Goal: Task Accomplishment & Management: Manage account settings

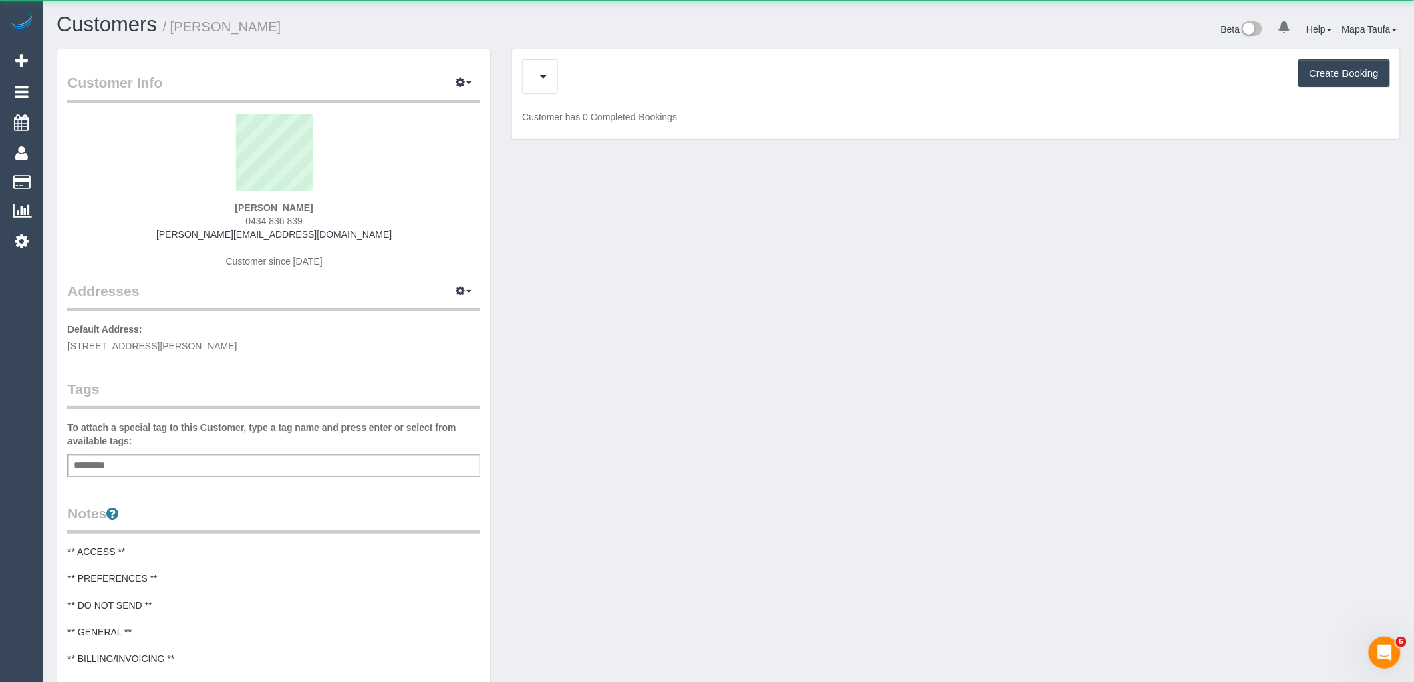
click at [582, 72] on div "Create Booking" at bounding box center [956, 76] width 868 height 34
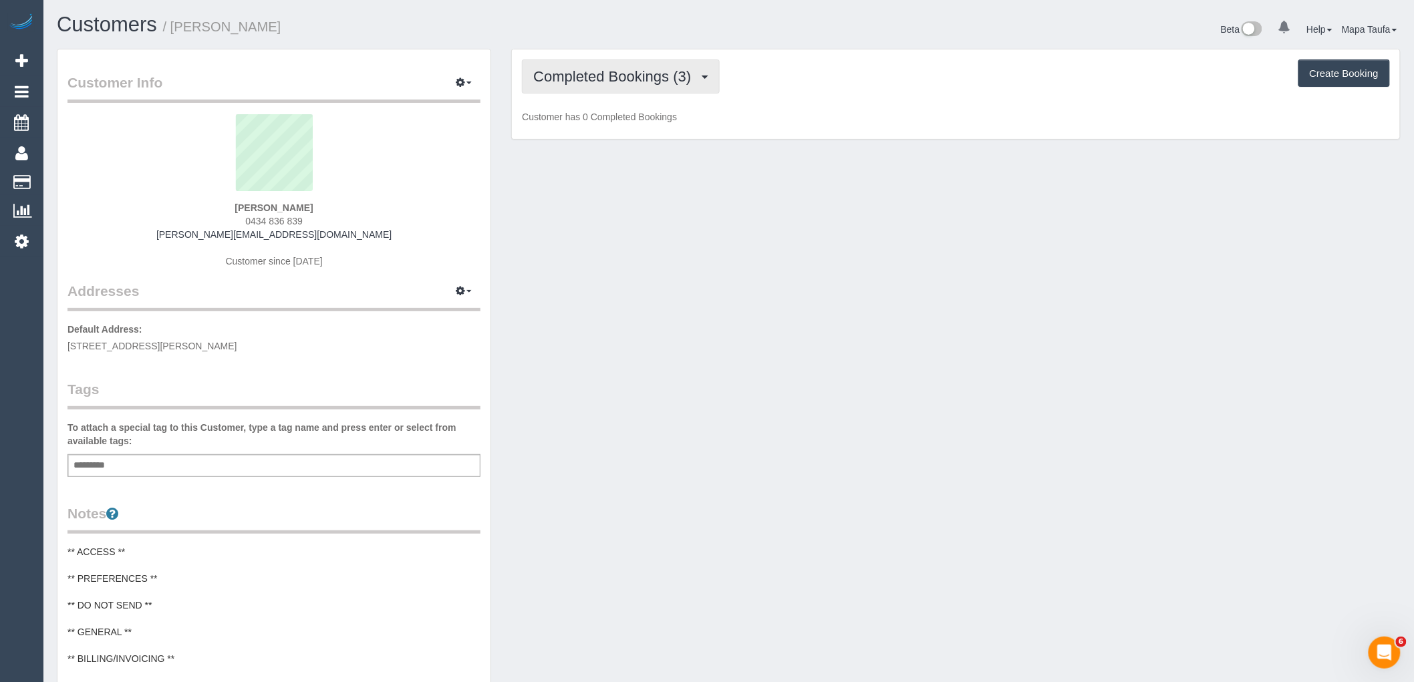
click at [585, 76] on span "Completed Bookings (3)" at bounding box center [615, 76] width 164 height 17
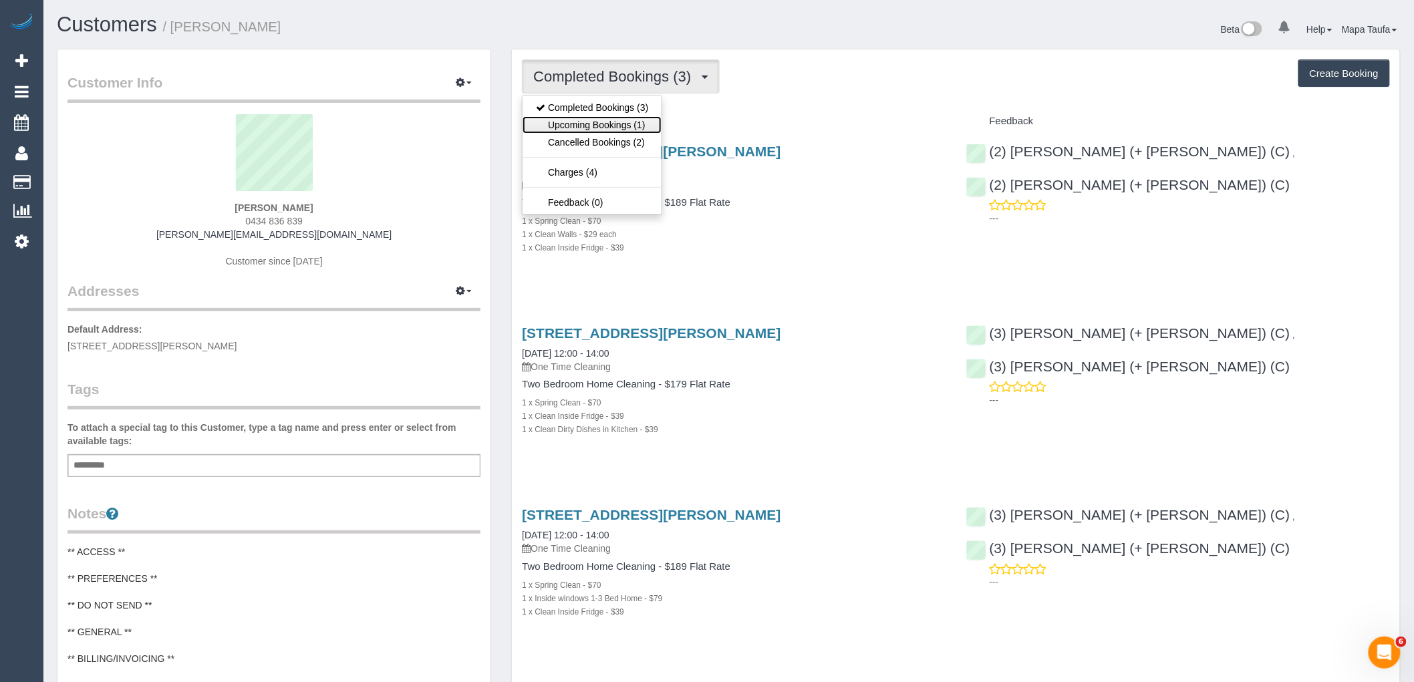
click at [603, 122] on link "Upcoming Bookings (1)" at bounding box center [591, 124] width 139 height 17
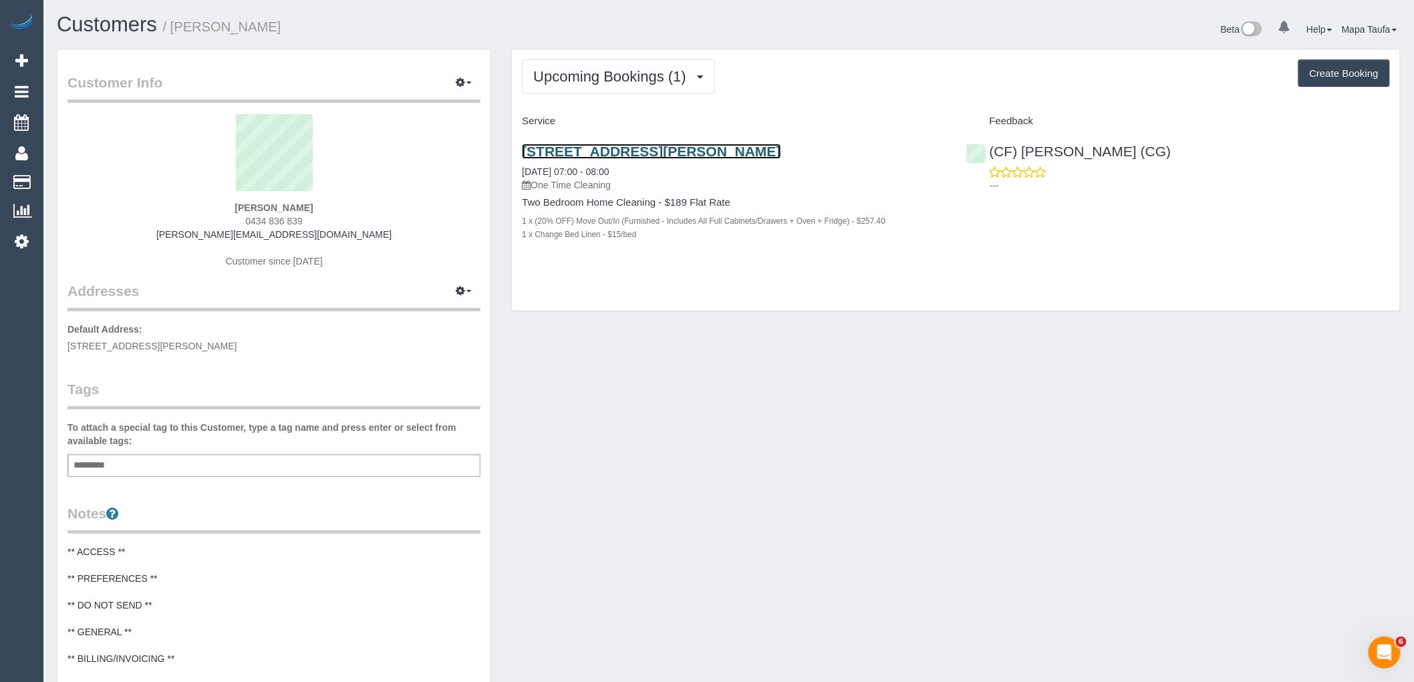
click at [564, 146] on link "4/38a Mitford Street, Elwood, VIC 3184" at bounding box center [651, 151] width 259 height 15
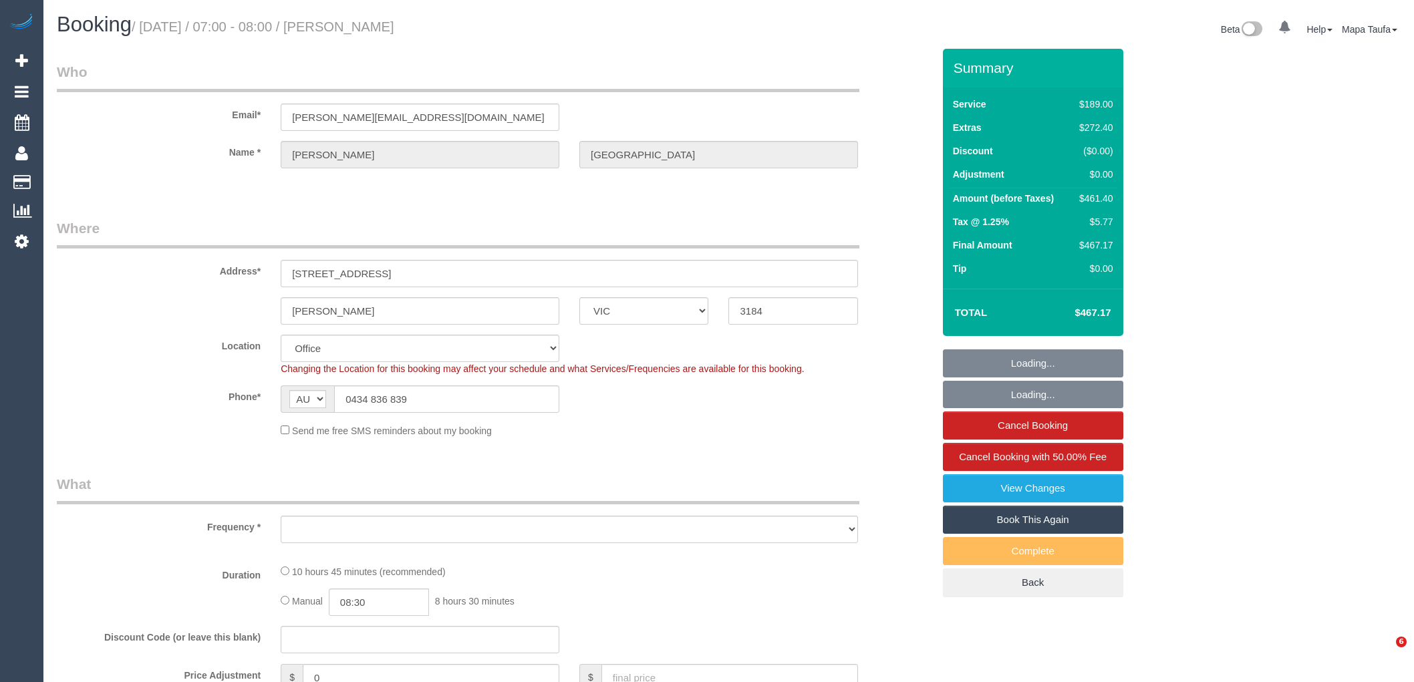
select select "VIC"
select select "string:stripe-pm_1SFsZC2GScqysDRVBy5dibsM"
select select "number:27"
select select "number:14"
select select "number:19"
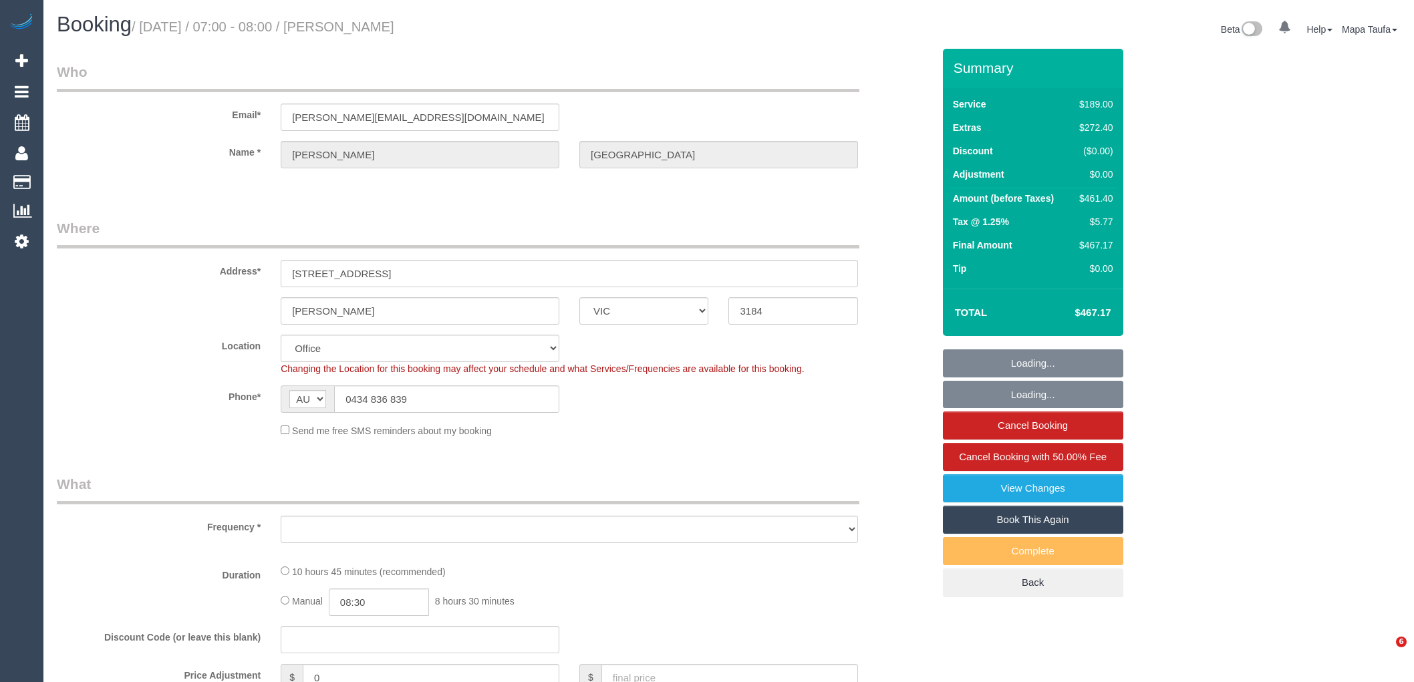
select select "number:24"
select select "number:33"
select select "number:13"
select select "object:904"
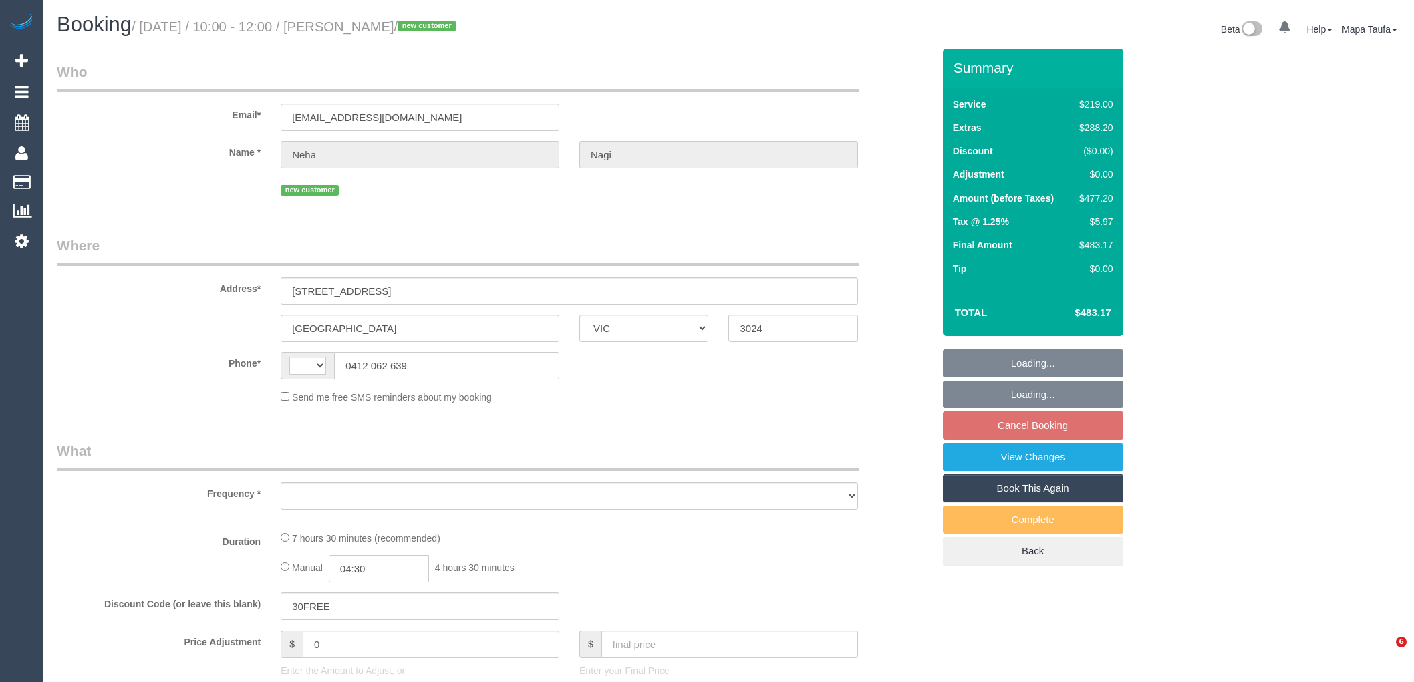
select select "VIC"
select select "object:294"
select select "string:stripe-pm_1SF3pd2GScqysDRVExAm5a0V"
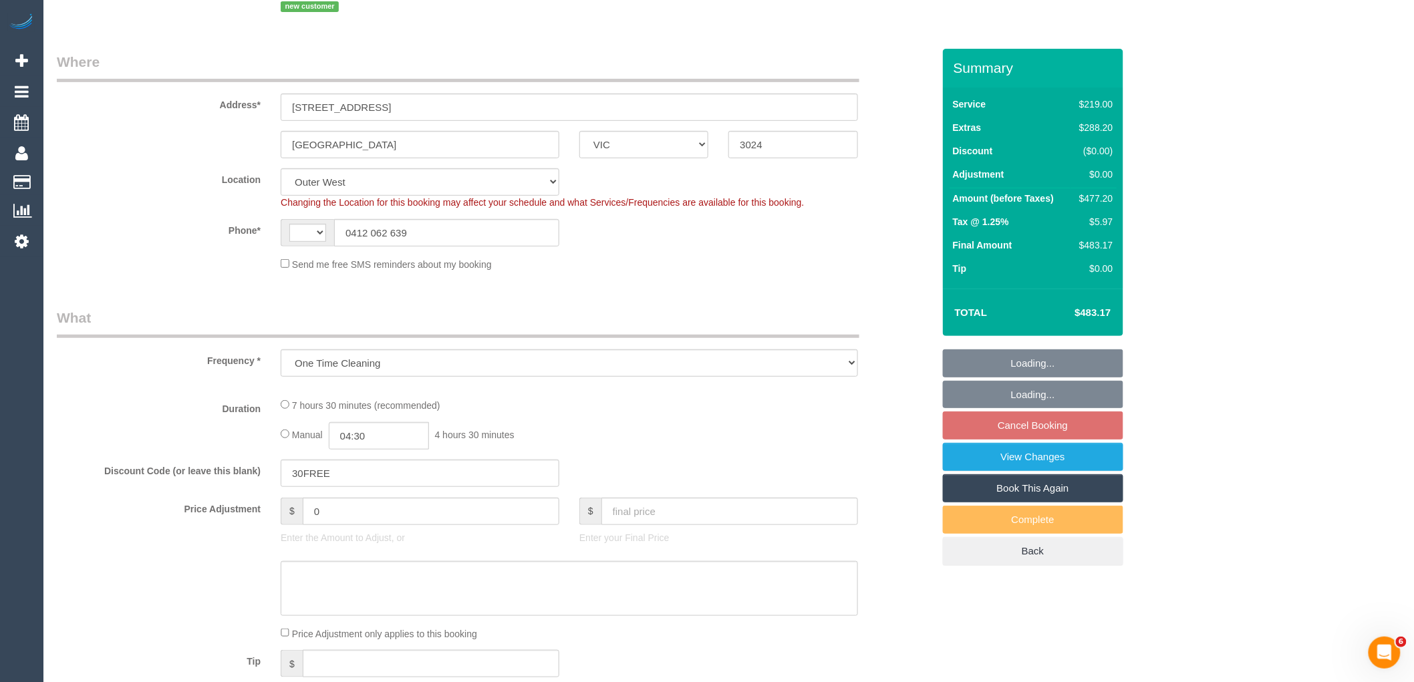
select select "string:AU"
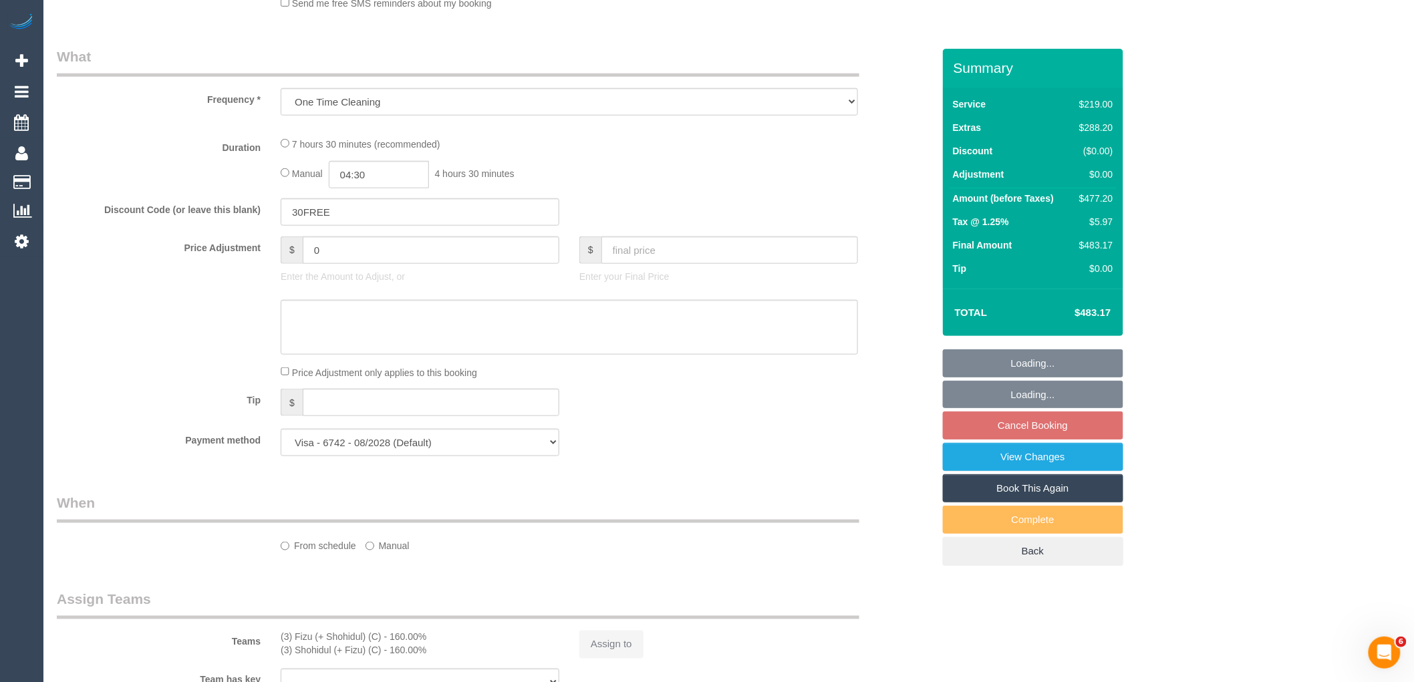
select select "object:548"
select select "number:27"
select select "number:14"
select select "number:19"
select select "number:24"
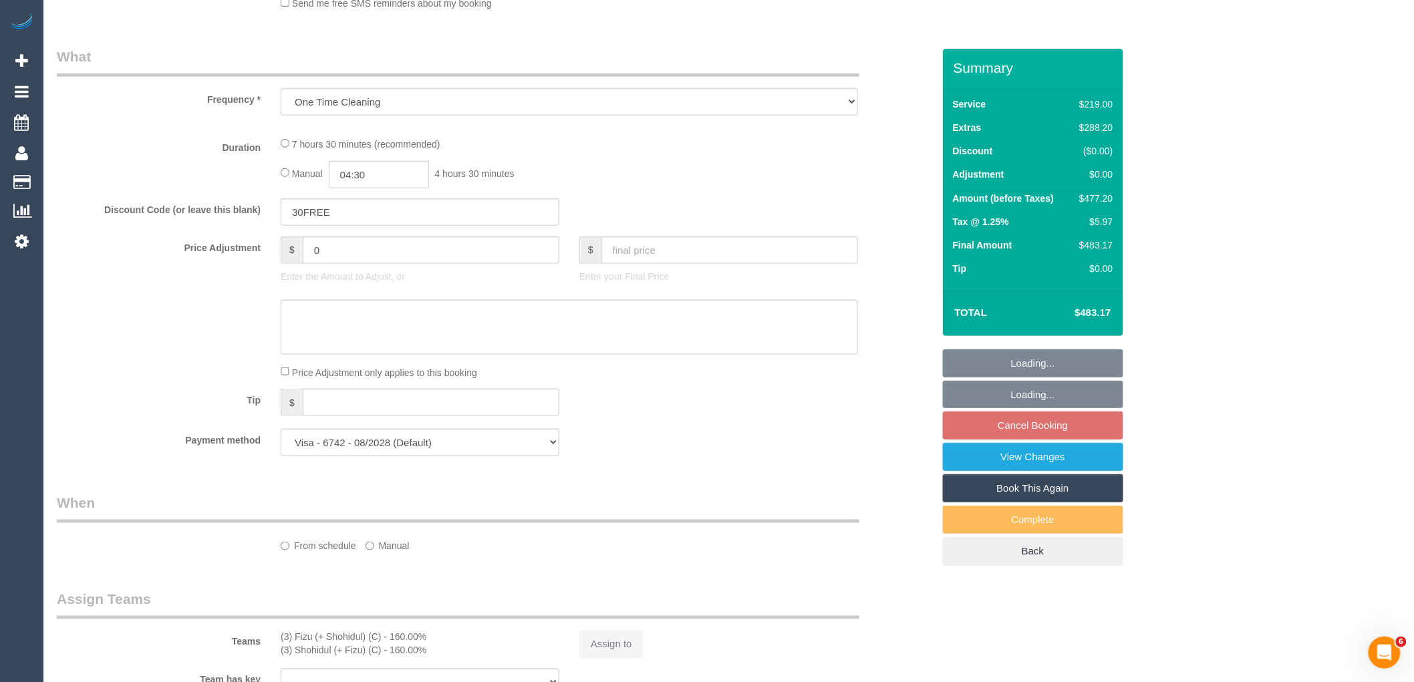
select select "number:26"
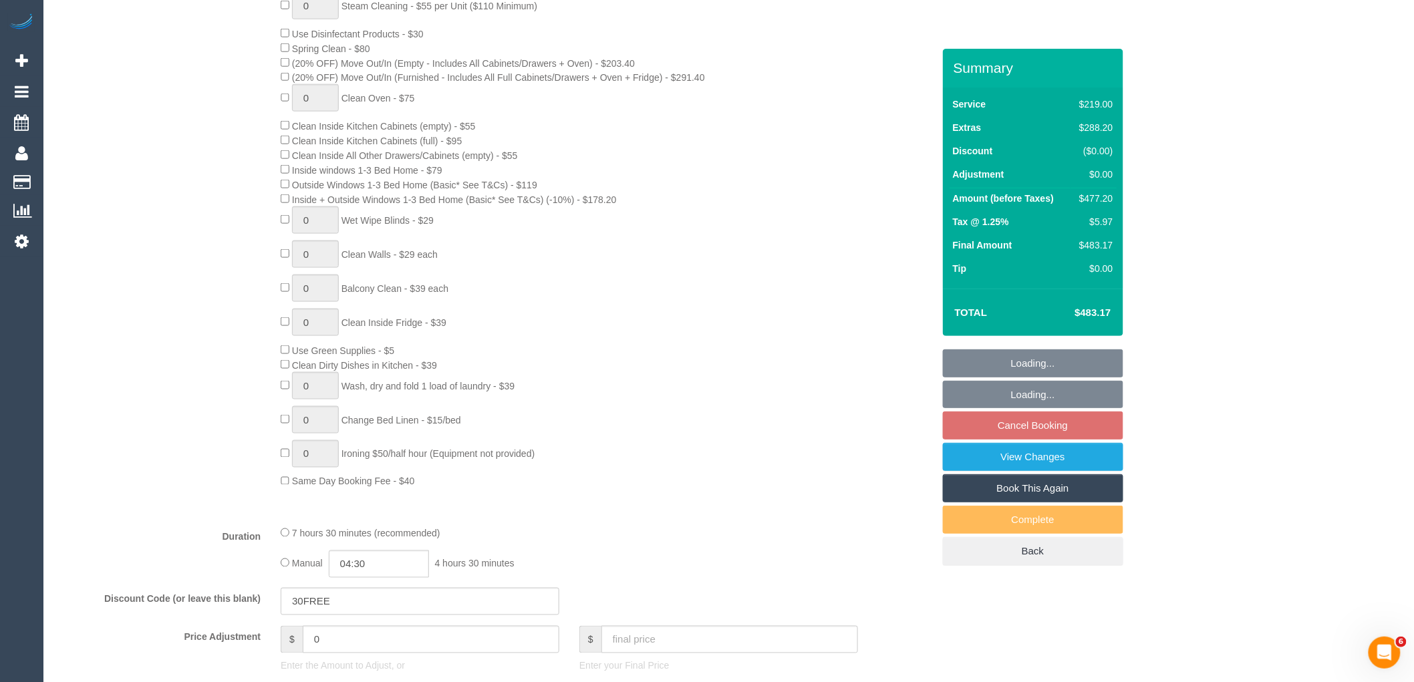
scroll to position [593, 0]
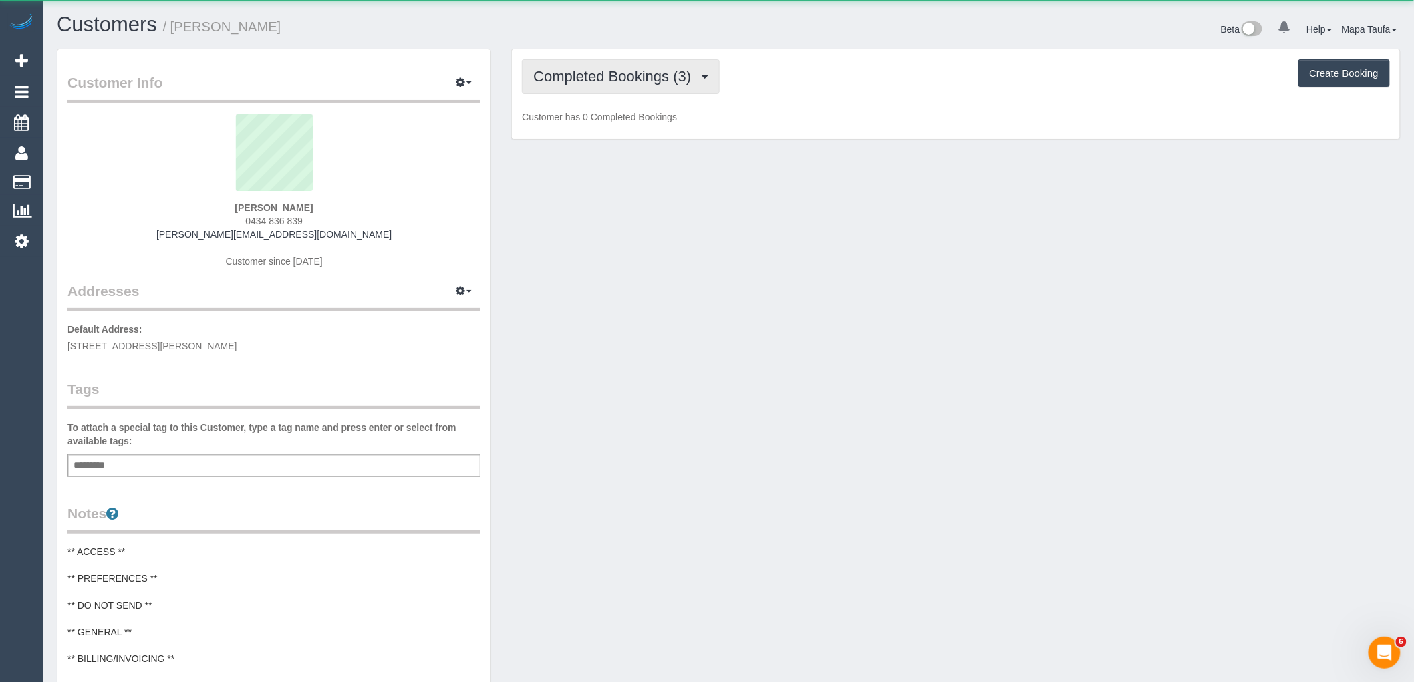
click at [579, 84] on span "Completed Bookings (3)" at bounding box center [615, 76] width 164 height 17
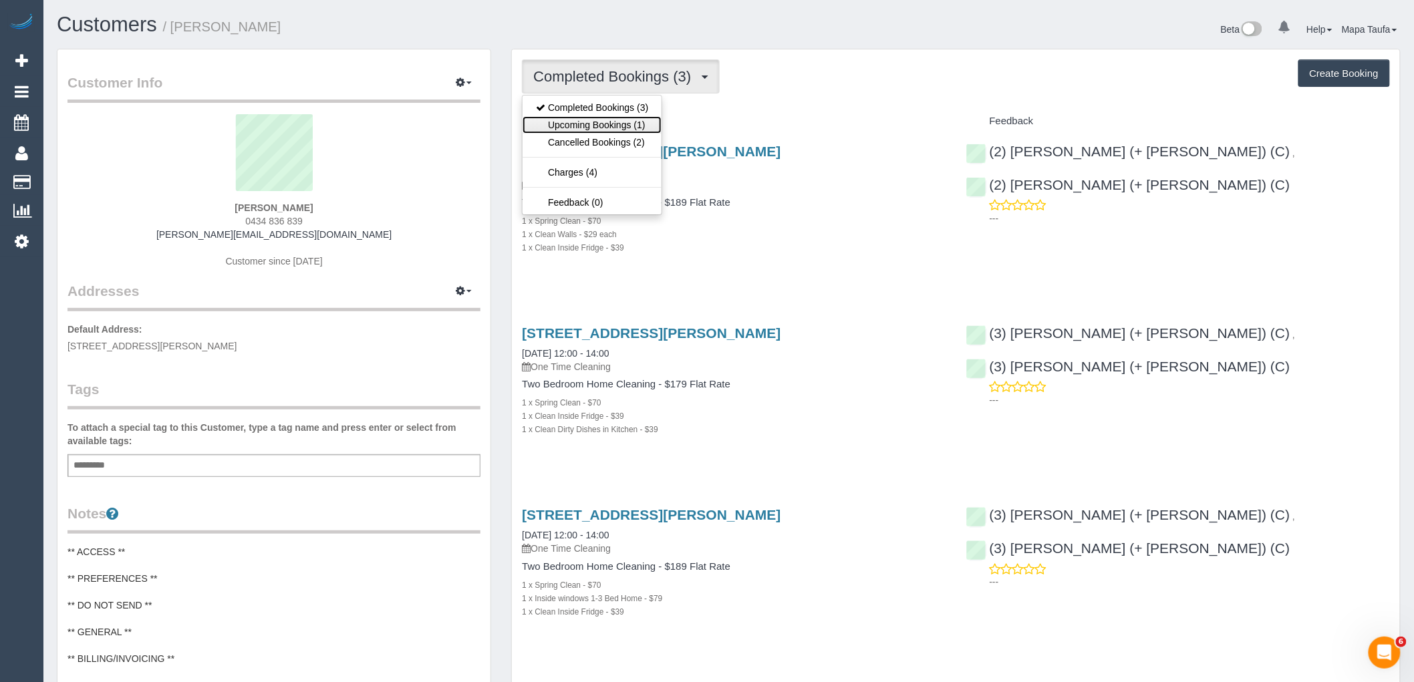
click at [588, 126] on link "Upcoming Bookings (1)" at bounding box center [591, 124] width 139 height 17
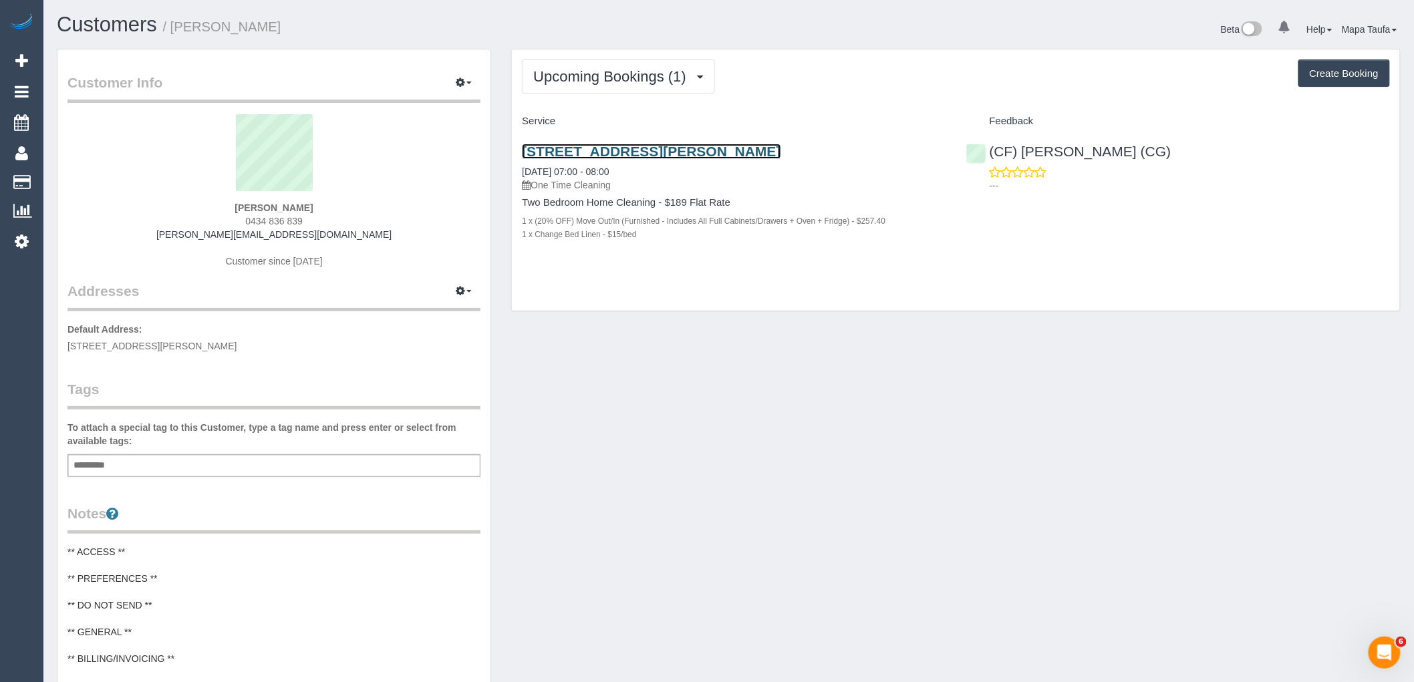
click at [585, 150] on link "4/38a Mitford Street, Elwood, VIC 3184" at bounding box center [651, 151] width 259 height 15
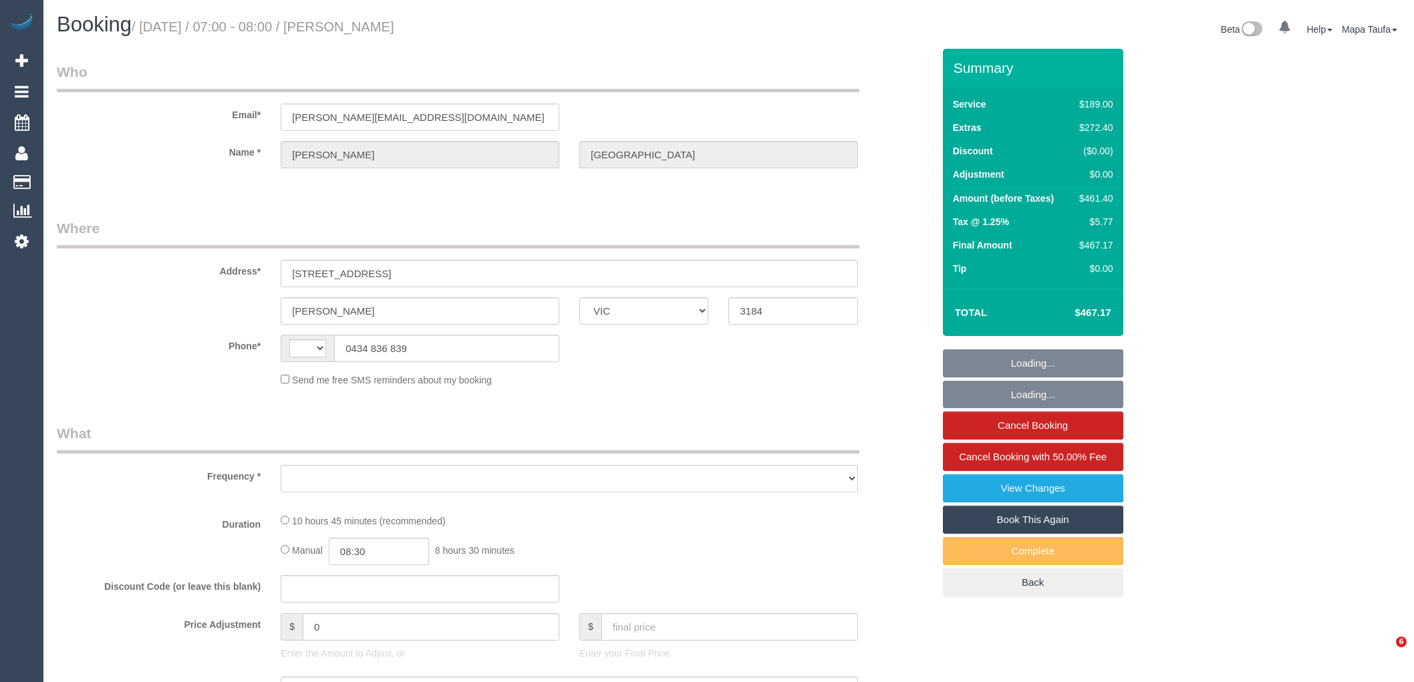
select select "VIC"
select select "object:285"
select select "string:AU"
select select "number:27"
select select "number:14"
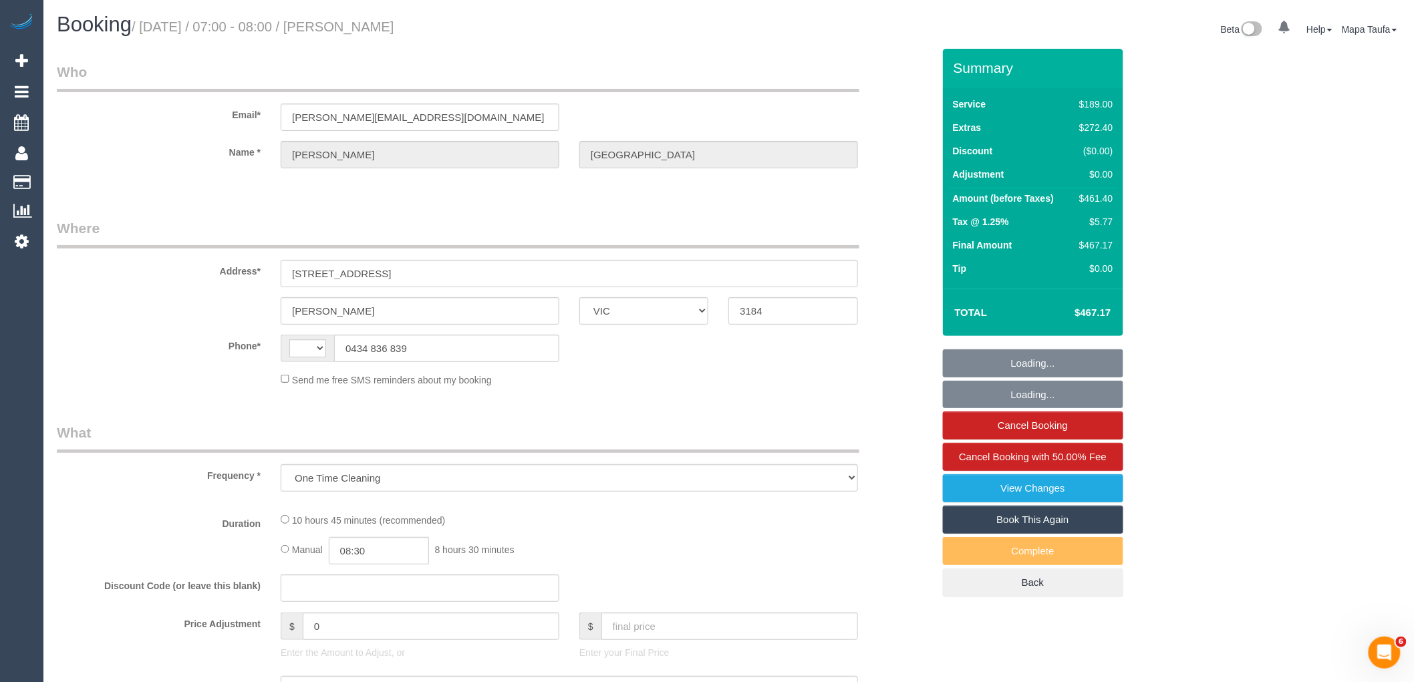
select select "number:19"
select select "number:24"
select select "number:33"
select select "number:13"
select select "string:stripe-pm_1SFsZC2GScqysDRVBy5dibsM"
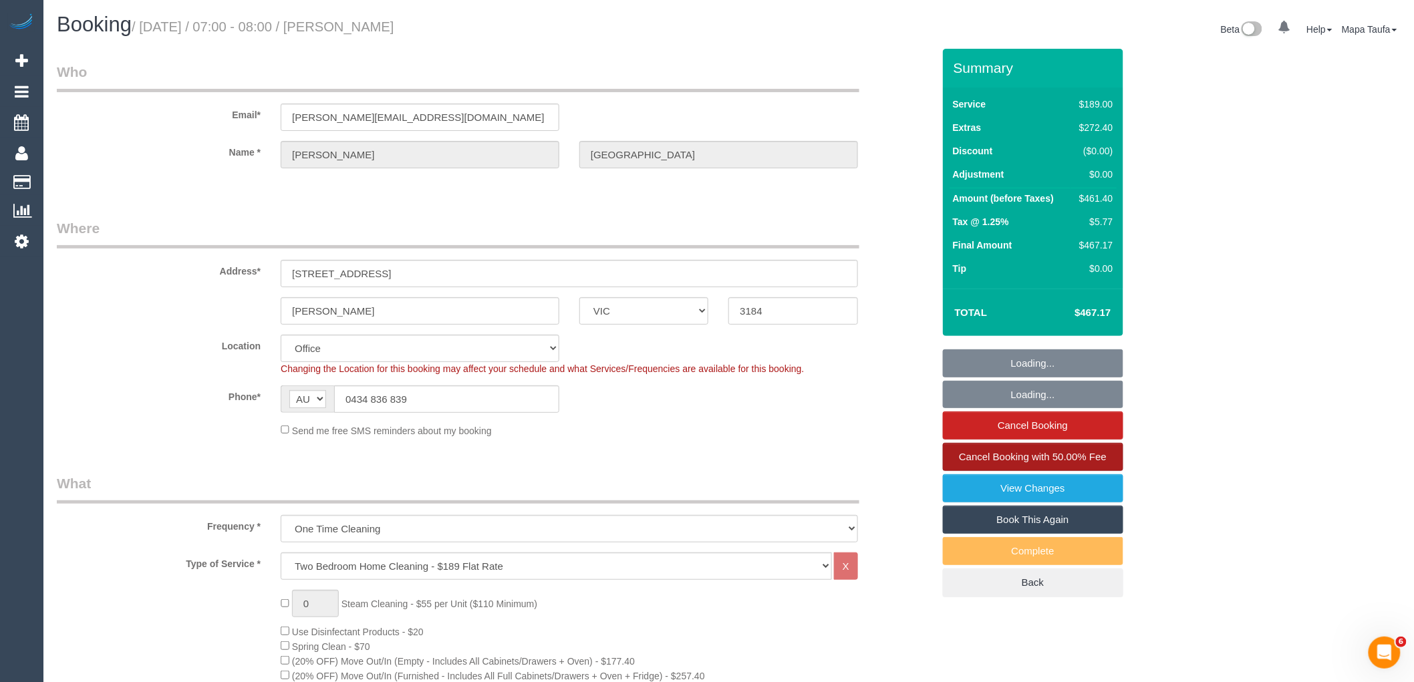
select select "object:904"
click at [1054, 450] on link "Cancel Booking with 50.00% Fee" at bounding box center [1033, 457] width 180 height 28
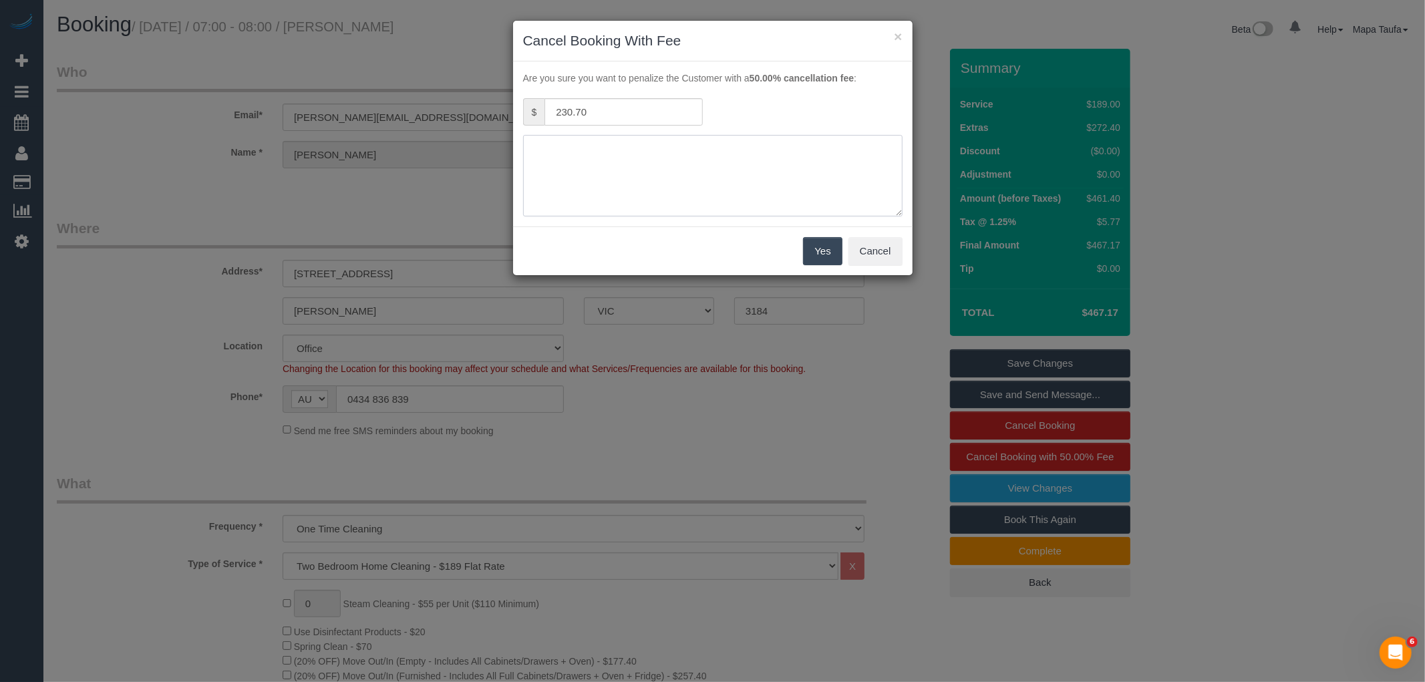
click at [742, 162] on textarea at bounding box center [712, 176] width 379 height 82
type textarea "customer has covid - aware and agreed to fee via text -MT"
click at [820, 255] on button "Yes" at bounding box center [822, 251] width 39 height 28
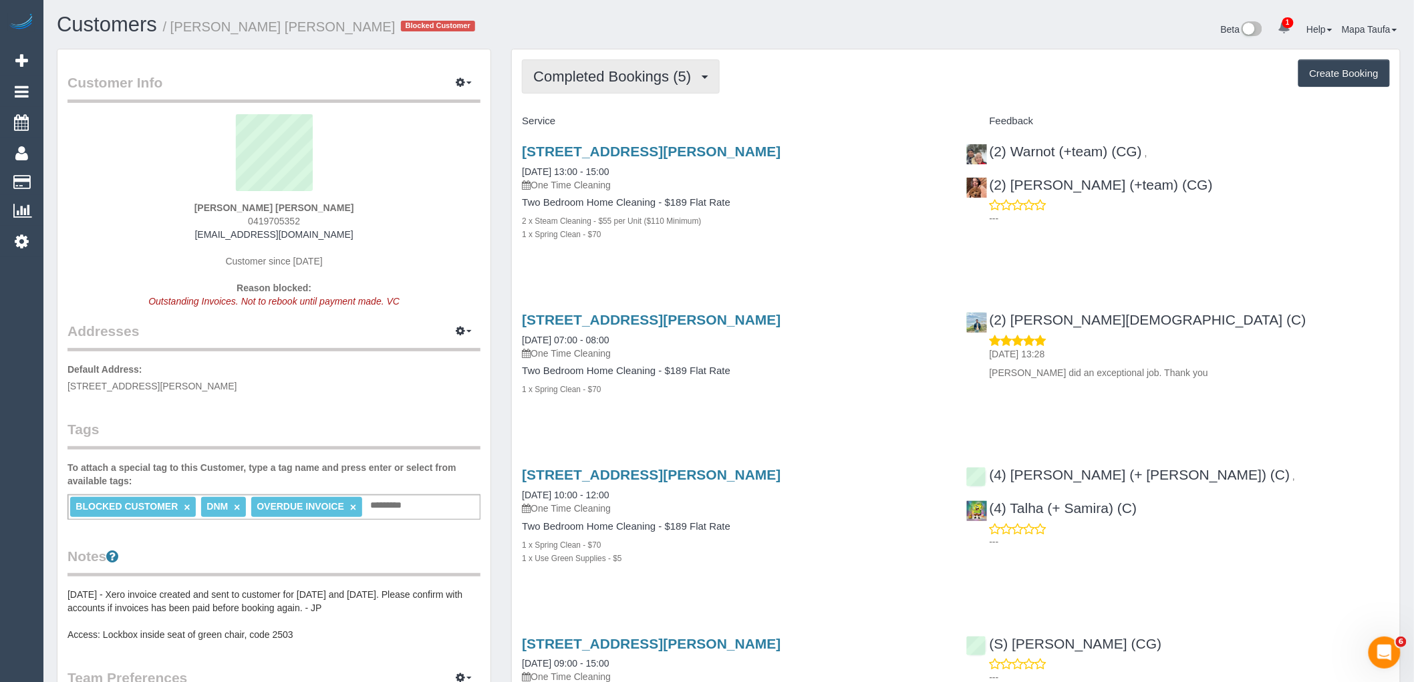
click at [598, 90] on button "Completed Bookings (5)" at bounding box center [621, 76] width 198 height 34
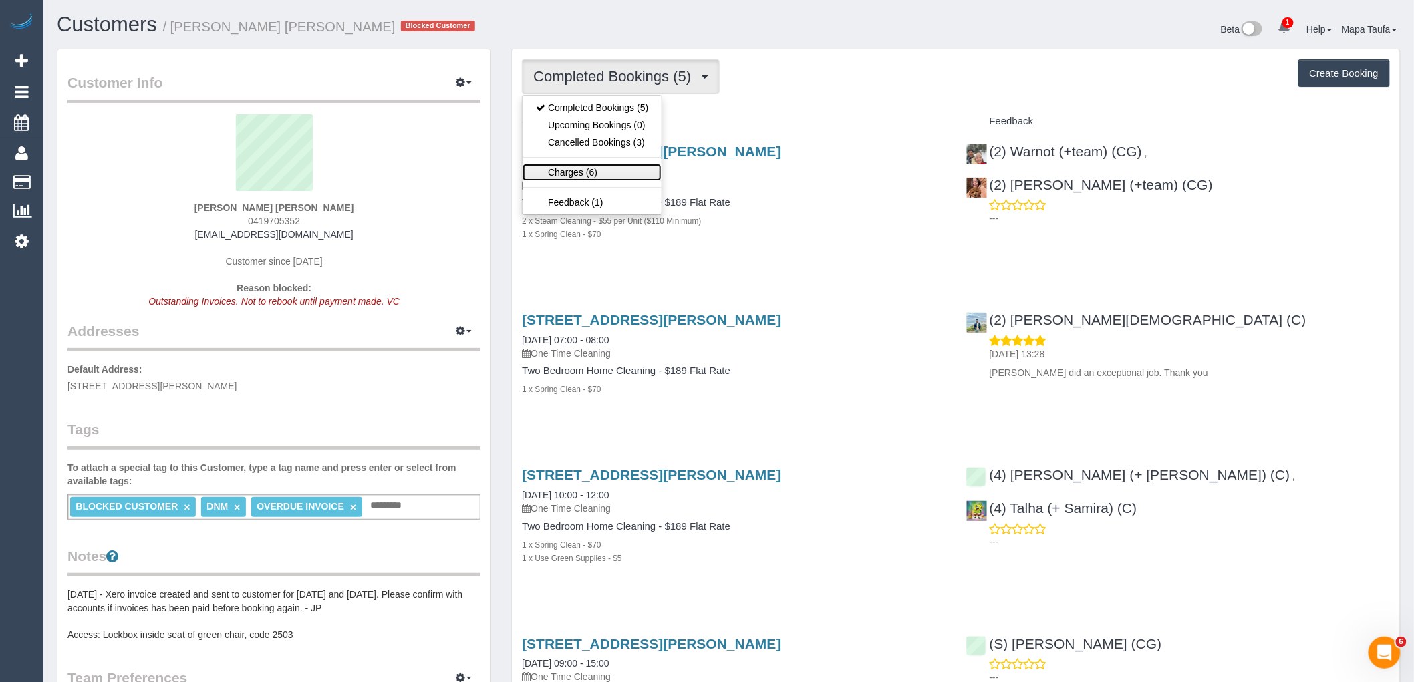
click at [618, 175] on link "Charges (6)" at bounding box center [591, 172] width 139 height 17
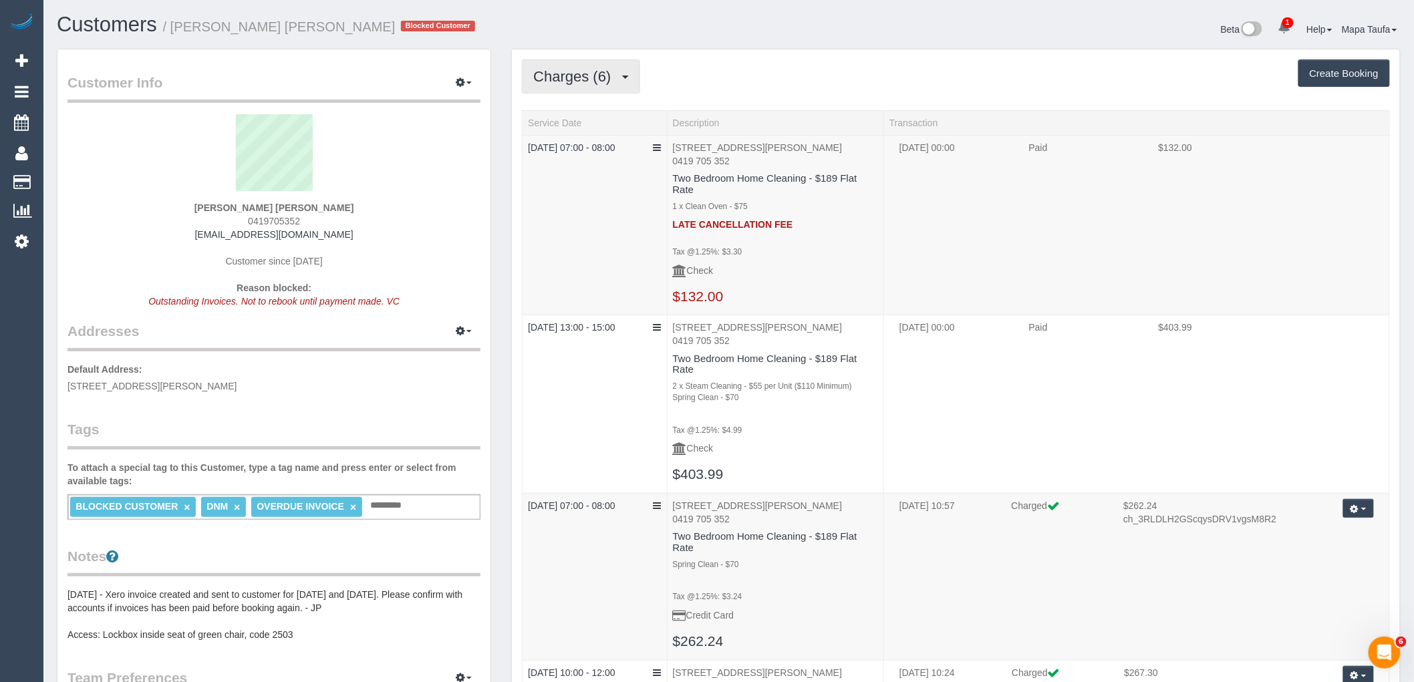
click at [611, 75] on span "Charges (6)" at bounding box center [575, 76] width 84 height 17
click at [588, 110] on link "Completed Bookings (5)" at bounding box center [591, 107] width 139 height 17
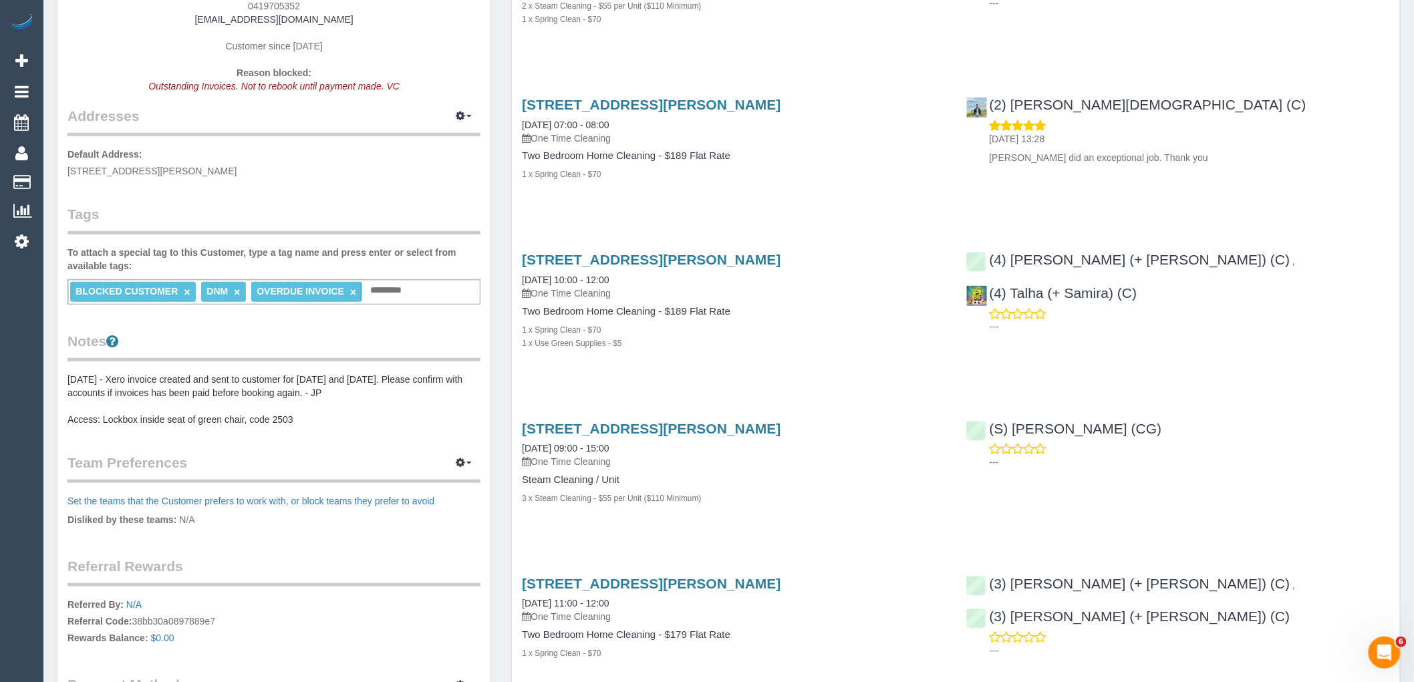
scroll to position [222, 0]
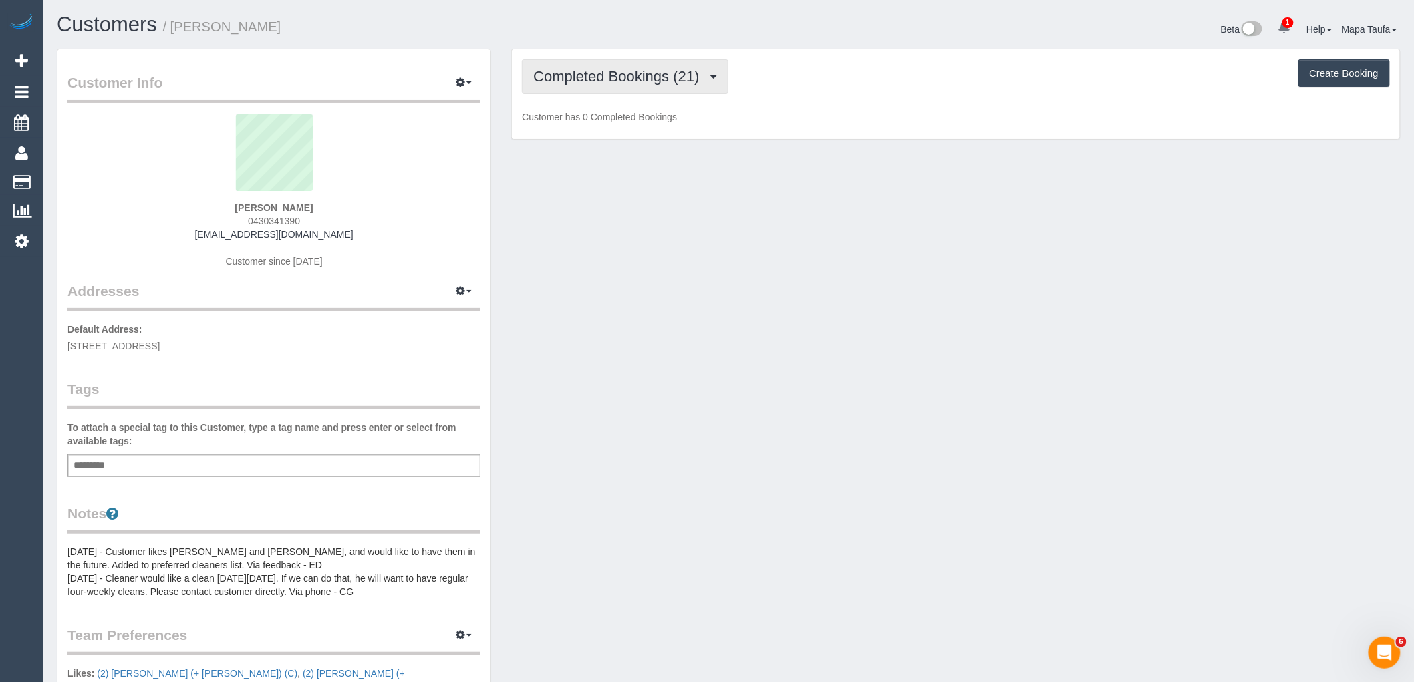
click at [643, 76] on span "Completed Bookings (21)" at bounding box center [619, 76] width 172 height 17
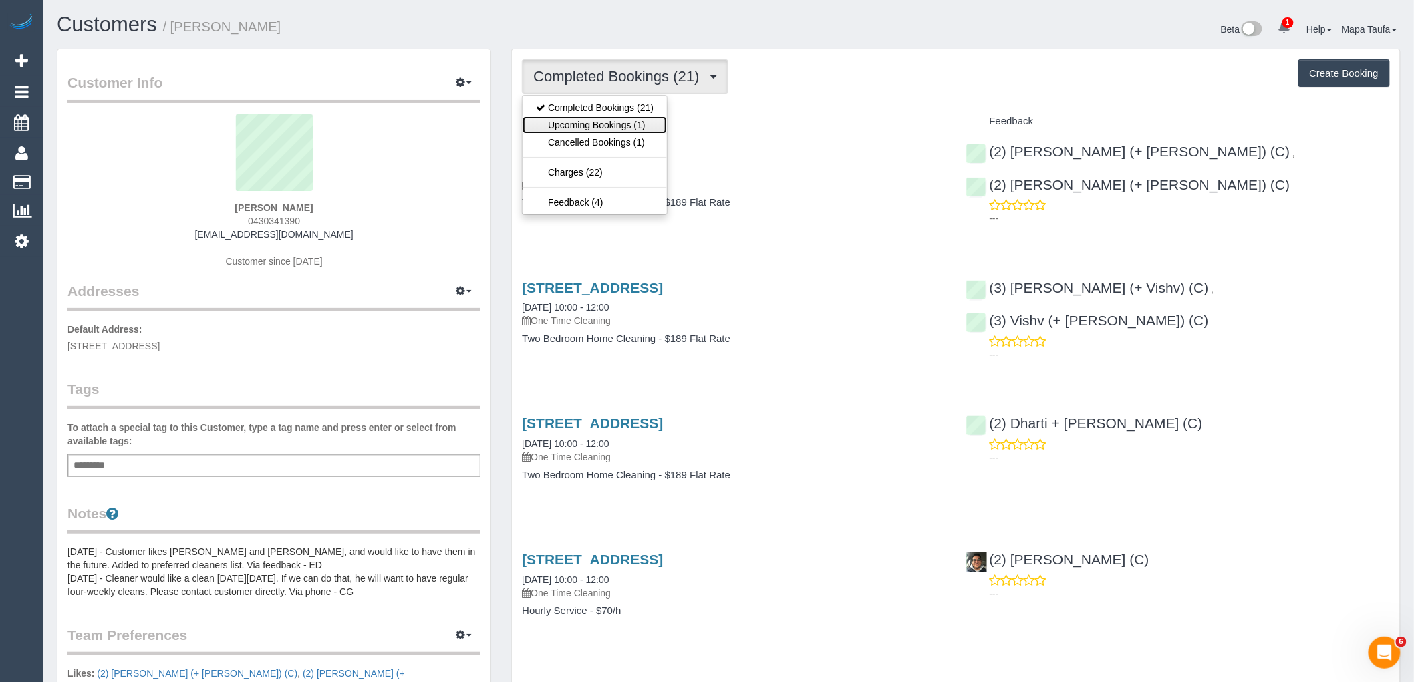
click at [633, 120] on link "Upcoming Bookings (1)" at bounding box center [594, 124] width 144 height 17
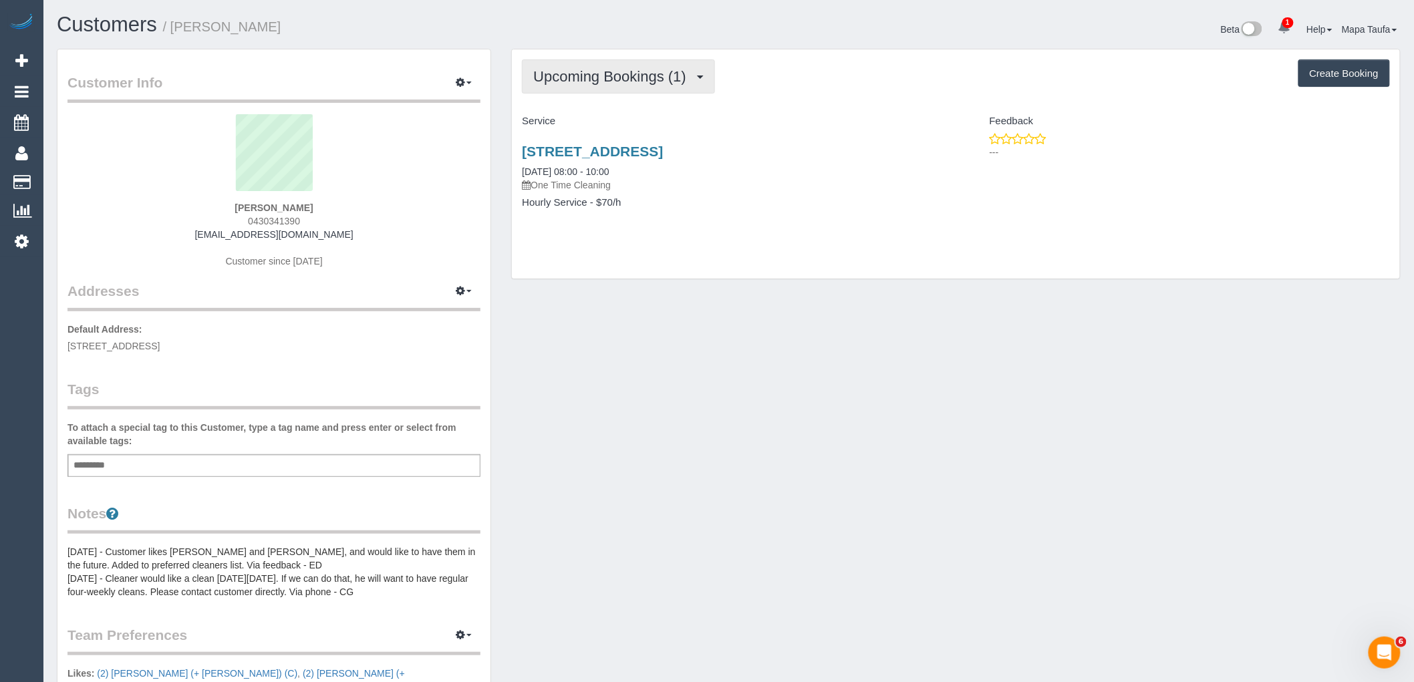
click at [597, 82] on span "Upcoming Bookings (1)" at bounding box center [613, 76] width 160 height 17
click at [765, 114] on div "Service" at bounding box center [734, 121] width 444 height 23
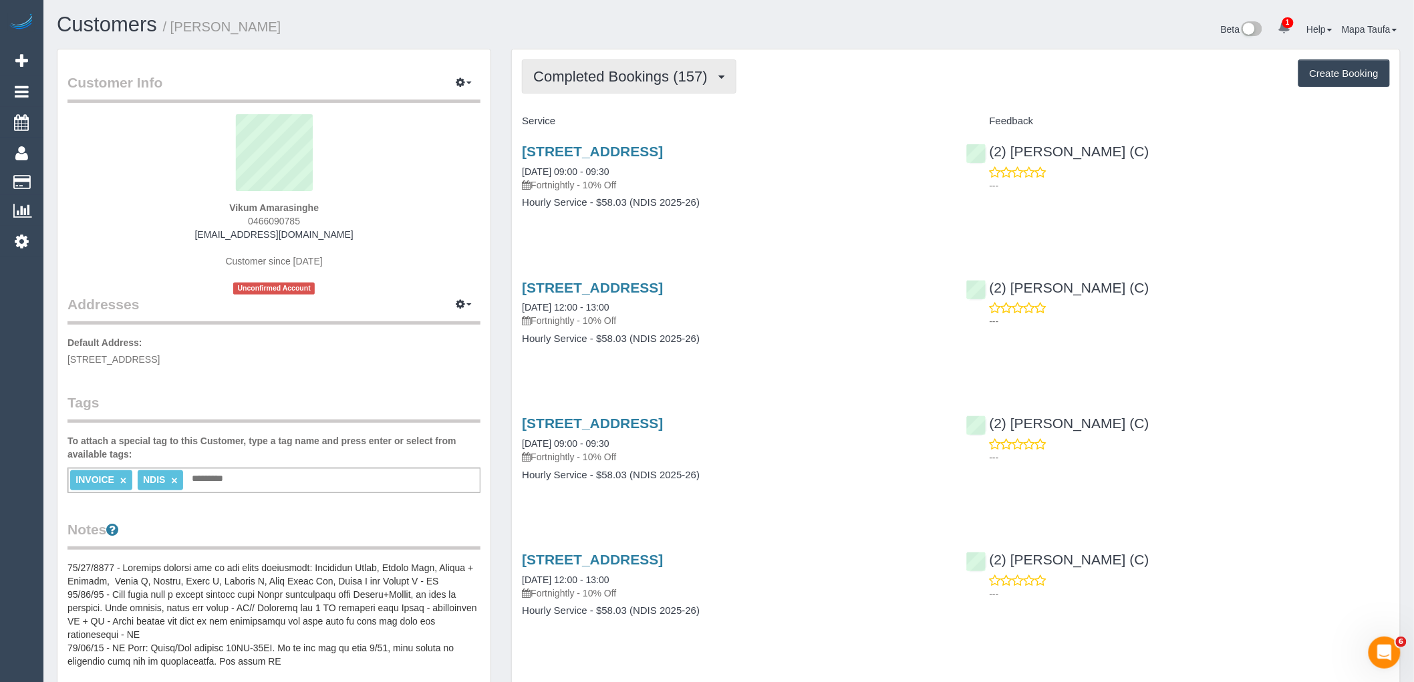
click at [649, 88] on button "Completed Bookings (157)" at bounding box center [629, 76] width 214 height 34
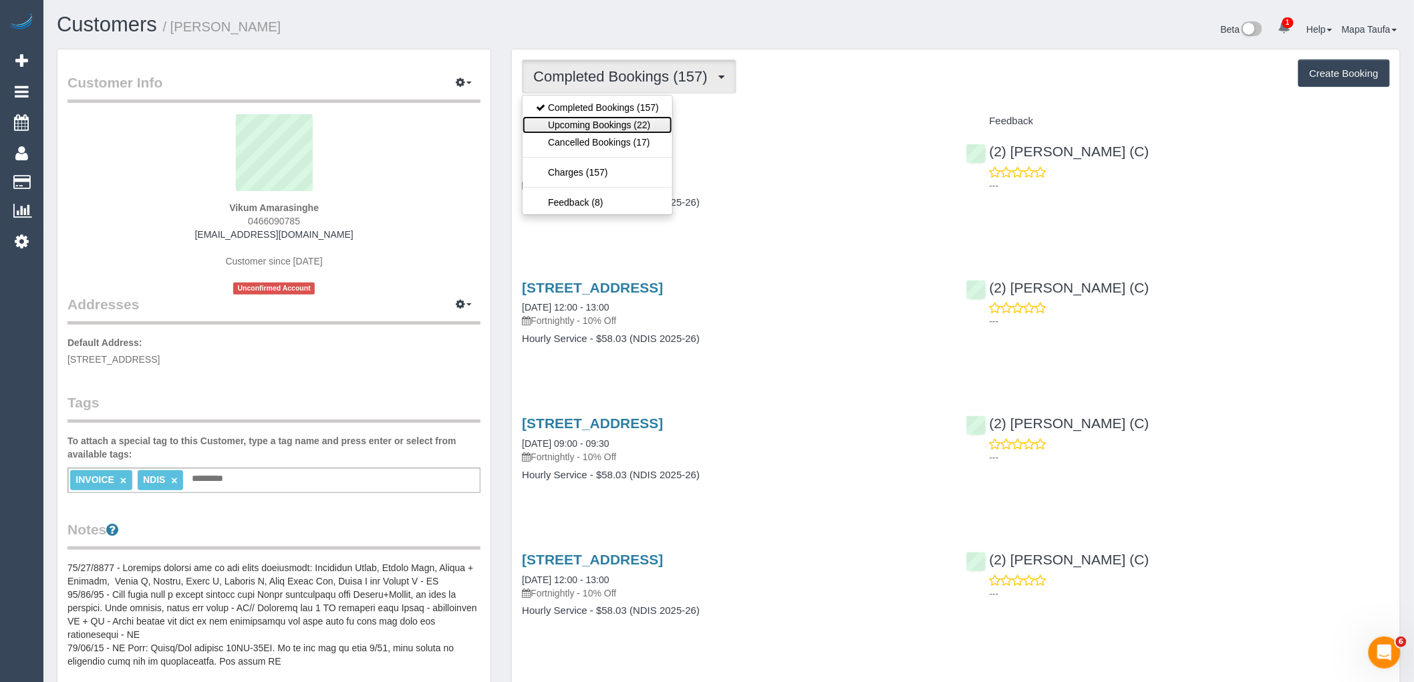
click at [619, 127] on link "Upcoming Bookings (22)" at bounding box center [597, 124] width 150 height 17
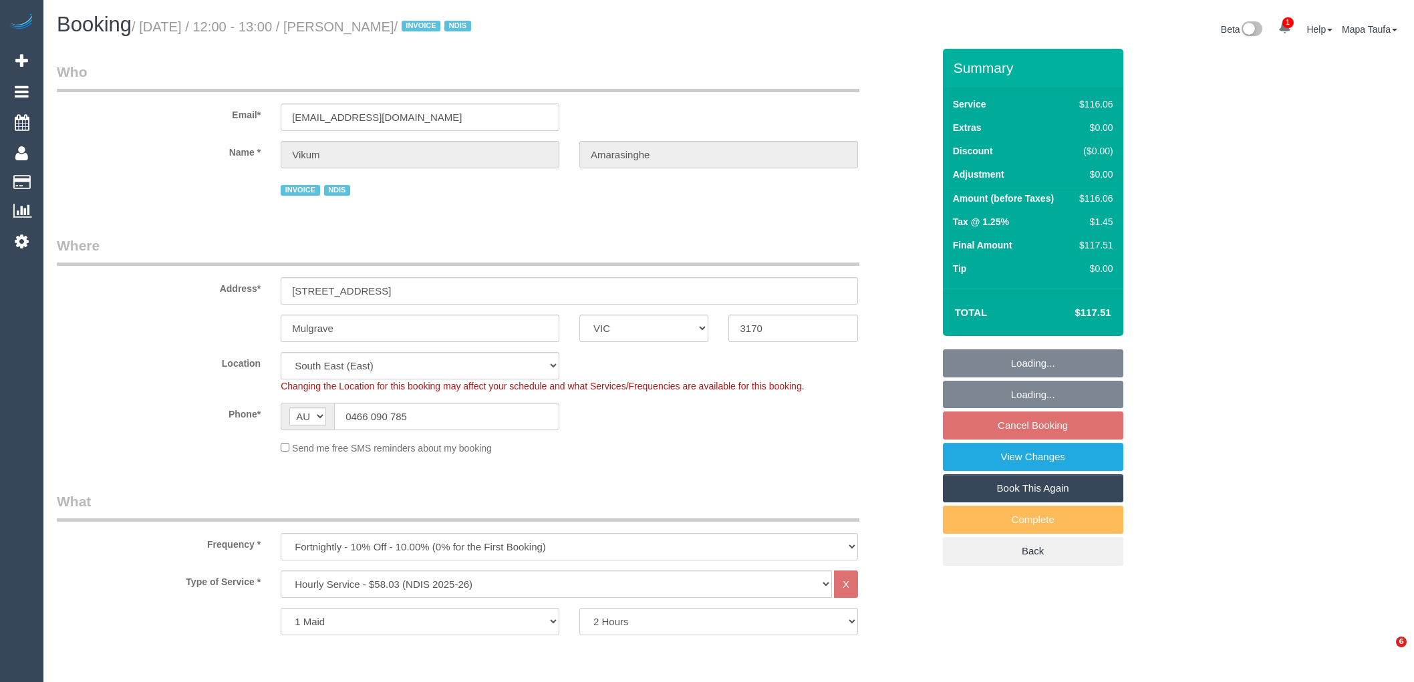
select select "VIC"
select select "number:28"
select select "number:14"
select select "number:19"
select select "number:22"
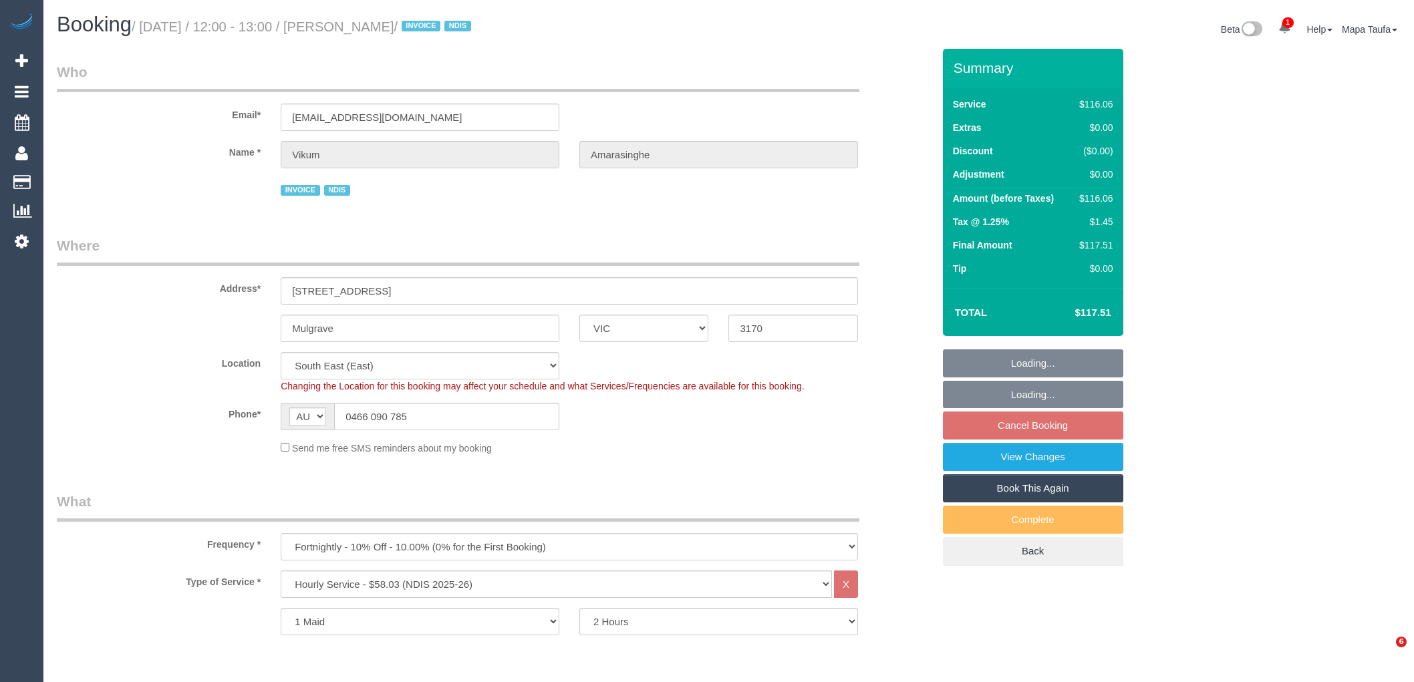
select select "number:13"
select select "object:1313"
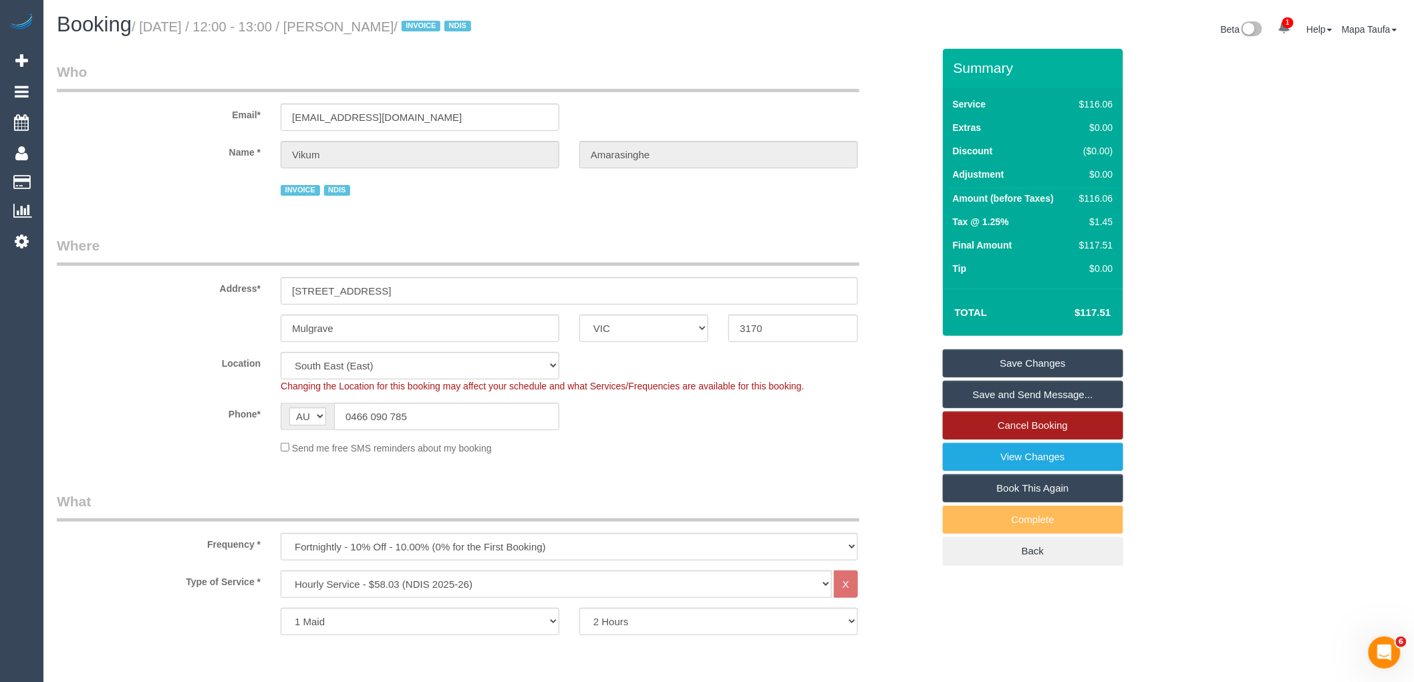
click at [1024, 428] on link "Cancel Booking" at bounding box center [1033, 426] width 180 height 28
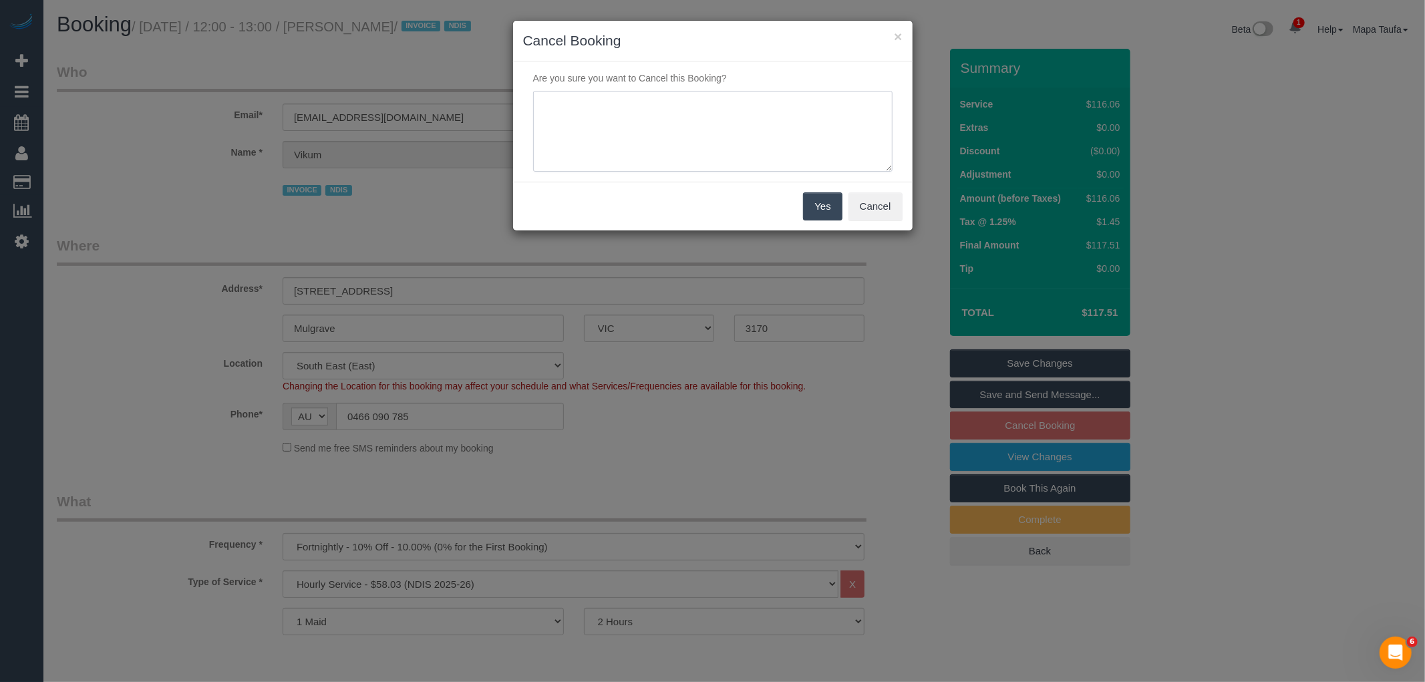
click at [677, 148] on textarea at bounding box center [712, 132] width 359 height 82
type textarea "service not needed via text -MT"
click at [830, 205] on button "Yes" at bounding box center [822, 206] width 39 height 28
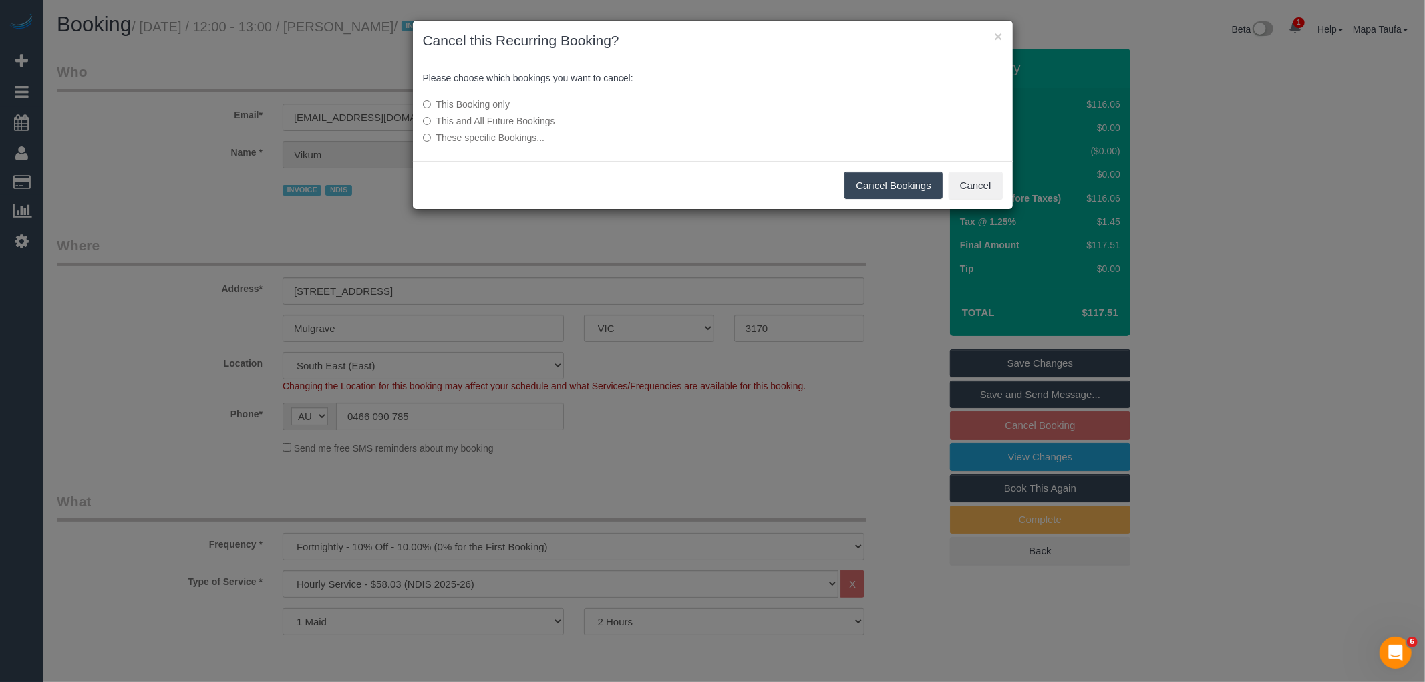
click at [891, 176] on button "Cancel Bookings" at bounding box center [893, 186] width 98 height 28
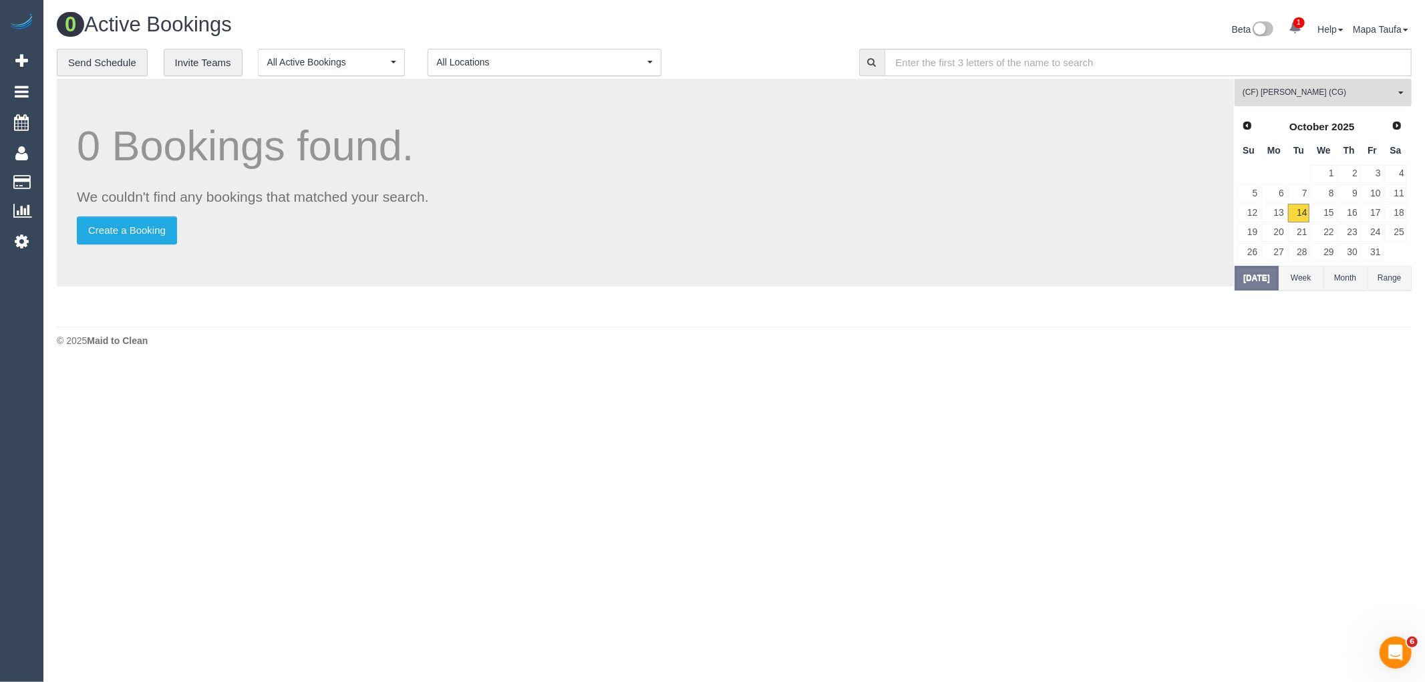
click at [1333, 84] on button "(CF) Kasun De Silva (CG) All Teams" at bounding box center [1323, 92] width 177 height 27
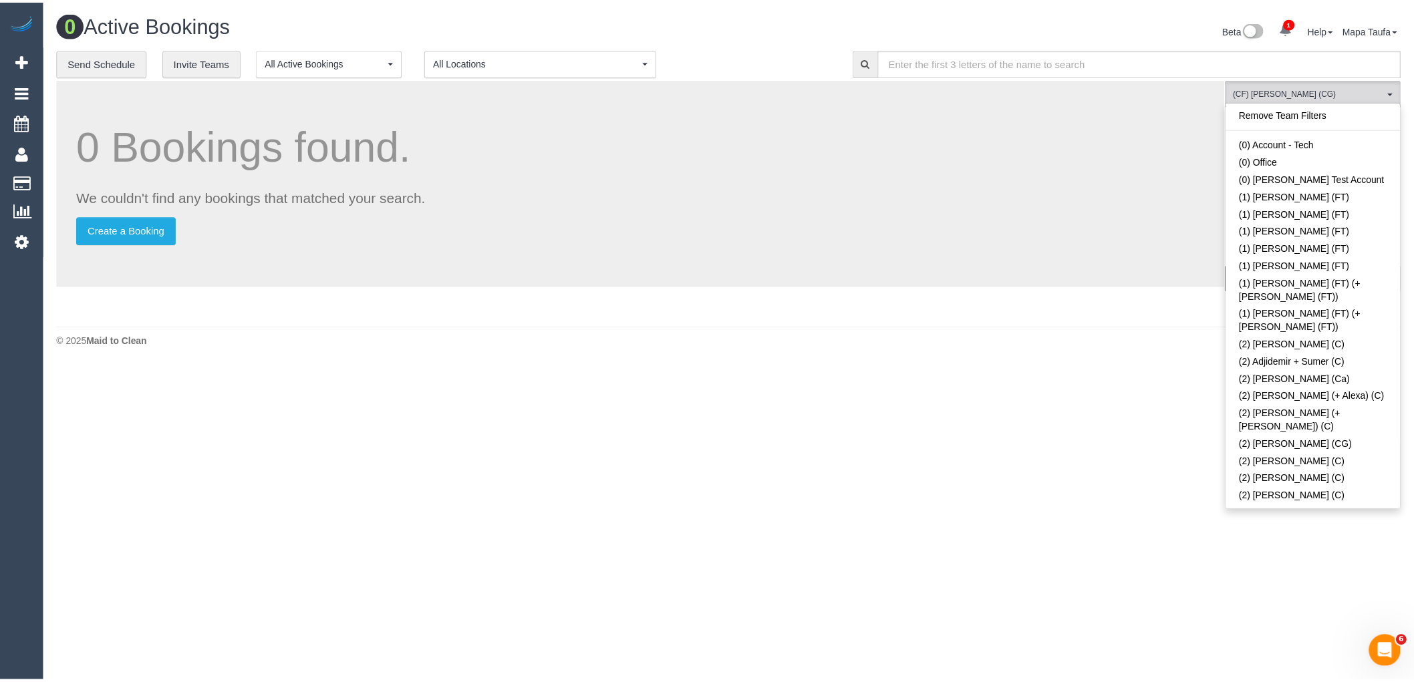
scroll to position [3631, 0]
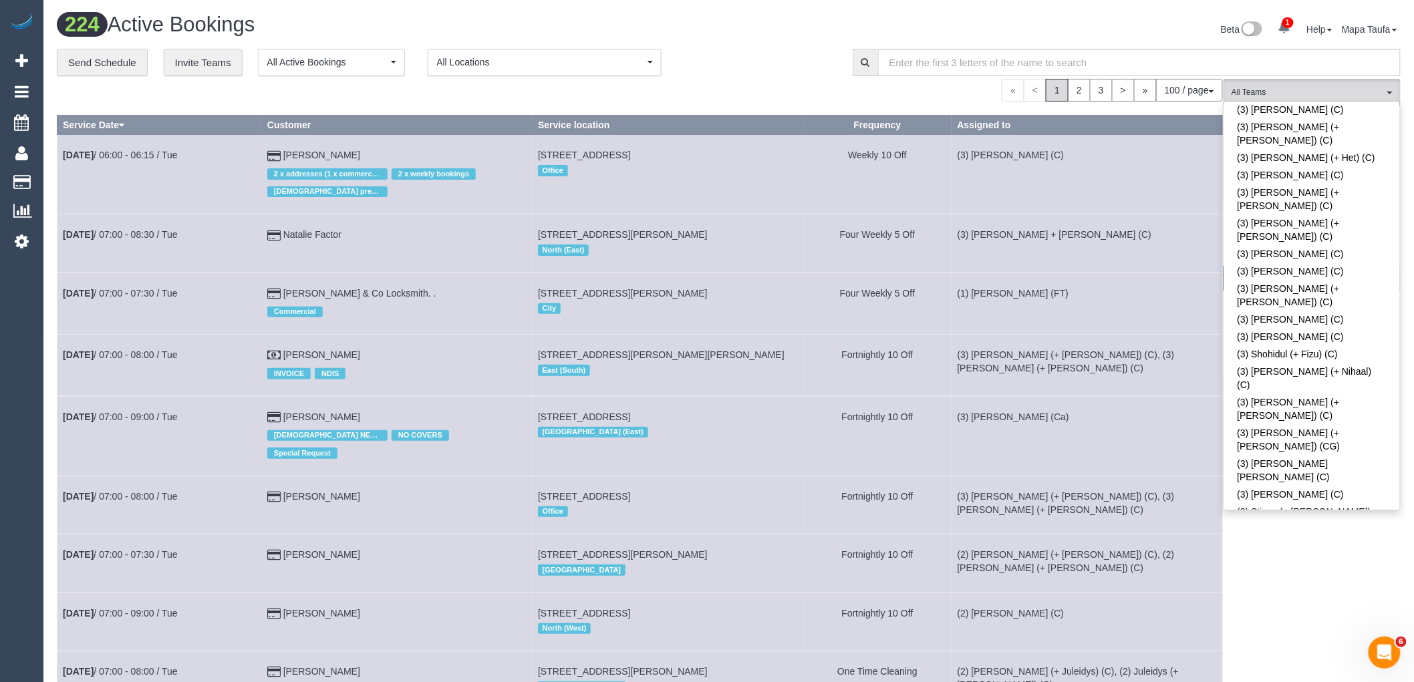
click at [782, 65] on div "**********" at bounding box center [445, 63] width 776 height 28
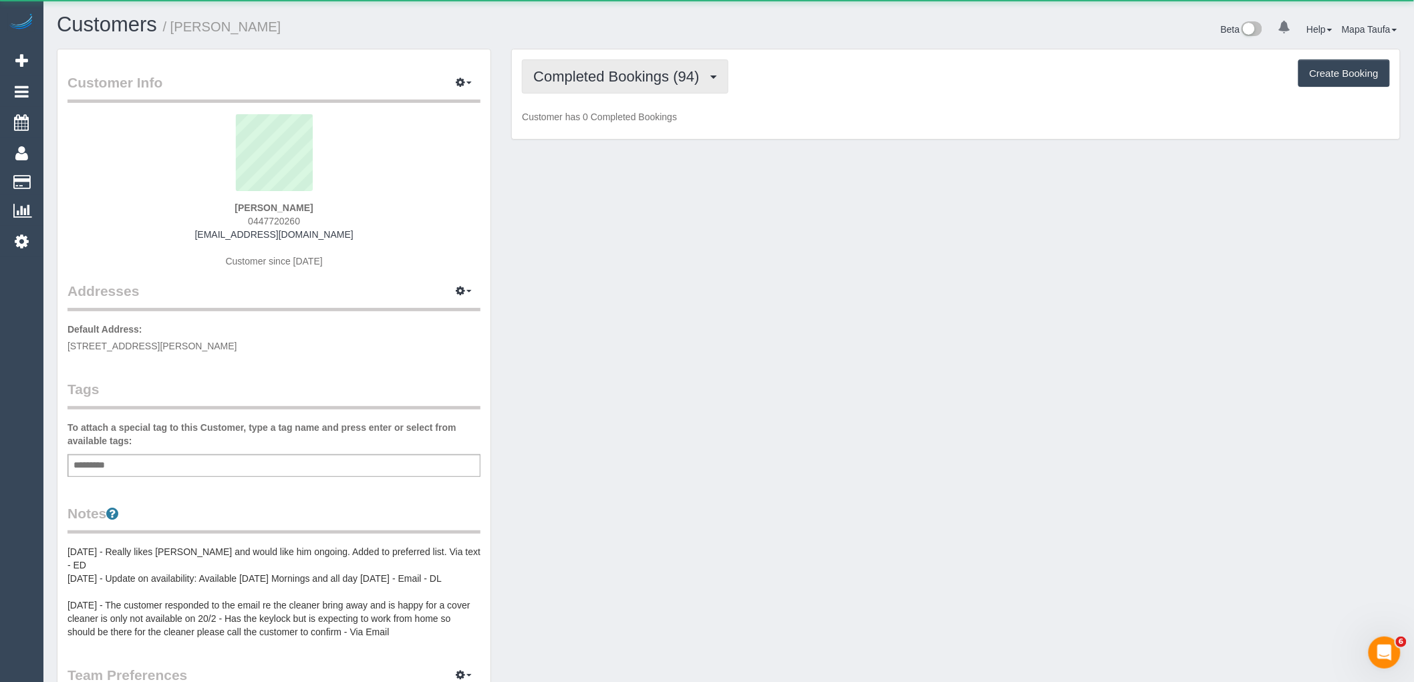
click at [623, 82] on span "Completed Bookings (94)" at bounding box center [619, 76] width 172 height 17
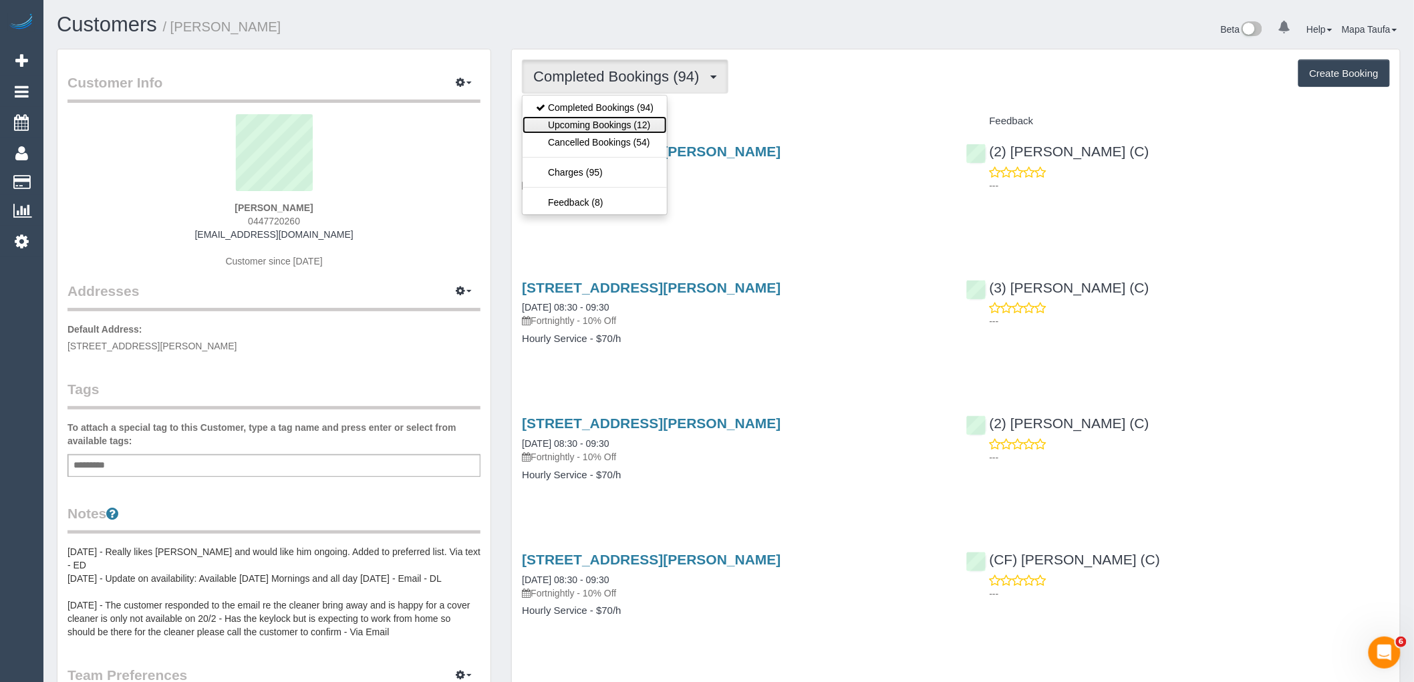
click at [629, 124] on link "Upcoming Bookings (12)" at bounding box center [594, 124] width 144 height 17
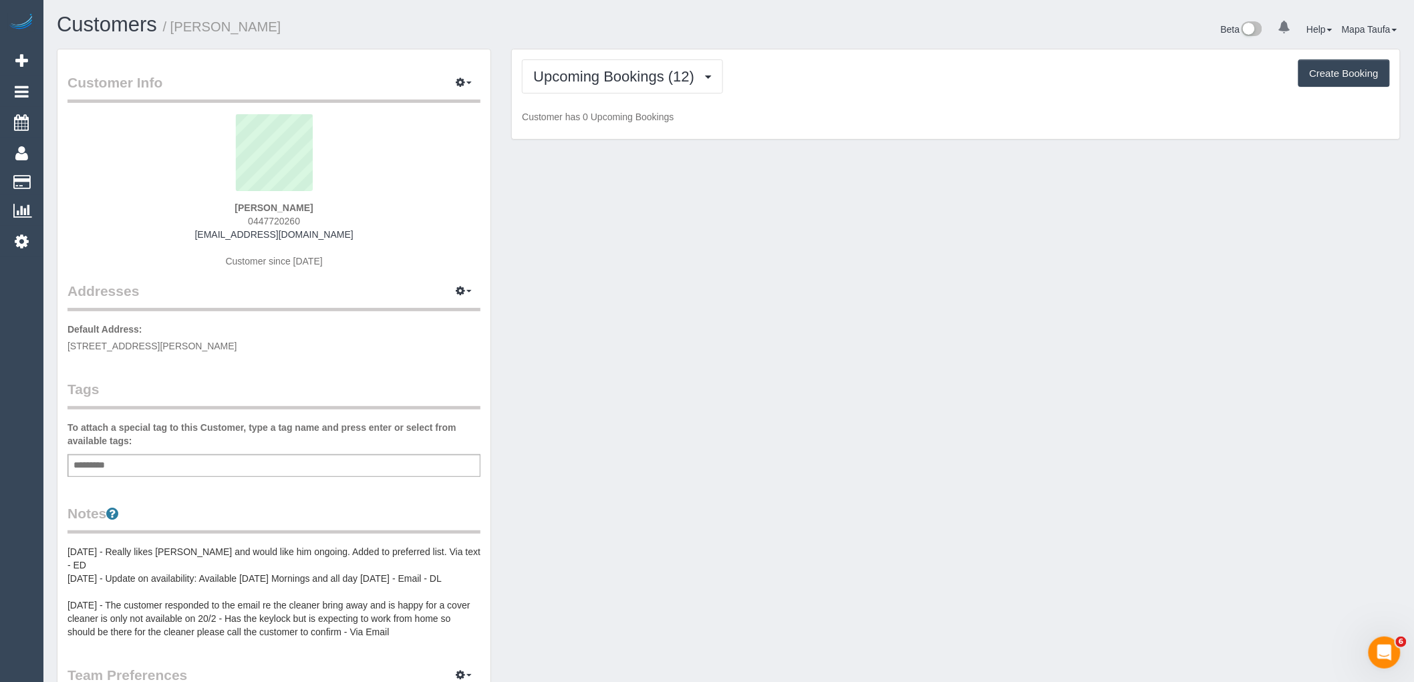
click at [779, 82] on div "Upcoming Bookings (12) Completed Bookings (94) Upcoming Bookings (12) Cancelled…" at bounding box center [956, 76] width 868 height 34
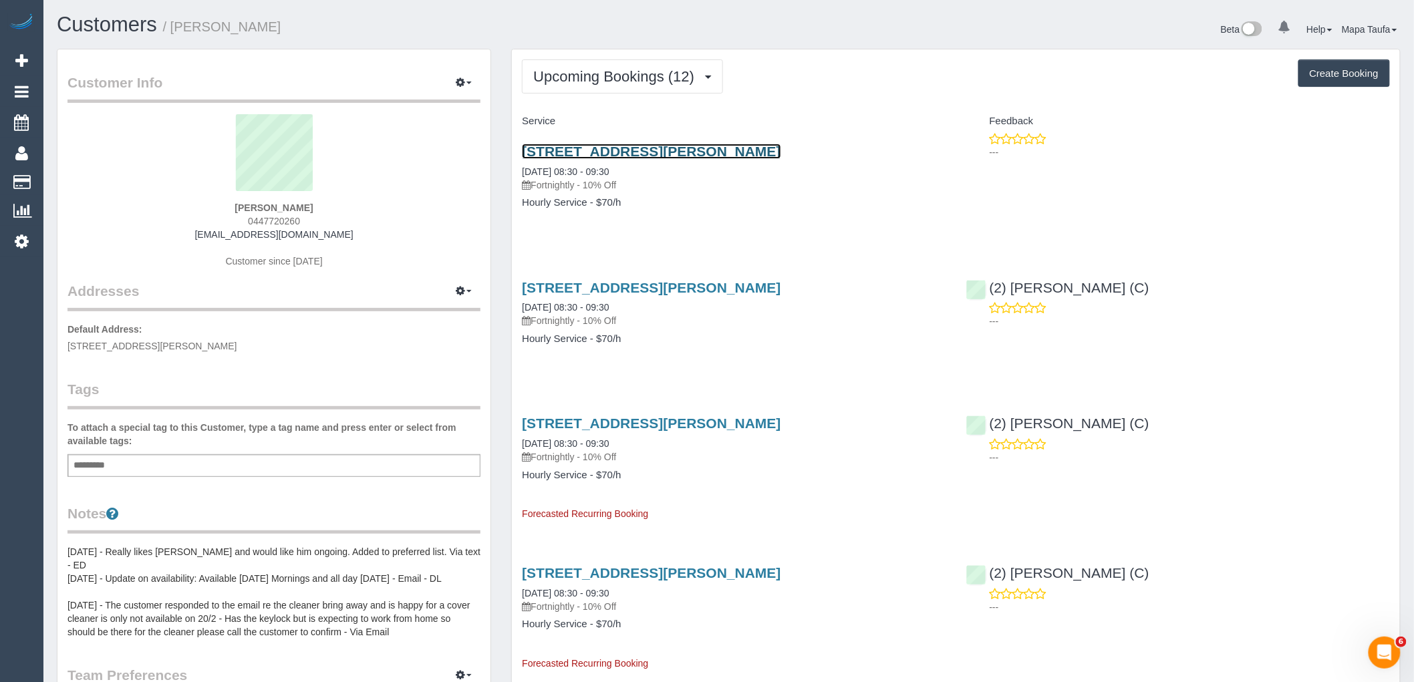
click at [593, 156] on link "80 The Righi, Eaglemont, VIC 3084" at bounding box center [651, 151] width 259 height 15
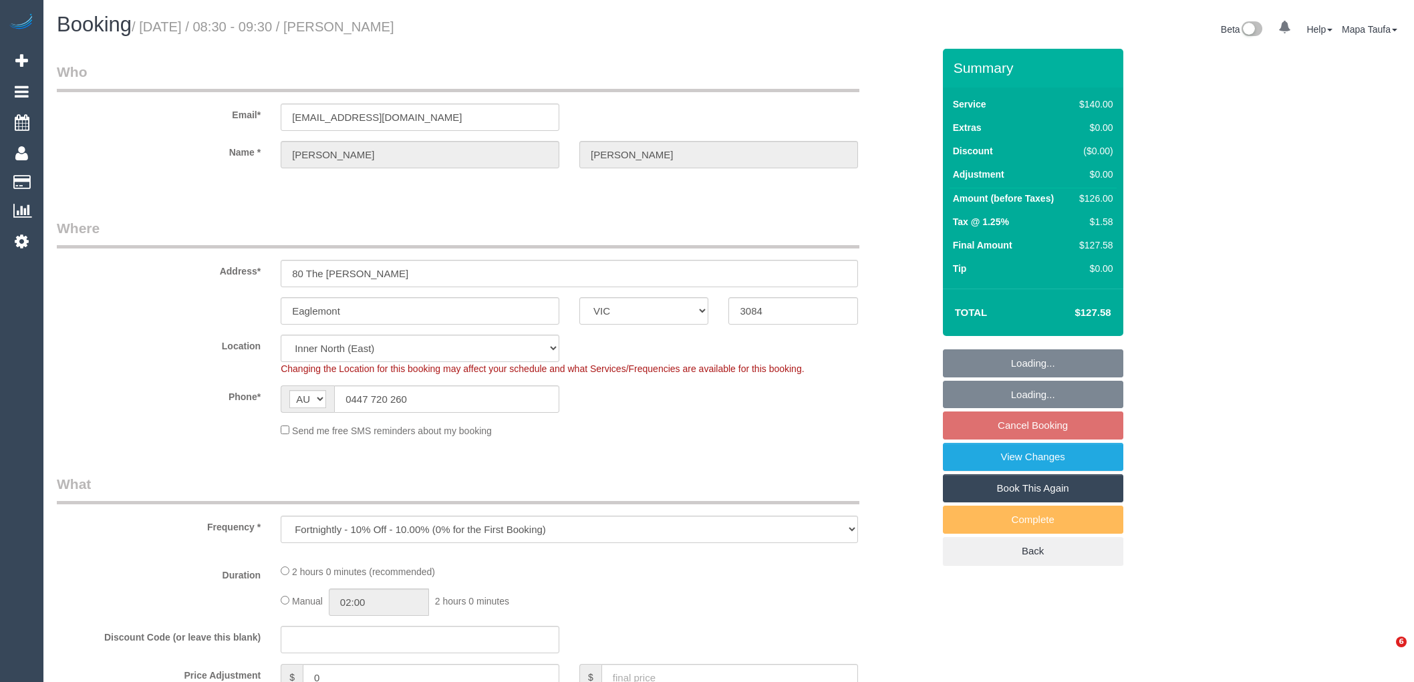
select select "VIC"
select select "object:550"
select select "string:stripe-pm_1FMqzf2GScqysDRVPnPLdsY7"
select select "number:32"
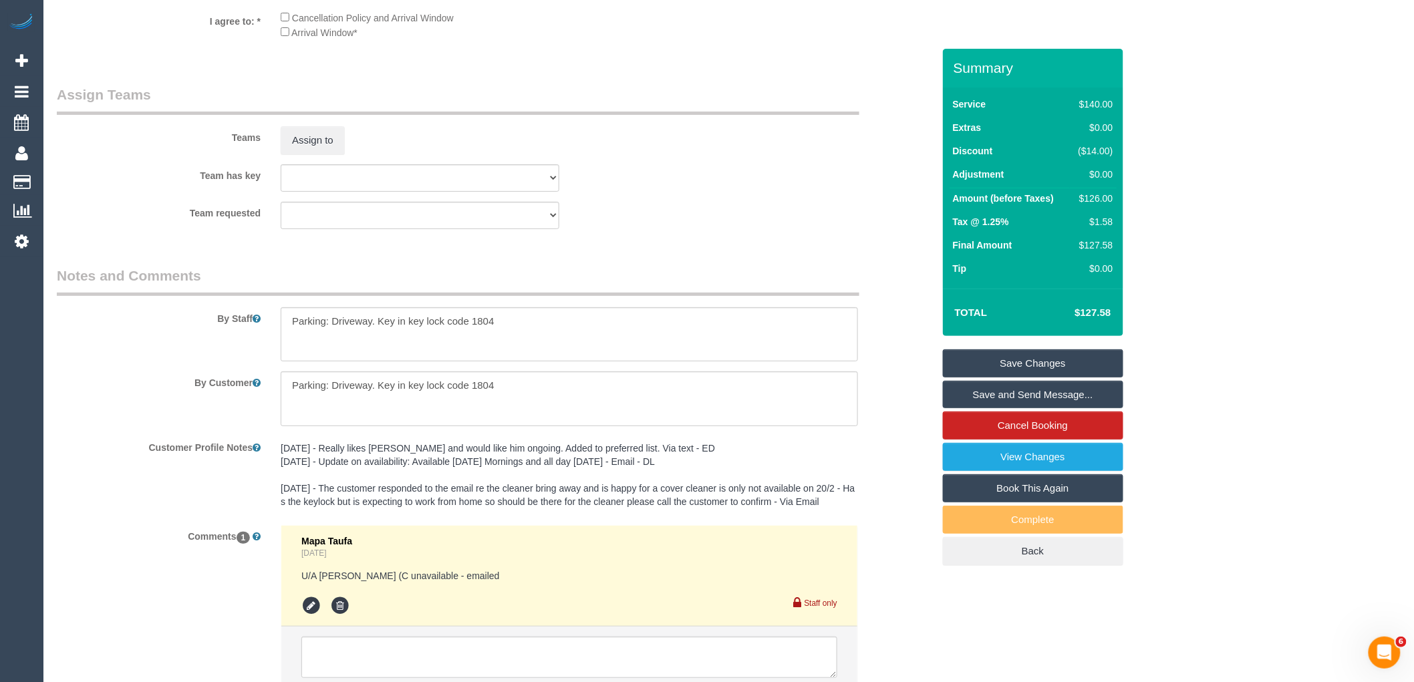
scroll to position [2239, 0]
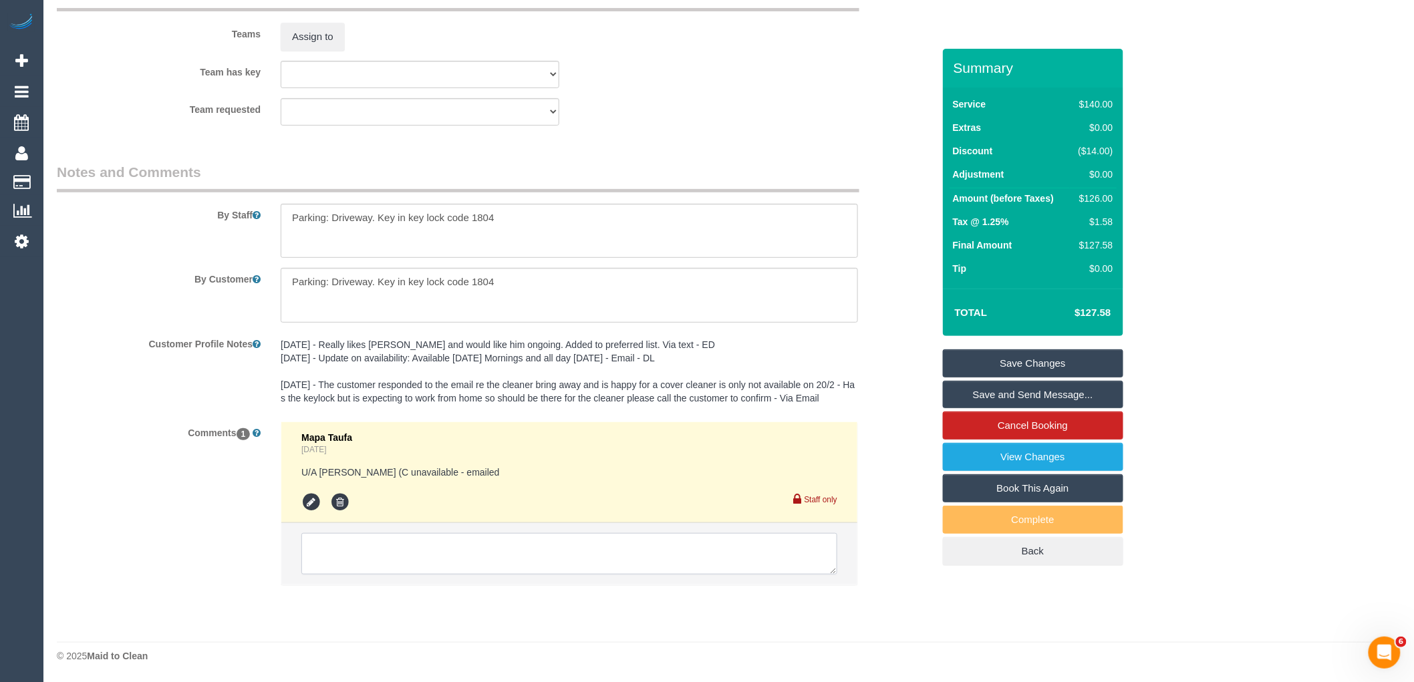
click at [575, 564] on textarea at bounding box center [569, 553] width 536 height 41
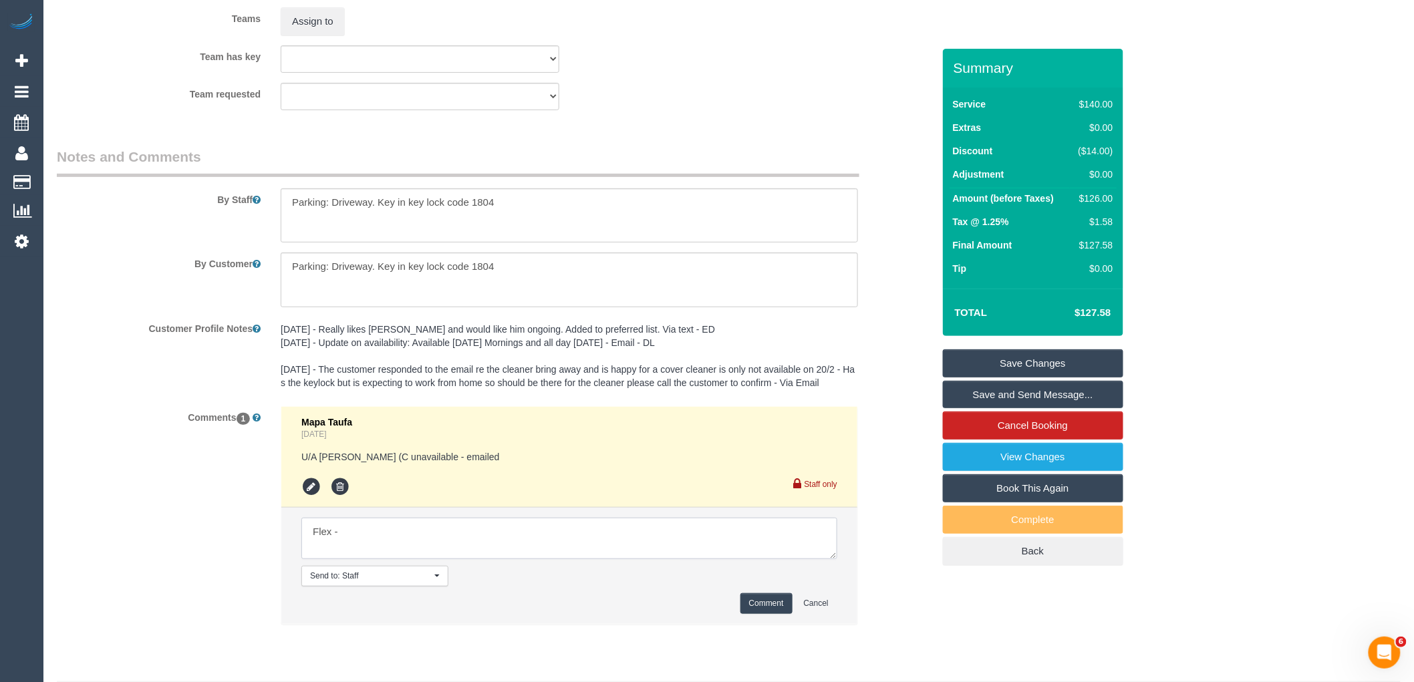
paste textarea "Monday 20 October, anytime is fine or Thursday 23 October, anytime is fine"
type textarea "Flex - Monday 20 October, anytime is fine or Thursday 23 October, anytime is fi…"
click at [750, 613] on button "Comment" at bounding box center [766, 603] width 52 height 21
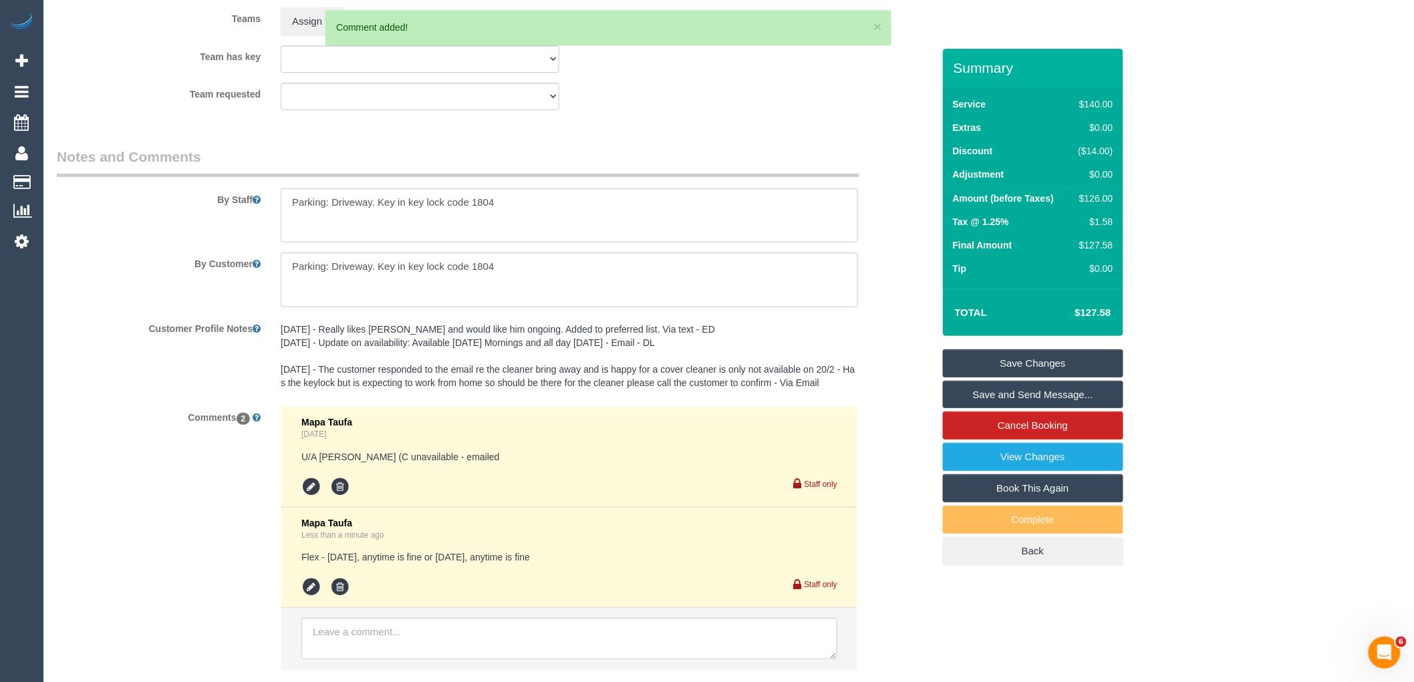
click at [1019, 365] on link "Save Changes" at bounding box center [1033, 363] width 180 height 28
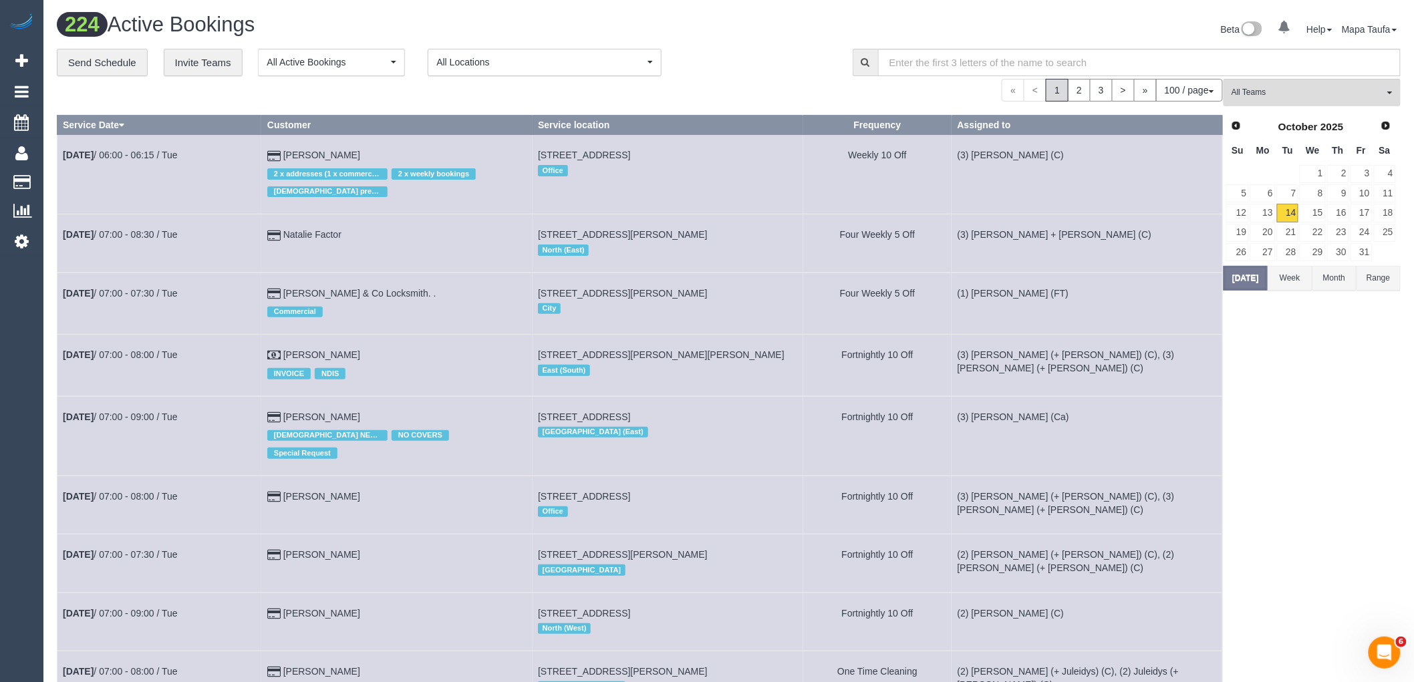
click at [807, 84] on div "« < 1 2 3 > » 100 / page 10 / page 20 / page 30 / page 40 / page 50 / page 100 …" at bounding box center [640, 90] width 1166 height 23
click at [1267, 88] on span "All Teams" at bounding box center [1307, 92] width 152 height 11
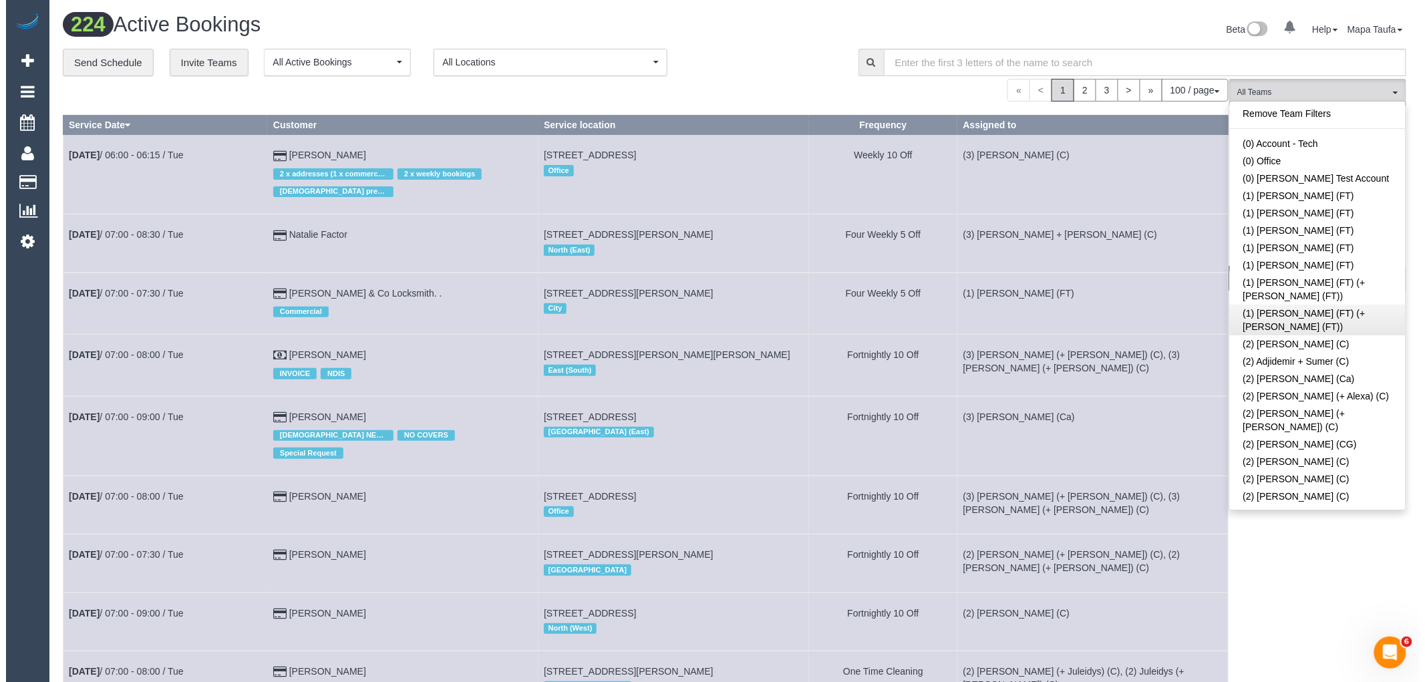
scroll to position [2487, 0]
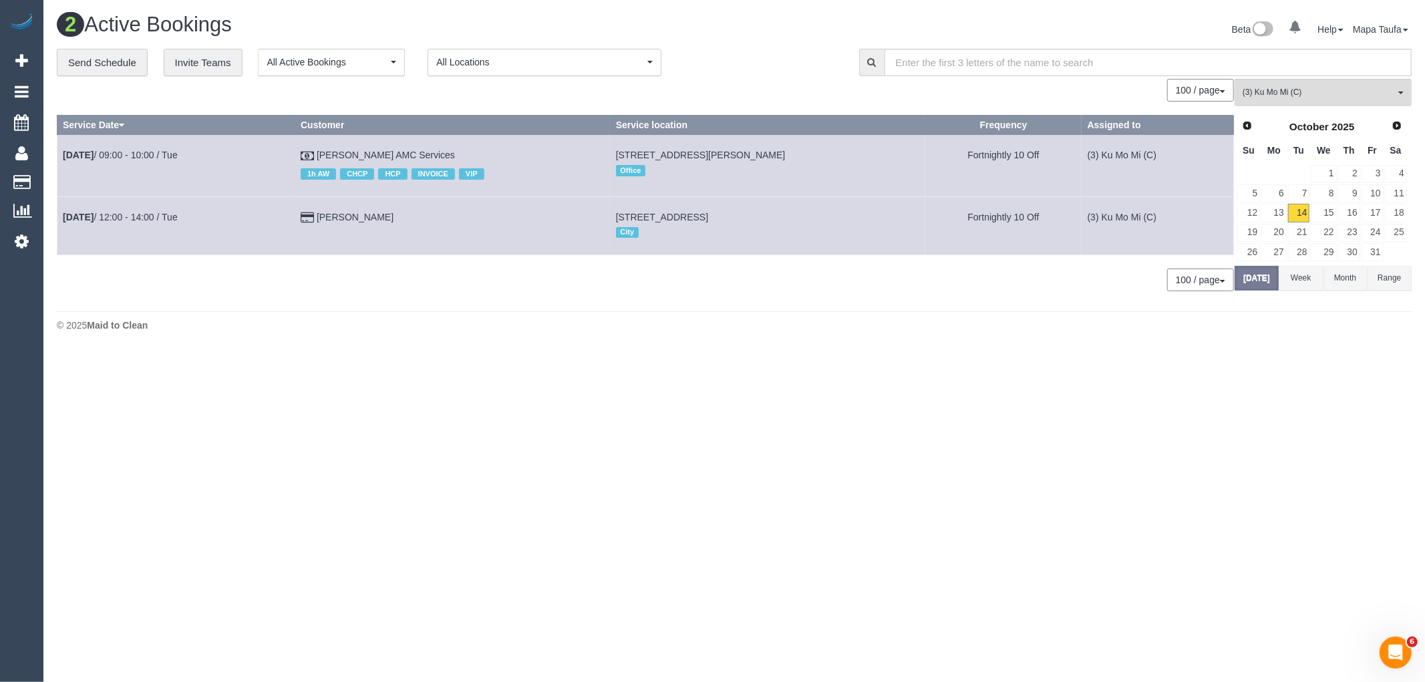
click at [1231, 283] on button "100 / page" at bounding box center [1200, 280] width 67 height 23
click at [1248, 286] on button "Today" at bounding box center [1257, 278] width 44 height 25
click at [1279, 217] on link "13" at bounding box center [1273, 213] width 25 height 18
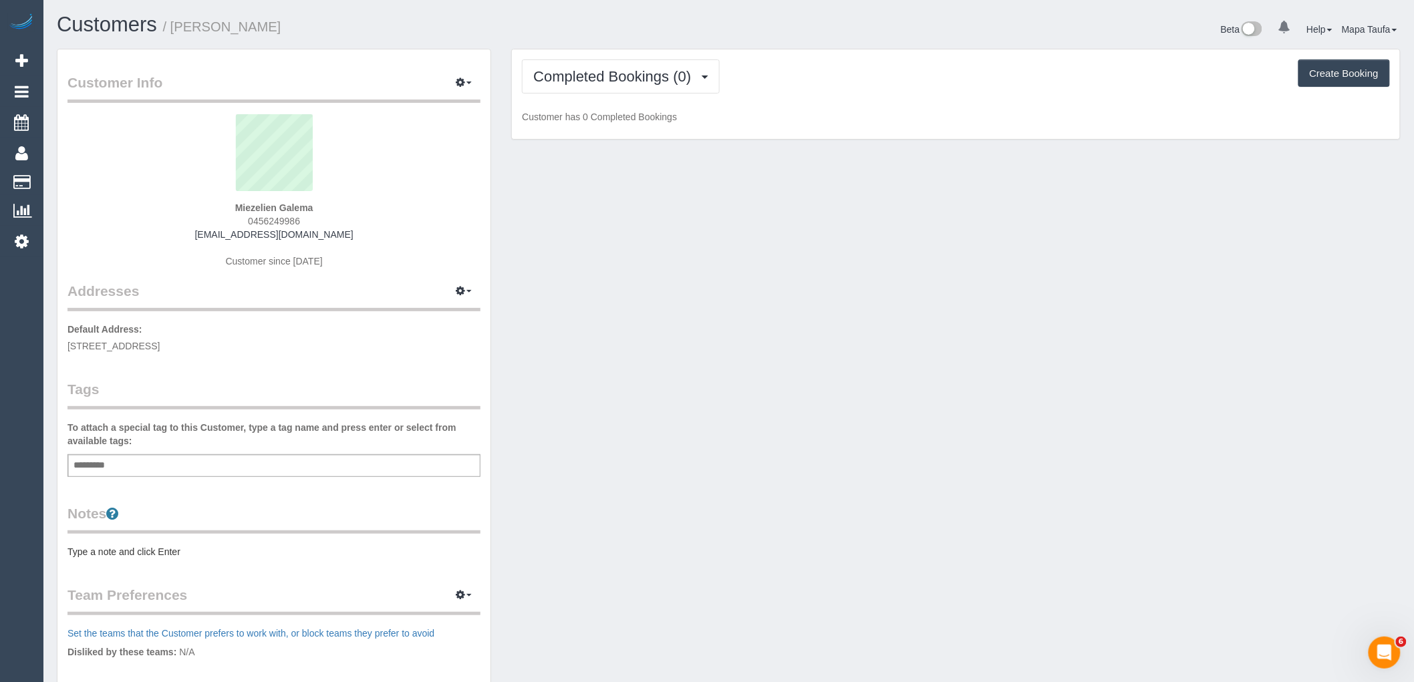
click at [635, 102] on div "Completed Bookings (0) Completed Bookings (0) Upcoming Bookings (1) Cancelled B…" at bounding box center [956, 94] width 888 height 90
click at [639, 84] on span "Completed Bookings (0)" at bounding box center [615, 76] width 164 height 17
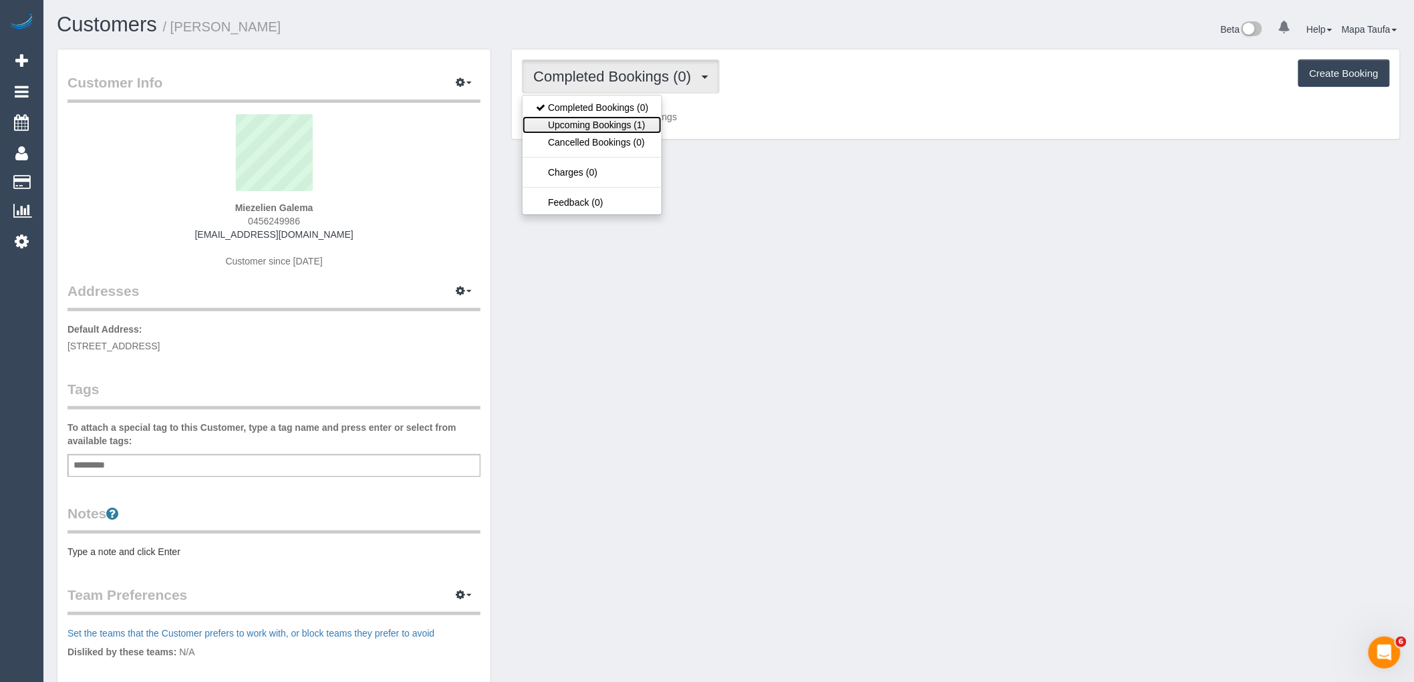
click at [632, 126] on link "Upcoming Bookings (1)" at bounding box center [591, 124] width 139 height 17
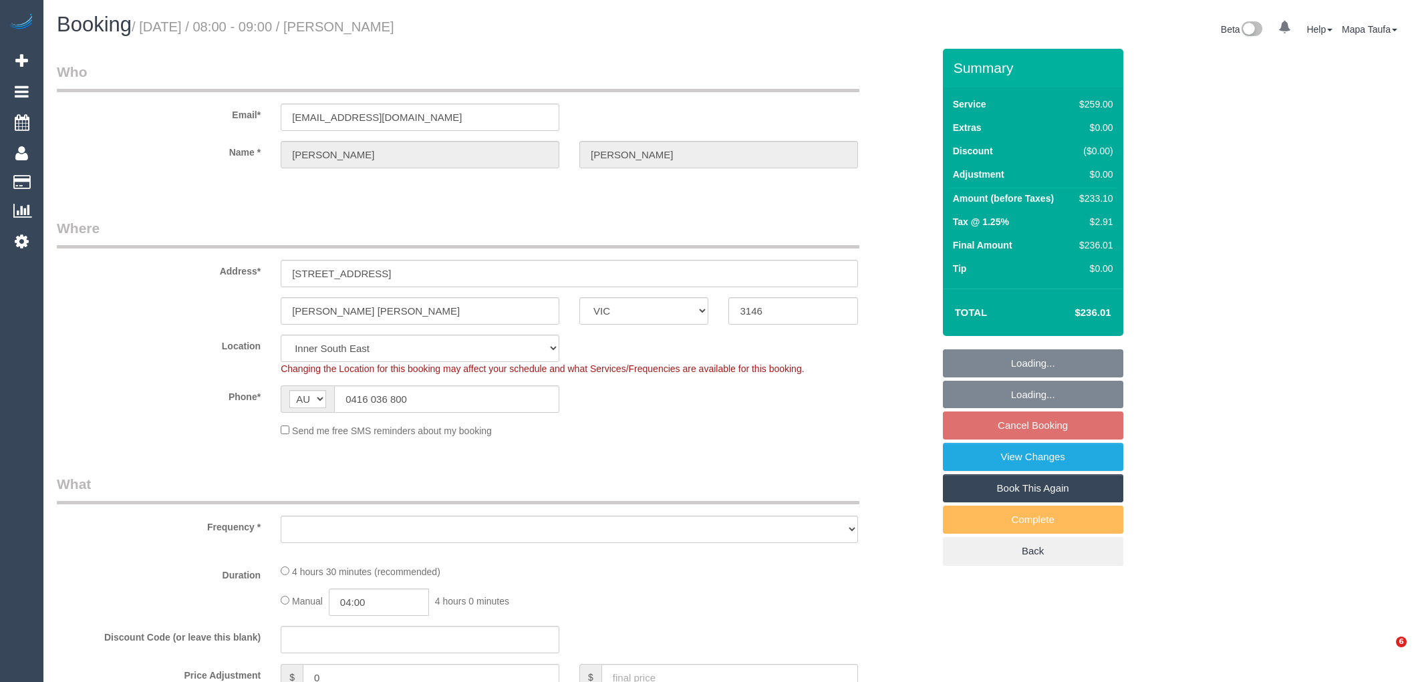
select select "VIC"
select select "number:29"
select select "number:14"
select select "number:19"
select select "number:22"
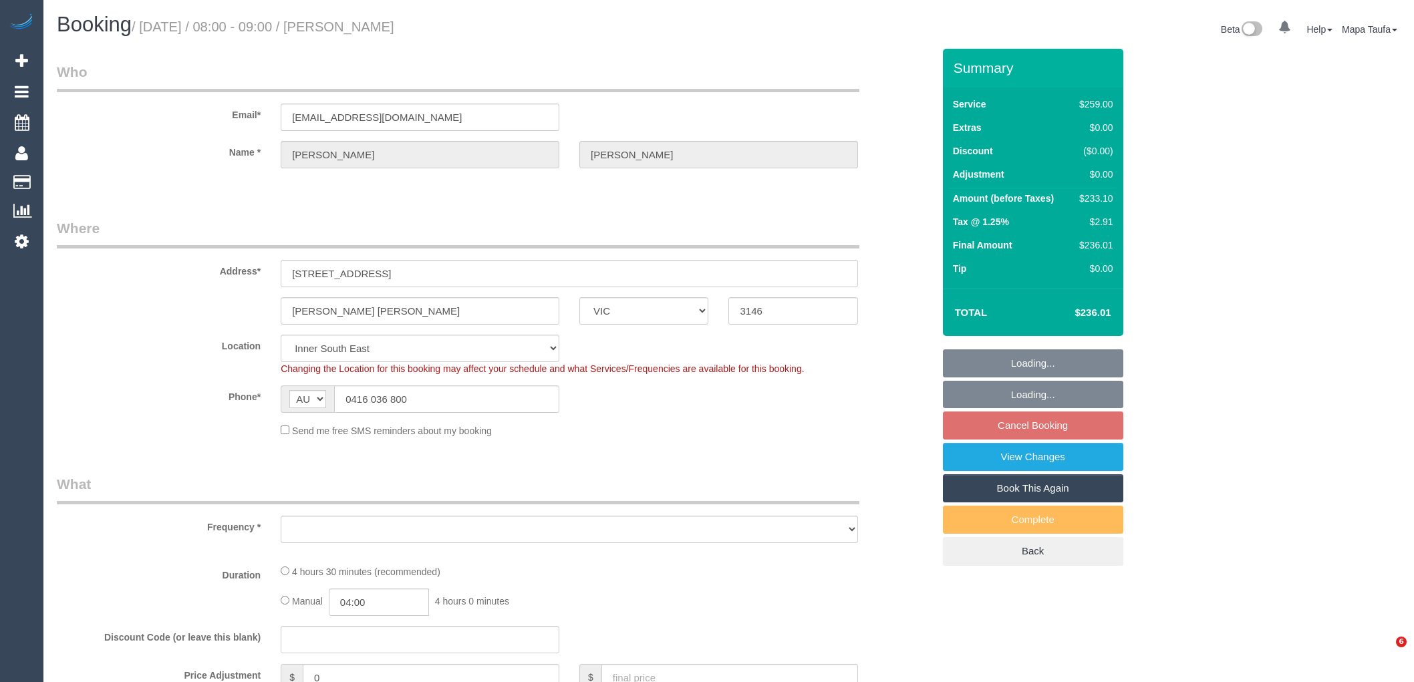
select select "number:34"
select select "number:11"
select select "object:844"
select select "string:stripe-pm_1Ip6zu2GScqysDRVjXOoimwA"
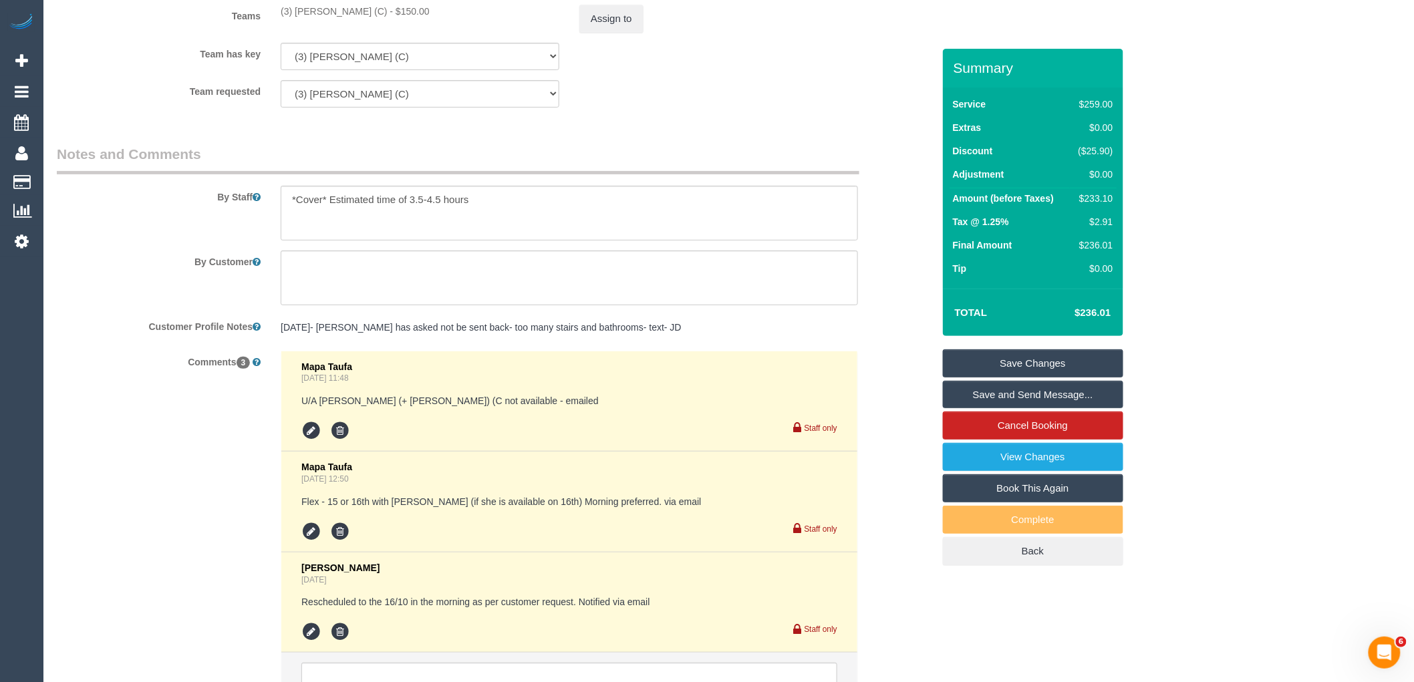
scroll to position [2241, 0]
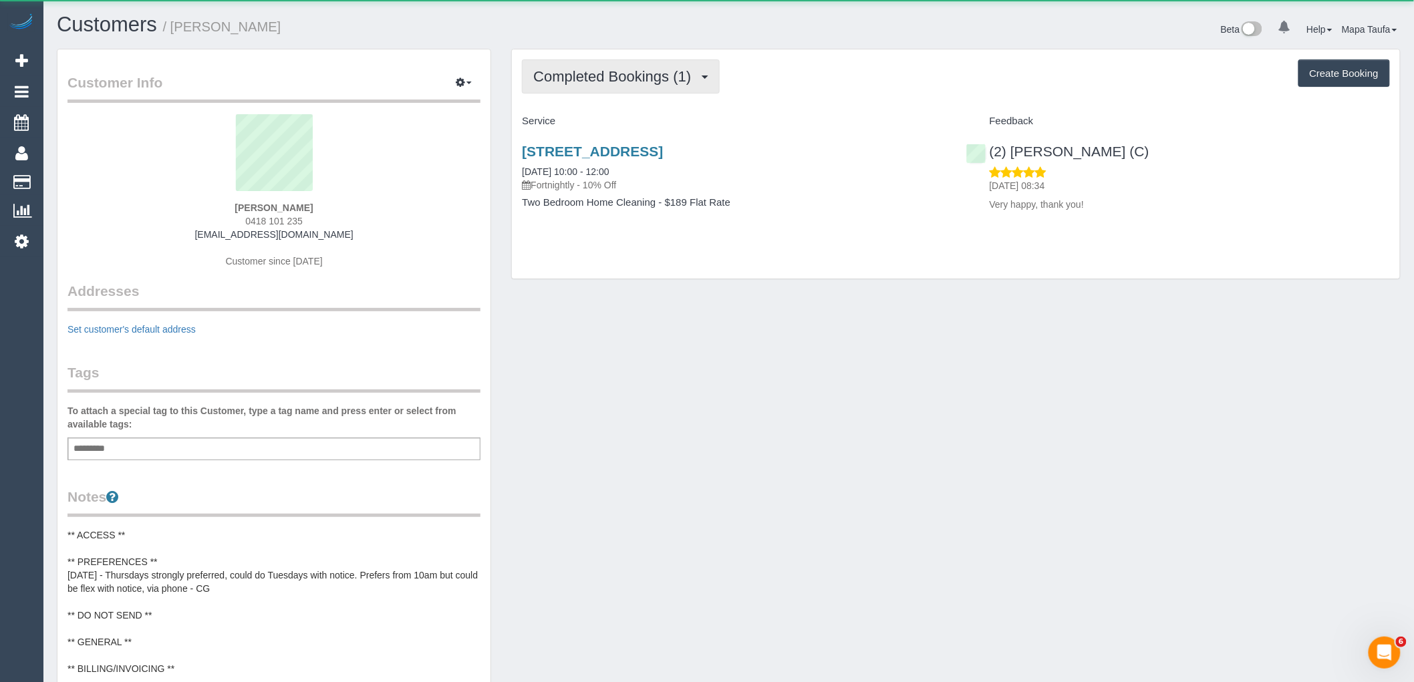
click at [663, 77] on span "Completed Bookings (1)" at bounding box center [615, 76] width 164 height 17
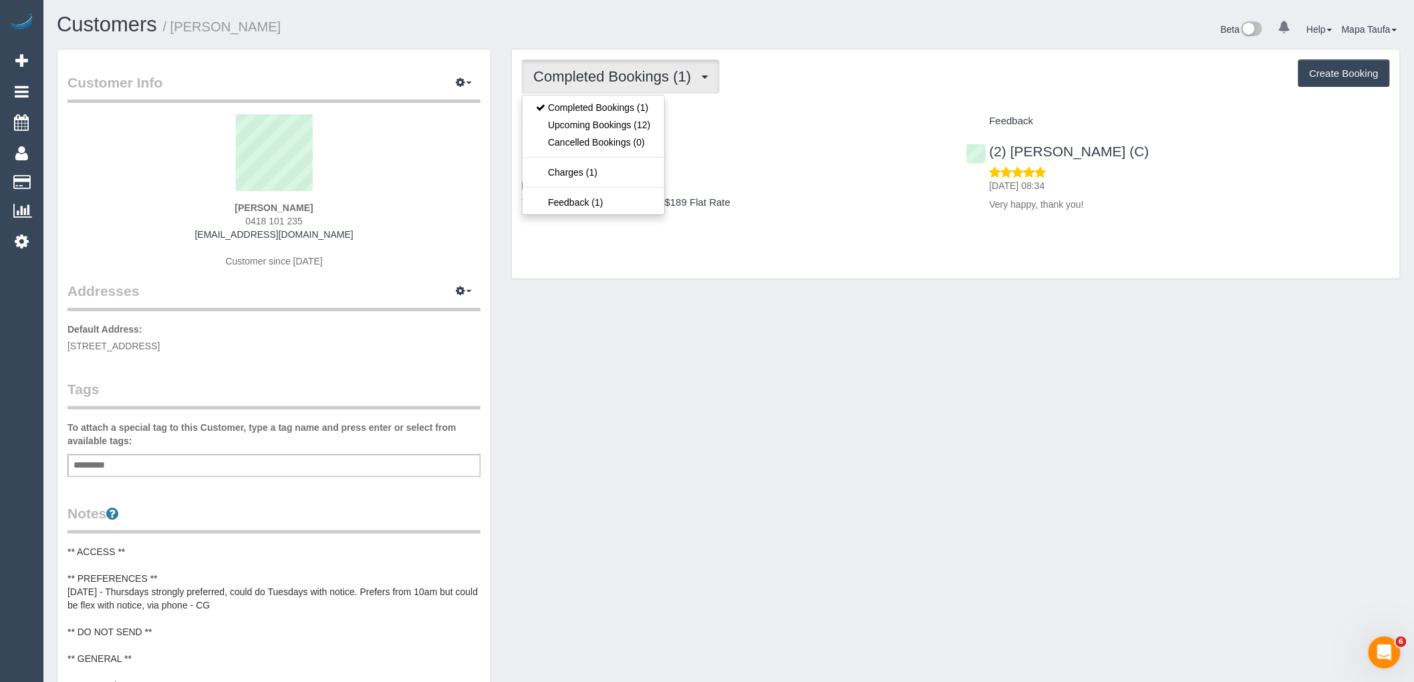
click at [816, 120] on h4 "Service" at bounding box center [734, 121] width 424 height 11
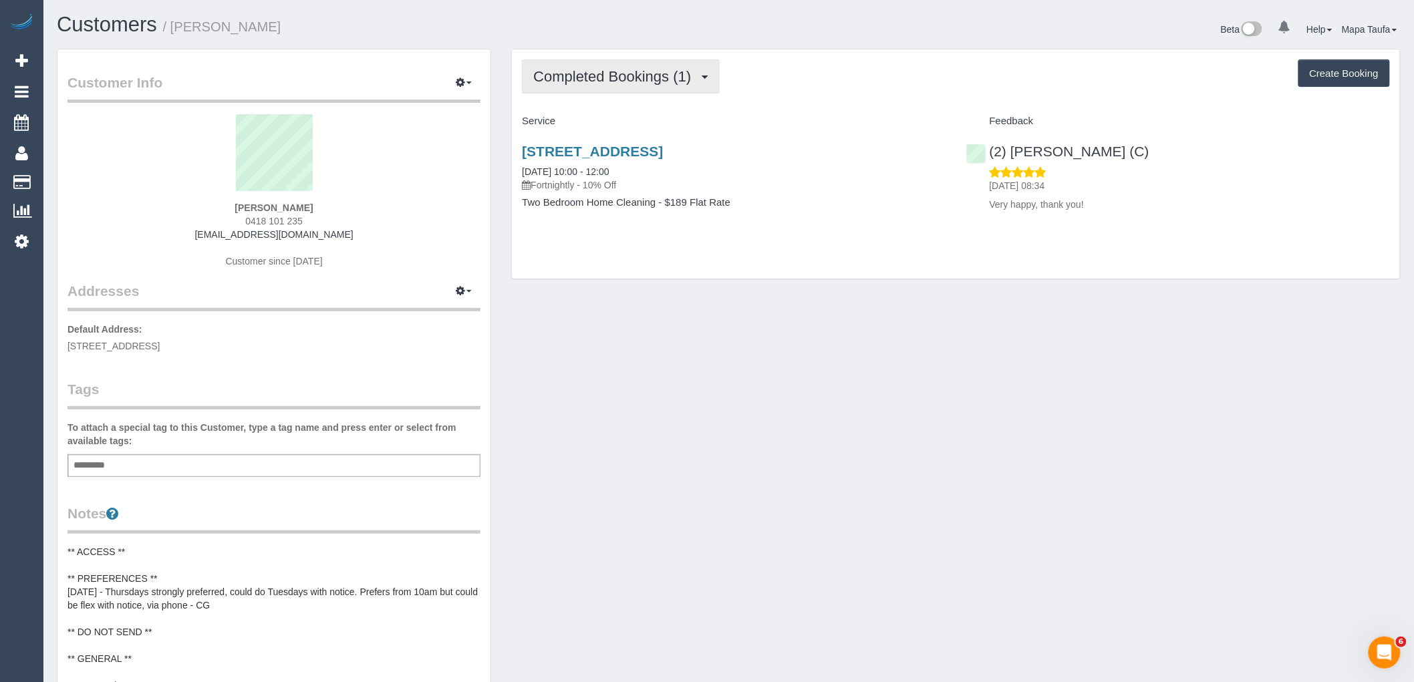
click at [619, 85] on button "Completed Bookings (1)" at bounding box center [621, 76] width 198 height 34
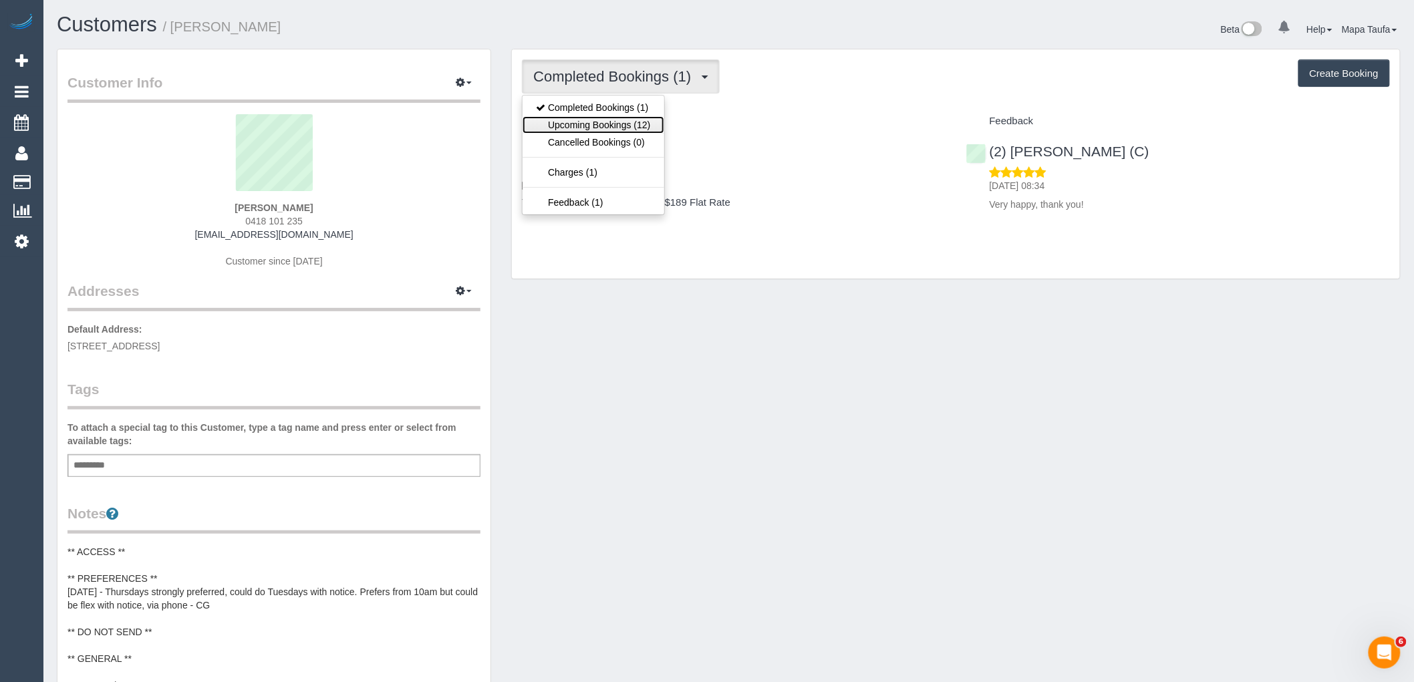
click at [615, 118] on link "Upcoming Bookings (12)" at bounding box center [592, 124] width 141 height 17
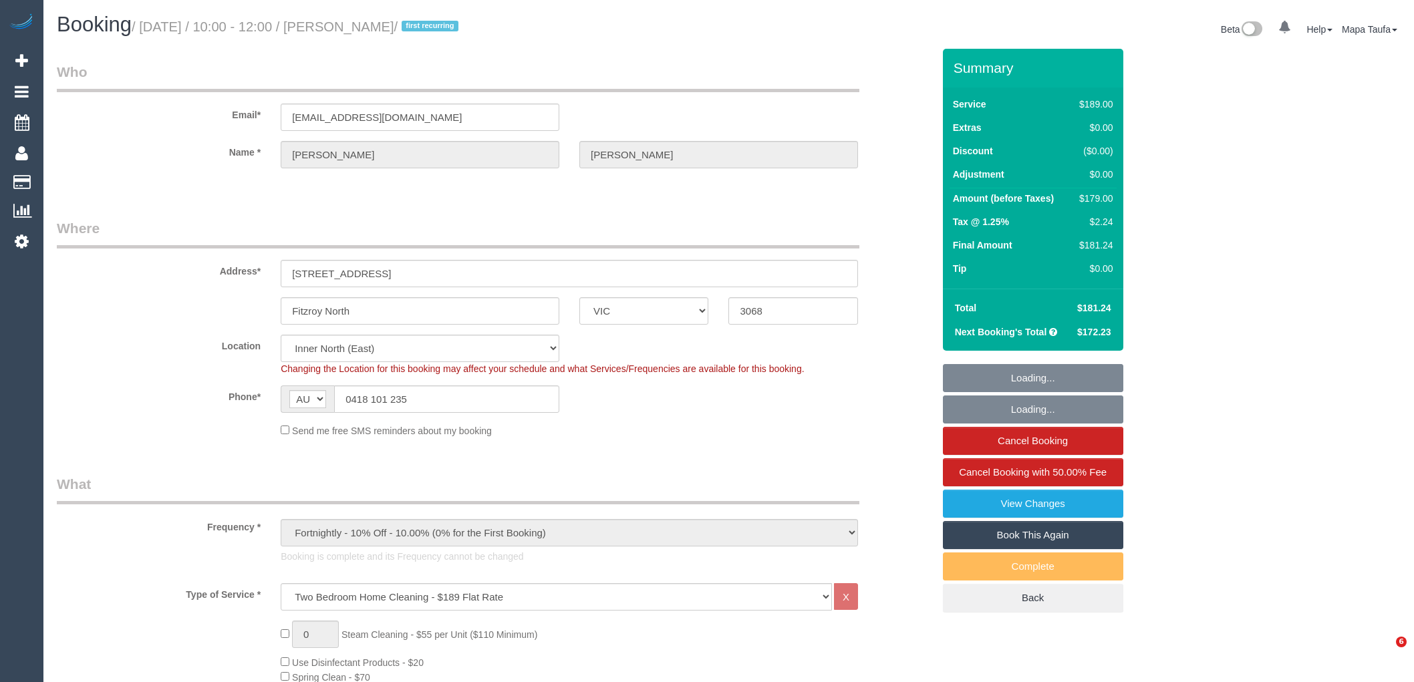
select select "VIC"
select select "number:28"
select select "number:14"
select select "number:19"
select select "number:36"
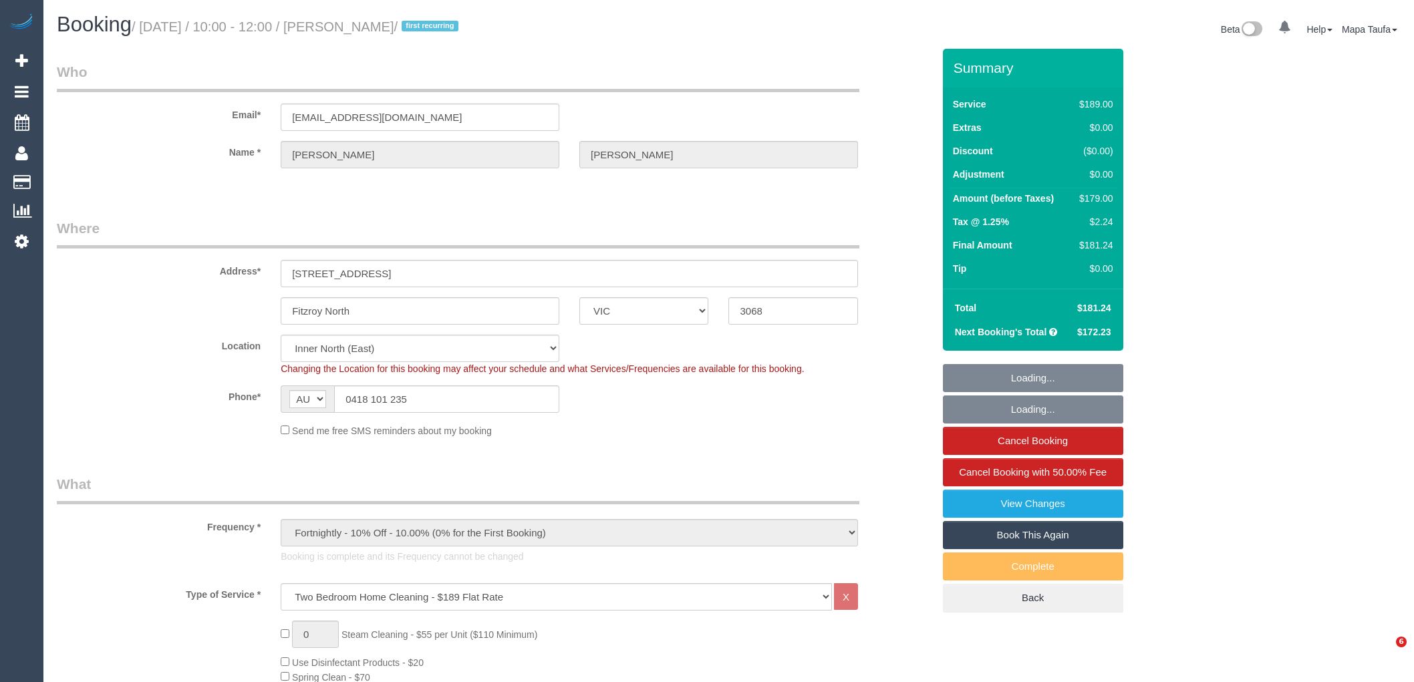
select select "number:34"
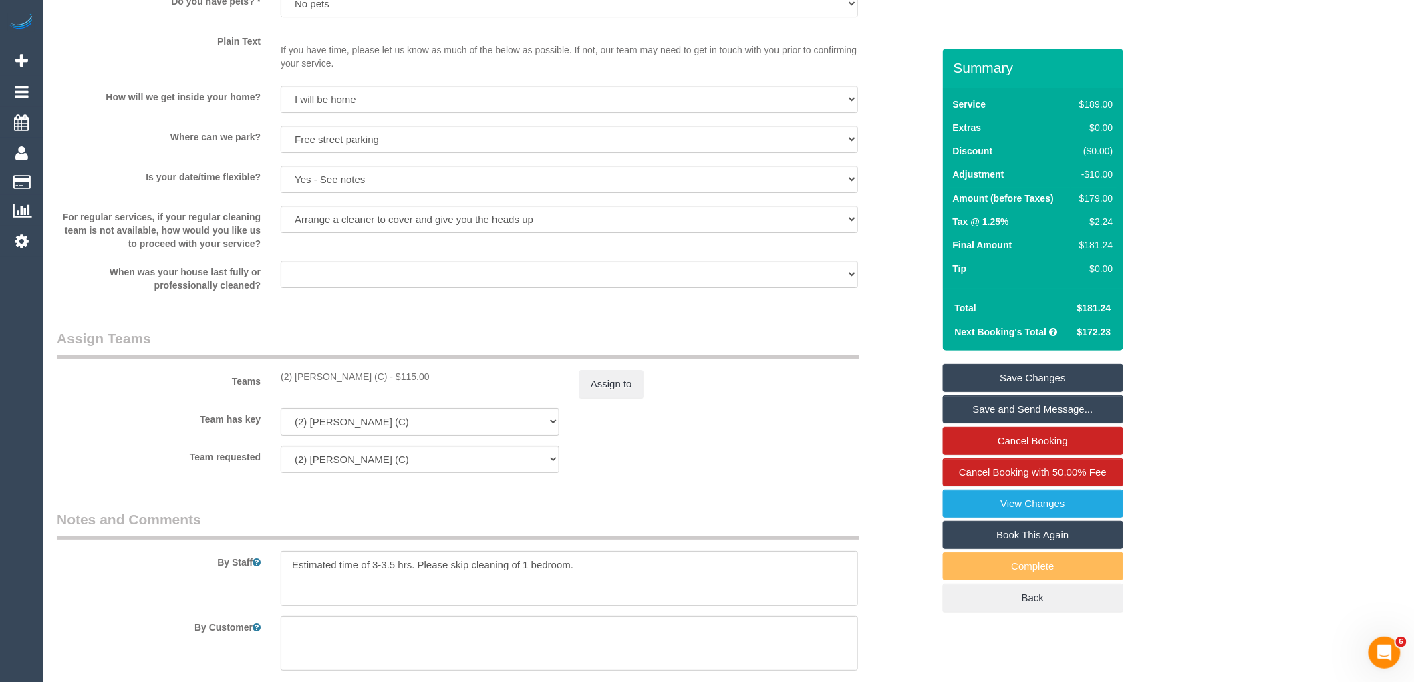
scroll to position [2014, 0]
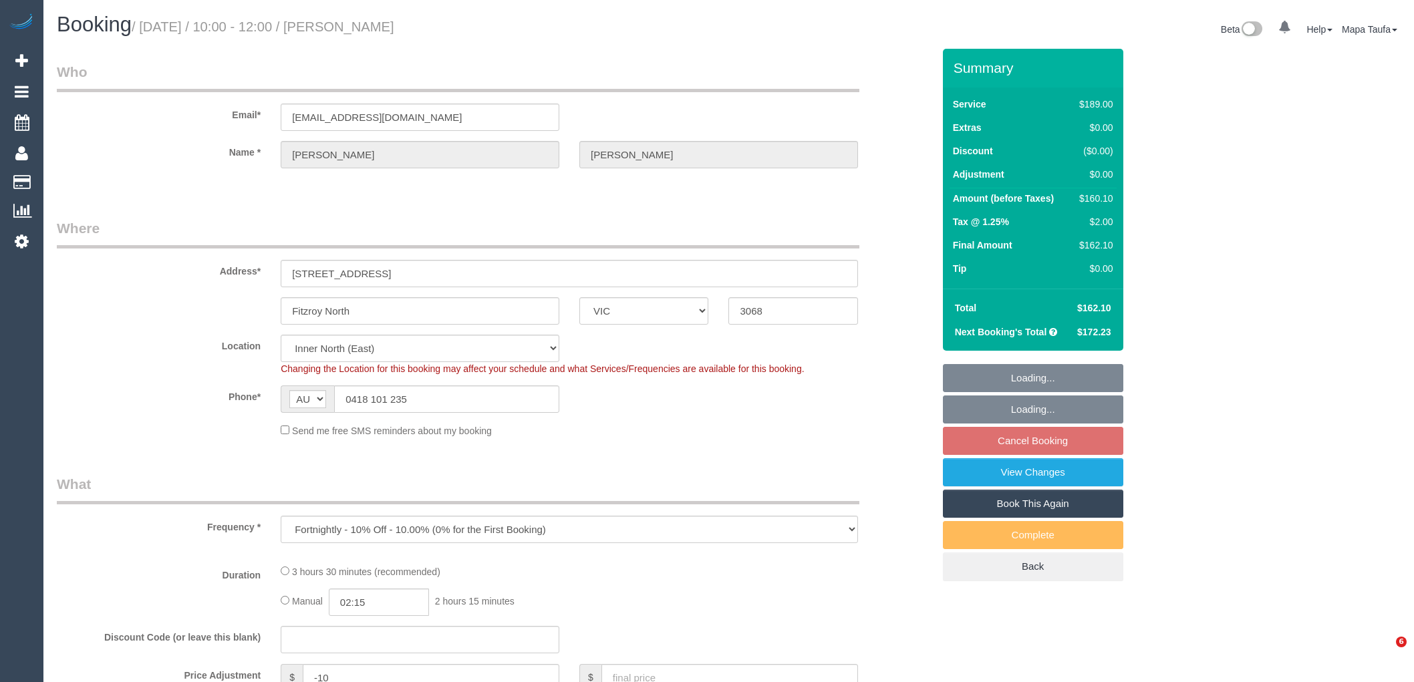
select select "VIC"
select select "number:28"
select select "number:14"
select select "number:19"
select select "number:36"
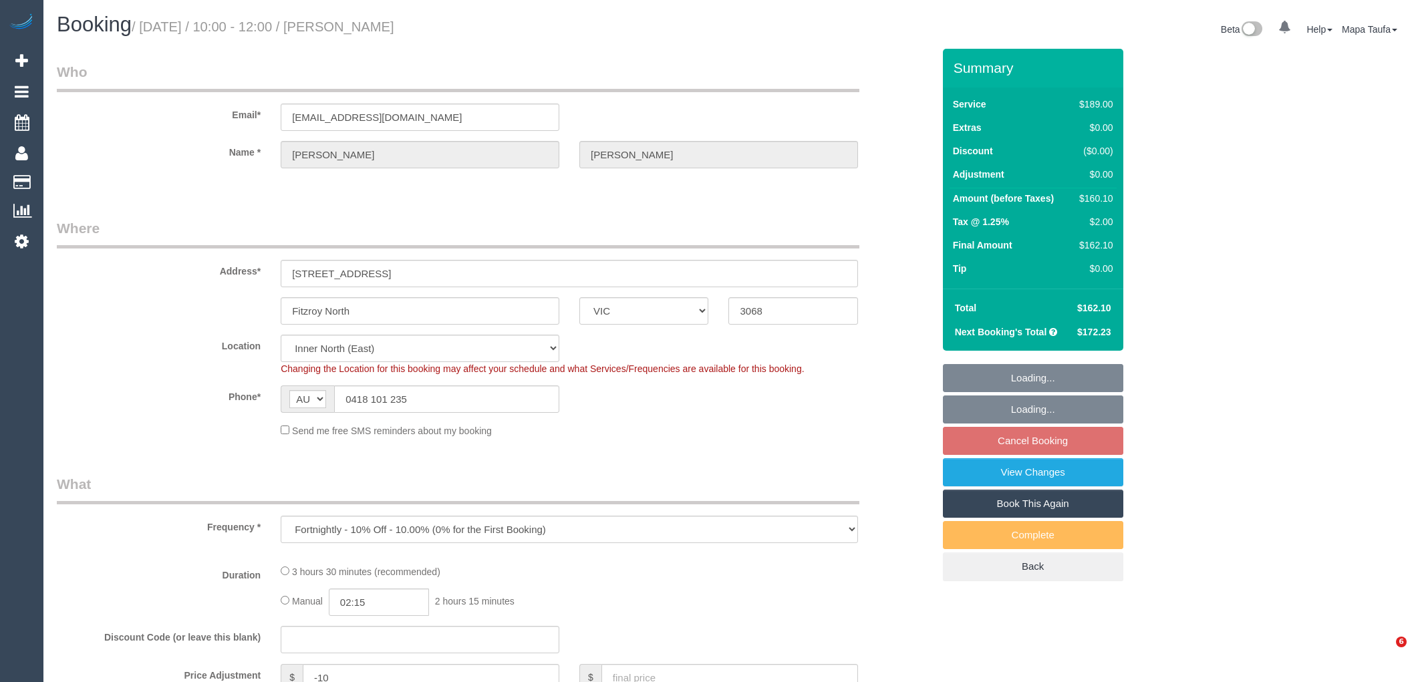
select select "number:34"
select select "object:1458"
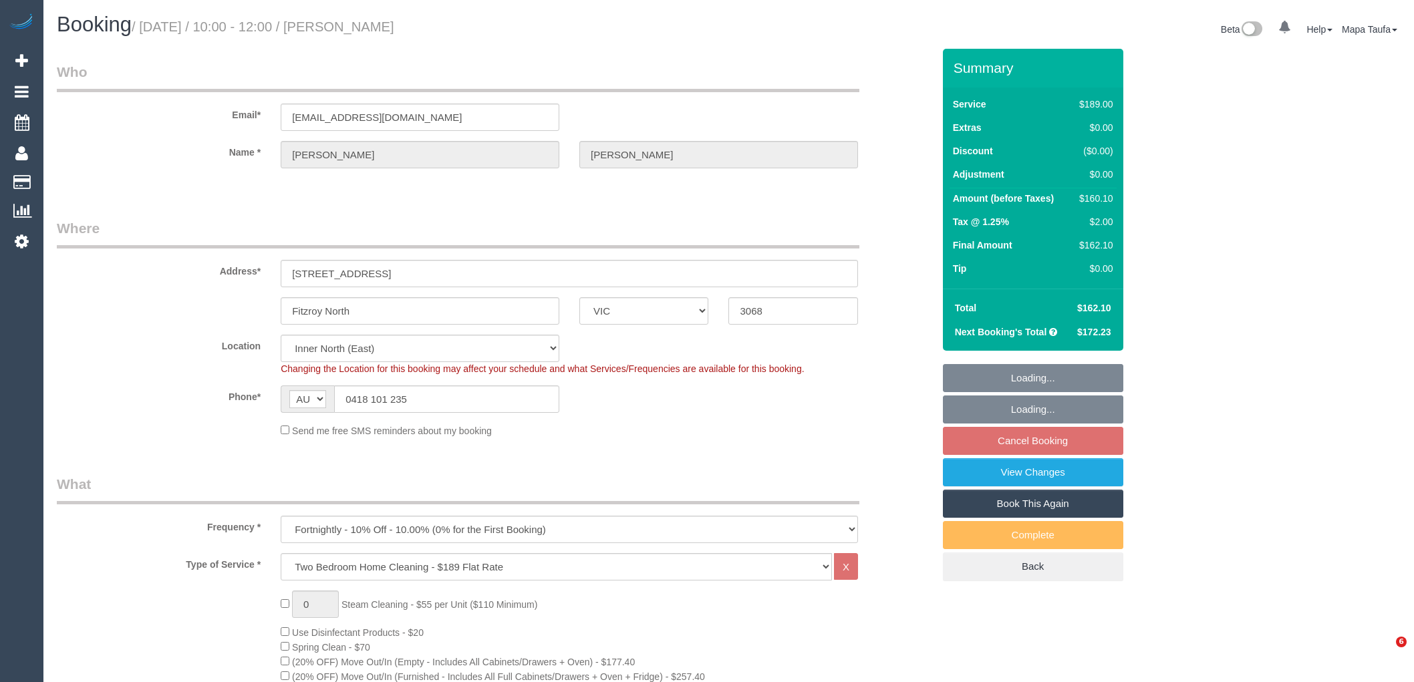
select select "spot3"
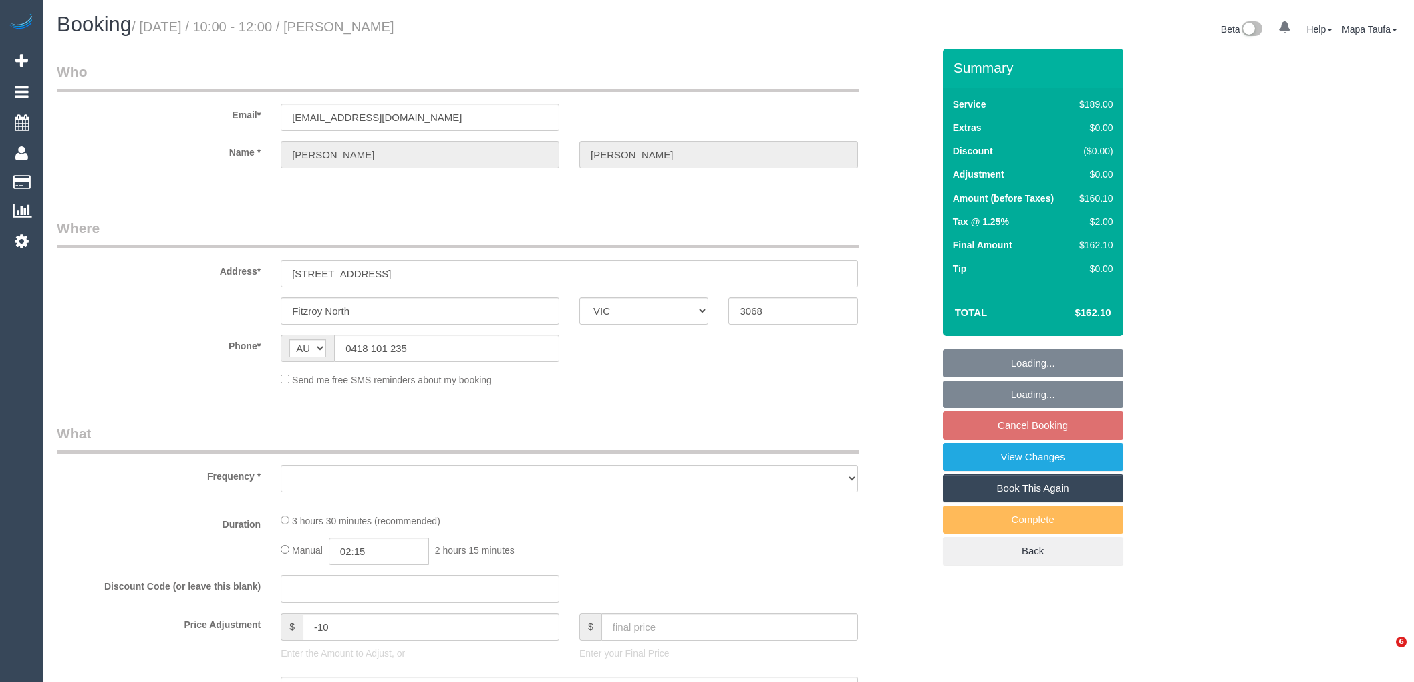
select select "VIC"
select select "string:stripe-pm_1SDFdy2GScqysDRVj9DhVcI3"
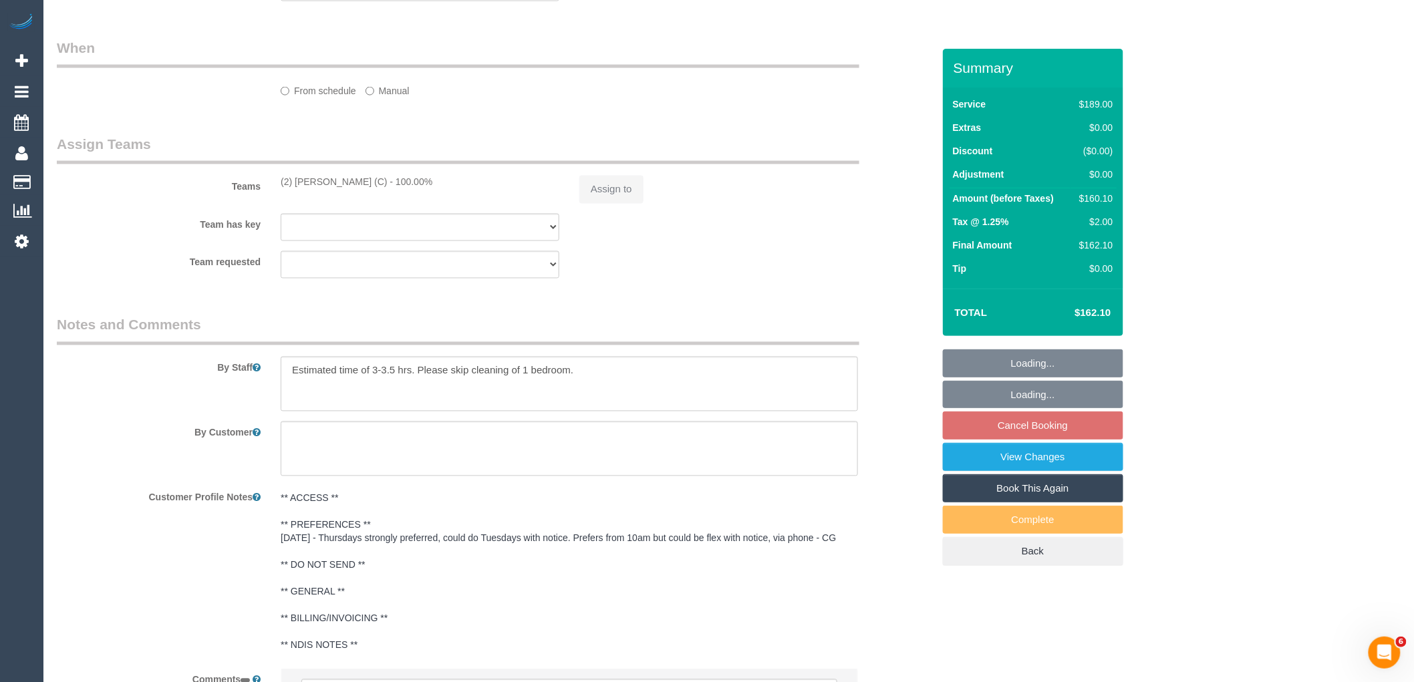
select select "object:530"
select select "number:28"
select select "number:14"
select select "number:19"
select select "number:36"
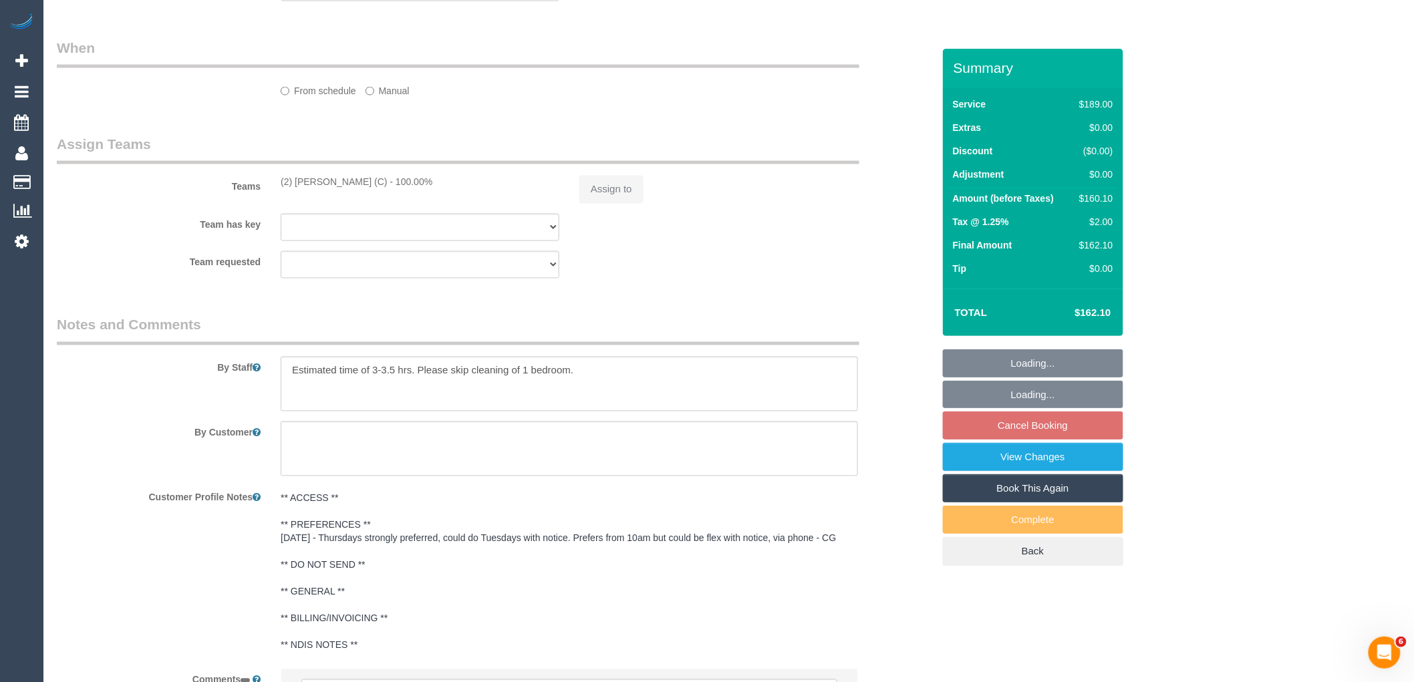
select select "number:34"
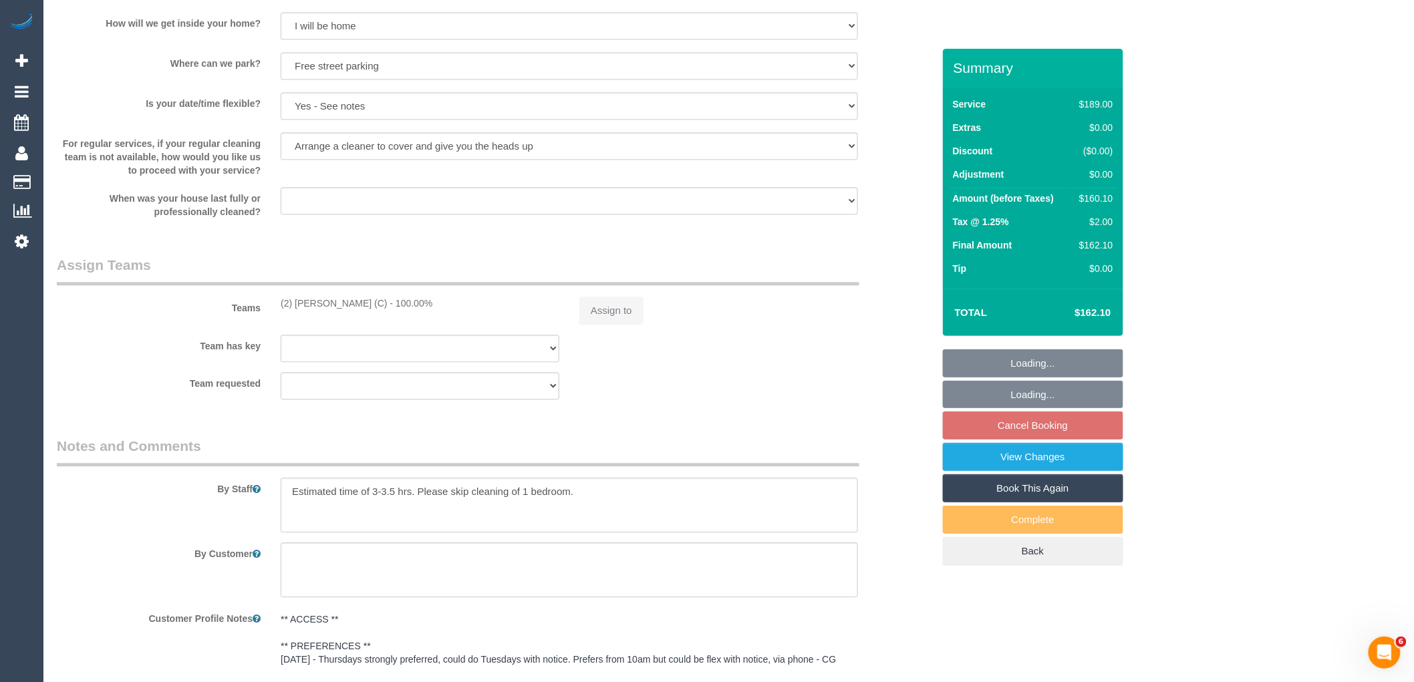
select select "object:681"
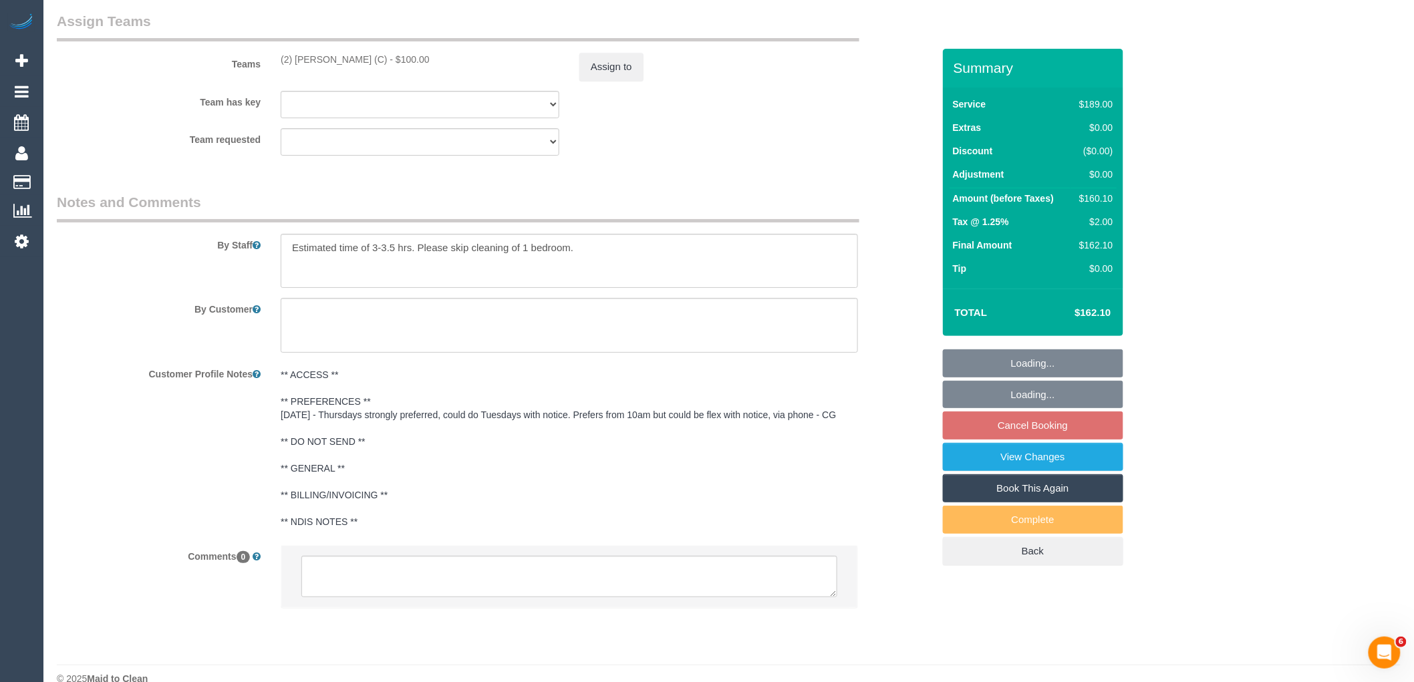
scroll to position [1958, 0]
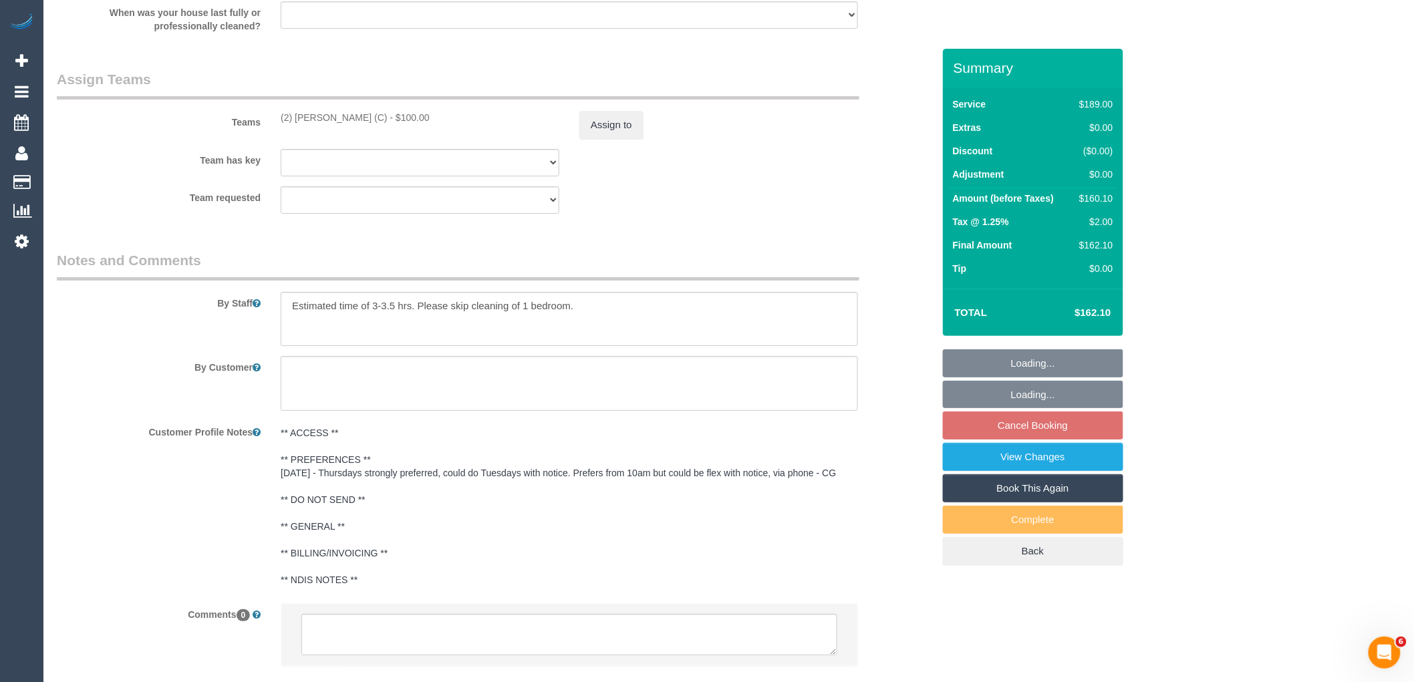
select select "spot3"
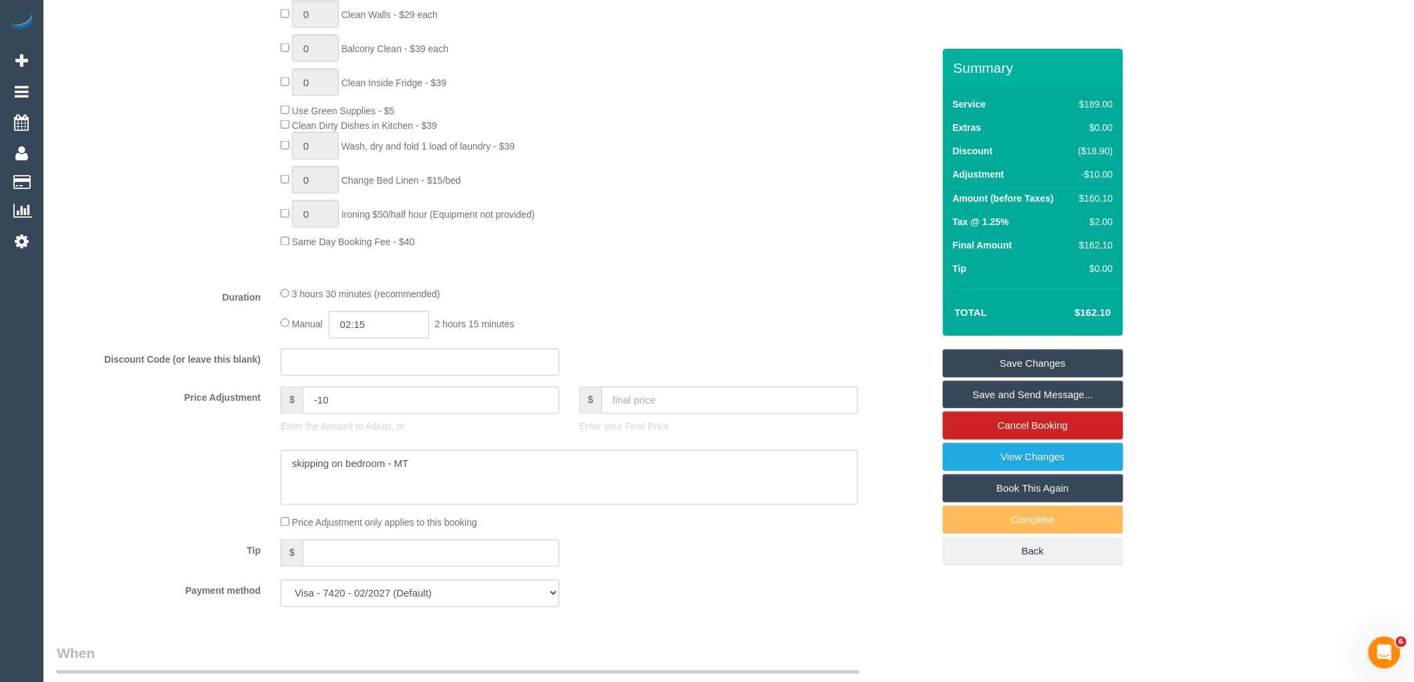
scroll to position [696, 0]
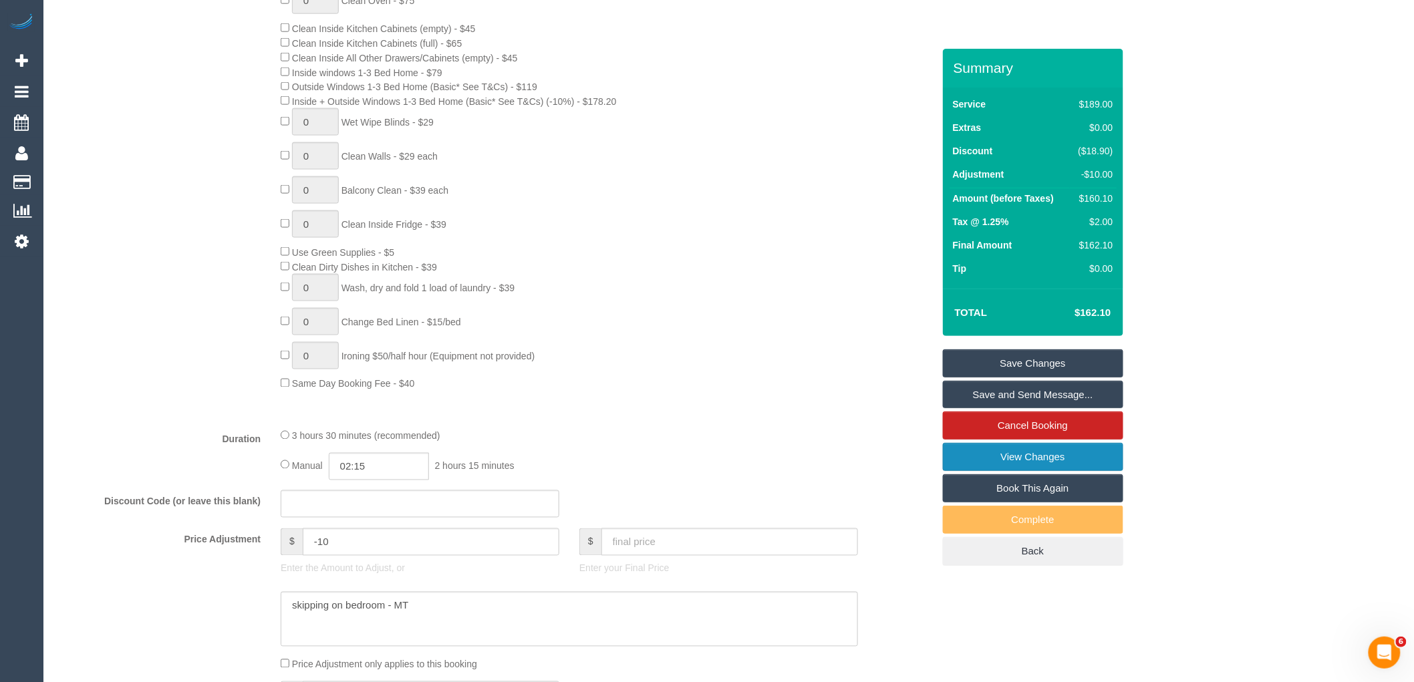
click at [1013, 457] on link "View Changes" at bounding box center [1033, 457] width 180 height 28
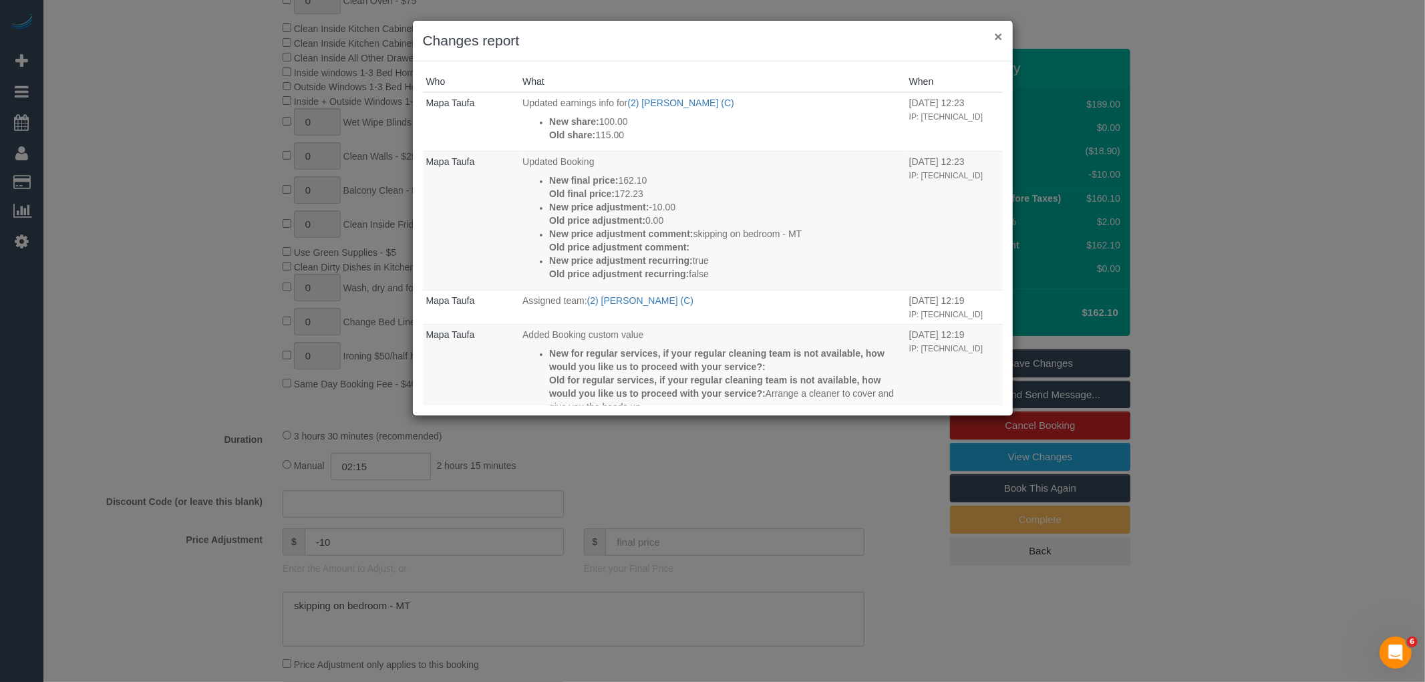
click at [997, 33] on button "×" at bounding box center [998, 36] width 8 height 14
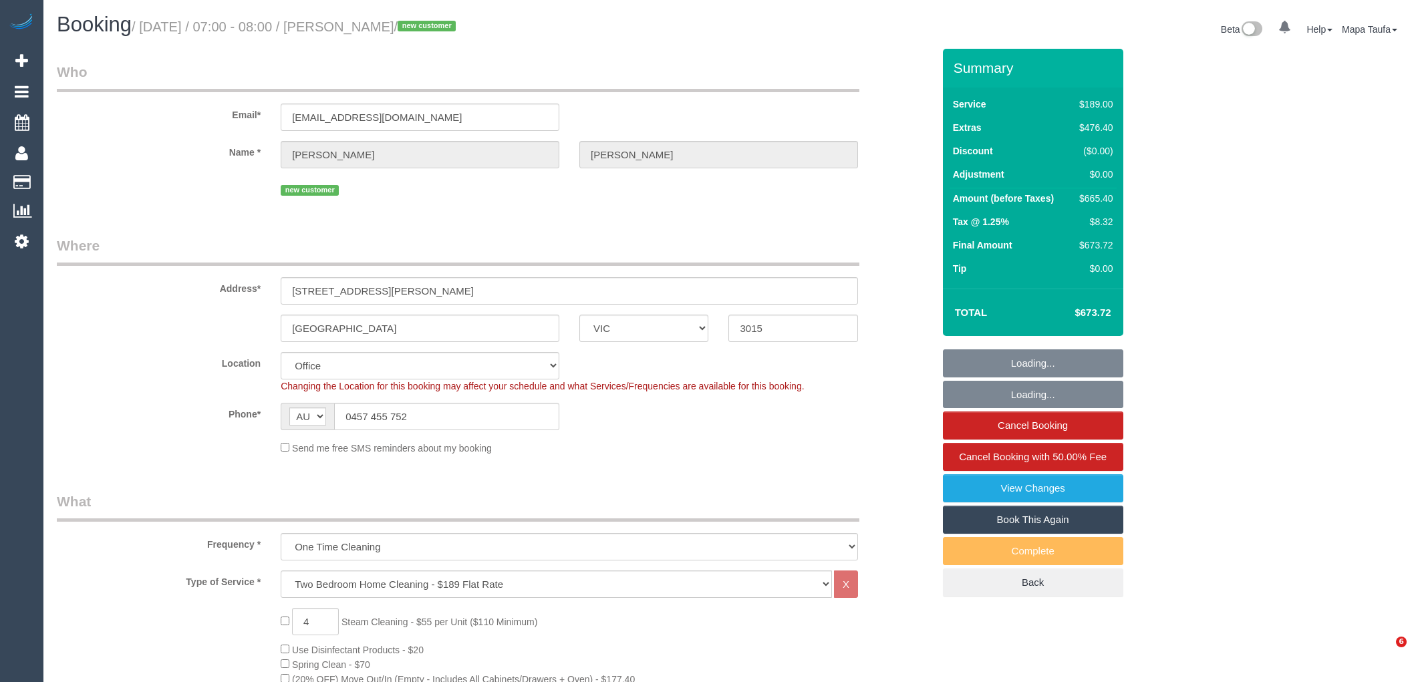
select select "VIC"
select select "number:28"
select select "number:14"
select select "number:19"
select select "number:25"
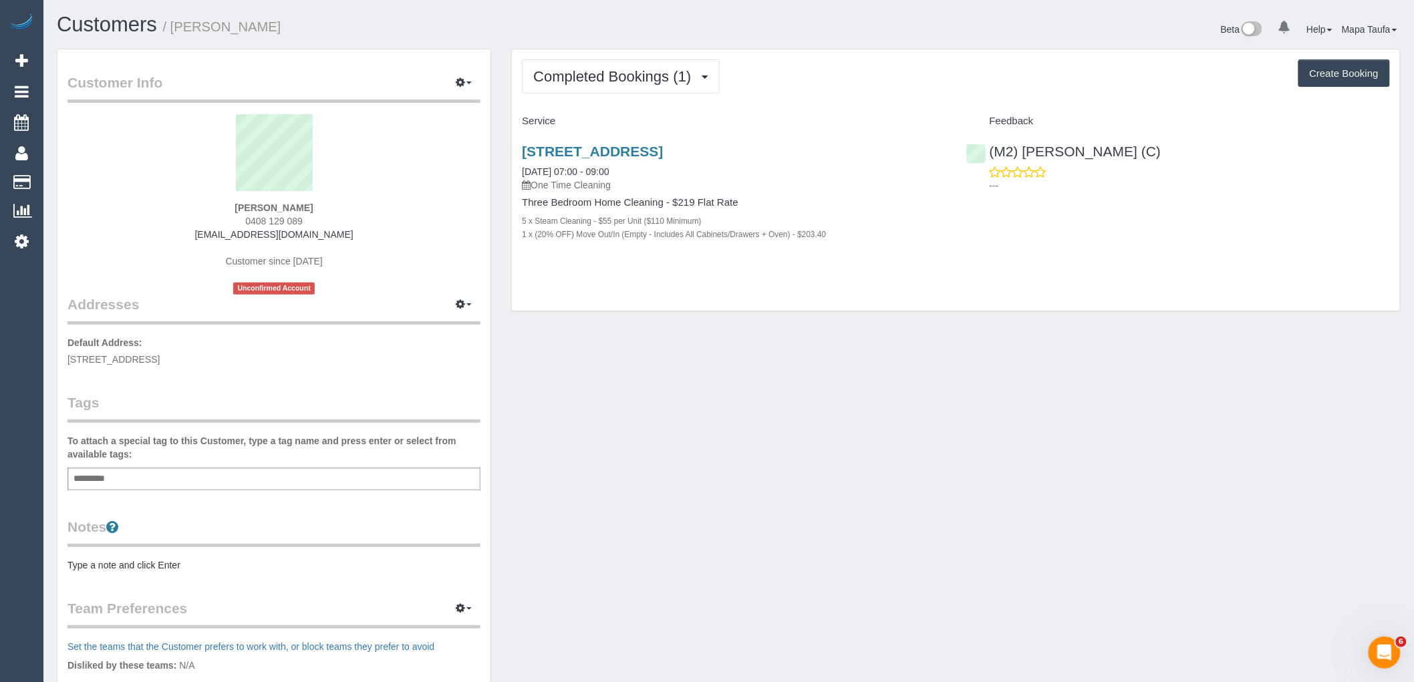
click at [689, 483] on div "Customer Info Edit Contact Info Send Message Email Preferences Special Sales Ta…" at bounding box center [729, 490] width 1364 height 882
click at [844, 71] on div "Completed Bookings (1) Completed Bookings (1) Upcoming Bookings (0) Cancelled B…" at bounding box center [956, 76] width 868 height 34
click at [979, 458] on div "Customer Info Edit Contact Info Send Message Email Preferences Special Sales Ta…" at bounding box center [729, 490] width 1364 height 882
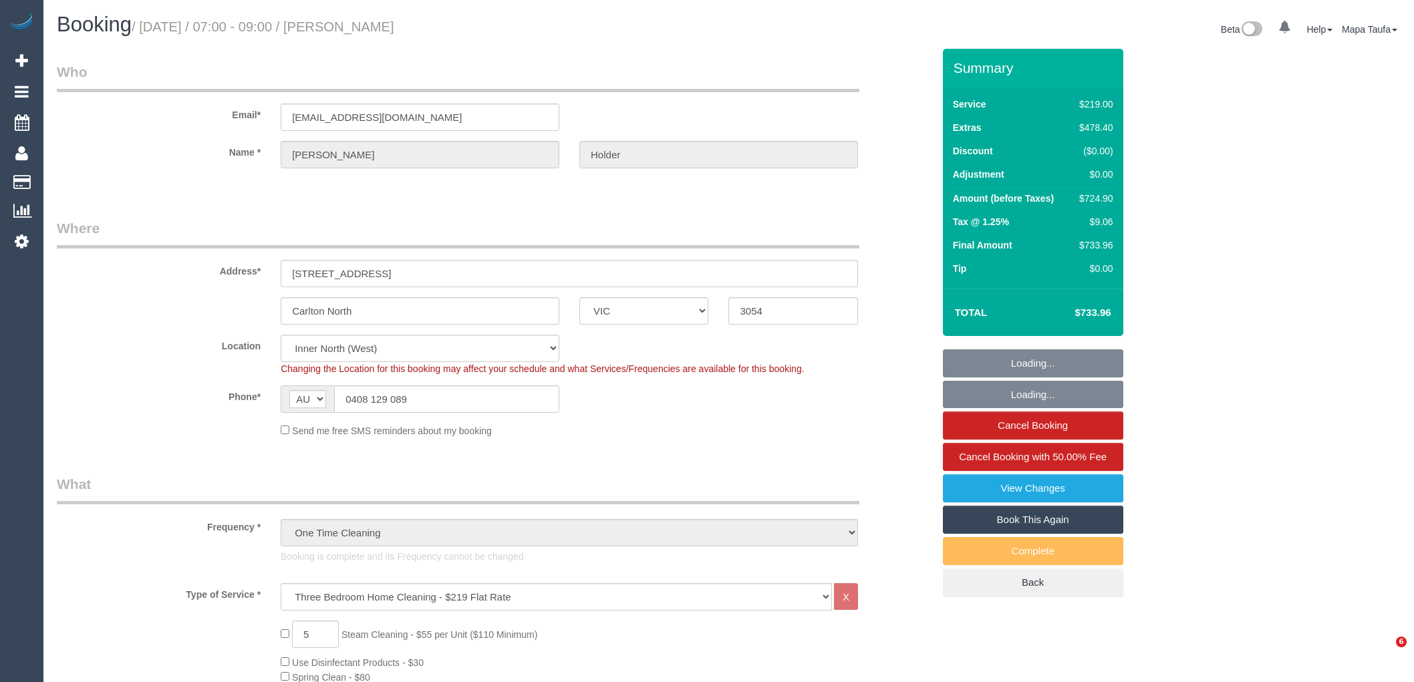
select select "VIC"
select select "number:28"
select select "number:14"
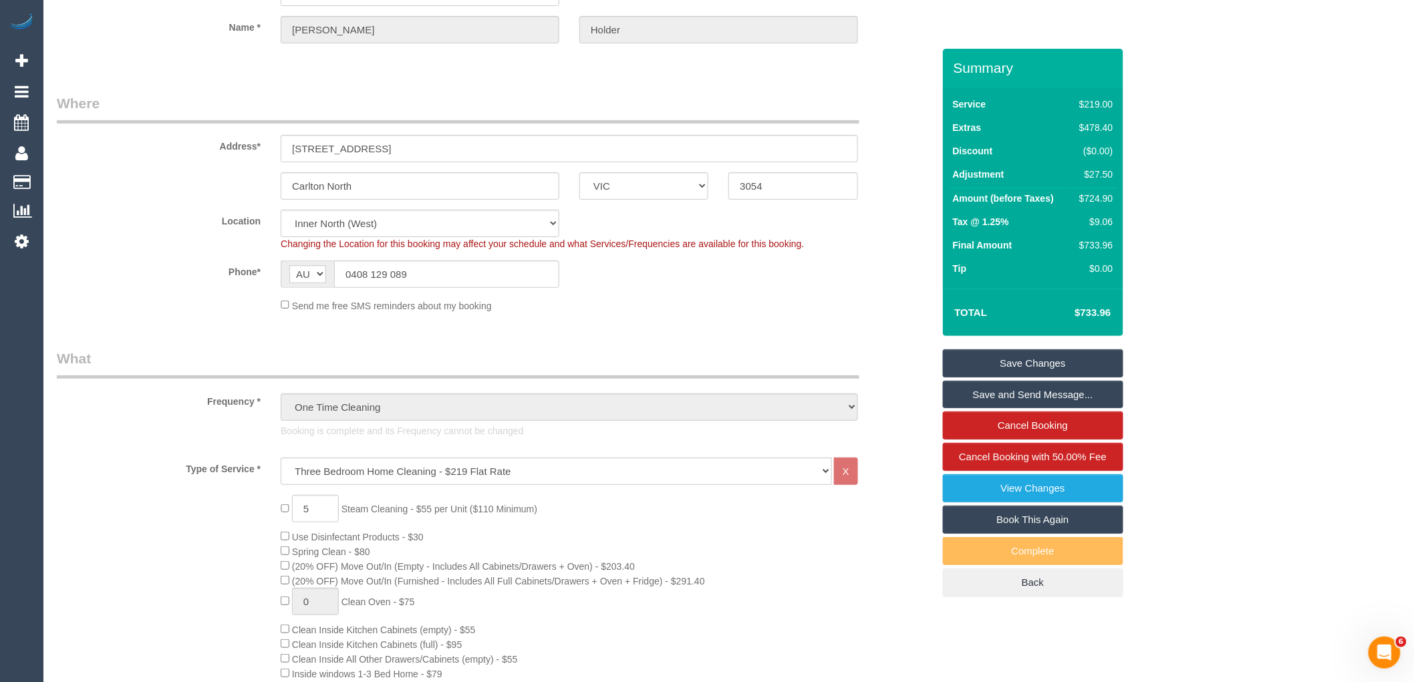
scroll to position [2316, 0]
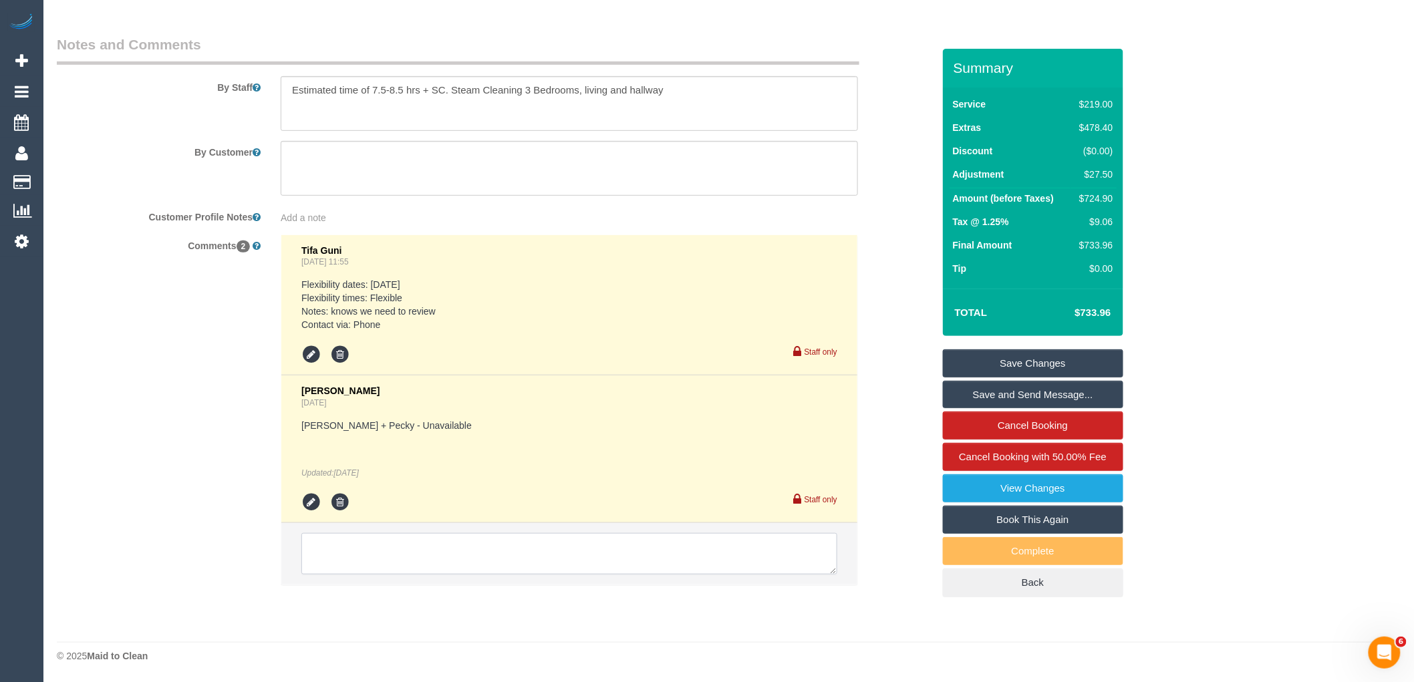
click at [347, 543] on textarea at bounding box center [569, 553] width 536 height 41
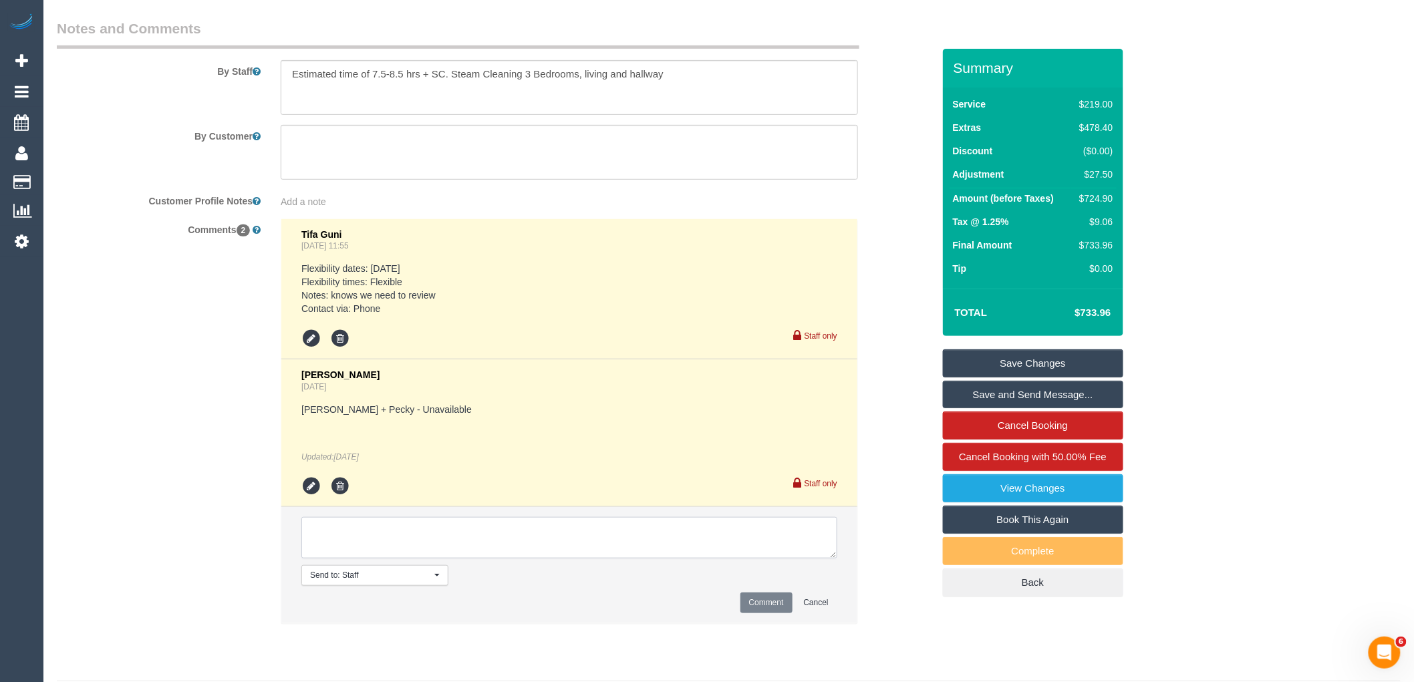
paste textarea "cnv_1fl1hrx4"
type textarea "cnv_1fl1hrx4 photos of service"
click at [771, 613] on button "Comment" at bounding box center [766, 603] width 52 height 21
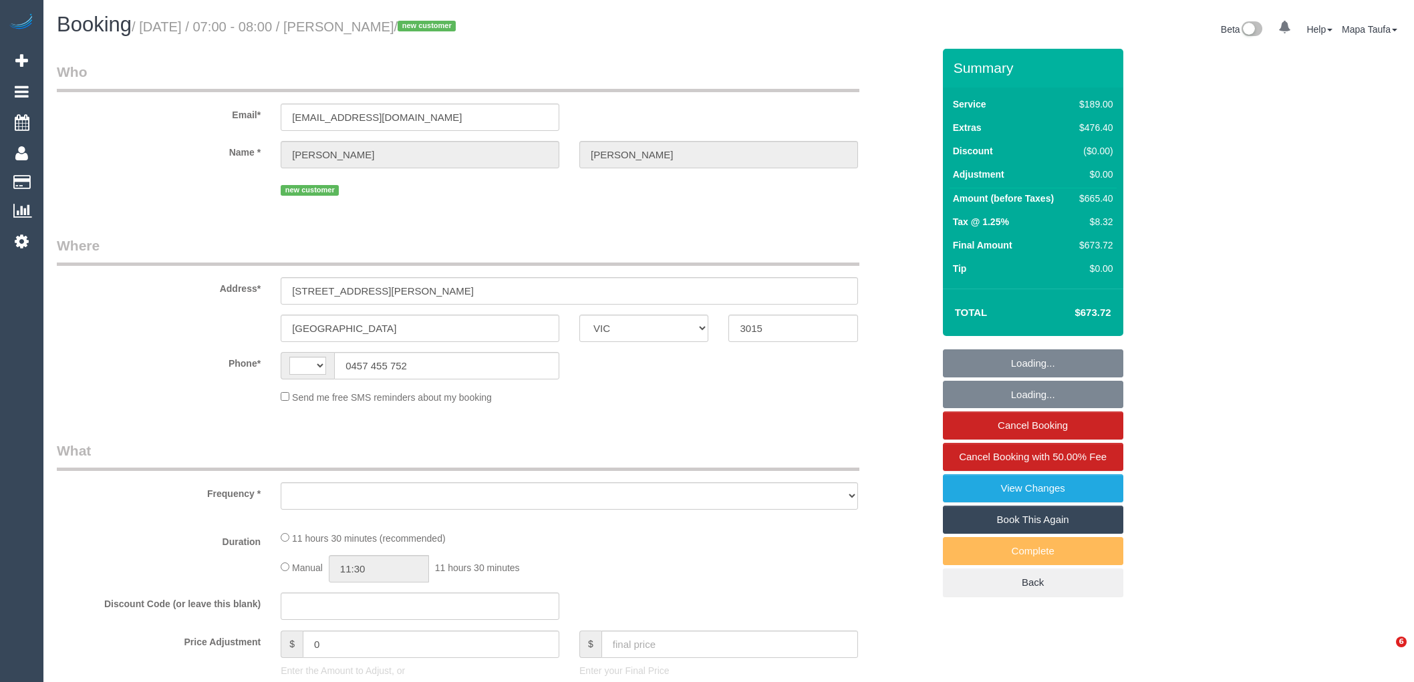
select select "VIC"
select select "string:AU"
select select "object:1016"
select select "string:stripe-pm_1SDc4X2GScqysDRVZnEeeeQC"
select select "number:28"
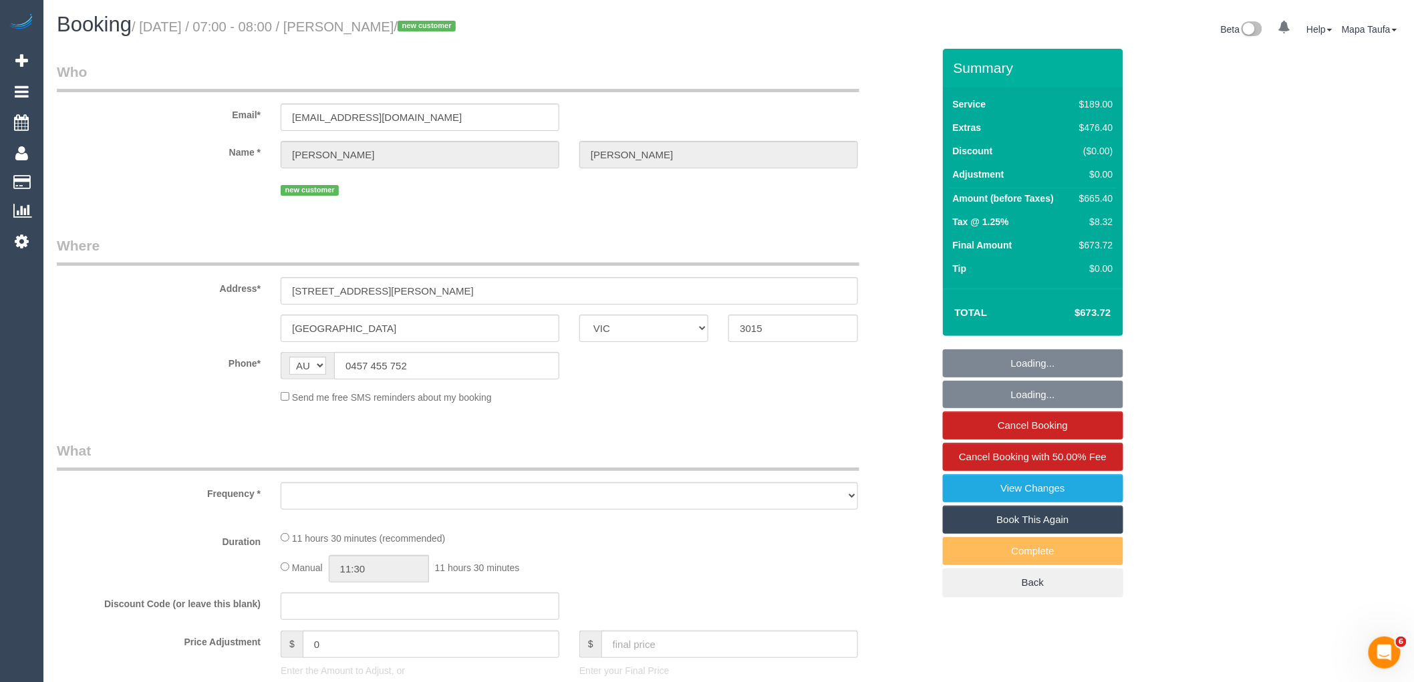
select select "number:14"
select select "number:19"
select select "number:25"
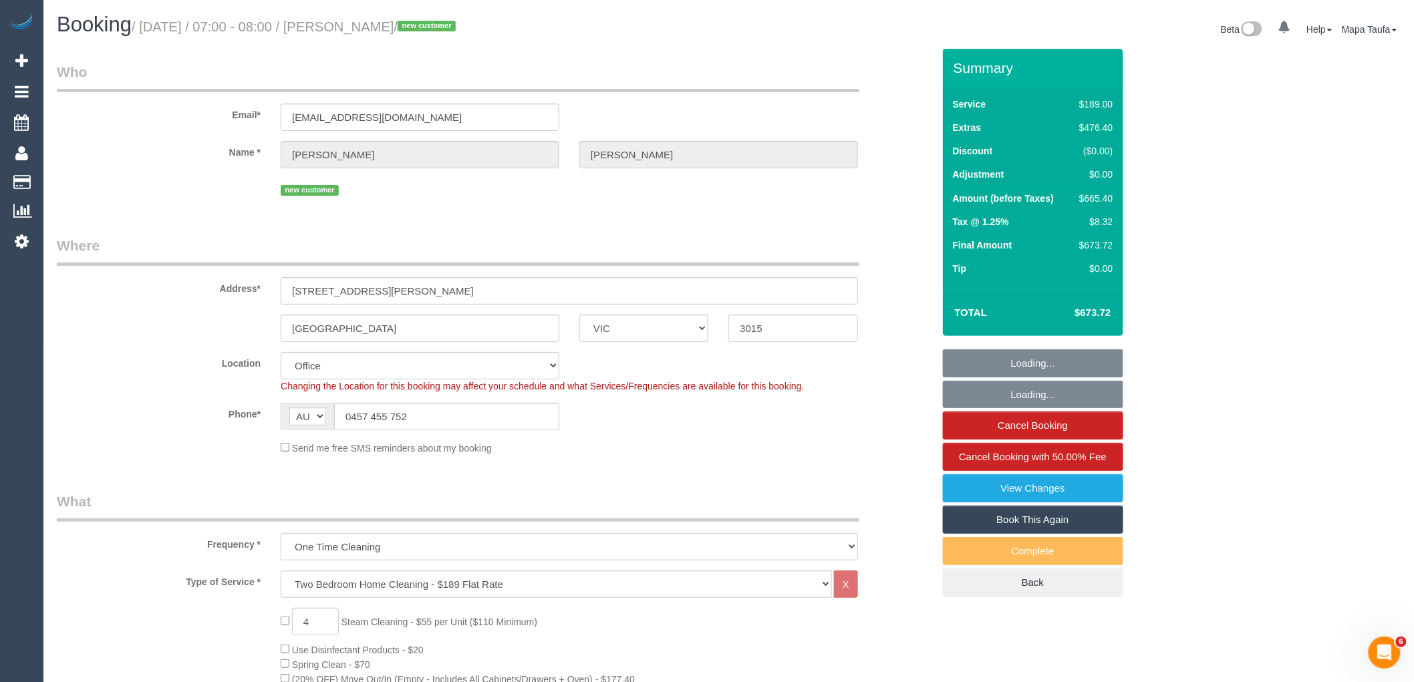
select select "object:2578"
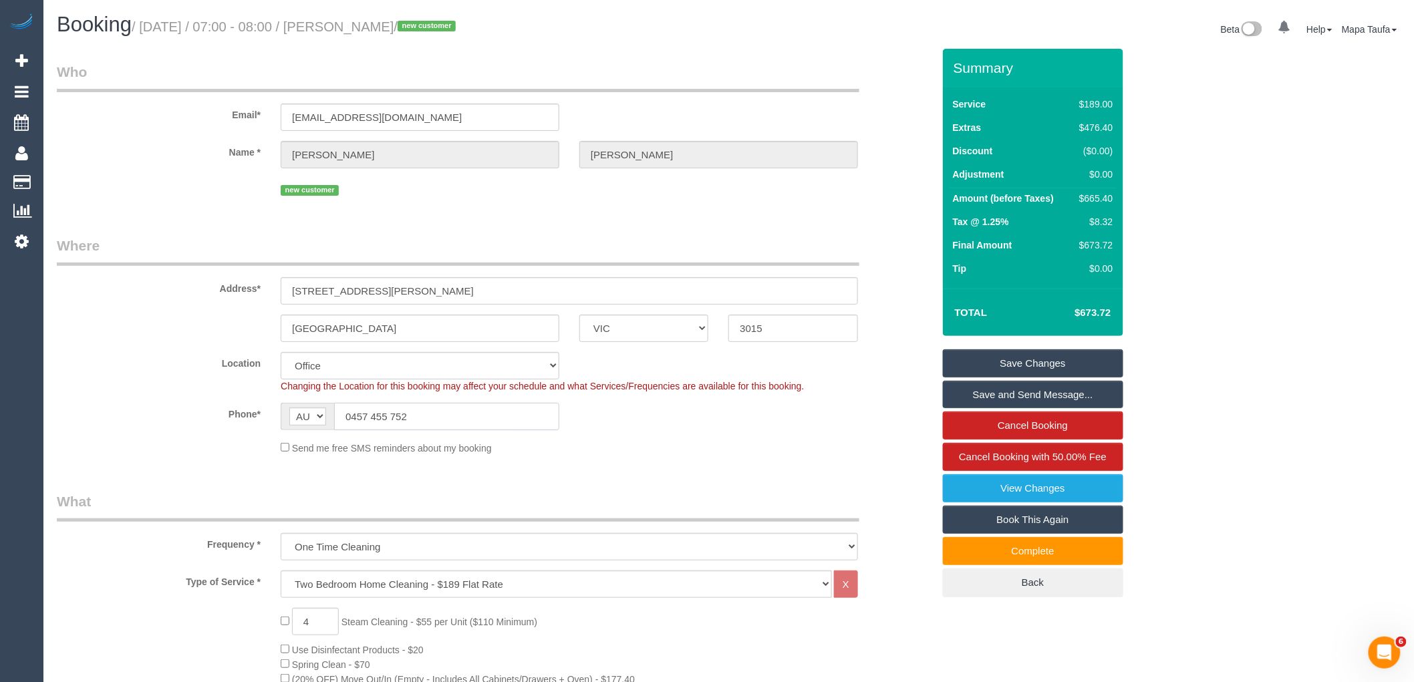
click at [398, 414] on input "0457 455 752" at bounding box center [446, 416] width 225 height 27
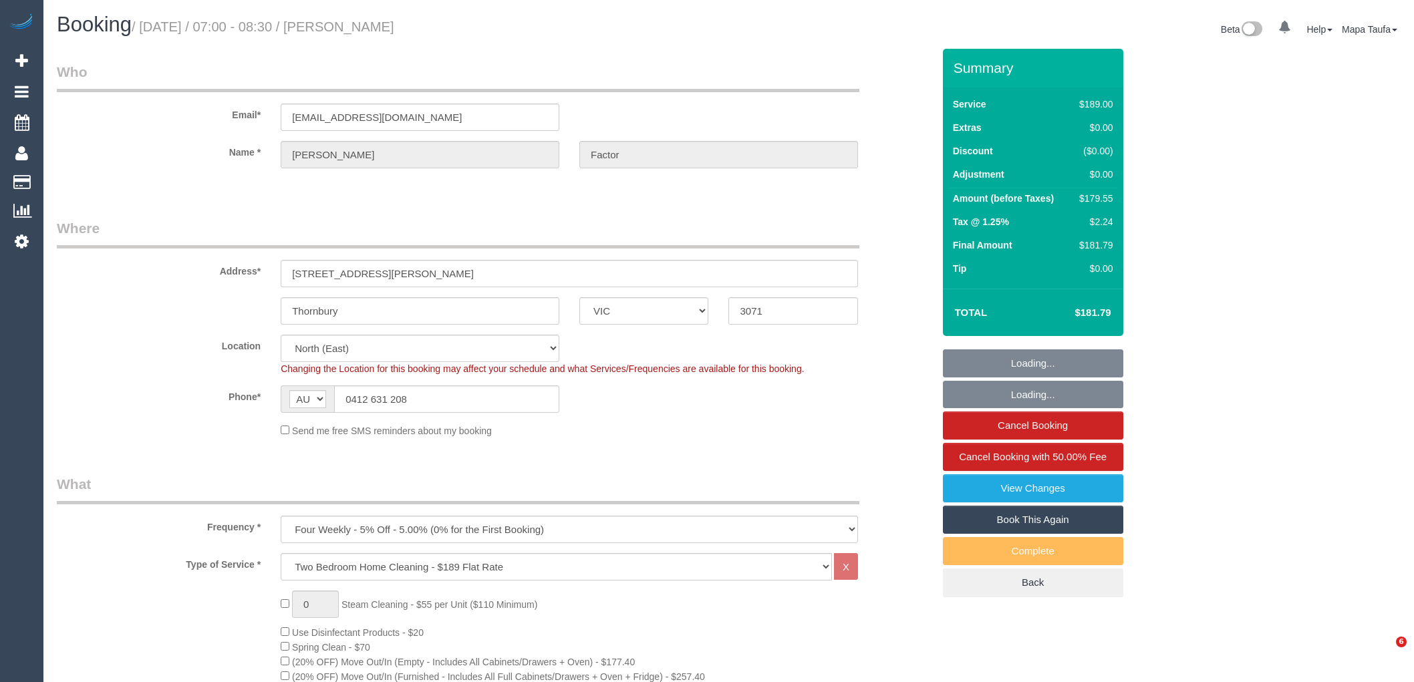
select select "VIC"
select select "number:28"
select select "number:14"
select select "number:19"
select select "number:22"
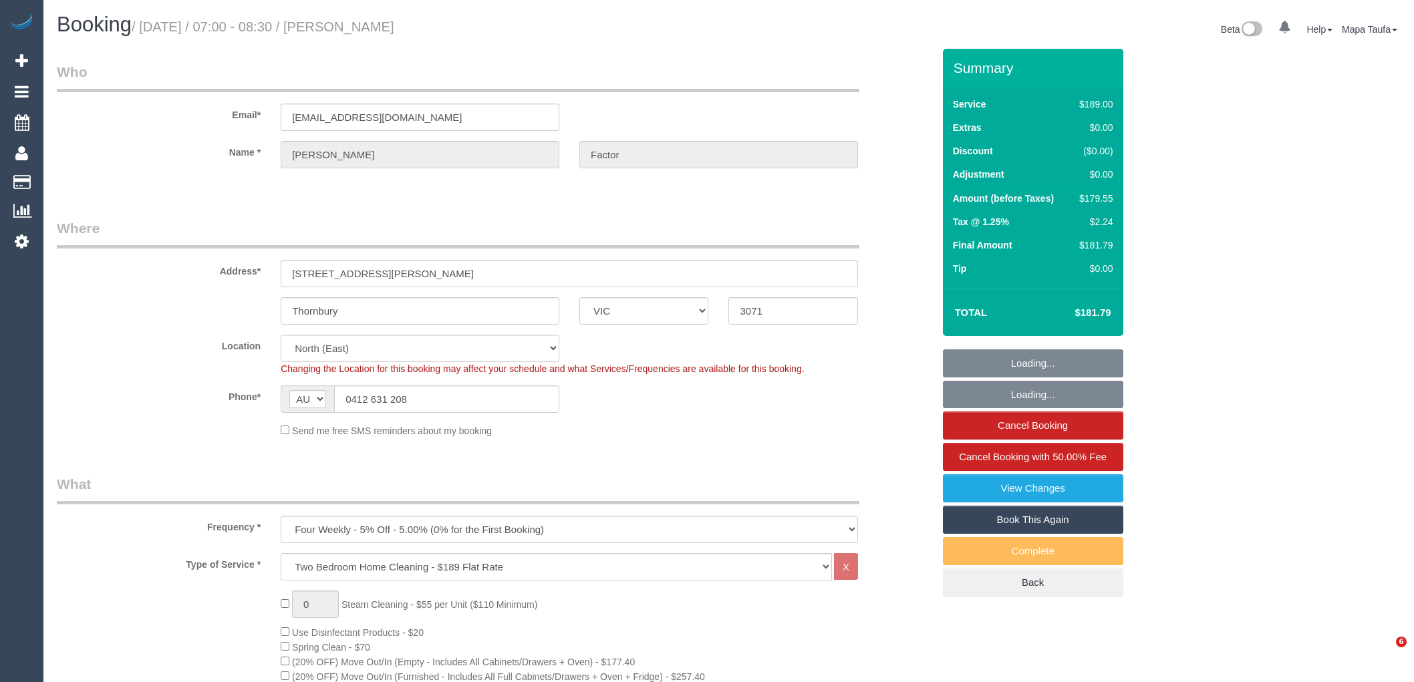
select select "number:26"
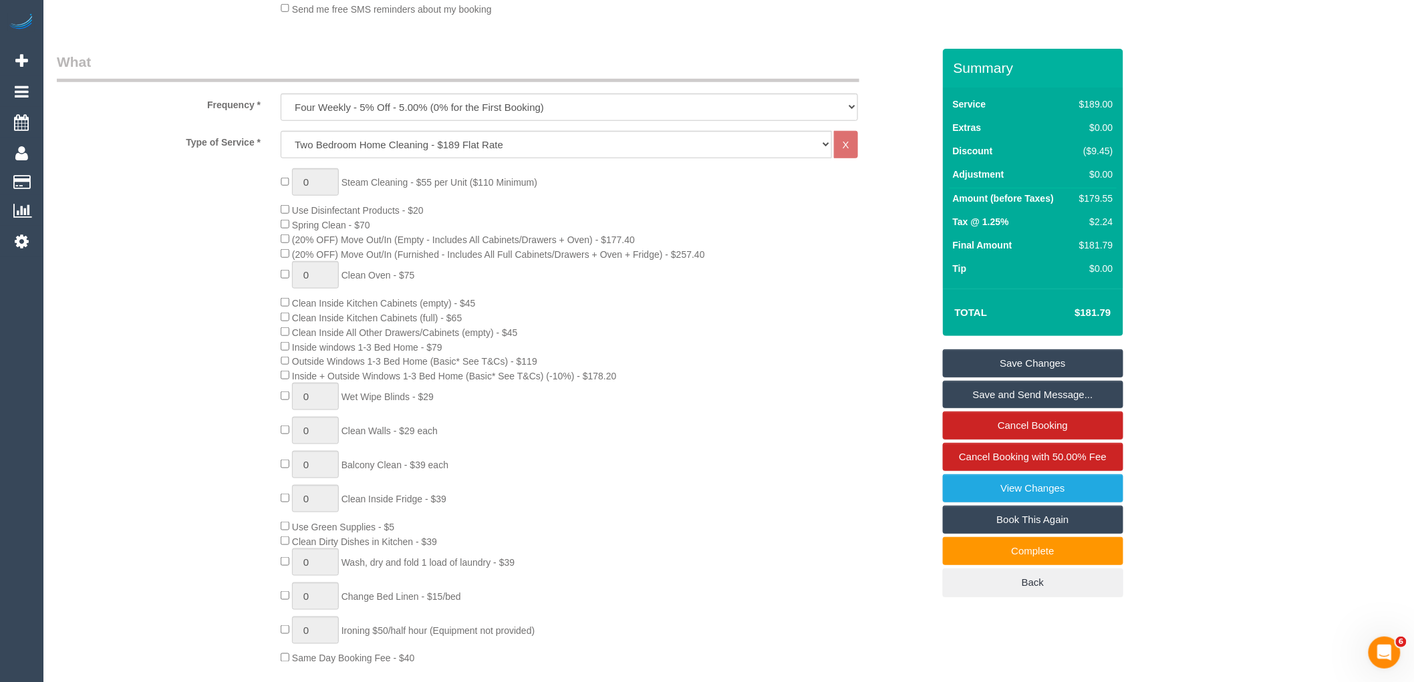
scroll to position [198, 0]
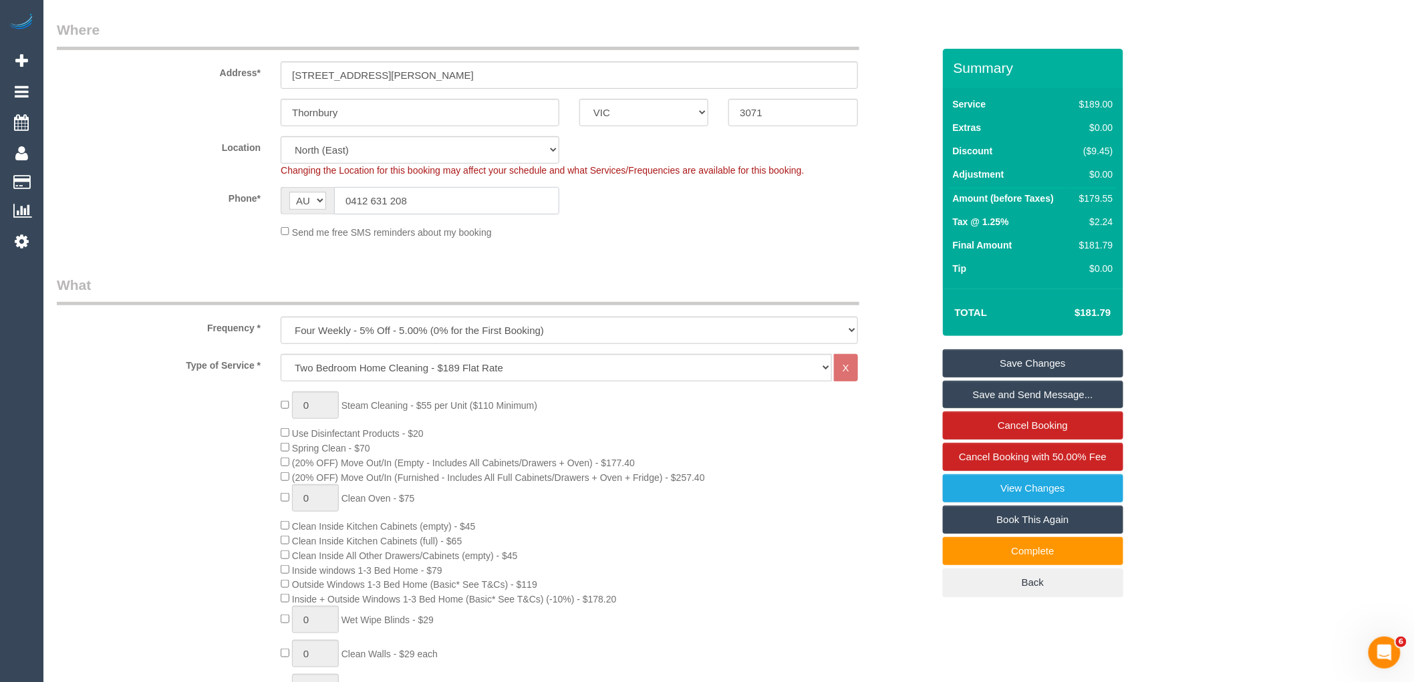
click at [387, 197] on input "0412 631 208" at bounding box center [446, 200] width 225 height 27
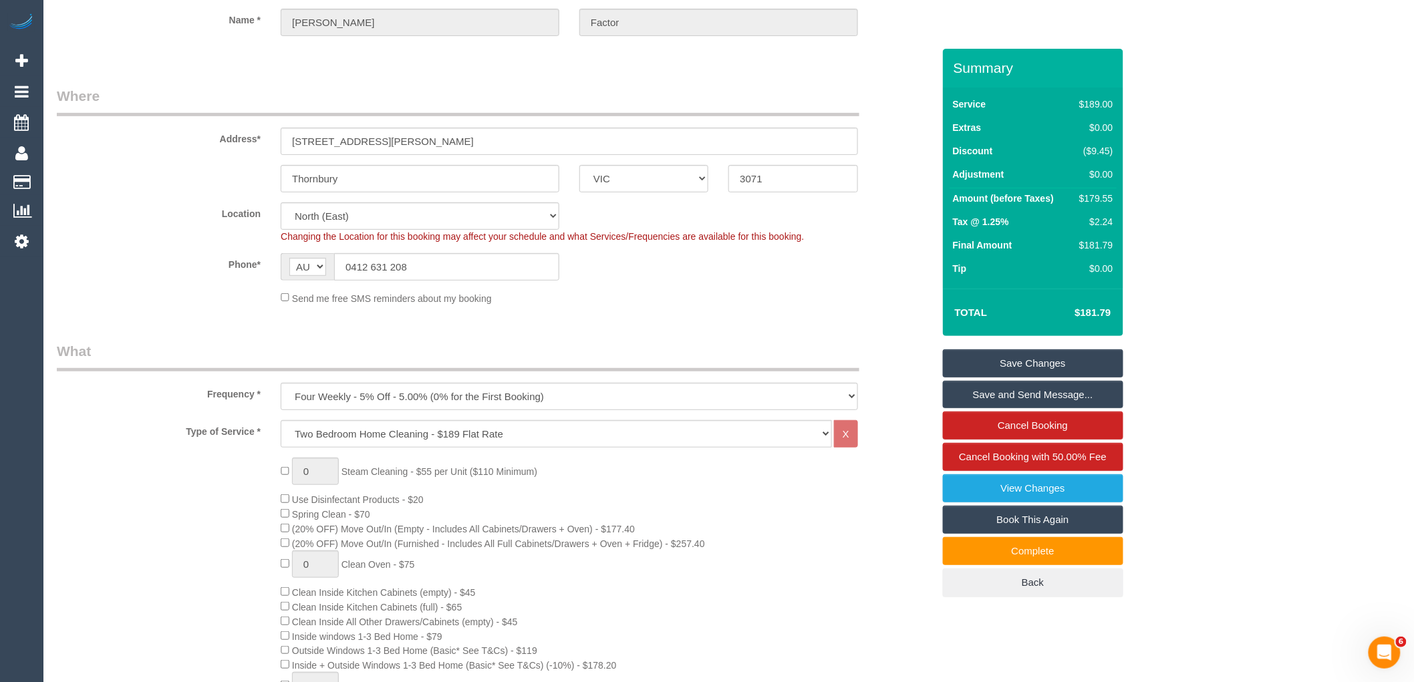
scroll to position [50, 0]
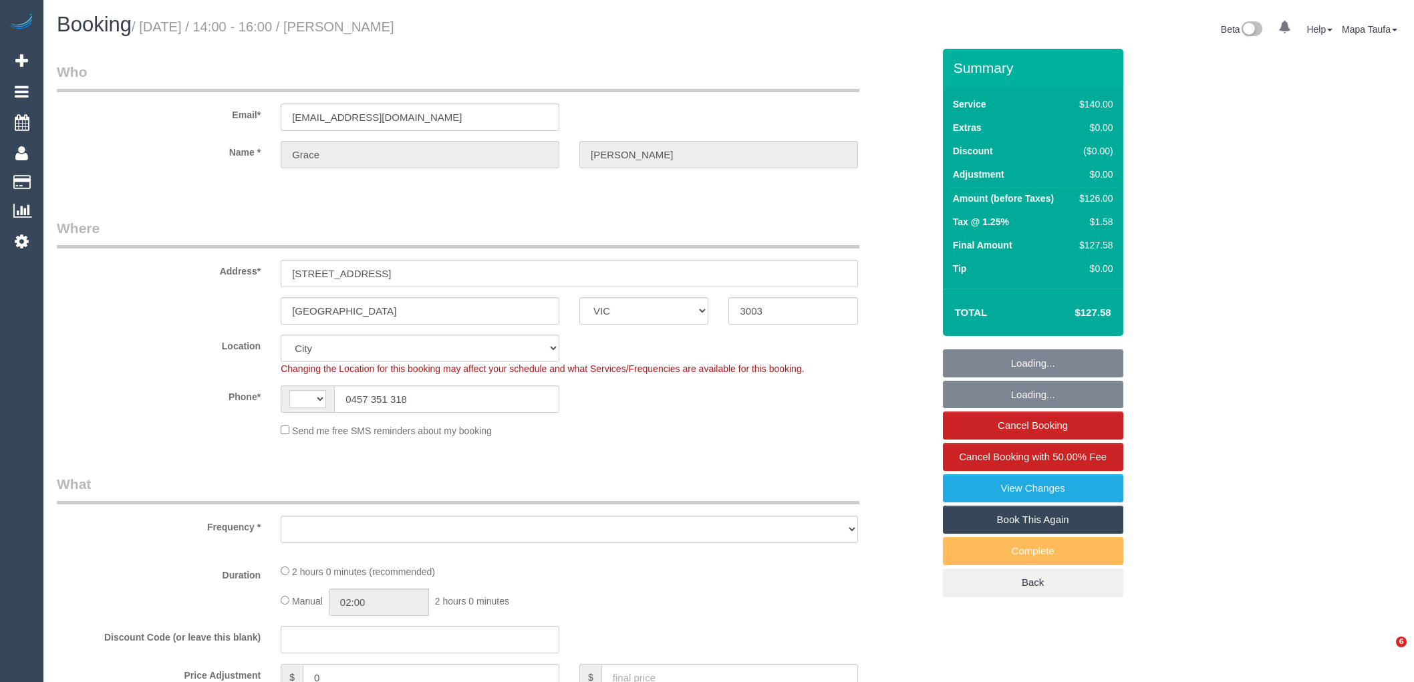
select select "VIC"
select select "string:AU"
select select "object:2887"
select select "string:stripe-pm_1RFobV2GScqysDRVt91yWtFg"
click at [452, 409] on input "0457 351 318" at bounding box center [446, 398] width 225 height 27
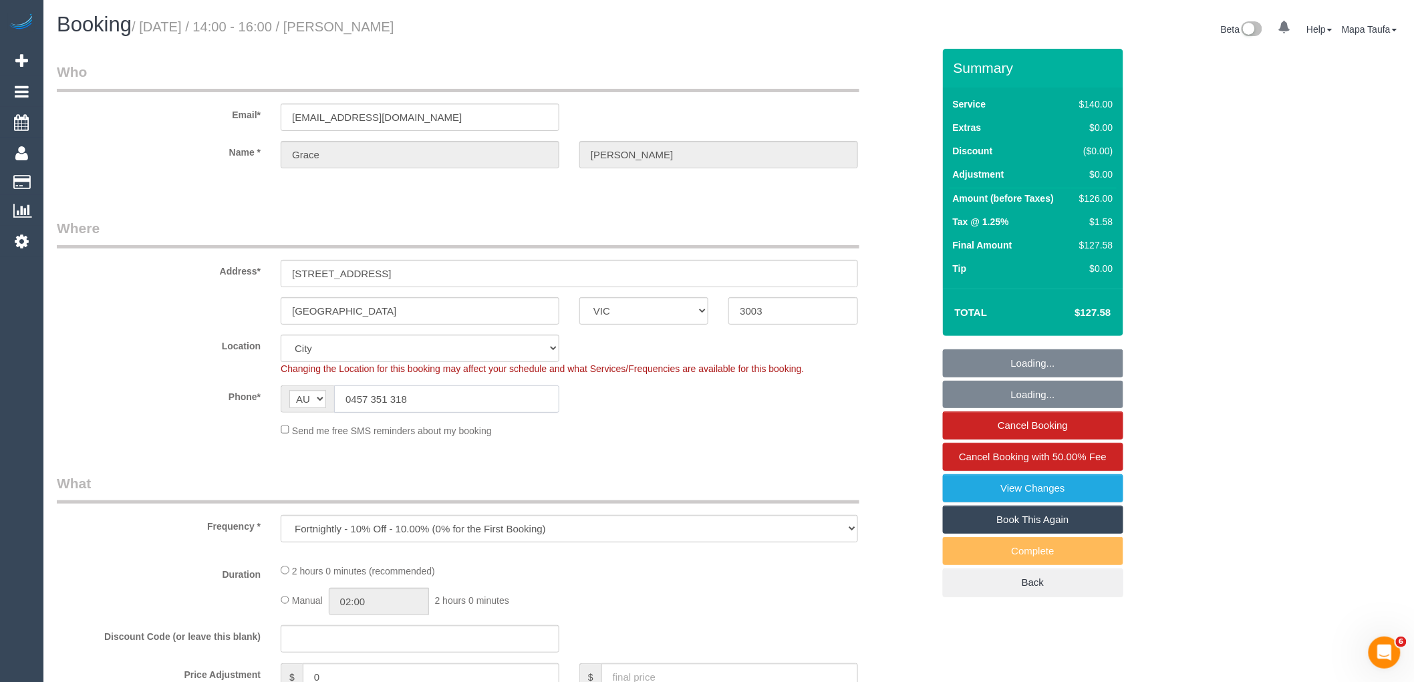
select select "number:28"
select select "number:14"
select select "number:19"
select select "number:25"
select select "number:33"
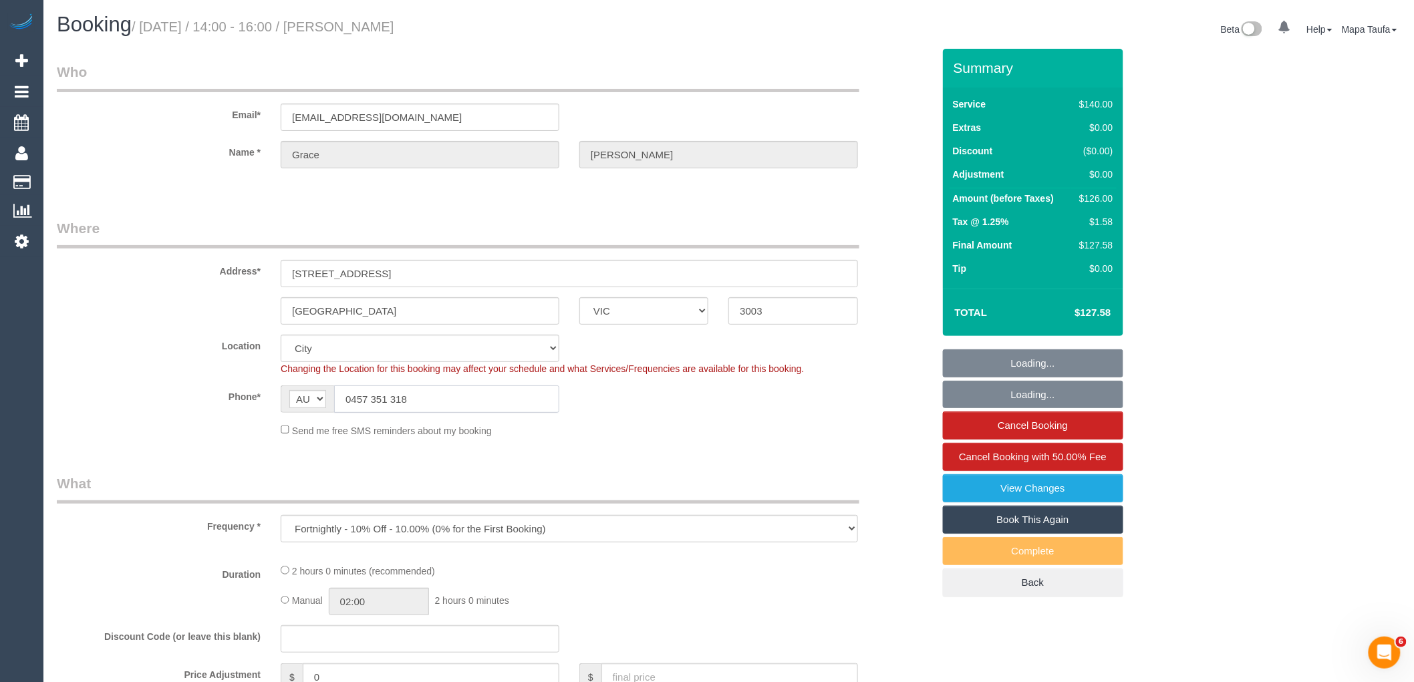
select select "number:12"
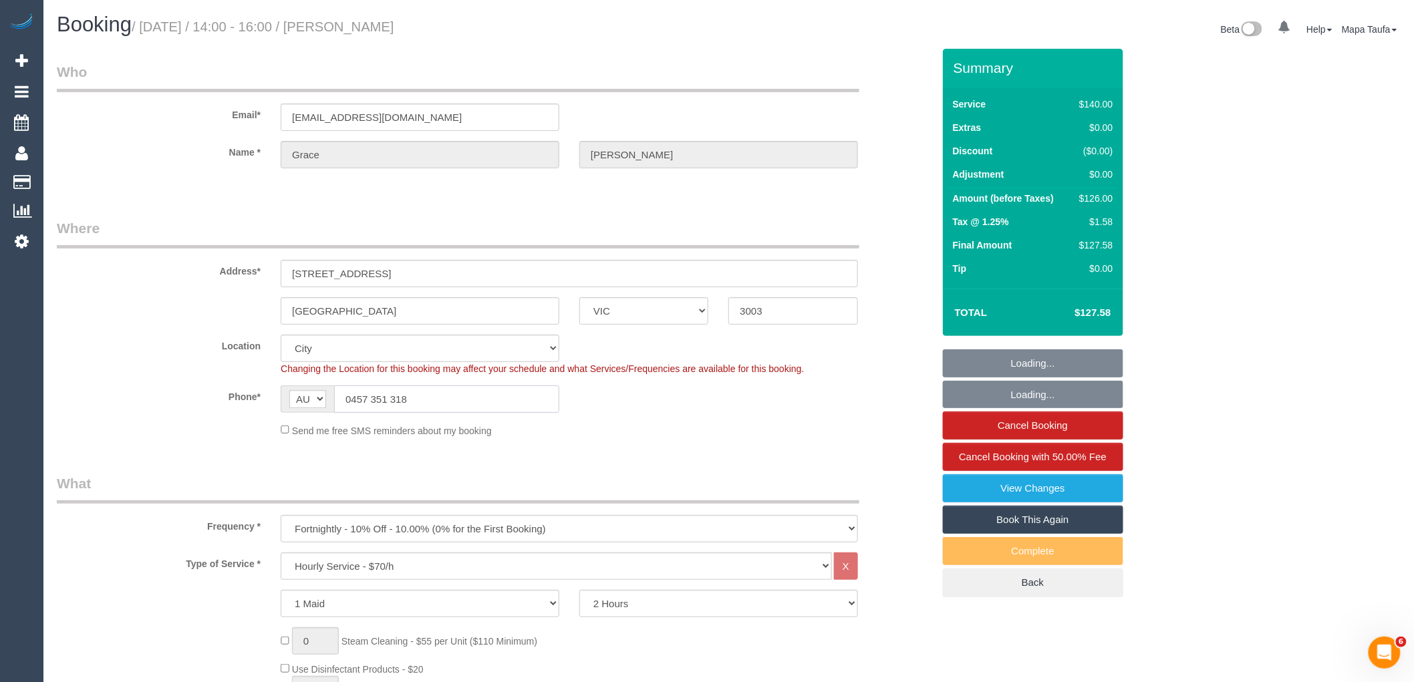
select select "object:3214"
click at [450, 408] on input "0457 351 318" at bounding box center [446, 398] width 225 height 27
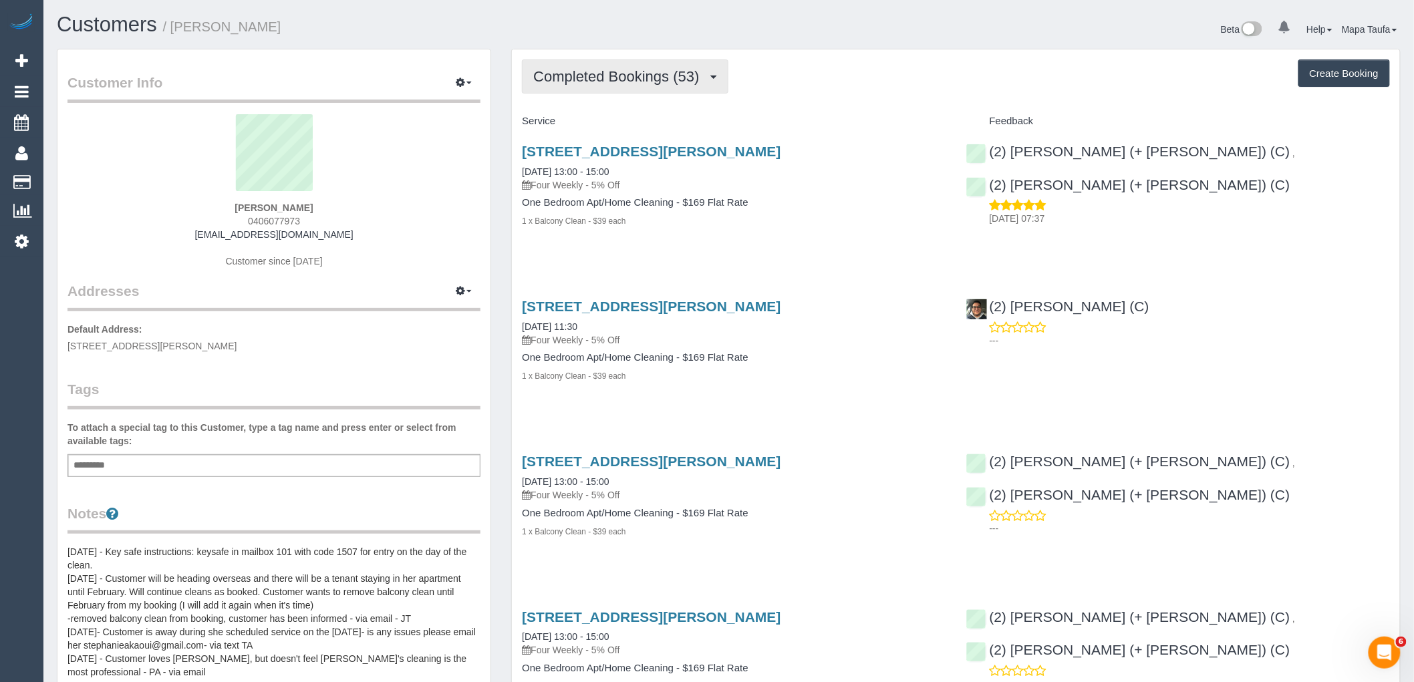
click at [647, 63] on button "Completed Bookings (53)" at bounding box center [625, 76] width 206 height 34
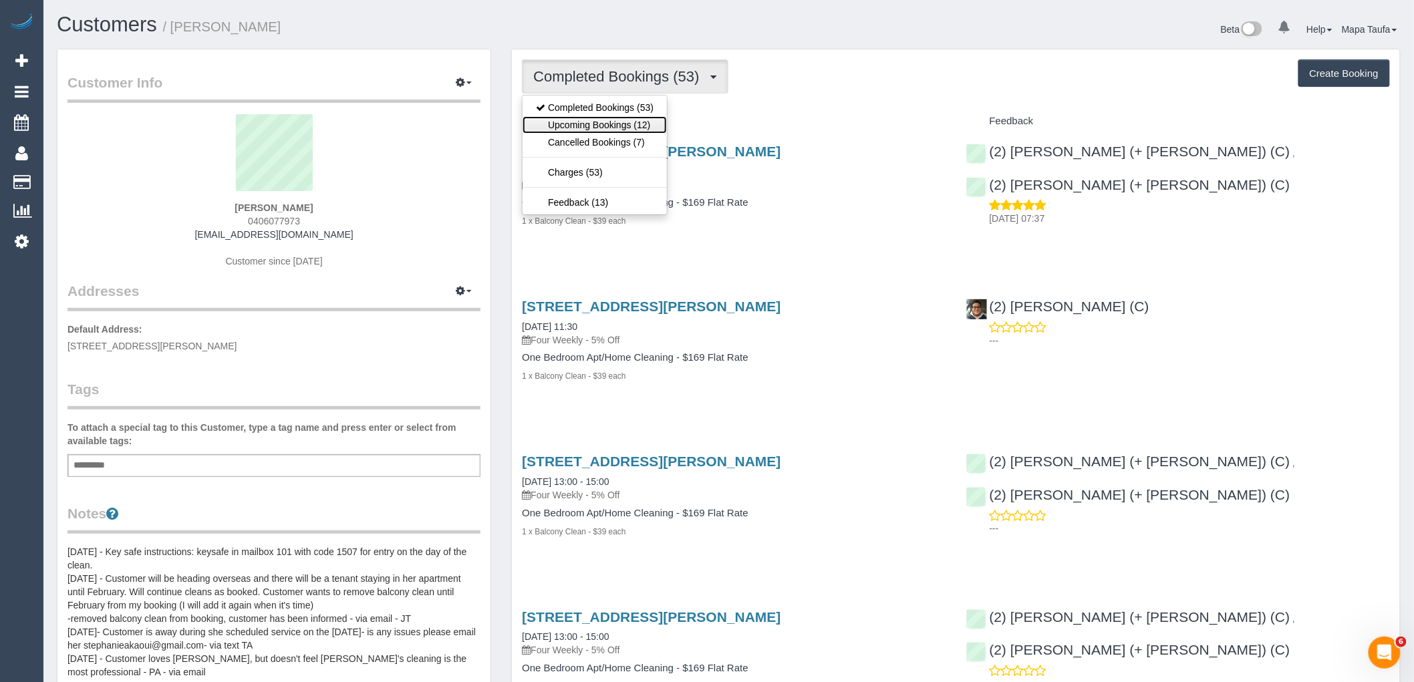
click at [637, 127] on link "Upcoming Bookings (12)" at bounding box center [594, 124] width 144 height 17
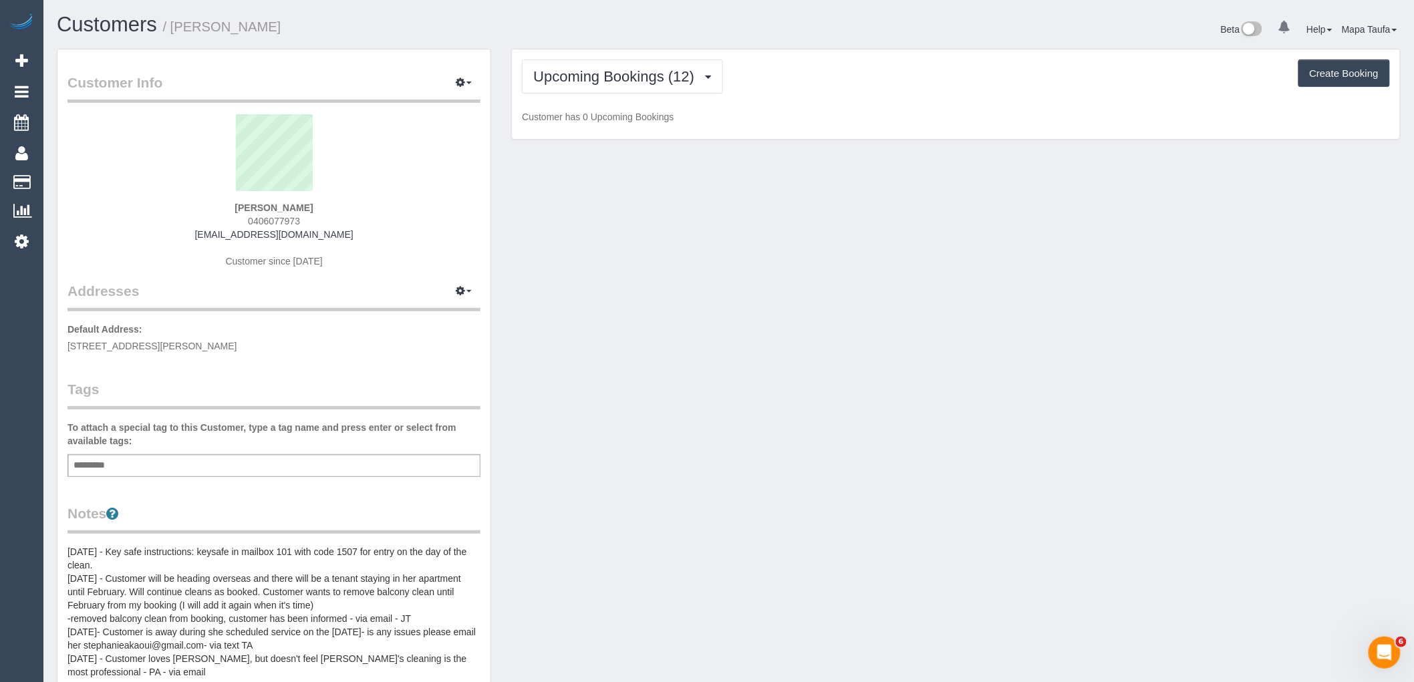
click at [870, 98] on div "Upcoming Bookings (12) Completed Bookings (53) Upcoming Bookings (12) Cancelled…" at bounding box center [956, 94] width 888 height 90
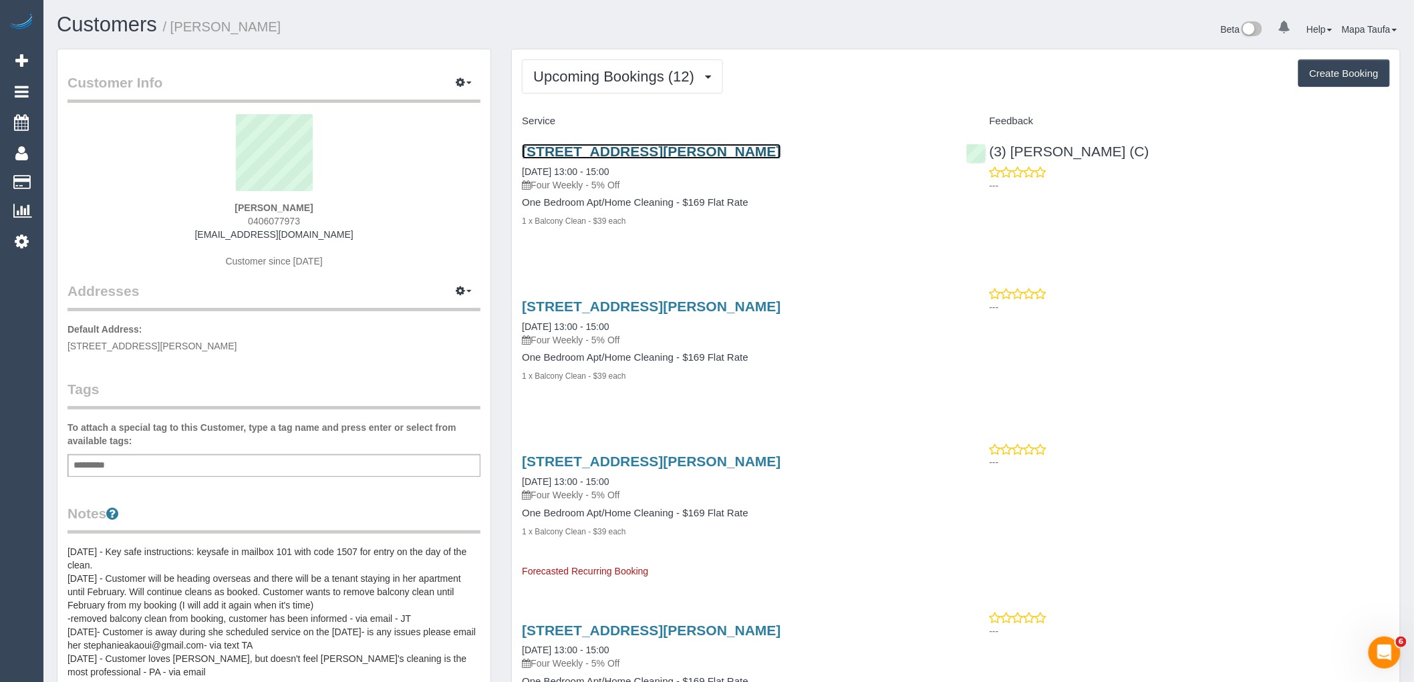
click at [585, 152] on link "356 Barkly St, 101, Elwood, VIC 3184" at bounding box center [651, 151] width 259 height 15
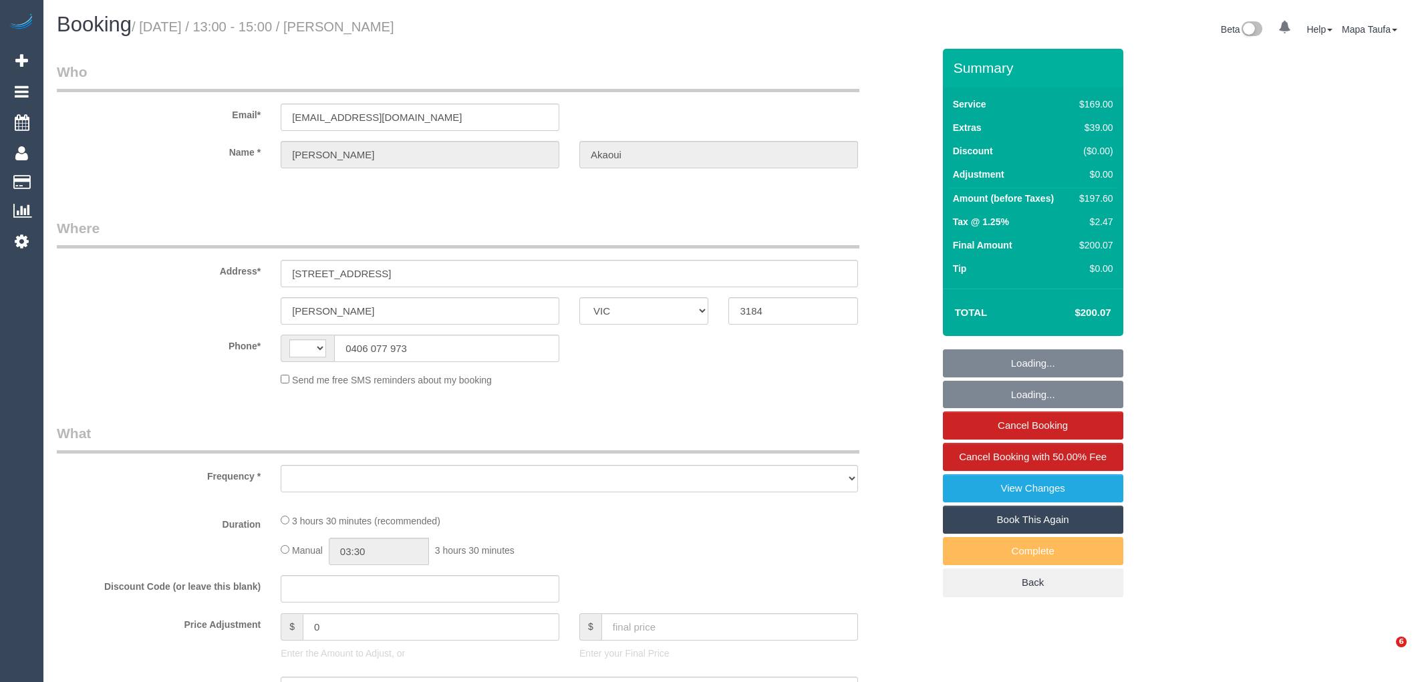
select select "VIC"
select select "string:AU"
select select "object:532"
select select "string:stripe-pm_1Kztv22GScqysDRVzswAprnj"
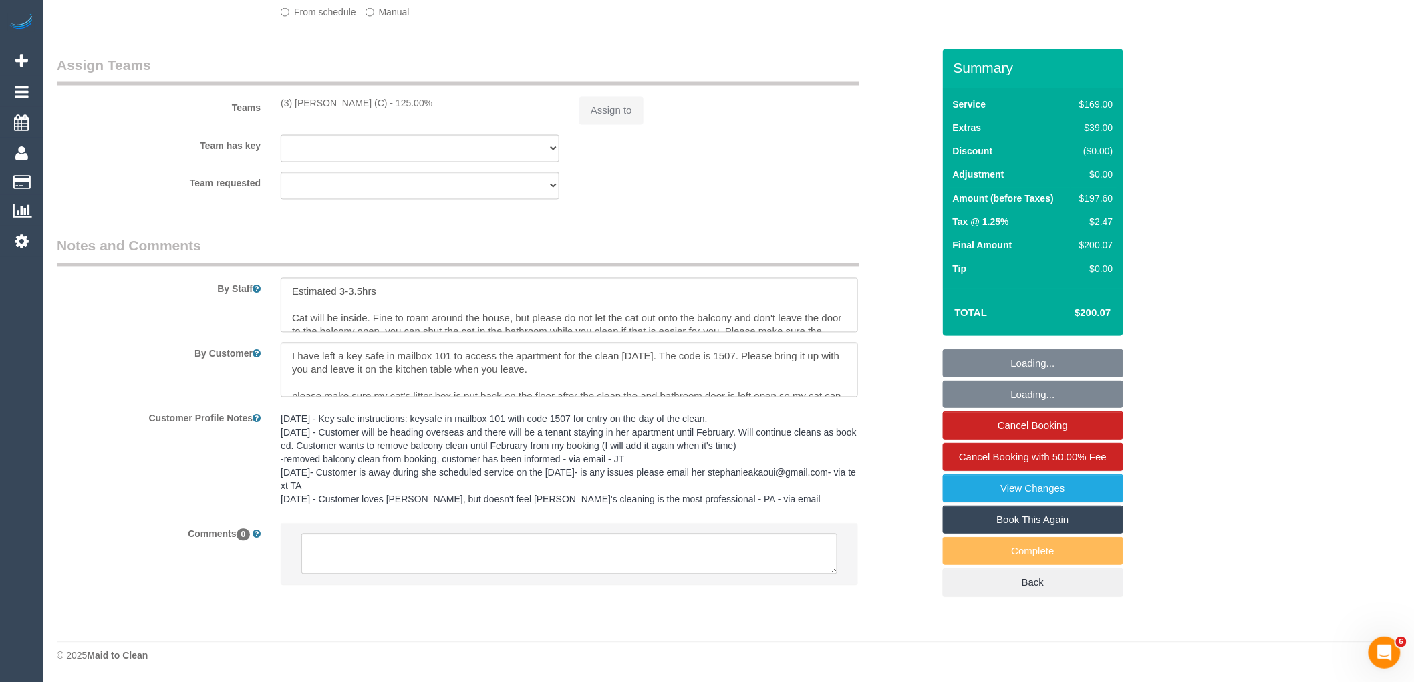
select select "number:29"
select select "number:16"
select select "number:19"
select select "number:24"
select select "number:12"
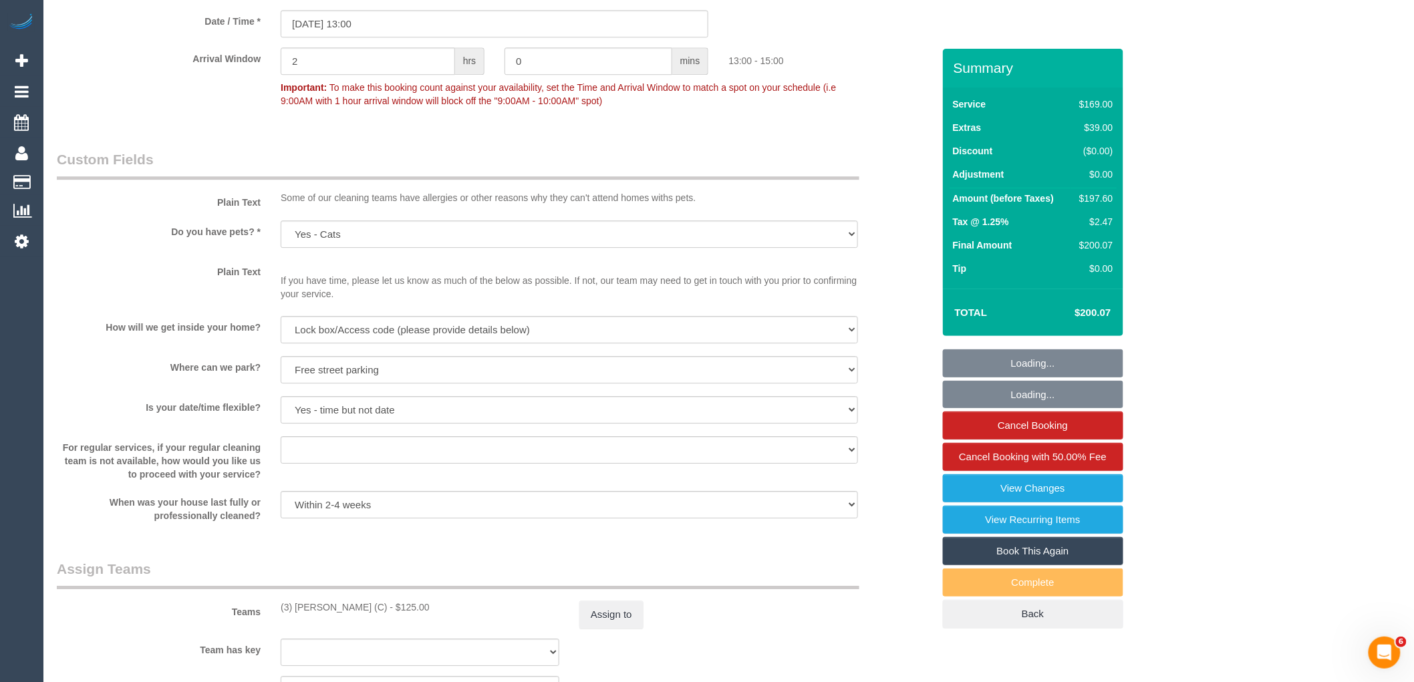
select select "object:1429"
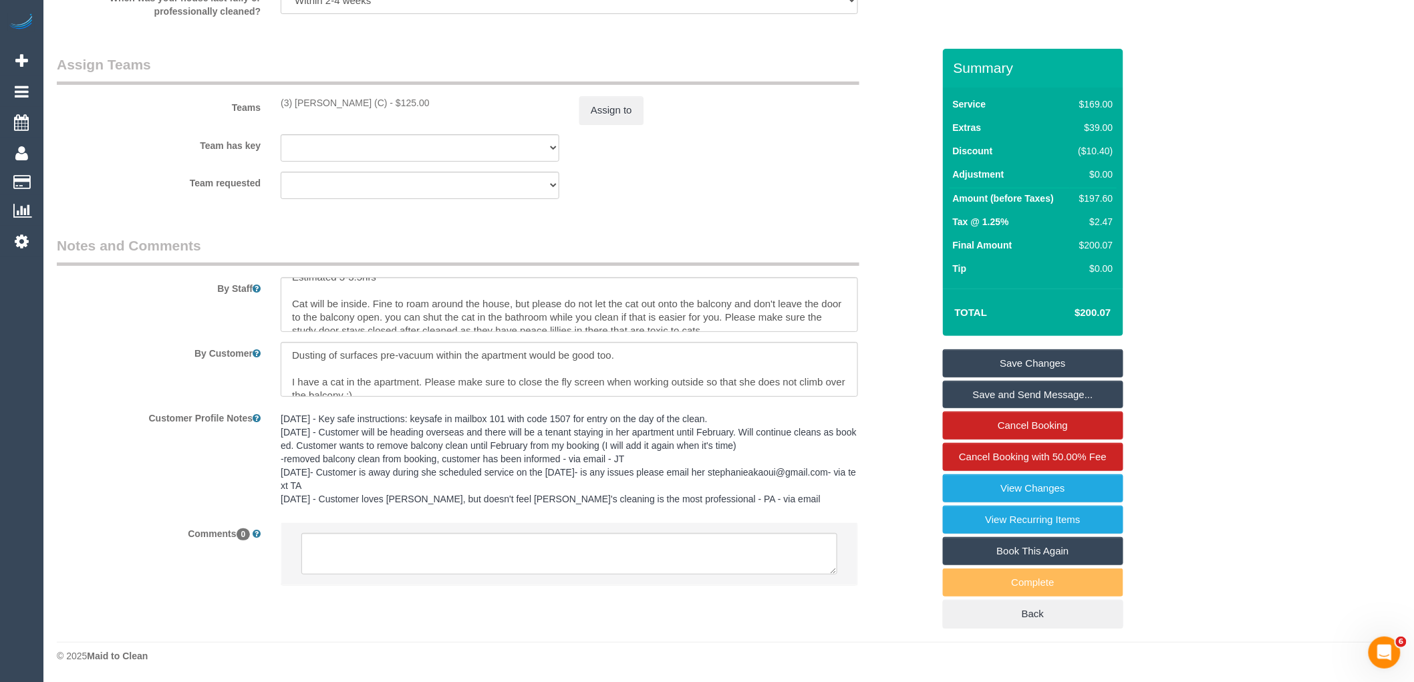
scroll to position [27, 0]
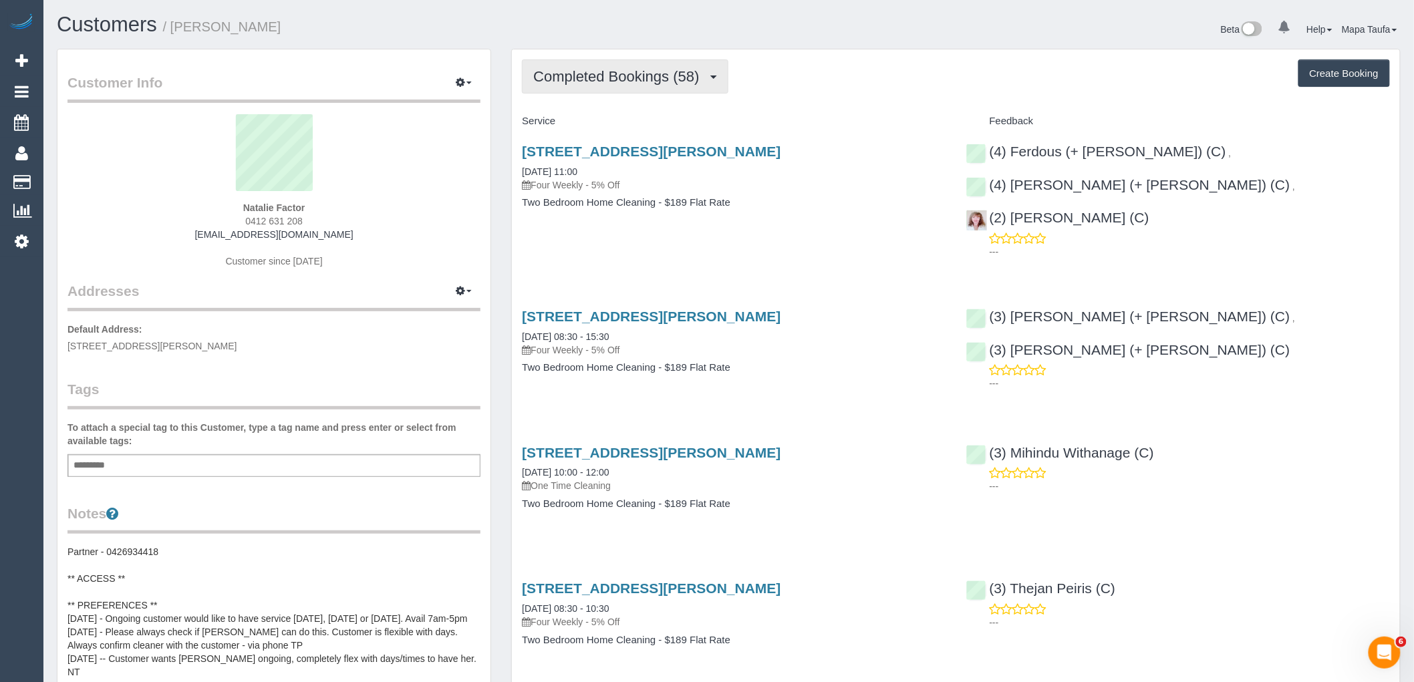
click at [583, 94] on button "Completed Bookings (58)" at bounding box center [625, 76] width 206 height 34
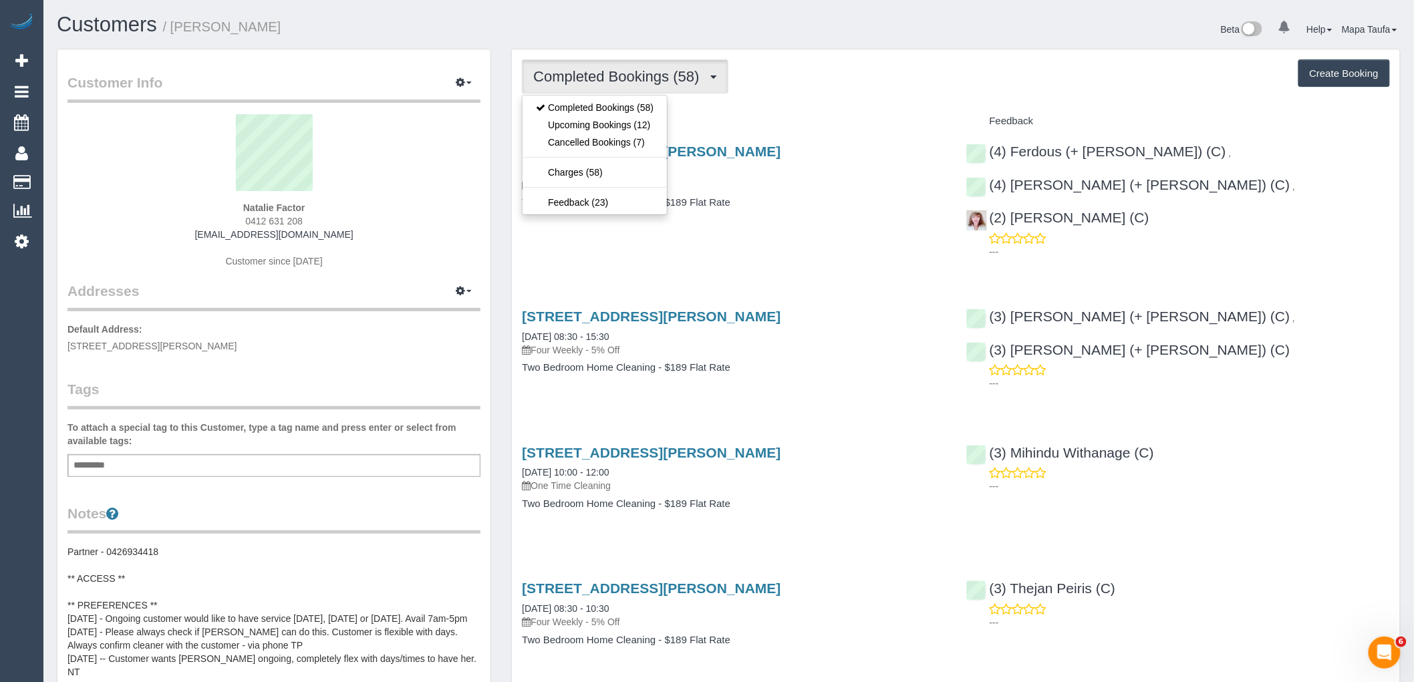
click at [581, 77] on span "Completed Bookings (58)" at bounding box center [619, 76] width 172 height 17
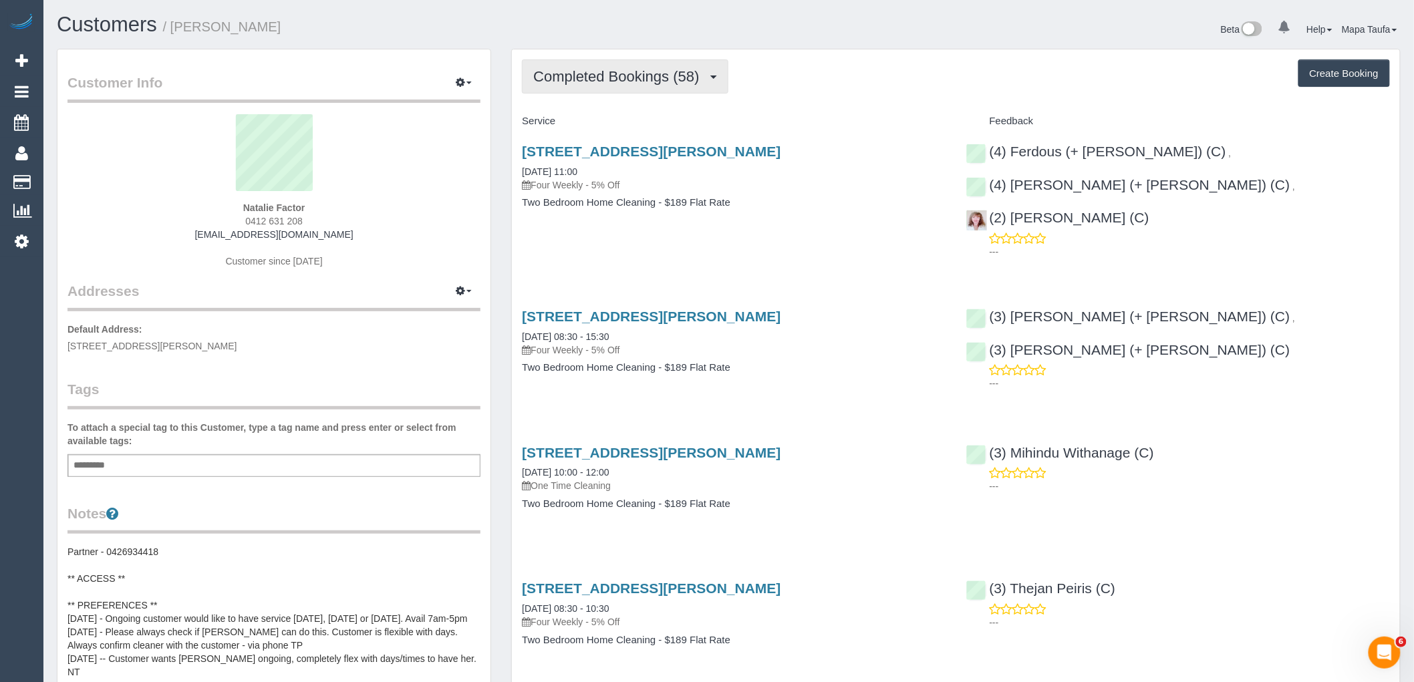
click at [585, 72] on span "Completed Bookings (58)" at bounding box center [619, 76] width 172 height 17
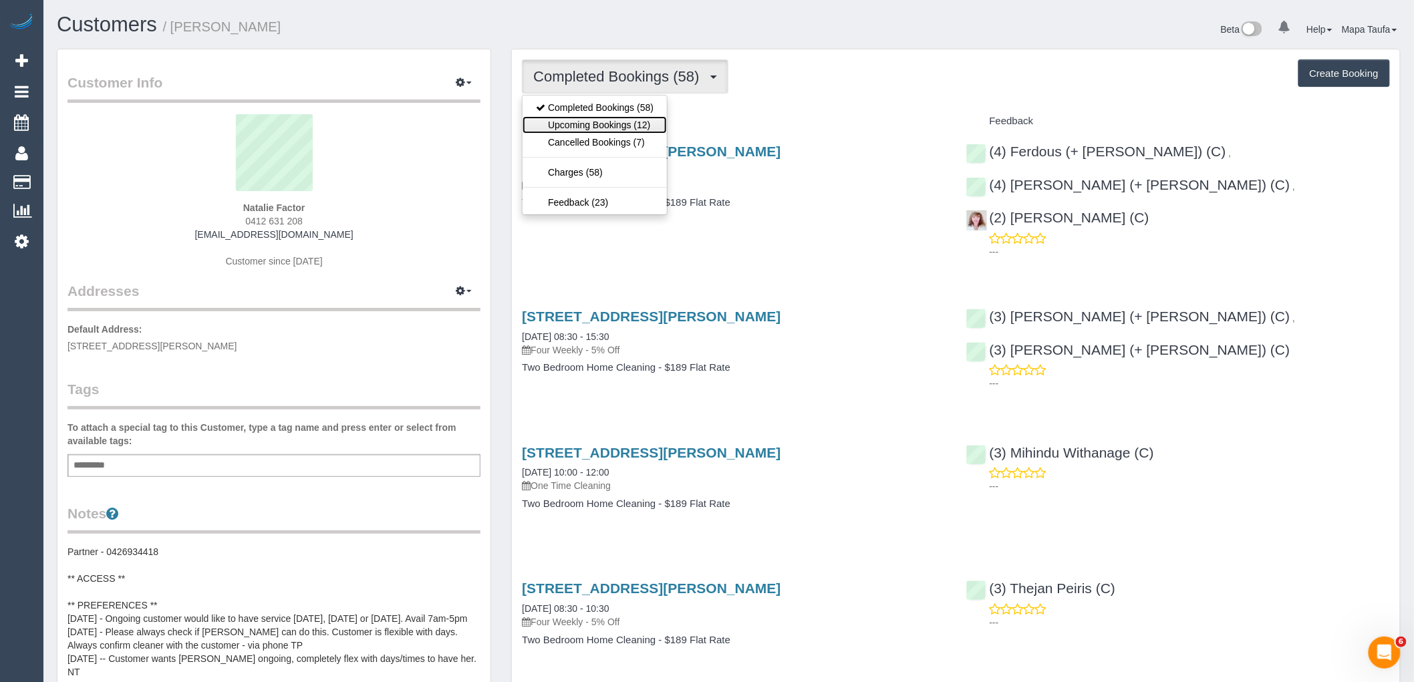
click at [586, 124] on link "Upcoming Bookings (12)" at bounding box center [594, 124] width 144 height 17
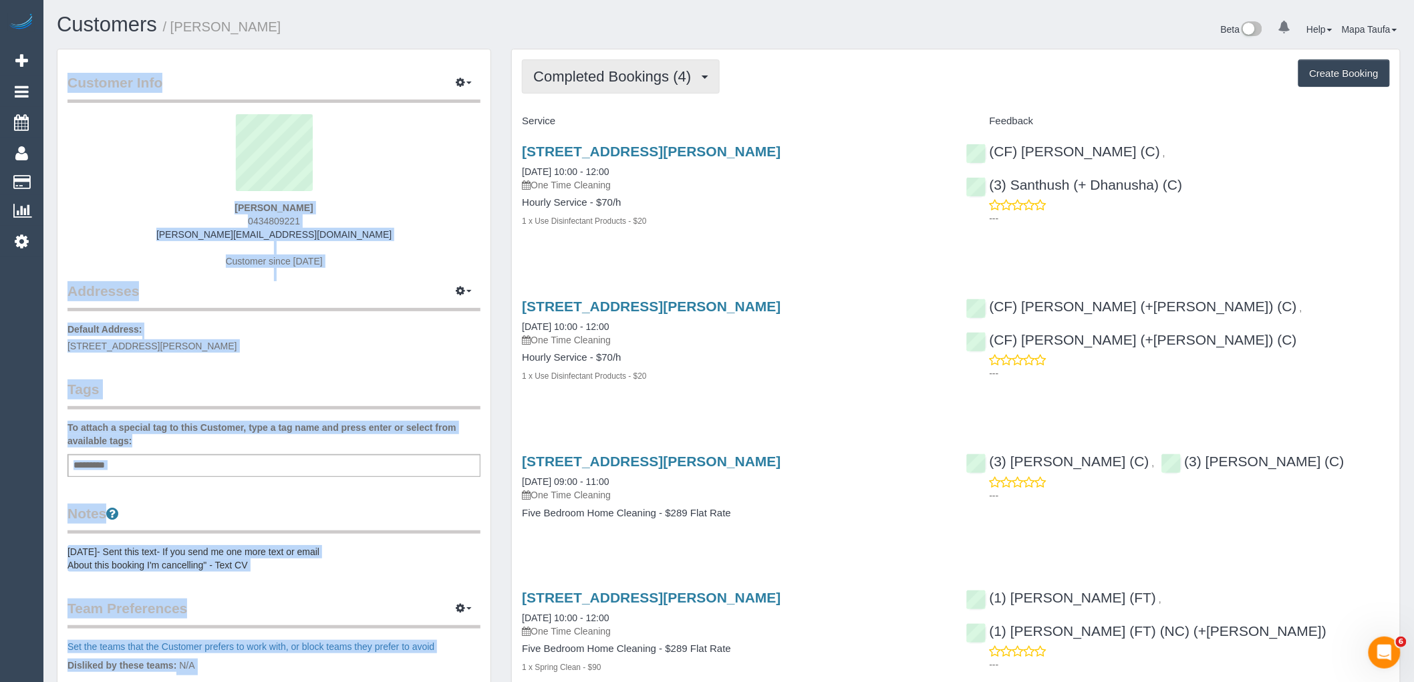
click at [620, 60] on div "Customers / Gus Berger Beta 0 Your Notifications You have 0 alerts Help Help Do…" at bounding box center [728, 501] width 1370 height 1003
click at [620, 67] on button "Completed Bookings (4)" at bounding box center [621, 76] width 198 height 34
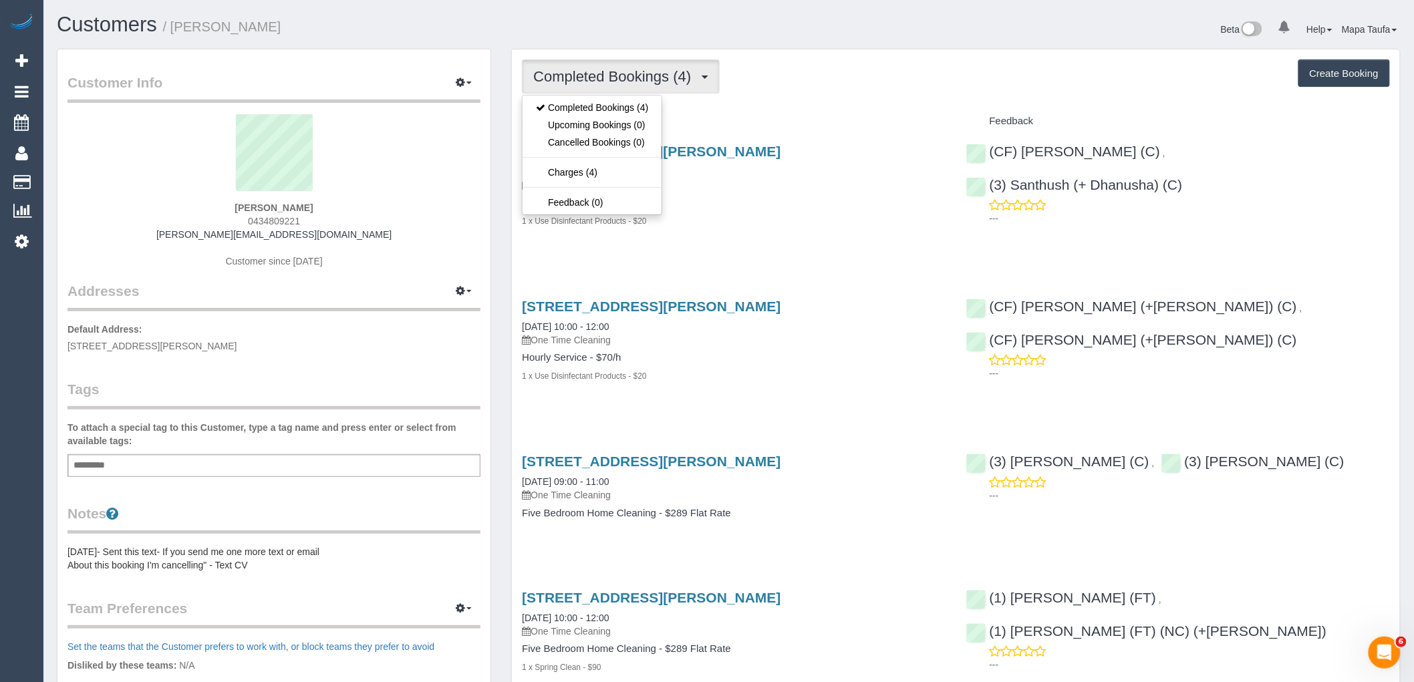
click at [798, 107] on div "Completed Bookings (4) Completed Bookings (4) Upcoming Bookings (0) Cancelled B…" at bounding box center [956, 396] width 888 height 695
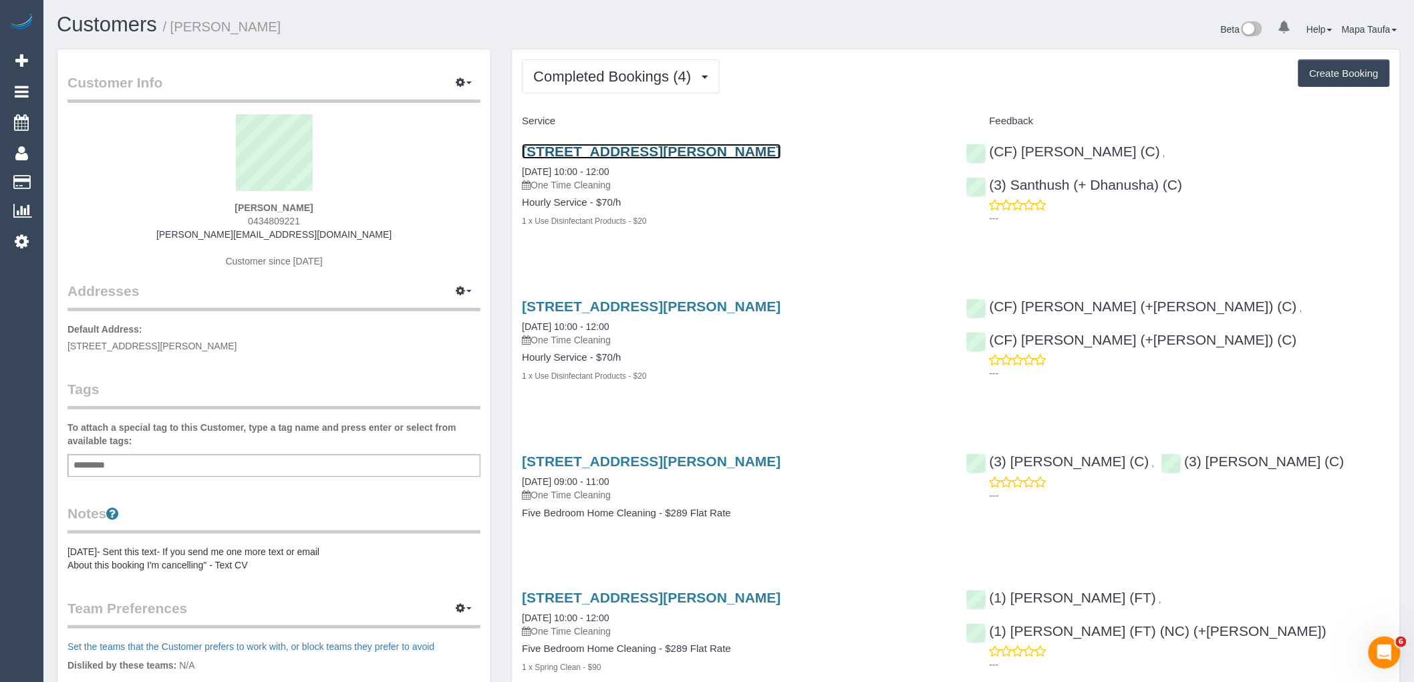
click at [619, 154] on link "12 Collier Cr, Brunswick, VIC 3056" at bounding box center [651, 151] width 259 height 15
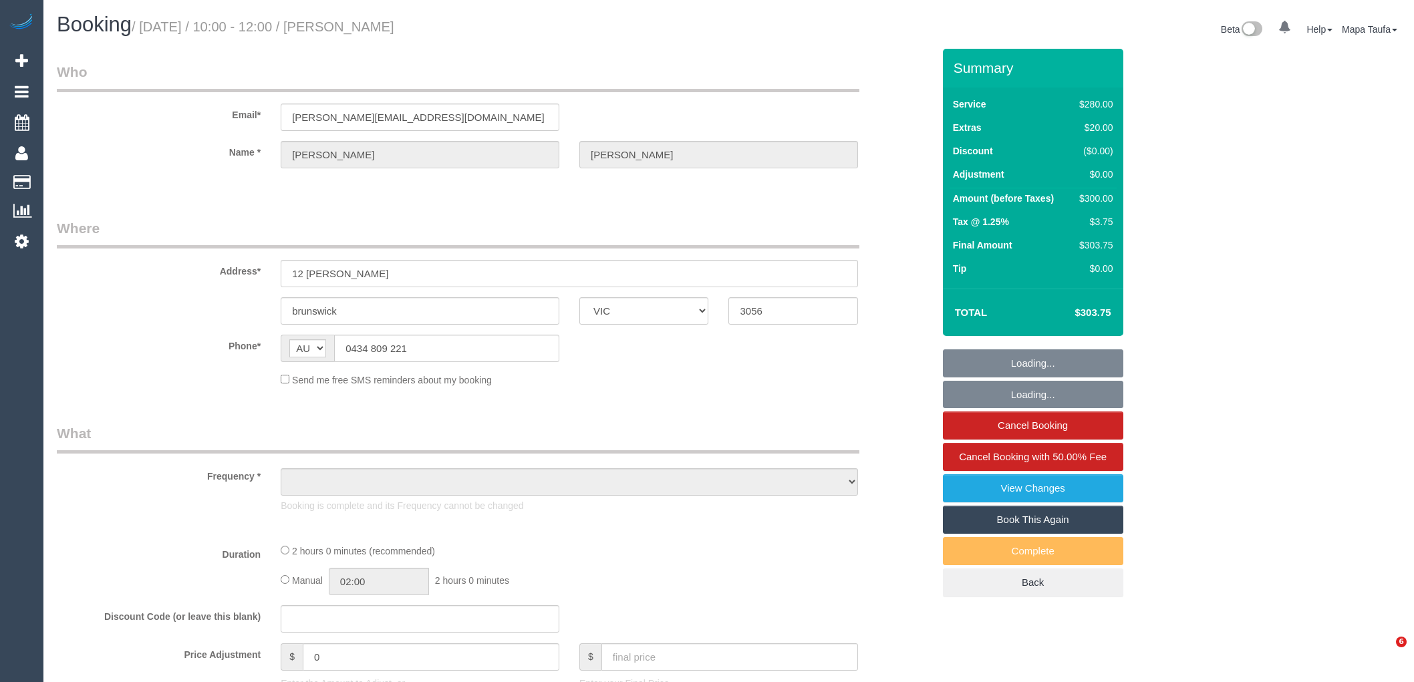
select select "VIC"
select select "string:stripe-pm_1QPBZx2GScqysDRVxQsj4Hh3"
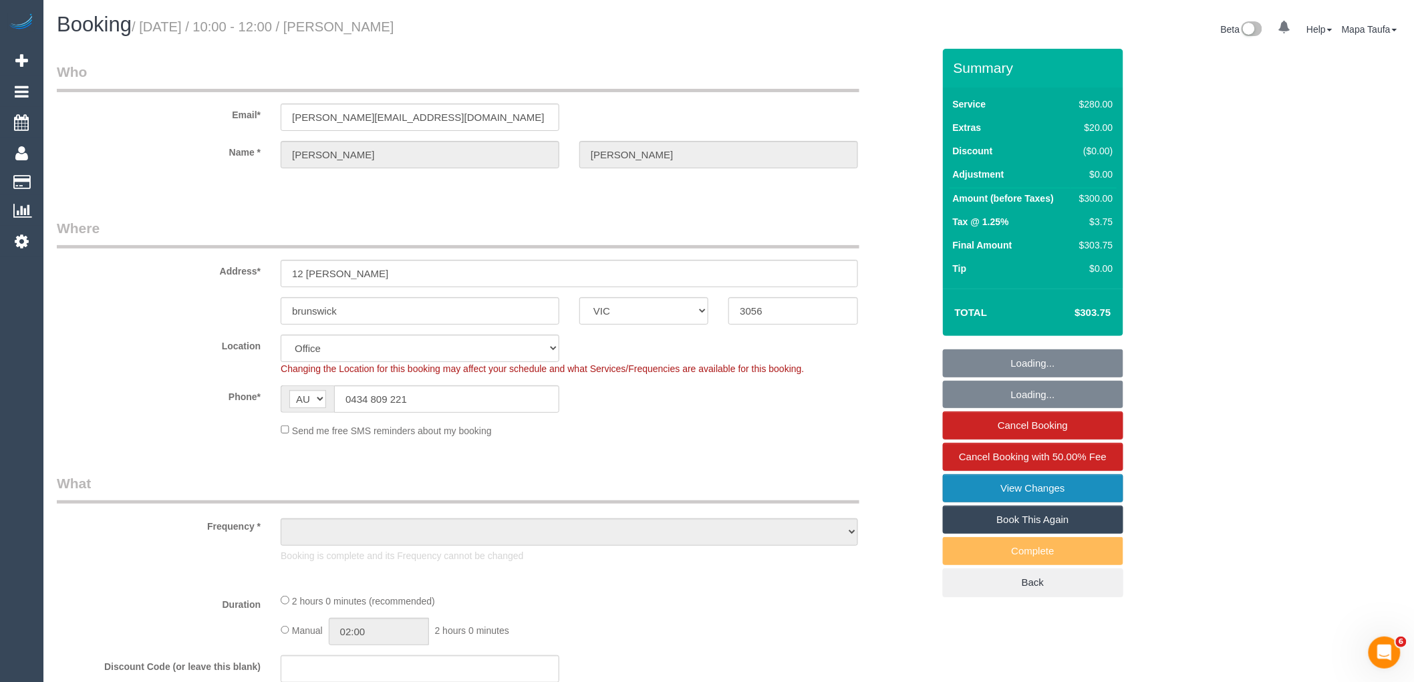
select select "object:811"
select select "number:27"
select select "number:14"
select select "number:19"
select select "number:24"
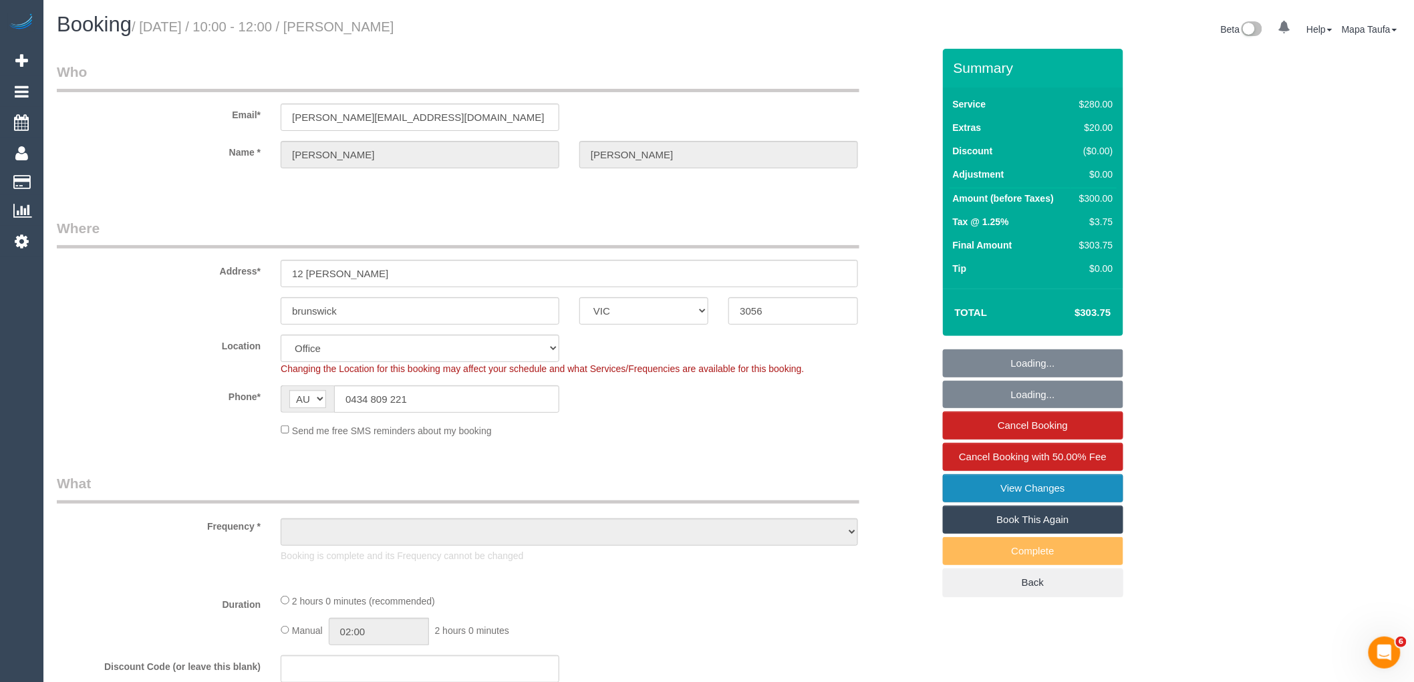
select select "number:35"
select select "number:13"
click at [1037, 513] on link "Book This Again" at bounding box center [1033, 520] width 180 height 28
select select "2"
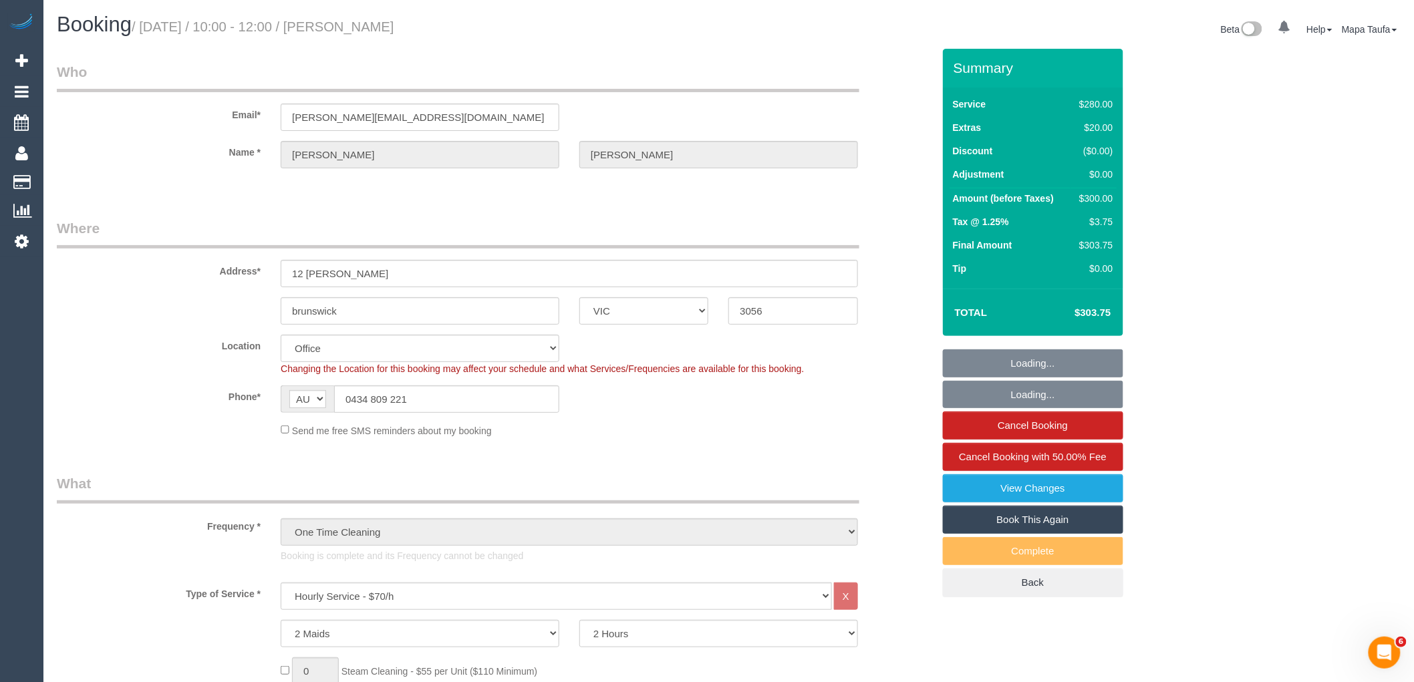
select select "object:2308"
select select "VIC"
select select "number:27"
select select "number:14"
select select "number:19"
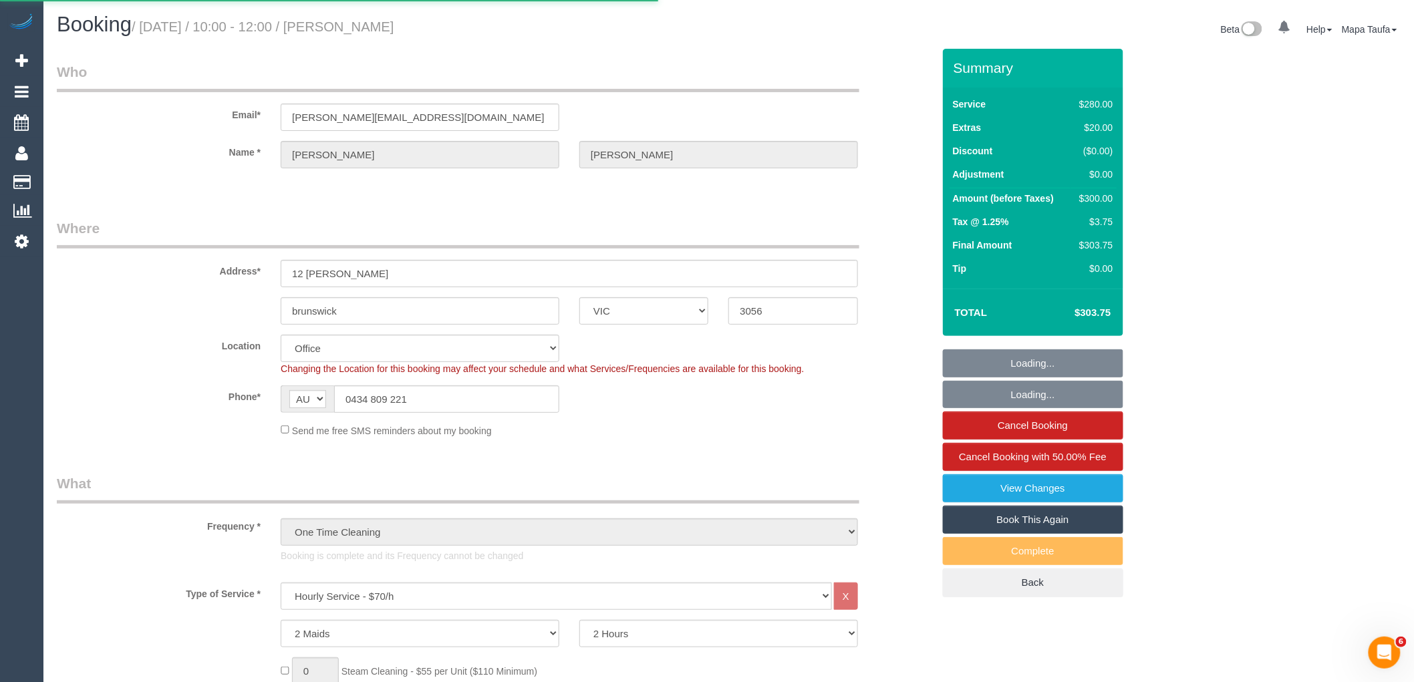
select select "number:24"
select select "number:35"
select select "number:13"
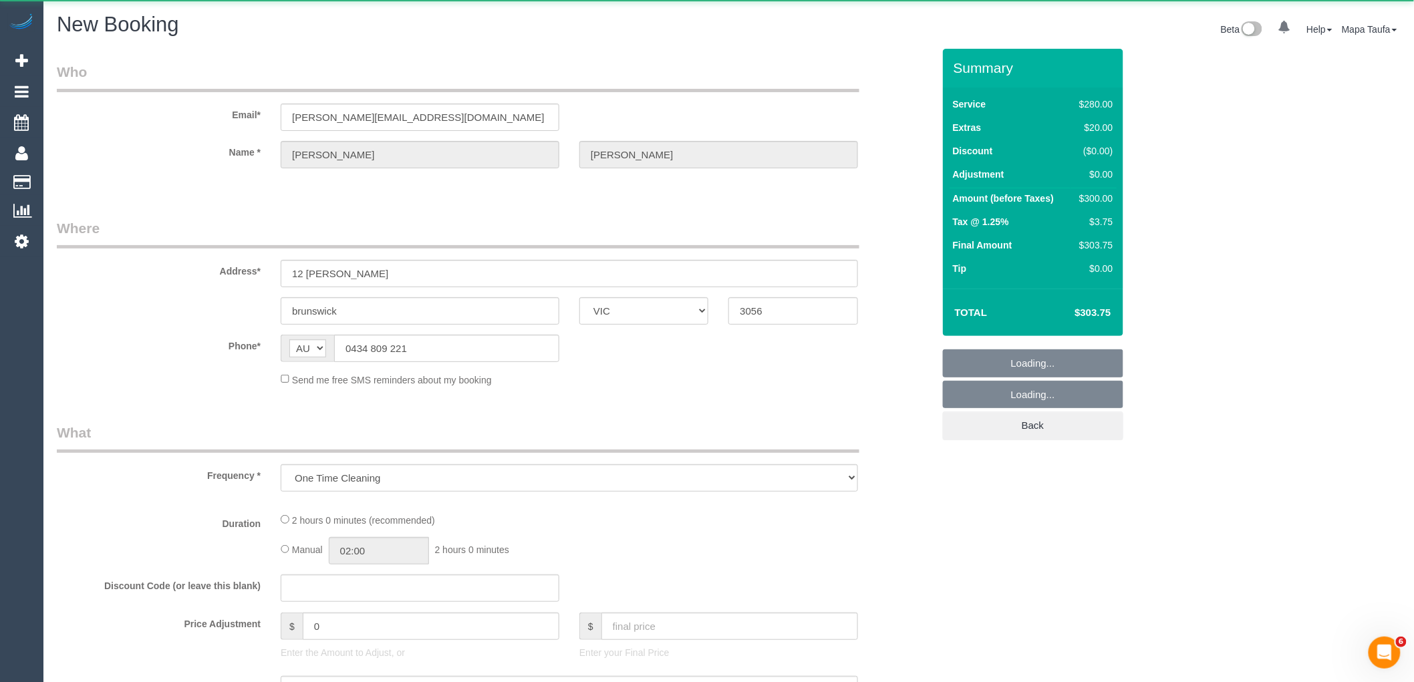
select select "string:stripe-pm_1QPBZx2GScqysDRVxQsj4Hh3"
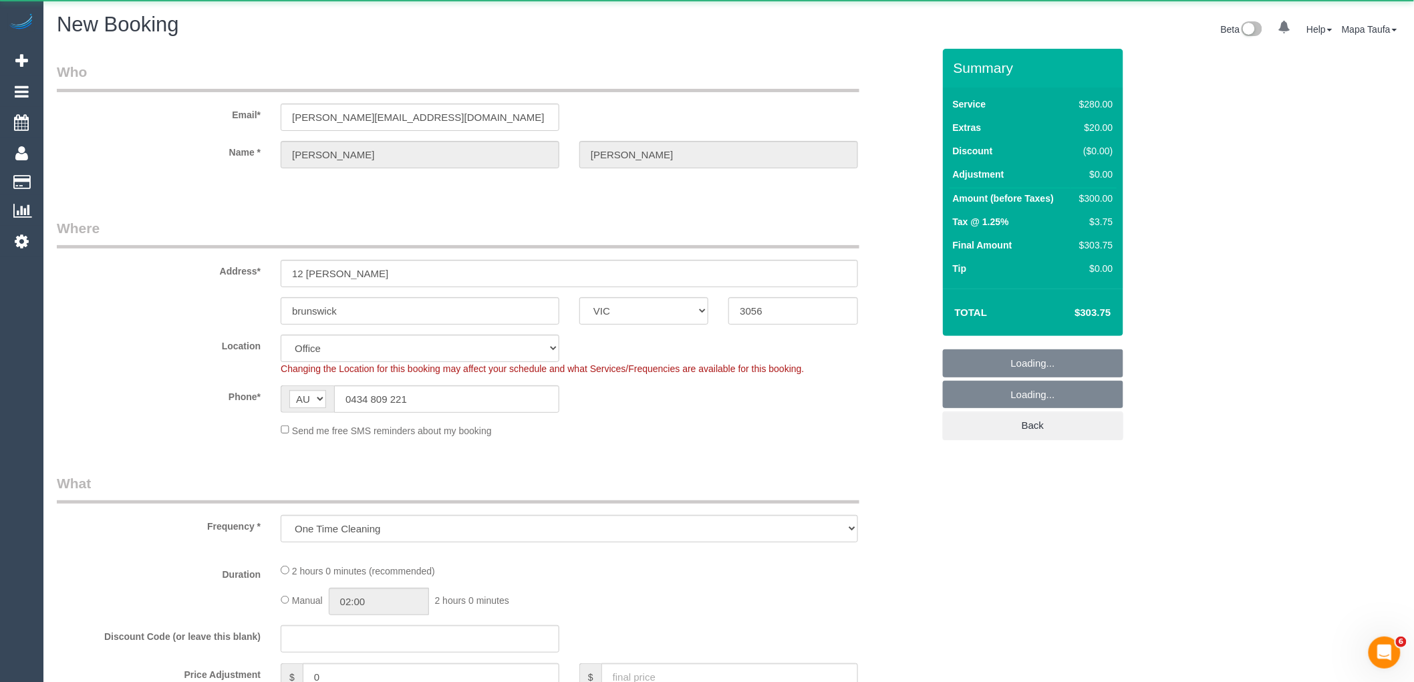
select select "2"
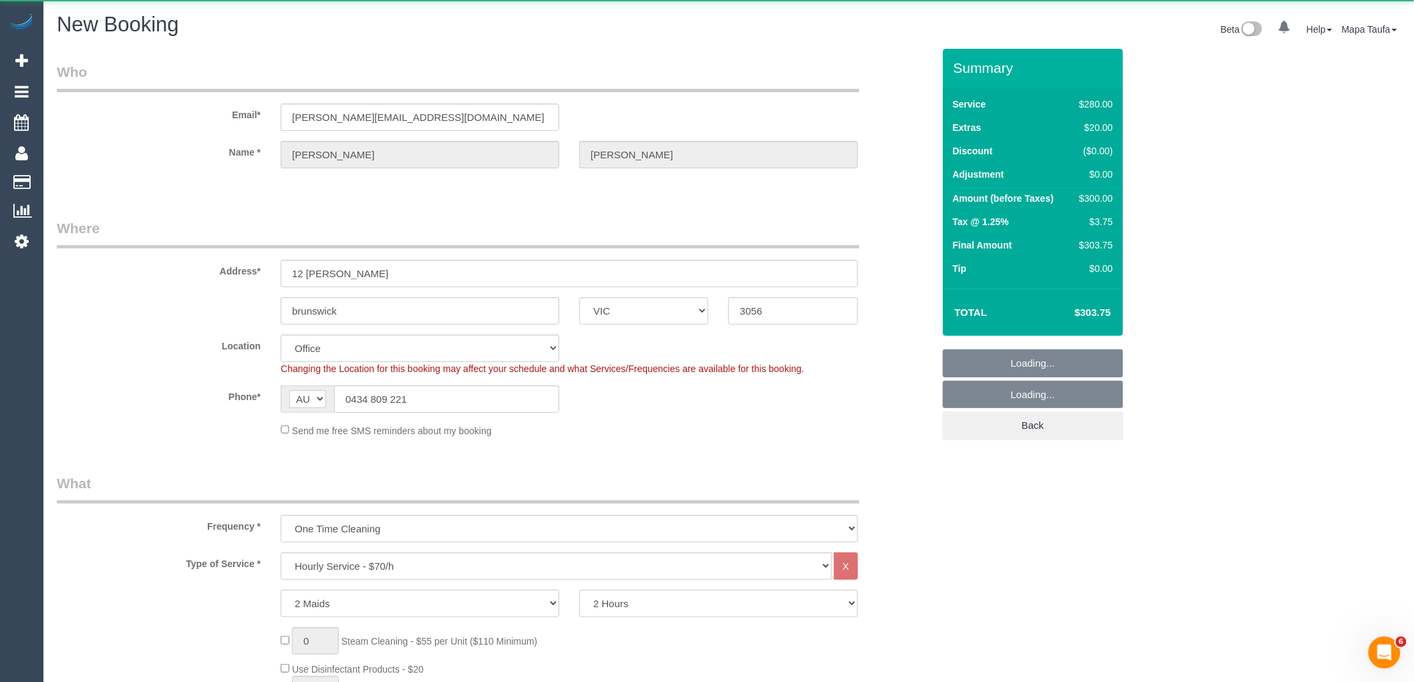
select select "object:4121"
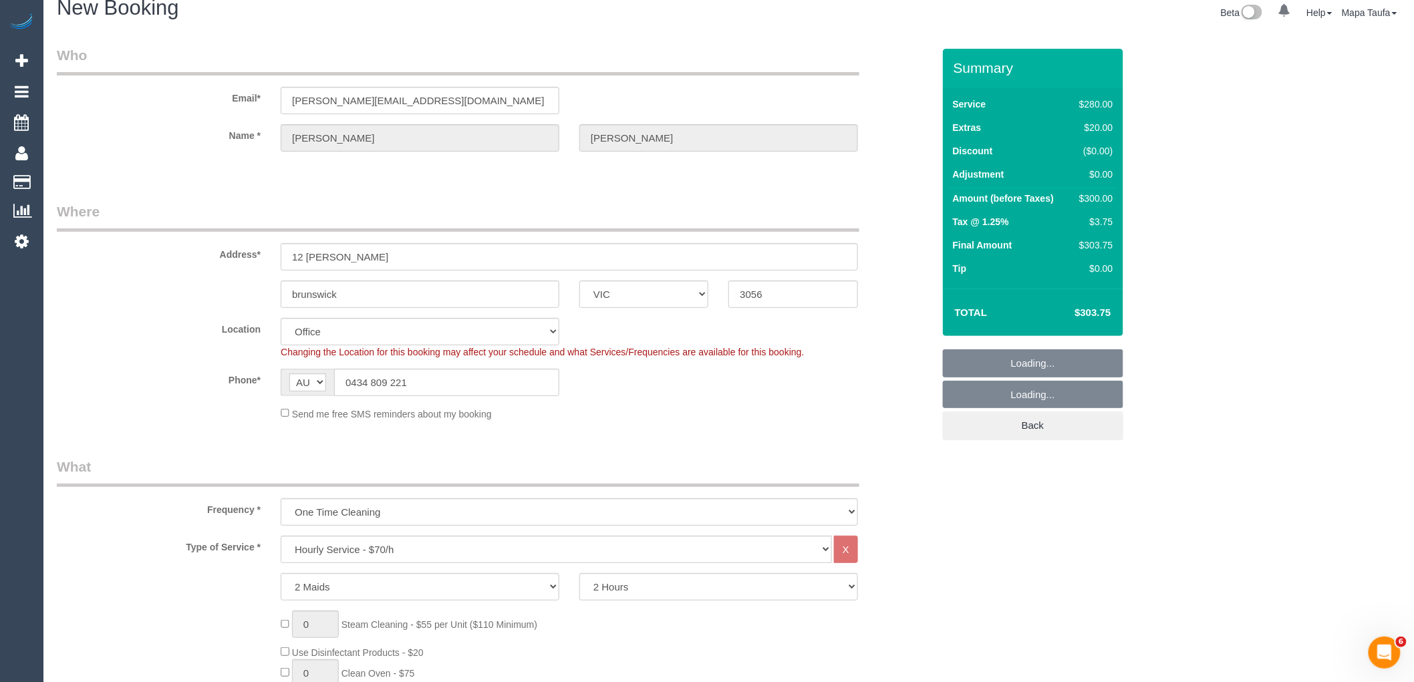
select select "88"
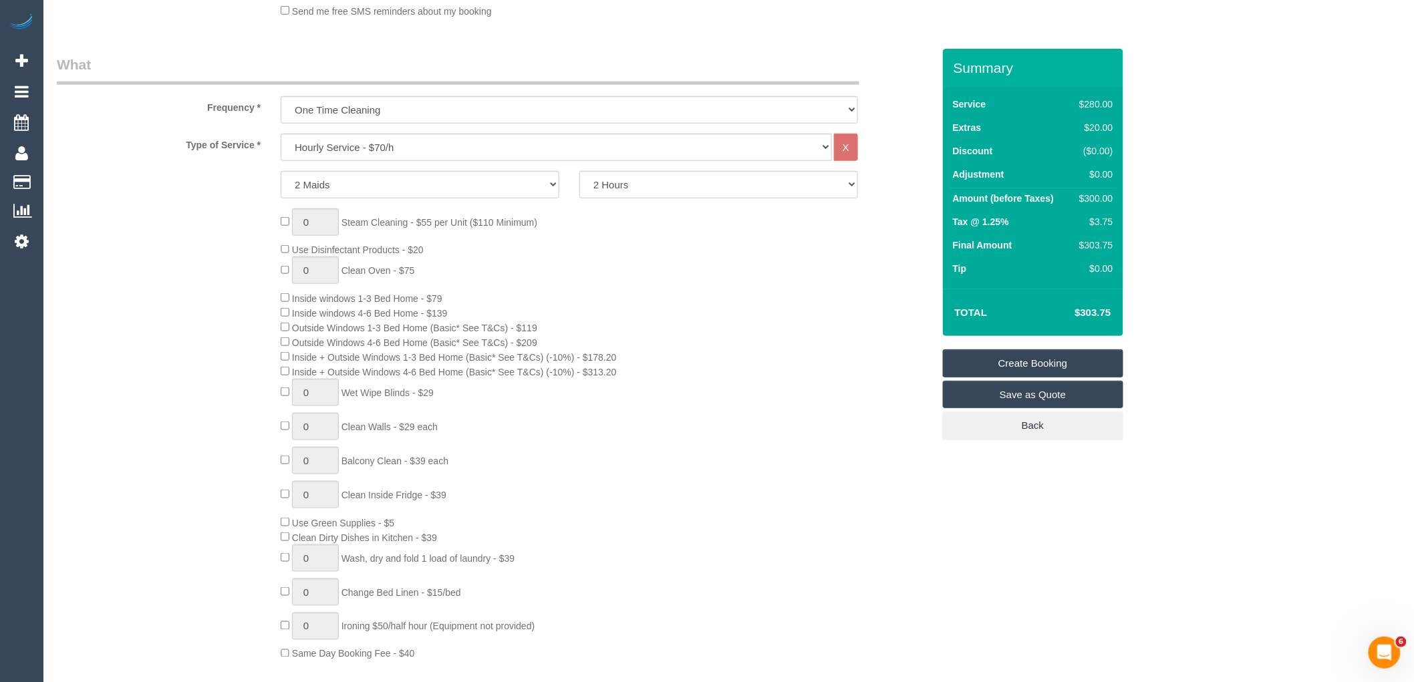
select select "object:4131"
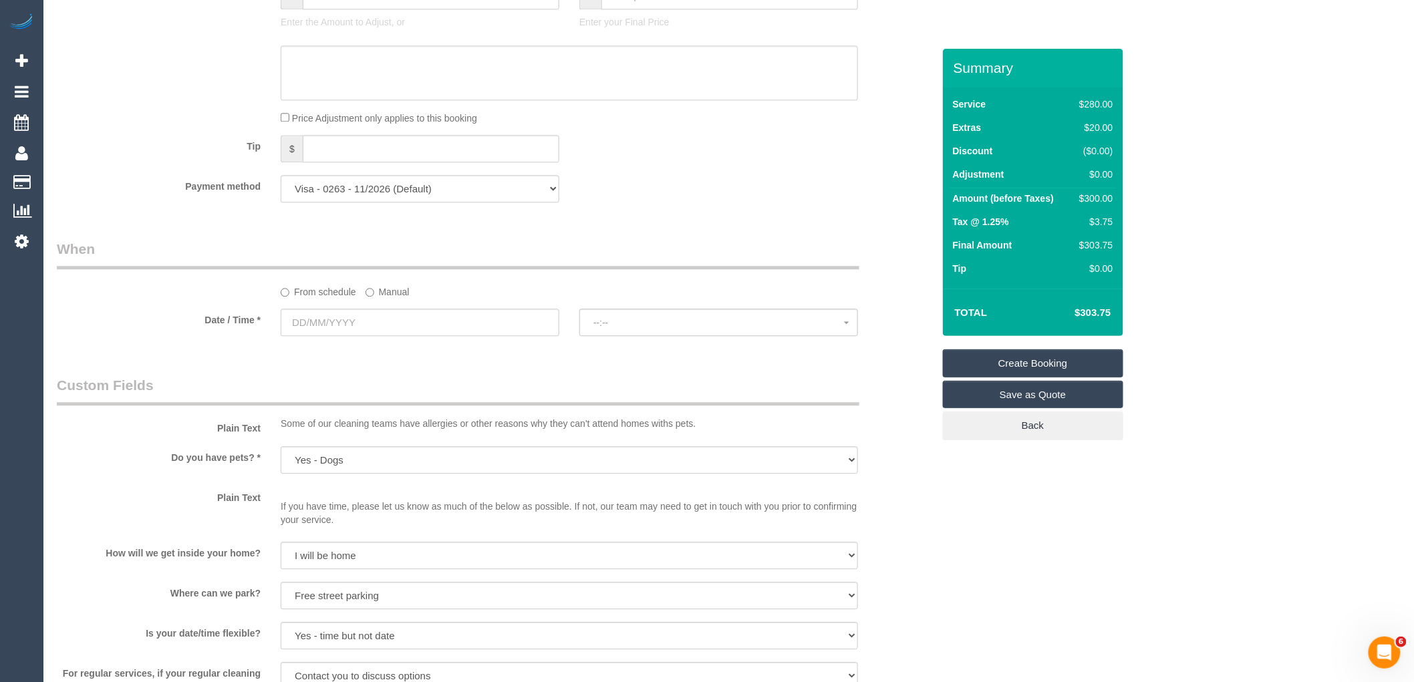
scroll to position [1559, 0]
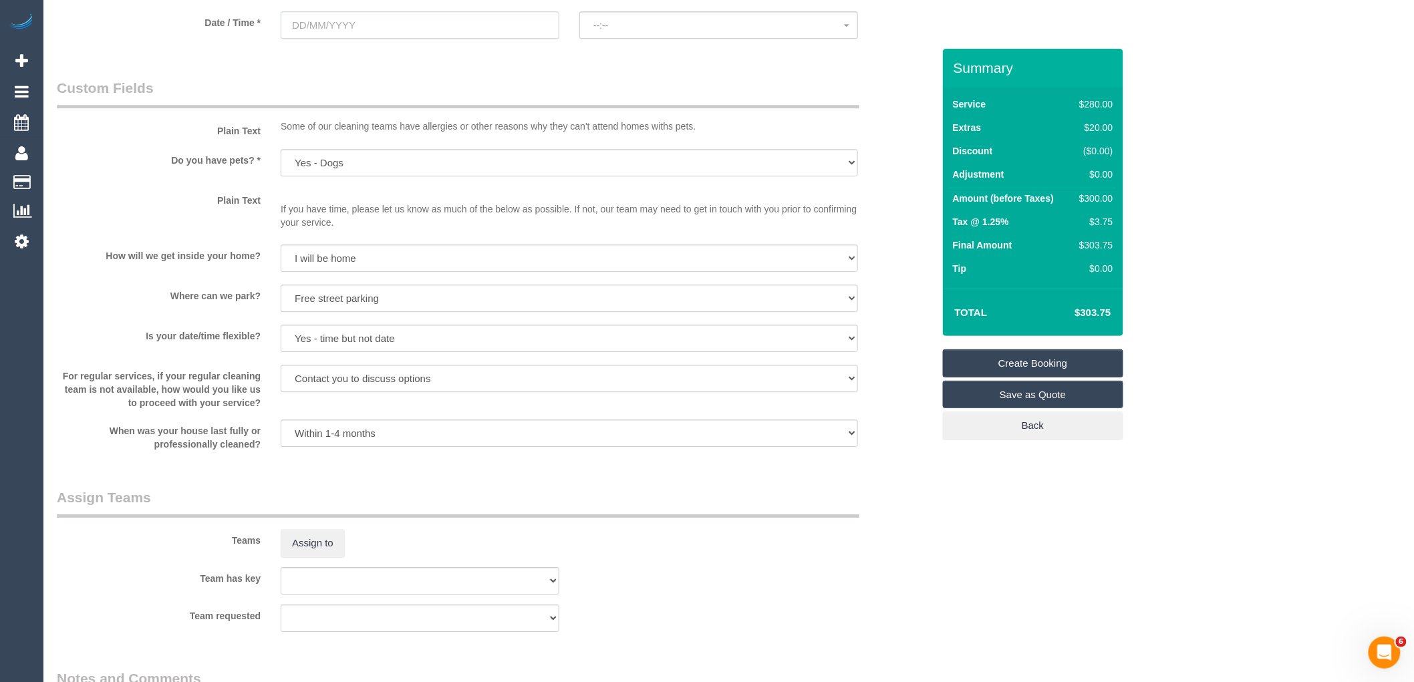
click at [409, 31] on input "text" at bounding box center [420, 24] width 279 height 27
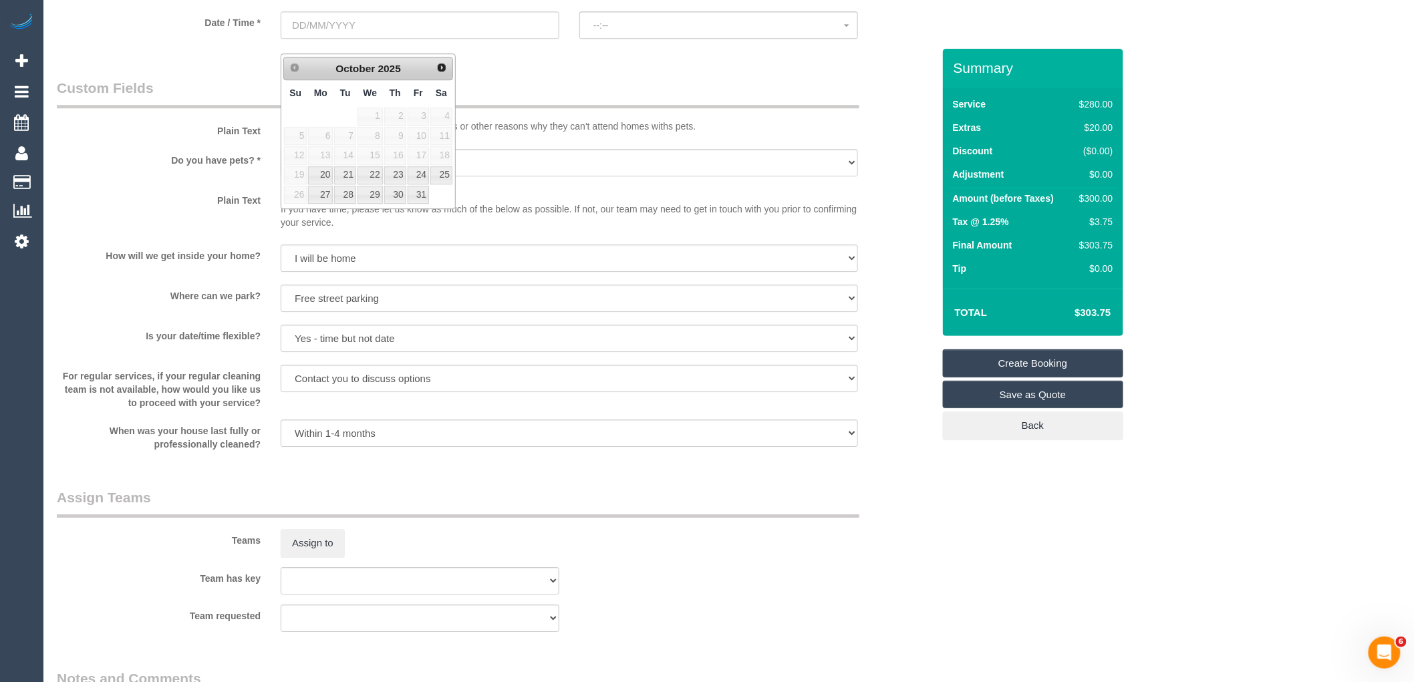
click at [452, 65] on div "Prev Next October 2025" at bounding box center [368, 69] width 170 height 24
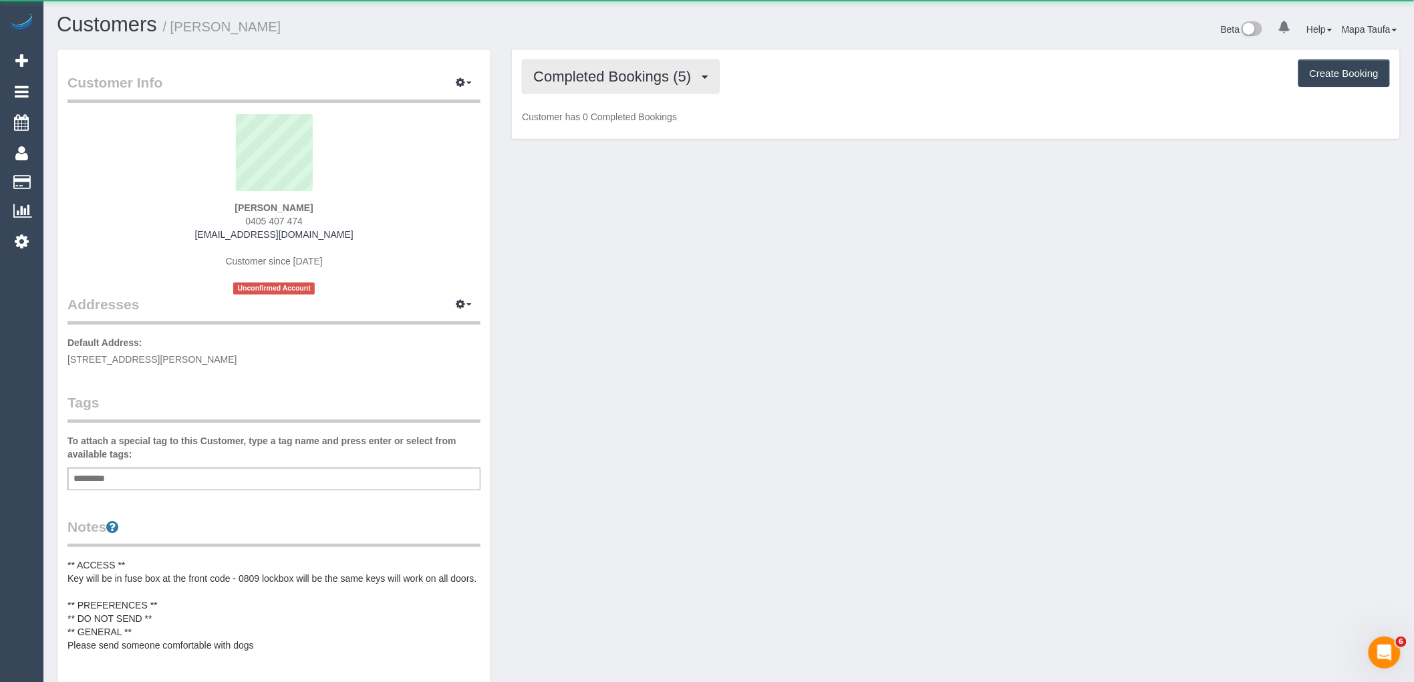
click at [577, 90] on button "Completed Bookings (5)" at bounding box center [621, 76] width 198 height 34
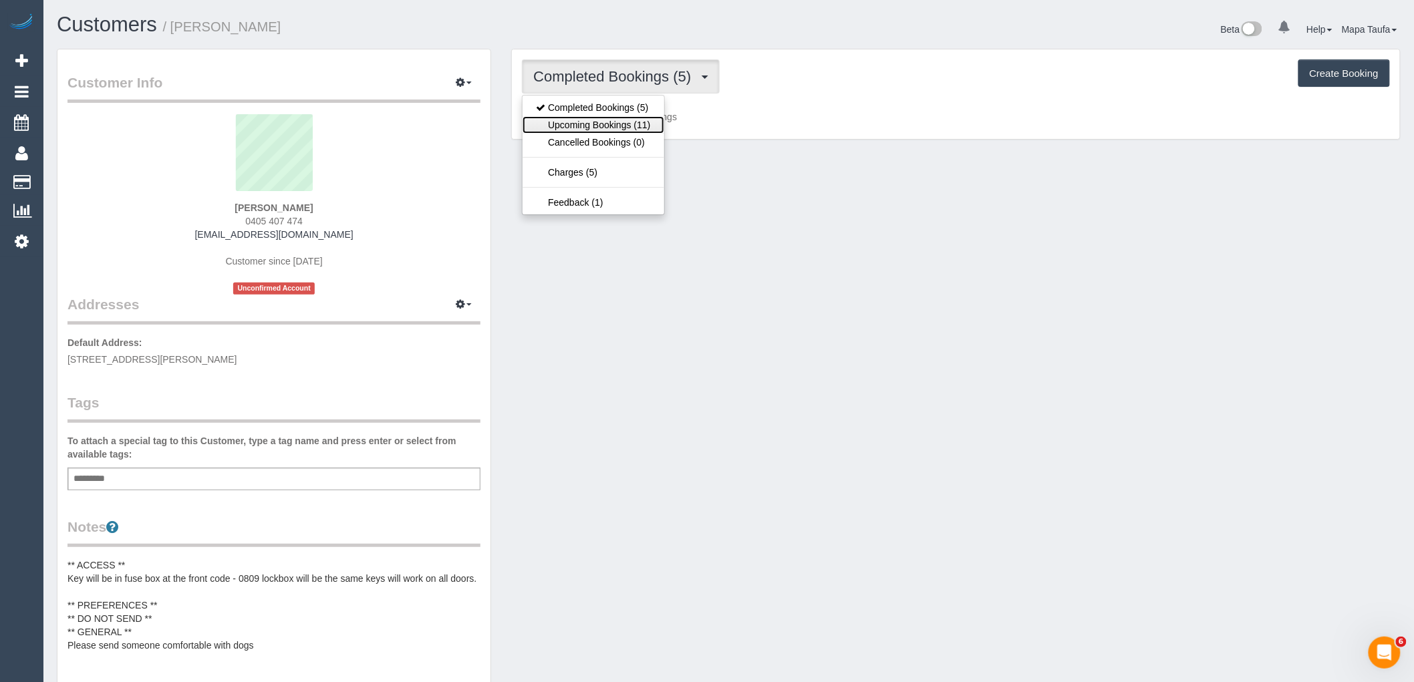
click at [585, 125] on link "Upcoming Bookings (11)" at bounding box center [592, 124] width 141 height 17
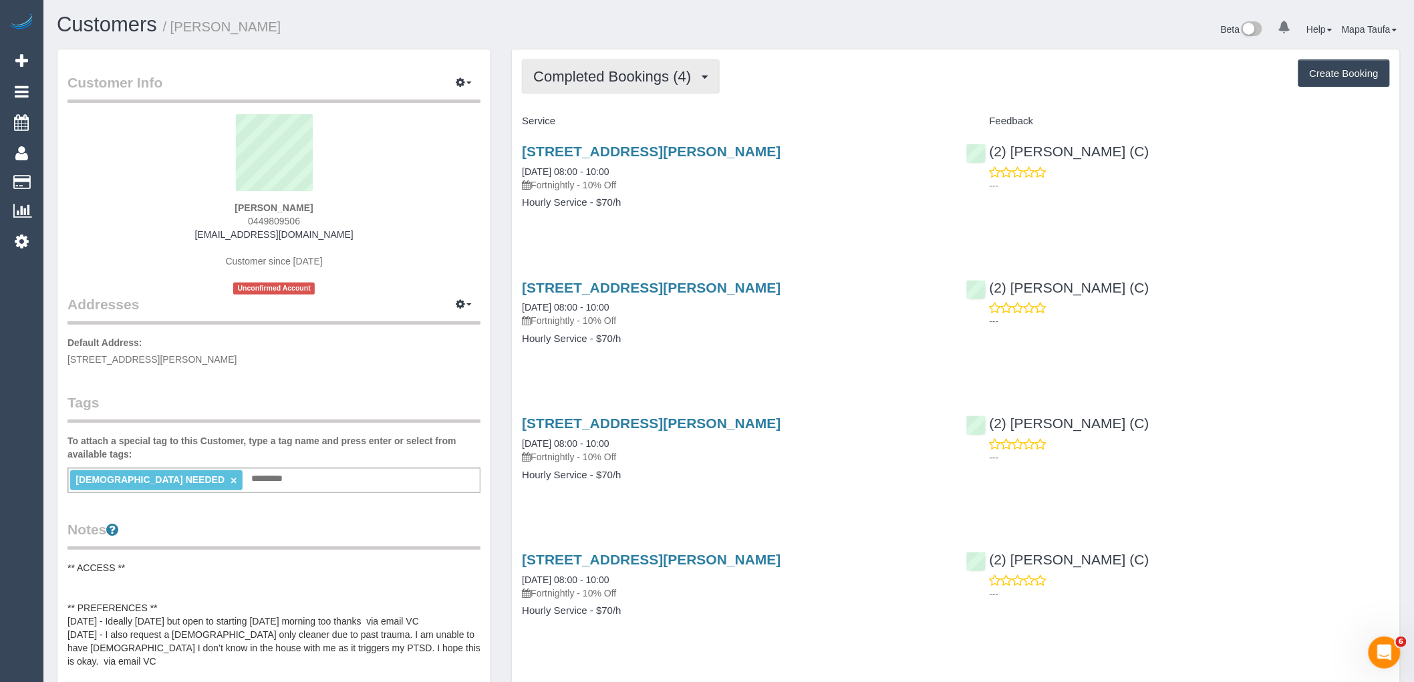
click at [639, 84] on span "Completed Bookings (4)" at bounding box center [615, 76] width 164 height 17
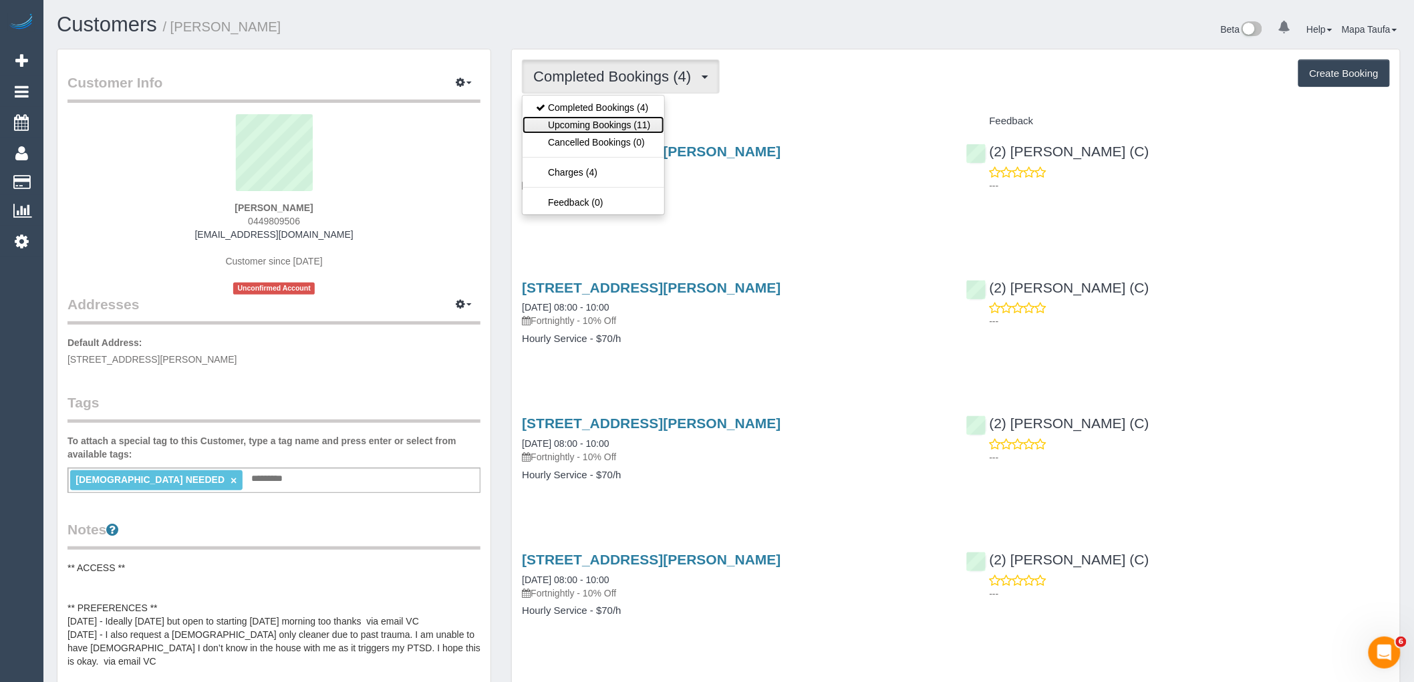
click at [630, 130] on link "Upcoming Bookings (11)" at bounding box center [592, 124] width 141 height 17
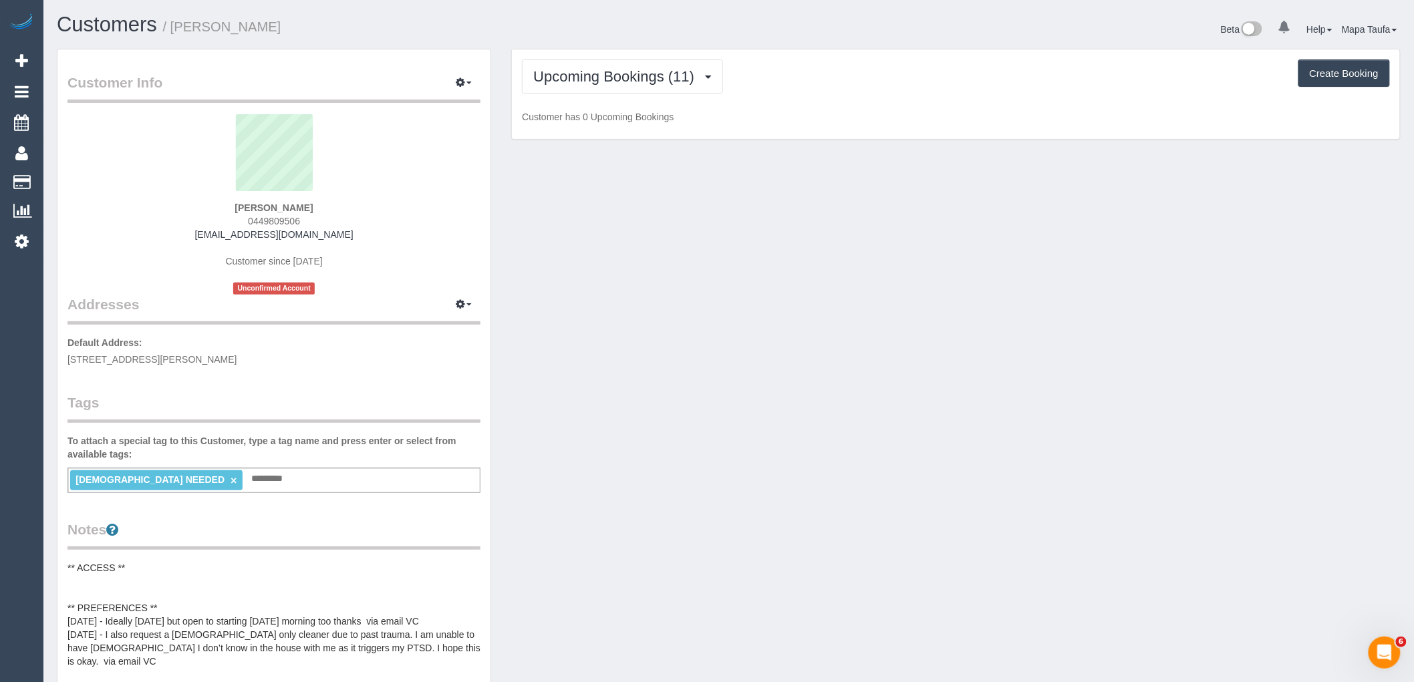
click at [811, 80] on div "Upcoming Bookings (11) Completed Bookings (4) Upcoming Bookings (11) Cancelled …" at bounding box center [956, 76] width 868 height 34
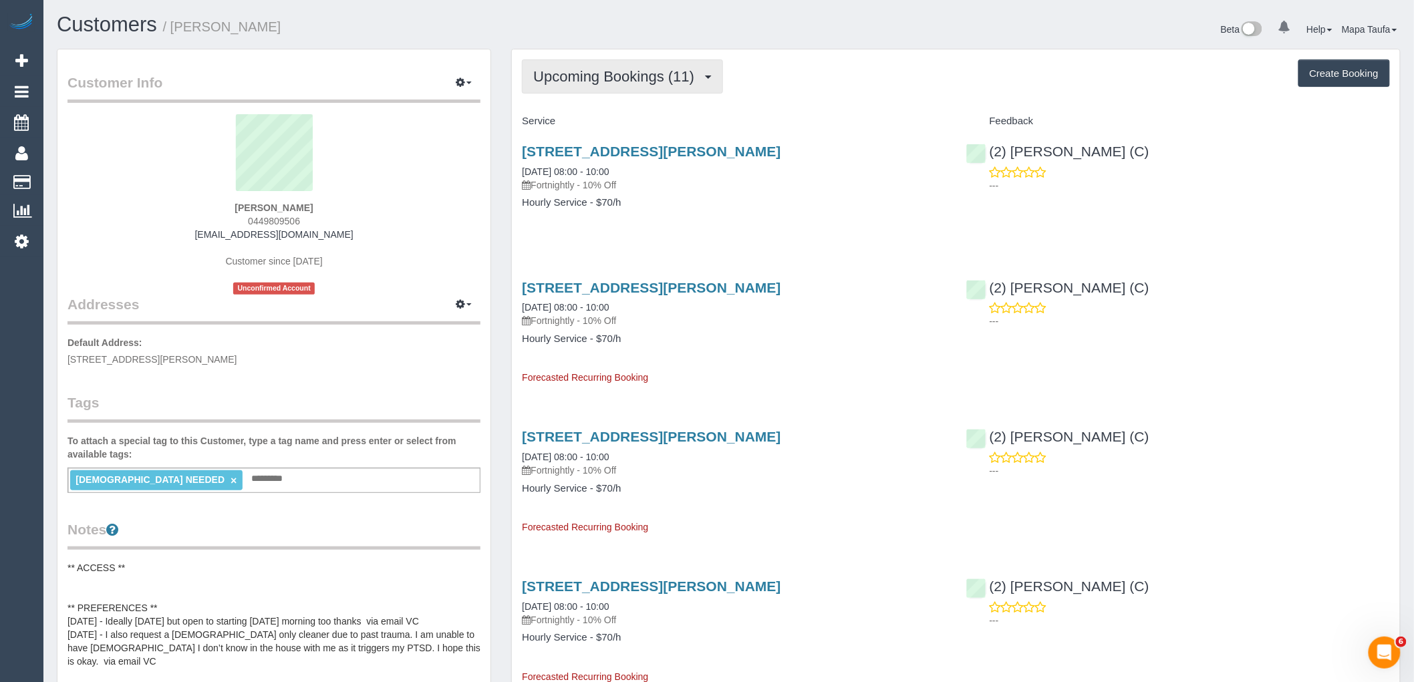
click at [603, 84] on span "Upcoming Bookings (11)" at bounding box center [617, 76] width 168 height 17
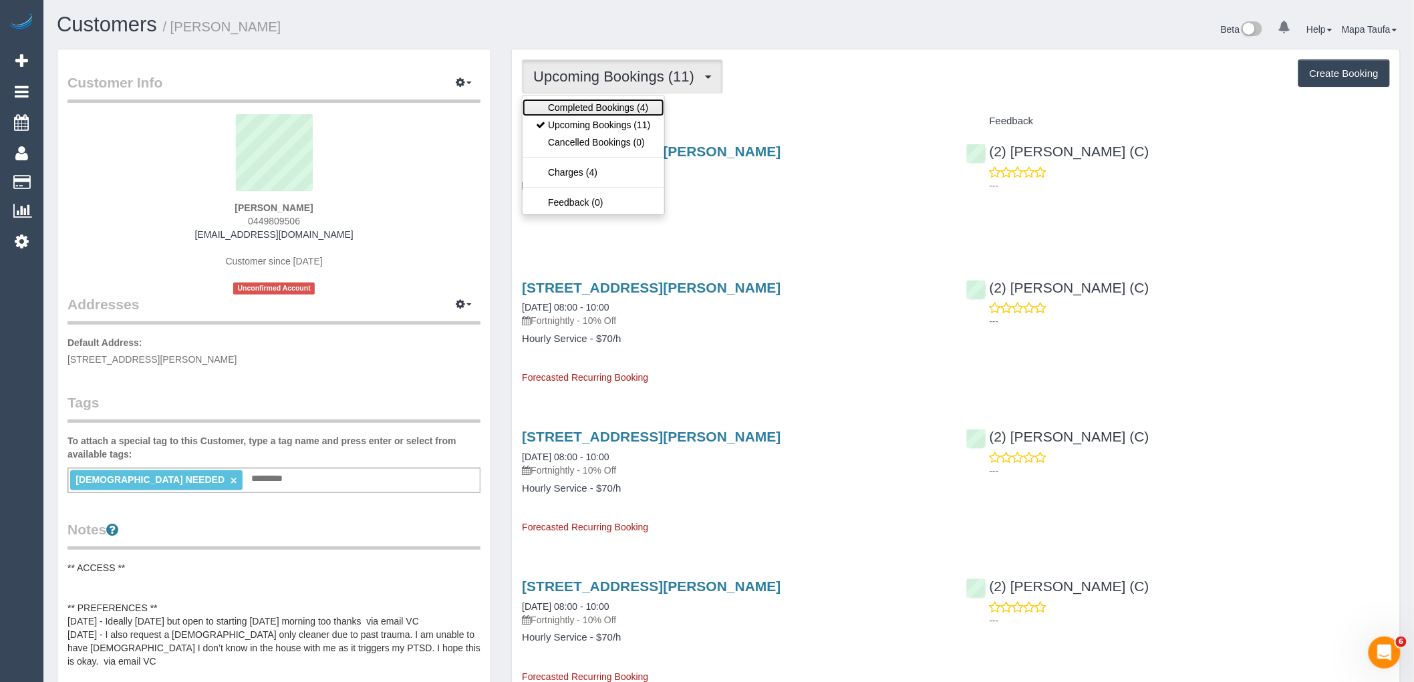
click at [599, 104] on link "Completed Bookings (4)" at bounding box center [592, 107] width 141 height 17
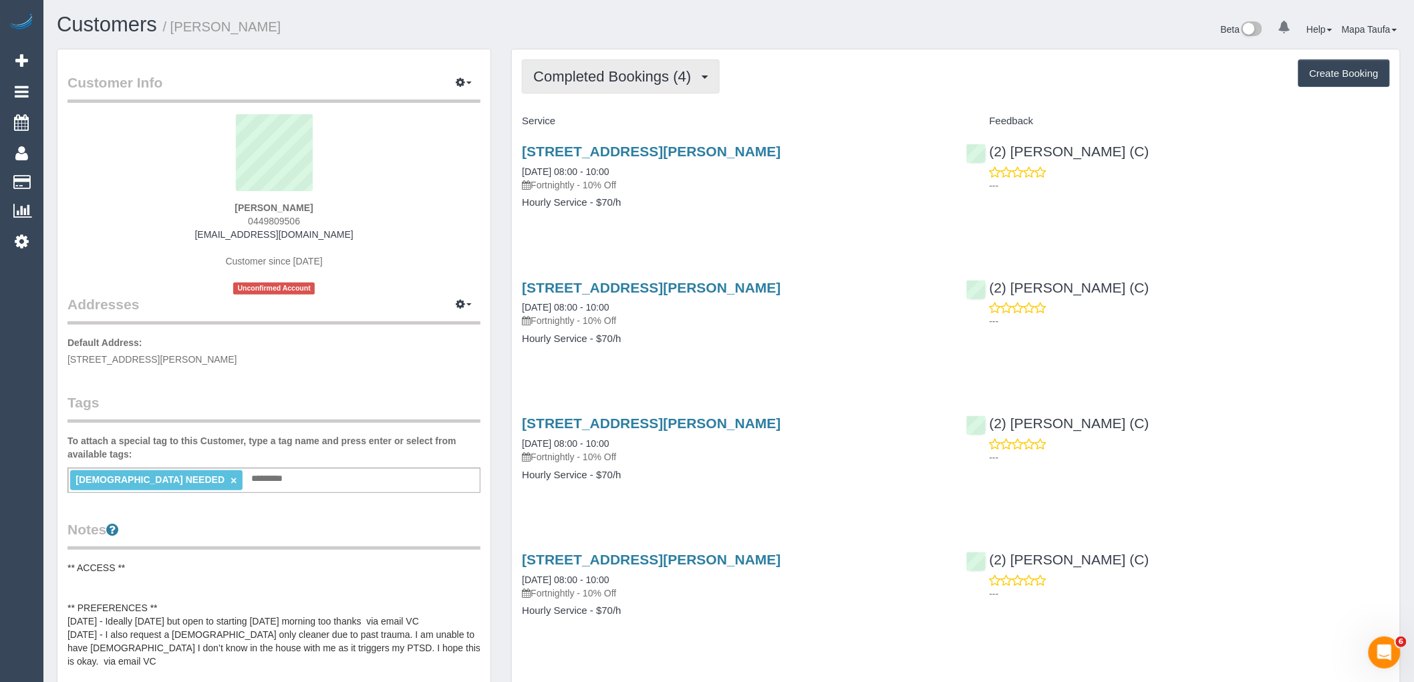
click at [645, 84] on span "Completed Bookings (4)" at bounding box center [615, 76] width 164 height 17
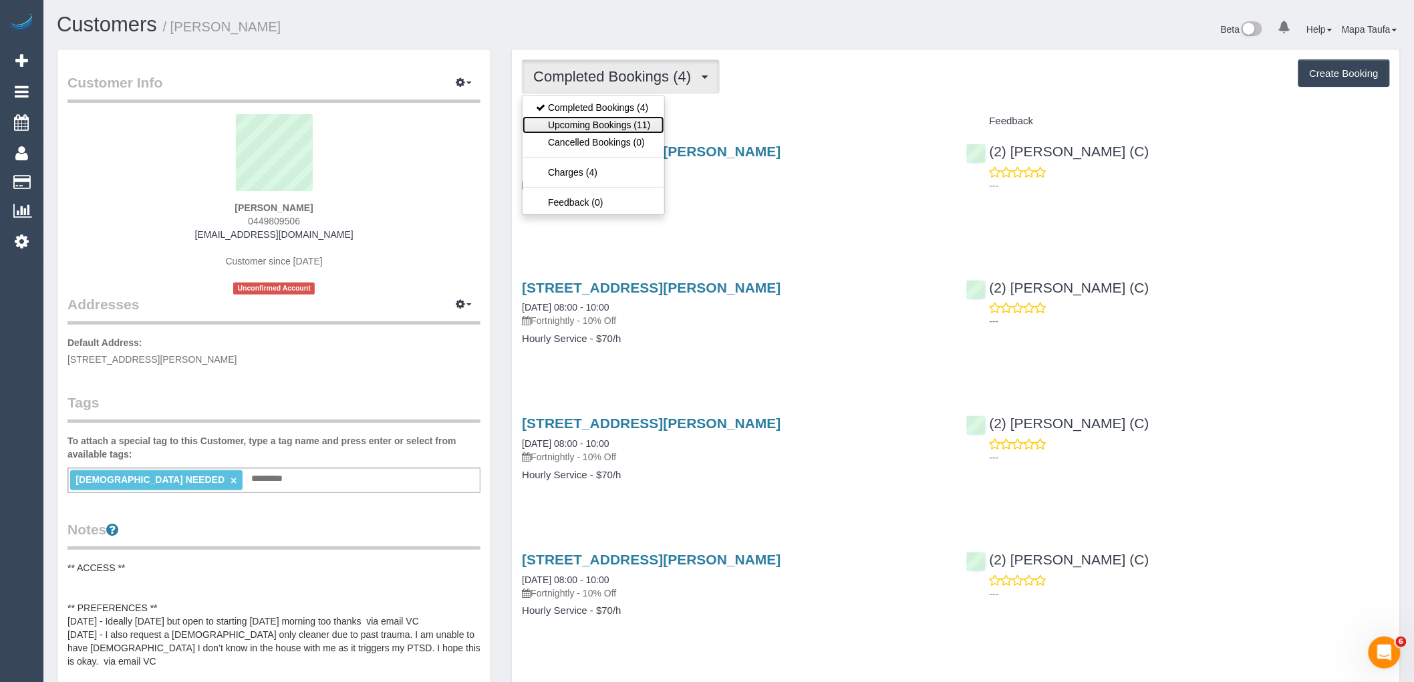
click at [623, 122] on link "Upcoming Bookings (11)" at bounding box center [592, 124] width 141 height 17
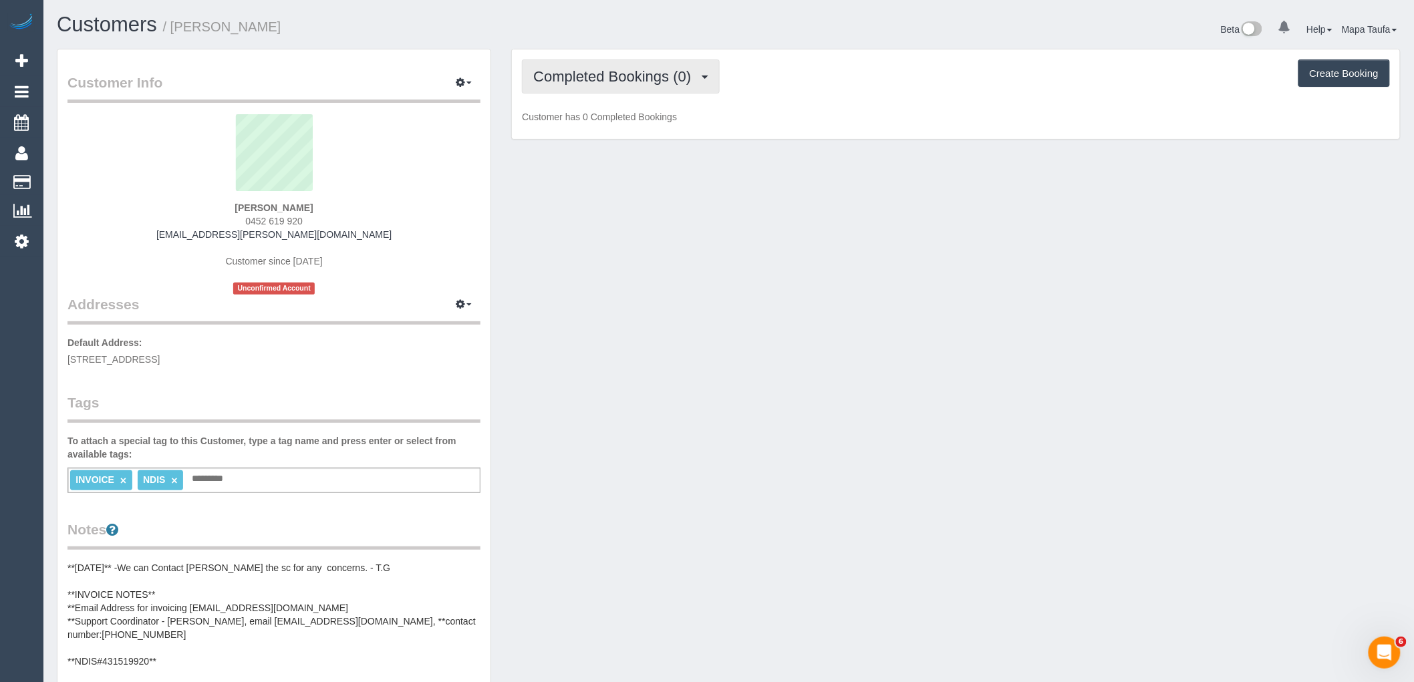
click at [602, 67] on button "Completed Bookings (0)" at bounding box center [621, 76] width 198 height 34
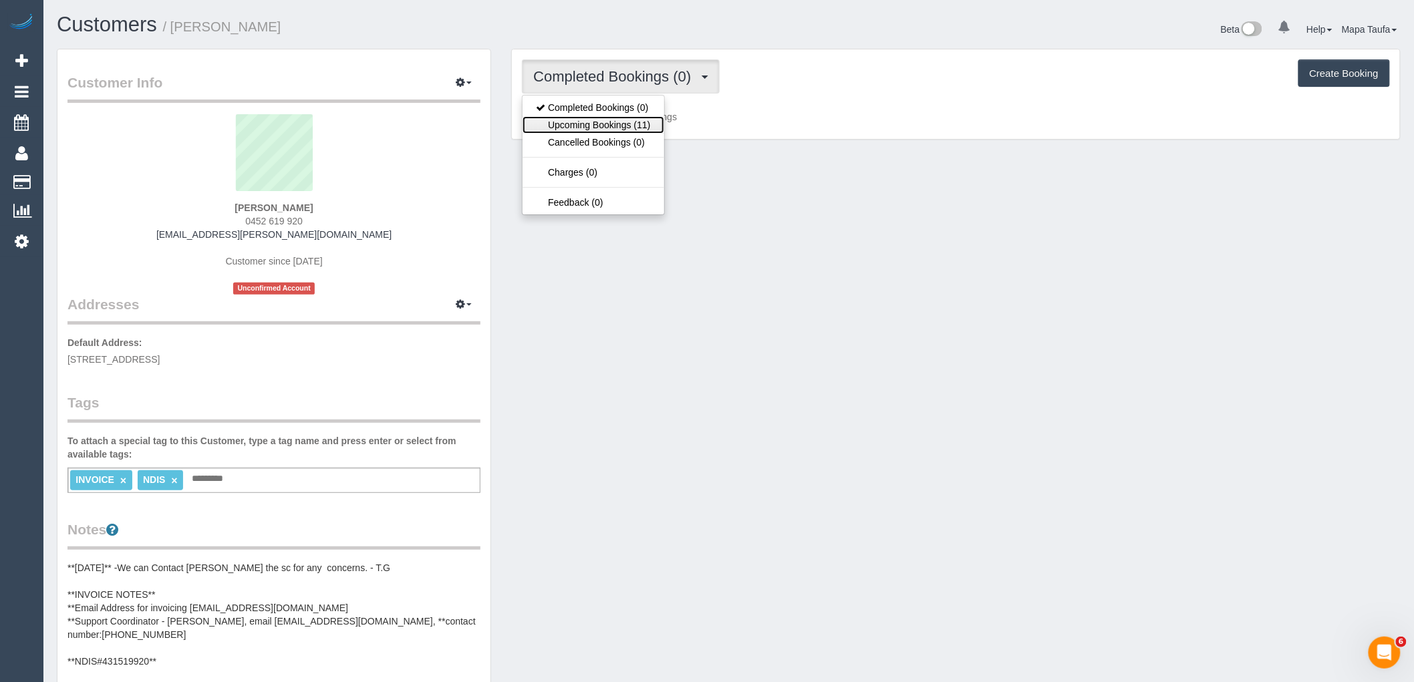
click at [600, 128] on link "Upcoming Bookings (11)" at bounding box center [592, 124] width 141 height 17
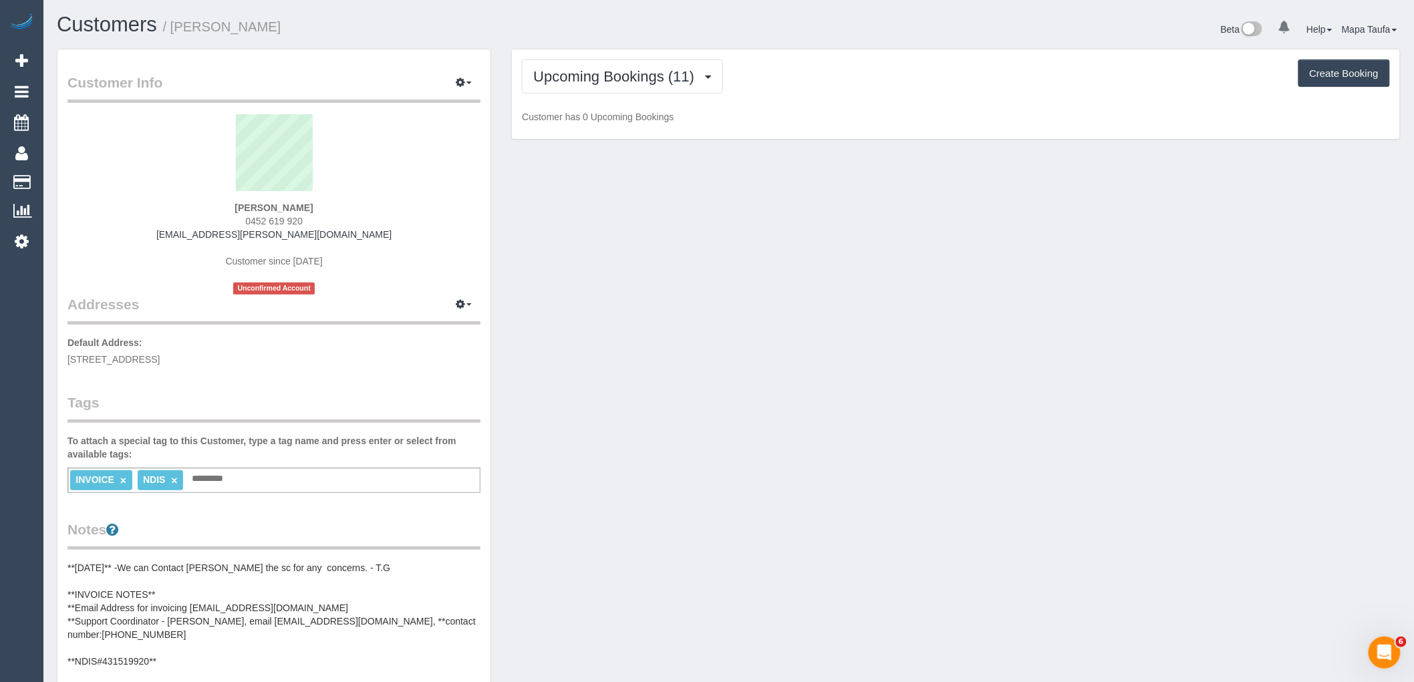
click at [911, 115] on p "Customer has 0 Upcoming Bookings" at bounding box center [956, 116] width 868 height 13
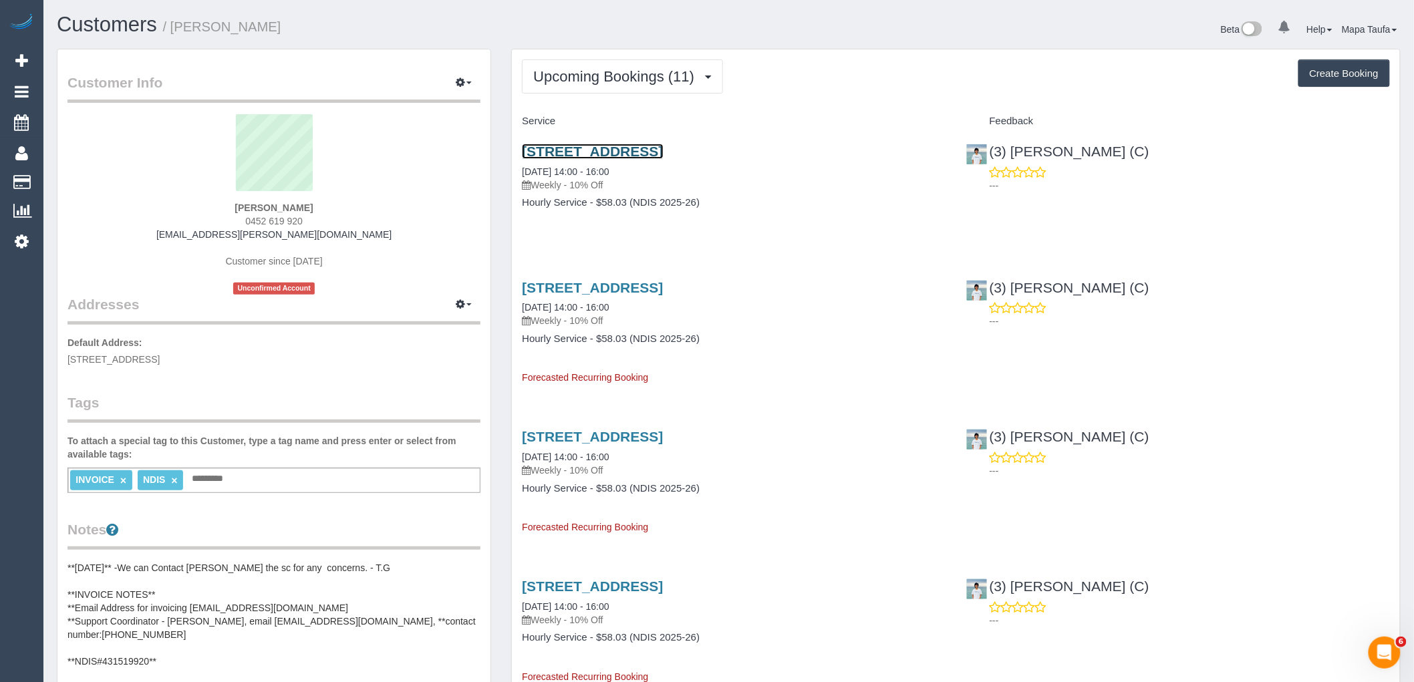
click at [591, 155] on link "Unit 5/2 Woodvale Road, Boronia, VIC 3155" at bounding box center [592, 151] width 141 height 15
click at [573, 72] on span "Upcoming Bookings (11)" at bounding box center [617, 76] width 168 height 17
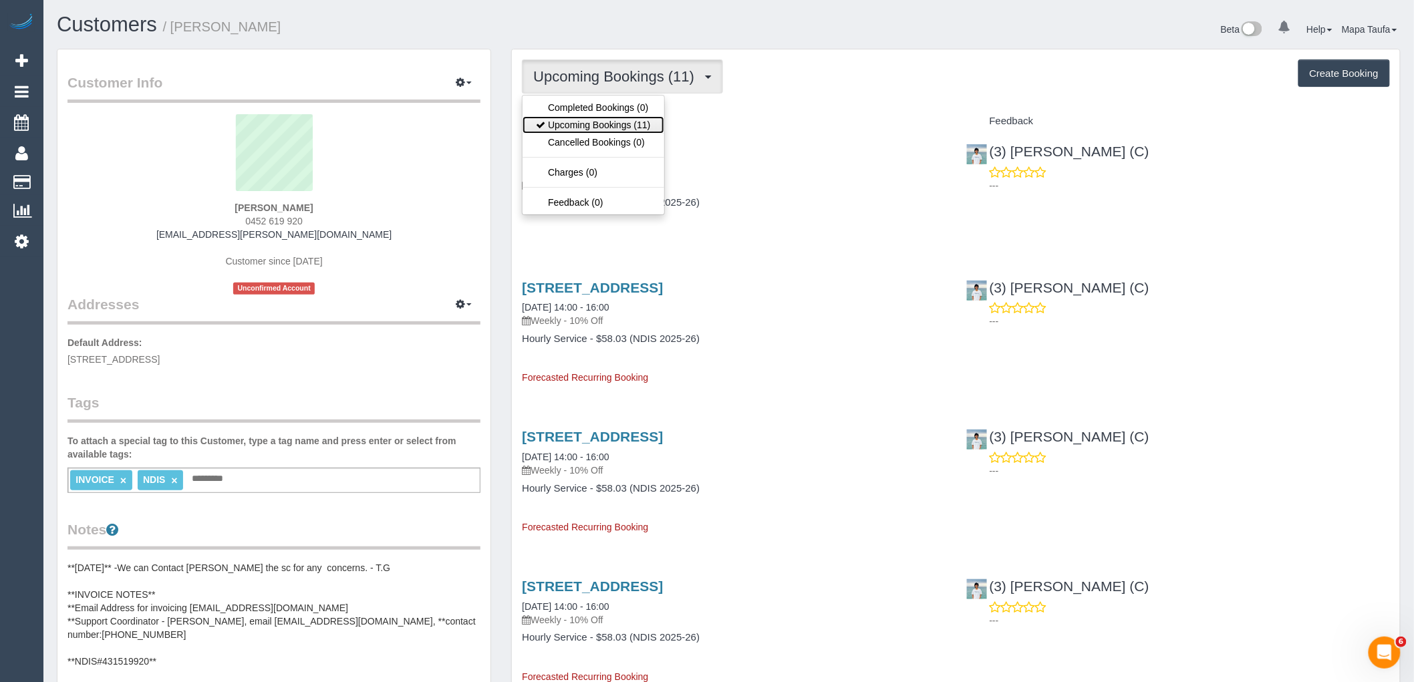
click at [590, 120] on link "Upcoming Bookings (11)" at bounding box center [592, 124] width 141 height 17
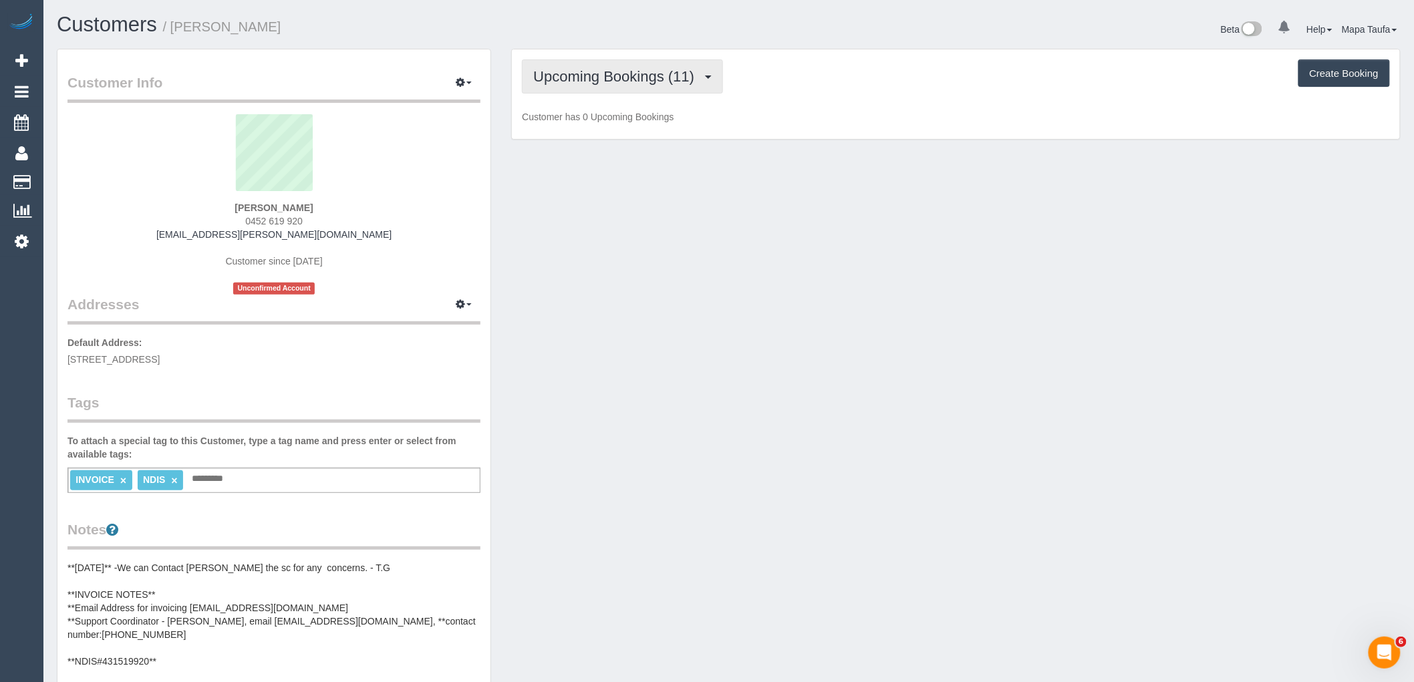
click at [548, 61] on button "Upcoming Bookings (11)" at bounding box center [622, 76] width 201 height 34
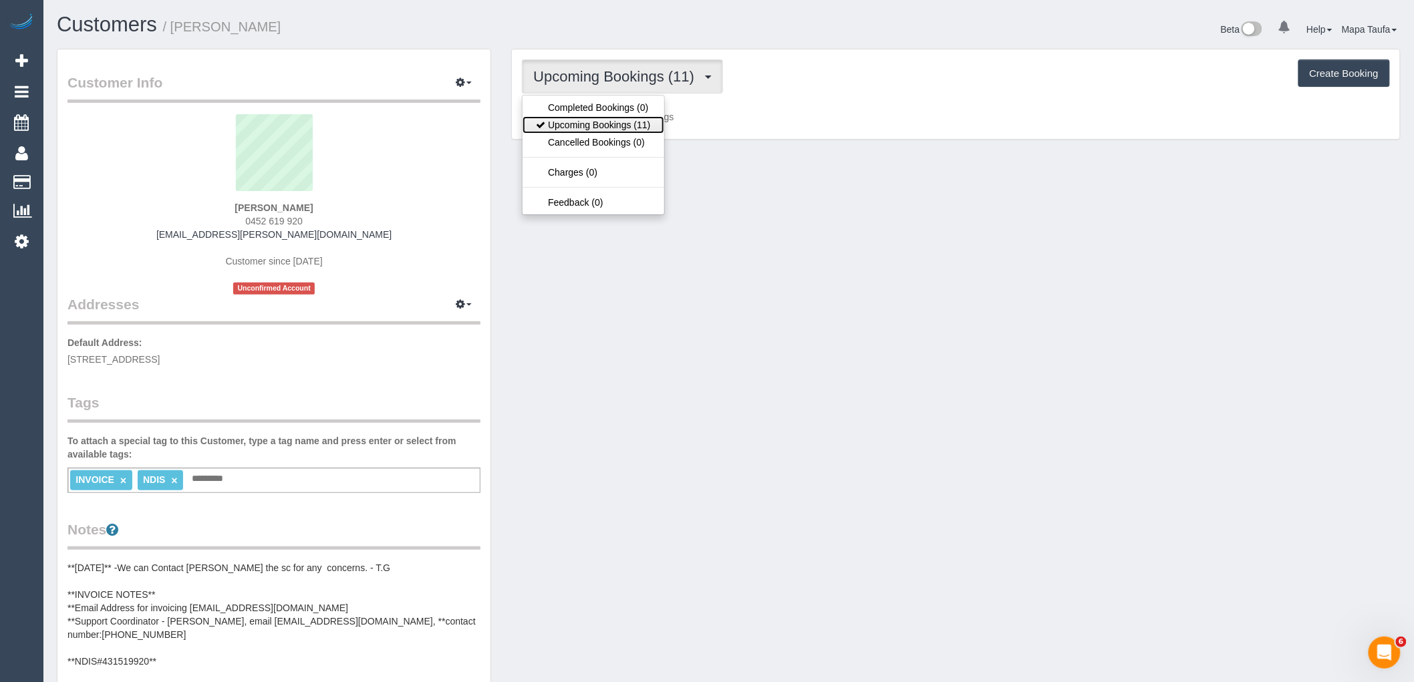
click at [572, 122] on link "Upcoming Bookings (11)" at bounding box center [592, 124] width 141 height 17
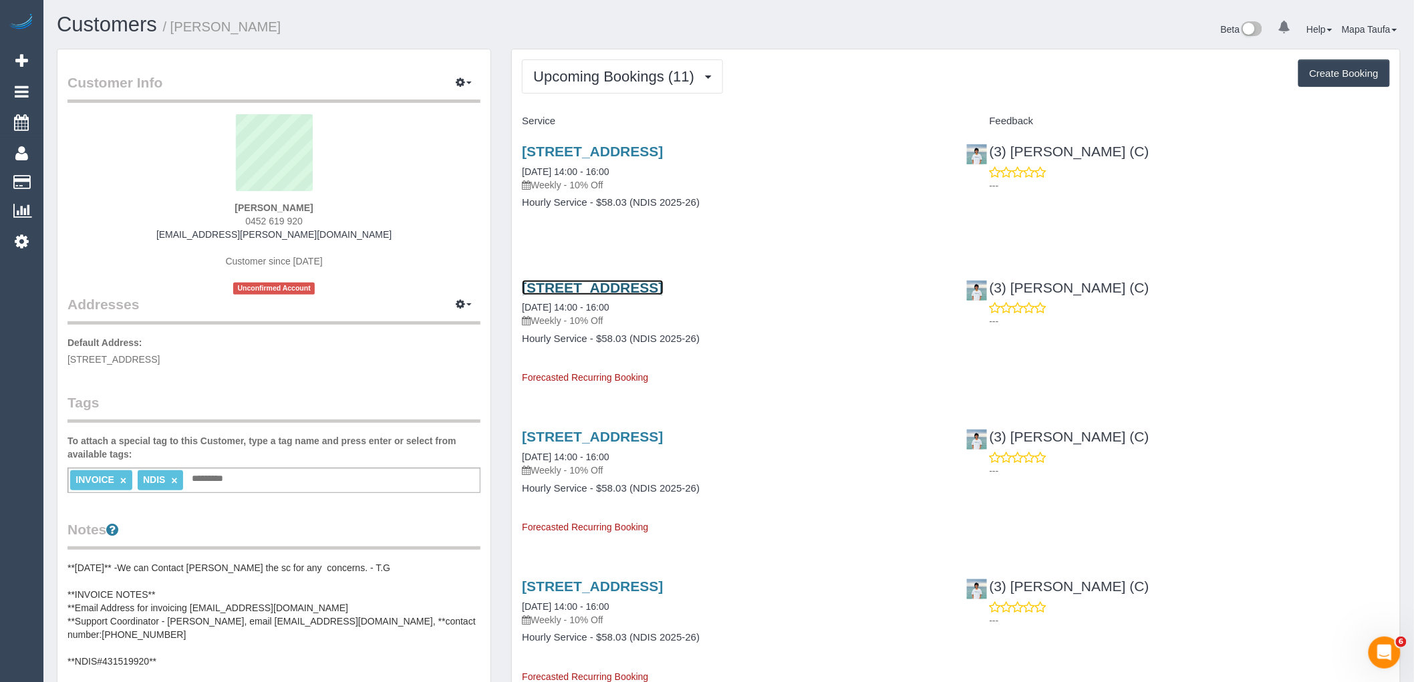
click at [585, 286] on link "Unit 5/2 Woodvale Road, Boronia, VIC 3155" at bounding box center [592, 287] width 141 height 15
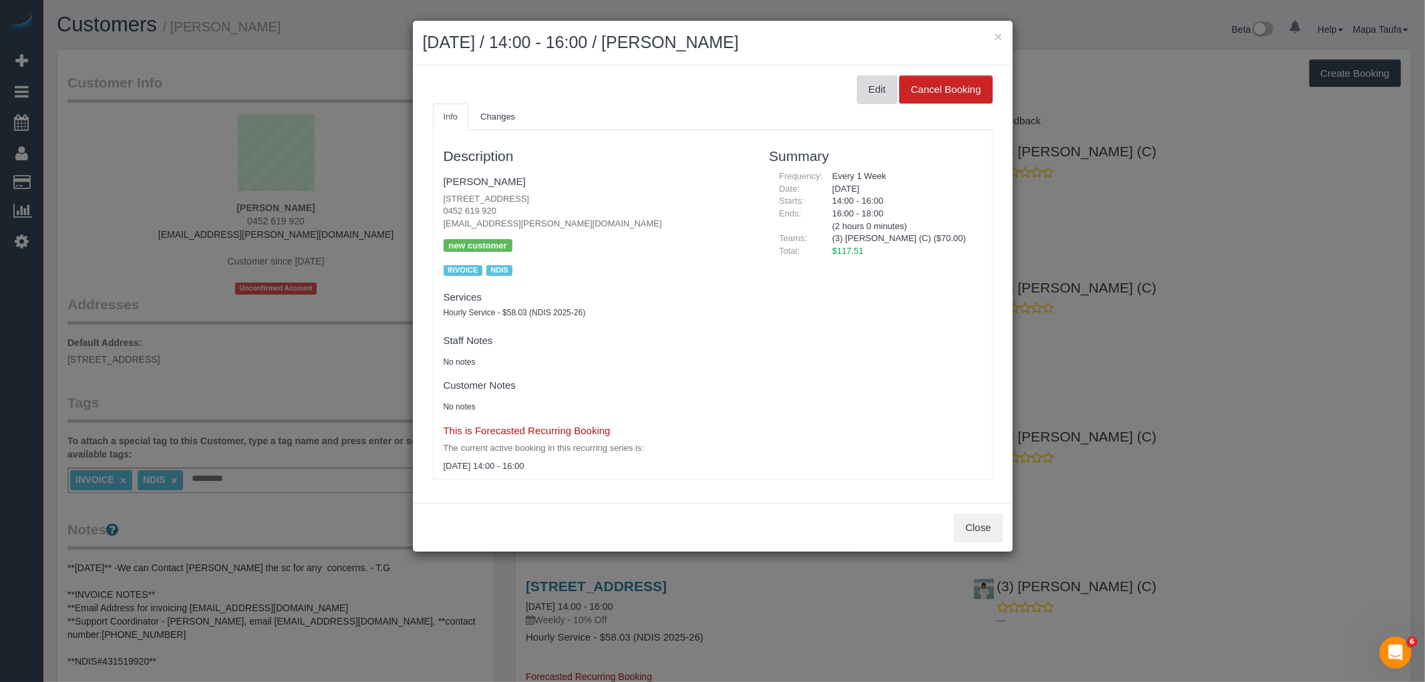
click at [883, 94] on button "Edit" at bounding box center [877, 89] width 40 height 28
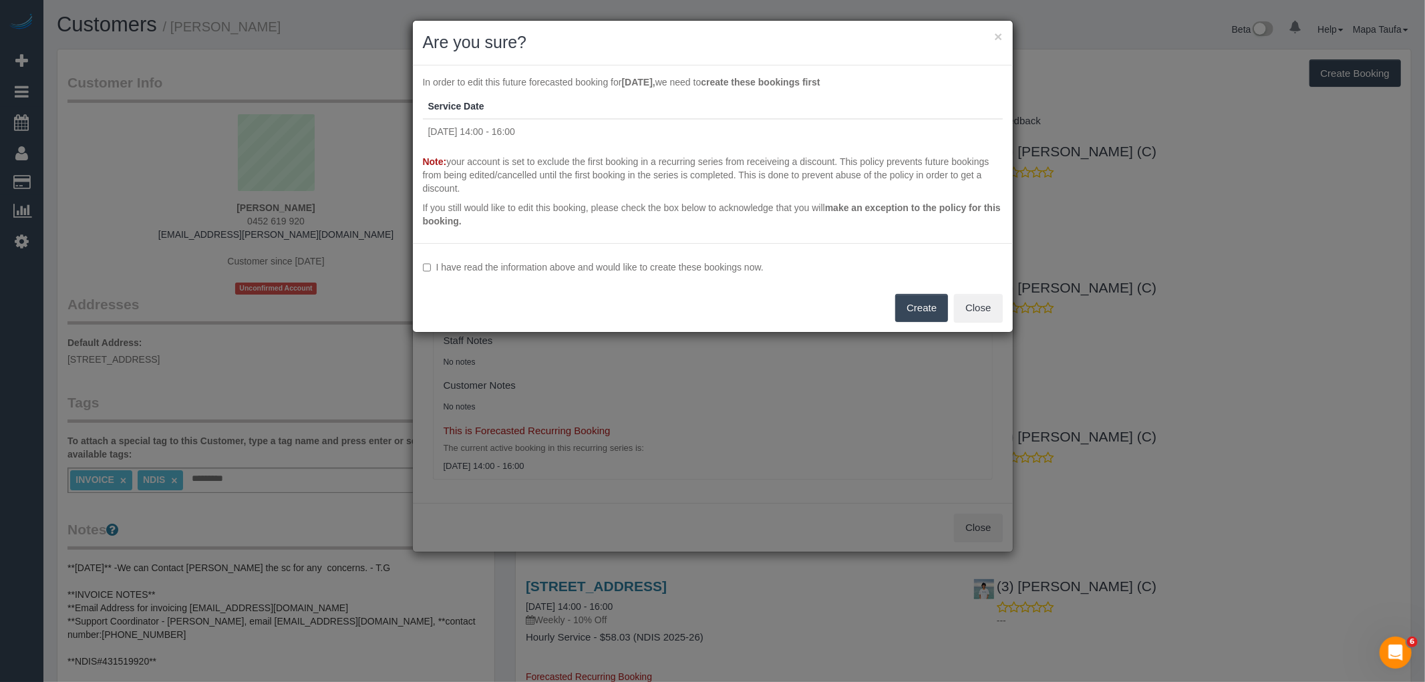
click at [702, 267] on label "I have read the information above and would like to create these bookings now." at bounding box center [713, 267] width 580 height 13
click at [917, 304] on button "Create" at bounding box center [921, 308] width 53 height 28
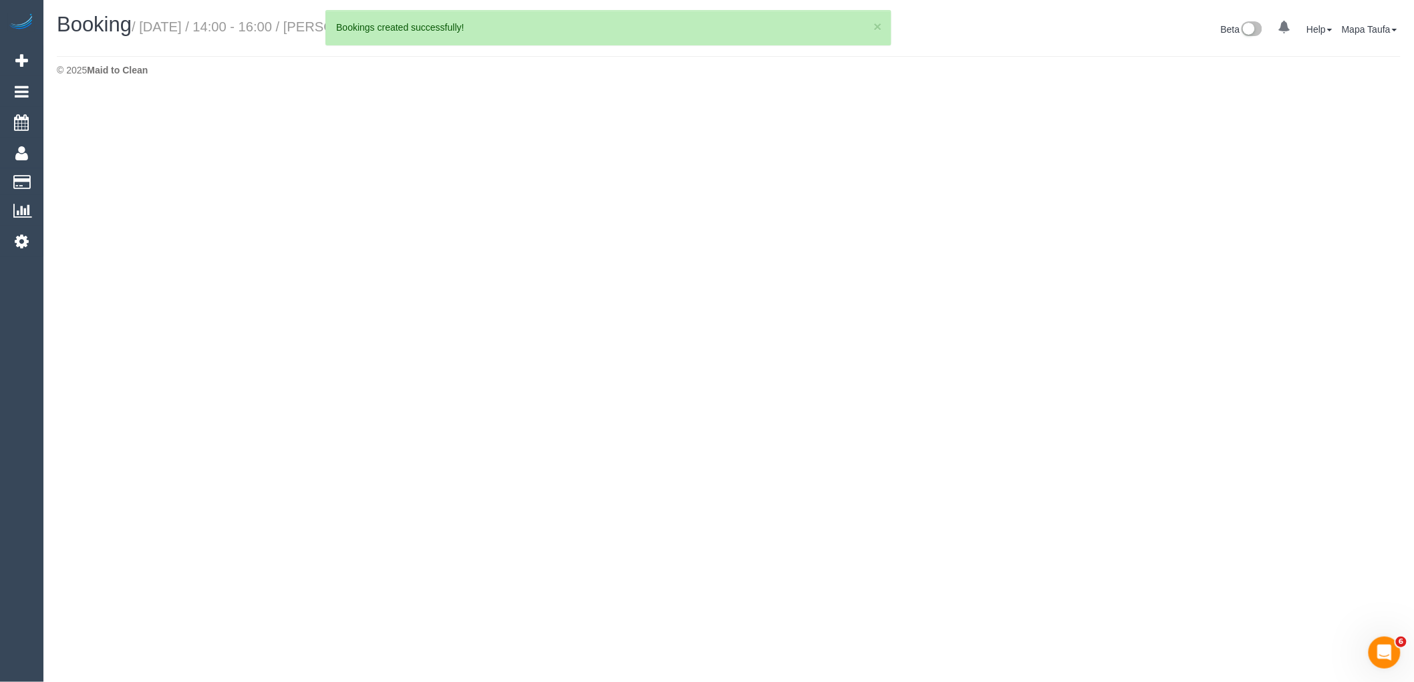
select select "VIC"
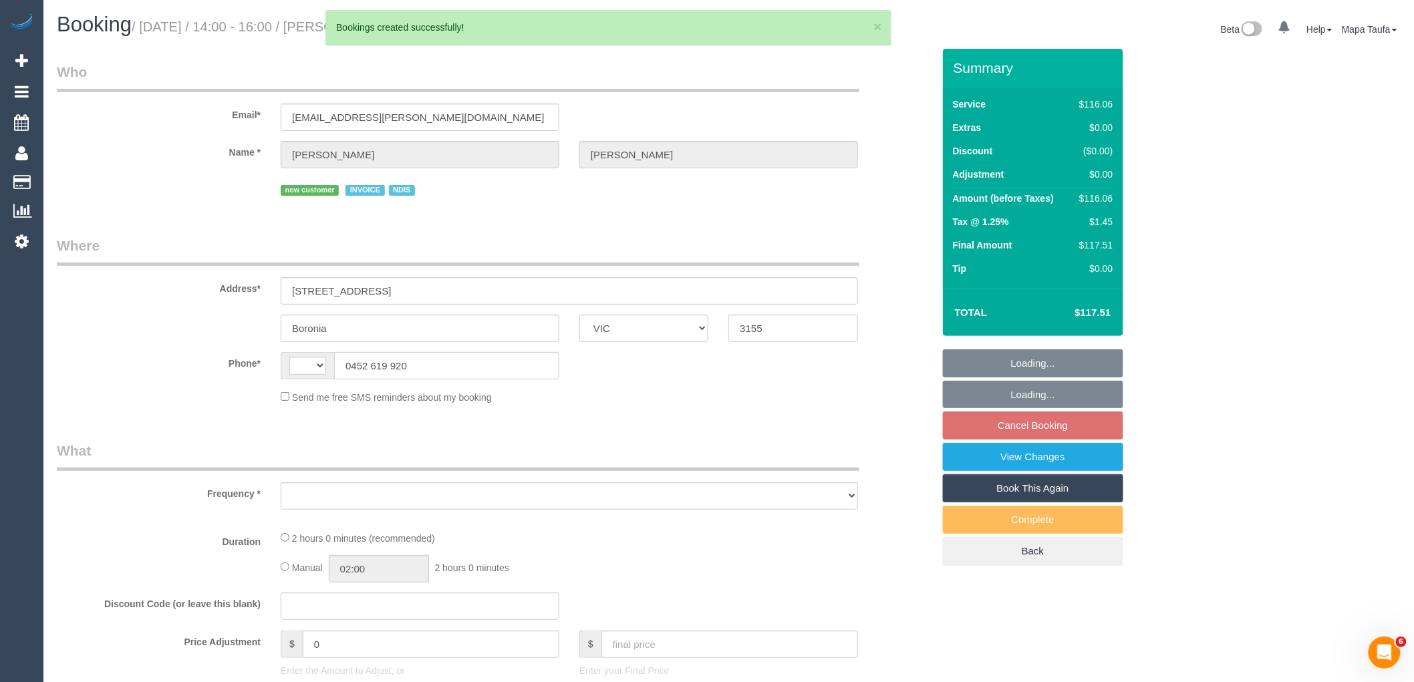
select select "string:AU"
select select "object:1838"
select select "spot5"
select select "number:29"
select select "number:14"
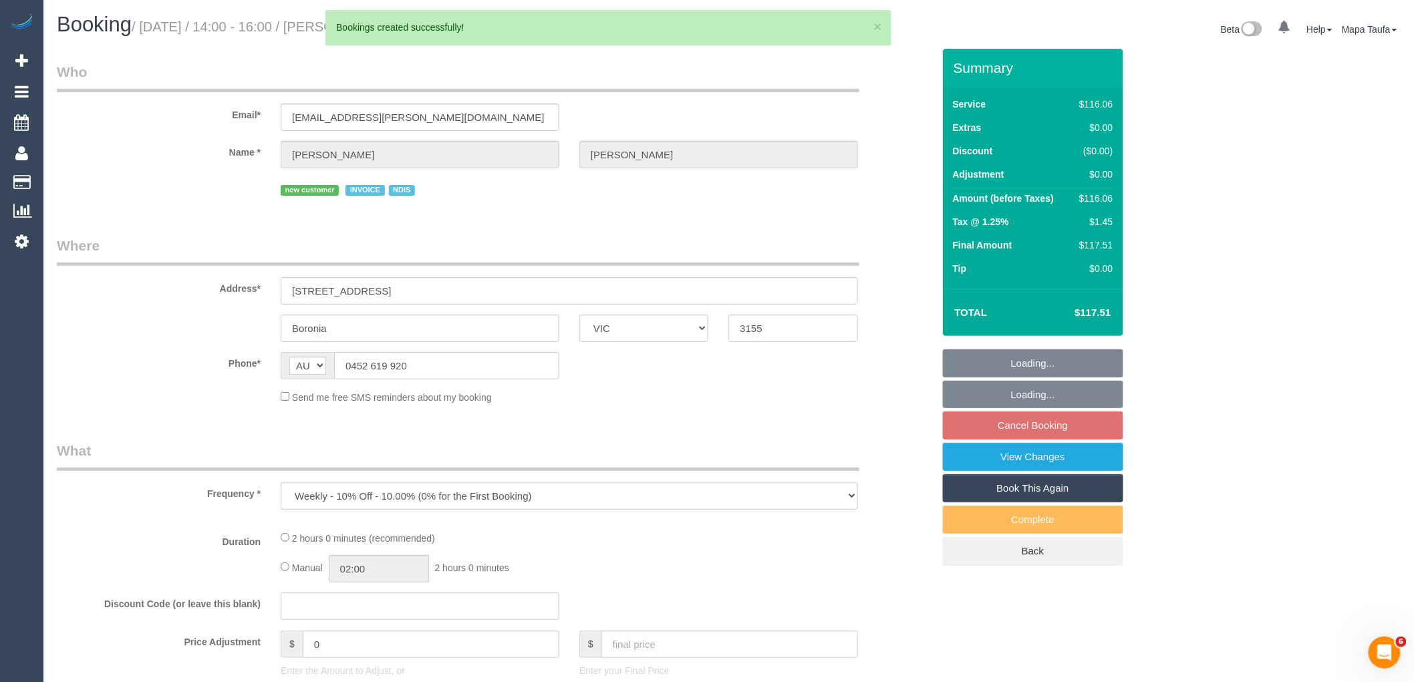
select select "number:19"
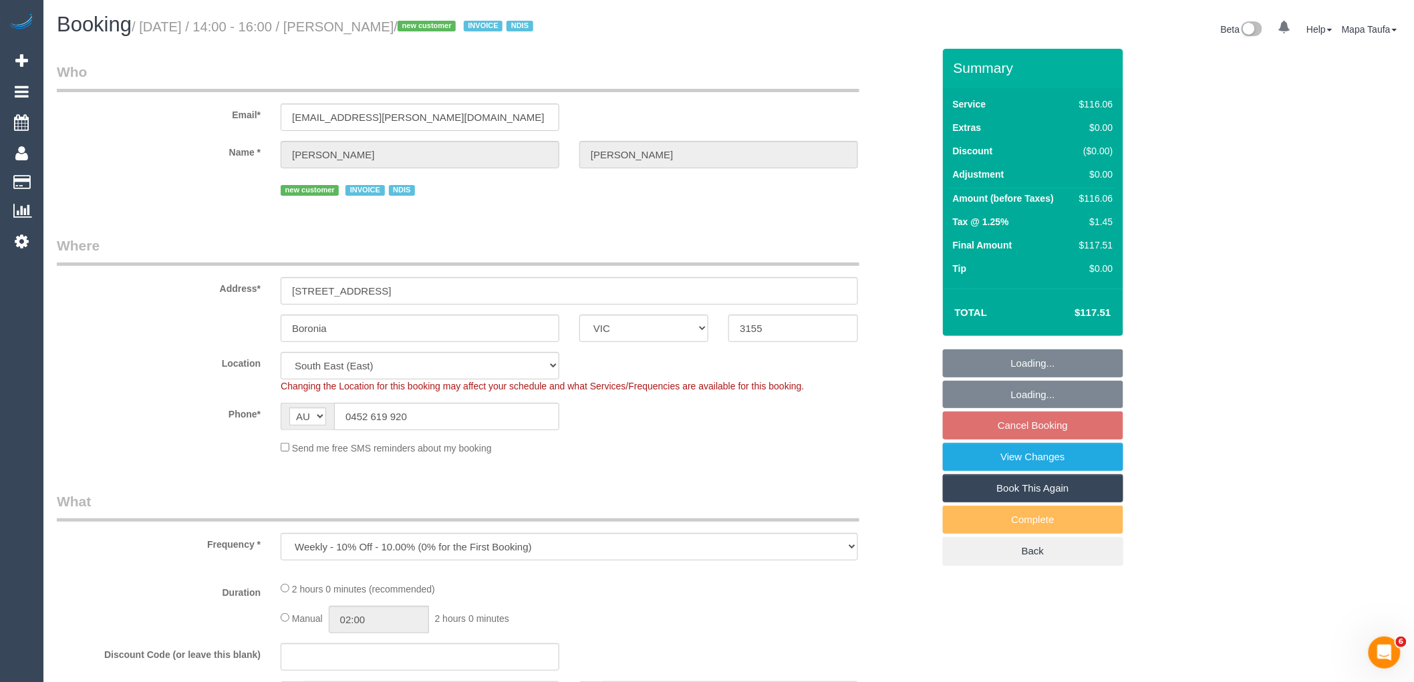
select select "spot26"
select select "object:2544"
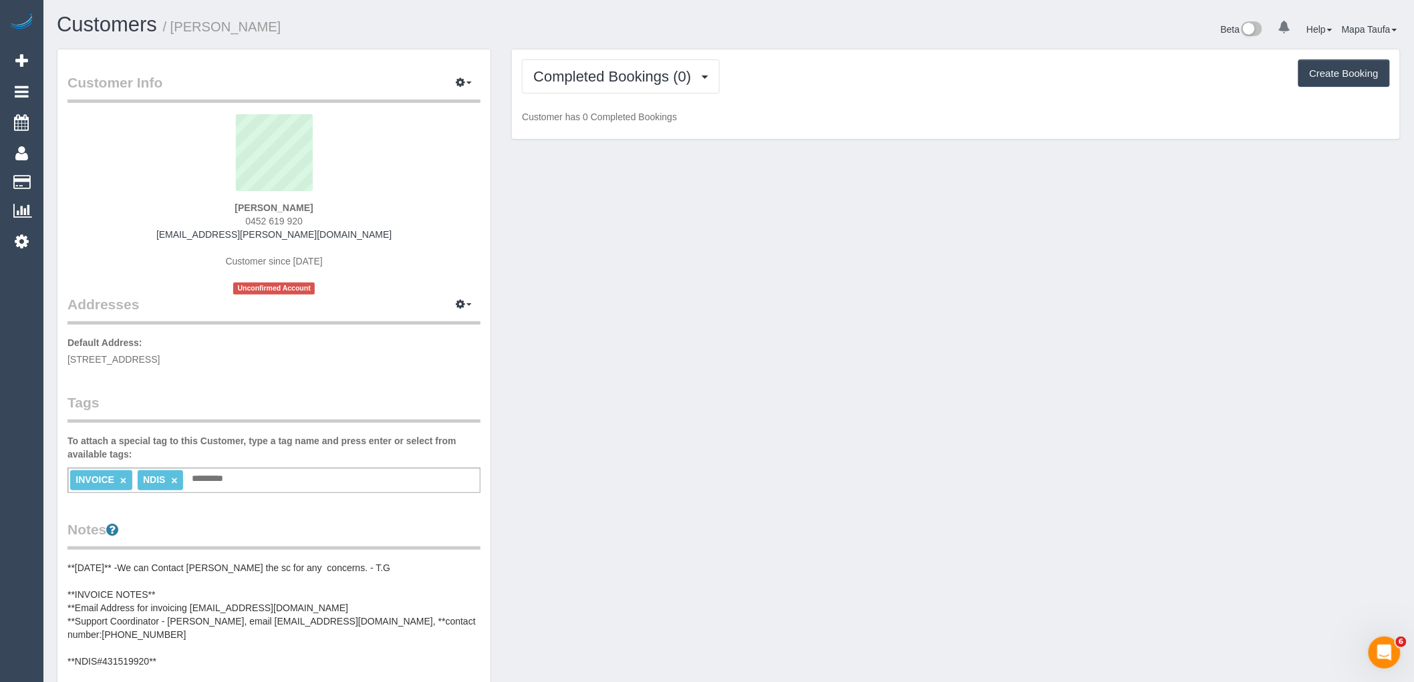
click at [613, 95] on div "Completed Bookings (0) Completed Bookings (0) Upcoming Bookings (12) Cancelled …" at bounding box center [956, 94] width 888 height 90
click at [610, 84] on span "Completed Bookings (0)" at bounding box center [615, 76] width 164 height 17
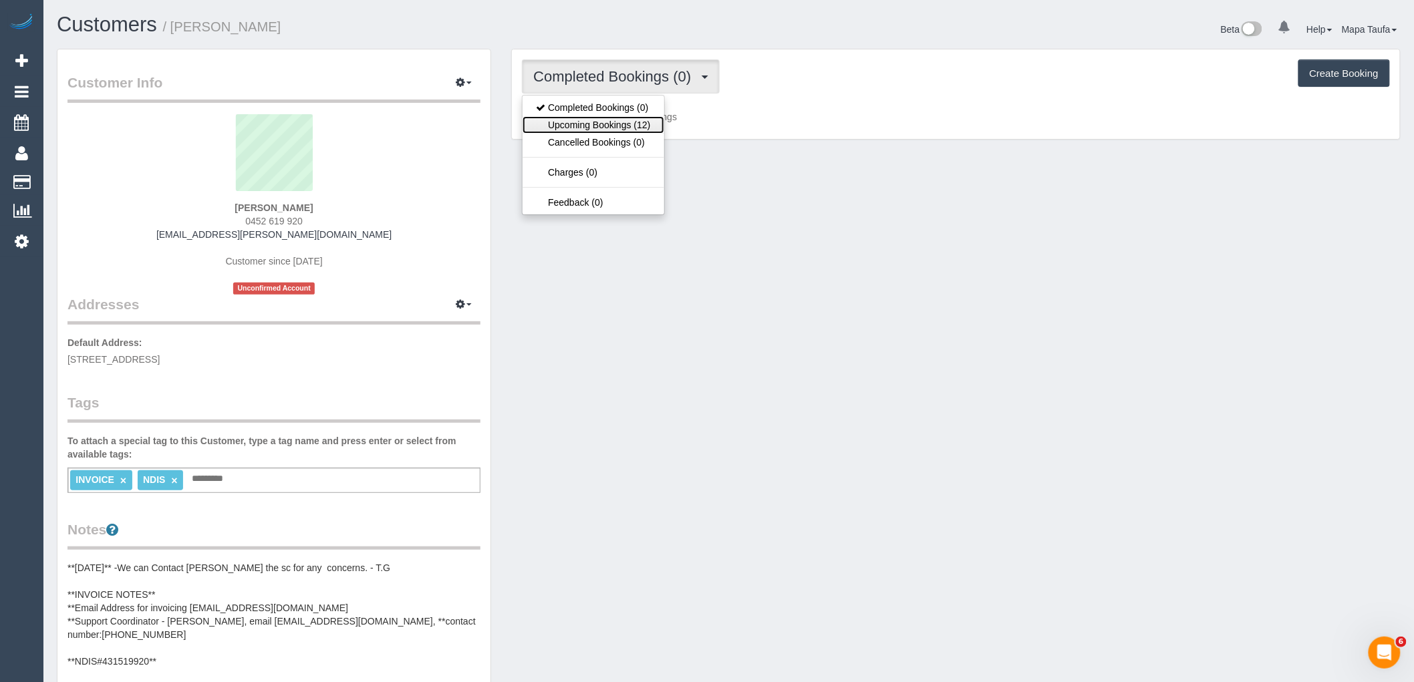
click at [608, 123] on link "Upcoming Bookings (12)" at bounding box center [592, 124] width 141 height 17
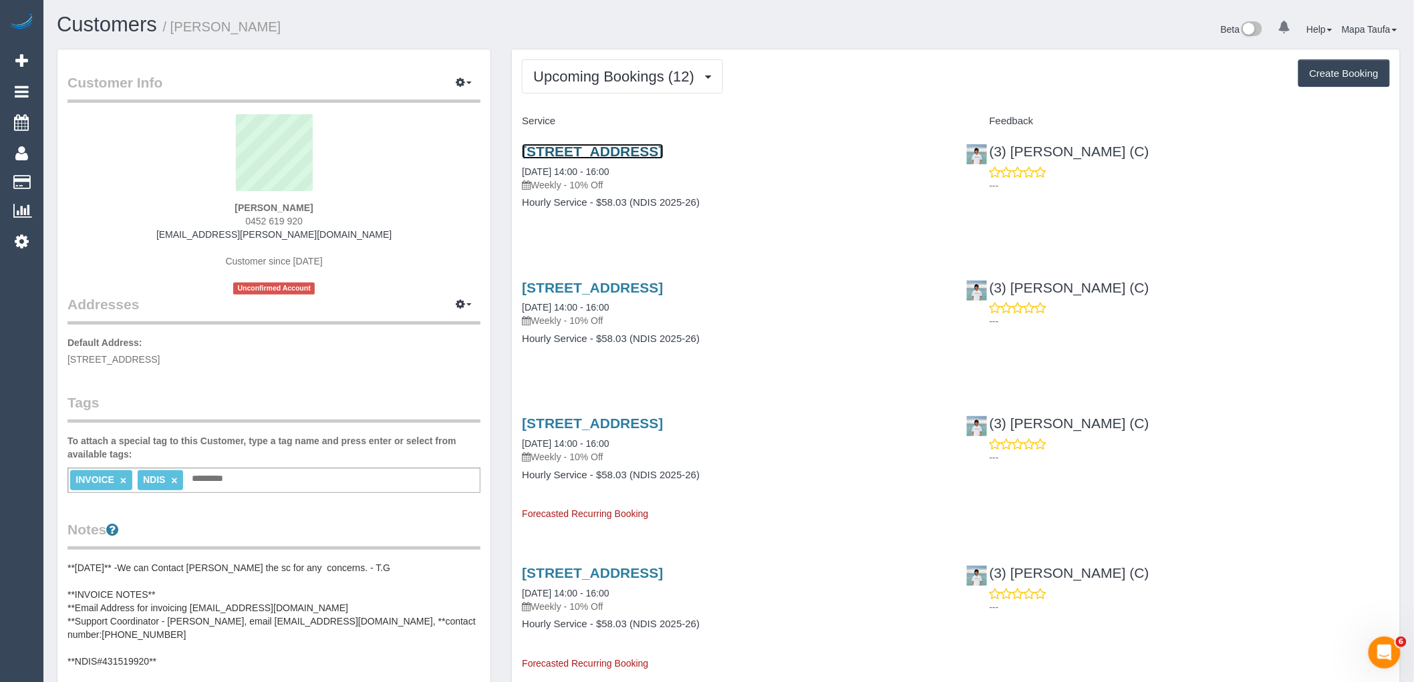
click at [578, 158] on link "Unit 5/2 Woodvale Road, Boronia, VIC 3155" at bounding box center [592, 151] width 141 height 15
click at [577, 68] on button "Upcoming Bookings (12)" at bounding box center [622, 76] width 201 height 34
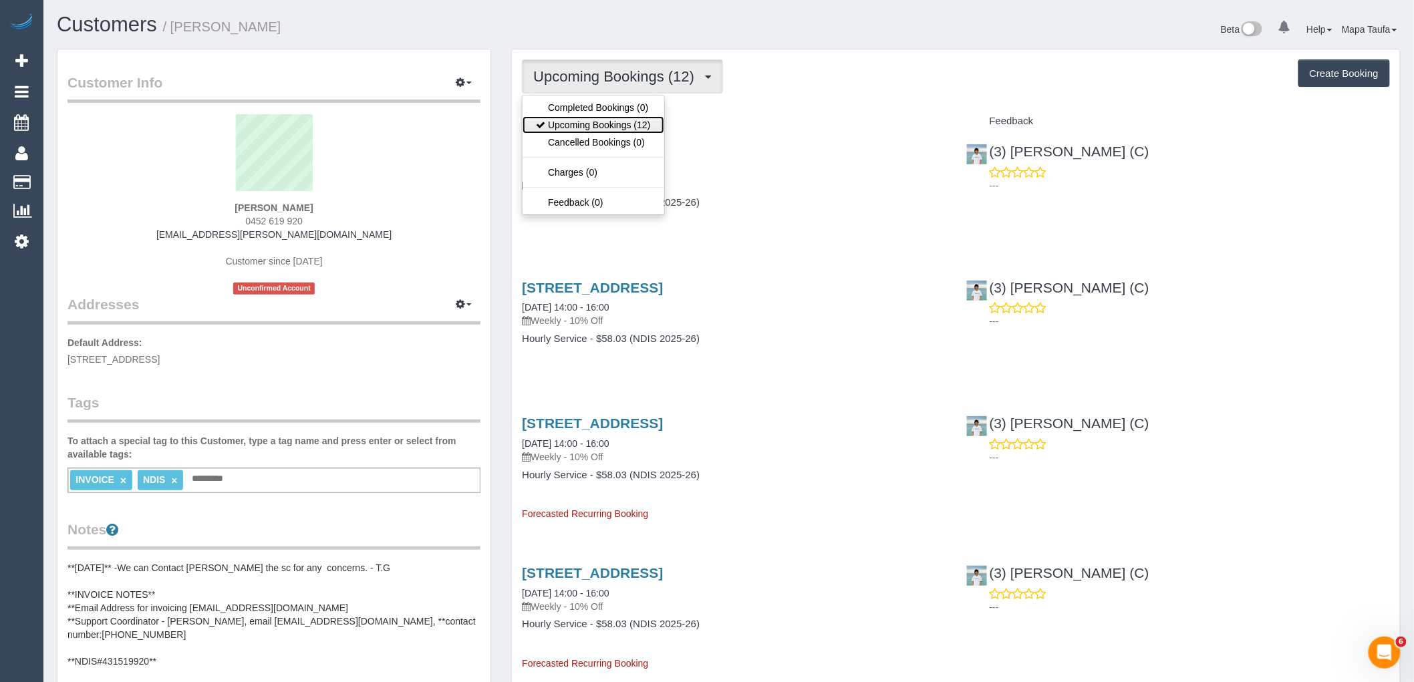
click at [586, 125] on link "Upcoming Bookings (12)" at bounding box center [592, 124] width 141 height 17
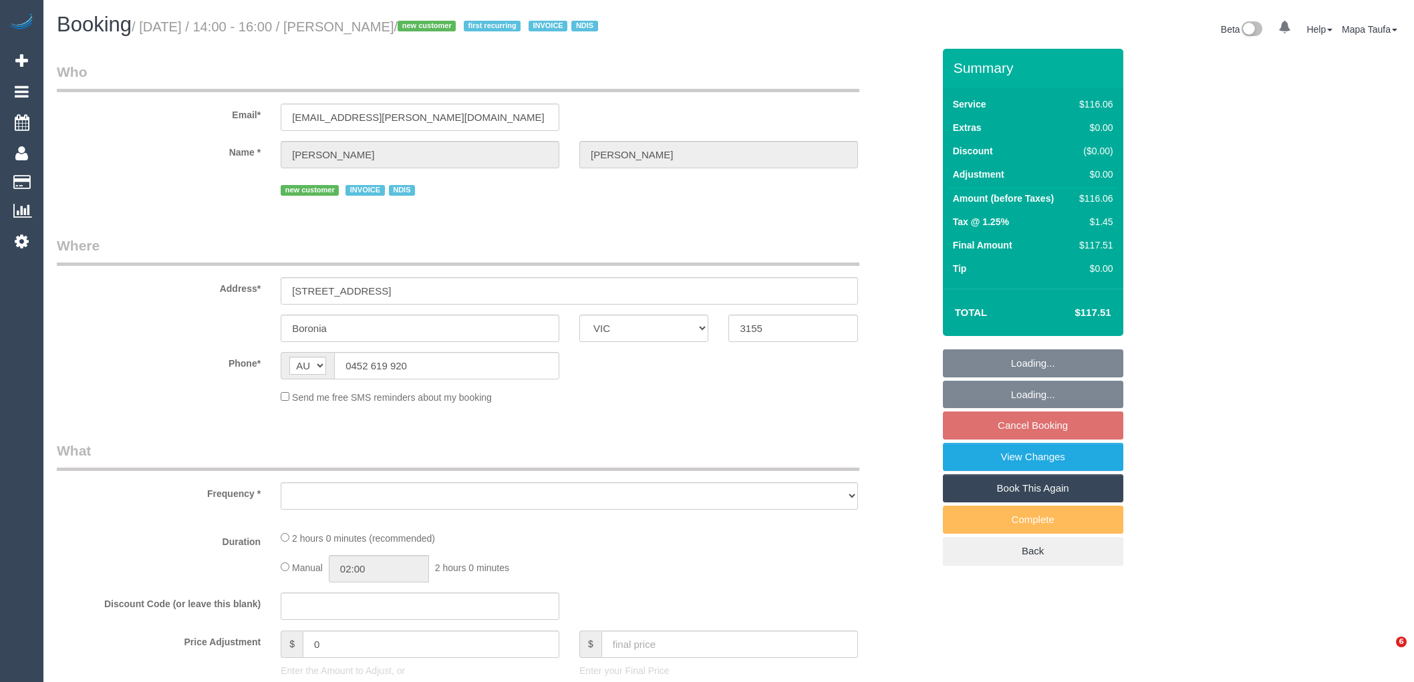
select select "VIC"
select select "object:552"
select select "number:29"
select select "number:14"
select select "number:19"
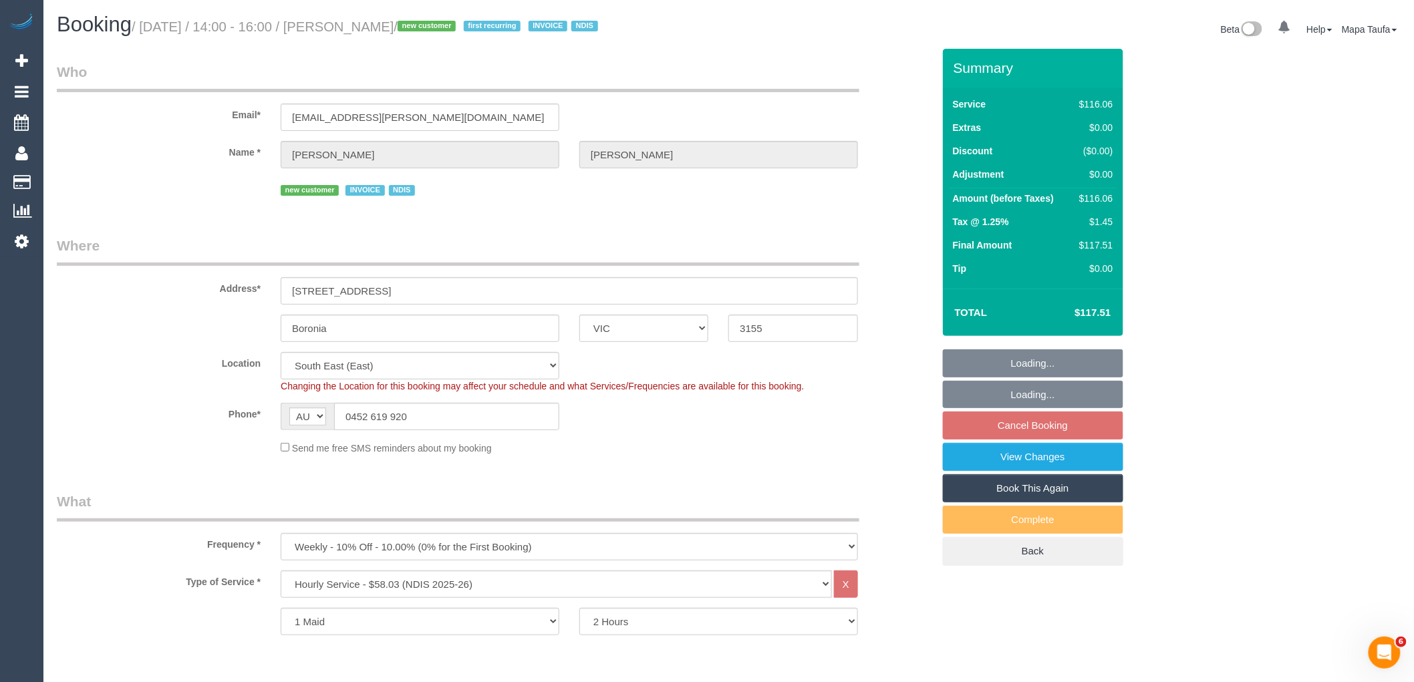
select select "object:1331"
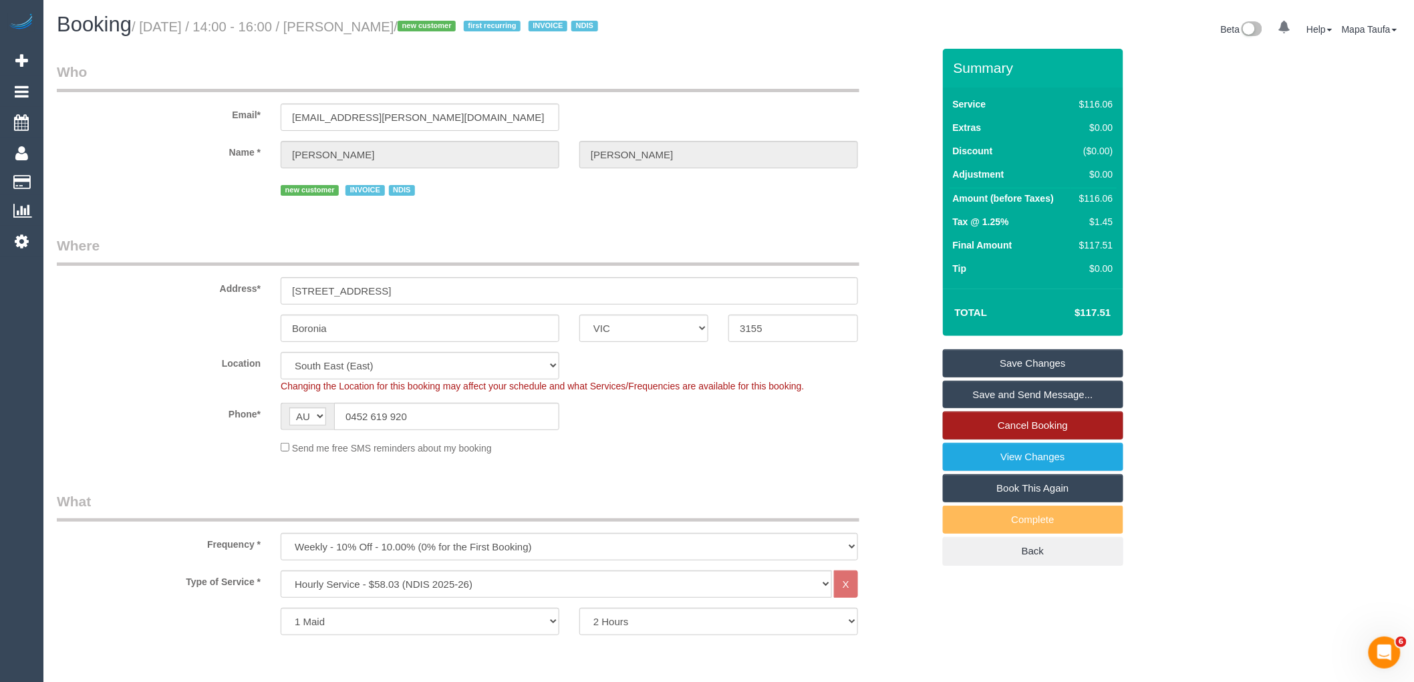
click at [1038, 428] on link "Cancel Booking" at bounding box center [1033, 426] width 180 height 28
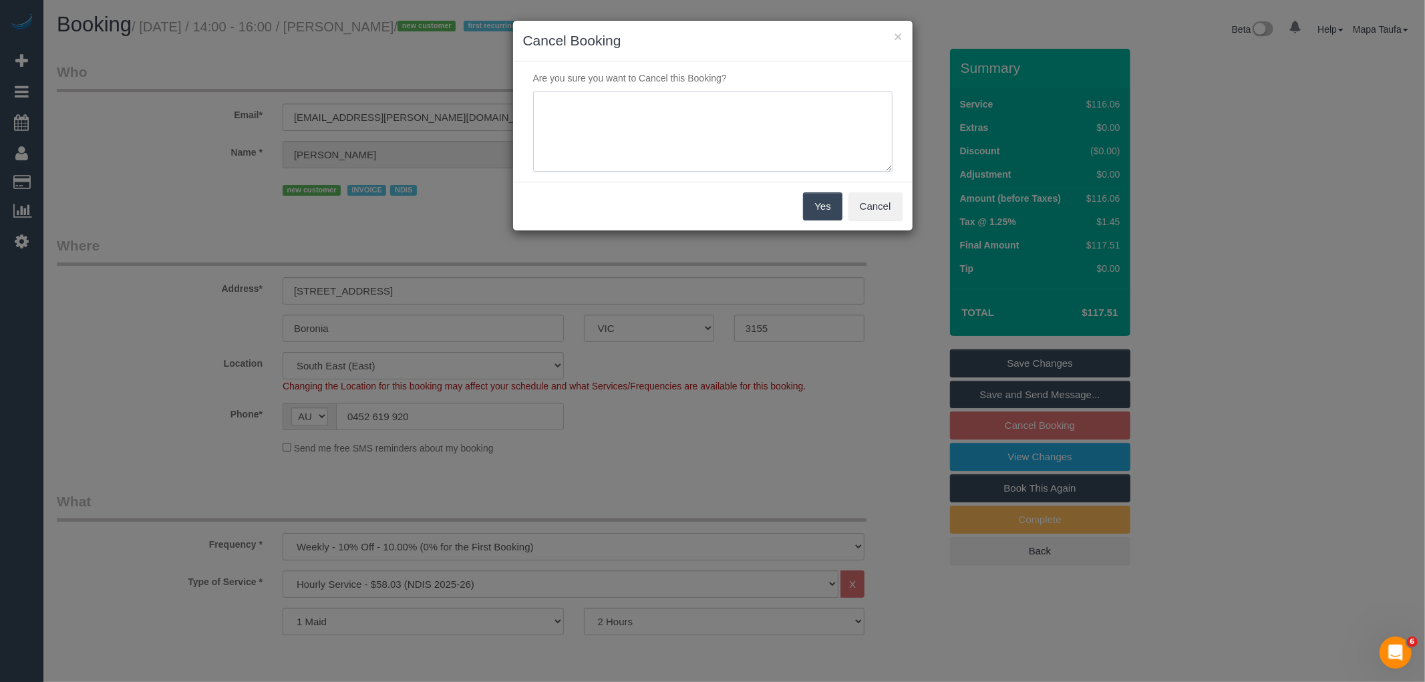
click at [782, 166] on textarea at bounding box center [712, 132] width 359 height 82
type textarea "service not needed via email -MT"
click at [810, 217] on button "Yes" at bounding box center [822, 206] width 39 height 28
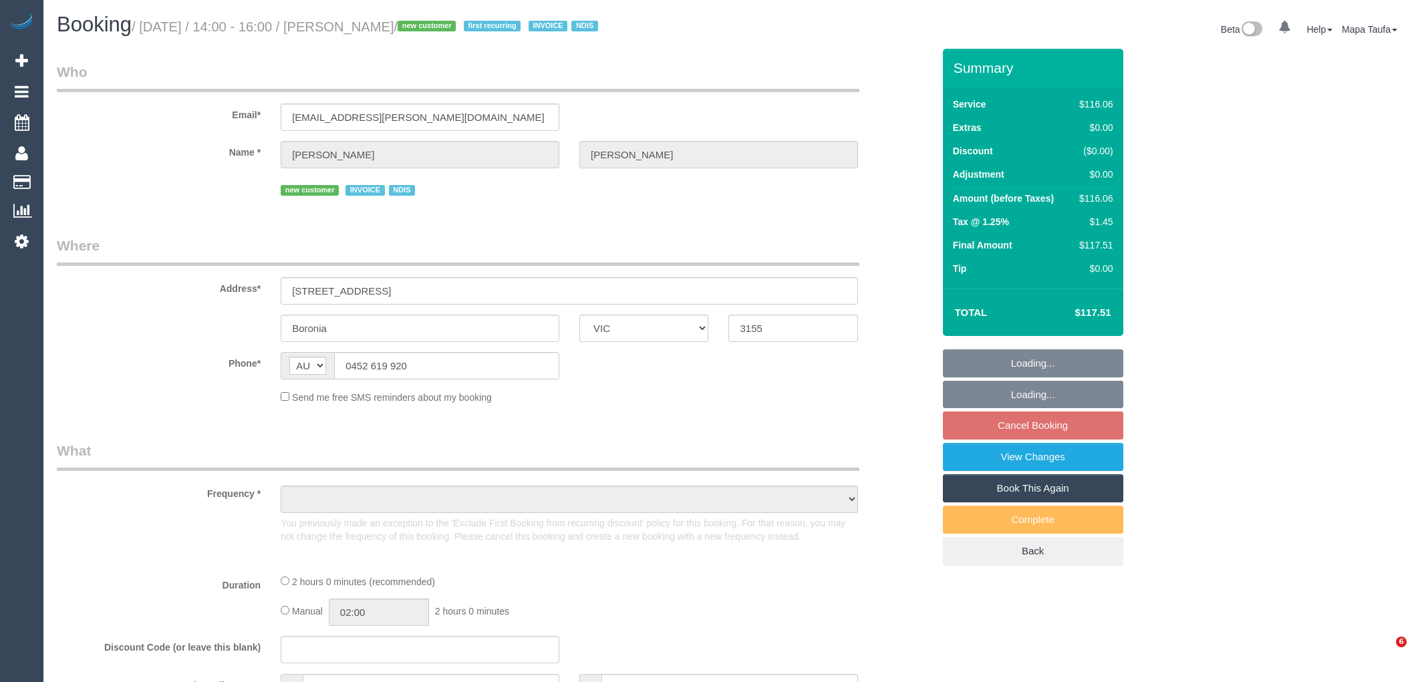
select select "VIC"
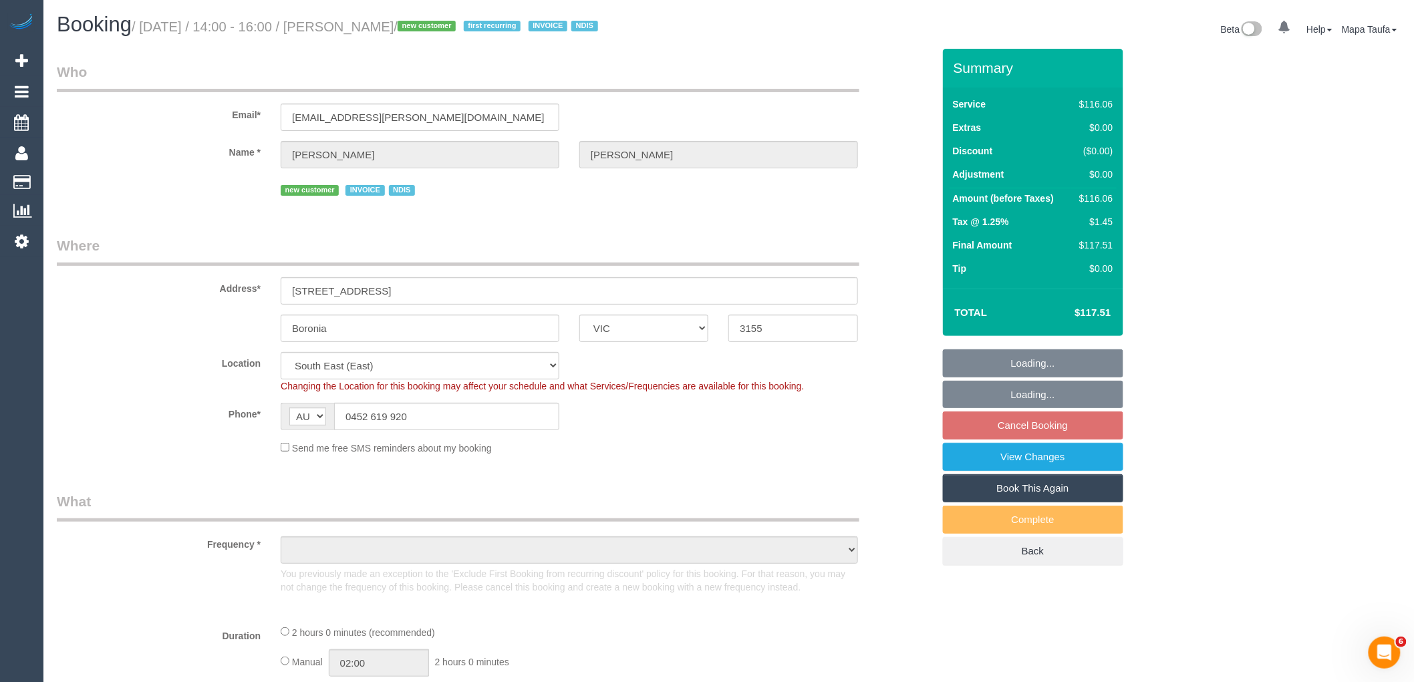
select select "object:719"
select select "number:29"
select select "number:14"
select select "number:19"
select select "object:1336"
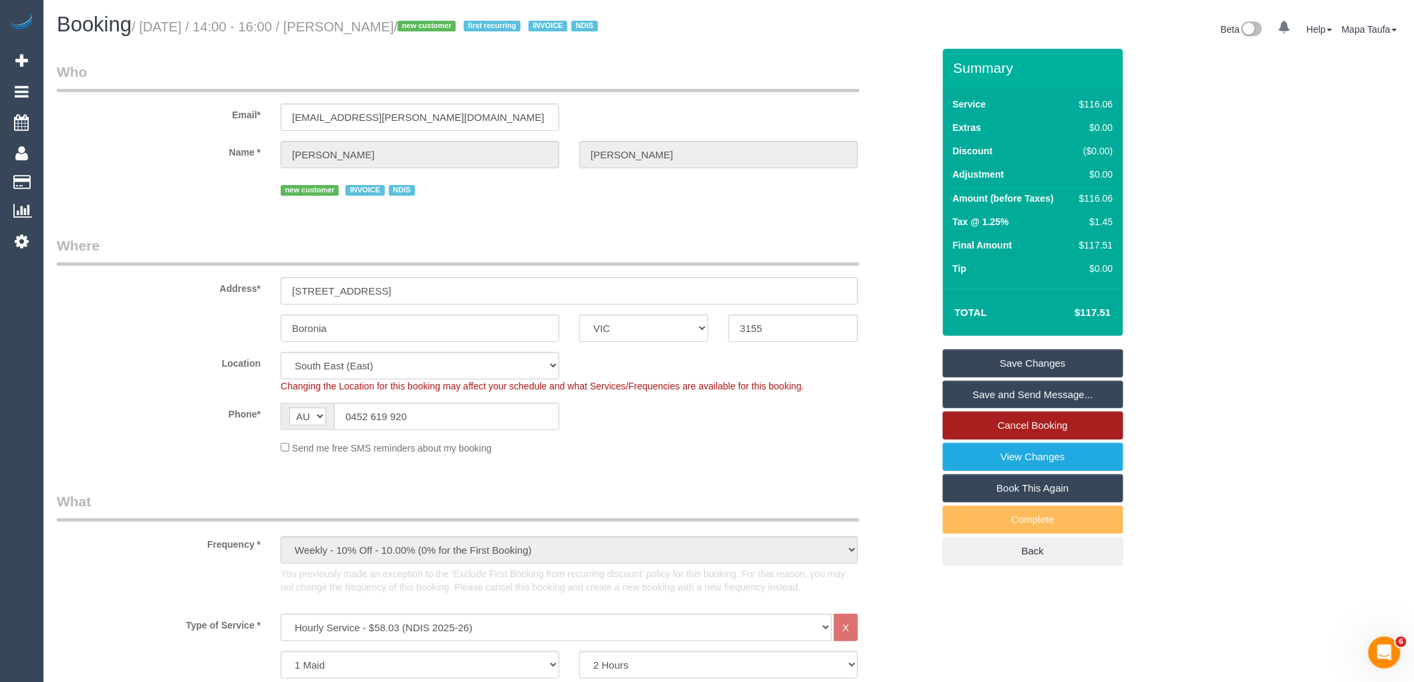
click at [1013, 432] on link "Cancel Booking" at bounding box center [1033, 426] width 180 height 28
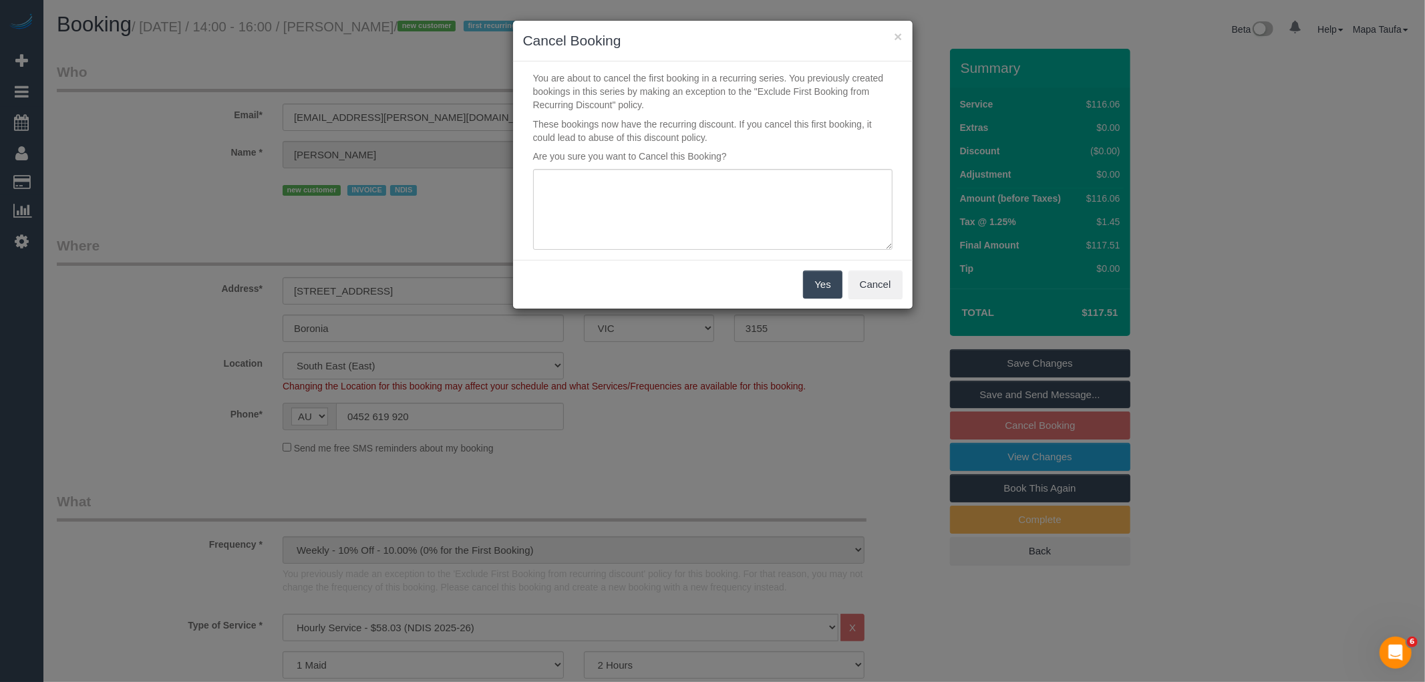
click at [762, 150] on p "Are you sure you want to Cancel this Booking?" at bounding box center [712, 156] width 379 height 13
click at [763, 183] on textarea at bounding box center [712, 210] width 359 height 82
type textarea "service not needed via emaiL -MT"
click at [820, 275] on button "Yes" at bounding box center [822, 285] width 39 height 28
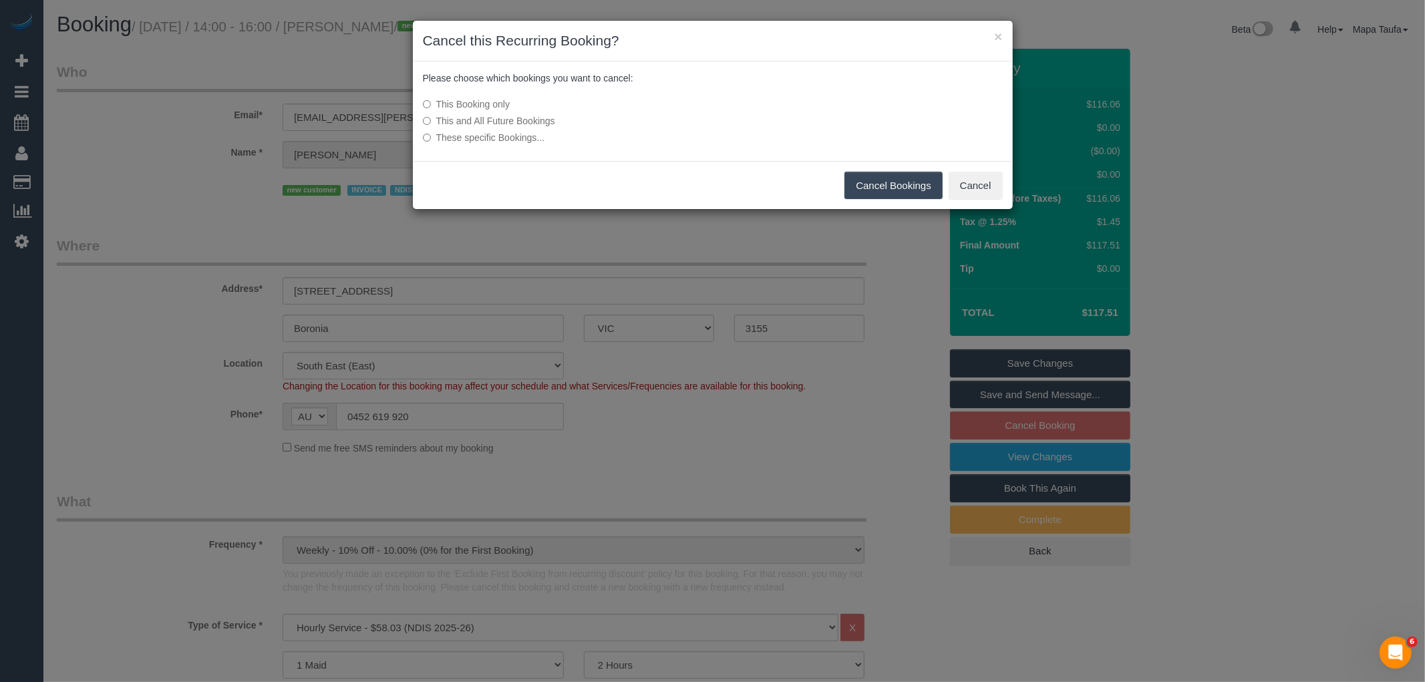
click at [858, 188] on button "Cancel Bookings" at bounding box center [893, 186] width 98 height 28
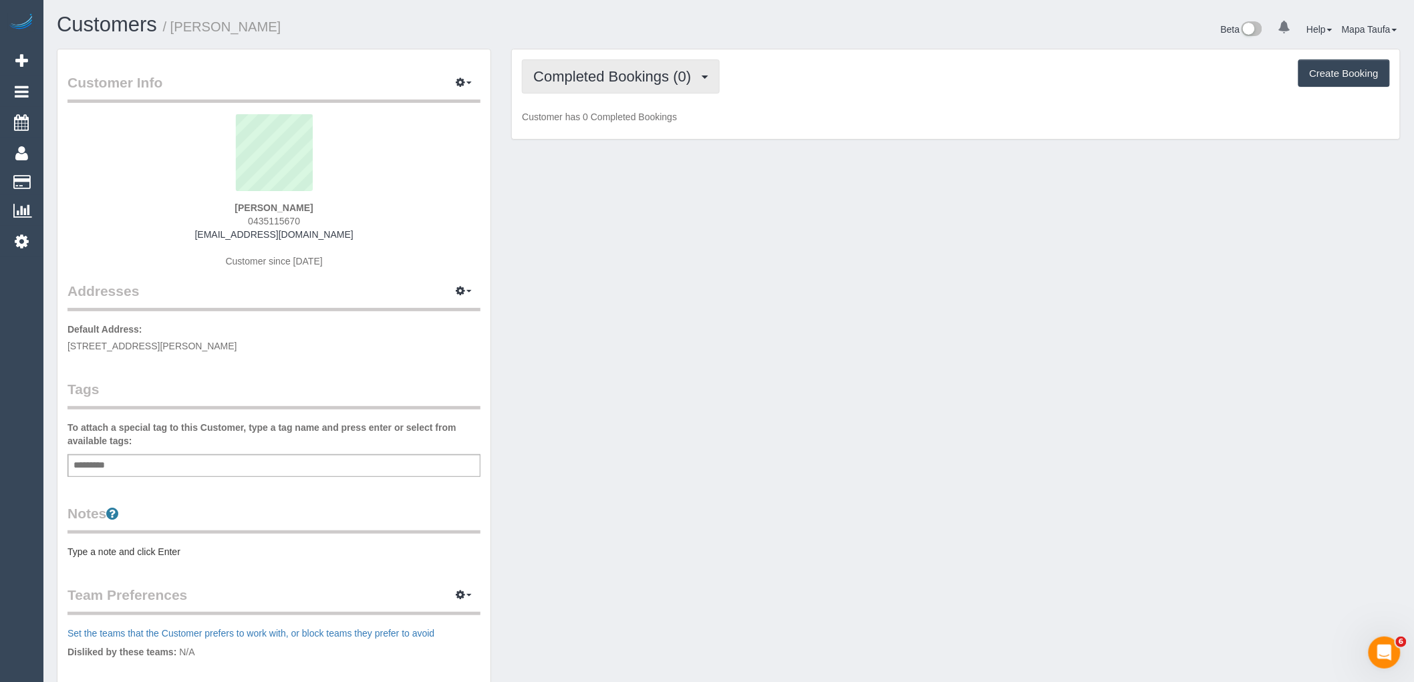
click at [583, 83] on span "Completed Bookings (0)" at bounding box center [615, 76] width 164 height 17
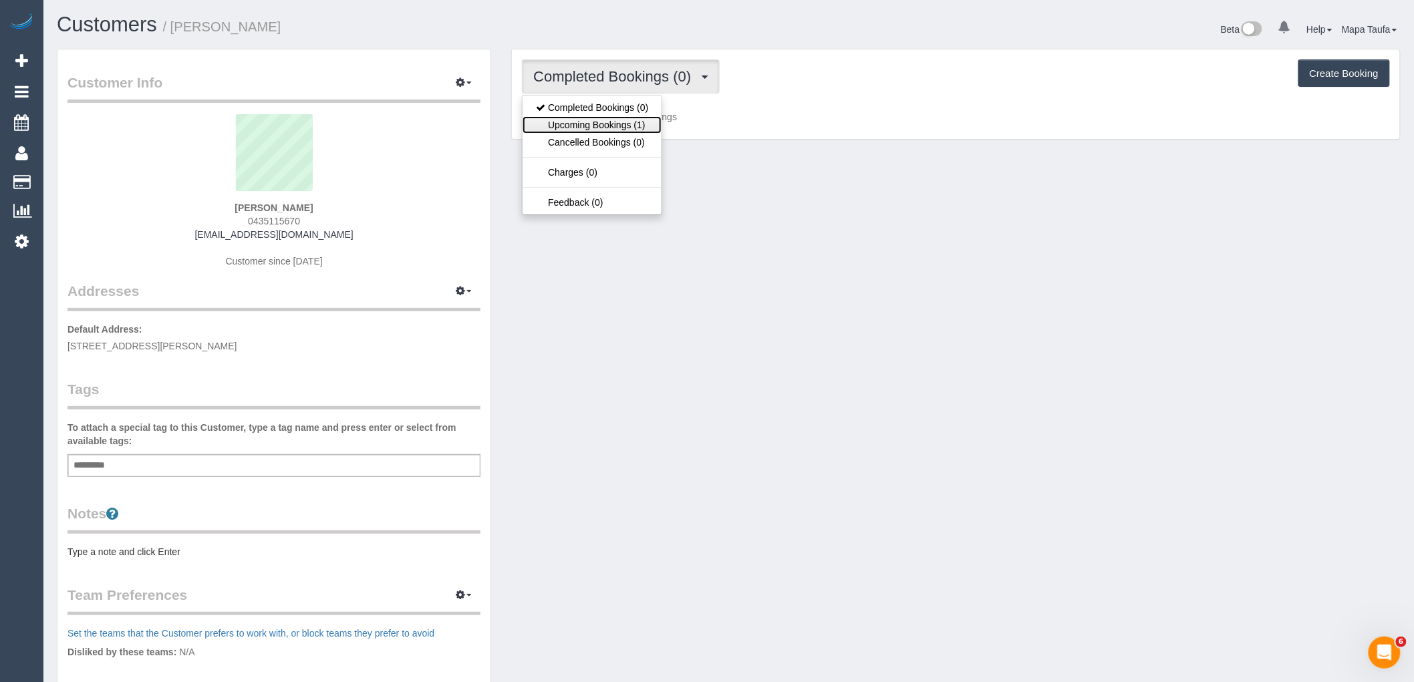
click at [588, 125] on link "Upcoming Bookings (1)" at bounding box center [591, 124] width 139 height 17
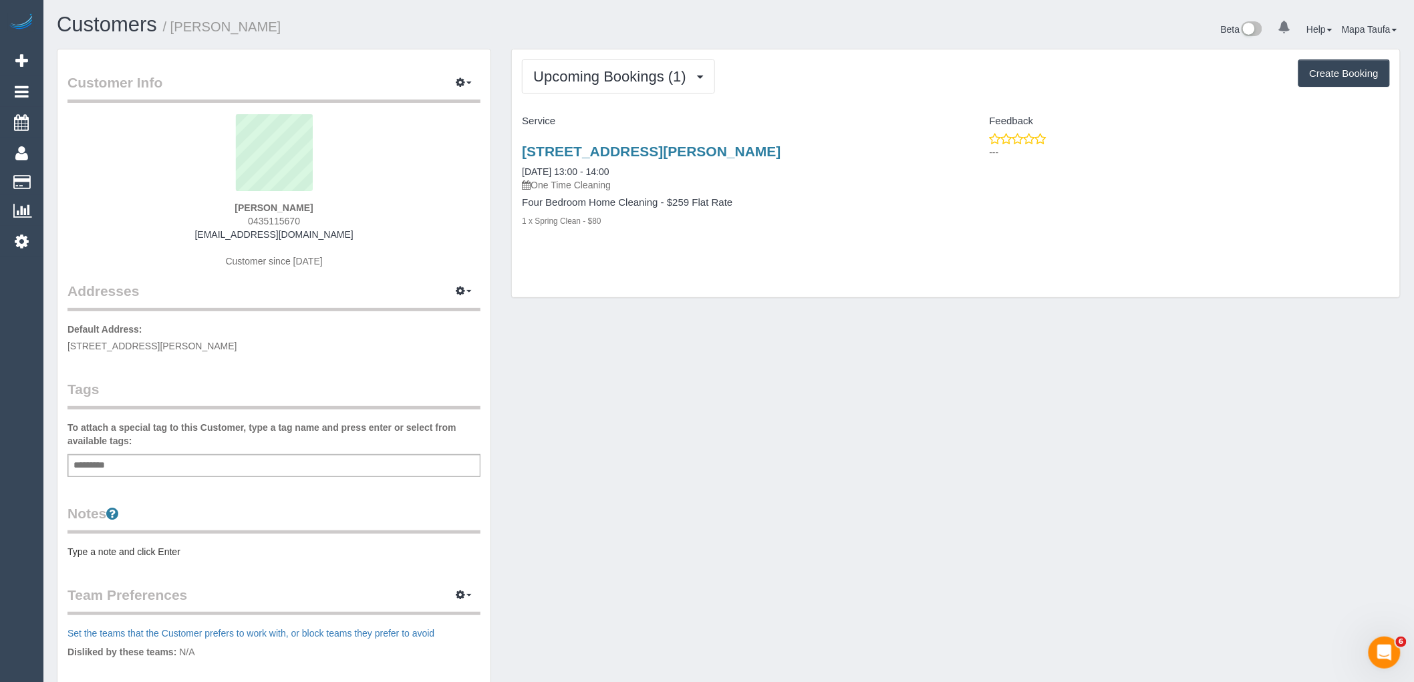
drag, startPoint x: 268, startPoint y: 239, endPoint x: 289, endPoint y: 228, distance: 24.2
click at [219, 236] on div "Rebecca Meynell 0435115670 bexter63@hotmail.com Customer since 2025" at bounding box center [273, 197] width 413 height 167
copy link "bexter63@hotmail.com"
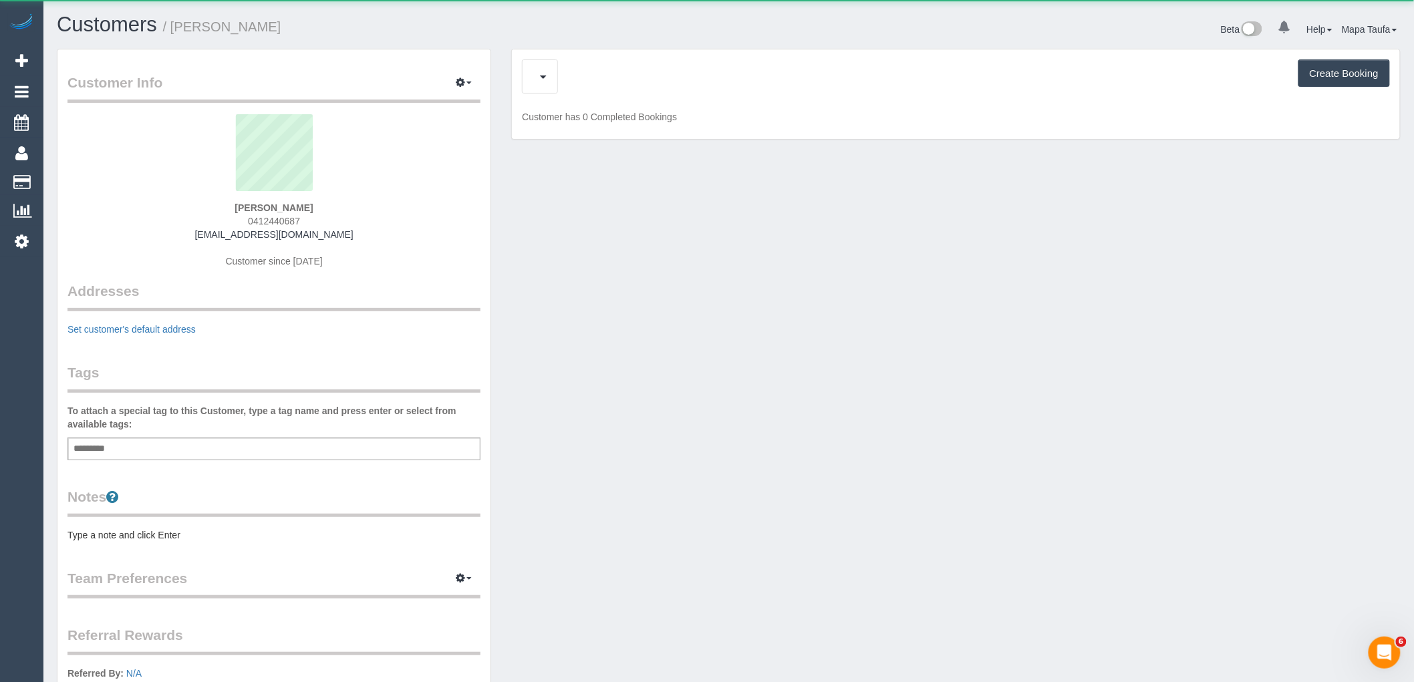
click at [566, 75] on div "Upcoming Bookings (0) Charges (1) Create Booking" at bounding box center [956, 76] width 868 height 34
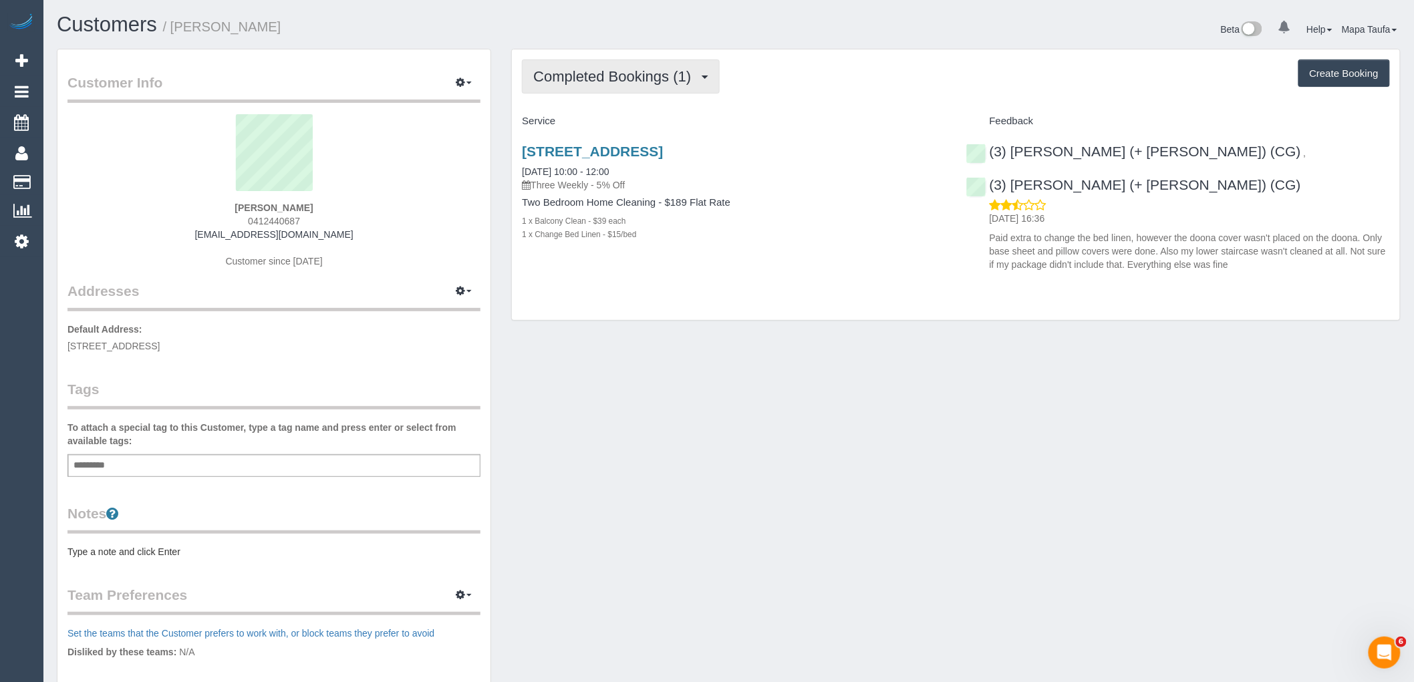
click at [573, 84] on span "Completed Bookings (1)" at bounding box center [615, 76] width 164 height 17
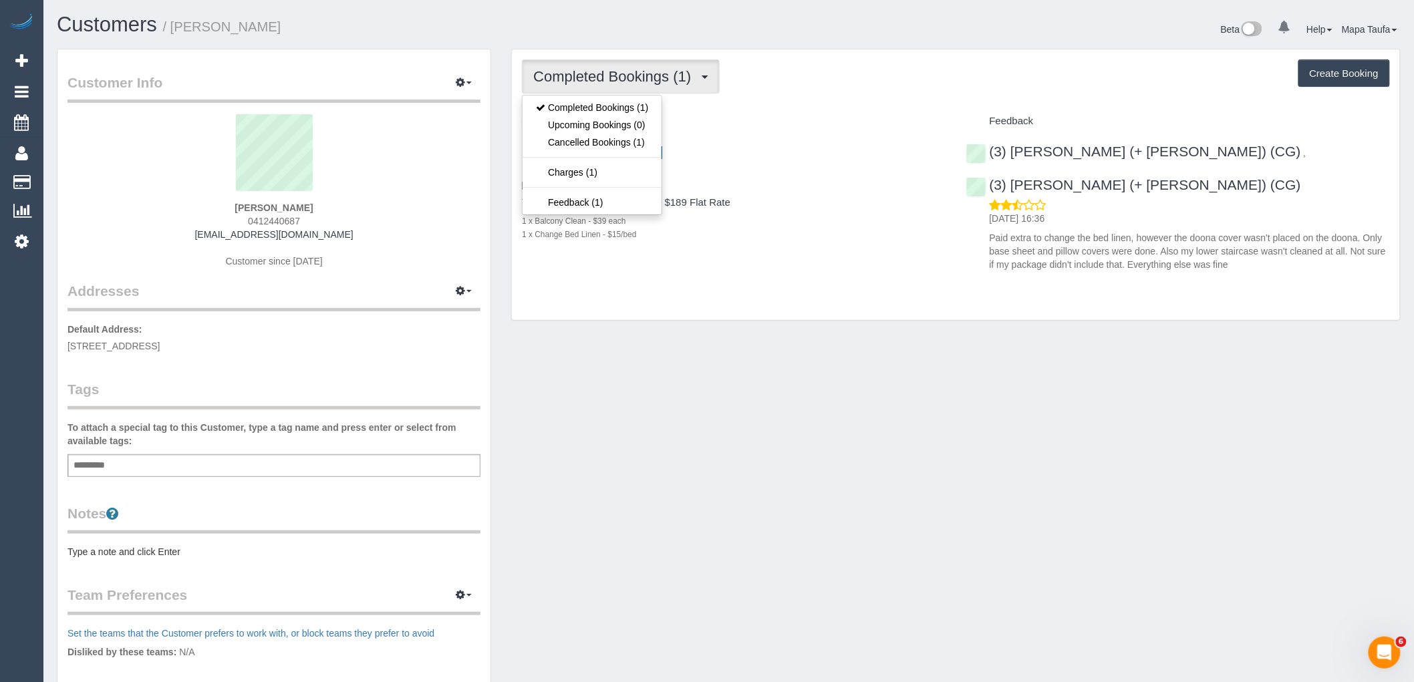
click at [746, 119] on h4 "Service" at bounding box center [734, 121] width 424 height 11
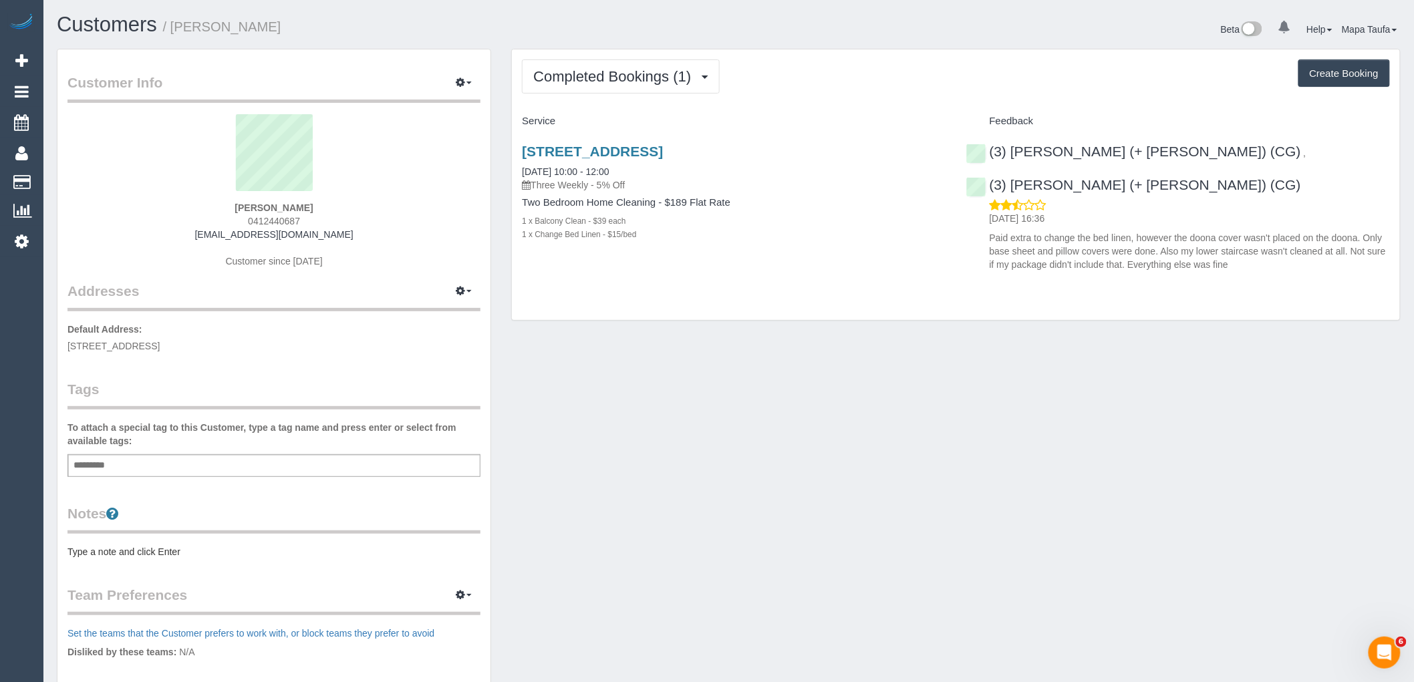
click at [444, 72] on div "Customer Info Edit Contact Info Send Message Email Preferences Special Sales Ta…" at bounding box center [273, 476] width 433 height 854
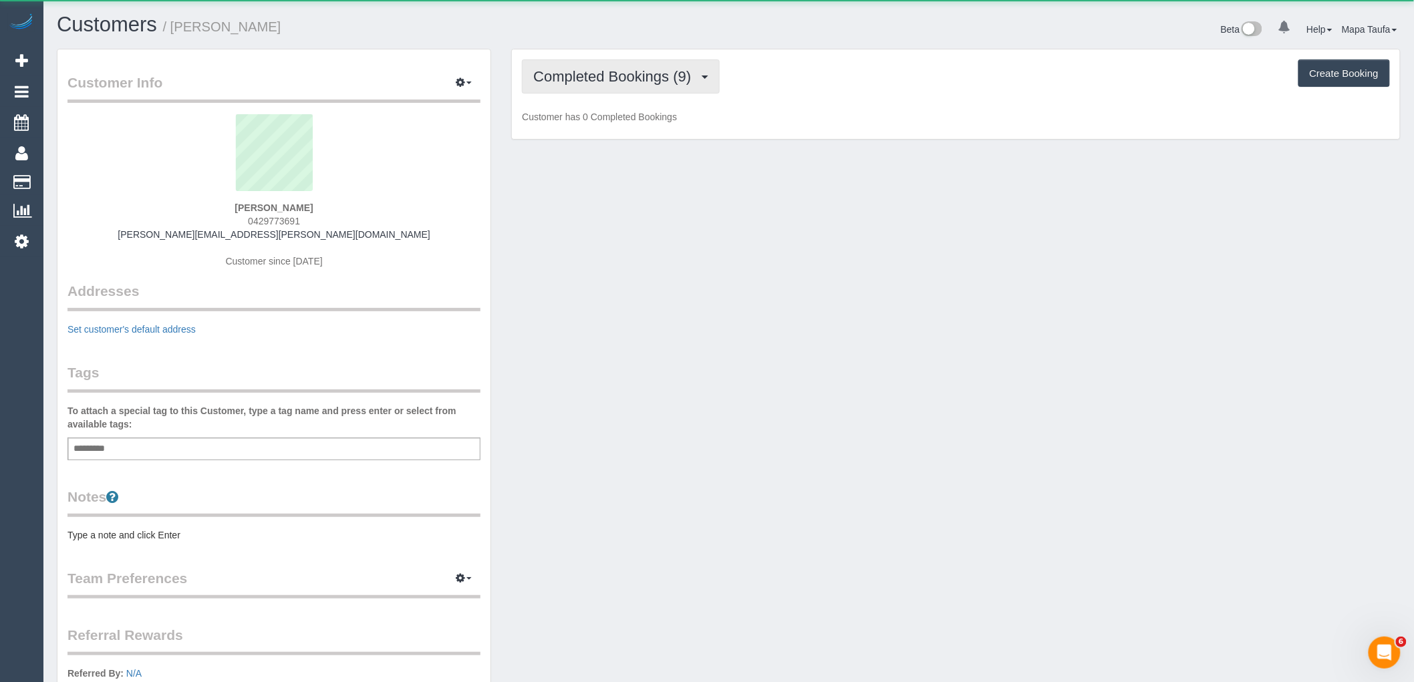
click at [552, 80] on span "Completed Bookings (9)" at bounding box center [615, 76] width 164 height 17
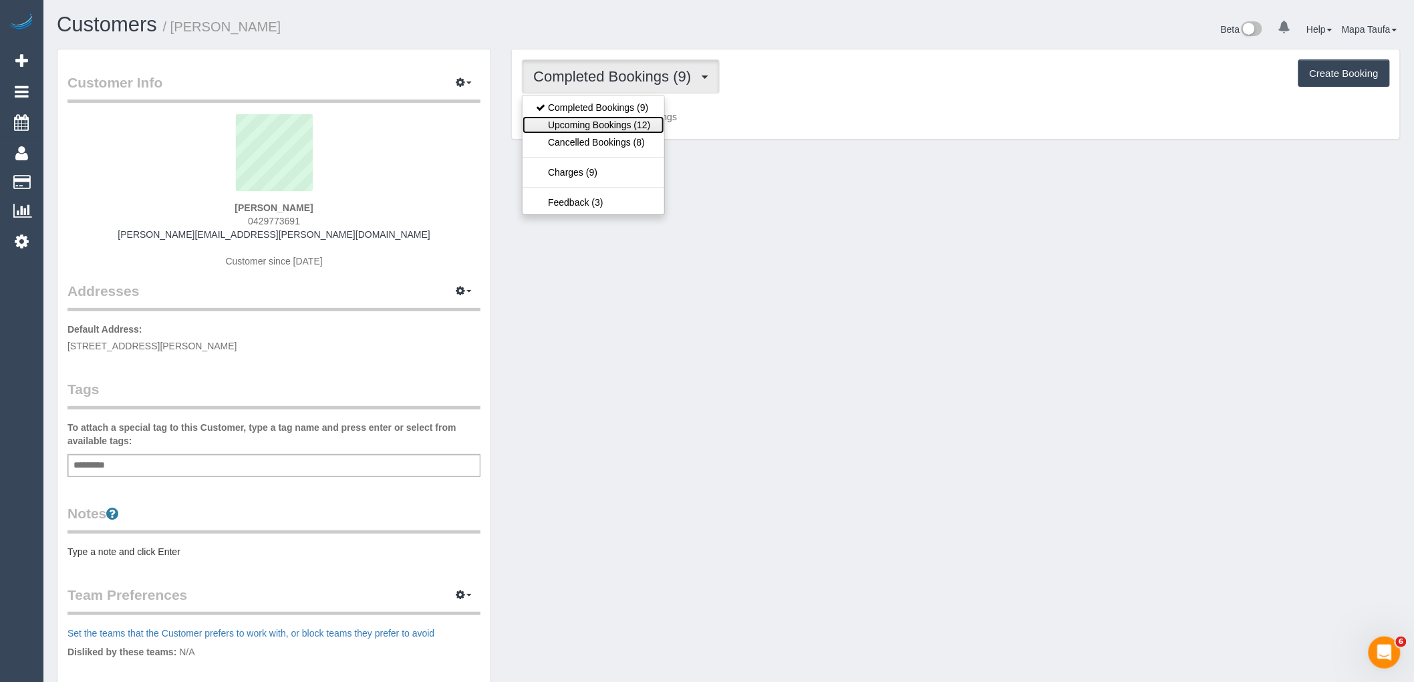
click at [567, 120] on link "Upcoming Bookings (12)" at bounding box center [592, 124] width 141 height 17
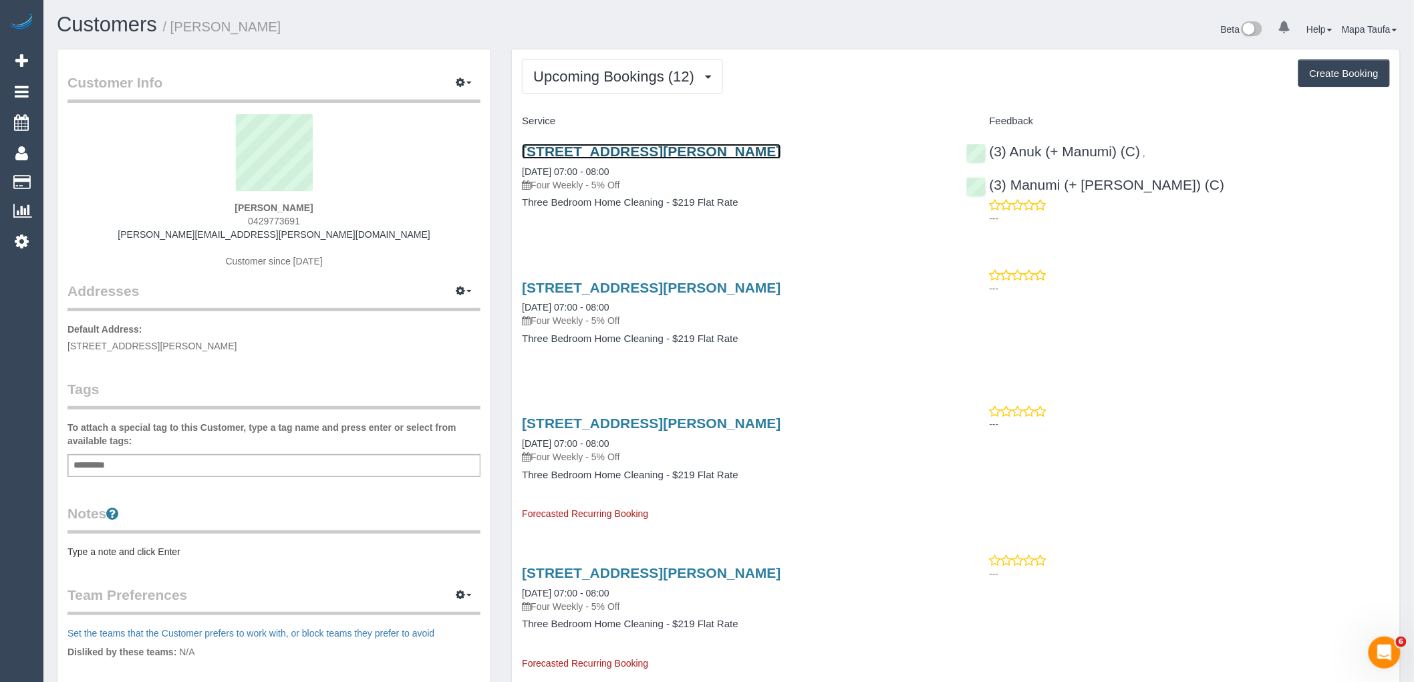
click at [550, 154] on link "8 Parkland Place, Notting Hill, VIC 3168" at bounding box center [651, 151] width 259 height 15
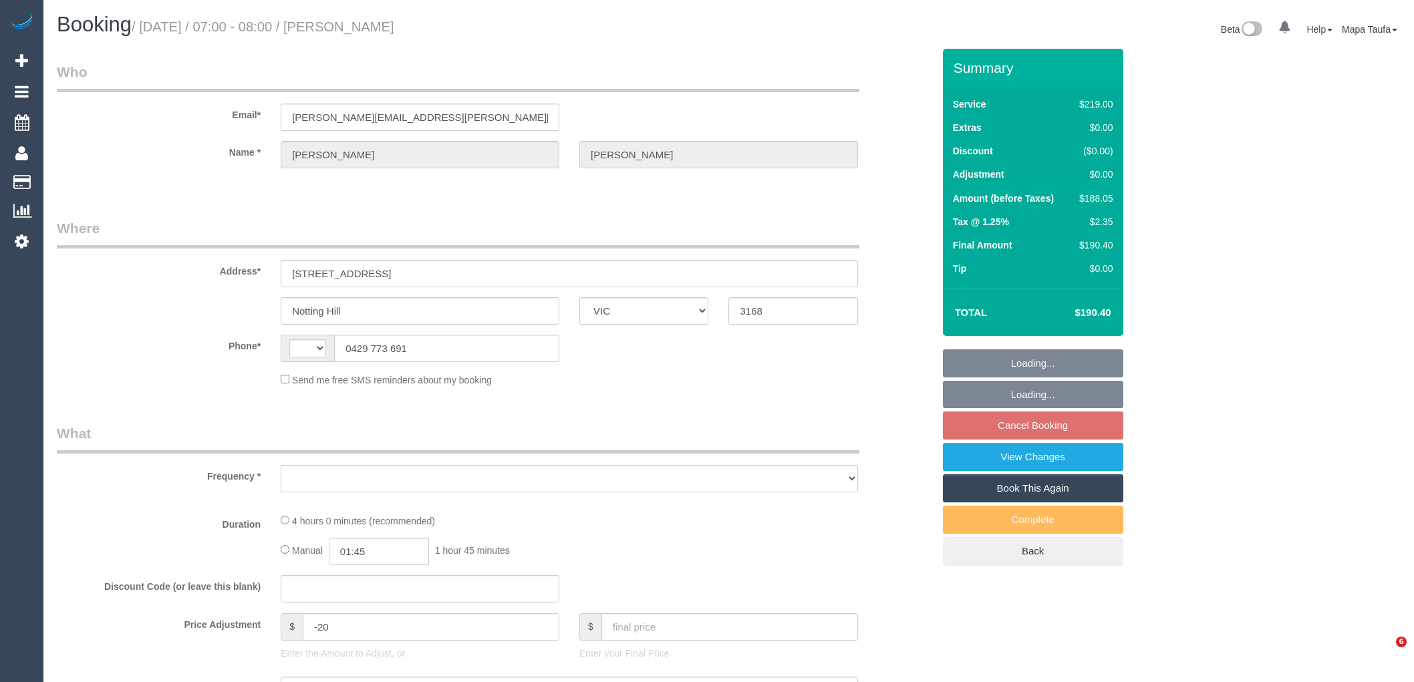
select select "VIC"
select select "string:AU"
select select "object:389"
select select "string:stripe-pm_1P5fxW2GScqysDRVMcdHQtpw"
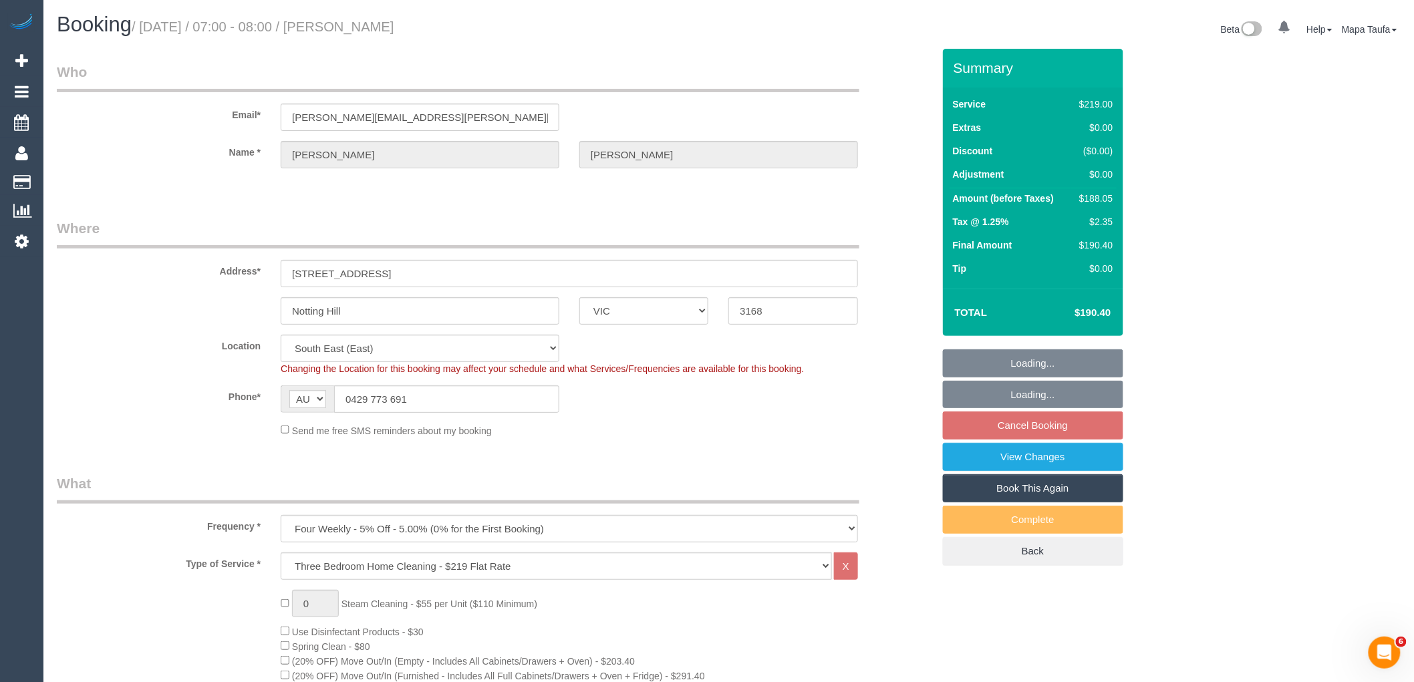
select select "object:641"
select select "number:29"
select select "number:14"
select select "number:21"
select select "number:24"
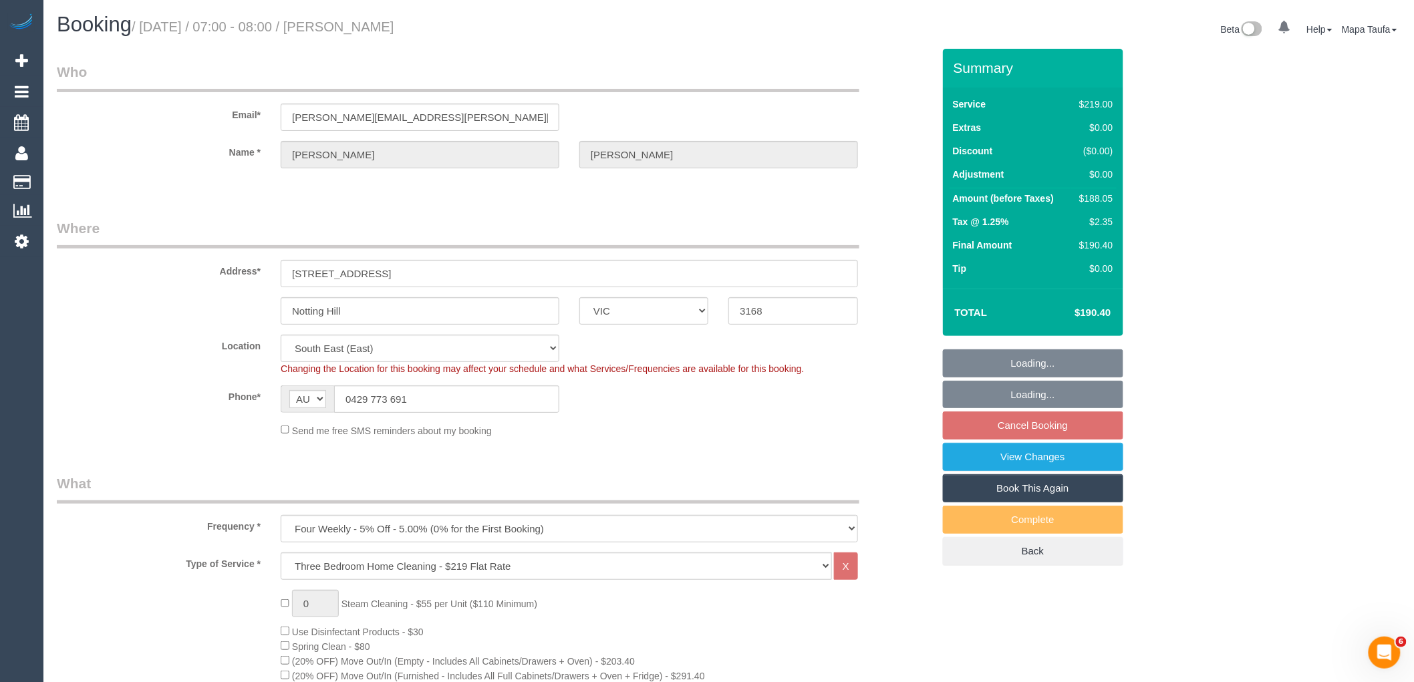
select select "number:34"
select select "number:13"
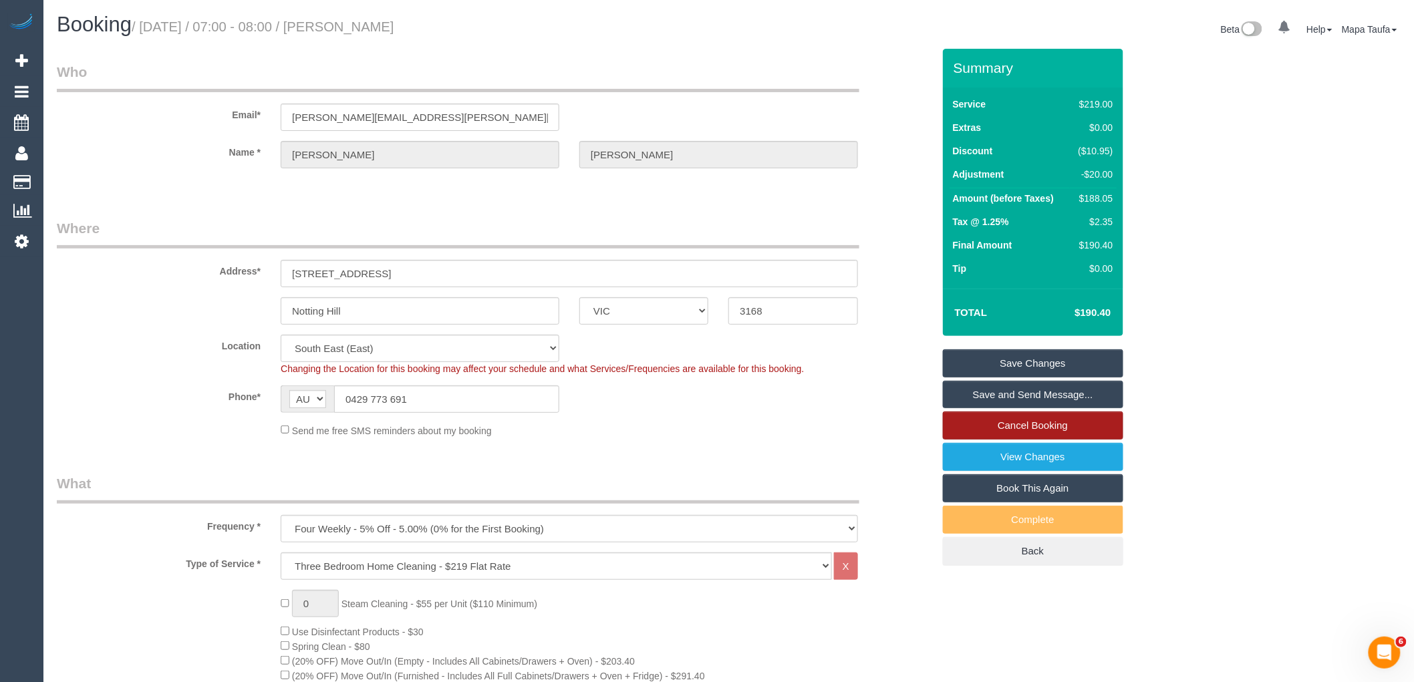
click at [1045, 423] on link "Cancel Booking" at bounding box center [1033, 426] width 180 height 28
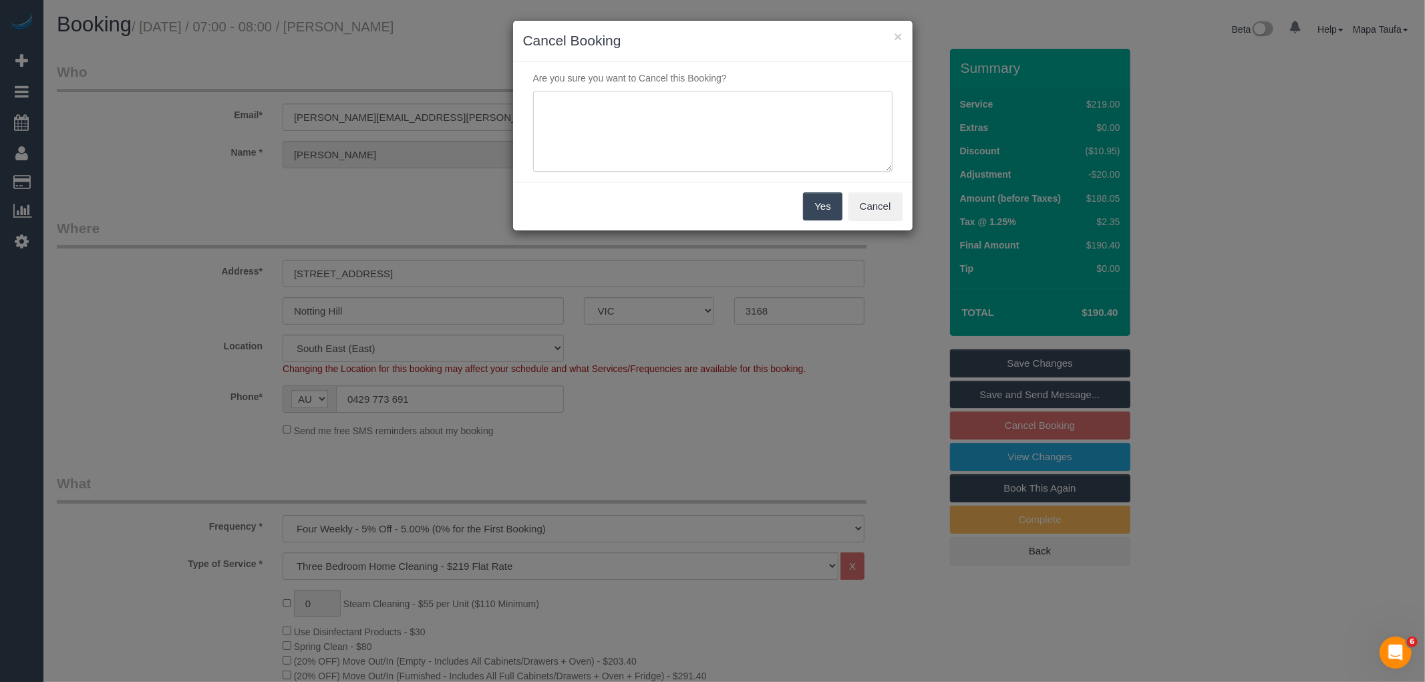
click at [777, 123] on textarea at bounding box center [712, 132] width 359 height 82
type textarea "service not needed via email -MT"
click at [824, 212] on button "Yes" at bounding box center [822, 206] width 39 height 28
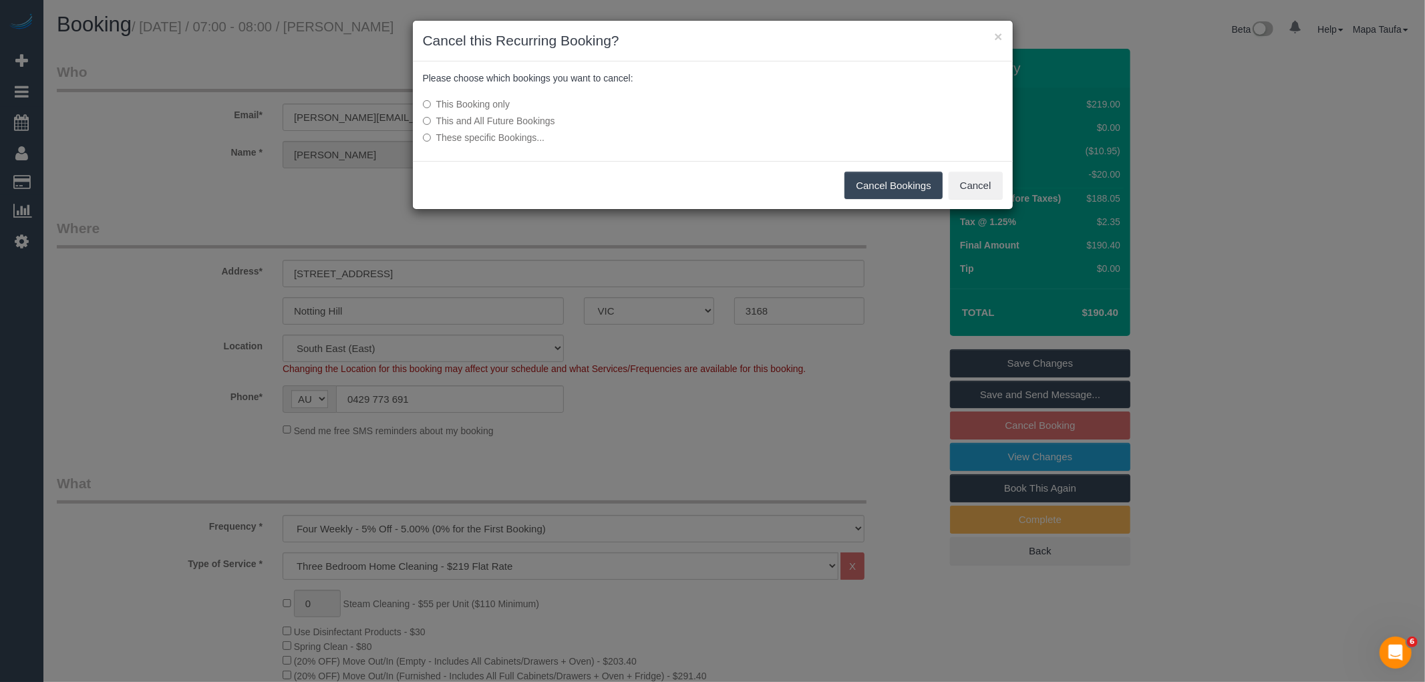
click at [871, 181] on button "Cancel Bookings" at bounding box center [893, 186] width 98 height 28
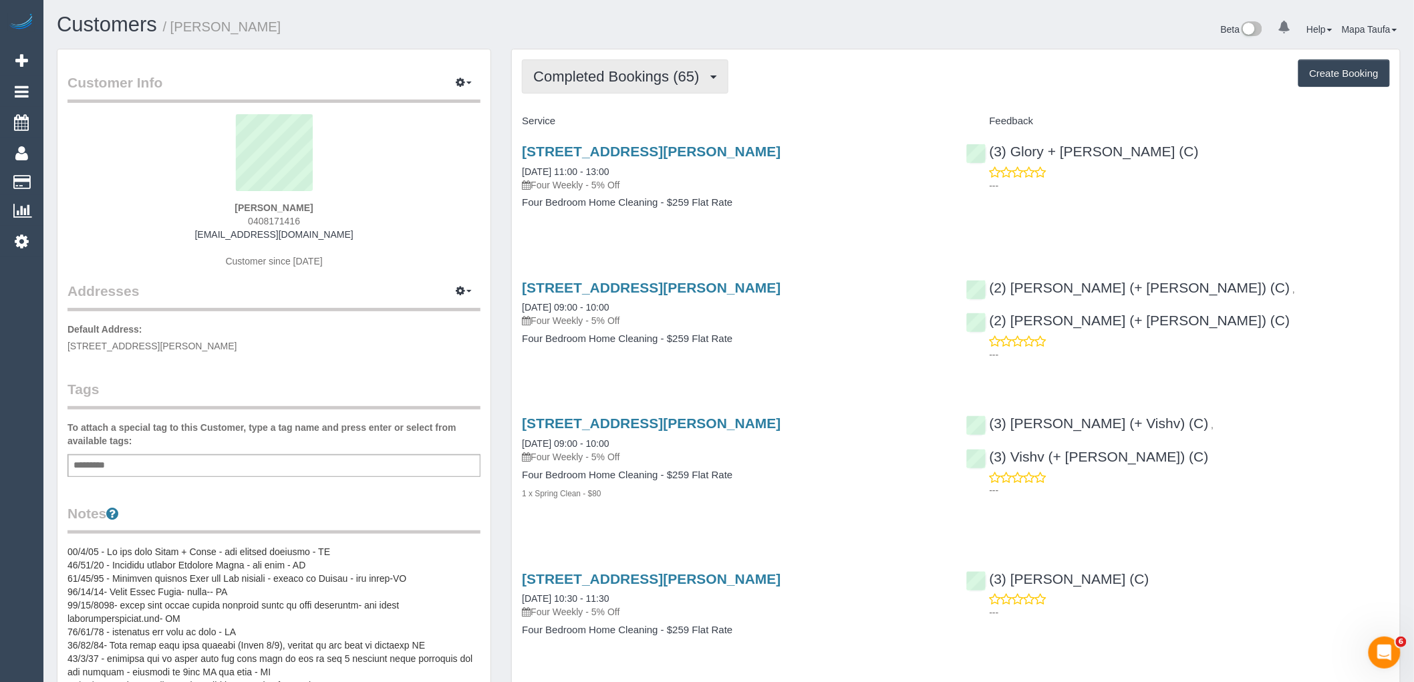
click at [630, 71] on span "Completed Bookings (65)" at bounding box center [619, 76] width 172 height 17
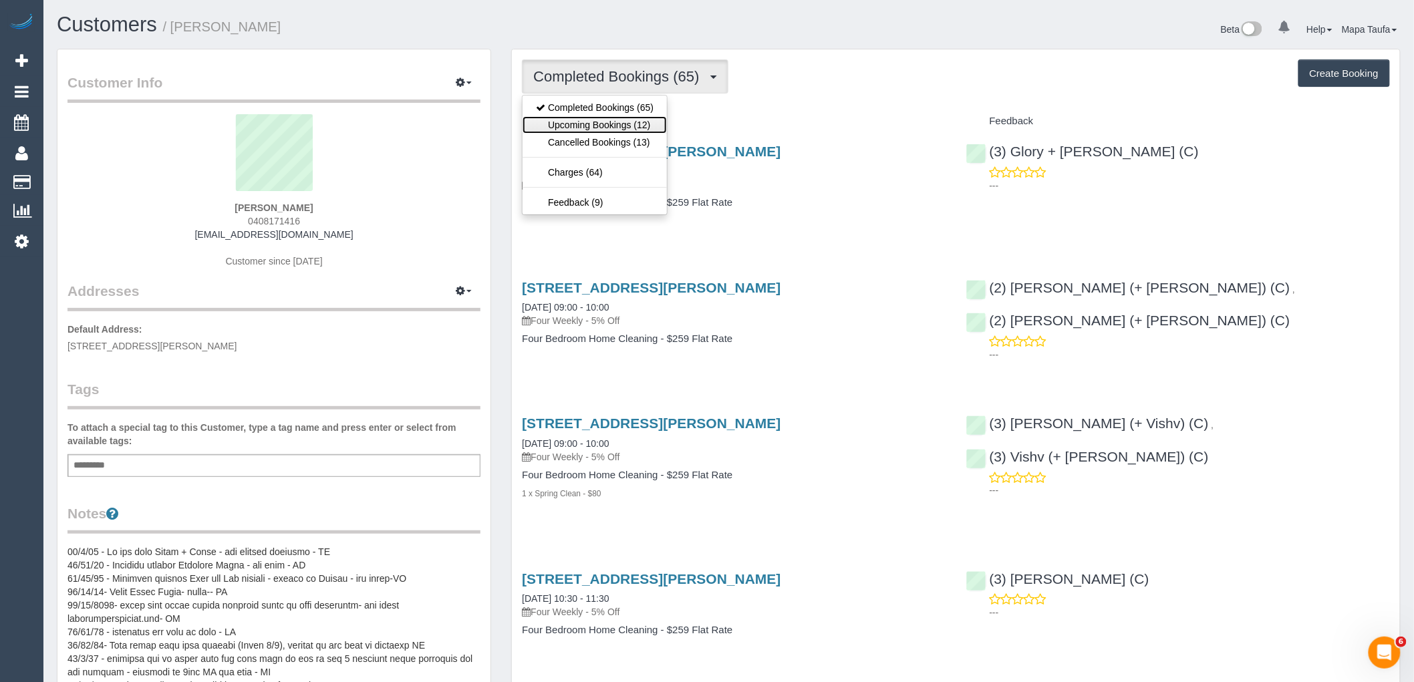
click at [617, 124] on link "Upcoming Bookings (12)" at bounding box center [594, 124] width 144 height 17
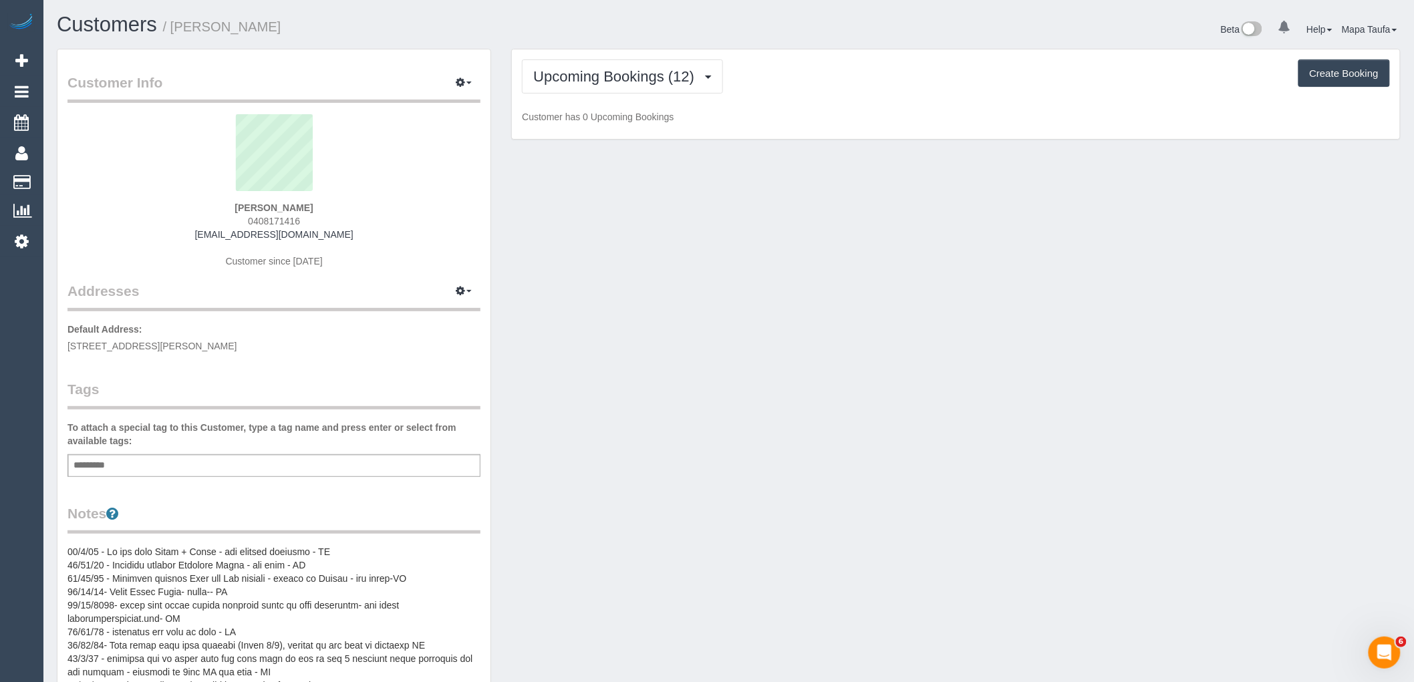
click at [601, 28] on h1 "Customers / Sheridan Willrath" at bounding box center [388, 24] width 662 height 23
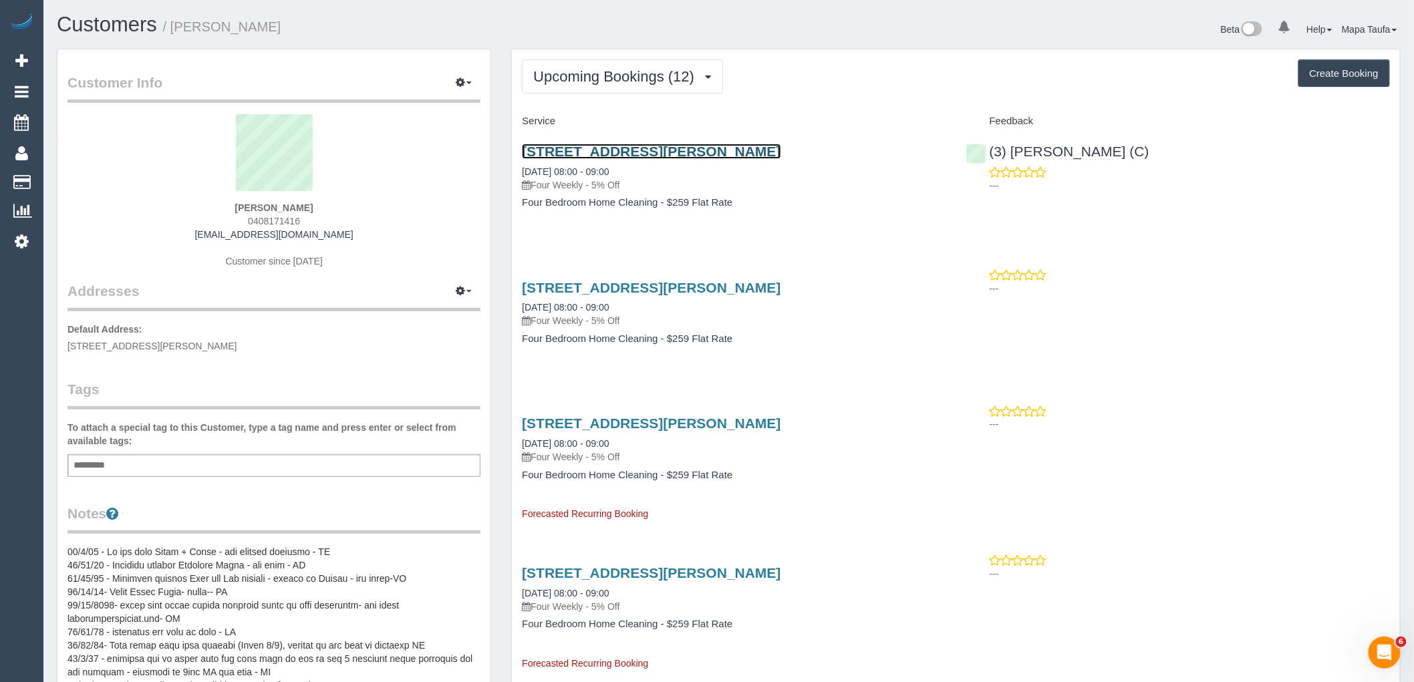
click at [599, 152] on link "70 Kearney Drive, Aspendale Gardens, VIC 3195" at bounding box center [651, 151] width 259 height 15
click at [619, 69] on span "Upcoming Bookings (12)" at bounding box center [617, 76] width 168 height 17
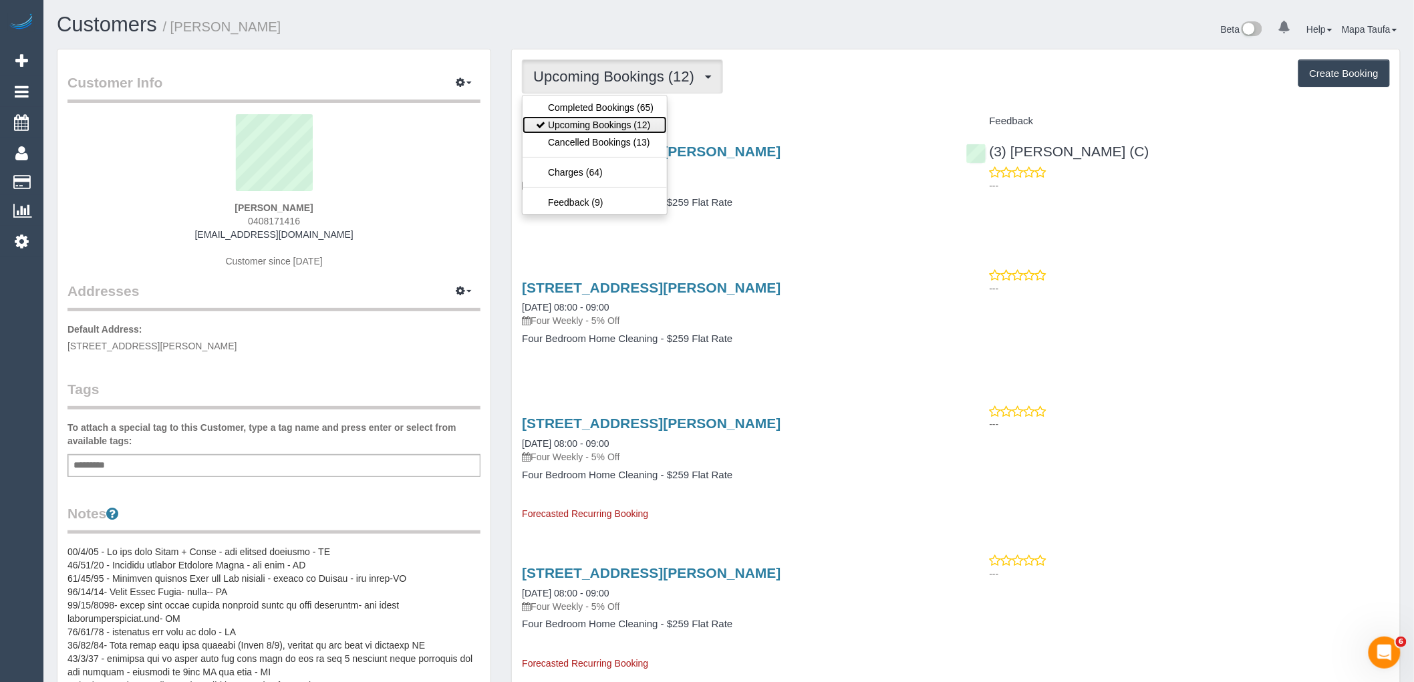
click at [605, 120] on link "Upcoming Bookings (12)" at bounding box center [594, 124] width 144 height 17
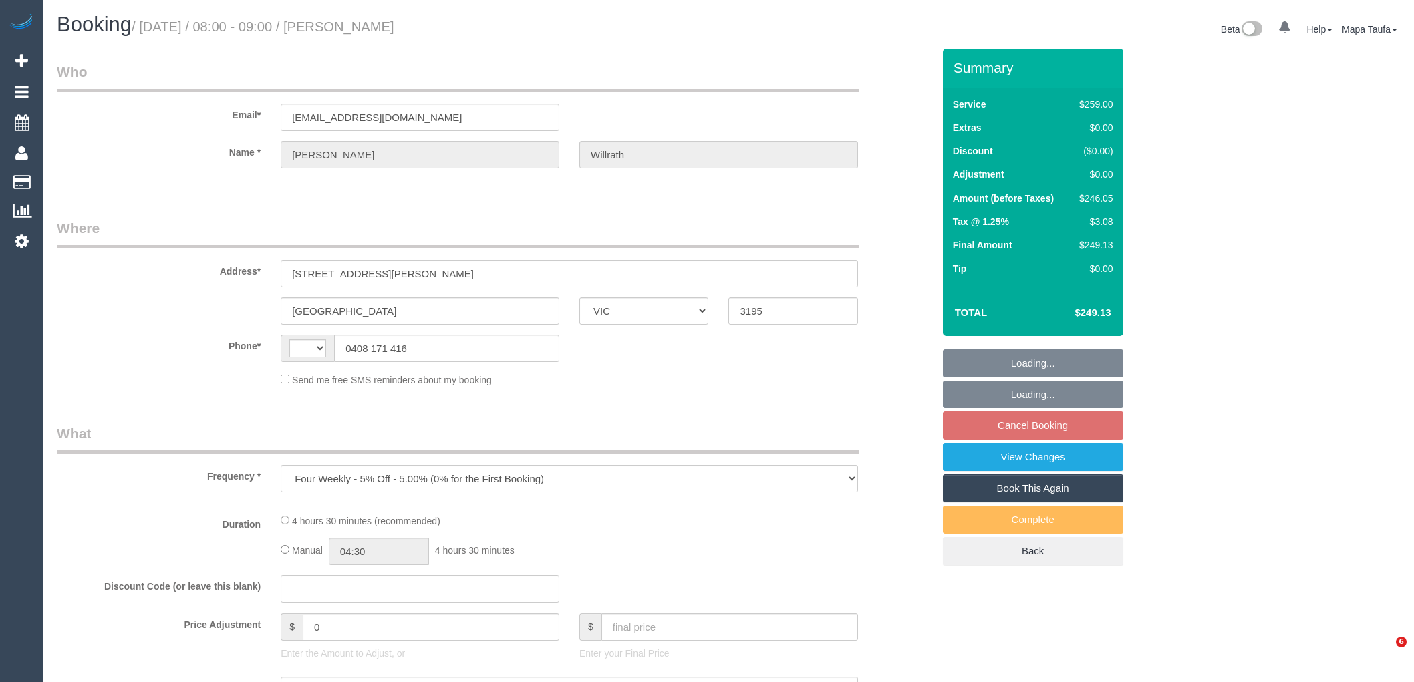
select select "VIC"
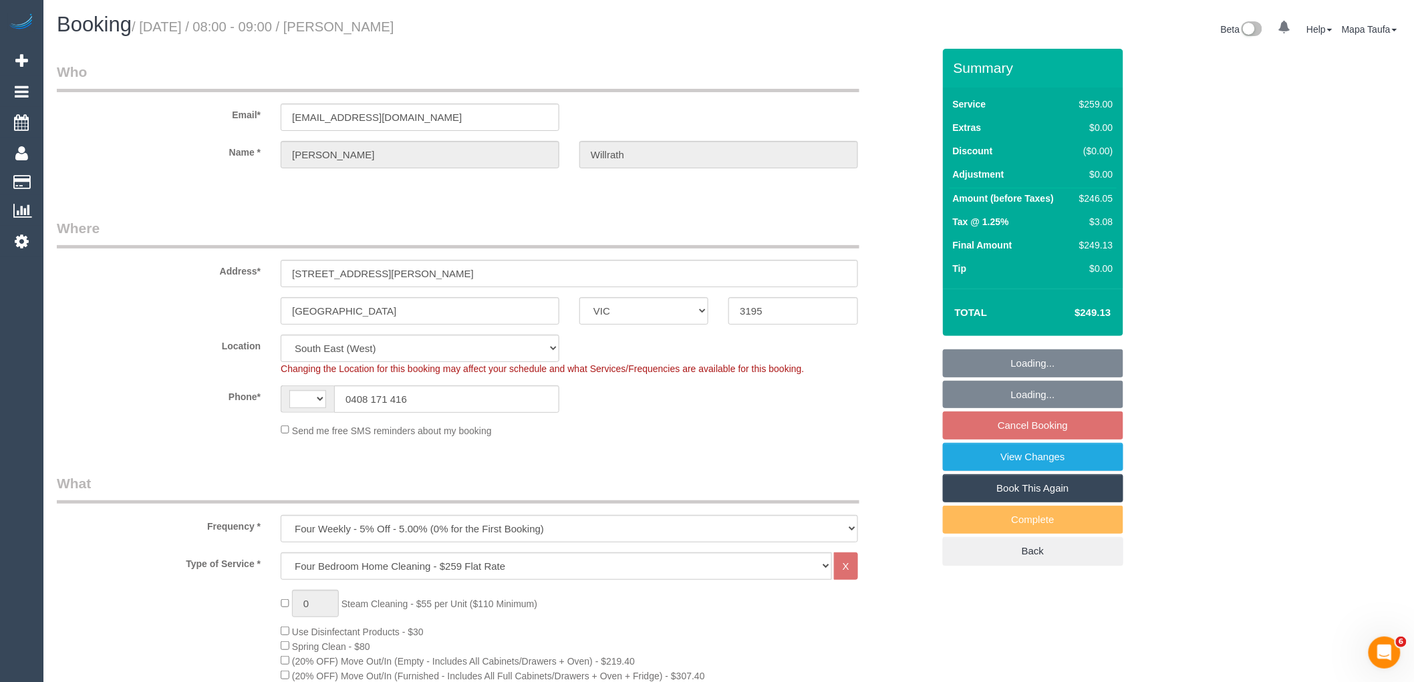
select select "object:637"
select select "string:AU"
select select "string:stripe-pm_1LrthK2GScqysDRVWF5IwPTR"
select select "number:28"
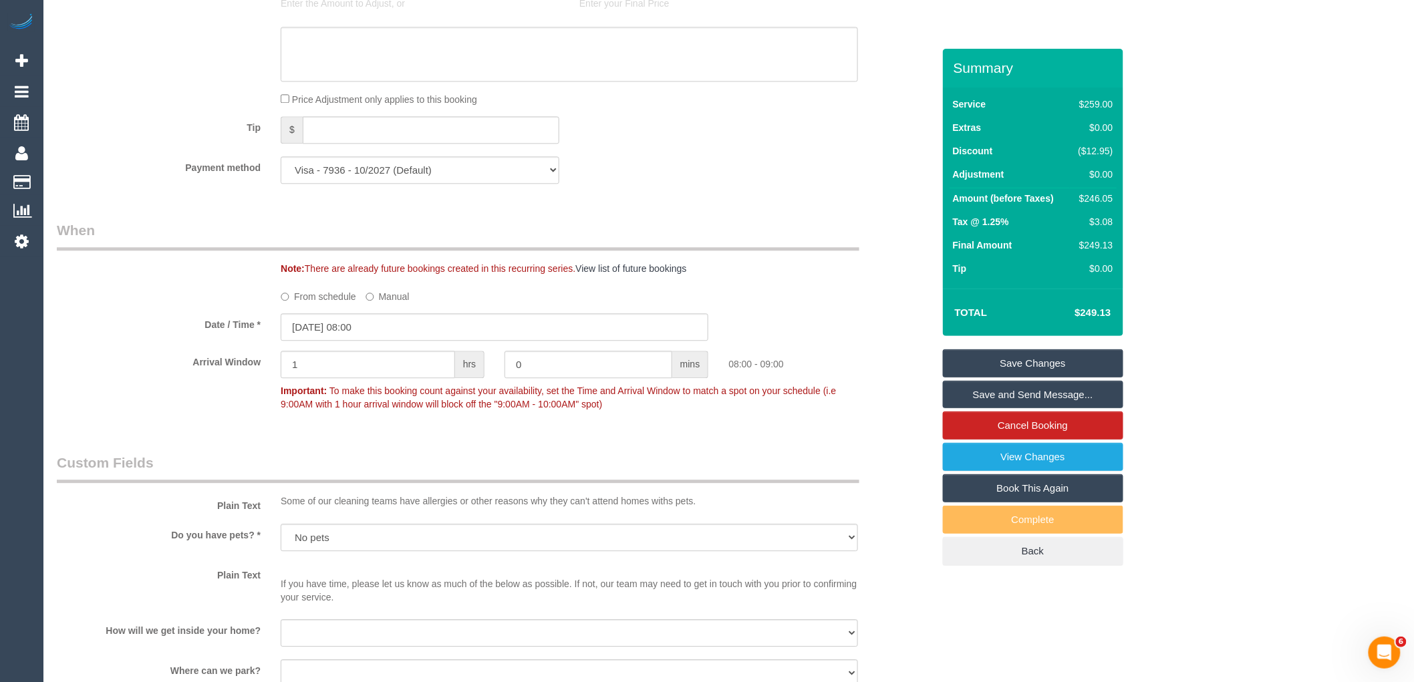
scroll to position [1410, 0]
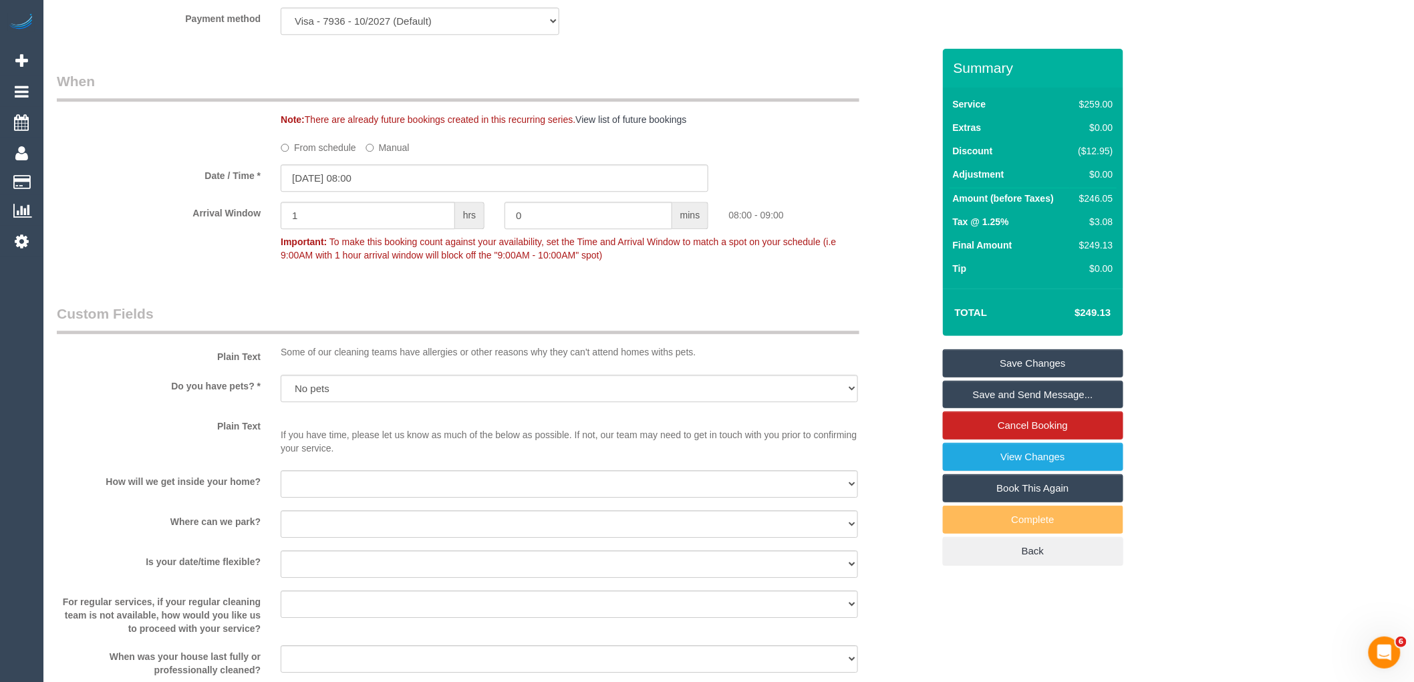
click at [330, 154] on label "From schedule" at bounding box center [318, 145] width 75 height 18
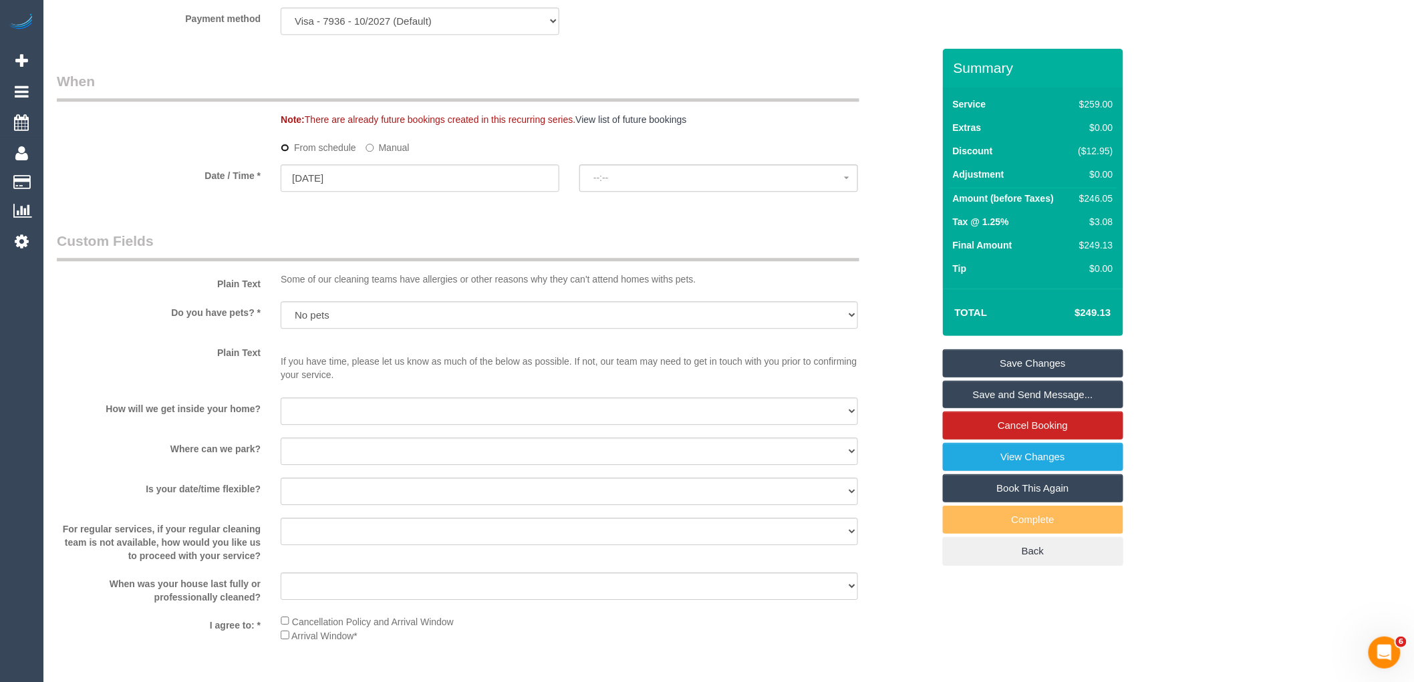
select select "spot6"
click at [366, 192] on input "[DATE]" at bounding box center [420, 177] width 279 height 27
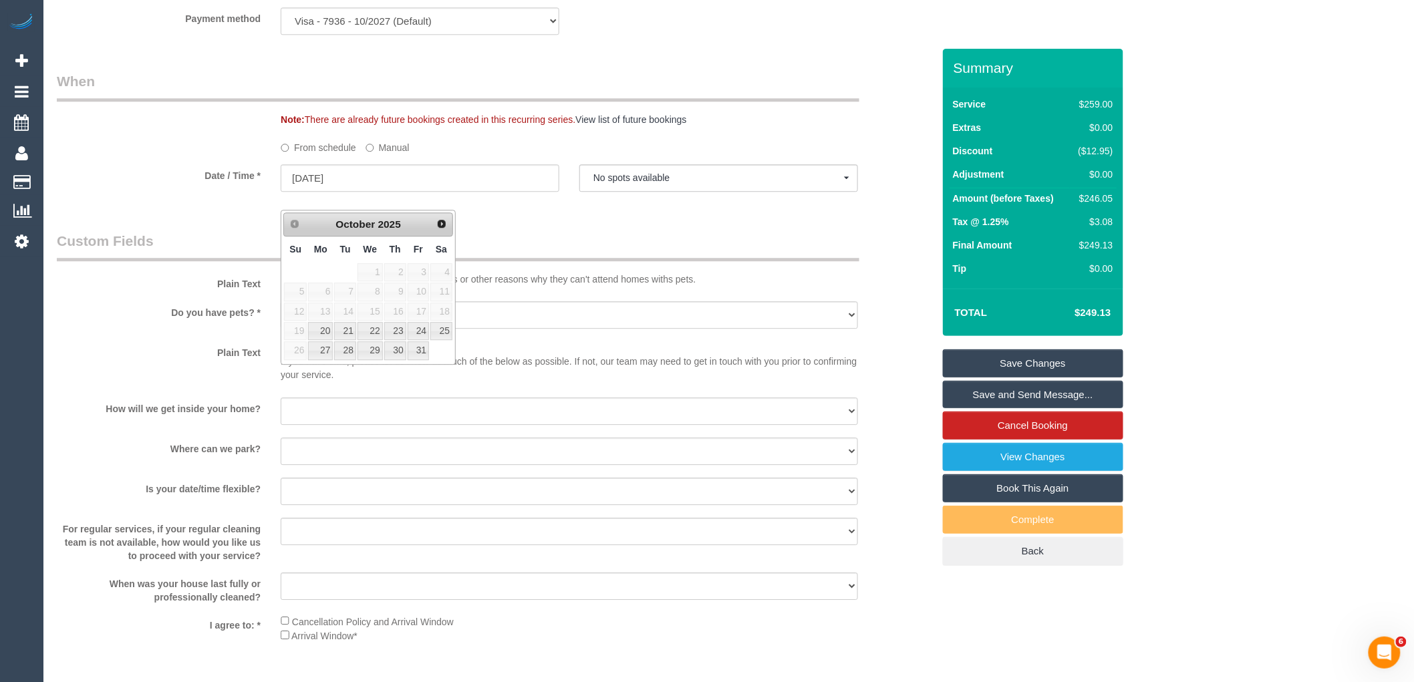
click at [591, 250] on legend "Custom Fields" at bounding box center [458, 246] width 802 height 30
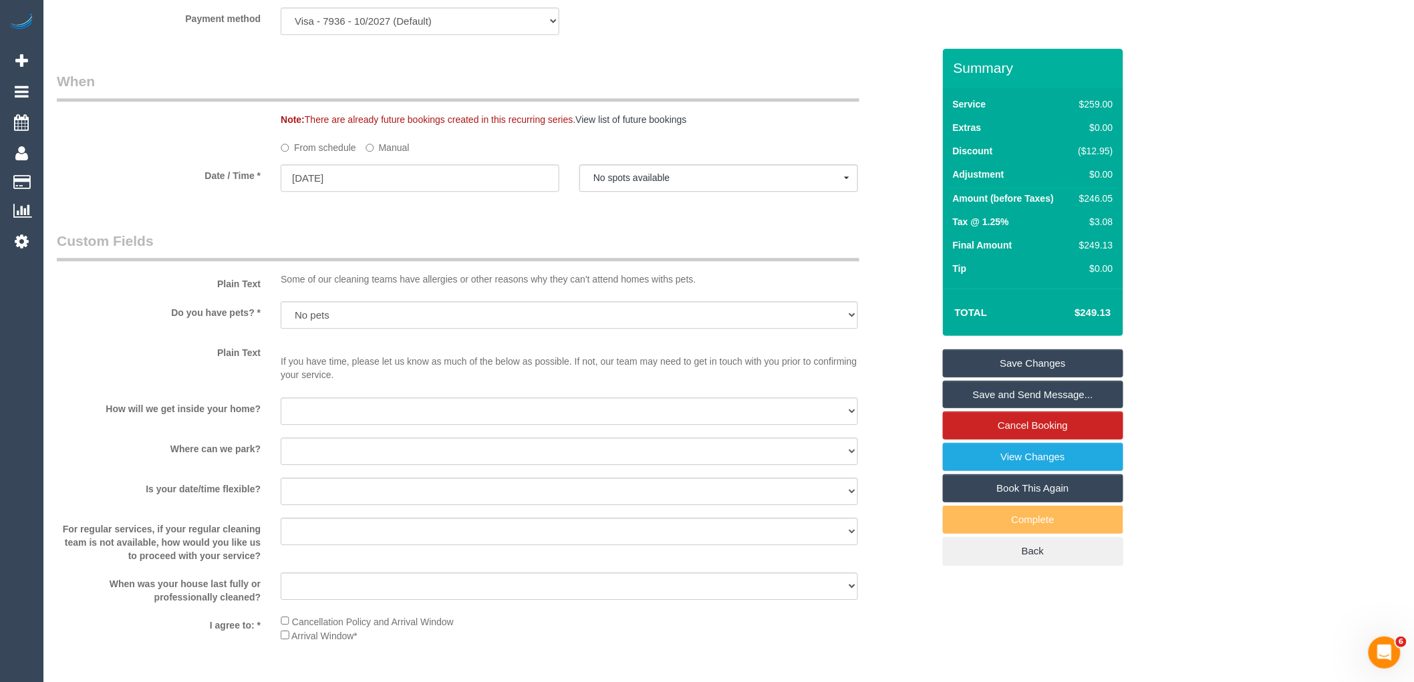
click at [402, 154] on label "Manual" at bounding box center [387, 145] width 44 height 18
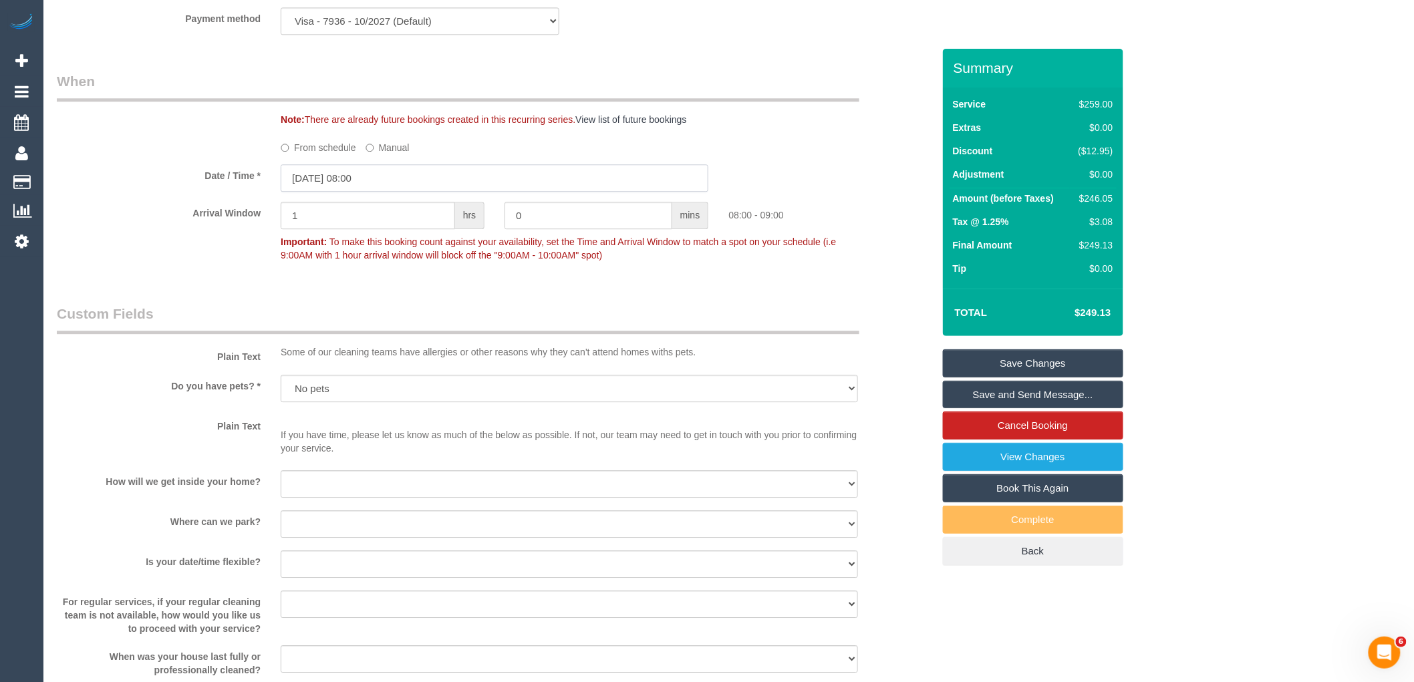
click at [357, 192] on input "15/10/2025 08:00" at bounding box center [495, 177] width 428 height 27
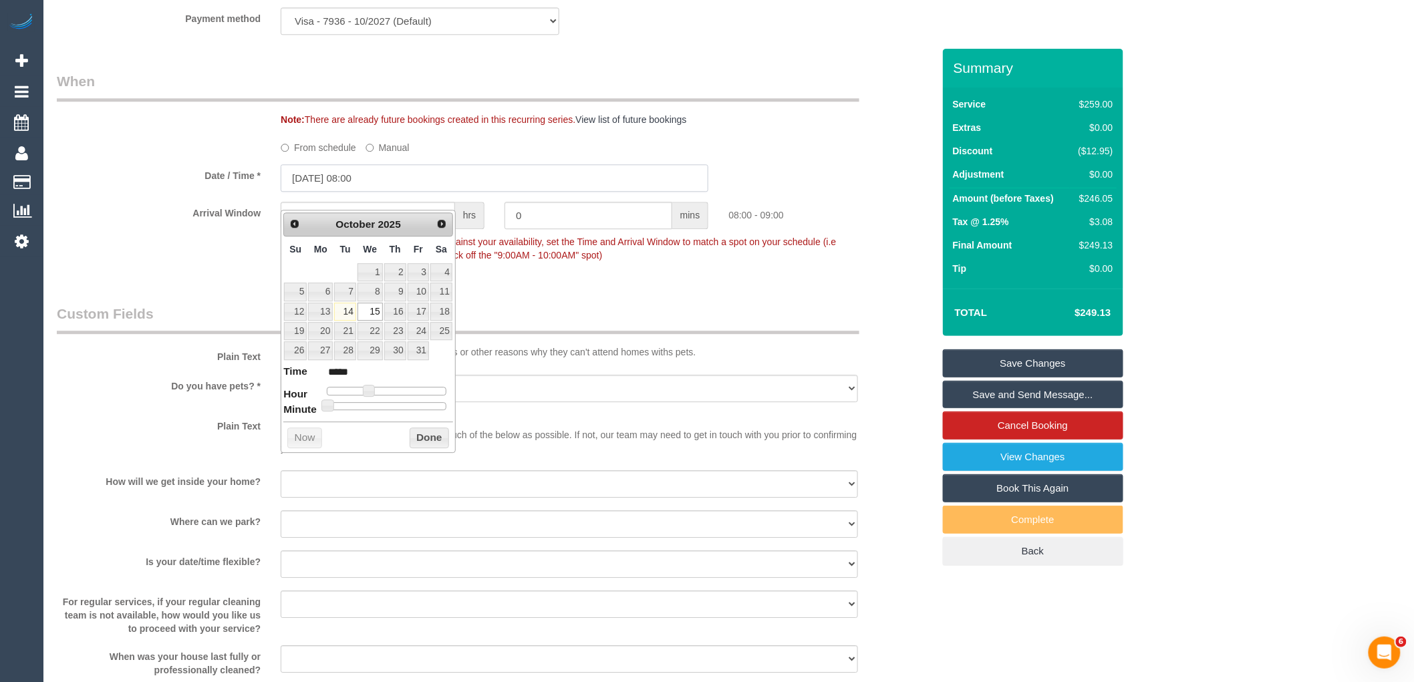
type input "15/10/2025 07:00"
click at [345, 333] on link "21" at bounding box center [344, 331] width 21 height 18
click at [430, 432] on button "Done" at bounding box center [429, 438] width 39 height 21
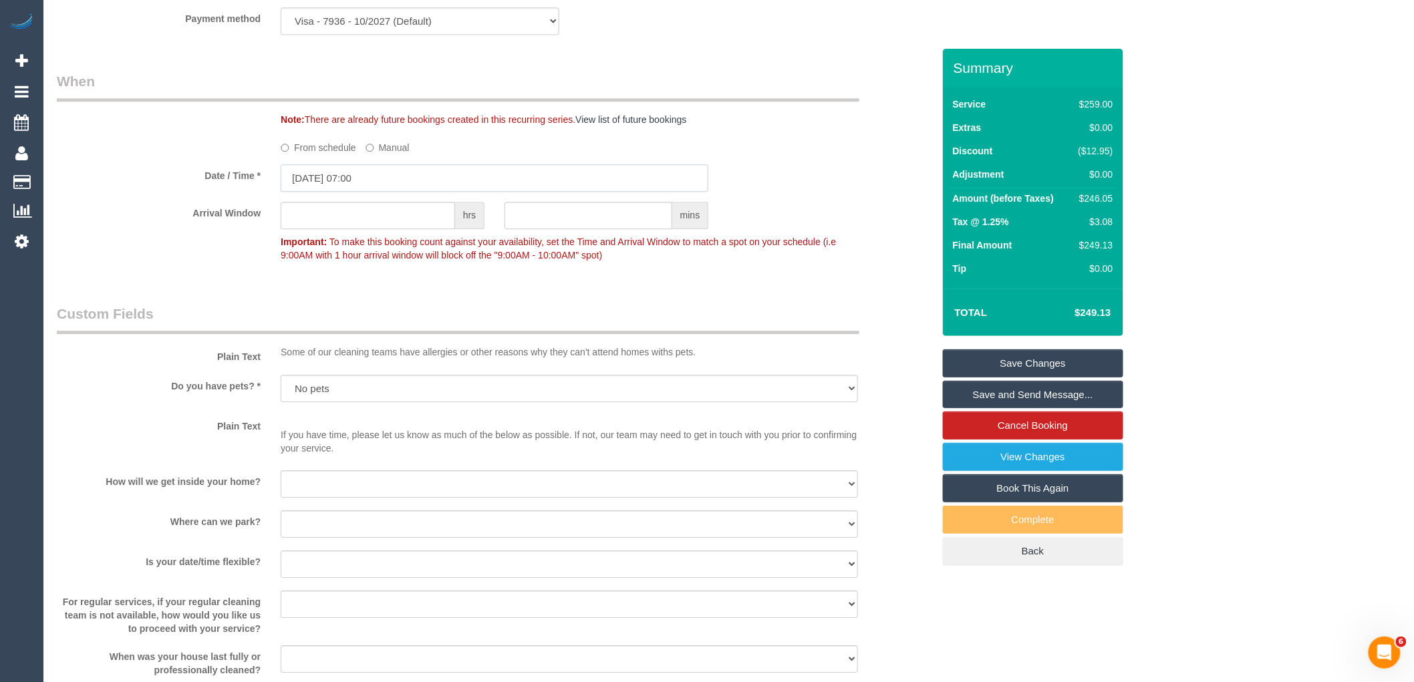
click at [381, 192] on input "21/10/2025 07:00" at bounding box center [495, 177] width 428 height 27
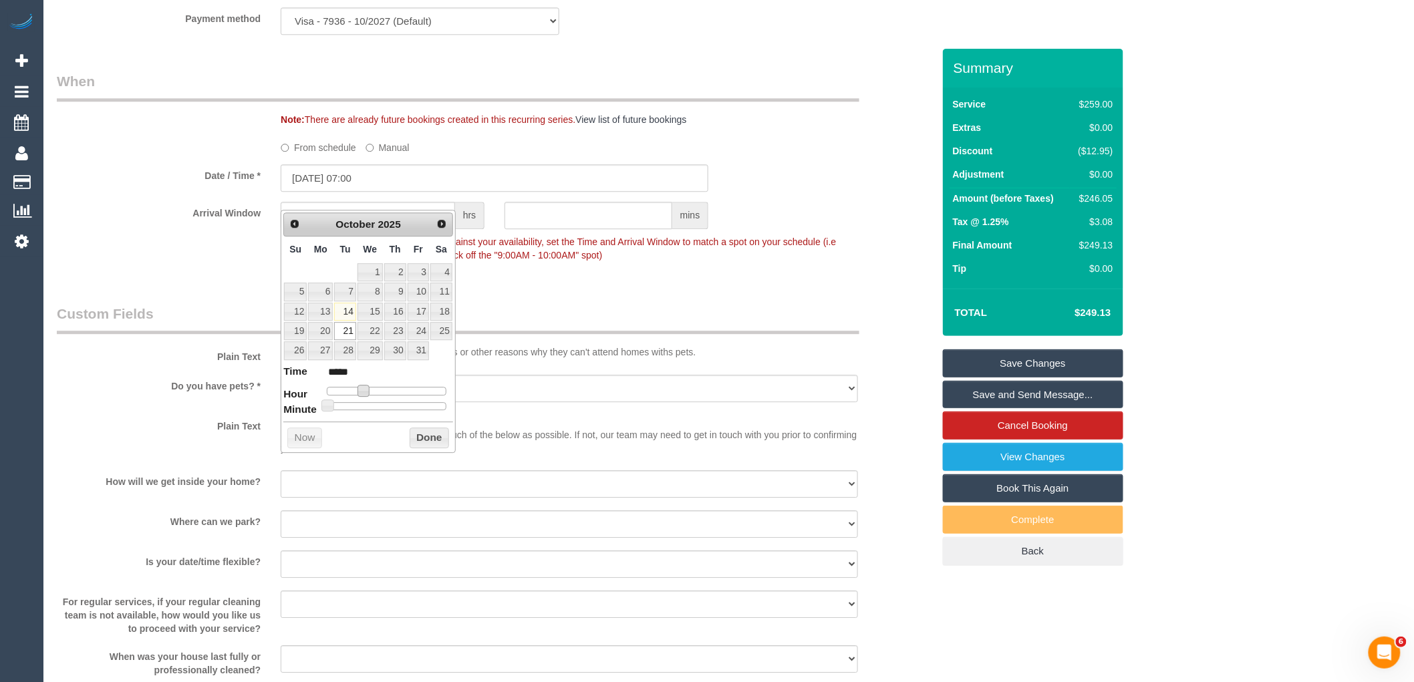
type input "21/10/2025 08:00"
type input "*****"
drag, startPoint x: 361, startPoint y: 391, endPoint x: 369, endPoint y: 393, distance: 7.6
click at [369, 393] on span at bounding box center [369, 391] width 12 height 12
click at [435, 434] on button "Done" at bounding box center [429, 438] width 39 height 21
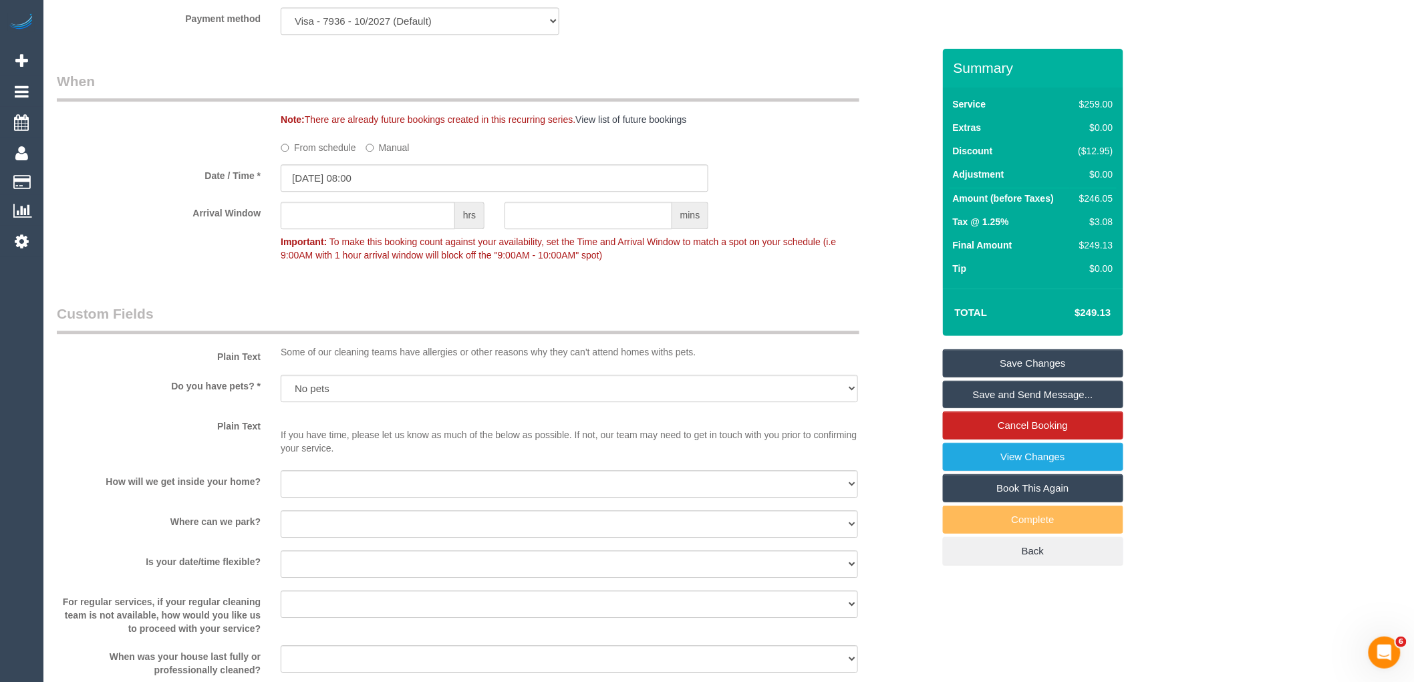
click at [416, 232] on div at bounding box center [383, 230] width 204 height 3
click at [359, 229] on input "text" at bounding box center [368, 215] width 174 height 27
type input "1"
drag, startPoint x: 792, startPoint y: 179, endPoint x: 799, endPoint y: 181, distance: 7.6
click at [799, 181] on sui-booking-spot "From schedule Manual Date / Time * 21/10/2025 08:00 Arrival Window 1 hrs mins 0…" at bounding box center [495, 202] width 876 height 132
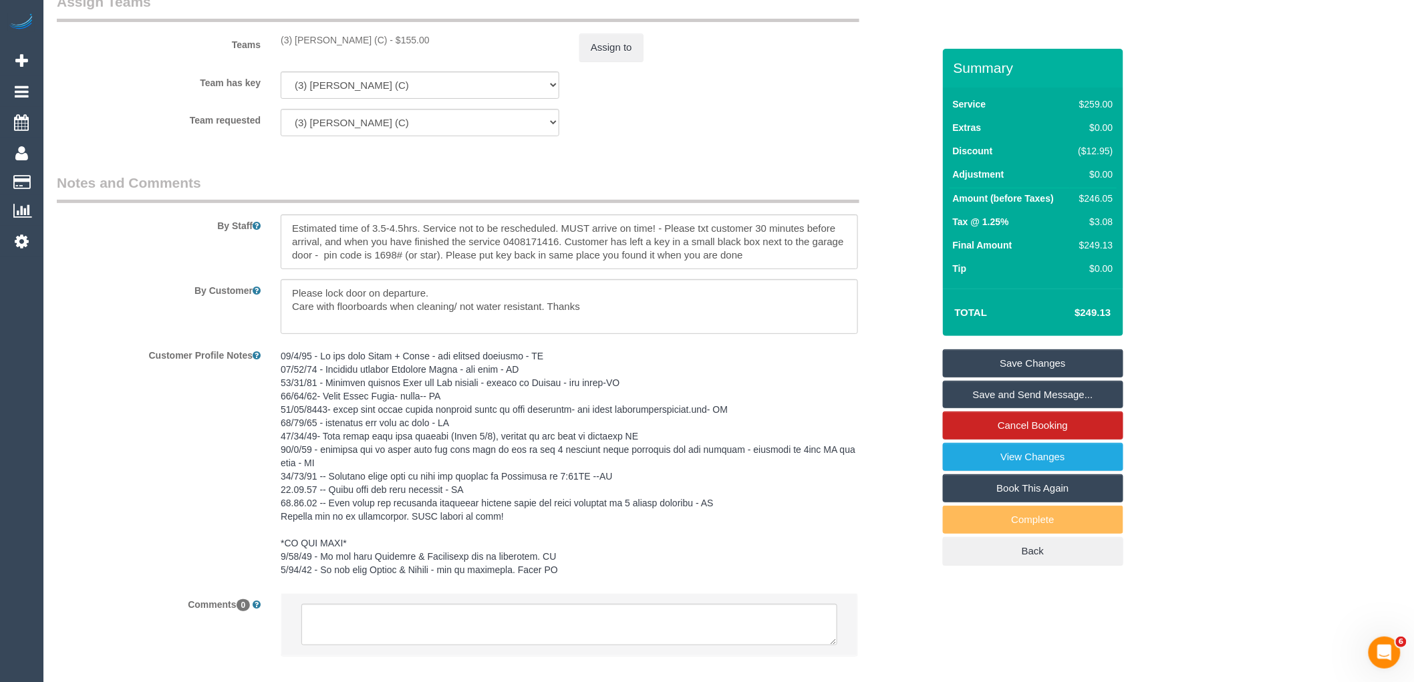
scroll to position [2153, 0]
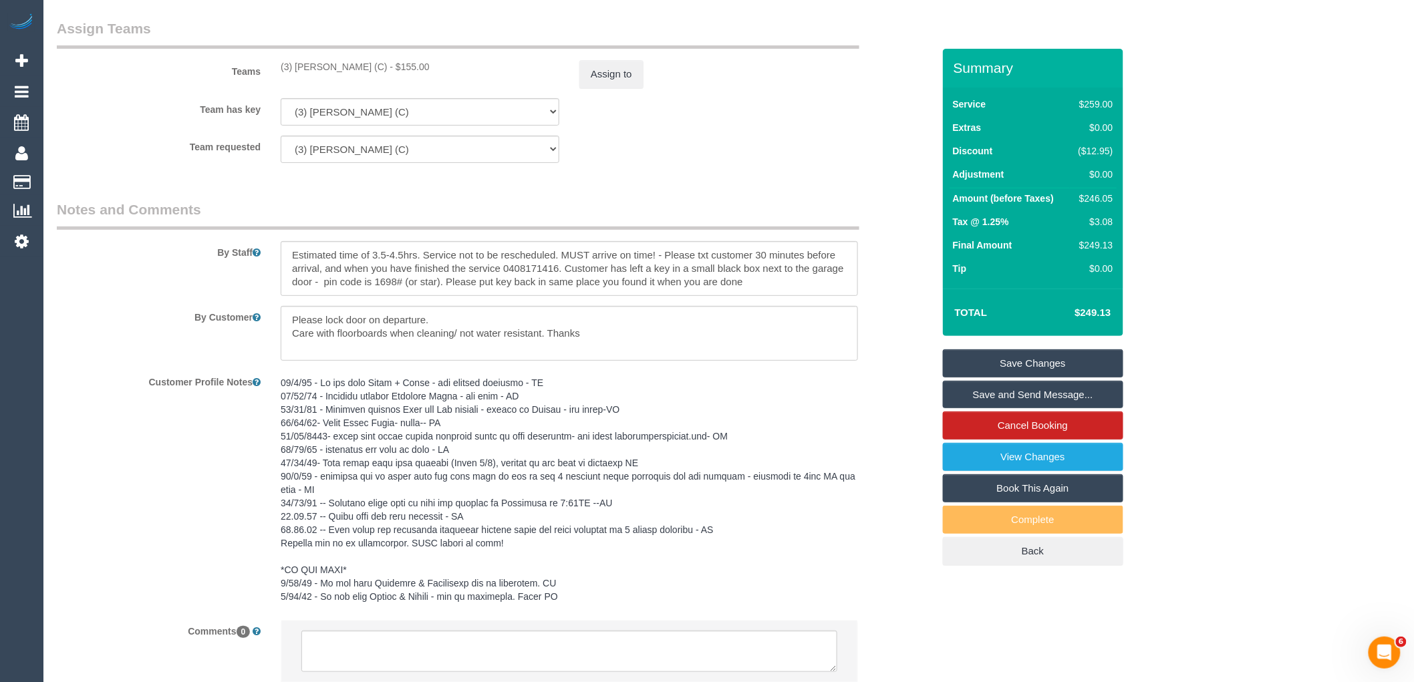
drag, startPoint x: 351, startPoint y: 88, endPoint x: 295, endPoint y: 88, distance: 55.5
click at [295, 73] on div "(3) Ishini De Silva (C) - $155.00" at bounding box center [420, 66] width 279 height 13
copy div "Ishini De Silva (C)"
click at [615, 88] on button "Assign to" at bounding box center [611, 74] width 64 height 28
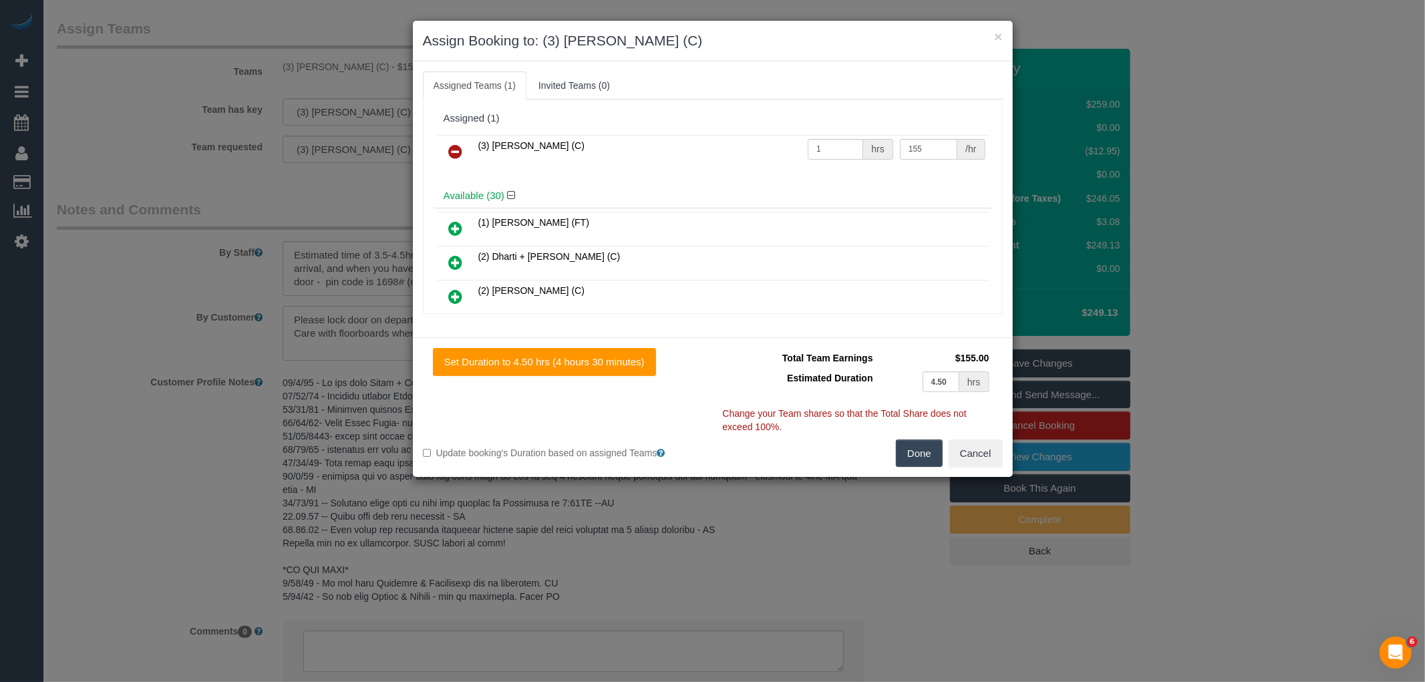
click at [466, 142] on link at bounding box center [455, 152] width 31 height 27
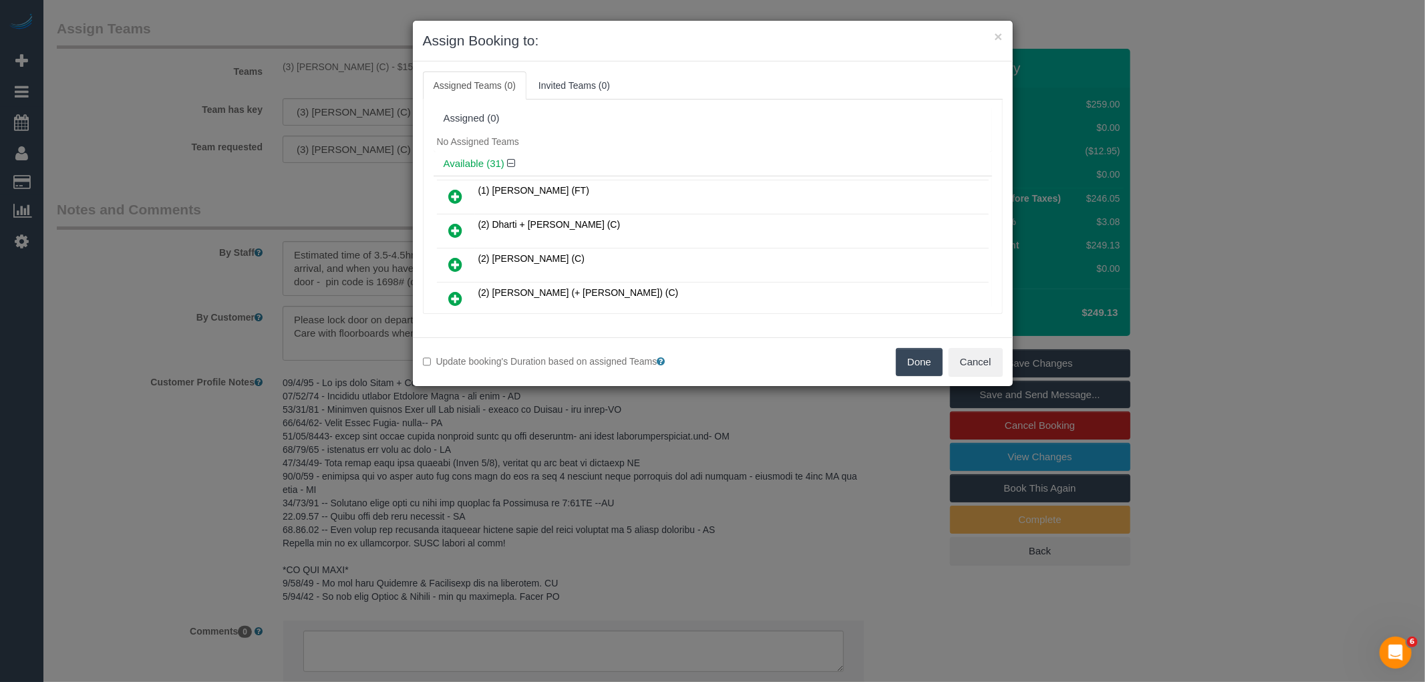
click at [903, 369] on button "Done" at bounding box center [919, 362] width 47 height 28
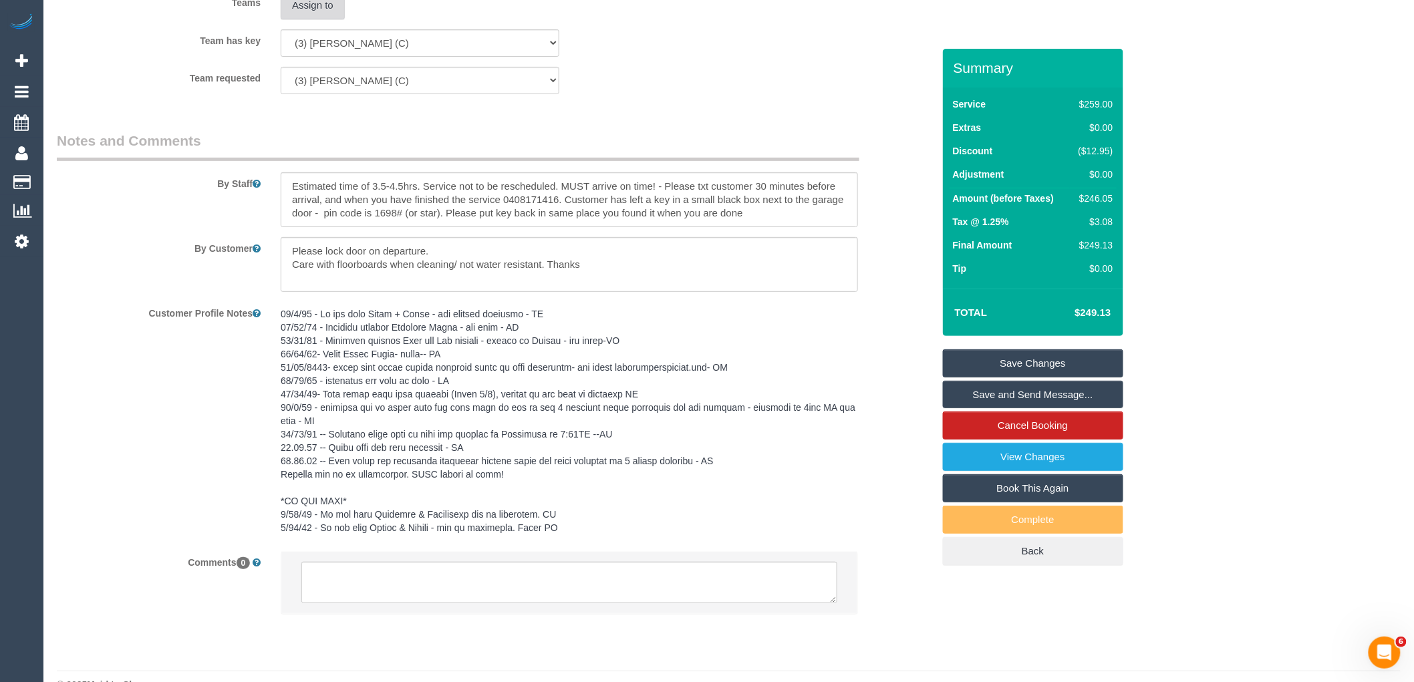
scroll to position [2269, 0]
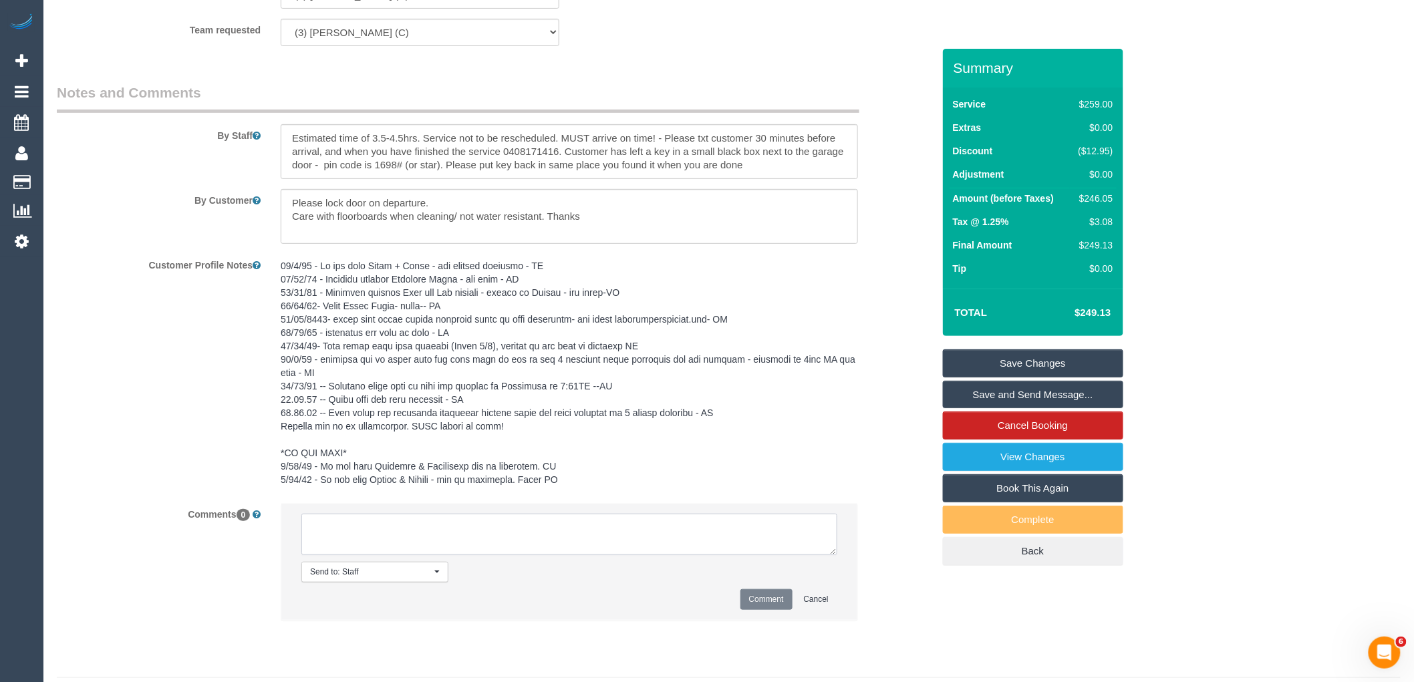
click at [384, 555] on textarea at bounding box center [569, 534] width 536 height 41
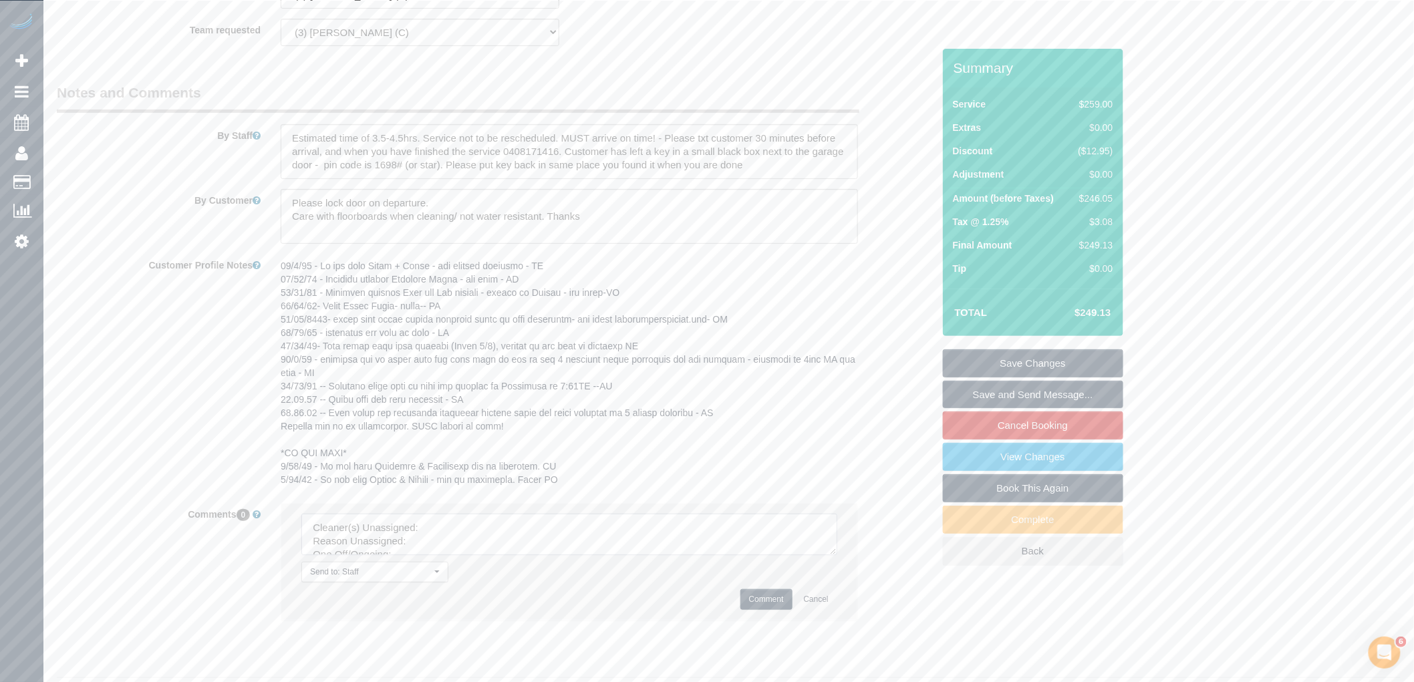
drag, startPoint x: 827, startPoint y: 569, endPoint x: 890, endPoint y: 683, distance: 130.9
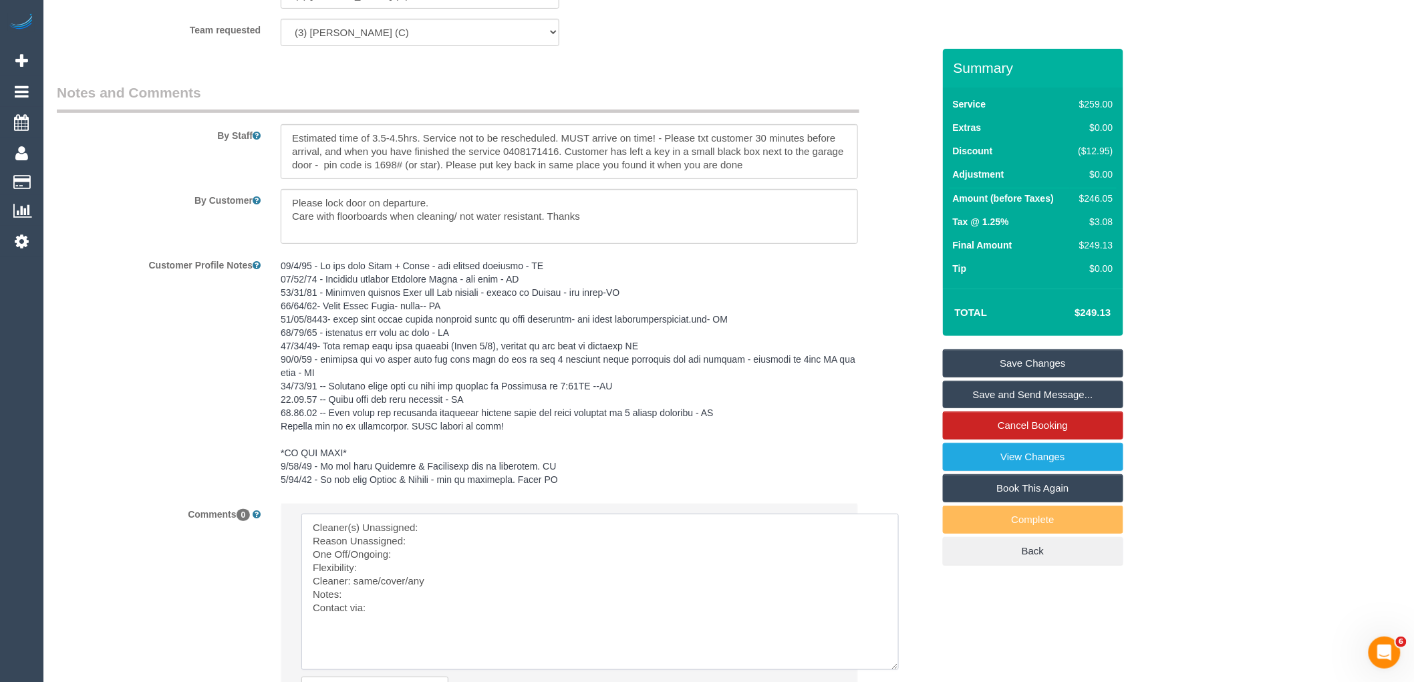
click at [423, 550] on textarea at bounding box center [599, 592] width 597 height 156
click at [430, 550] on textarea at bounding box center [599, 592] width 597 height 156
paste textarea "Ishini De Silva (C)"
click at [444, 560] on textarea at bounding box center [599, 592] width 597 height 156
click at [429, 572] on textarea at bounding box center [599, 592] width 597 height 156
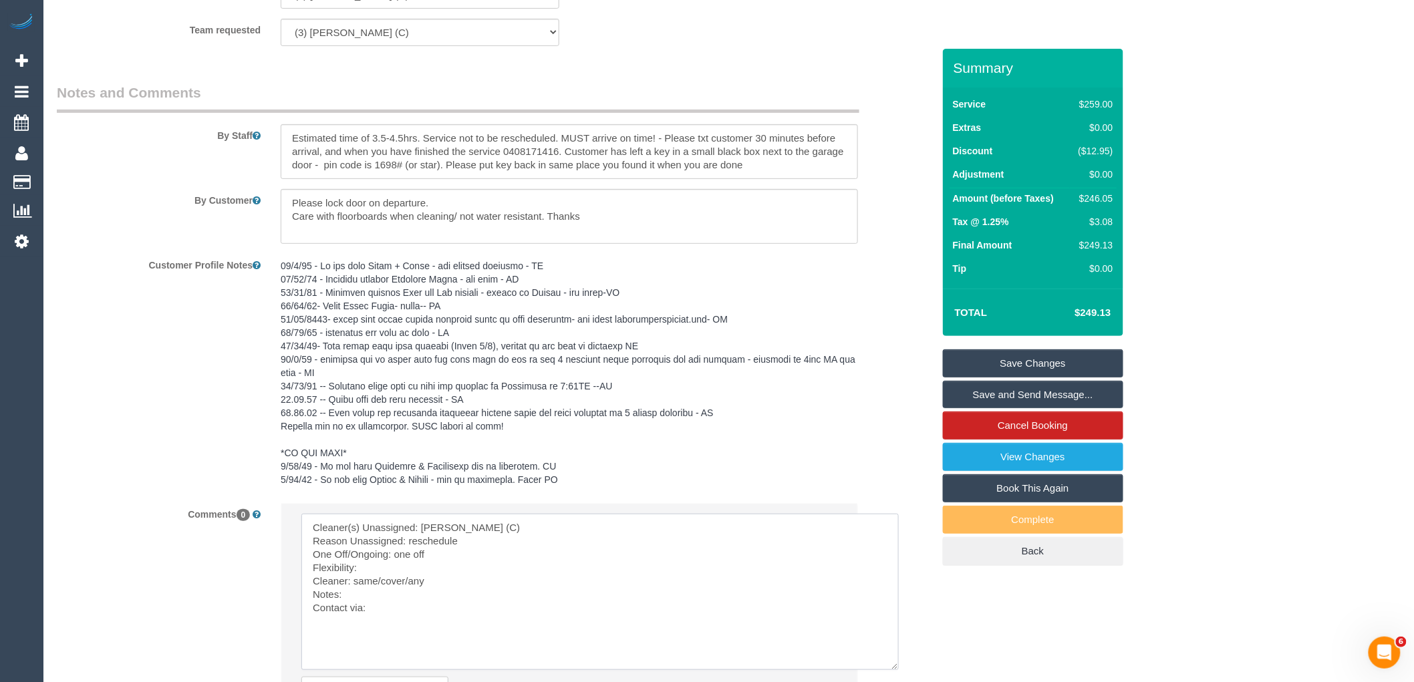
click at [388, 587] on textarea at bounding box center [599, 592] width 597 height 156
drag, startPoint x: 408, startPoint y: 599, endPoint x: 354, endPoint y: 598, distance: 54.1
click at [354, 598] on textarea at bounding box center [599, 592] width 597 height 156
click at [386, 624] on textarea at bounding box center [599, 592] width 597 height 156
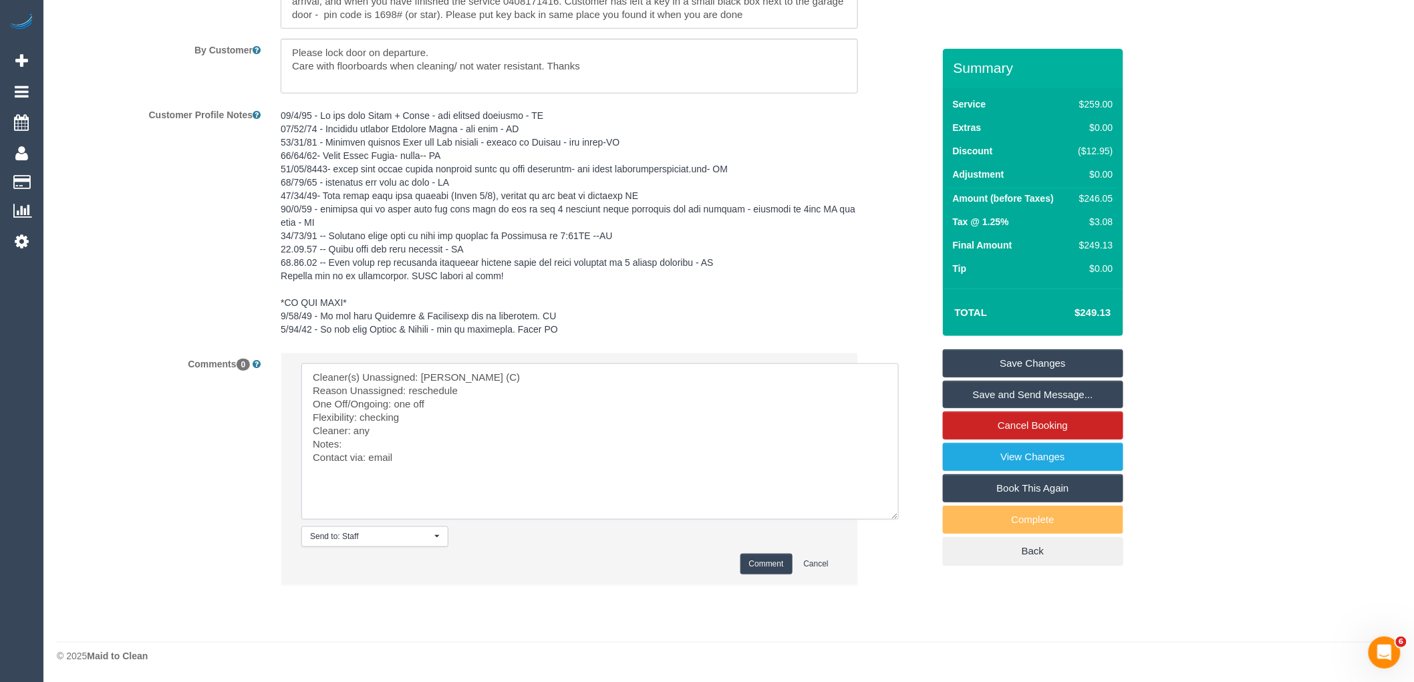
scroll to position [2440, 0]
type textarea "Cleaner(s) Unassigned: Ishini De Silva (C) Reason Unassigned: reschedule One Of…"
click at [758, 565] on button "Comment" at bounding box center [766, 564] width 52 height 21
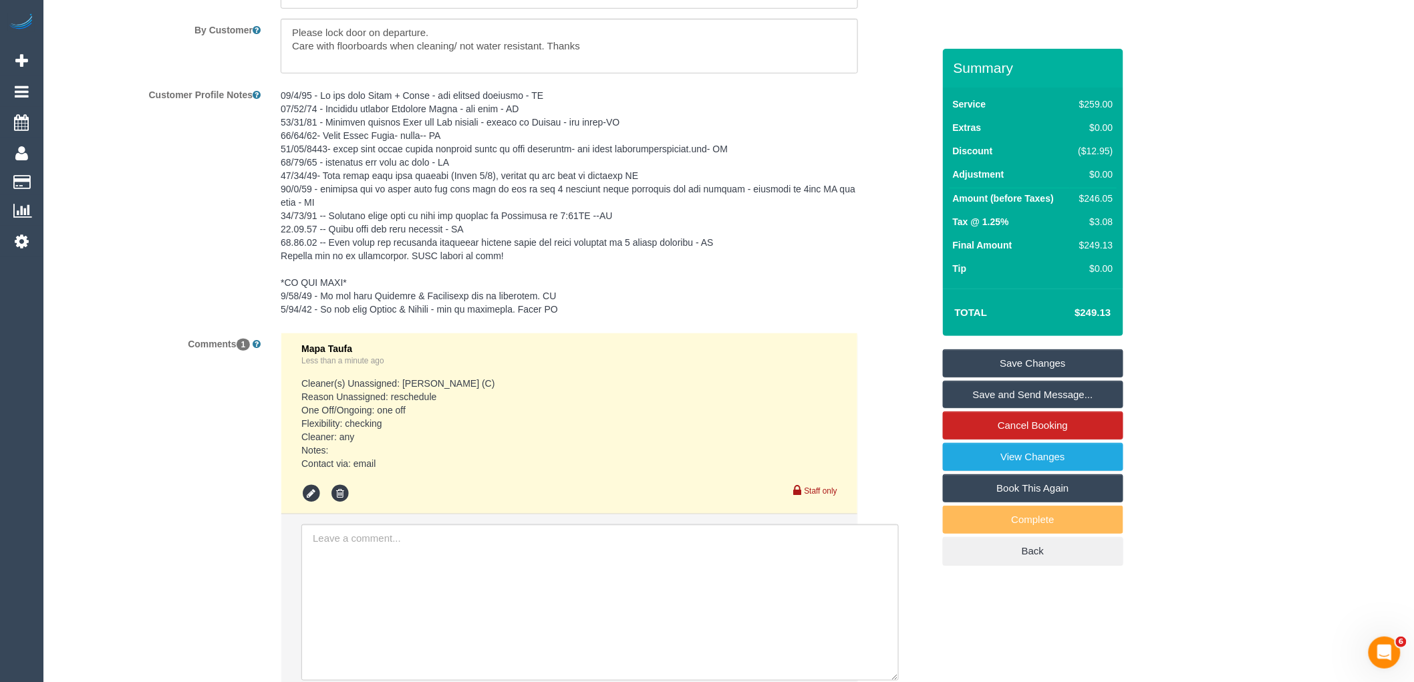
click at [1011, 349] on link "Save Changes" at bounding box center [1033, 363] width 180 height 28
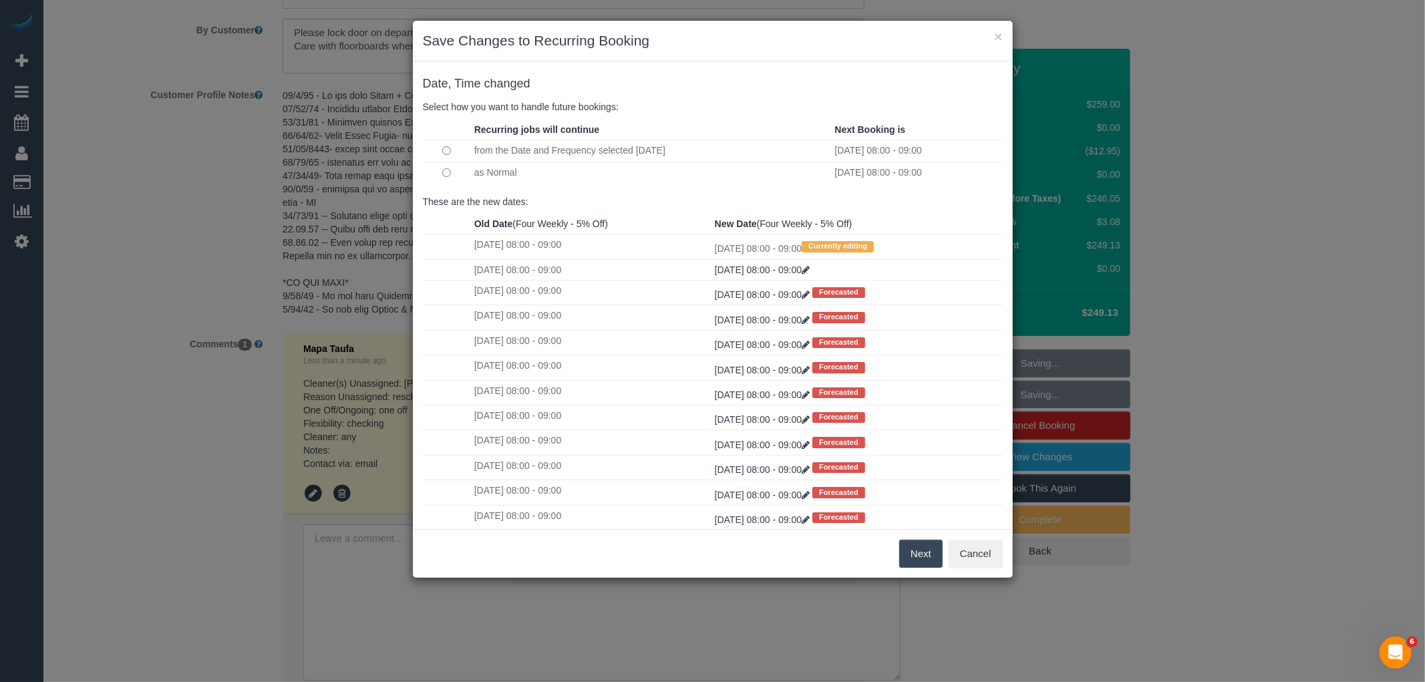
click at [452, 172] on td at bounding box center [447, 172] width 48 height 21
click at [927, 556] on button "Next" at bounding box center [920, 554] width 43 height 28
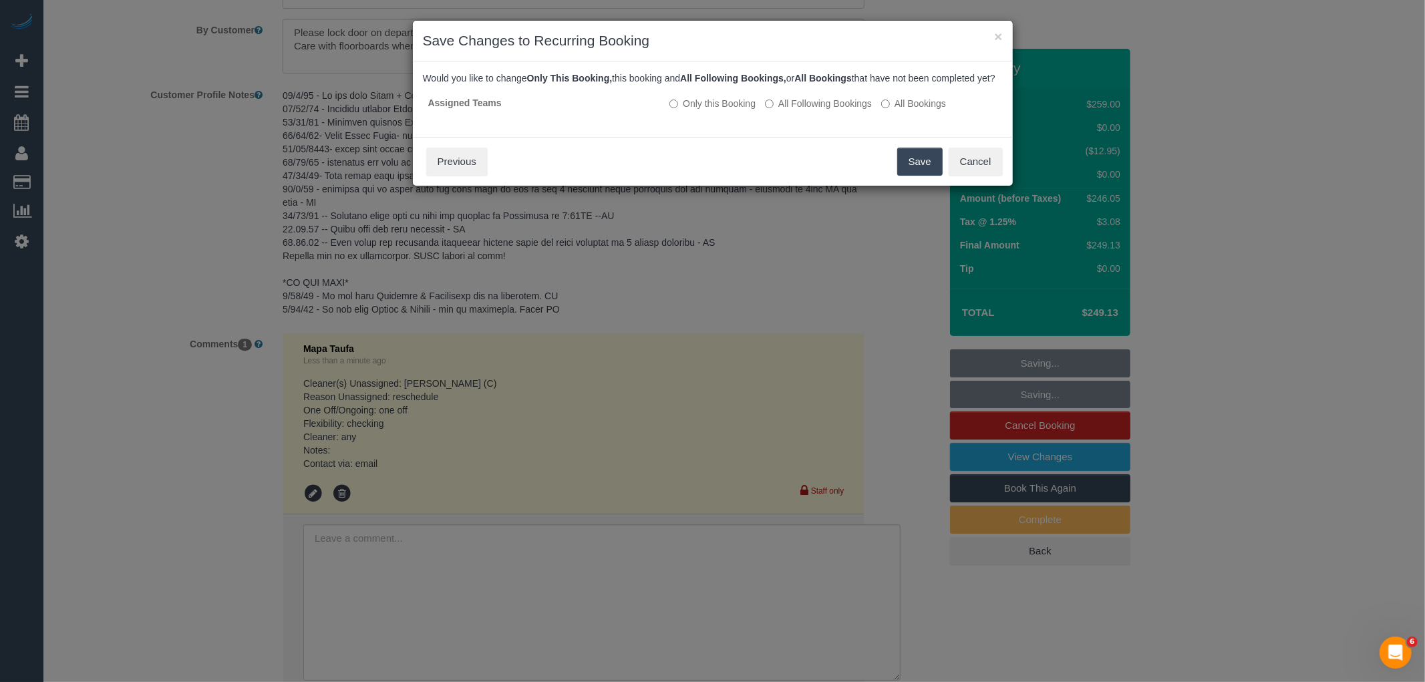
click at [912, 174] on button "Save" at bounding box center [919, 162] width 45 height 28
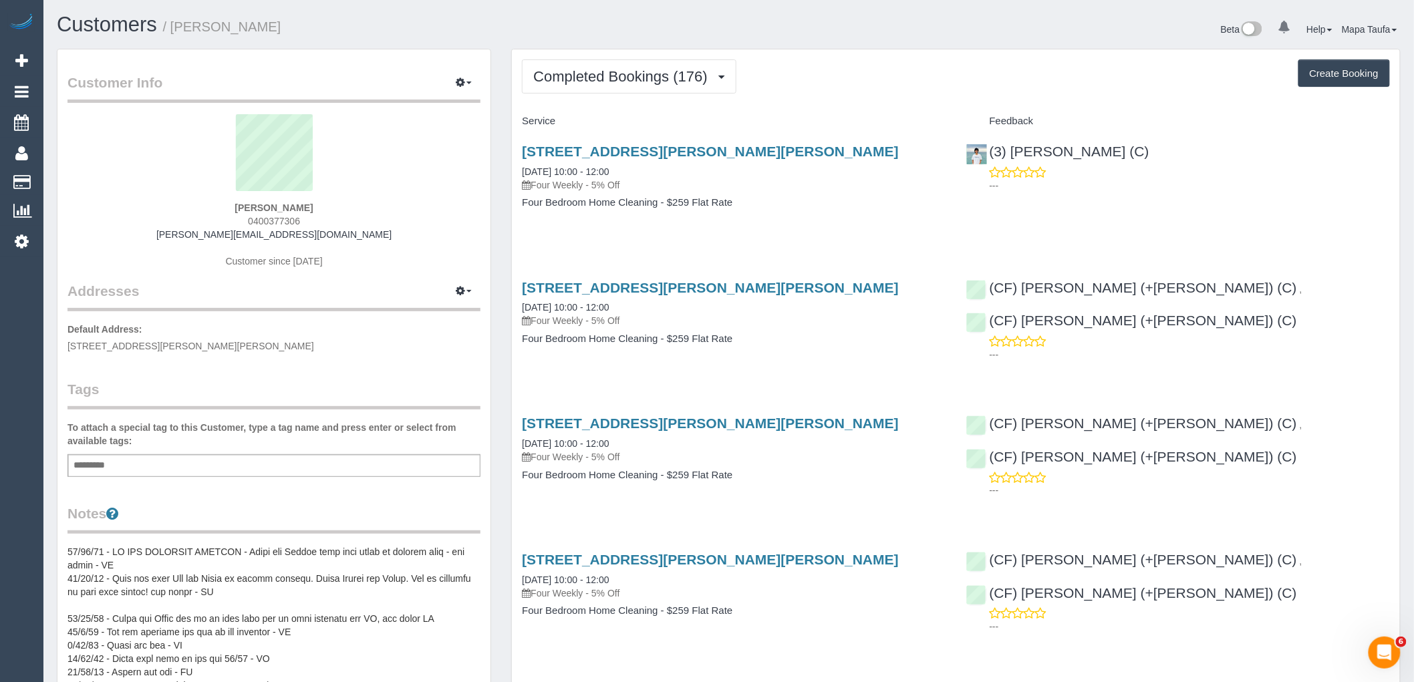
drag, startPoint x: 250, startPoint y: 221, endPoint x: 241, endPoint y: 218, distance: 9.3
click at [236, 220] on div "Shane O'Neill 0400377306 shane_on@hotmail.com Customer since 2017" at bounding box center [273, 197] width 413 height 167
copy span "0400377306"
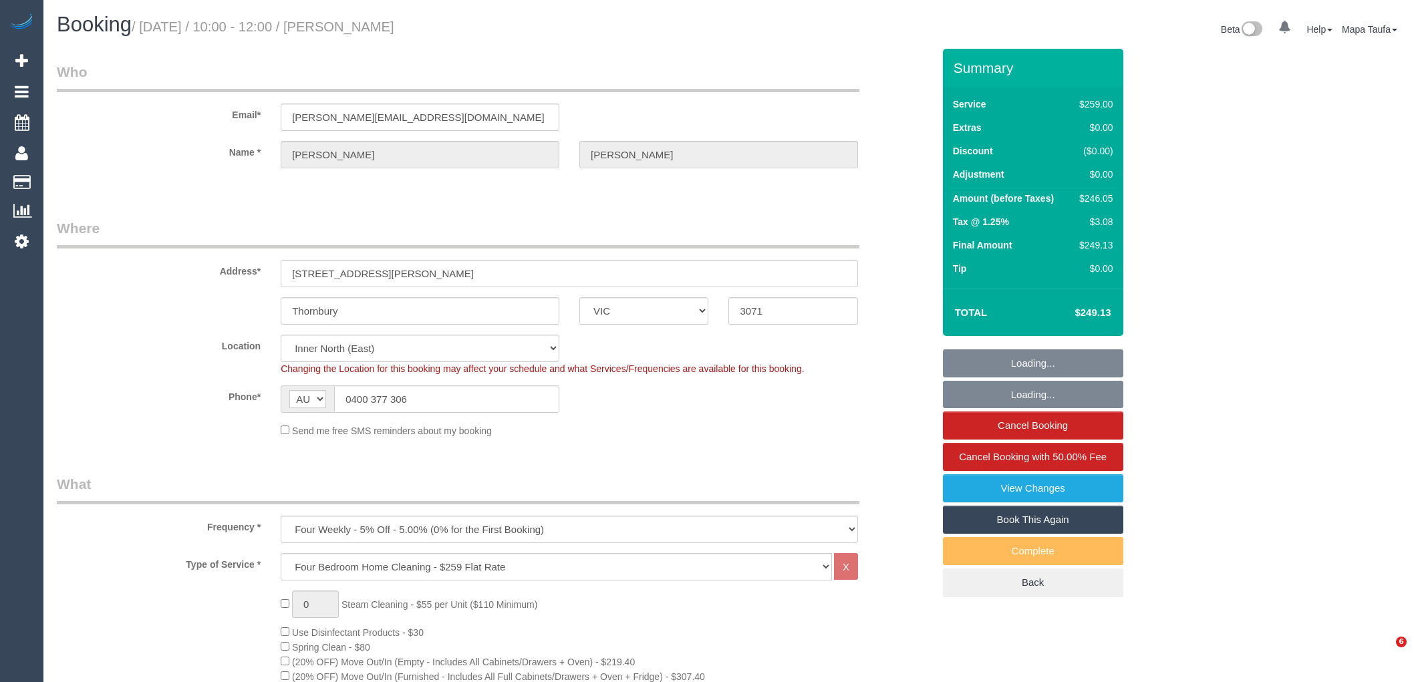
select select "VIC"
select select "string:stripe-pm_1R7EU12GScqysDRVlZP1YM6c"
select select "number:28"
select select "number:14"
select select "number:19"
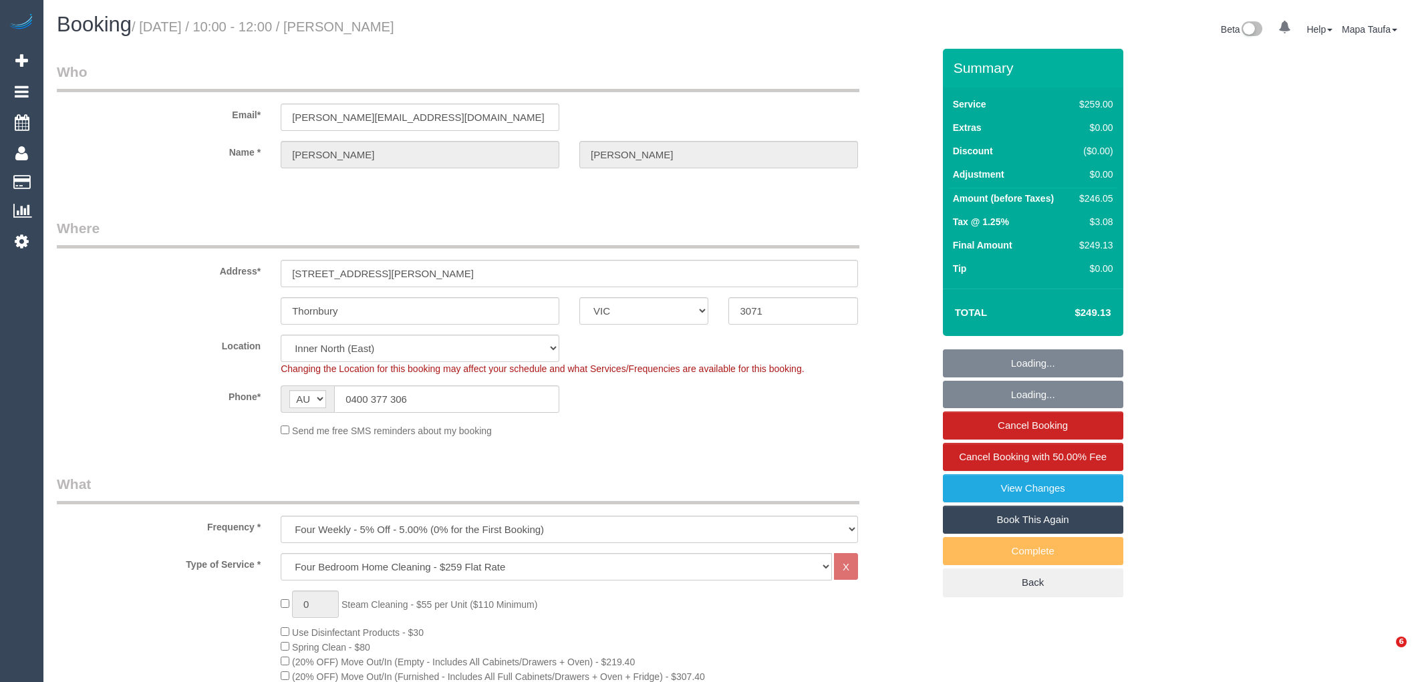
select select "number:22"
select select "number:34"
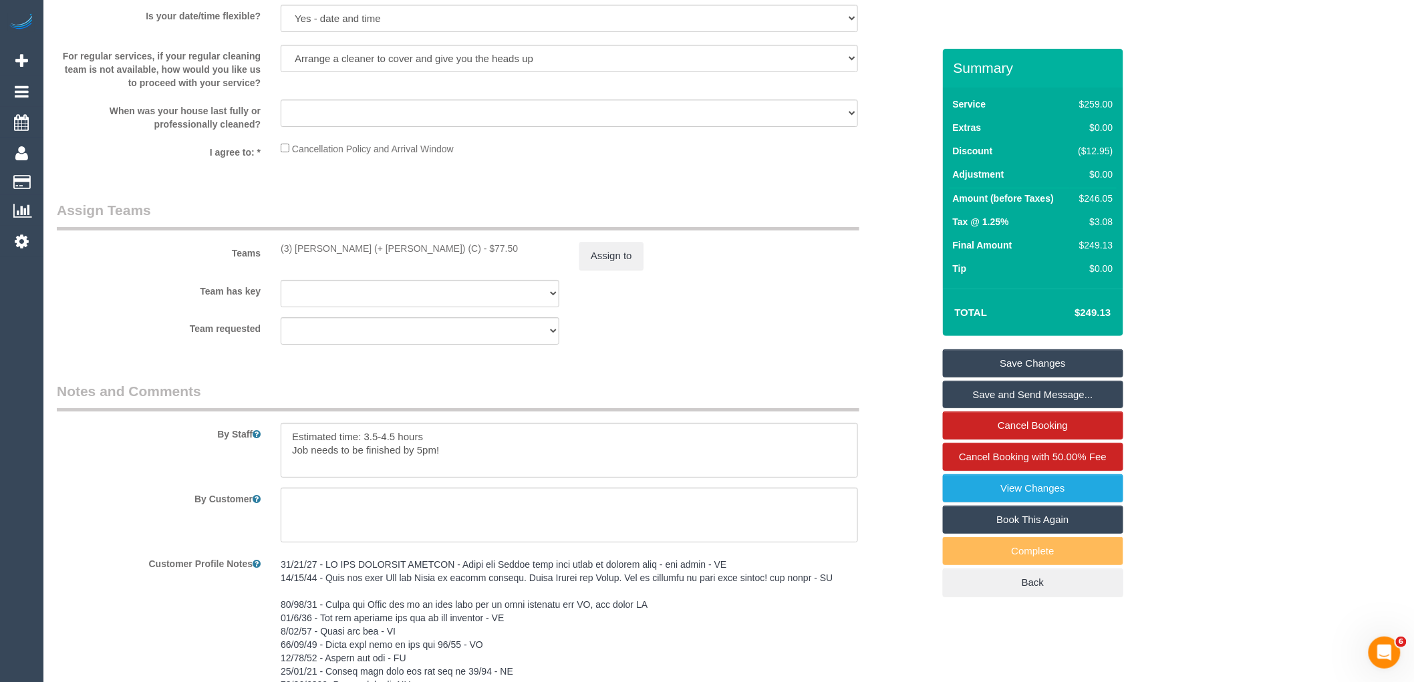
scroll to position [2185, 0]
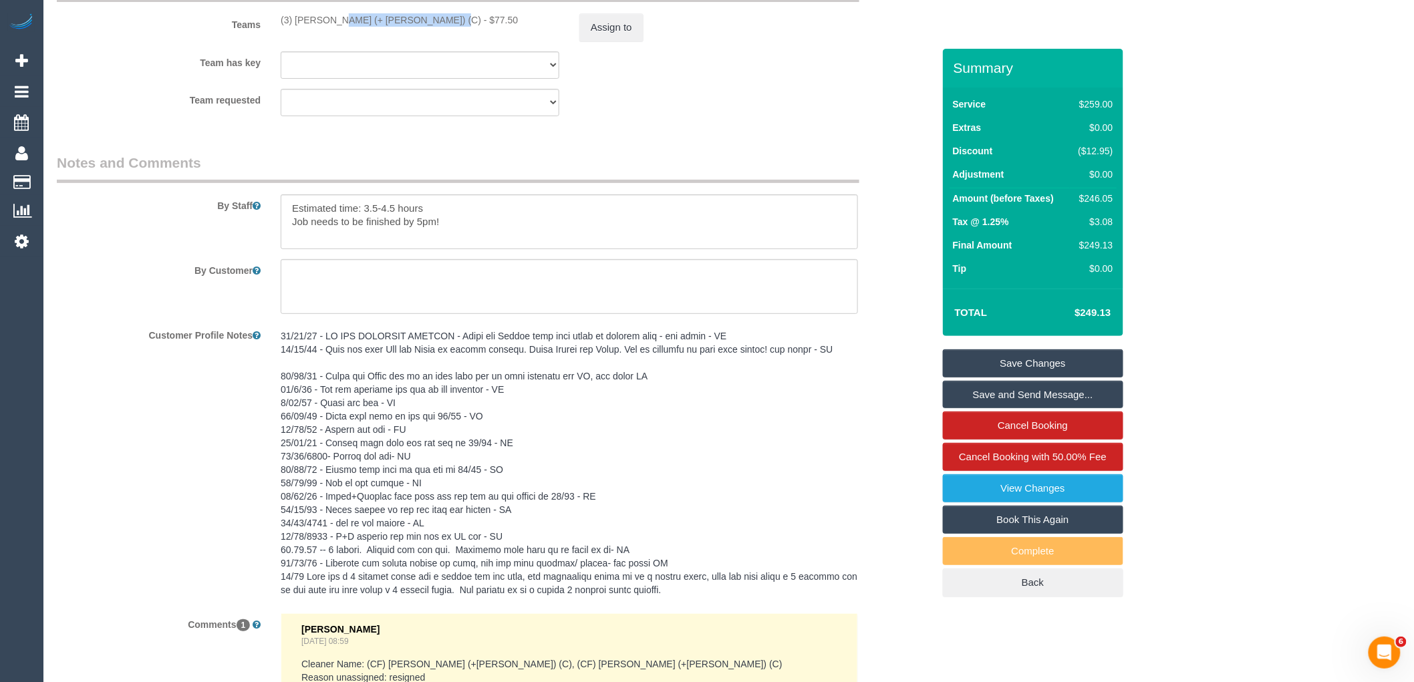
drag, startPoint x: 390, startPoint y: 38, endPoint x: 295, endPoint y: 45, distance: 95.1
click at [295, 27] on div "(3) Sultana (+ Sabbir) (C) - $77.50" at bounding box center [420, 19] width 279 height 13
copy div "Sultana (+ Sabbir) (C) -"
click at [623, 41] on button "Assign to" at bounding box center [611, 27] width 64 height 28
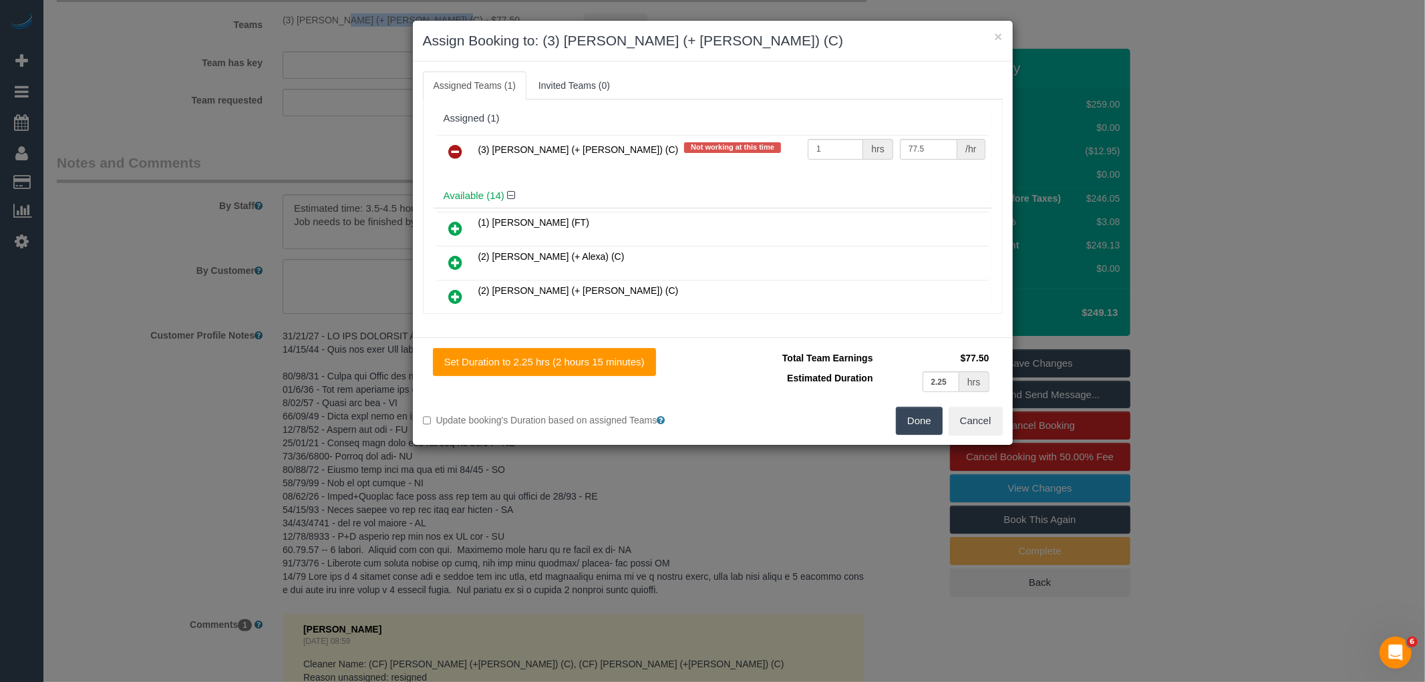
click at [462, 152] on icon at bounding box center [456, 152] width 14 height 16
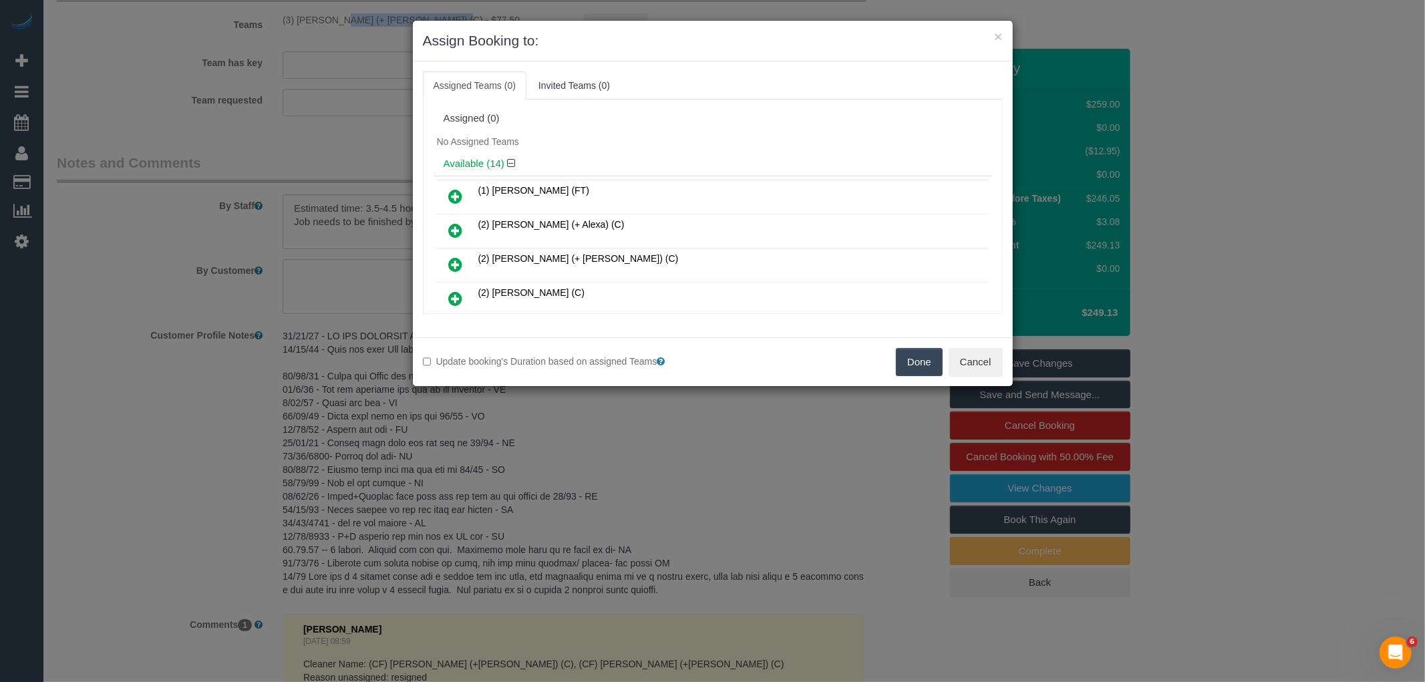
click at [906, 369] on button "Done" at bounding box center [919, 362] width 47 height 28
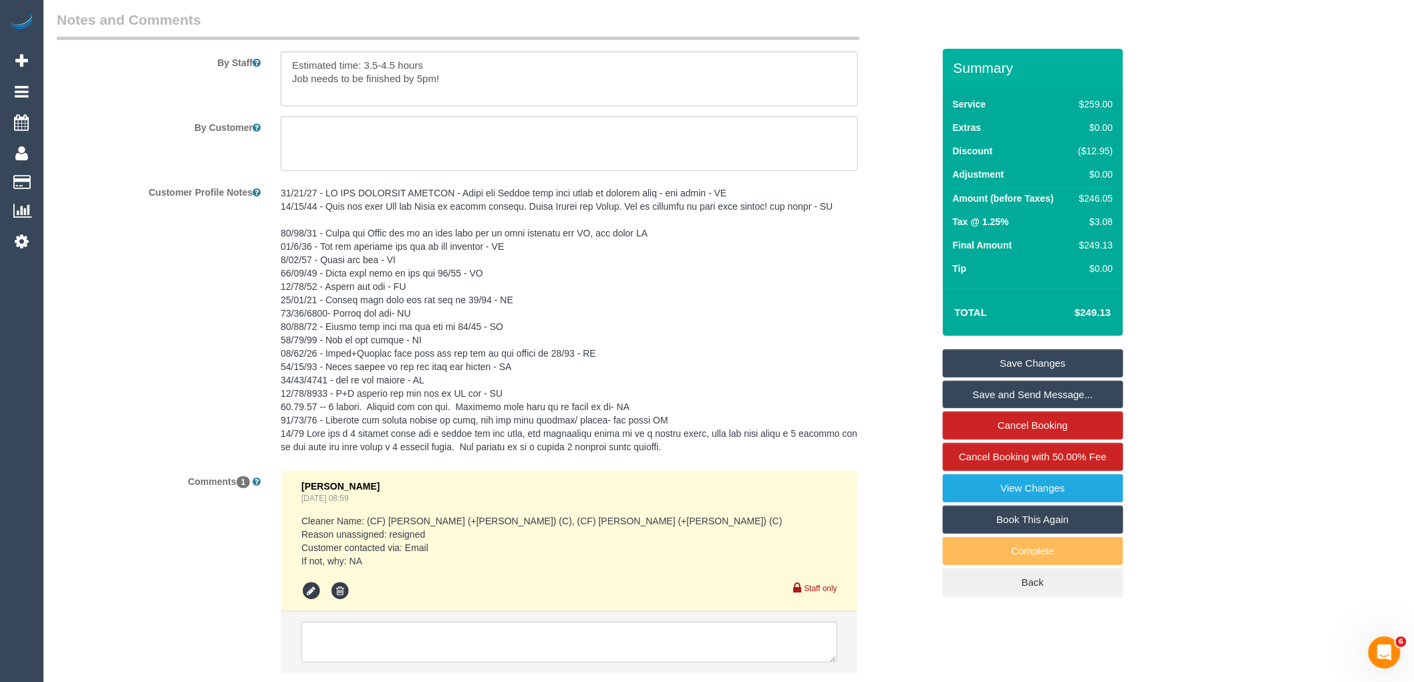
scroll to position [2434, 0]
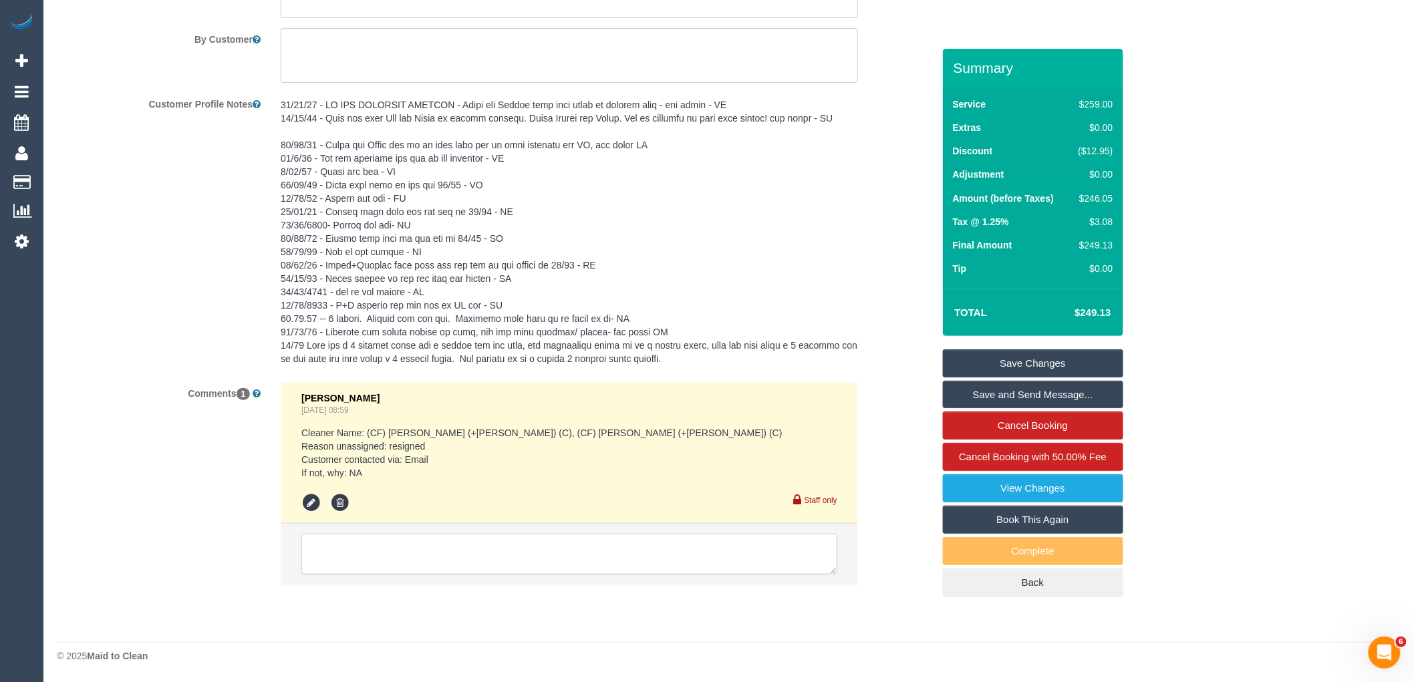
click at [381, 546] on textarea at bounding box center [569, 554] width 536 height 41
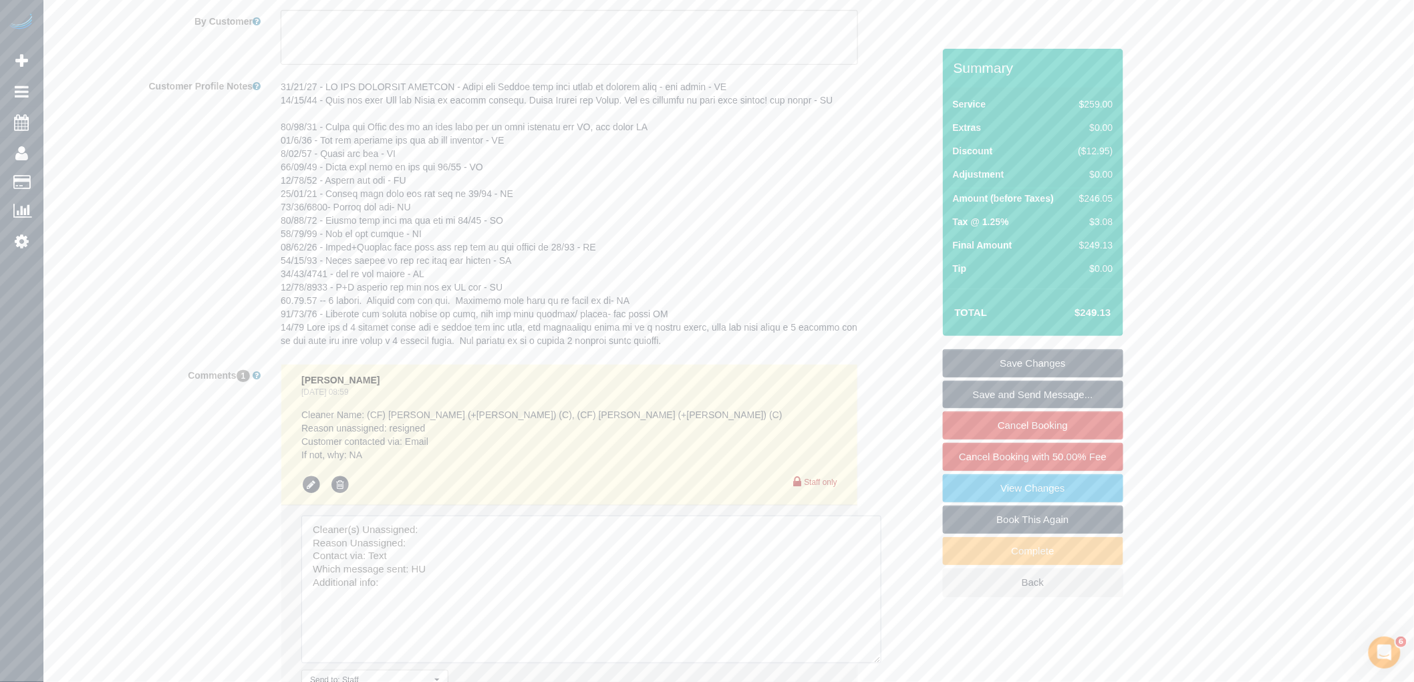
drag, startPoint x: 831, startPoint y: 570, endPoint x: 876, endPoint y: 675, distance: 114.7
click at [876, 663] on textarea at bounding box center [591, 590] width 580 height 148
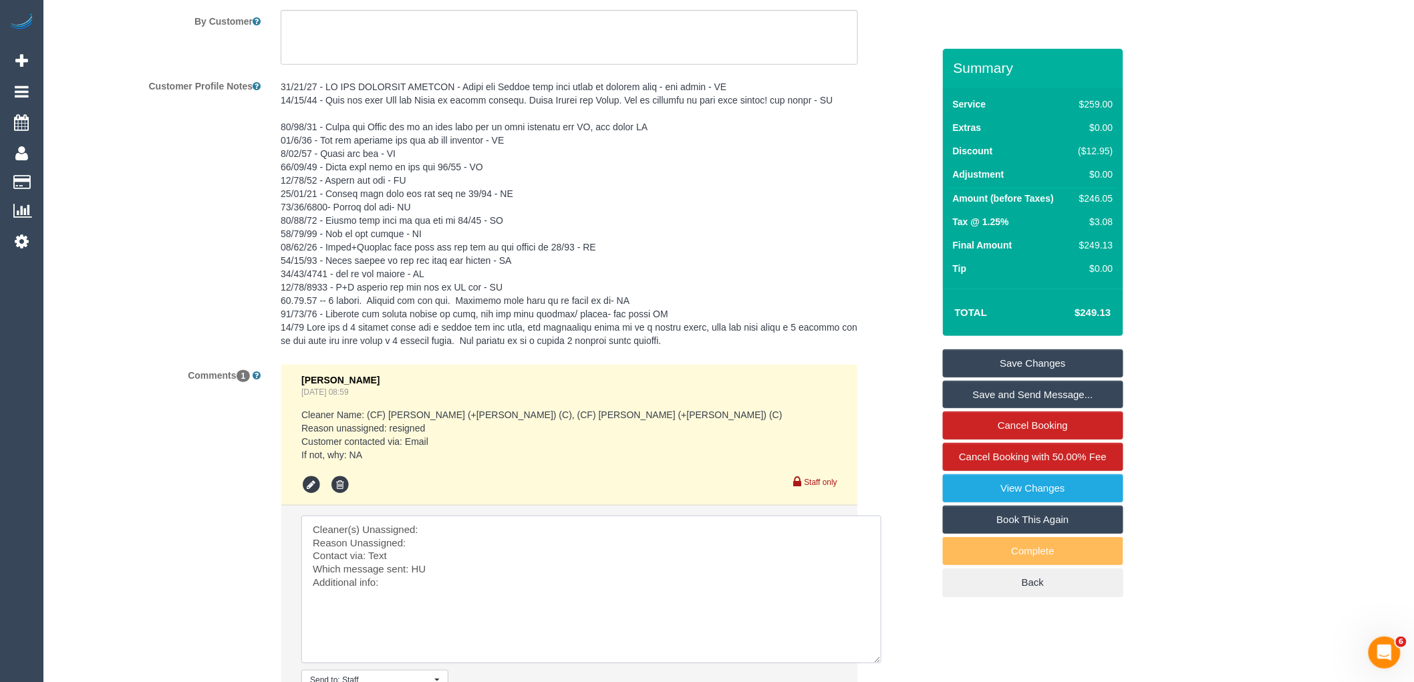
click at [454, 550] on textarea at bounding box center [591, 590] width 580 height 148
paste textarea "Sultana (+ Sabbir) (C) -"
click at [450, 564] on textarea at bounding box center [591, 590] width 580 height 148
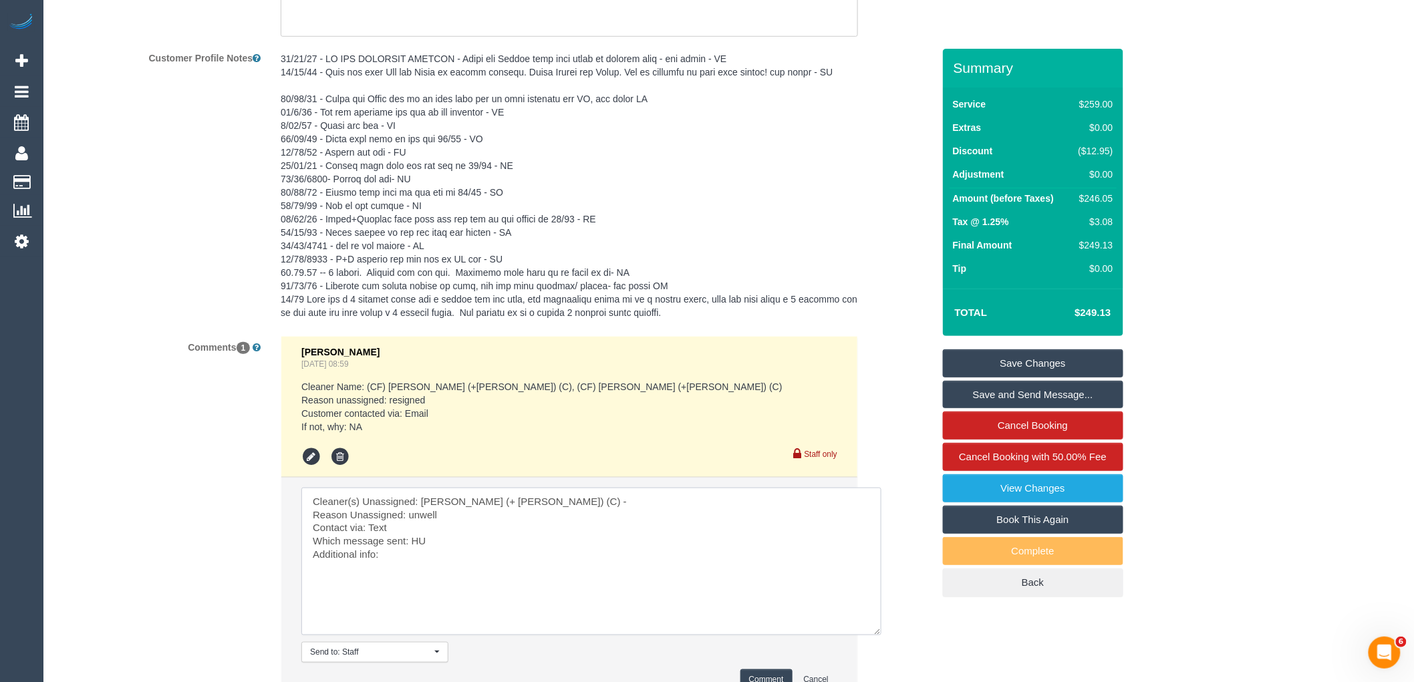
scroll to position [2508, 0]
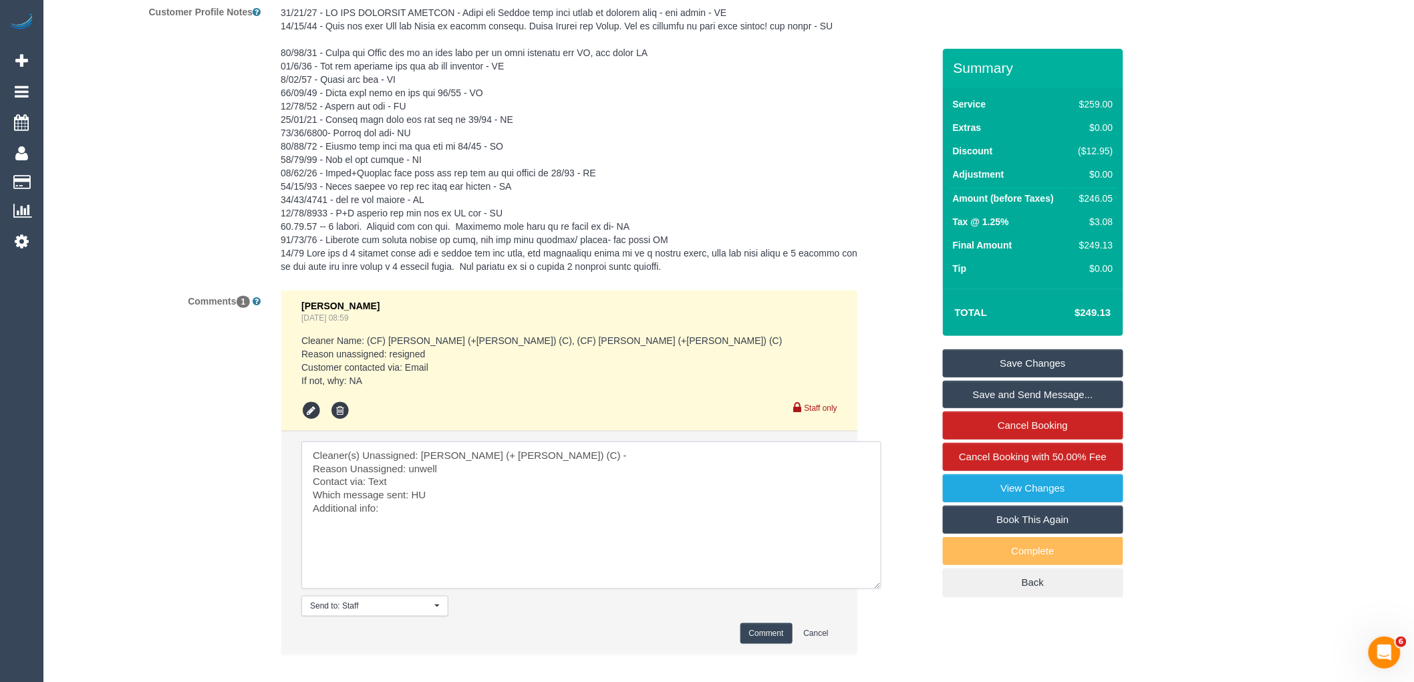
type textarea "Cleaner(s) Unassigned: Sultana (+ Sabbir) (C) - Reason Unassigned: unwell Conta…"
click at [767, 644] on button "Comment" at bounding box center [766, 633] width 52 height 21
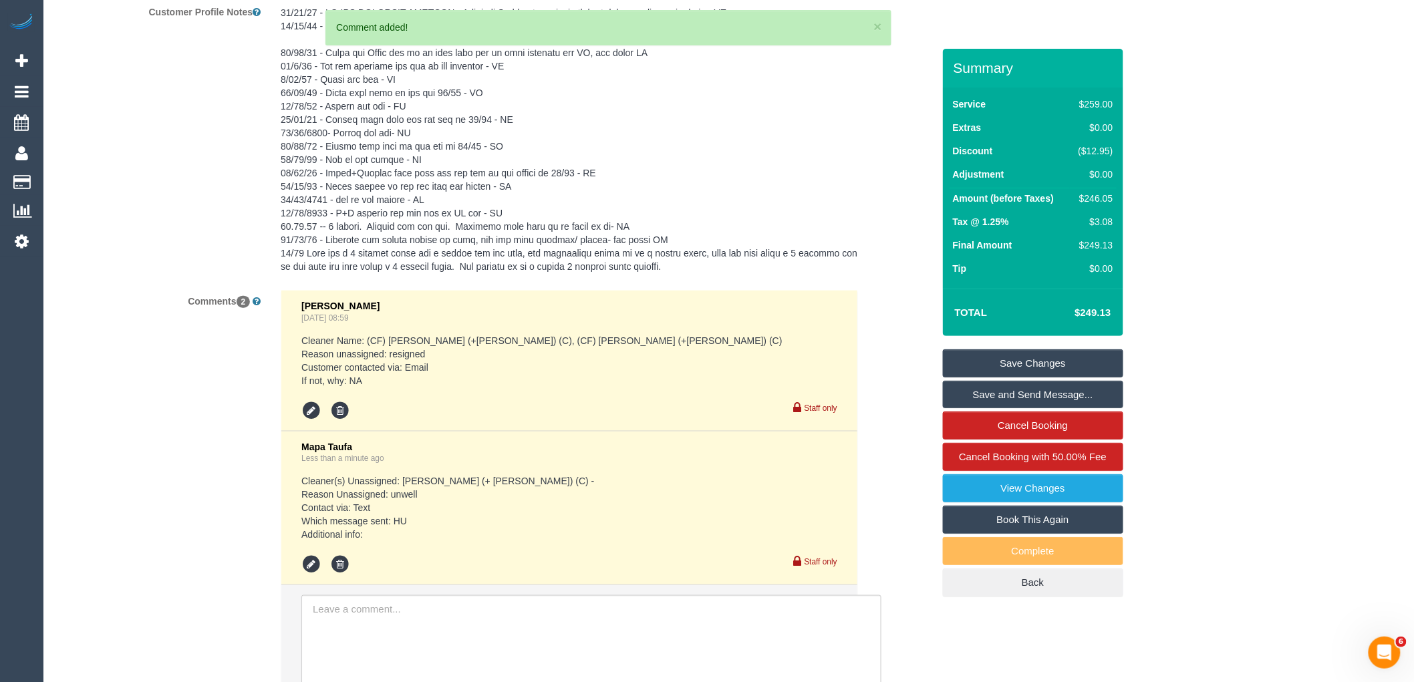
click at [1002, 361] on link "Save Changes" at bounding box center [1033, 363] width 180 height 28
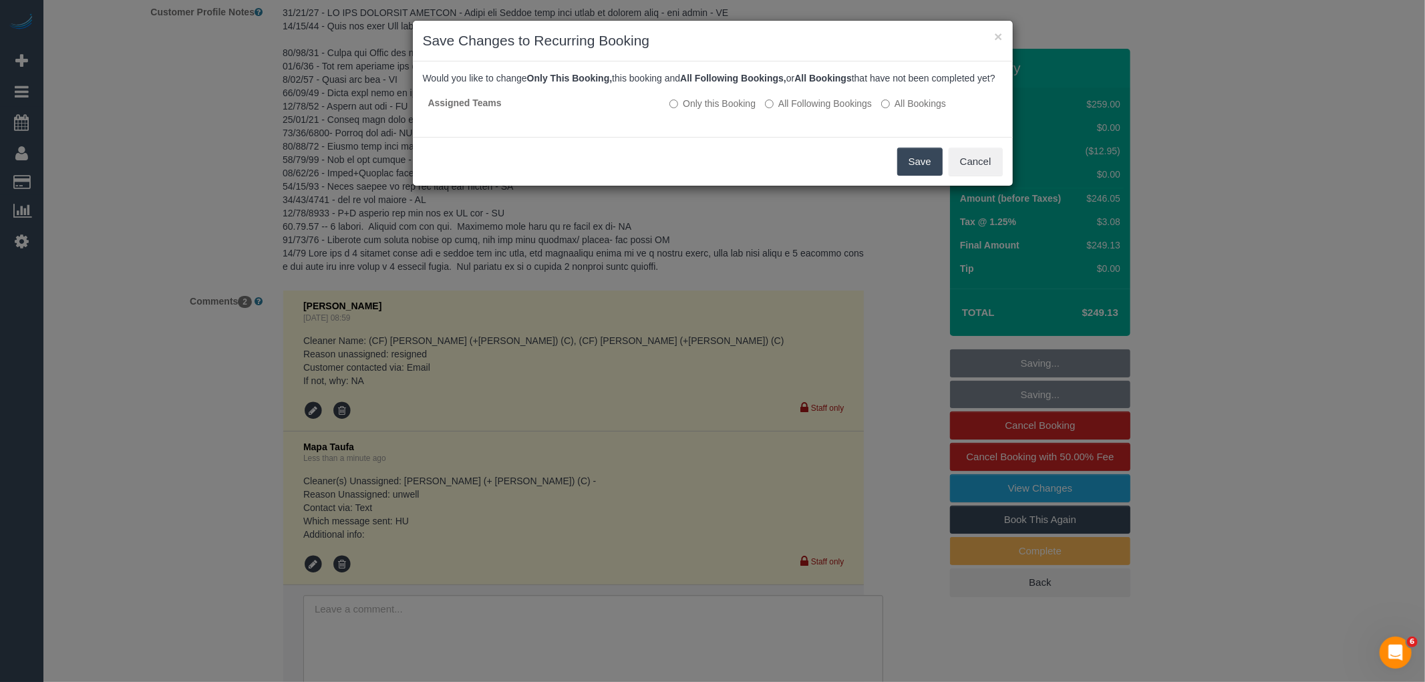
click at [913, 172] on button "Save" at bounding box center [919, 162] width 45 height 28
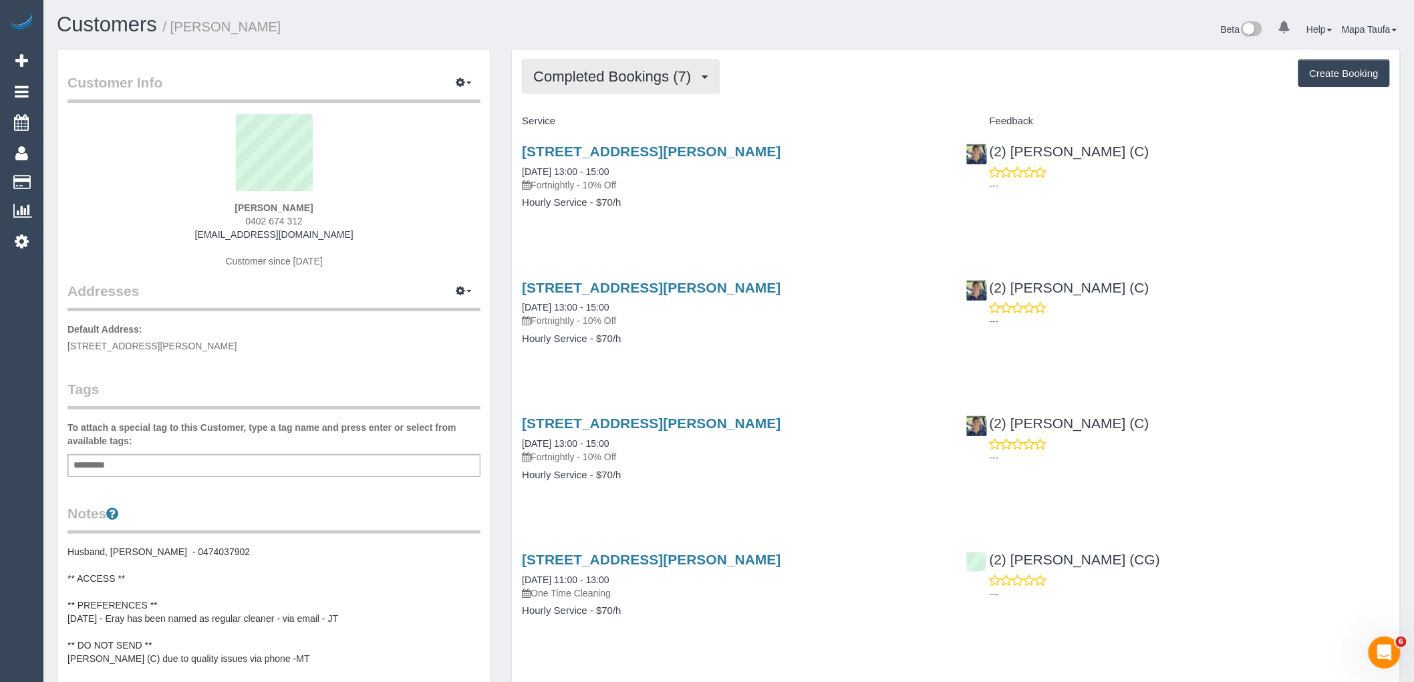
click at [597, 84] on span "Completed Bookings (7)" at bounding box center [615, 76] width 164 height 17
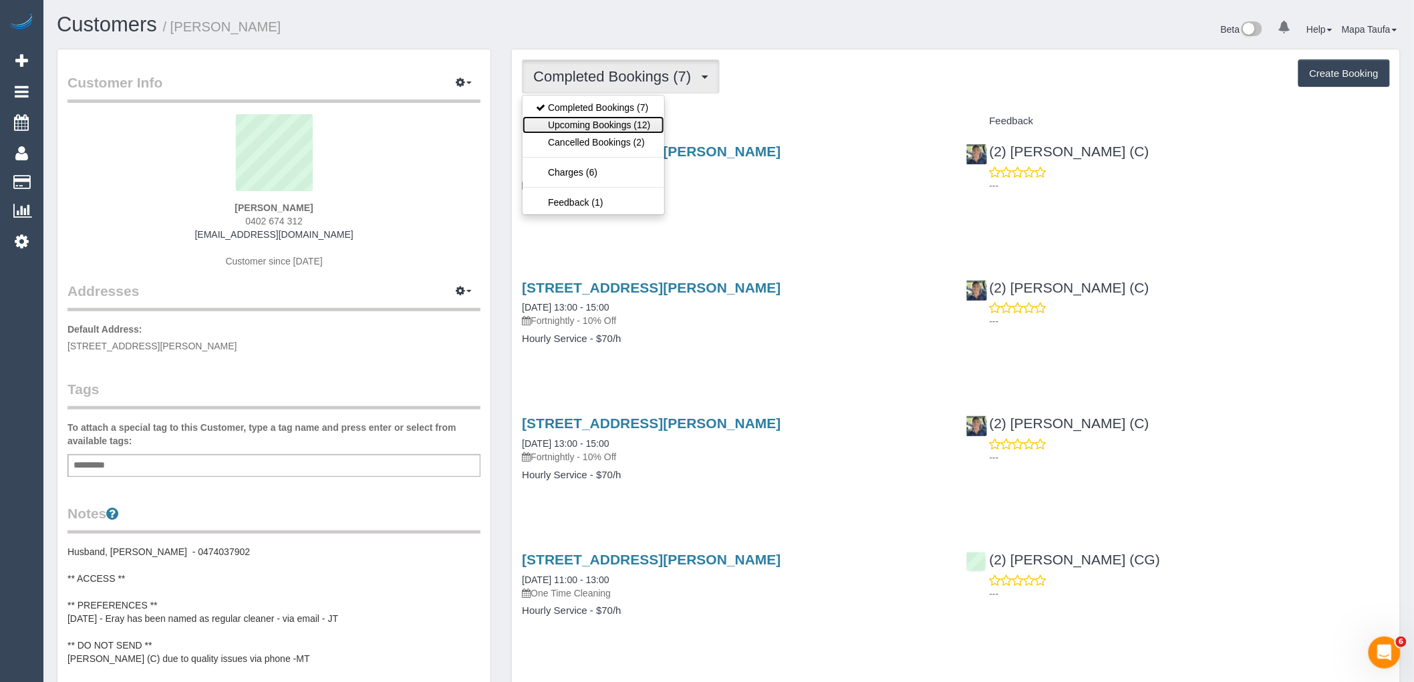
click at [590, 128] on link "Upcoming Bookings (12)" at bounding box center [592, 124] width 141 height 17
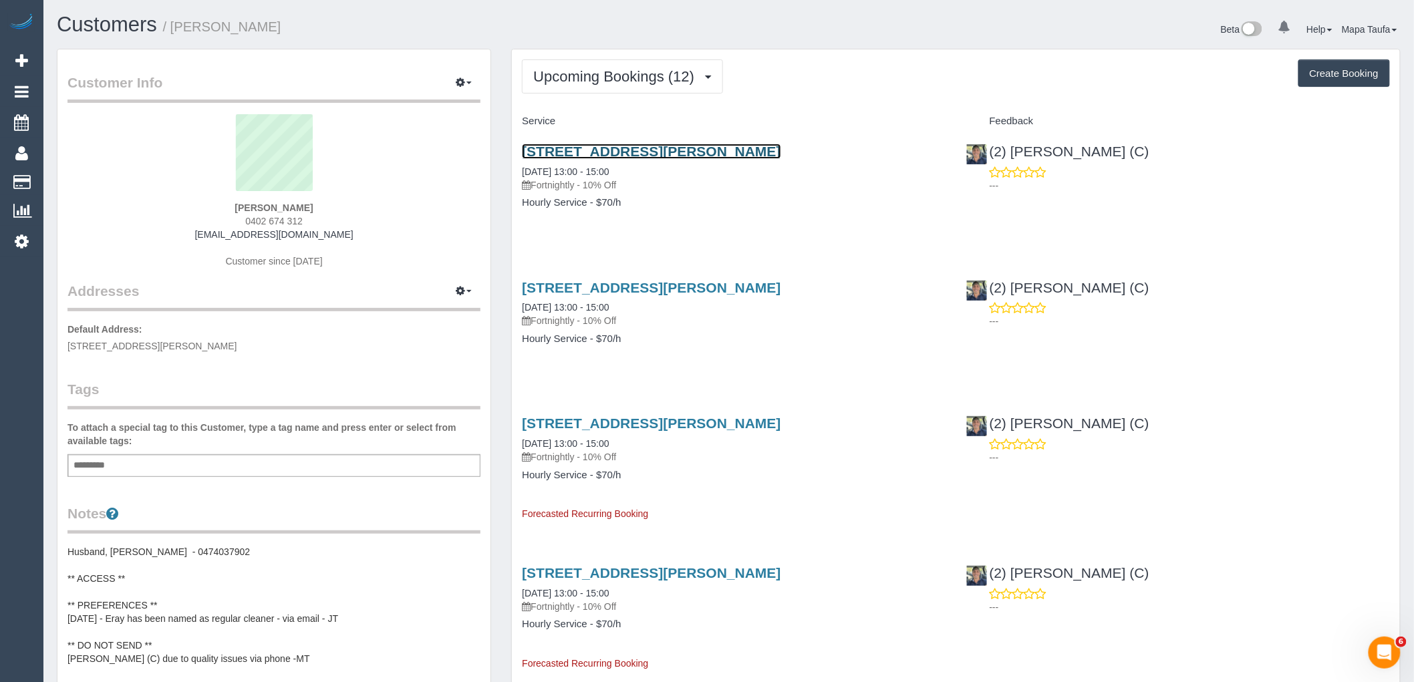
click at [537, 149] on link "[STREET_ADDRESS][PERSON_NAME]" at bounding box center [651, 151] width 259 height 15
drag, startPoint x: 317, startPoint y: 218, endPoint x: 241, endPoint y: 216, distance: 76.2
click at [241, 216] on div "Danielle Winterbottom 0402 674 312 dcalleja4@gmail.com Customer since 2025" at bounding box center [273, 197] width 413 height 167
copy span "0402 674 312"
click at [590, 87] on button "Upcoming Bookings (12)" at bounding box center [622, 76] width 201 height 34
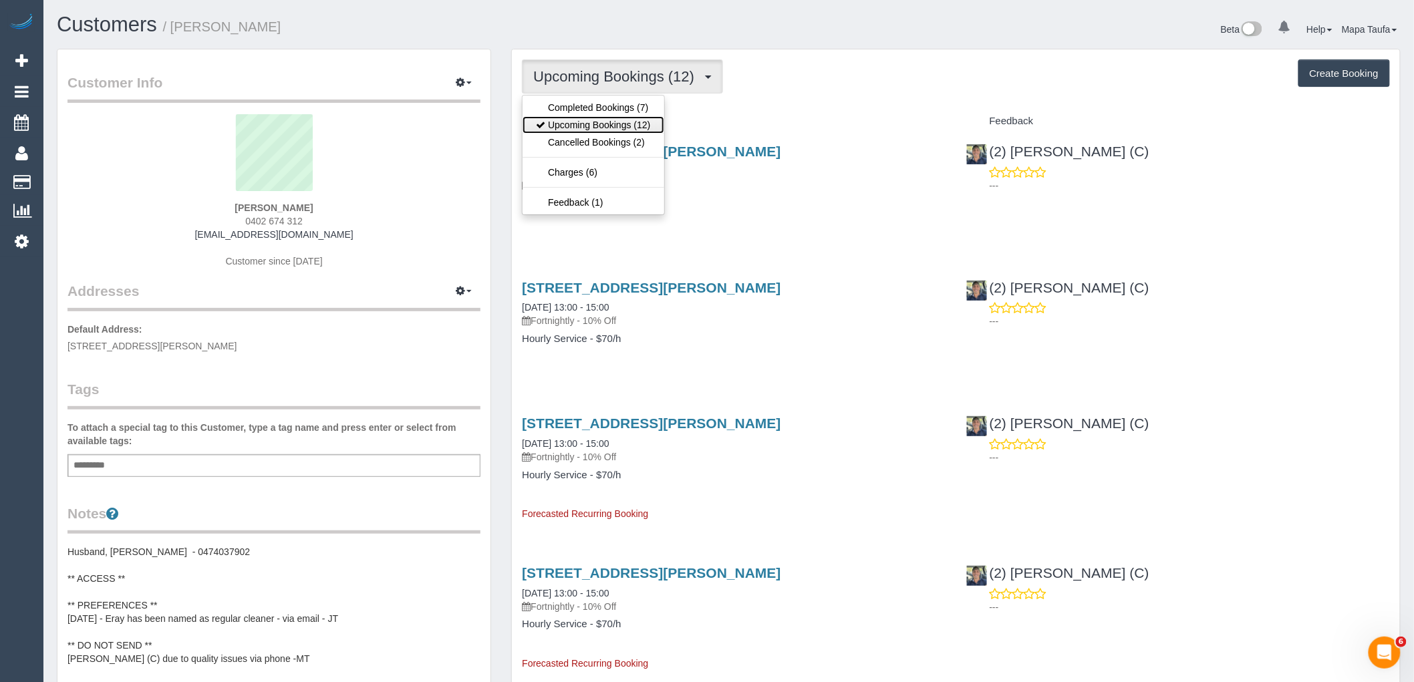
click at [591, 128] on link "Upcoming Bookings (12)" at bounding box center [592, 124] width 141 height 17
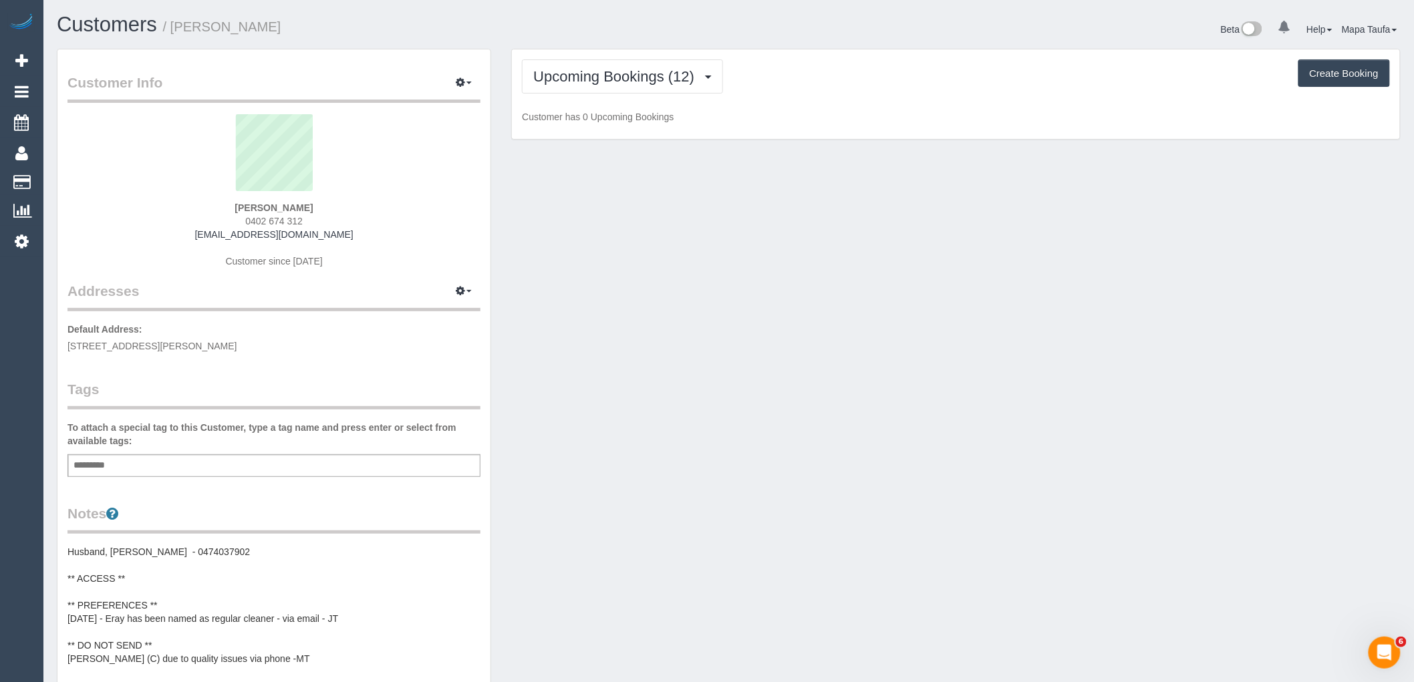
click at [877, 94] on div "Upcoming Bookings (12) Completed Bookings (7) Upcoming Bookings (12) Cancelled …" at bounding box center [956, 76] width 868 height 34
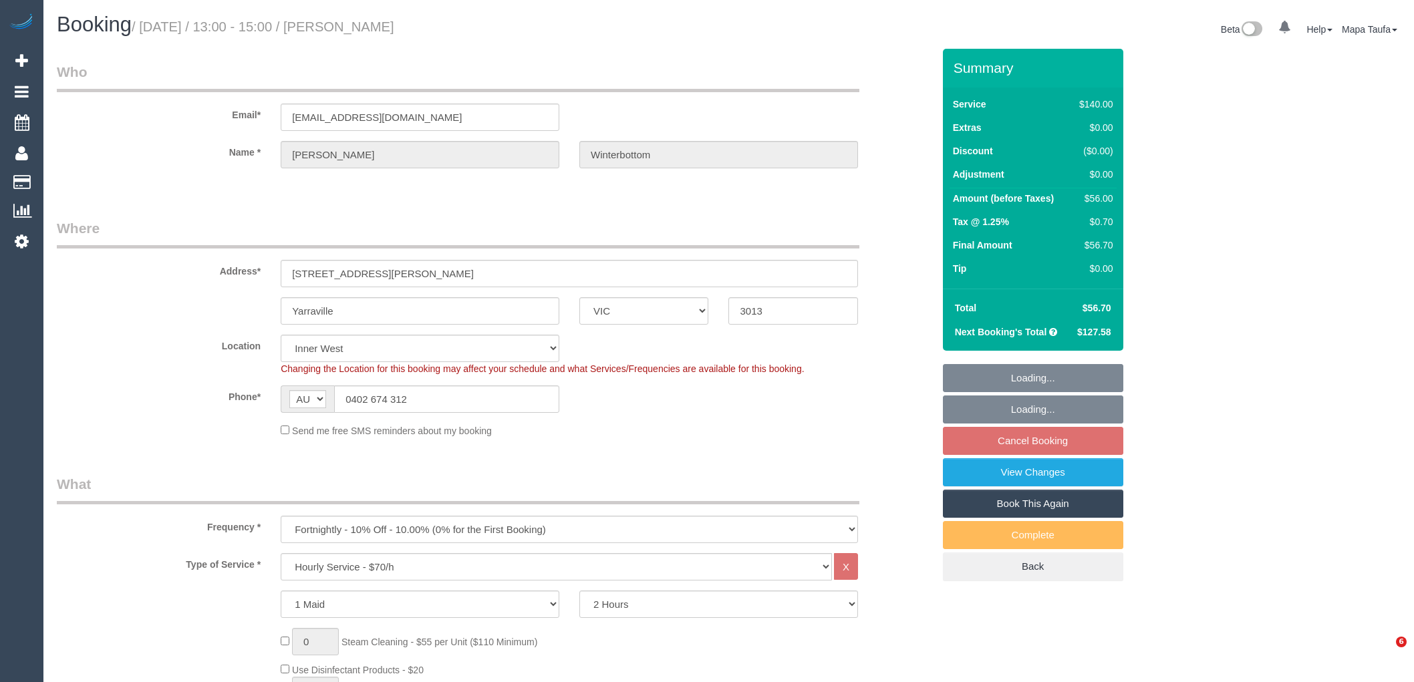
select select "VIC"
select select "string:stripe-pm_1S2jDN2GScqysDRV9m49Sp1n"
select select "number:27"
select select "number:14"
select select "number:19"
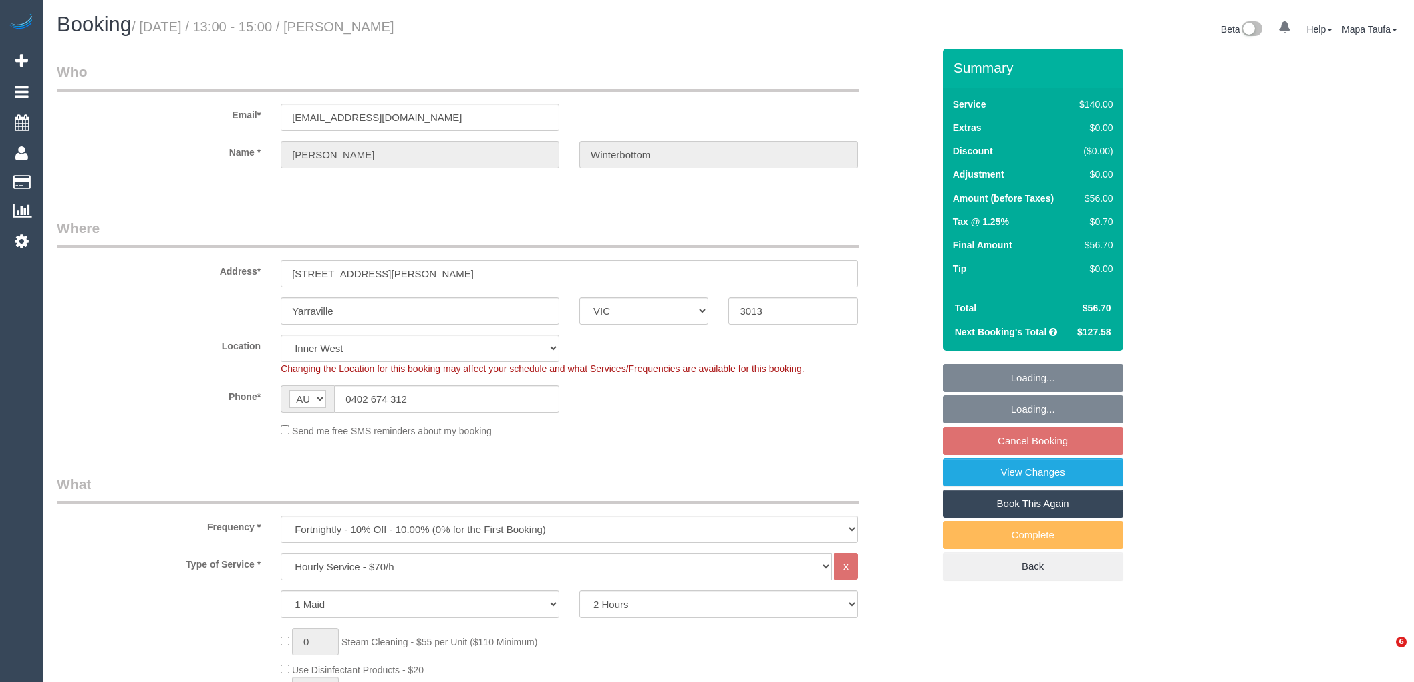
select select "number:22"
select select "number:35"
select select "number:26"
select select "object:860"
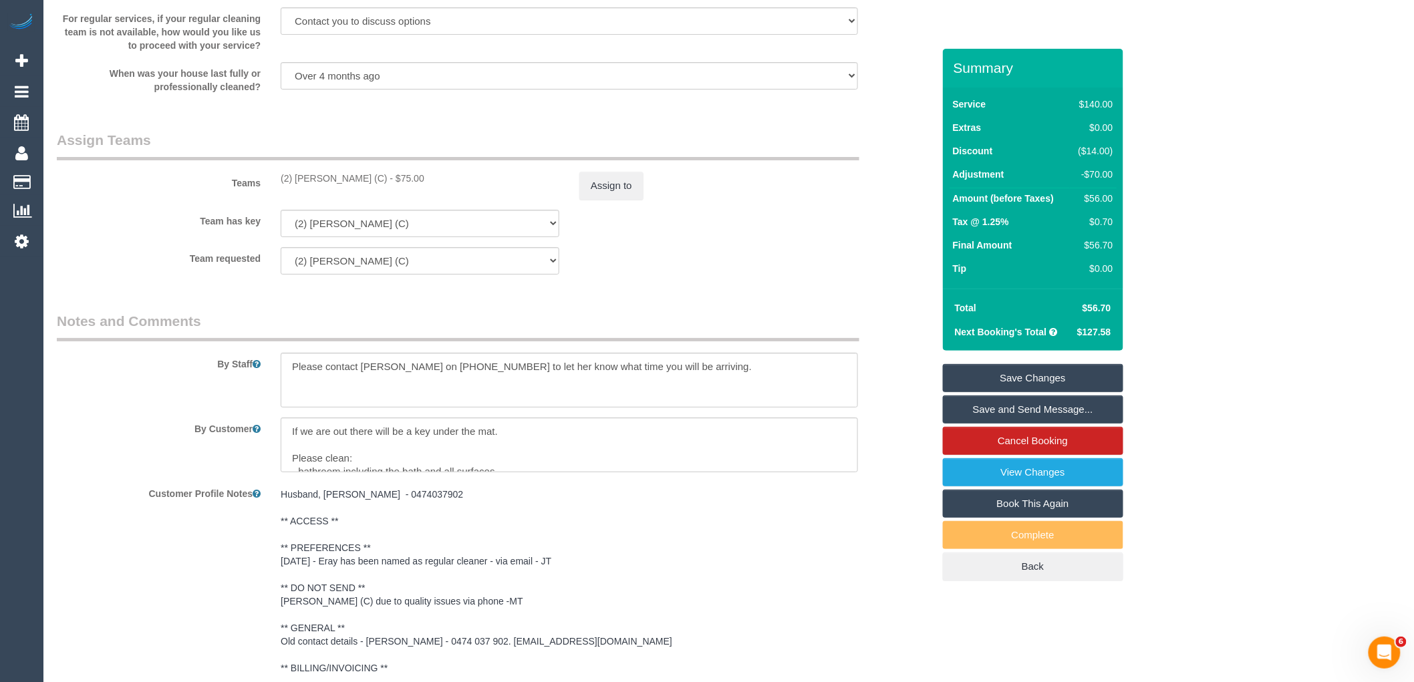
scroll to position [2004, 0]
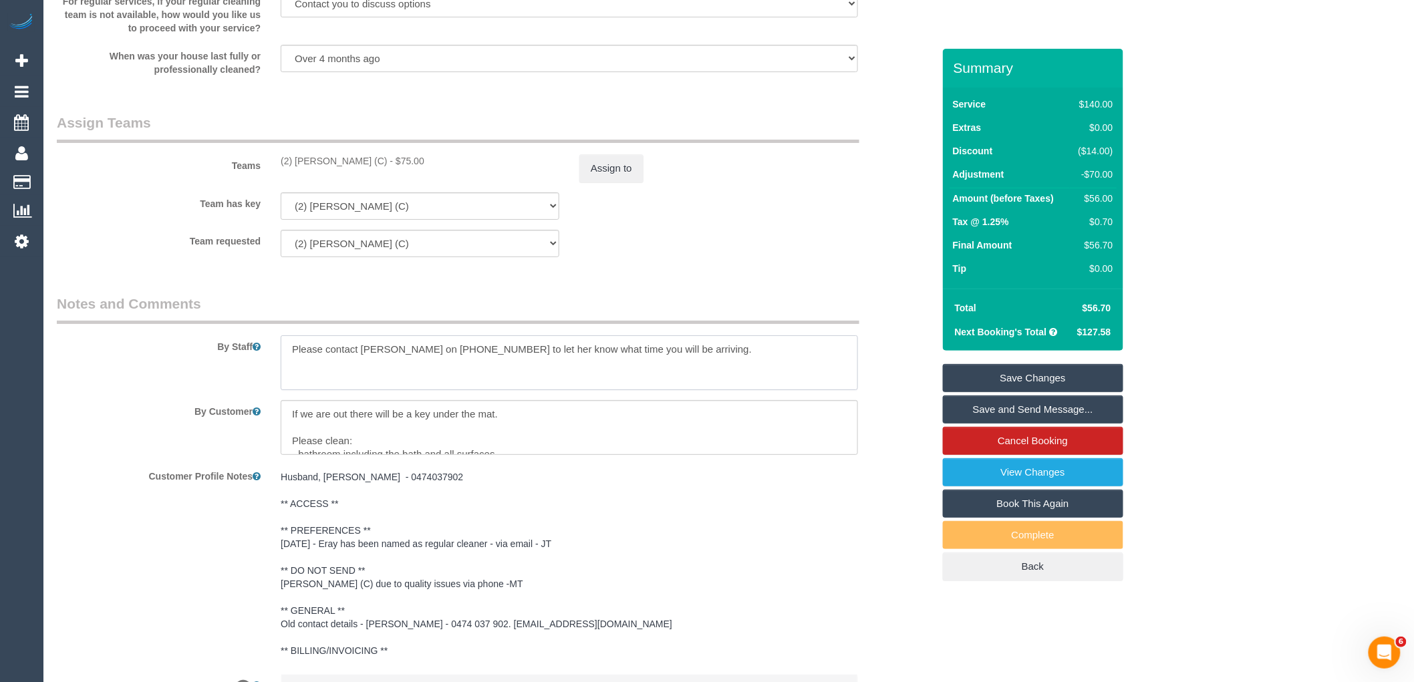
click at [683, 359] on textarea at bounding box center [569, 362] width 577 height 55
type textarea "Please contact Danielle on 0402 674 312 to let her know what time you will be a…"
click at [1047, 366] on link "Save Changes" at bounding box center [1033, 378] width 180 height 28
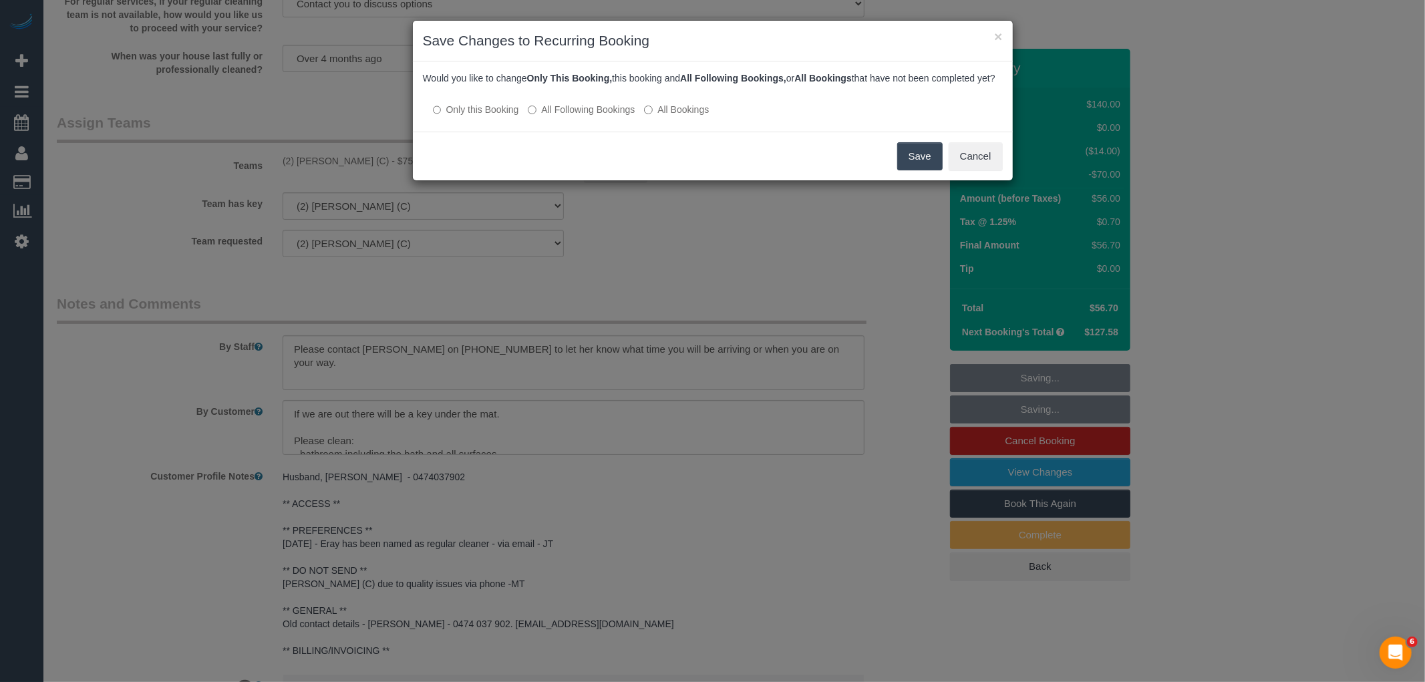
click at [577, 116] on label "All Following Bookings" at bounding box center [581, 109] width 107 height 13
click at [922, 170] on button "Save" at bounding box center [919, 156] width 45 height 28
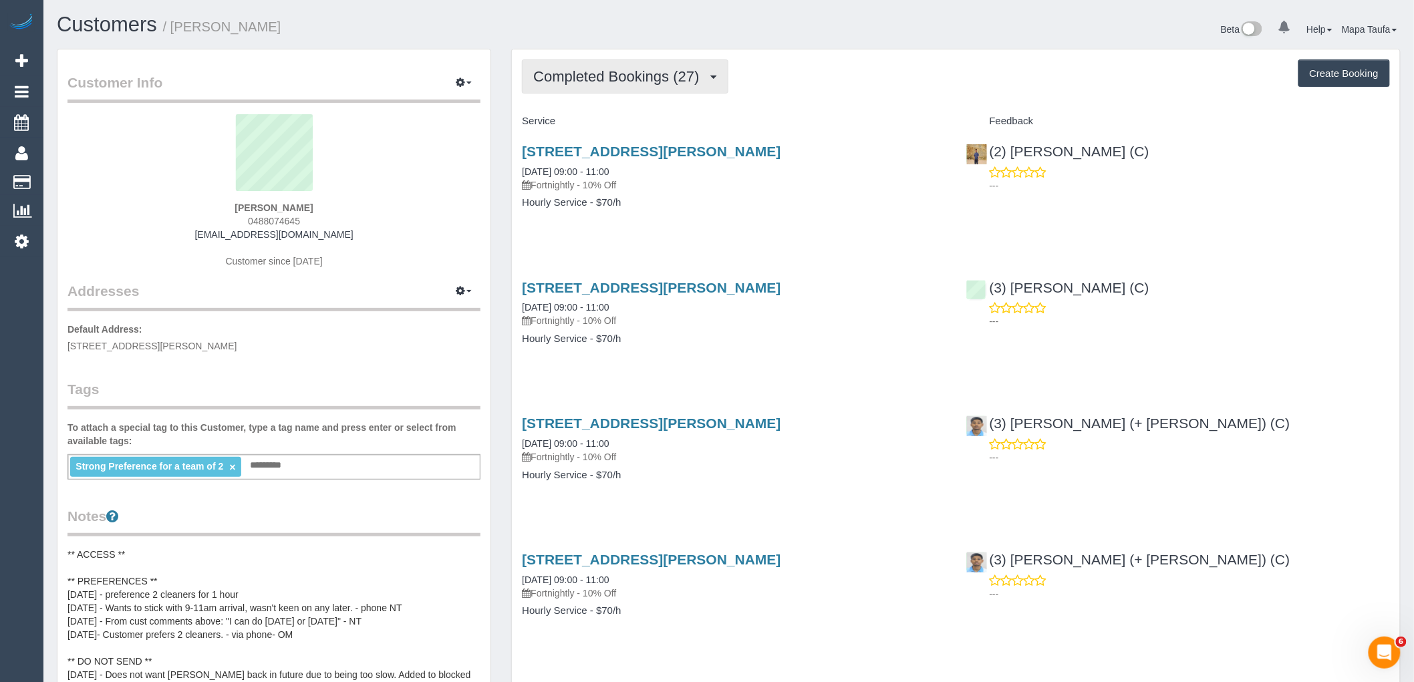
click at [659, 77] on span "Completed Bookings (27)" at bounding box center [619, 76] width 172 height 17
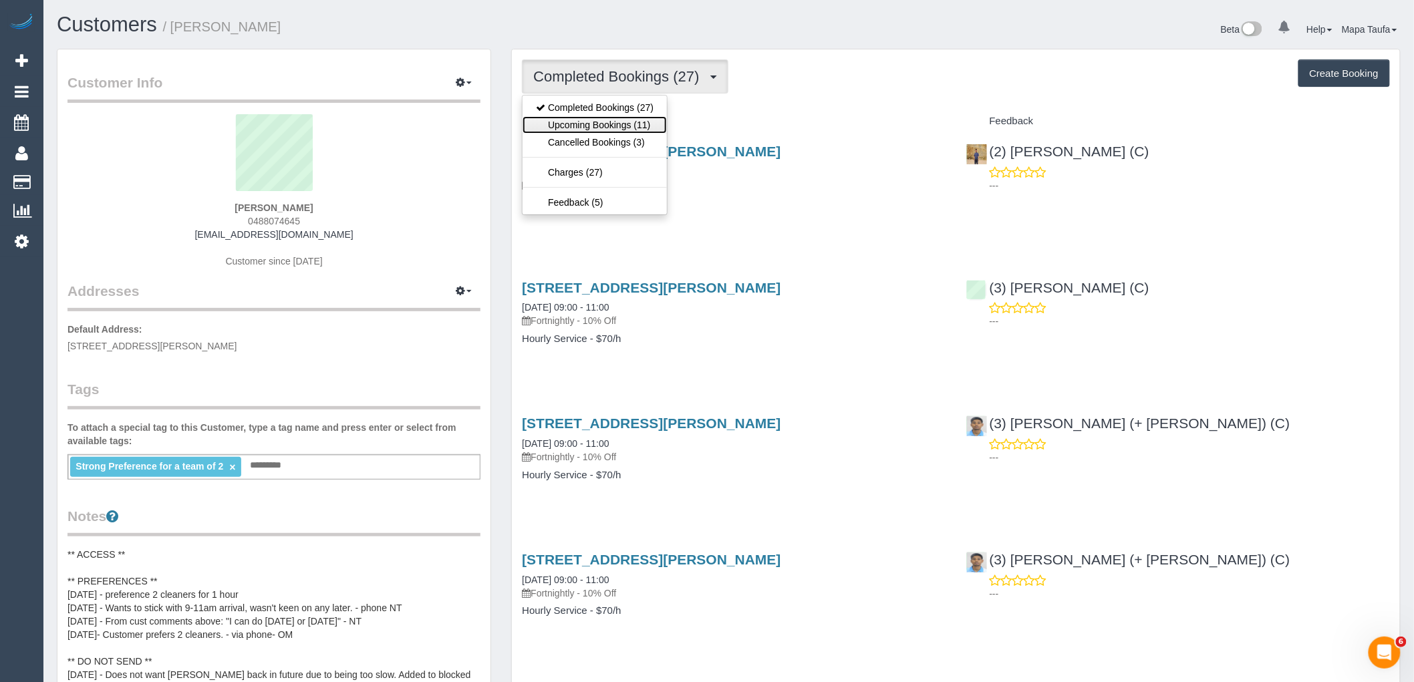
click at [643, 120] on link "Upcoming Bookings (11)" at bounding box center [594, 124] width 144 height 17
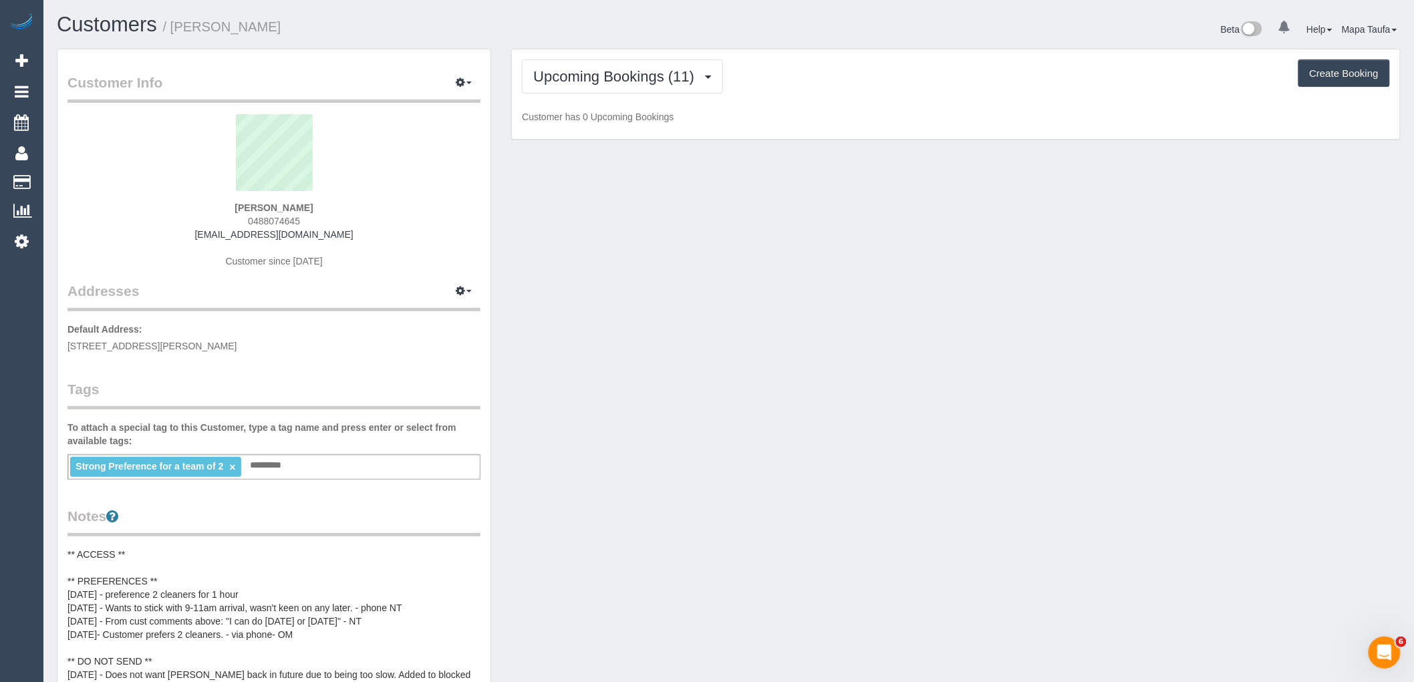
click at [812, 100] on div "Upcoming Bookings (11) Completed Bookings (27) Upcoming Bookings (11) Cancelled…" at bounding box center [956, 94] width 888 height 90
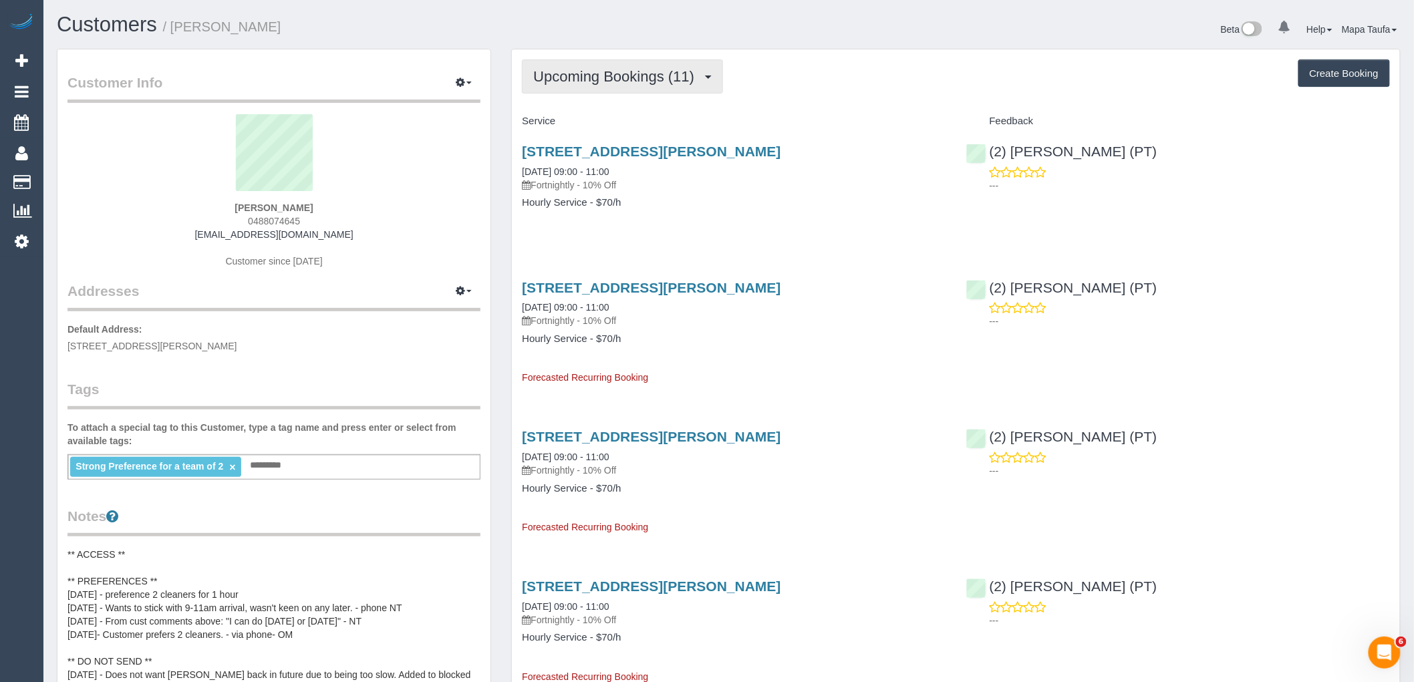
click at [607, 86] on button "Upcoming Bookings (11)" at bounding box center [622, 76] width 201 height 34
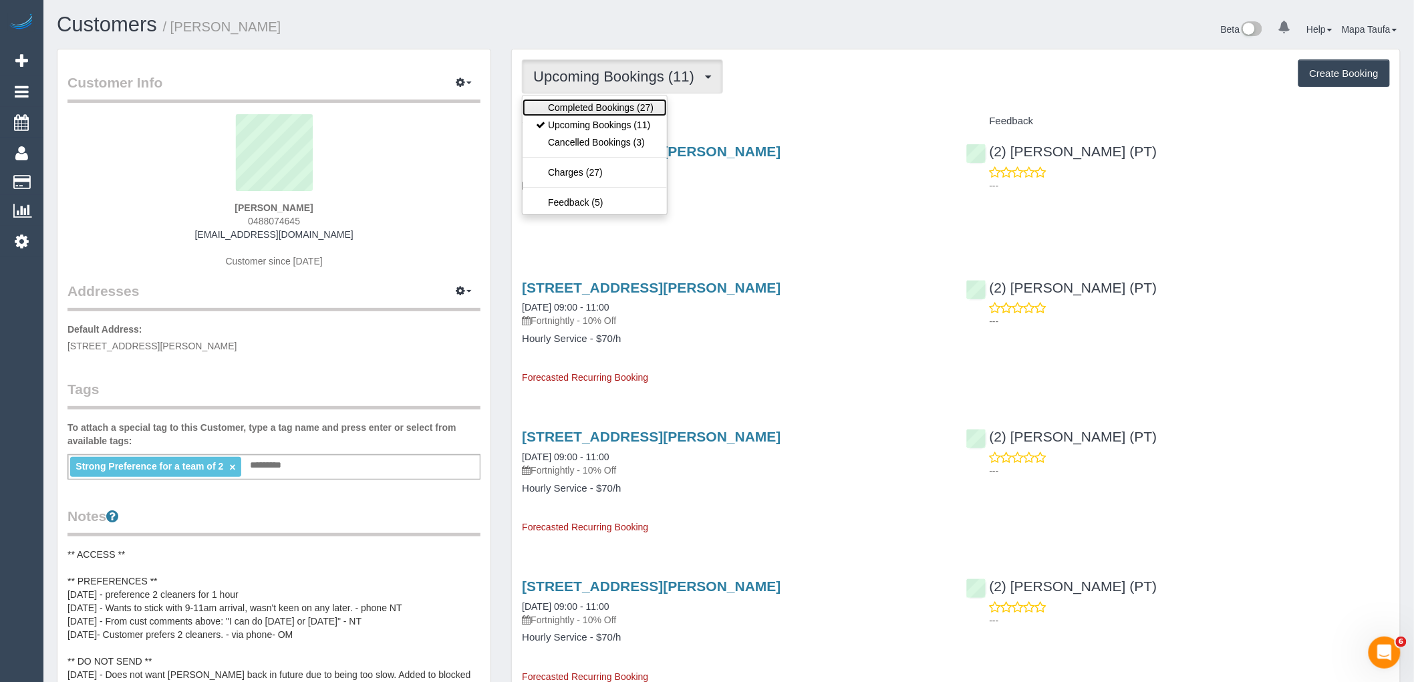
click at [599, 104] on link "Completed Bookings (27)" at bounding box center [594, 107] width 144 height 17
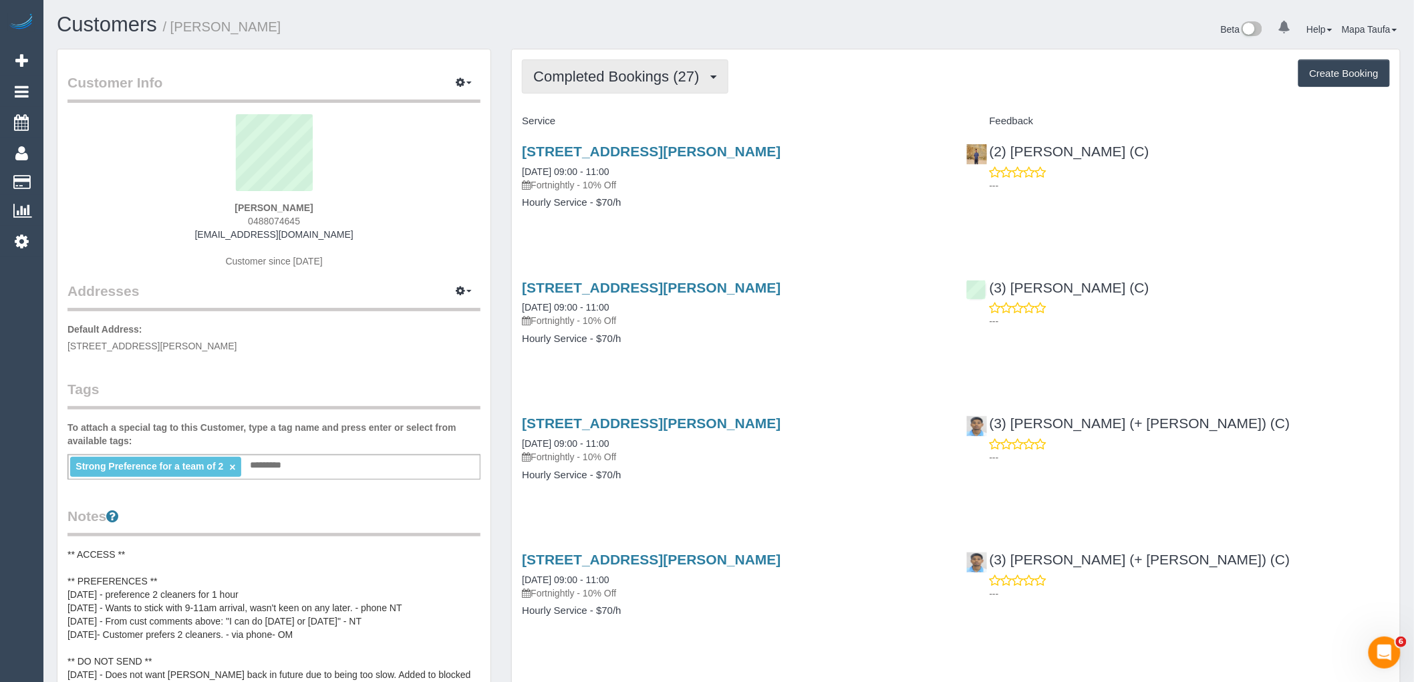
click at [625, 88] on button "Completed Bookings (27)" at bounding box center [625, 76] width 206 height 34
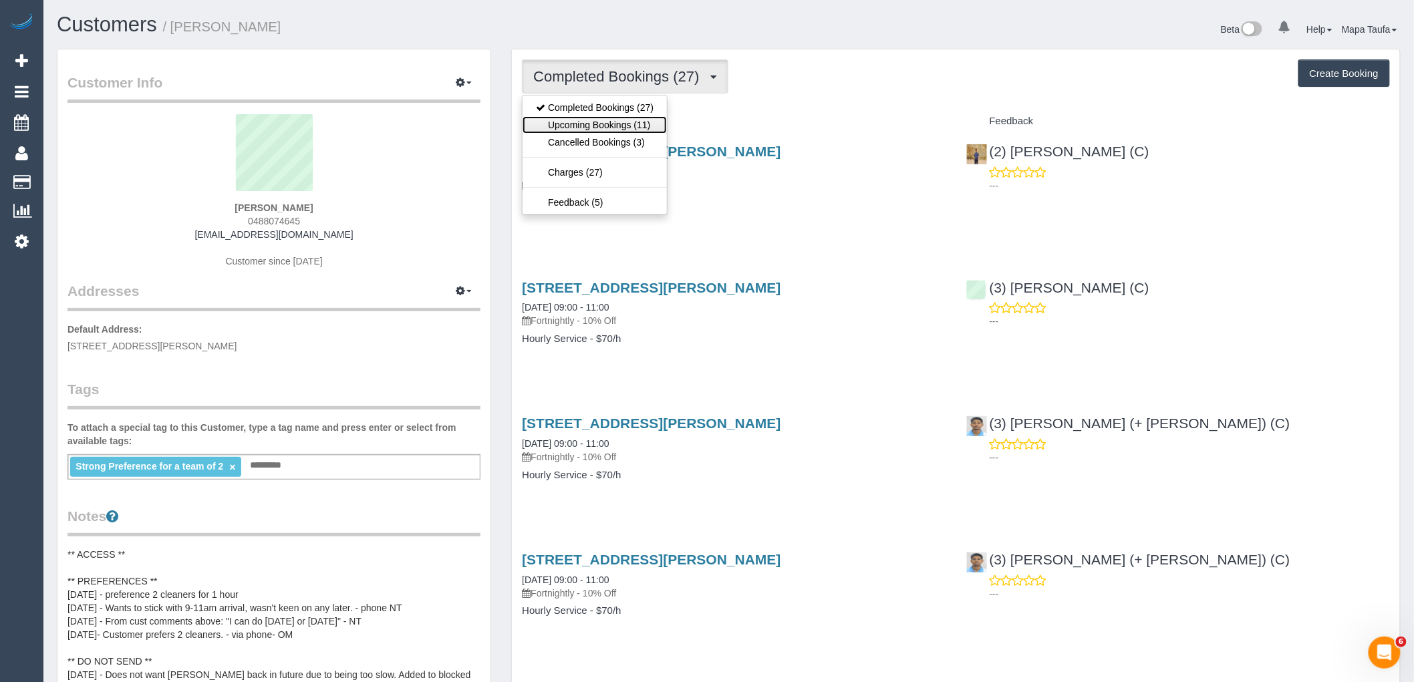
click at [628, 120] on link "Upcoming Bookings (11)" at bounding box center [594, 124] width 144 height 17
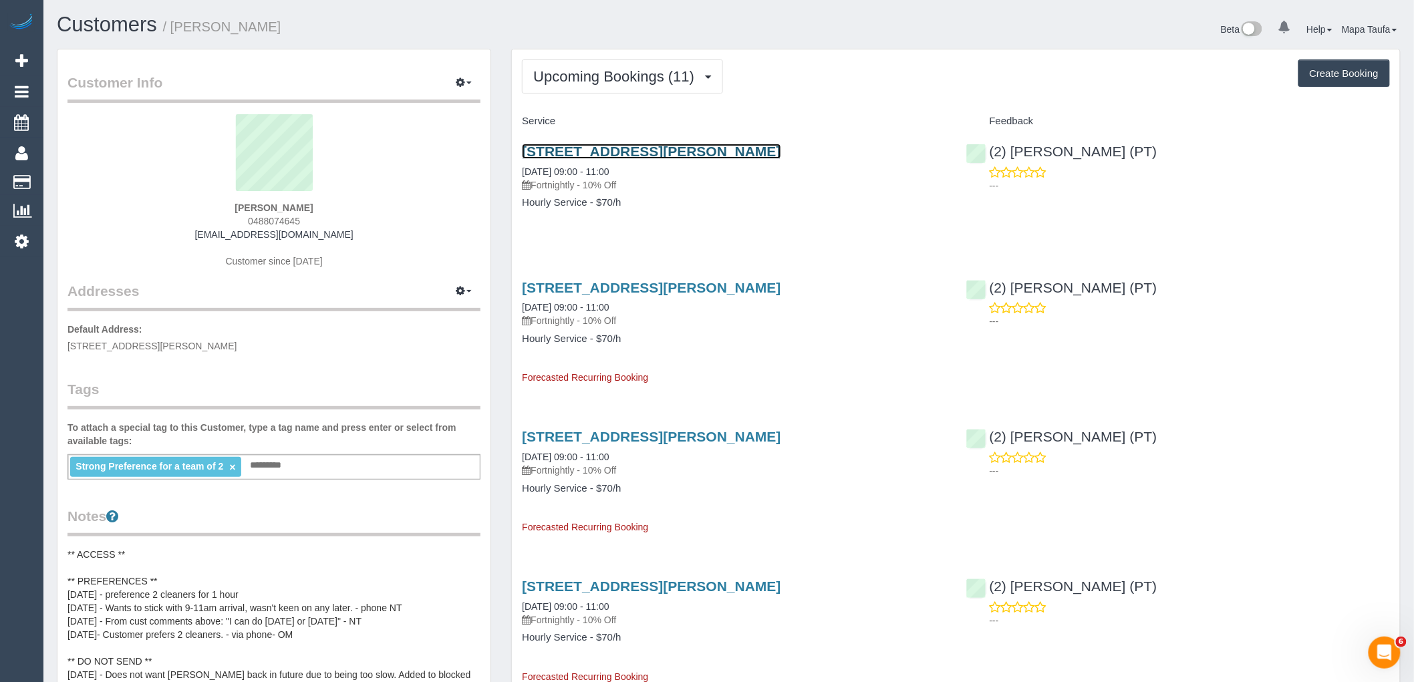
click at [595, 150] on link "Unit 303, 353 Napier St, Fitzroy, VIC 3065" at bounding box center [651, 151] width 259 height 15
click at [625, 69] on span "Upcoming Bookings (11)" at bounding box center [617, 76] width 168 height 17
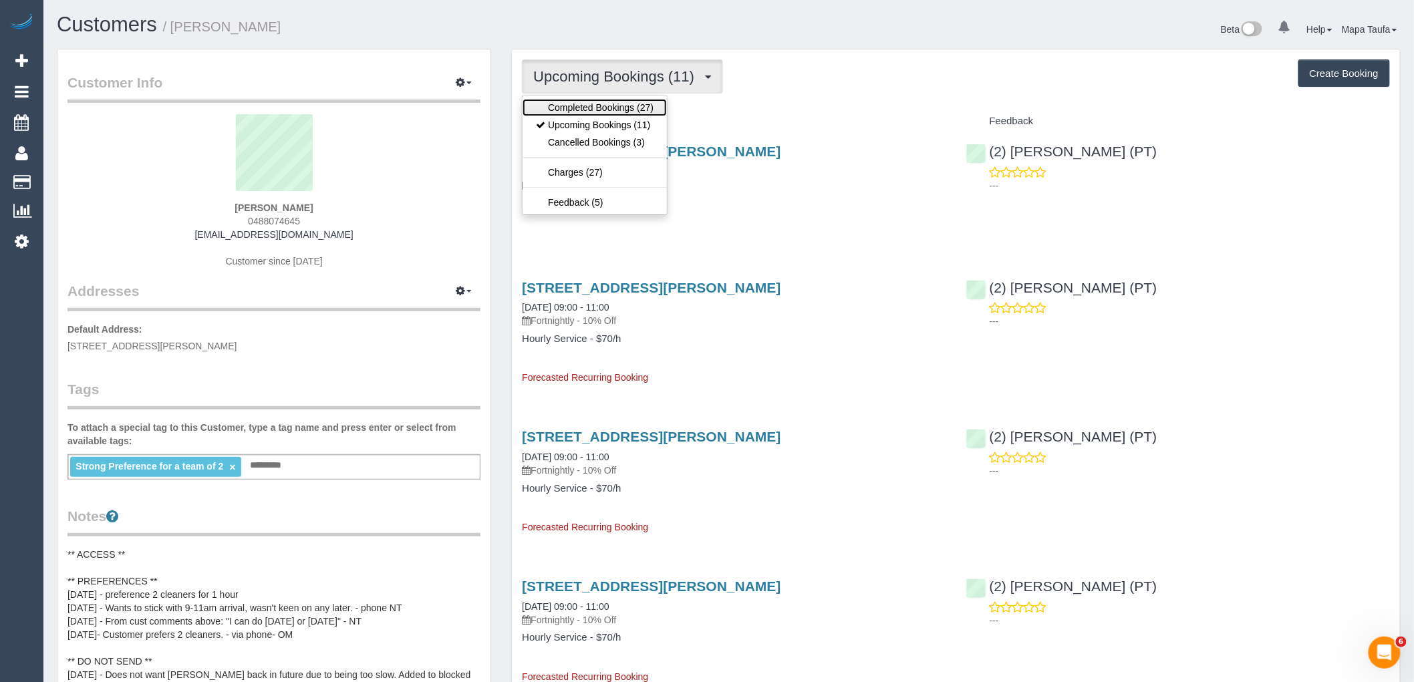
click at [611, 102] on link "Completed Bookings (27)" at bounding box center [594, 107] width 144 height 17
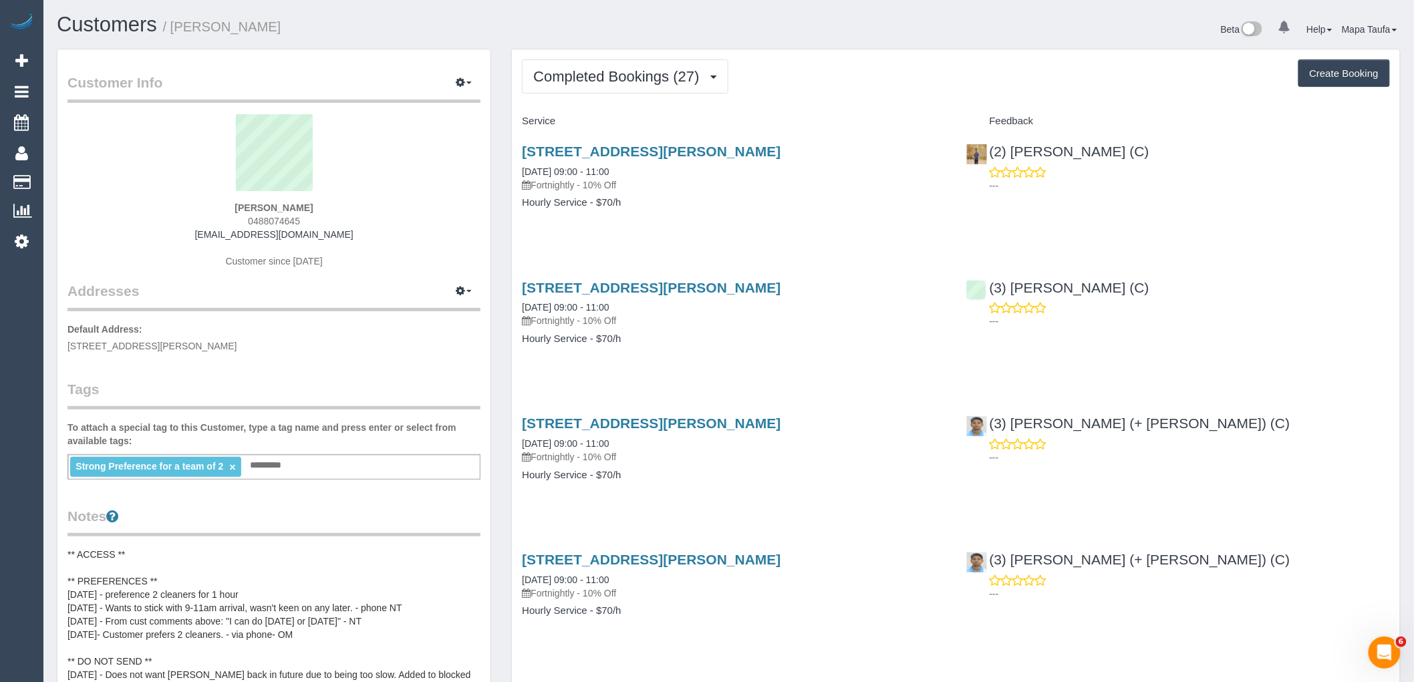
click at [632, 143] on div "Unit 303, 353 Napier St, Fitzroy, VIC 3065 02/10/2025 09:00 - 11:00 Fortnightly…" at bounding box center [734, 183] width 444 height 103
click at [640, 155] on link "Unit 303, 353 Napier St, Fitzroy, VIC 3065" at bounding box center [651, 151] width 259 height 15
click at [588, 76] on span "Completed Bookings (27)" at bounding box center [619, 76] width 172 height 17
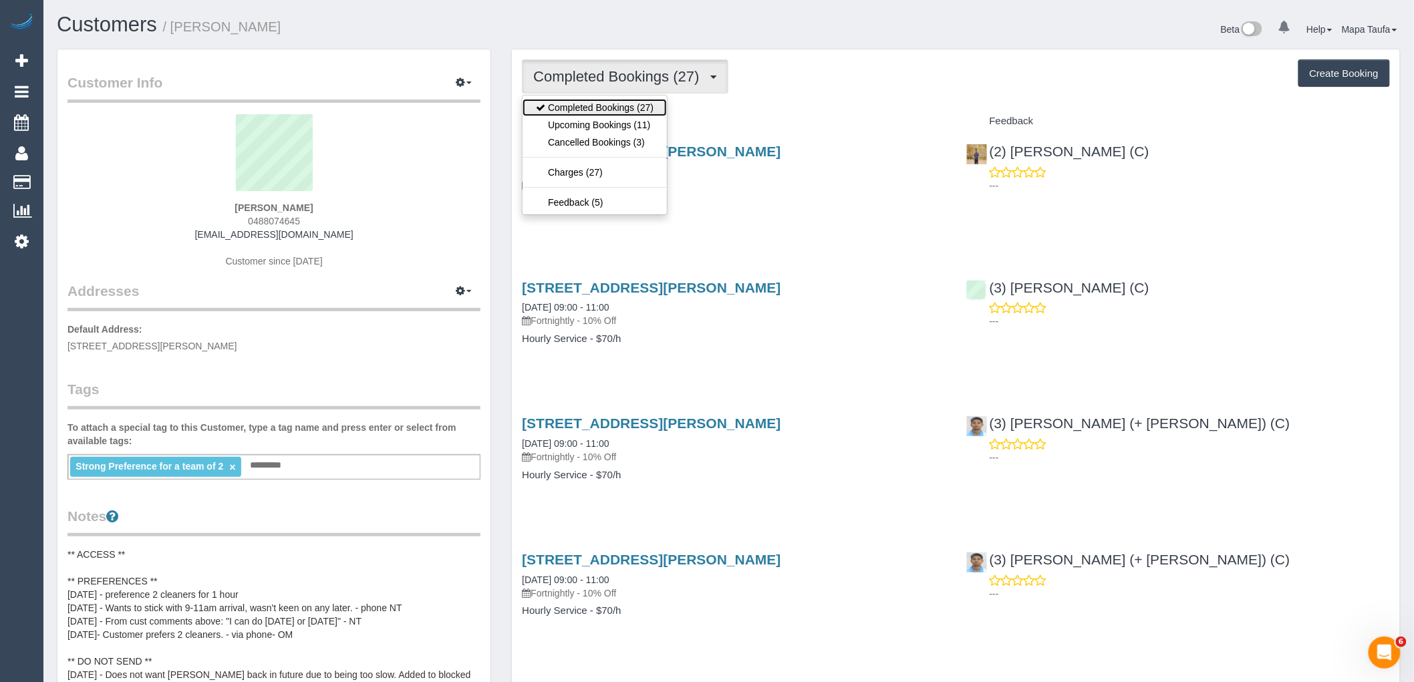
click at [592, 114] on link "Completed Bookings (27)" at bounding box center [594, 107] width 144 height 17
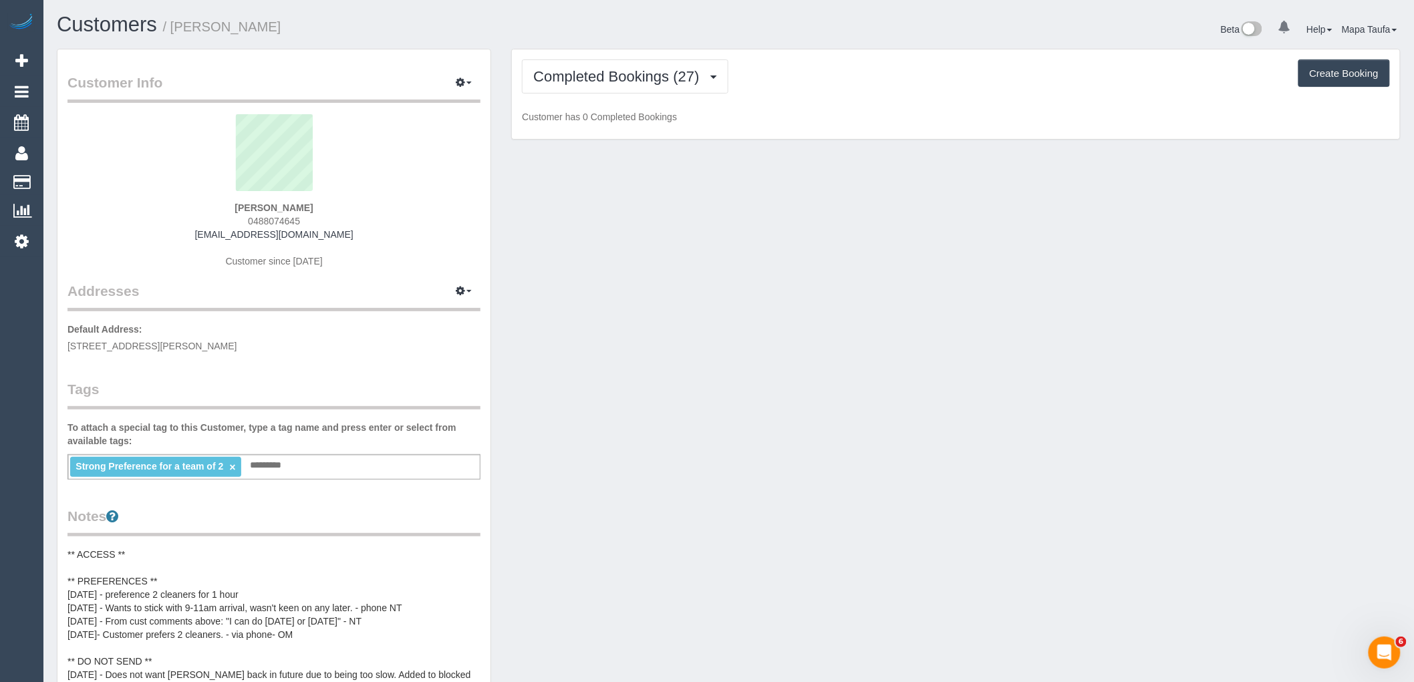
click at [593, 97] on div "Completed Bookings (27) Completed Bookings (27) Upcoming Bookings (11) Cancelle…" at bounding box center [956, 94] width 888 height 90
click at [597, 83] on span "Completed Bookings (27)" at bounding box center [619, 76] width 172 height 17
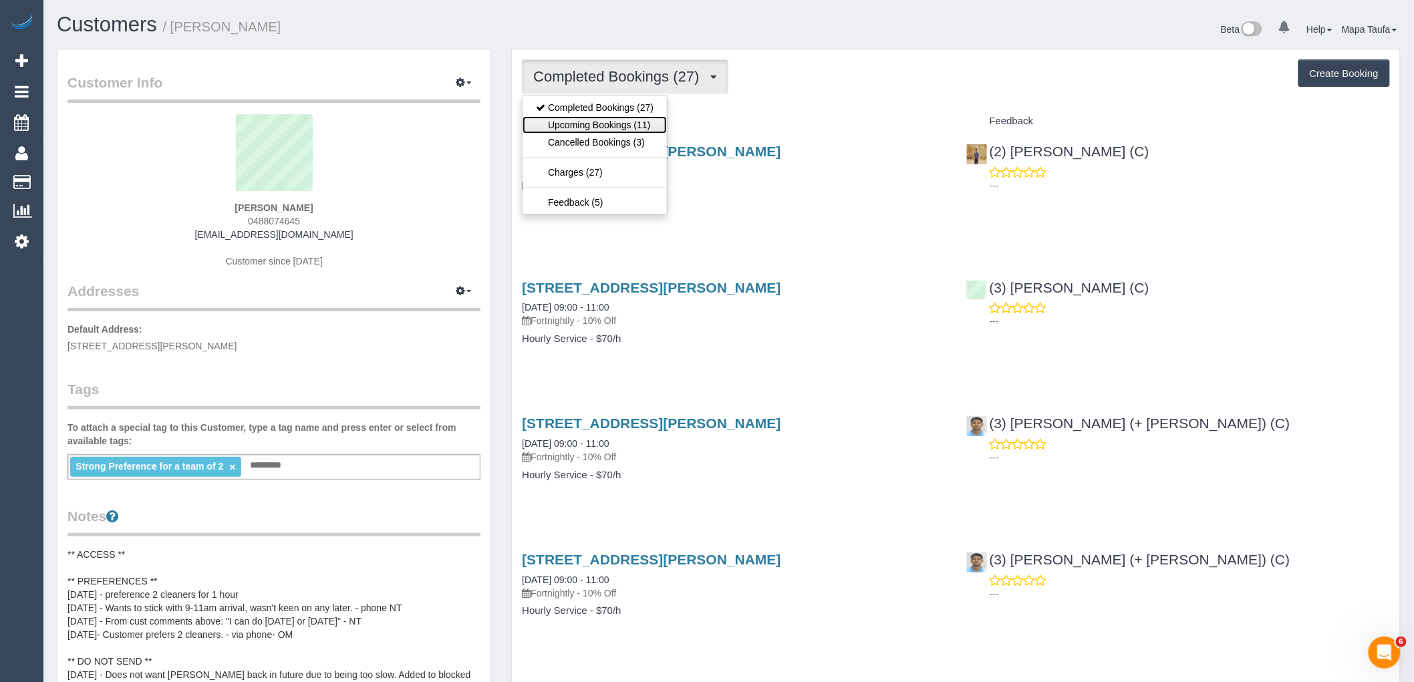
click at [601, 123] on link "Upcoming Bookings (11)" at bounding box center [594, 124] width 144 height 17
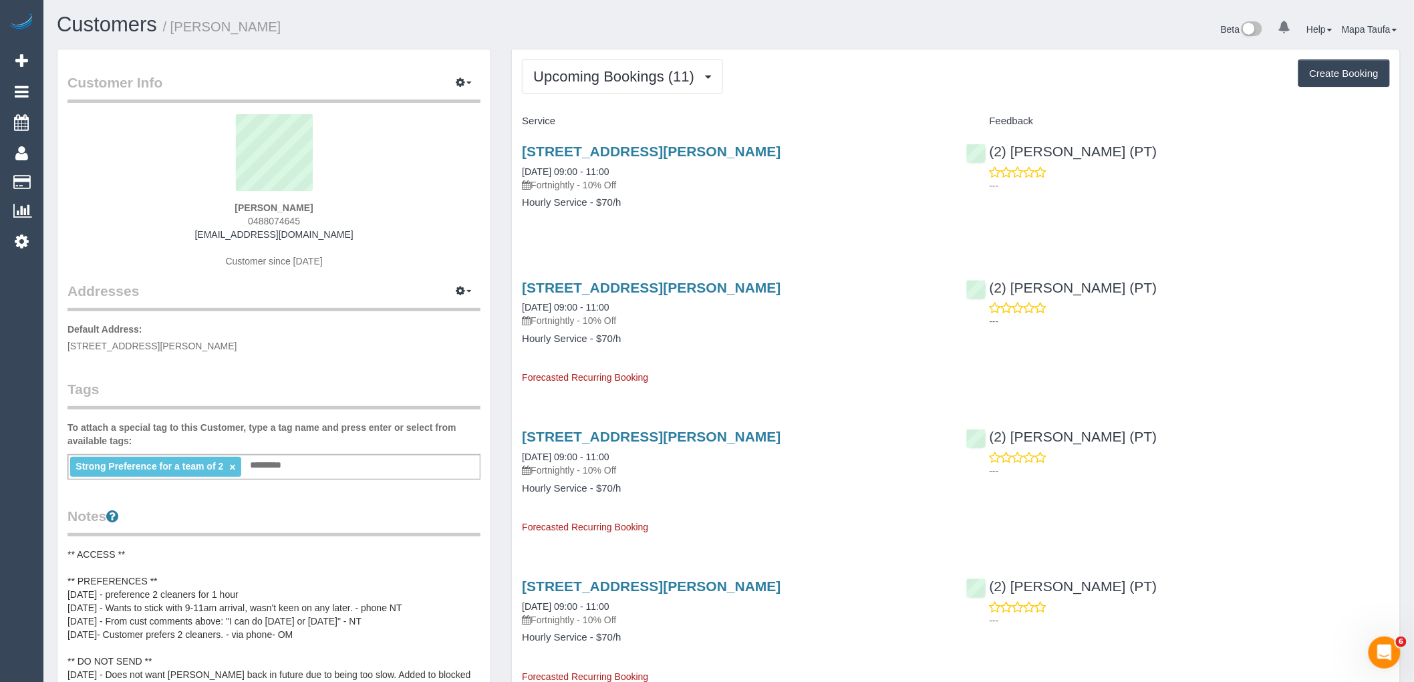
click at [591, 140] on div "Unit 303, 353 Napier St, Fitzroy, VIC 3065 16/10/2025 09:00 - 11:00 Fortnightly…" at bounding box center [734, 183] width 444 height 103
click at [589, 150] on link "Unit 303, 353 Napier St, Fitzroy, VIC 3065" at bounding box center [651, 151] width 259 height 15
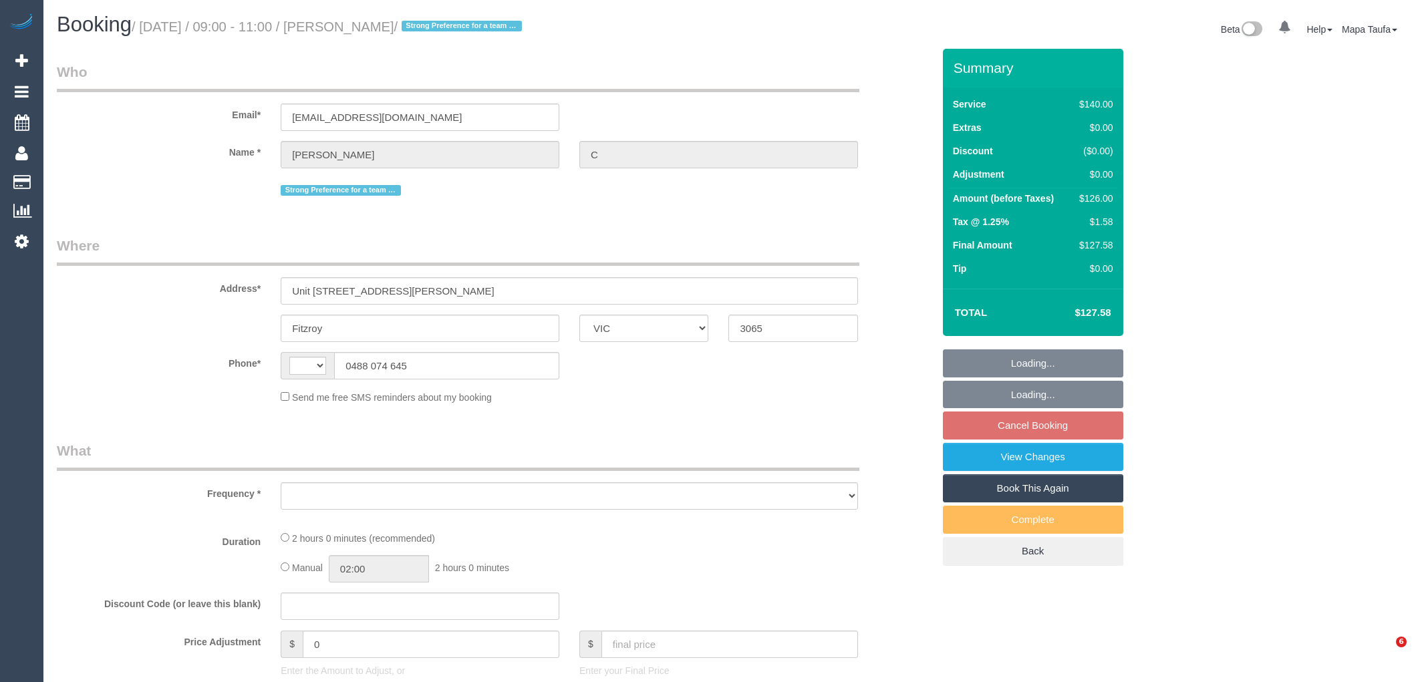
select select "VIC"
select select "string:AU"
select select "number:28"
select select "number:14"
select select "number:19"
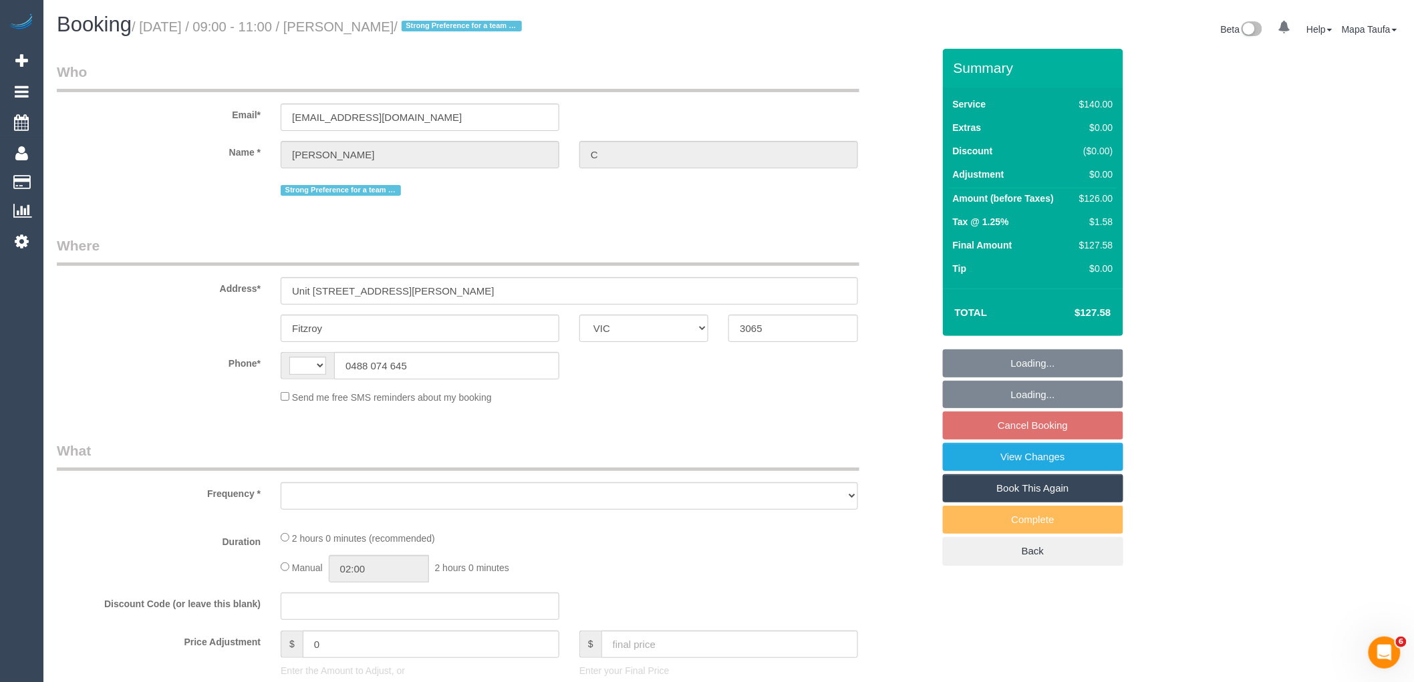
select select "number:36"
select select "number:11"
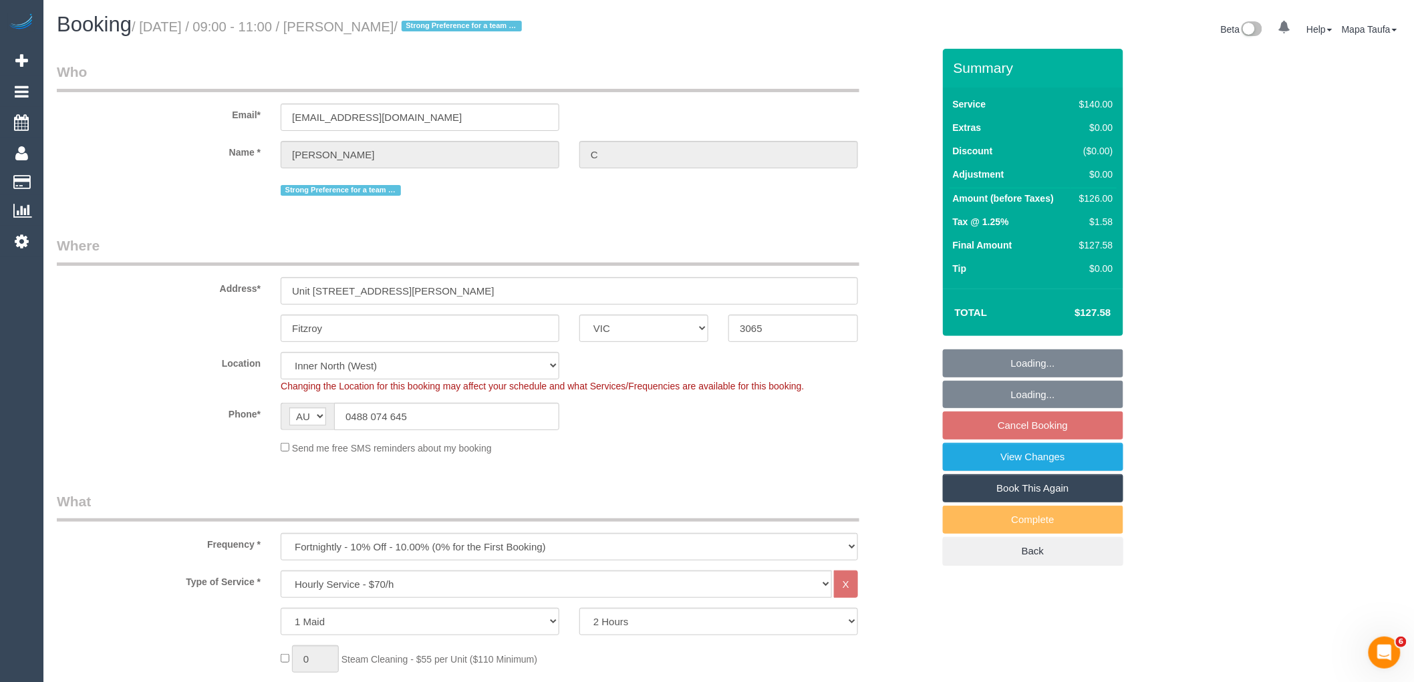
select select "object:901"
select select "string:stripe-pm_1QRSer2GScqysDRVdsBRKzC8"
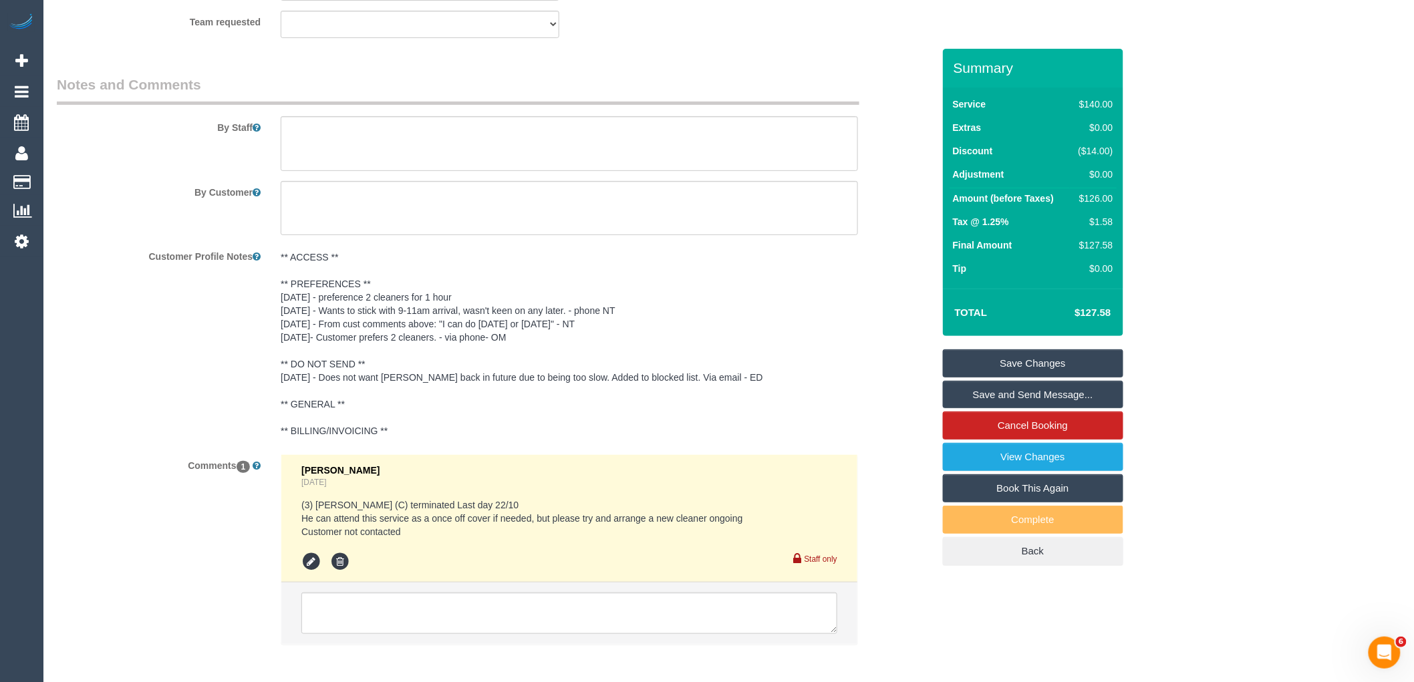
scroll to position [2252, 0]
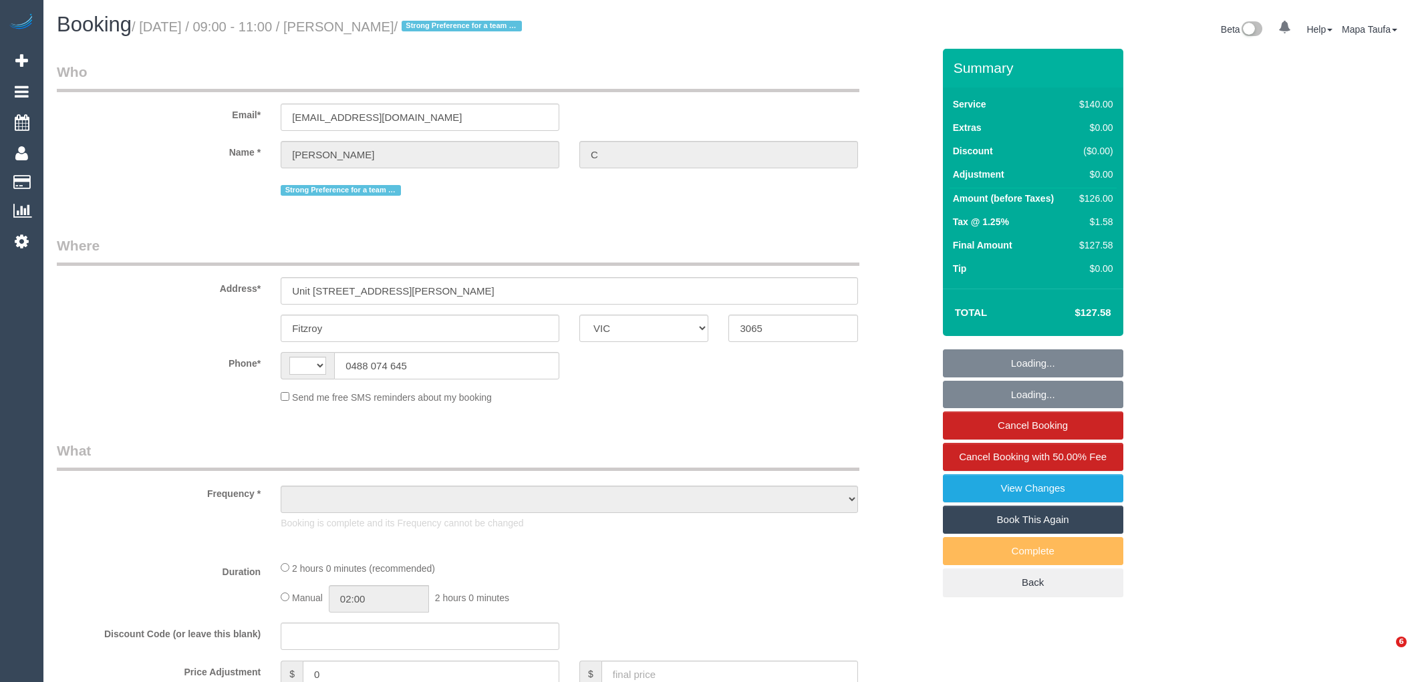
select select "VIC"
select select "string:AU"
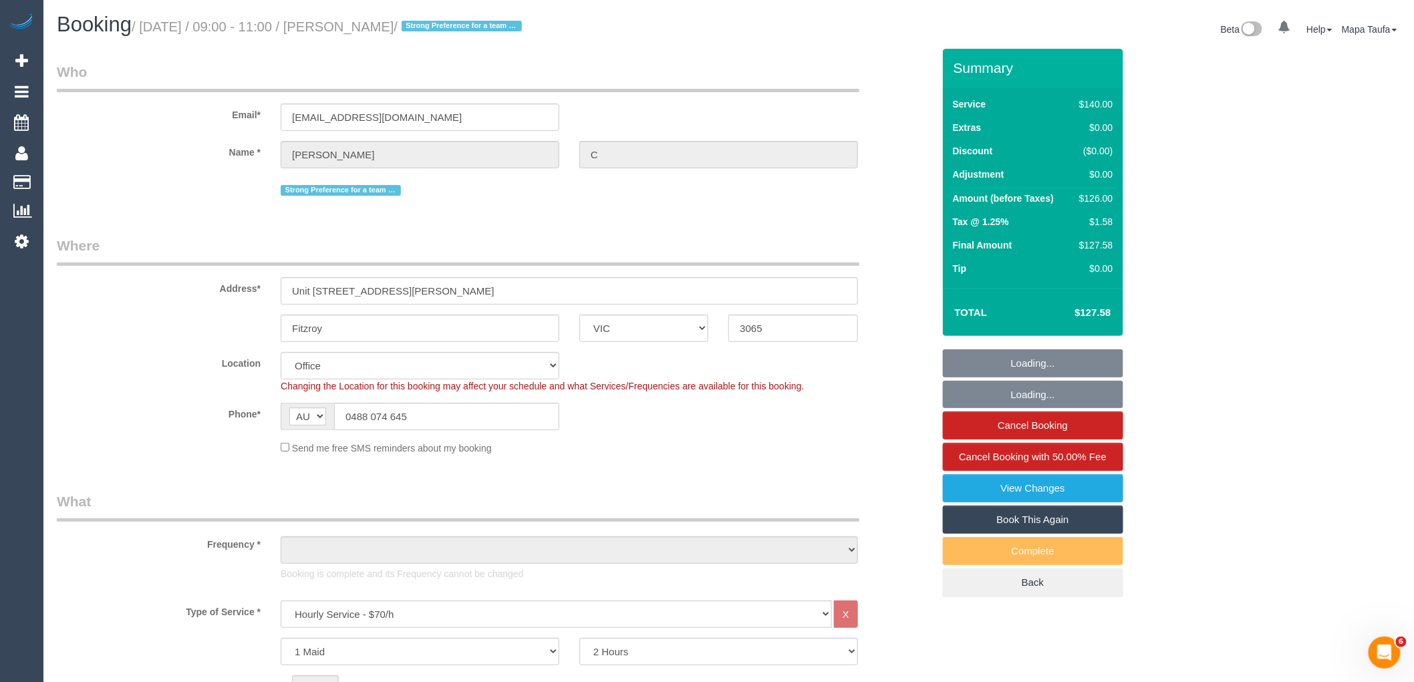
select select "object:815"
select select "number:28"
select select "number:14"
select select "number:19"
select select "number:36"
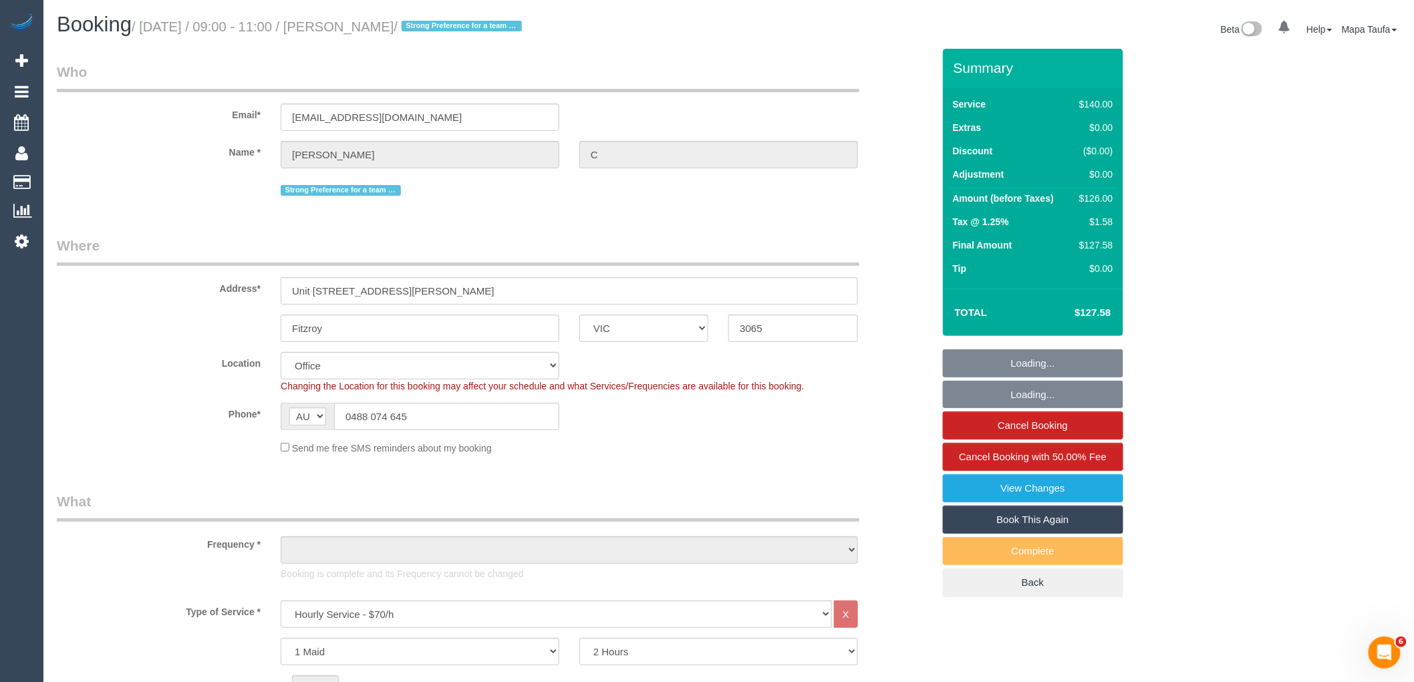
select select "number:11"
select select "string:stripe-pm_1QRSer2GScqysDRVdsBRKzC8"
select select "object:2262"
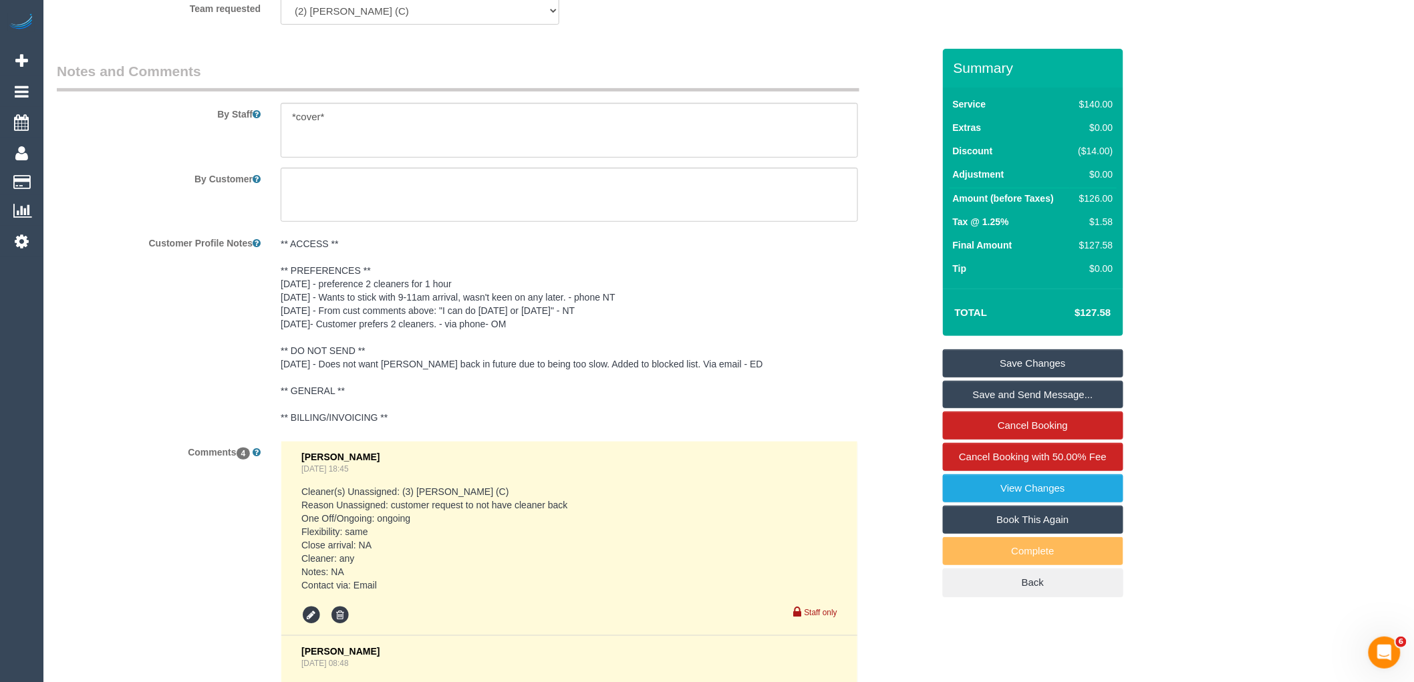
scroll to position [2195, 0]
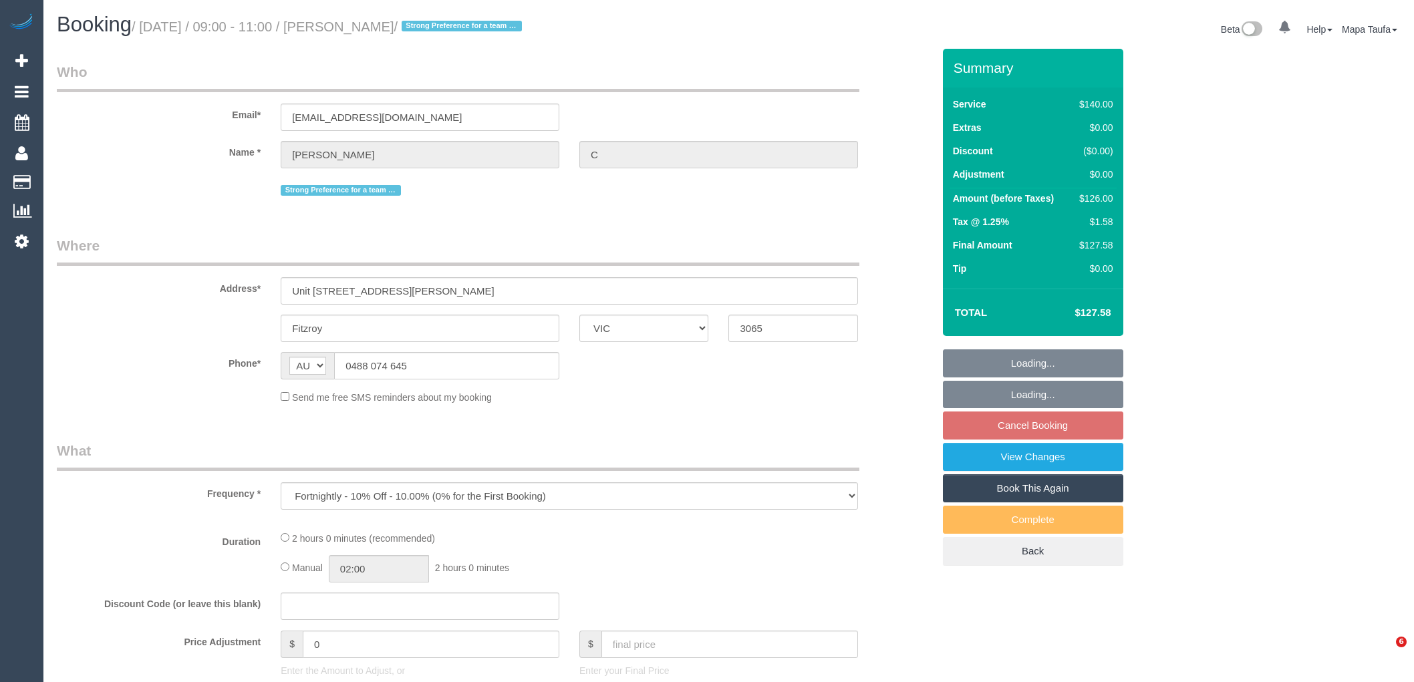
select select "VIC"
select select "number:28"
select select "number:14"
select select "number:19"
select select "number:36"
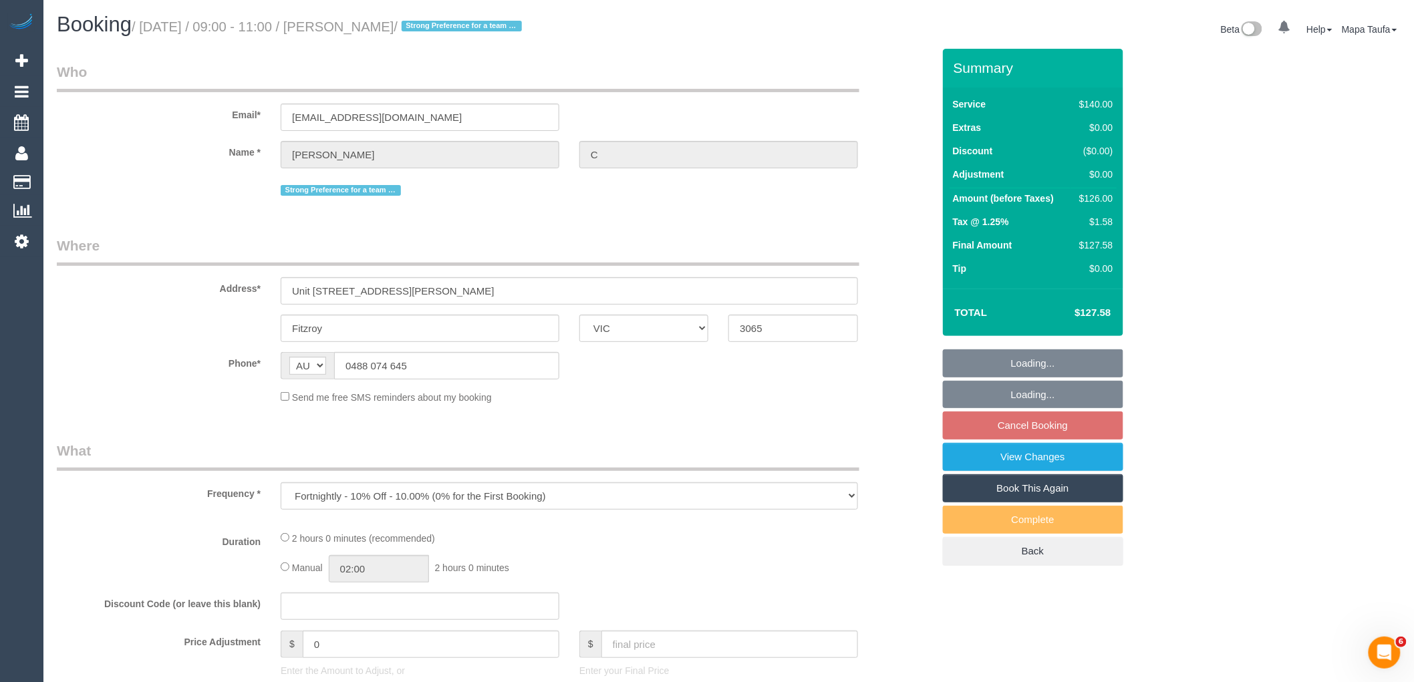
select select "number:11"
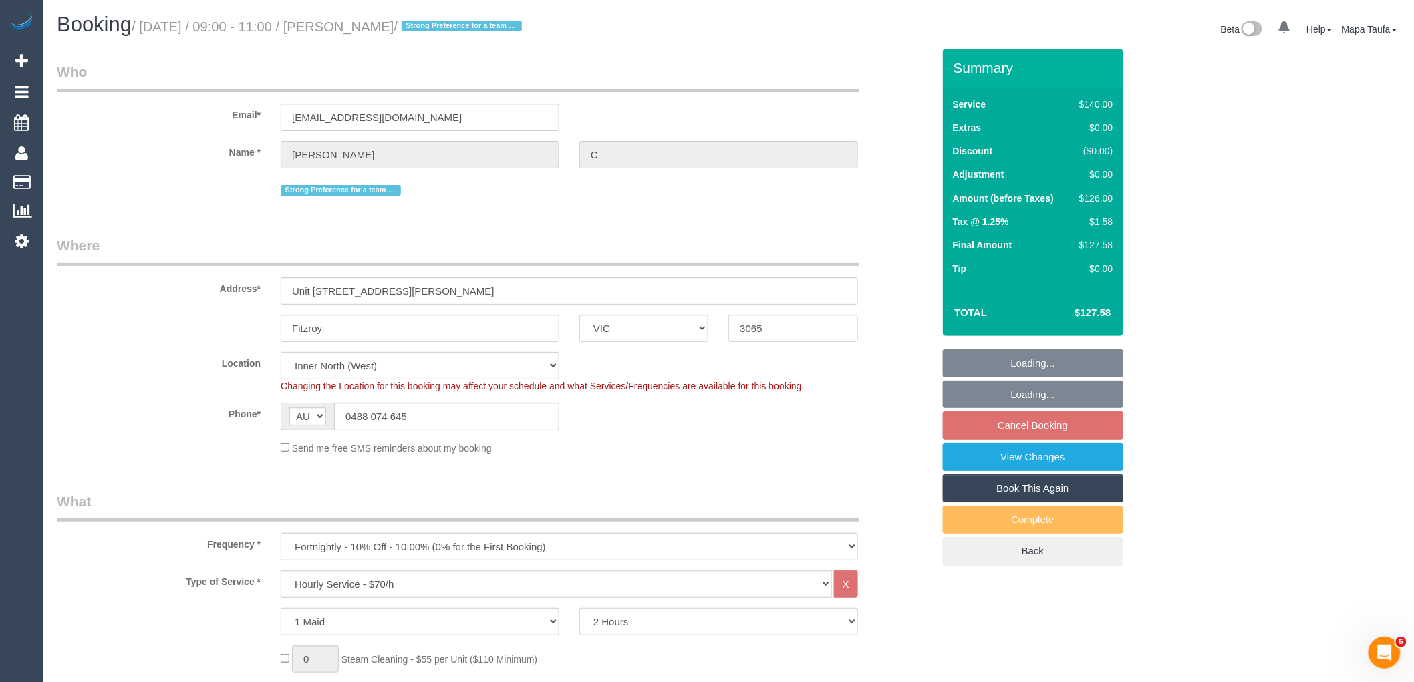
select select "string:stripe-pm_1QRSer2GScqysDRVdsBRKzC8"
select select "object:887"
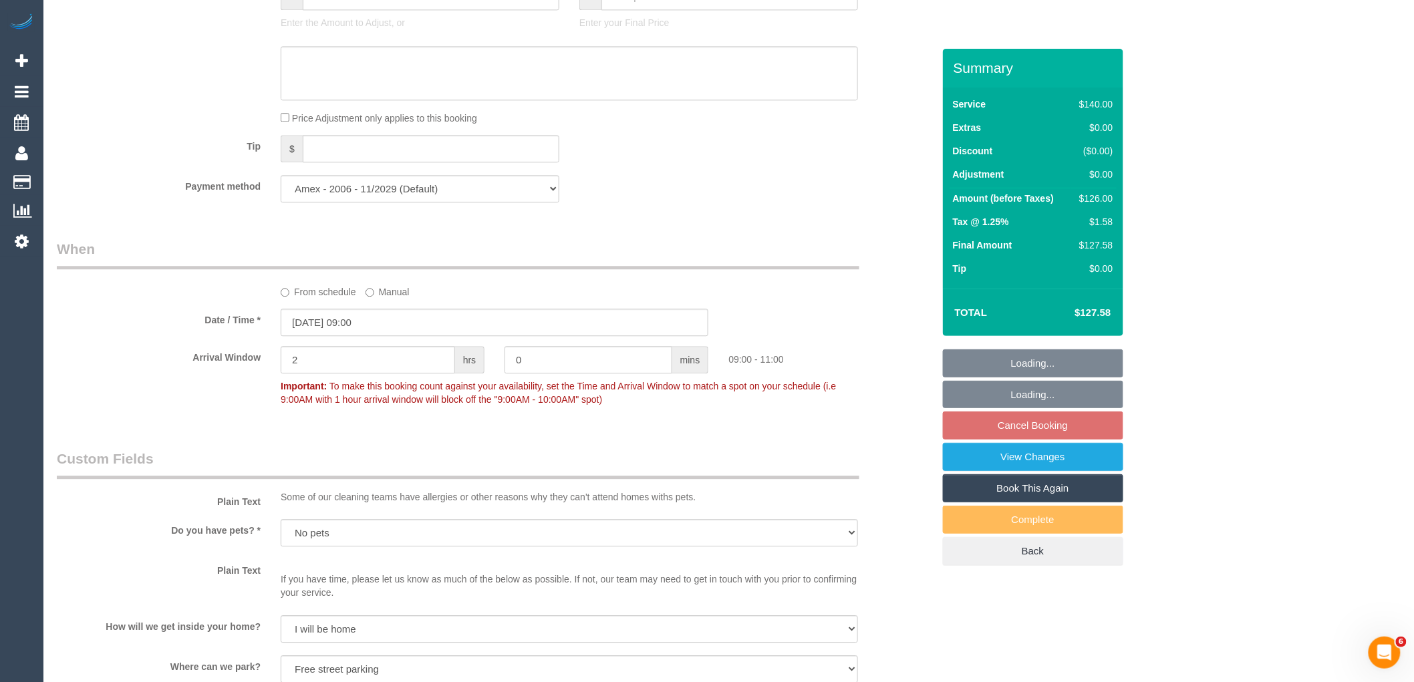
scroll to position [1321, 0]
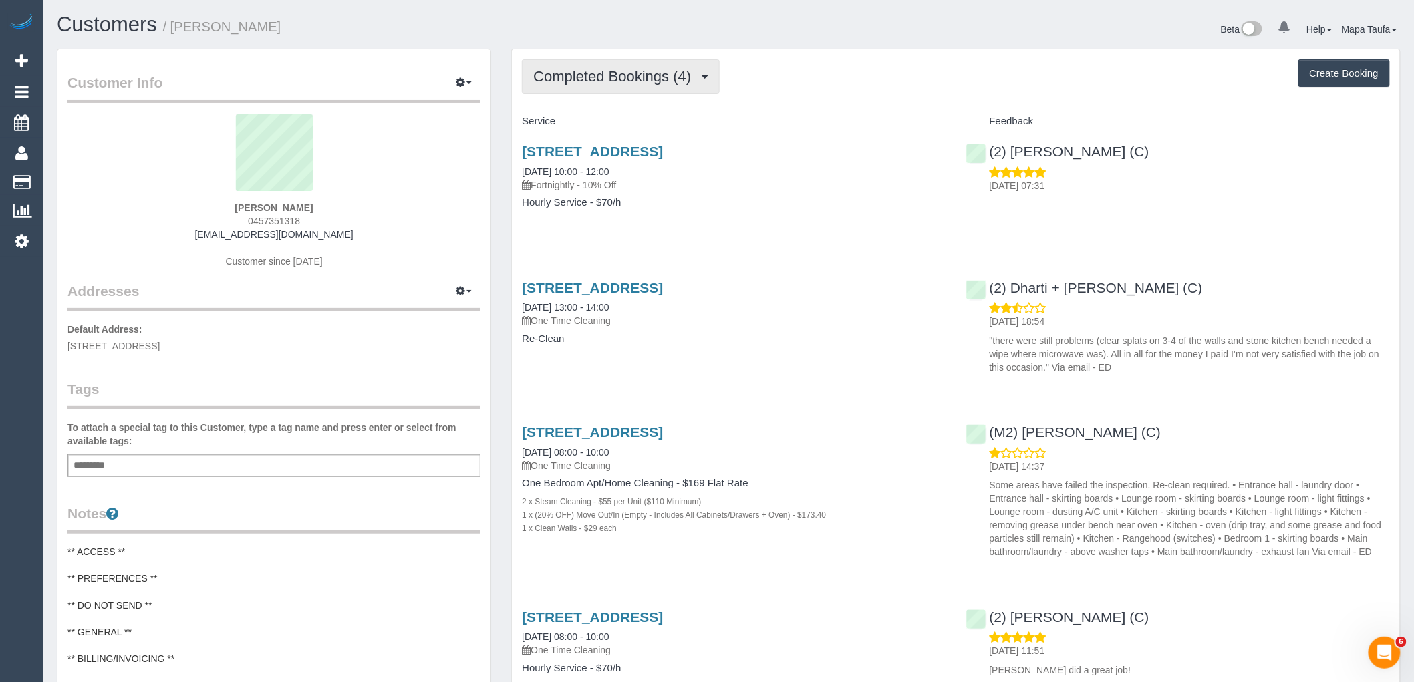
click at [624, 79] on span "Completed Bookings (4)" at bounding box center [615, 76] width 164 height 17
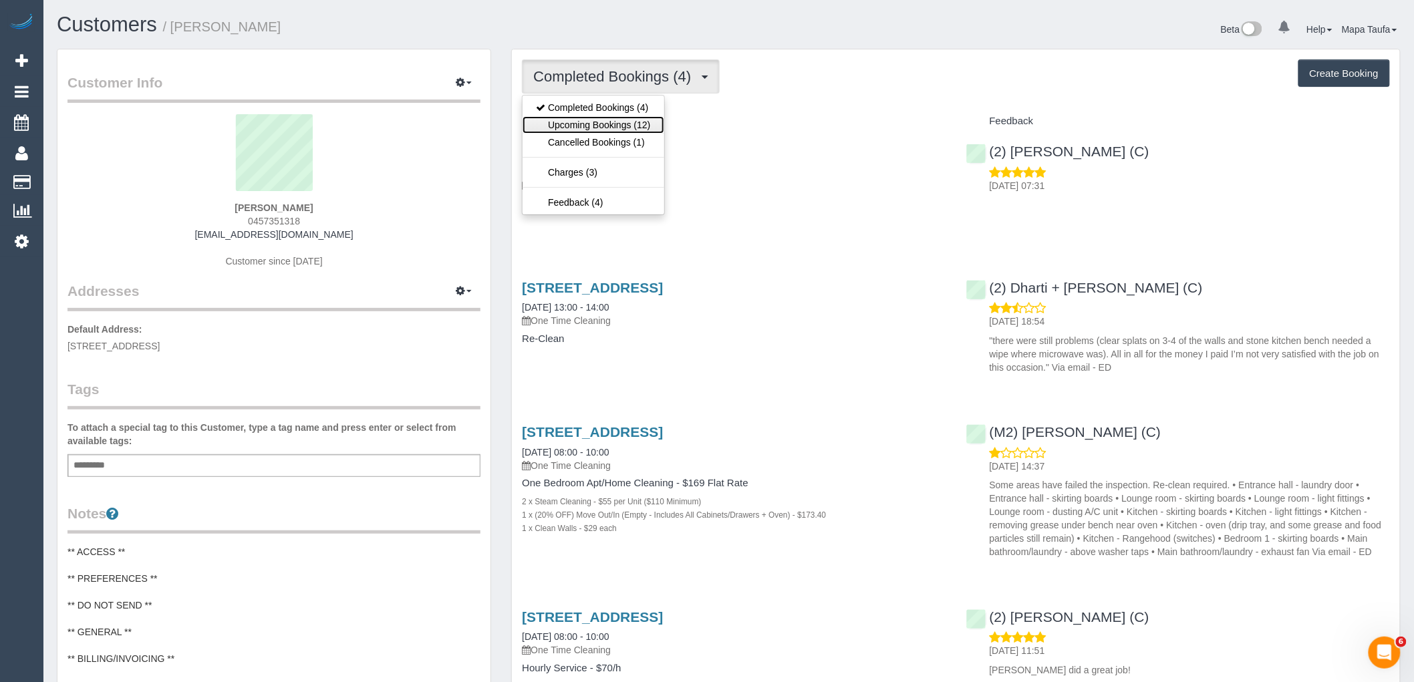
click at [619, 122] on link "Upcoming Bookings (12)" at bounding box center [592, 124] width 141 height 17
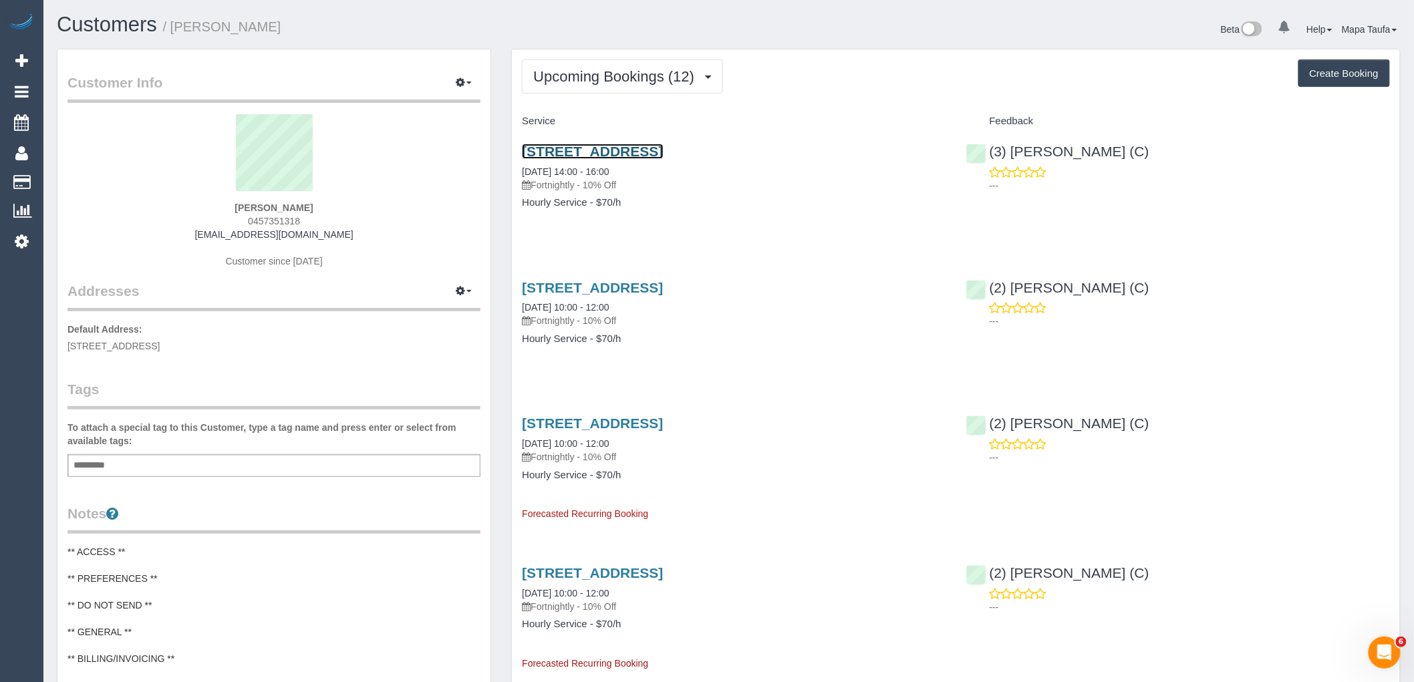
click at [619, 150] on link "199 Adderley Street, West Melbourne, VIC 3003" at bounding box center [592, 151] width 141 height 15
click at [595, 73] on span "Upcoming Bookings (12)" at bounding box center [617, 76] width 168 height 17
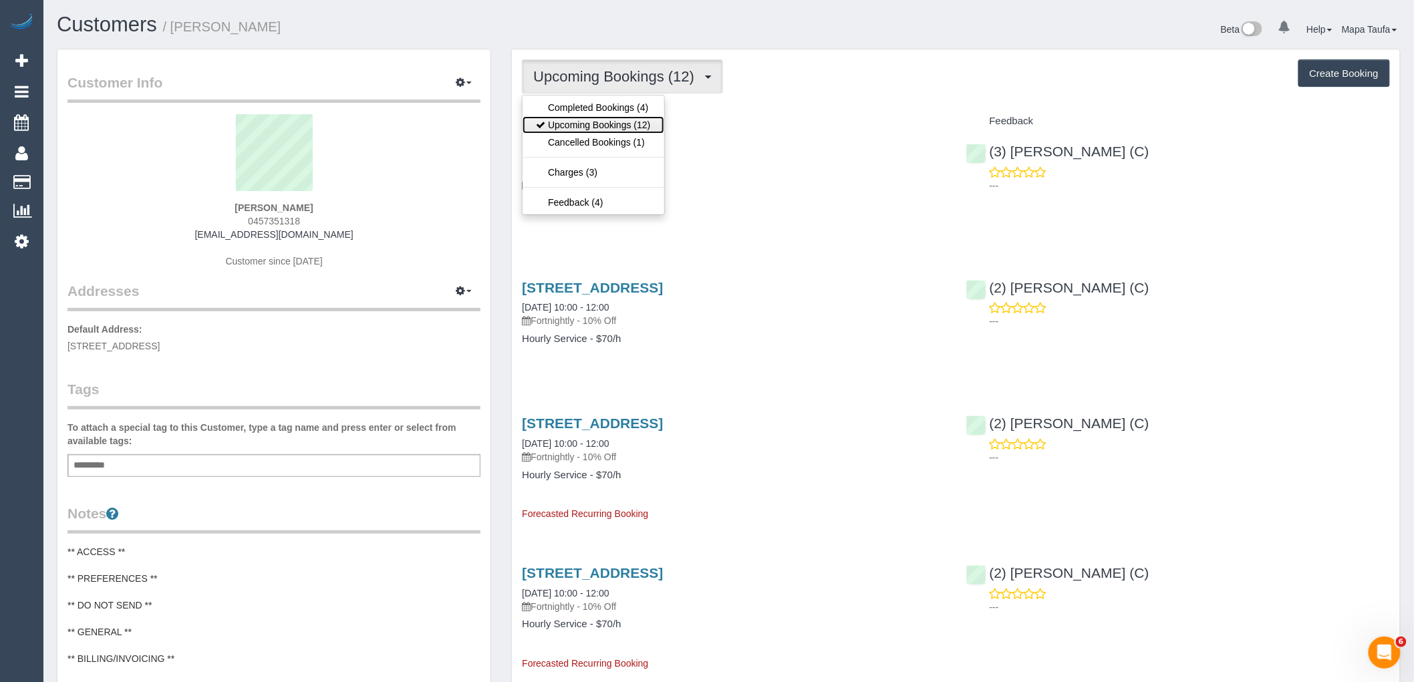
click at [595, 124] on link "Upcoming Bookings (12)" at bounding box center [592, 124] width 141 height 17
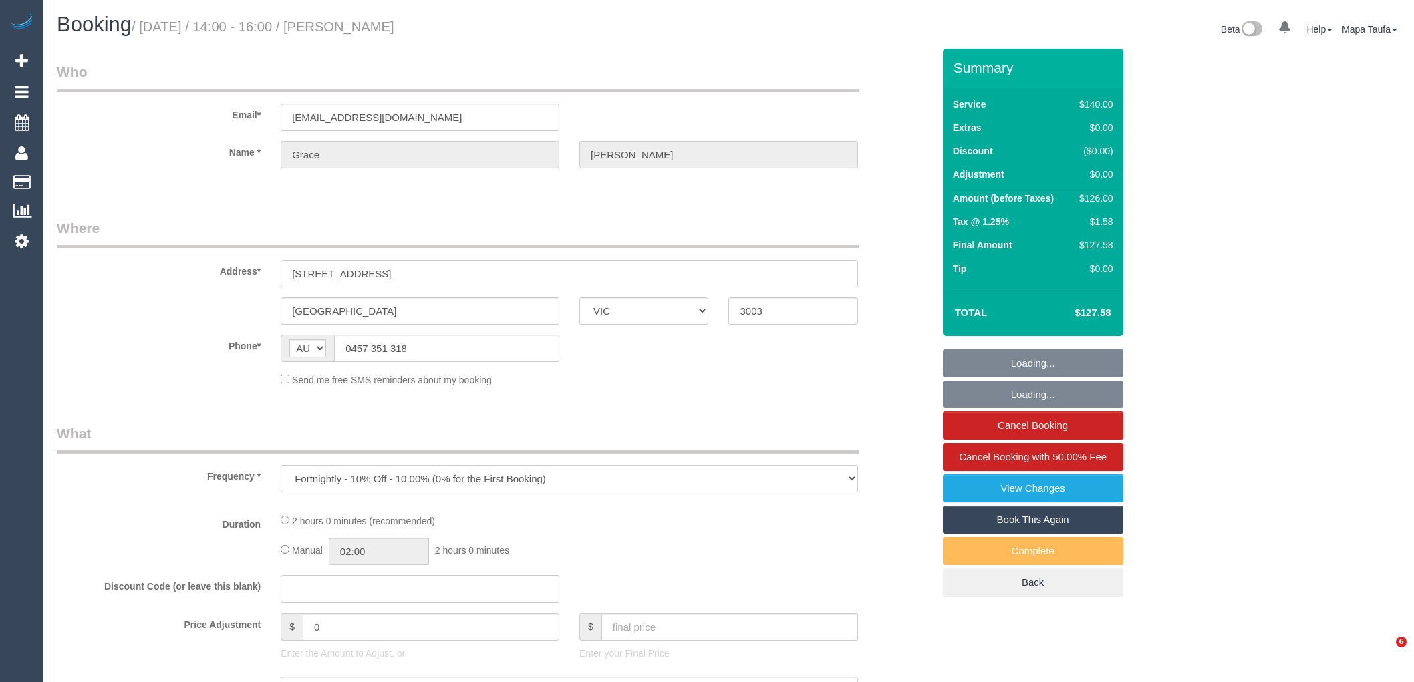
select select "VIC"
select select "string:stripe-pm_1RFobV2GScqysDRVt91yWtFg"
select select "number:28"
select select "number:14"
select select "number:19"
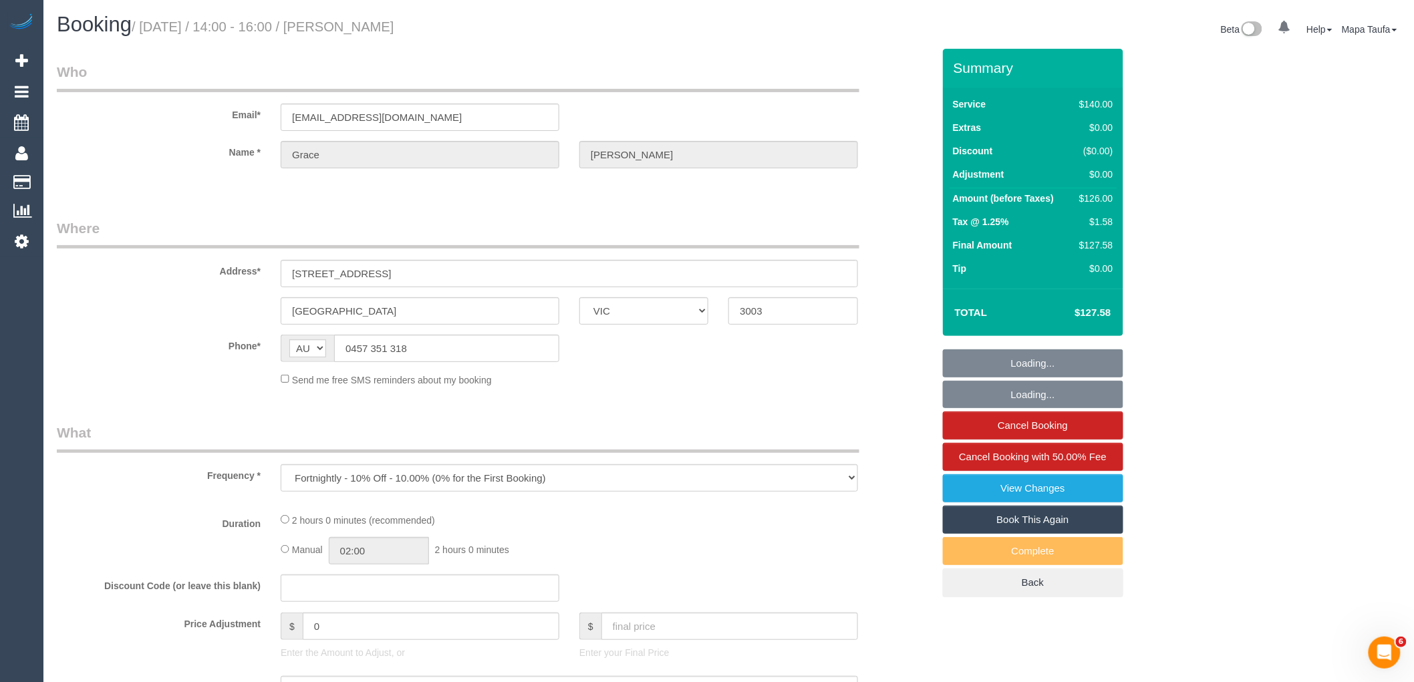
select select "number:25"
select select "number:33"
select select "number:12"
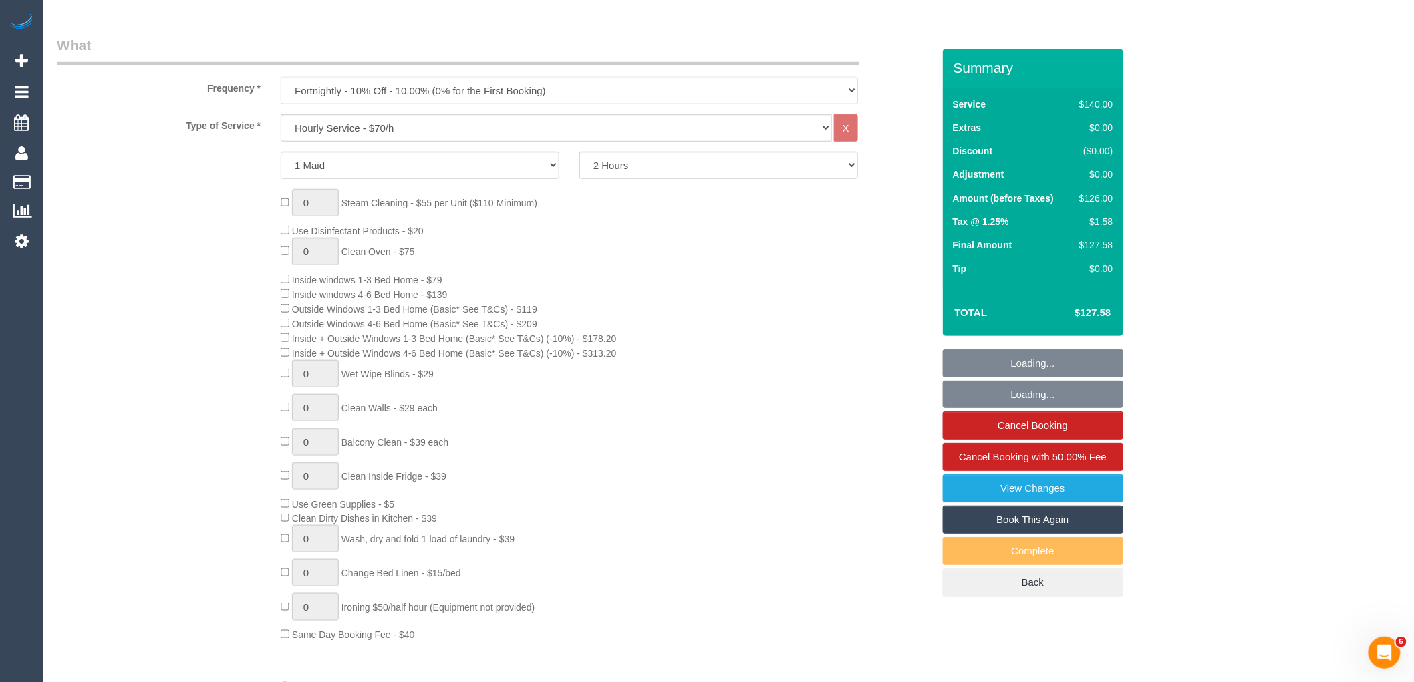
select select "object:882"
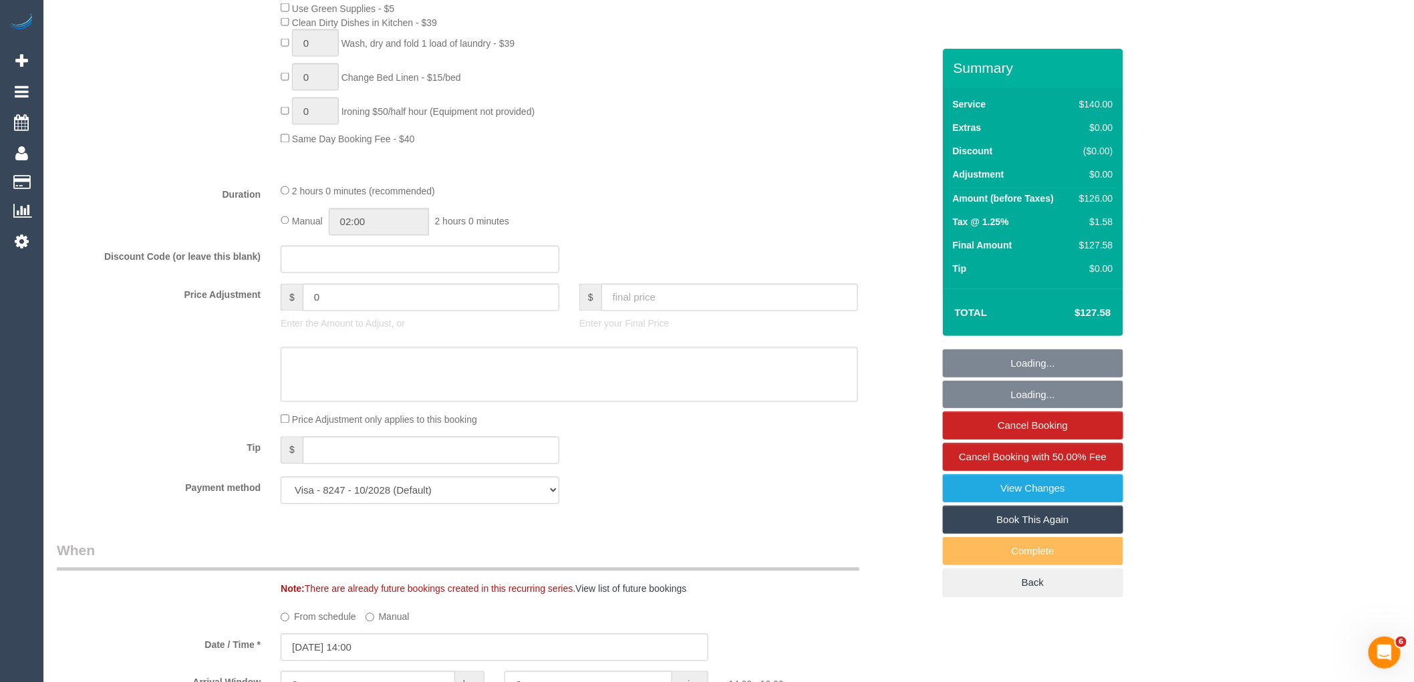
scroll to position [1308, 0]
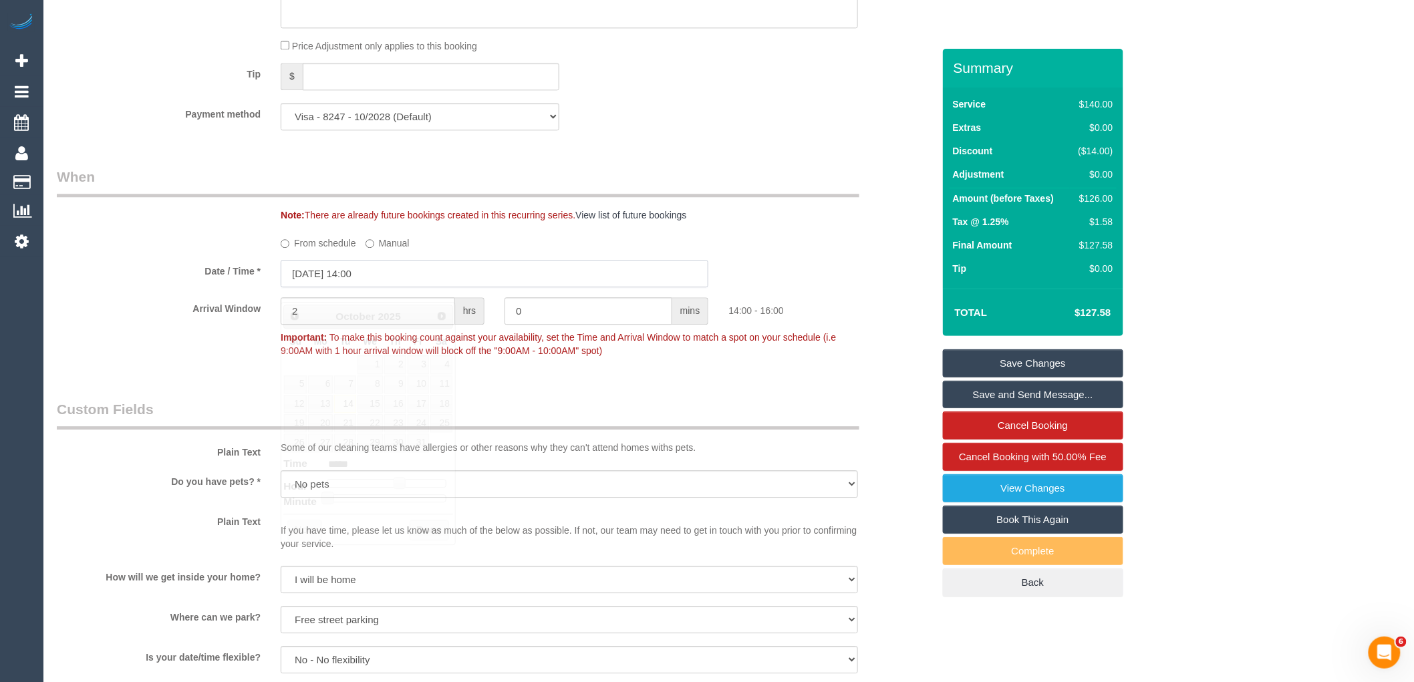
click at [422, 286] on input "14/10/2025 14:00" at bounding box center [495, 273] width 428 height 27
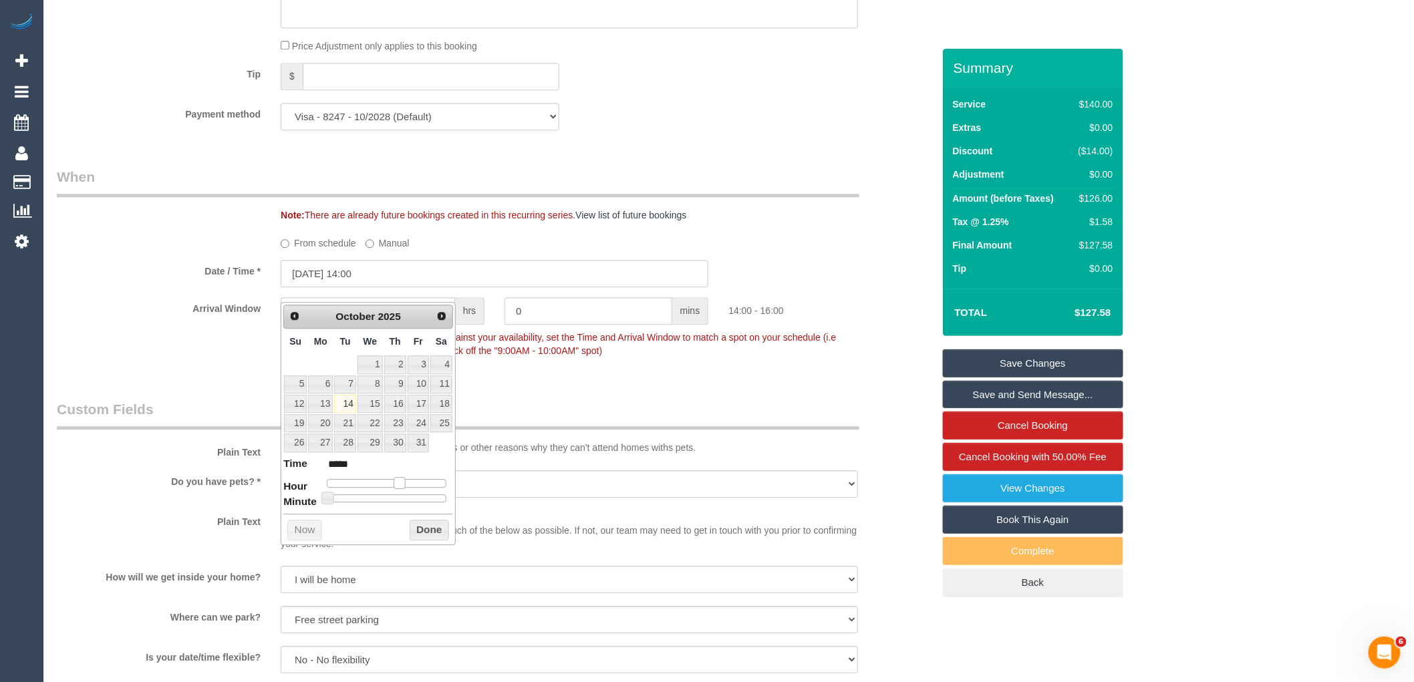
type input "14/10/2025 13:00"
type input "*****"
type input "14/10/2025 12:00"
type input "*****"
drag, startPoint x: 399, startPoint y: 485, endPoint x: 390, endPoint y: 485, distance: 8.7
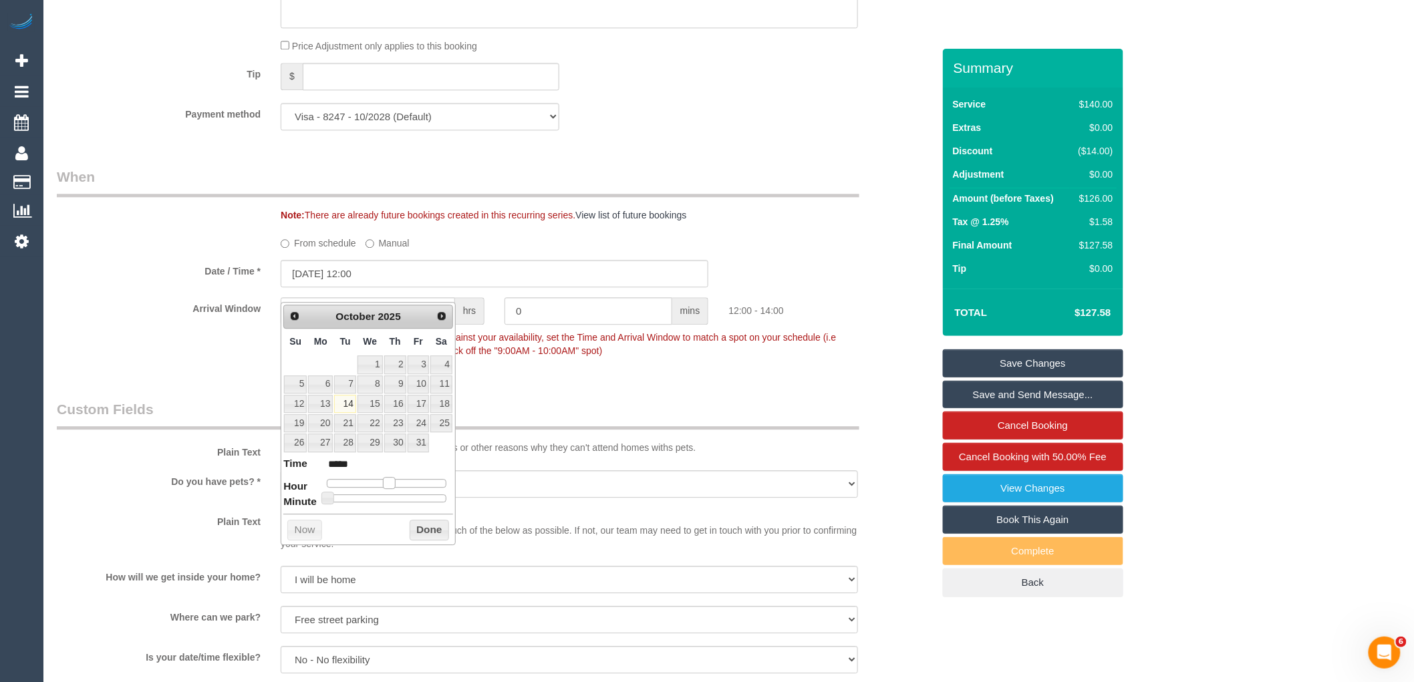
click at [390, 485] on span at bounding box center [389, 483] width 12 height 12
click at [428, 535] on button "Done" at bounding box center [429, 530] width 39 height 21
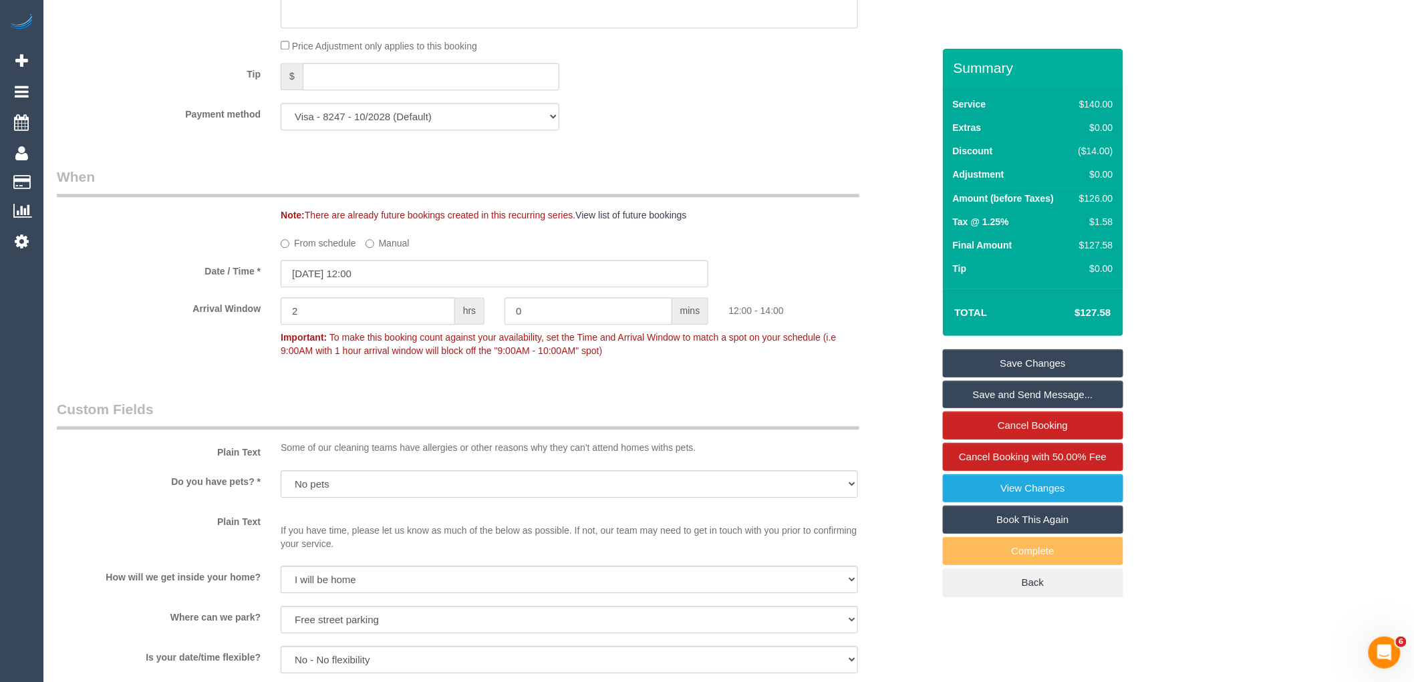
click at [963, 363] on link "Save Changes" at bounding box center [1033, 363] width 180 height 28
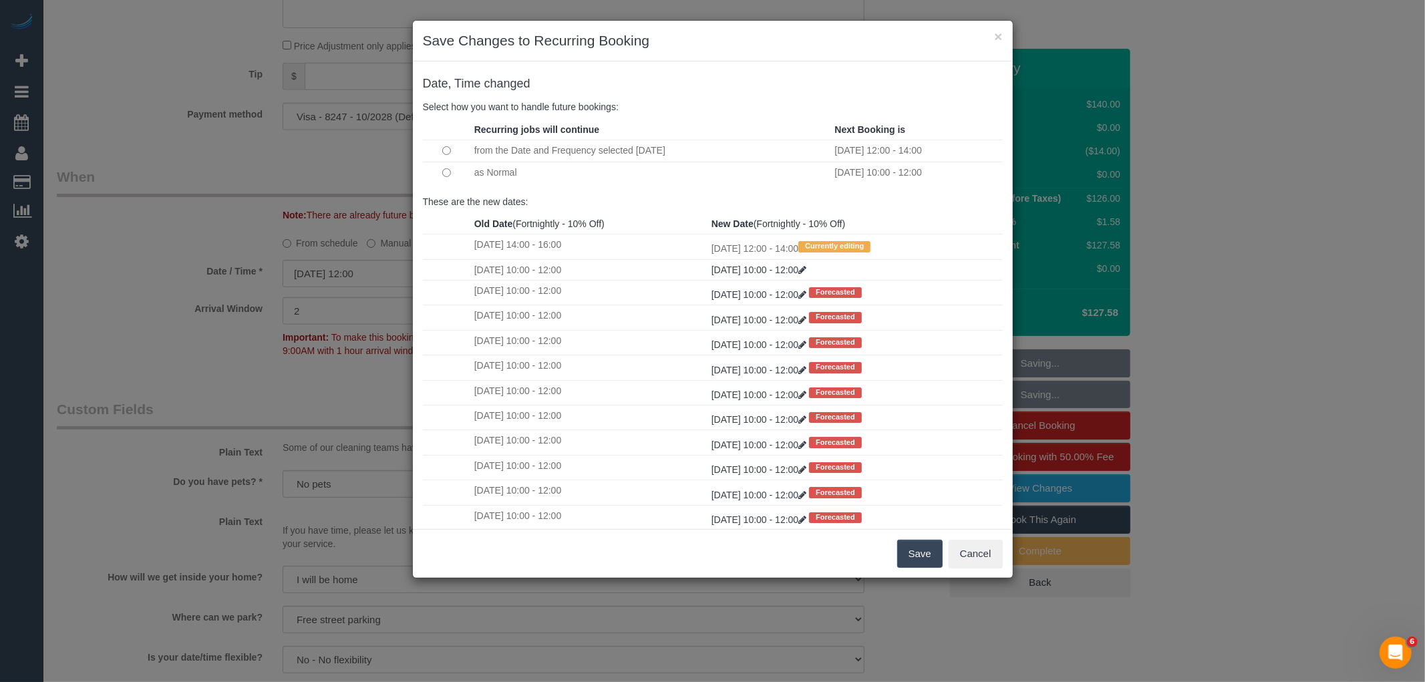
click at [896, 551] on div "Save Cancel" at bounding box center [713, 553] width 600 height 49
click at [902, 532] on div "Save Cancel" at bounding box center [713, 553] width 600 height 49
click at [912, 546] on button "Save" at bounding box center [919, 554] width 45 height 28
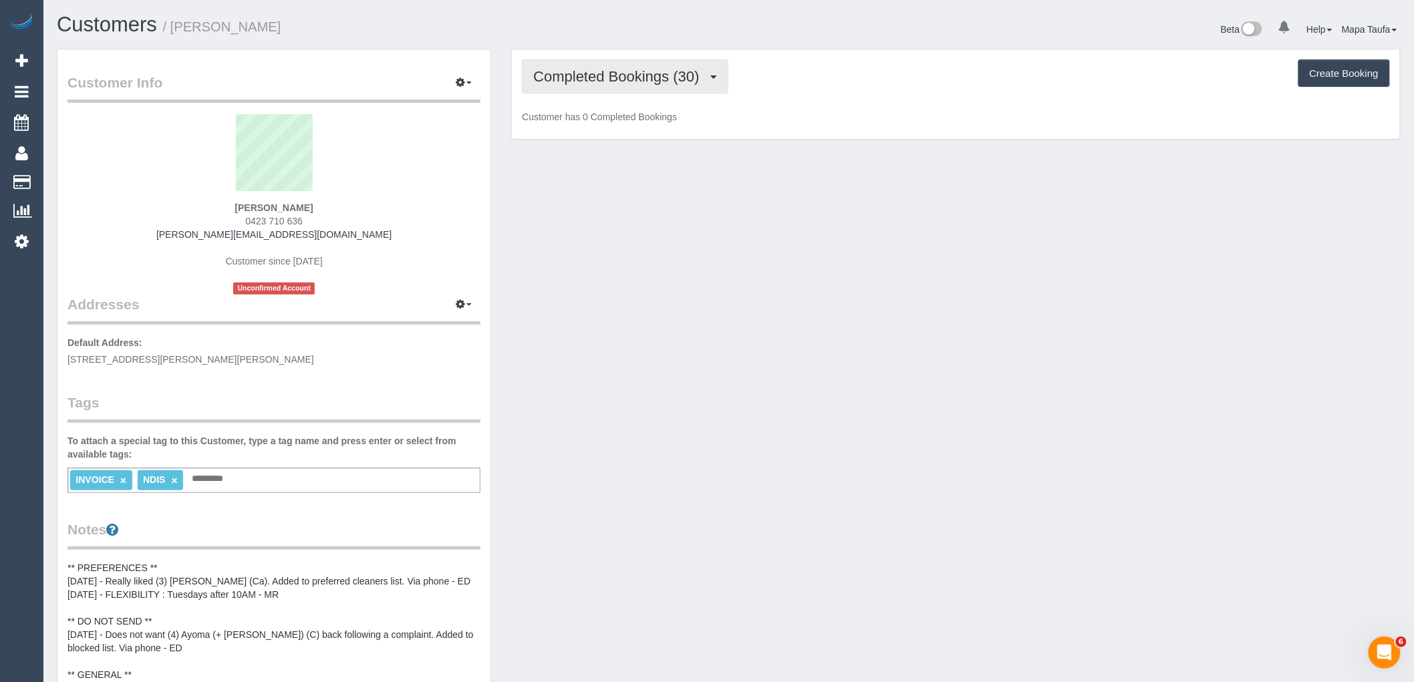
click at [580, 69] on span "Completed Bookings (30)" at bounding box center [619, 76] width 172 height 17
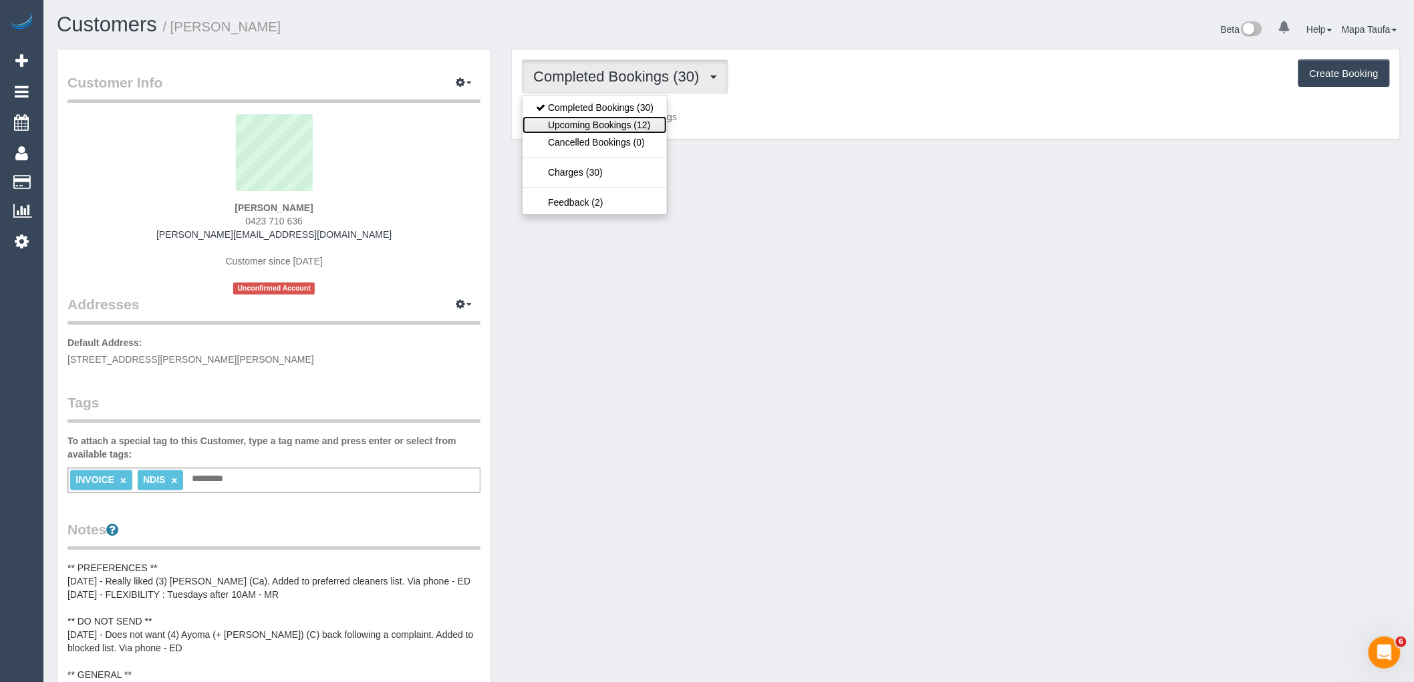
click at [584, 126] on link "Upcoming Bookings (12)" at bounding box center [594, 124] width 144 height 17
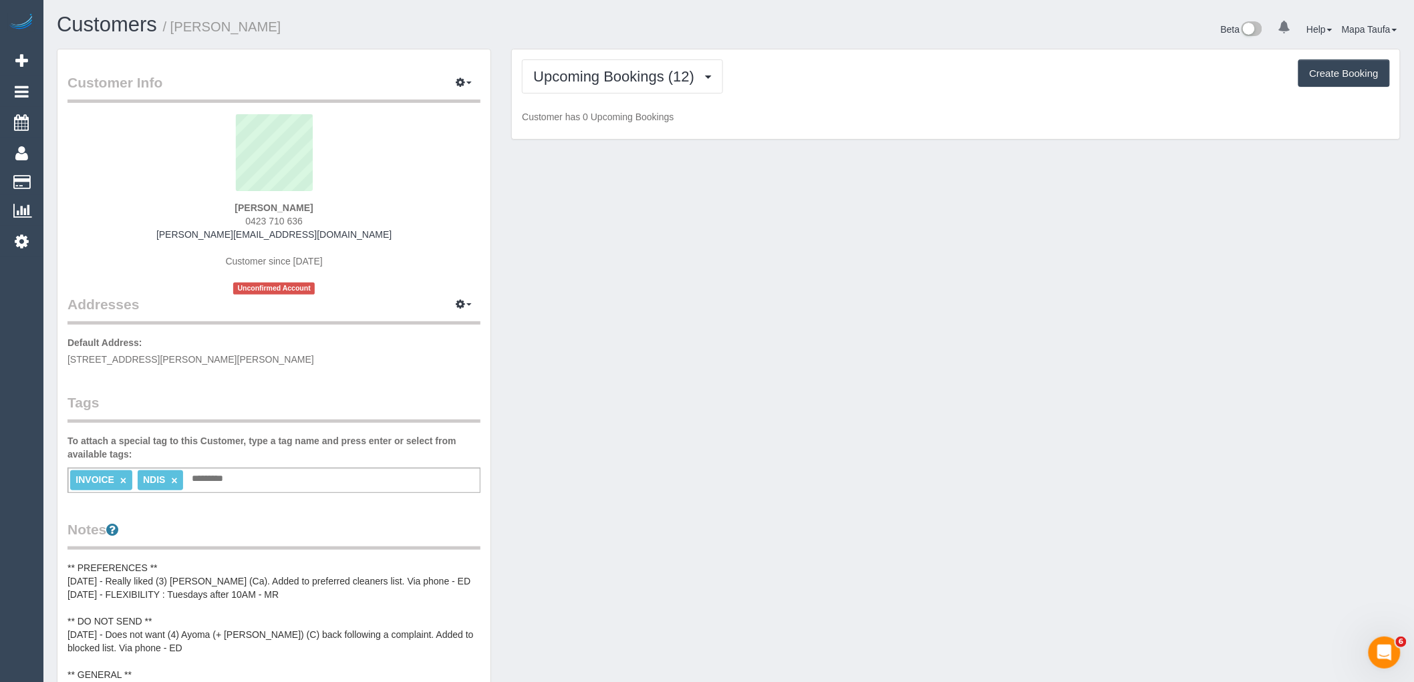
click at [579, 13] on h1 "Customers / [PERSON_NAME]" at bounding box center [388, 24] width 662 height 23
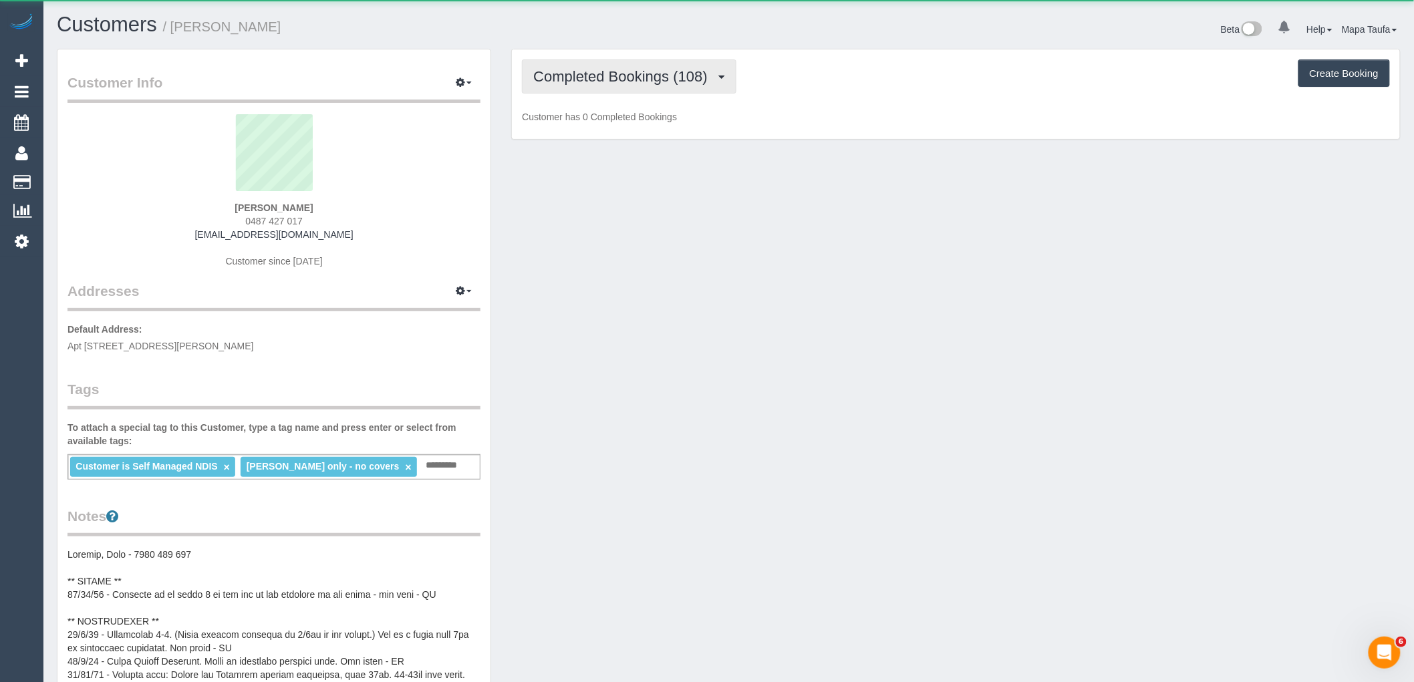
click at [641, 75] on span "Completed Bookings (108)" at bounding box center [623, 76] width 180 height 17
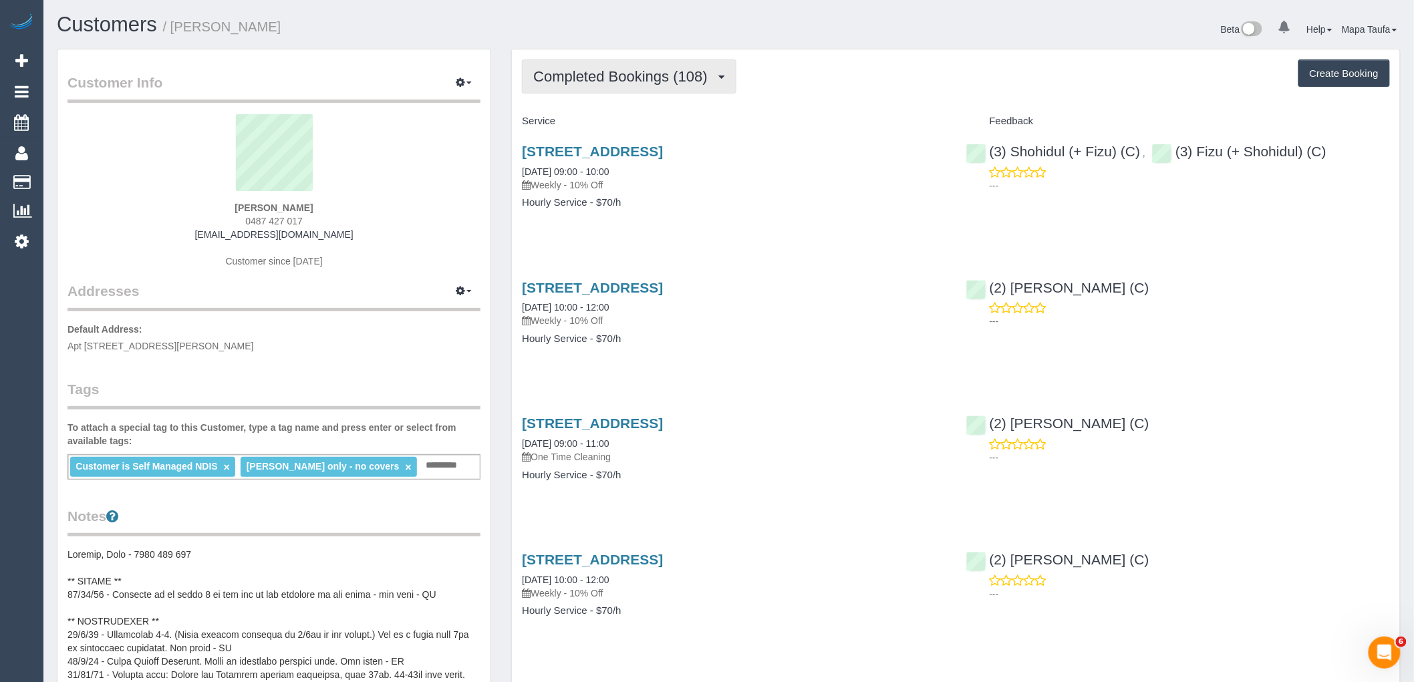
click at [651, 69] on span "Completed Bookings (108)" at bounding box center [623, 76] width 180 height 17
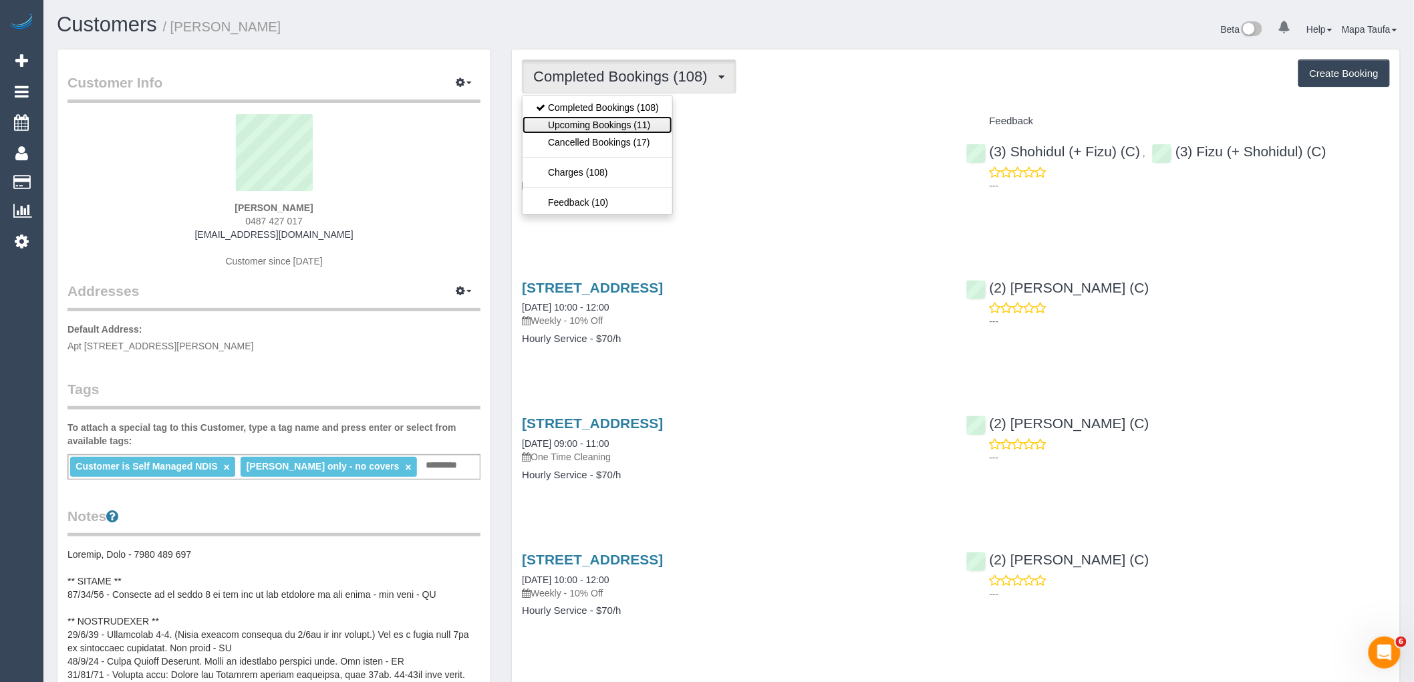
click at [633, 120] on link "Upcoming Bookings (11)" at bounding box center [597, 124] width 150 height 17
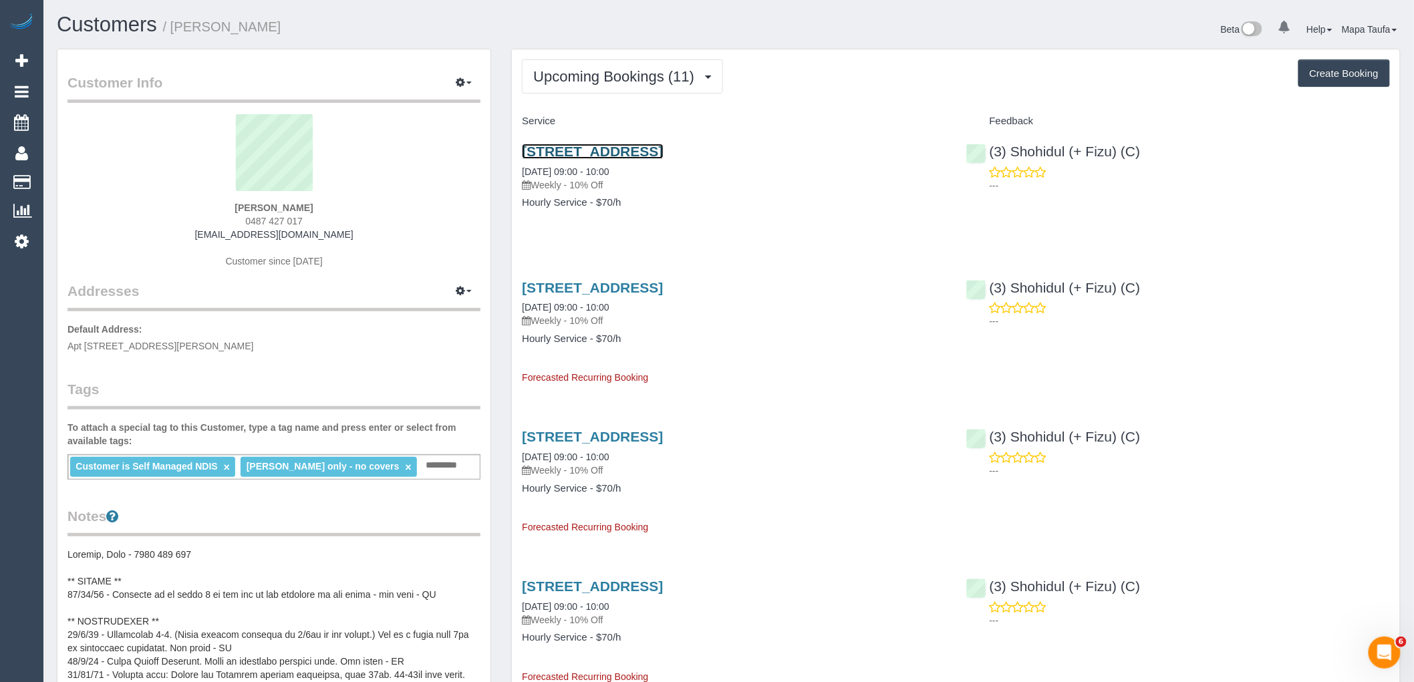
click at [649, 146] on link "33 Piccolo Circuit, Willliamstown, VIC 3016" at bounding box center [592, 151] width 141 height 15
click at [667, 77] on span "Upcoming Bookings (11)" at bounding box center [617, 76] width 168 height 17
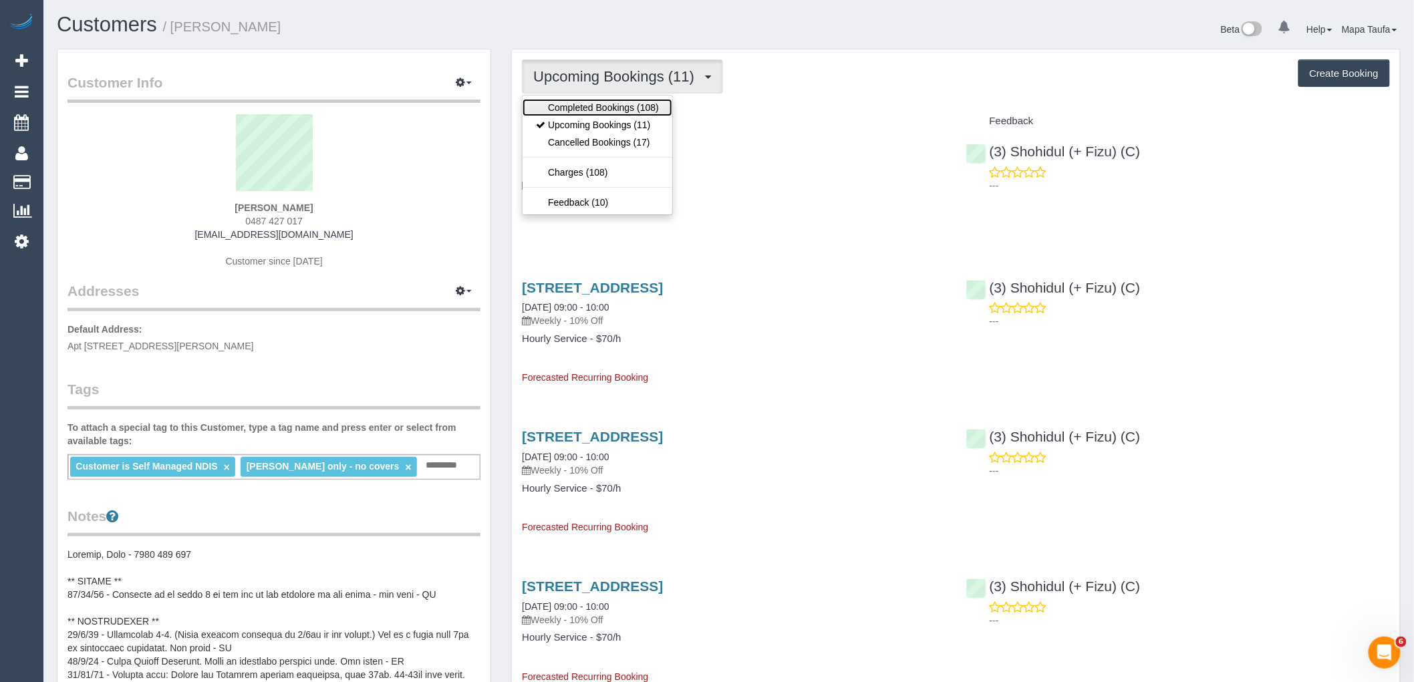
click at [650, 108] on link "Completed Bookings (108)" at bounding box center [597, 107] width 150 height 17
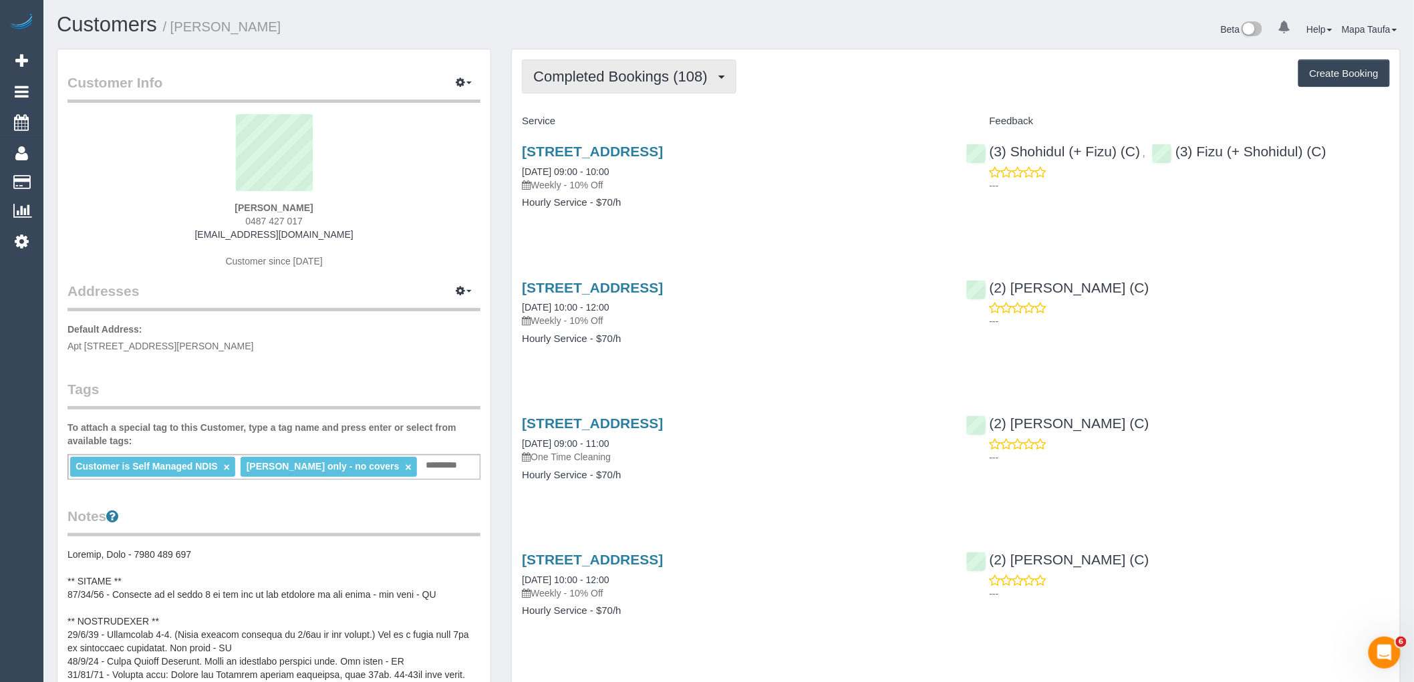
click at [627, 69] on span "Completed Bookings (108)" at bounding box center [623, 76] width 180 height 17
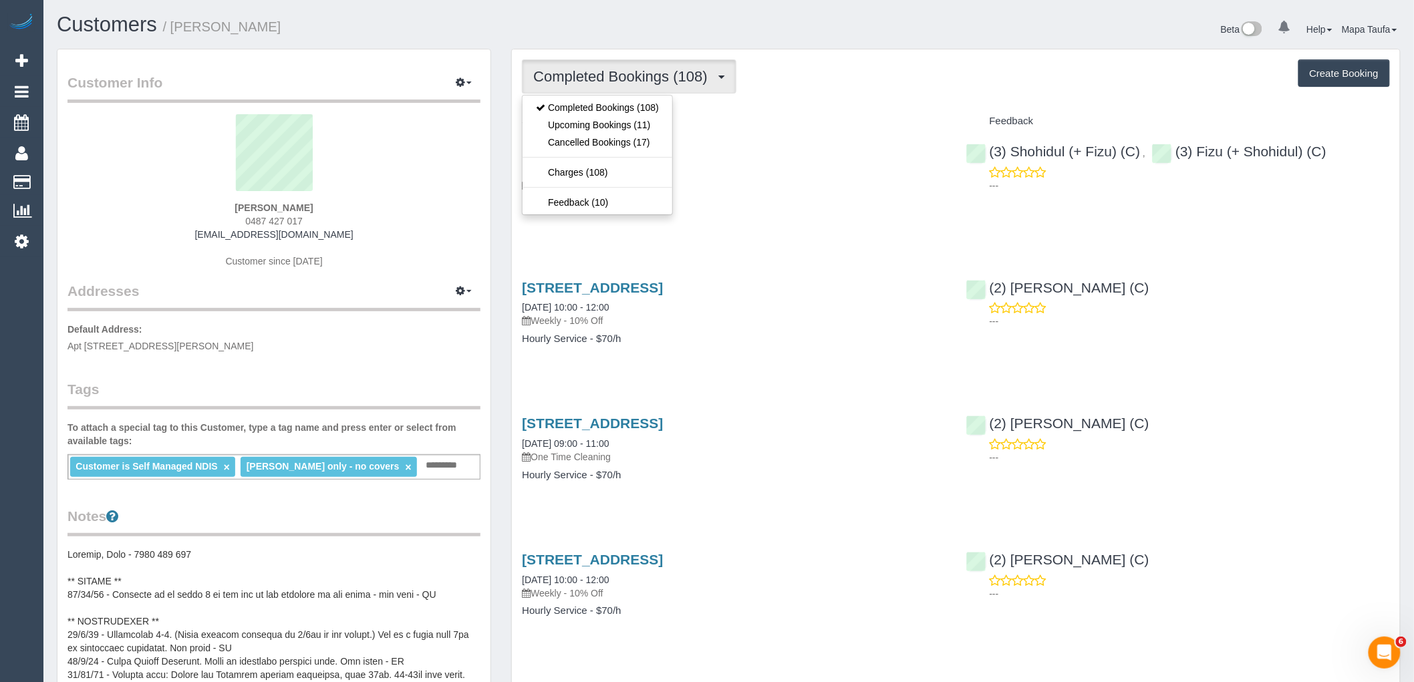
click at [896, 85] on div "Completed Bookings (108) Completed Bookings (108) Upcoming Bookings (11) Cancel…" at bounding box center [956, 76] width 868 height 34
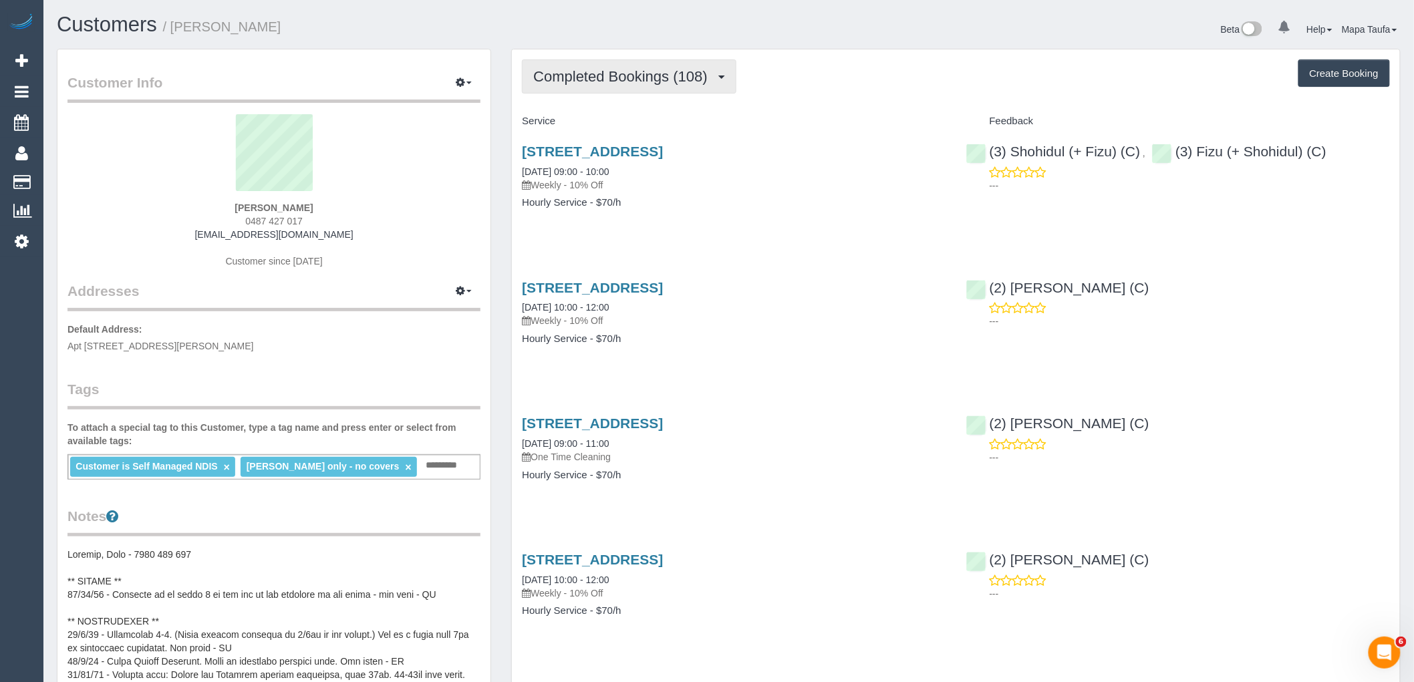
click at [645, 79] on span "Completed Bookings (108)" at bounding box center [623, 76] width 180 height 17
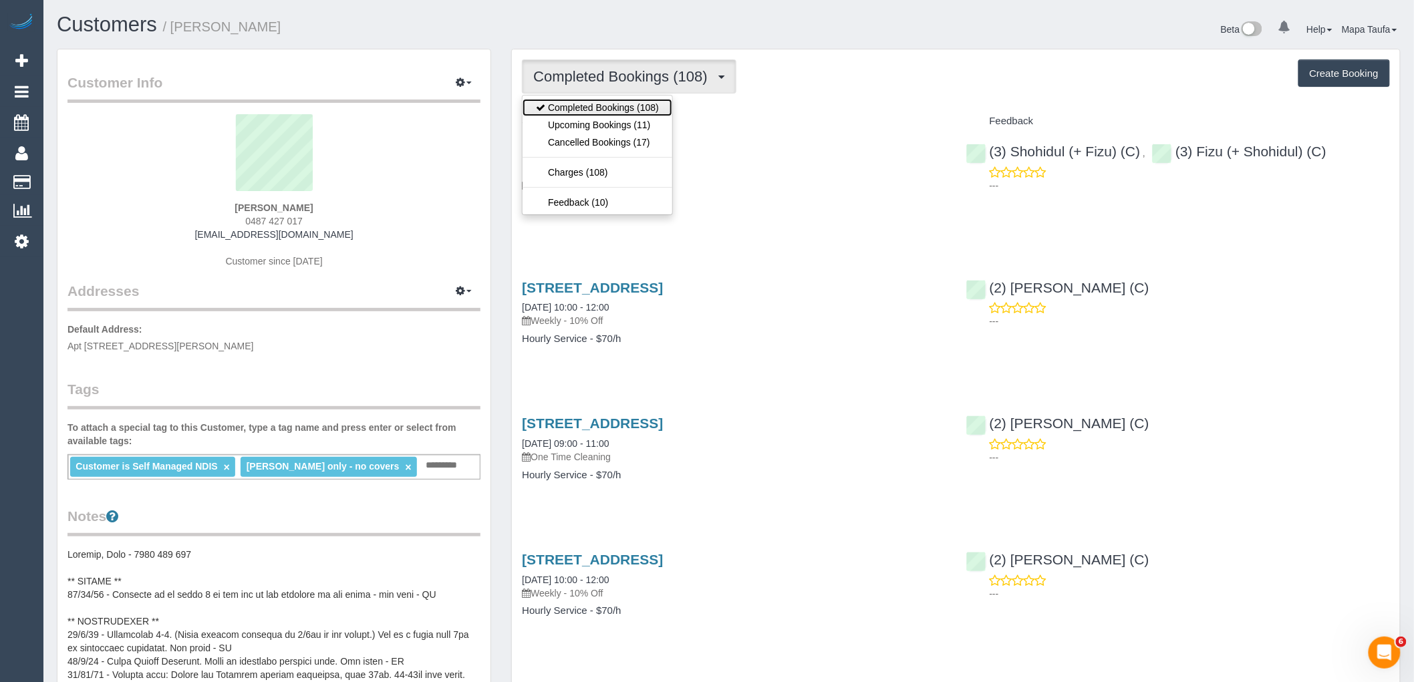
click at [639, 116] on link "Completed Bookings (108)" at bounding box center [597, 107] width 150 height 17
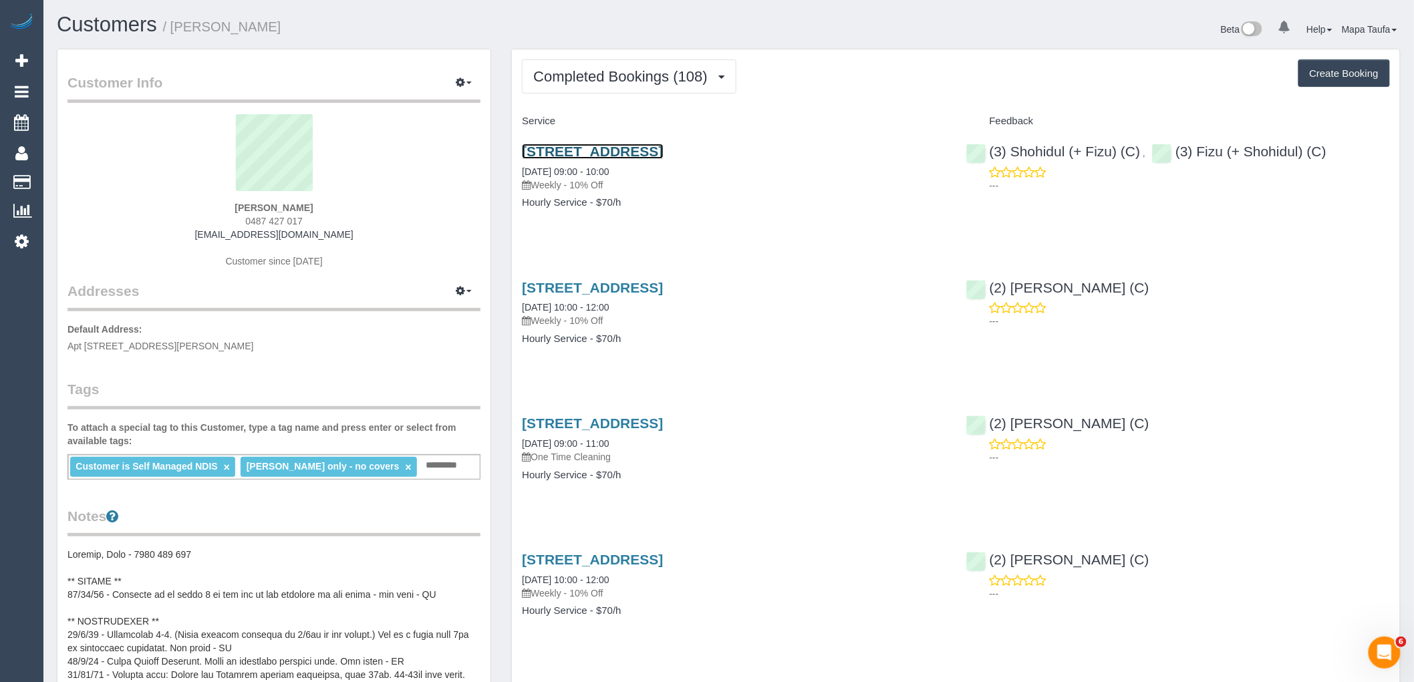
click at [663, 156] on link "33 Piccolo Circuit, Willliamstown, VIC 3016" at bounding box center [592, 151] width 141 height 15
click at [542, 228] on div "33 Piccolo Circuit, Willliamstown, VIC 3016 07/10/2025 09:00 - 10:00 Weekly - 1…" at bounding box center [734, 183] width 444 height 103
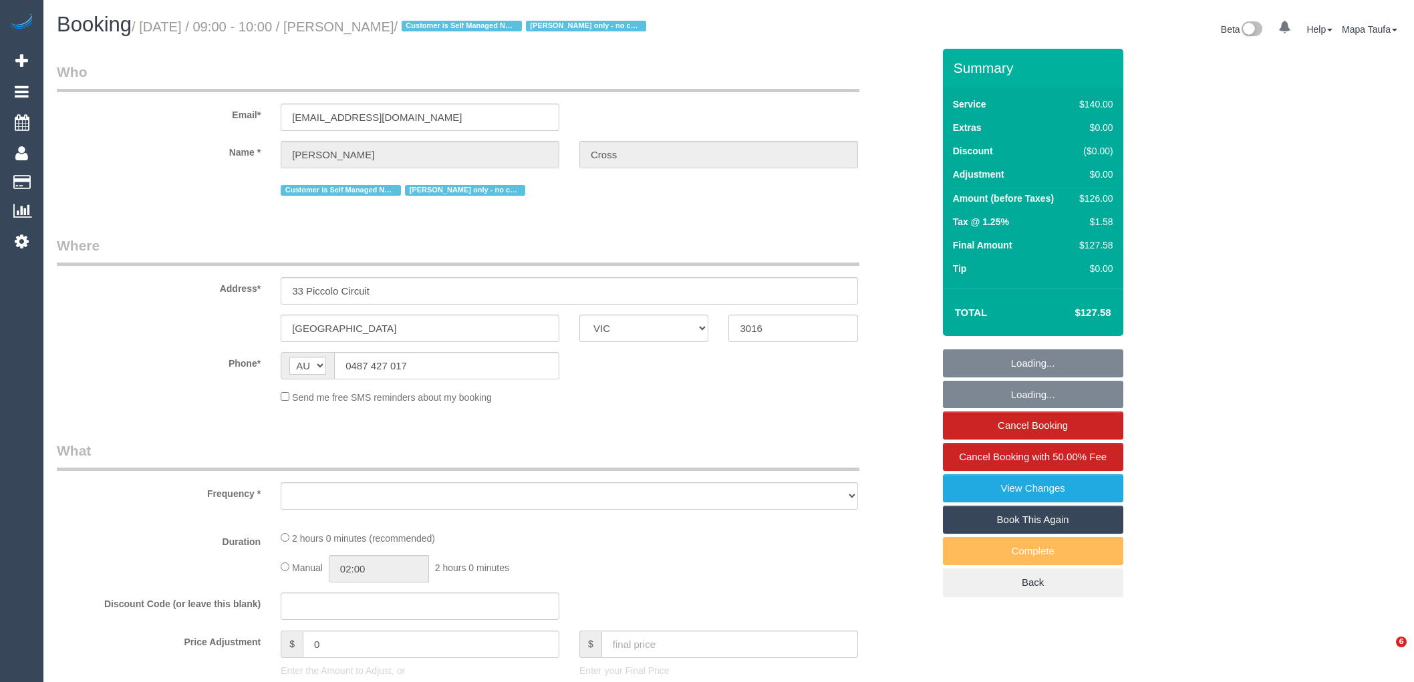
select select "VIC"
select select "string:stripe-card_1DJV5e2GScqysDRVNr8YZkTZ"
select select "number:29"
select select "number:14"
select select "number:18"
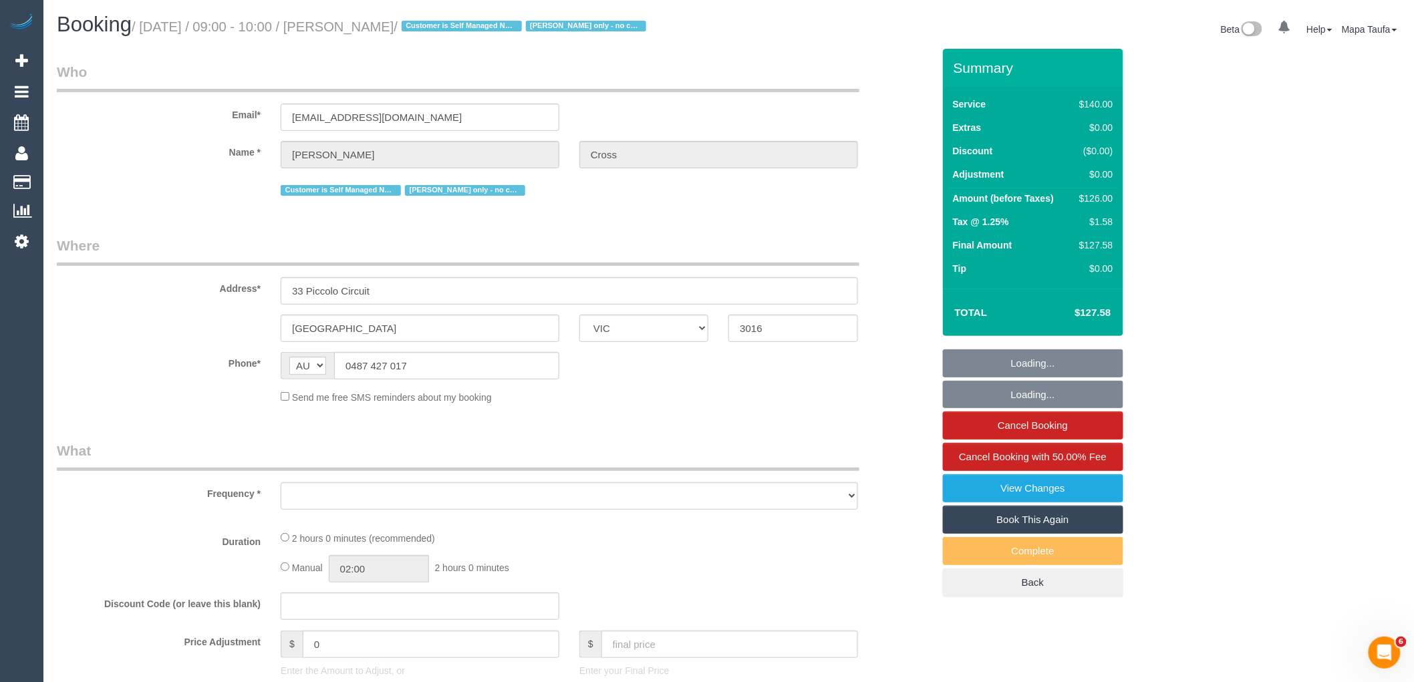
select select "number:25"
select select "number:33"
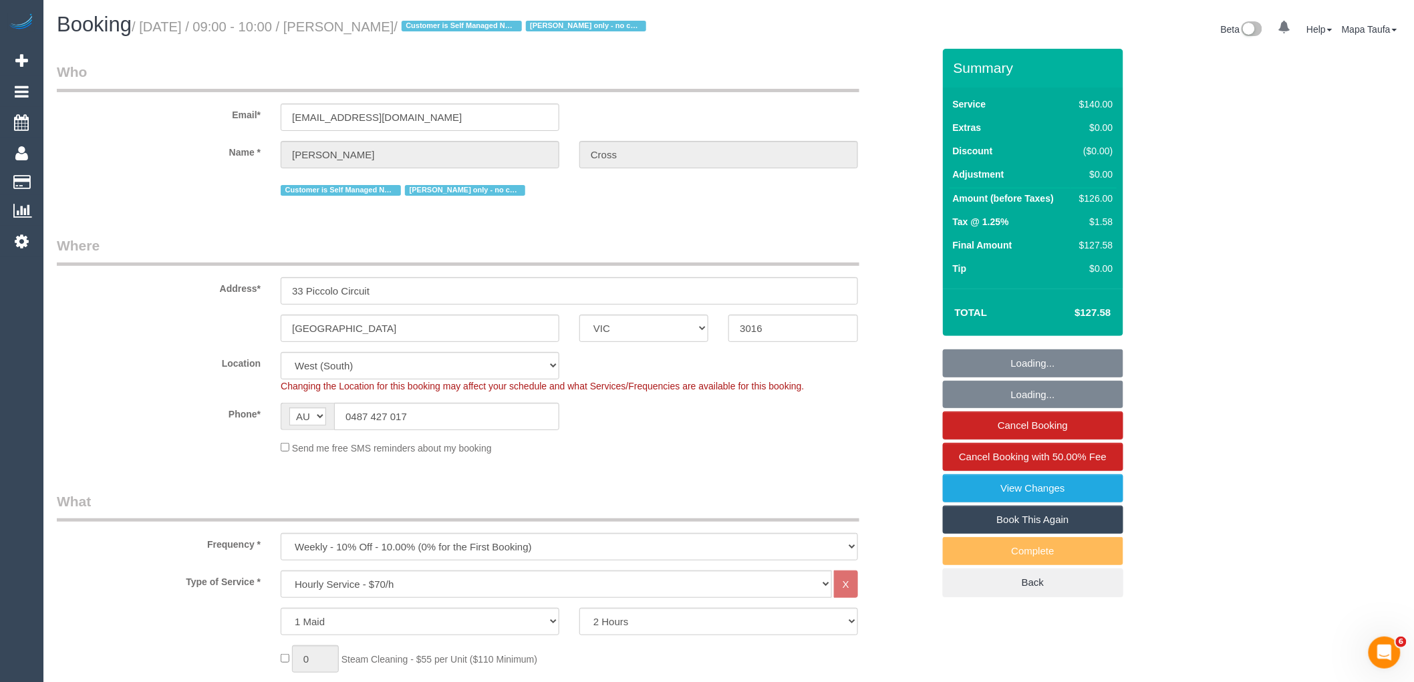
select select "object:874"
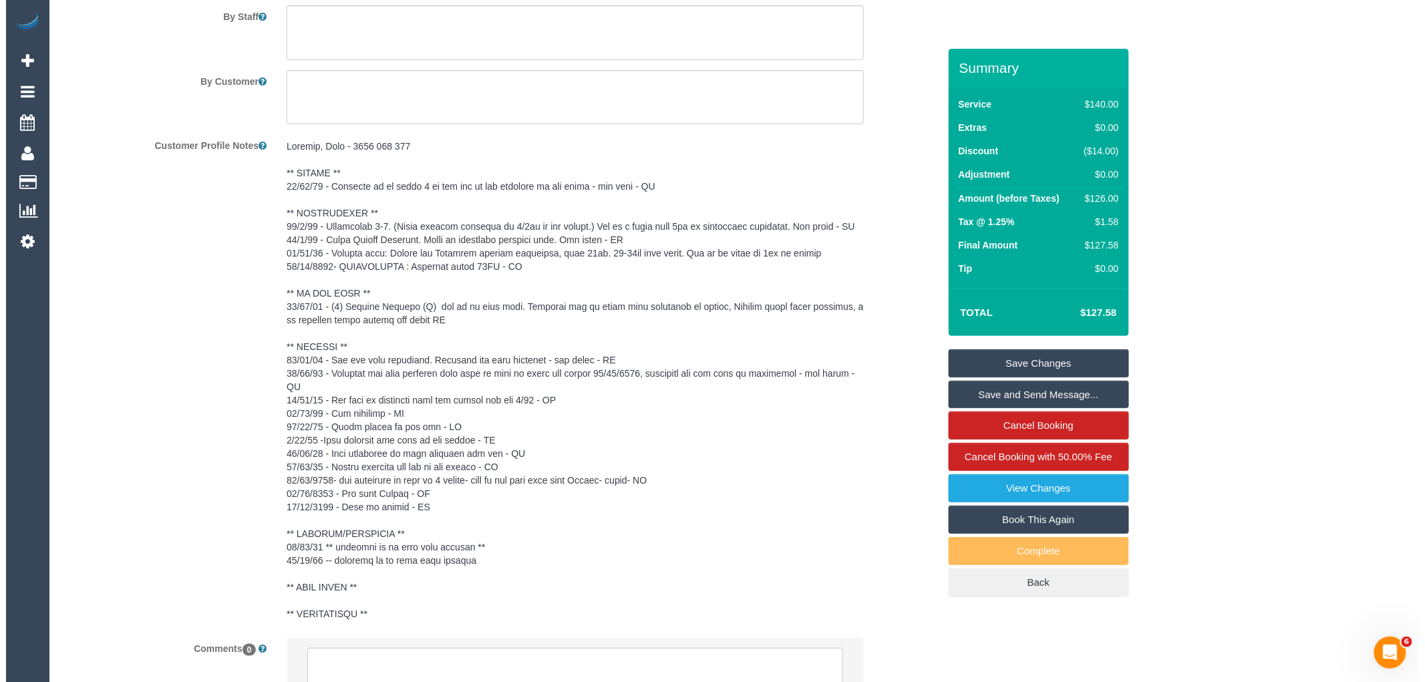
scroll to position [2383, 0]
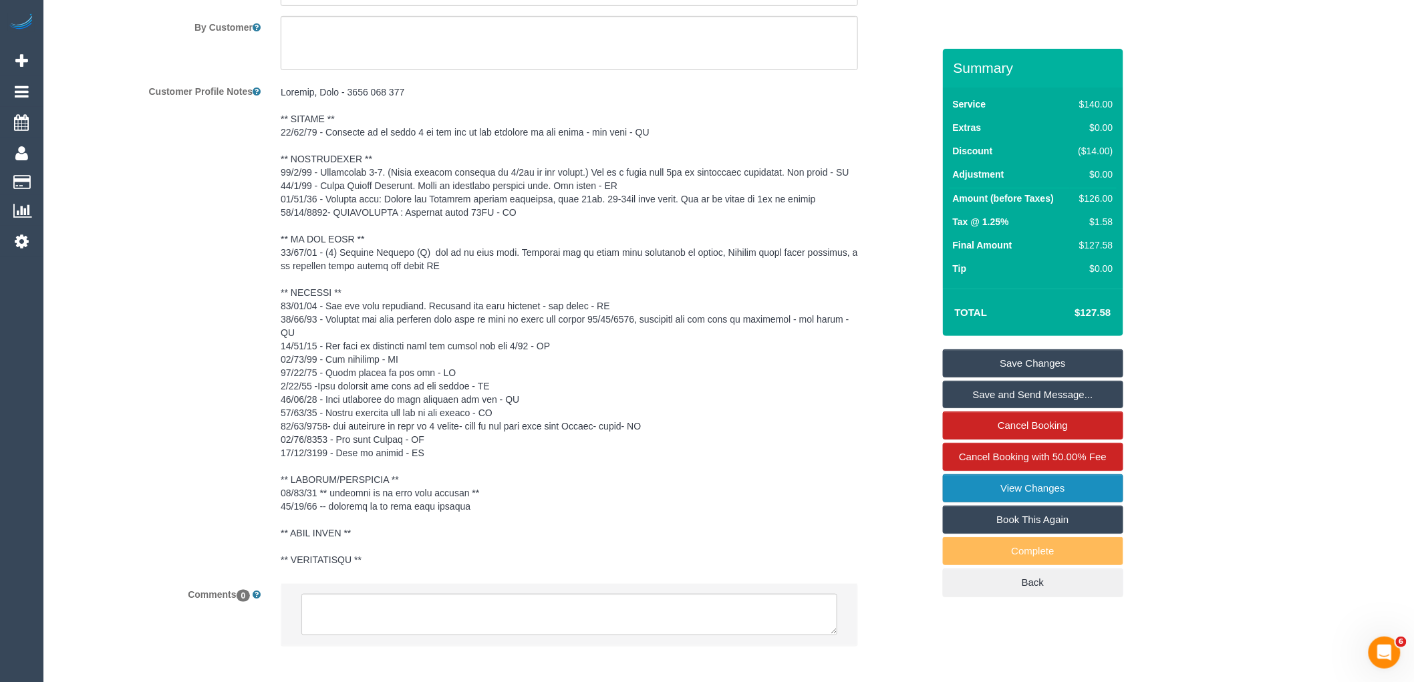
click at [1002, 484] on link "View Changes" at bounding box center [1033, 488] width 180 height 28
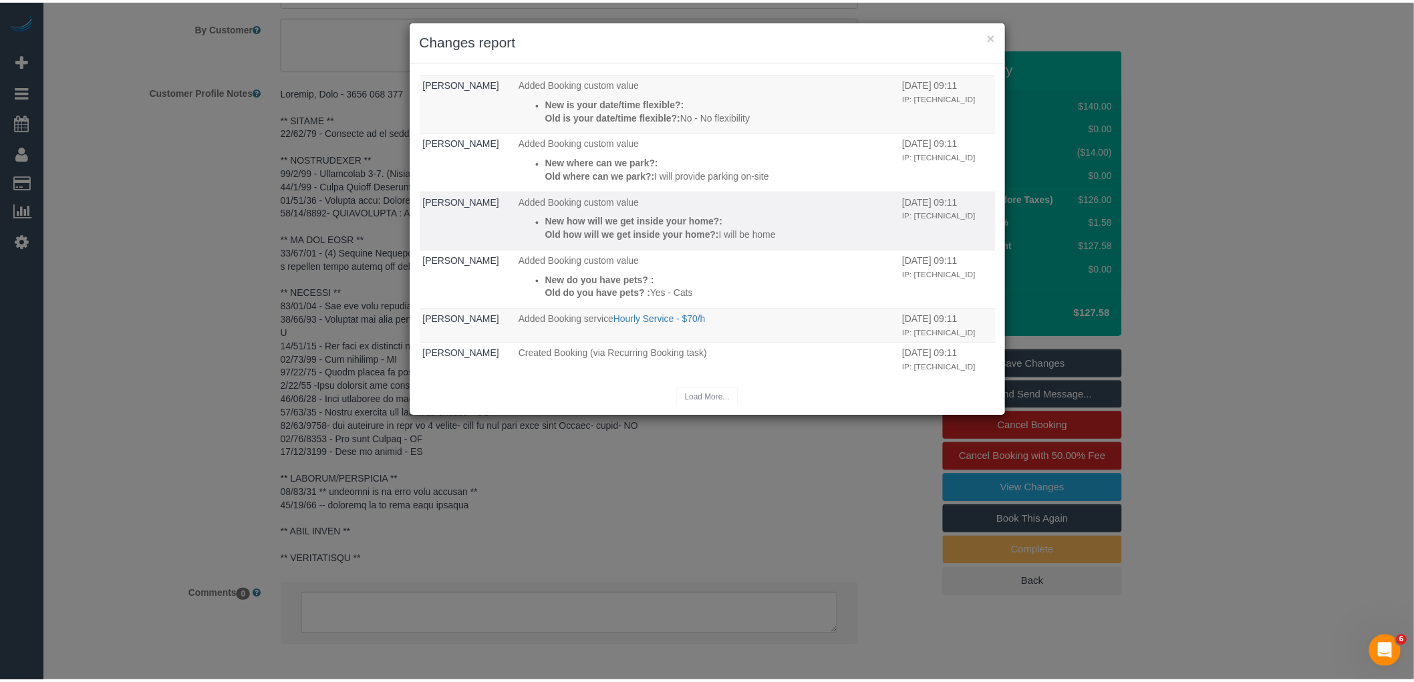
scroll to position [234, 0]
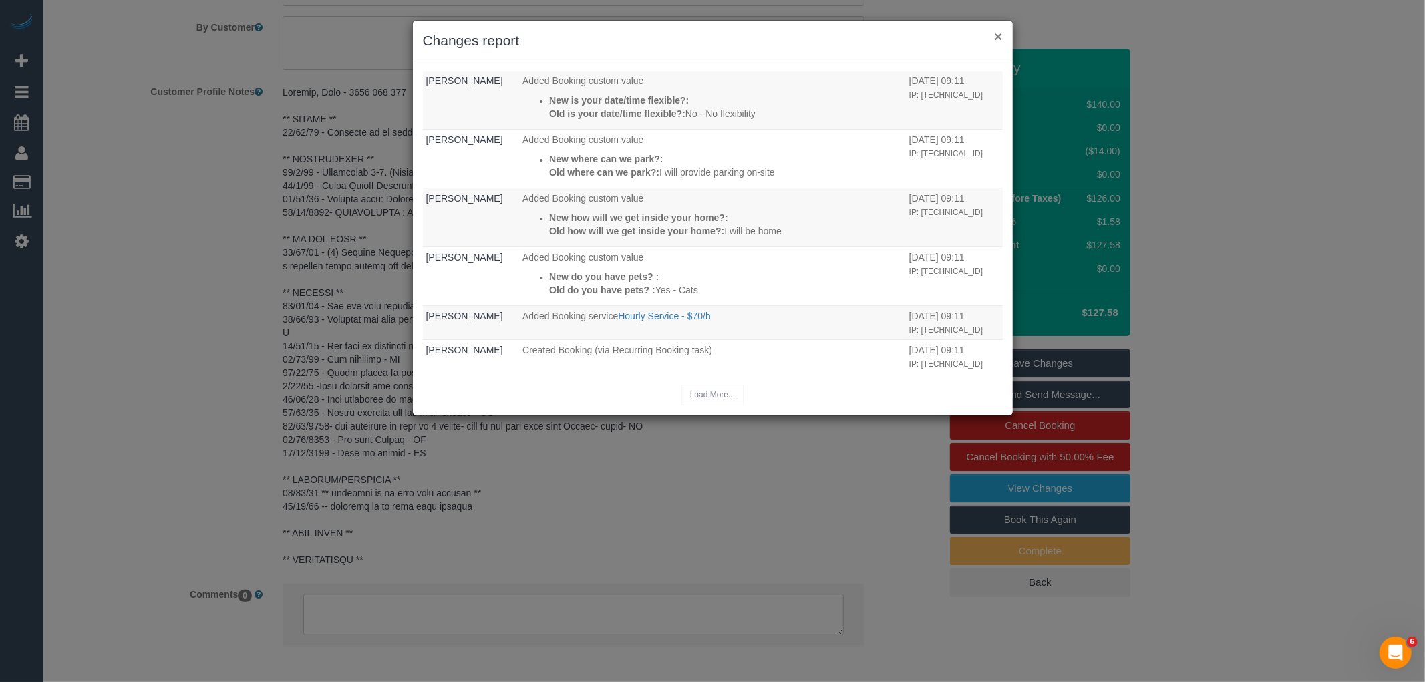
click at [994, 37] on button "×" at bounding box center [998, 36] width 8 height 14
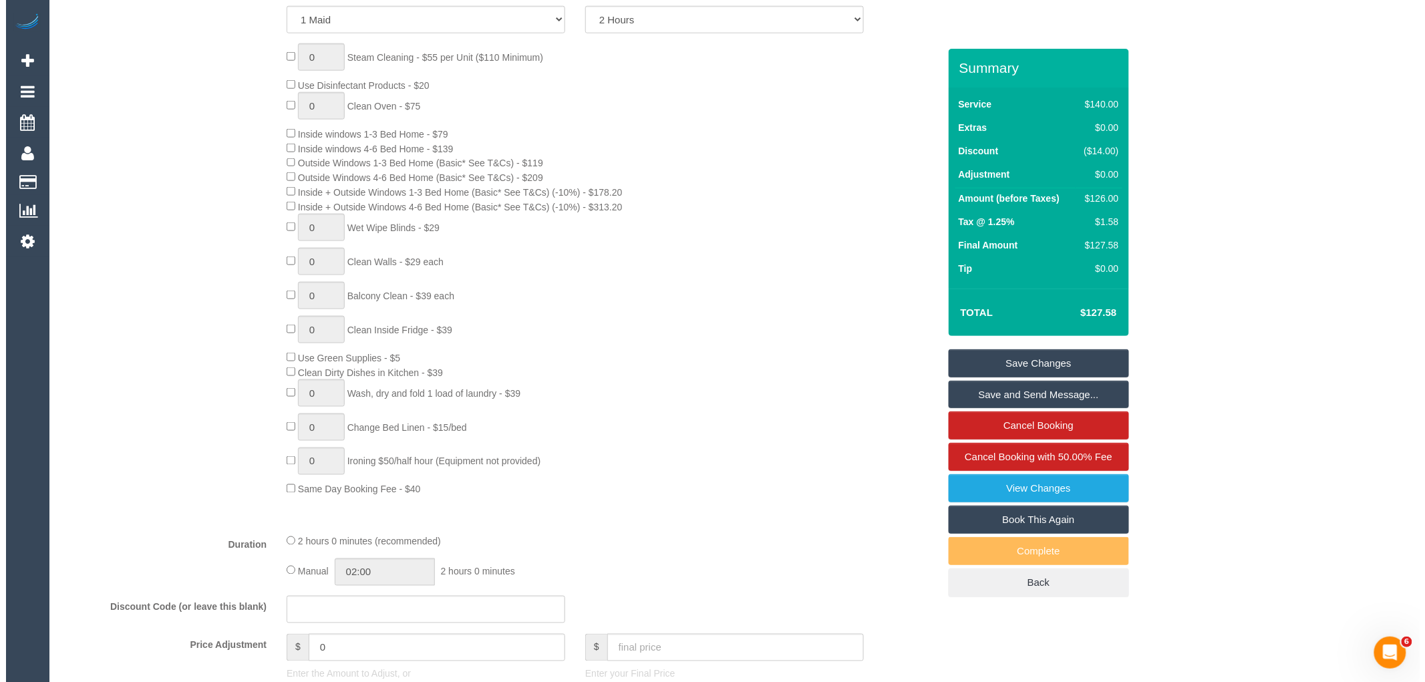
scroll to position [379, 0]
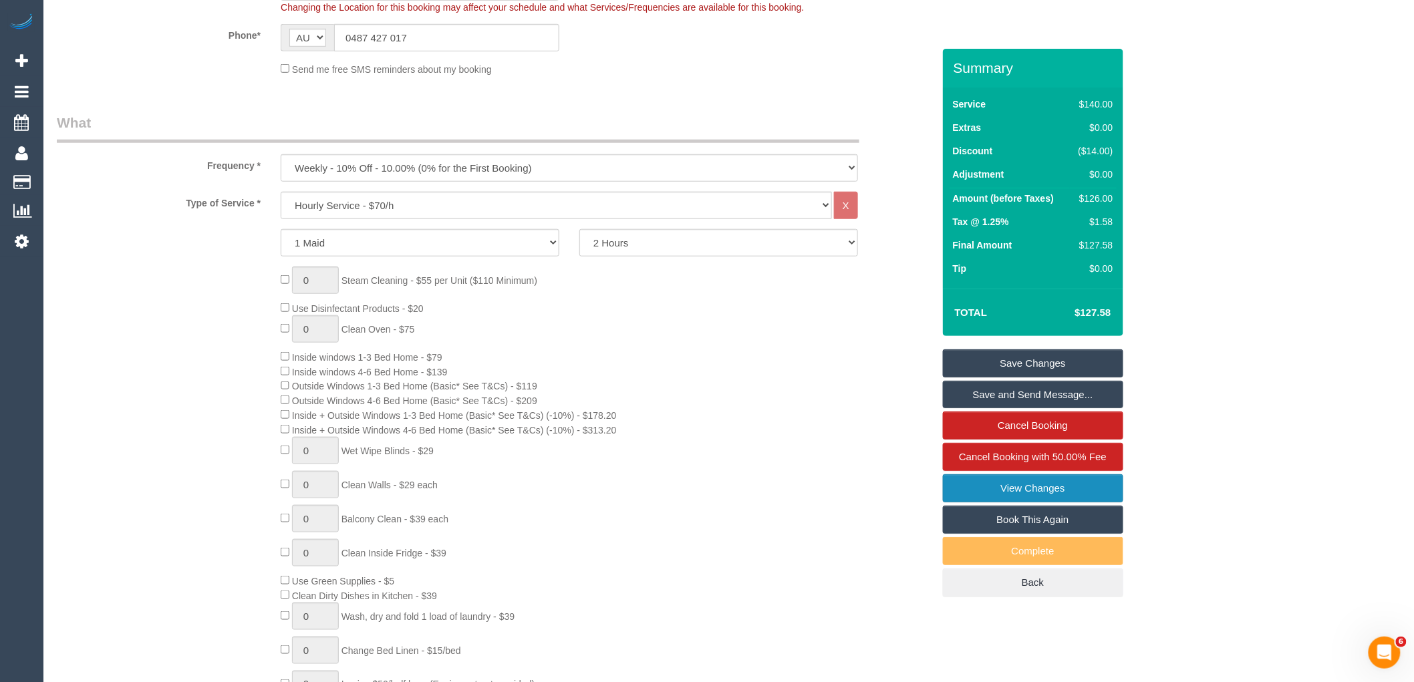
click at [1003, 490] on link "View Changes" at bounding box center [1033, 488] width 180 height 28
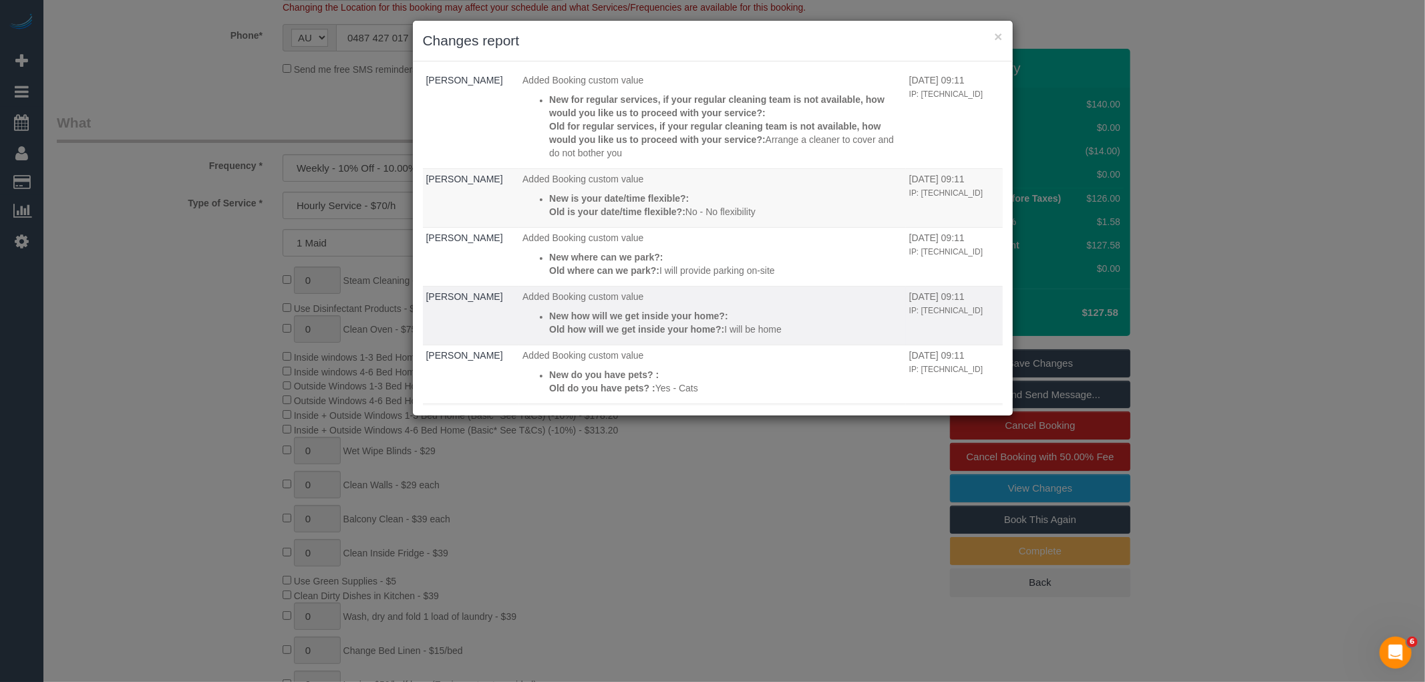
scroll to position [234, 0]
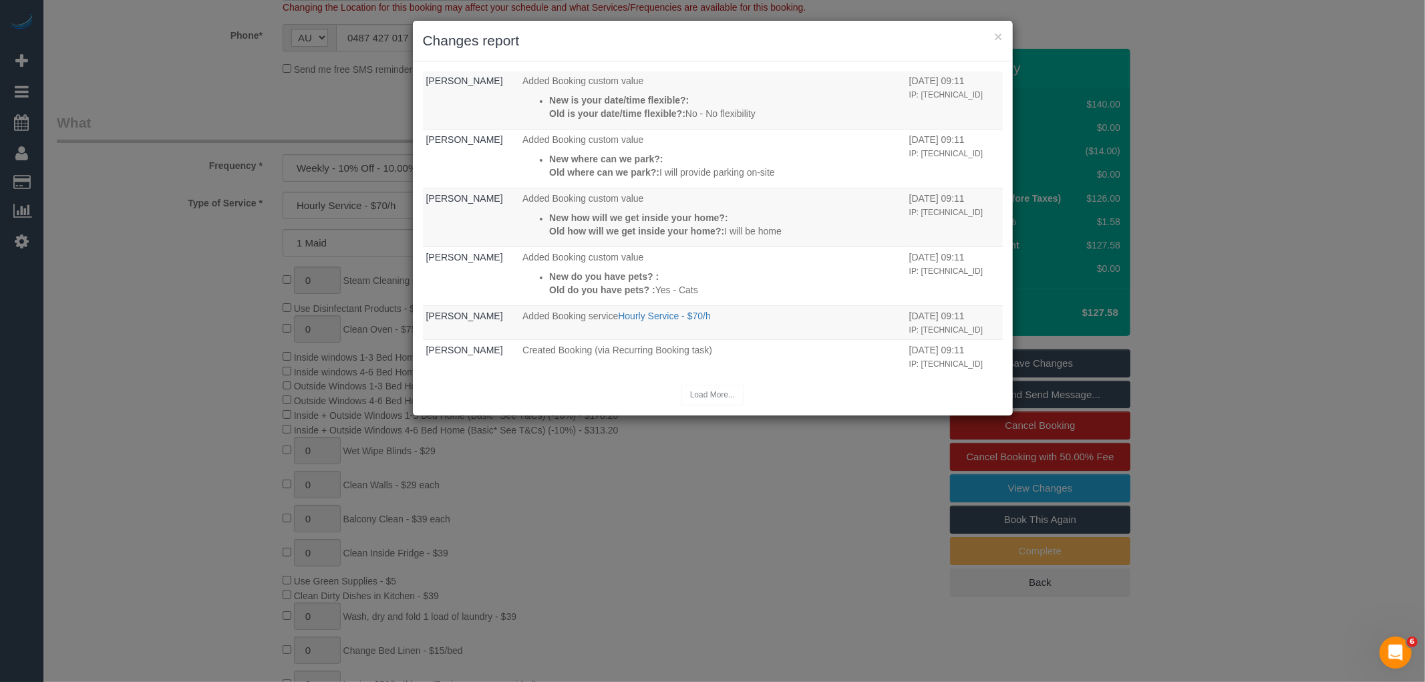
click at [1003, 37] on div "× Changes report" at bounding box center [713, 41] width 600 height 41
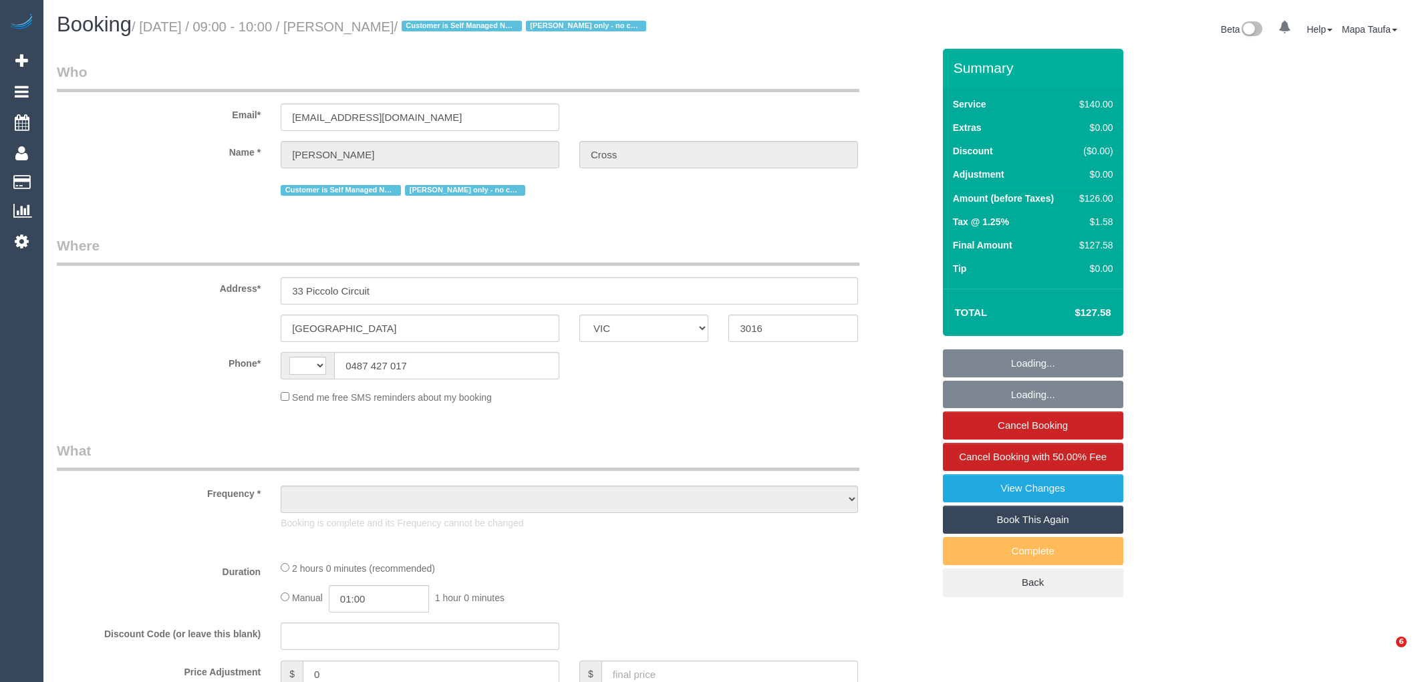
select select "VIC"
select select "string:AU"
select select "object:629"
select select "string:stripe-card_1DJV5e2GScqysDRVNr8YZkTZ"
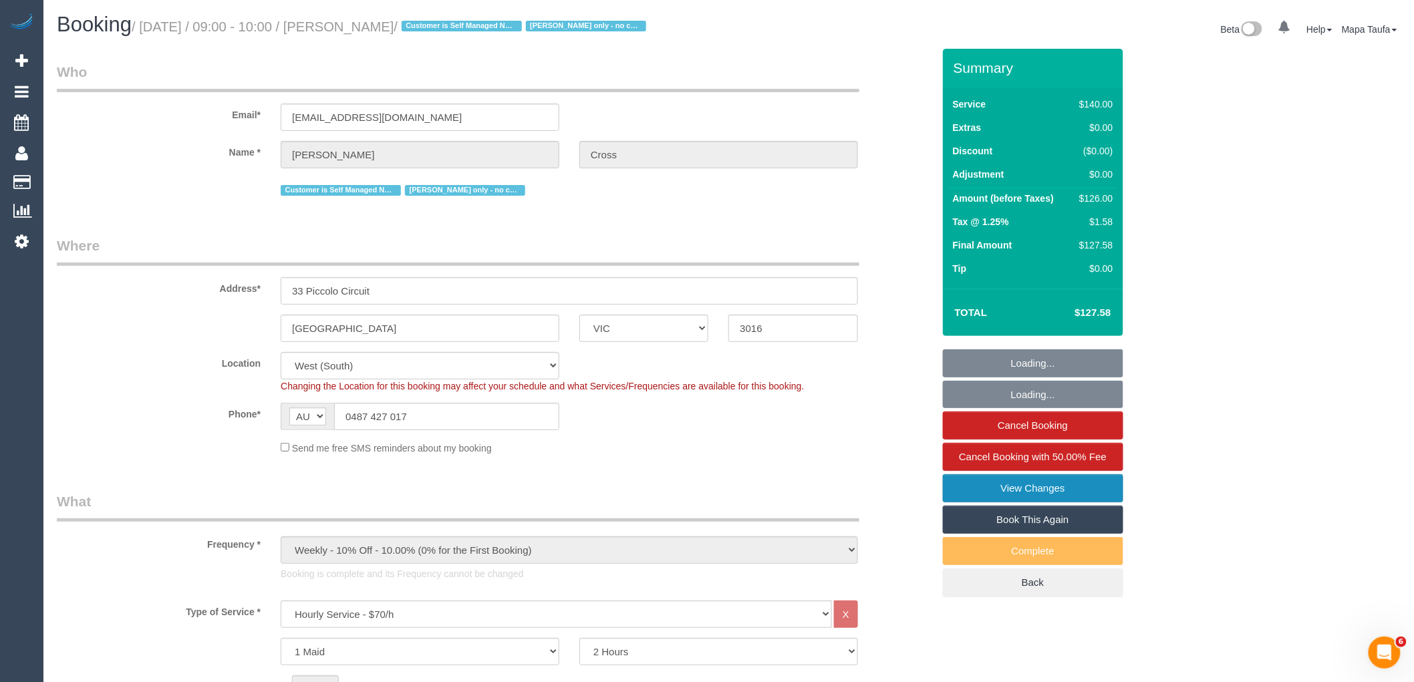
select select "object:962"
click at [1033, 490] on link "View Changes" at bounding box center [1033, 488] width 180 height 28
select select "number:29"
select select "number:14"
select select "number:18"
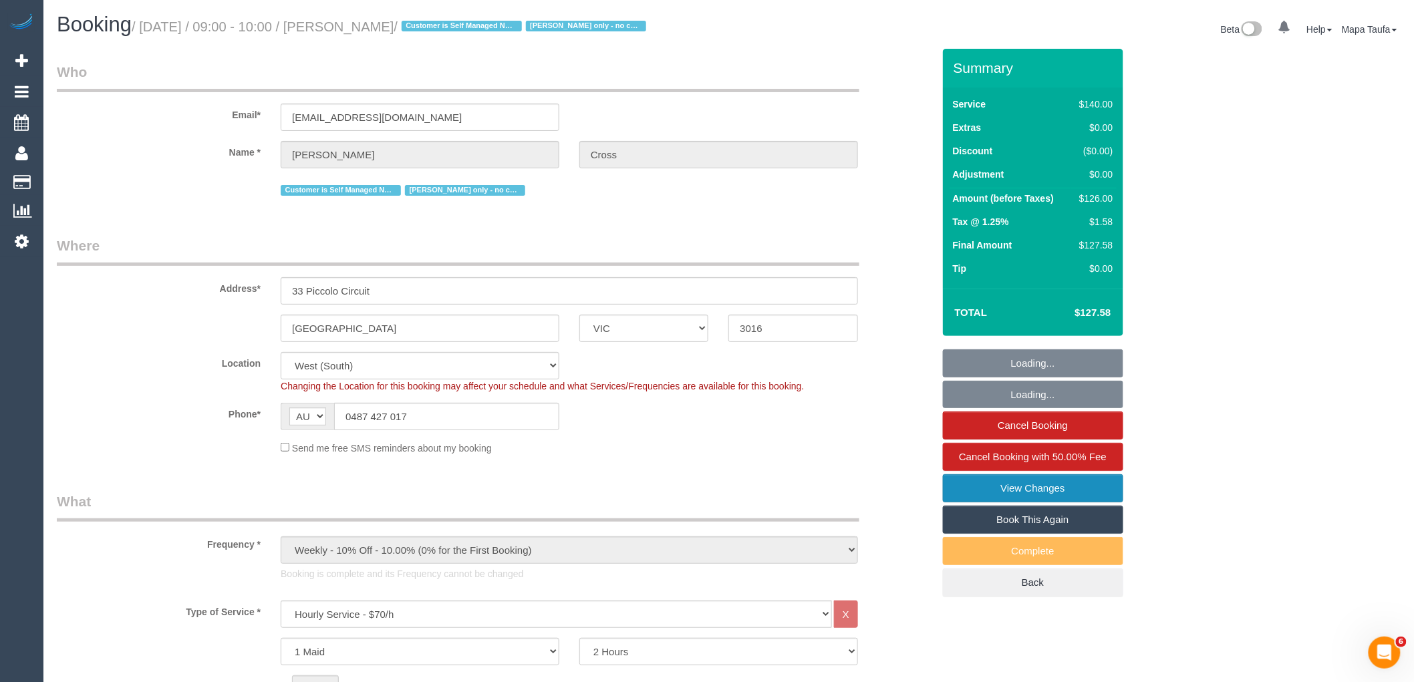
select select "number:25"
select select "number:33"
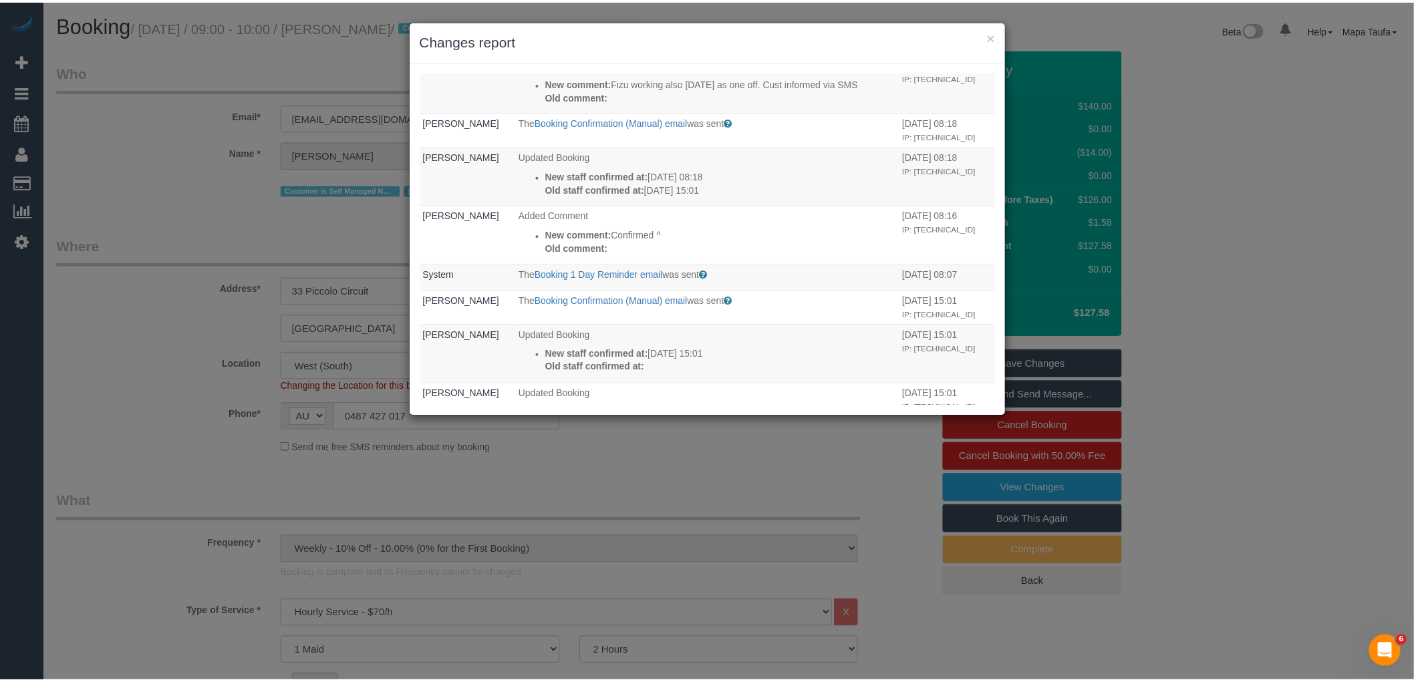
scroll to position [371, 0]
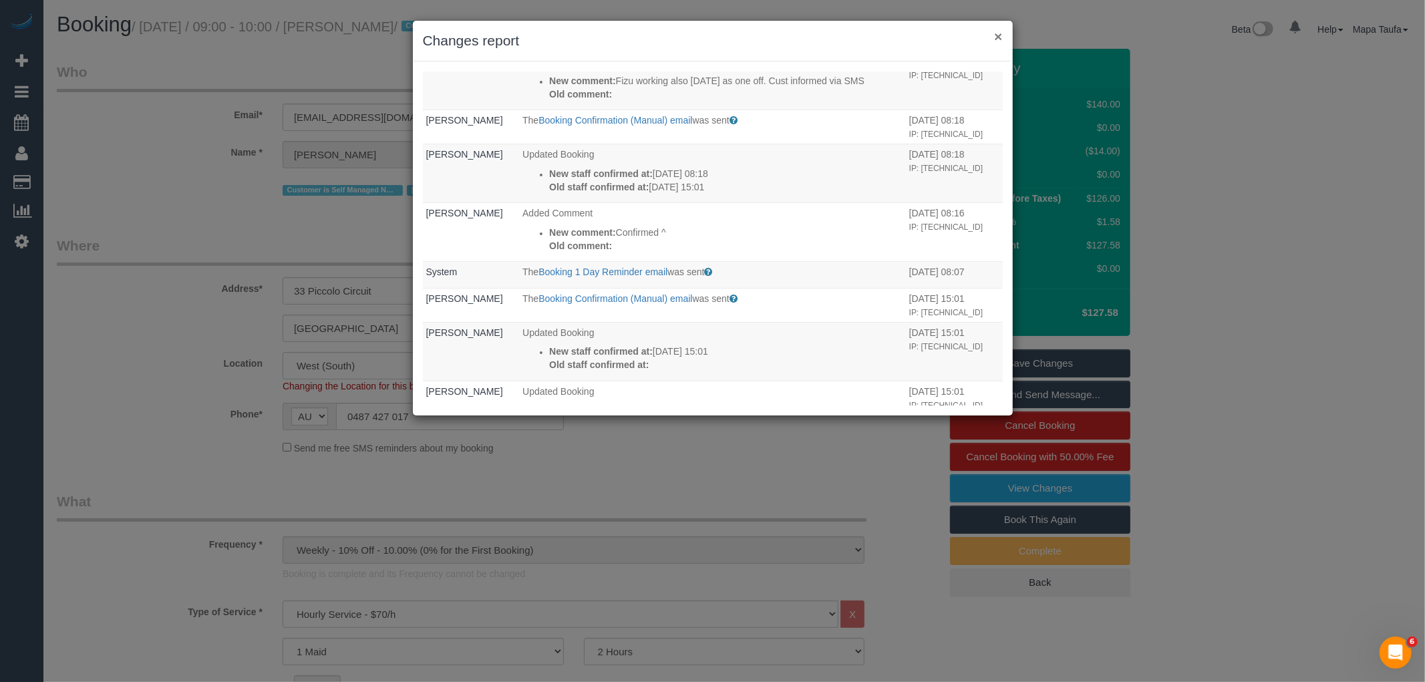
click at [994, 34] on button "×" at bounding box center [998, 36] width 8 height 14
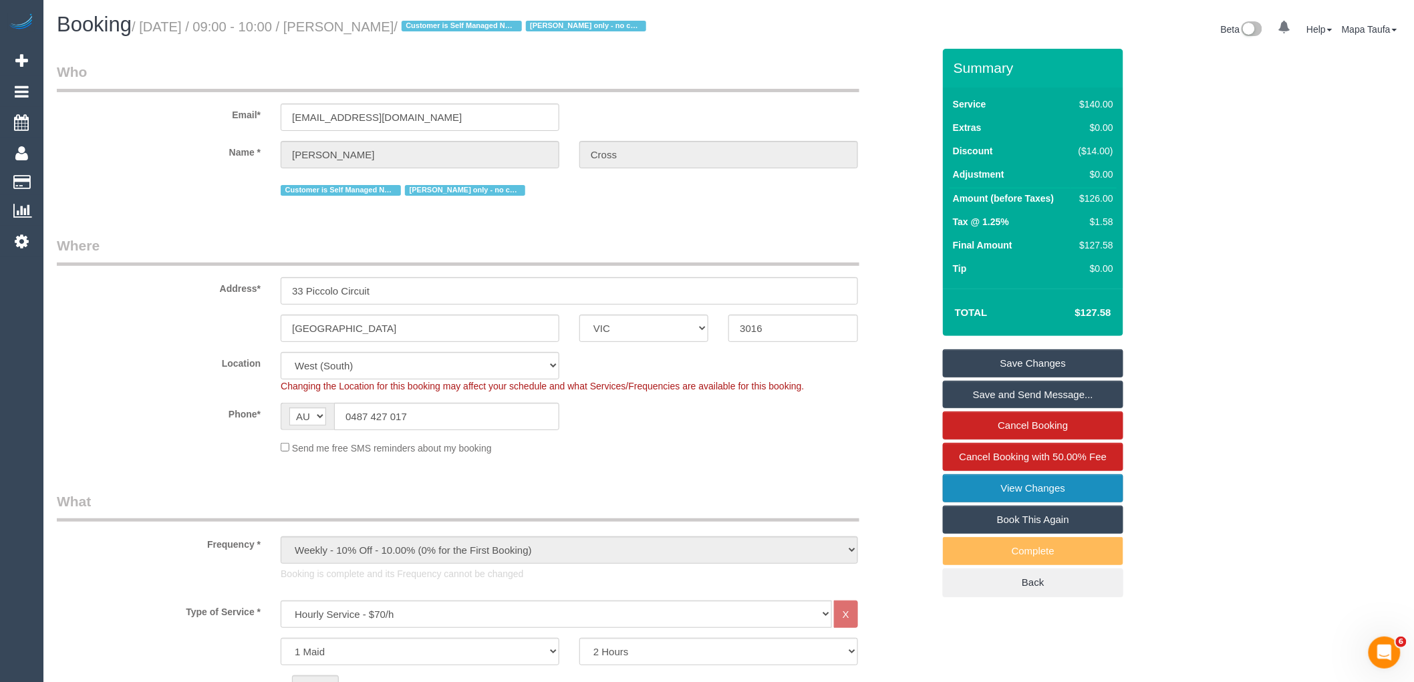
scroll to position [2962, 0]
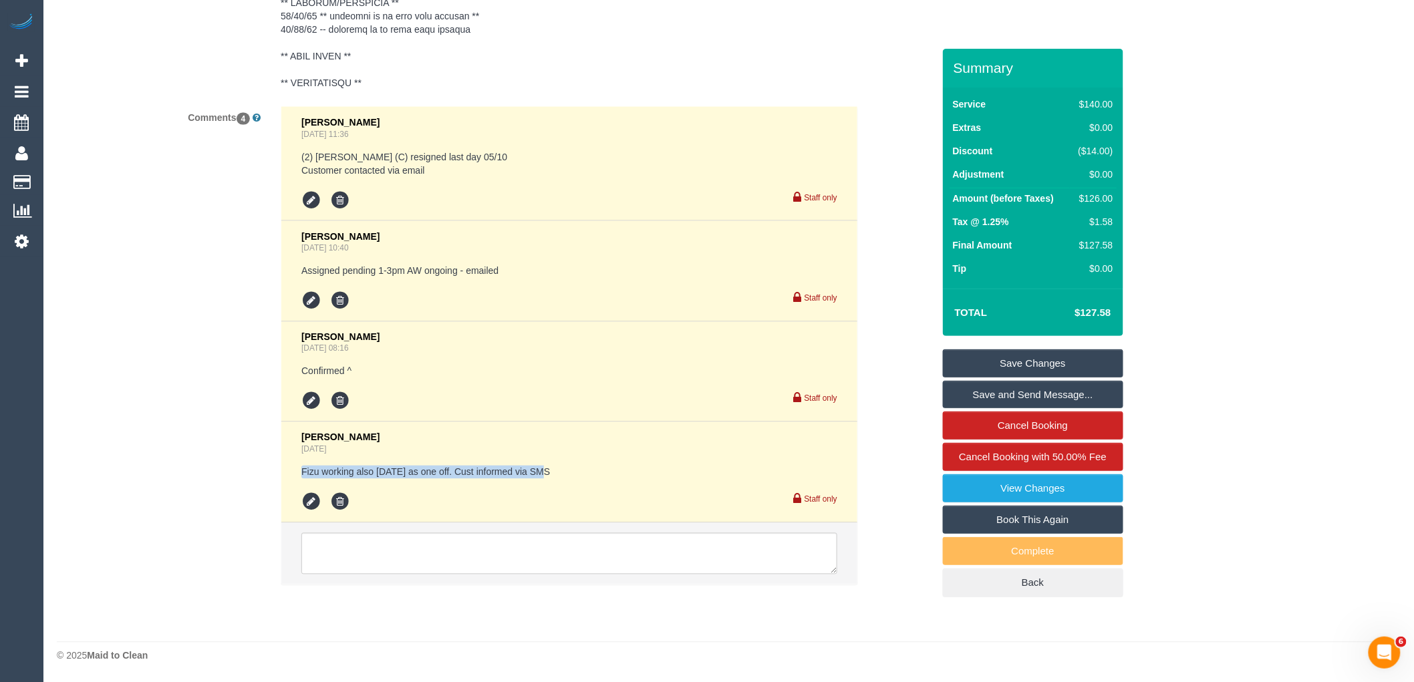
drag, startPoint x: 566, startPoint y: 470, endPoint x: 286, endPoint y: 470, distance: 279.9
click at [286, 470] on li "Bronie Bryant 6 days ago Fizu working also today as one off. Cust informed via …" at bounding box center [569, 472] width 576 height 101
copy pre "Fizu working also today as one off. Cust informed via SMS"
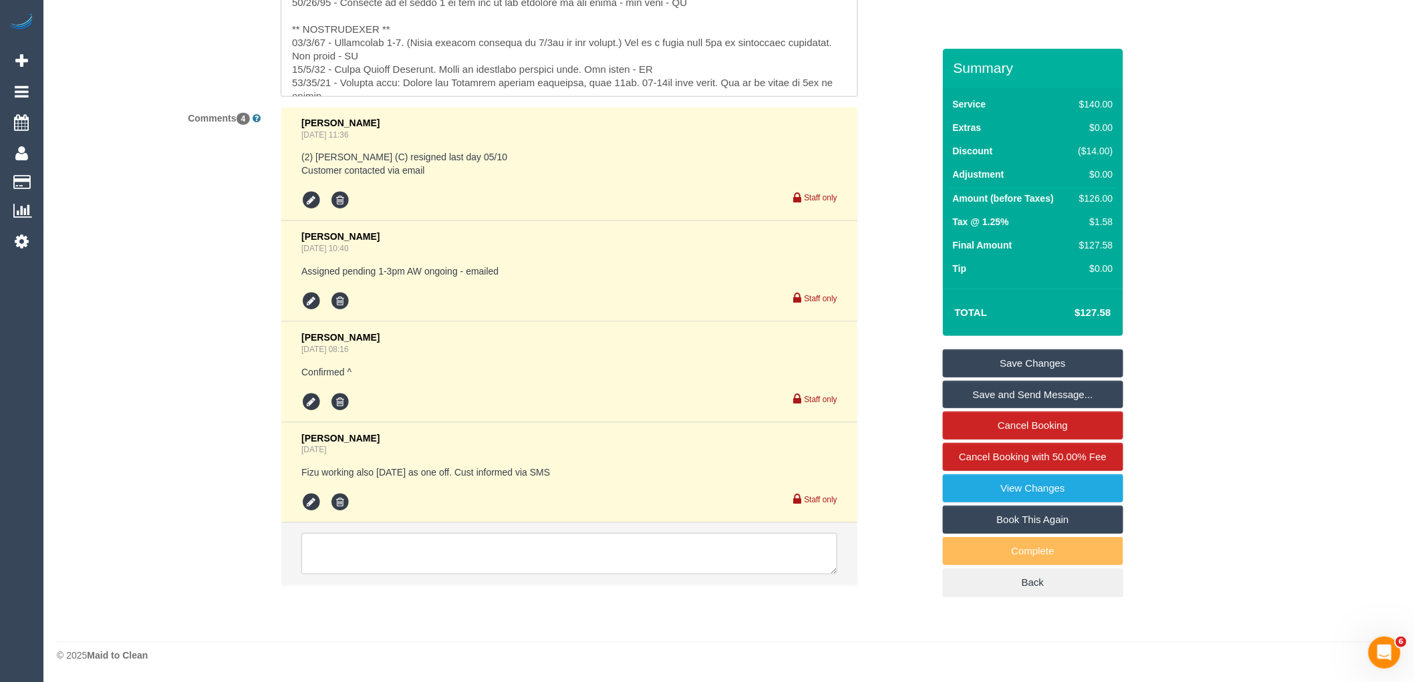
click at [873, 114] on div "Comments 4 Vanessa Christou Sep 25, 2025 11:36 (2) Nicole Condello (C) resigned…" at bounding box center [495, 353] width 896 height 492
click at [911, 67] on div "Customer Profile Notes" at bounding box center [495, 23] width 896 height 148
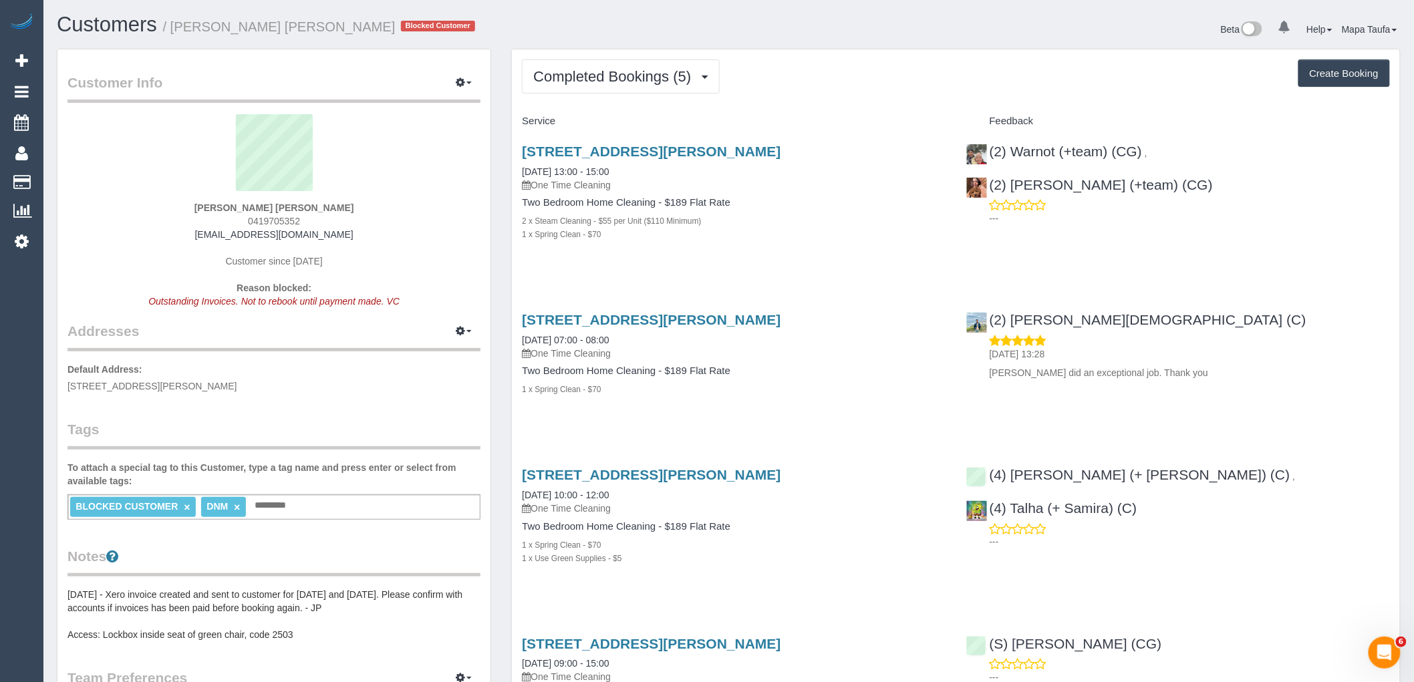
click at [649, 591] on div "[STREET_ADDRESS][PERSON_NAME] [DATE] 10:00 - 12:00 One Time Cleaning Two Bedroo…" at bounding box center [734, 523] width 444 height 135
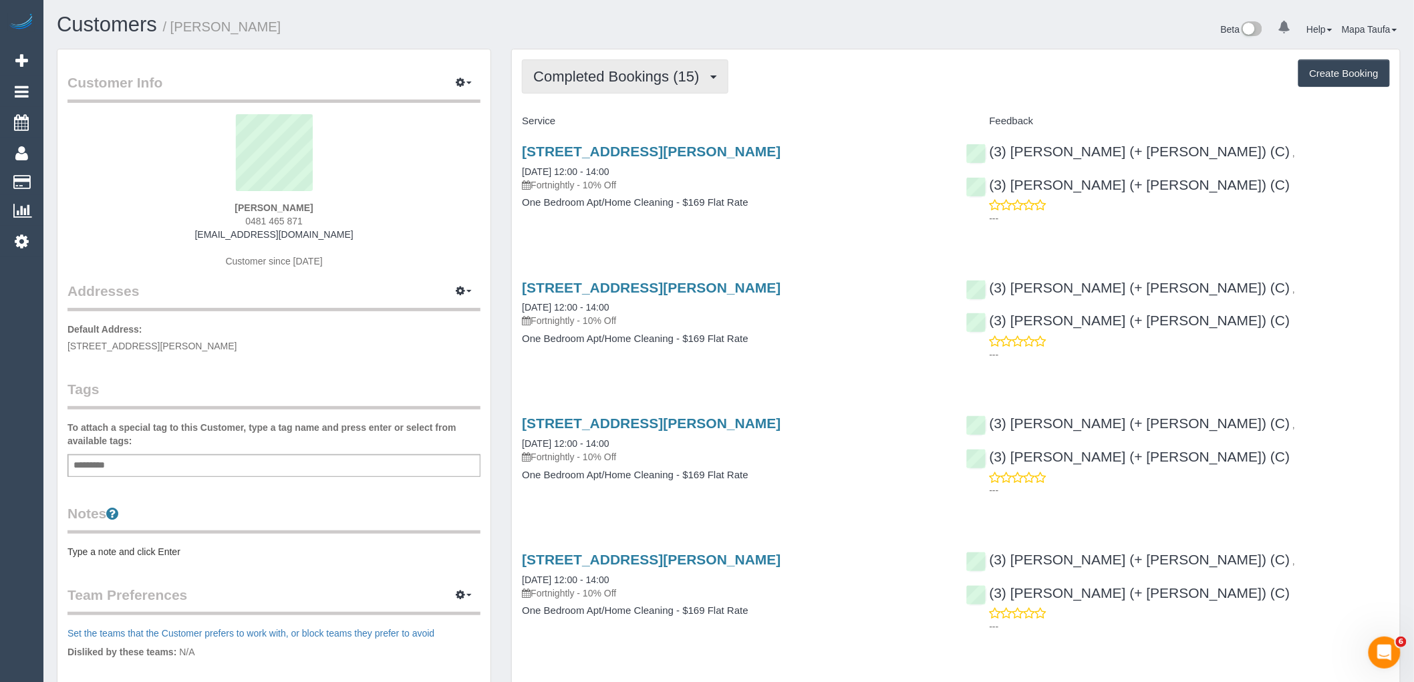
click at [599, 78] on span "Completed Bookings (15)" at bounding box center [619, 76] width 172 height 17
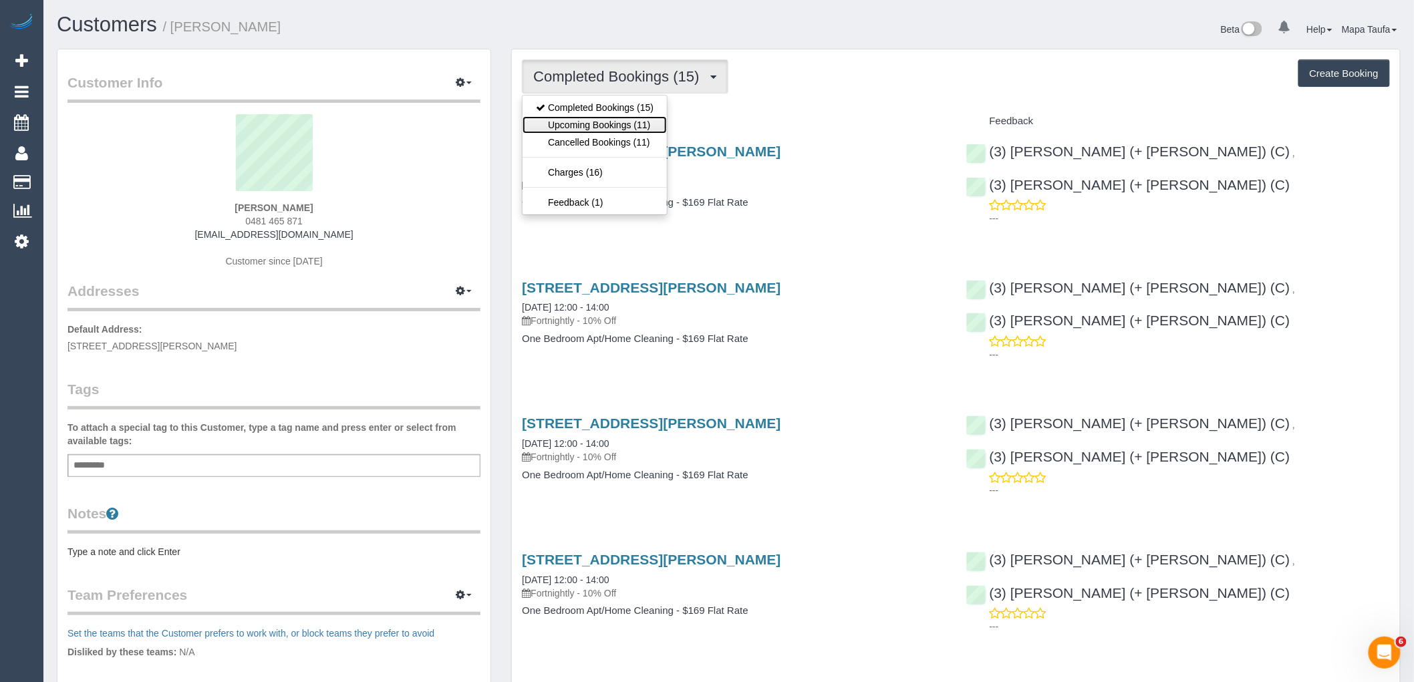
click at [625, 122] on link "Upcoming Bookings (11)" at bounding box center [594, 124] width 144 height 17
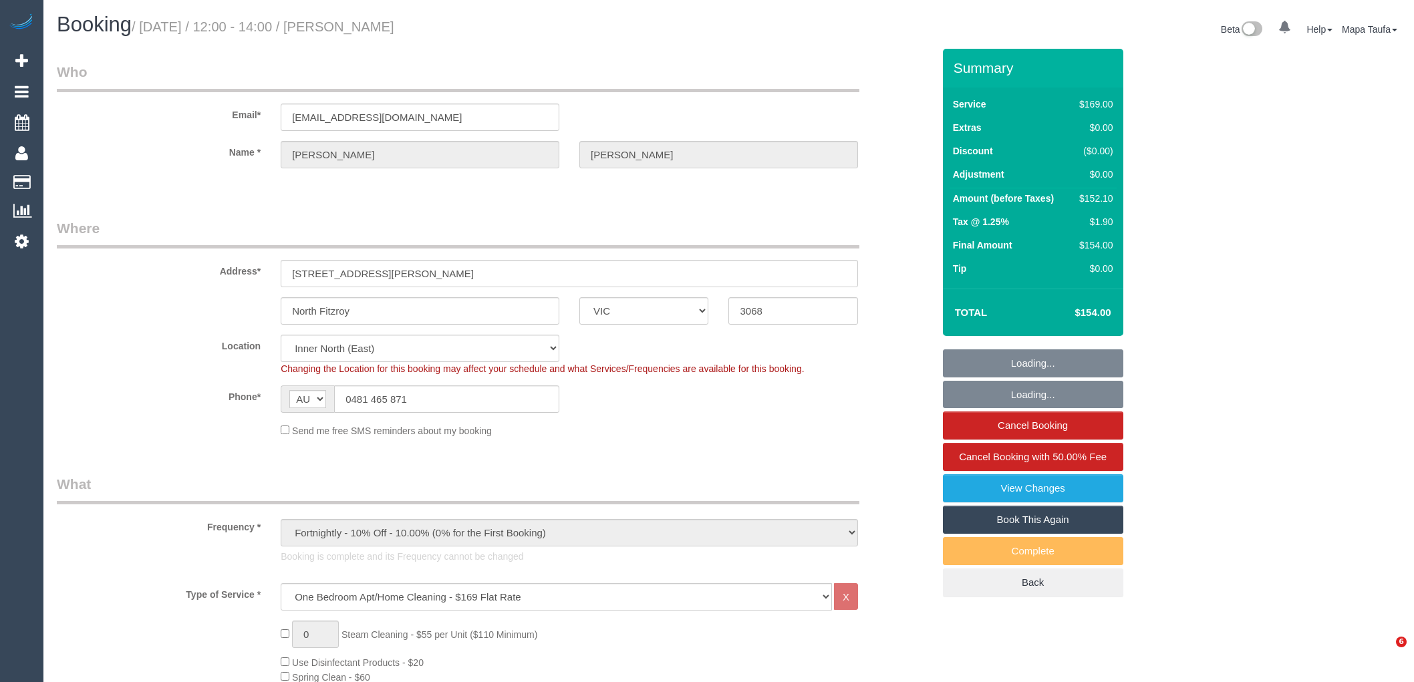
select select "VIC"
select select "number:28"
select select "number:14"
select select "number:21"
select select "number:22"
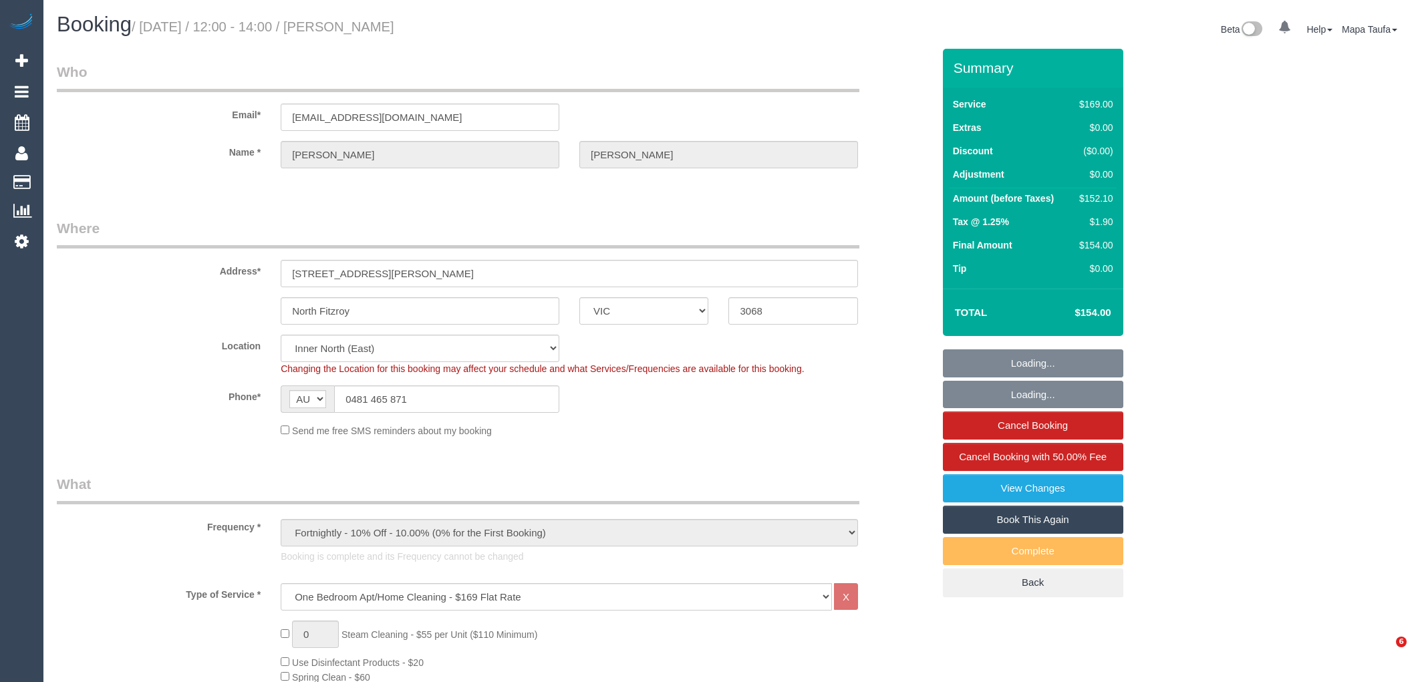
select select "number:35"
select select "number:26"
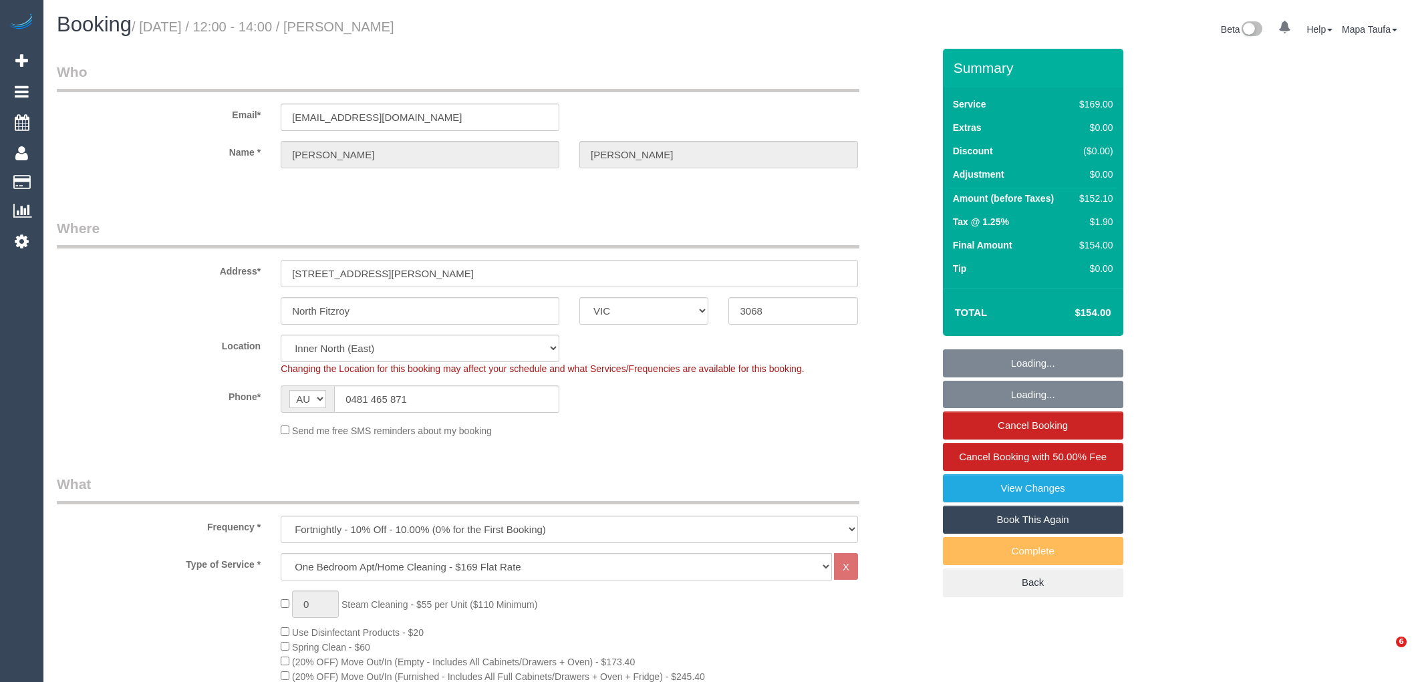
select select "VIC"
select select "number:28"
select select "number:14"
select select "number:21"
select select "number:22"
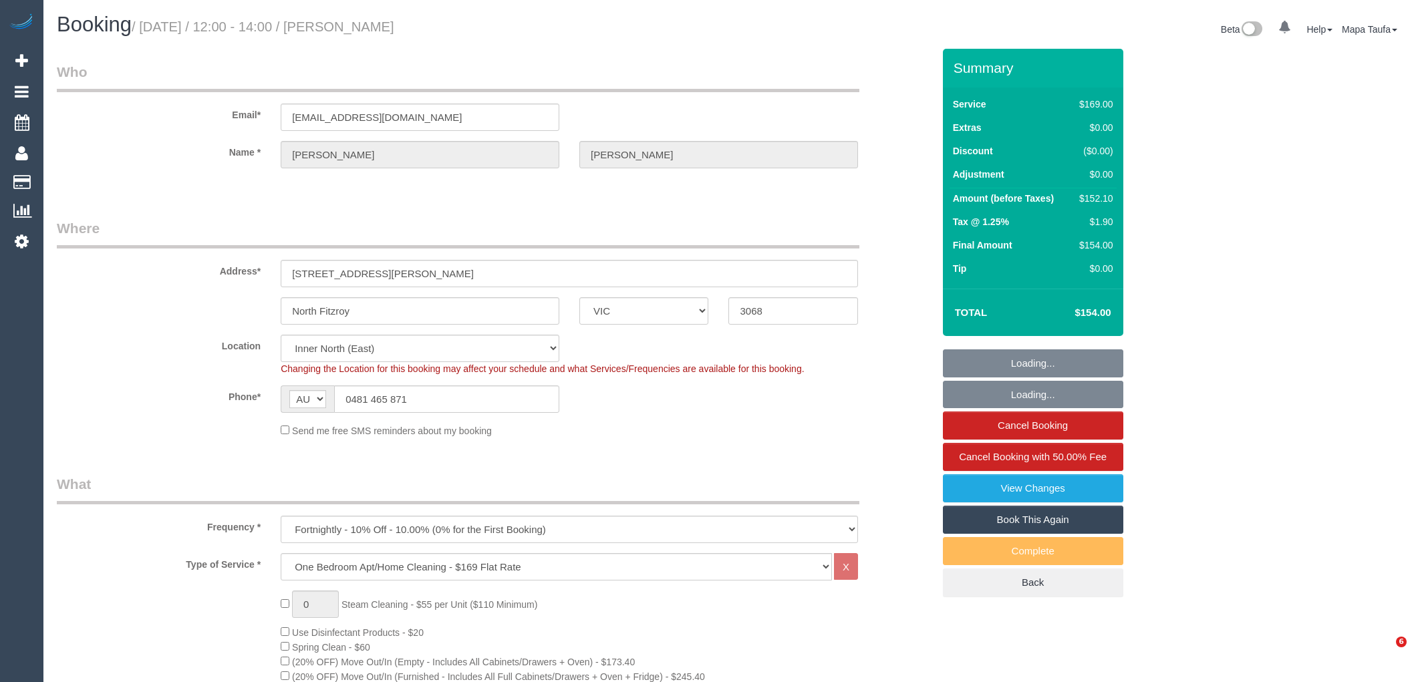
select select "number:35"
select select "number:26"
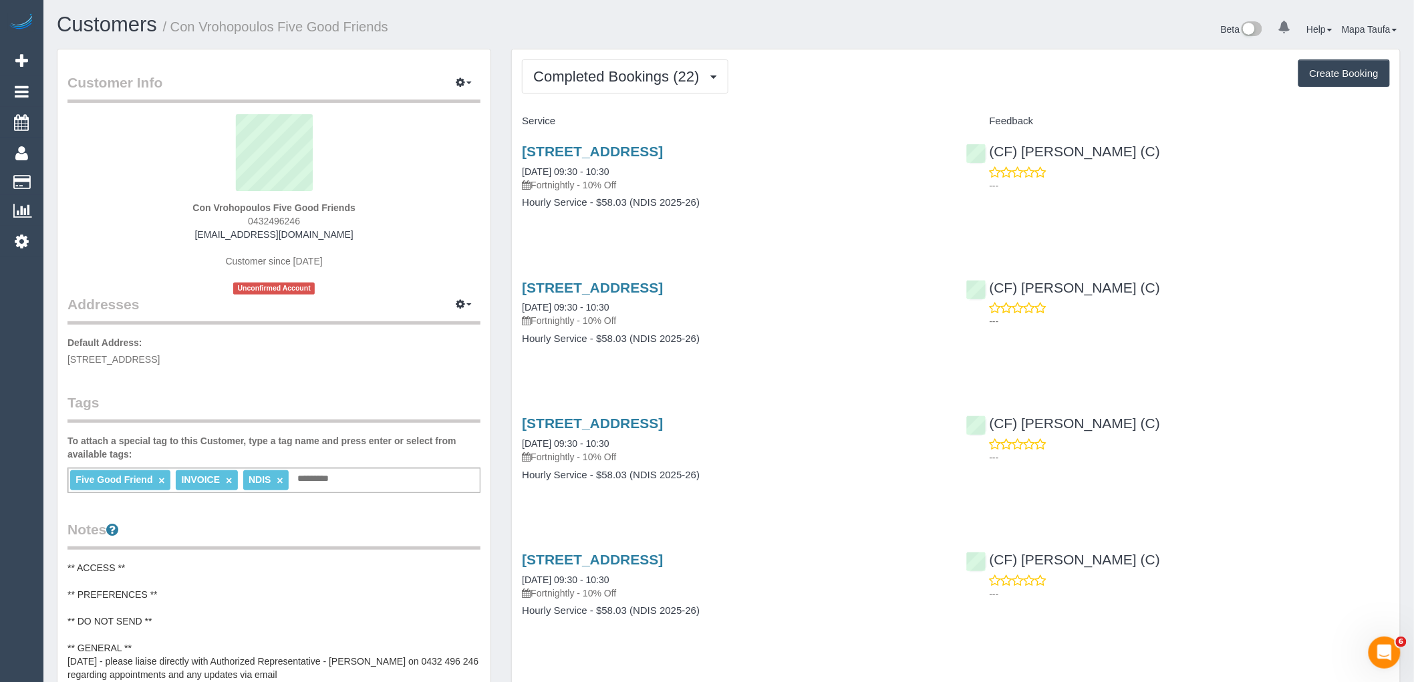
drag, startPoint x: 321, startPoint y: 219, endPoint x: 237, endPoint y: 216, distance: 83.6
click at [229, 222] on div "Con Vrohopoulos Five Good Friends 0432496246 con.fivegoodfriends@fake.com Custo…" at bounding box center [273, 204] width 413 height 180
copy span "0432496246"
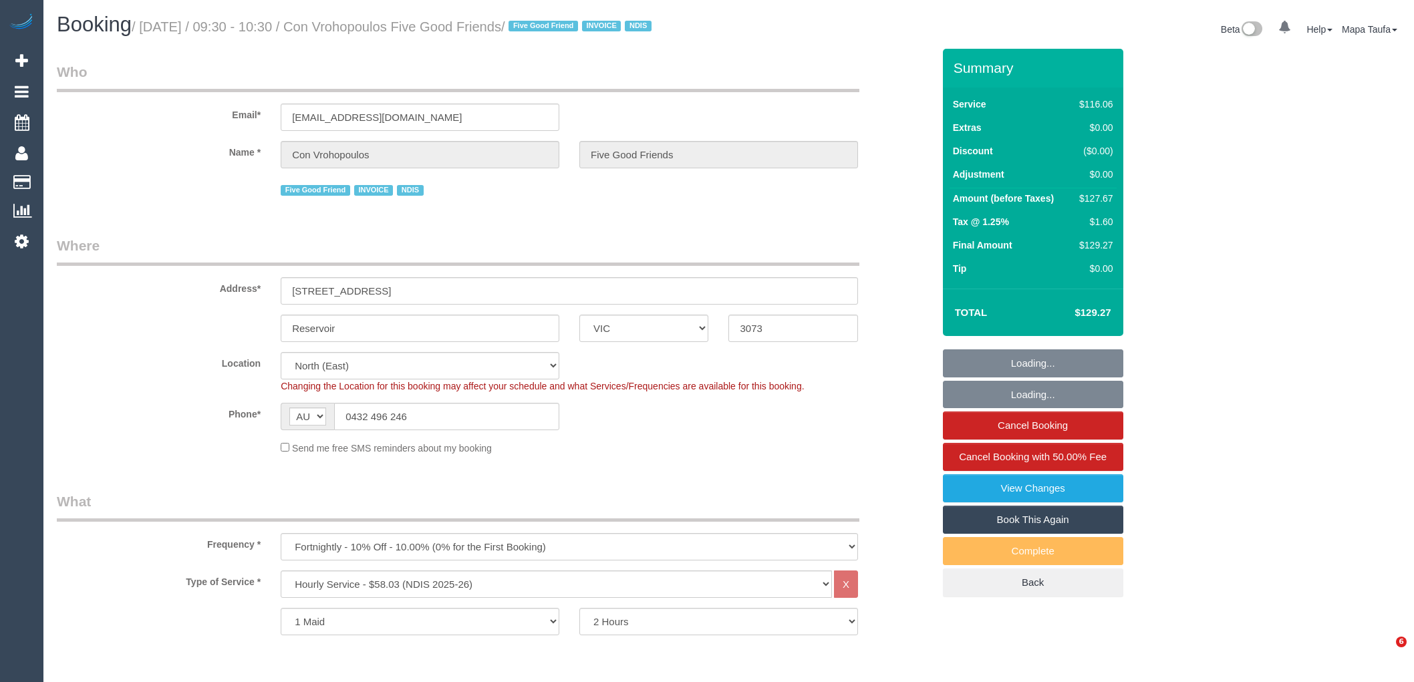
select select "VIC"
select select "object:745"
select select "number:28"
select select "number:14"
select select "number:19"
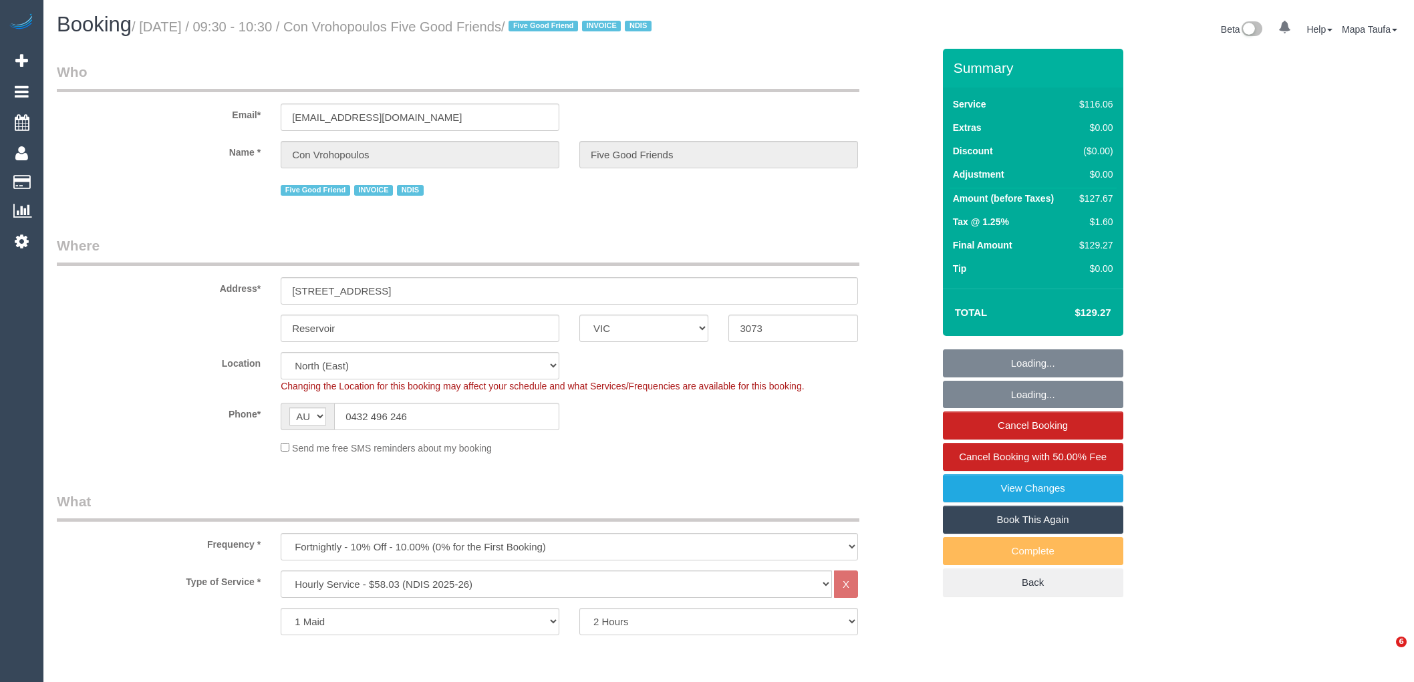
select select "number:23"
select select "number:35"
select select "number:12"
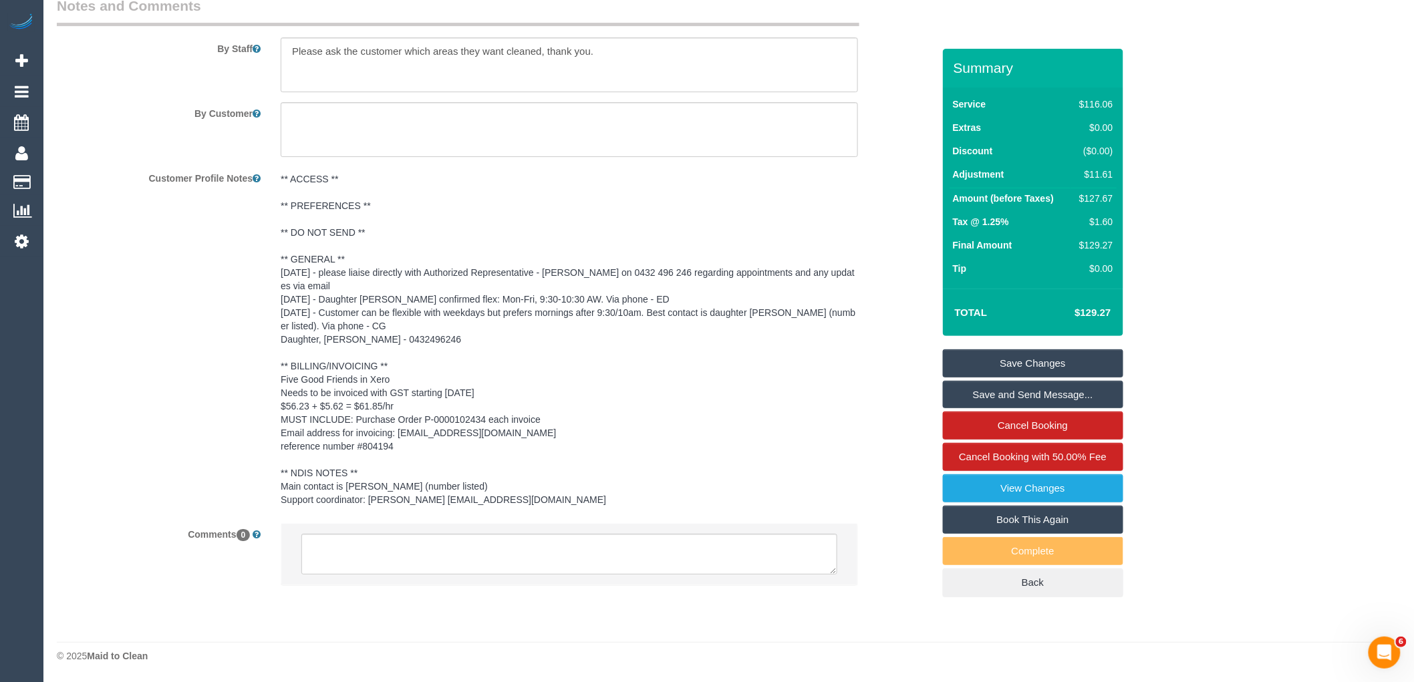
scroll to position [1863, 0]
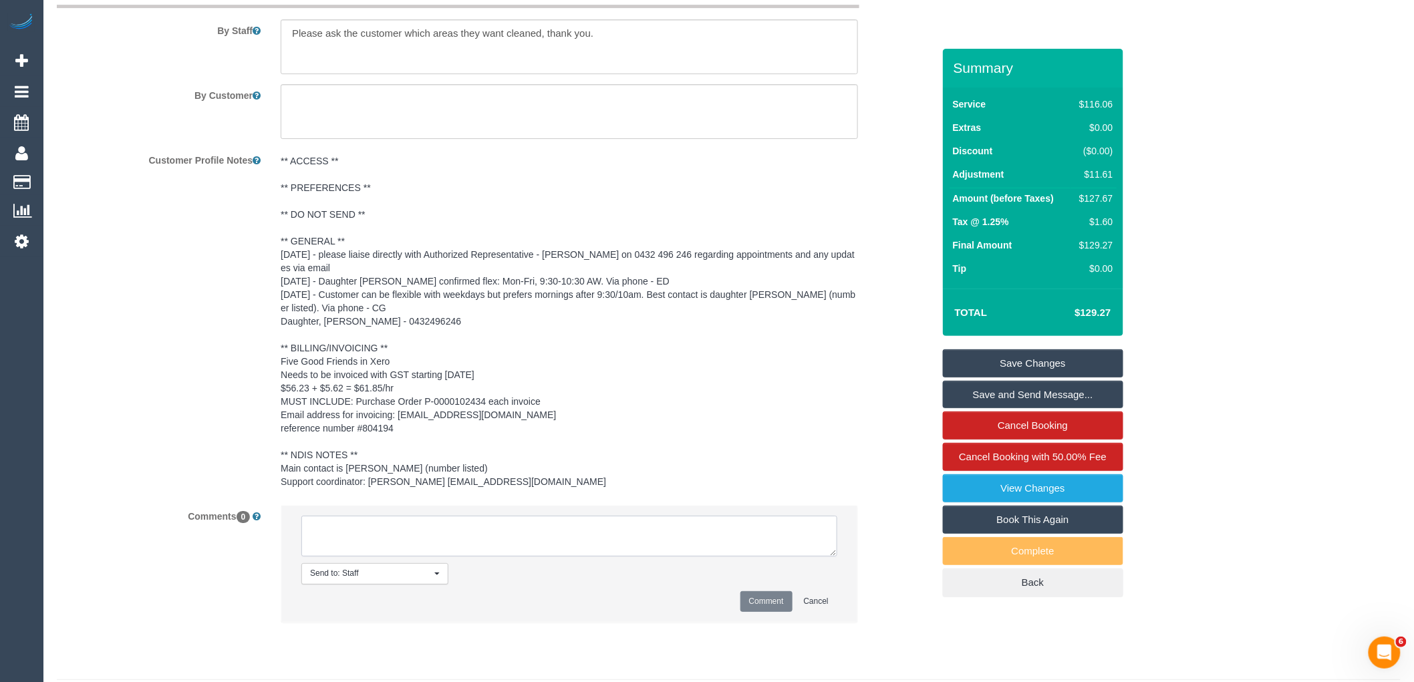
click at [331, 536] on textarea at bounding box center [569, 536] width 536 height 41
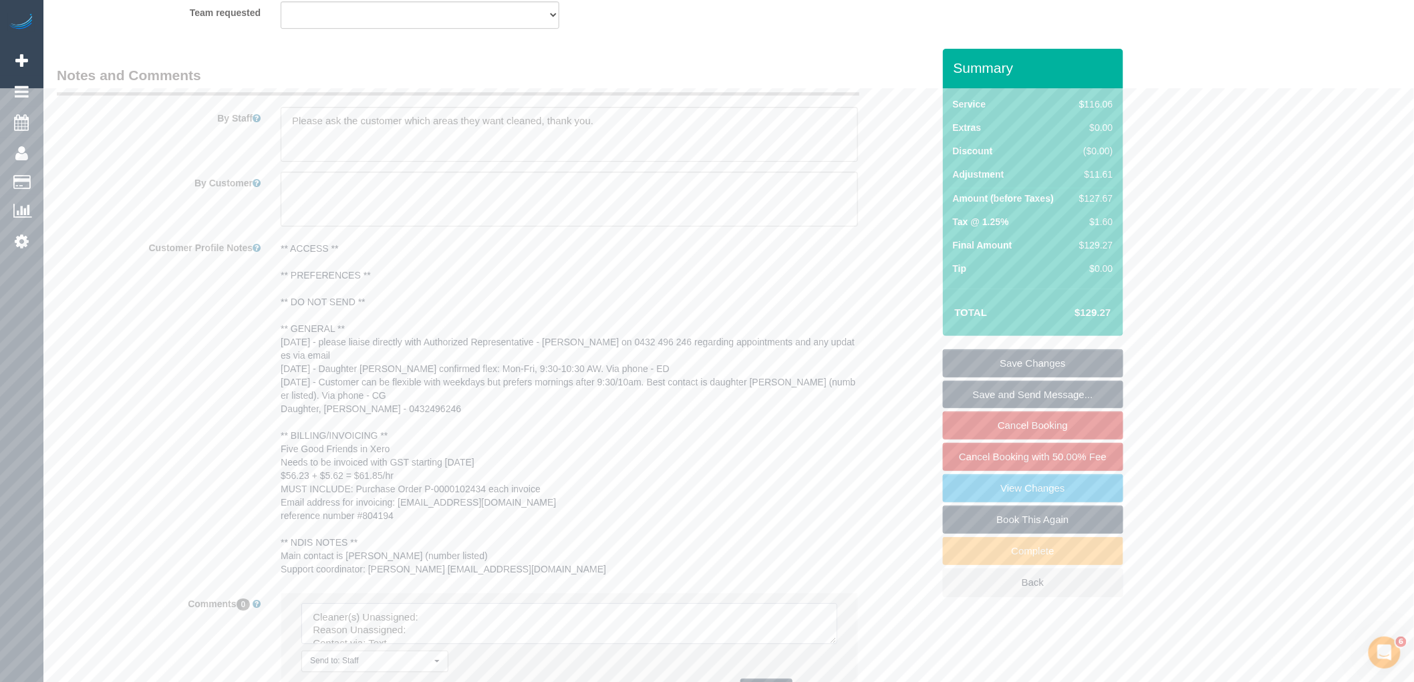
scroll to position [1492, 0]
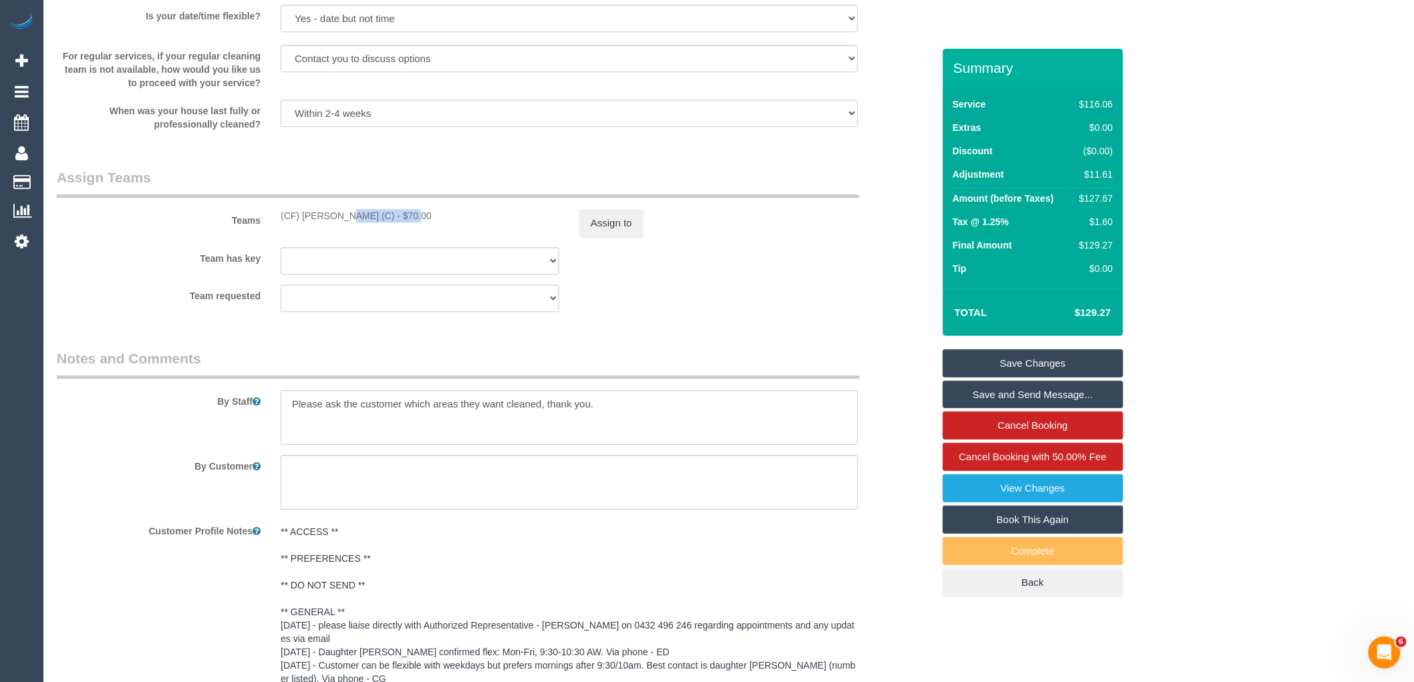
drag, startPoint x: 359, startPoint y: 232, endPoint x: 303, endPoint y: 228, distance: 55.6
click at [303, 222] on div "(CF) Dhanusha S (C) - $70.00" at bounding box center [420, 215] width 279 height 13
copy div "Dhanusha S (C)"
click at [608, 235] on button "Assign to" at bounding box center [611, 223] width 64 height 28
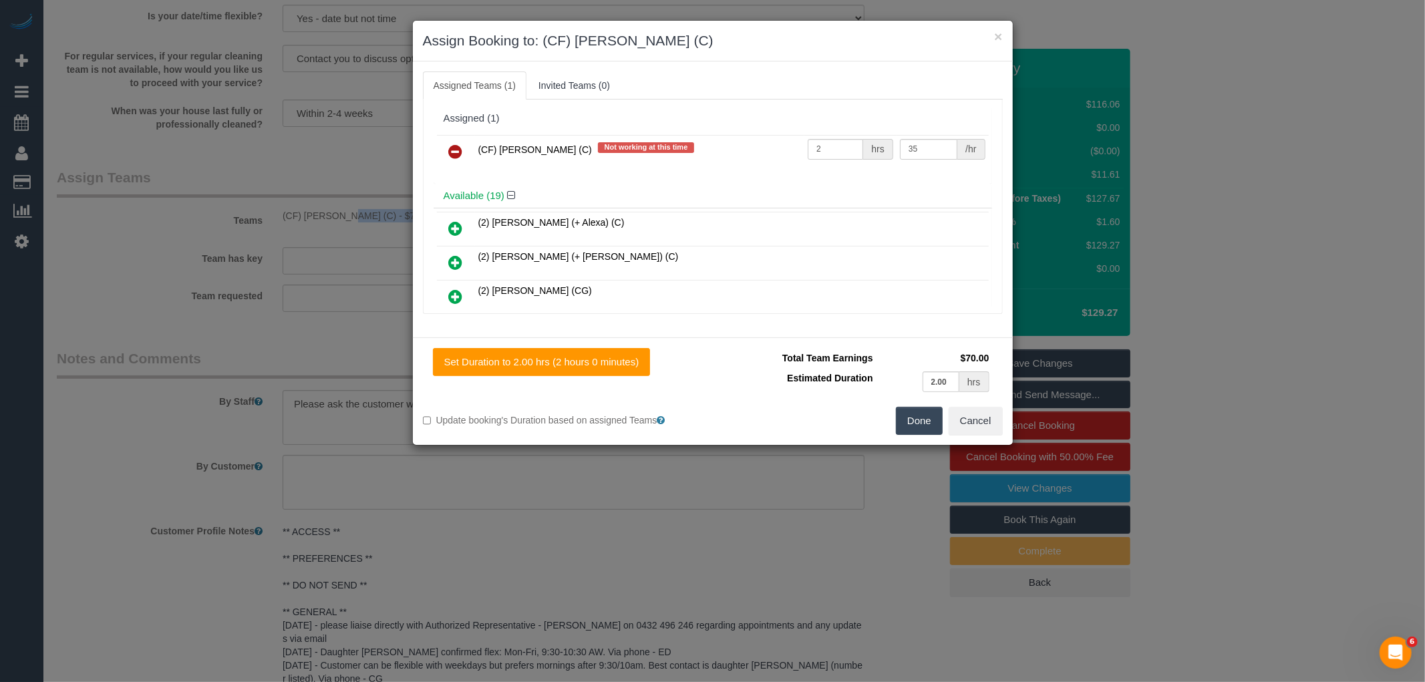
click at [461, 154] on icon at bounding box center [456, 152] width 14 height 16
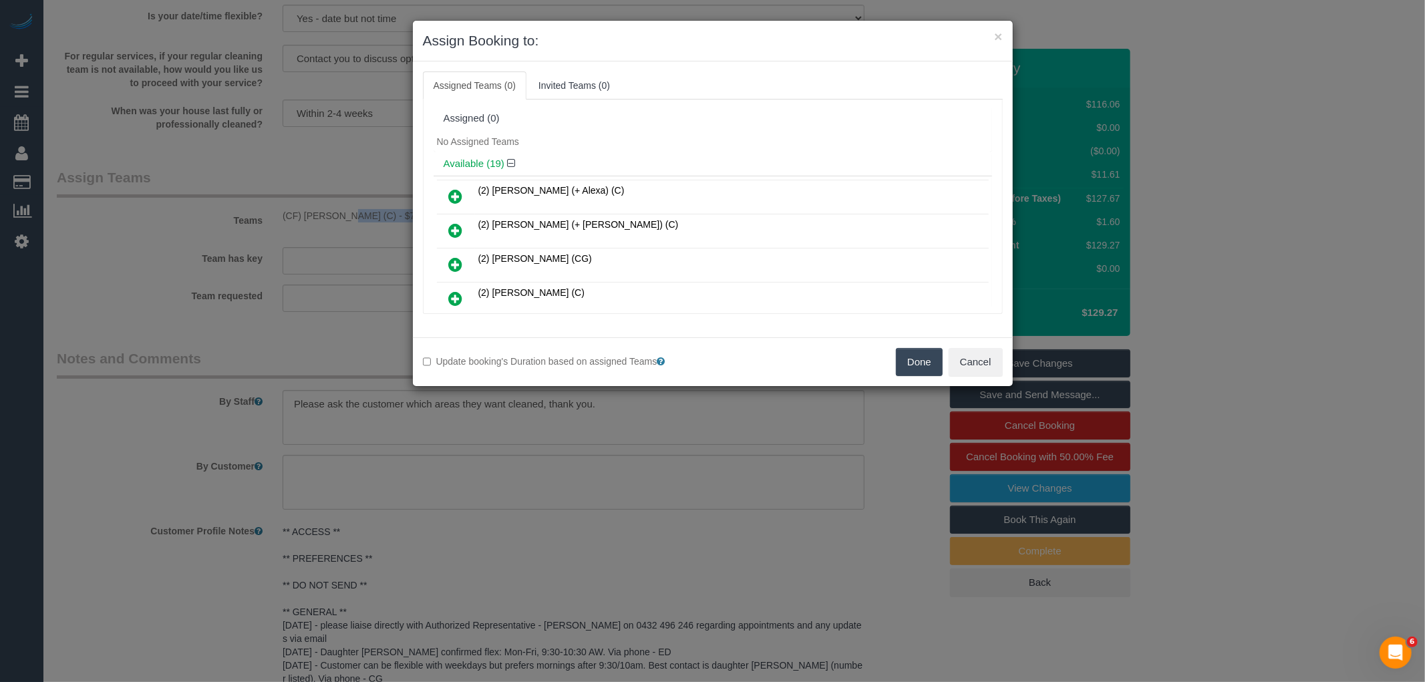
click at [909, 357] on button "Done" at bounding box center [919, 362] width 47 height 28
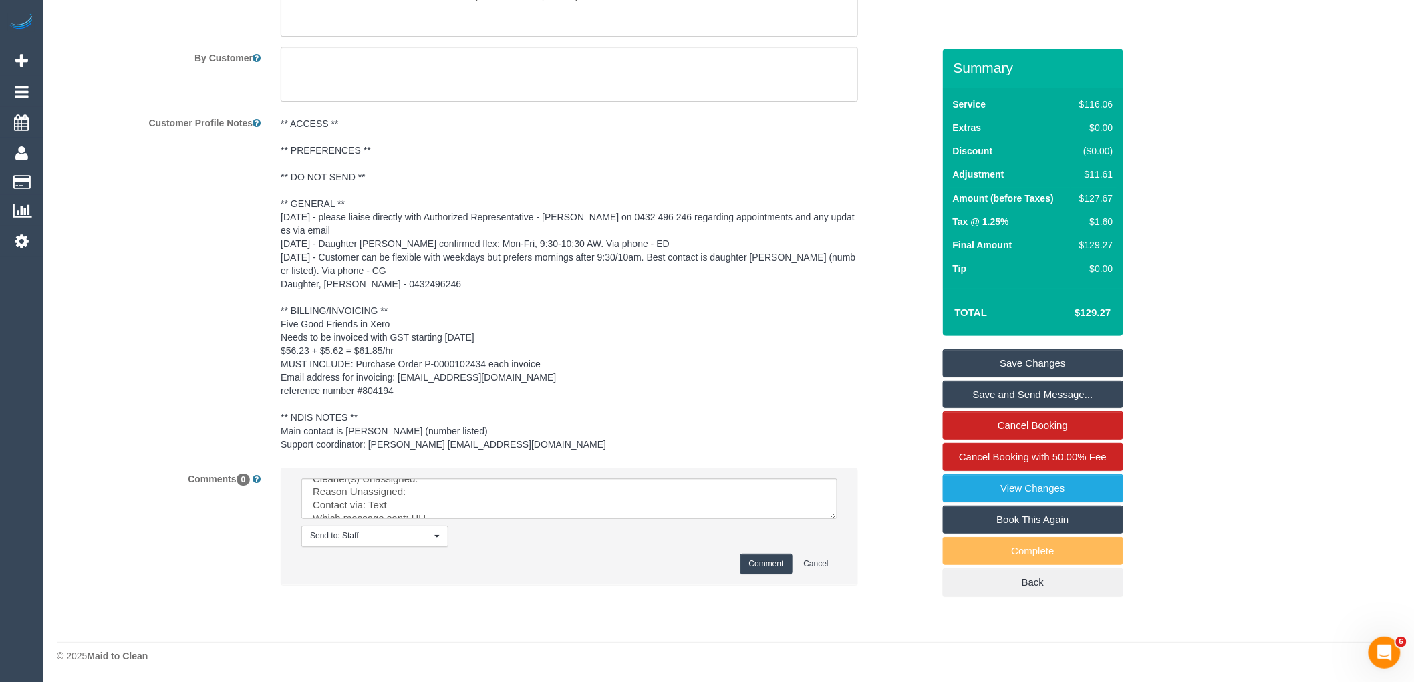
scroll to position [0, 0]
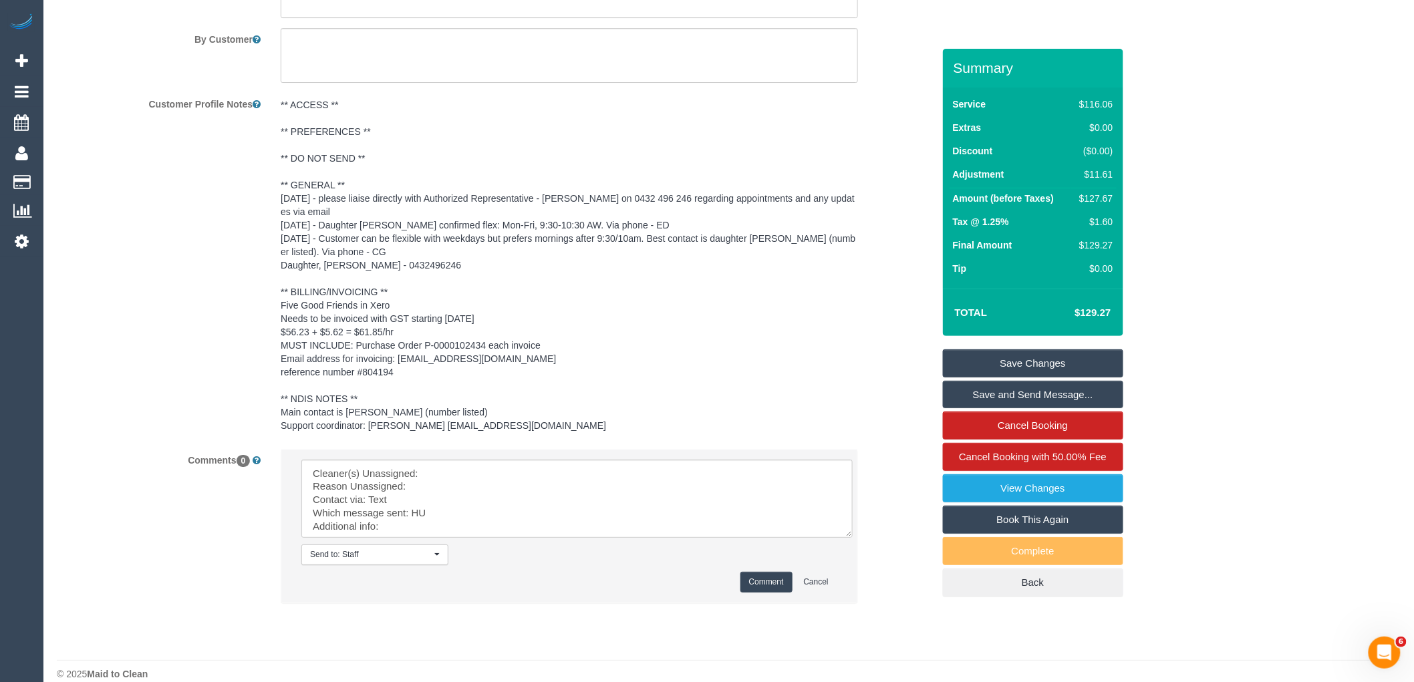
drag, startPoint x: 851, startPoint y: 548, endPoint x: 590, endPoint y: 510, distance: 264.0
click at [852, 538] on textarea at bounding box center [576, 499] width 551 height 78
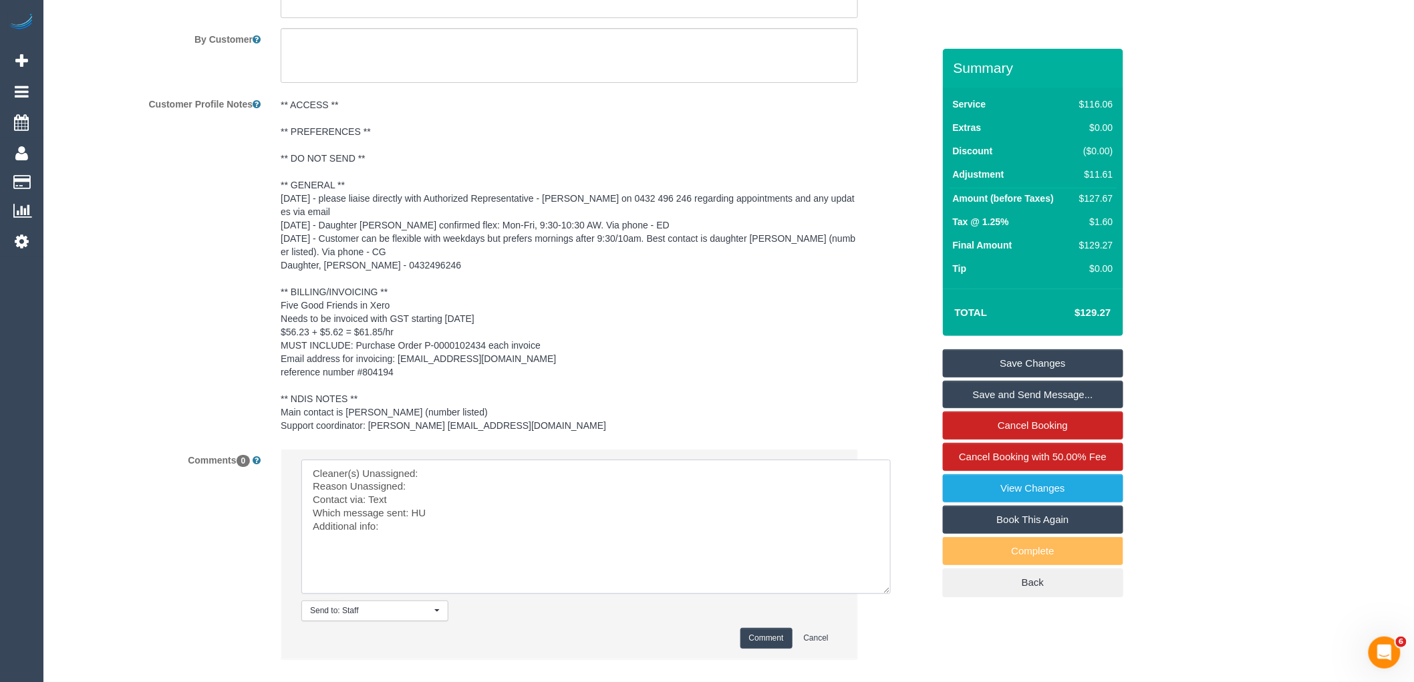
click at [477, 490] on textarea at bounding box center [595, 527] width 589 height 134
paste textarea "Dhanusha S (C)"
click at [456, 499] on textarea at bounding box center [595, 527] width 589 height 134
click at [417, 532] on textarea at bounding box center [595, 527] width 589 height 134
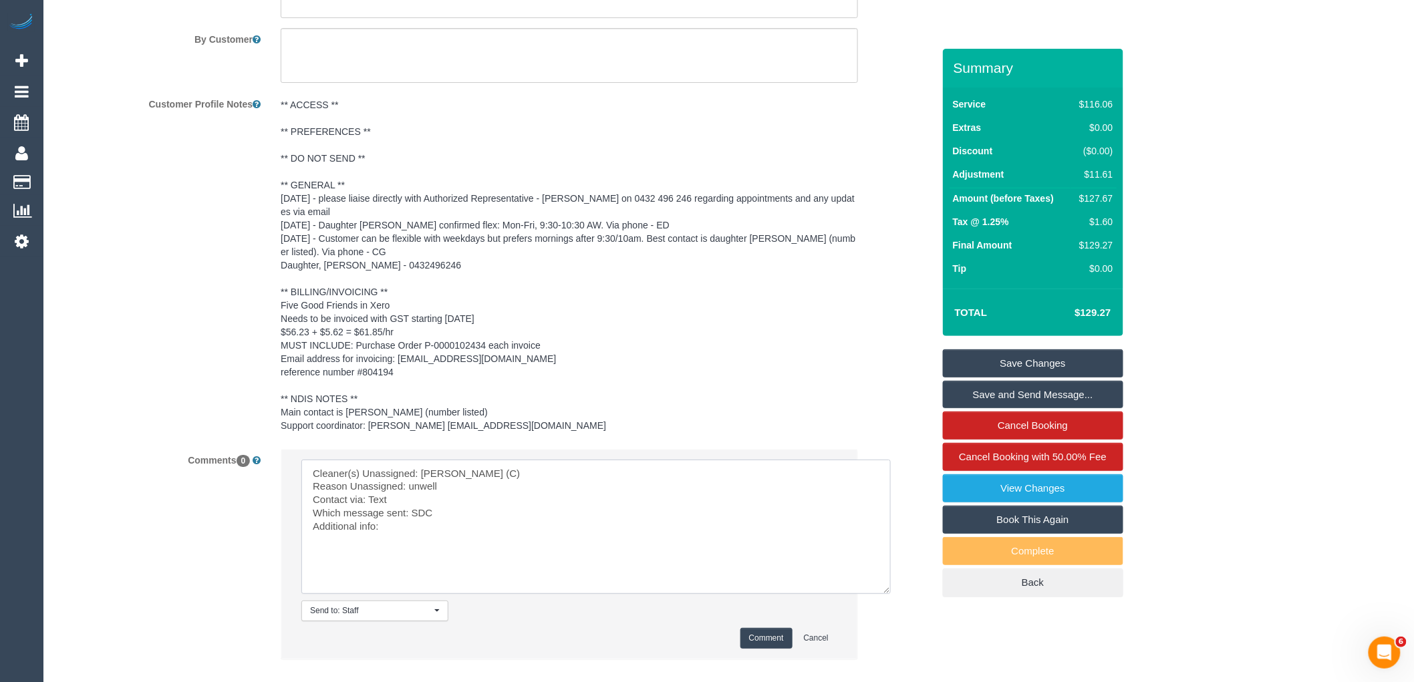
type textarea "Cleaner(s) Unassigned: Dhanusha S (C) Reason Unassigned: unwell Contact via: Te…"
click at [766, 649] on button "Comment" at bounding box center [766, 638] width 52 height 21
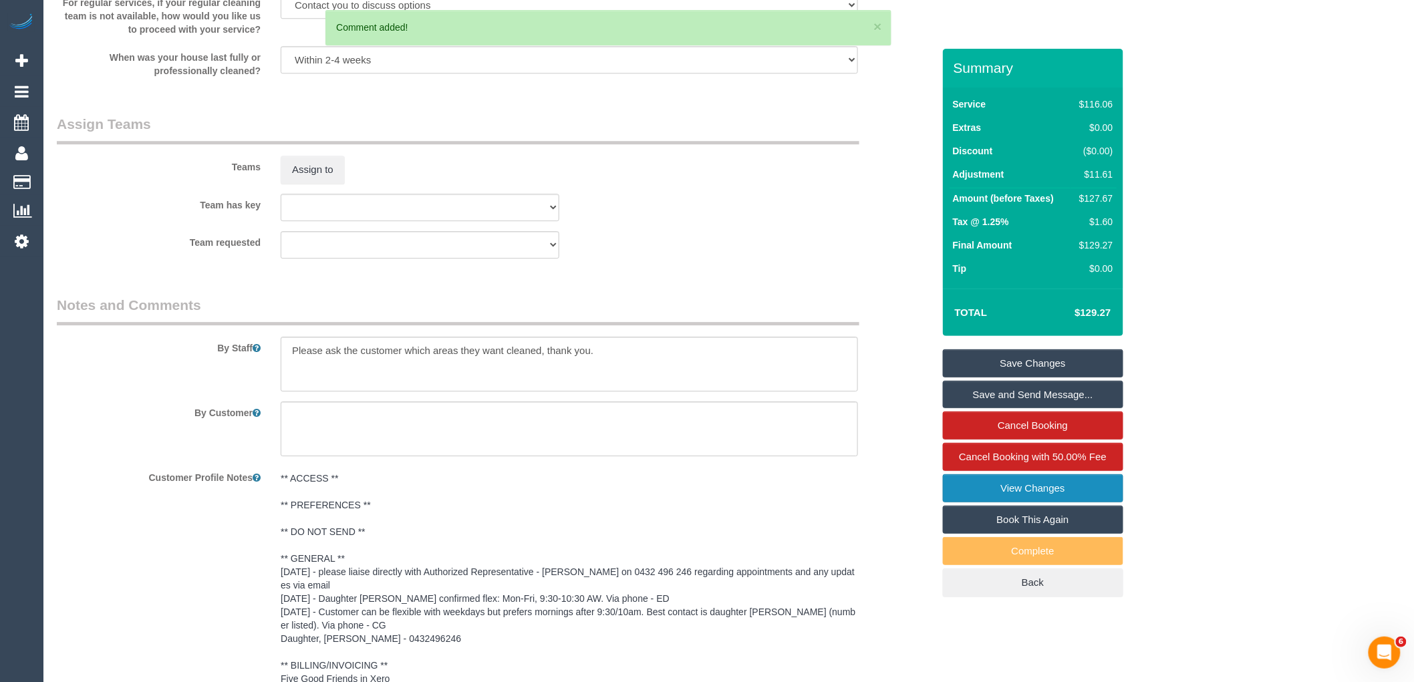
scroll to position [1473, 0]
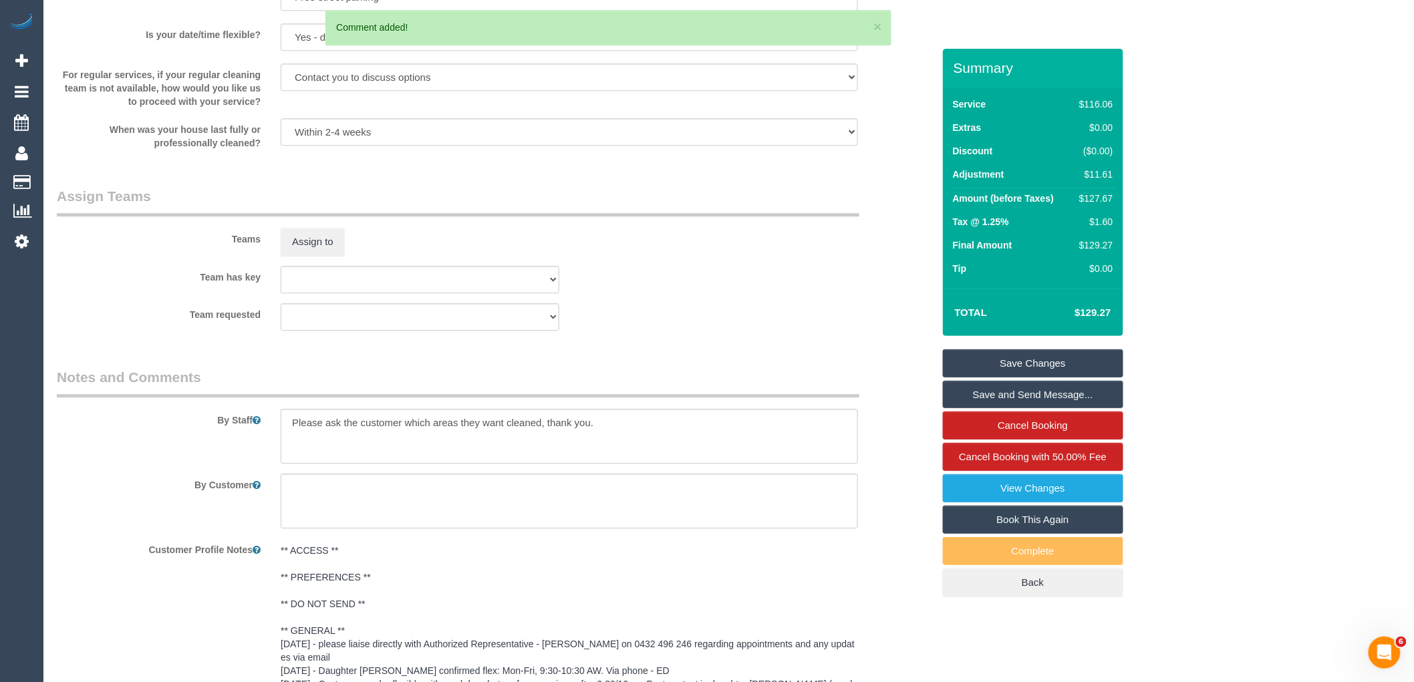
drag, startPoint x: 985, startPoint y: 383, endPoint x: 943, endPoint y: 420, distance: 55.9
click at [986, 377] on link "Save Changes" at bounding box center [1033, 363] width 180 height 28
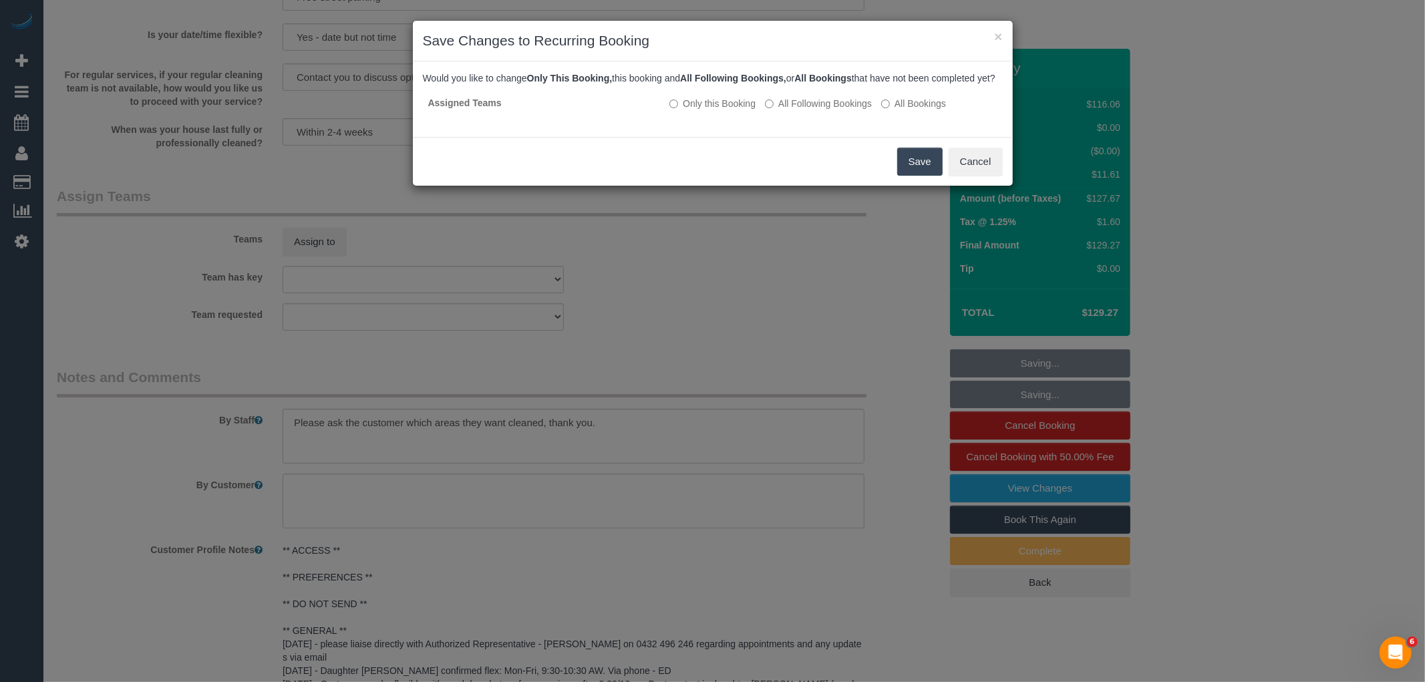
click at [924, 174] on button "Save" at bounding box center [919, 162] width 45 height 28
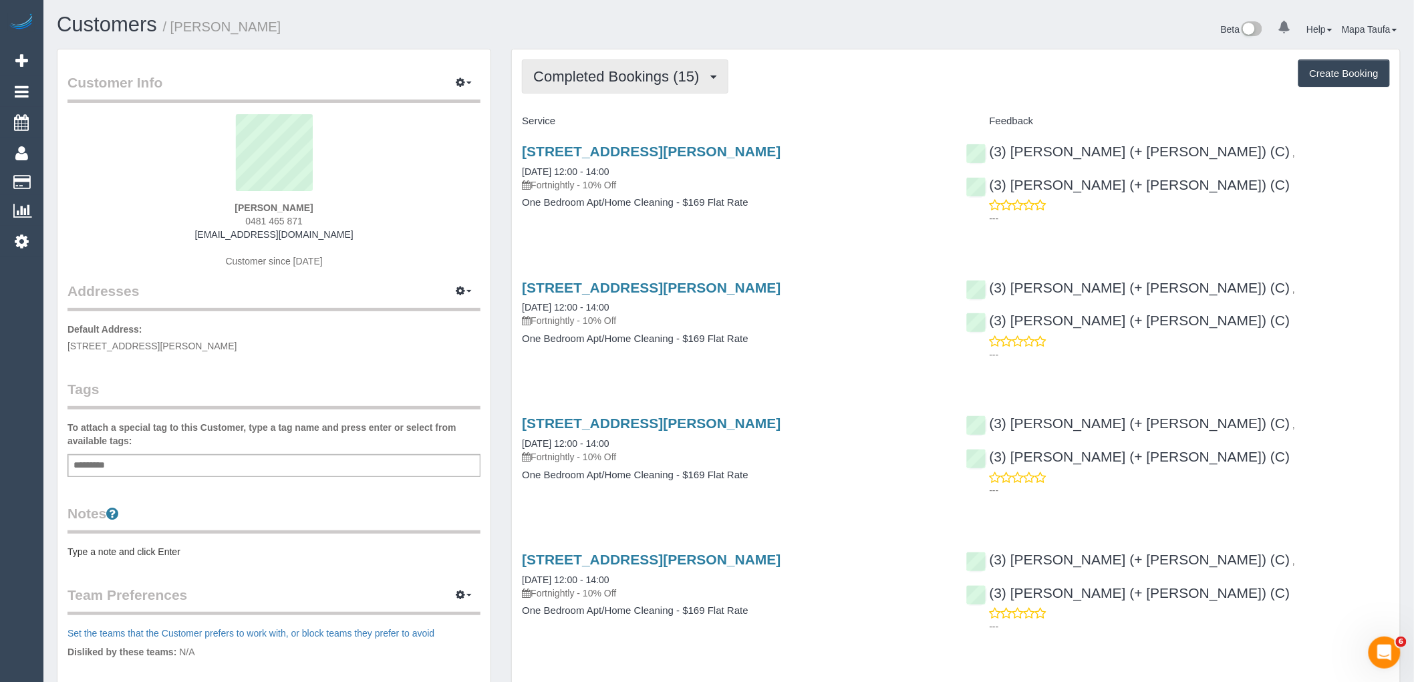
click at [649, 68] on button "Completed Bookings (15)" at bounding box center [625, 76] width 206 height 34
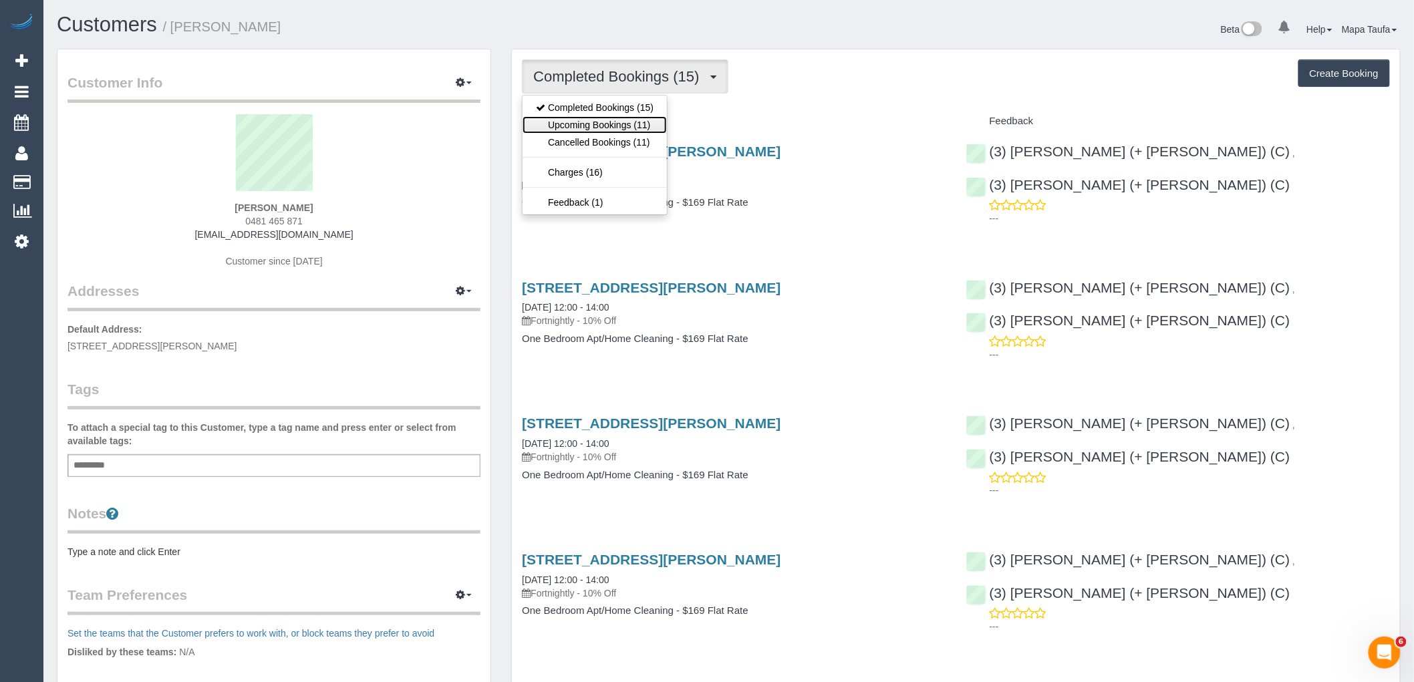
click at [622, 124] on link "Upcoming Bookings (11)" at bounding box center [594, 124] width 144 height 17
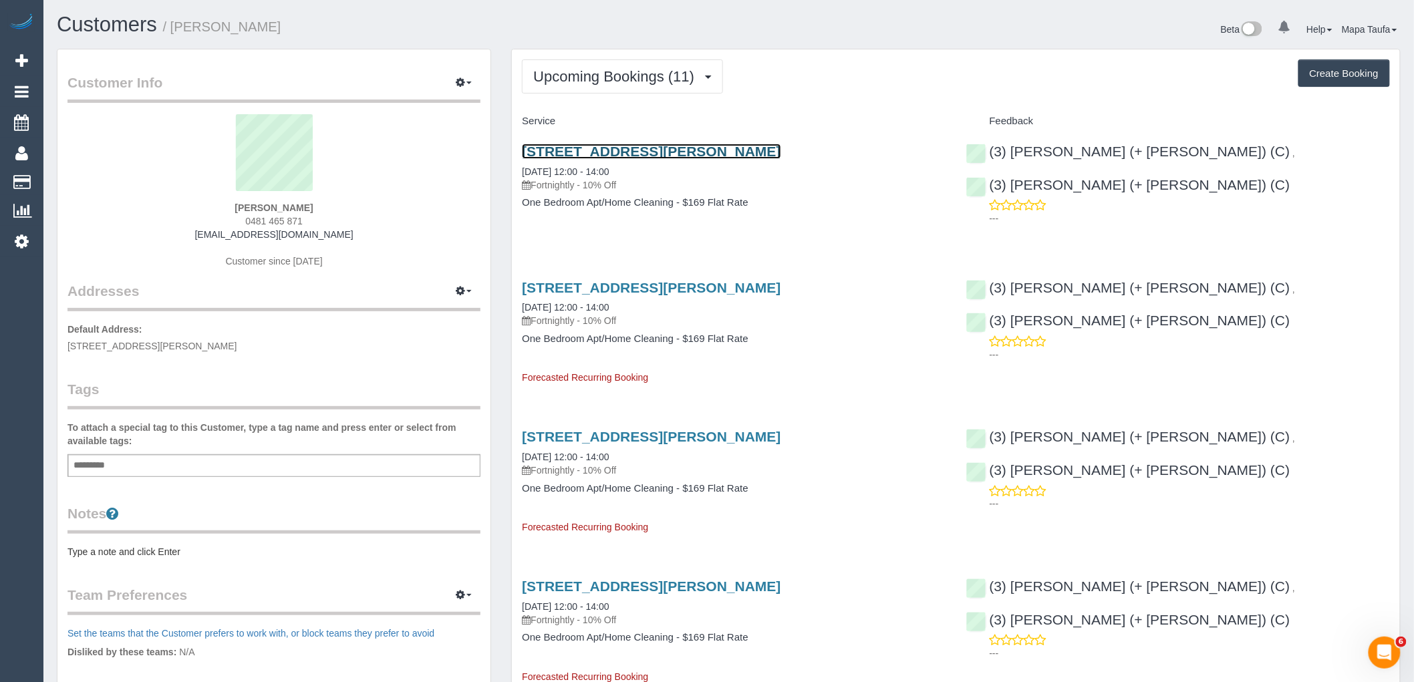
click at [647, 149] on link "[STREET_ADDRESS][PERSON_NAME]" at bounding box center [651, 151] width 259 height 15
click at [596, 85] on button "Upcoming Bookings (11)" at bounding box center [622, 76] width 201 height 34
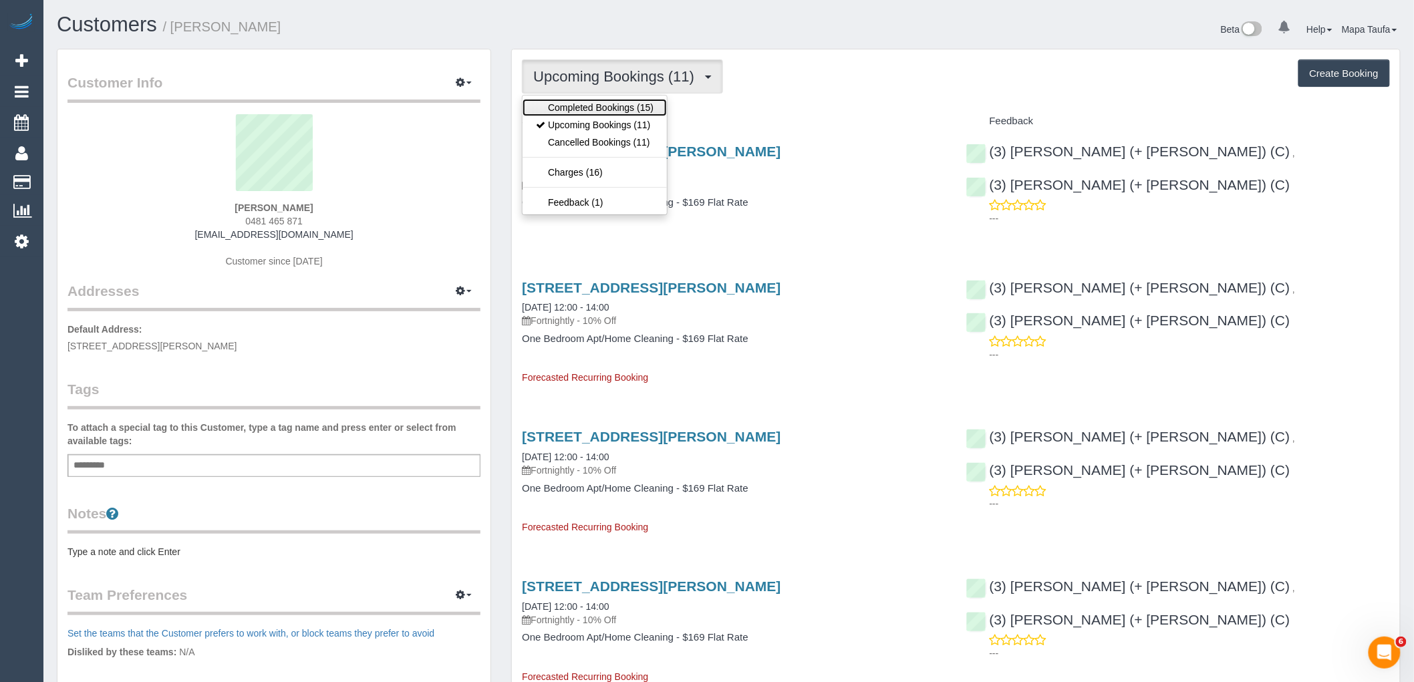
click at [598, 108] on link "Completed Bookings (15)" at bounding box center [594, 107] width 144 height 17
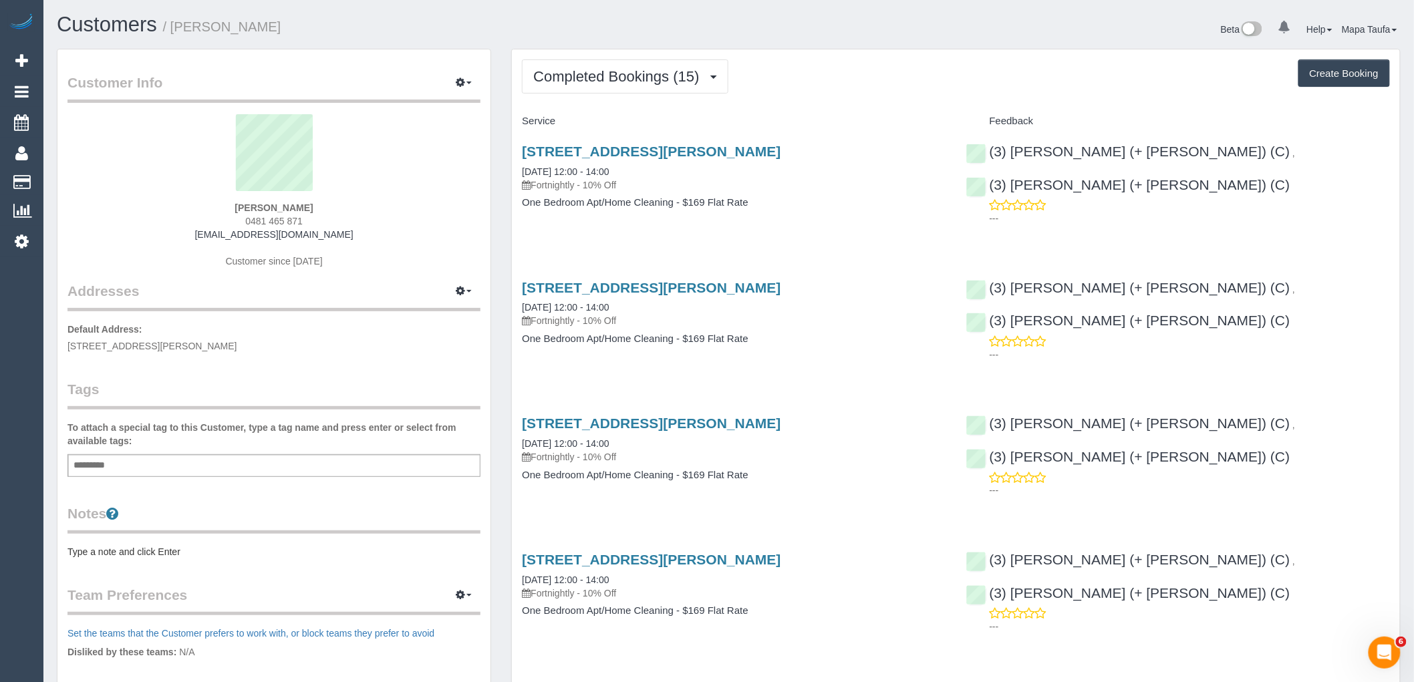
click at [572, 80] on span "Completed Bookings (15)" at bounding box center [619, 76] width 172 height 17
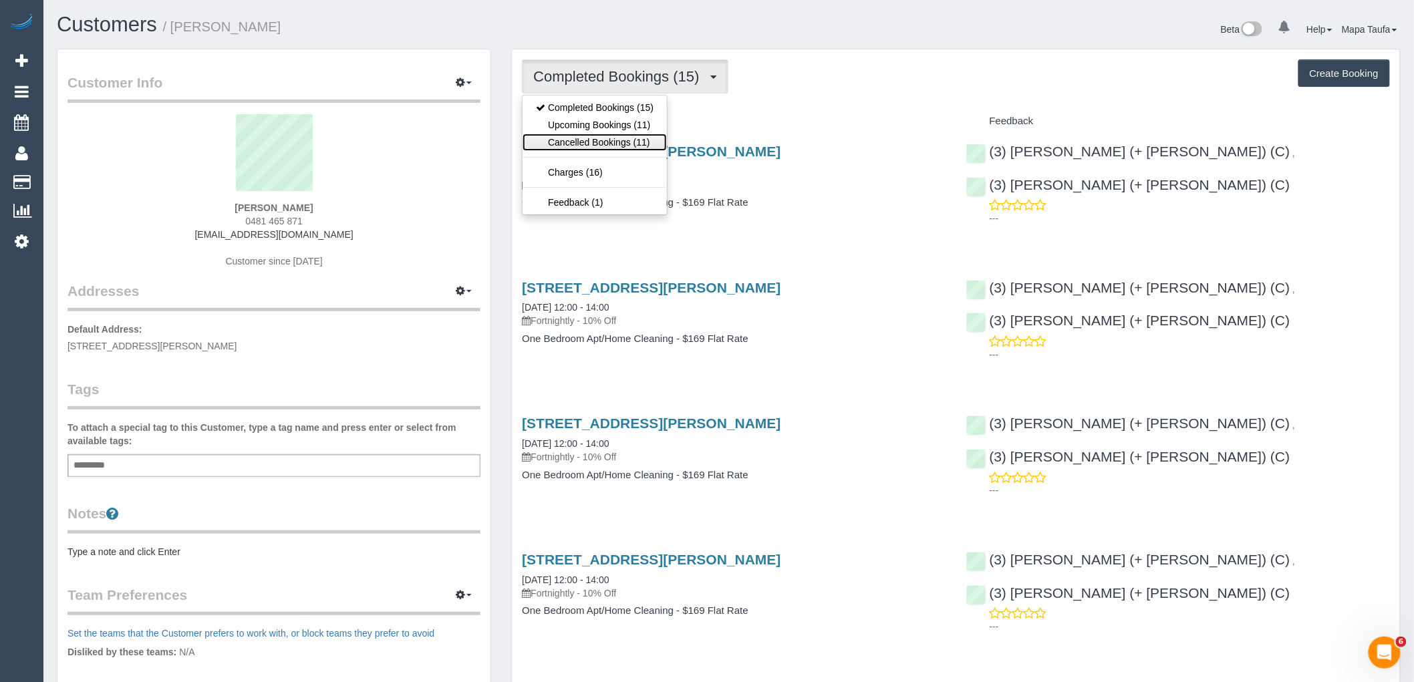
click at [595, 137] on link "Cancelled Bookings (11)" at bounding box center [594, 142] width 144 height 17
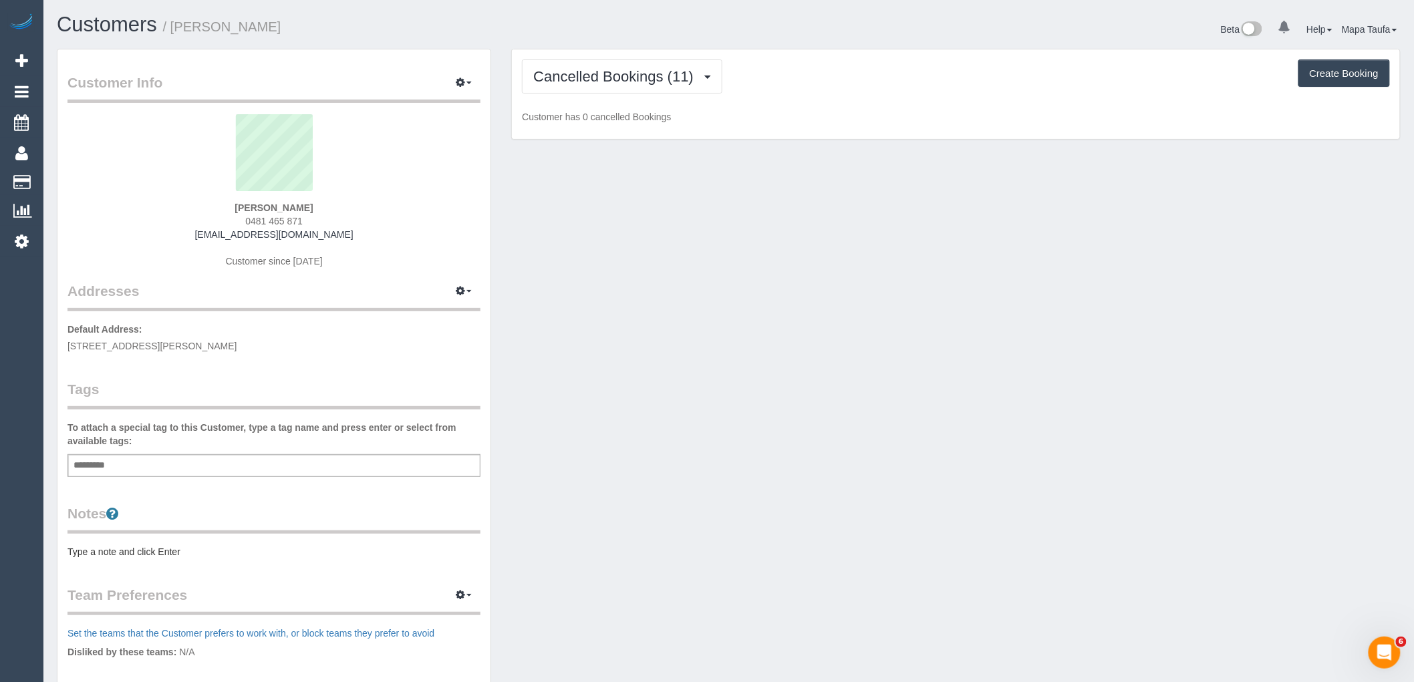
click at [589, 98] on div "Cancelled Bookings (11) Completed Bookings (15) Upcoming Bookings (11) Cancelle…" at bounding box center [956, 94] width 888 height 90
click at [585, 84] on span "Cancelled Bookings (11)" at bounding box center [616, 76] width 167 height 17
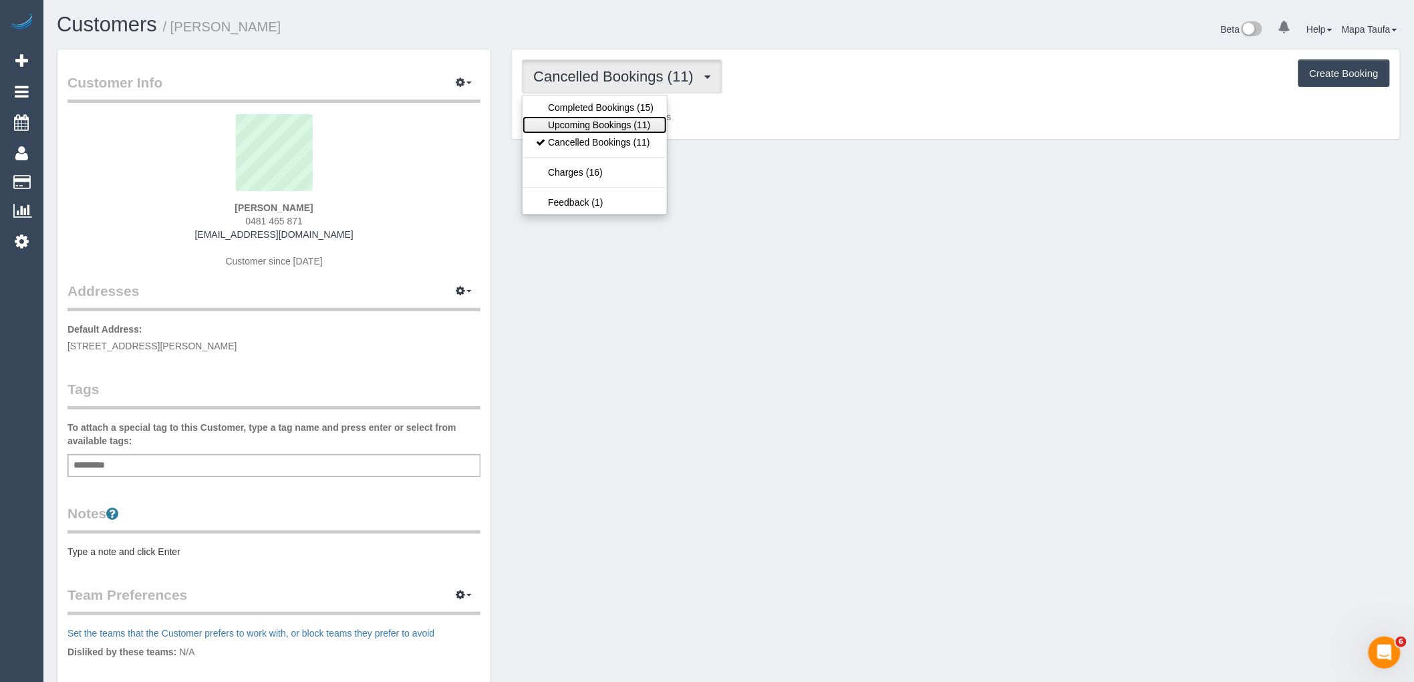
click at [589, 118] on link "Upcoming Bookings (11)" at bounding box center [594, 124] width 144 height 17
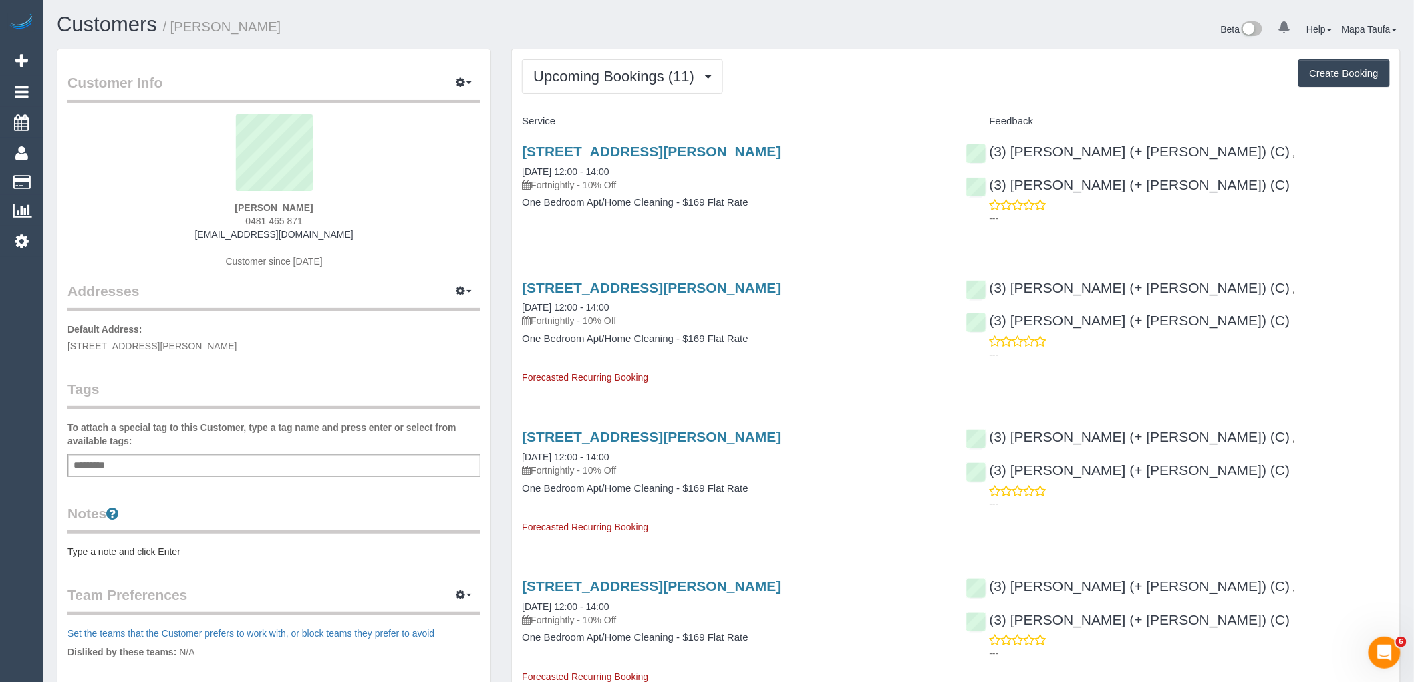
drag, startPoint x: 297, startPoint y: 222, endPoint x: 222, endPoint y: 216, distance: 75.1
click at [222, 214] on div "Tim Bettinson 0481 465 871 timbettinson@gmail.com Customer since 2024" at bounding box center [273, 197] width 413 height 167
click at [338, 212] on div "Tim Bettinson 0481 465 871 timbettinson@gmail.com Customer since 2024" at bounding box center [273, 197] width 413 height 167
drag, startPoint x: 311, startPoint y: 220, endPoint x: 232, endPoint y: 220, distance: 78.8
click at [232, 220] on div "Tim Bettinson 0481 465 871 timbettinson@gmail.com Customer since 2024" at bounding box center [273, 197] width 413 height 167
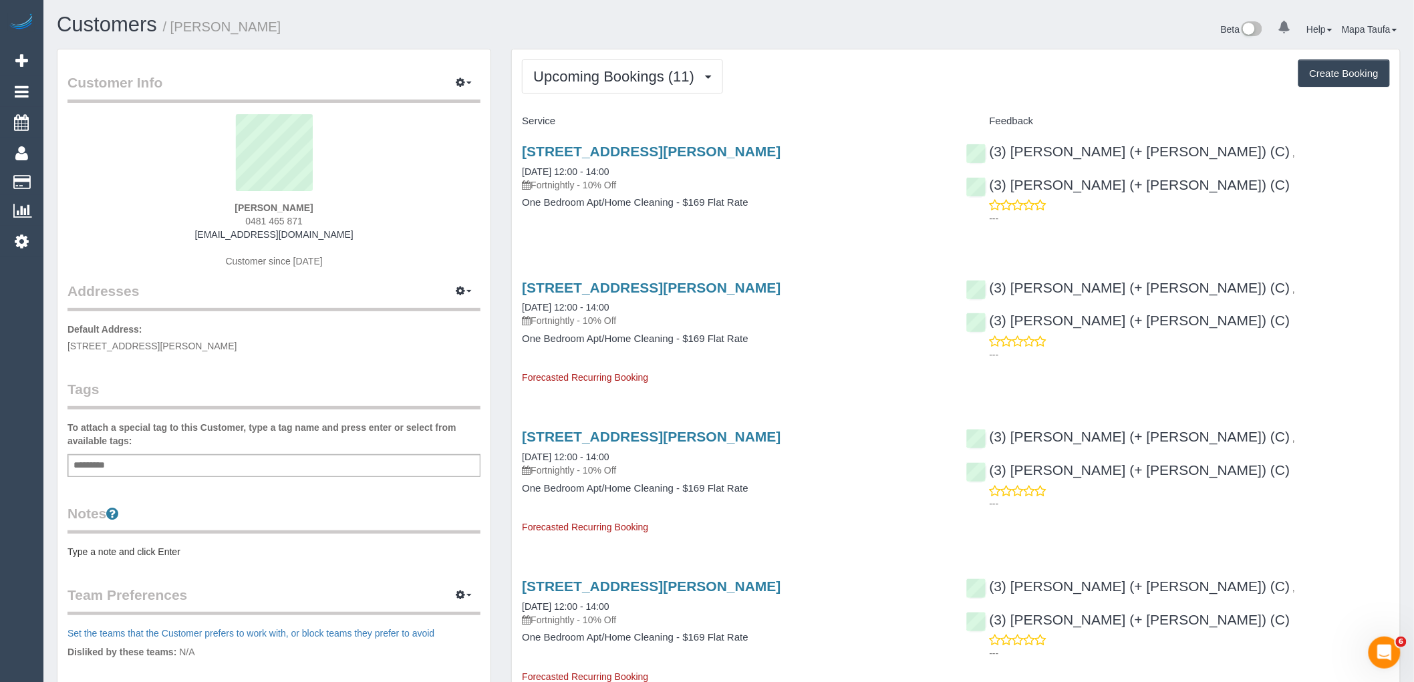
copy span "0481 465 871"
click at [591, 81] on span "Upcoming Bookings (11)" at bounding box center [617, 76] width 168 height 17
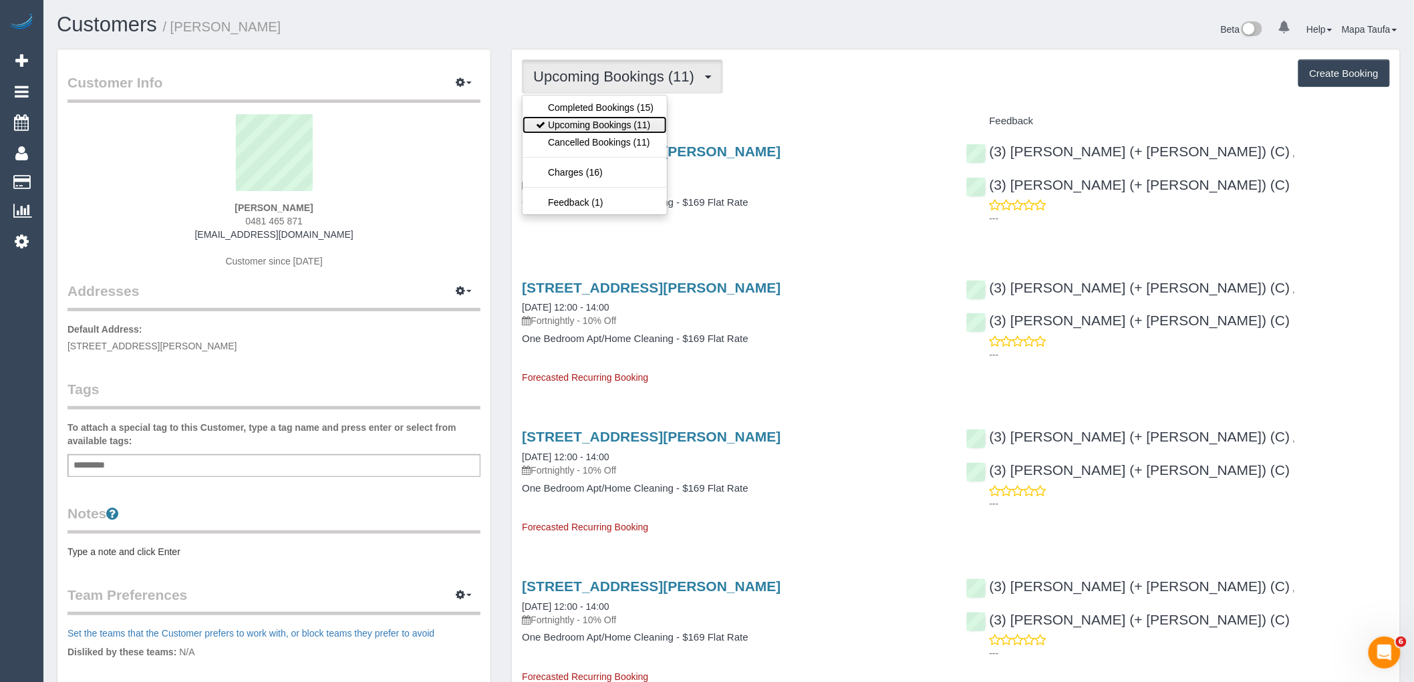
click at [599, 128] on link "Upcoming Bookings (11)" at bounding box center [594, 124] width 144 height 17
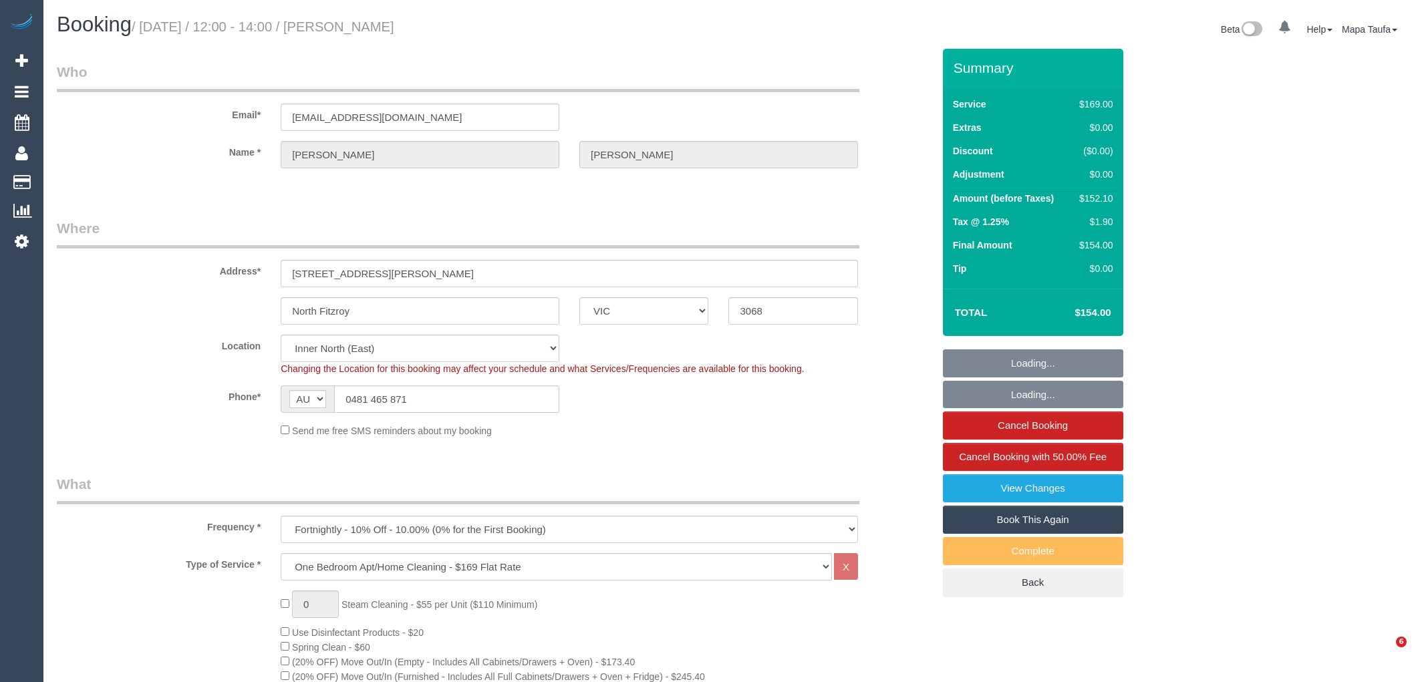
select select "VIC"
select select "number:28"
select select "number:14"
select select "number:21"
select select "number:22"
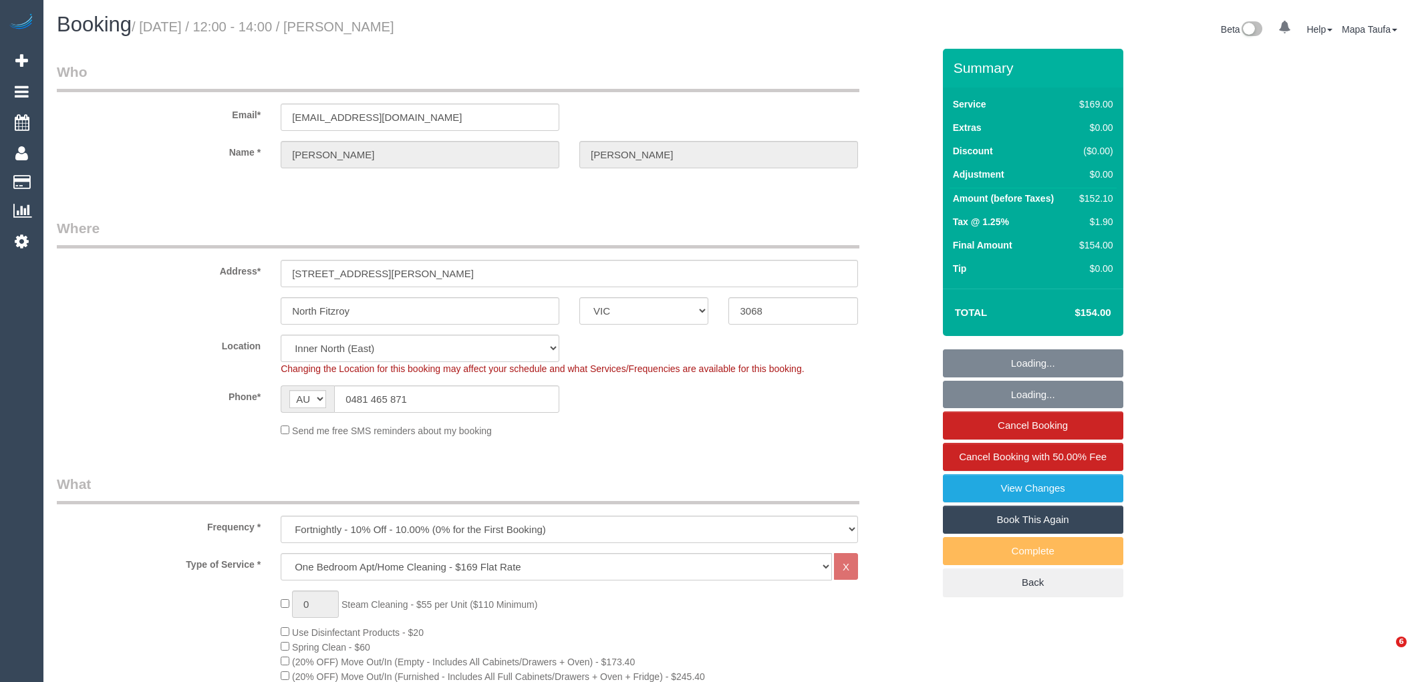
select select "number:35"
select select "number:26"
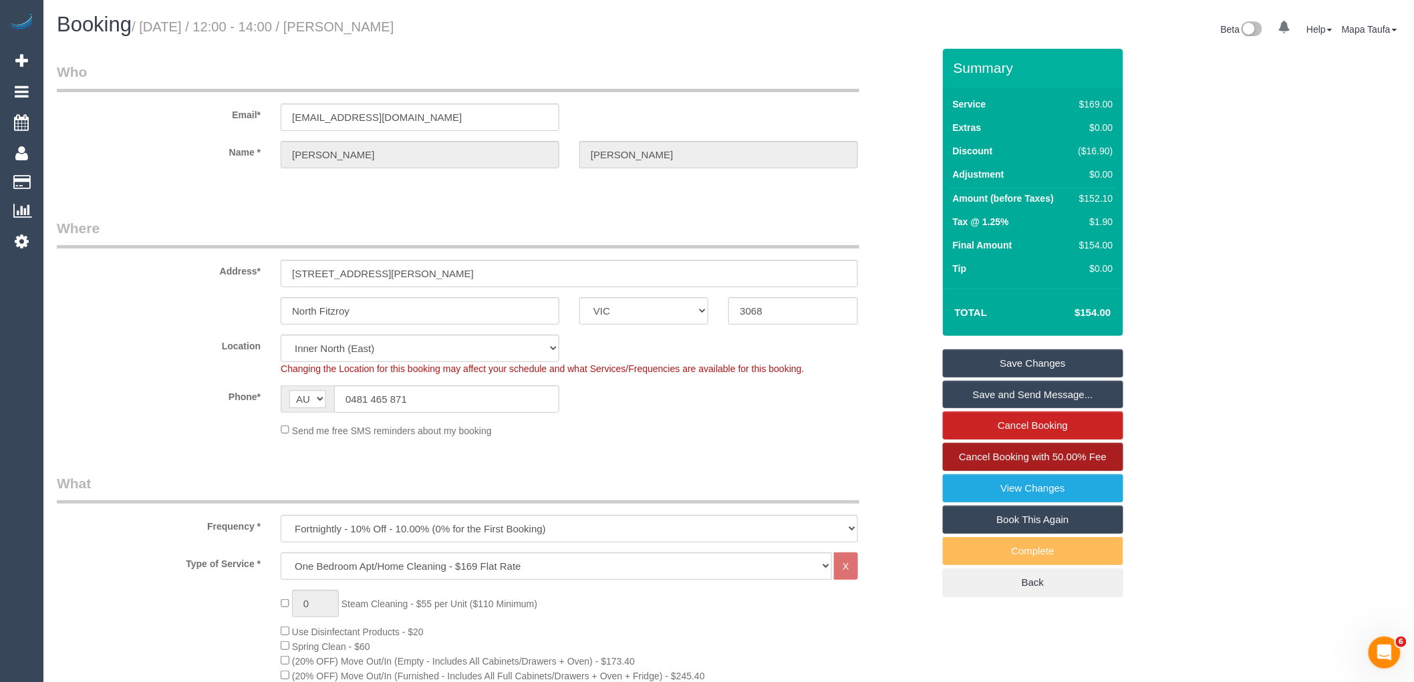
click at [992, 460] on span "Cancel Booking with 50.00% Fee" at bounding box center [1033, 456] width 148 height 11
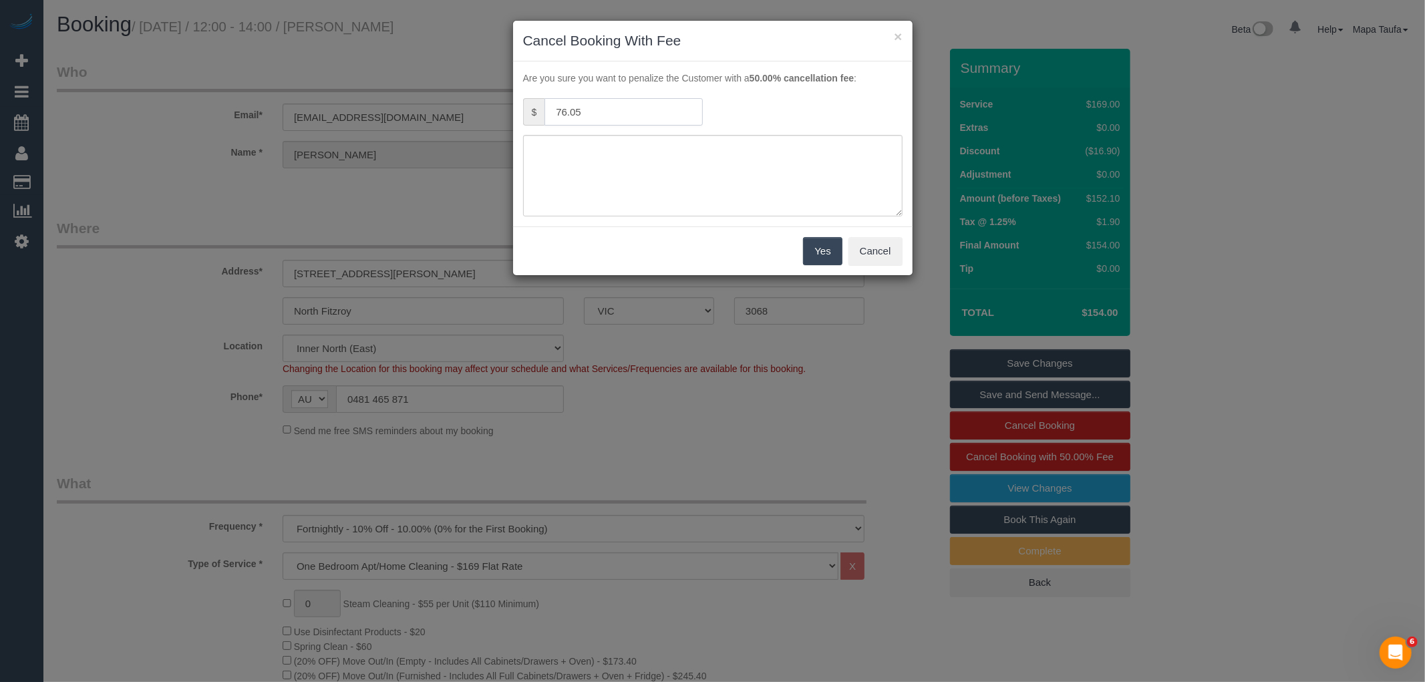
click at [631, 119] on input "76.05" at bounding box center [623, 111] width 158 height 27
click at [864, 253] on button "Cancel" at bounding box center [875, 251] width 54 height 28
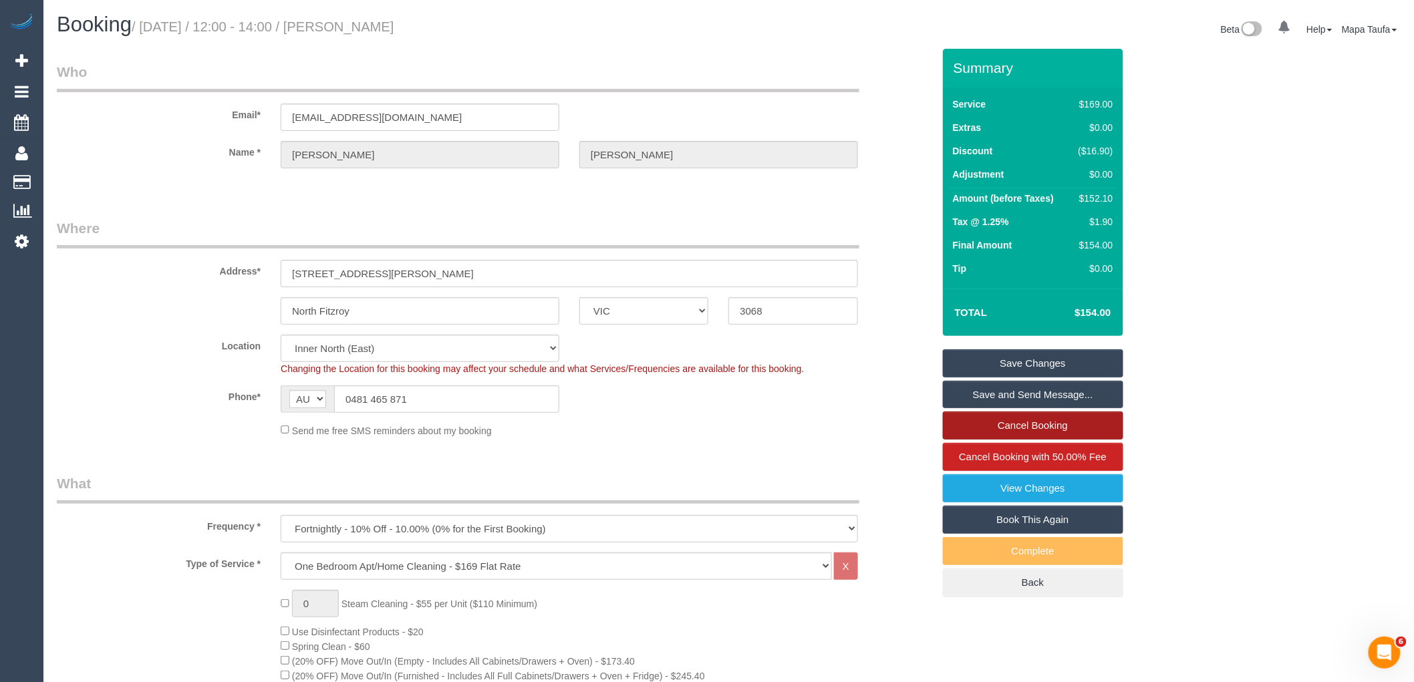
click at [983, 435] on link "Cancel Booking" at bounding box center [1033, 426] width 180 height 28
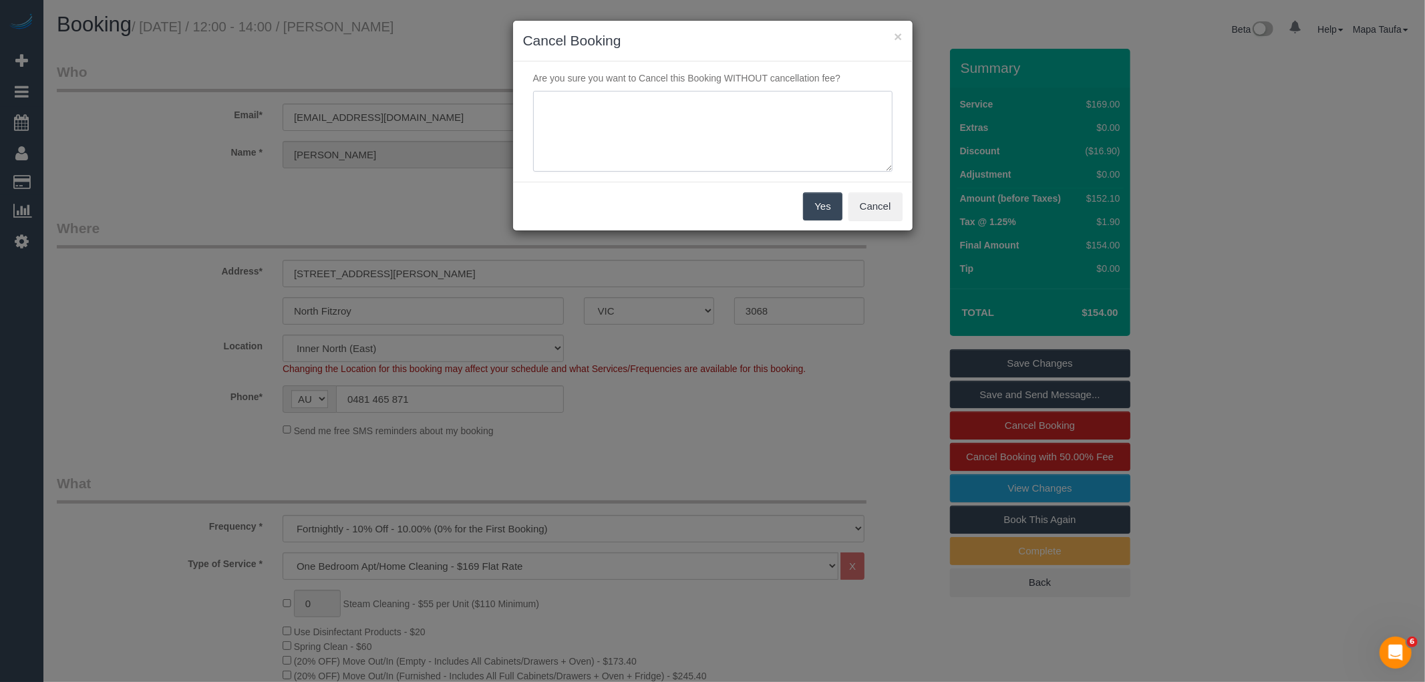
click at [666, 112] on textarea at bounding box center [712, 132] width 359 height 82
type textarea "c"
type textarea "service not needed - waived fee via text -MT"
click at [815, 203] on button "Yes" at bounding box center [822, 206] width 39 height 28
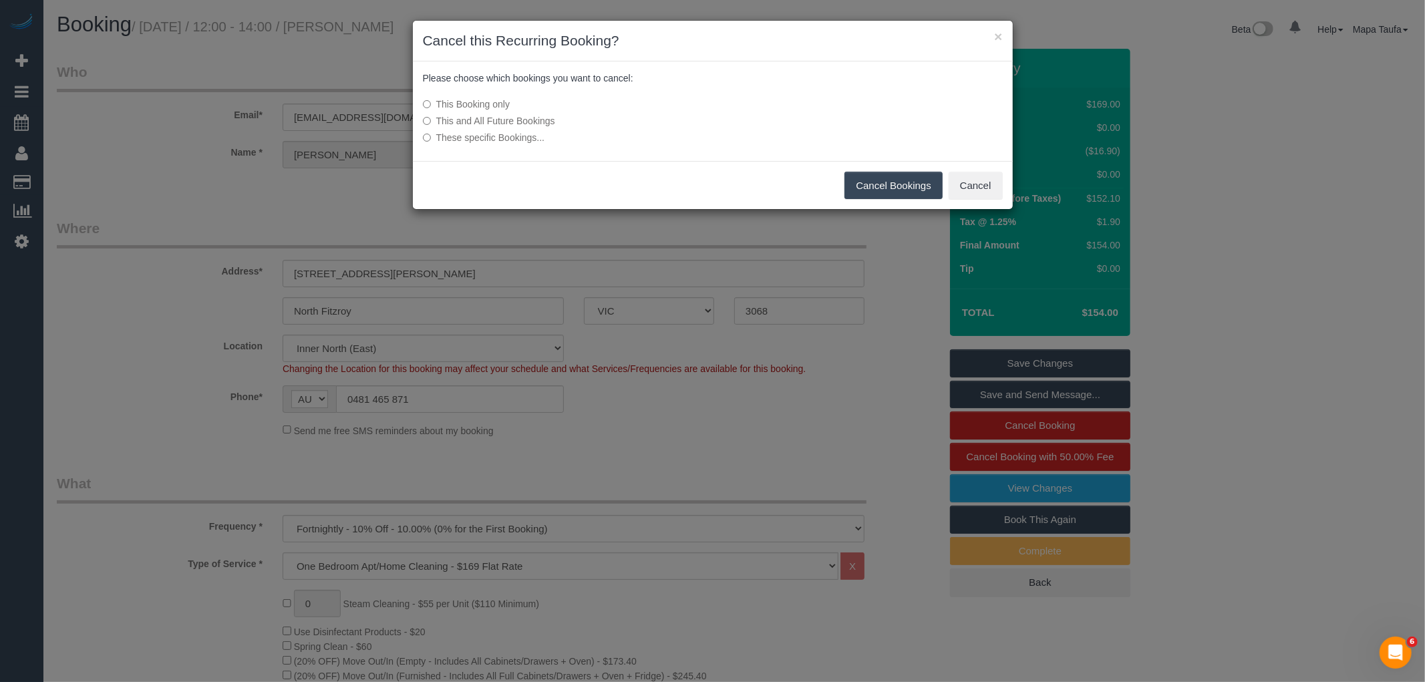
click at [864, 182] on button "Cancel Bookings" at bounding box center [893, 186] width 98 height 28
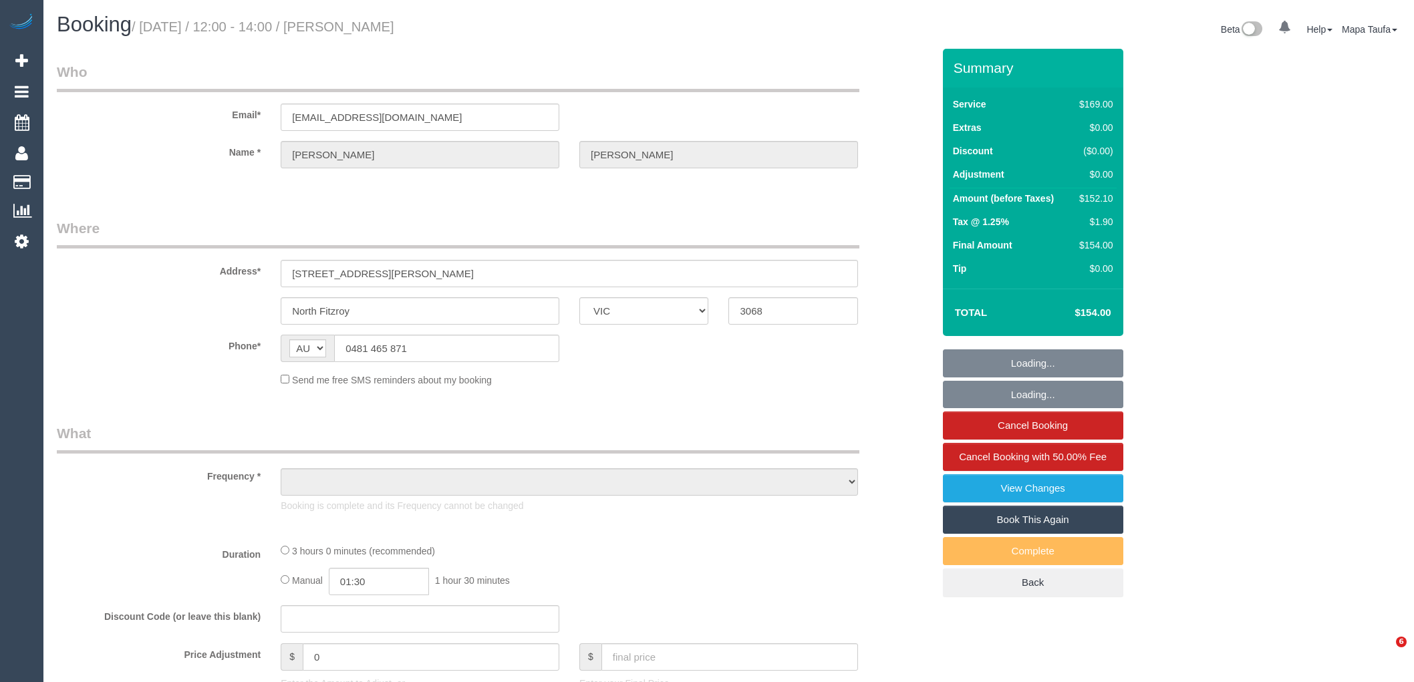
select select "VIC"
select select "string:stripe-pm_1Q9ZTk2GScqysDRVRBafCluM"
select select "number:28"
select select "number:14"
select select "number:21"
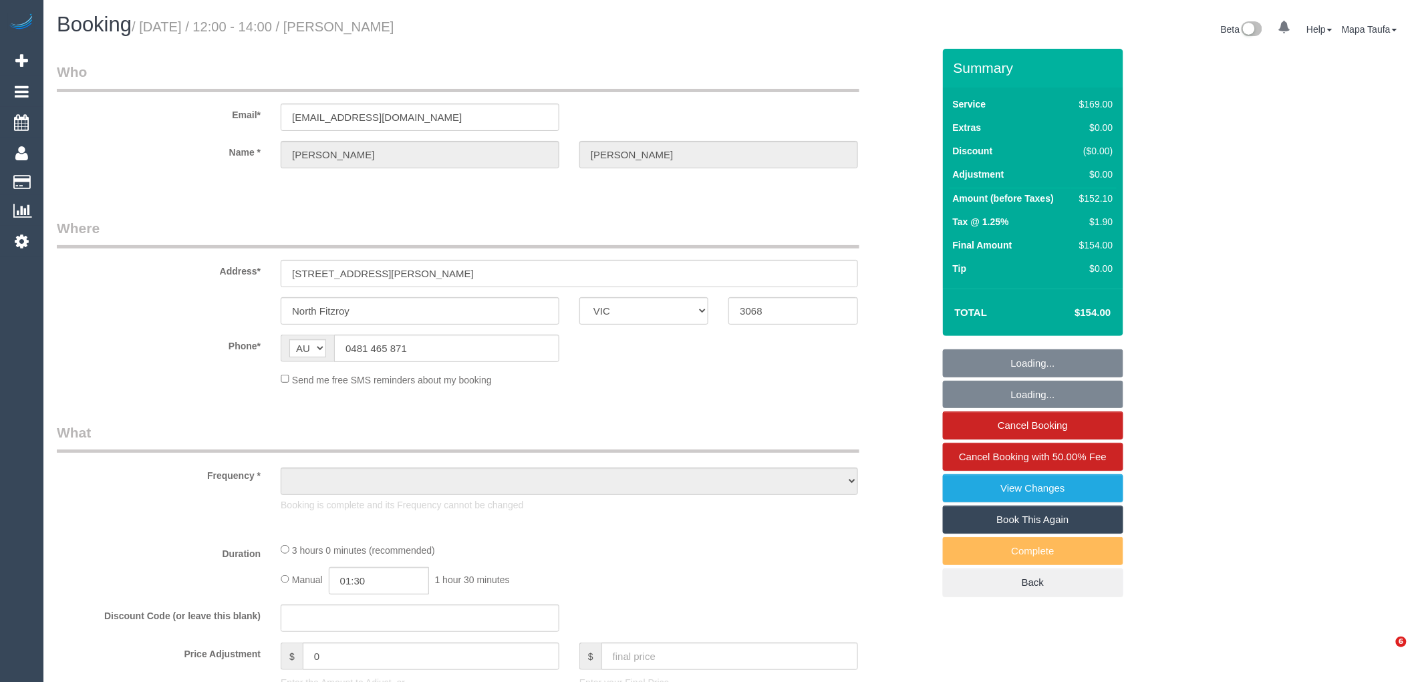
select select "number:22"
select select "number:35"
select select "number:26"
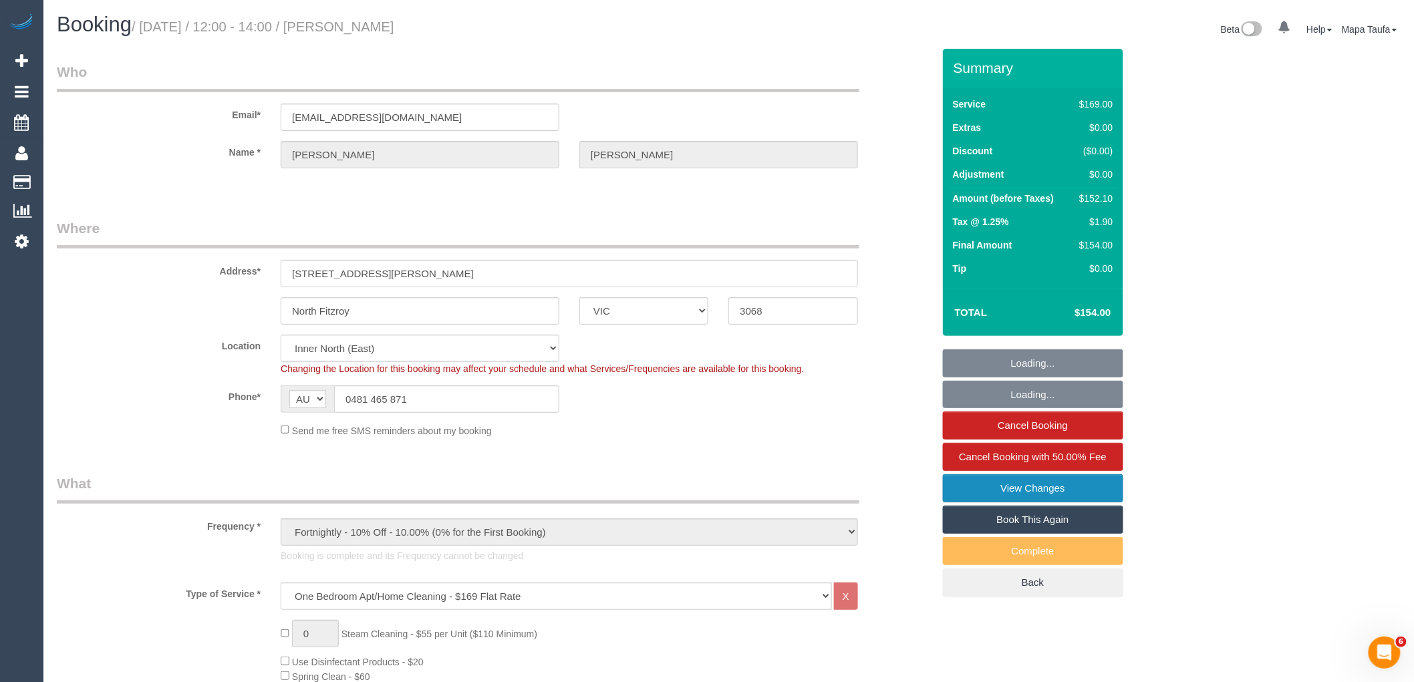
select select "object:1591"
click at [1040, 490] on link "View Changes" at bounding box center [1033, 488] width 180 height 28
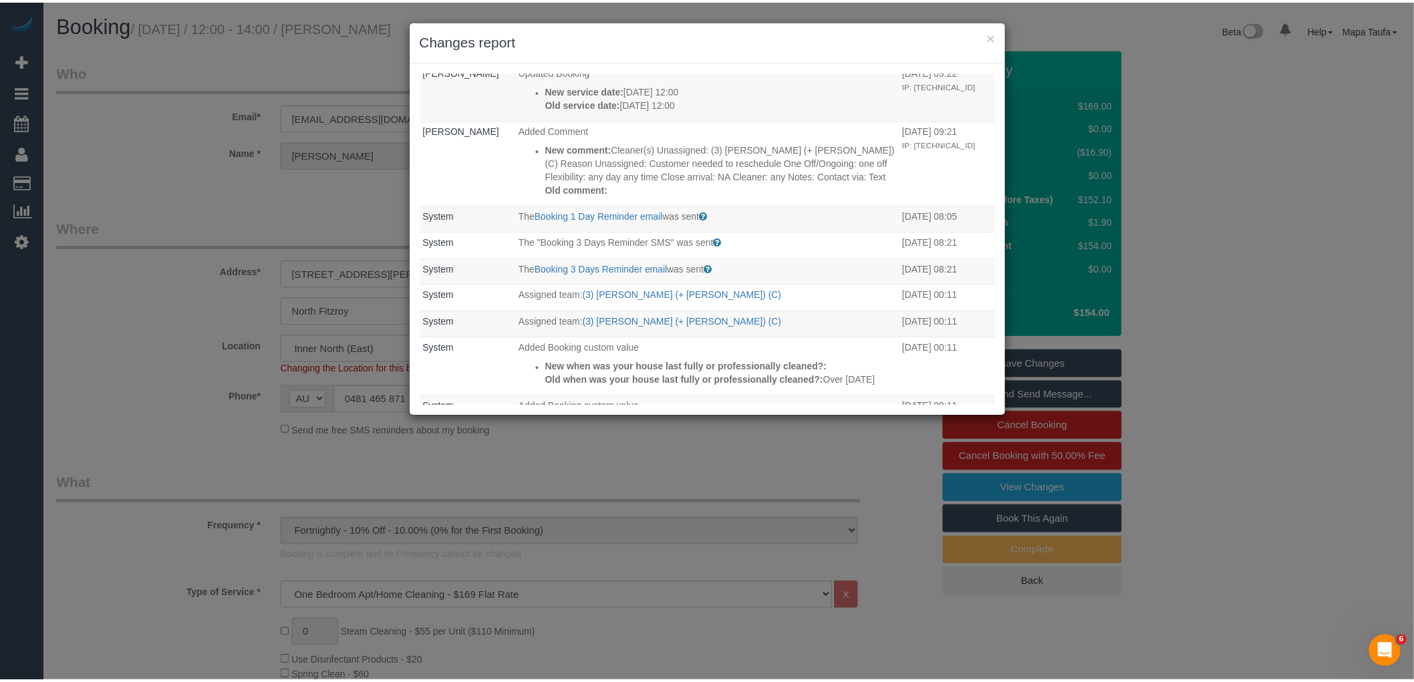
scroll to position [519, 0]
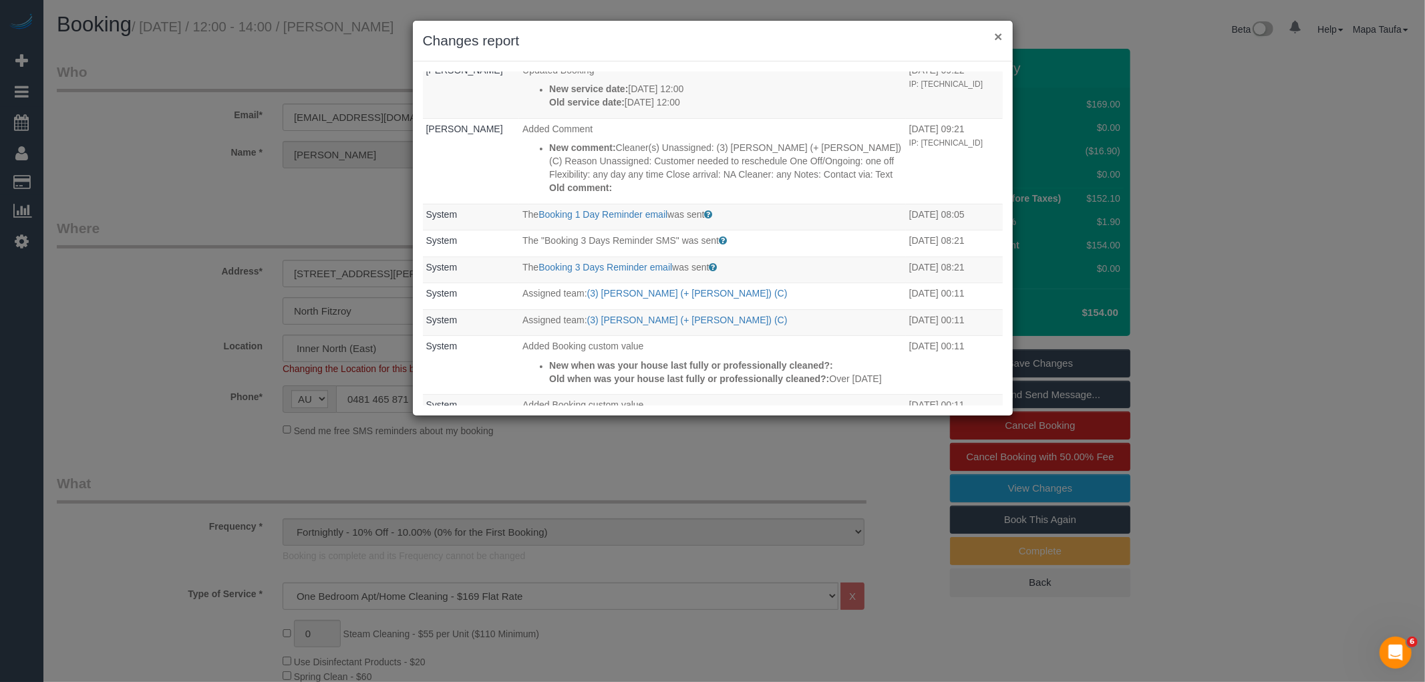
click at [994, 31] on button "×" at bounding box center [998, 36] width 8 height 14
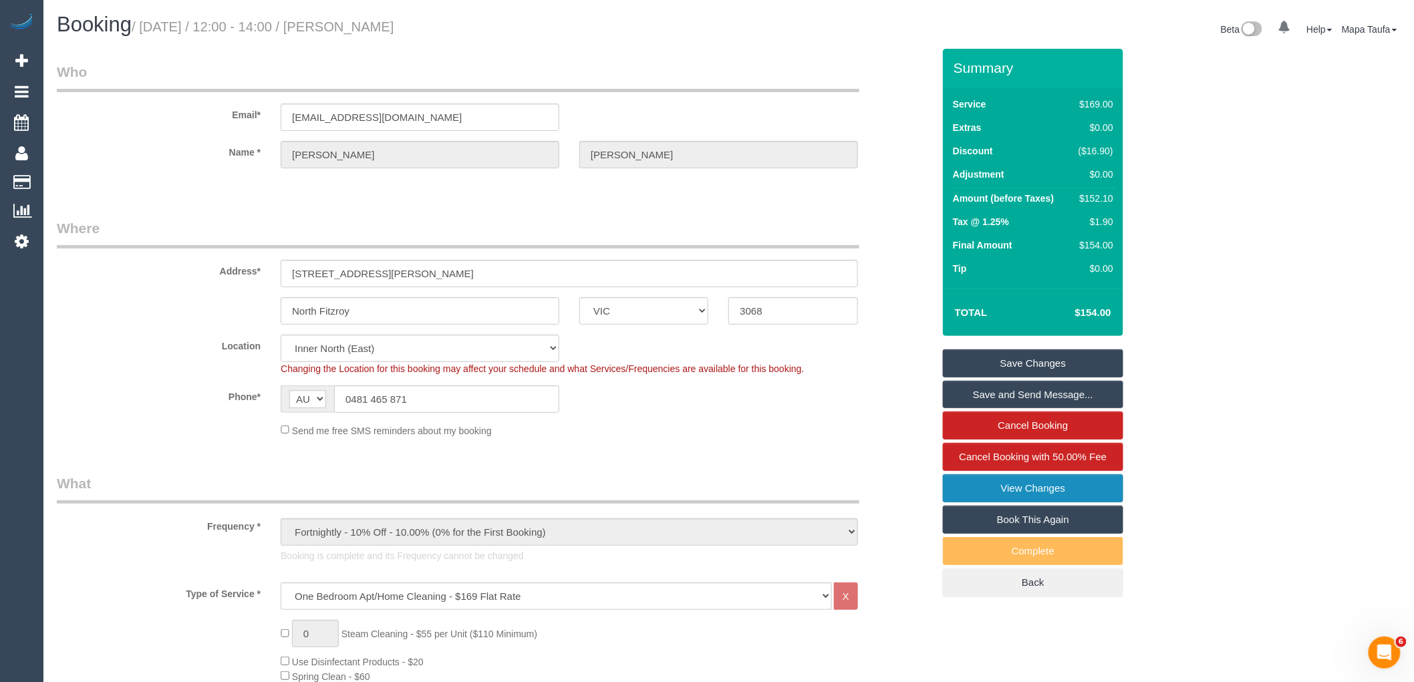
scroll to position [2246, 0]
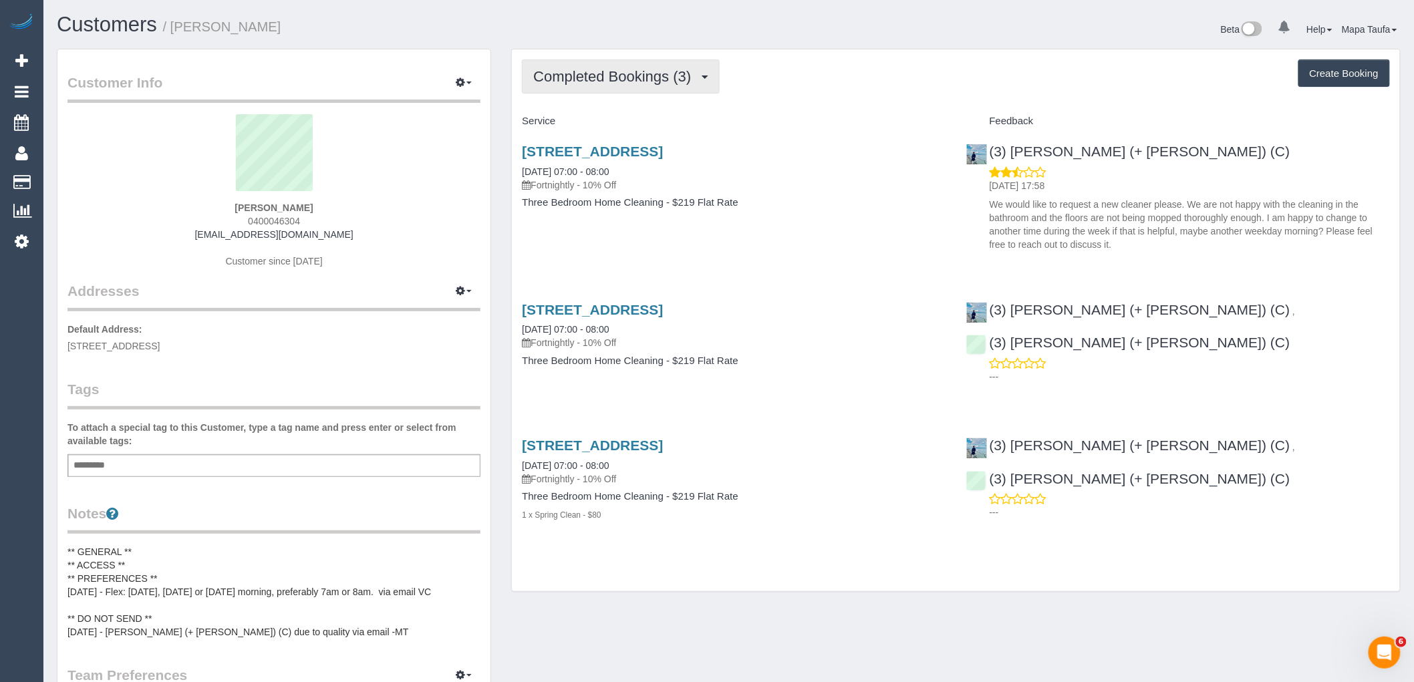
click at [643, 78] on span "Completed Bookings (3)" at bounding box center [615, 76] width 164 height 17
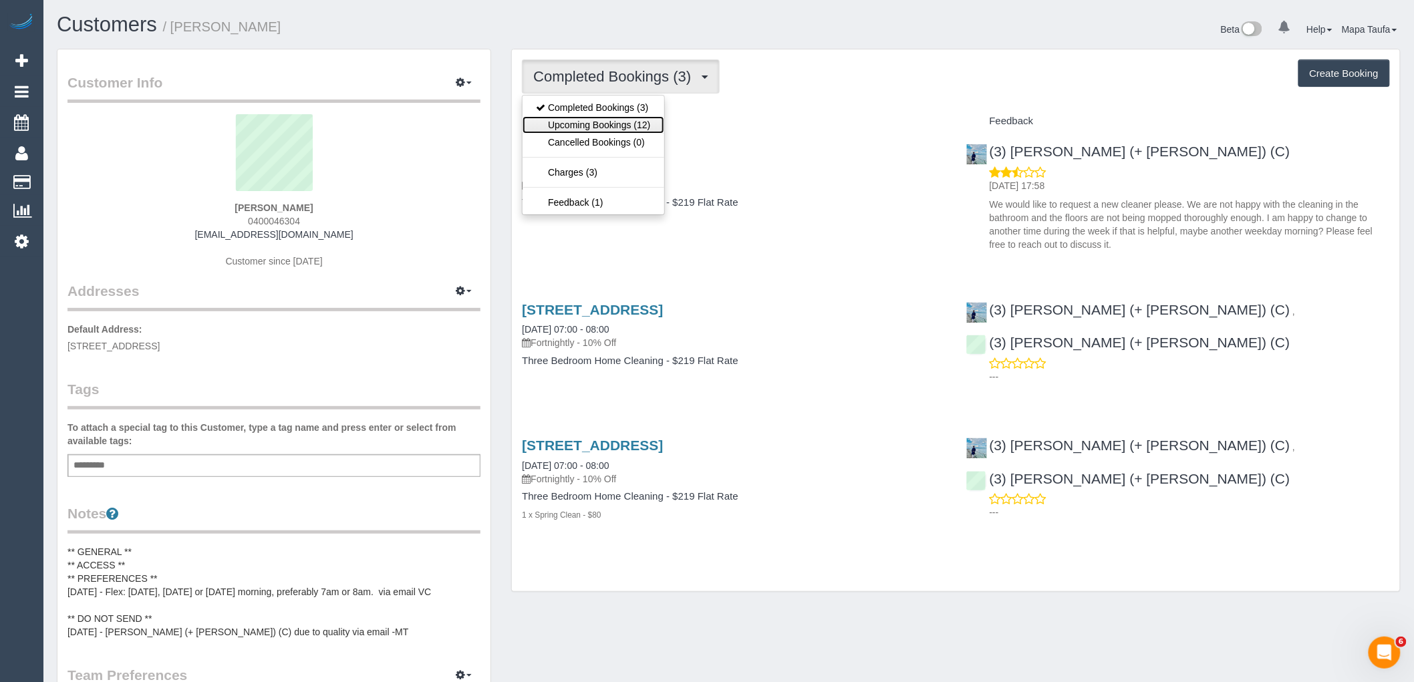
click at [637, 121] on link "Upcoming Bookings (12)" at bounding box center [592, 124] width 141 height 17
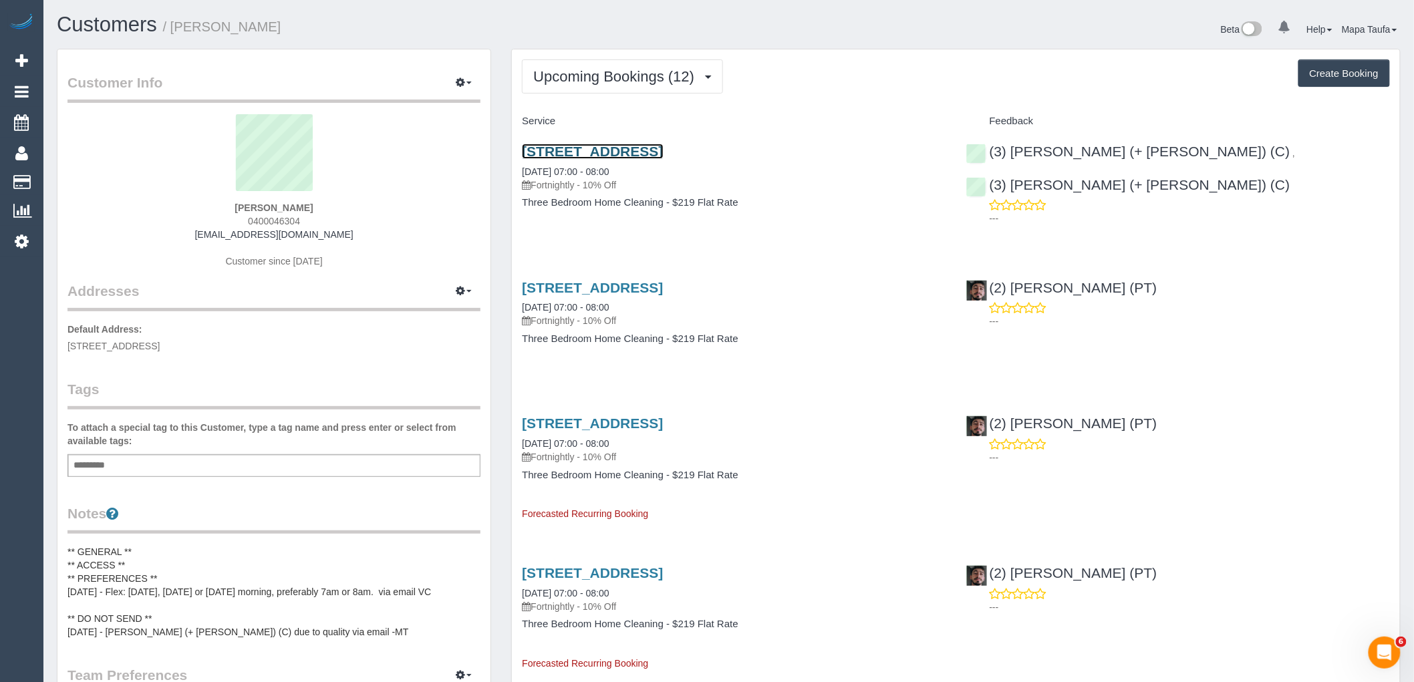
click at [633, 152] on link "170 Scotchmer Street, Fitzroy North, VIC 3068" at bounding box center [592, 151] width 141 height 15
drag, startPoint x: 310, startPoint y: 218, endPoint x: 231, endPoint y: 227, distance: 79.3
click at [228, 218] on div "Charlotte Macpherson 0400046304 charlottemacpherson22@gmail.com Customer since …" at bounding box center [273, 197] width 413 height 167
copy span "0400046304"
click at [331, 204] on div "Charlotte Macpherson 0400046304 charlottemacpherson22@gmail.com Customer since …" at bounding box center [273, 197] width 413 height 167
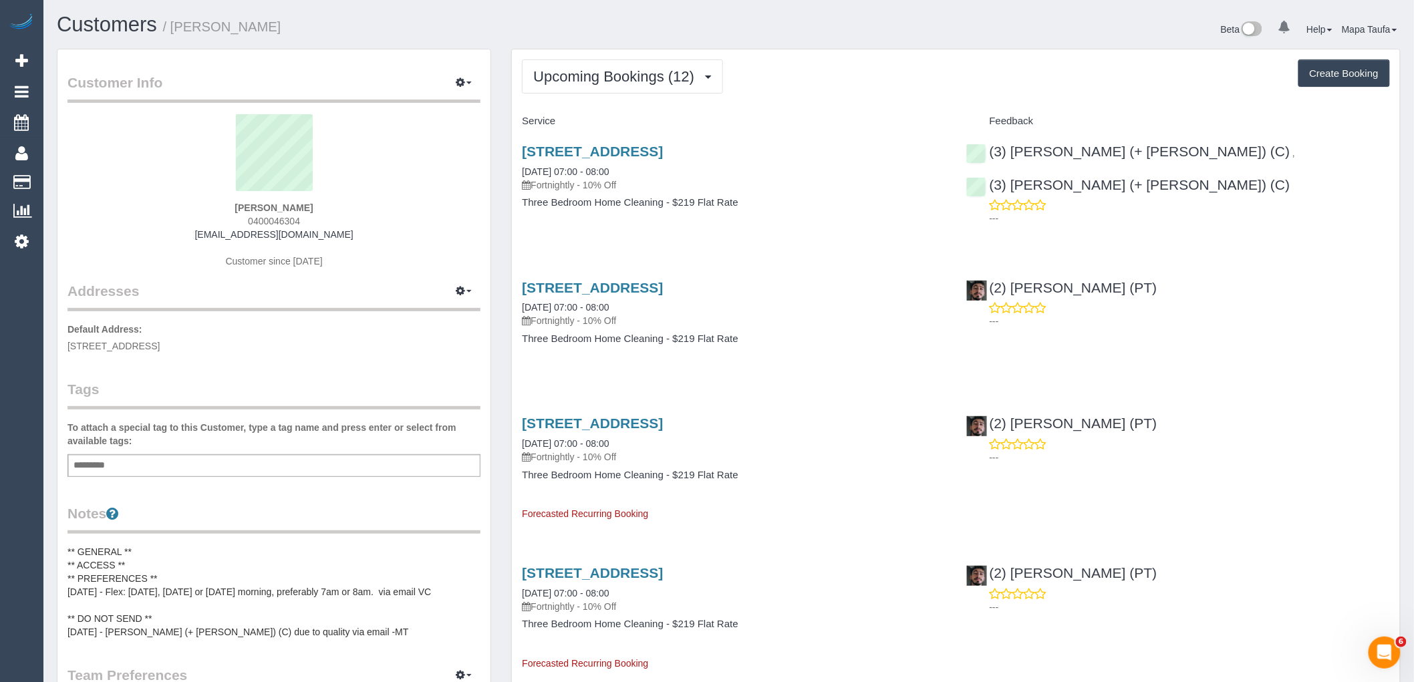
drag, startPoint x: 265, startPoint y: 218, endPoint x: 210, endPoint y: 212, distance: 55.1
click at [210, 212] on div "Charlotte Macpherson 0400046304 charlottemacpherson22@gmail.com Customer since …" at bounding box center [273, 197] width 413 height 167
click at [341, 224] on div "Charlotte Macpherson 0400046304 charlottemacpherson22@gmail.com Customer since …" at bounding box center [273, 197] width 413 height 167
drag, startPoint x: 317, startPoint y: 220, endPoint x: 242, endPoint y: 229, distance: 76.0
click at [251, 219] on div "Charlotte Macpherson 0400046304 charlottemacpherson22@gmail.com Customer since …" at bounding box center [273, 197] width 413 height 167
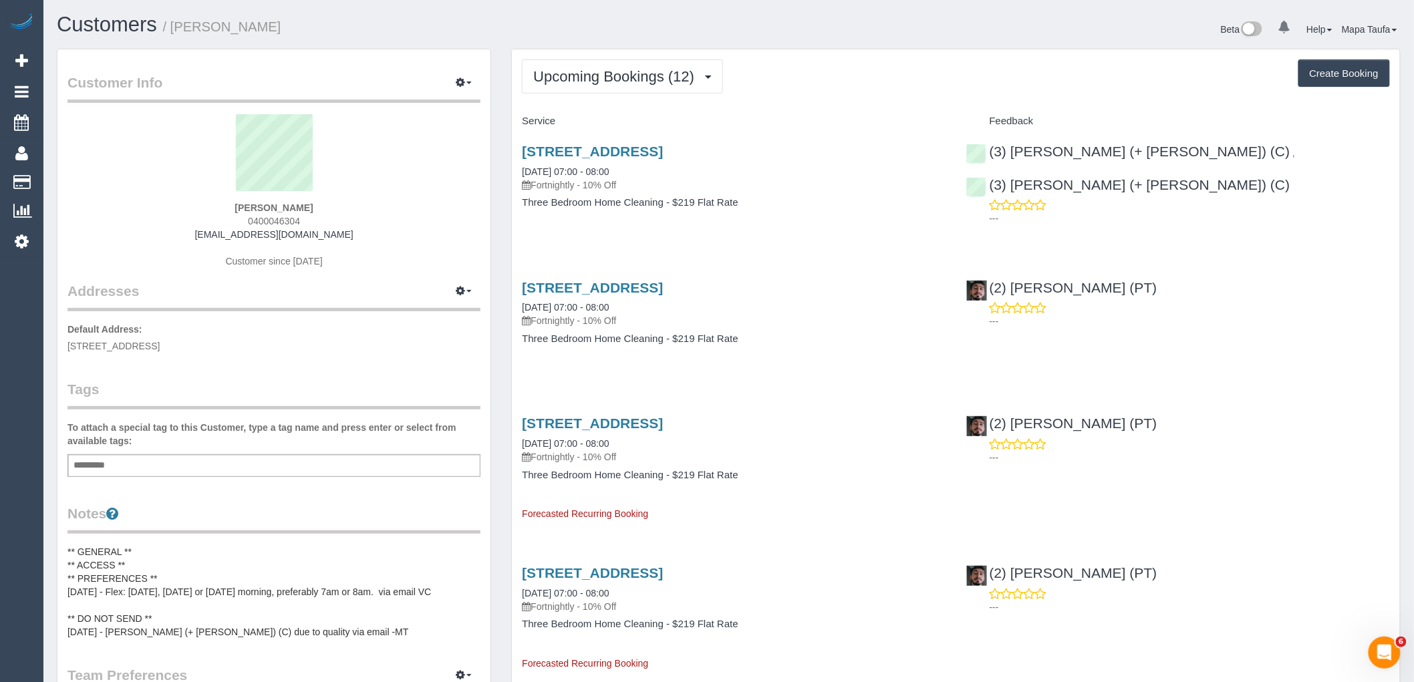
click at [343, 219] on div "Charlotte Macpherson 0400046304 charlottemacpherson22@gmail.com Customer since …" at bounding box center [273, 197] width 413 height 167
click at [327, 223] on div "Charlotte Macpherson 0400046304 charlottemacpherson22@gmail.com Customer since …" at bounding box center [273, 197] width 413 height 167
click at [317, 219] on div "Charlotte Macpherson 0400046304 charlottemacpherson22@gmail.com Customer since …" at bounding box center [273, 197] width 413 height 167
drag, startPoint x: 316, startPoint y: 218, endPoint x: 254, endPoint y: 241, distance: 65.9
click at [243, 222] on div "Charlotte Macpherson 0400046304 charlottemacpherson22@gmail.com Customer since …" at bounding box center [273, 197] width 413 height 167
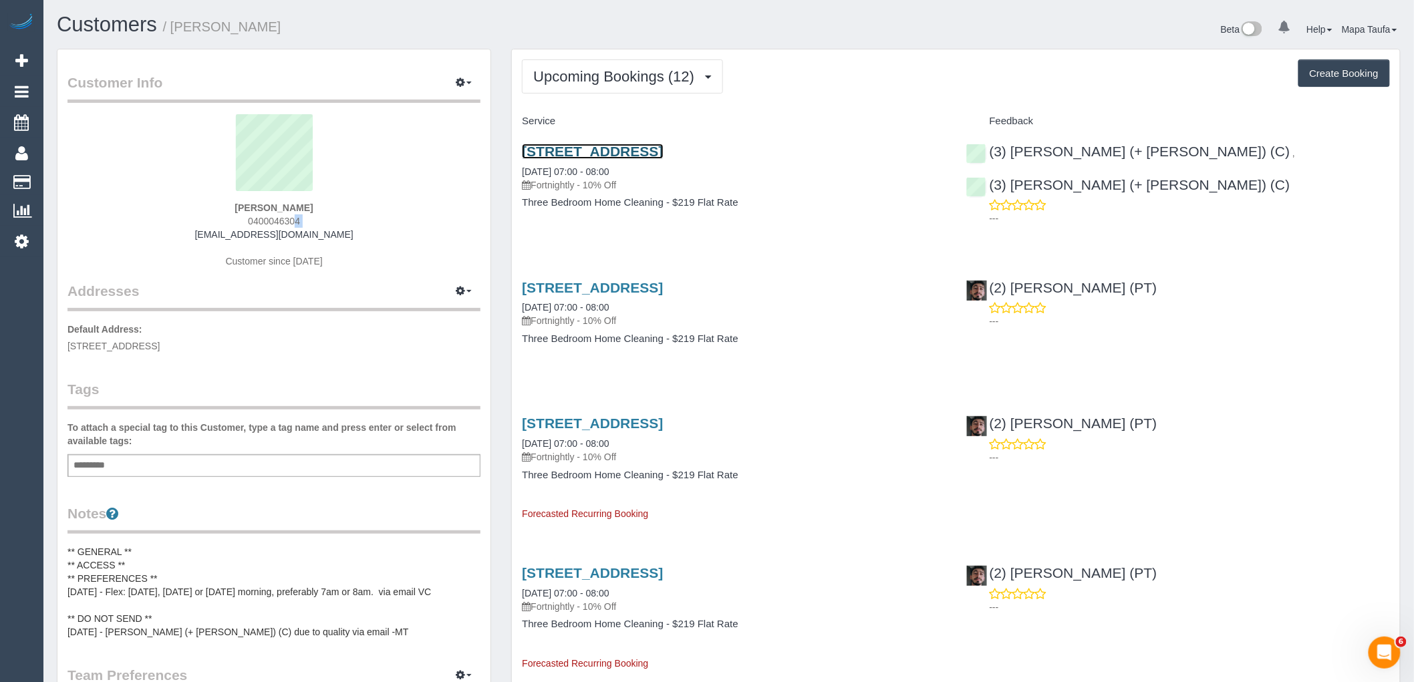
click at [603, 152] on link "170 Scotchmer Street, Fitzroy North, VIC 3068" at bounding box center [592, 151] width 141 height 15
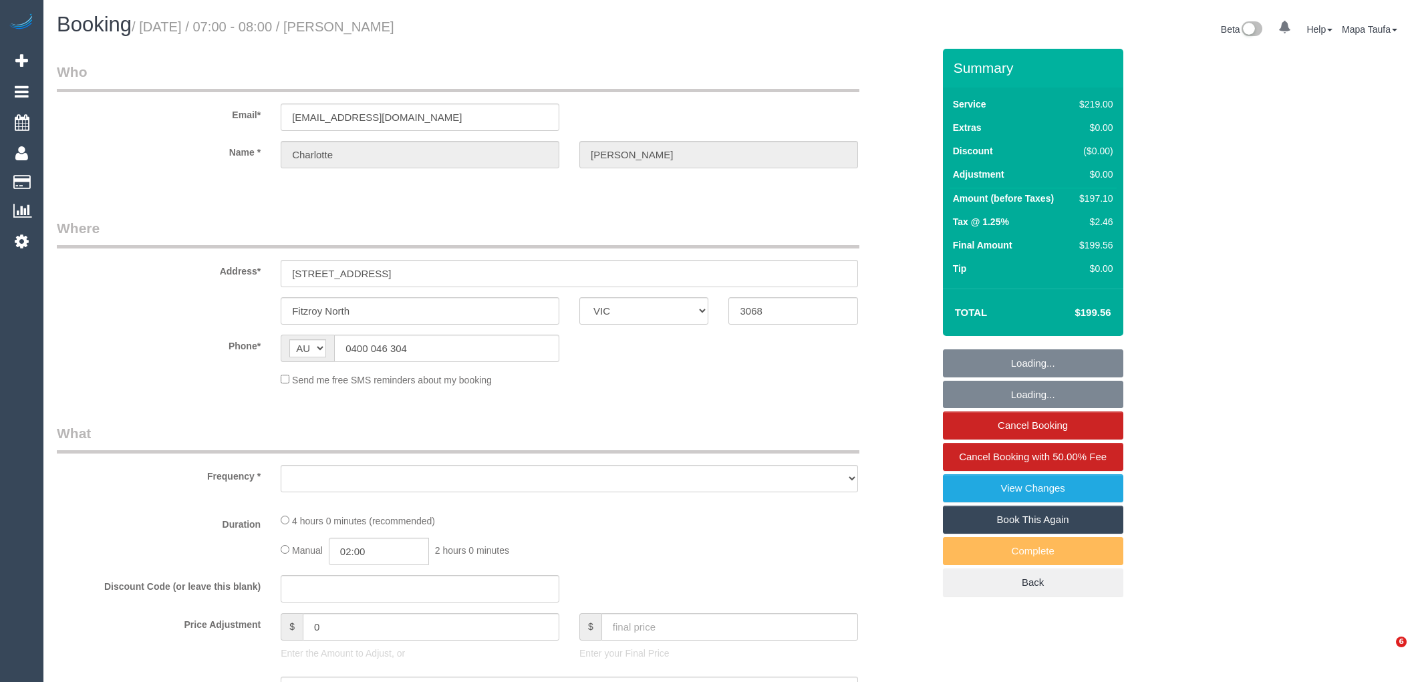
select select "VIC"
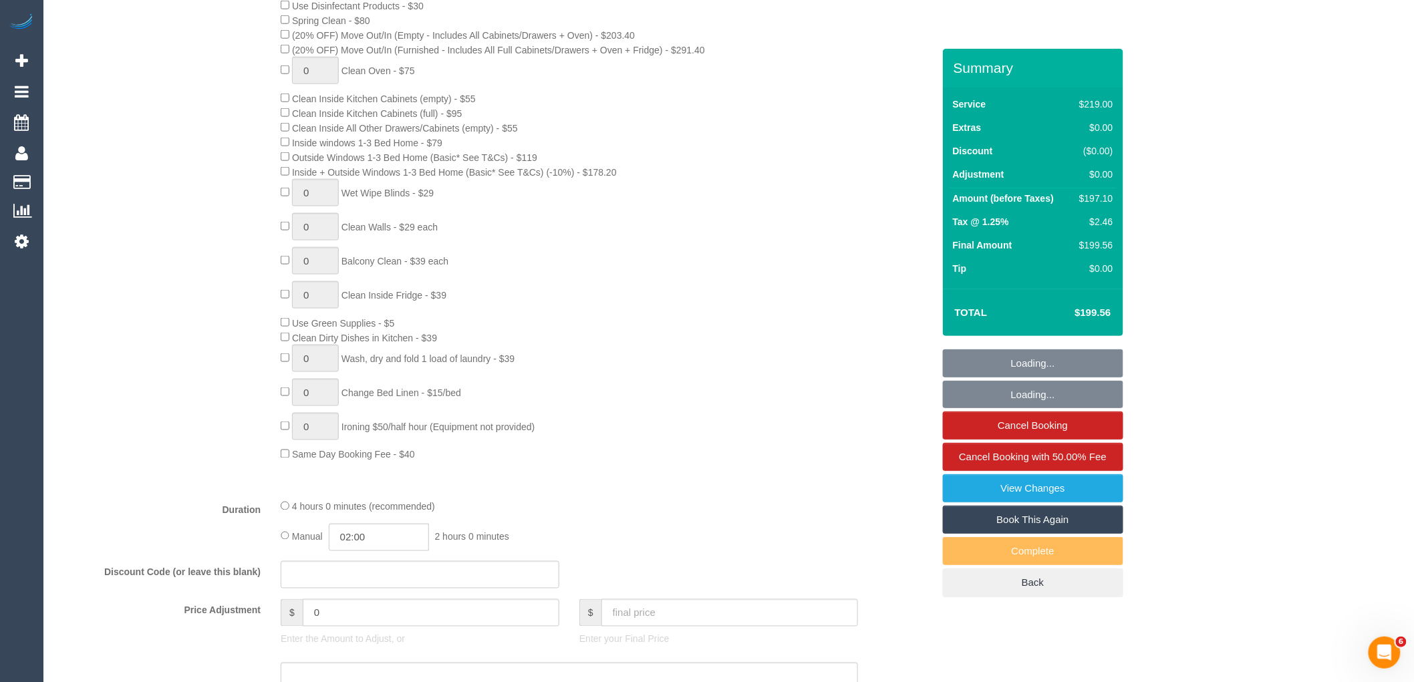
select select "object:866"
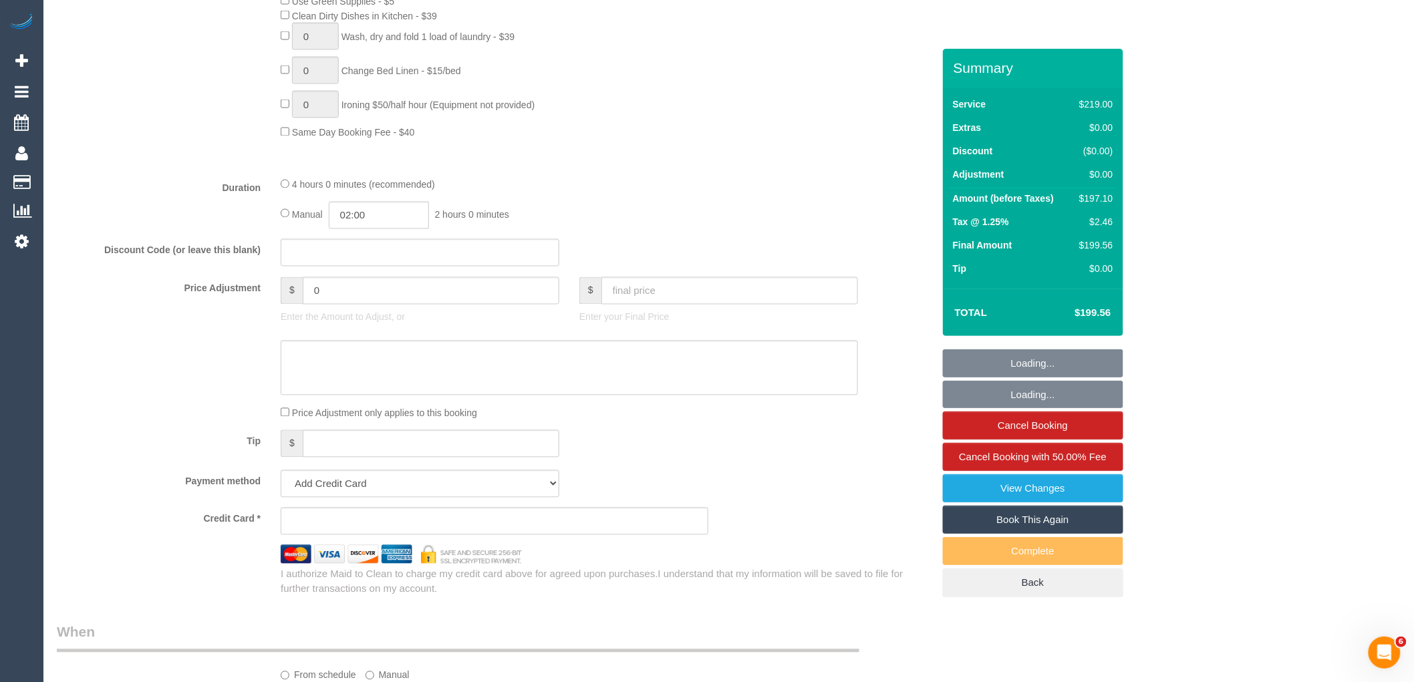
select select "string:stripe-pm_1S1kzI2GScqysDRVXLkTTAom"
select select "number:27"
select select "number:14"
select select "number:19"
select select "number:25"
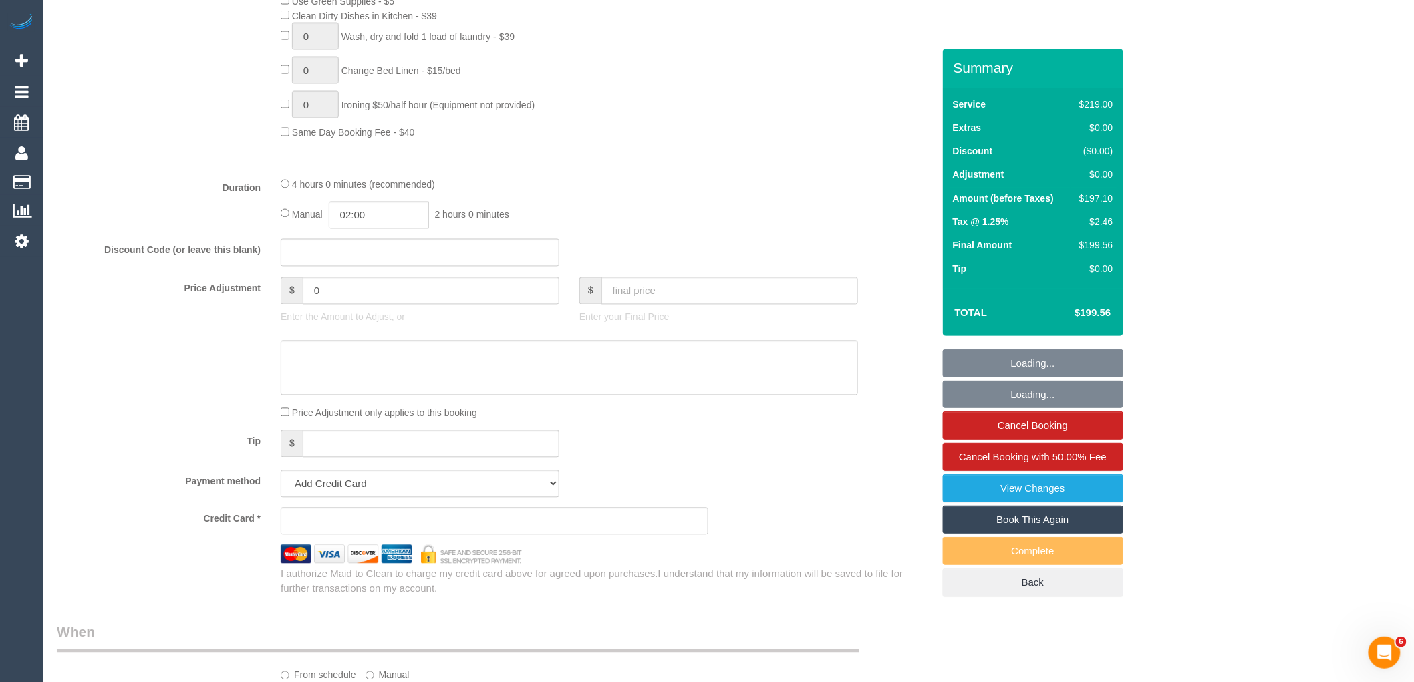
select select "number:33"
select select "number:26"
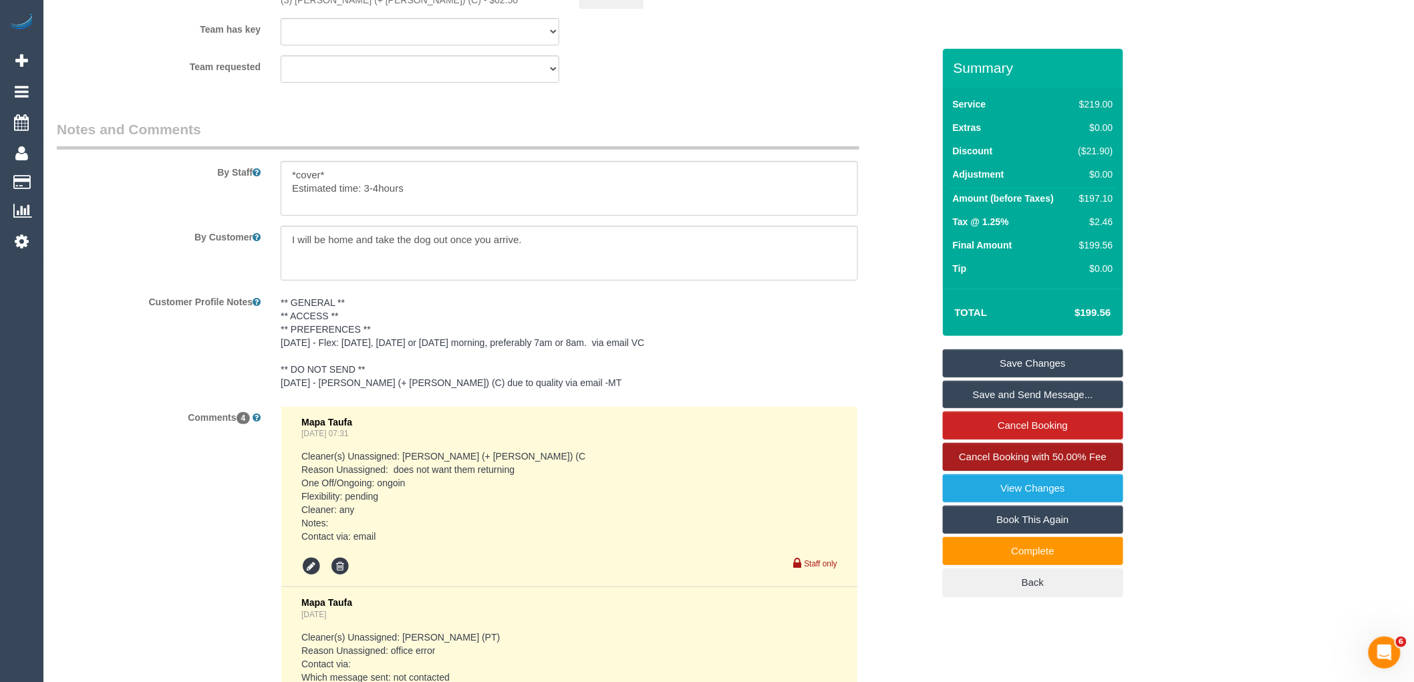
scroll to position [2032, 0]
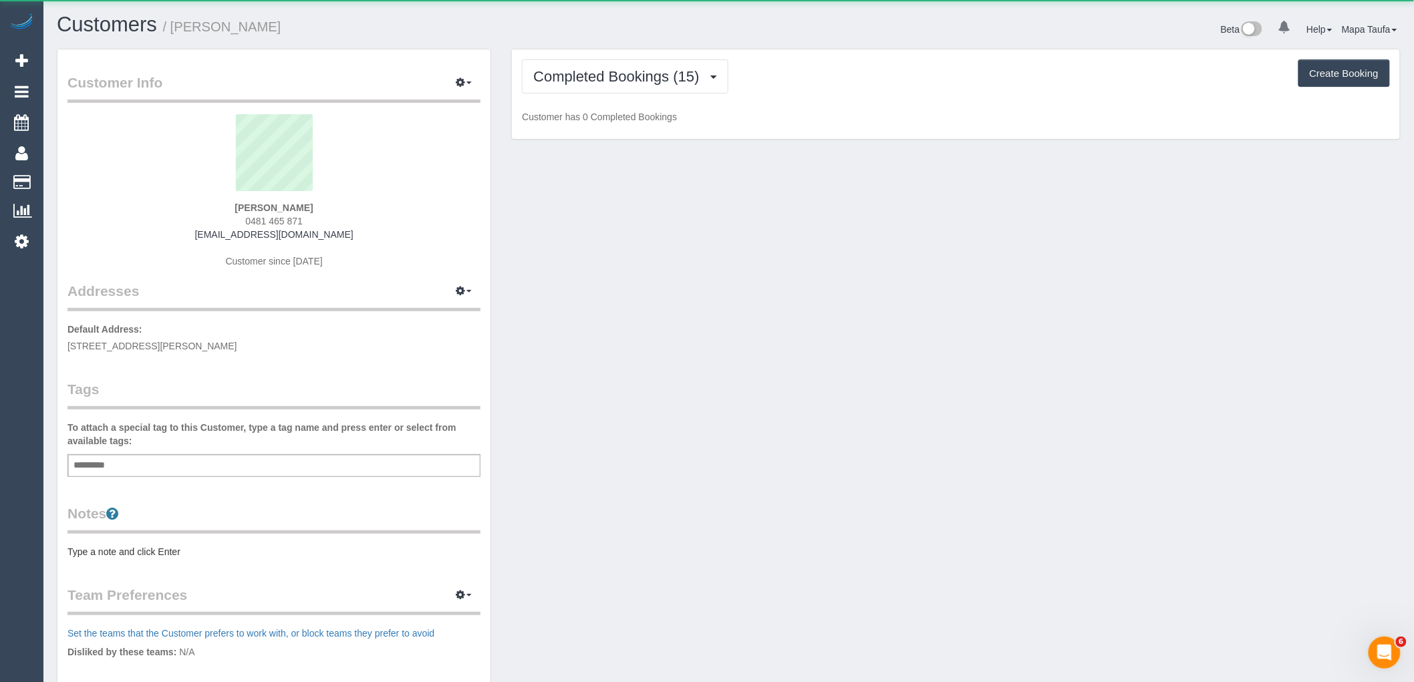
click at [598, 96] on div "Completed Bookings (15) Completed Bookings (15) Upcoming Bookings (11) Cancelle…" at bounding box center [956, 94] width 888 height 90
click at [603, 84] on span "Completed Bookings (15)" at bounding box center [619, 76] width 172 height 17
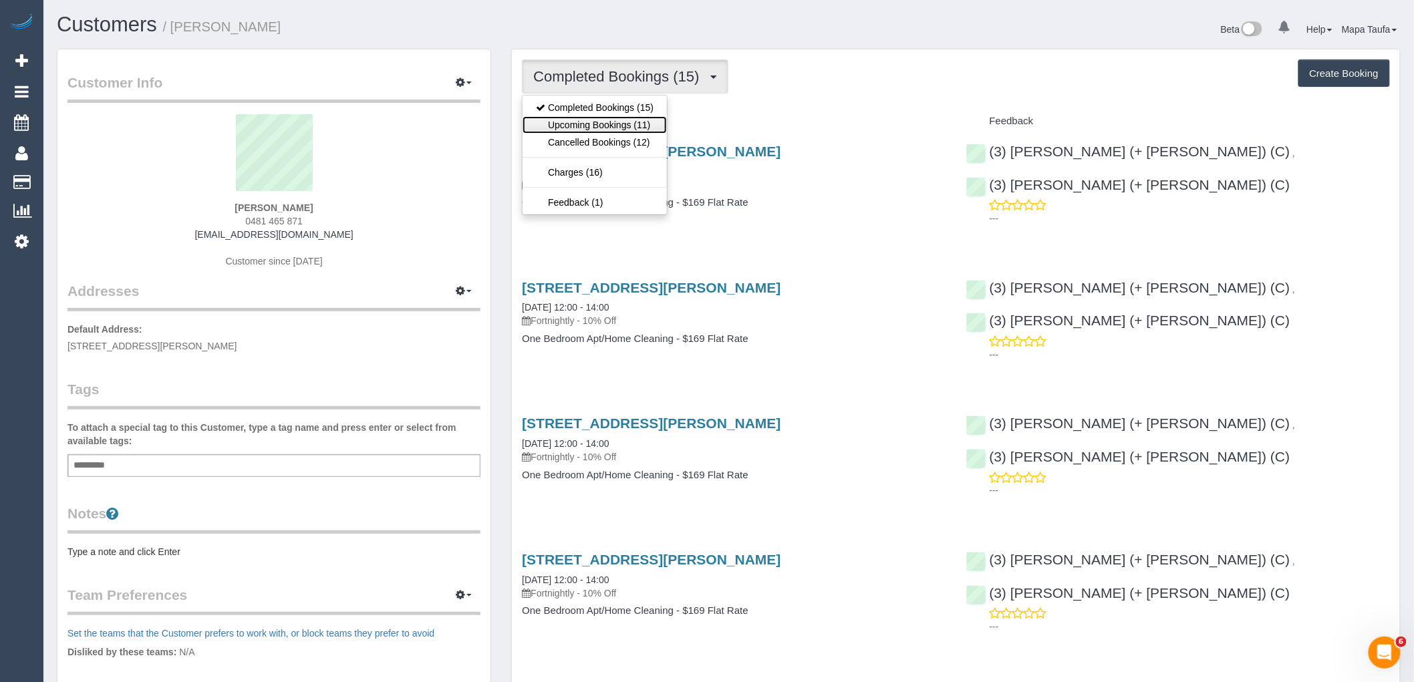
click at [602, 123] on link "Upcoming Bookings (11)" at bounding box center [594, 124] width 144 height 17
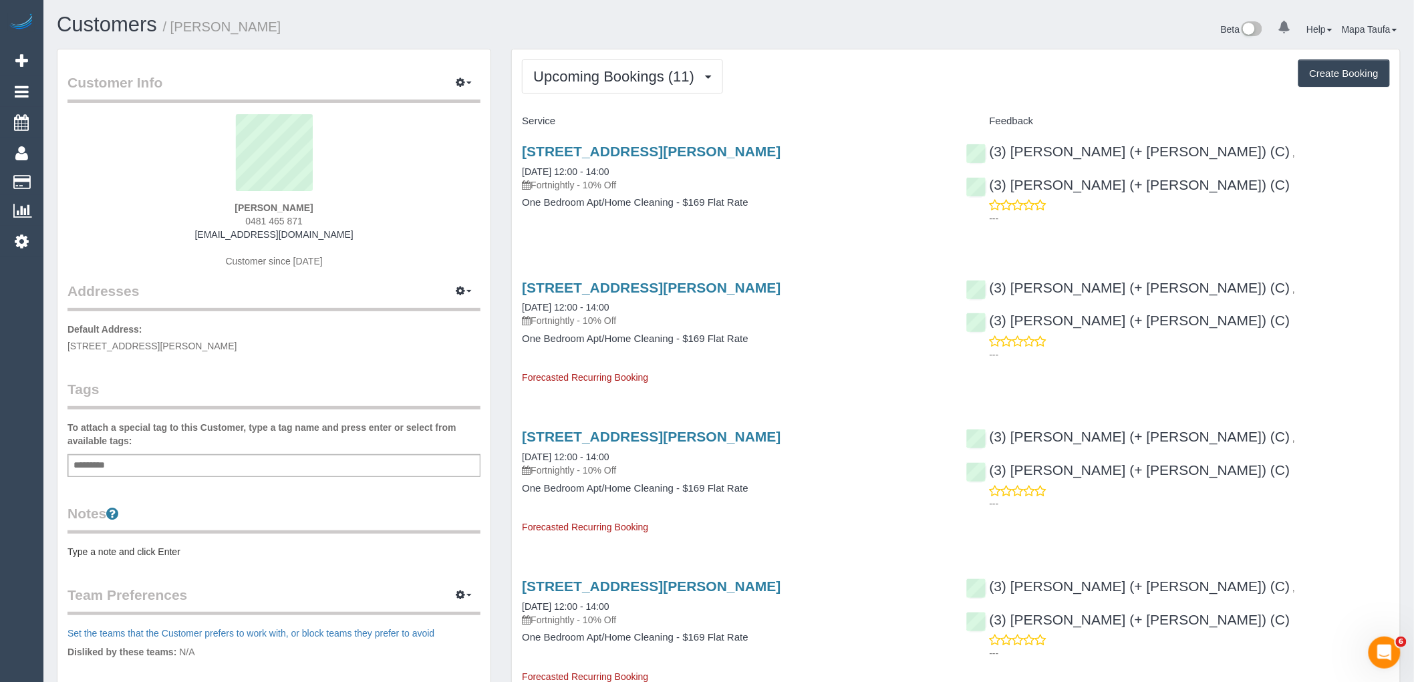
drag, startPoint x: 475, startPoint y: 9, endPoint x: 809, endPoint y: 23, distance: 334.4
click at [814, 28] on div "Beta 0 Your Notifications You have 0 alerts Help Help Docs Take a Tour Contact …" at bounding box center [1070, 30] width 682 height 35
drag, startPoint x: 311, startPoint y: 195, endPoint x: 281, endPoint y: 202, distance: 30.3
click at [281, 202] on div "Tim Bettinson 0481 465 871 timbettinson@gmail.com Customer since 2024" at bounding box center [273, 197] width 413 height 167
click at [335, 204] on div "Tim Bettinson 0481 465 871 timbettinson@gmail.com Customer since 2024" at bounding box center [273, 197] width 413 height 167
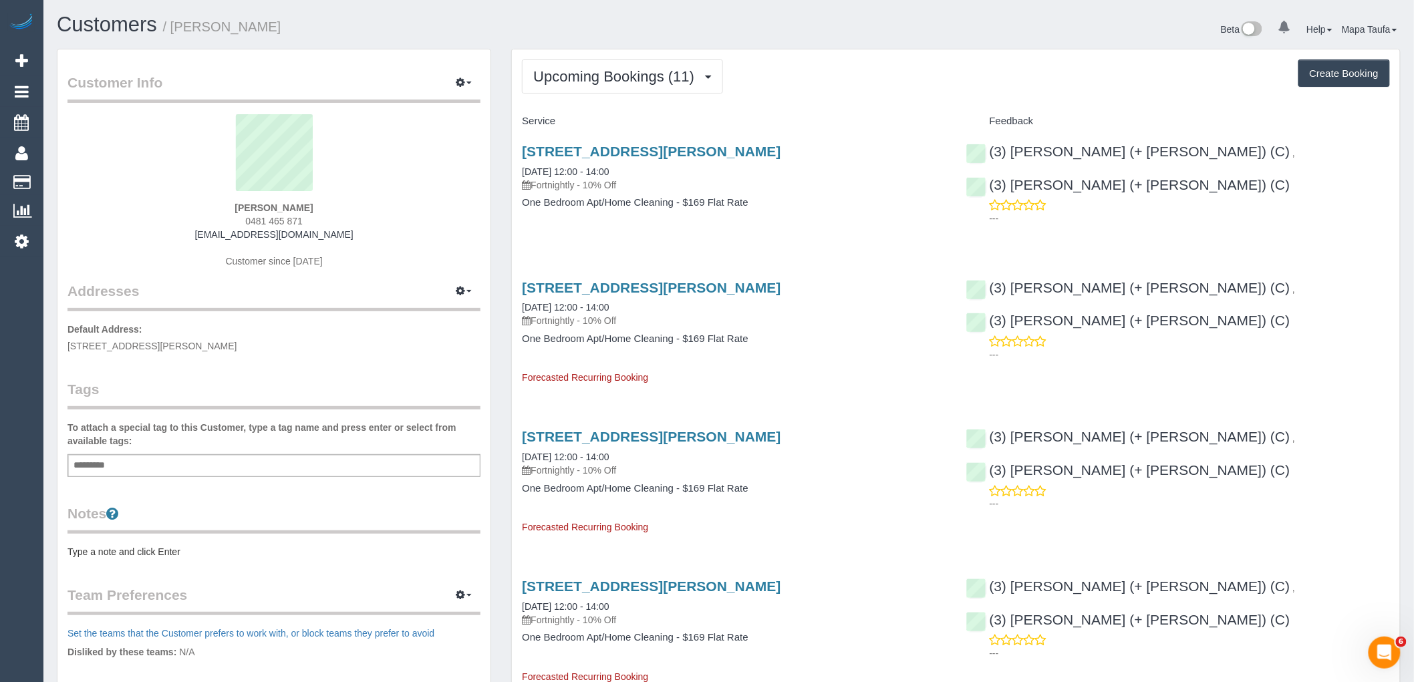
drag, startPoint x: 234, startPoint y: 206, endPoint x: 212, endPoint y: 206, distance: 21.4
click at [212, 206] on div "Tim Bettinson 0481 465 871 timbettinson@gmail.com Customer since 2024" at bounding box center [273, 197] width 413 height 167
copy strong "Tim Bettinson"
drag, startPoint x: 787, startPoint y: 147, endPoint x: 518, endPoint y: 148, distance: 268.6
click at [518, 148] on div "4 Bik Lane, 601, North Fitzroy, VIC 3068 28/10/2025 12:00 - 14:00 Fortnightly -…" at bounding box center [734, 183] width 444 height 103
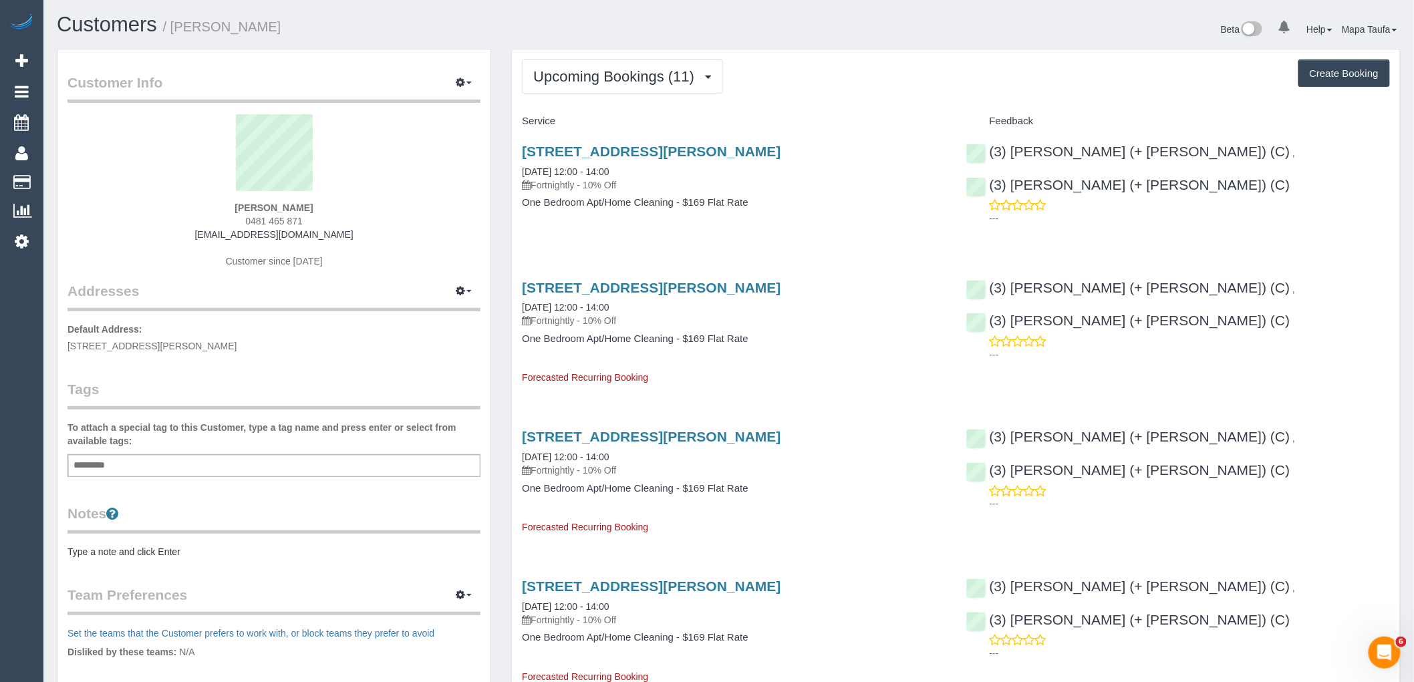
copy link "4 Bik Lane, 601, North Fitzroy, VIC 3068"
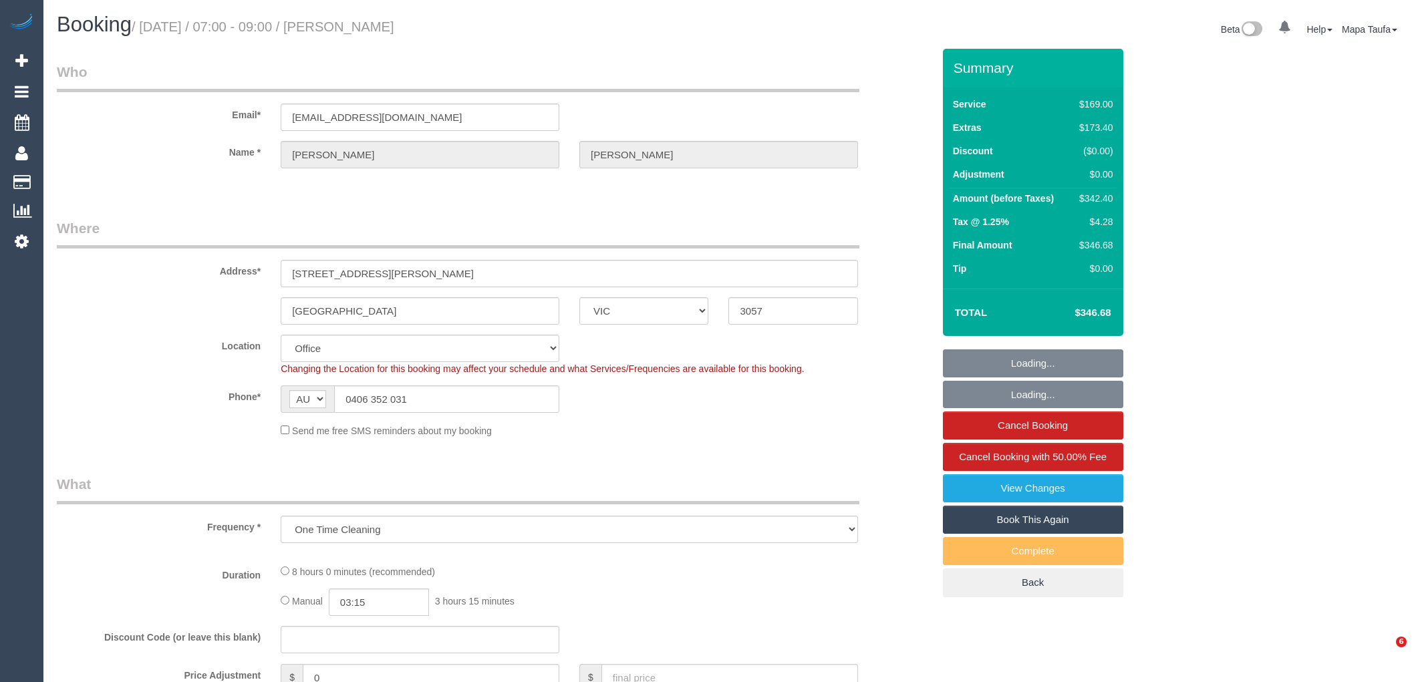
select select "VIC"
select select "string:stripe-pm_1SFSQK2GScqysDRVY7wRRFR1"
select select "object:716"
select select "number:28"
select select "number:14"
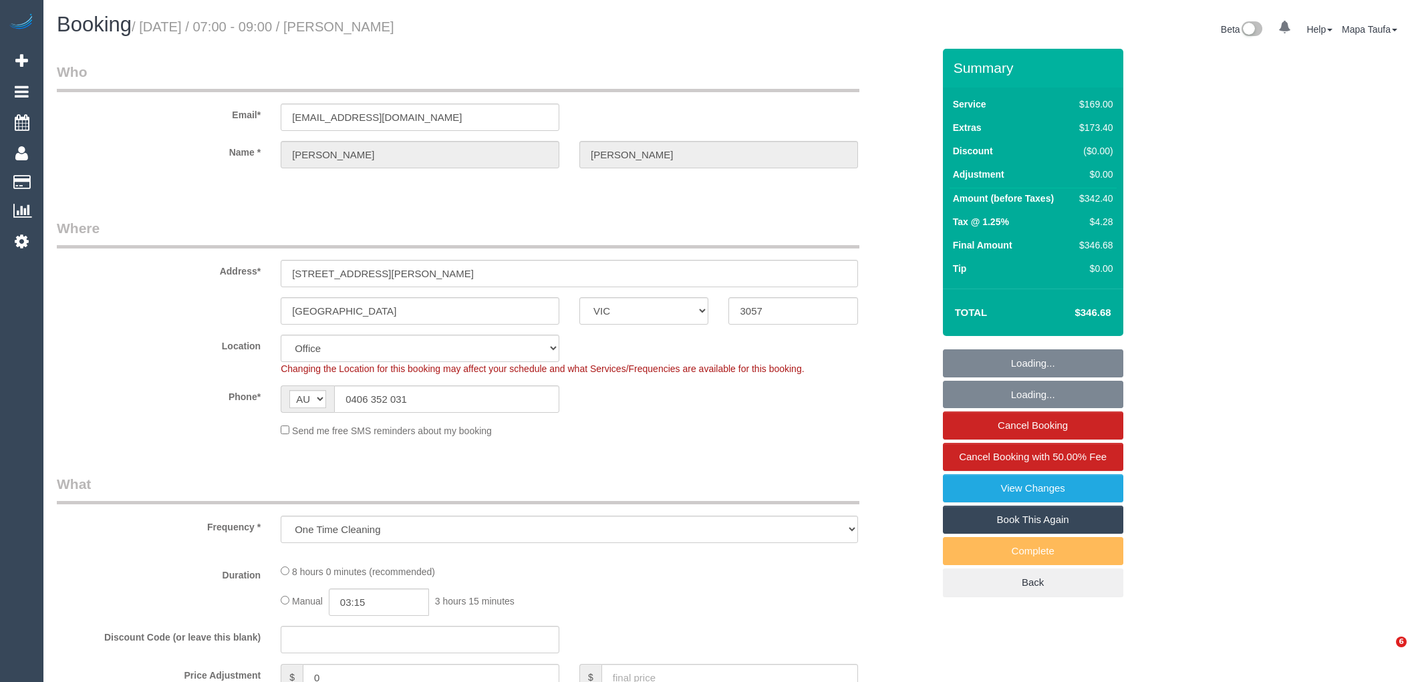
select select "number:19"
select select "number:25"
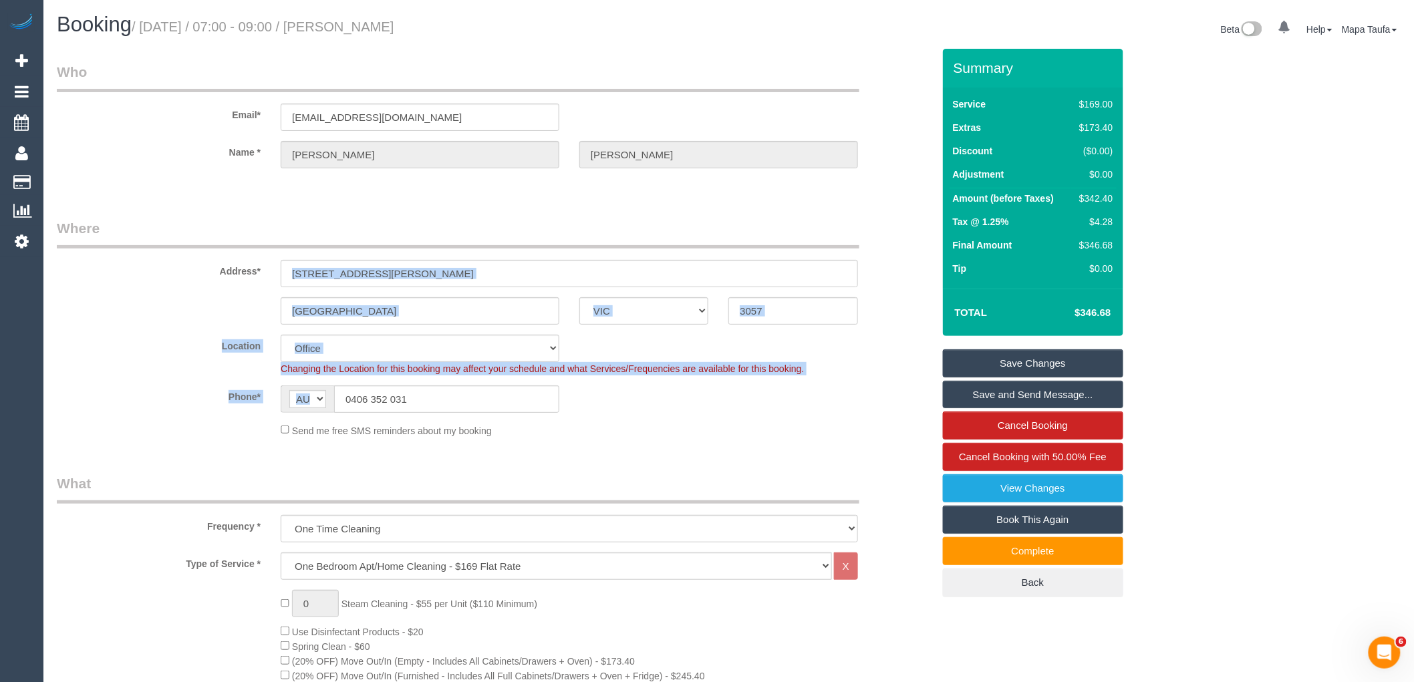
click at [416, 390] on sui-booking-location "Location Office City East (North) East (South) Inner East Inner North (East) In…" at bounding box center [495, 386] width 876 height 103
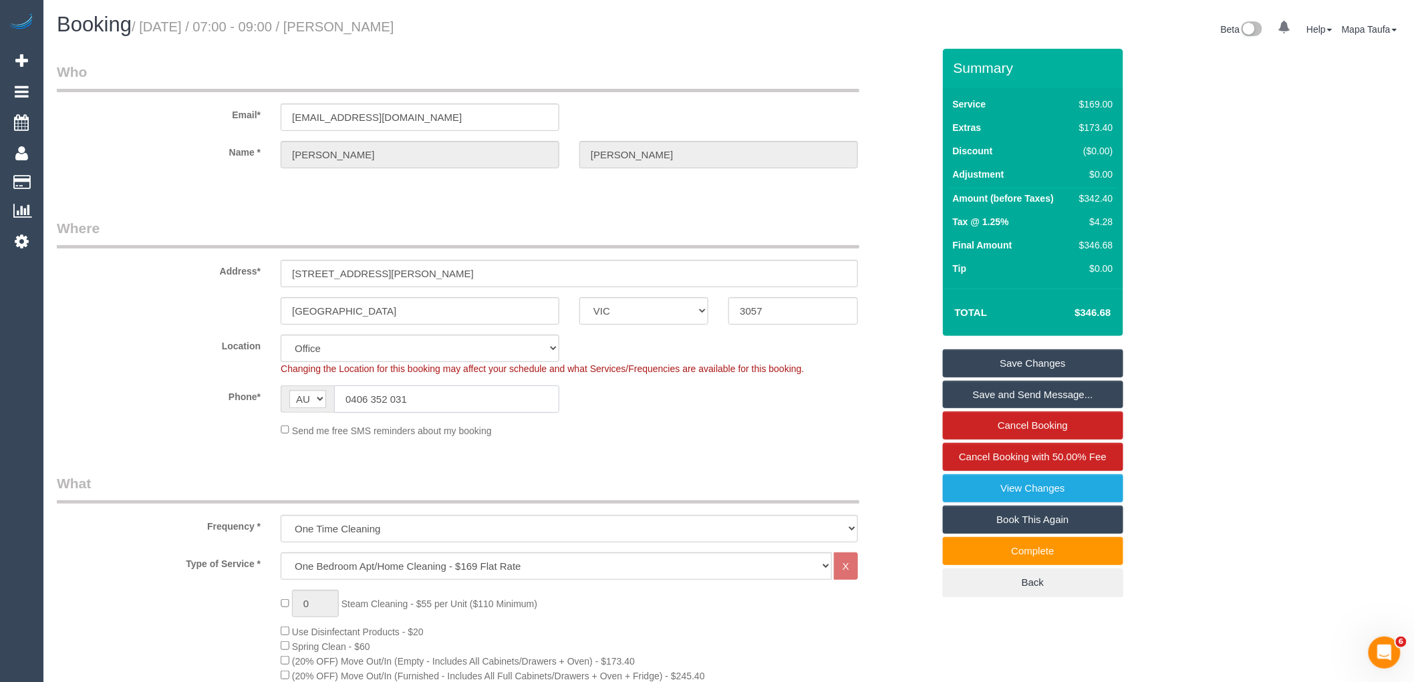
click at [416, 390] on input "0406 352 031" at bounding box center [446, 398] width 225 height 27
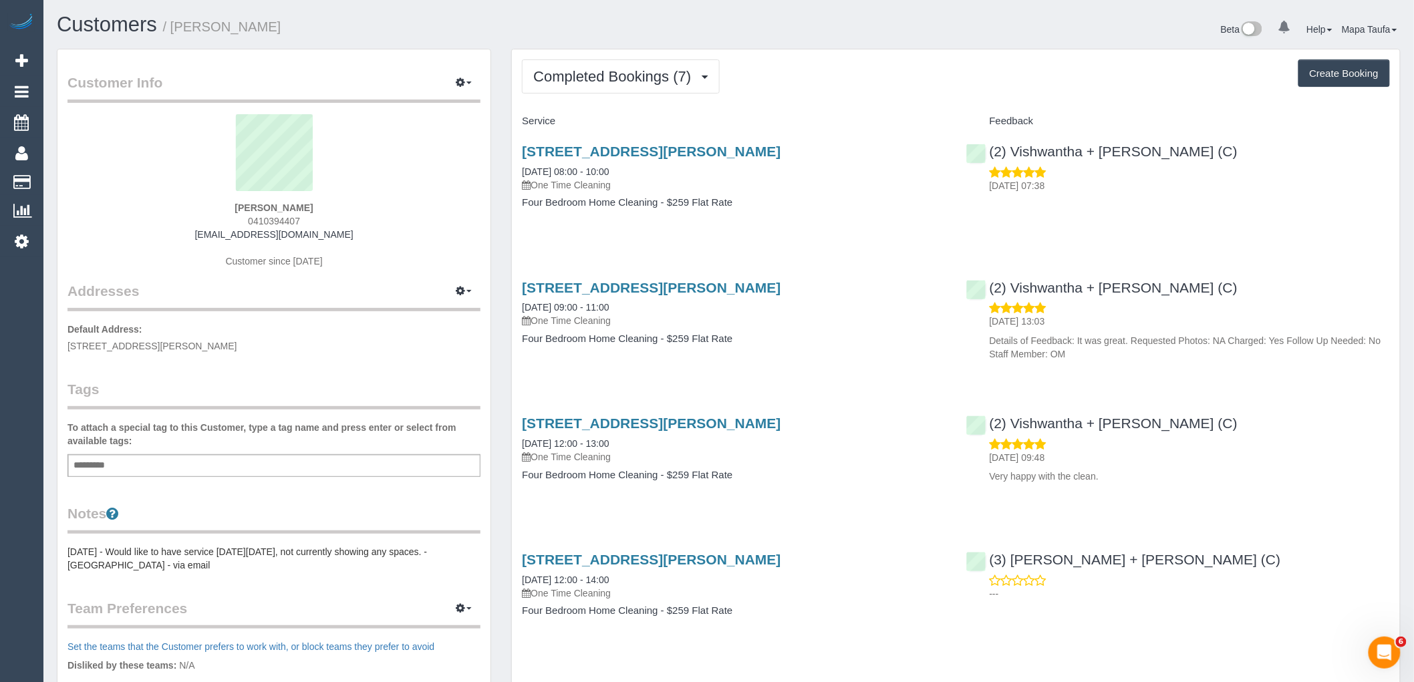
drag, startPoint x: 325, startPoint y: 204, endPoint x: 198, endPoint y: 222, distance: 127.5
click at [201, 194] on div "[PERSON_NAME] 0410394407 [EMAIL_ADDRESS][DOMAIN_NAME] Customer since [DATE]" at bounding box center [273, 197] width 413 height 167
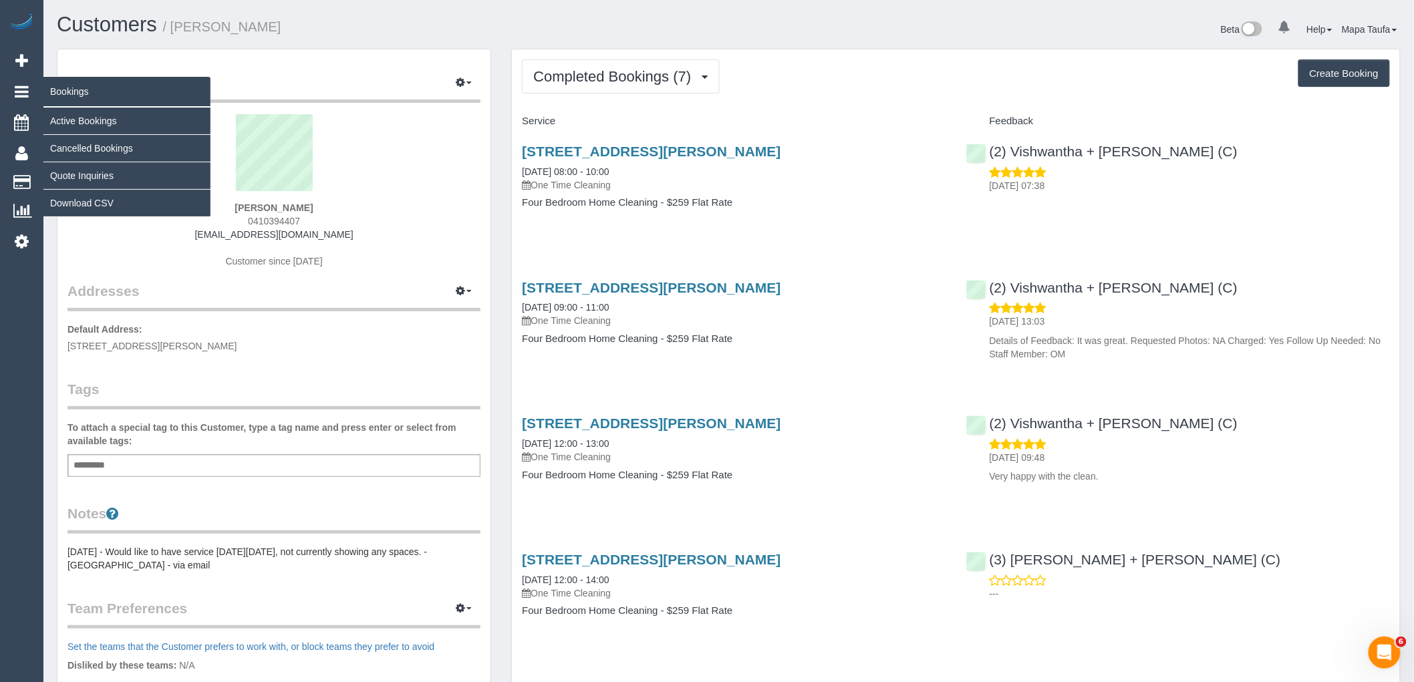
copy div "[PERSON_NAME]"
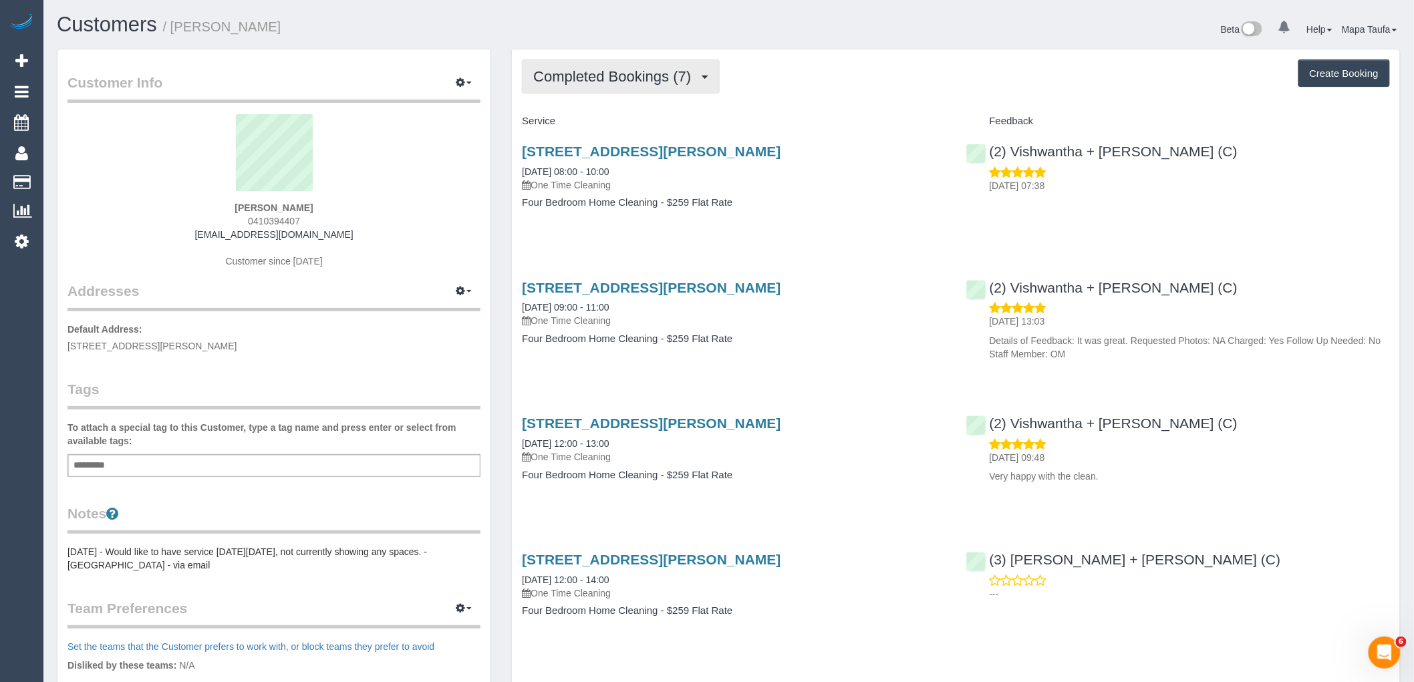
click at [625, 78] on span "Completed Bookings (7)" at bounding box center [615, 76] width 164 height 17
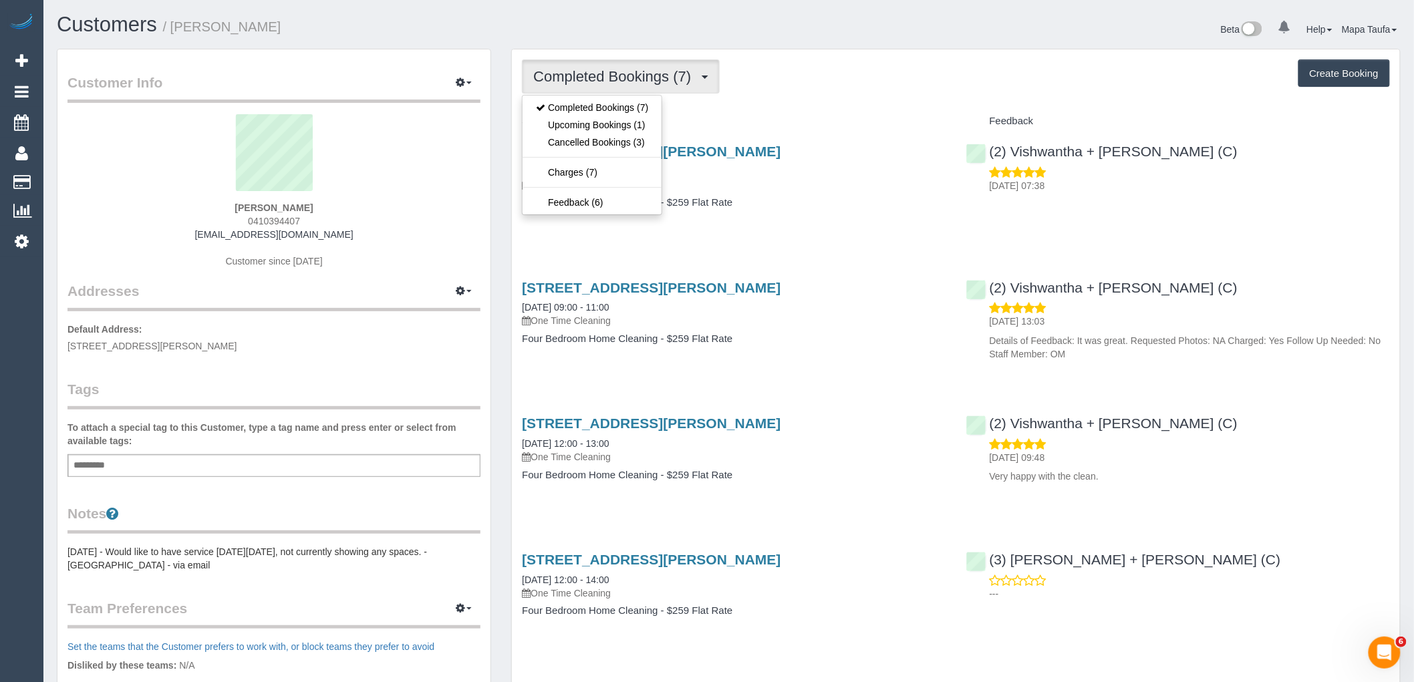
click at [792, 106] on div "Completed Bookings (7) Completed Bookings (7) Upcoming Bookings (1) Cancelled B…" at bounding box center [956, 592] width 888 height 1087
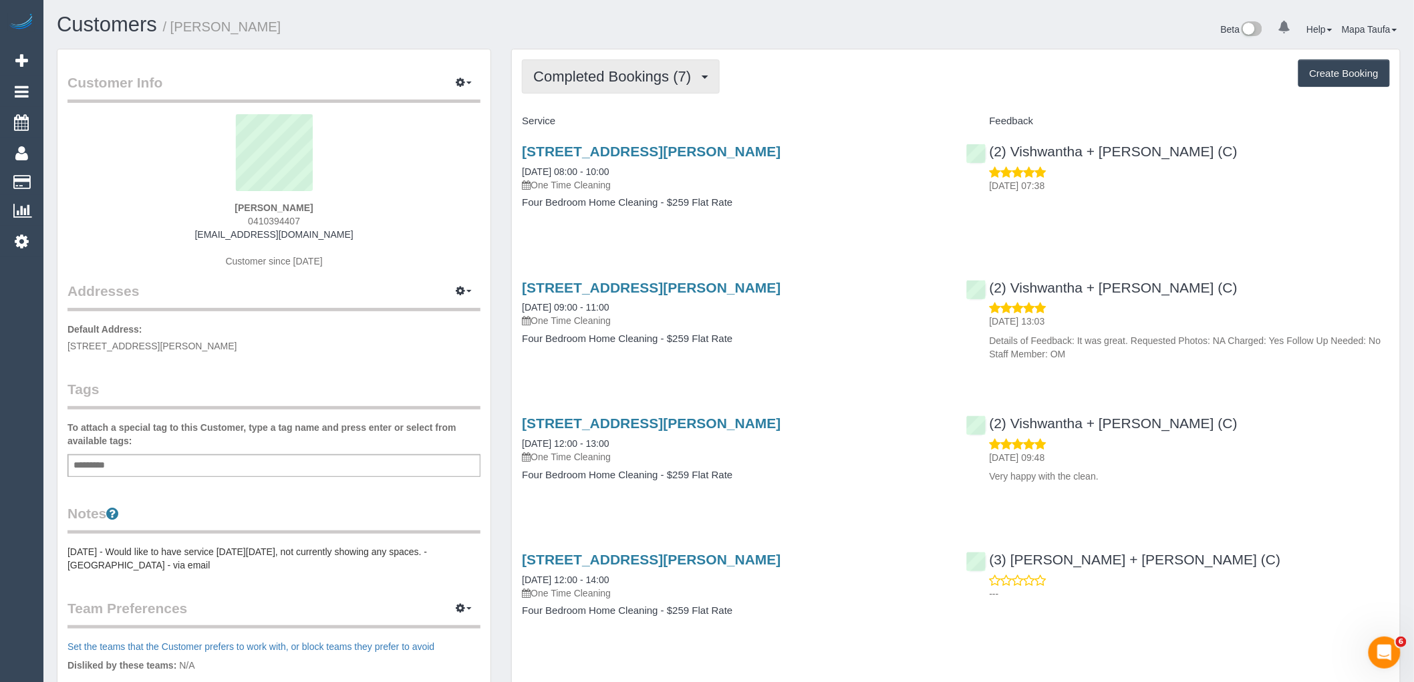
click at [623, 91] on button "Completed Bookings (7)" at bounding box center [621, 76] width 198 height 34
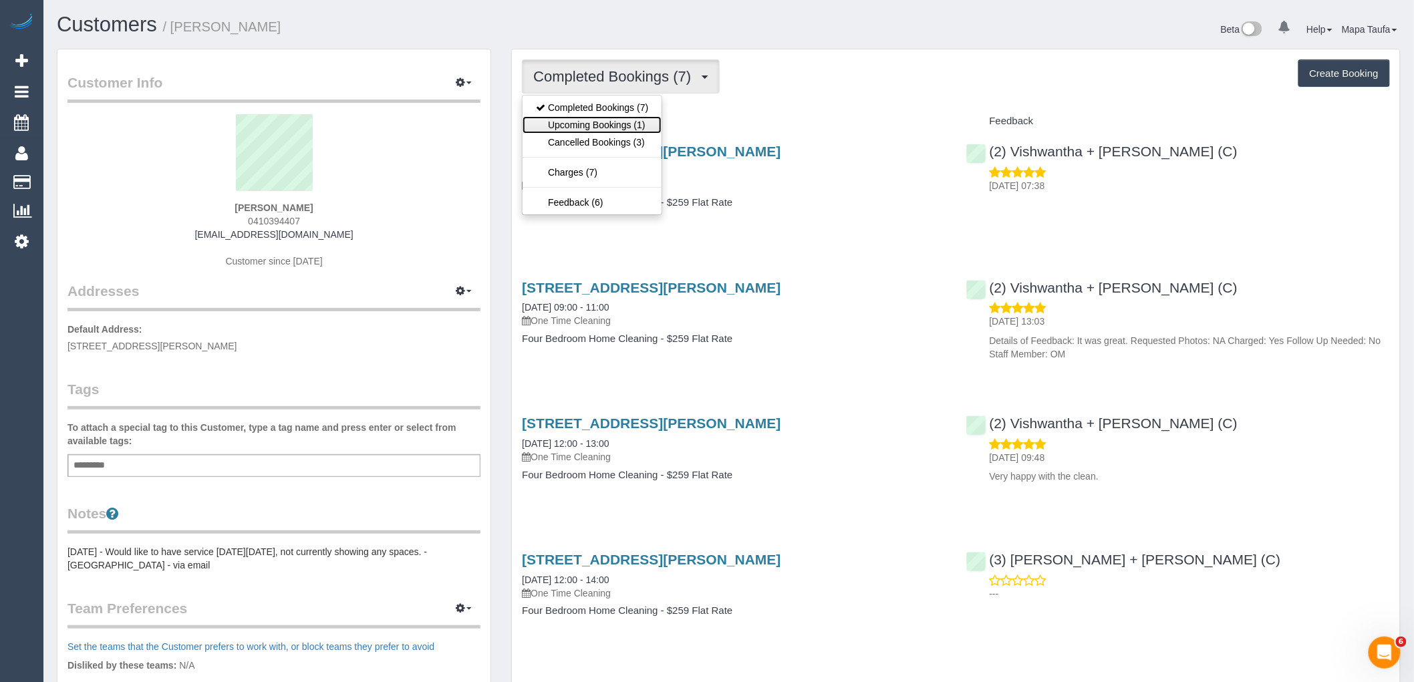
click at [629, 121] on link "Upcoming Bookings (1)" at bounding box center [591, 124] width 139 height 17
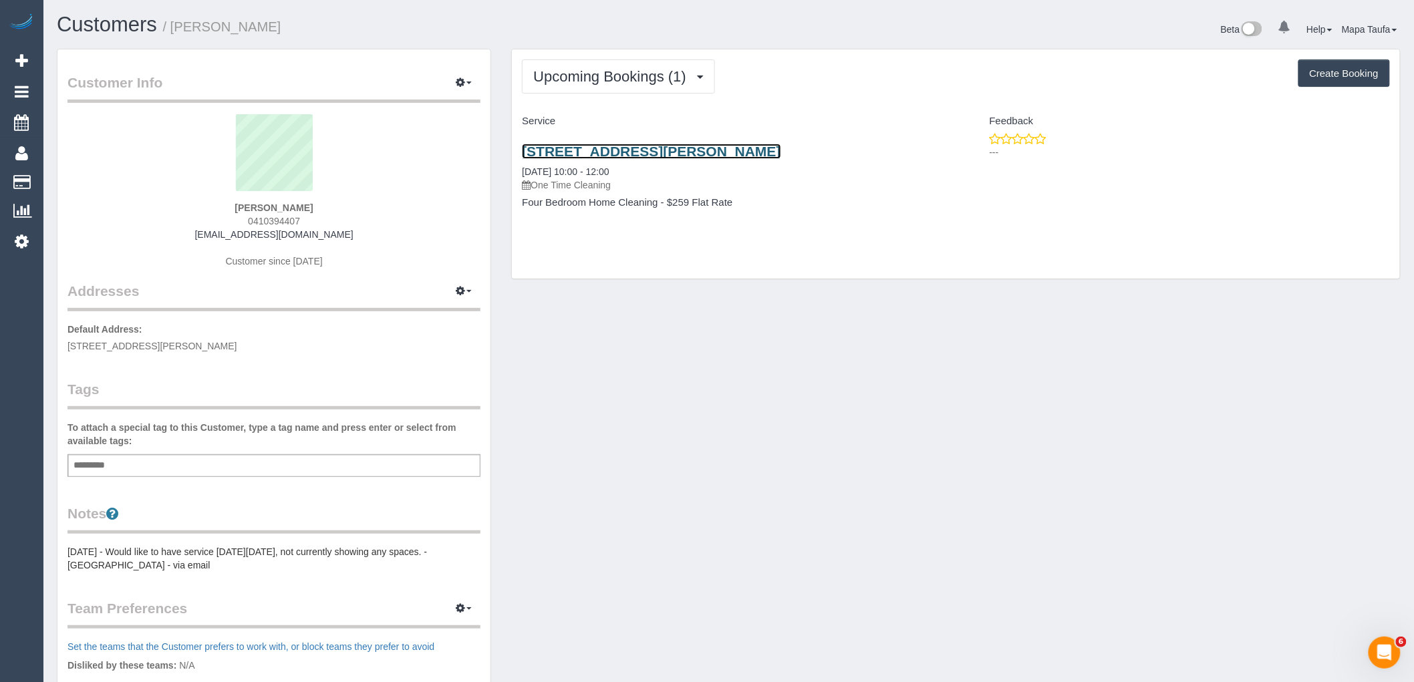
click at [601, 149] on link "23 Mcarthur Road,, Ivanhoe East, VIC 3079" at bounding box center [651, 151] width 259 height 15
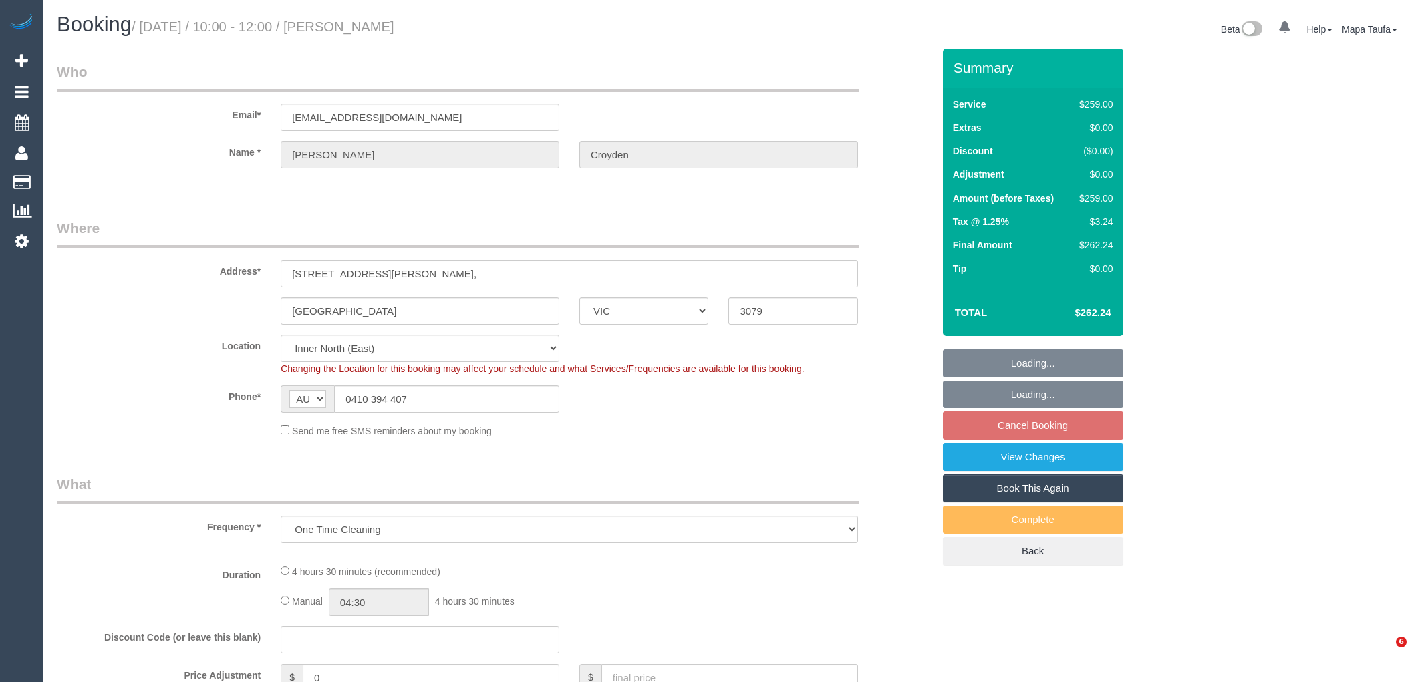
select select "VIC"
select select "object:675"
select select "number:30"
select select "number:14"
select select "number:19"
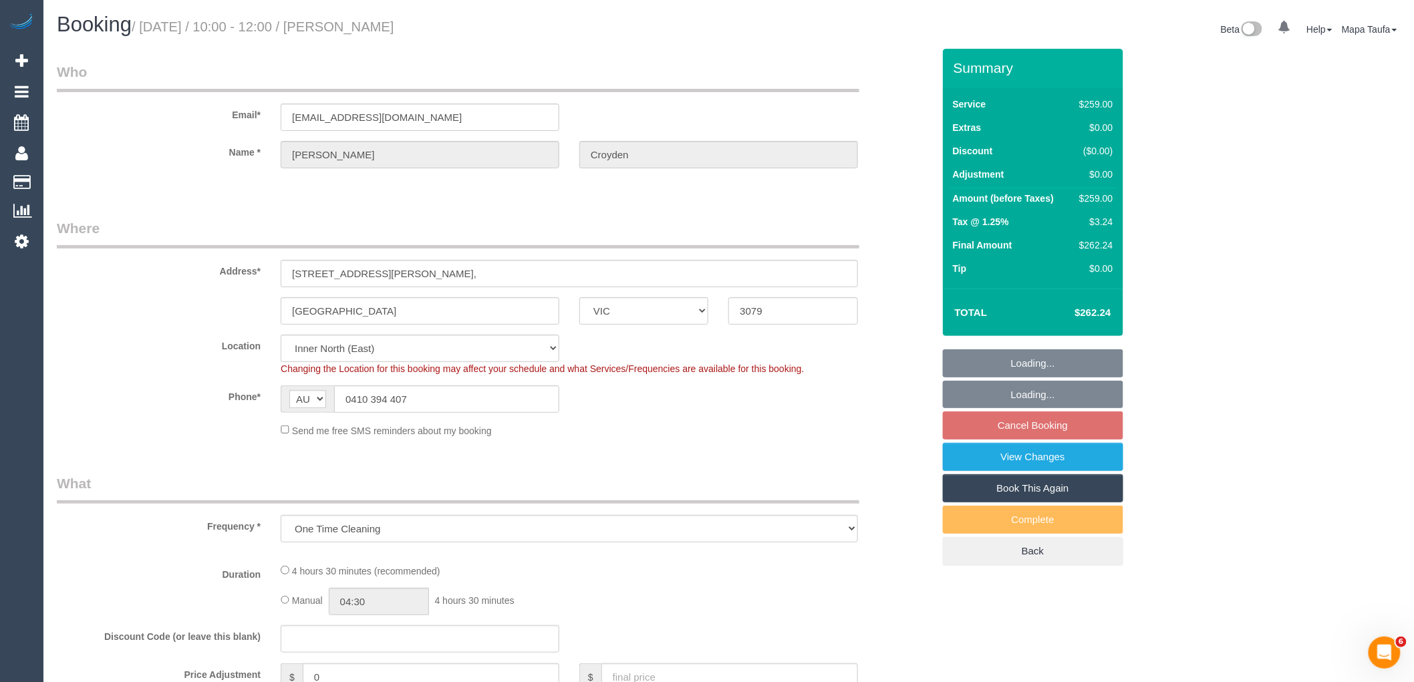
select select "number:25"
select select "number:34"
select select "number:13"
select select "string:stripe-pm_1SDLat2GScqysDRVWbX3oO1W"
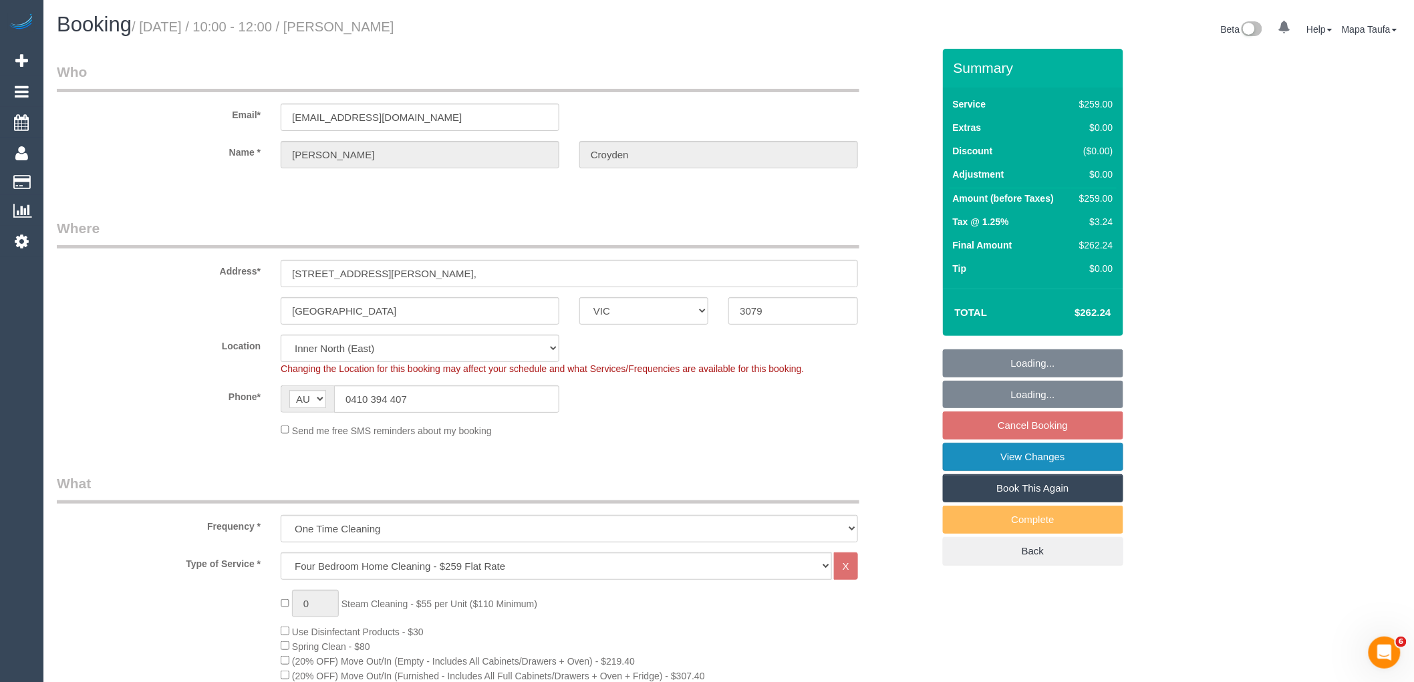
click at [987, 460] on link "View Changes" at bounding box center [1033, 457] width 180 height 28
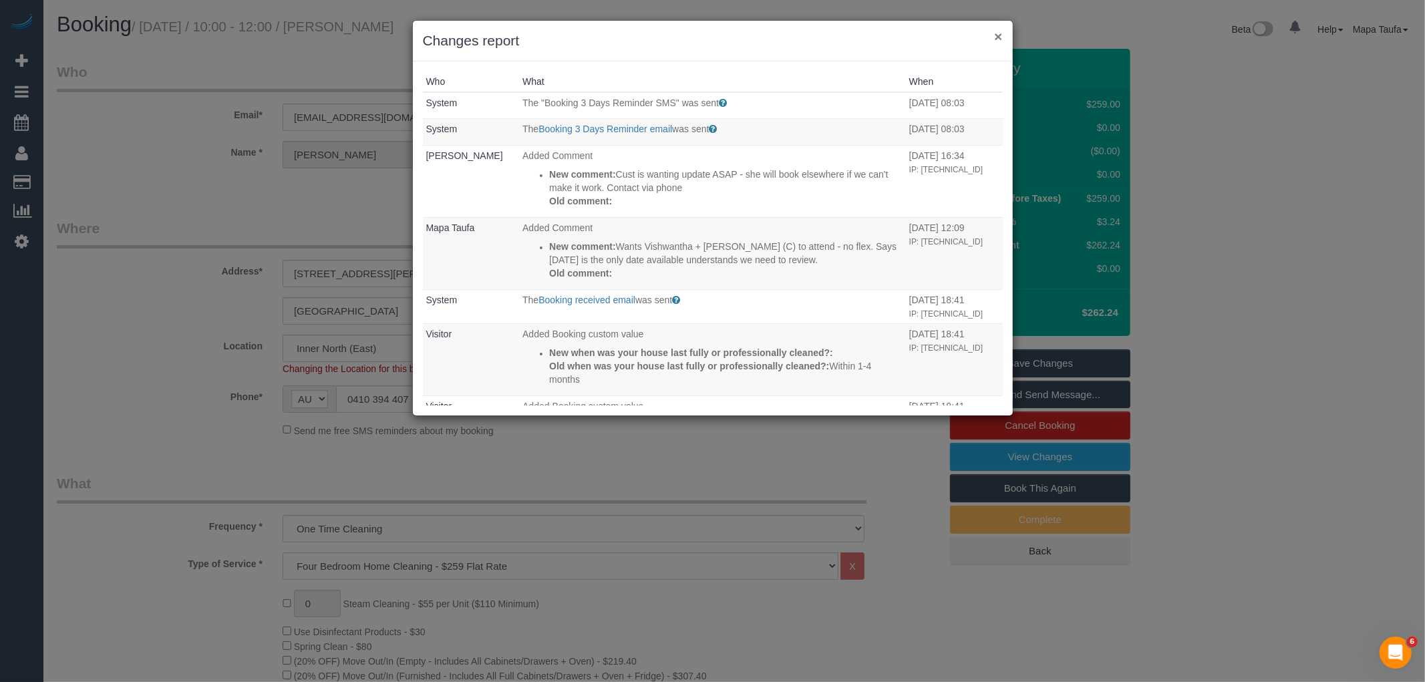
click at [1000, 35] on button "×" at bounding box center [998, 36] width 8 height 14
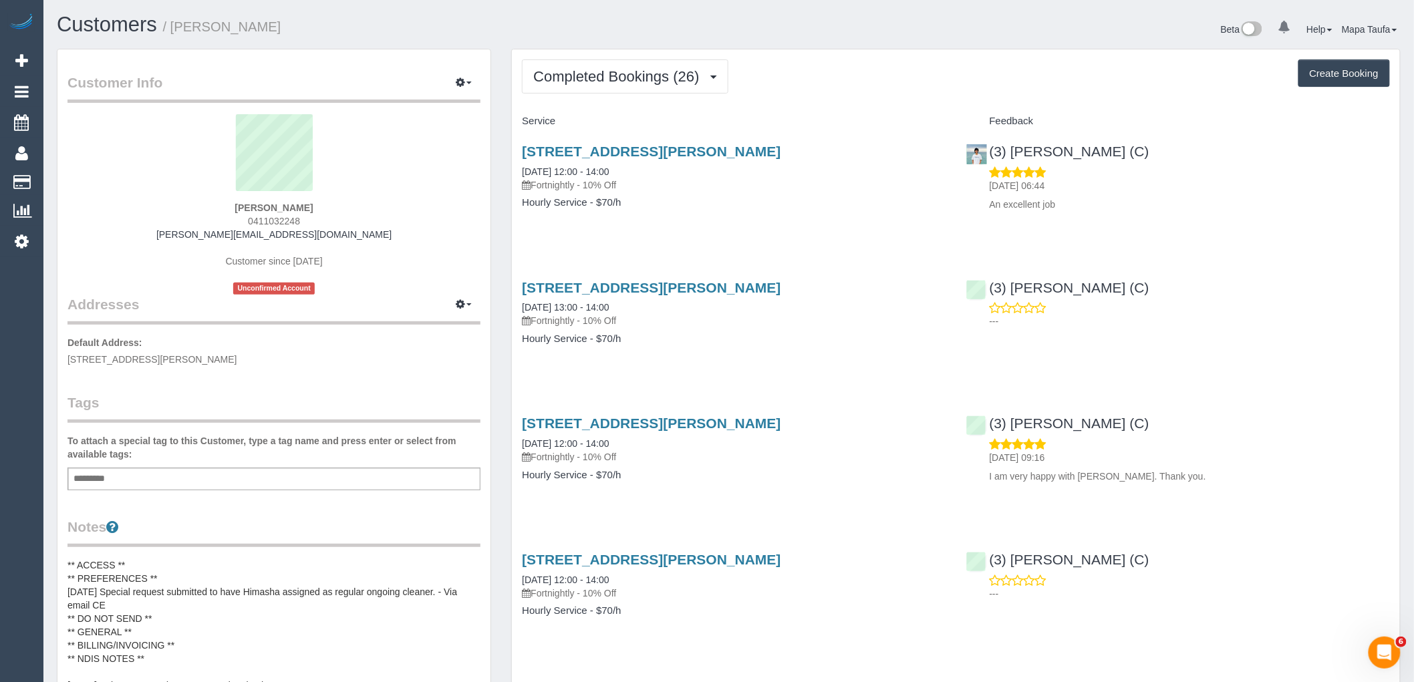
click at [552, 45] on div "Customers / [PERSON_NAME] Beta 0 Your Notifications You have 0 alerts Help Help…" at bounding box center [729, 30] width 1364 height 35
click at [561, 71] on span "Completed Bookings (26)" at bounding box center [619, 76] width 172 height 17
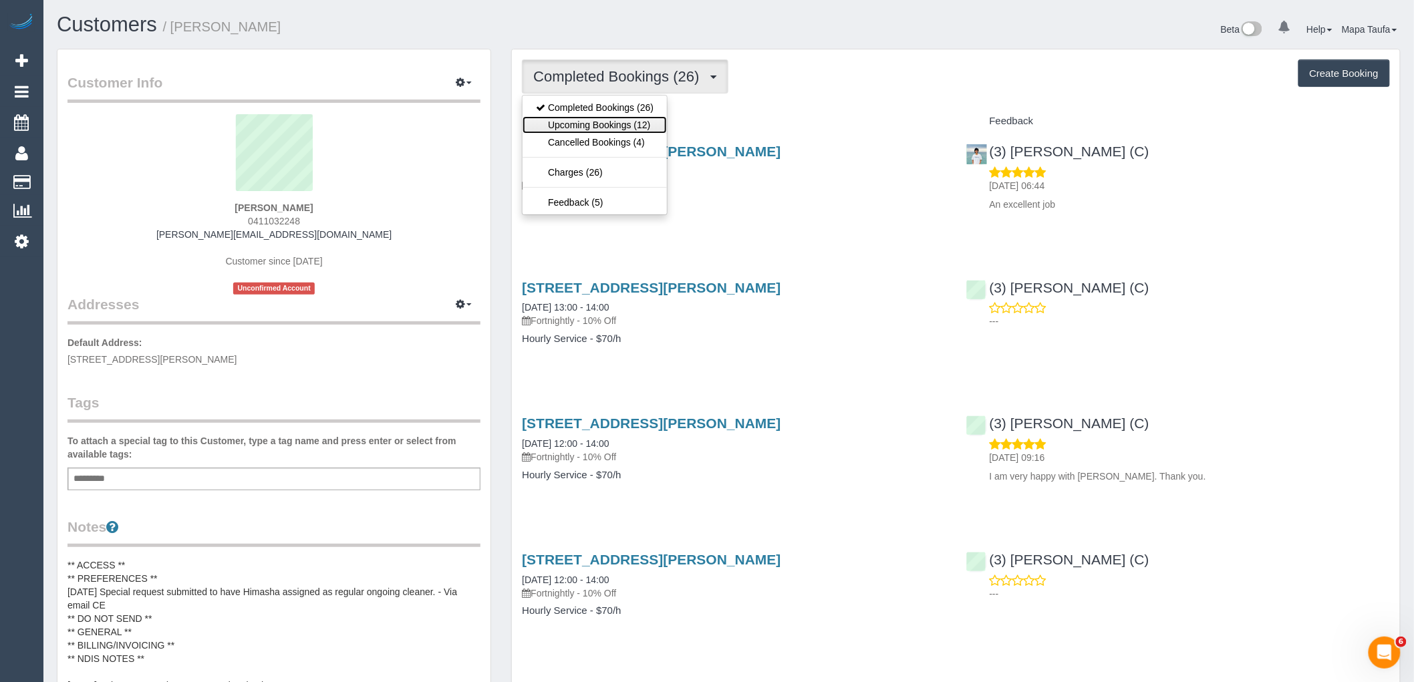
click at [559, 124] on link "Upcoming Bookings (12)" at bounding box center [594, 124] width 144 height 17
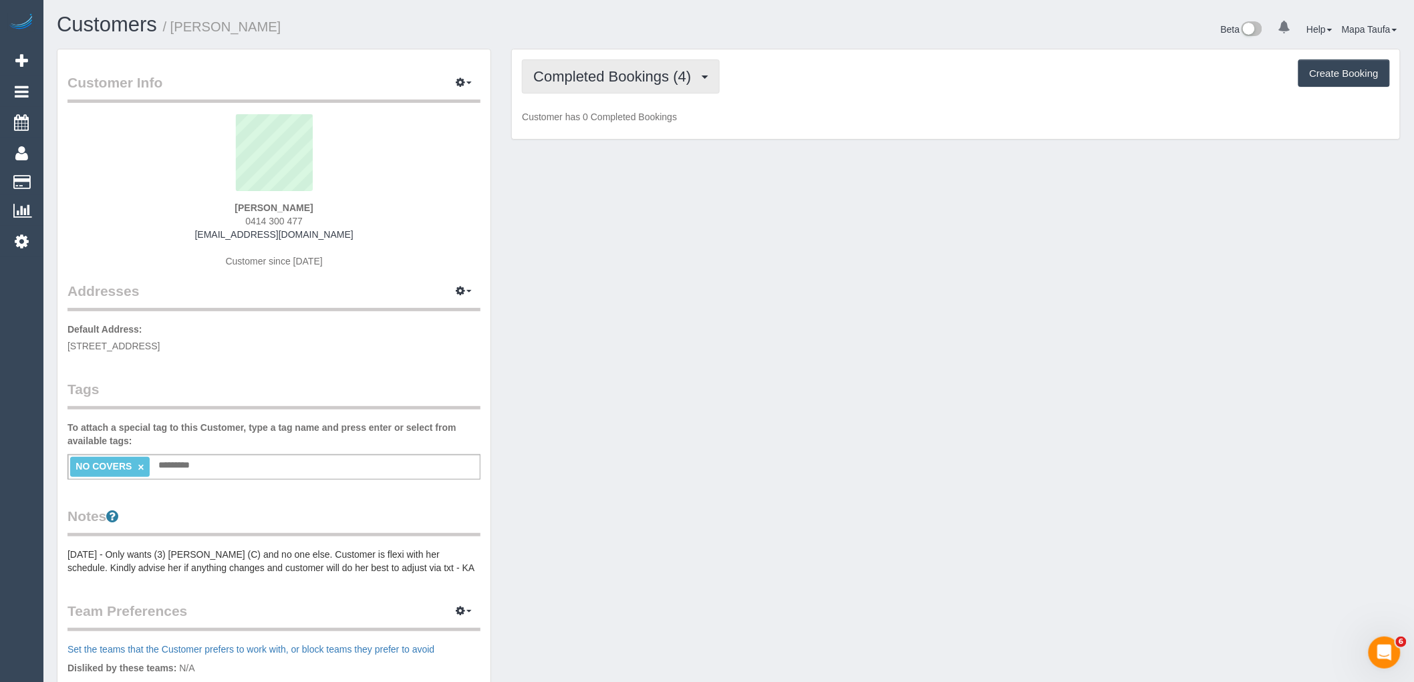
click at [615, 69] on span "Completed Bookings (4)" at bounding box center [615, 76] width 164 height 17
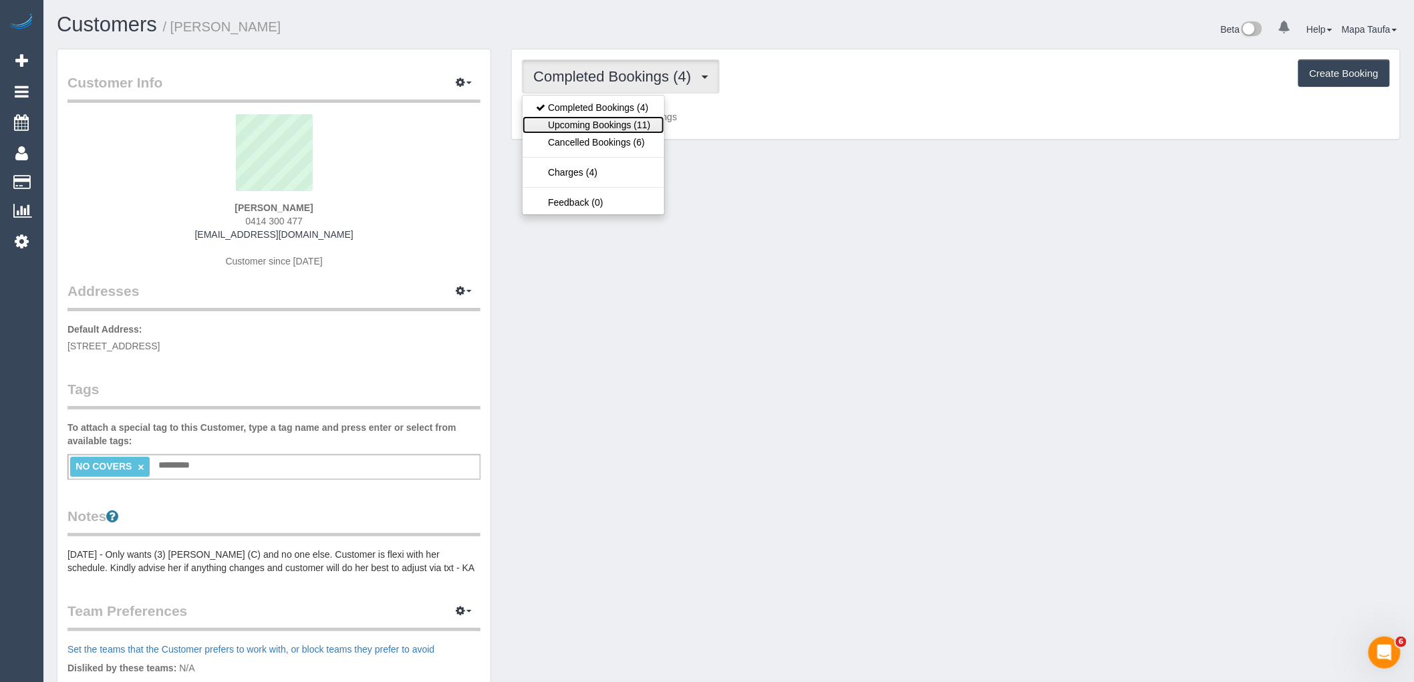
click at [606, 121] on link "Upcoming Bookings (11)" at bounding box center [592, 124] width 141 height 17
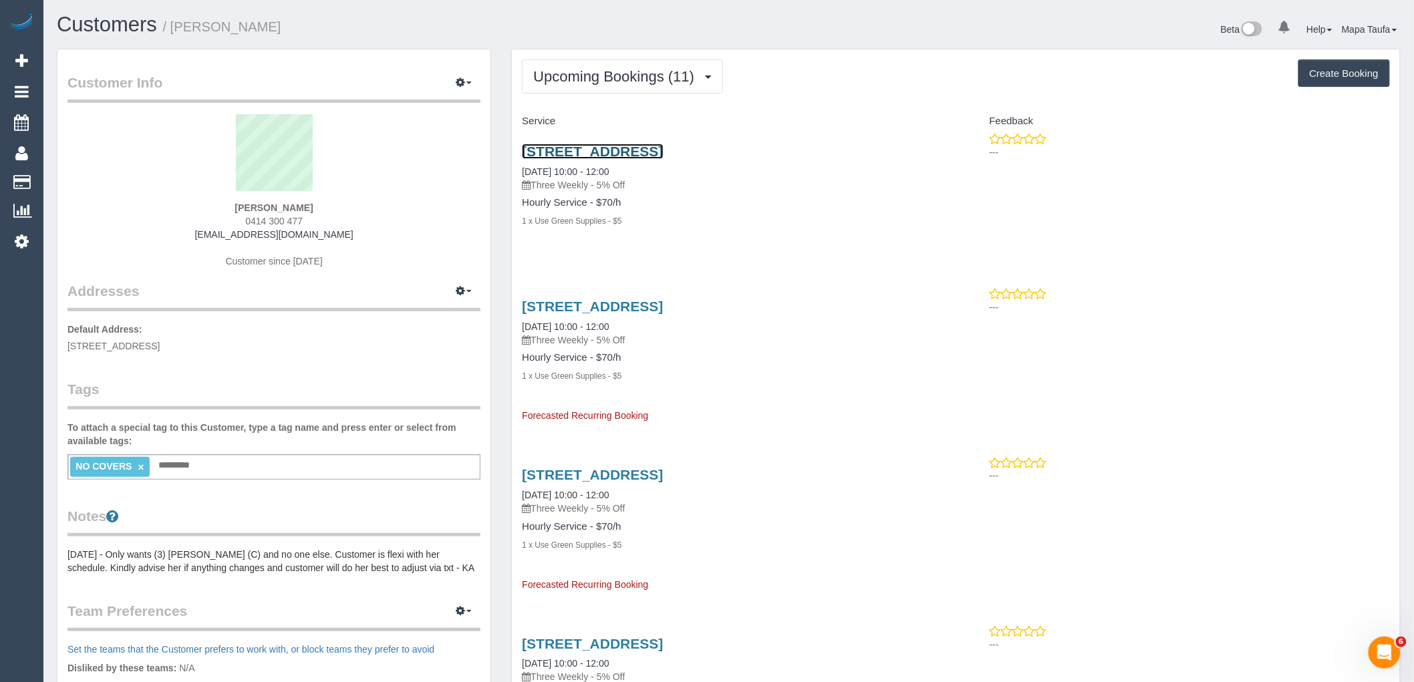
click at [613, 148] on link "539 St Kilda Rd, Unit 409, Melbourne, VIC 3004" at bounding box center [592, 151] width 141 height 15
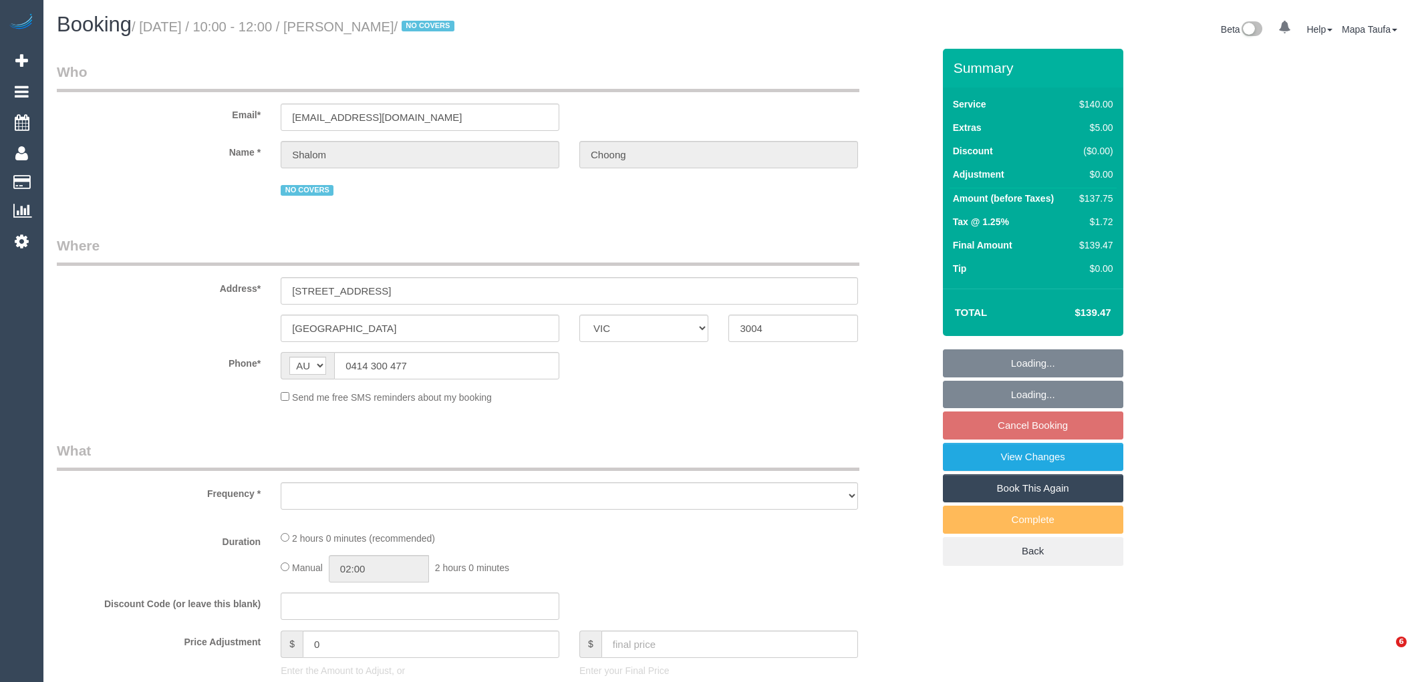
select select "VIC"
select select "object:531"
select select "number:28"
select select "number:14"
select select "number:18"
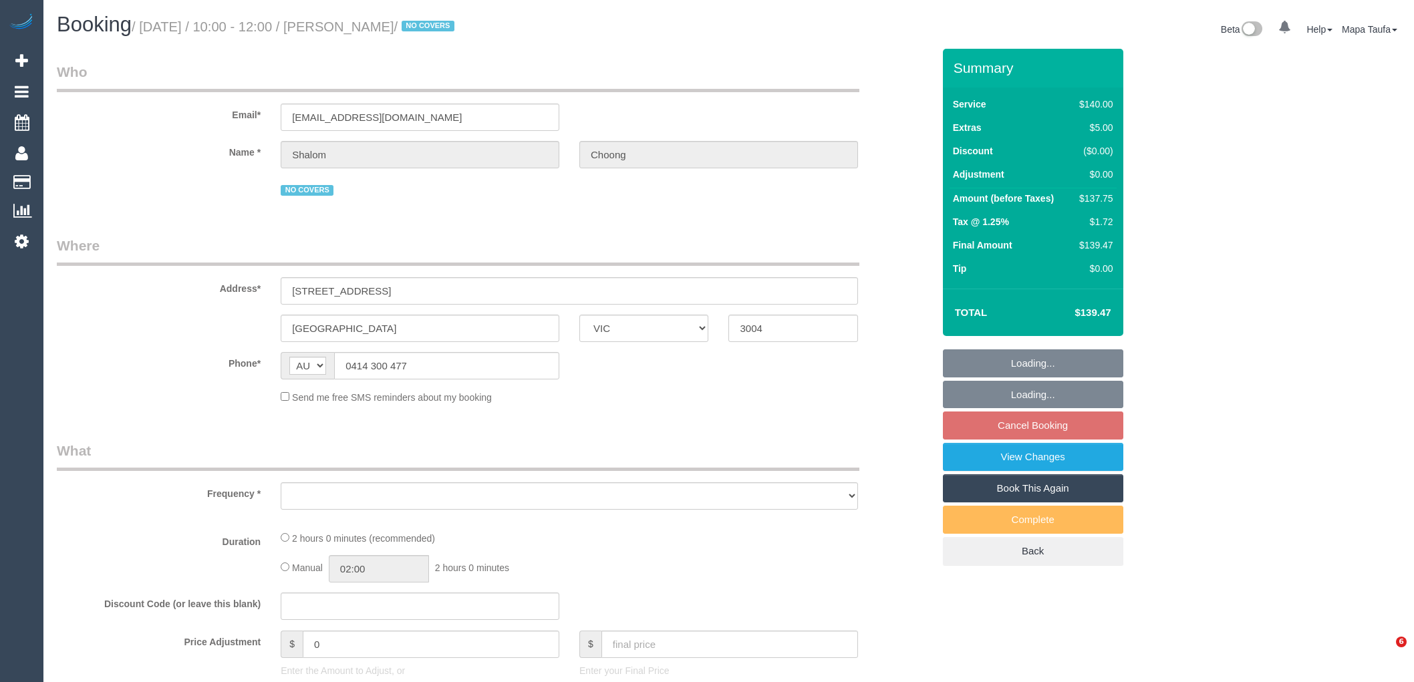
select select "number:36"
select select "number:35"
select select "number:11"
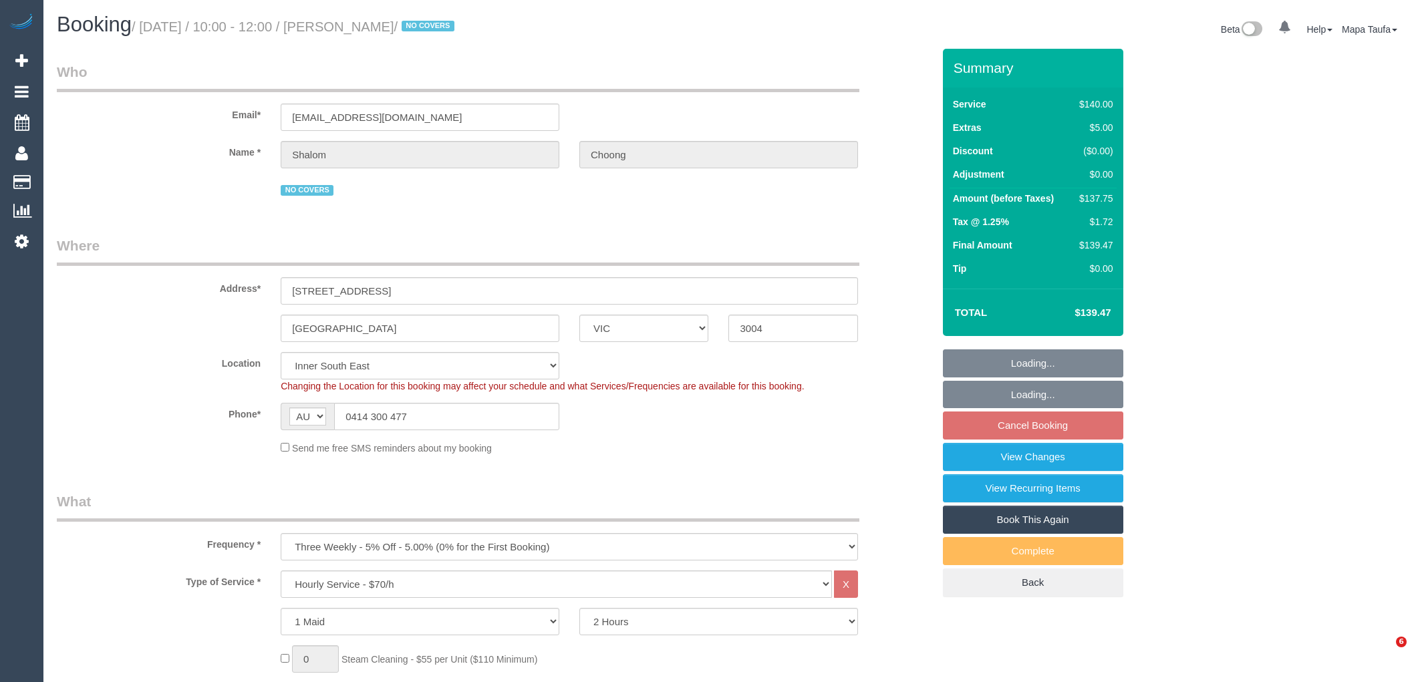
select select "object:1497"
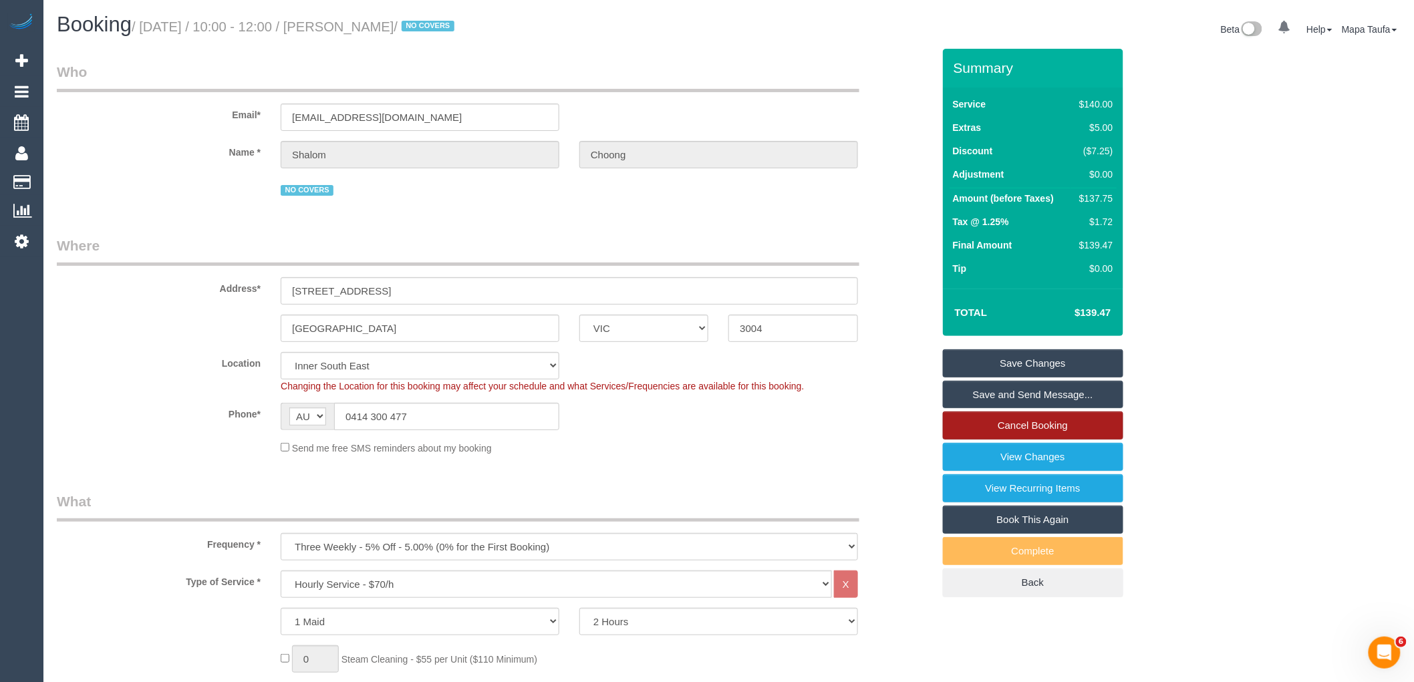
click at [1056, 430] on link "Cancel Booking" at bounding box center [1033, 426] width 180 height 28
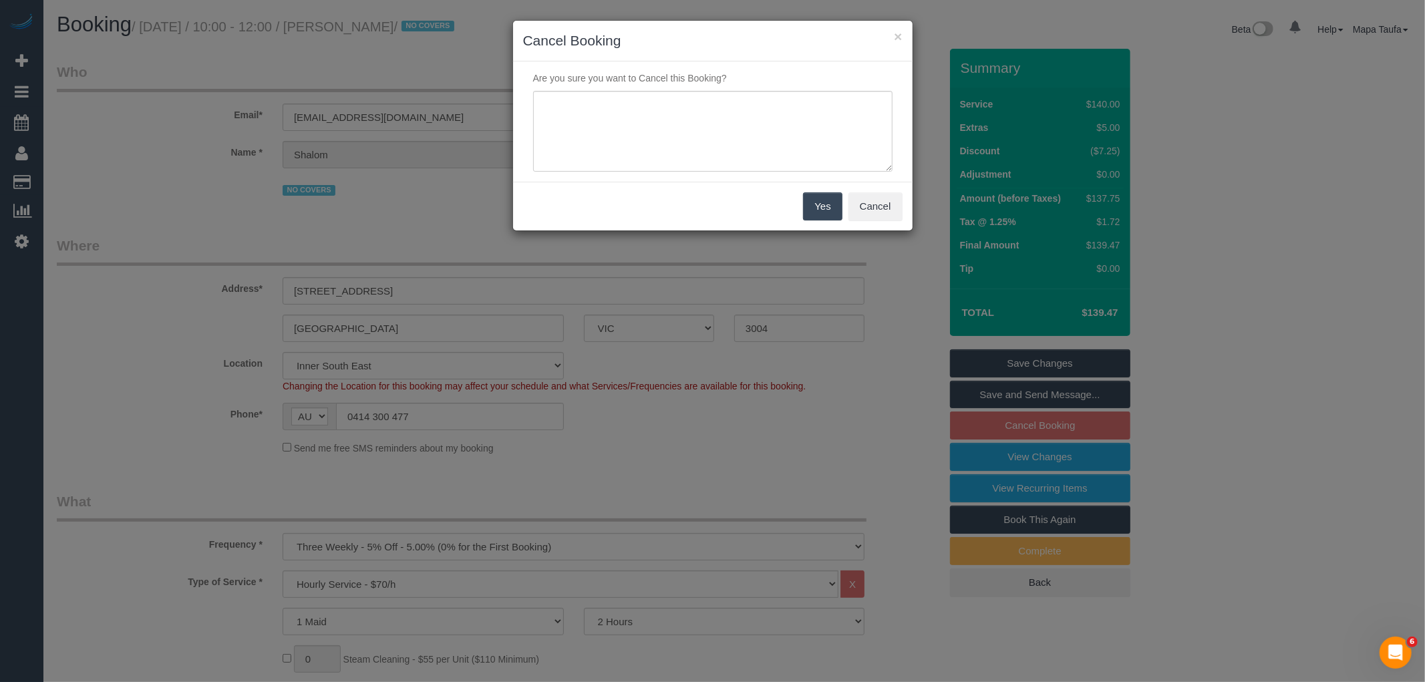
click at [656, 172] on div "Are you sure you want to Cancel this Booking?" at bounding box center [713, 121] width 400 height 120
click at [653, 144] on textarea at bounding box center [712, 132] width 359 height 82
type textarea "service not needed via text -MT"
click at [809, 199] on button "Yes" at bounding box center [822, 206] width 39 height 28
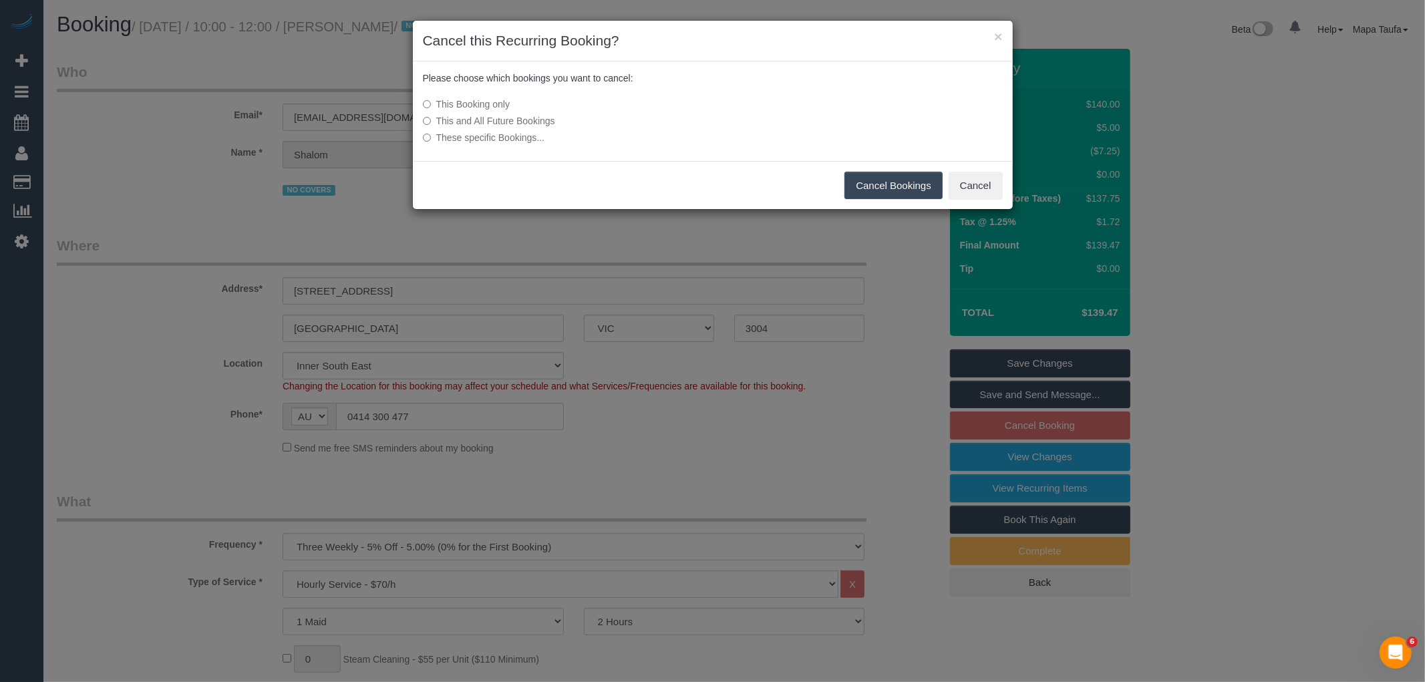
click at [873, 188] on button "Cancel Bookings" at bounding box center [893, 186] width 98 height 28
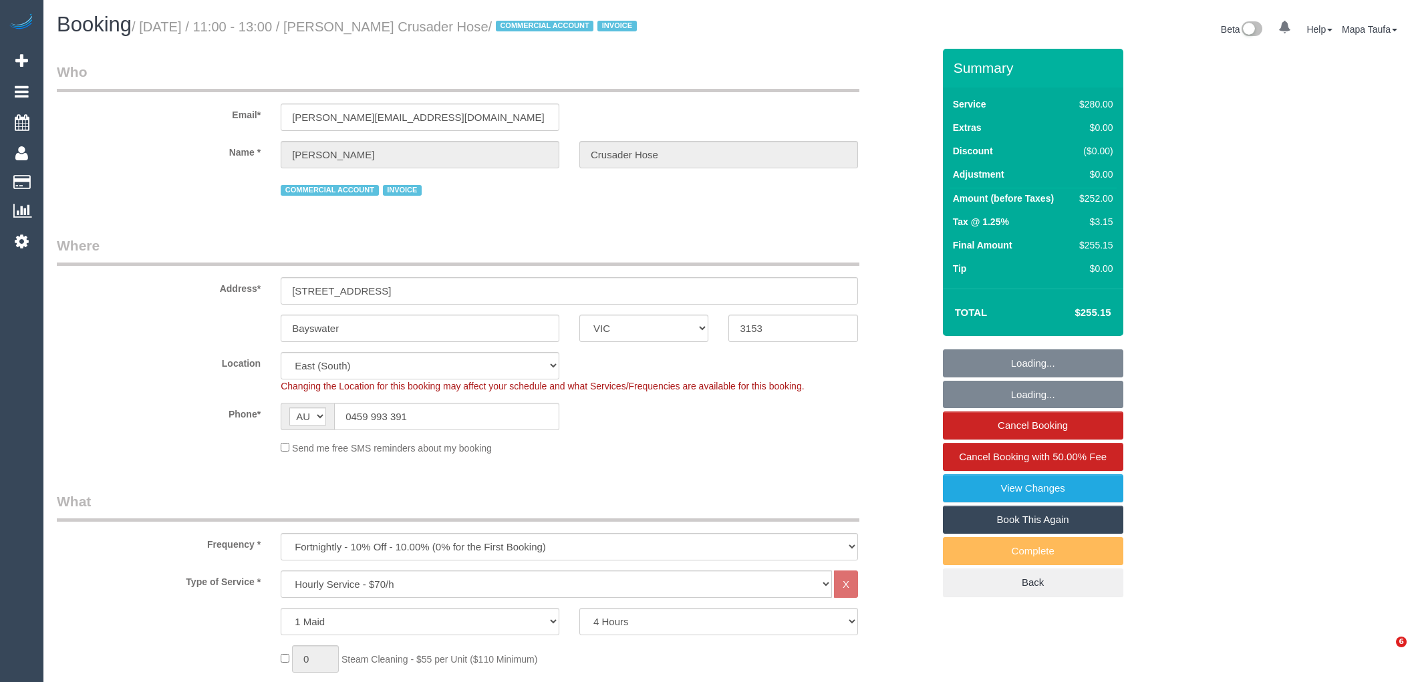
select select "VIC"
select select "240"
select select "number:28"
select select "number:14"
select select "number:19"
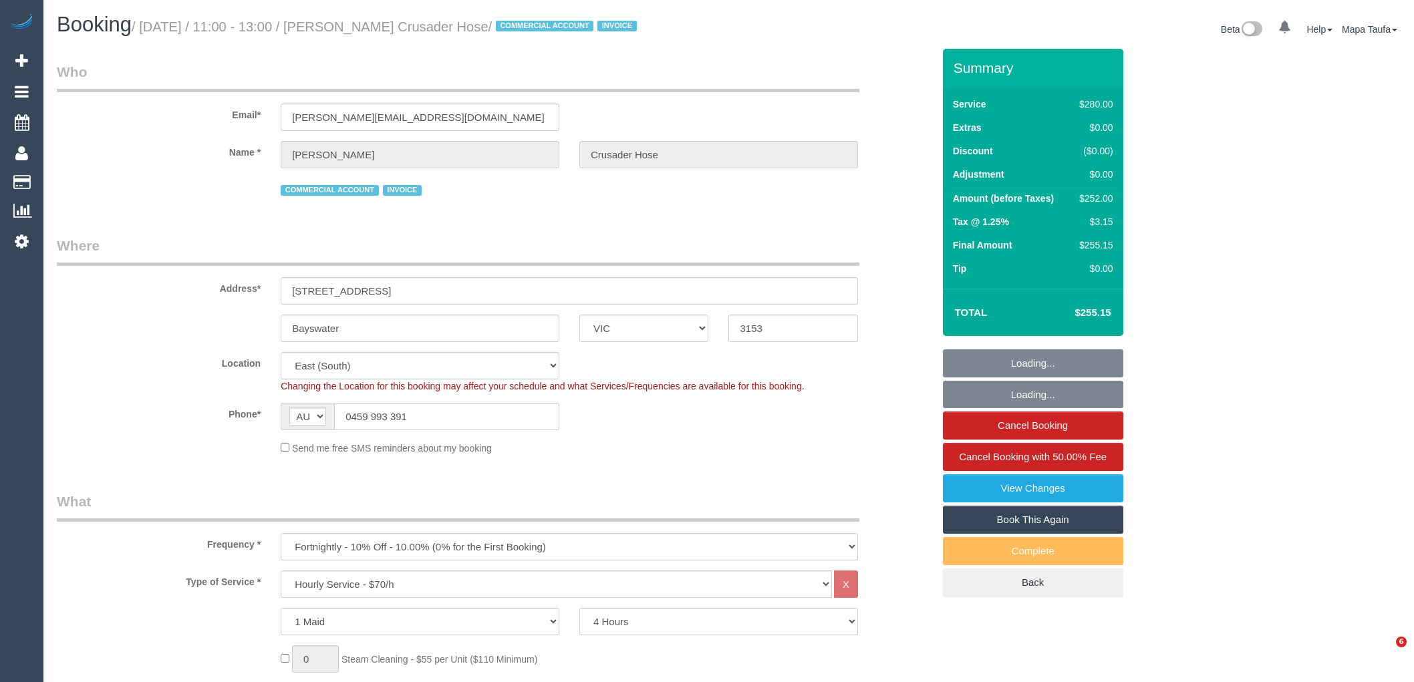
select select "number:36"
select select "number:35"
select select "object:858"
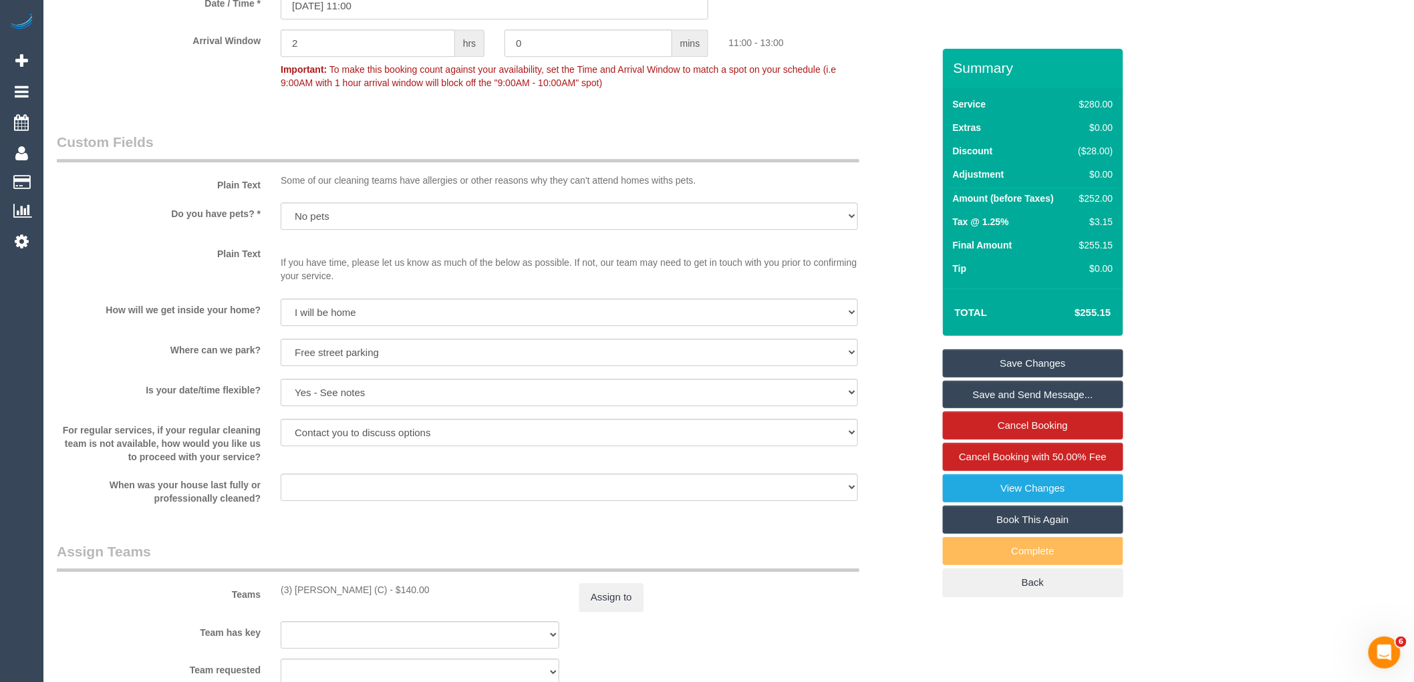
scroll to position [2241, 0]
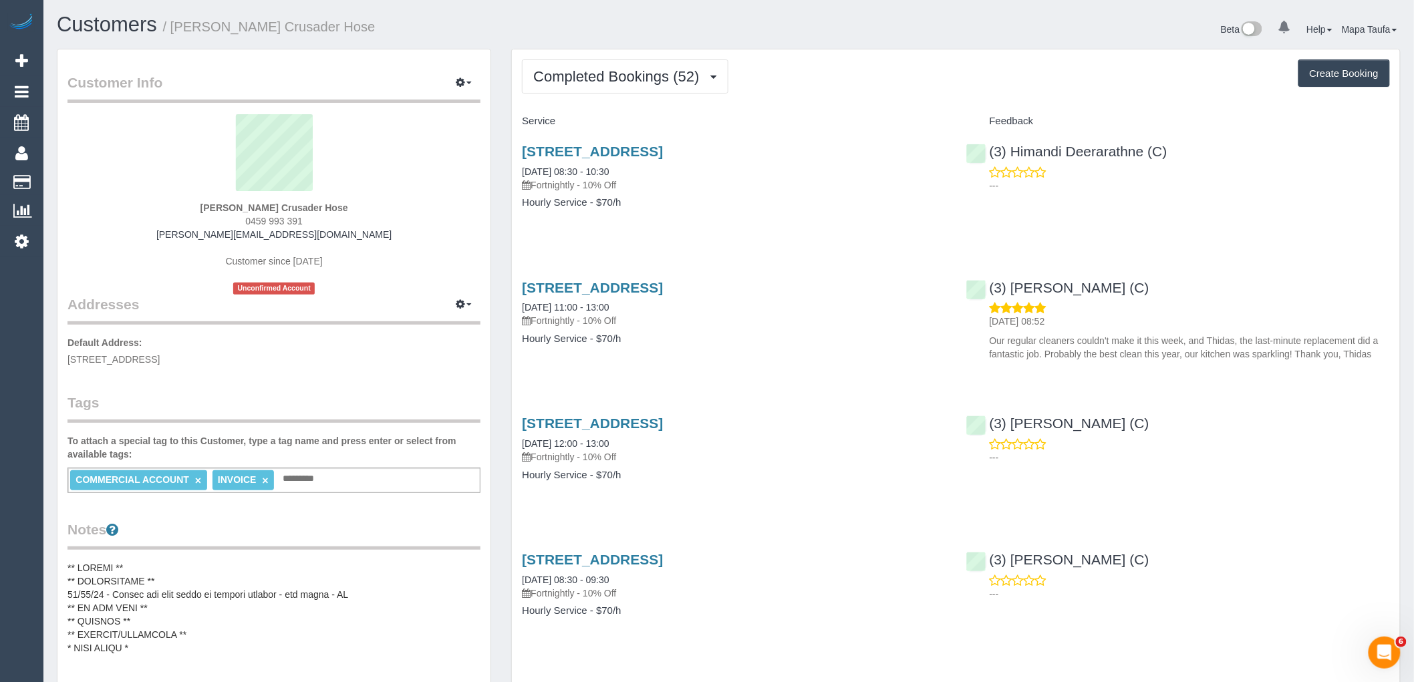
click at [898, 346] on div "[STREET_ADDRESS] [DATE] 11:00 - 13:00 Fortnightly - 10% Off Hourly Service - $7…" at bounding box center [734, 320] width 444 height 103
drag, startPoint x: 814, startPoint y: 149, endPoint x: 518, endPoint y: 144, distance: 295.3
click at [518, 144] on div "[STREET_ADDRESS] [DATE] 08:30 - 10:30 Fortnightly - 10% Off Hourly Service - $7…" at bounding box center [734, 183] width 444 height 103
copy link "22 Industry Place, Bayswater, VIC 3153"
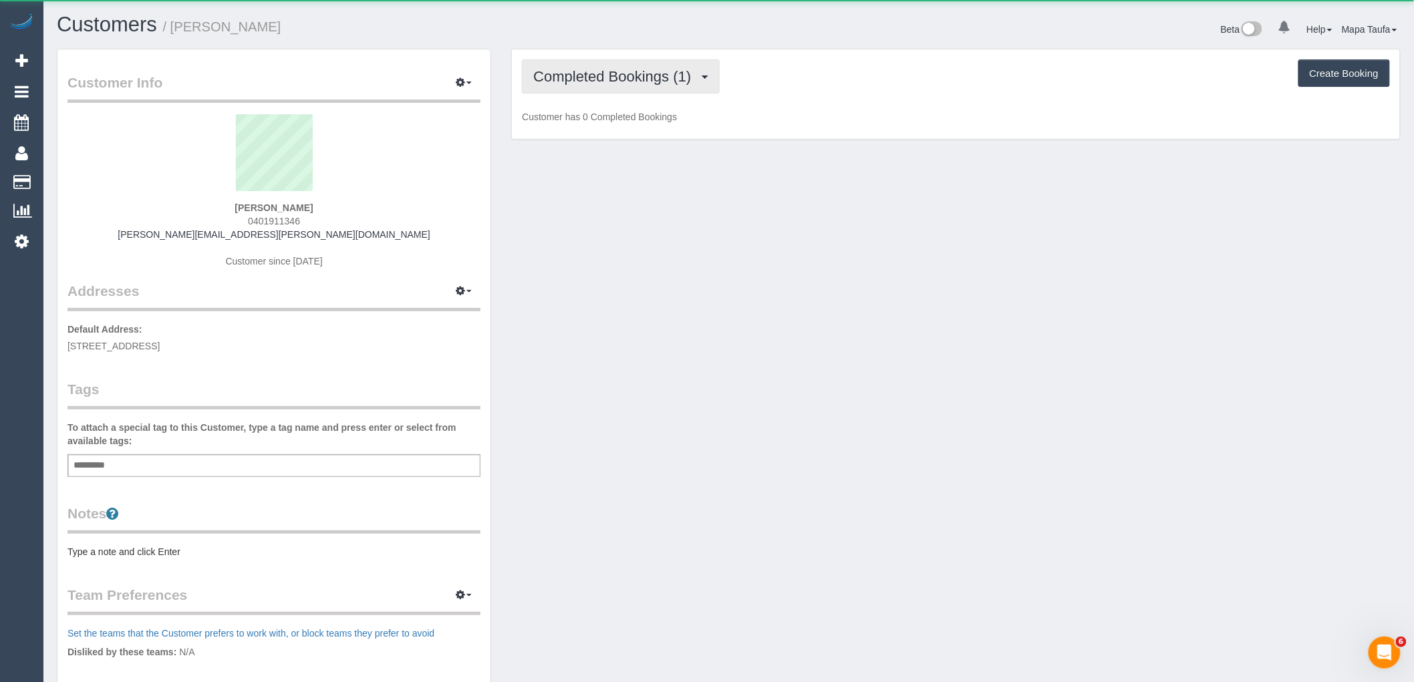
click at [624, 67] on button "Completed Bookings (1)" at bounding box center [621, 76] width 198 height 34
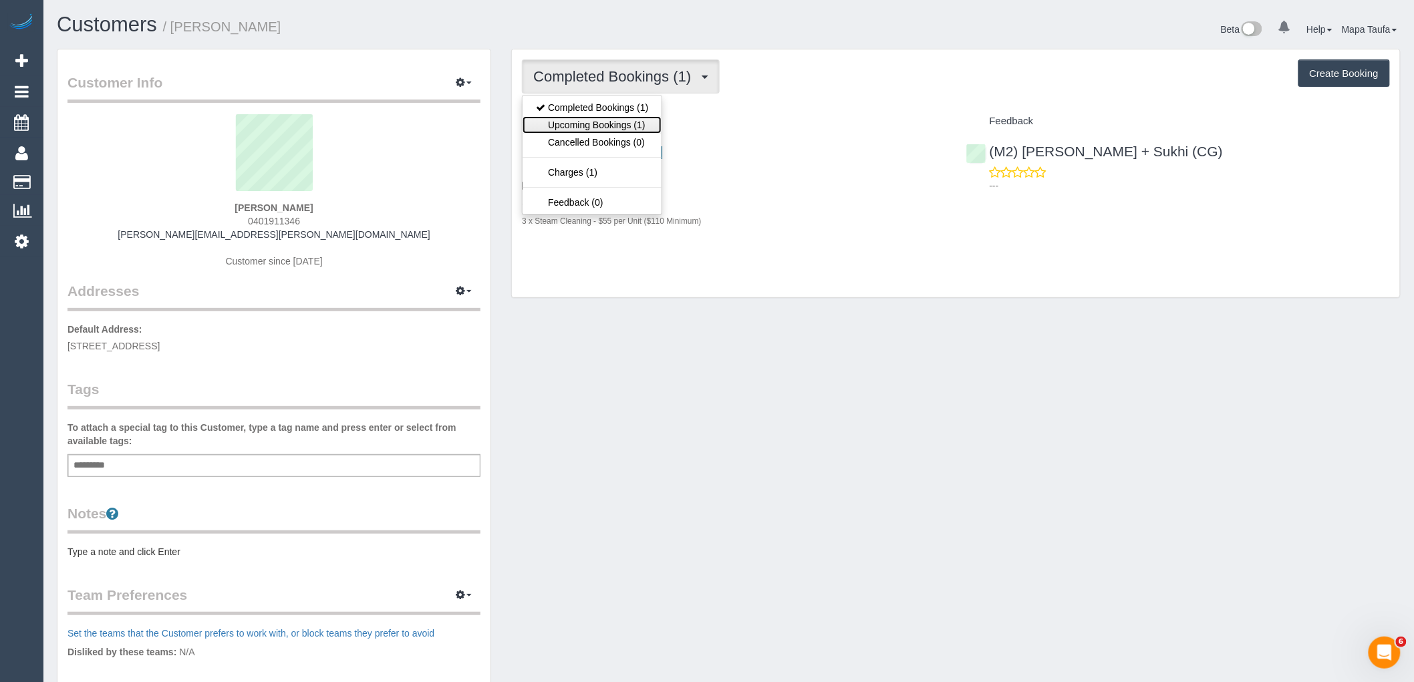
click at [635, 125] on link "Upcoming Bookings (1)" at bounding box center [591, 124] width 139 height 17
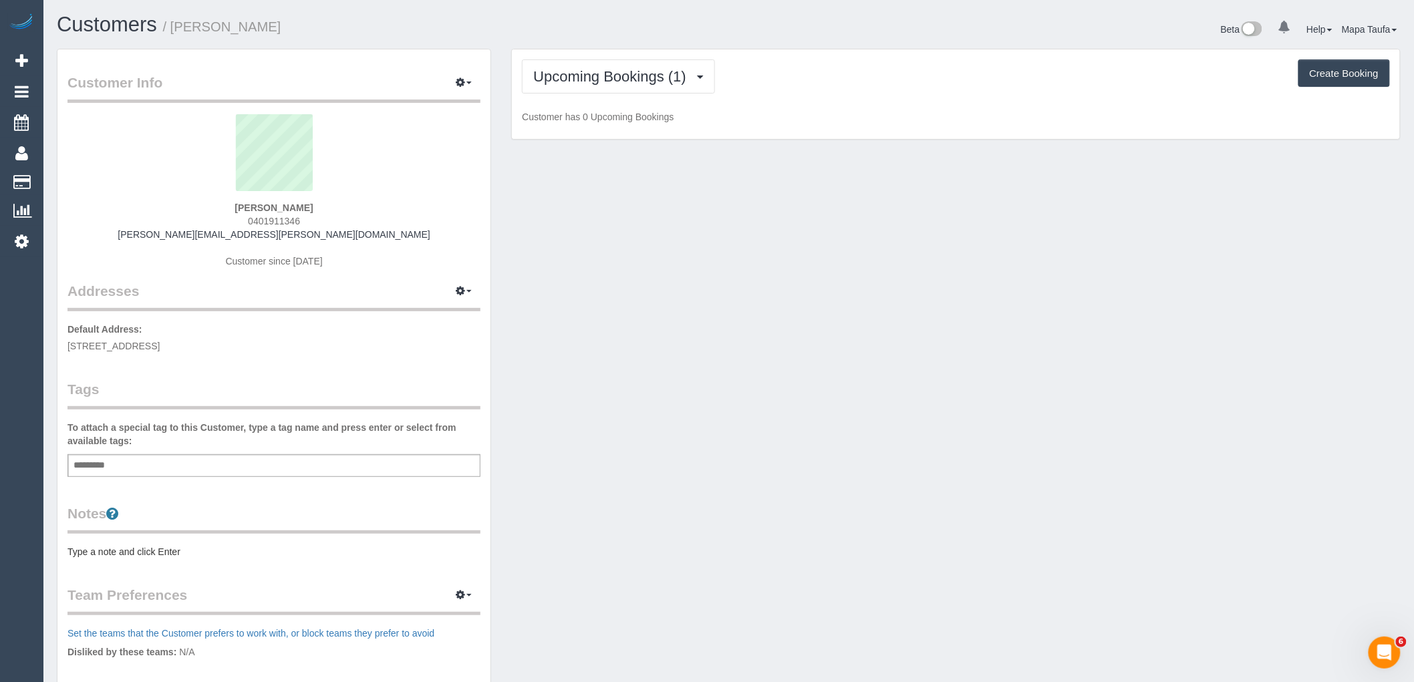
click at [664, 45] on div "Customers / Cassandra Fransz Beta 0 Your Notifications You have 0 alerts Help H…" at bounding box center [729, 30] width 1364 height 35
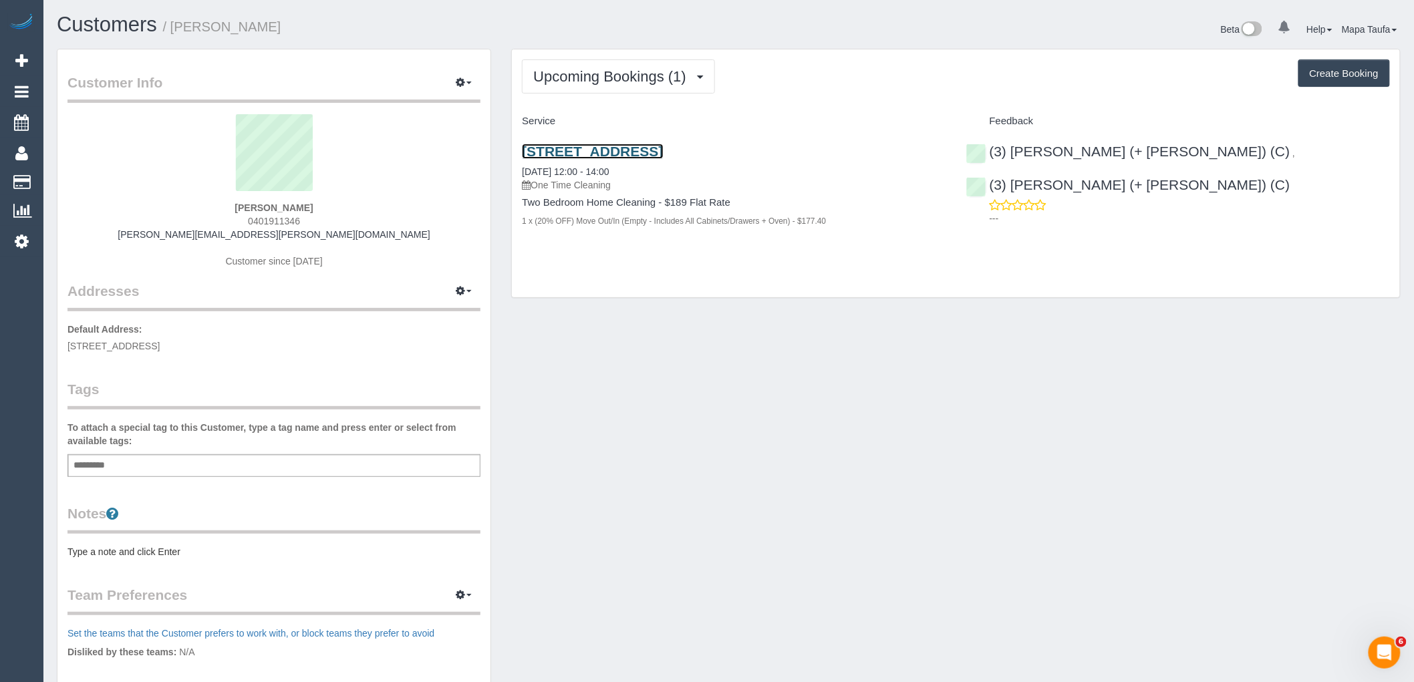
click at [553, 151] on link "10 Lillimur Rd, 2, Ormond, VIC 3204" at bounding box center [592, 151] width 141 height 15
drag, startPoint x: 331, startPoint y: 212, endPoint x: 190, endPoint y: 194, distance: 142.8
click at [190, 194] on div "Cassandra Fransz 0401911346 cassandra.fransz@gmail.com Customer since 2024" at bounding box center [273, 197] width 413 height 167
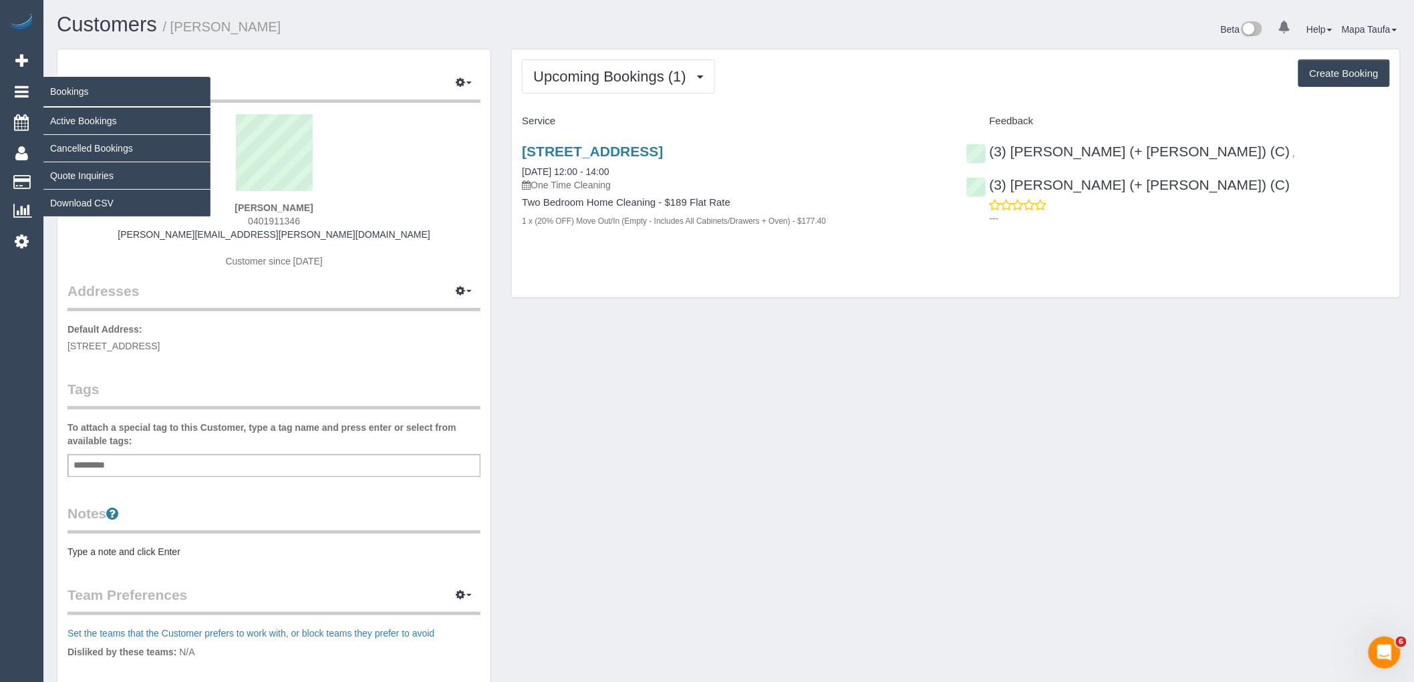
copy div "Cassandra Fransz"
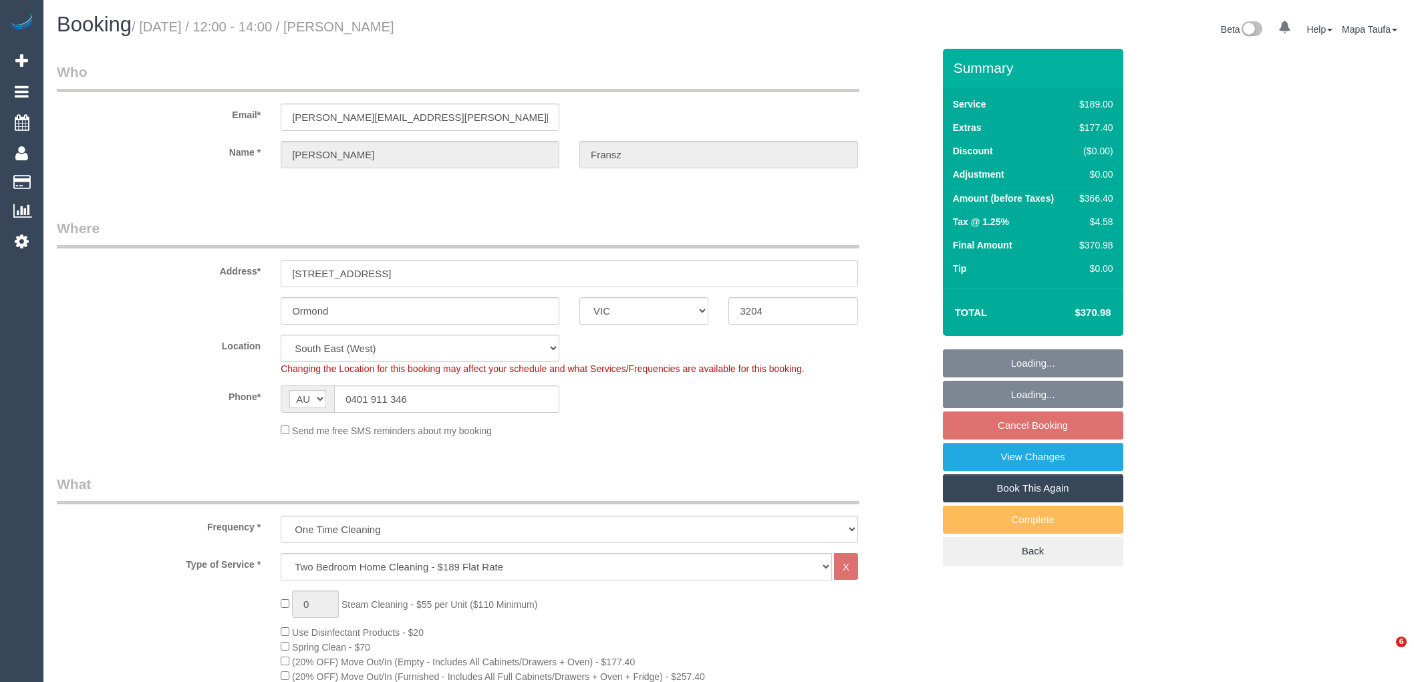
select select "VIC"
select select "string:stripe-pm_1SFSWl2GScqysDRVba64UEyM"
select select "number:30"
select select "number:14"
select select "number:19"
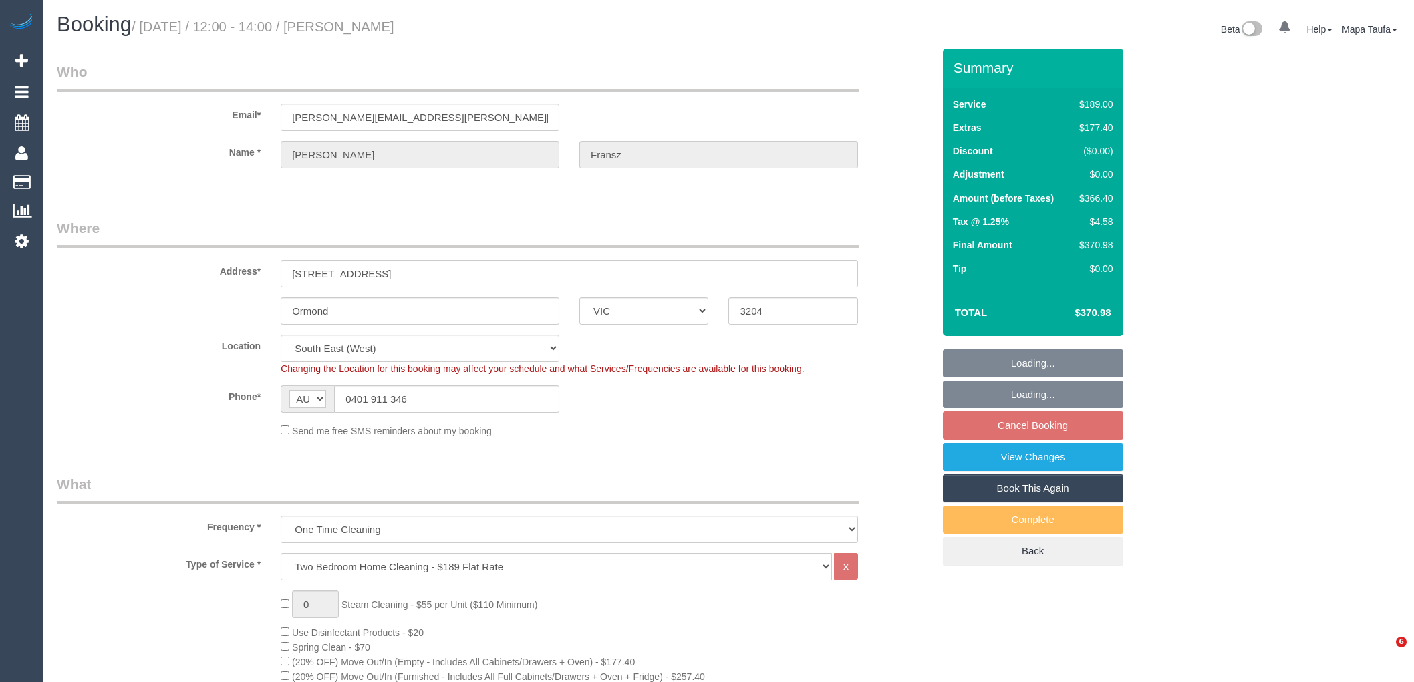
select select "number:24"
select select "number:26"
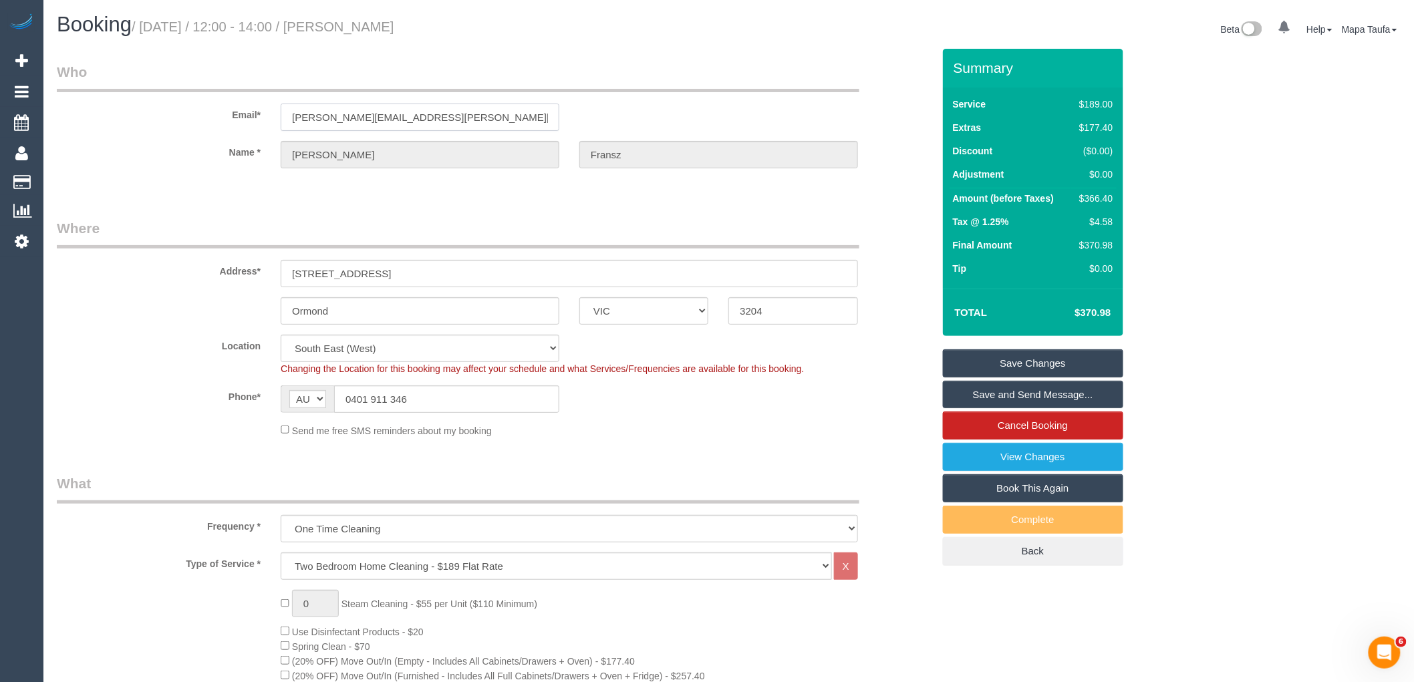
click at [500, 121] on input "cassandra.fransz@gmail.com" at bounding box center [420, 117] width 279 height 27
click at [997, 387] on link "Save and Send Message..." at bounding box center [1033, 395] width 180 height 28
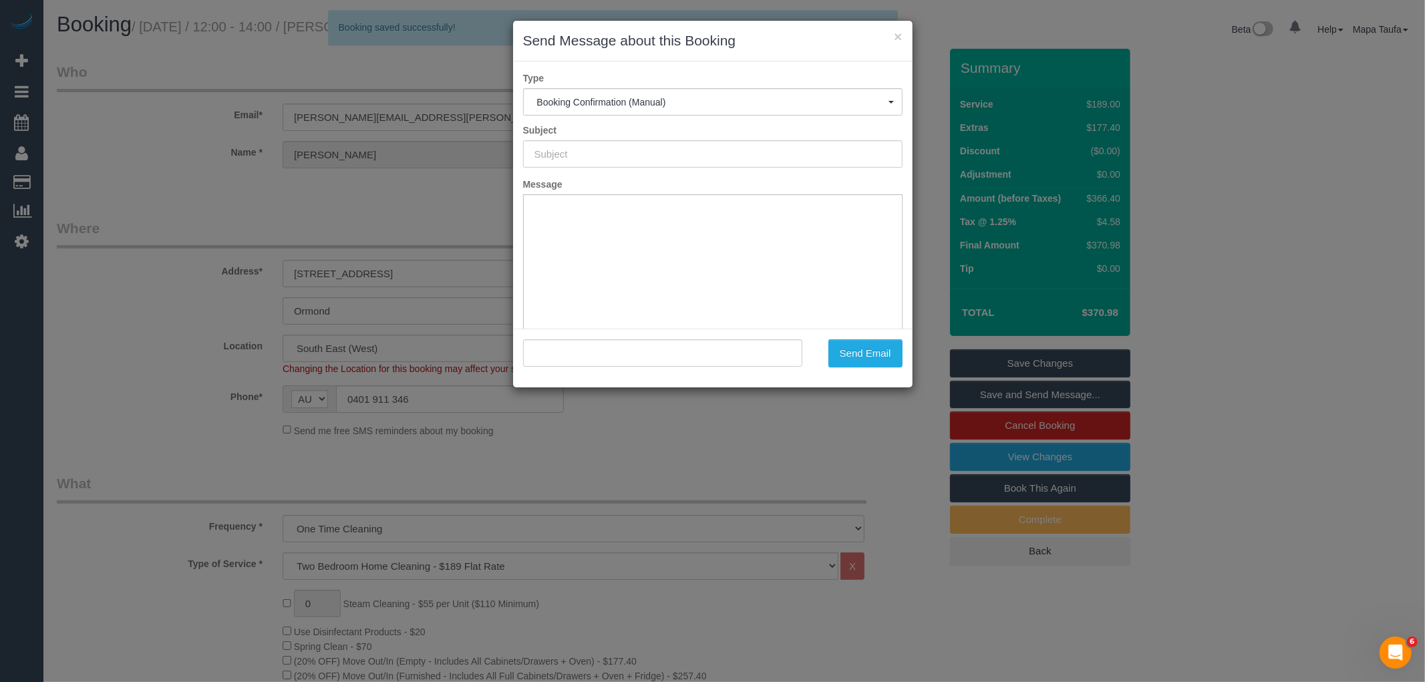
type input "Booking Confirmed"
type input ""Cassandra Fransz" <cassandra.fransz@gmail.com>"
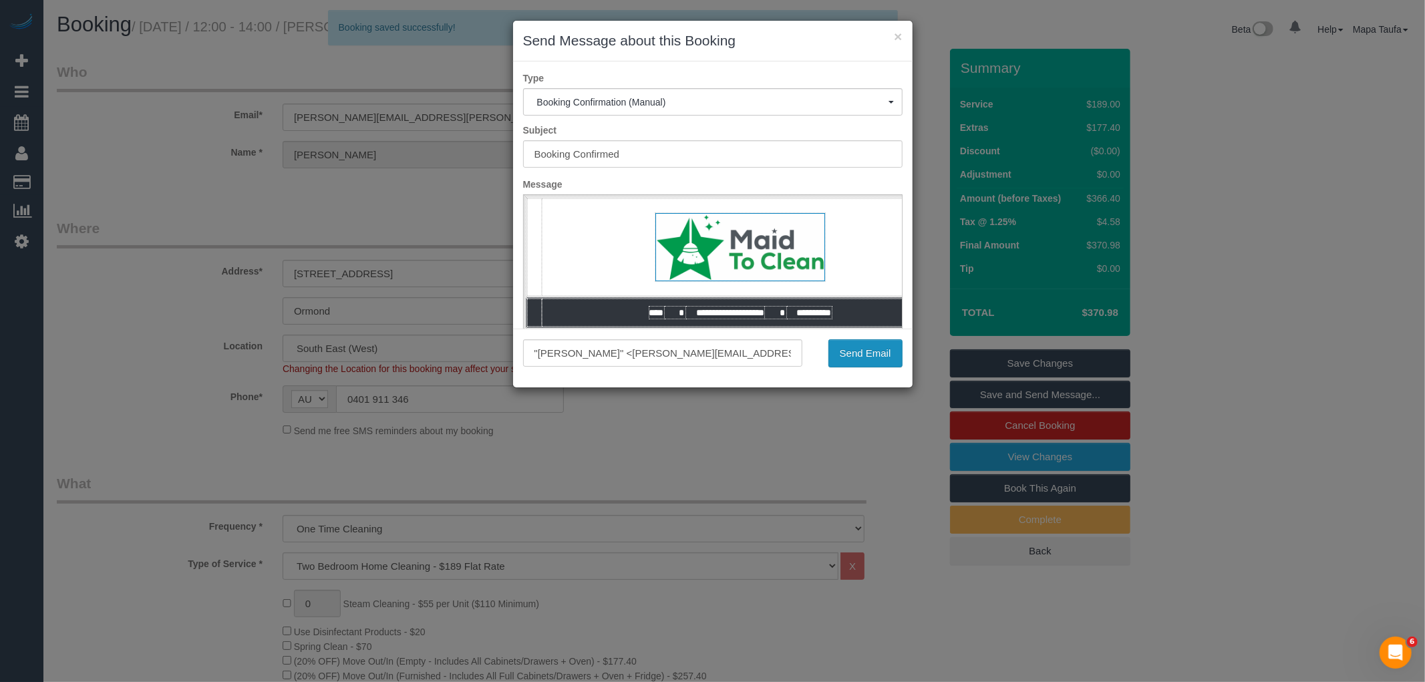
click at [850, 341] on button "Send Email" at bounding box center [865, 353] width 74 height 28
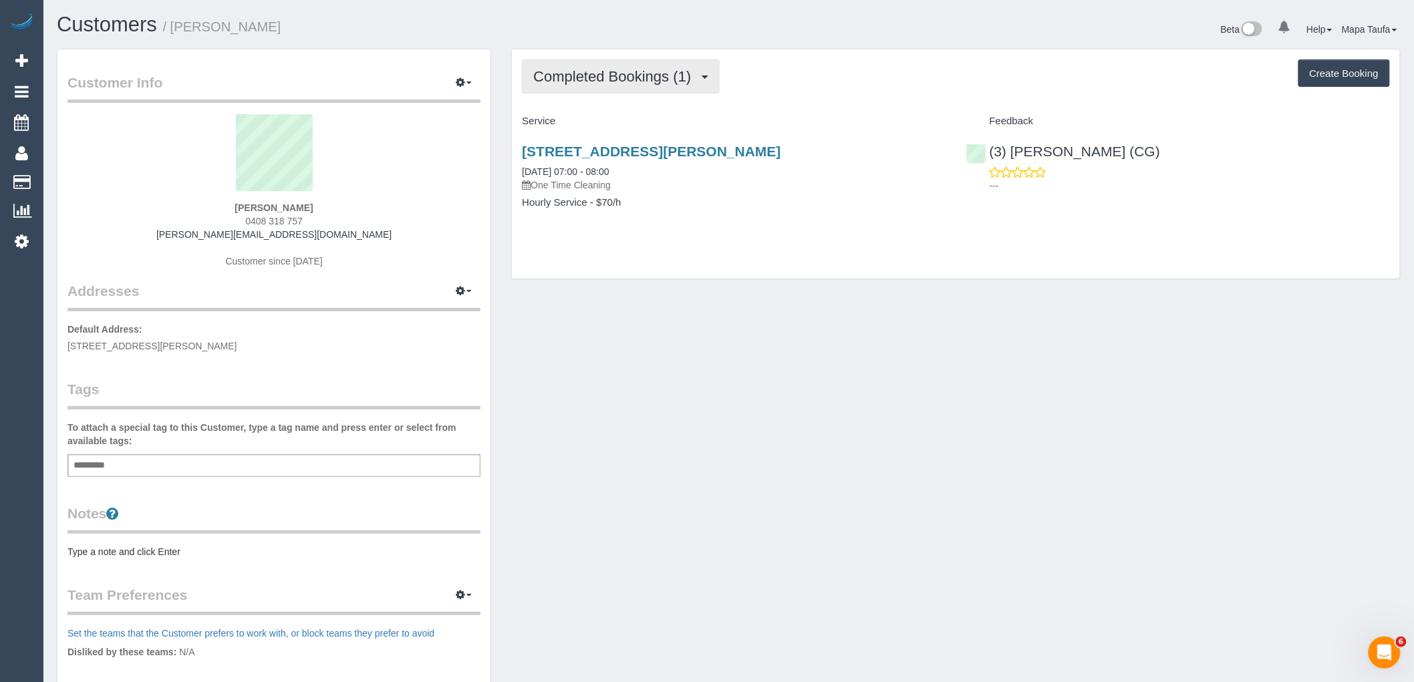
click at [602, 75] on span "Completed Bookings (1)" at bounding box center [615, 76] width 164 height 17
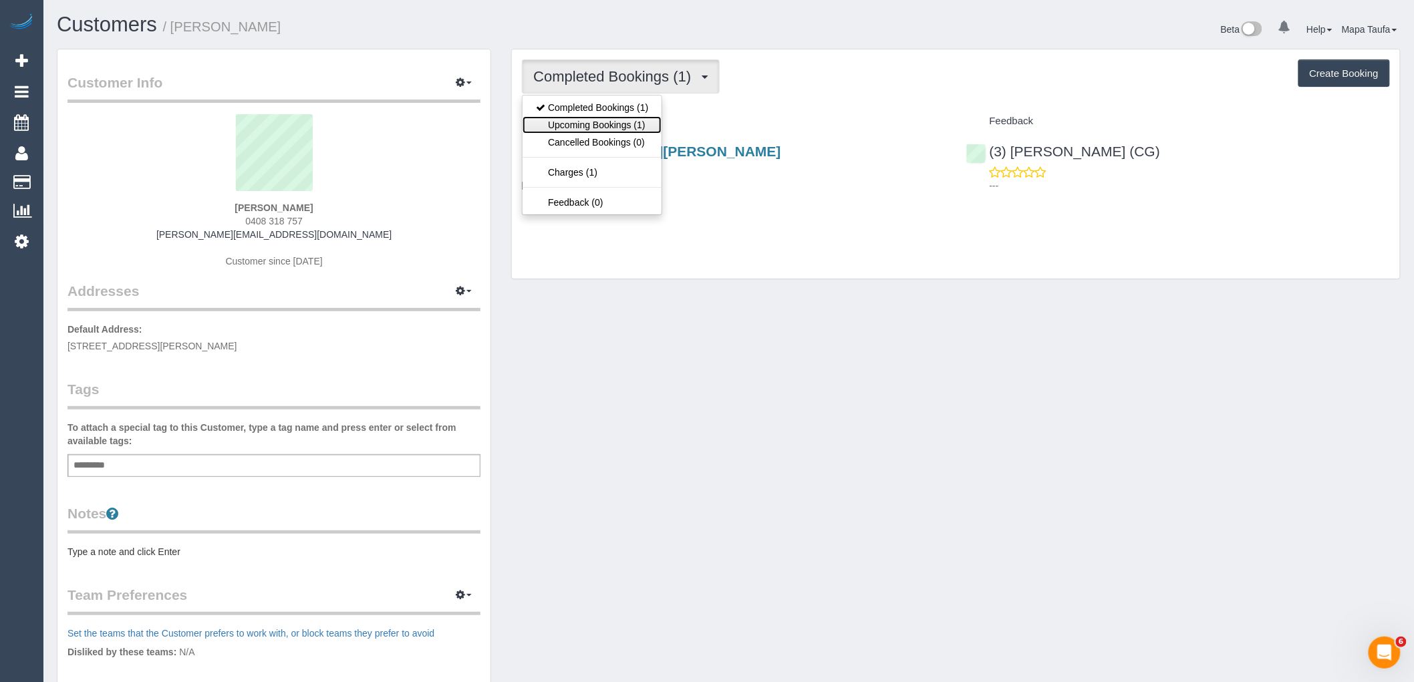
click at [615, 130] on link "Upcoming Bookings (1)" at bounding box center [591, 124] width 139 height 17
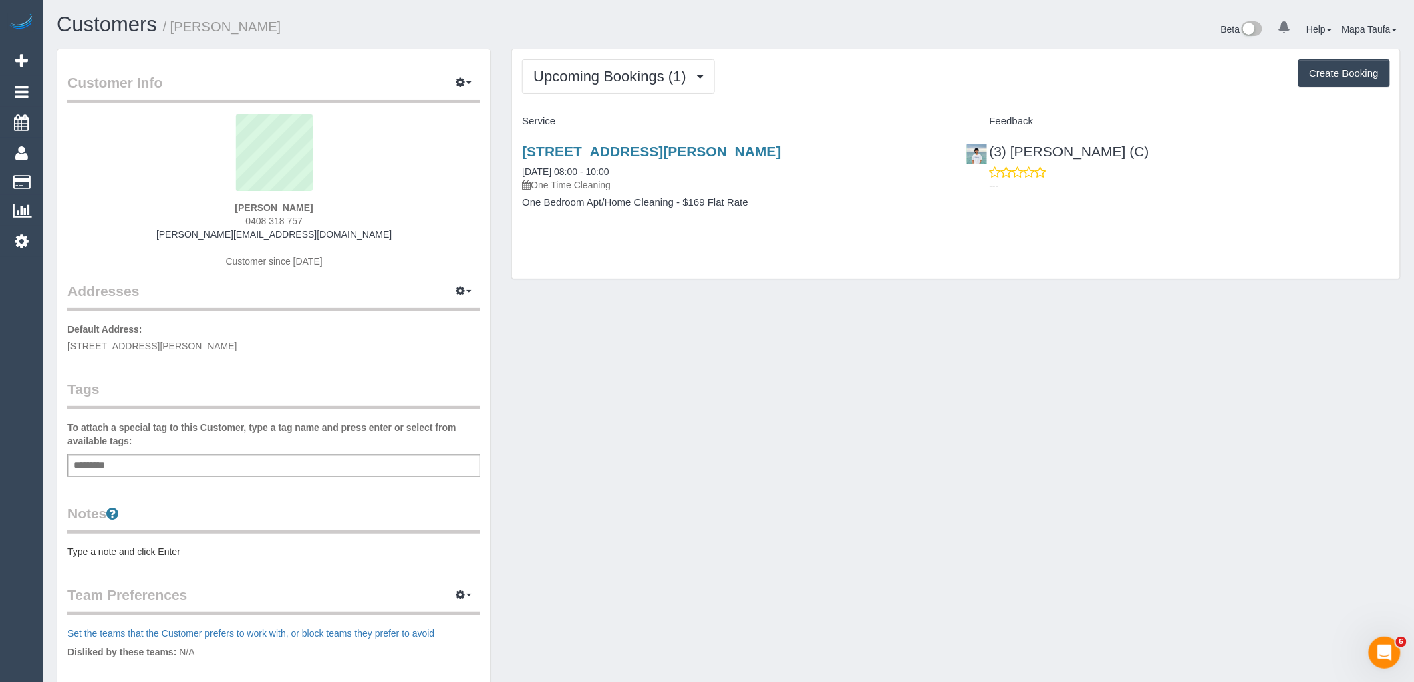
drag, startPoint x: 315, startPoint y: 207, endPoint x: 238, endPoint y: 198, distance: 77.3
click at [238, 198] on div "Dave Pitman 0408 318 757 dave@davepitman.id.au Customer since 2025" at bounding box center [273, 197] width 413 height 167
copy div "Dave Pitman"
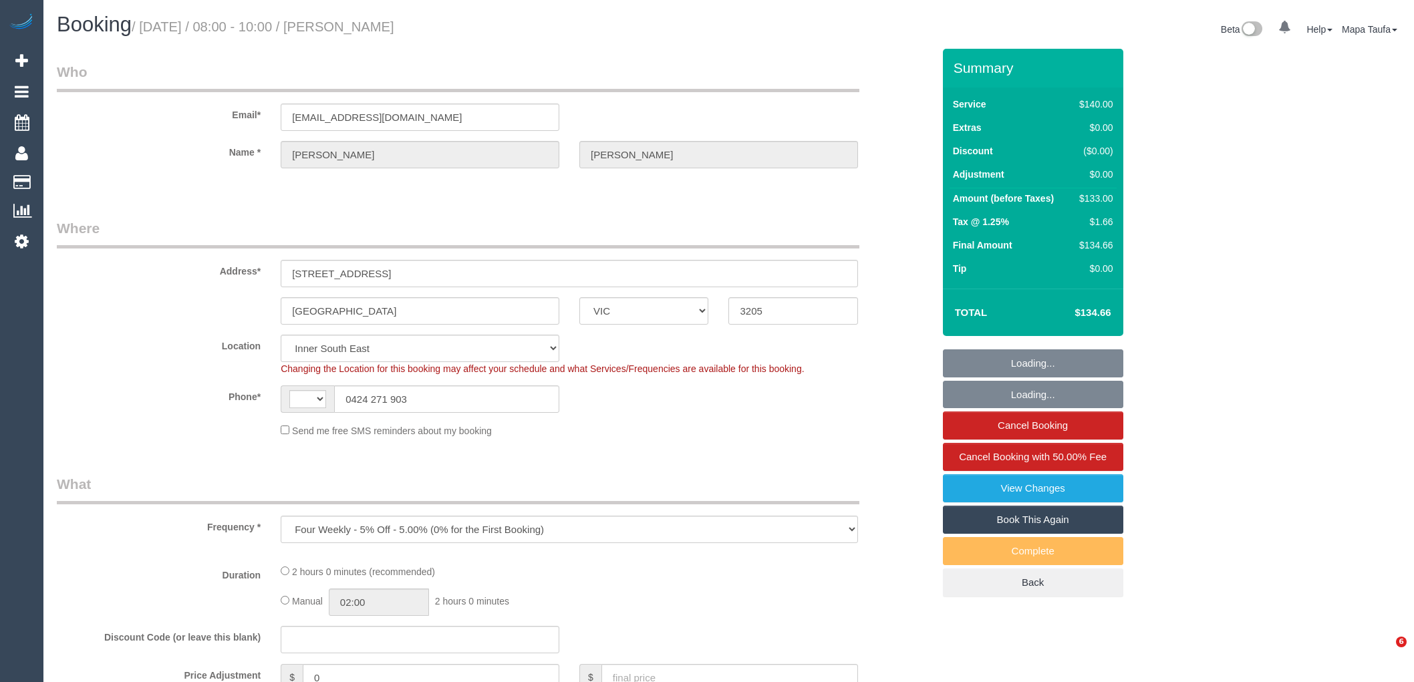
select select "VIC"
select select "object:453"
select select "string:AU"
select select "number:32"
select select "number:34"
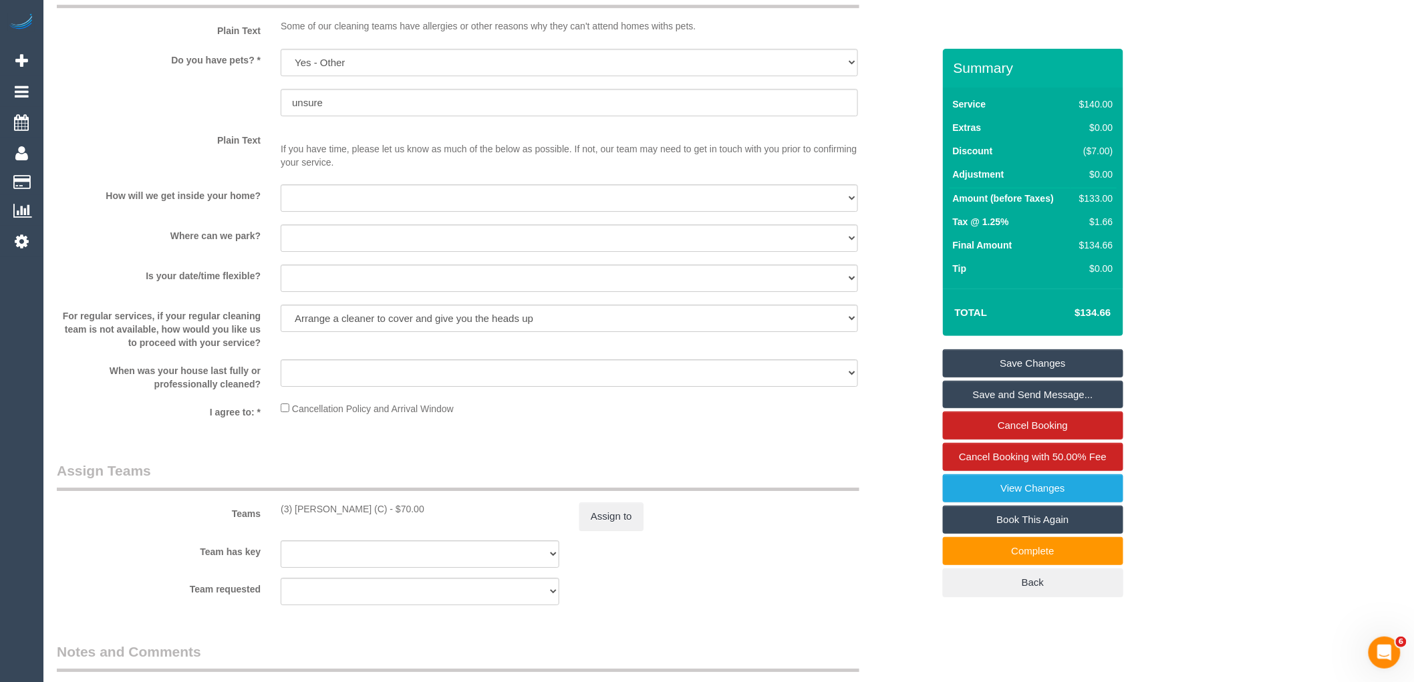
scroll to position [1906, 0]
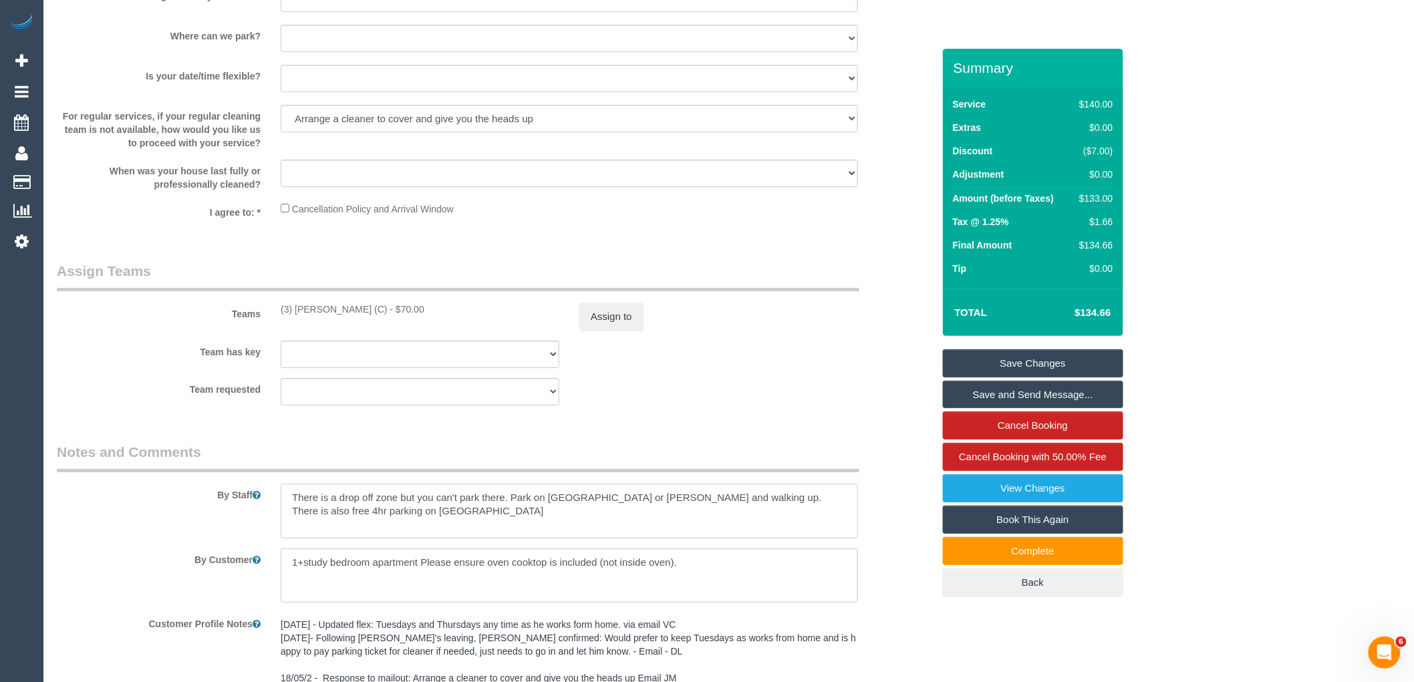
click at [443, 528] on textarea at bounding box center [569, 511] width 577 height 55
type textarea "There is a drop off zone but you can't park there. Park on [GEOGRAPHIC_DATA] or…"
click at [1006, 365] on link "Save Changes" at bounding box center [1033, 363] width 180 height 28
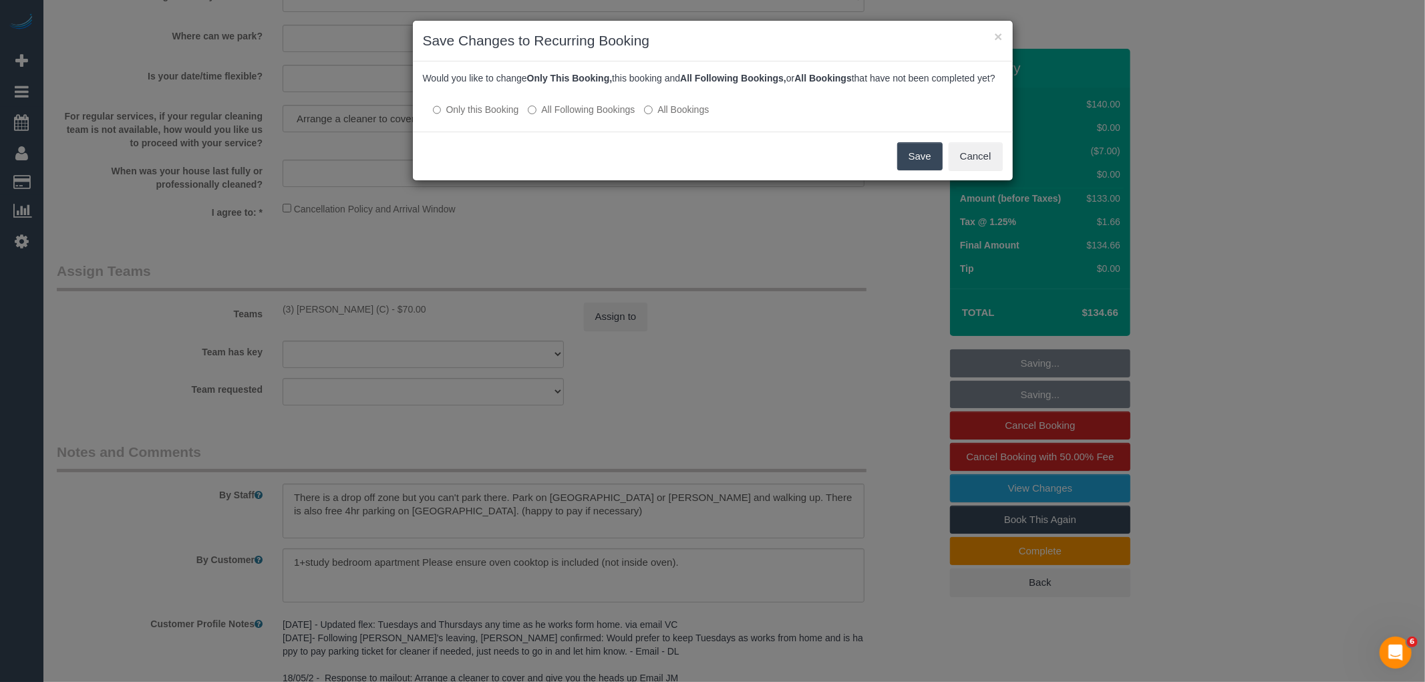
click at [581, 116] on label "All Following Bookings" at bounding box center [581, 109] width 107 height 13
click at [924, 164] on button "Save" at bounding box center [919, 156] width 45 height 28
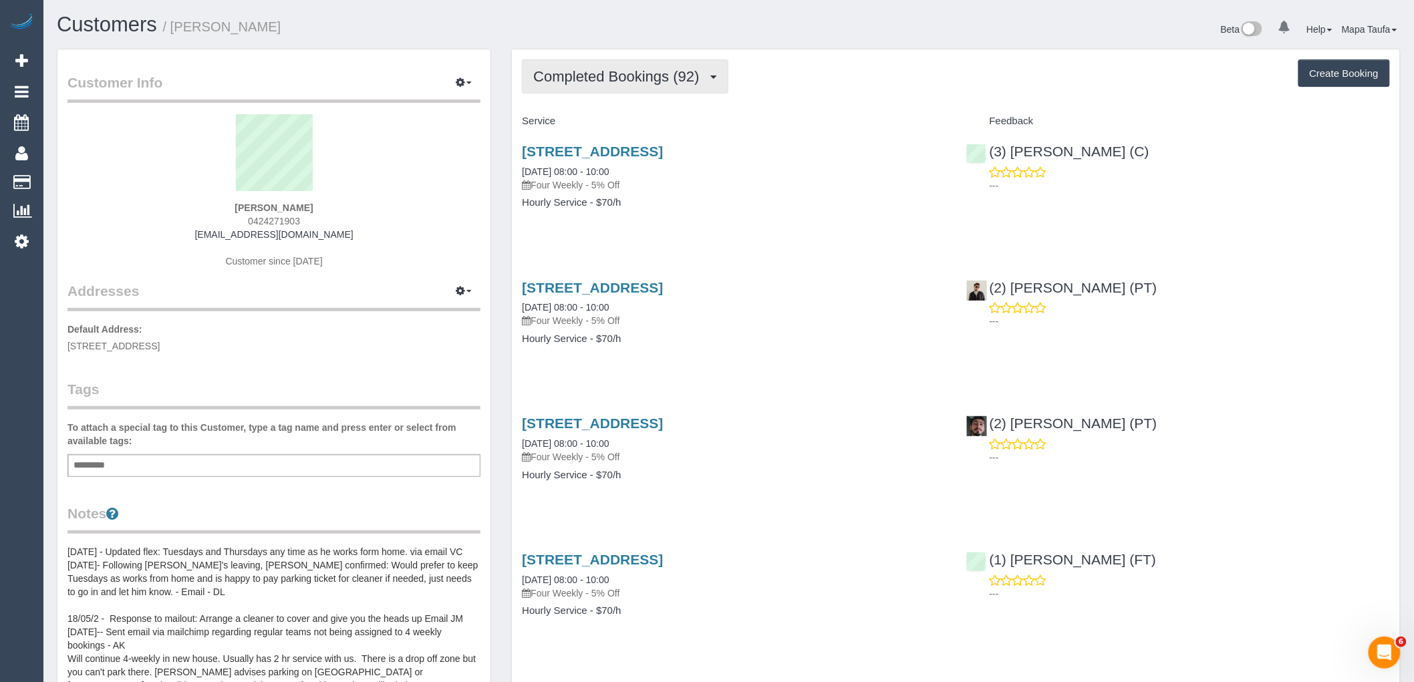
click at [588, 76] on span "Completed Bookings (92)" at bounding box center [619, 76] width 172 height 17
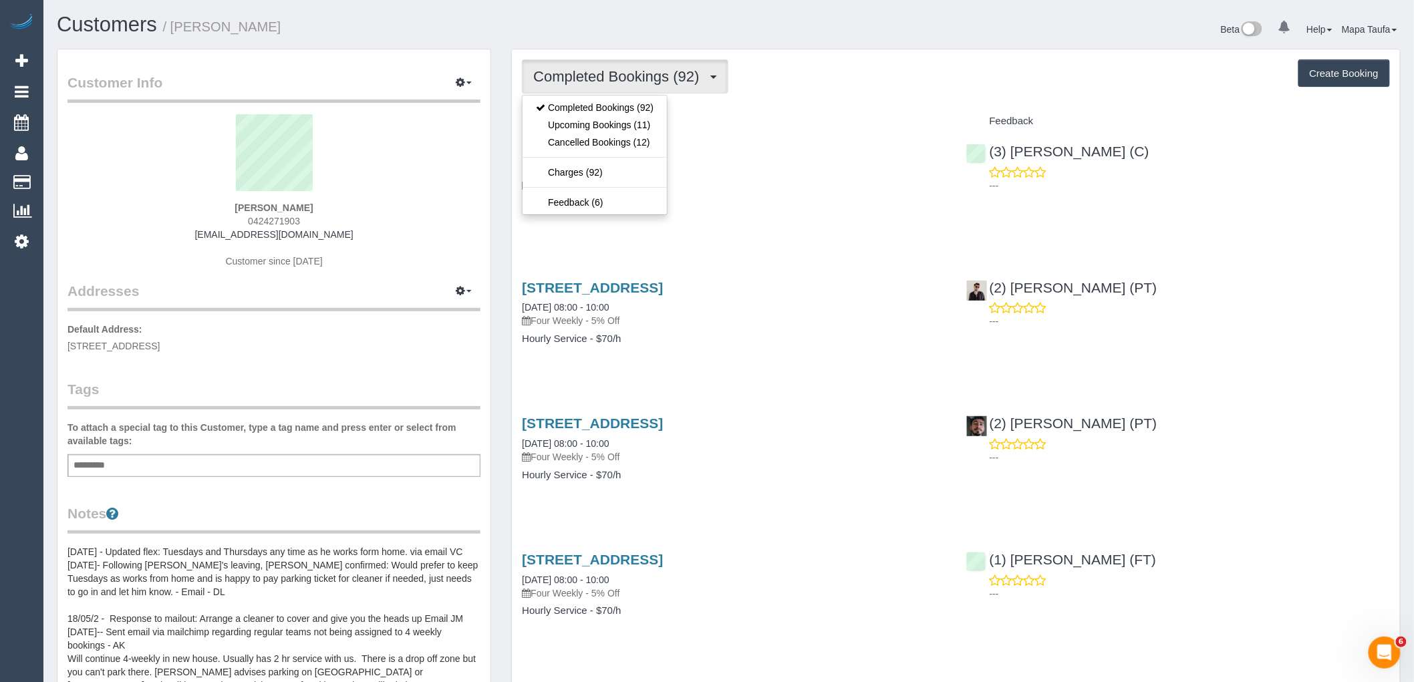
click at [795, 121] on h4 "Service" at bounding box center [734, 121] width 424 height 11
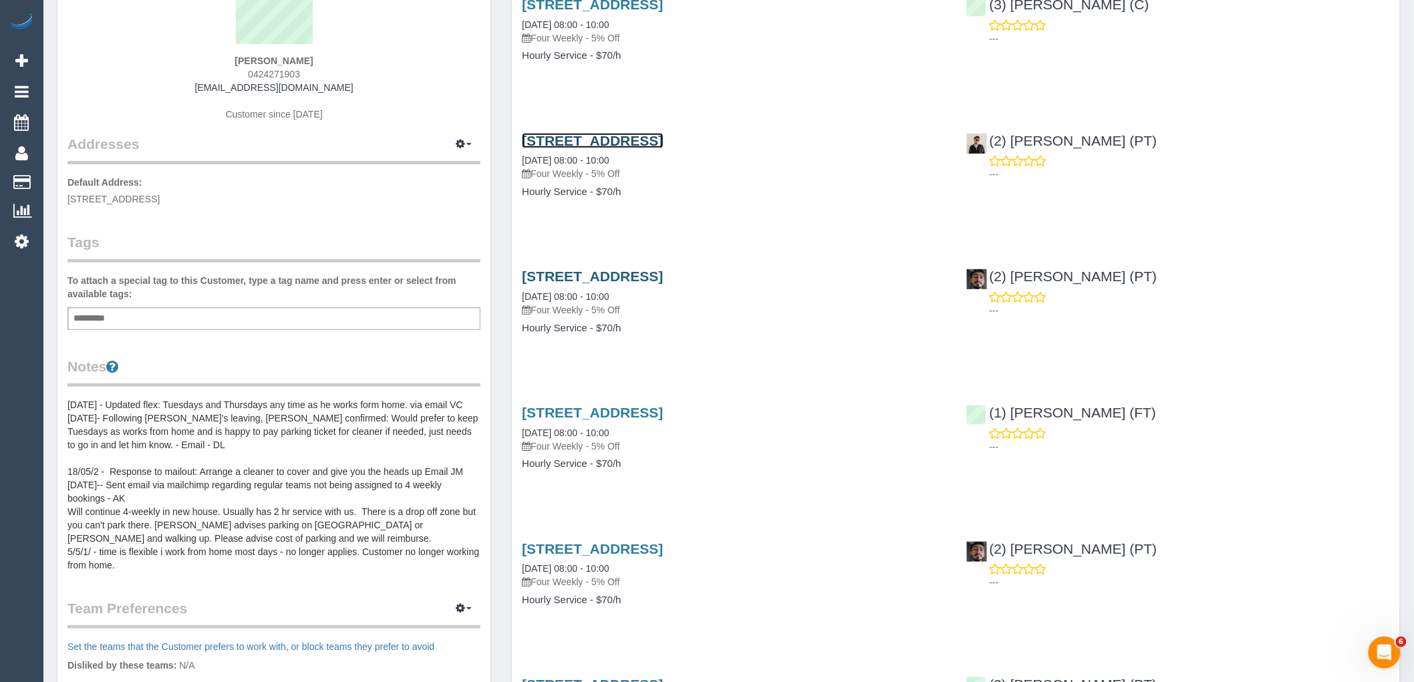
scroll to position [148, 0]
drag, startPoint x: 339, startPoint y: 77, endPoint x: 224, endPoint y: 76, distance: 115.6
click at [224, 76] on div "Brian James 0424271903 brianjamesnz@gmail.com Customer since 2017" at bounding box center [273, 49] width 413 height 167
copy span "0424271903"
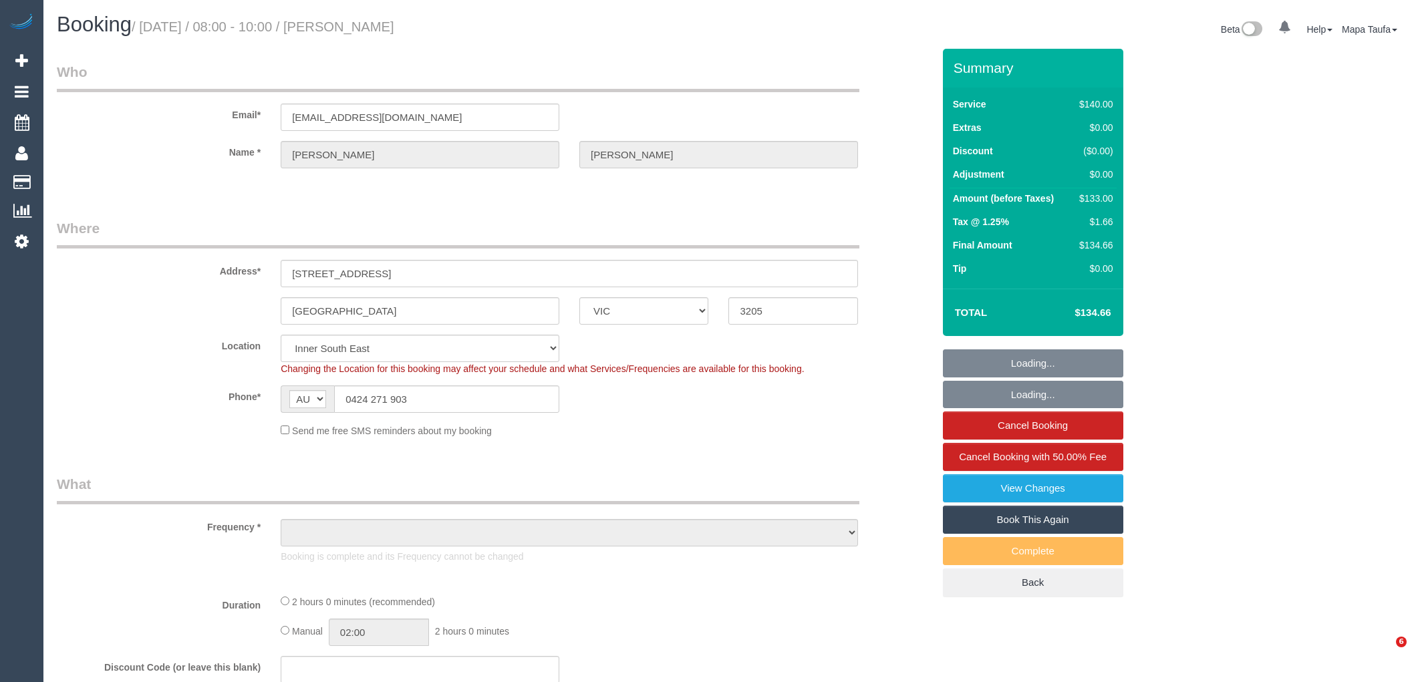
select select "VIC"
select select "number:32"
select select "number:34"
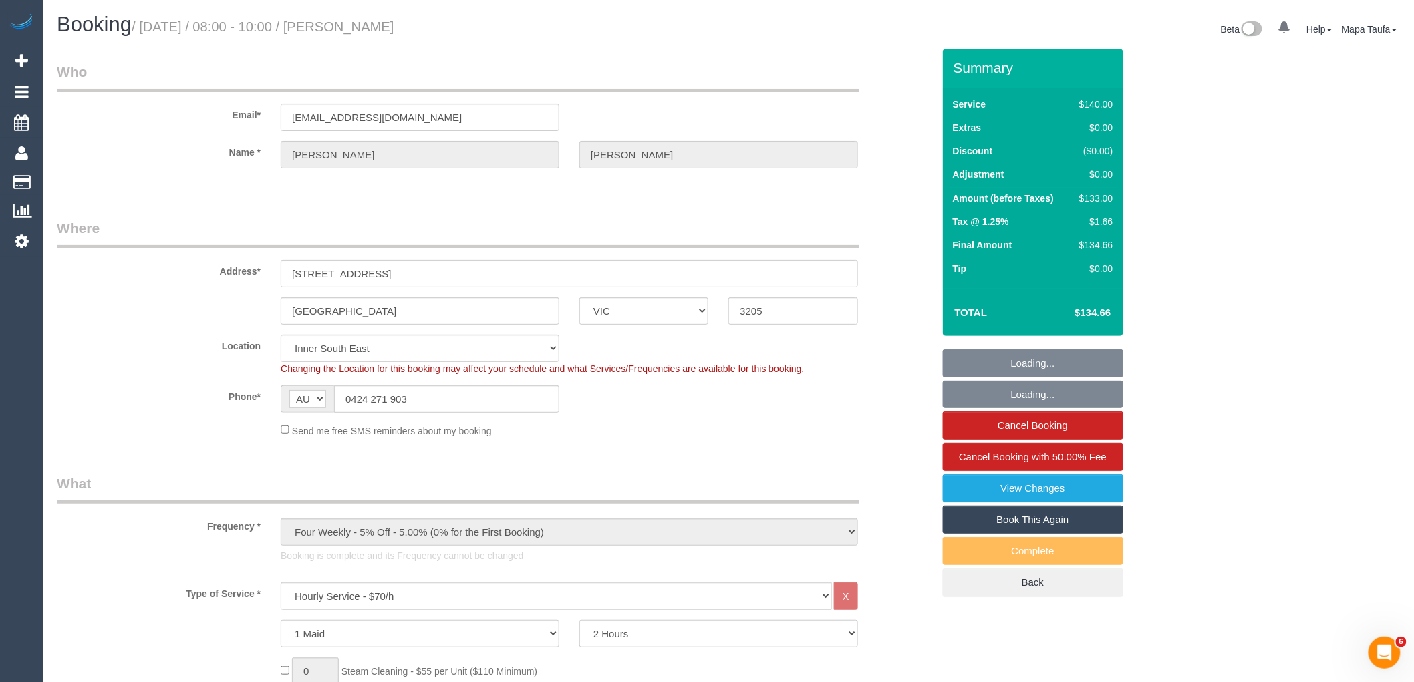
select select "object:1514"
select select "spot1"
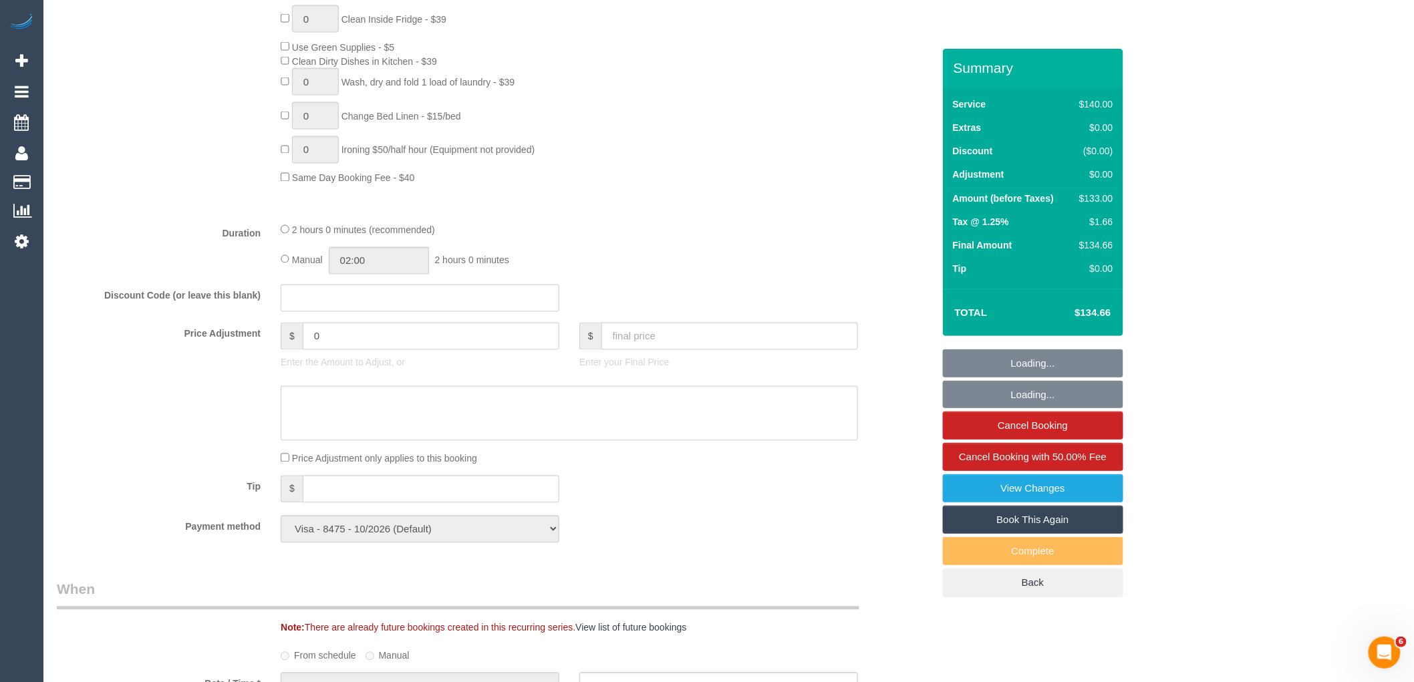
scroll to position [903, 0]
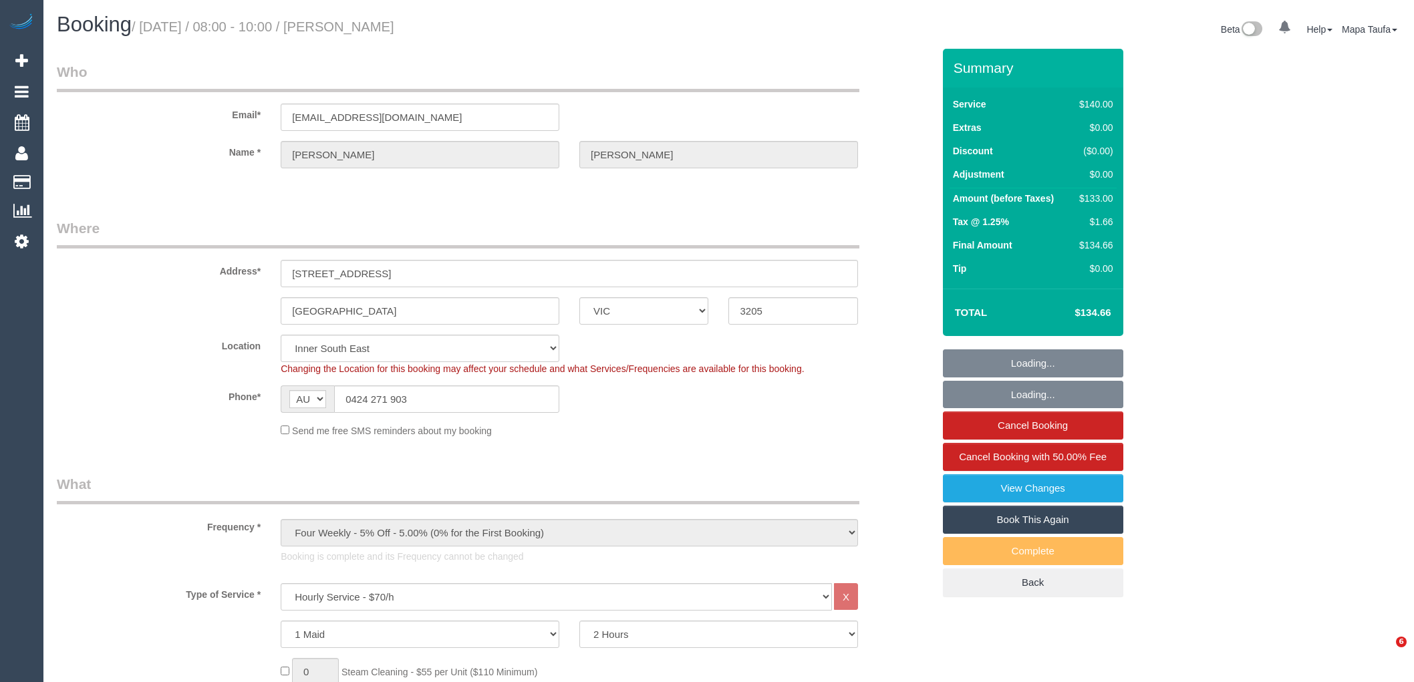
select select "VIC"
select select "spot1"
select select "number:32"
select select "number:34"
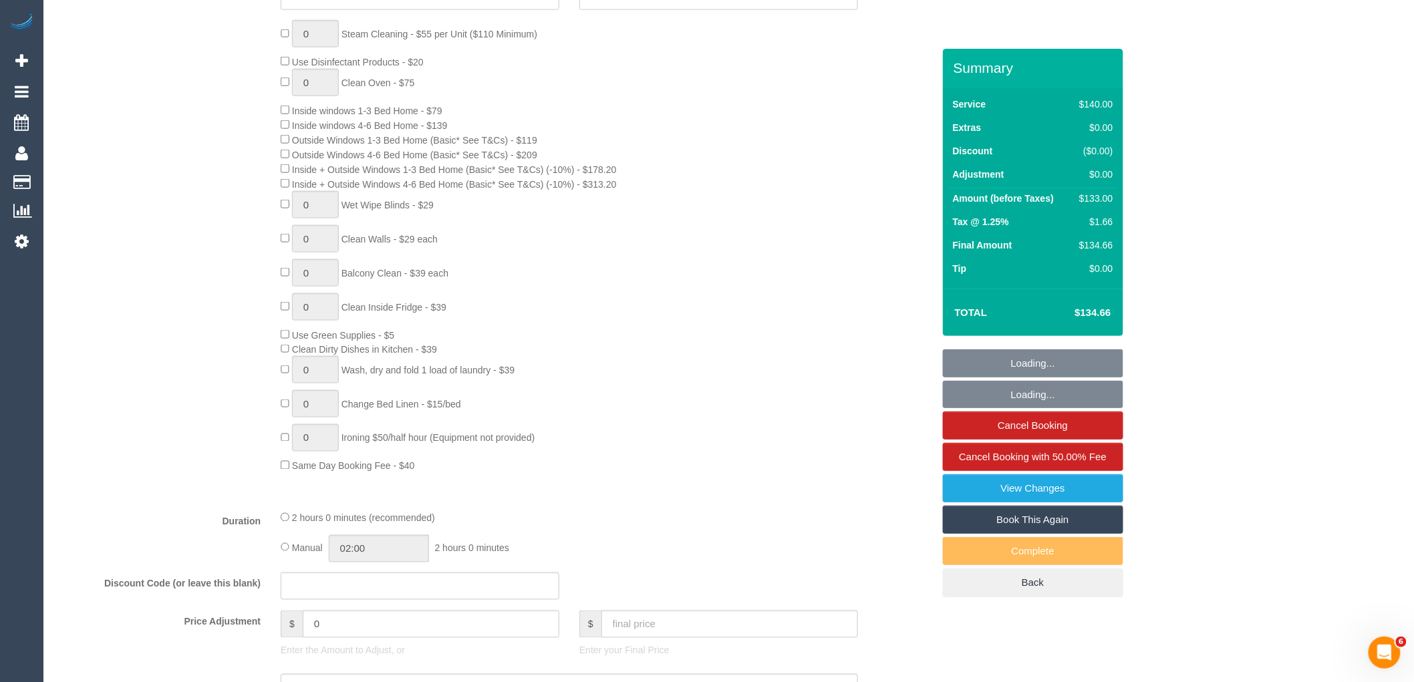
scroll to position [891, 0]
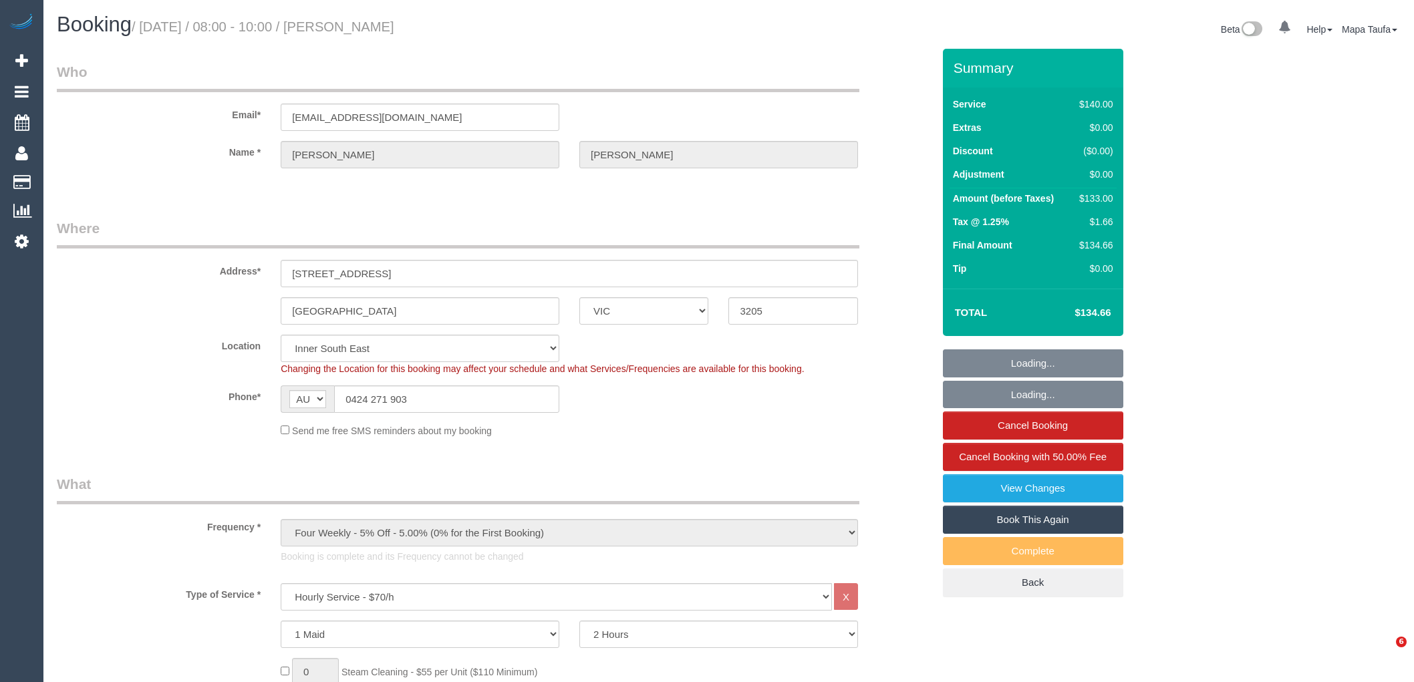
select select "VIC"
select select "spot1"
select select "number:32"
select select "number:34"
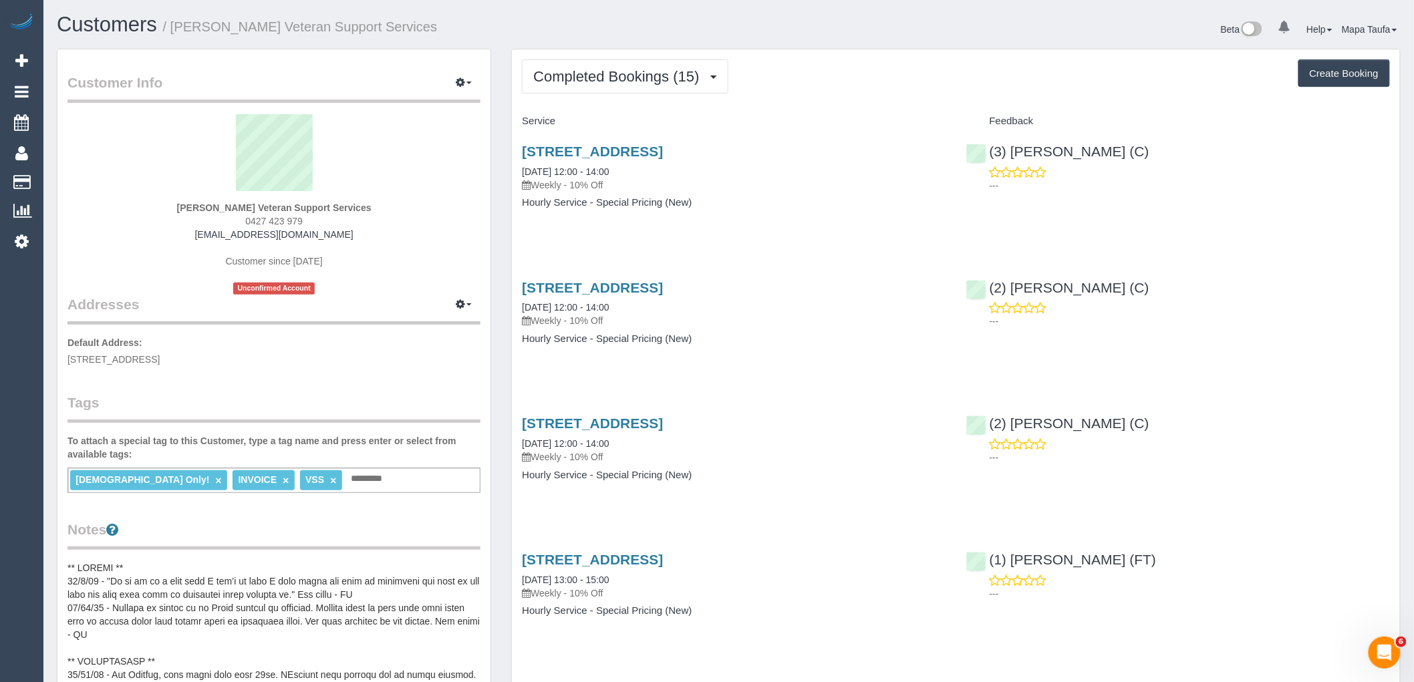
drag, startPoint x: 393, startPoint y: 203, endPoint x: 187, endPoint y: 198, distance: 205.8
click at [187, 198] on div "Evelyne Ward Veteran Support Services 0427 423 979 evelyneward24@gmail.com Cust…" at bounding box center [273, 204] width 413 height 180
copy div "Evelyne Ward Veteran Support Services"
click at [685, 85] on button "Completed Bookings (15)" at bounding box center [625, 76] width 206 height 34
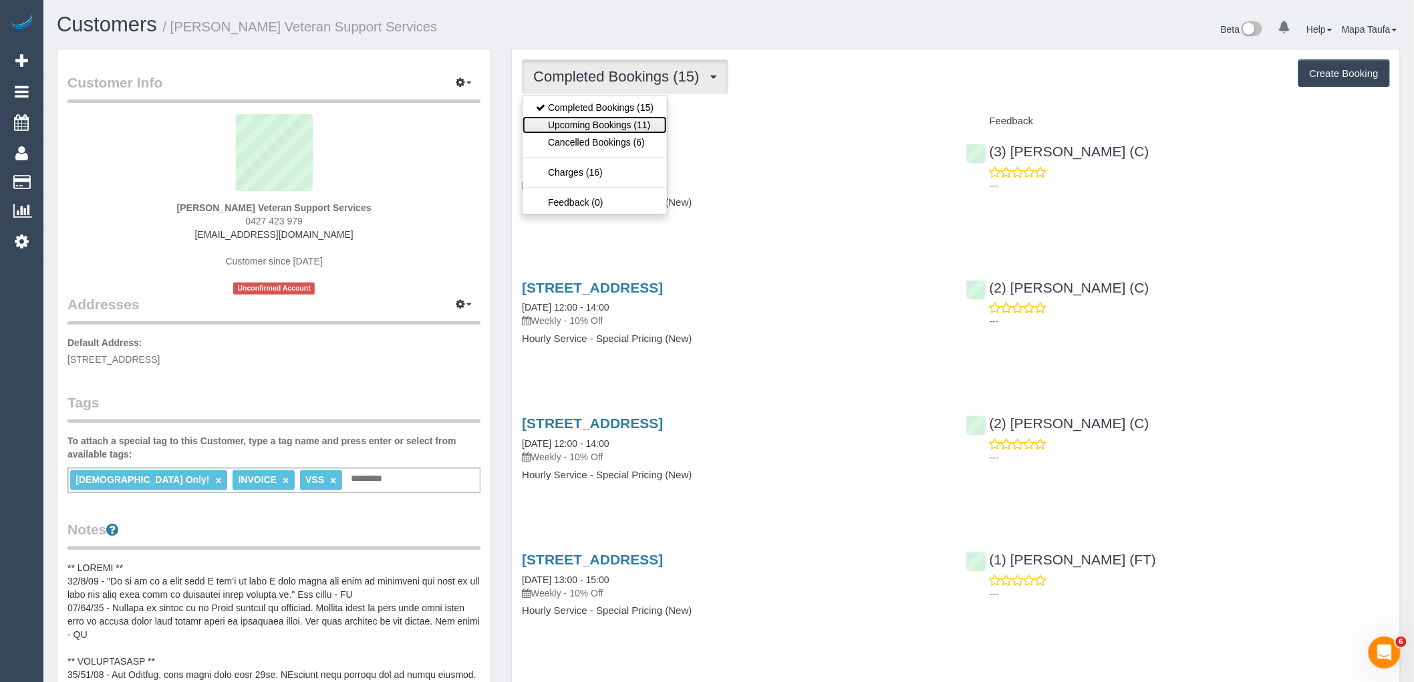
click at [643, 125] on link "Upcoming Bookings (11)" at bounding box center [594, 124] width 144 height 17
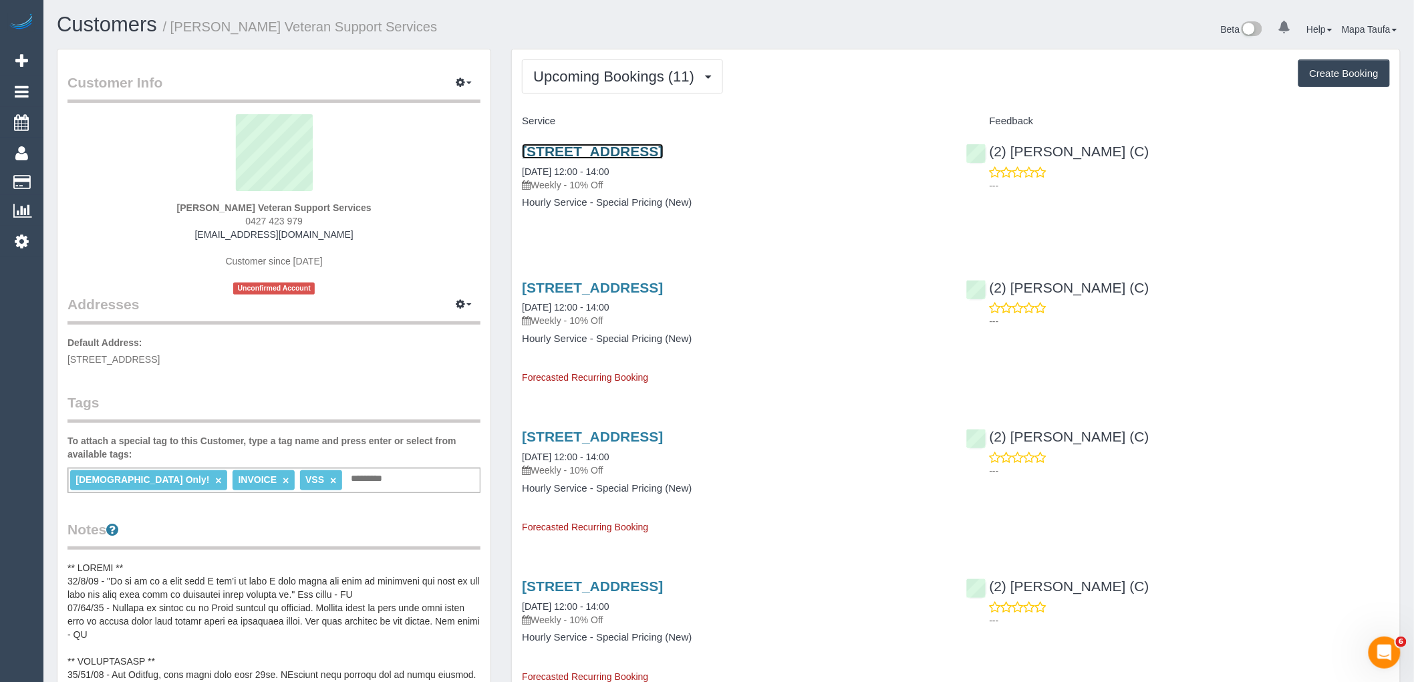
click at [635, 154] on link "610/259 Normanby Road, South Melbourne, VIC 3205" at bounding box center [592, 151] width 141 height 15
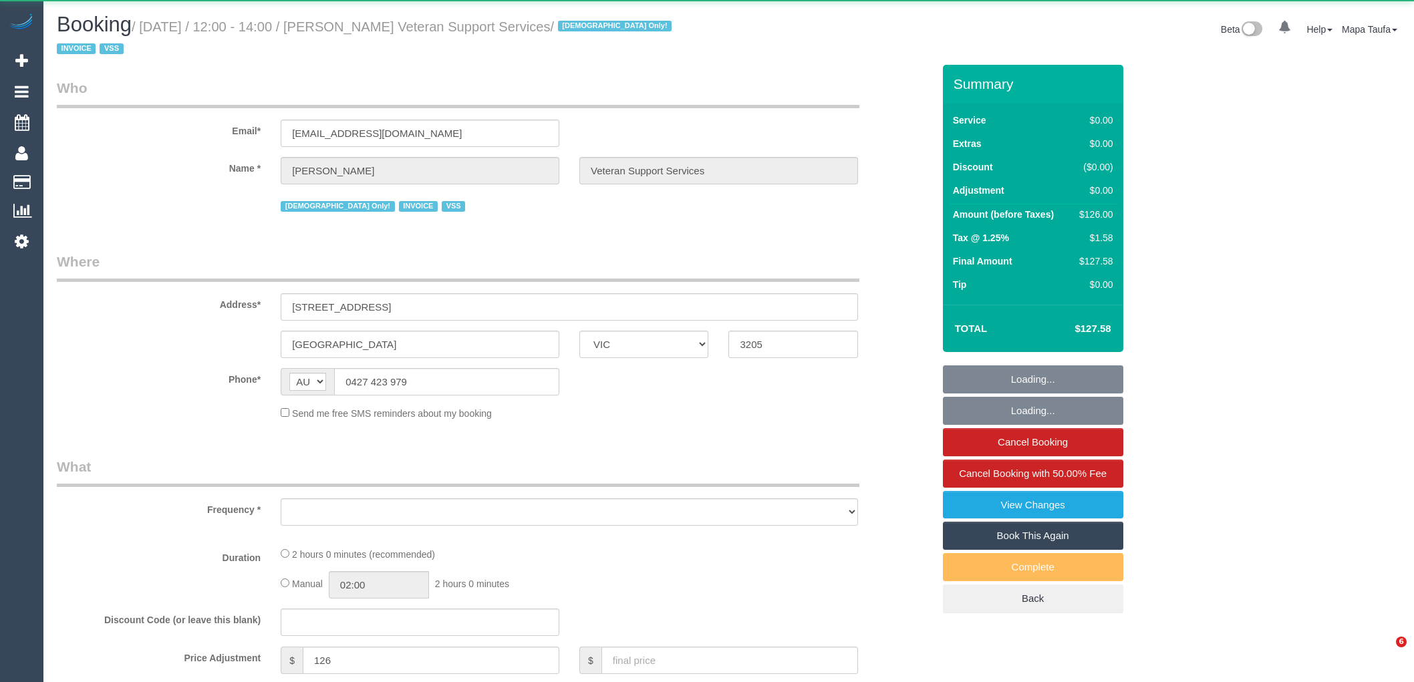
select select "VIC"
select select "120"
select select "number:27"
select select "number:14"
select select "number:19"
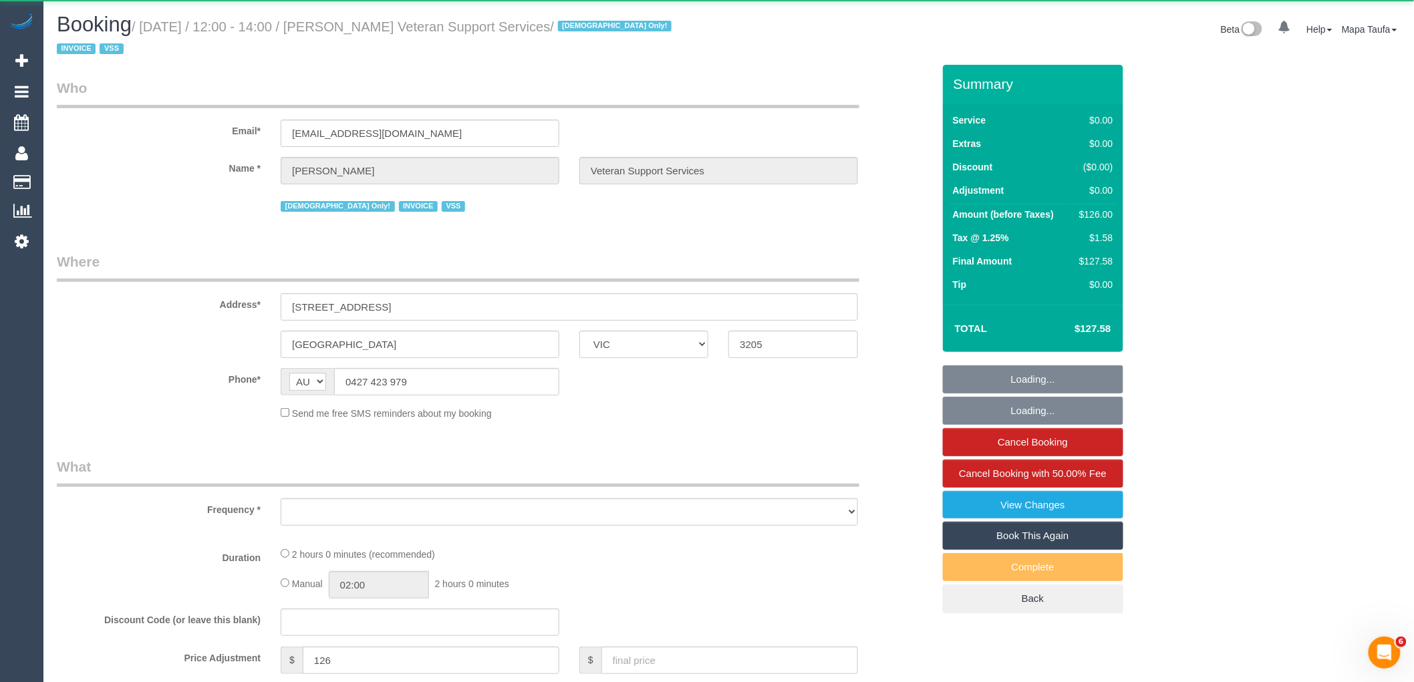
select select "number:36"
select select "number:34"
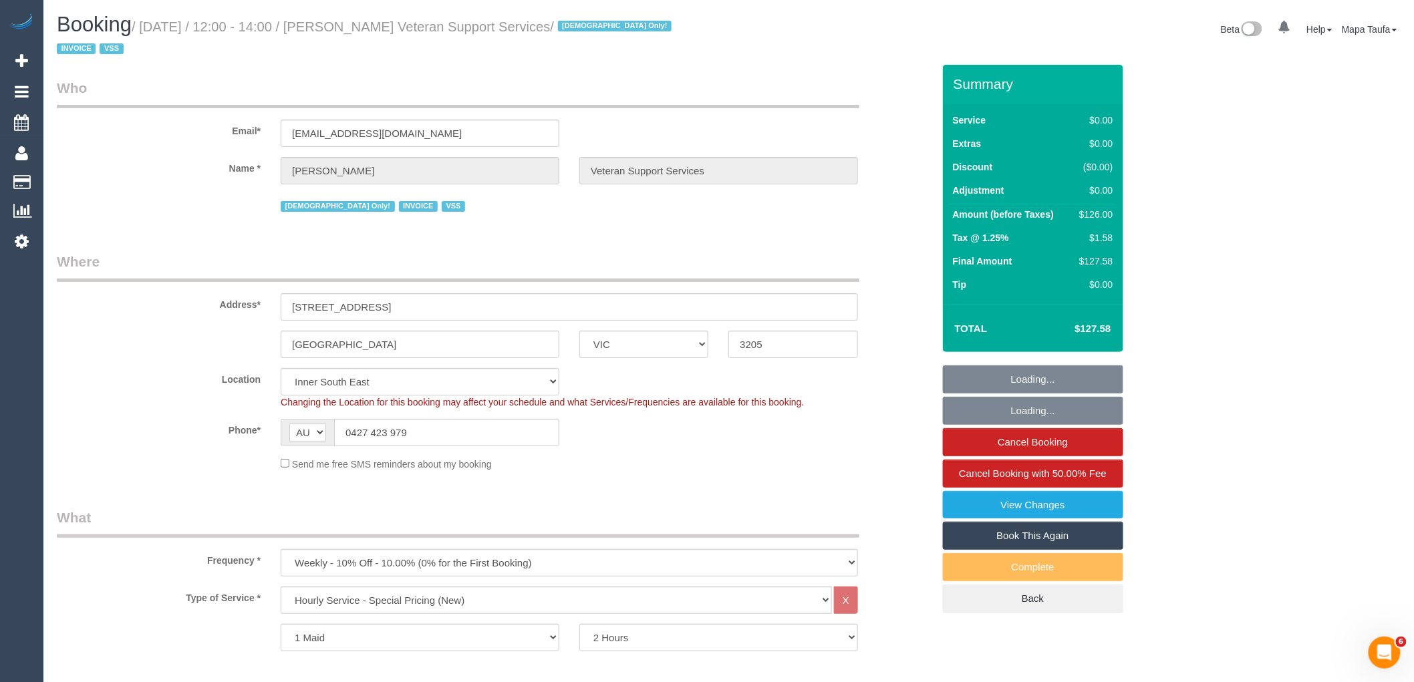
select select "object:1442"
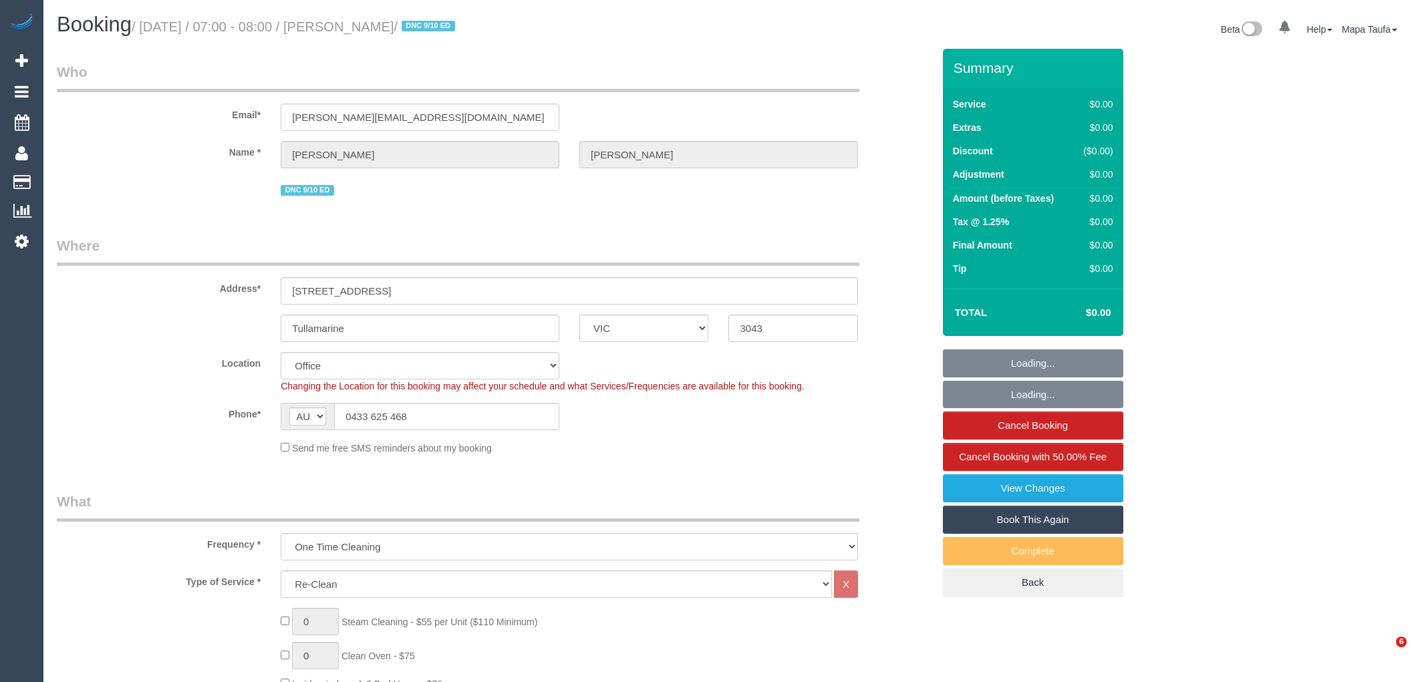
select select "VIC"
select select "number:27"
select select "number:18"
select select "object:798"
select select "string:stripe-pm_1SAhTO2GScqysDRVuPyMgl1d"
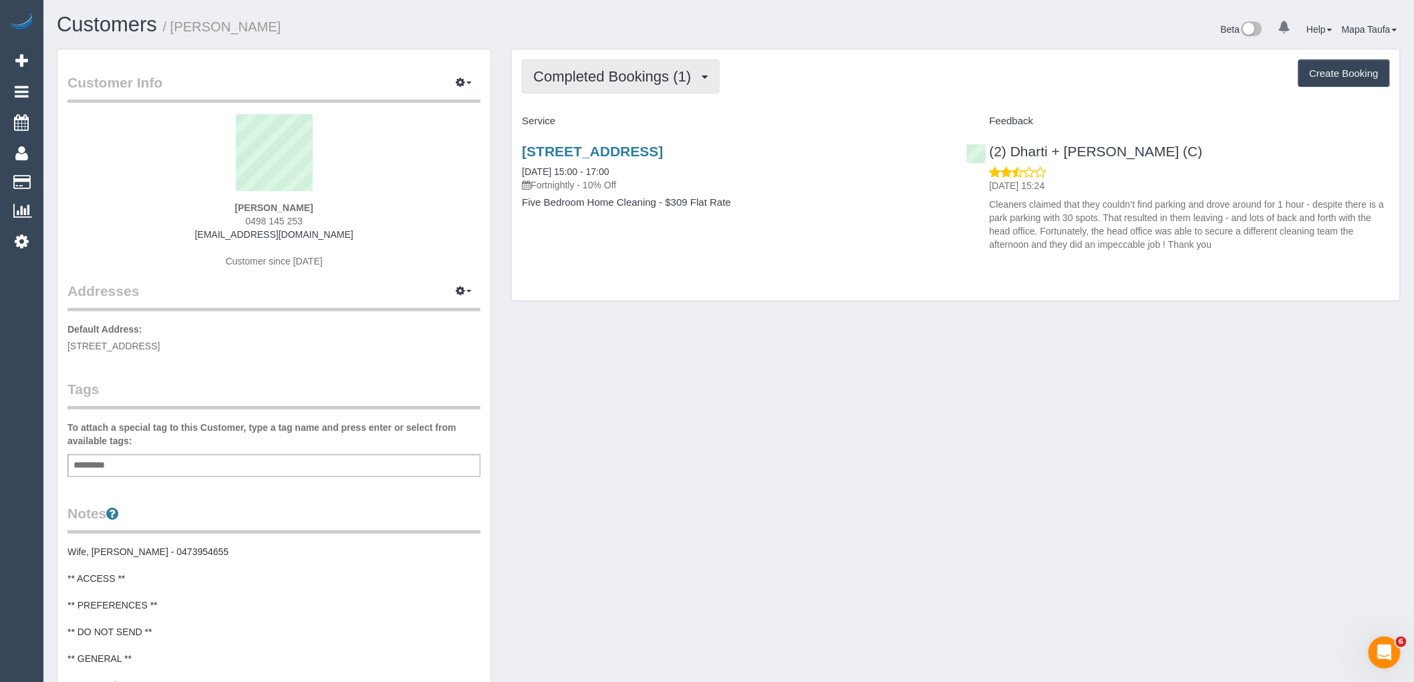
click at [683, 77] on span "Completed Bookings (1)" at bounding box center [615, 76] width 164 height 17
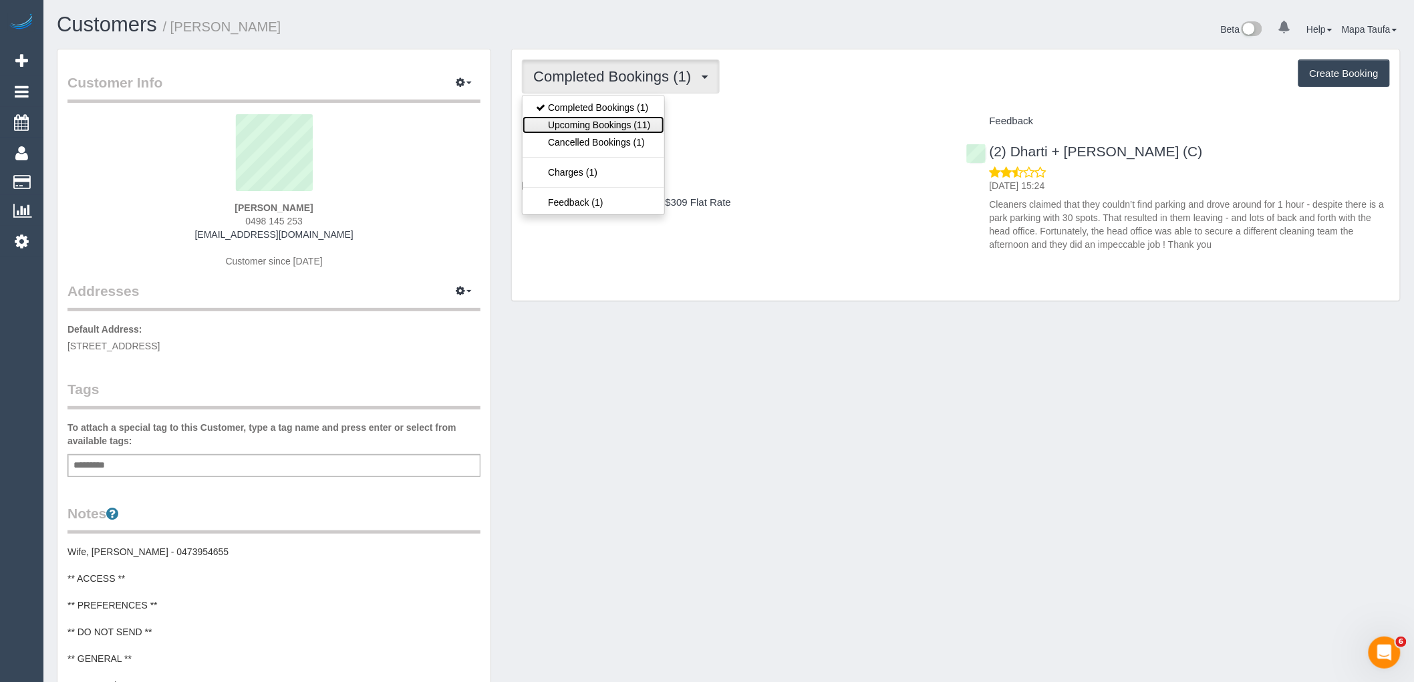
click at [644, 118] on link "Upcoming Bookings (11)" at bounding box center [592, 124] width 141 height 17
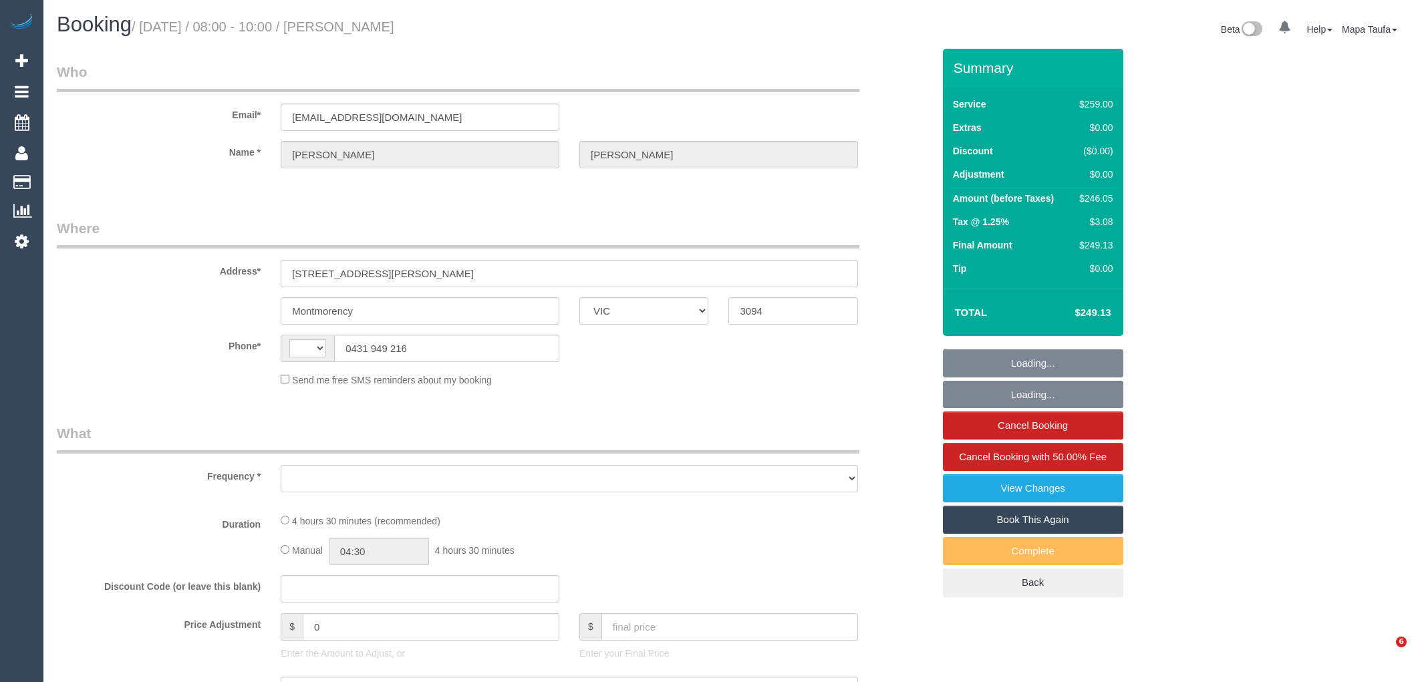
select select "VIC"
select select "string:AU"
select select "string:stripe-pm_1RLxLU2GScqysDRVGTdPoBCM"
select select "number:29"
select select "number:16"
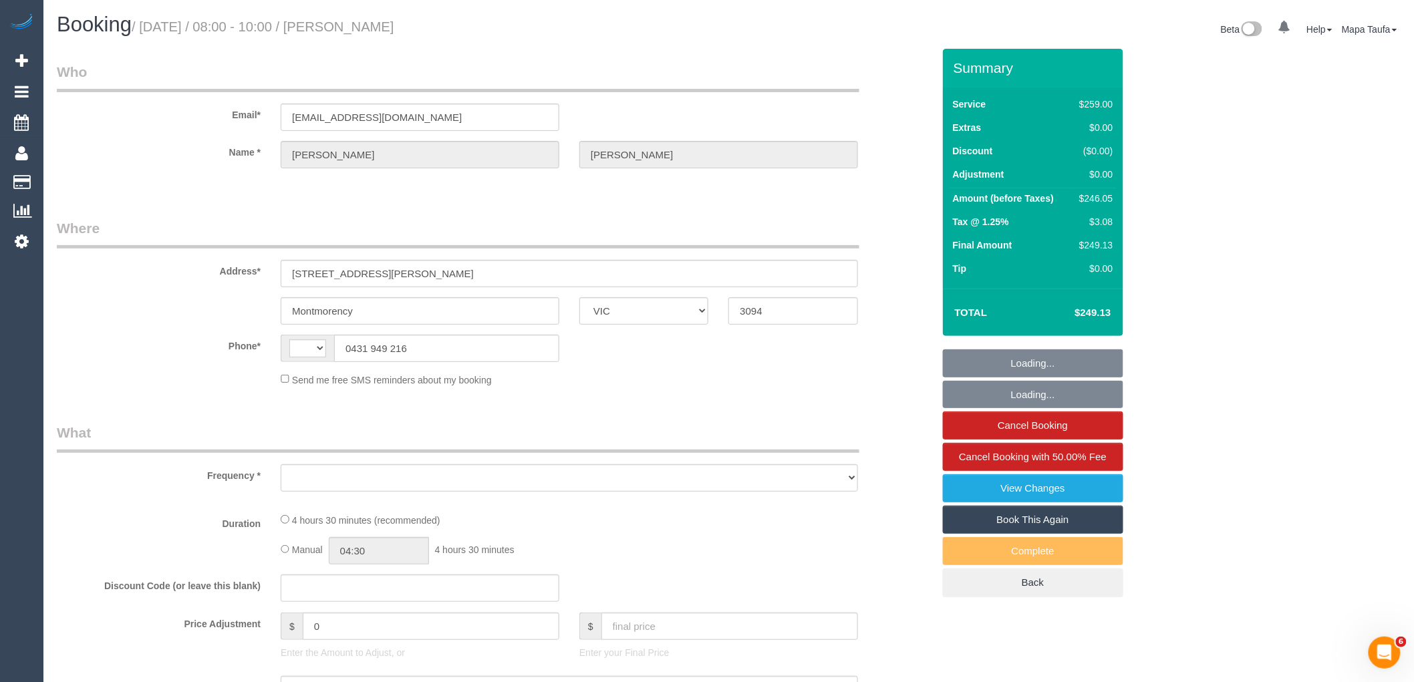
select select "number:18"
select select "number:36"
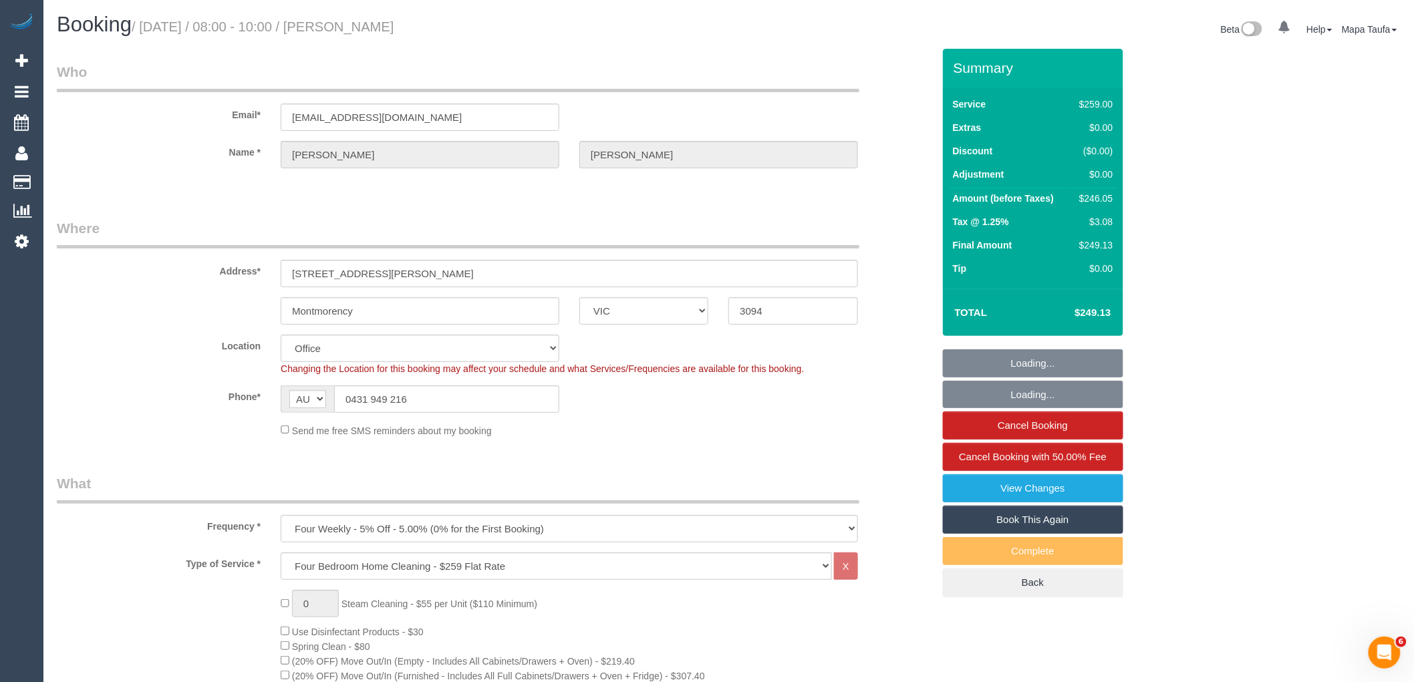
select select "object:812"
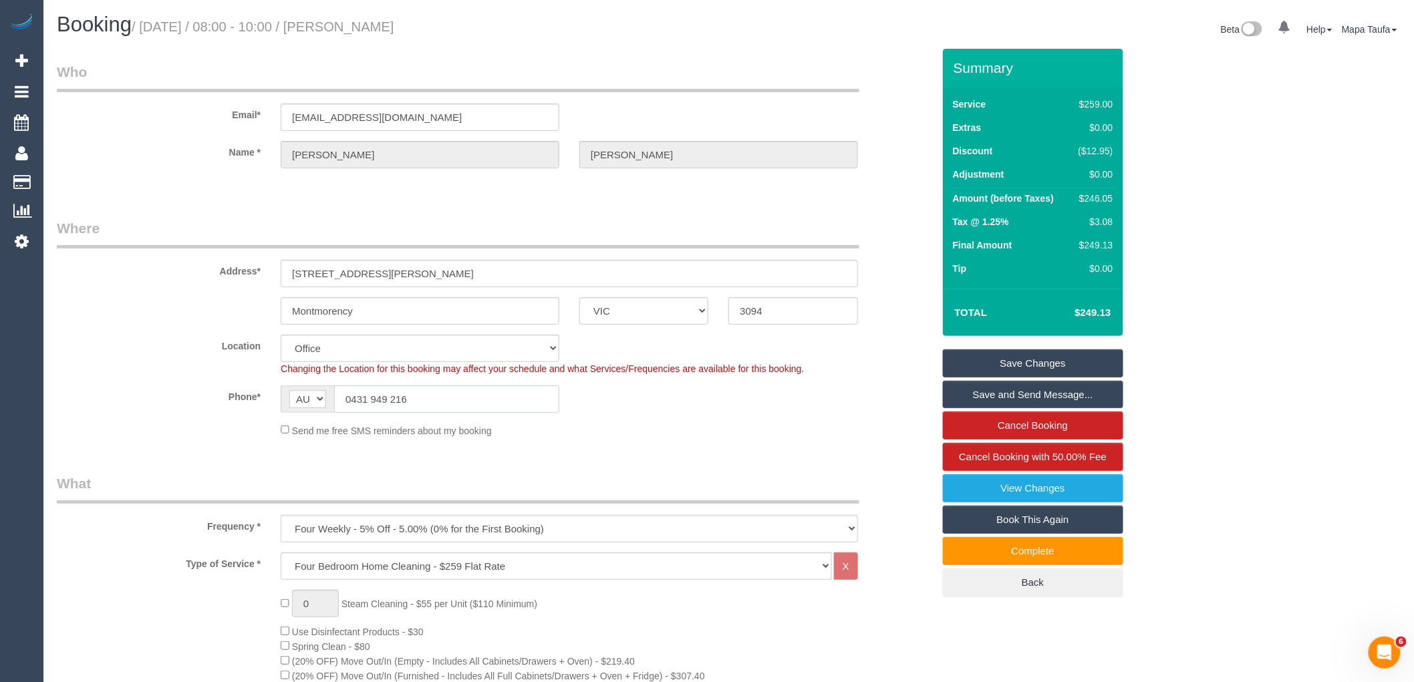
click at [433, 390] on input "0431 949 216" at bounding box center [446, 398] width 225 height 27
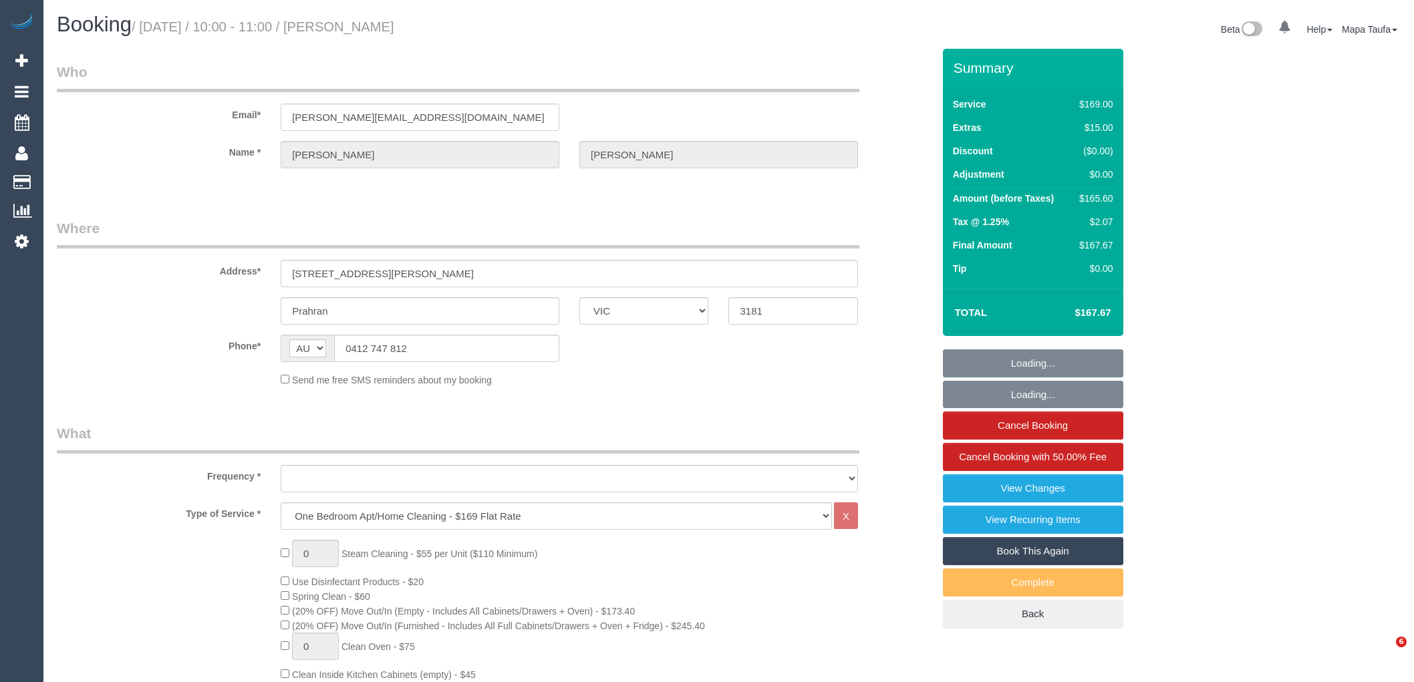
select select "VIC"
select select "number:28"
select select "object:814"
select select "string:stripe-pm_1QWqog2GScqysDRVIGukRlkV"
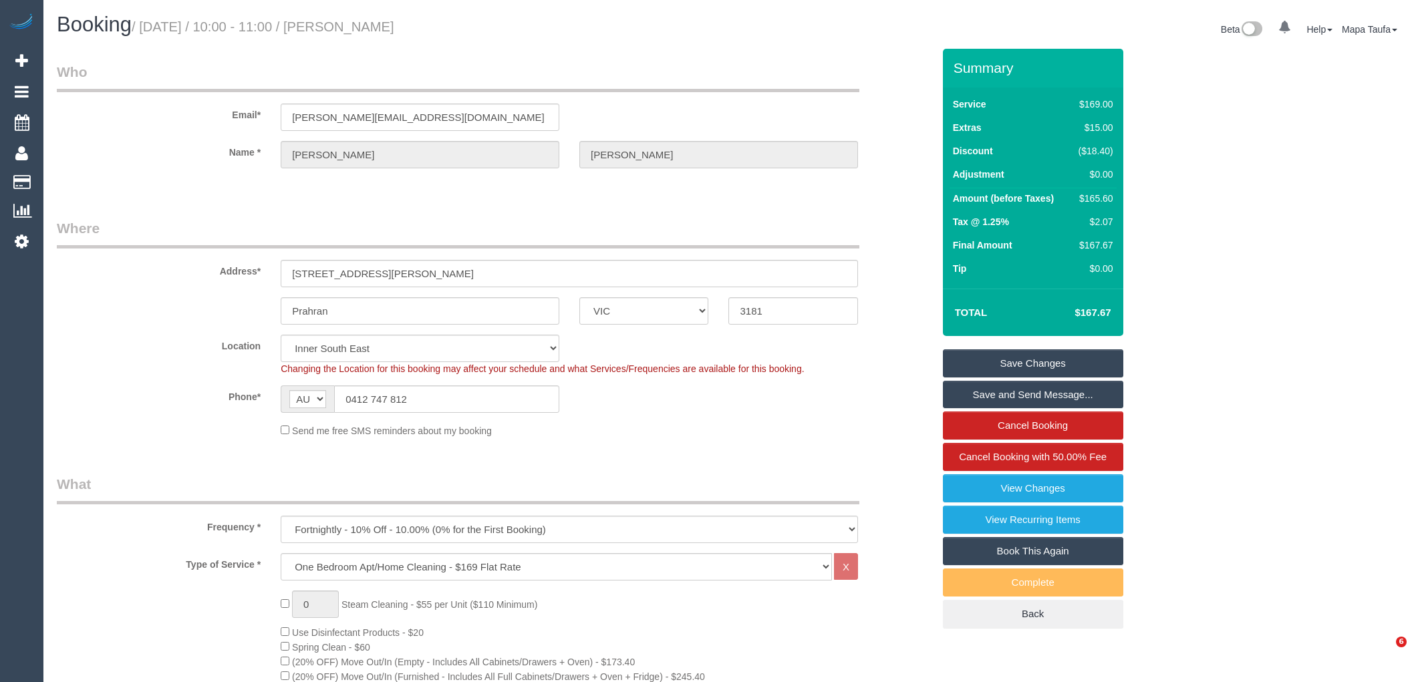
select select "object:1467"
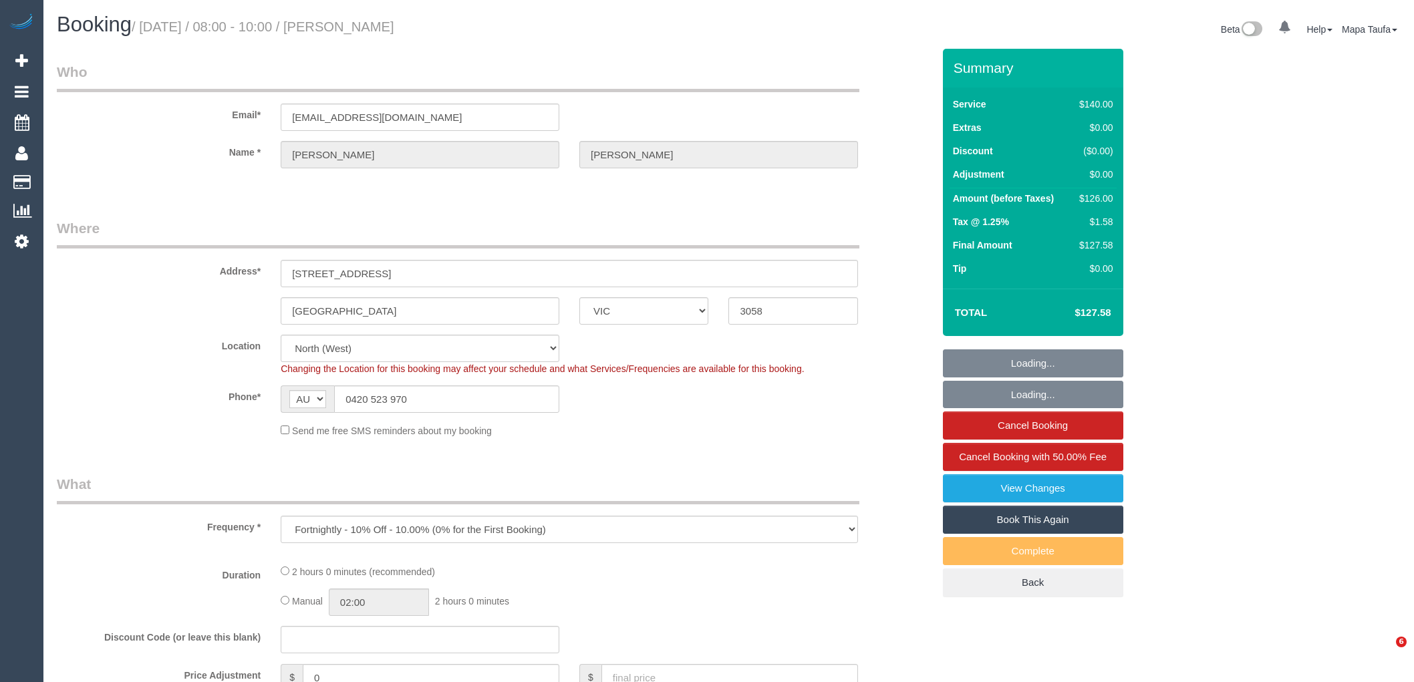
select select "VIC"
select select "number:27"
select select "number:14"
select select "number:19"
select select "number:24"
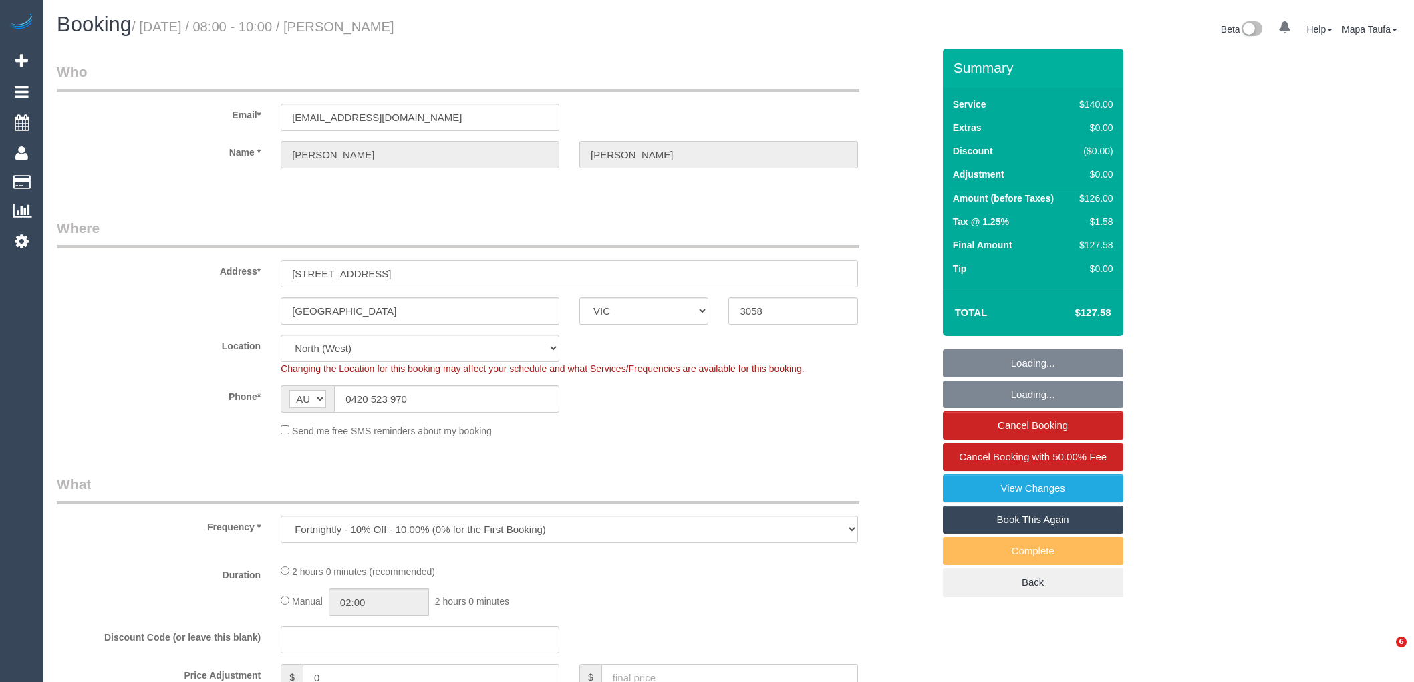
select select "number:34"
select select "number:26"
select select "object:899"
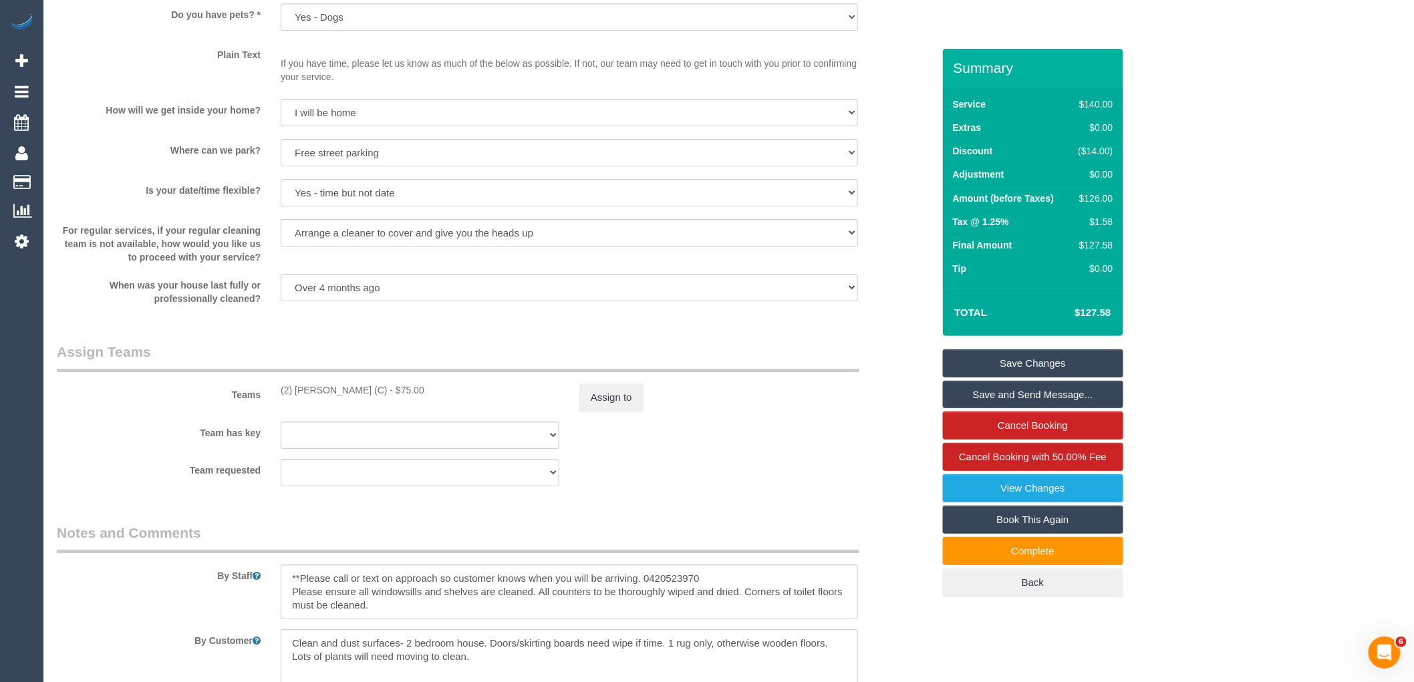
scroll to position [1980, 0]
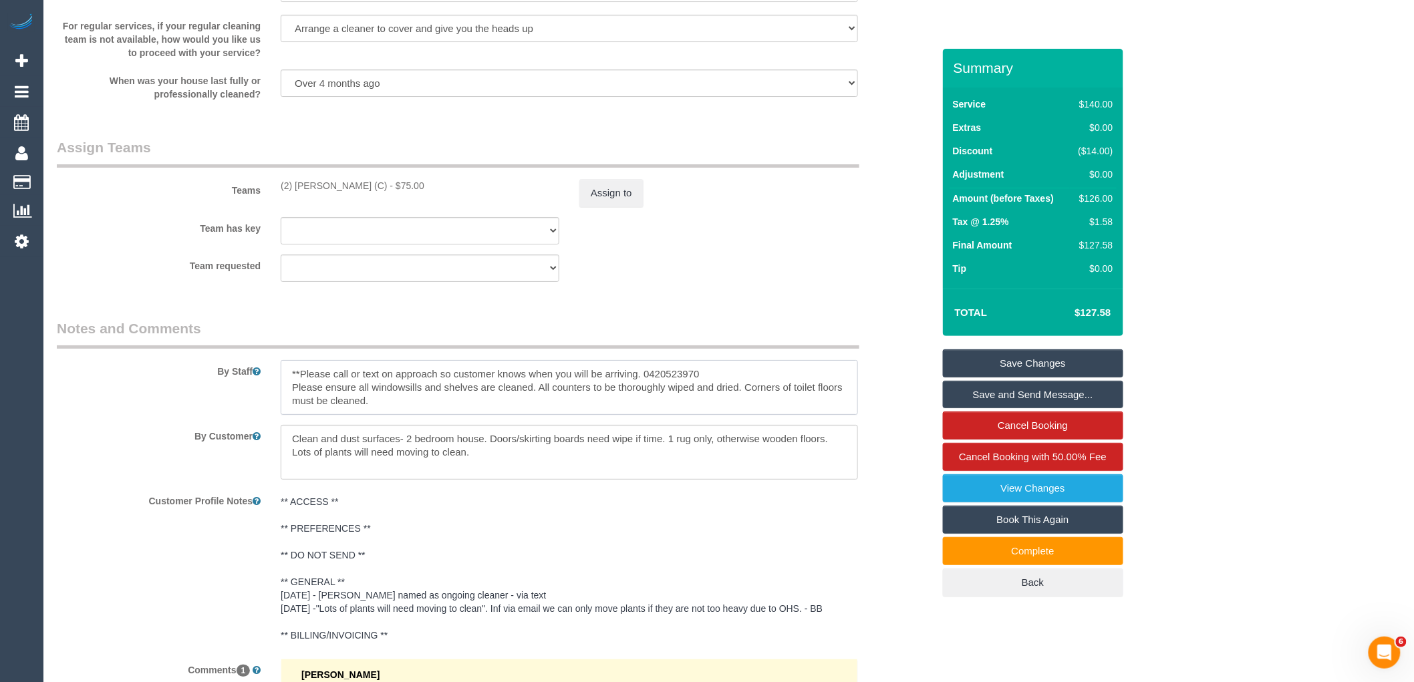
click at [677, 388] on textarea at bounding box center [569, 387] width 577 height 55
click at [677, 389] on textarea at bounding box center [569, 387] width 577 height 55
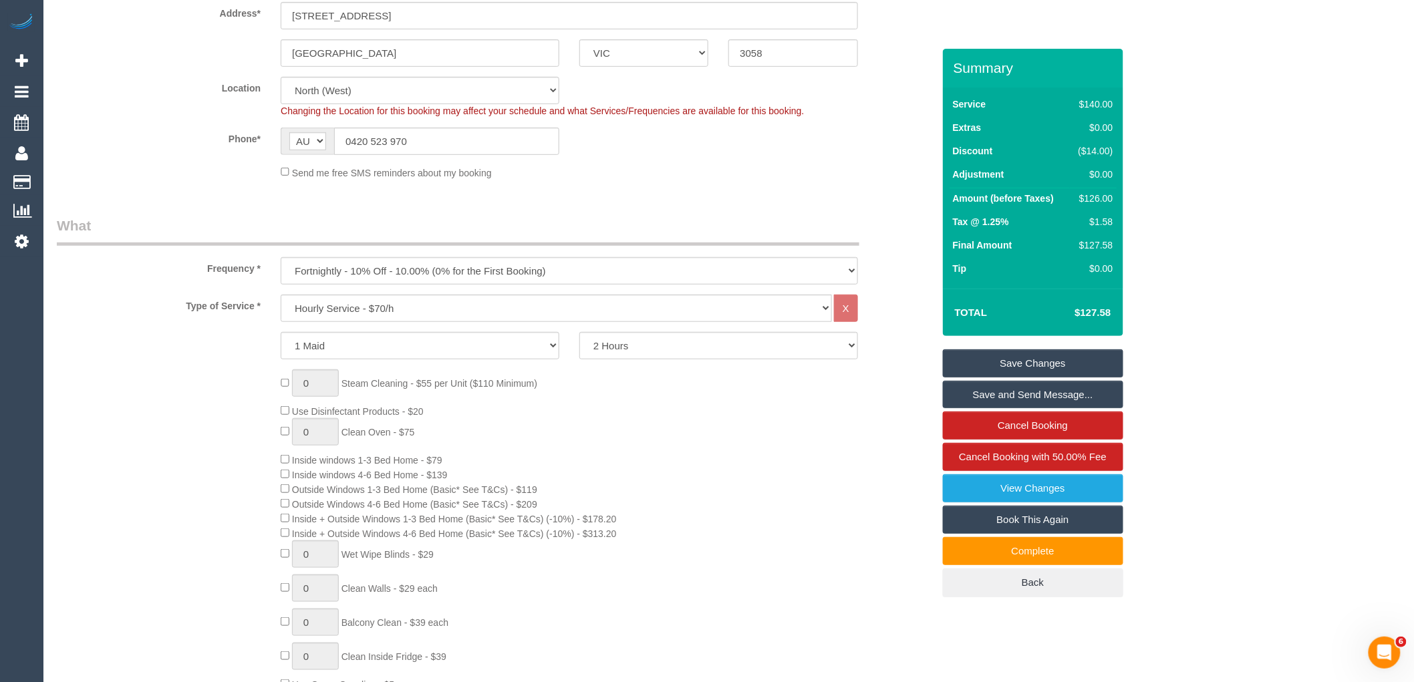
scroll to position [0, 0]
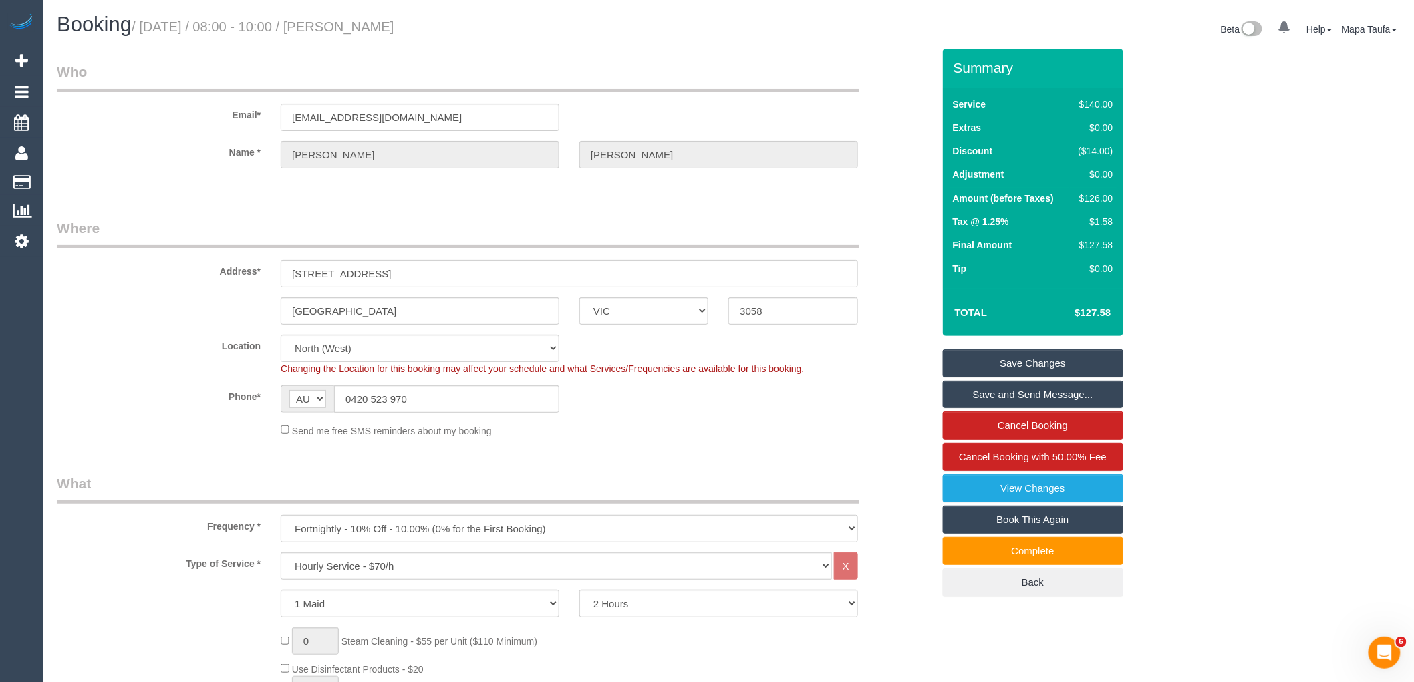
drag, startPoint x: 637, startPoint y: 372, endPoint x: 647, endPoint y: 383, distance: 15.1
click at [639, 372] on span "Changing the Location for this booking may affect your schedule and what Servic…" at bounding box center [542, 368] width 523 height 11
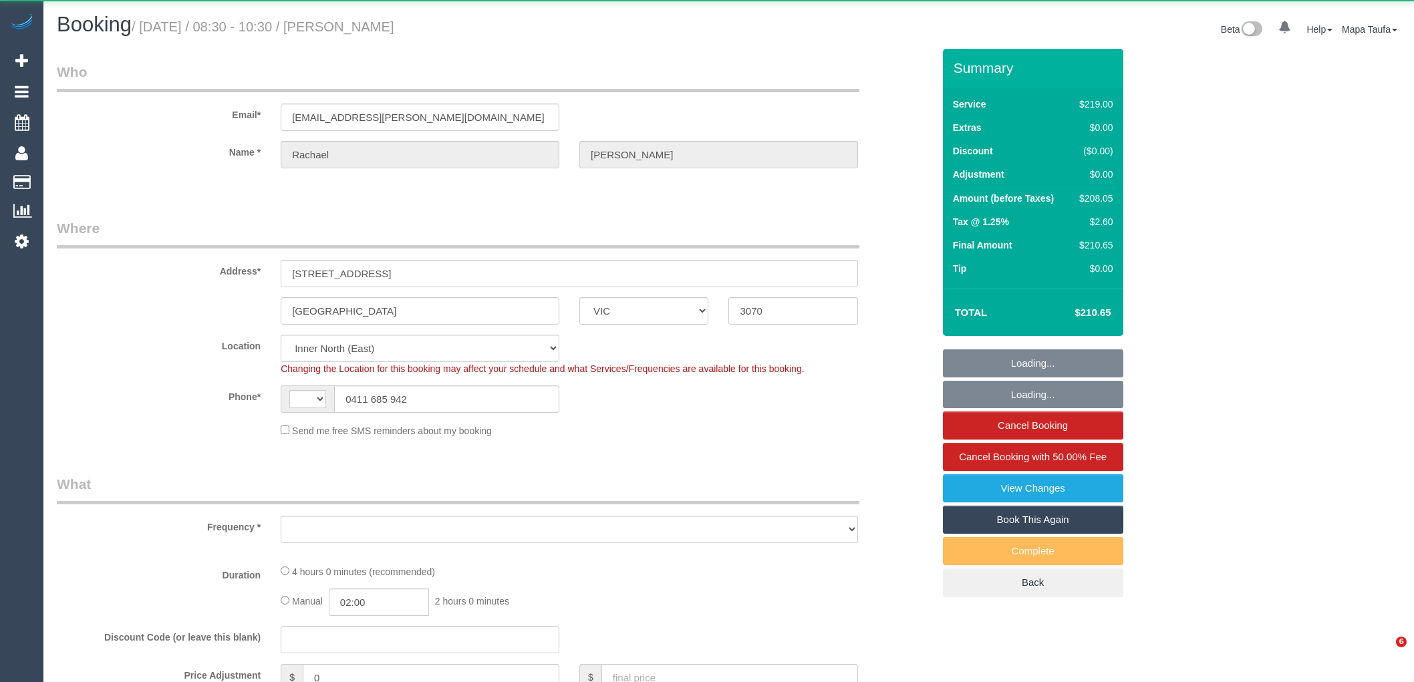
select select "VIC"
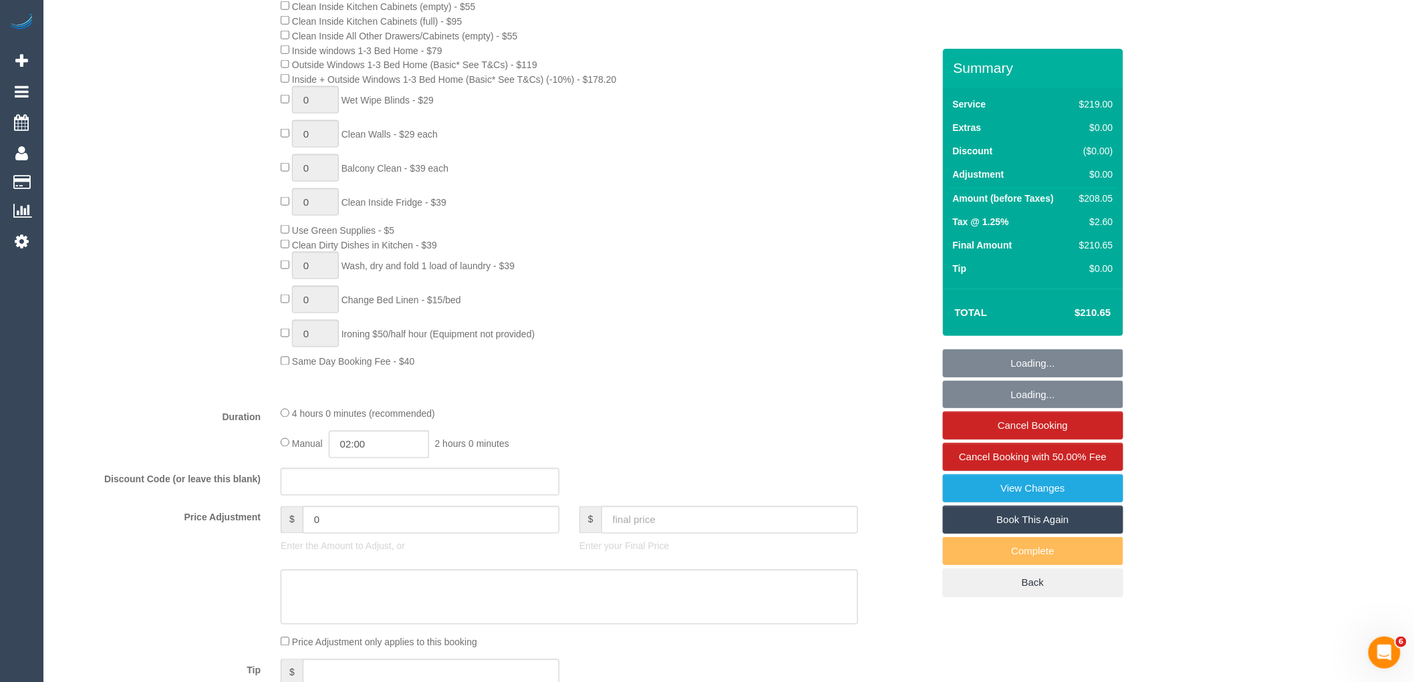
scroll to position [742, 0]
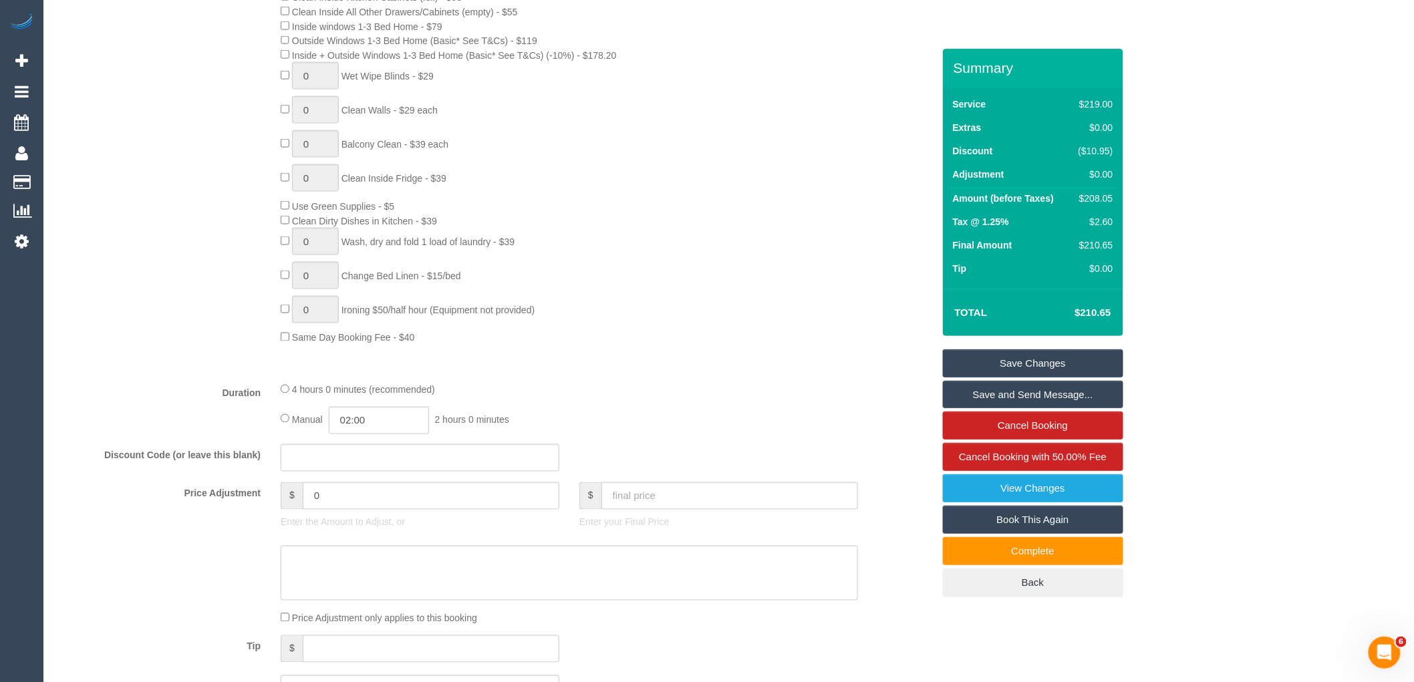
select select "string:AU"
select select "string:stripe-pm_1Po1Ob2GScqysDRVmRv4qXlX"
select select "object:1565"
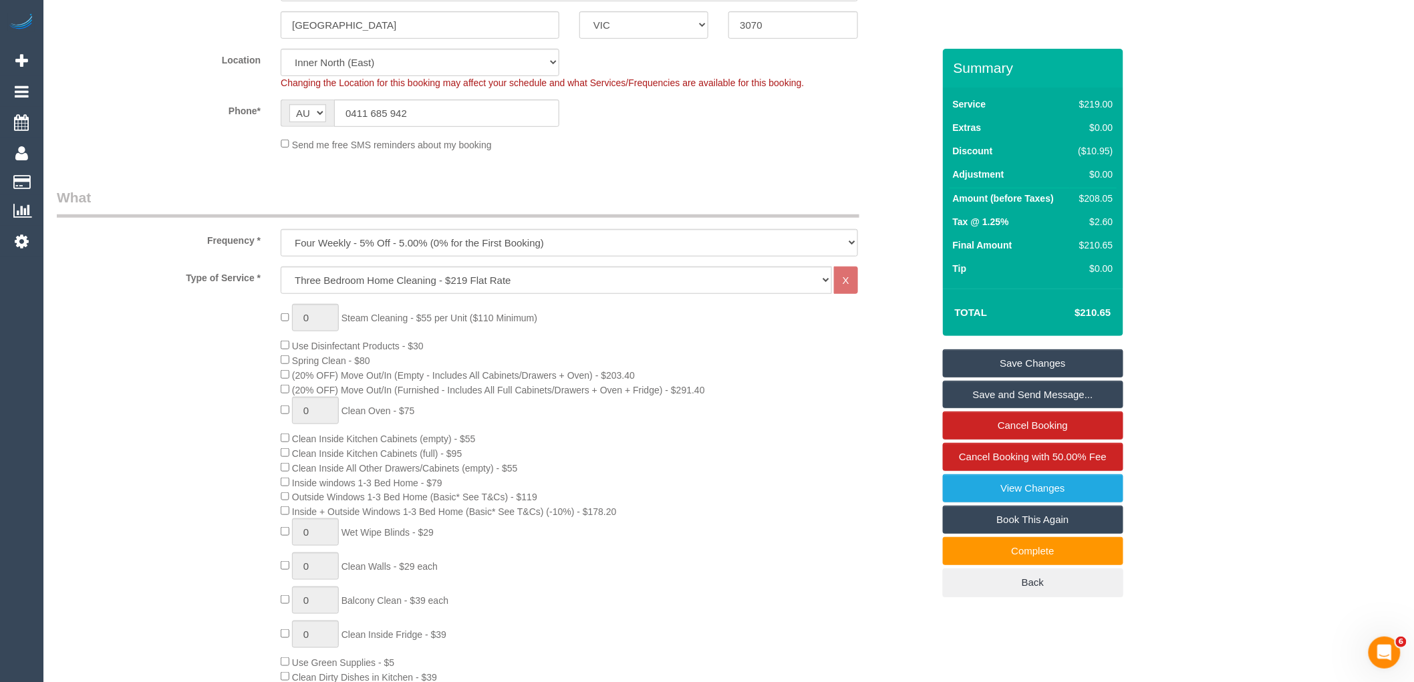
scroll to position [74, 0]
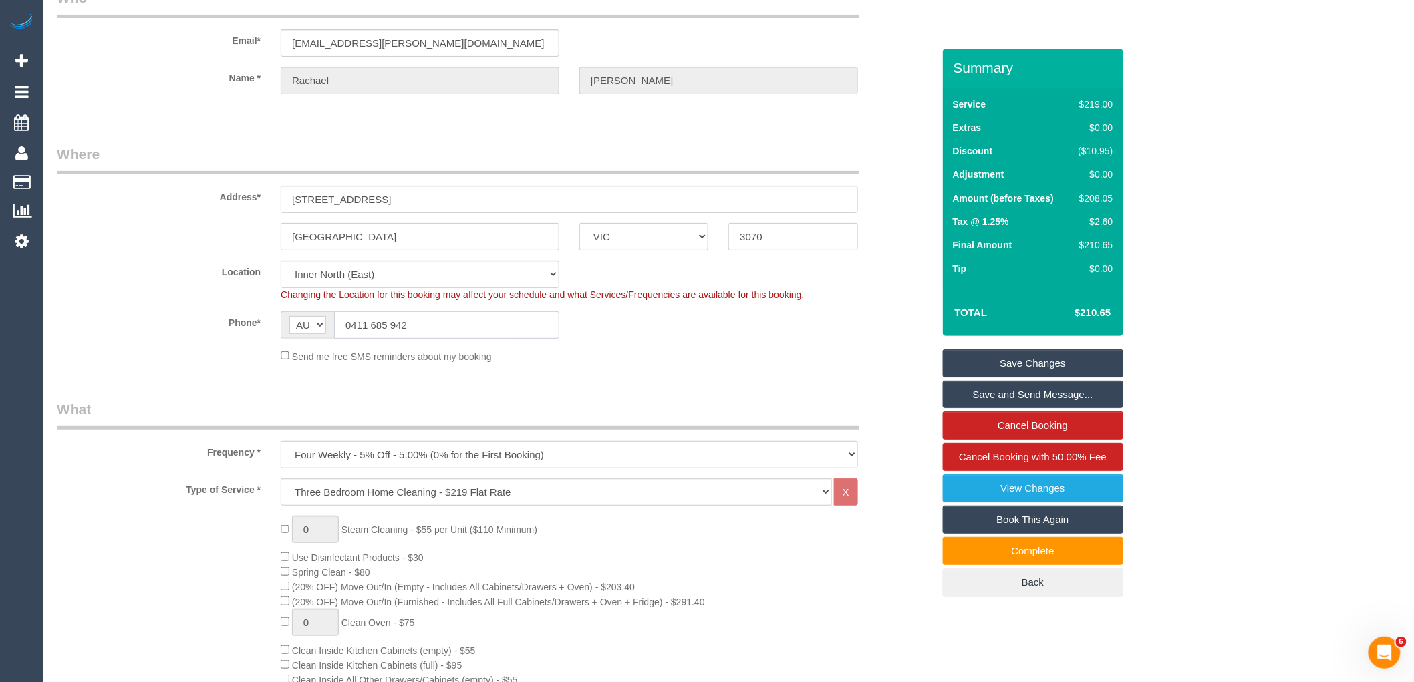
click at [398, 325] on input "0411 685 942" at bounding box center [446, 324] width 225 height 27
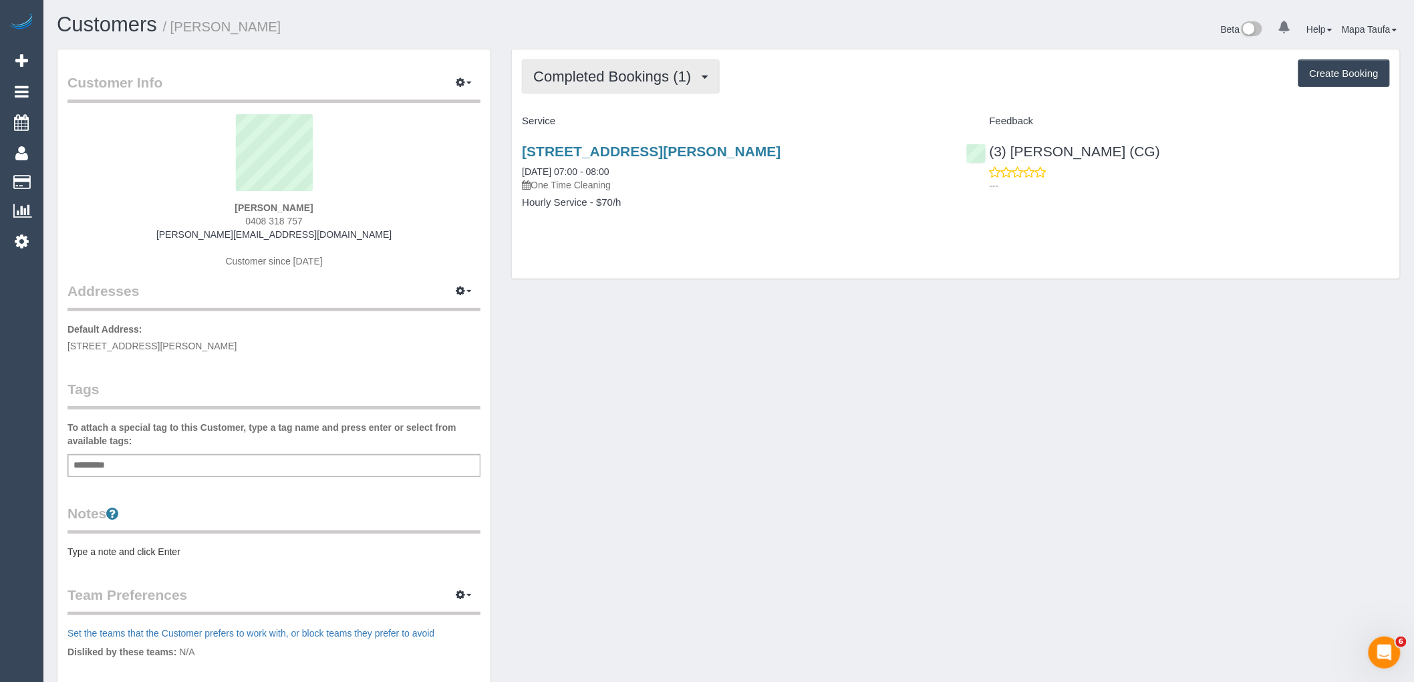
click at [621, 73] on span "Completed Bookings (1)" at bounding box center [615, 76] width 164 height 17
click at [876, 116] on h4 "Service" at bounding box center [734, 121] width 424 height 11
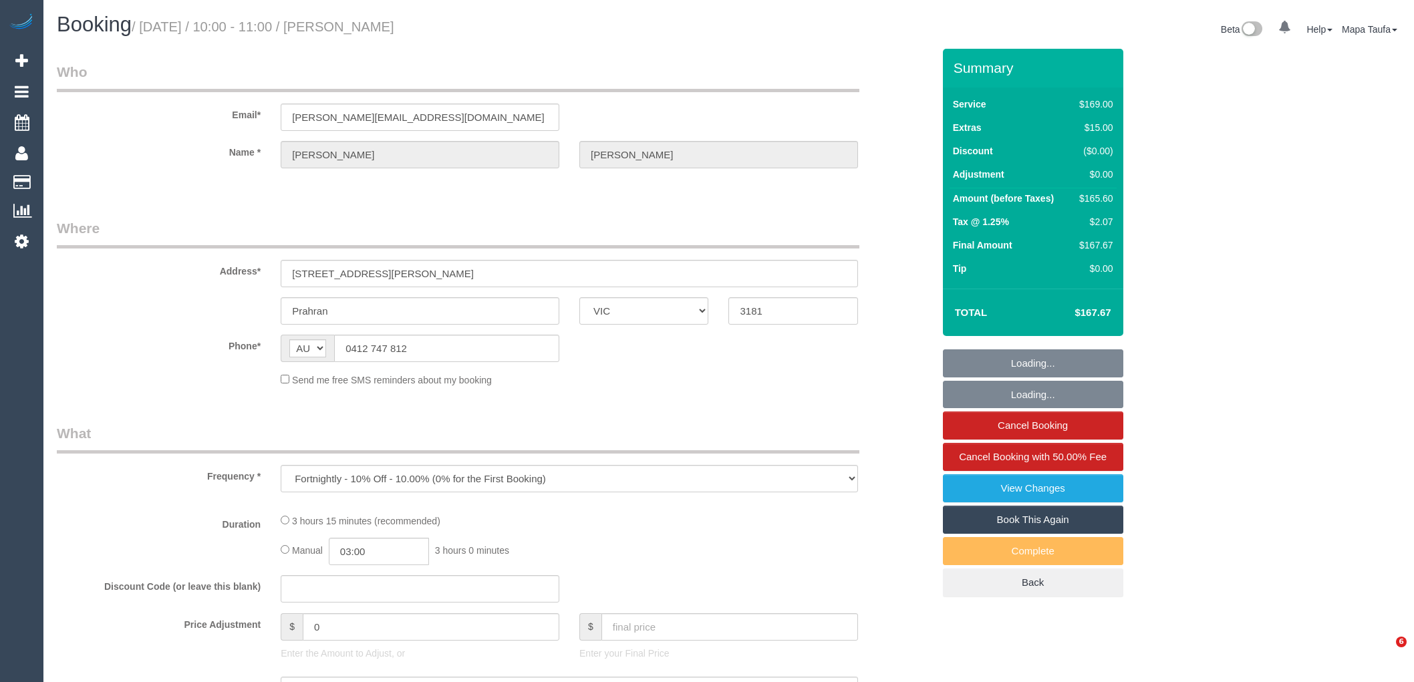
select select "VIC"
select select "string:stripe-pm_1QWqog2GScqysDRVIGukRlkV"
select select "number:28"
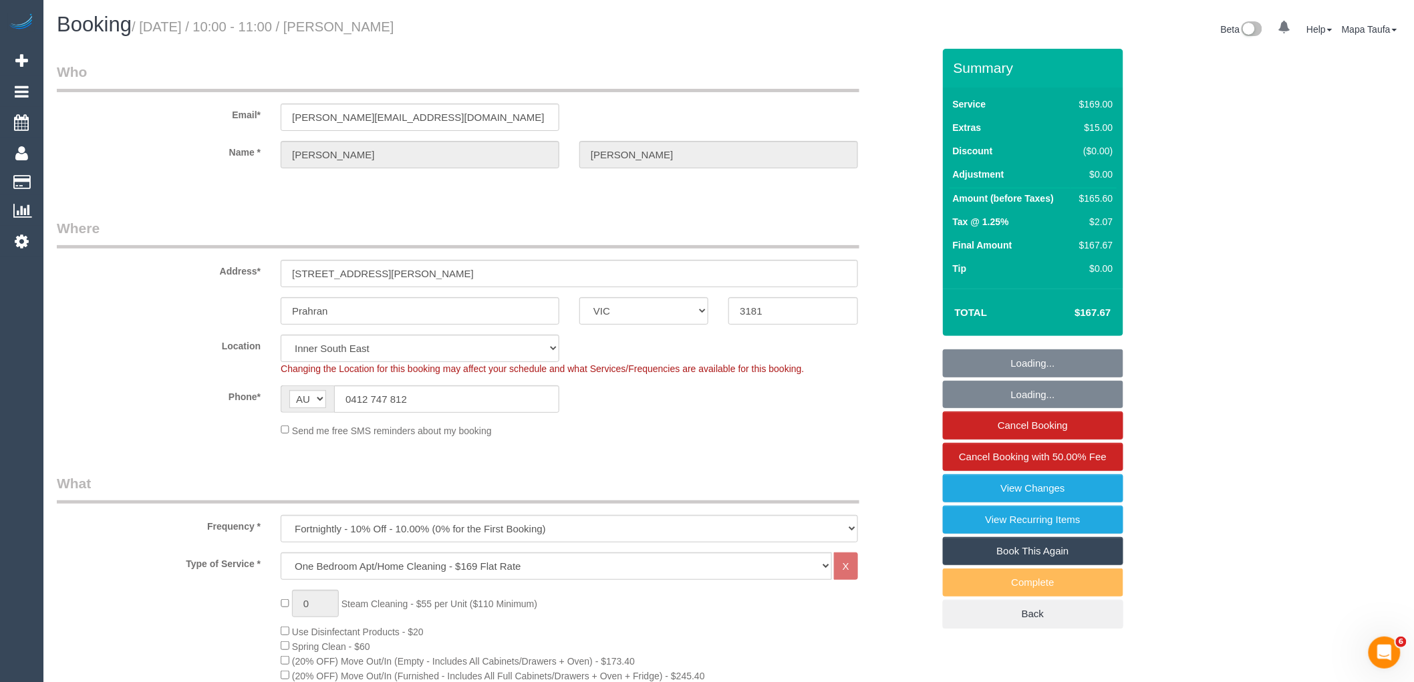
select select "object:1462"
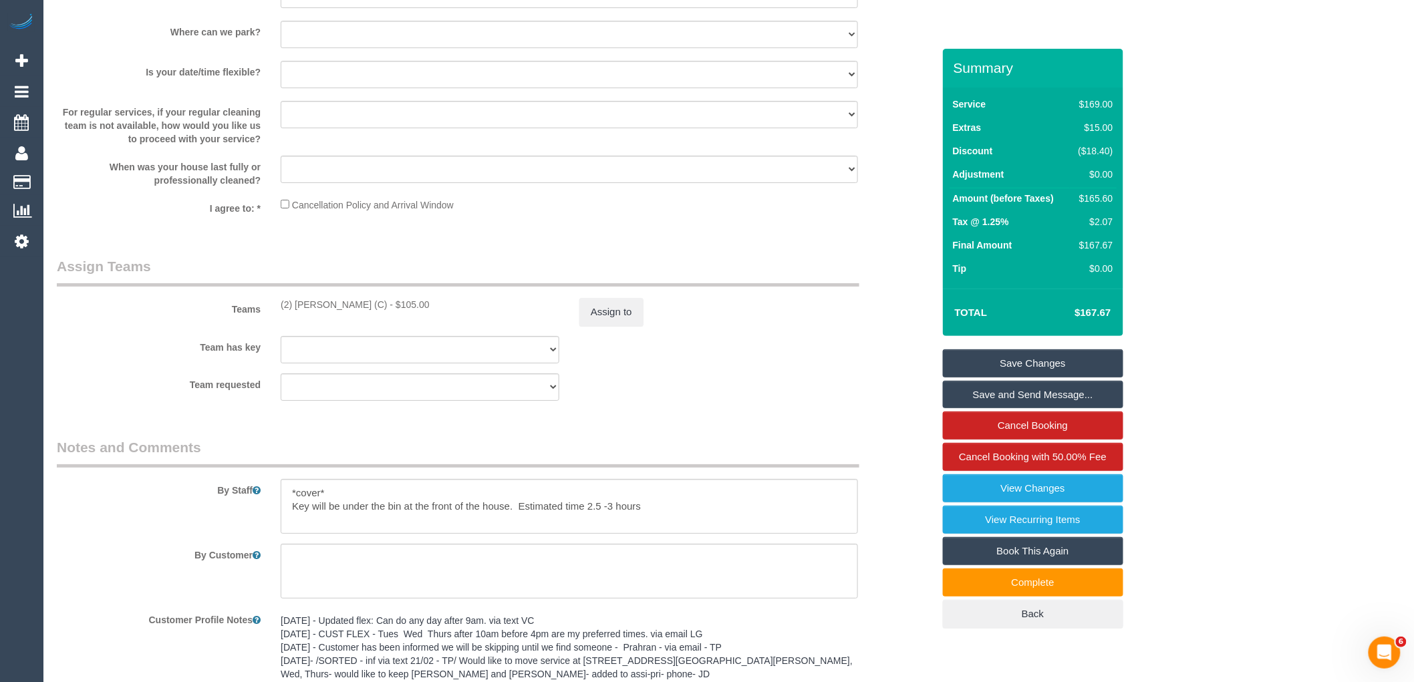
scroll to position [2008, 0]
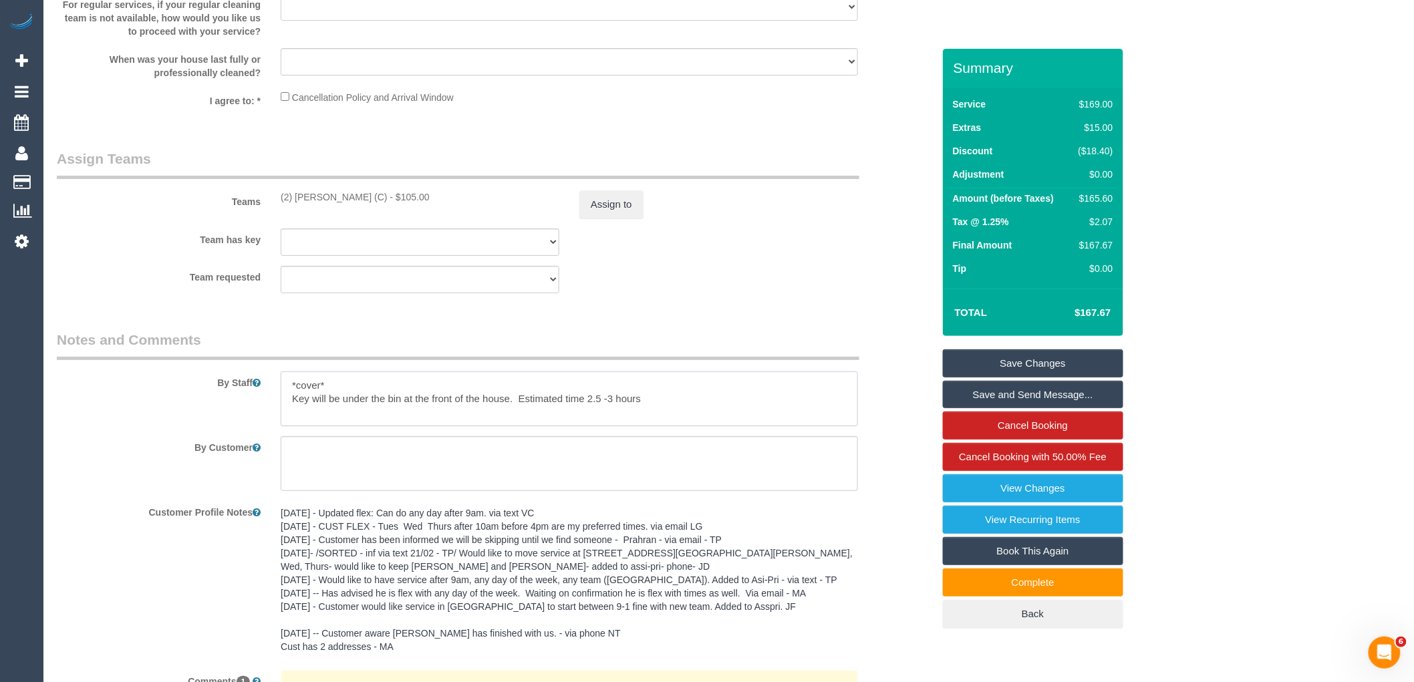
click at [452, 423] on textarea at bounding box center [569, 398] width 577 height 55
click at [506, 417] on textarea at bounding box center [569, 398] width 577 height 55
click at [512, 421] on textarea at bounding box center [569, 398] width 577 height 55
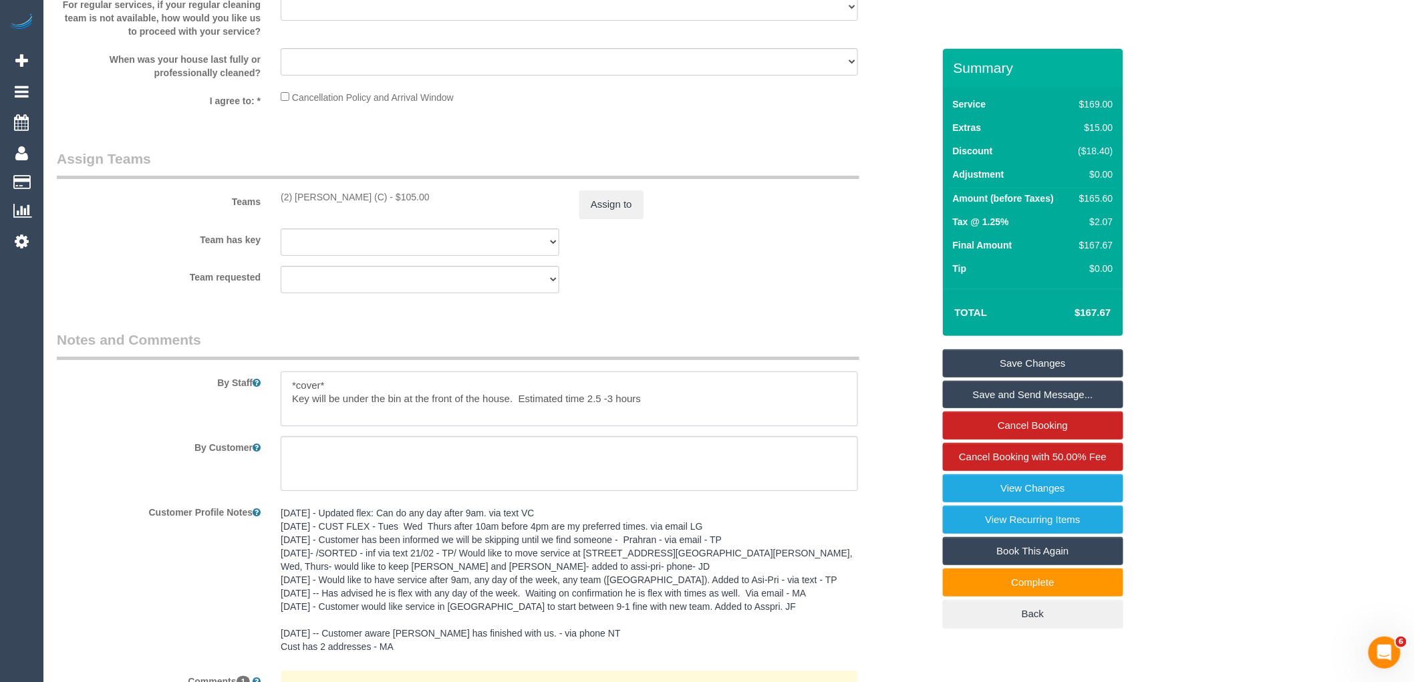
drag, startPoint x: 512, startPoint y: 418, endPoint x: 293, endPoint y: 414, distance: 219.8
click at [293, 414] on textarea at bounding box center [569, 398] width 577 height 55
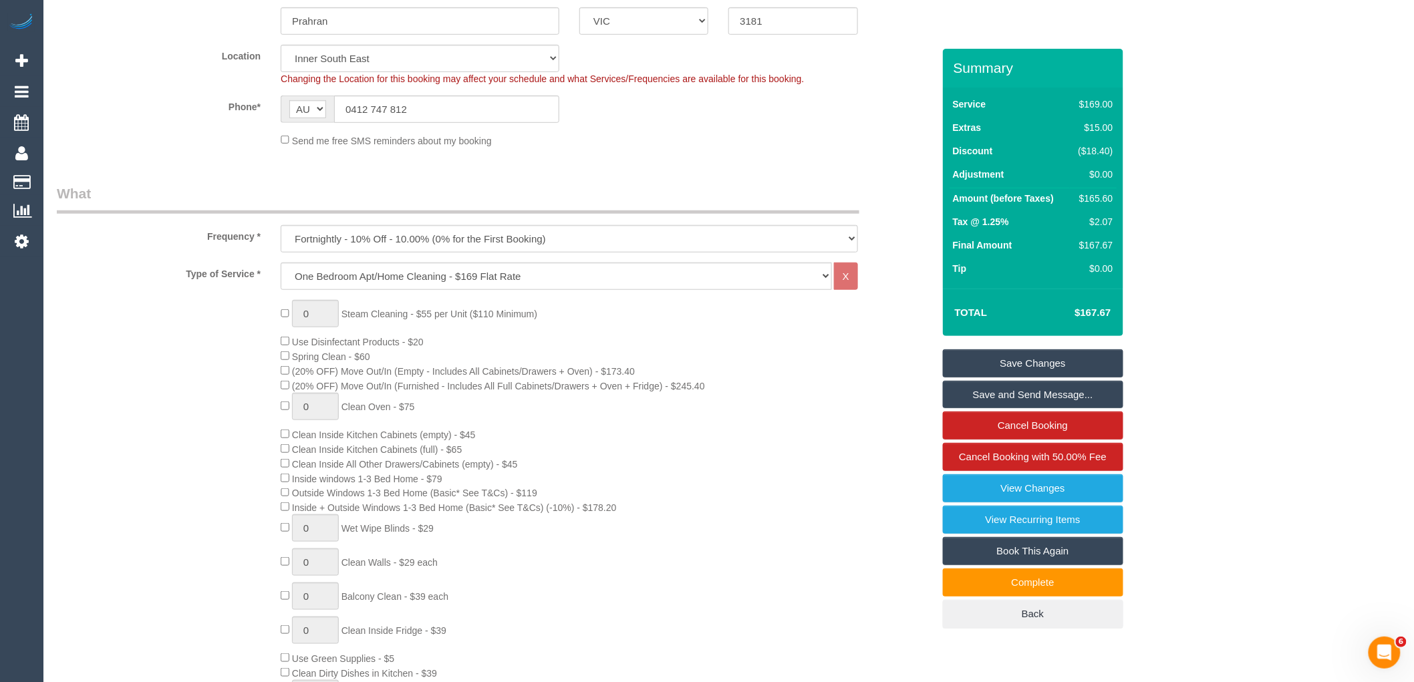
scroll to position [152, 0]
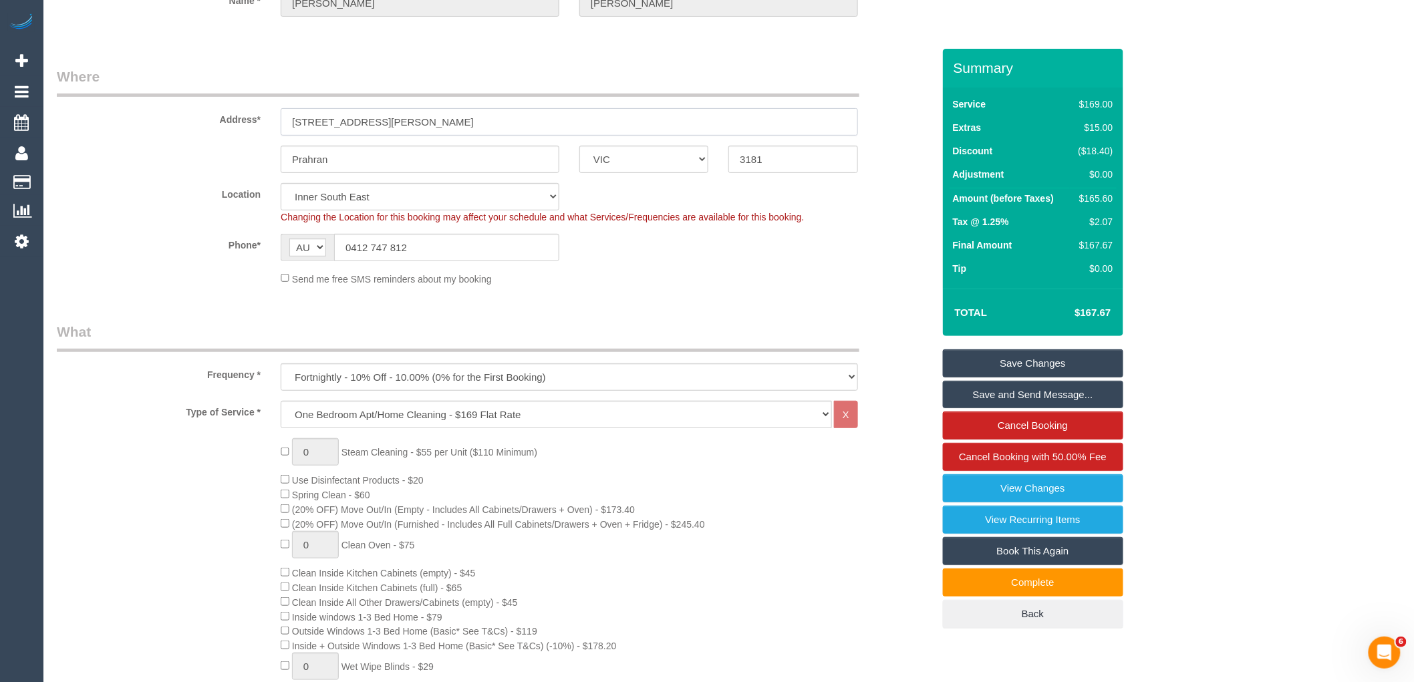
click at [406, 118] on input "45 Clifton Street" at bounding box center [569, 121] width 577 height 27
click at [406, 118] on input "[STREET_ADDRESS][PERSON_NAME]" at bounding box center [569, 121] width 577 height 27
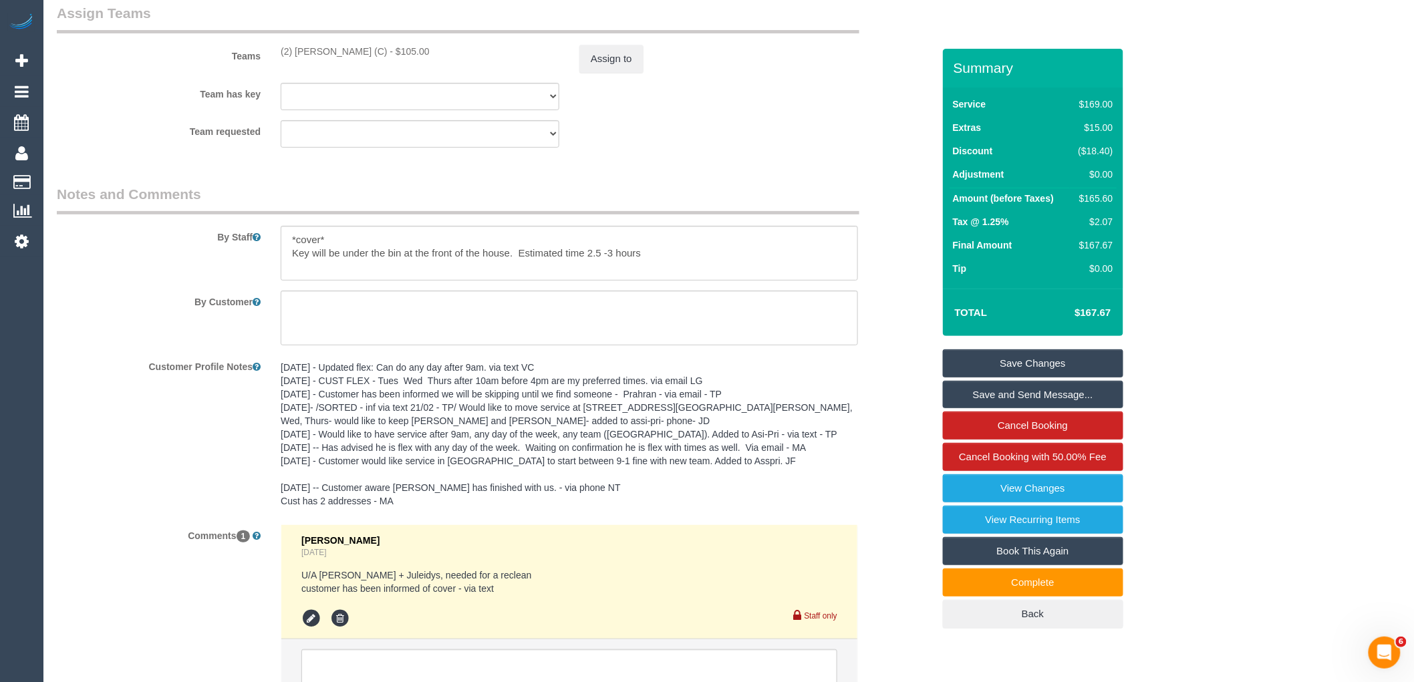
scroll to position [0, 0]
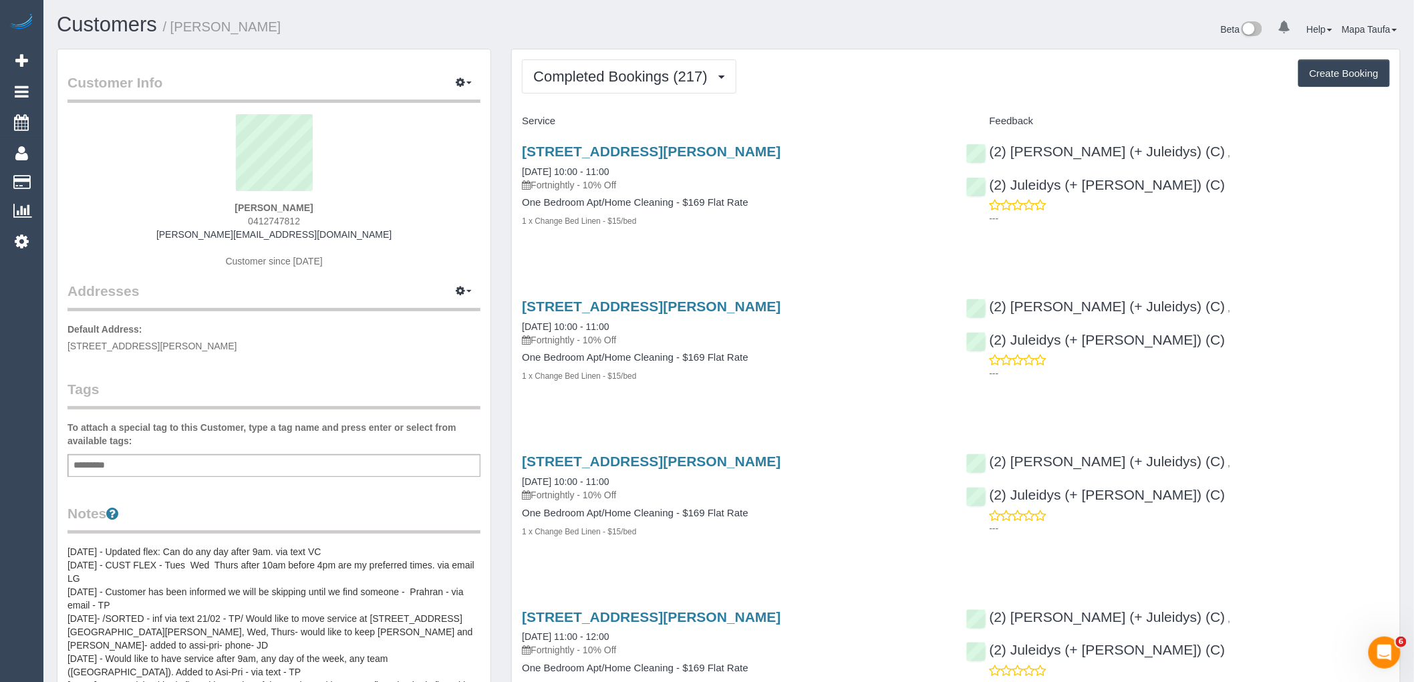
drag, startPoint x: 307, startPoint y: 218, endPoint x: 224, endPoint y: 218, distance: 82.8
click at [224, 218] on div "Gavin Willemsen 0412747812 gavin@marilynandsons.com Customer since 2016" at bounding box center [273, 197] width 413 height 167
copy span "0412747812"
click at [819, 385] on div "45 Clifton Street, Prahran, VIC 3181 19/08/2025 10:00 - 11:00 Fortnightly - 10%…" at bounding box center [734, 348] width 444 height 122
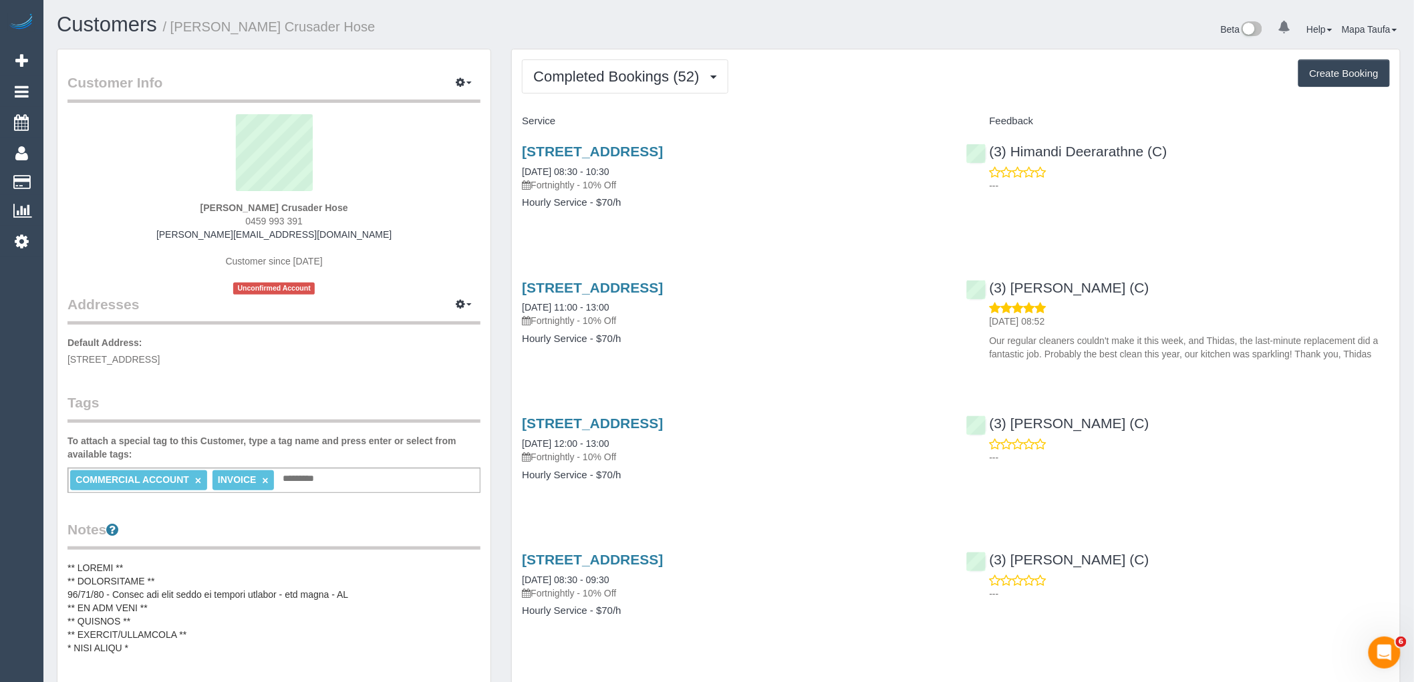
click at [588, 111] on div "Service" at bounding box center [734, 121] width 444 height 23
click at [578, 87] on button "Completed Bookings (52)" at bounding box center [625, 76] width 206 height 34
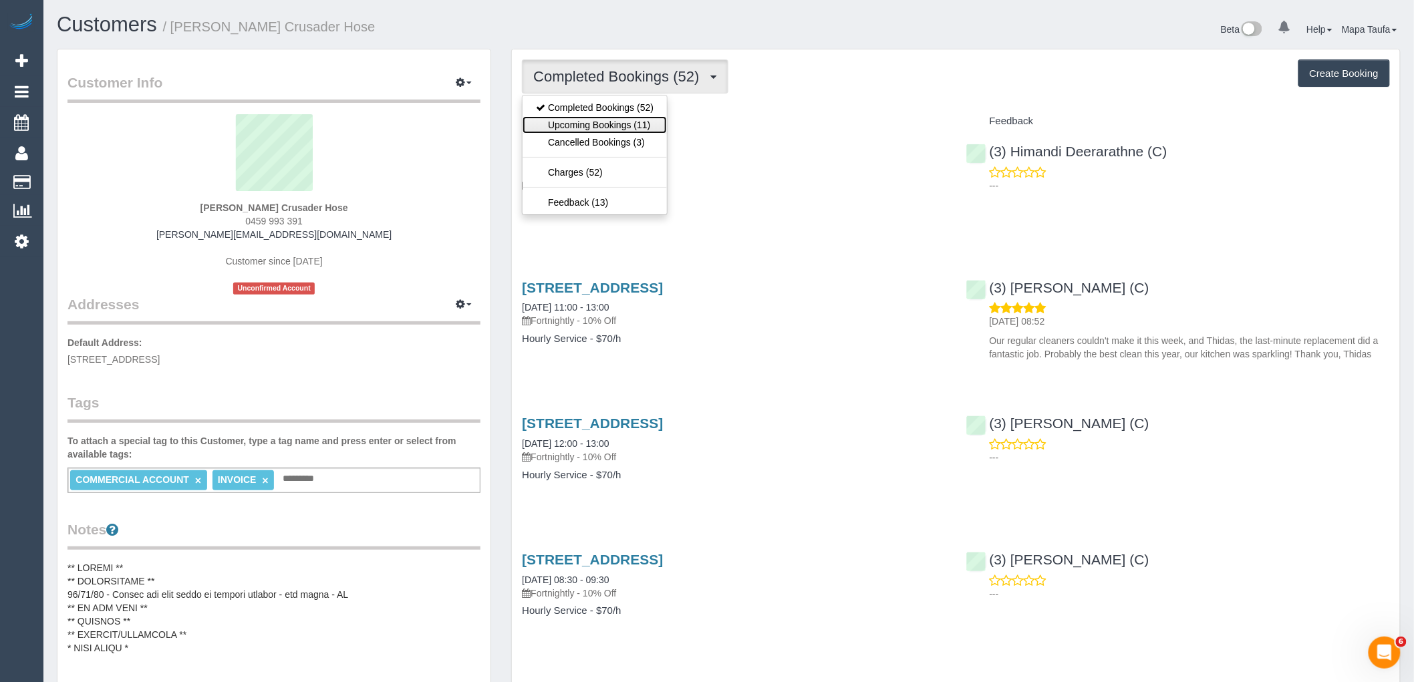
click at [579, 128] on link "Upcoming Bookings (11)" at bounding box center [594, 124] width 144 height 17
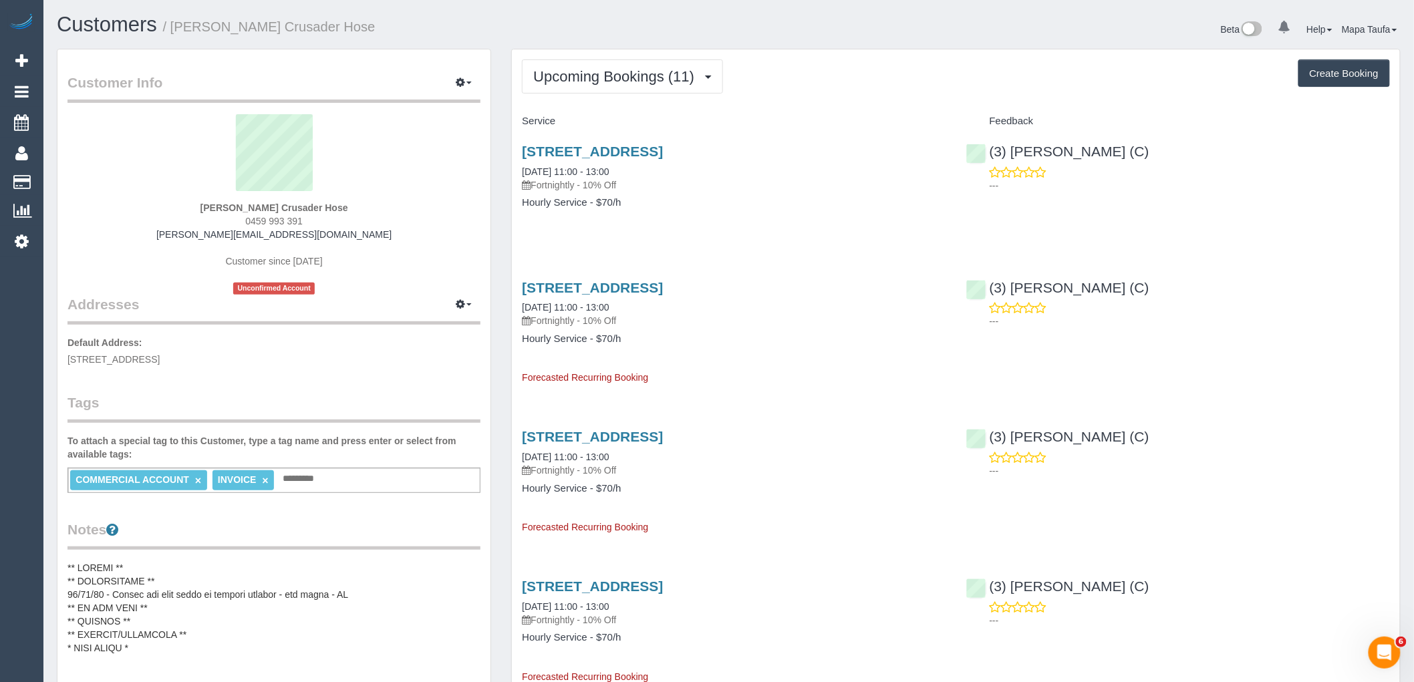
drag, startPoint x: 321, startPoint y: 218, endPoint x: 190, endPoint y: 203, distance: 131.8
click at [191, 203] on div "Silva Fero Crusader Hose 0459 993 391 silva@crusaderhose.com.au Customer since …" at bounding box center [273, 204] width 413 height 180
click at [332, 214] on div "Silva Fero Crusader Hose 0459 993 391 silva@crusaderhose.com.au Customer since …" at bounding box center [273, 204] width 413 height 180
drag, startPoint x: 309, startPoint y: 219, endPoint x: 212, endPoint y: 214, distance: 97.0
click at [212, 214] on div "Silva Fero Crusader Hose 0459 993 391 silva@crusaderhose.com.au Customer since …" at bounding box center [273, 204] width 413 height 180
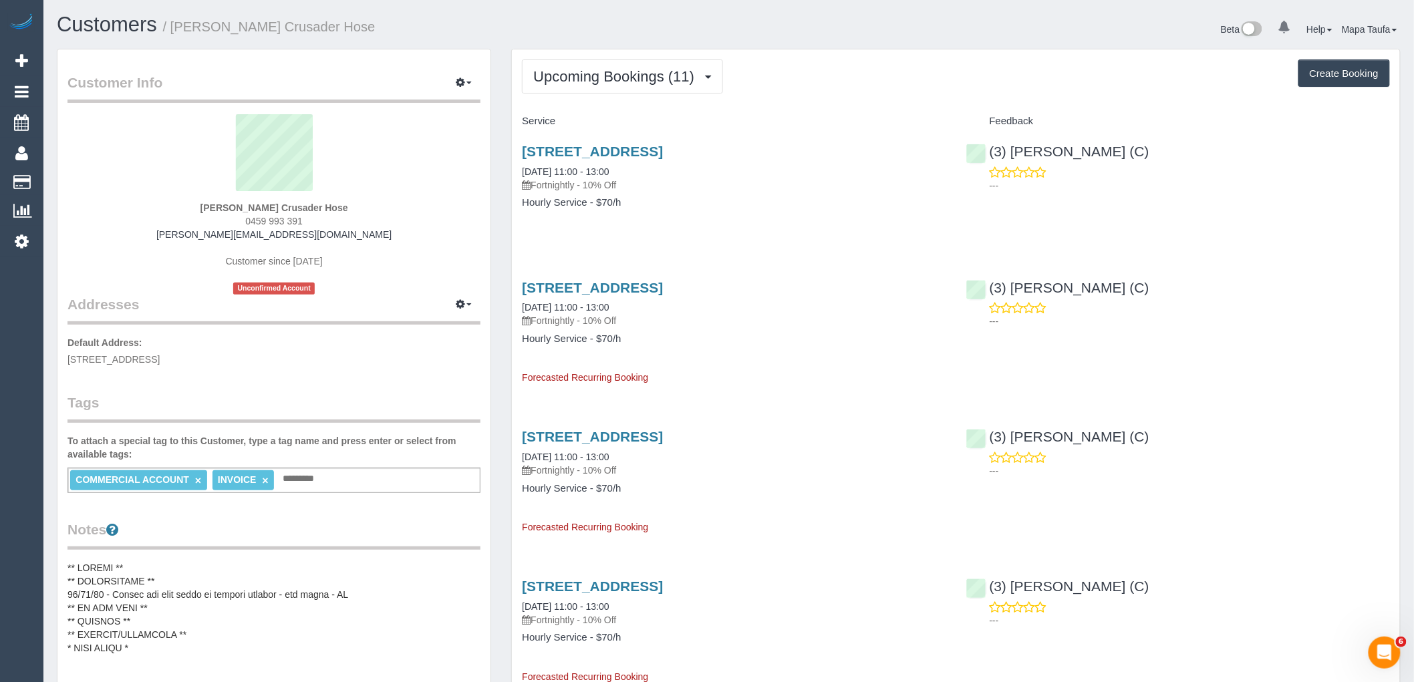
click at [429, 171] on sui-profile-pic at bounding box center [273, 157] width 393 height 87
drag, startPoint x: 314, startPoint y: 220, endPoint x: 239, endPoint y: 218, distance: 74.9
click at [239, 218] on div "Silva Fero Crusader Hose 0459 993 391 silva@crusaderhose.com.au Customer since …" at bounding box center [273, 204] width 413 height 180
copy span "0459 993 391"
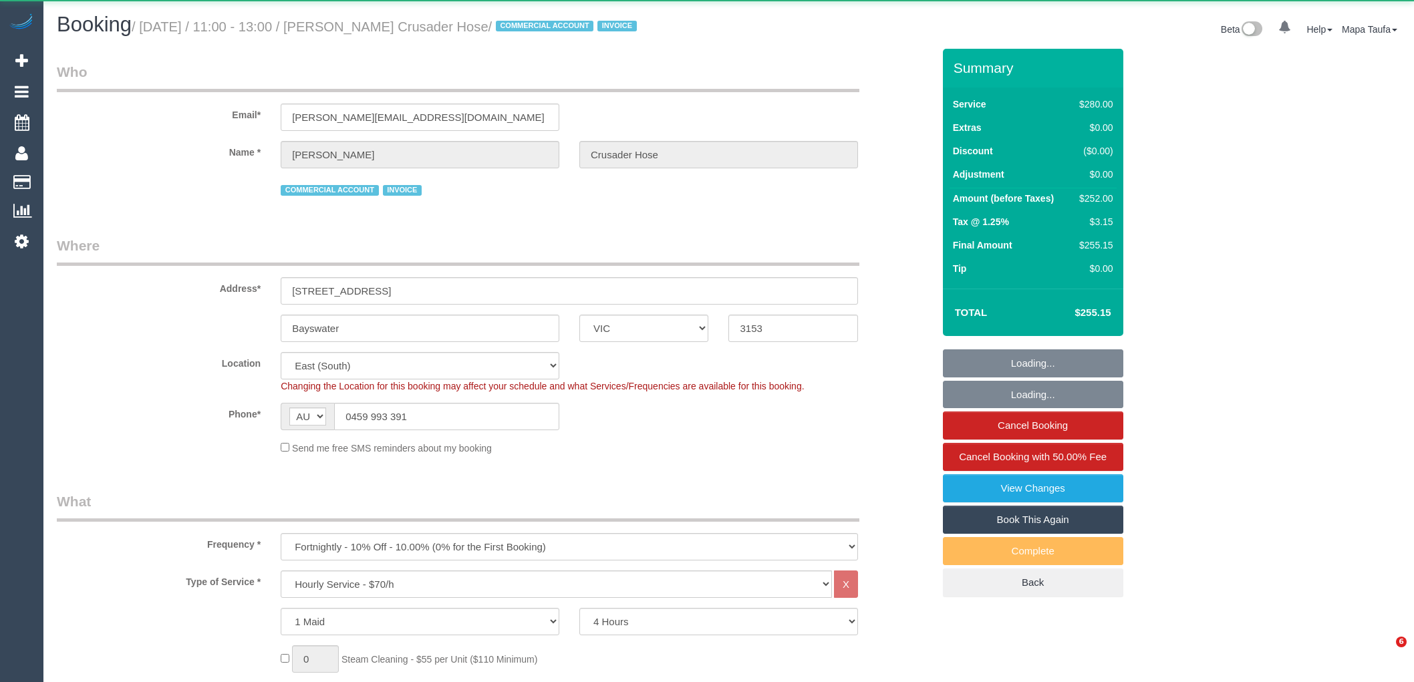
select select "VIC"
select select "240"
select select "number:28"
select select "number:14"
select select "number:19"
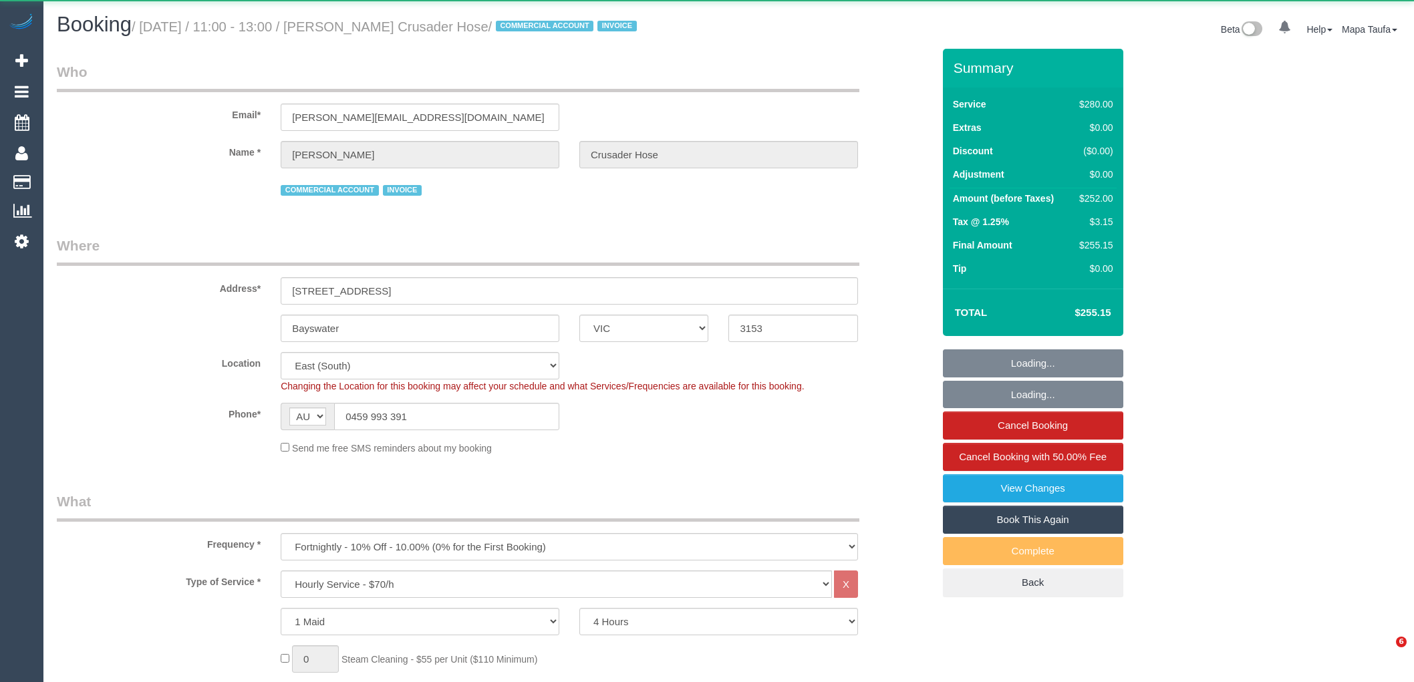
select select "number:36"
select select "number:35"
select select "object:872"
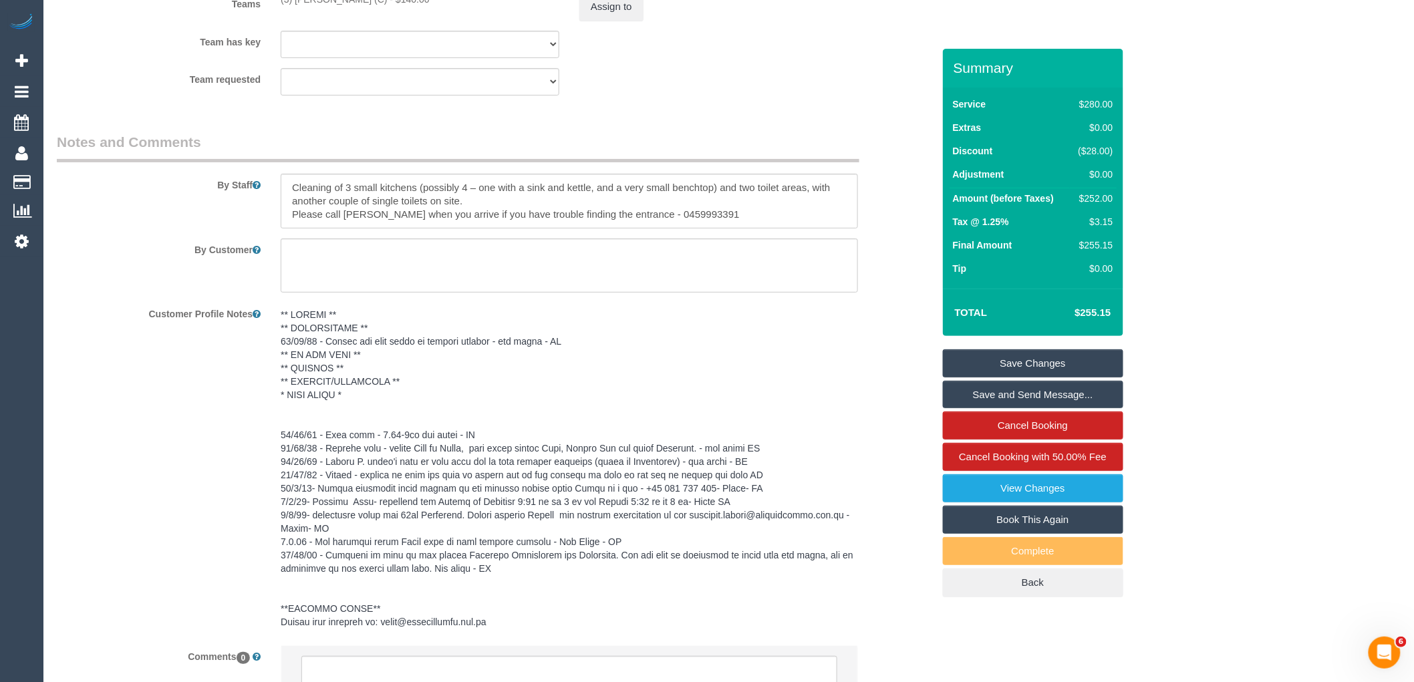
scroll to position [1877, 0]
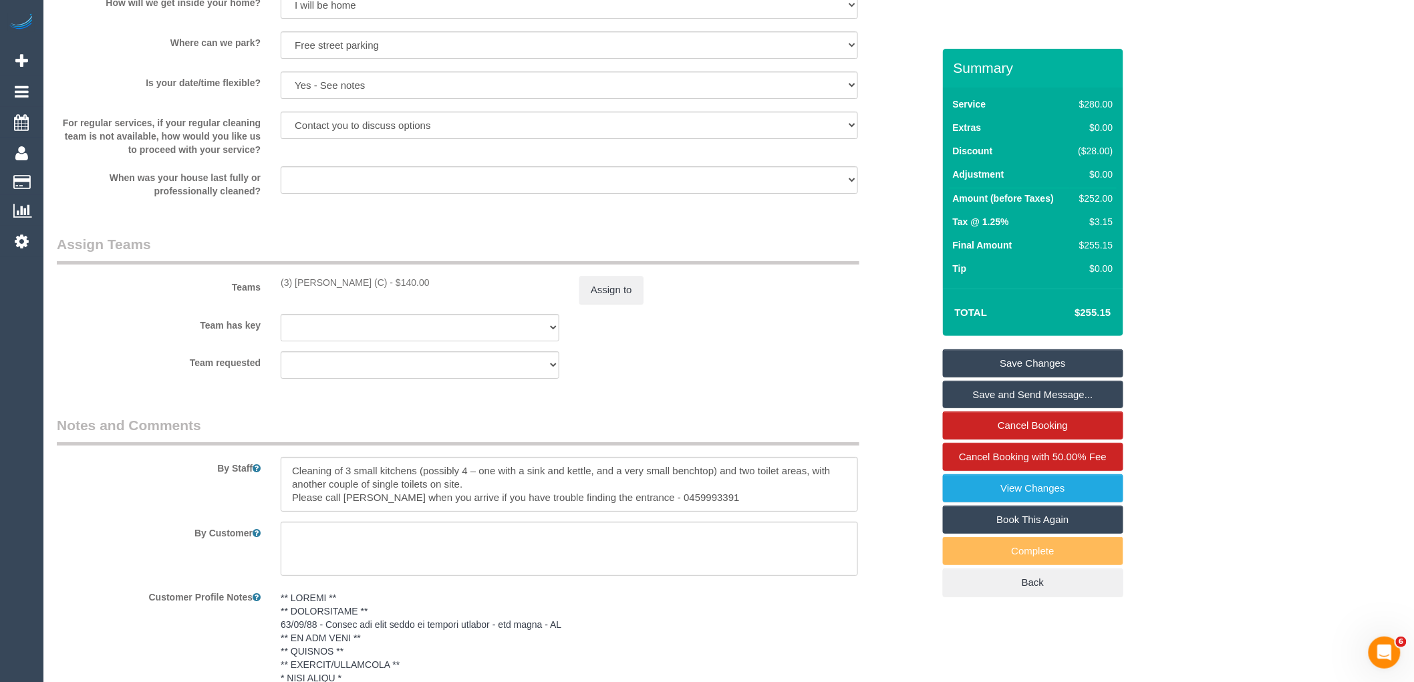
drag, startPoint x: 408, startPoint y: 292, endPoint x: 296, endPoint y: 297, distance: 111.7
click at [296, 289] on div "(3) [PERSON_NAME] (C) - $140.00" at bounding box center [420, 282] width 279 height 13
copy div "[PERSON_NAME] (C"
click at [606, 304] on button "Assign to" at bounding box center [611, 290] width 64 height 28
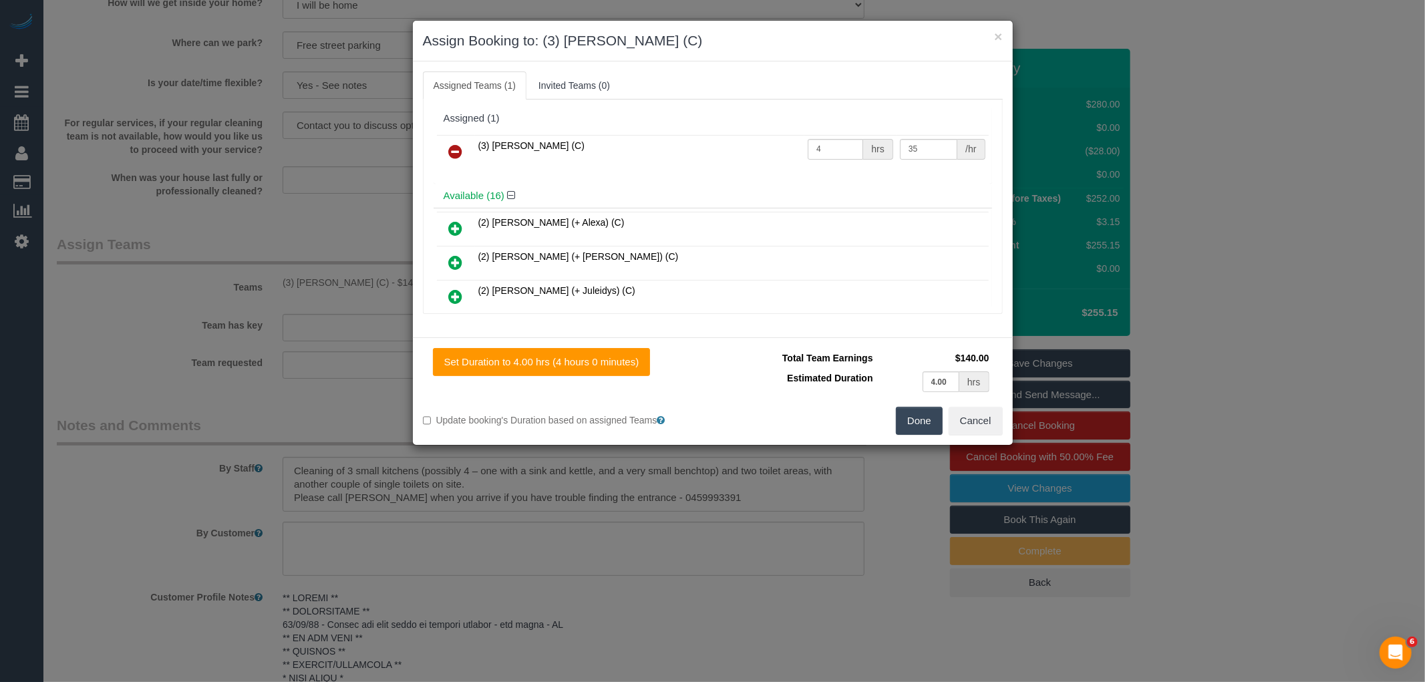
click at [456, 145] on icon at bounding box center [456, 152] width 14 height 16
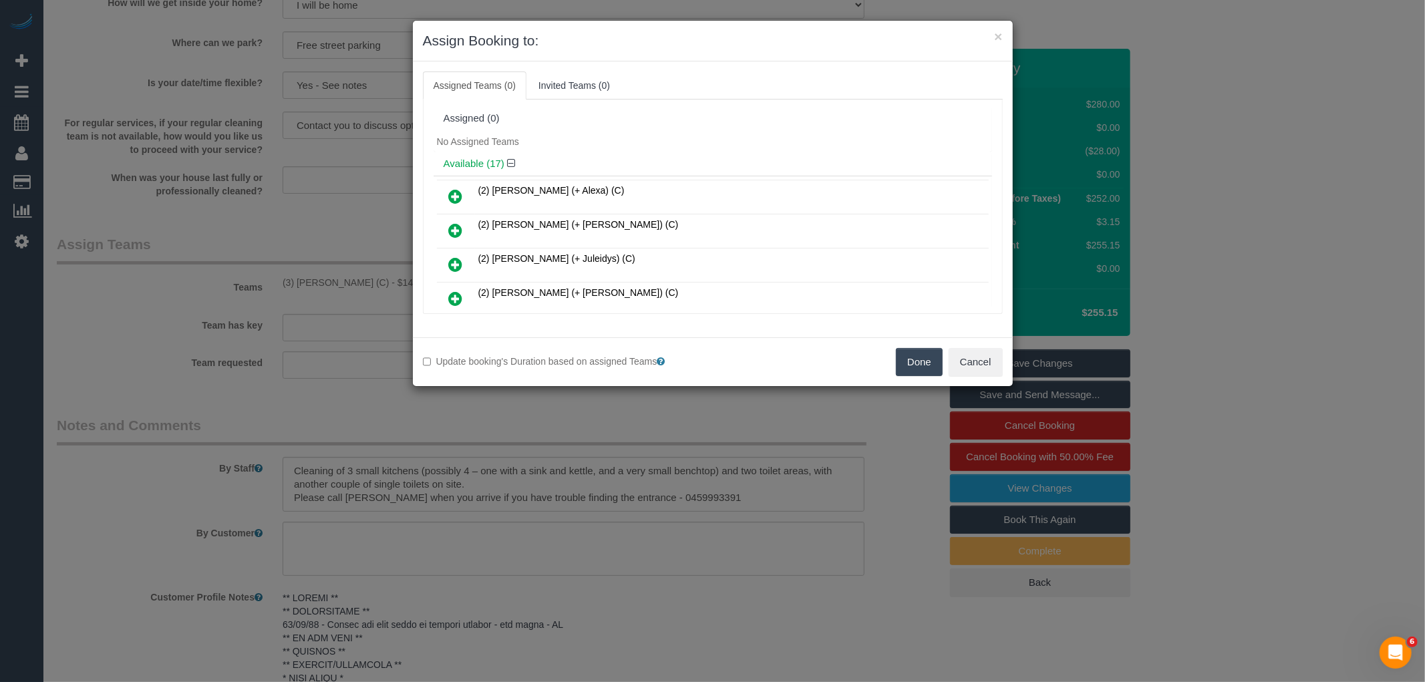
click at [911, 361] on button "Done" at bounding box center [919, 362] width 47 height 28
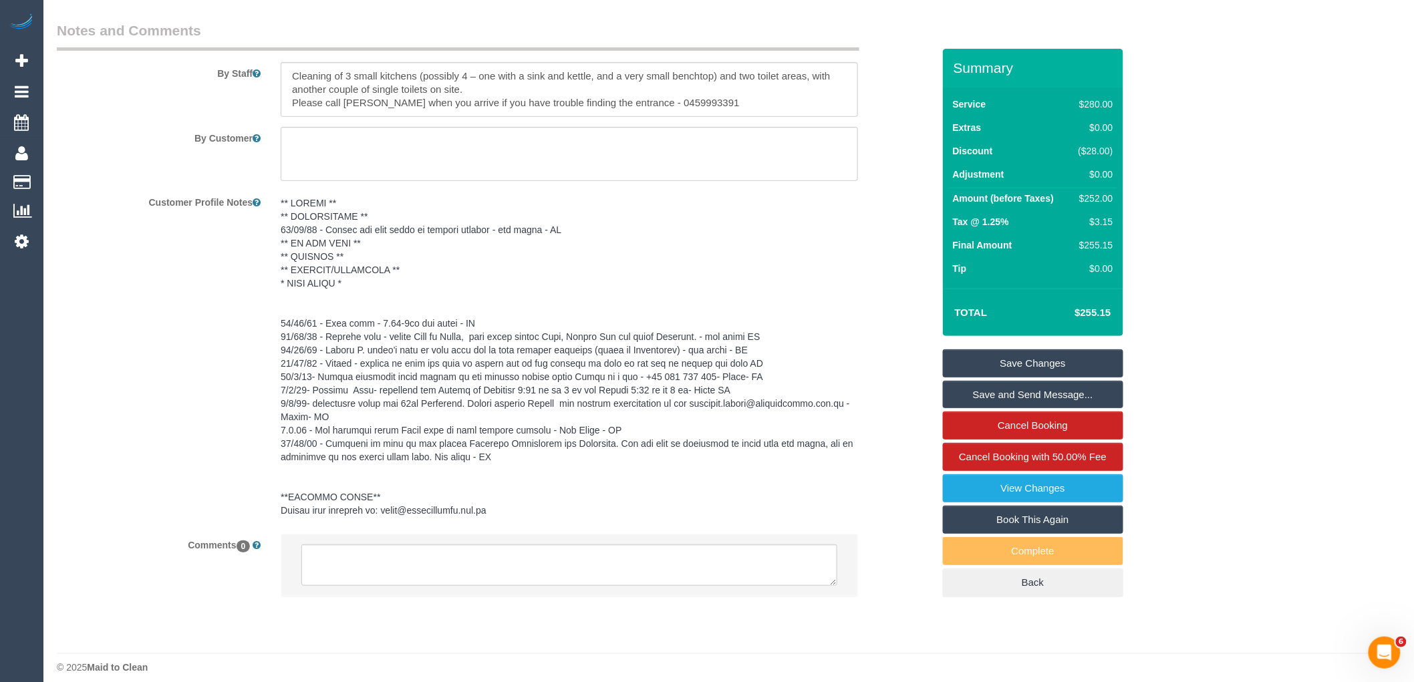
scroll to position [2299, 0]
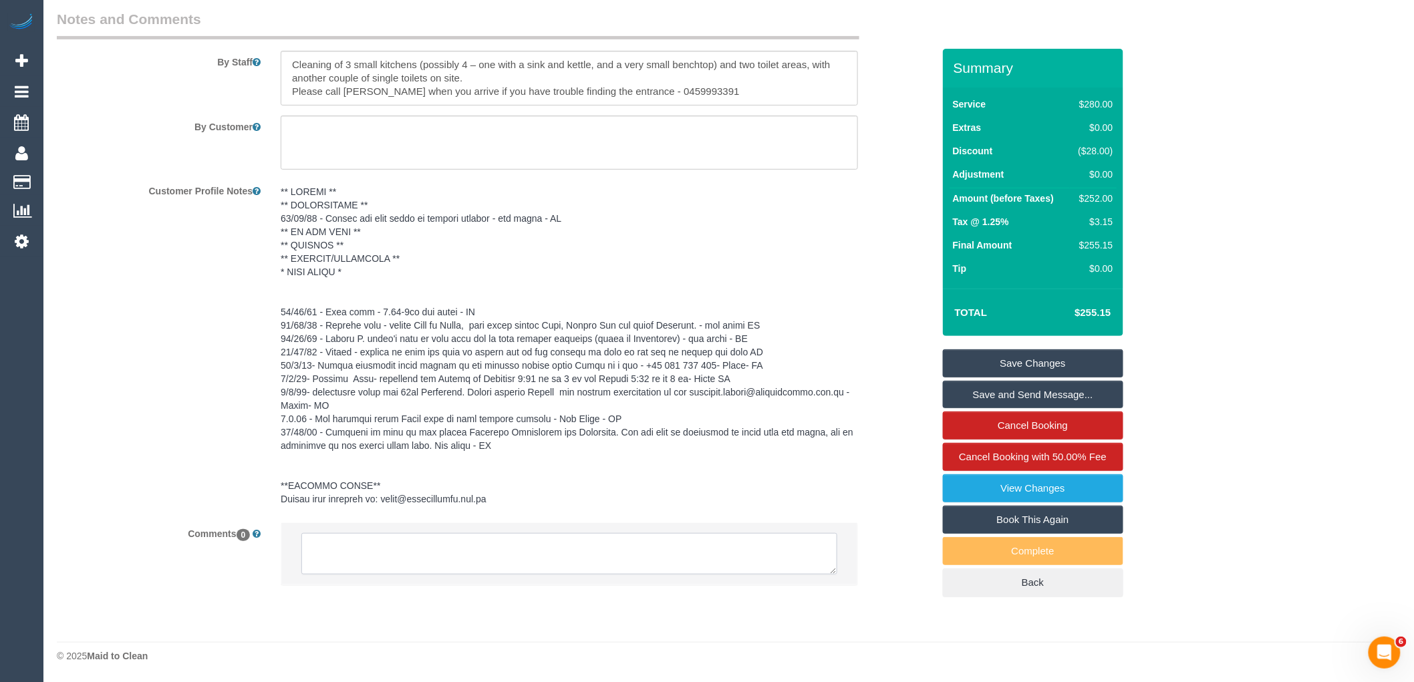
click at [362, 552] on textarea at bounding box center [569, 553] width 536 height 41
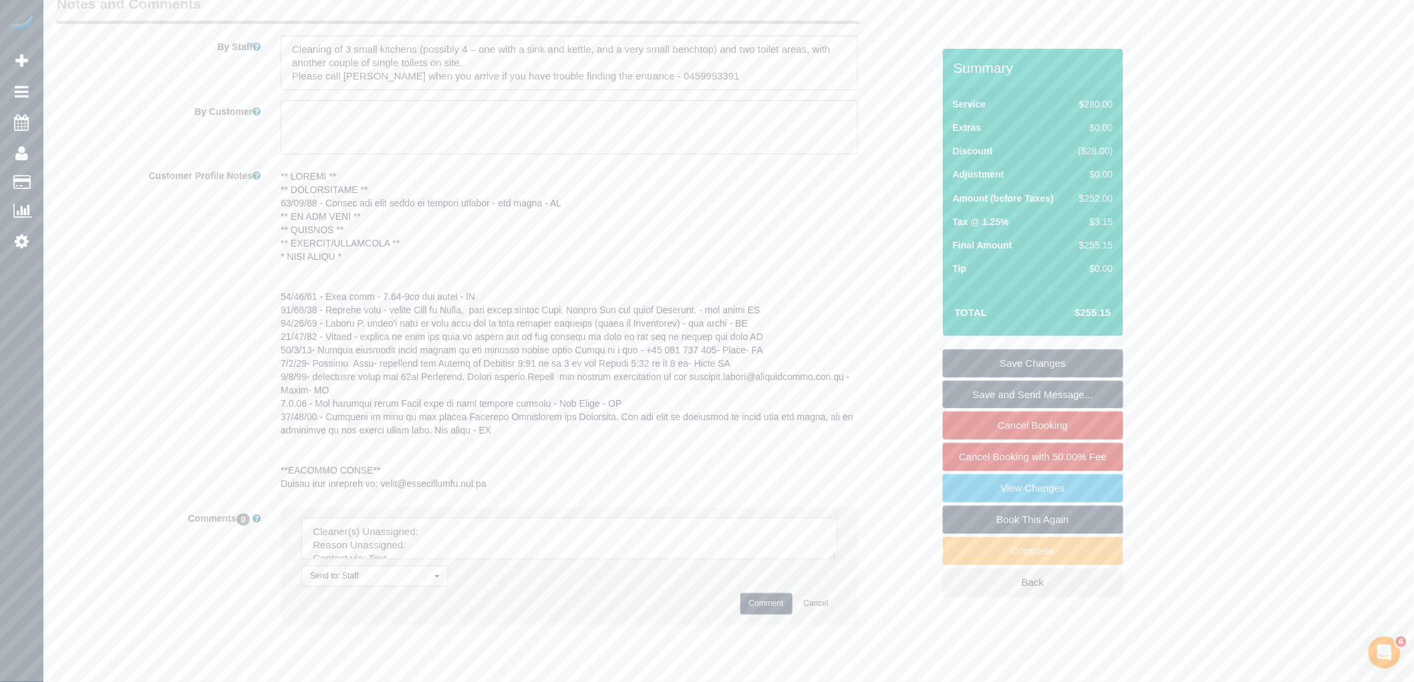
drag, startPoint x: 854, startPoint y: 697, endPoint x: 871, endPoint y: 710, distance: 21.0
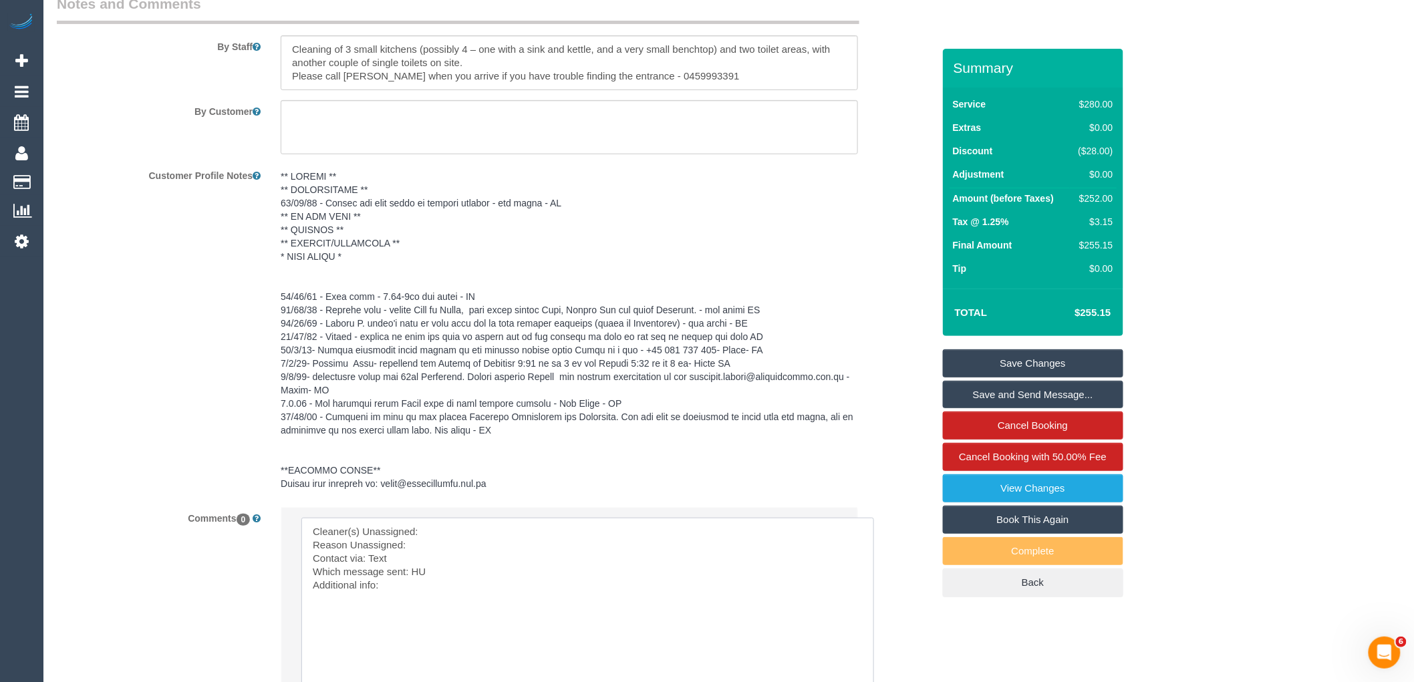
click at [476, 551] on textarea at bounding box center [587, 610] width 573 height 184
paste textarea "Thidas Wickramasinghe (C"
click at [465, 564] on textarea at bounding box center [587, 610] width 573 height 184
click at [465, 548] on textarea at bounding box center [587, 610] width 573 height 184
click at [457, 542] on textarea at bounding box center [587, 610] width 573 height 184
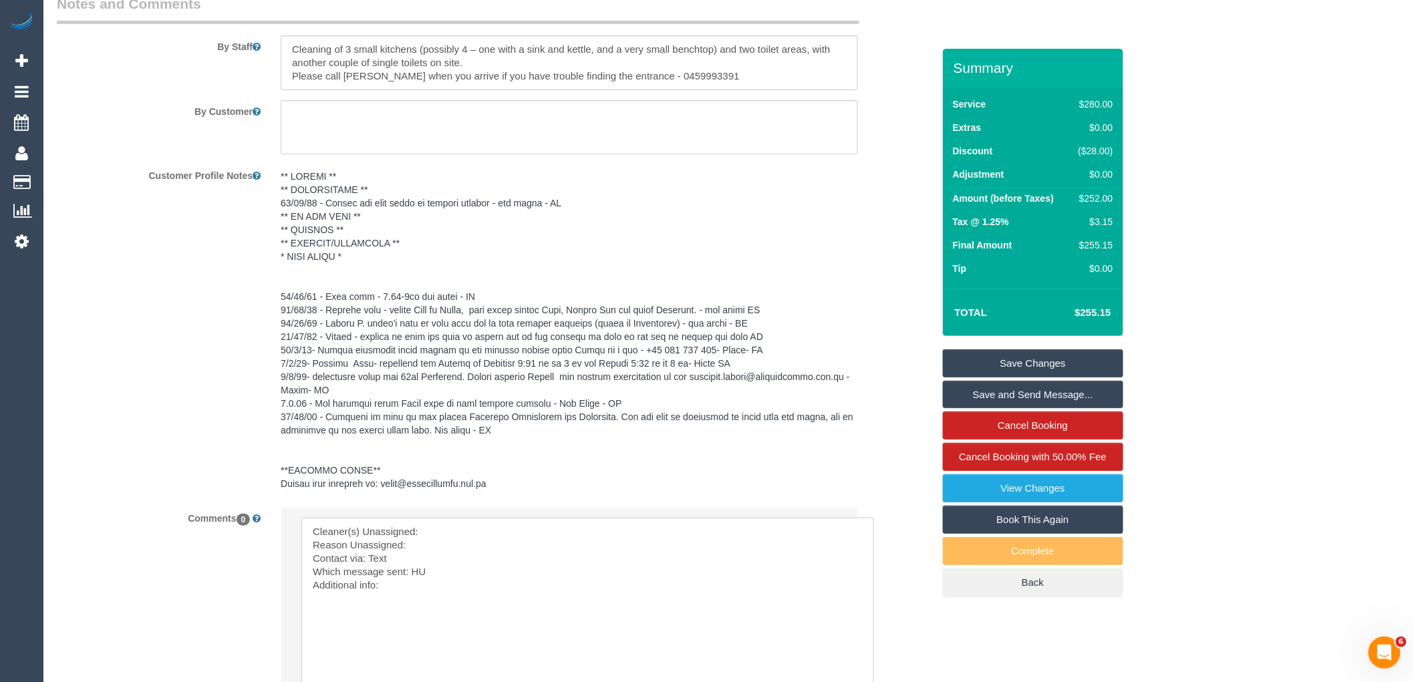
paste textarea "Thidas Wickramasinghe (C"
click at [446, 557] on textarea at bounding box center [587, 610] width 573 height 184
click at [418, 588] on textarea at bounding box center [587, 610] width 573 height 184
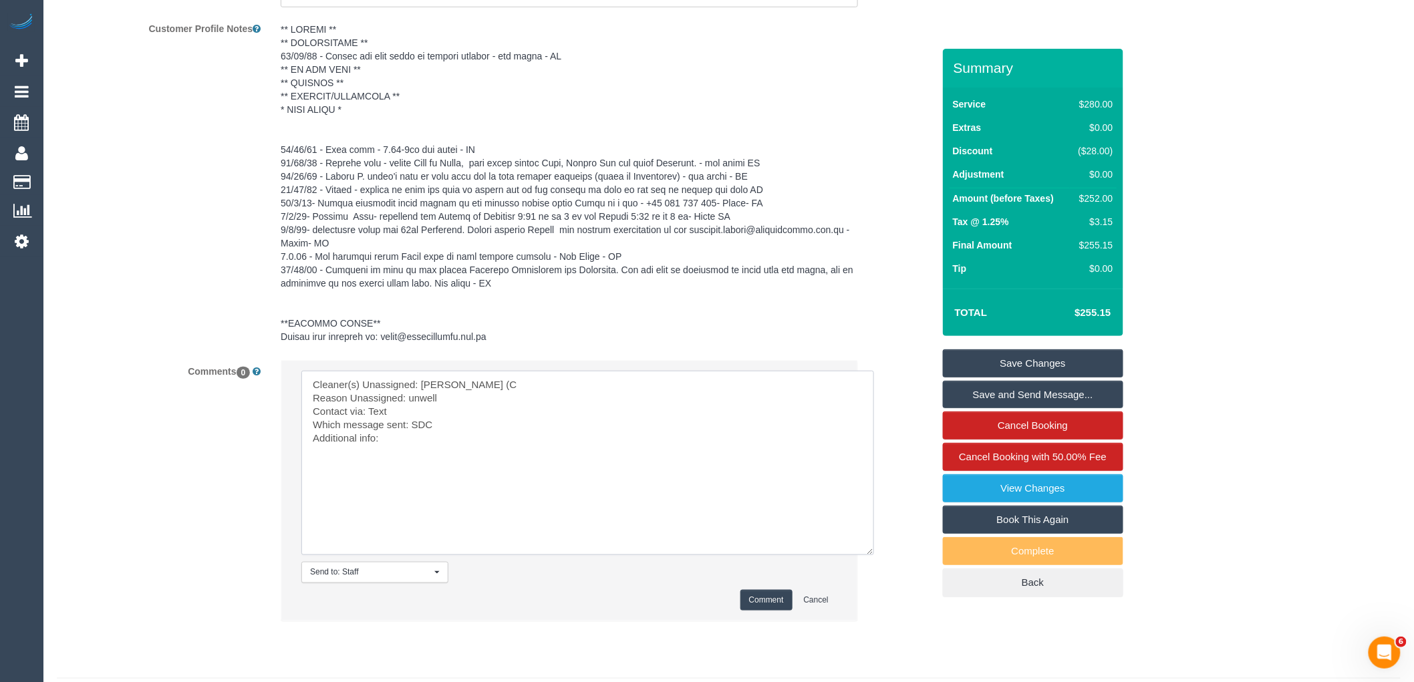
scroll to position [2447, 0]
type textarea "Cleaner(s) Unassigned: Thidas Wickramasinghe (C Reason Unassigned: unwell Conta…"
click at [767, 609] on button "Comment" at bounding box center [766, 599] width 52 height 21
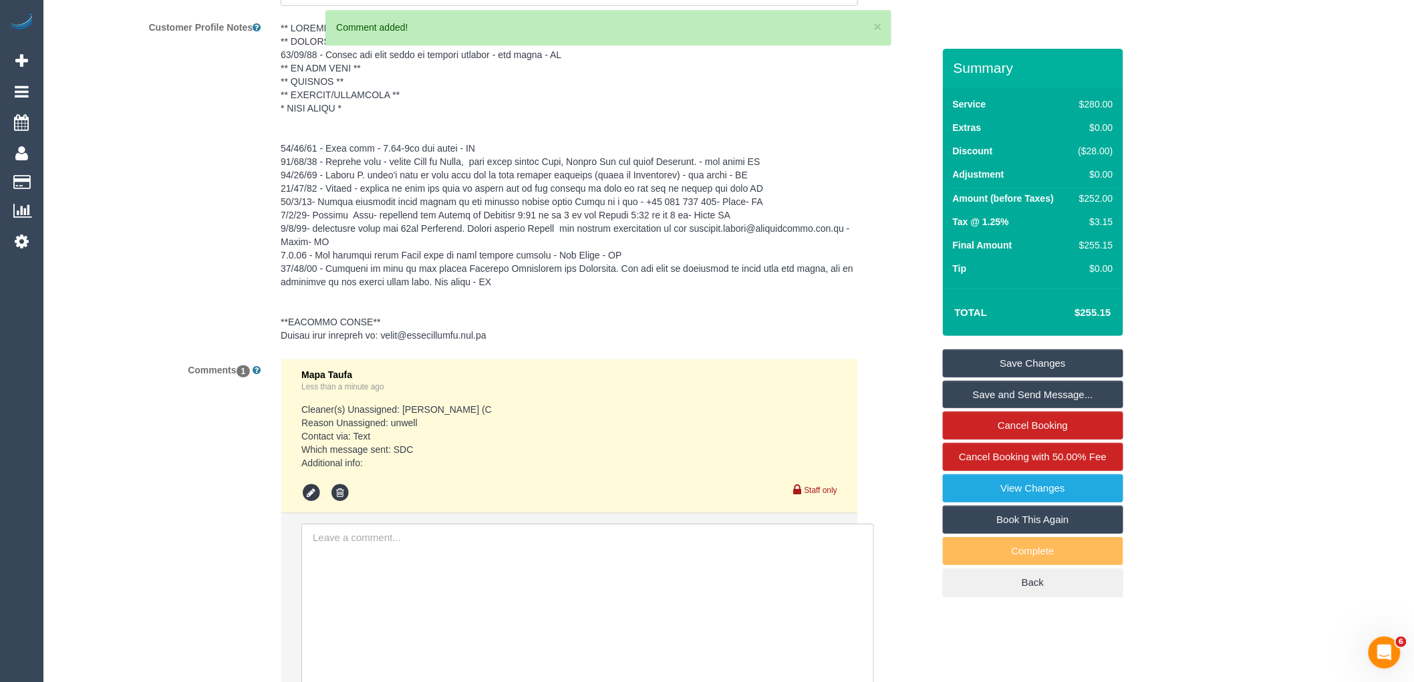
click at [1068, 357] on link "Save Changes" at bounding box center [1033, 363] width 180 height 28
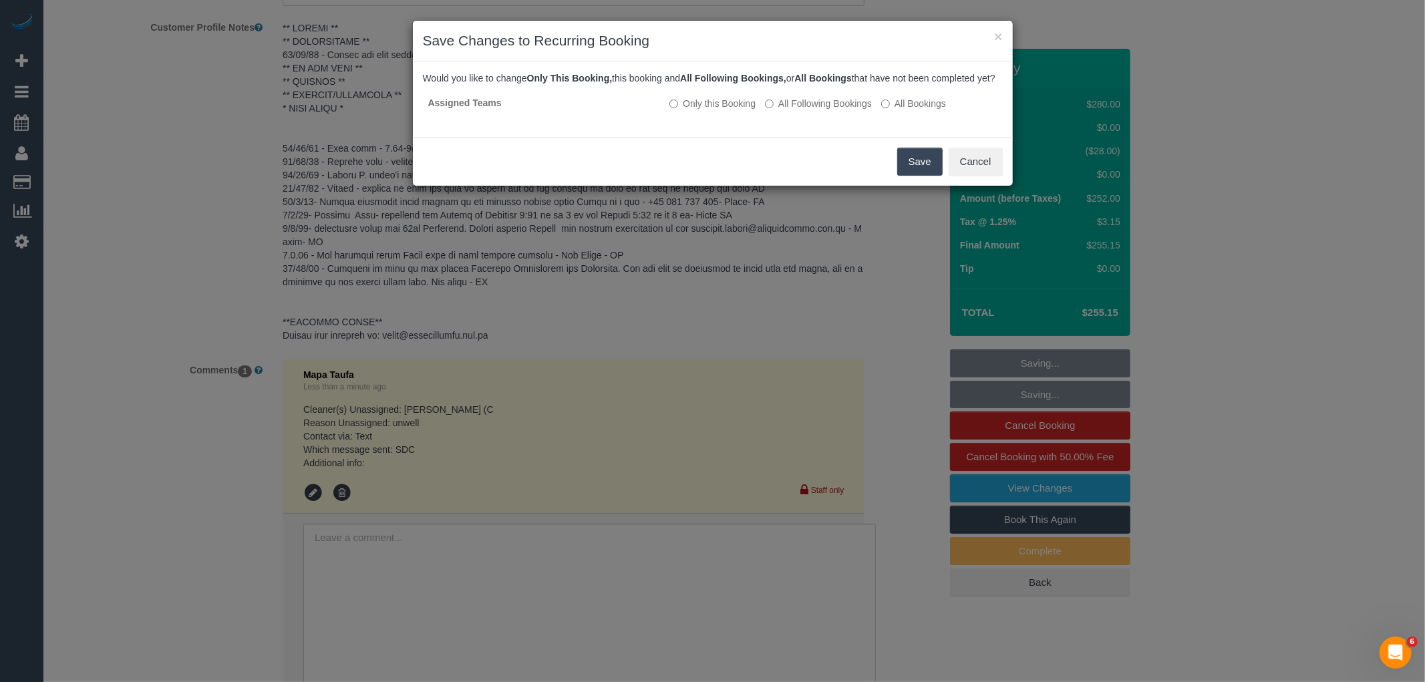
click at [911, 176] on button "Save" at bounding box center [919, 162] width 45 height 28
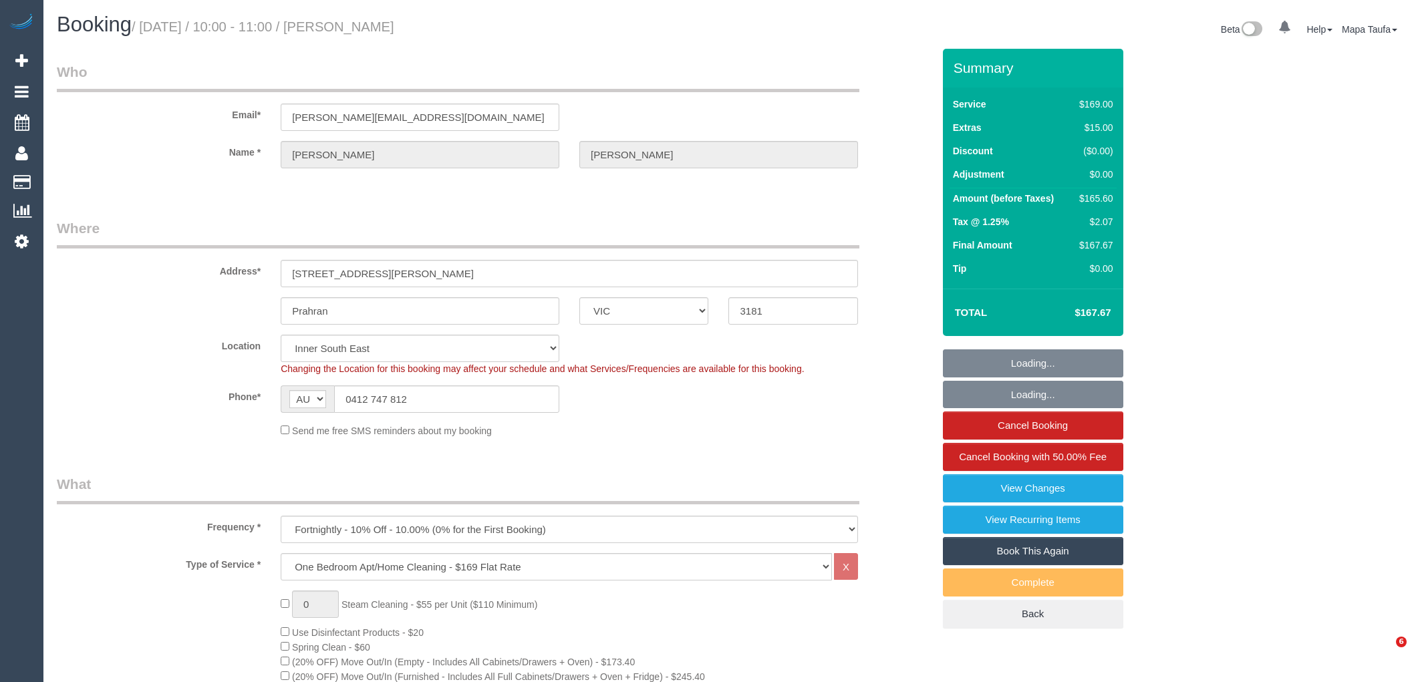
select select "VIC"
select select "number:28"
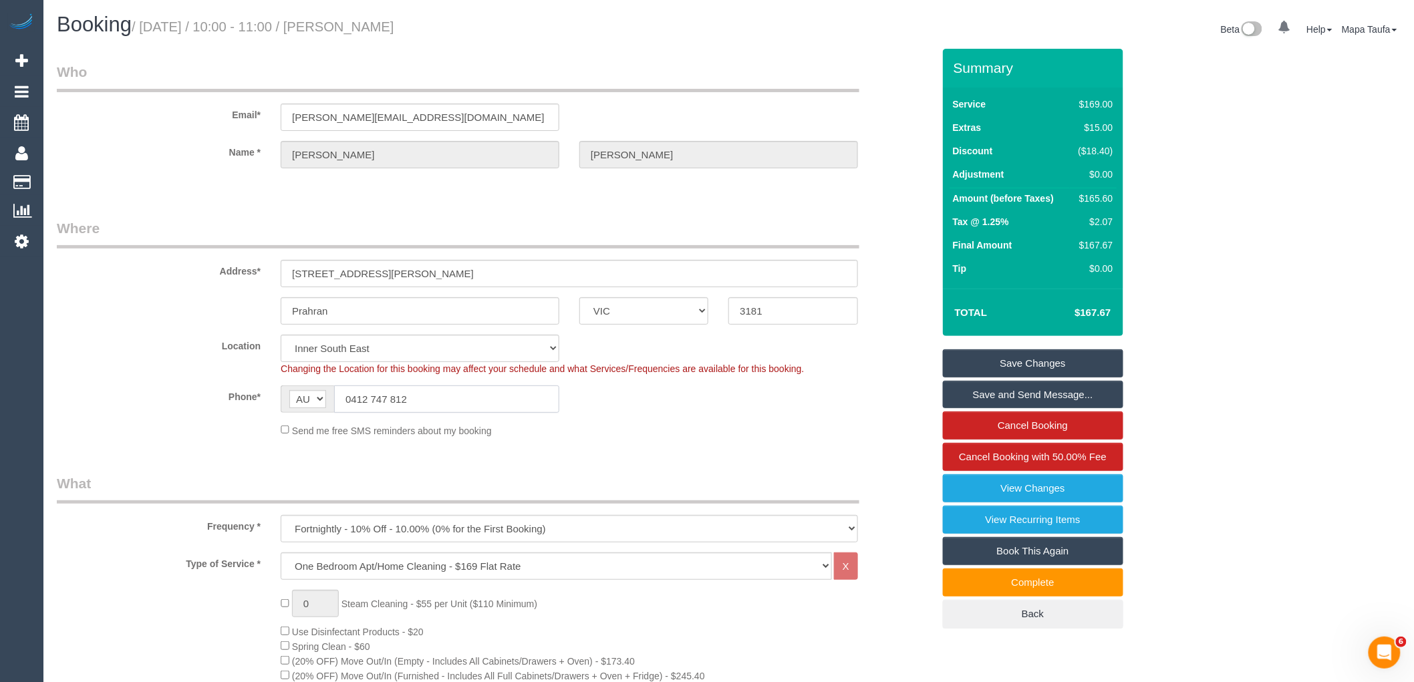
click at [385, 404] on input "0412 747 812" at bounding box center [446, 398] width 225 height 27
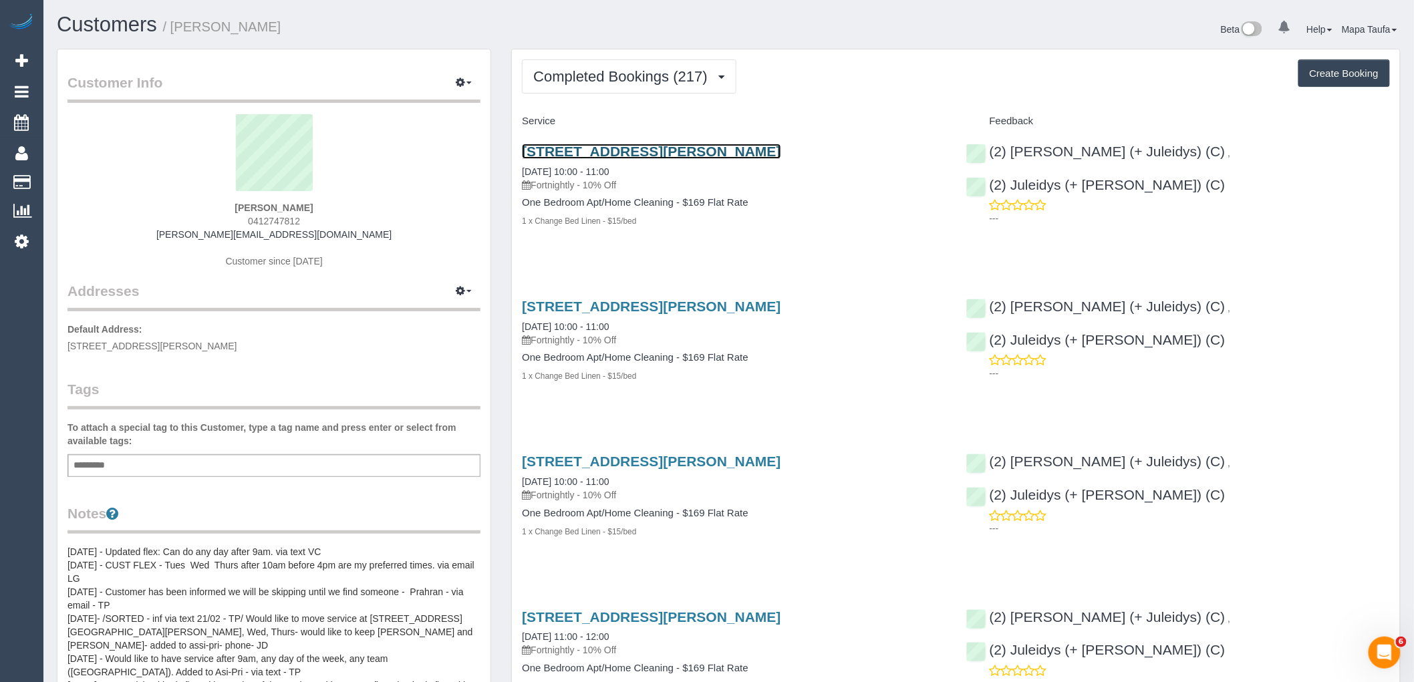
click at [553, 154] on link "[STREET_ADDRESS][PERSON_NAME]" at bounding box center [651, 151] width 259 height 15
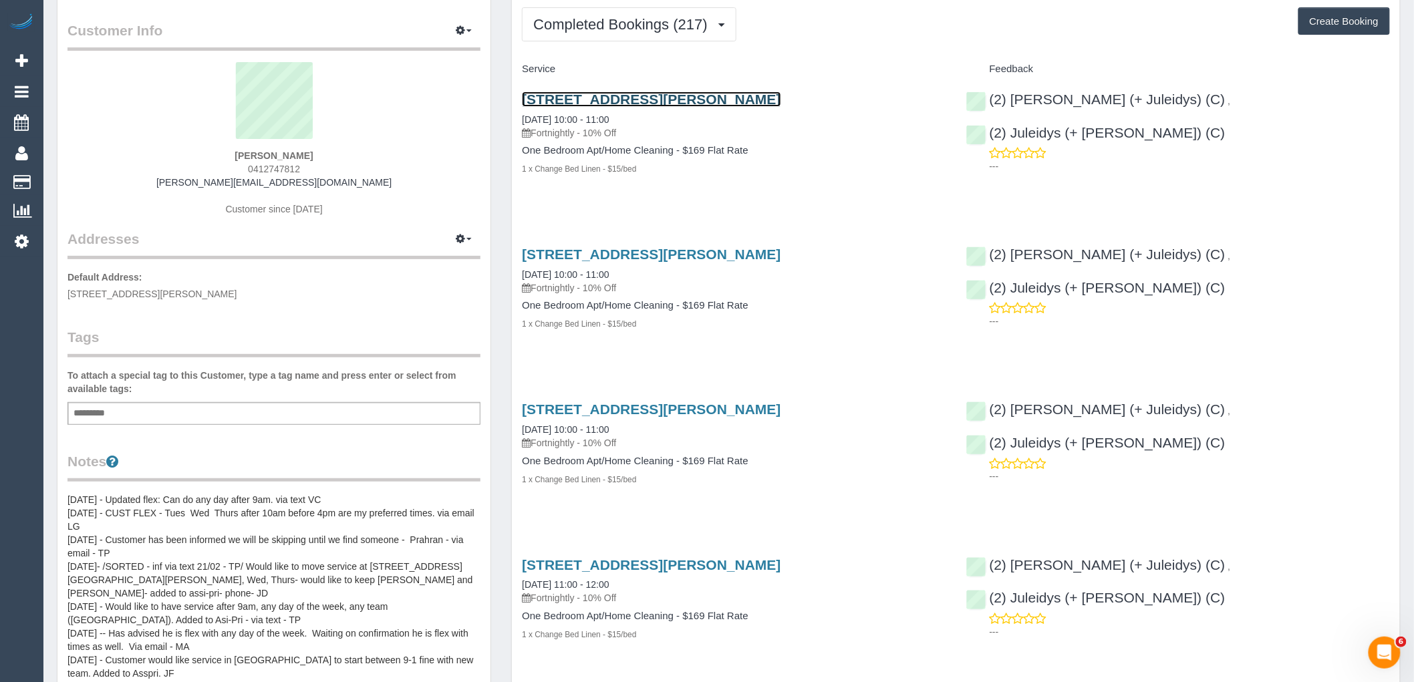
scroll to position [222, 0]
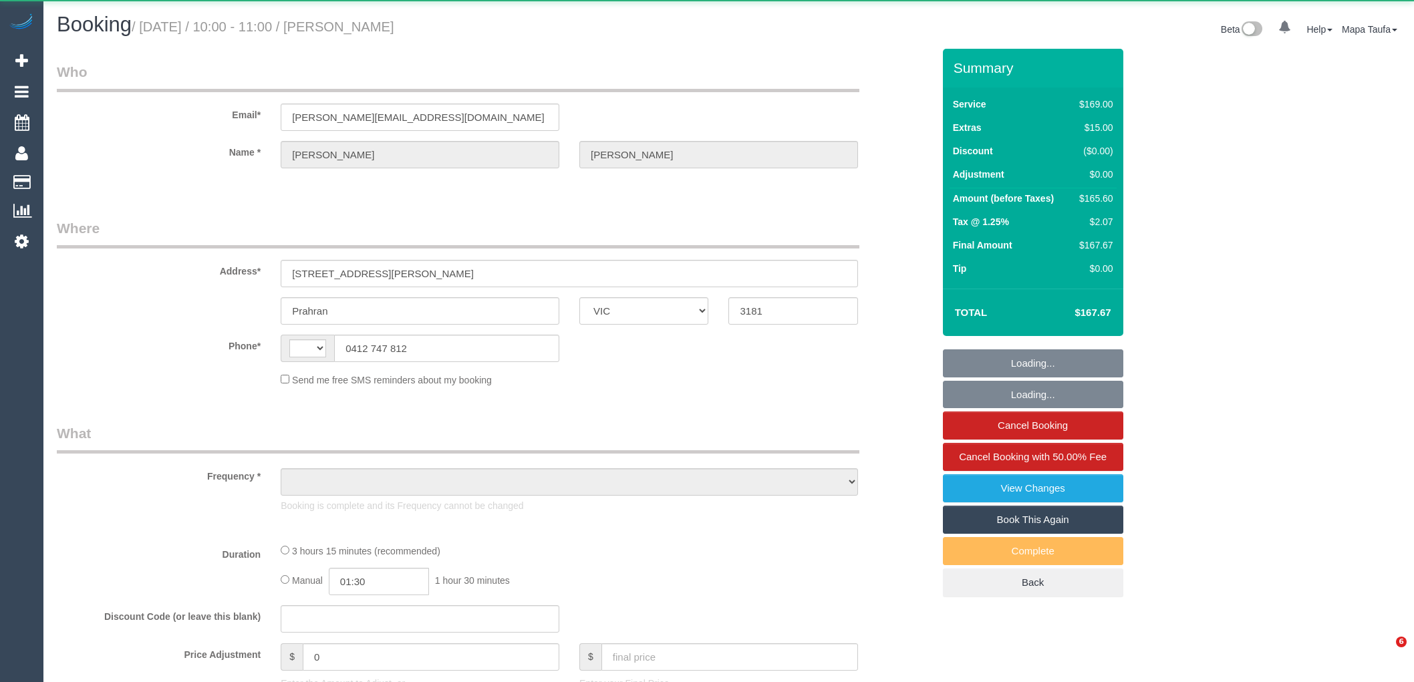
select select "VIC"
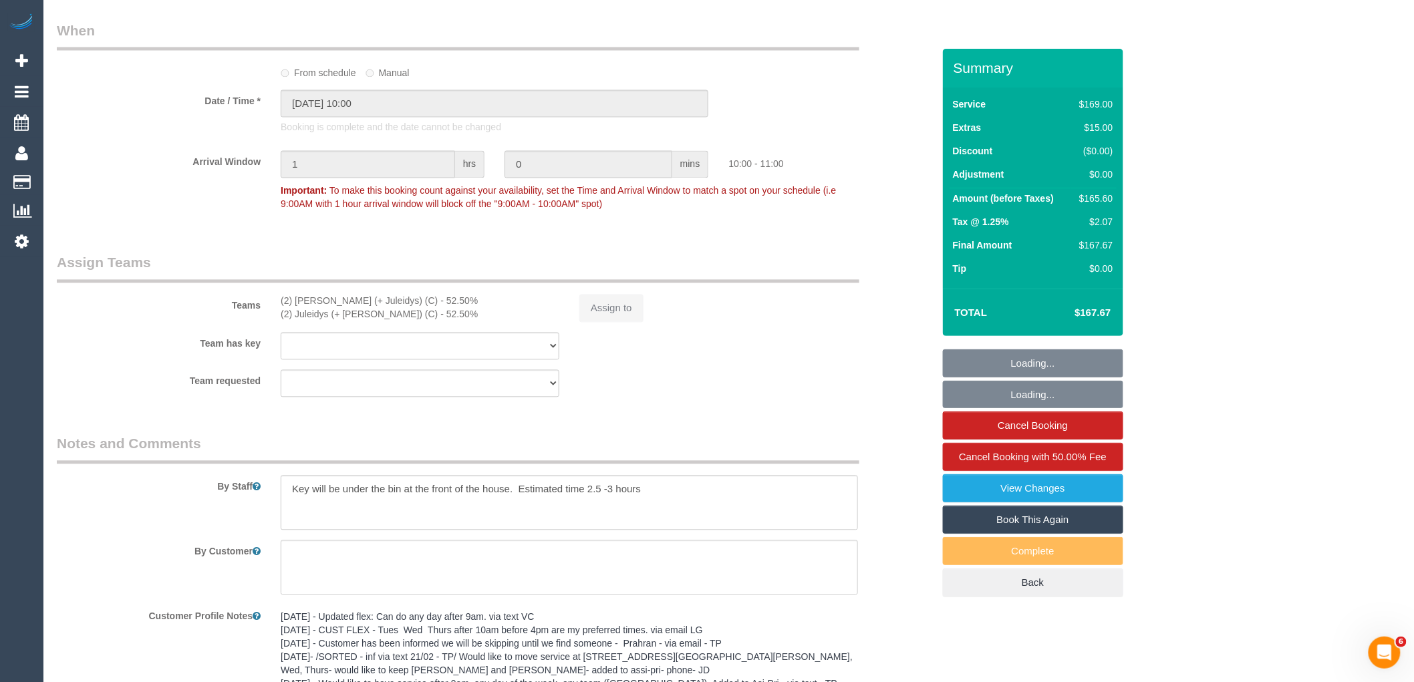
select select "string:AU"
select select "object:1184"
select select "string:stripe-pm_1QWqog2GScqysDRVIGukRlkV"
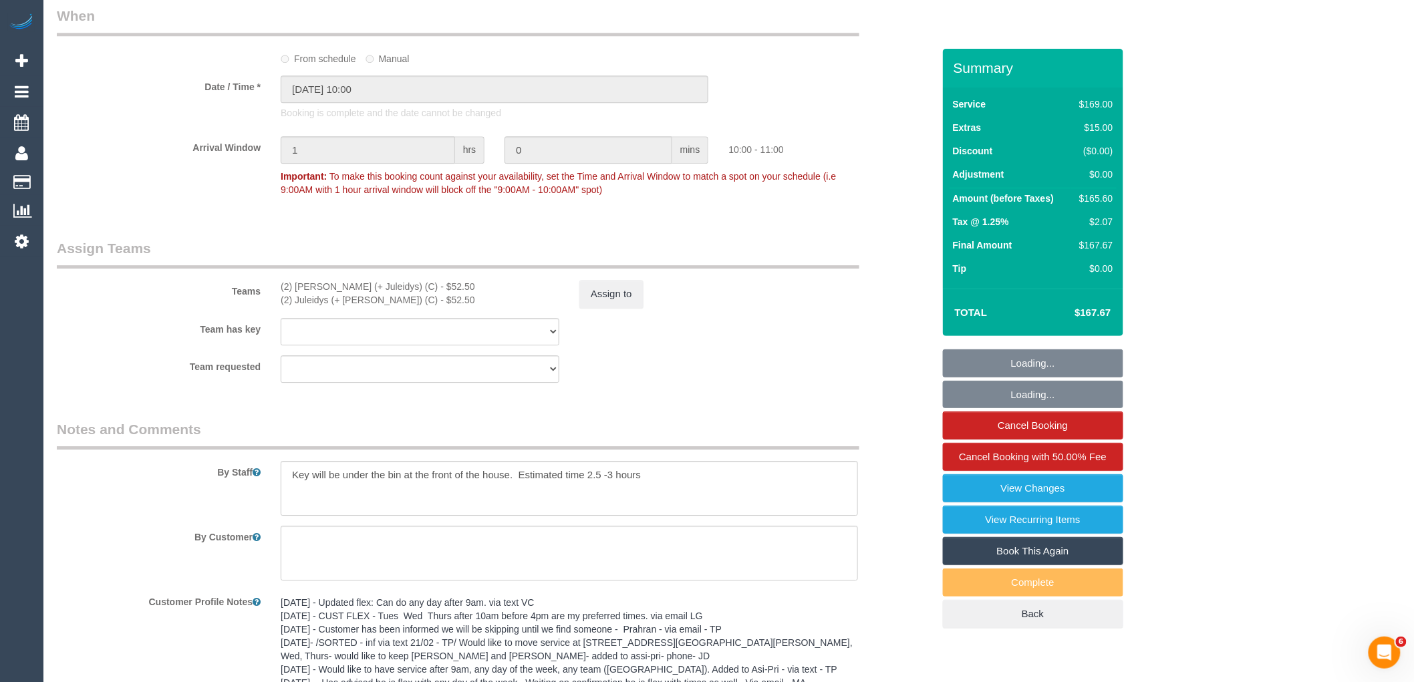
select select "object:1293"
select select "number:28"
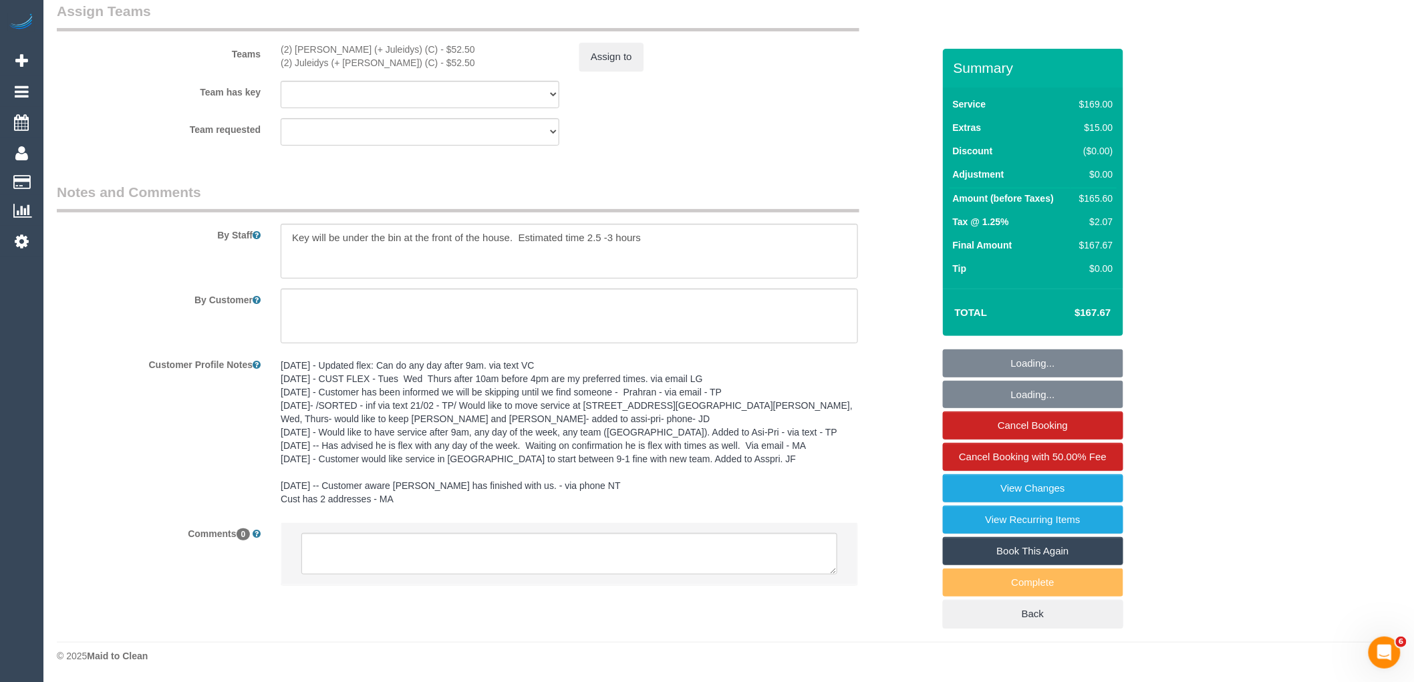
scroll to position [2227, 0]
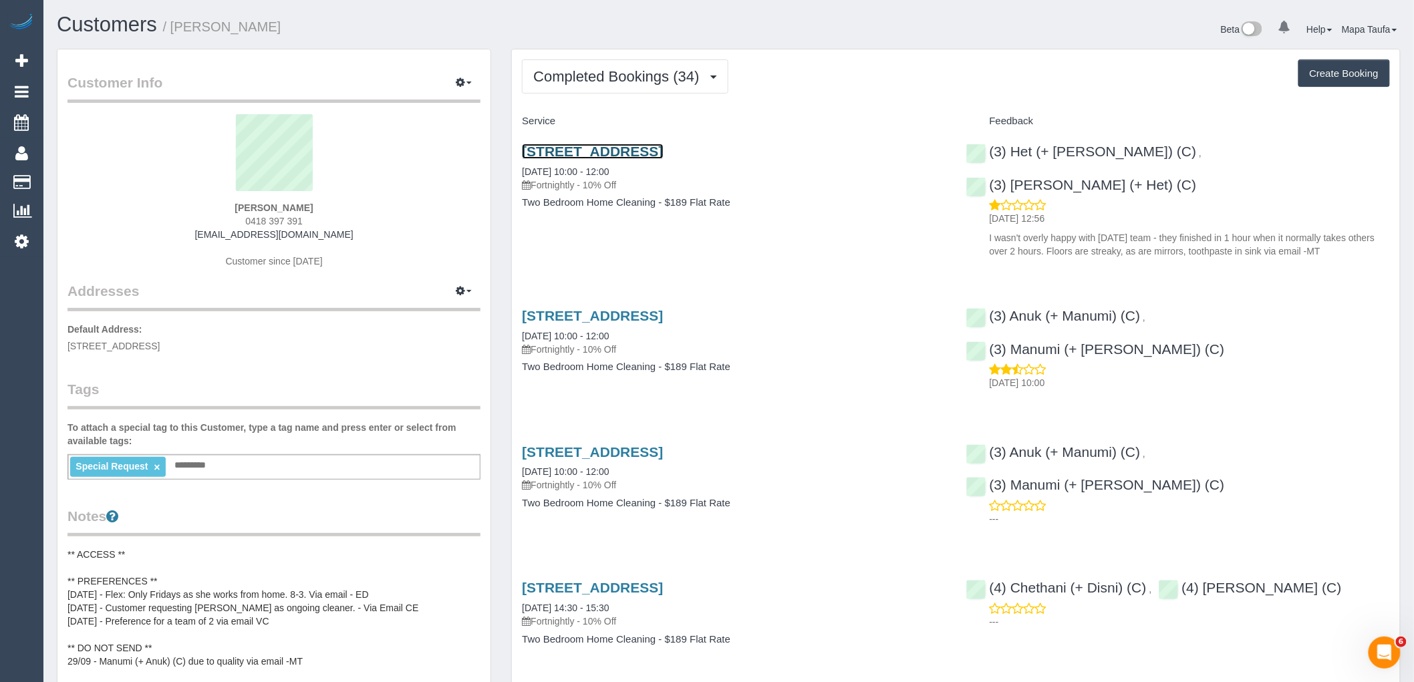
click at [575, 144] on link "16 Albion Street, Caulfield South, VIC 3162" at bounding box center [592, 151] width 141 height 15
click at [603, 77] on span "Completed Bookings (34)" at bounding box center [619, 76] width 172 height 17
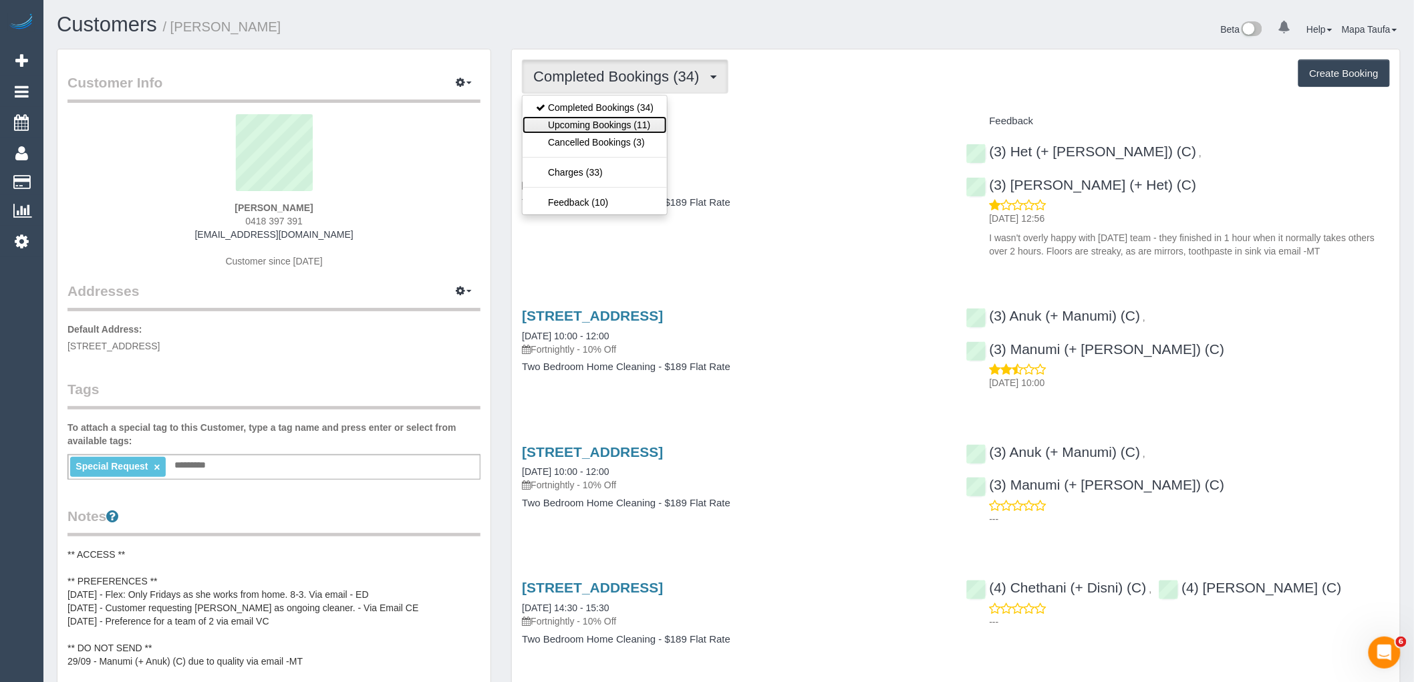
click at [598, 127] on link "Upcoming Bookings (11)" at bounding box center [594, 124] width 144 height 17
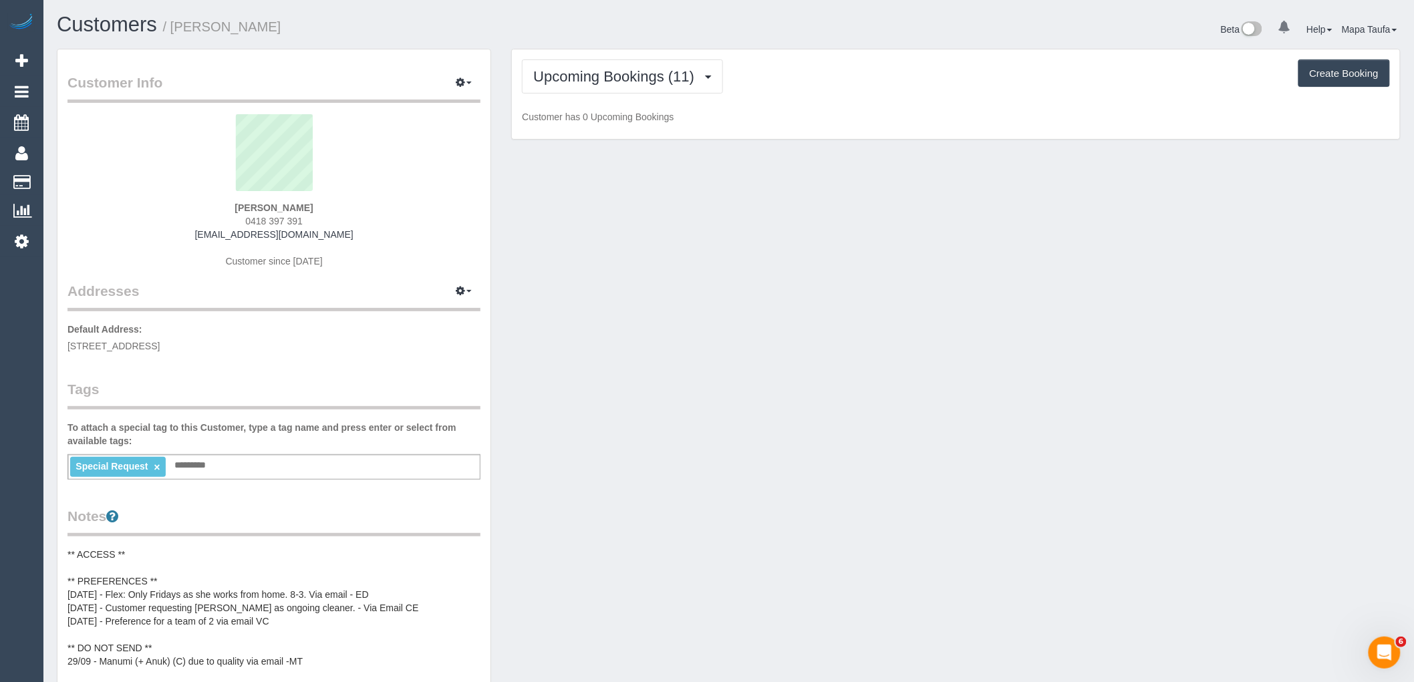
click at [619, 37] on div "Customers / Elisha Howard" at bounding box center [388, 27] width 682 height 29
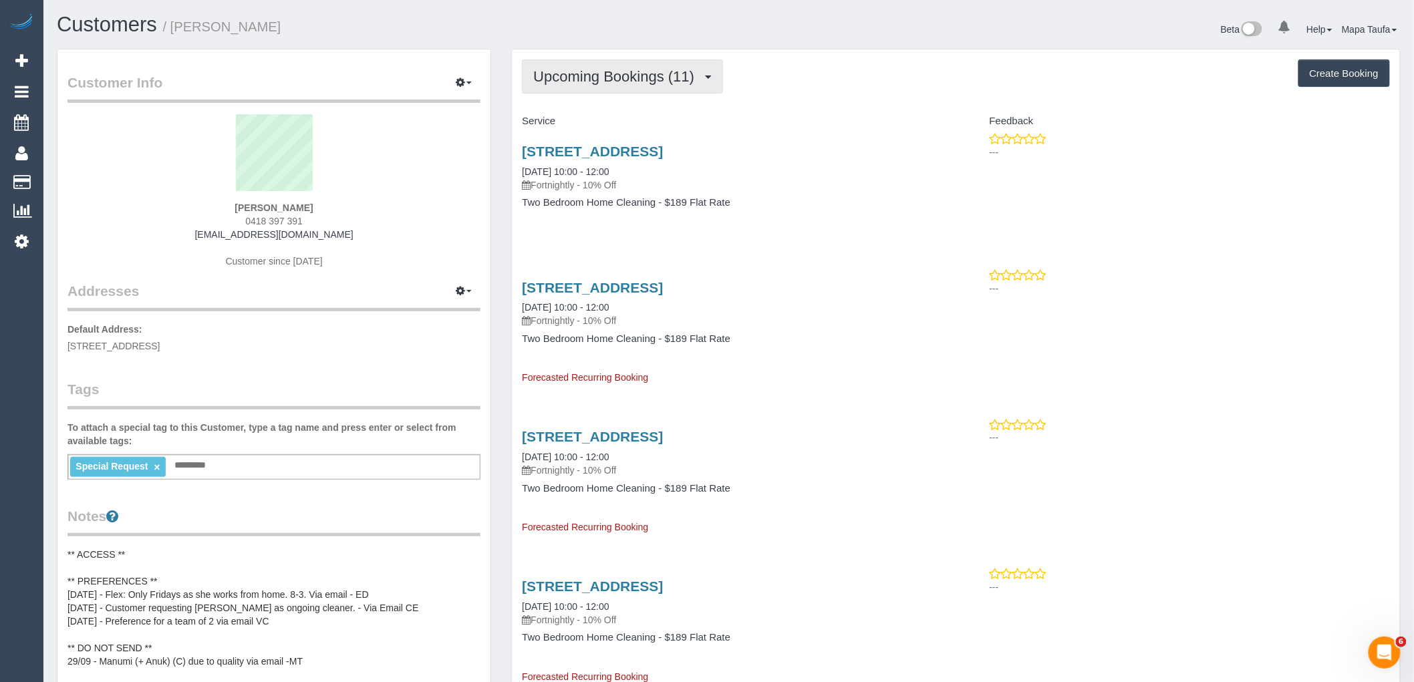
click at [579, 90] on button "Upcoming Bookings (11)" at bounding box center [622, 76] width 201 height 34
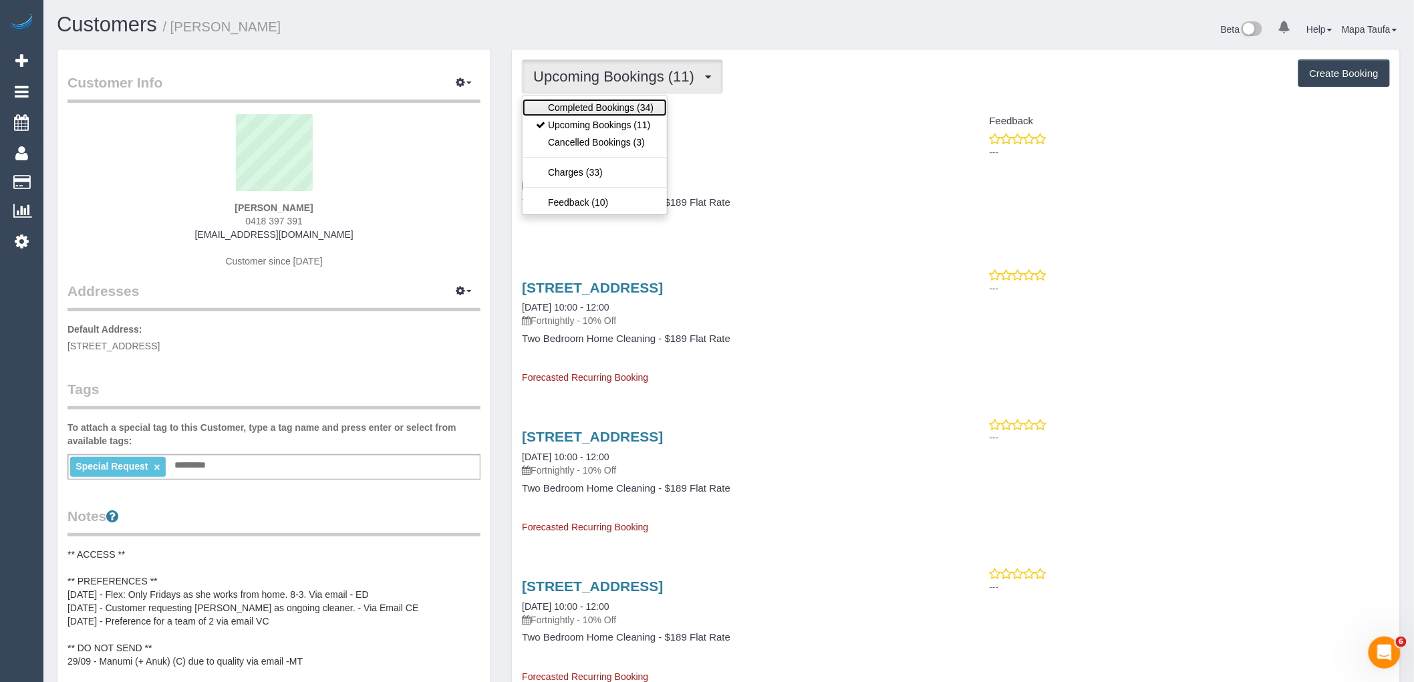
click at [585, 115] on link "Completed Bookings (34)" at bounding box center [594, 107] width 144 height 17
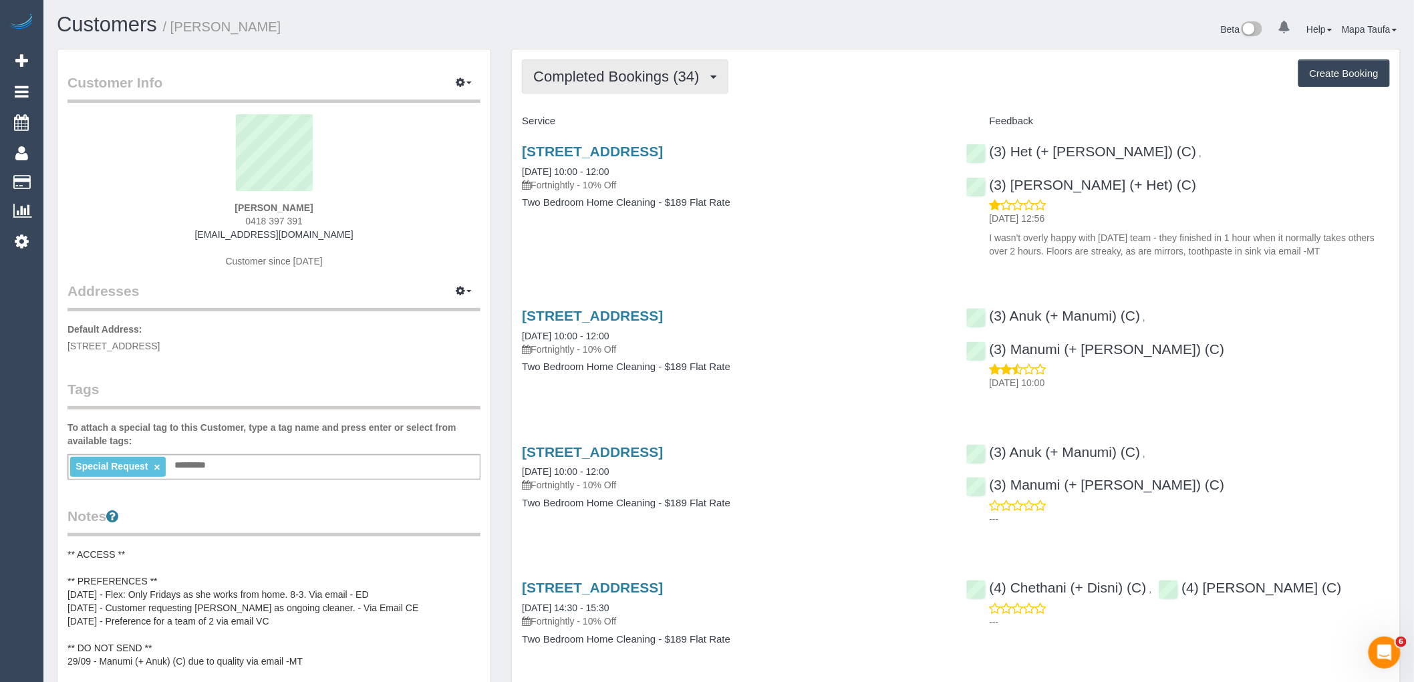
click at [573, 88] on button "Completed Bookings (34)" at bounding box center [625, 76] width 206 height 34
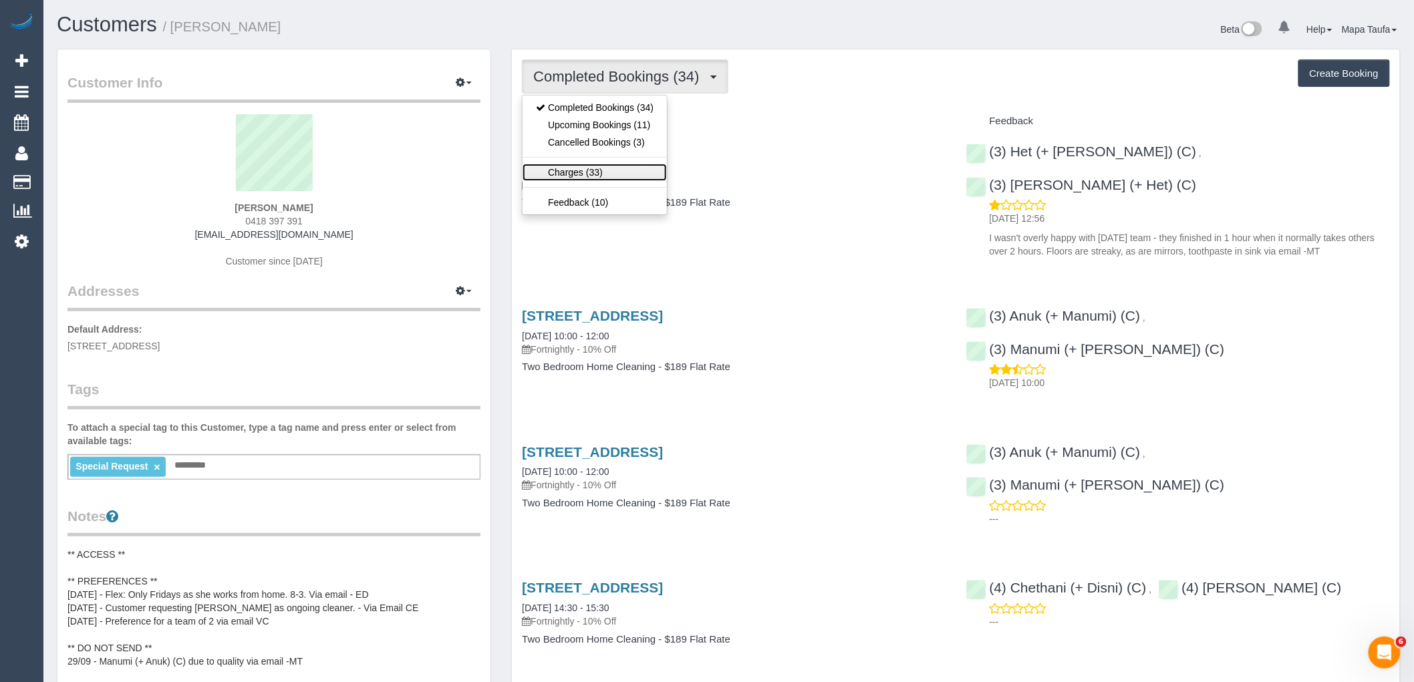
click at [585, 172] on link "Charges (33)" at bounding box center [594, 172] width 144 height 17
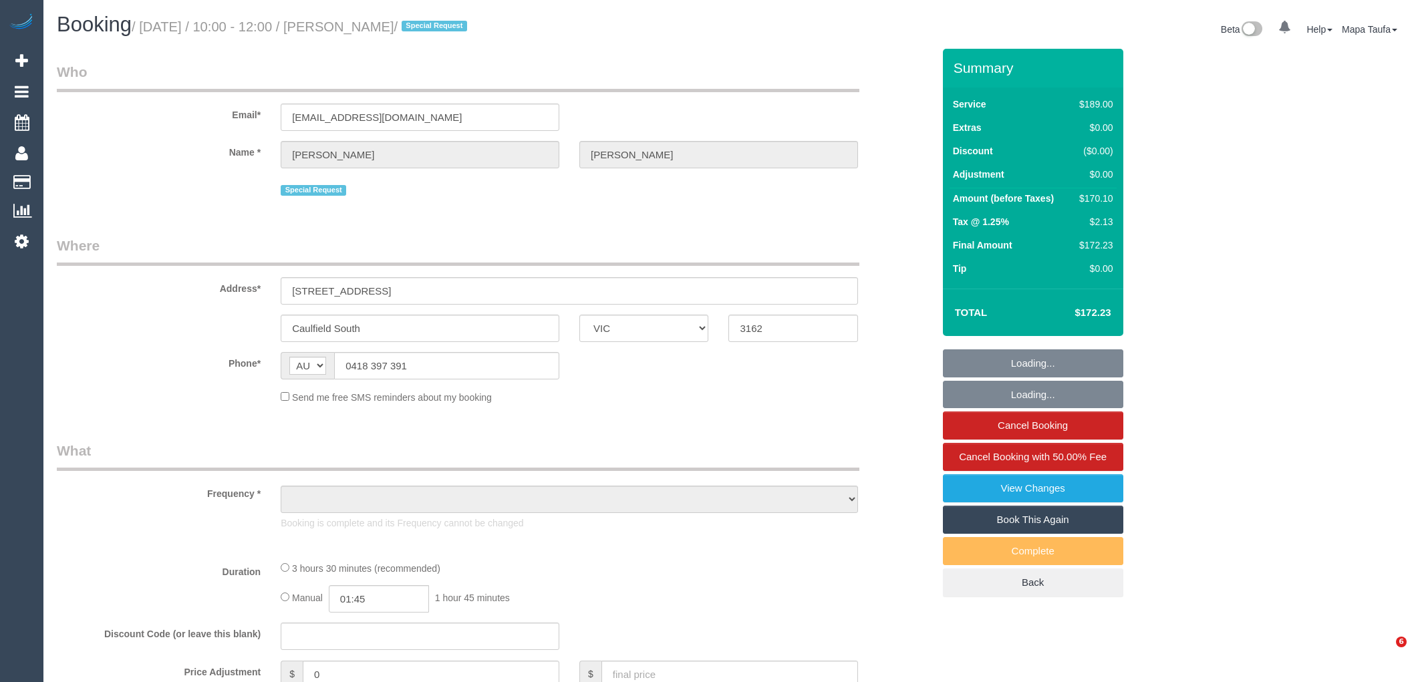
select select "VIC"
select select "string:stripe-pm_1P8C0W2GScqysDRVnNkbz5gt"
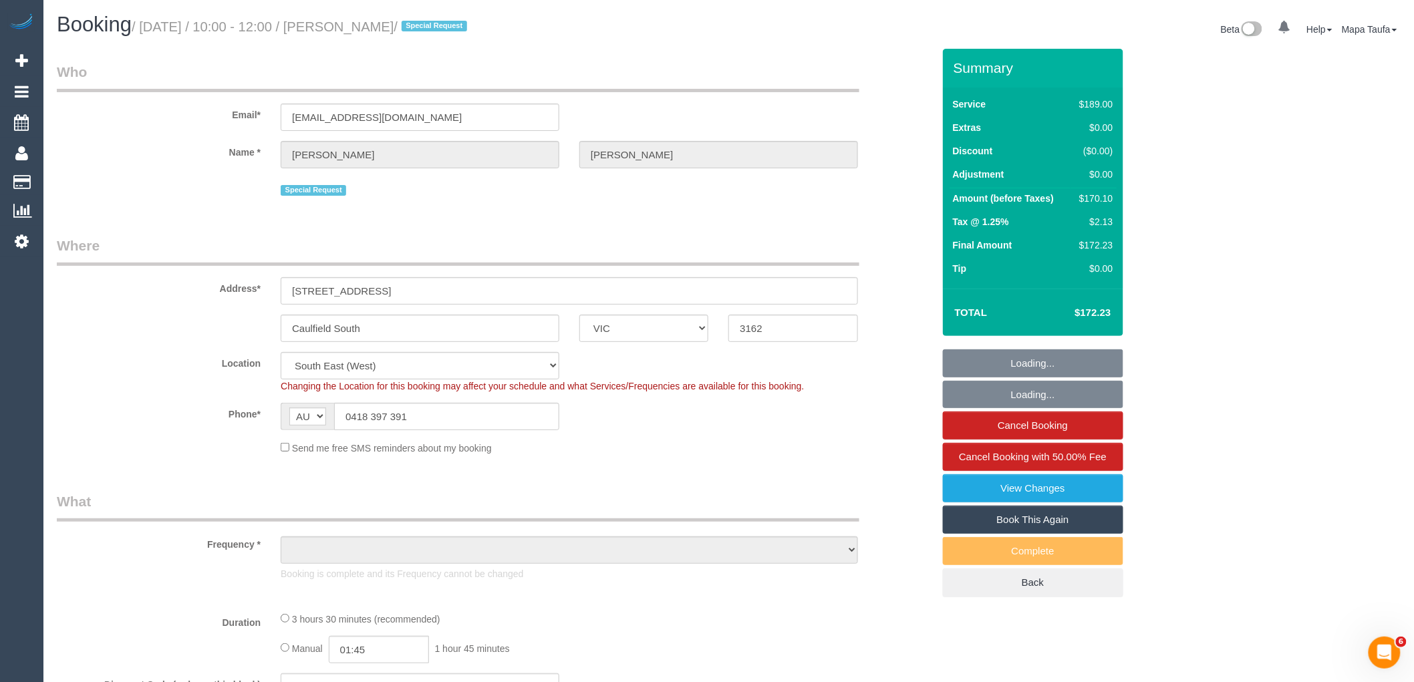
select select "object:719"
select select "number:27"
select select "number:14"
select select "number:19"
select select "number:24"
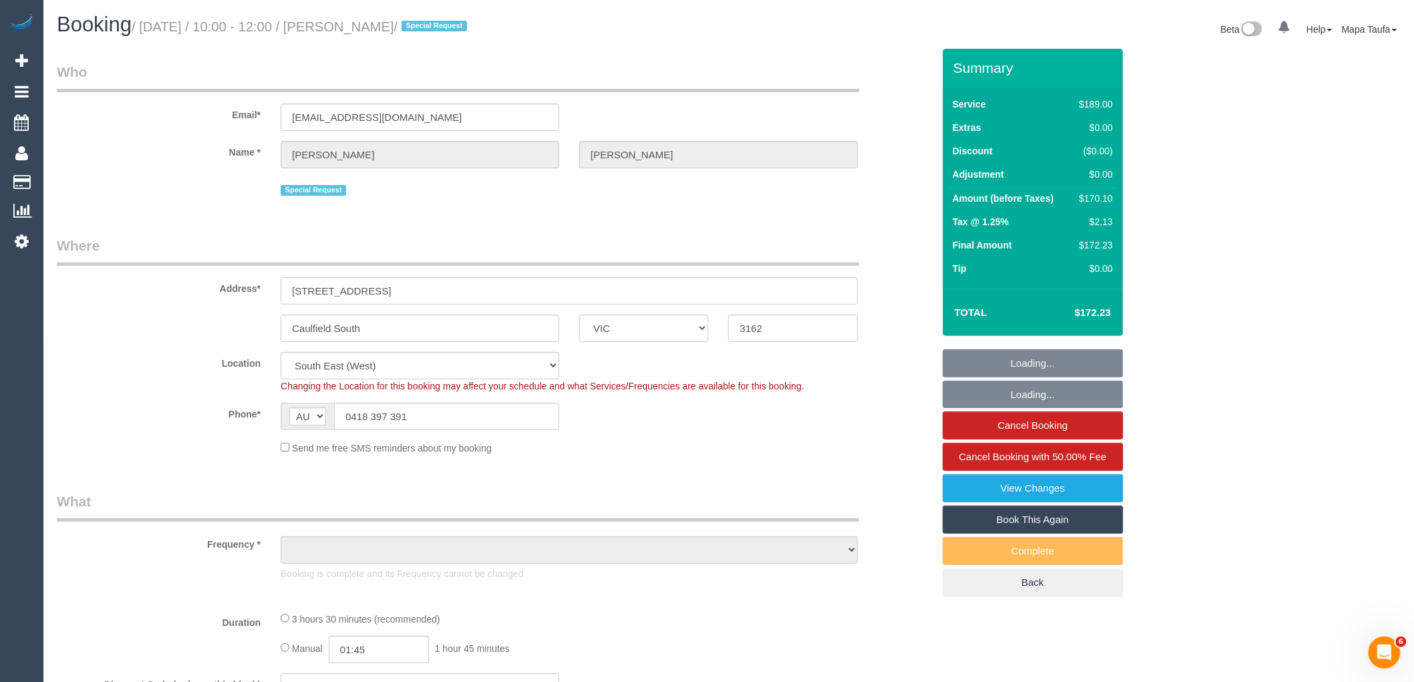
select select "number:11"
select select "object:1381"
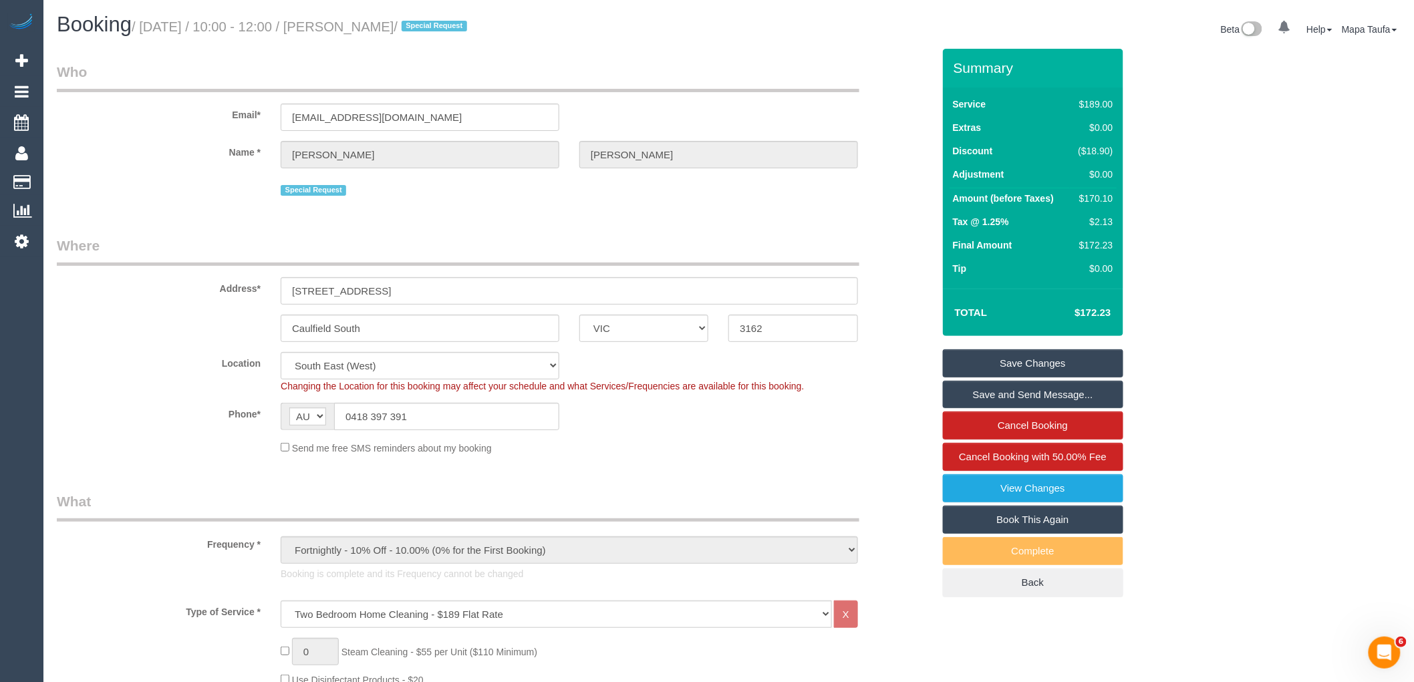
drag, startPoint x: 1116, startPoint y: 315, endPoint x: 1081, endPoint y: 311, distance: 35.1
click at [1081, 311] on td "$172.23" at bounding box center [1072, 312] width 87 height 33
copy h4 "172.23"
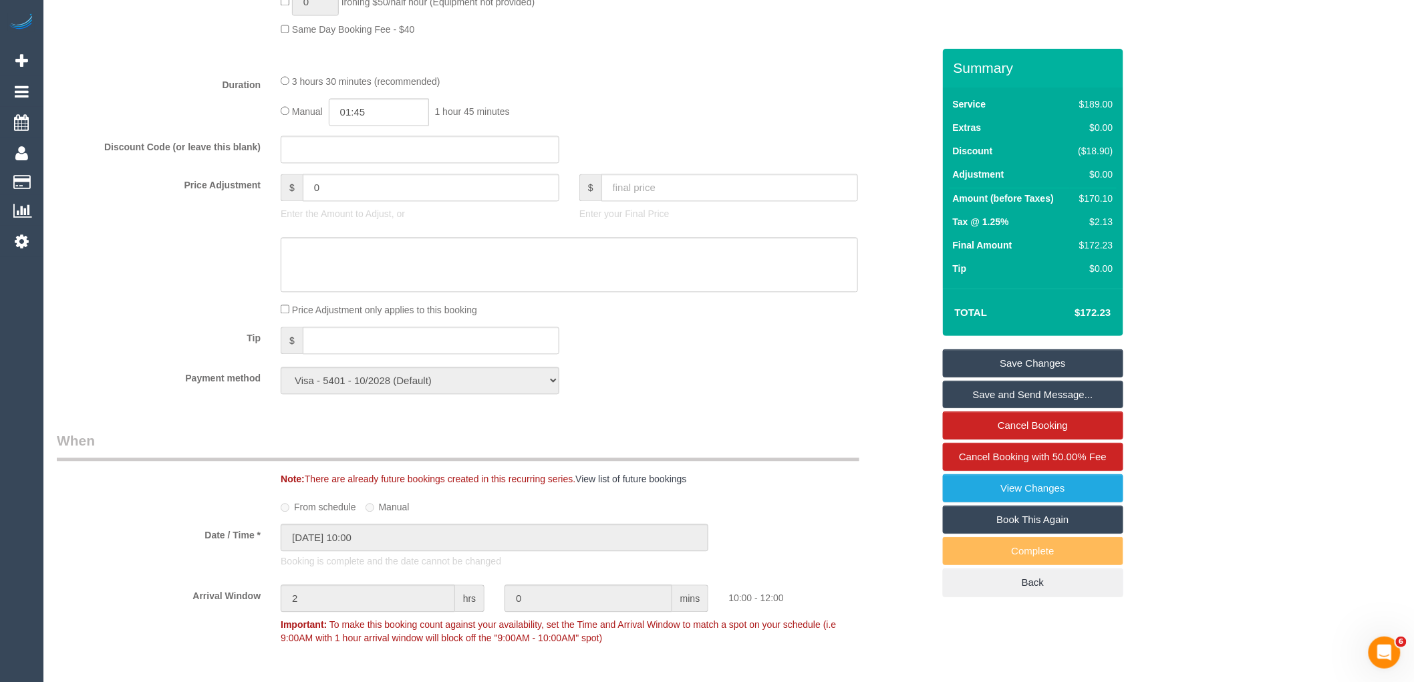
scroll to position [1187, 0]
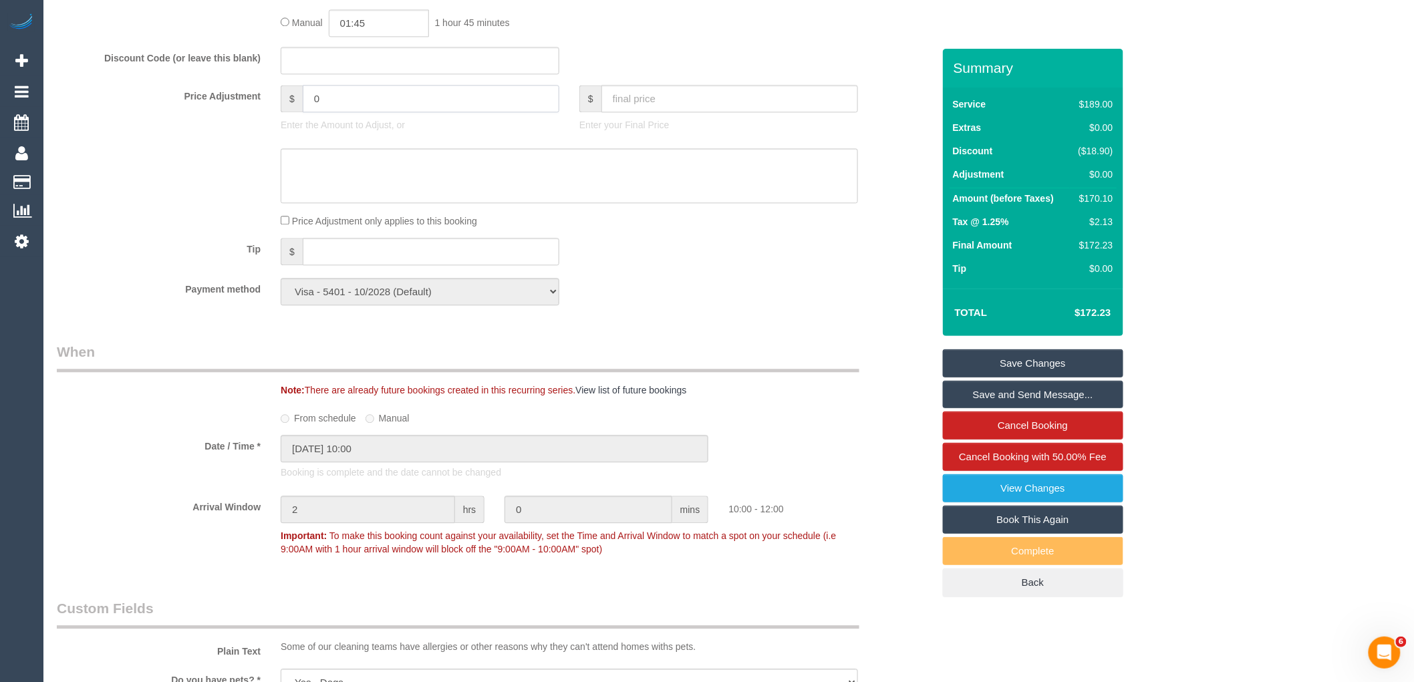
drag, startPoint x: 323, startPoint y: 114, endPoint x: 178, endPoint y: 108, distance: 145.1
click at [243, 109] on div "Price Adjustment $ 0 Enter the Amount to Adjust, or $ Enter your Final Price" at bounding box center [495, 111] width 896 height 53
type input "-34"
click at [371, 183] on textarea at bounding box center [569, 175] width 577 height 55
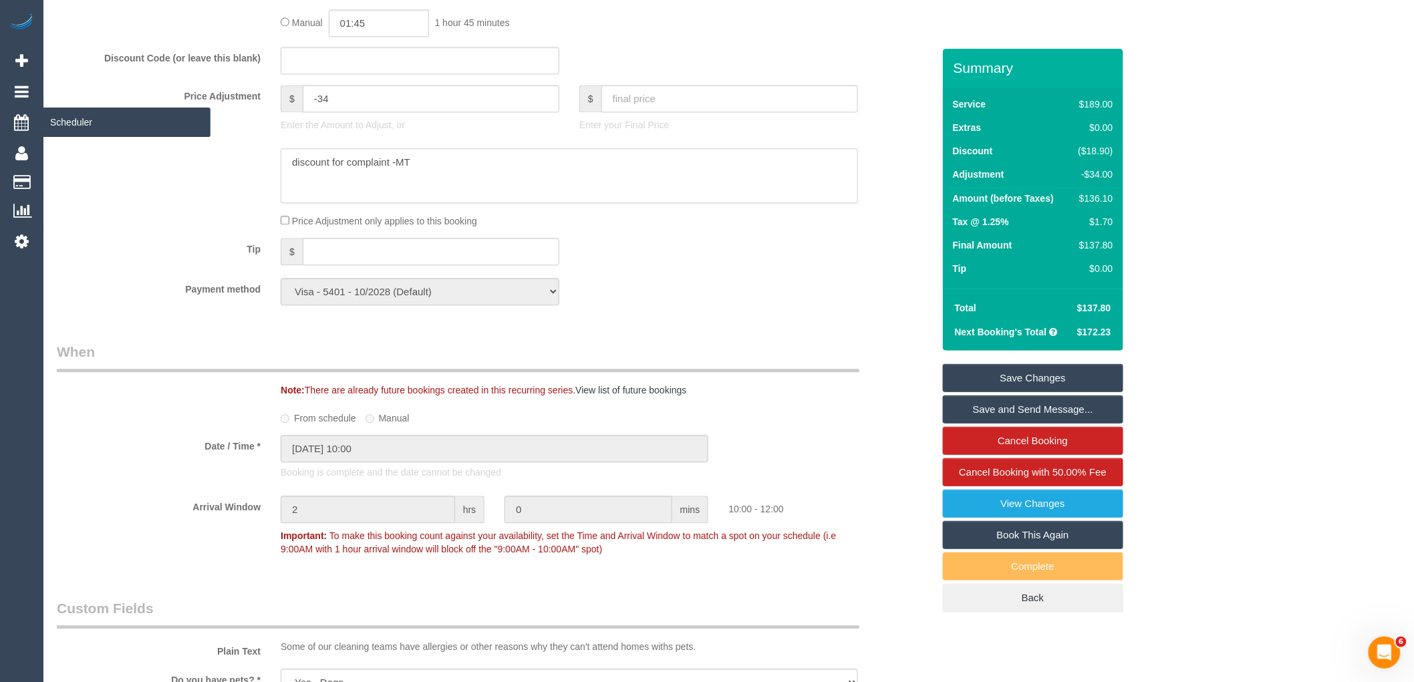
type textarea "discount for complaint -MT"
drag, startPoint x: 1089, startPoint y: 372, endPoint x: 1076, endPoint y: 364, distance: 15.0
click at [1089, 372] on link "Save Changes" at bounding box center [1033, 378] width 180 height 28
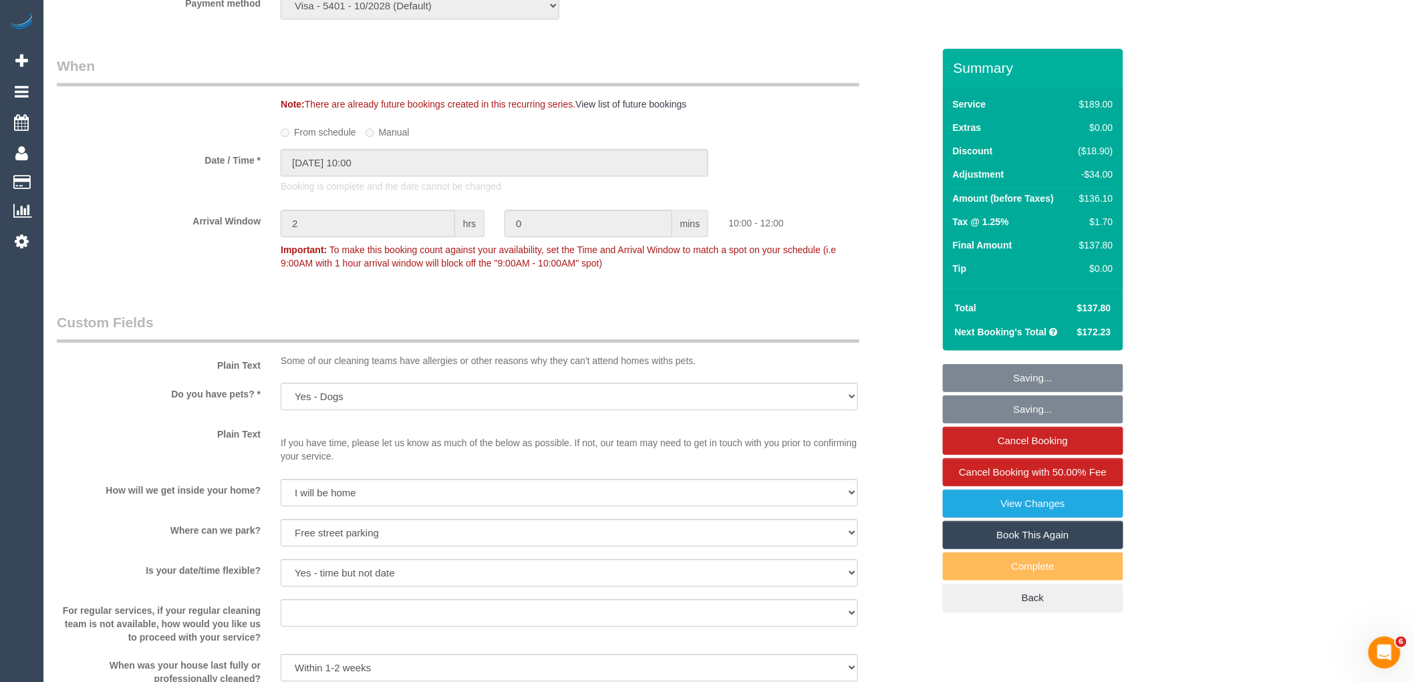
scroll to position [1633, 0]
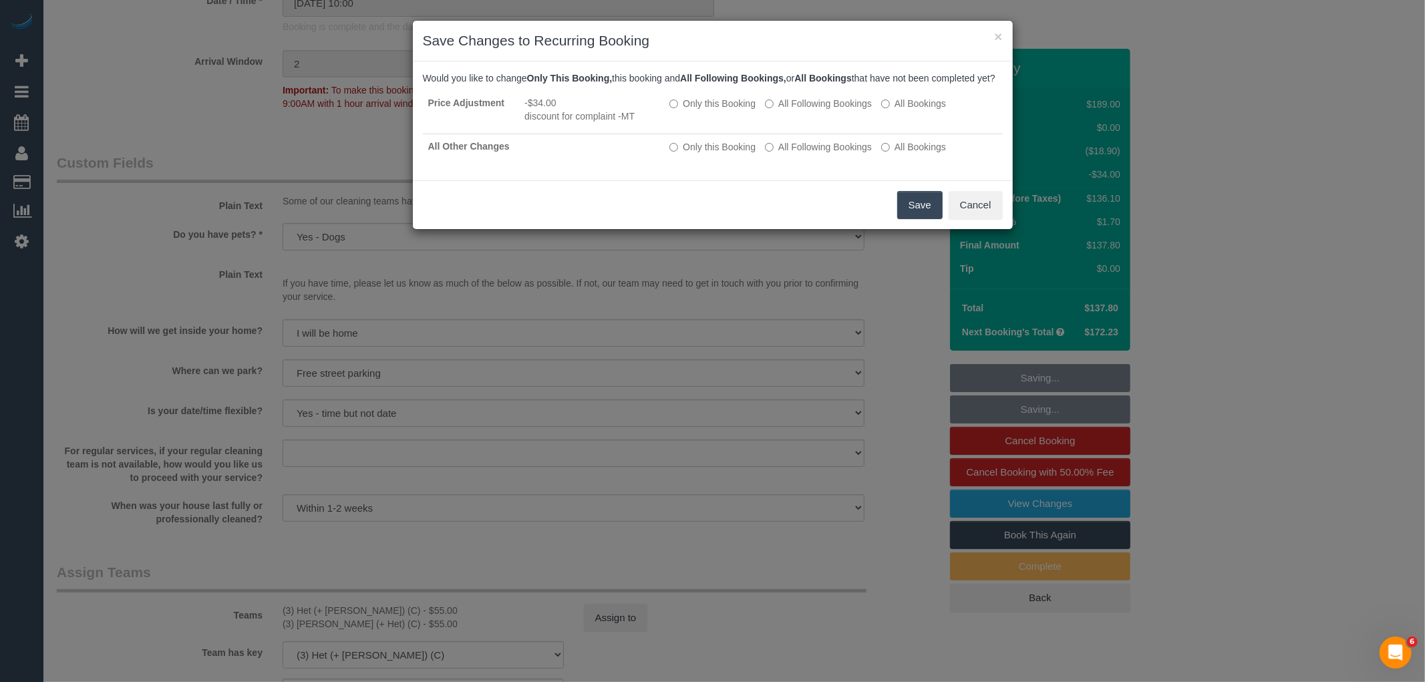
click at [925, 214] on button "Save" at bounding box center [919, 205] width 45 height 28
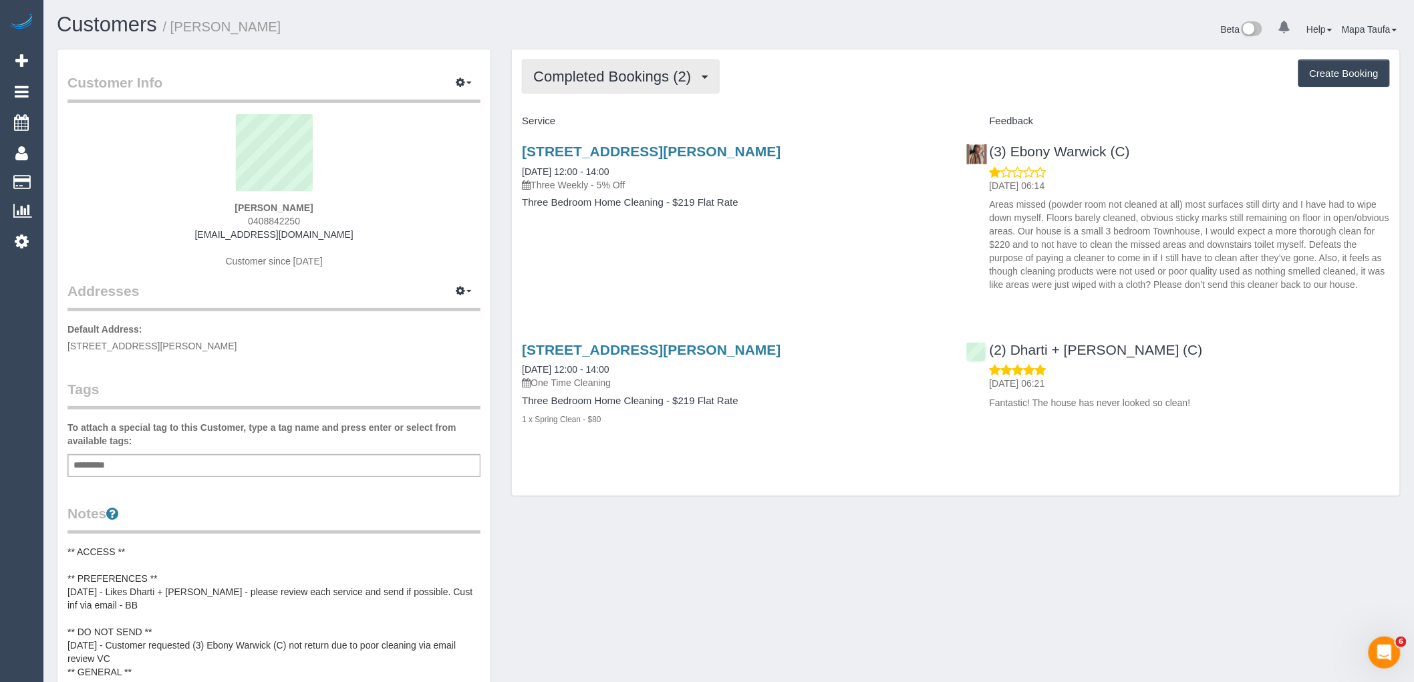
click at [584, 75] on span "Completed Bookings (2)" at bounding box center [615, 76] width 164 height 17
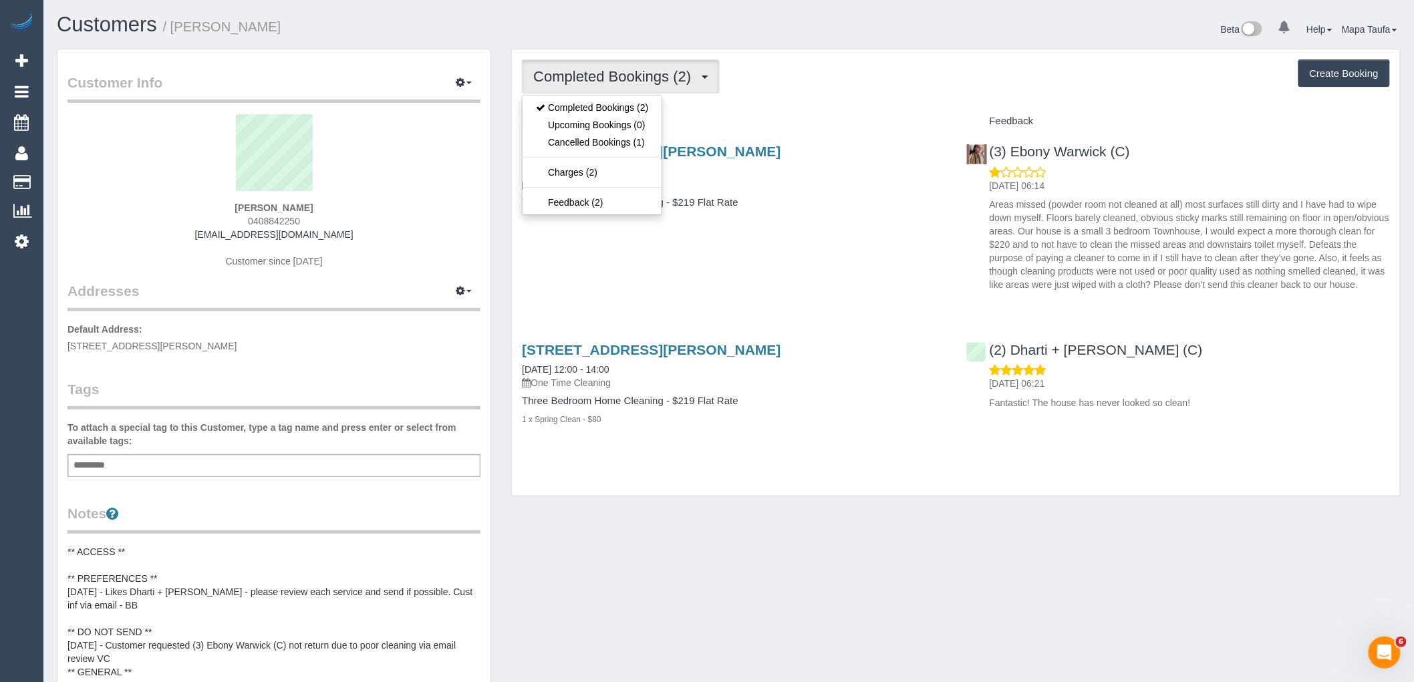
click at [794, 118] on h4 "Service" at bounding box center [734, 121] width 424 height 11
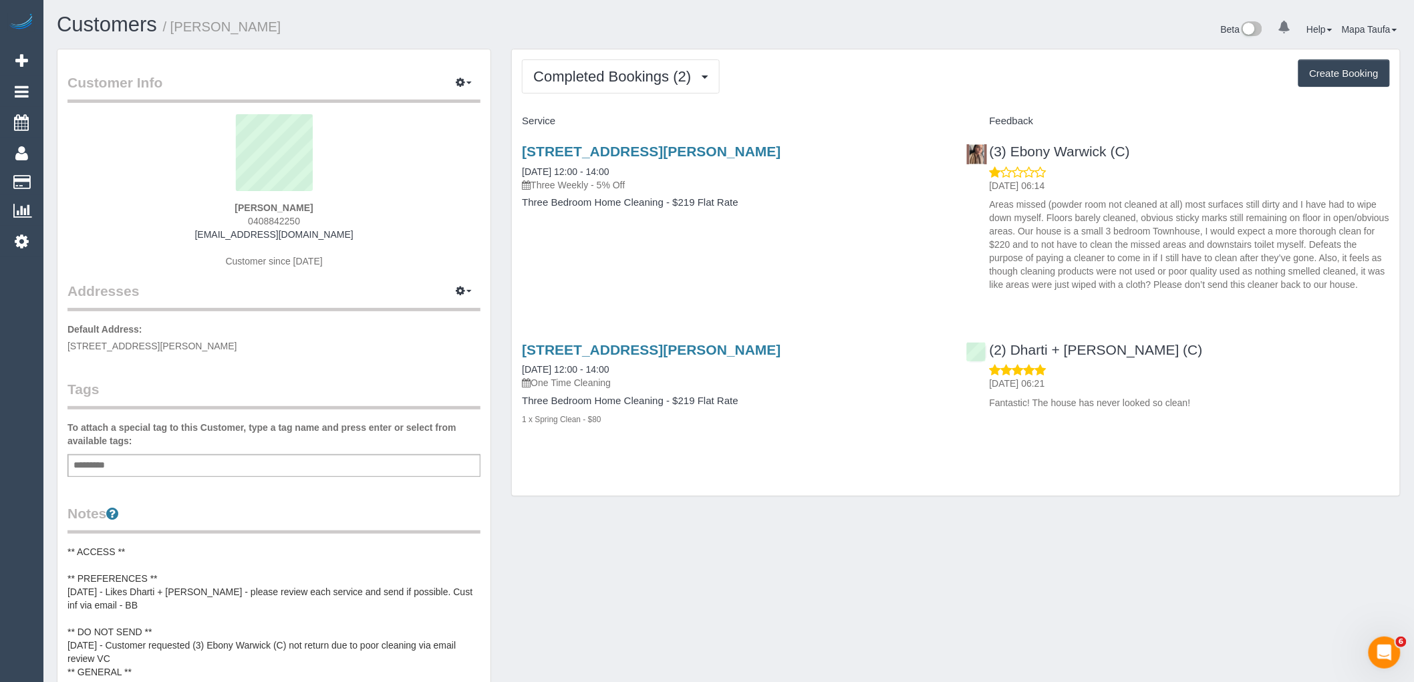
click at [593, 96] on div "Completed Bookings (2) Completed Bookings (2) Upcoming Bookings (0) Cancelled B…" at bounding box center [956, 272] width 888 height 446
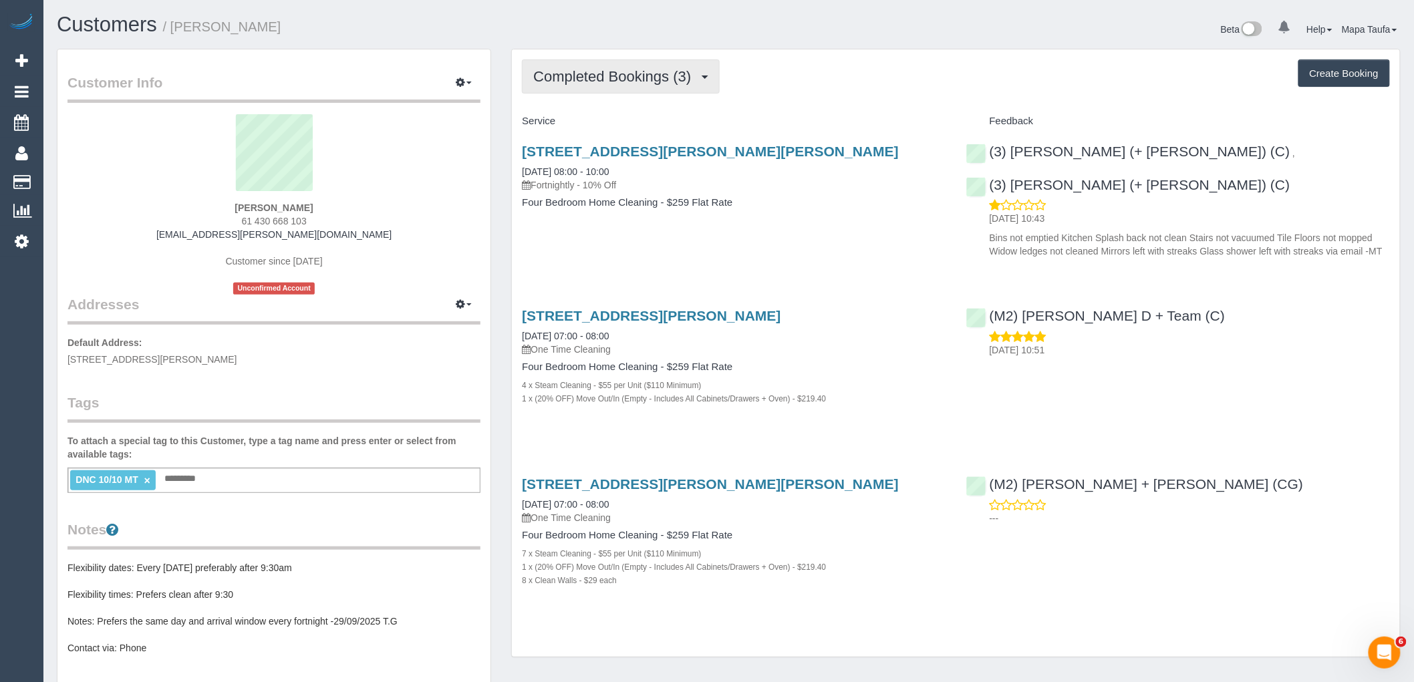
click at [579, 92] on button "Completed Bookings (3)" at bounding box center [621, 76] width 198 height 34
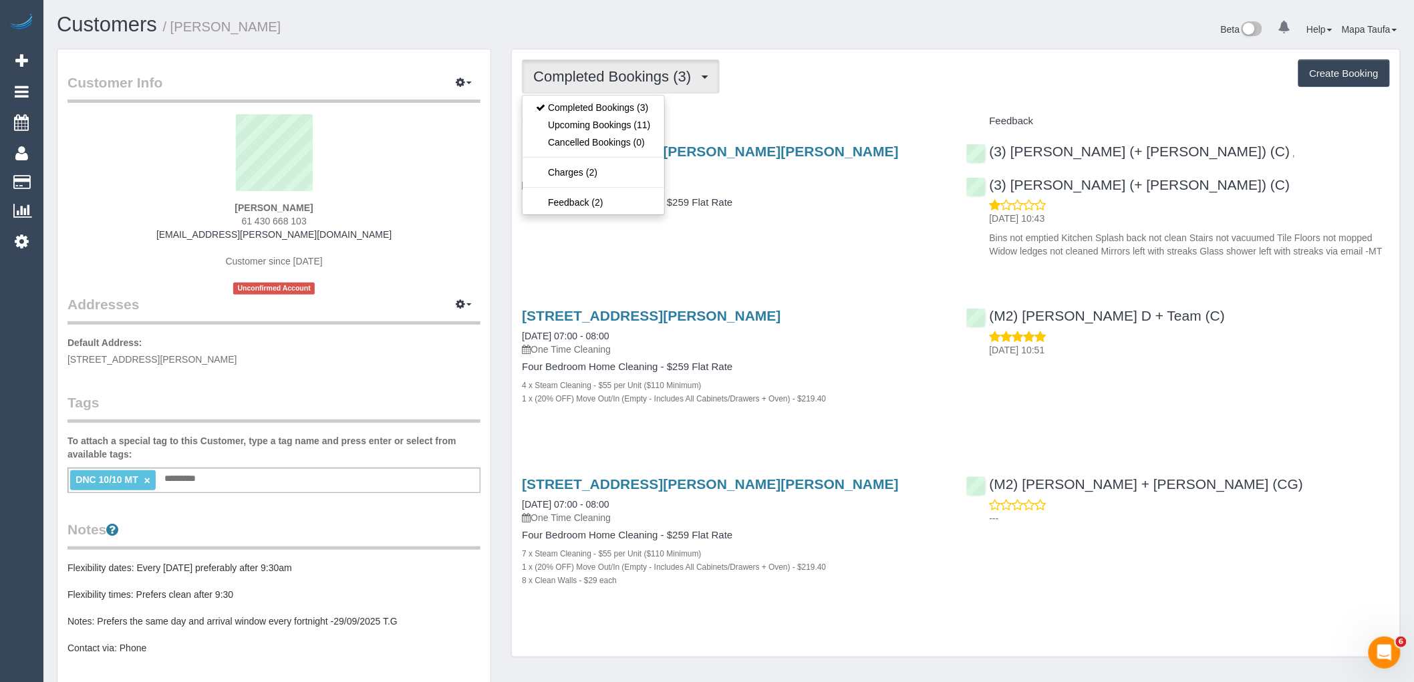
click at [772, 138] on div "[STREET_ADDRESS][PERSON_NAME][PERSON_NAME] [DATE] 08:00 - 10:00 Fortnightly - 1…" at bounding box center [734, 183] width 444 height 103
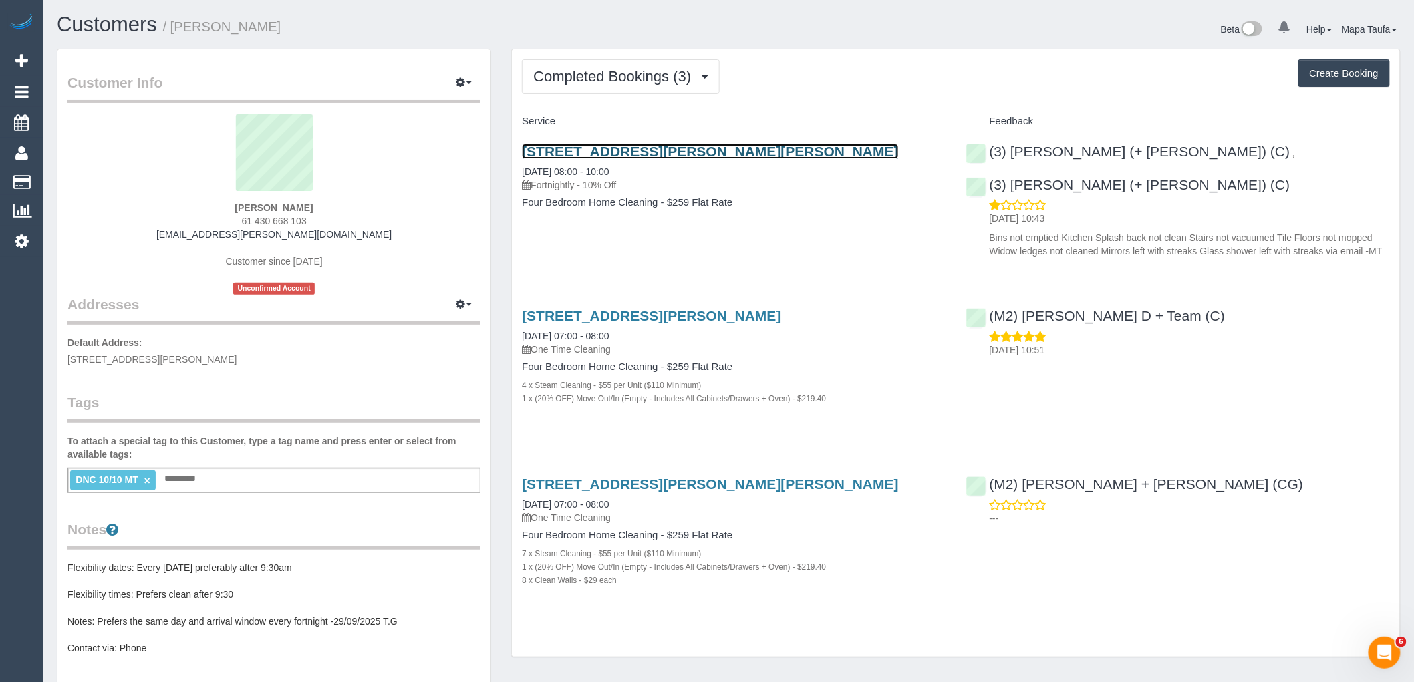
click at [668, 149] on link "32 Graham Street, Albert Park, VIC 3206" at bounding box center [710, 151] width 377 height 15
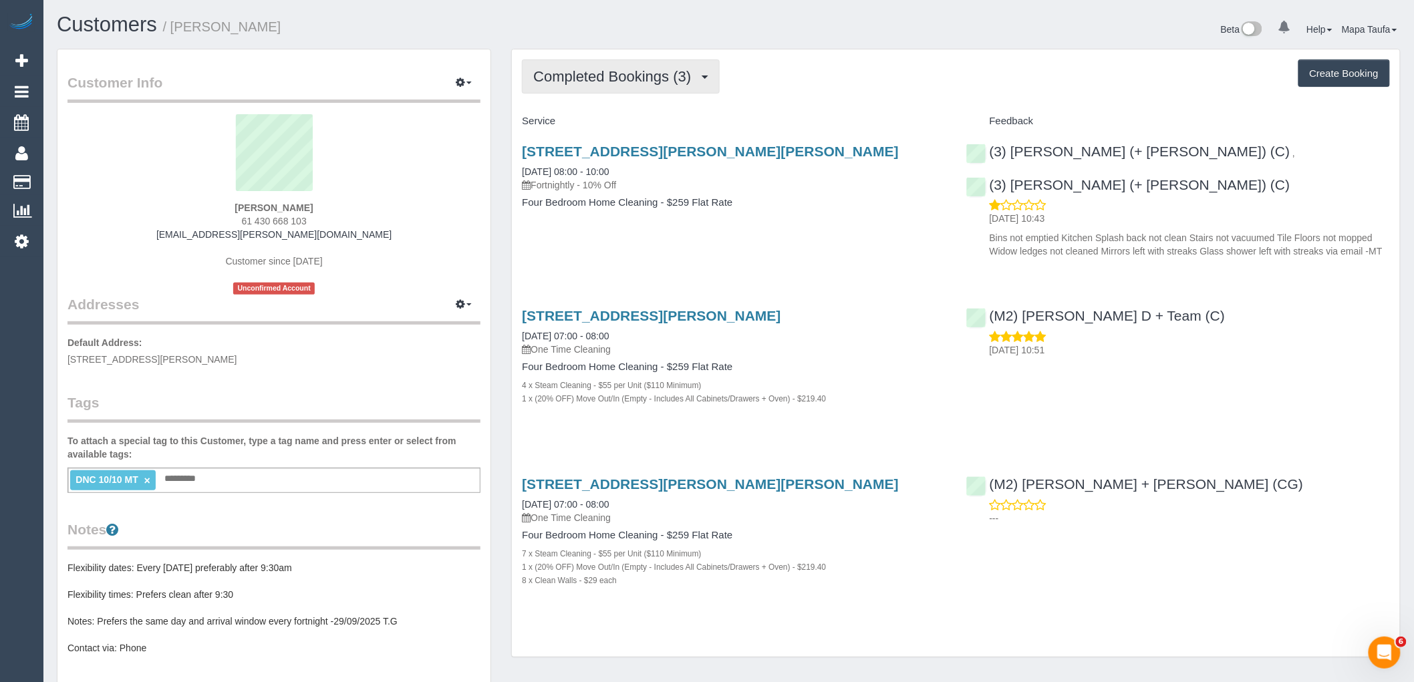
click at [606, 67] on button "Completed Bookings (3)" at bounding box center [621, 76] width 198 height 34
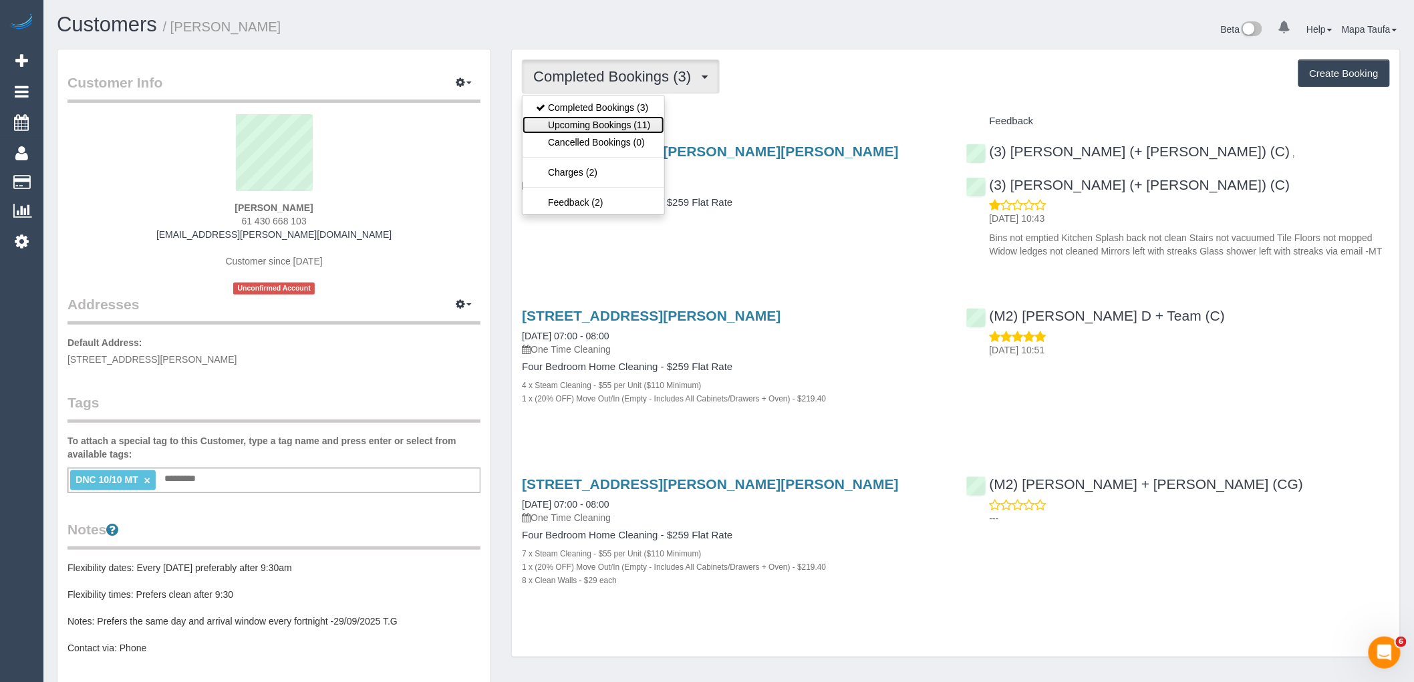
click at [597, 121] on link "Upcoming Bookings (11)" at bounding box center [592, 124] width 141 height 17
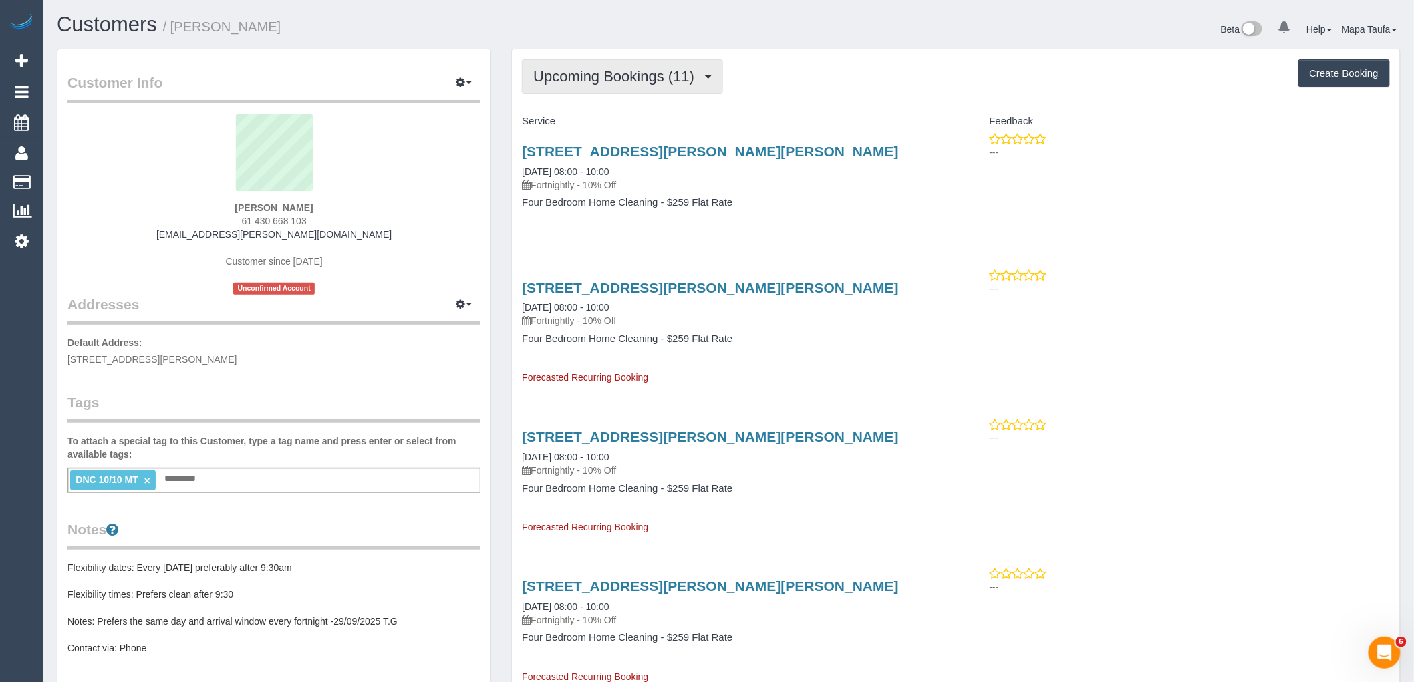
drag, startPoint x: 631, startPoint y: 89, endPoint x: 621, endPoint y: 73, distance: 18.3
click at [621, 73] on button "Upcoming Bookings (11)" at bounding box center [622, 76] width 201 height 34
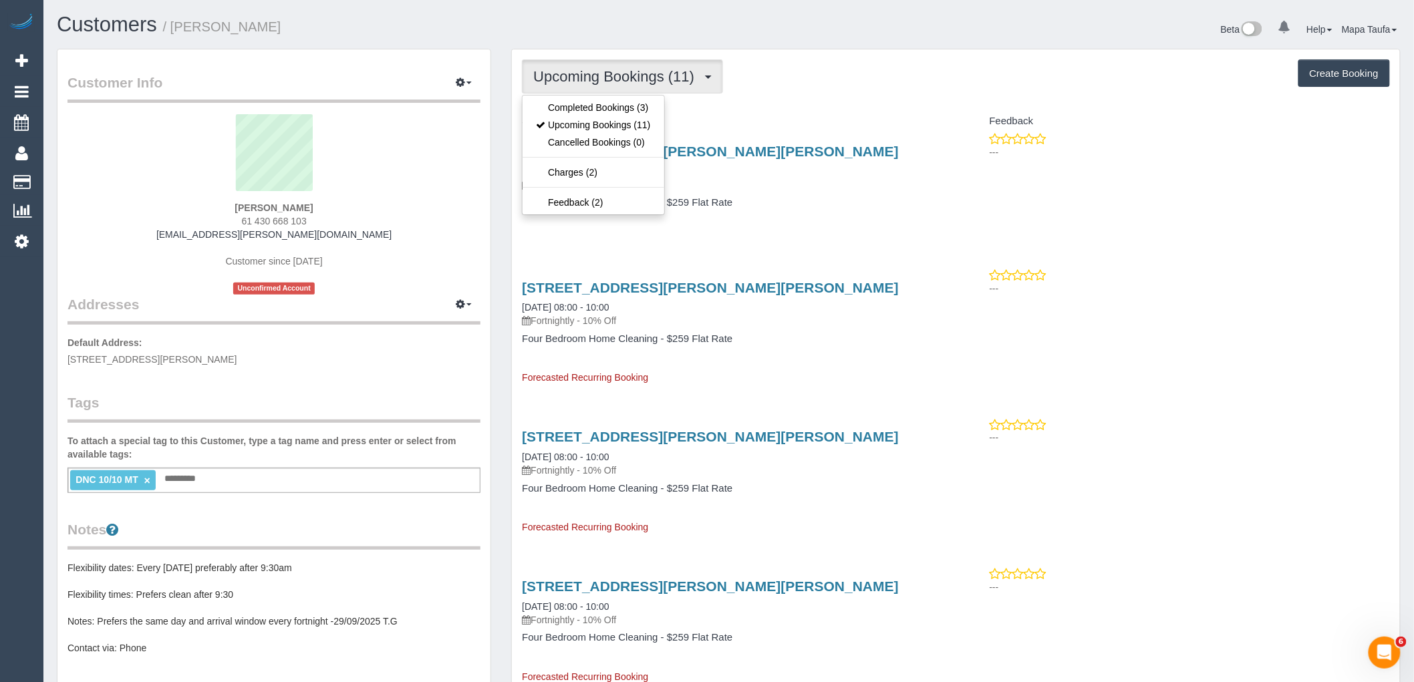
click at [620, 97] on ul "Completed Bookings (3) Upcoming Bookings (11) Cancelled Bookings (0) Charges (2…" at bounding box center [593, 155] width 142 height 120
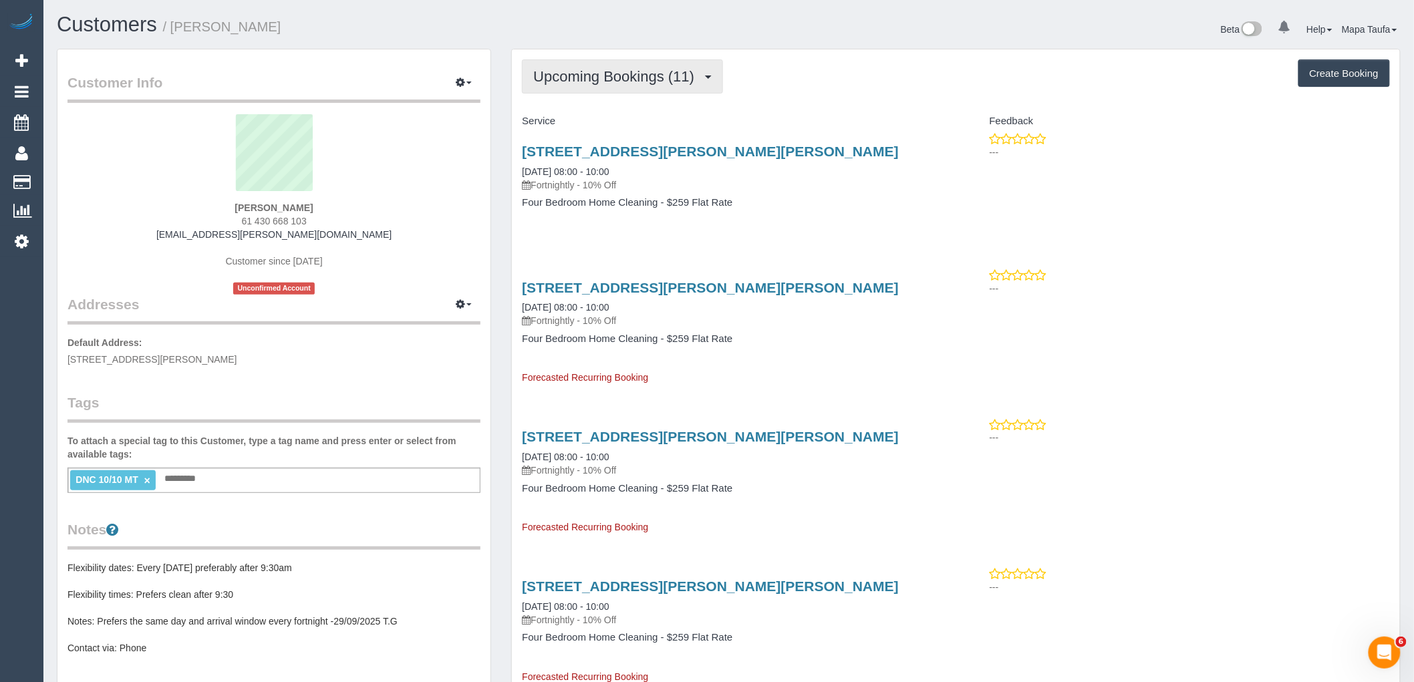
drag, startPoint x: 631, startPoint y: 82, endPoint x: 631, endPoint y: 101, distance: 18.7
click at [631, 83] on span "Upcoming Bookings (11)" at bounding box center [617, 76] width 168 height 17
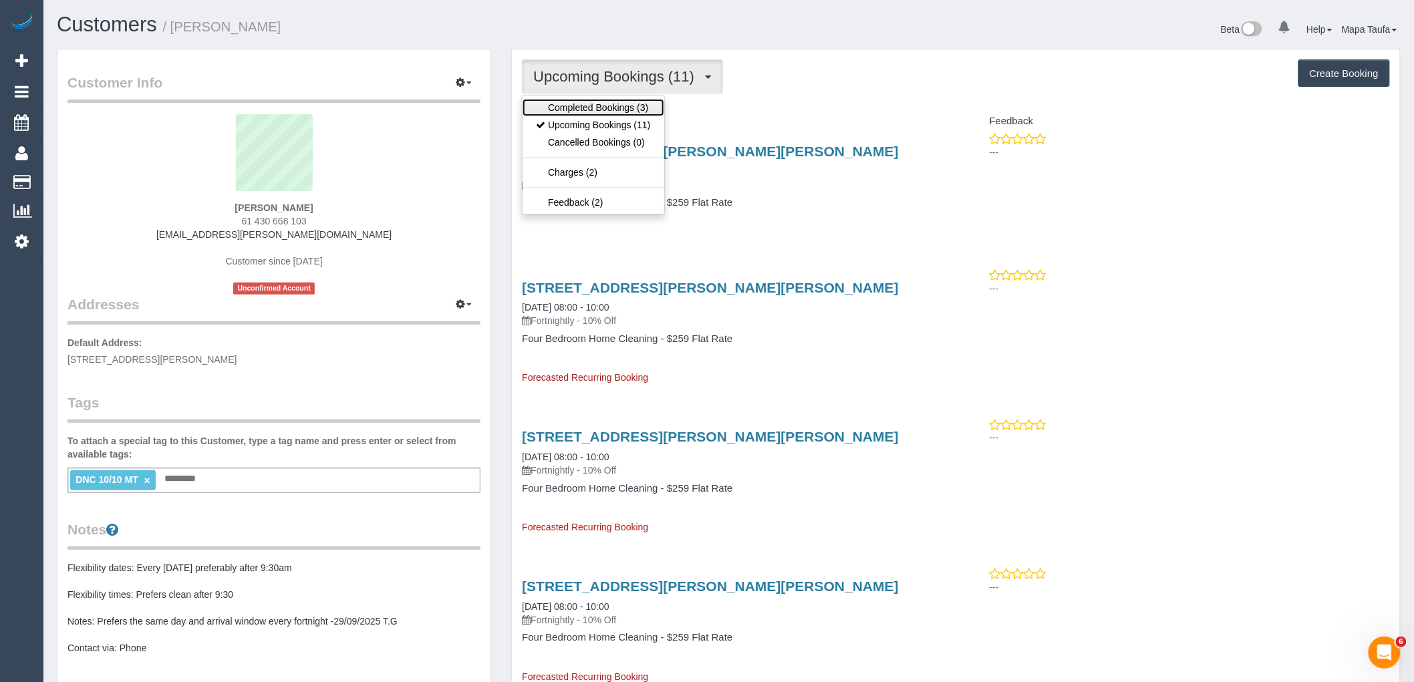
click at [631, 102] on link "Completed Bookings (3)" at bounding box center [592, 107] width 141 height 17
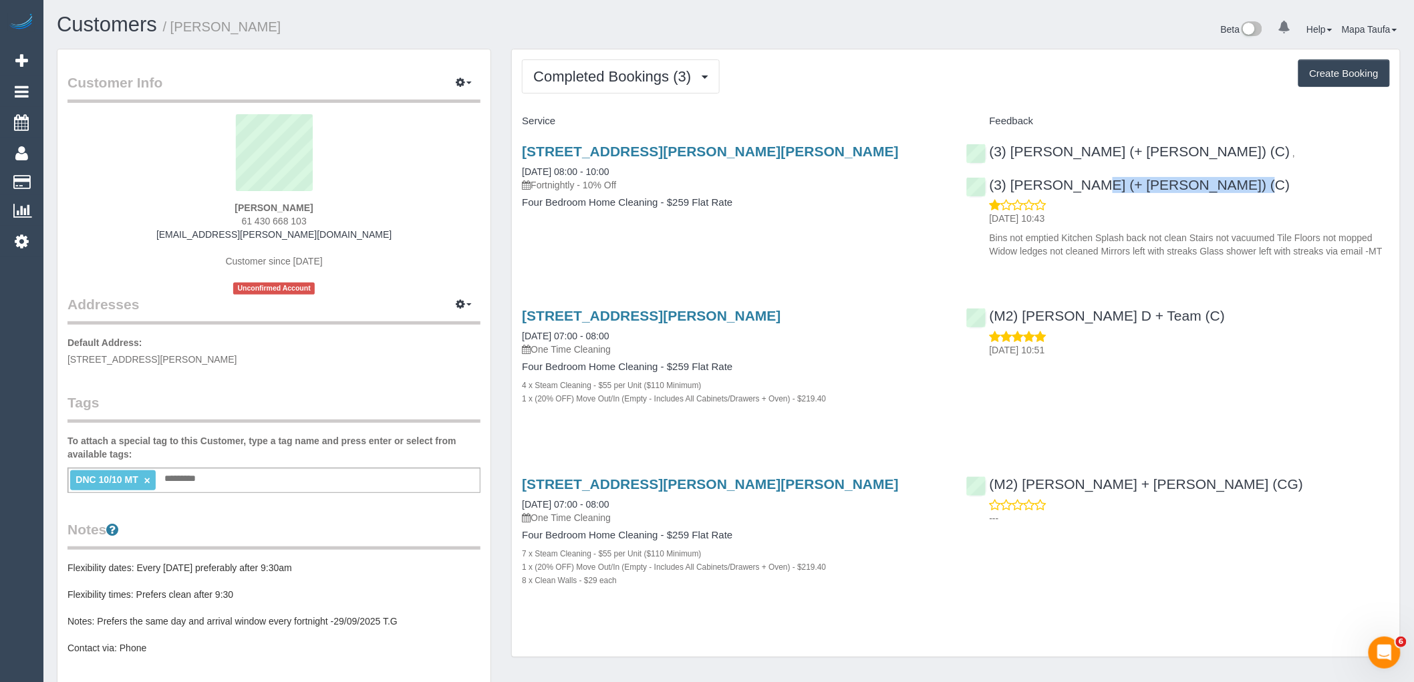
drag, startPoint x: 1350, startPoint y: 157, endPoint x: 1191, endPoint y: 134, distance: 160.7
click at [1201, 152] on div "(3) Farhan (+ Intisar) (C) , (3) Intisar (+ Farhan) (C) 13/10/2025 10:43 Bins n…" at bounding box center [1178, 197] width 444 height 131
copy link "ntisar (+ Farhan) (C)"
drag, startPoint x: 611, startPoint y: 77, endPoint x: 608, endPoint y: 97, distance: 19.7
click at [612, 77] on span "Completed Bookings (3)" at bounding box center [615, 76] width 164 height 17
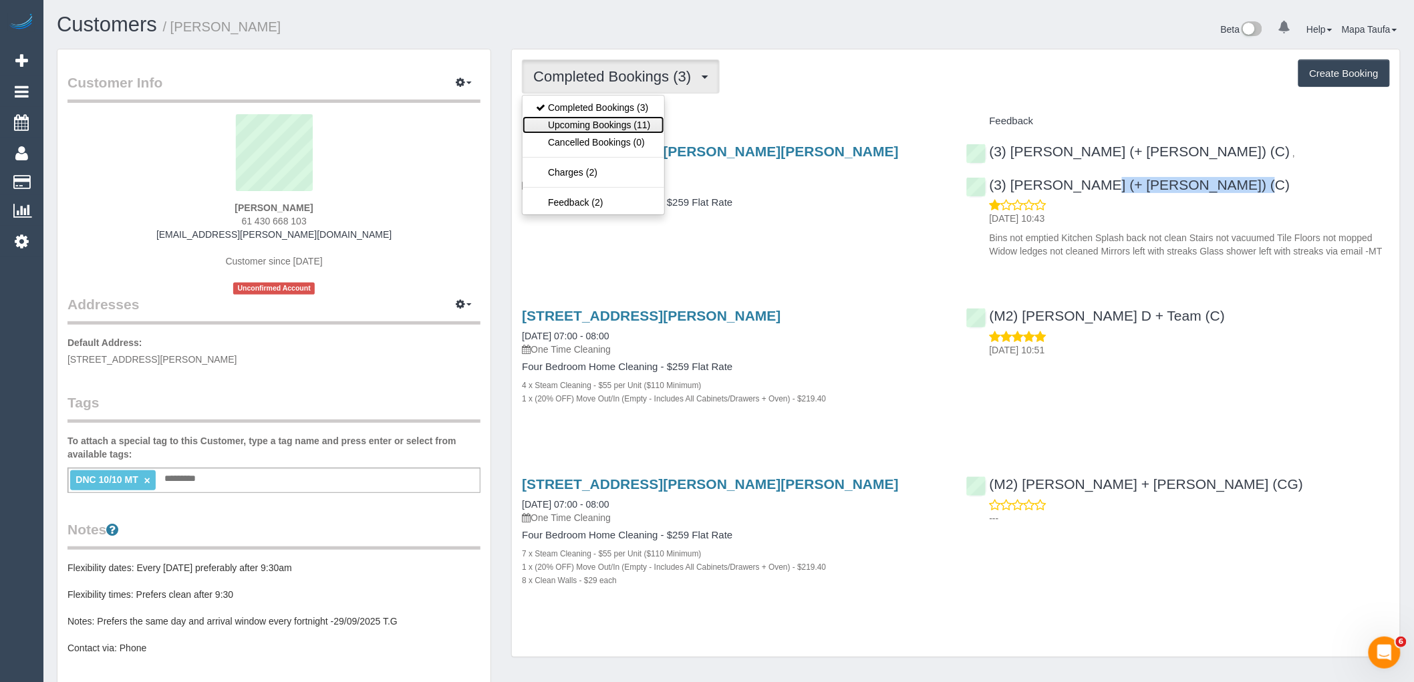
click at [606, 118] on link "Upcoming Bookings (11)" at bounding box center [592, 124] width 141 height 17
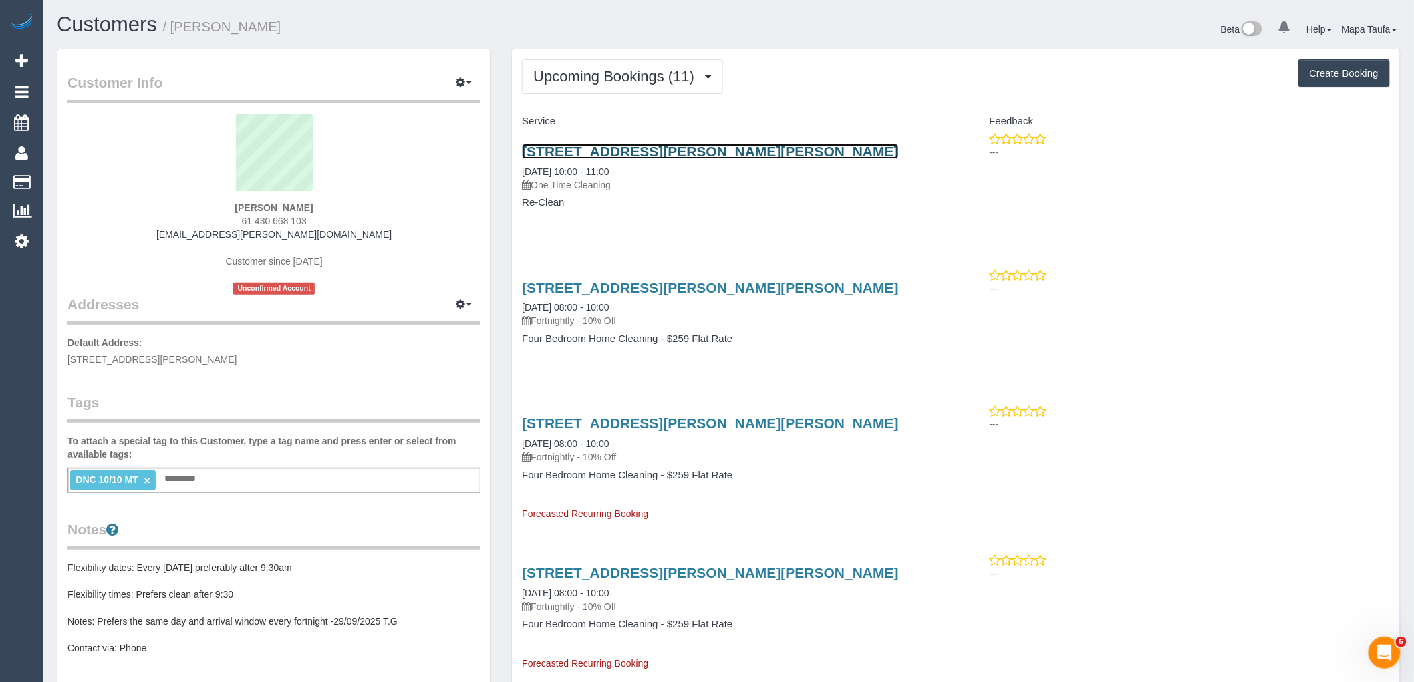
click at [665, 146] on link "32 Graham Street, Albert Park, VIC 3206" at bounding box center [710, 151] width 377 height 15
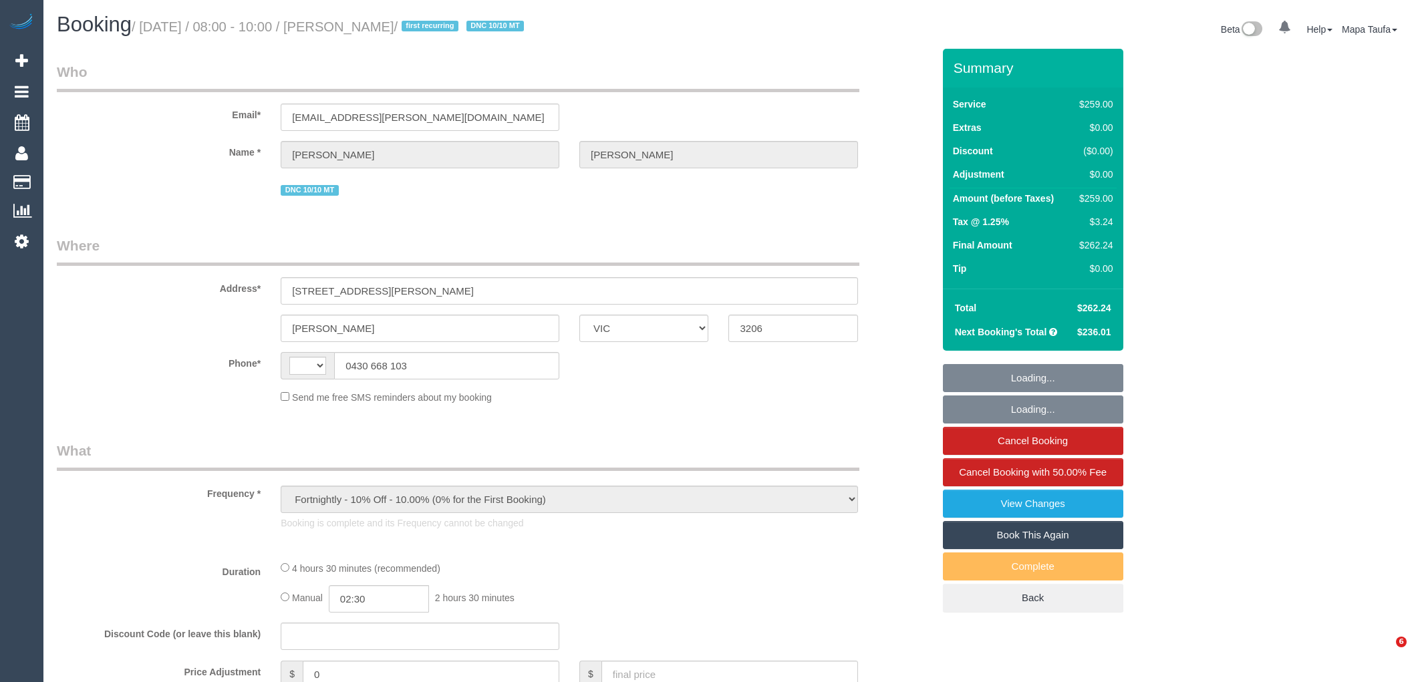
select select "VIC"
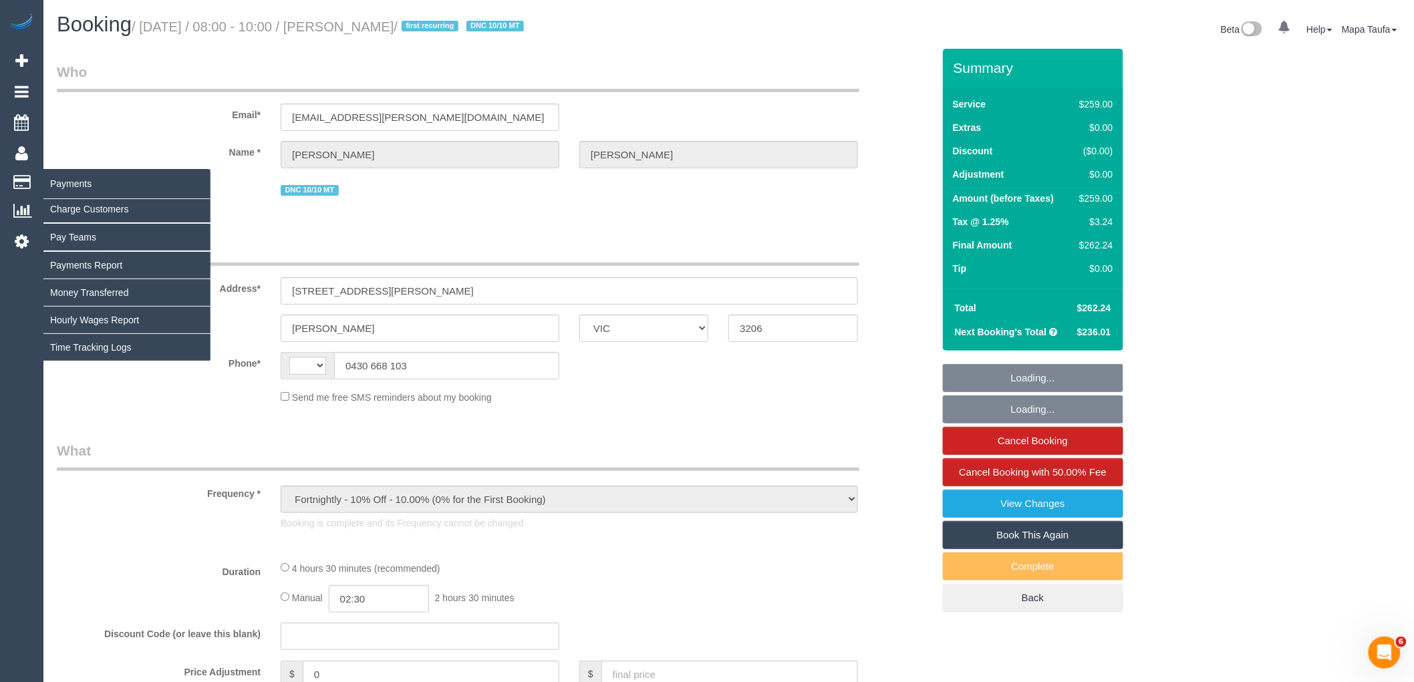
select select "string:AU"
select select "string:stripe-pm_1S4rt52GScqysDRVnhxRJnn7"
select select "number:28"
select select "number:14"
select select "number:19"
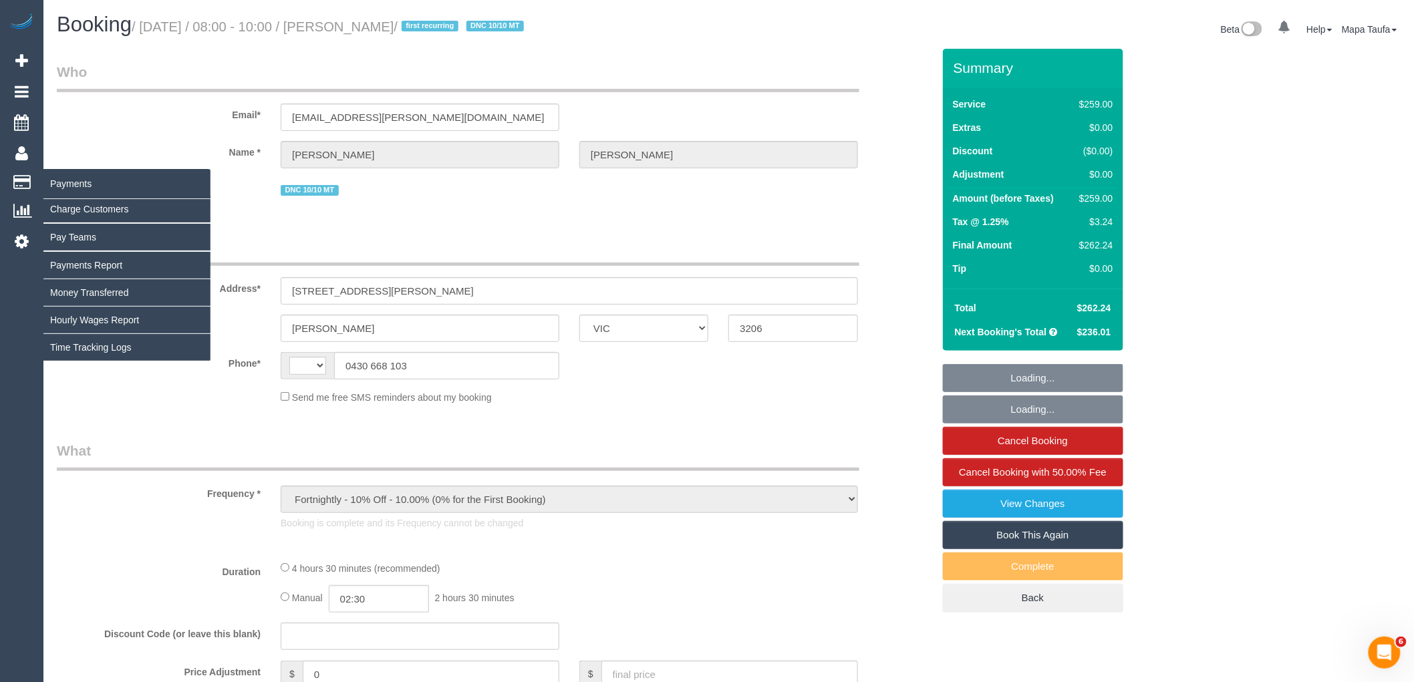
select select "number:36"
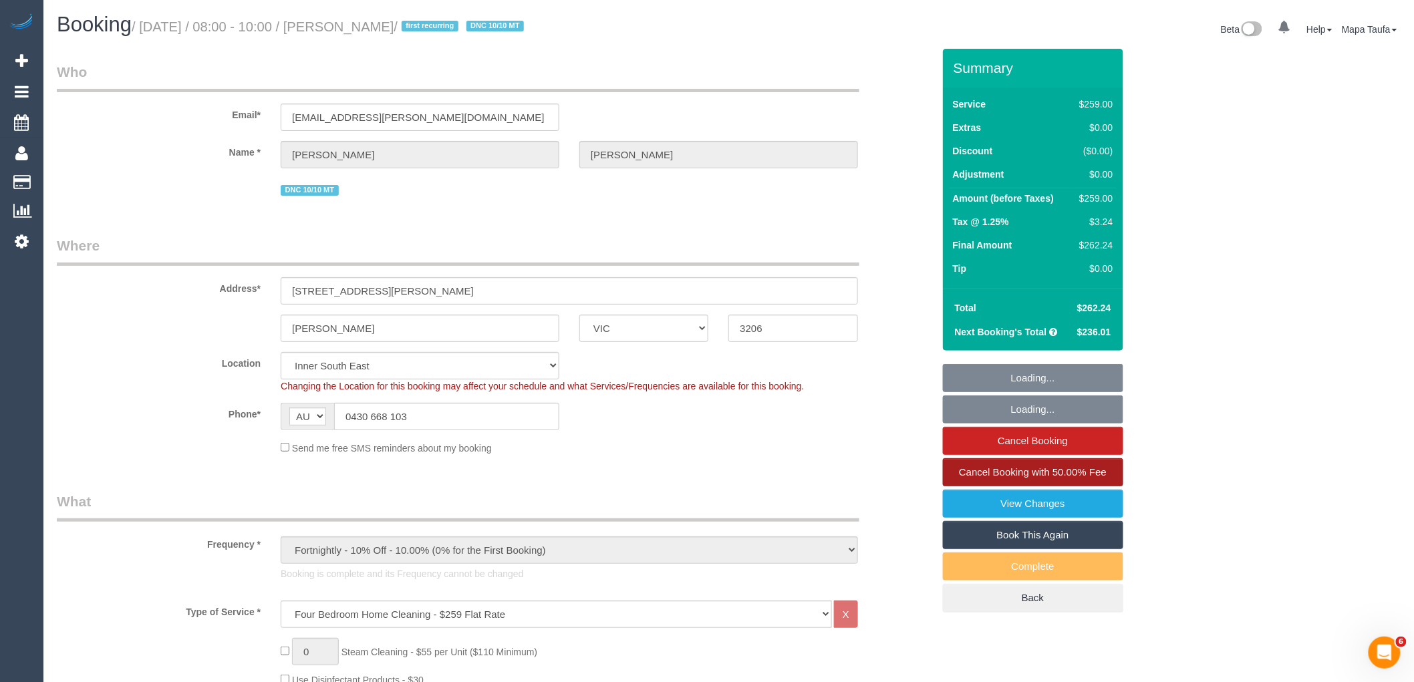
select select "object:1535"
click at [1012, 534] on link "Book This Again" at bounding box center [1033, 535] width 180 height 28
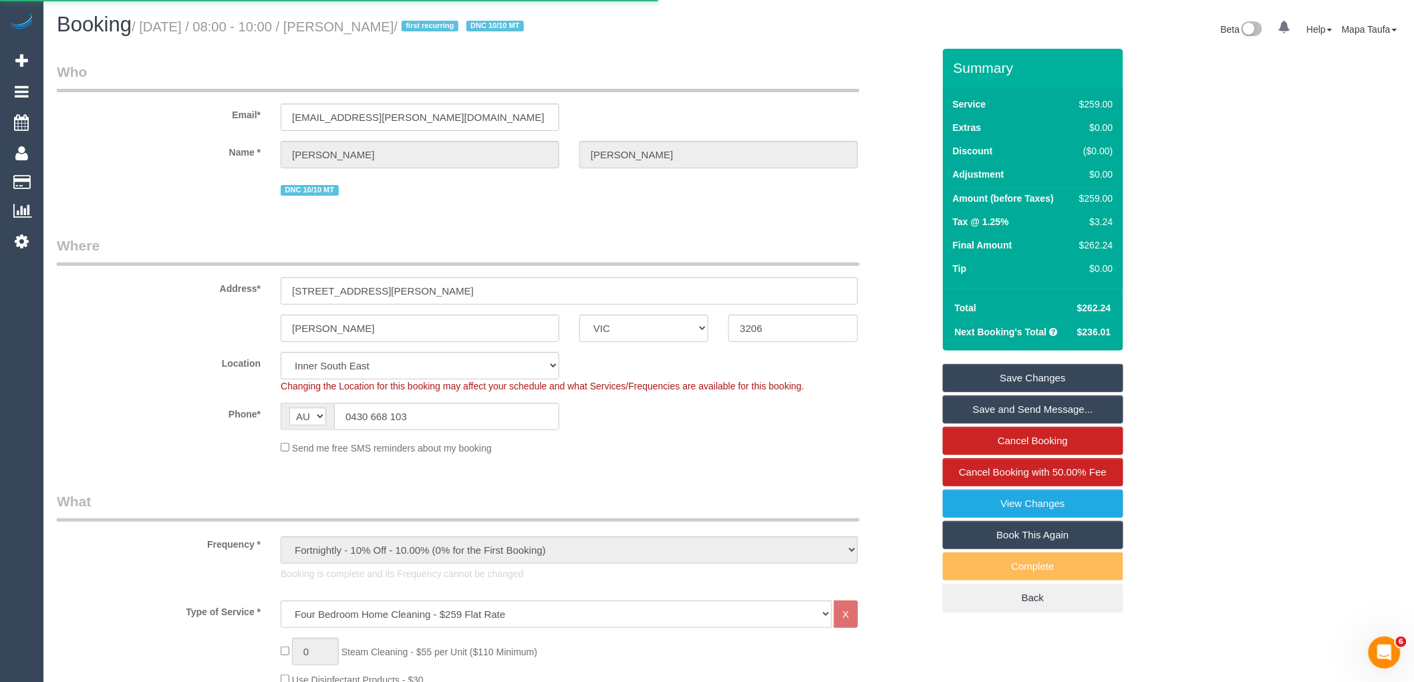
select select "VIC"
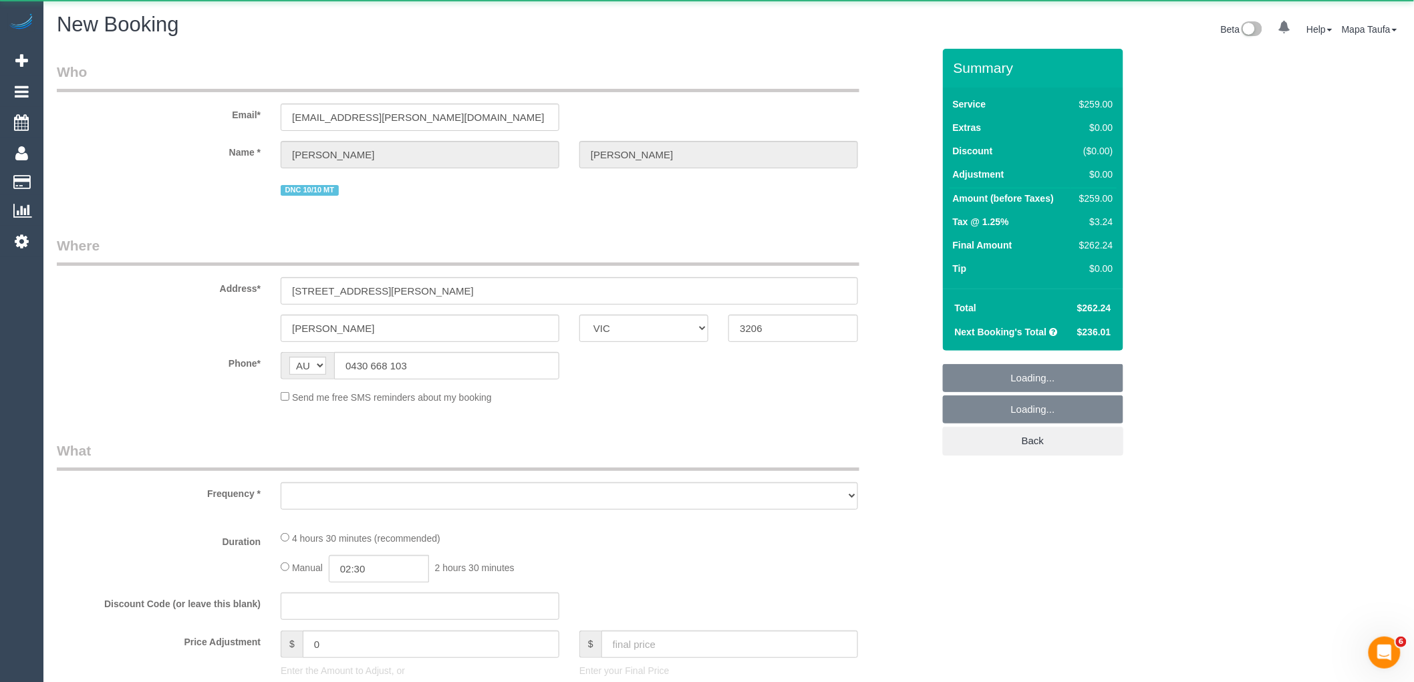
select select "number:28"
select select "number:14"
select select "number:19"
select select "number:36"
select select "object:2489"
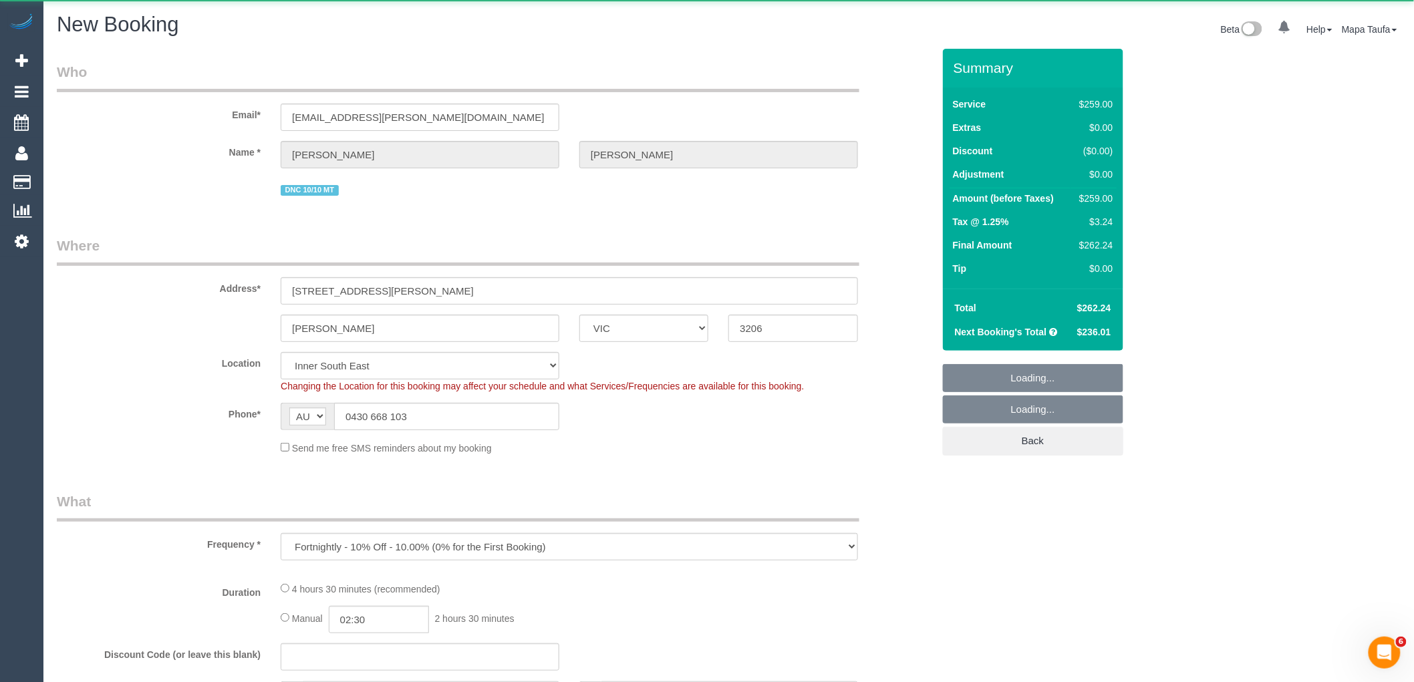
select select "string:stripe-pm_1S4rt52GScqysDRVnhxRJnn7"
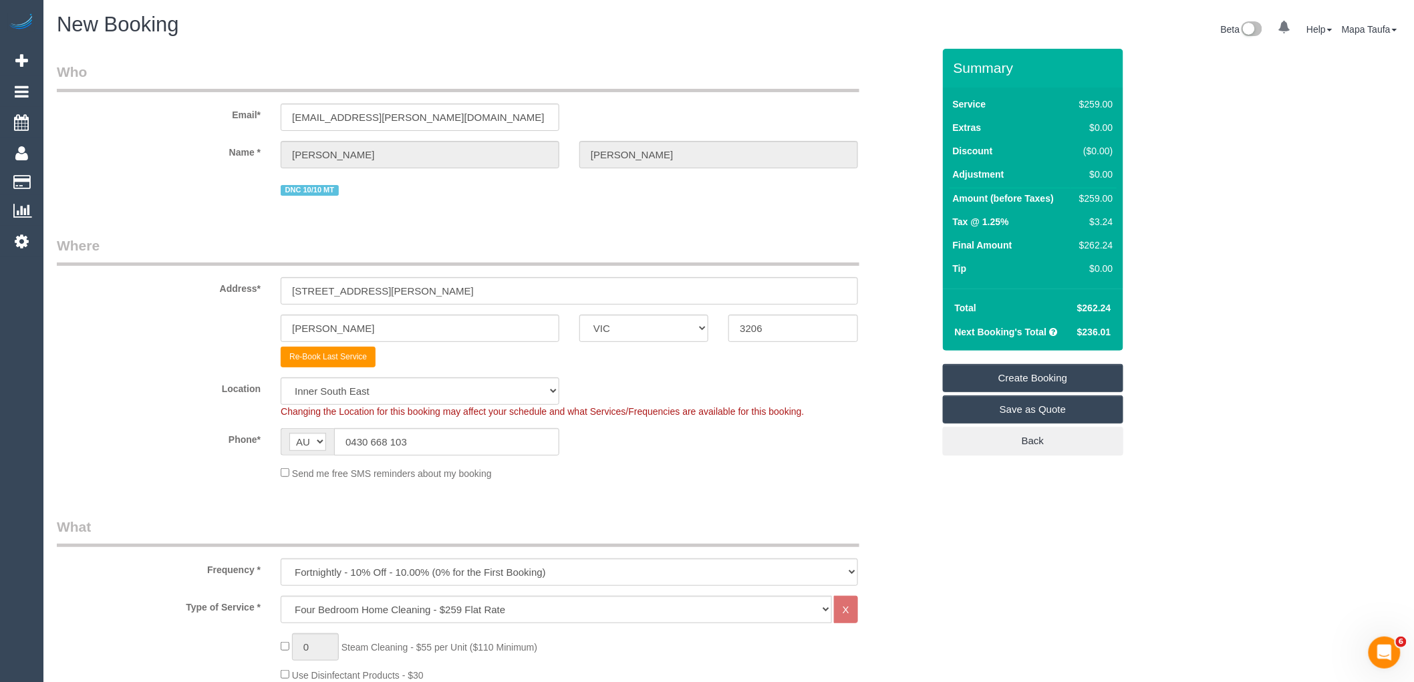
select select "object:3227"
click at [386, 398] on select "Office City East (North) East (South) Inner East Inner North (East) Inner North…" at bounding box center [420, 390] width 279 height 27
select select "50"
click at [281, 379] on select "Office City East (North) East (South) Inner East Inner North (East) Inner North…" at bounding box center [420, 390] width 279 height 27
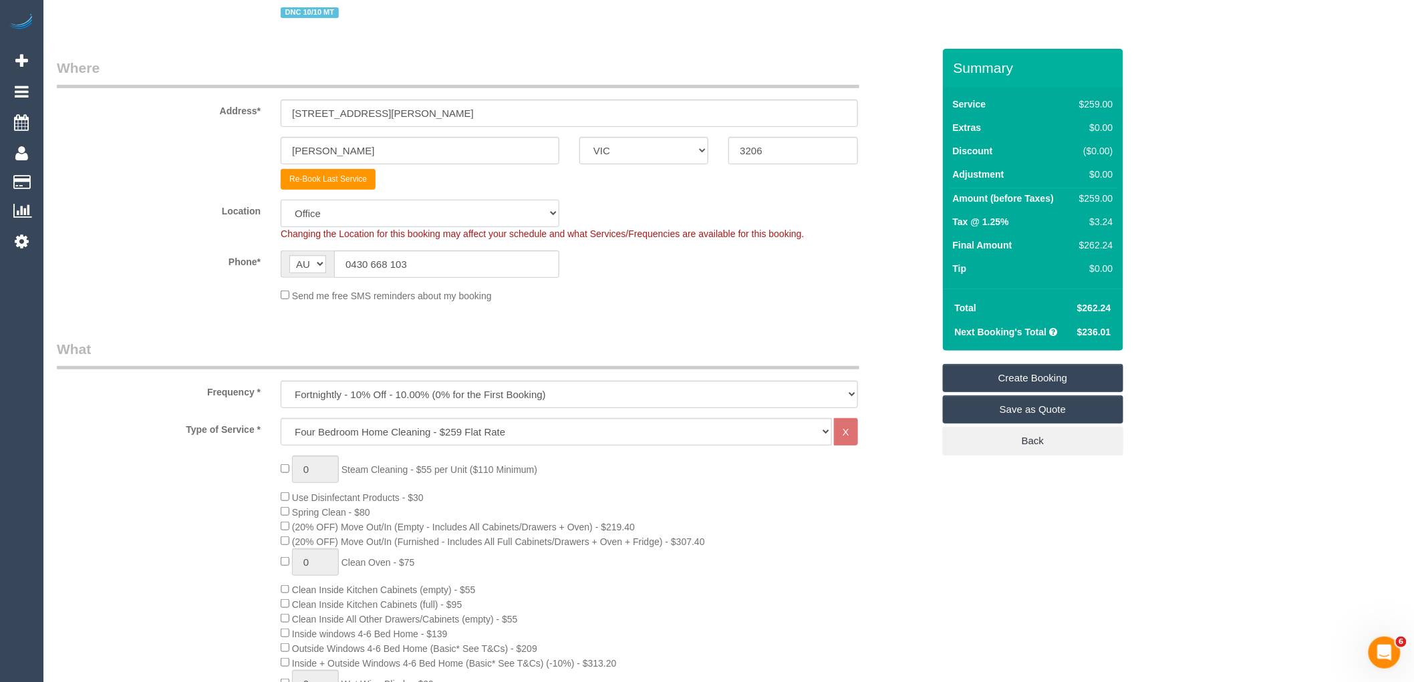
scroll to position [297, 0]
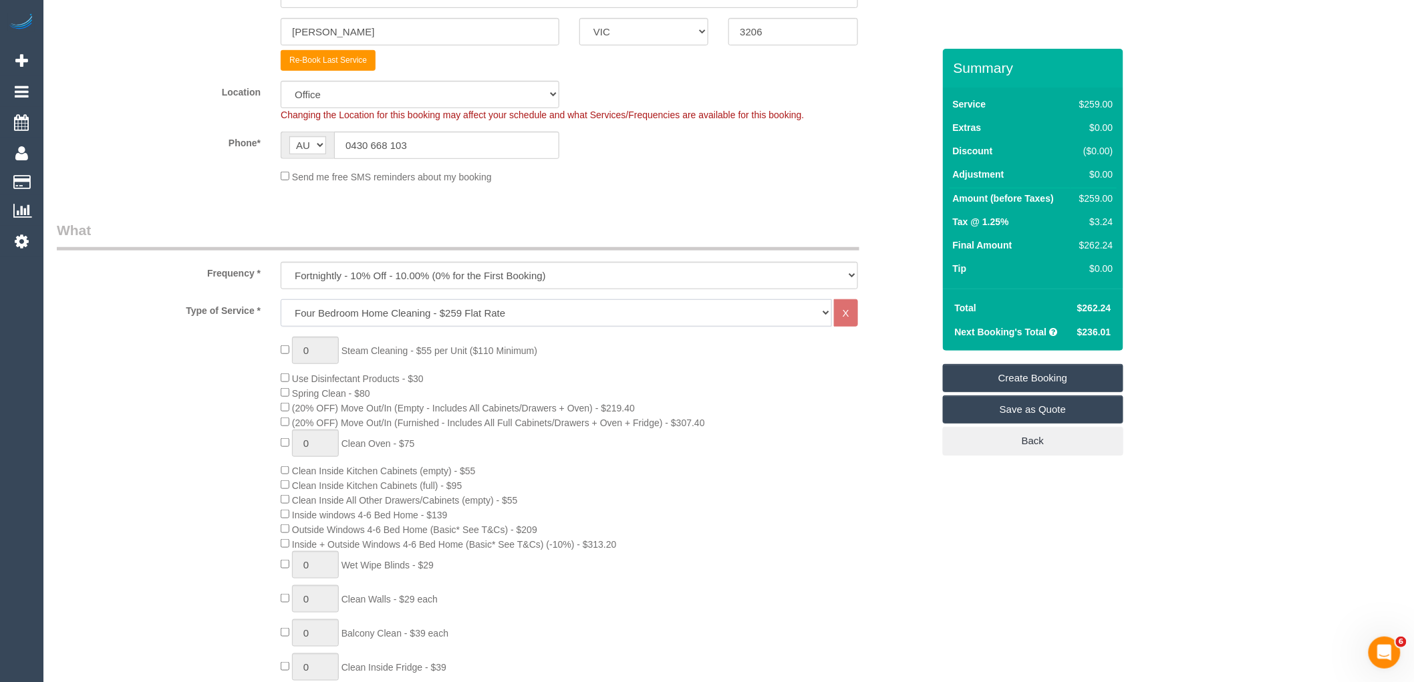
click at [411, 311] on select "Hourly Service - $70/h Hourly Service - $65/h Hourly Service - $60/h Hourly Ser…" at bounding box center [556, 312] width 551 height 27
click at [379, 317] on select "Hourly Service - $70/h Hourly Service - $65/h Hourly Service - $60/h Hourly Ser…" at bounding box center [556, 312] width 551 height 27
click at [483, 351] on span "Steam Cleaning - $55 per Unit ($110 Minimum)" at bounding box center [439, 350] width 196 height 11
click at [544, 282] on select "One Time Cleaning Weekly - 10% Off - 10.00% (0% for the First Booking) Fortnigh…" at bounding box center [569, 275] width 577 height 27
select select "object:3235"
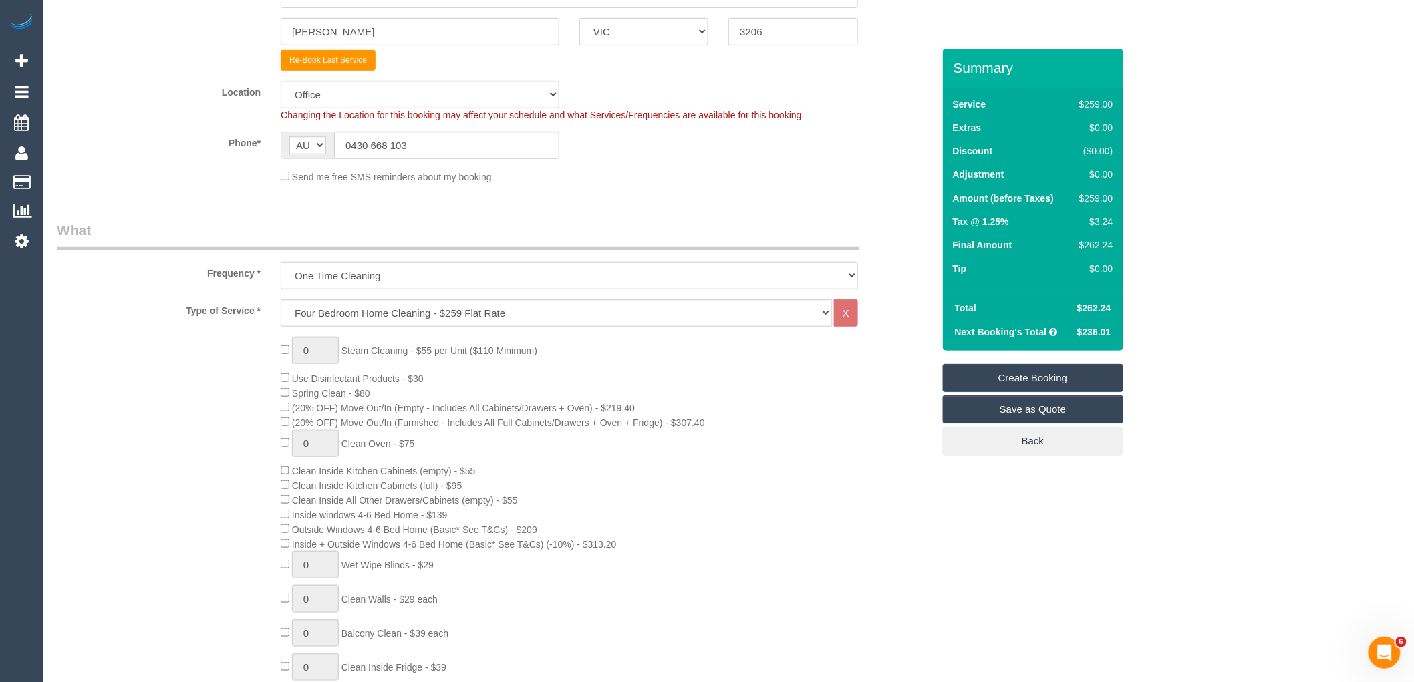
click at [281, 264] on select "One Time Cleaning Weekly - 10% Off - 10.00% (0% for the First Booking) Fortnigh…" at bounding box center [569, 275] width 577 height 27
click at [406, 311] on select "Hourly Service - $70/h Hourly Service - $65/h Hourly Service - $60/h Hourly Ser…" at bounding box center [556, 312] width 551 height 27
select select "28"
click at [281, 301] on select "Hourly Service - $70/h Hourly Service - $65/h Hourly Service - $60/h Hourly Ser…" at bounding box center [556, 312] width 551 height 27
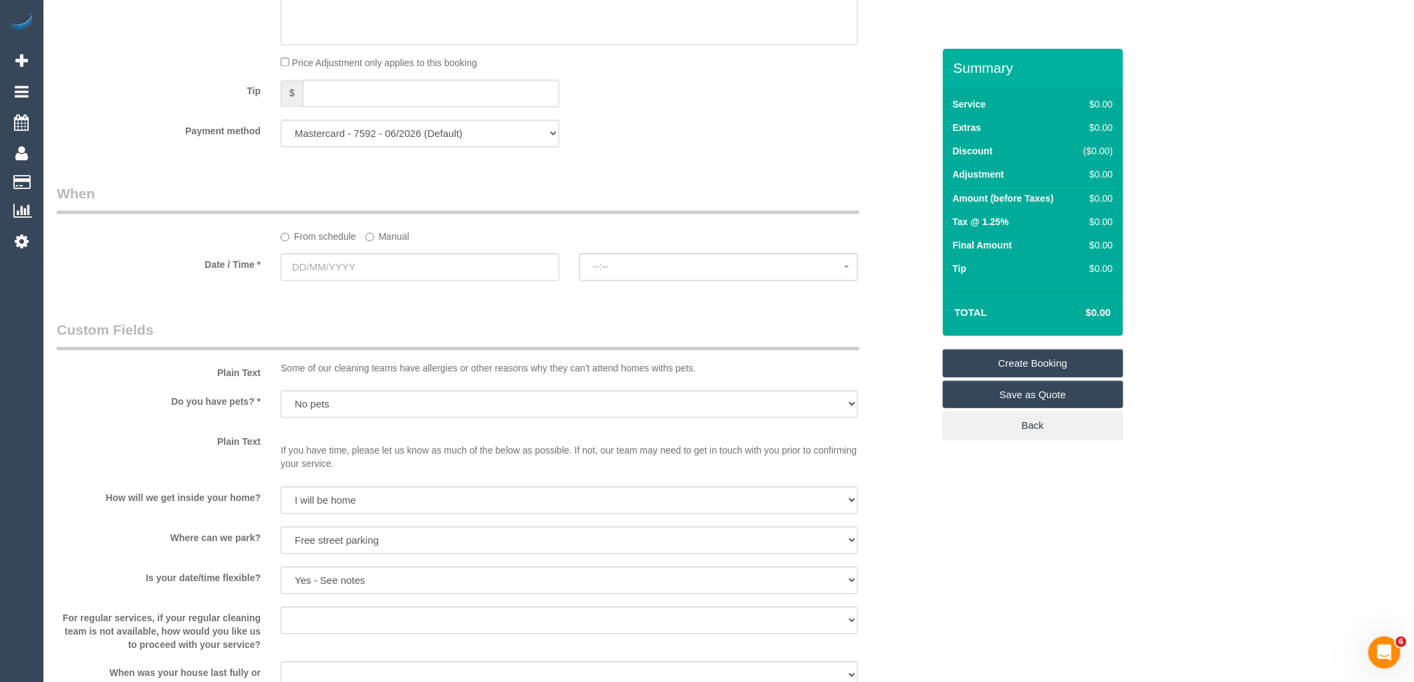
scroll to position [1187, 0]
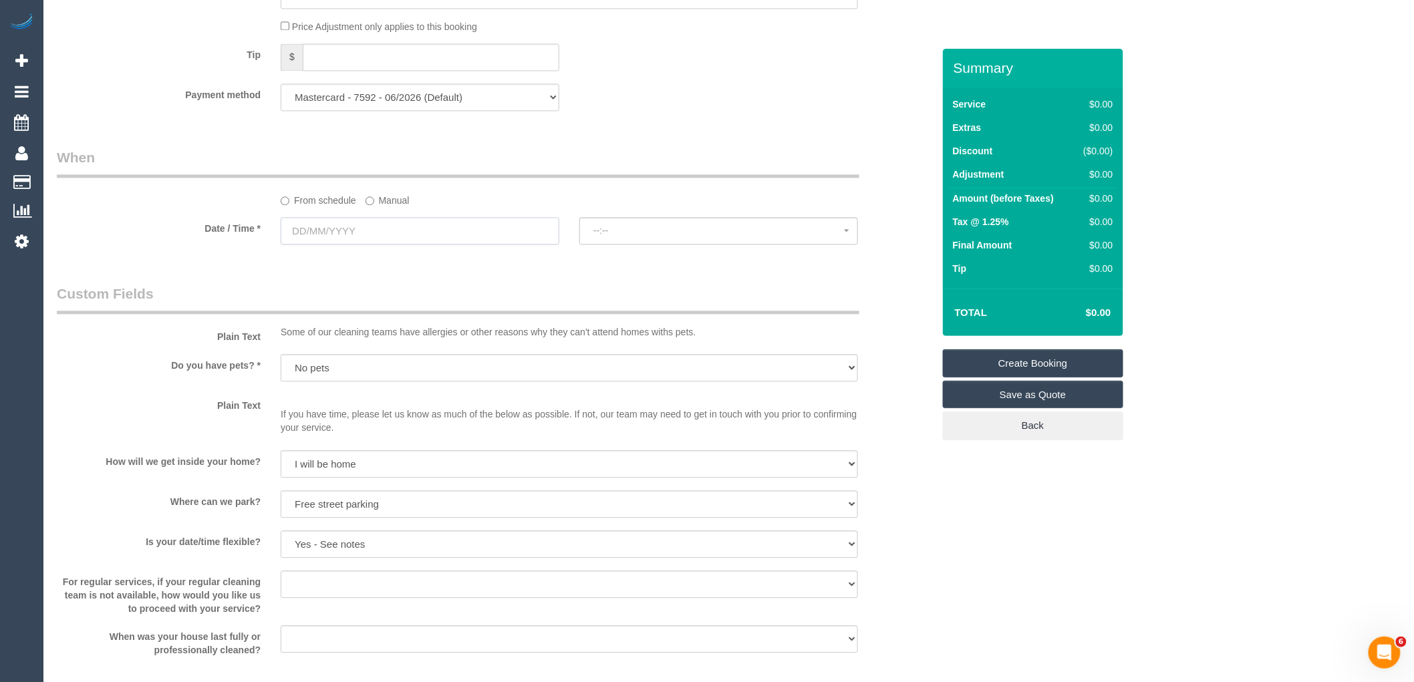
click at [412, 244] on input "text" at bounding box center [420, 230] width 279 height 27
click at [410, 200] on div "From schedule Manual" at bounding box center [569, 198] width 597 height 18
click at [406, 207] on label "Manual" at bounding box center [387, 198] width 44 height 18
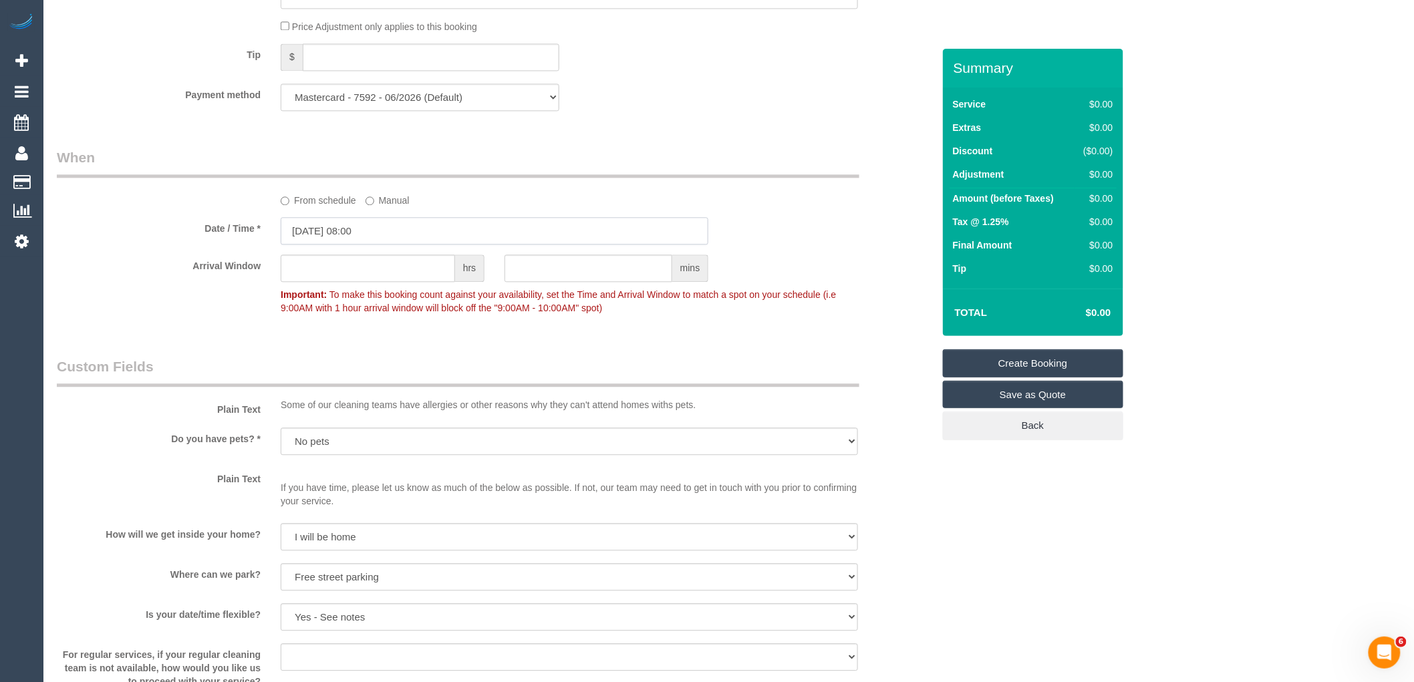
click at [325, 245] on input "14/10/2025 08:00" at bounding box center [495, 230] width 428 height 27
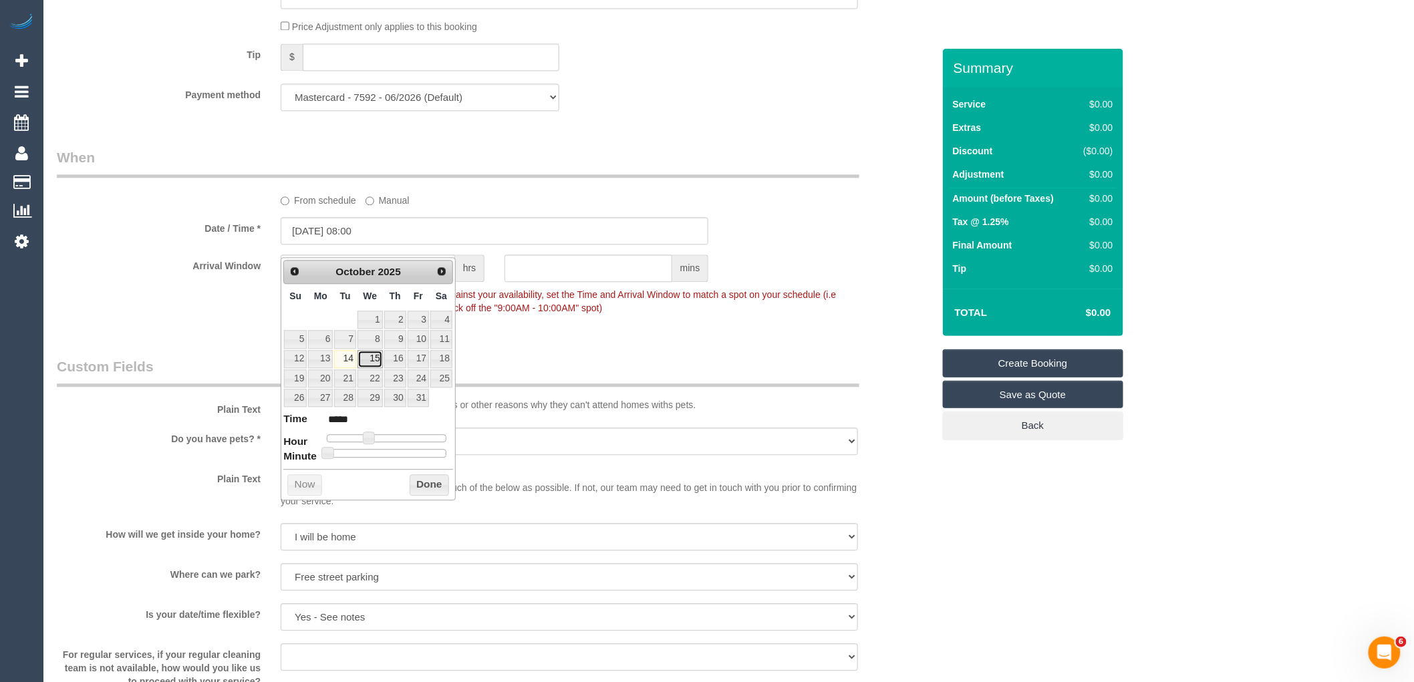
click at [367, 356] on link "15" at bounding box center [369, 359] width 25 height 18
type input "15/10/2025 09:00"
type input "*****"
type input "15/10/2025 10:00"
type input "*****"
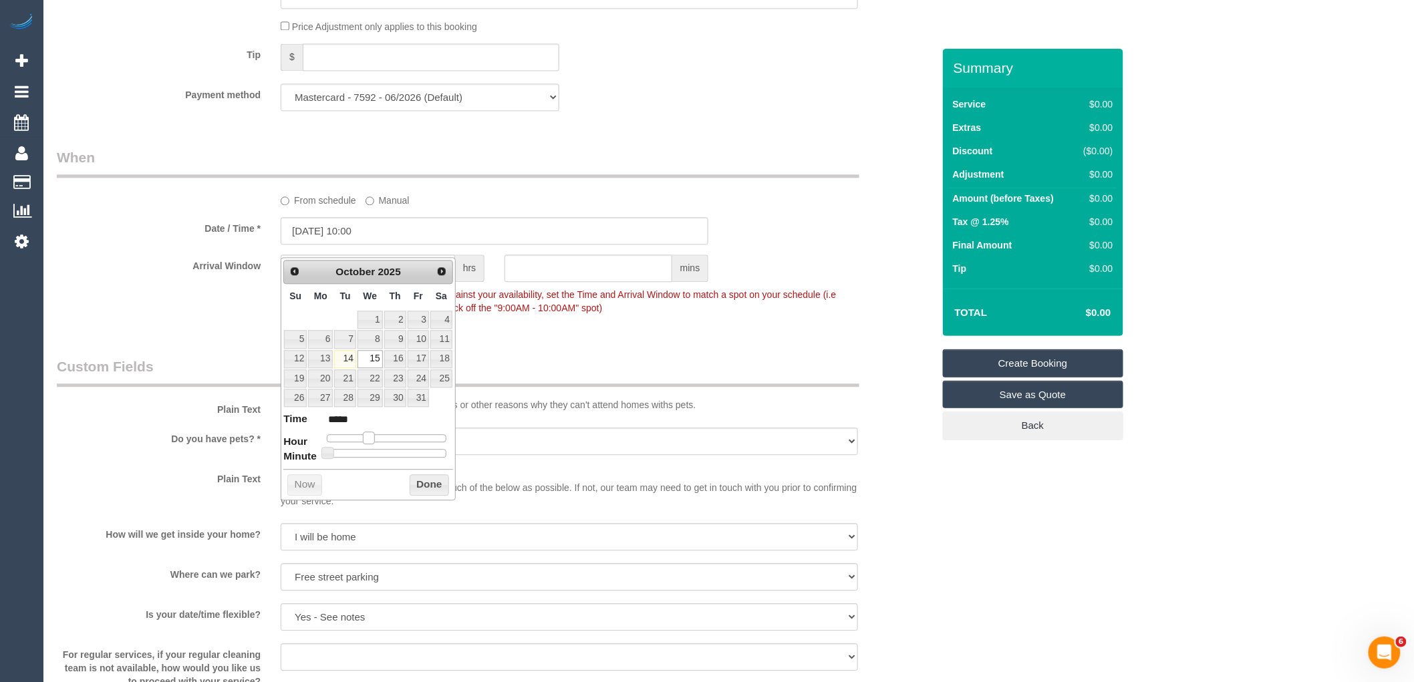
type input "15/10/2025 11:00"
type input "*****"
type input "15/10/2025 12:00"
type input "*****"
type input "15/10/2025 11:00"
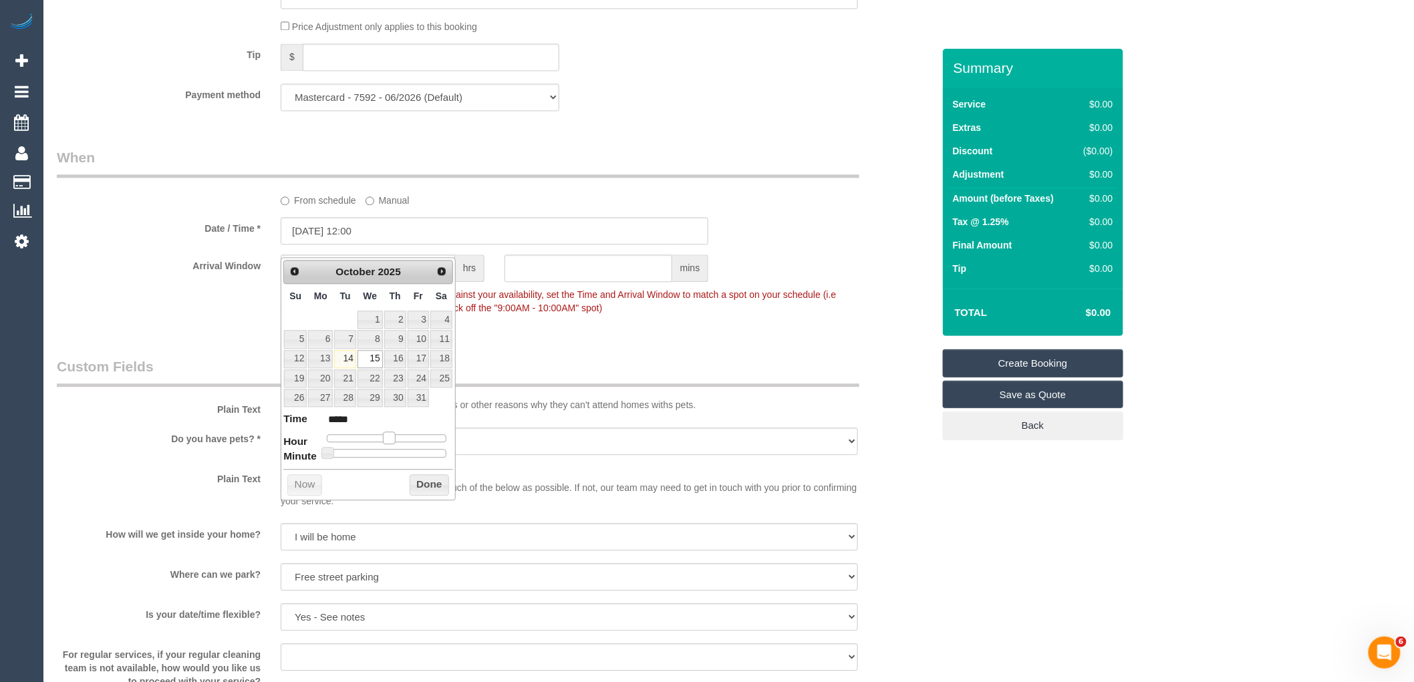
type input "*****"
type input "15/10/2025 10:00"
type input "*****"
drag, startPoint x: 366, startPoint y: 441, endPoint x: 379, endPoint y: 442, distance: 13.4
click at [379, 442] on span at bounding box center [379, 438] width 12 height 12
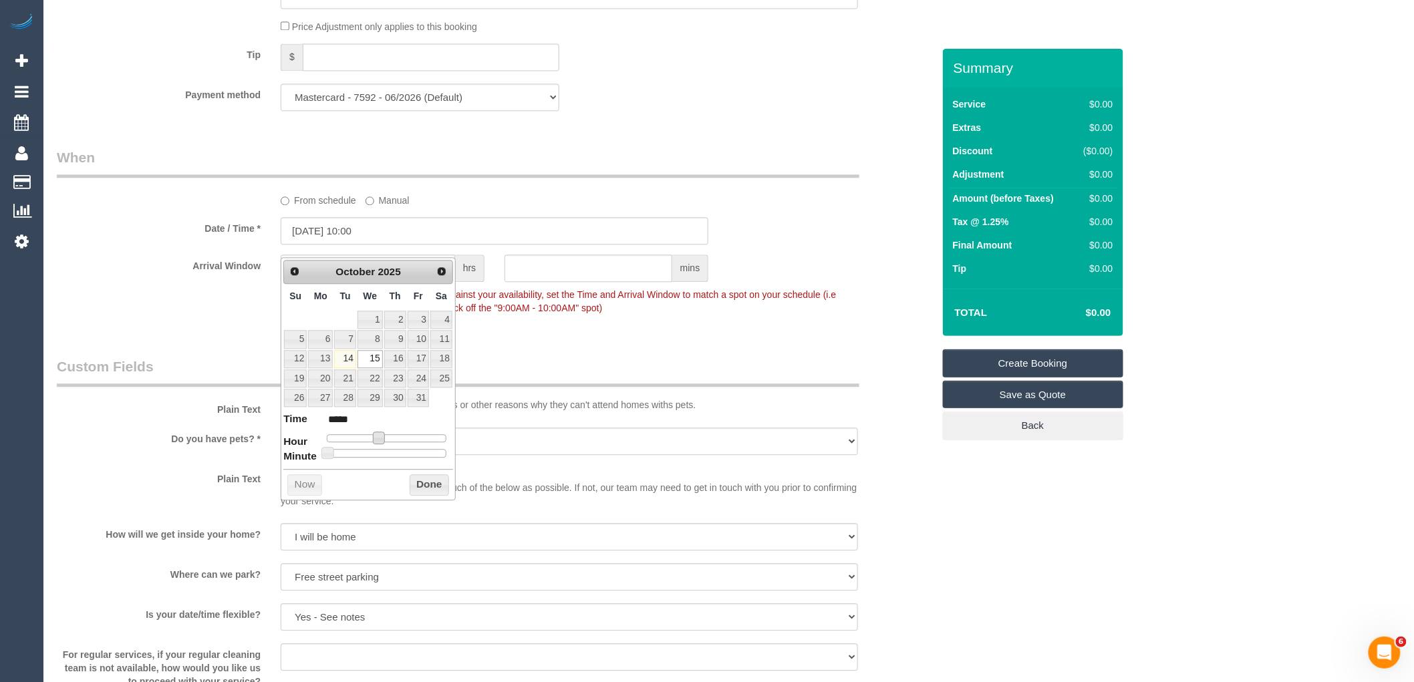
click at [429, 488] on button "Done" at bounding box center [429, 484] width 39 height 21
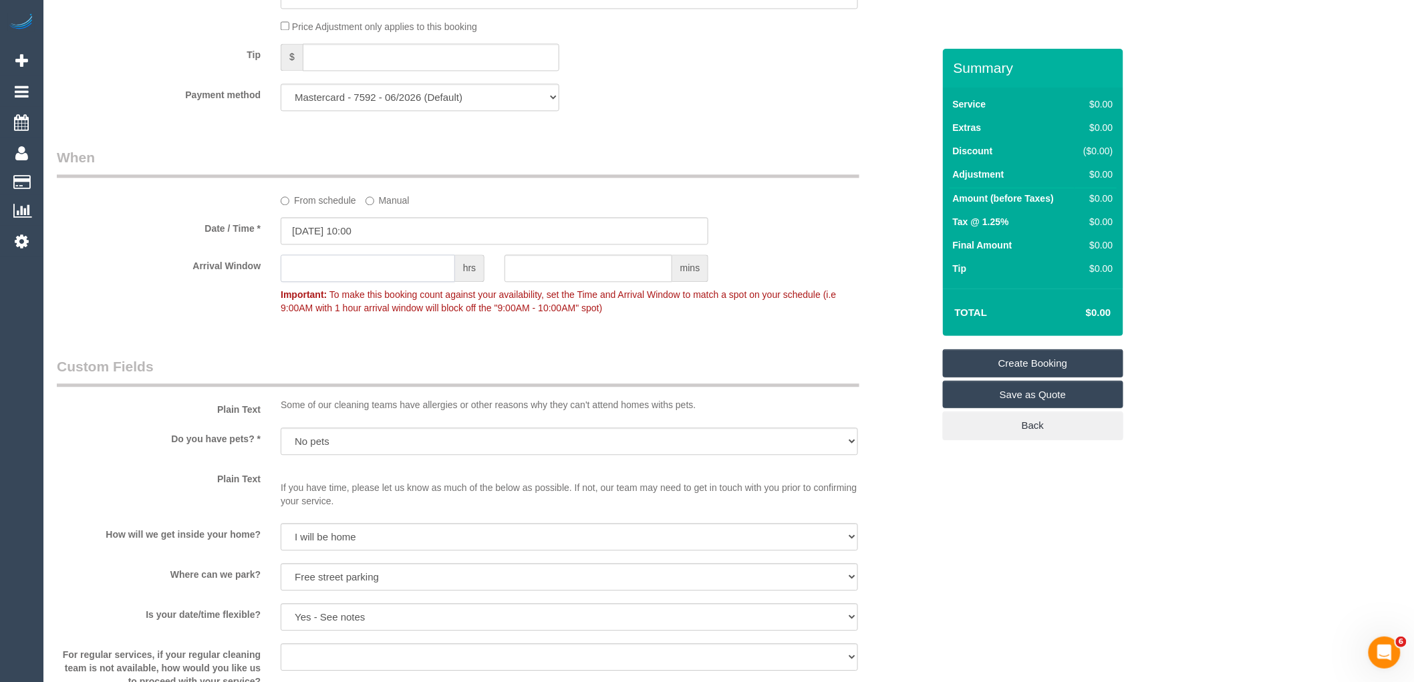
click at [353, 276] on input "text" at bounding box center [368, 268] width 174 height 27
drag, startPoint x: 317, startPoint y: 283, endPoint x: 250, endPoint y: 279, distance: 67.6
click at [257, 275] on div "Arrival Window 2 hrs mins 10:00 - 12:00 Important: To make this booking count a…" at bounding box center [495, 288] width 896 height 66
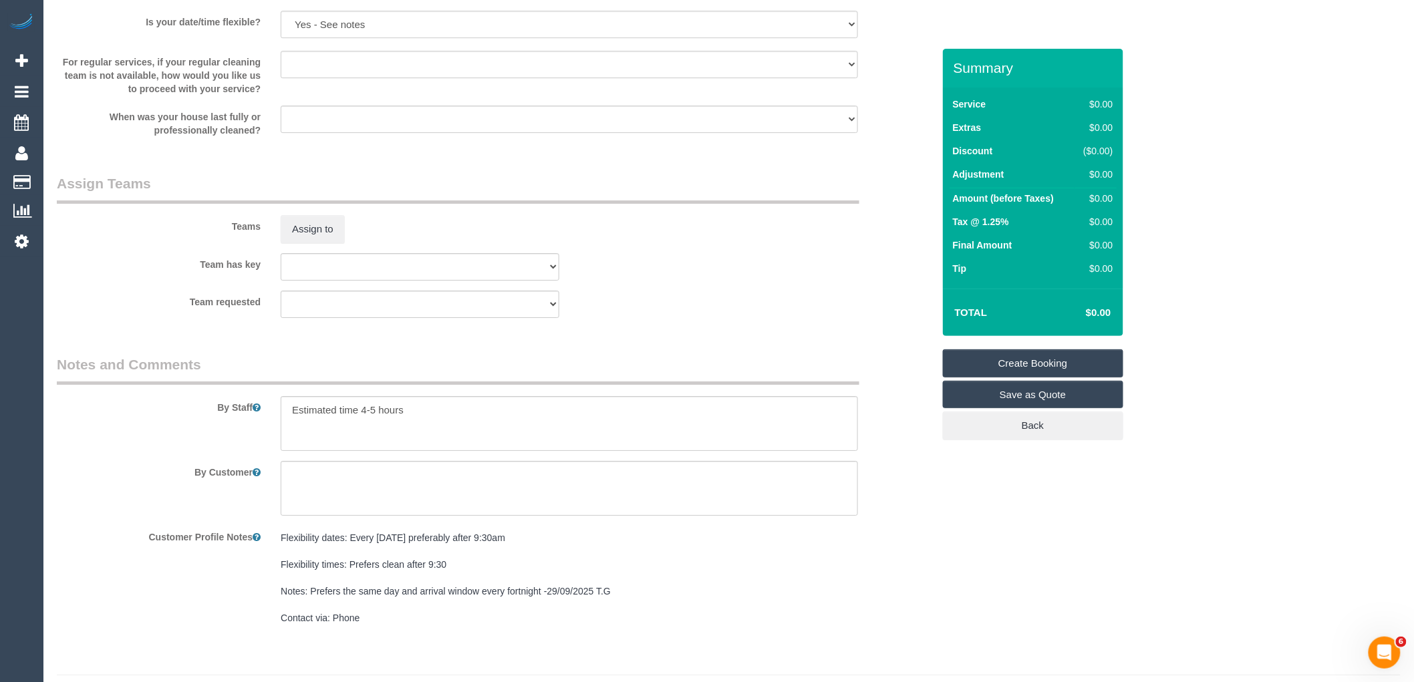
scroll to position [1781, 0]
type input "1"
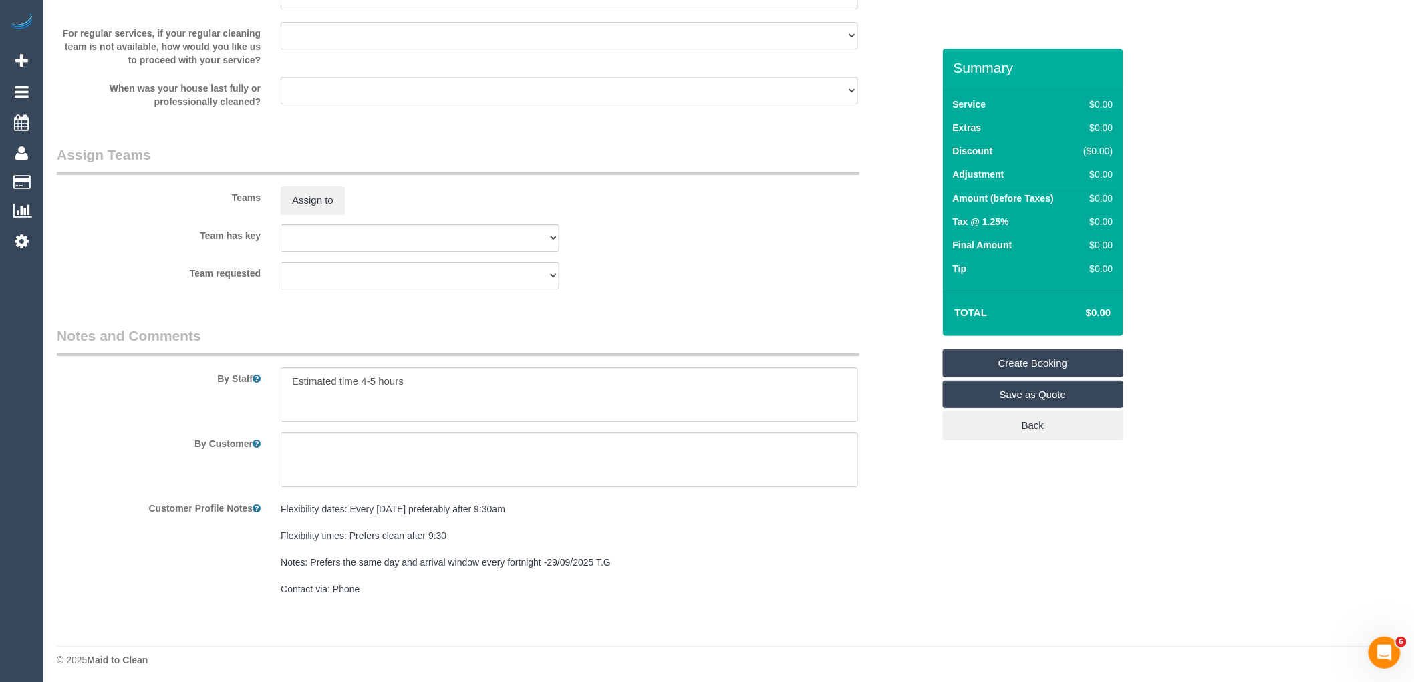
scroll to position [1824, 0]
click at [391, 385] on textarea at bounding box center [569, 390] width 577 height 55
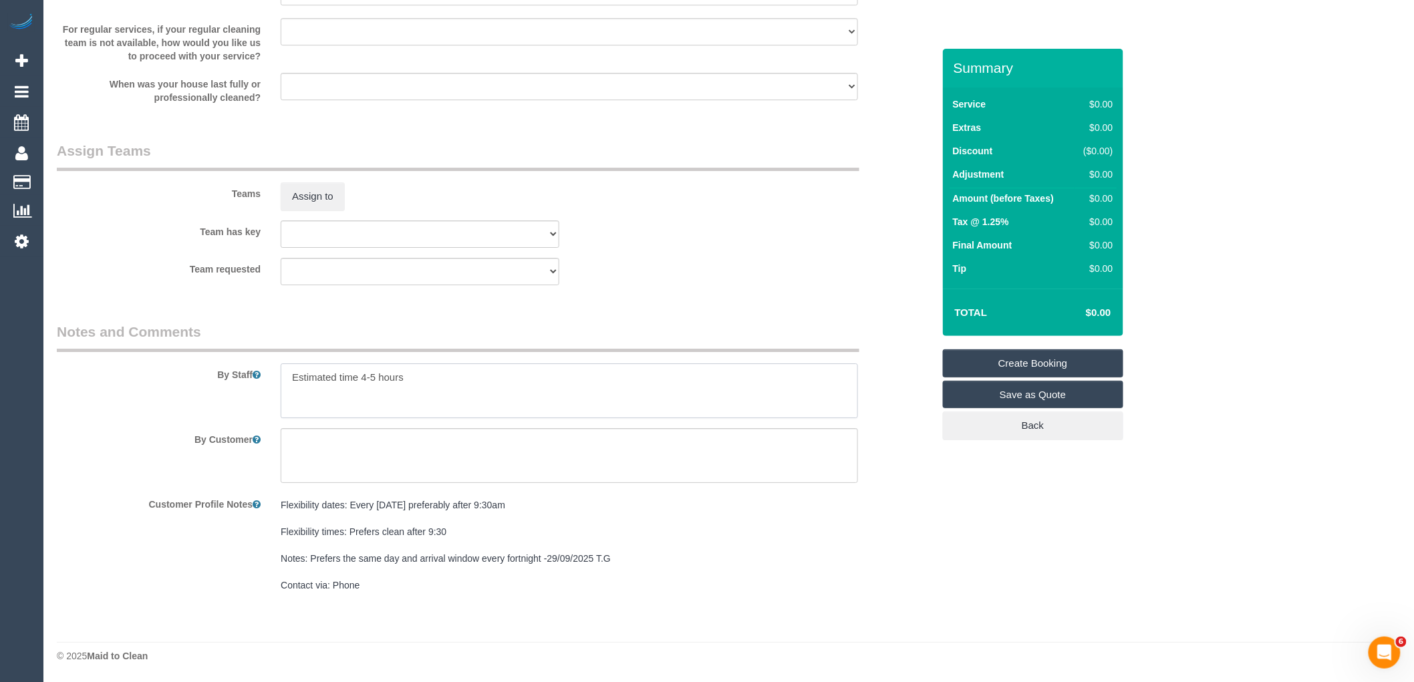
click at [391, 385] on textarea at bounding box center [569, 390] width 577 height 55
click at [389, 369] on textarea at bounding box center [569, 390] width 577 height 55
paste textarea "Bins not emptied Kitchen Splash back not clean Stairs not vacuumed Tile Floors …"
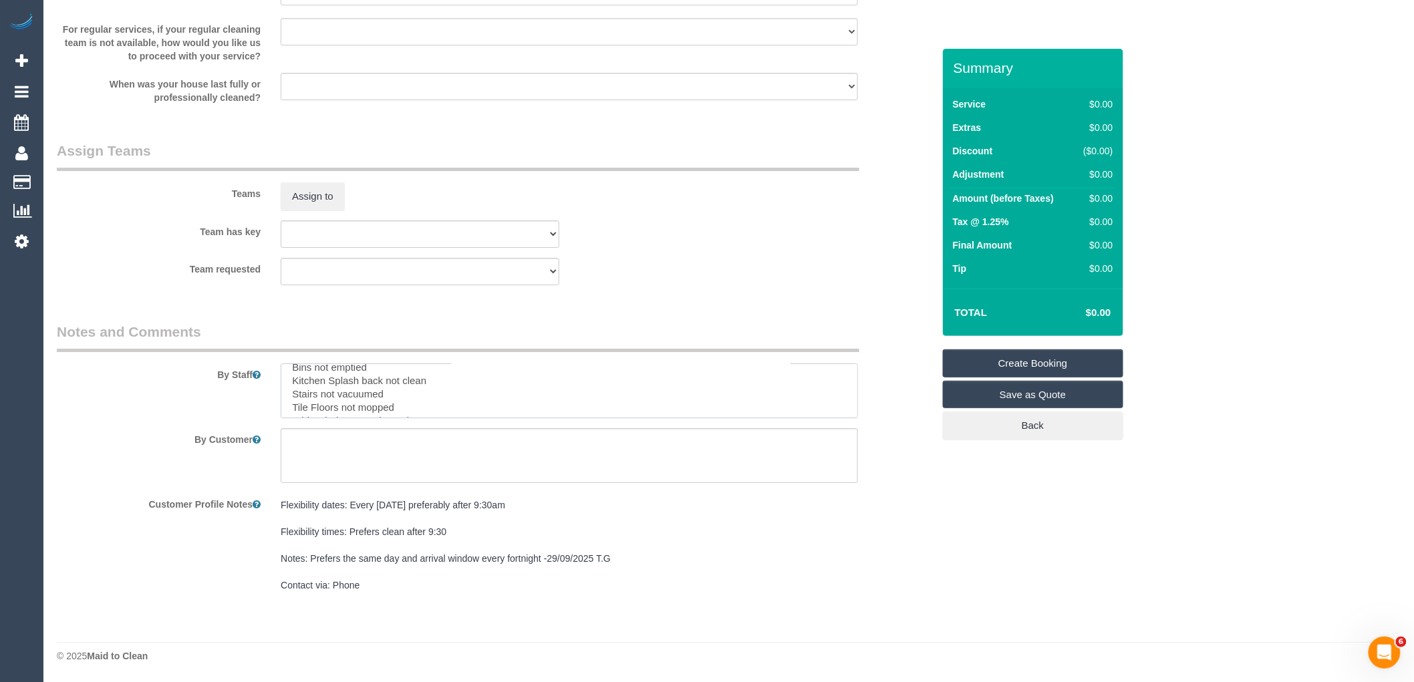
scroll to position [5, 0]
drag, startPoint x: 315, startPoint y: 385, endPoint x: 418, endPoint y: 385, distance: 102.9
click at [418, 385] on textarea at bounding box center [569, 390] width 577 height 55
click at [389, 383] on textarea at bounding box center [569, 390] width 577 height 55
click at [359, 386] on textarea at bounding box center [569, 390] width 577 height 55
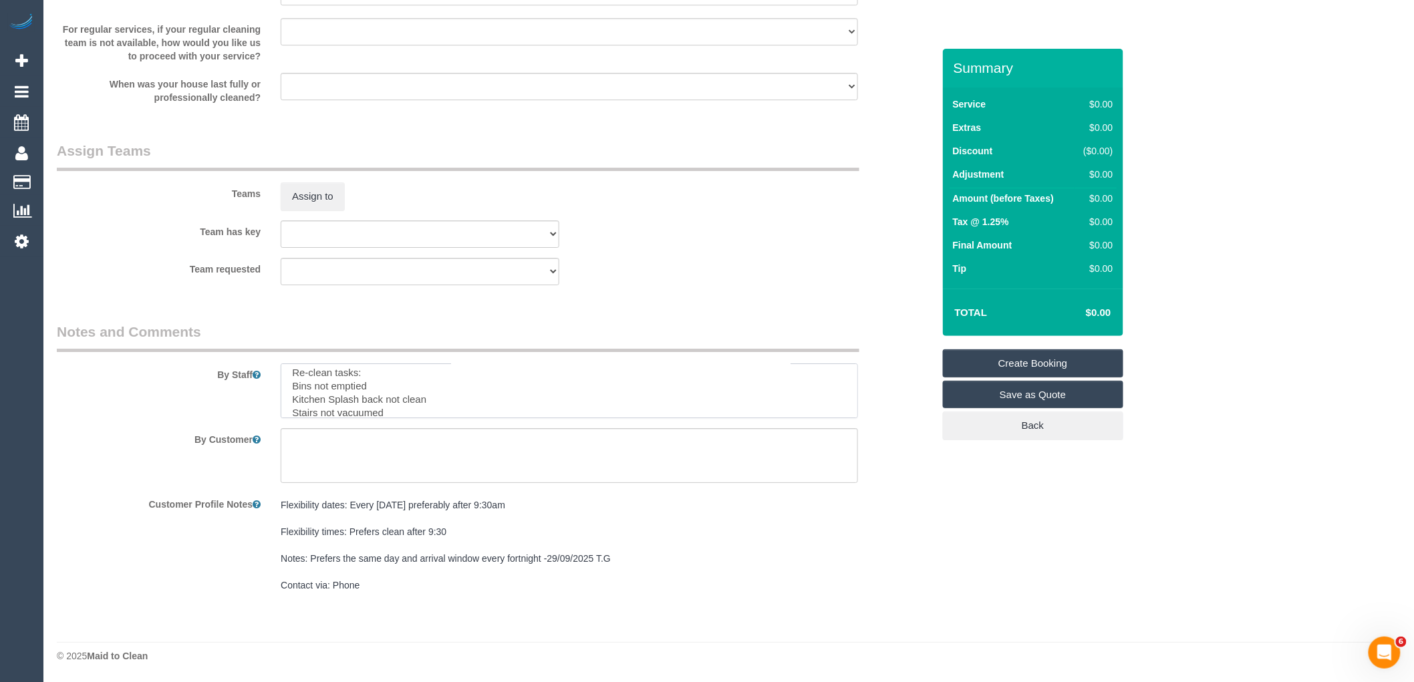
click at [359, 386] on textarea at bounding box center [569, 390] width 577 height 55
click at [383, 399] on textarea at bounding box center [569, 390] width 577 height 55
click at [329, 414] on textarea at bounding box center [569, 390] width 577 height 55
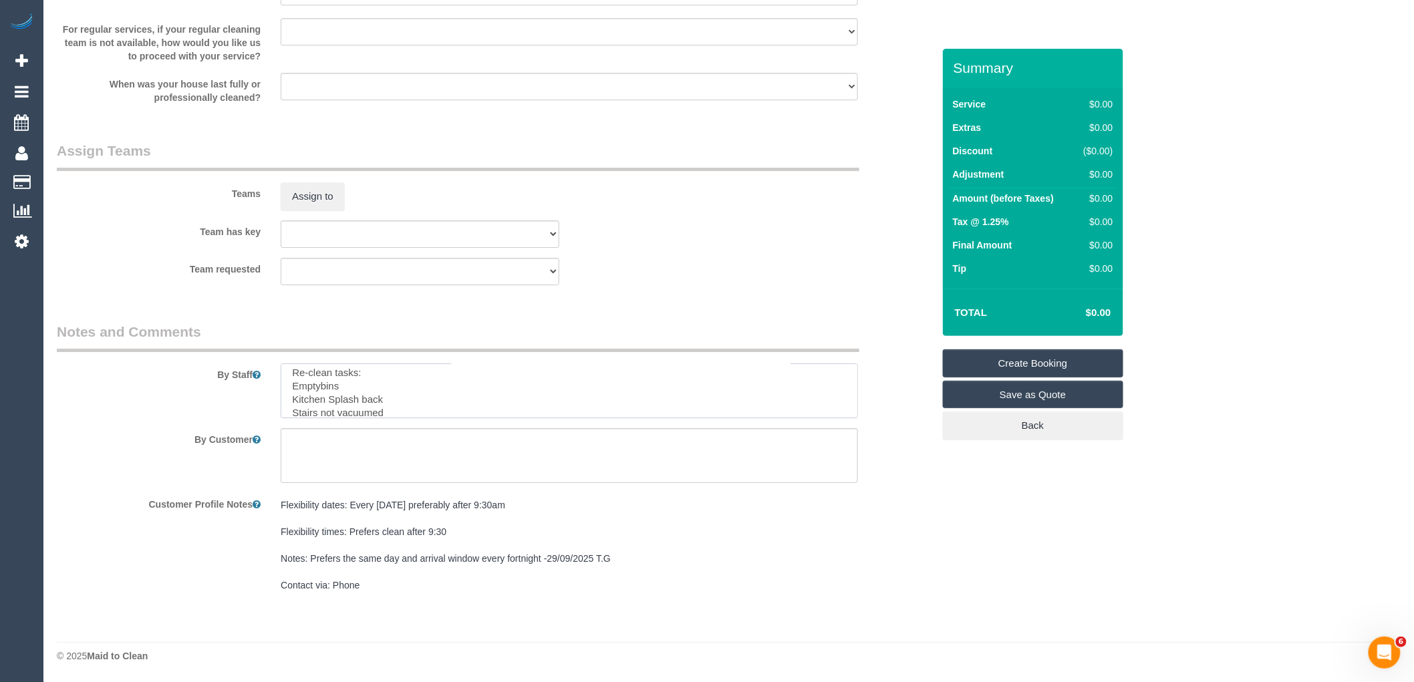
click at [329, 414] on textarea at bounding box center [569, 390] width 577 height 55
click at [344, 396] on textarea at bounding box center [569, 390] width 577 height 55
click at [359, 409] on textarea at bounding box center [569, 390] width 577 height 55
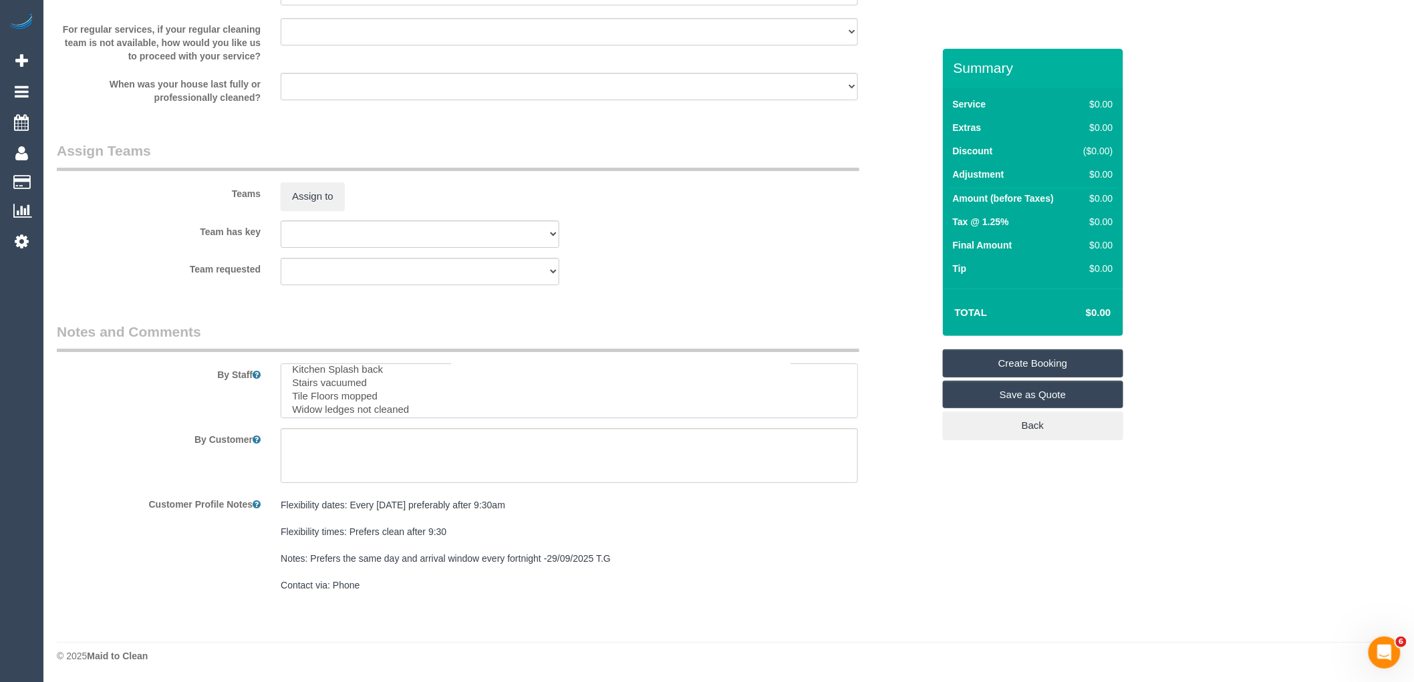
click at [361, 409] on textarea at bounding box center [569, 390] width 577 height 55
click at [374, 389] on textarea at bounding box center [569, 390] width 577 height 55
click at [363, 390] on textarea at bounding box center [569, 390] width 577 height 55
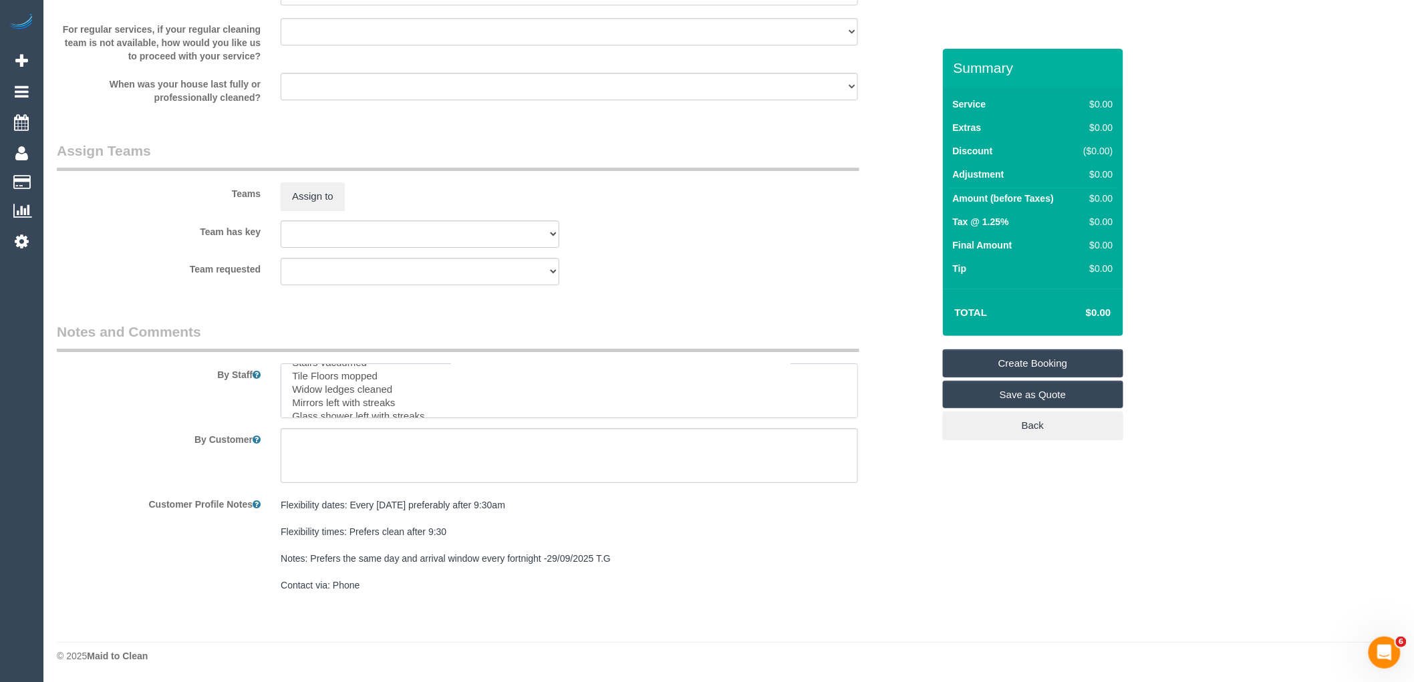
drag, startPoint x: 381, startPoint y: 403, endPoint x: 326, endPoint y: 403, distance: 54.8
click at [326, 403] on textarea at bounding box center [569, 390] width 577 height 55
drag, startPoint x: 432, startPoint y: 387, endPoint x: 353, endPoint y: 383, distance: 78.9
click at [353, 383] on textarea at bounding box center [569, 390] width 577 height 55
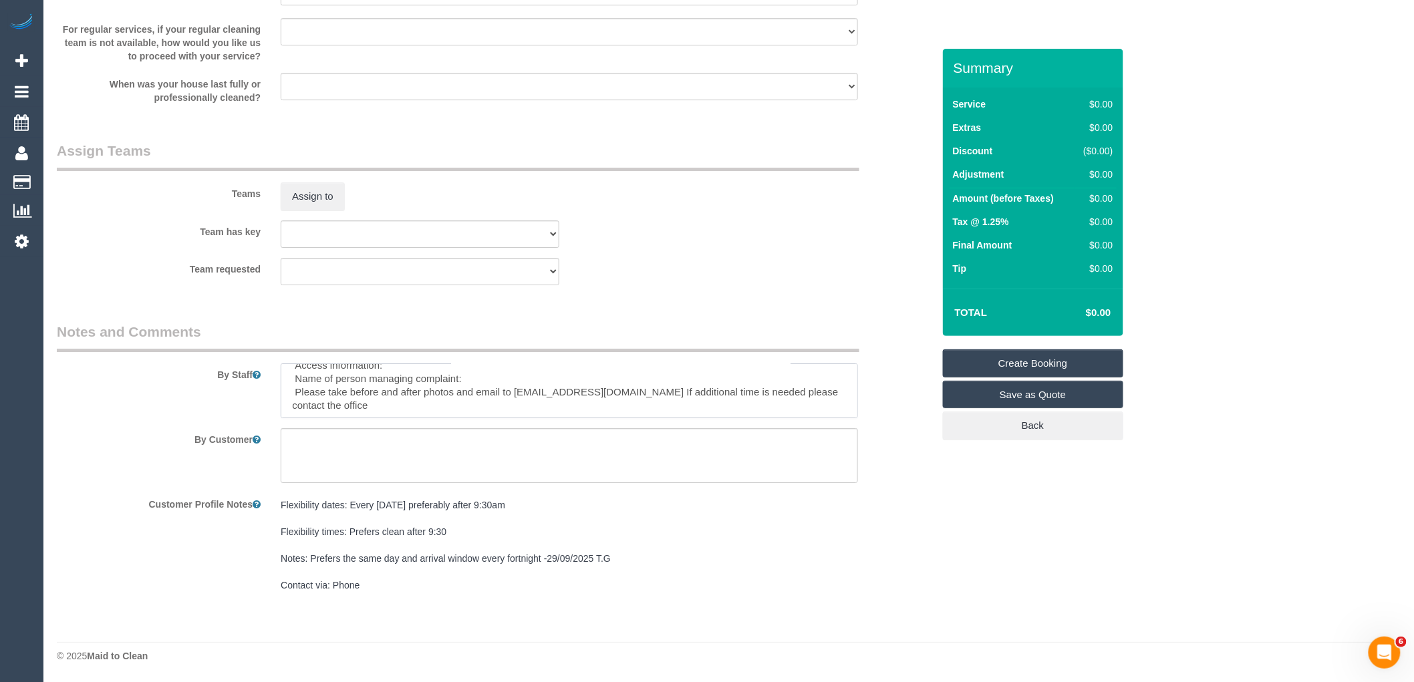
scroll to position [103, 0]
click at [442, 384] on textarea at bounding box center [569, 390] width 577 height 55
click at [412, 389] on textarea at bounding box center [569, 390] width 577 height 55
click at [482, 403] on textarea at bounding box center [569, 390] width 577 height 55
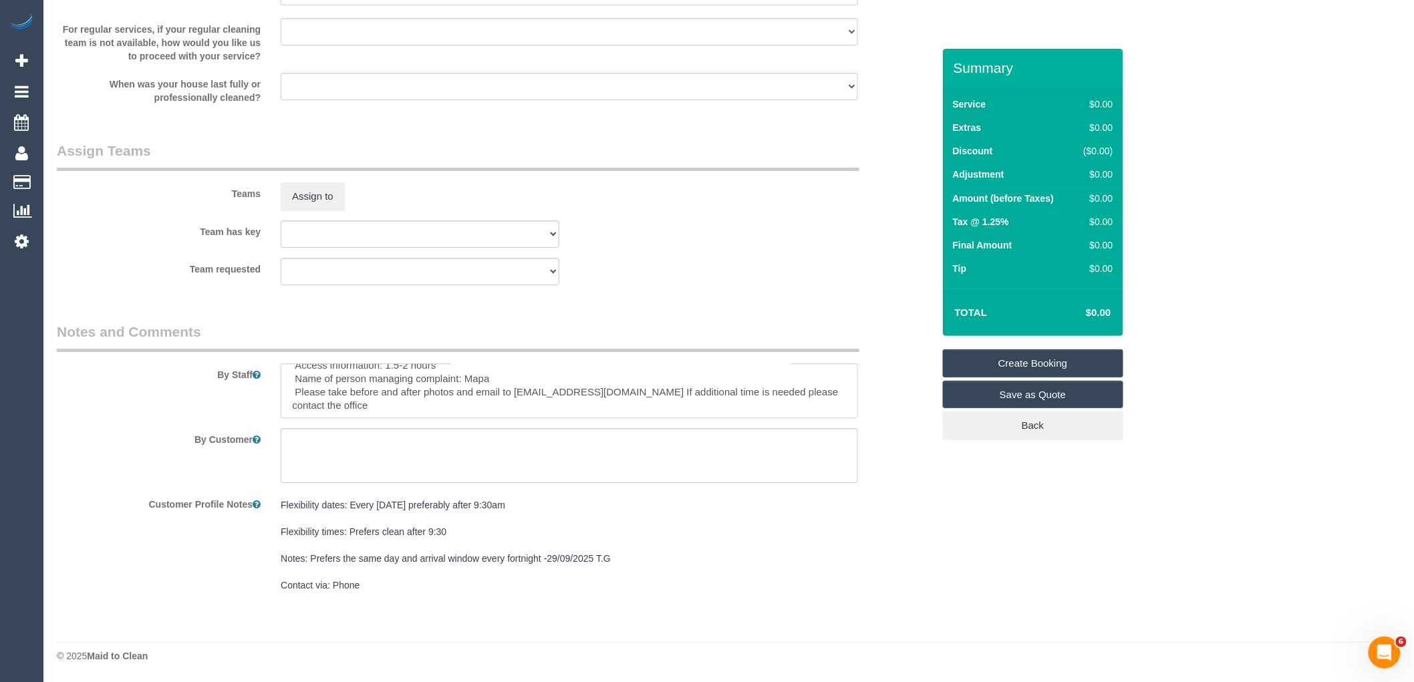
click at [535, 412] on textarea at bounding box center [569, 390] width 577 height 55
type textarea "Re-clean tasks: Emptybins Kitchen Splash back Stairs vacuumed Tile Floors moppe…"
click at [430, 443] on textarea at bounding box center [569, 455] width 577 height 55
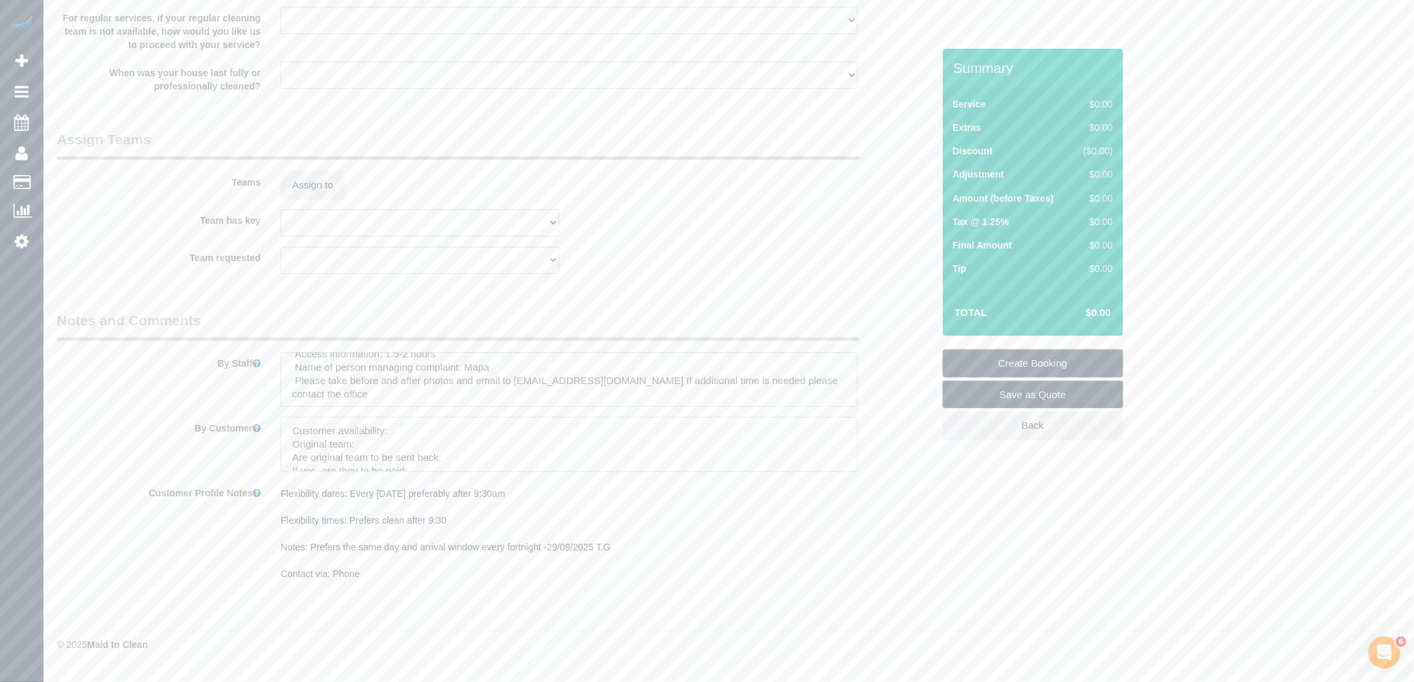
click at [430, 443] on textarea at bounding box center [569, 444] width 577 height 55
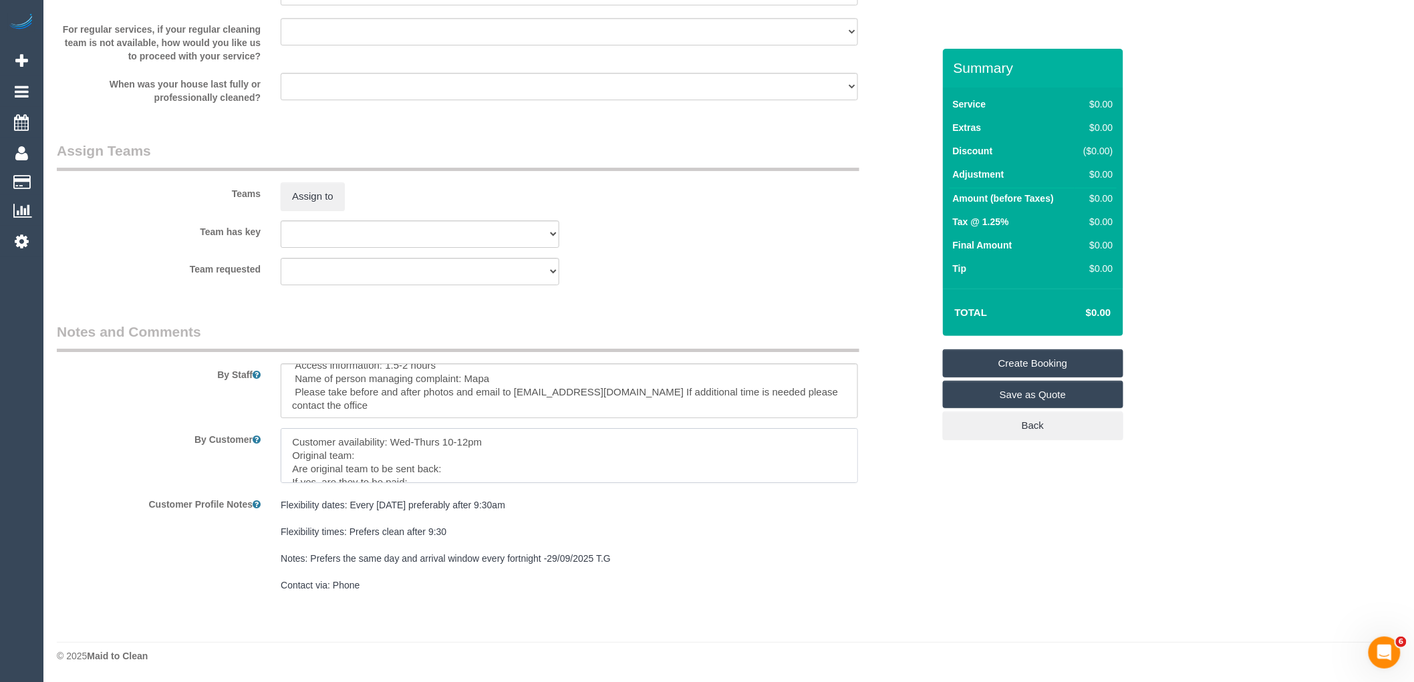
click at [419, 452] on textarea at bounding box center [569, 455] width 577 height 55
paste textarea "ntisar (+ Farhan) (C)"
click at [359, 452] on textarea at bounding box center [569, 455] width 577 height 55
click at [466, 474] on textarea at bounding box center [569, 455] width 577 height 55
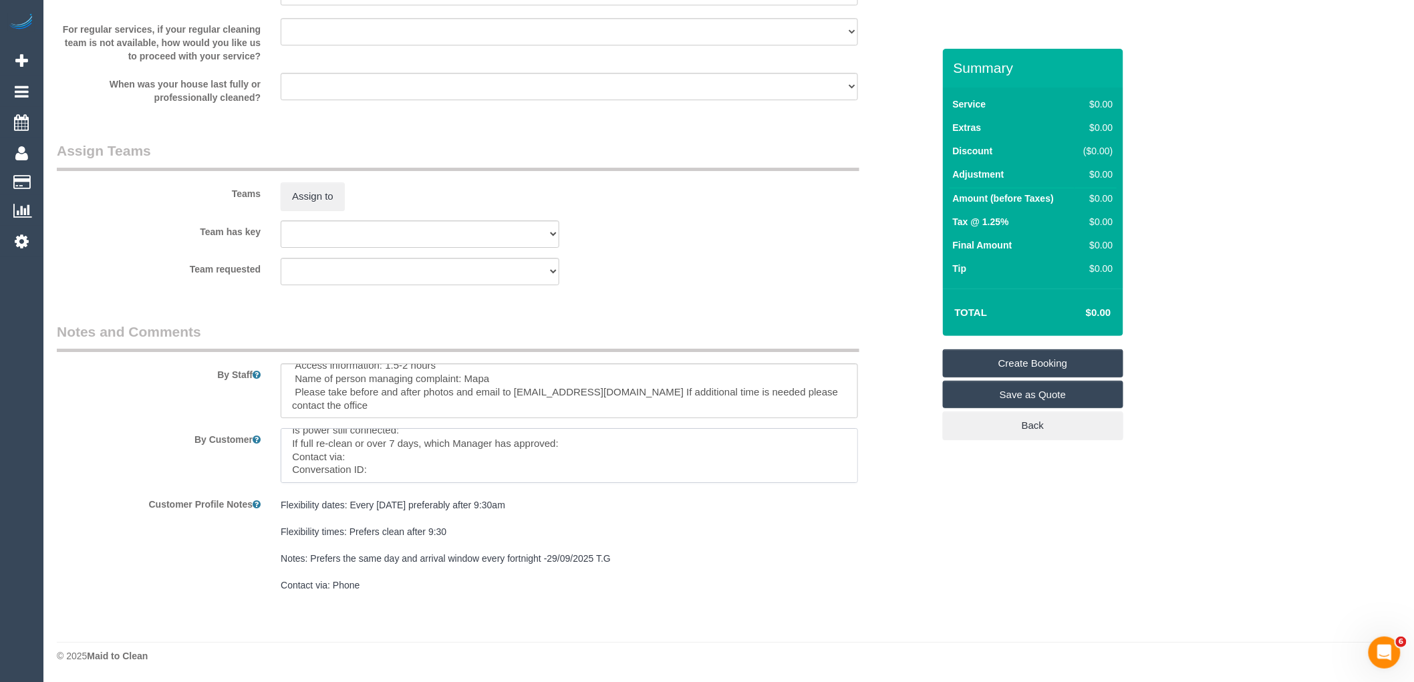
drag, startPoint x: 508, startPoint y: 464, endPoint x: 299, endPoint y: 449, distance: 210.3
click at [298, 448] on textarea at bounding box center [569, 455] width 577 height 55
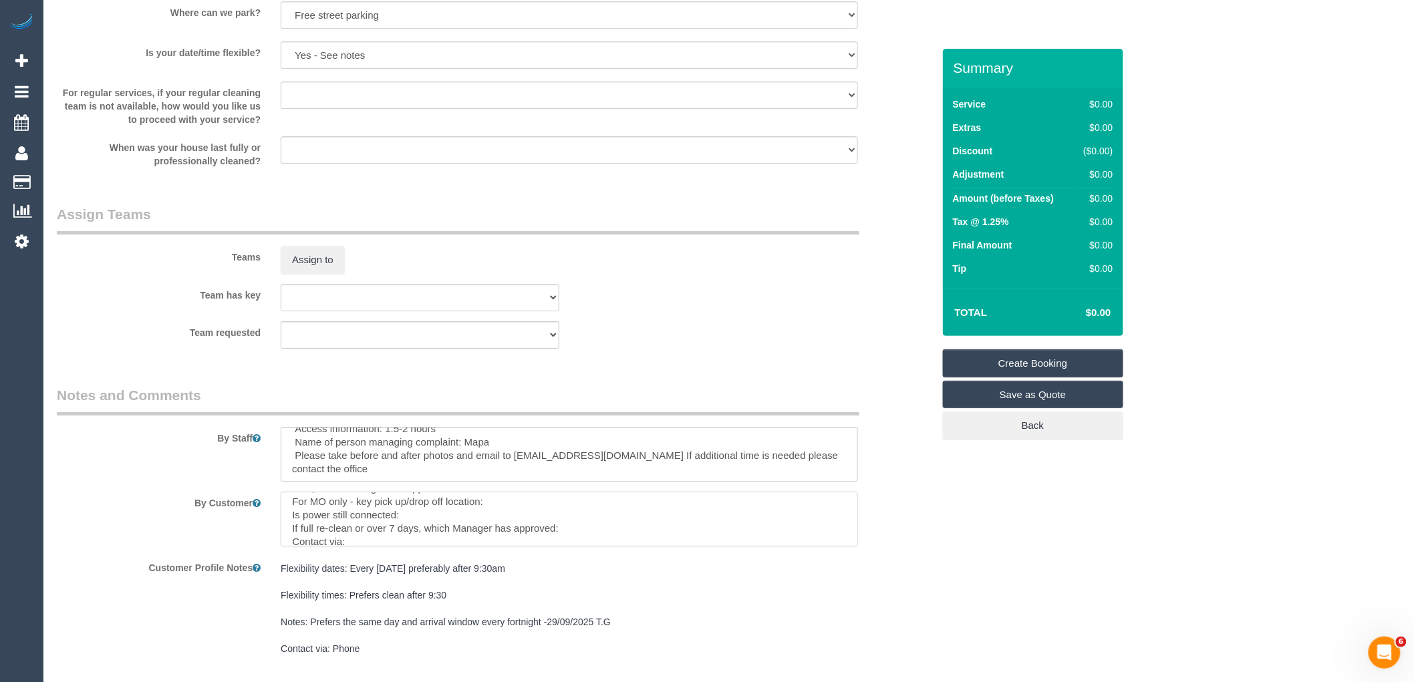
scroll to position [76, 0]
click at [295, 526] on textarea at bounding box center [569, 519] width 577 height 55
drag, startPoint x: 303, startPoint y: 520, endPoint x: 404, endPoint y: 534, distance: 101.3
click at [404, 534] on textarea at bounding box center [569, 519] width 577 height 55
click at [426, 532] on textarea at bounding box center [569, 519] width 577 height 55
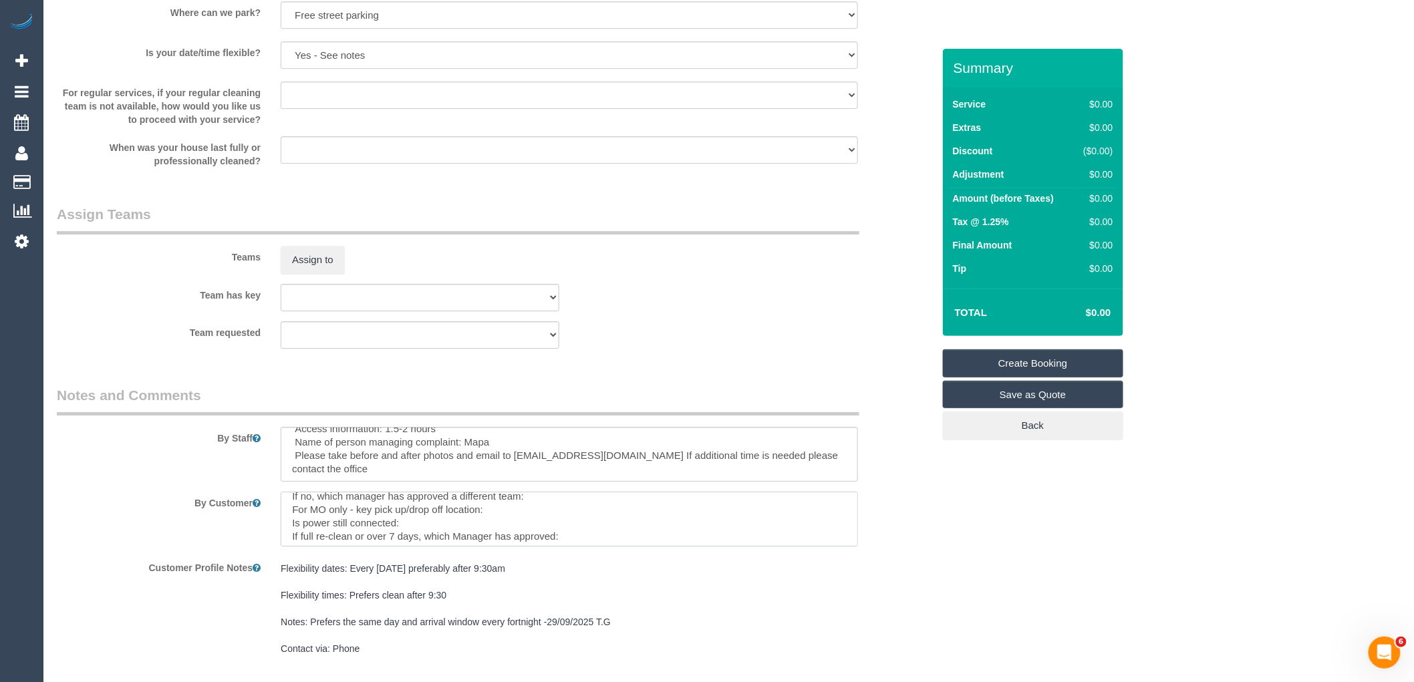
drag, startPoint x: 411, startPoint y: 531, endPoint x: 292, endPoint y: 517, distance: 119.7
click at [292, 517] on textarea at bounding box center [569, 519] width 577 height 55
click at [353, 526] on textarea at bounding box center [569, 519] width 577 height 55
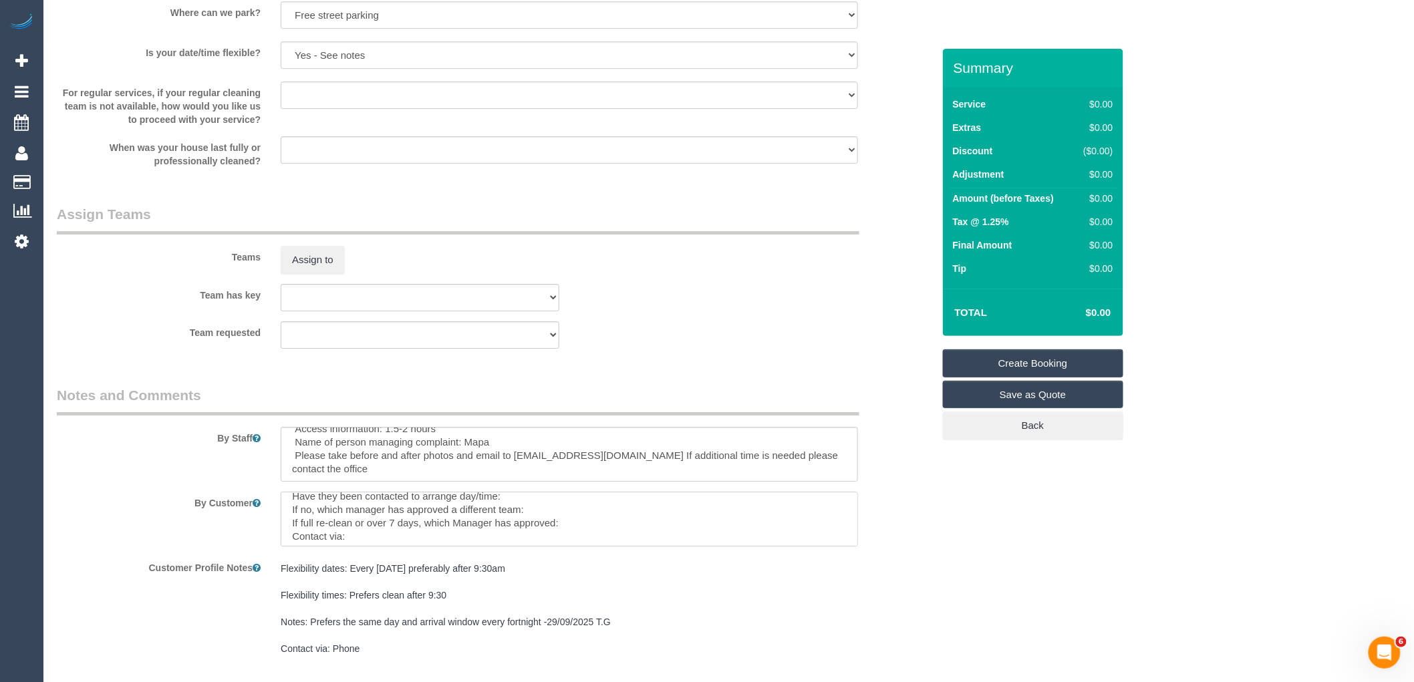
click at [353, 526] on textarea at bounding box center [569, 519] width 577 height 55
click at [420, 521] on textarea at bounding box center [569, 519] width 577 height 55
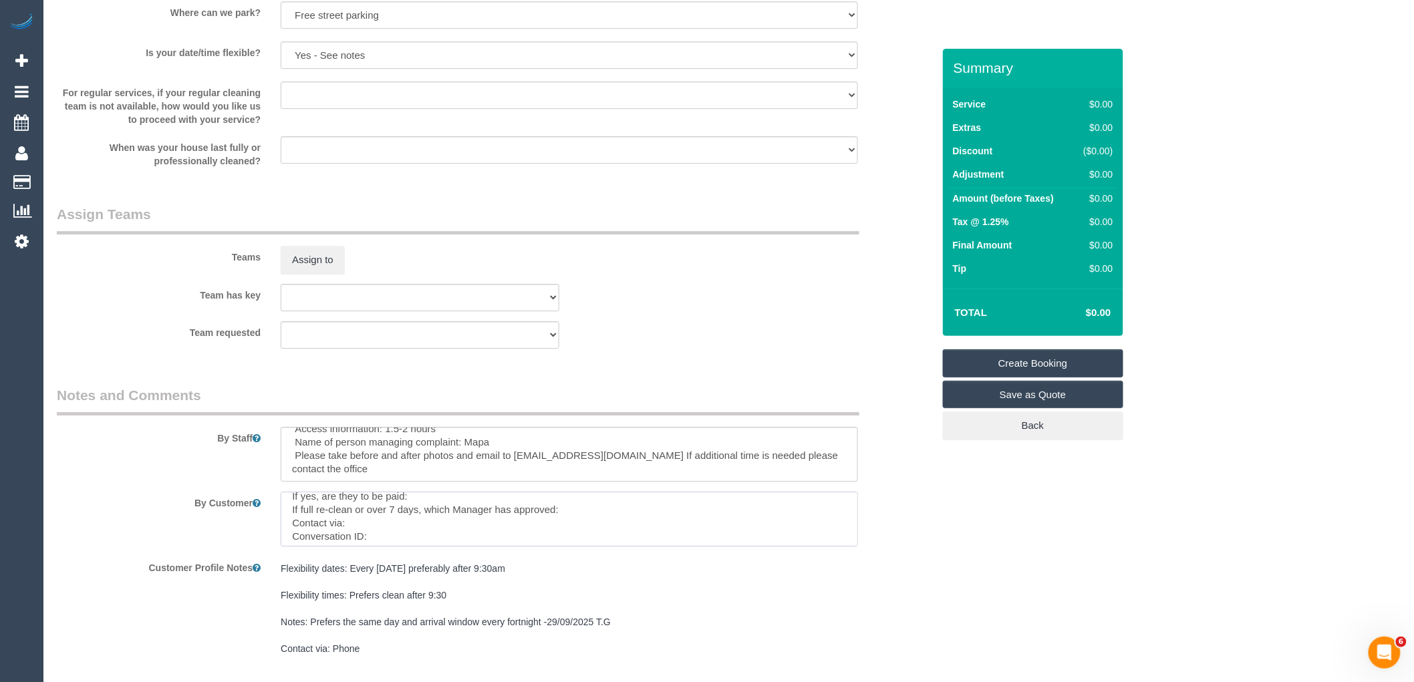
scroll to position [36, 0]
click at [566, 530] on textarea at bounding box center [569, 519] width 577 height 55
click at [466, 546] on textarea at bounding box center [569, 519] width 577 height 55
click at [449, 546] on textarea at bounding box center [569, 519] width 577 height 55
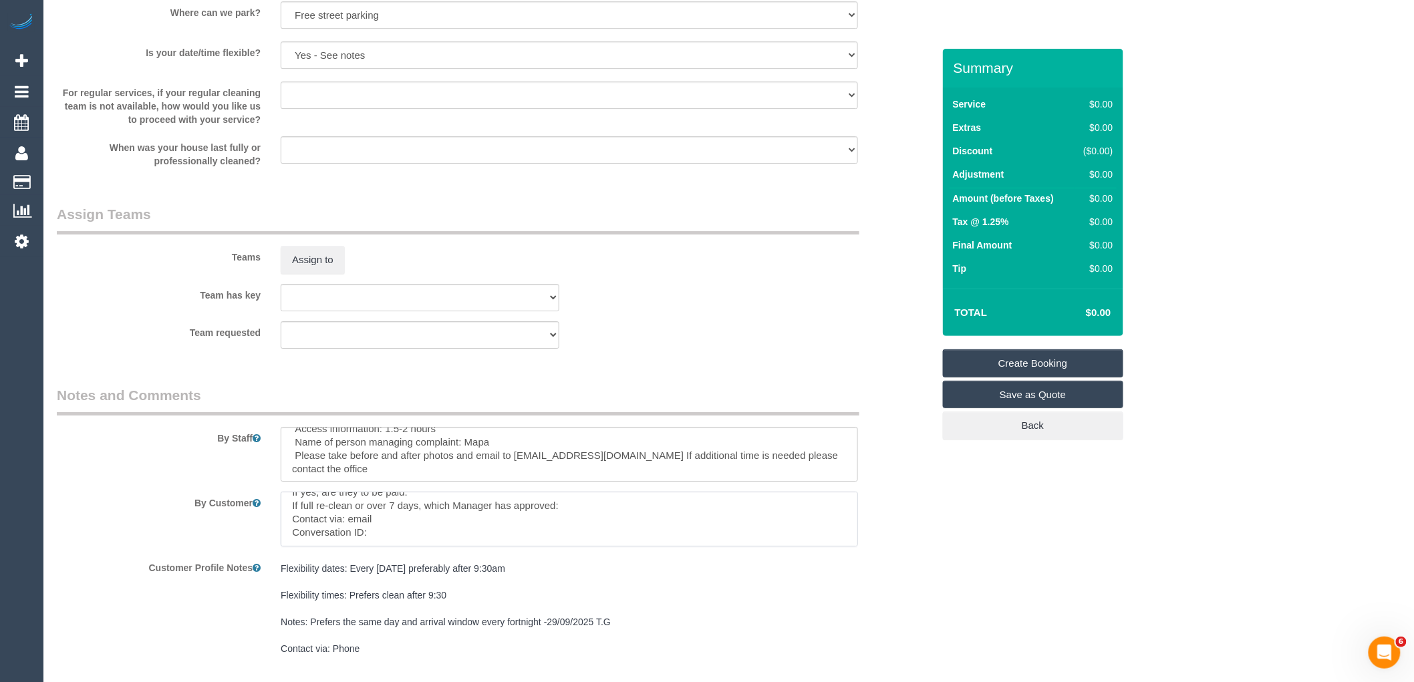
click at [516, 546] on textarea at bounding box center [569, 519] width 577 height 55
paste textarea "cnv_1fki74d4"
type textarea "Customer availability: Wed-Thurs 10-12pm Original team: Intisar (+ Farhan) (C) …"
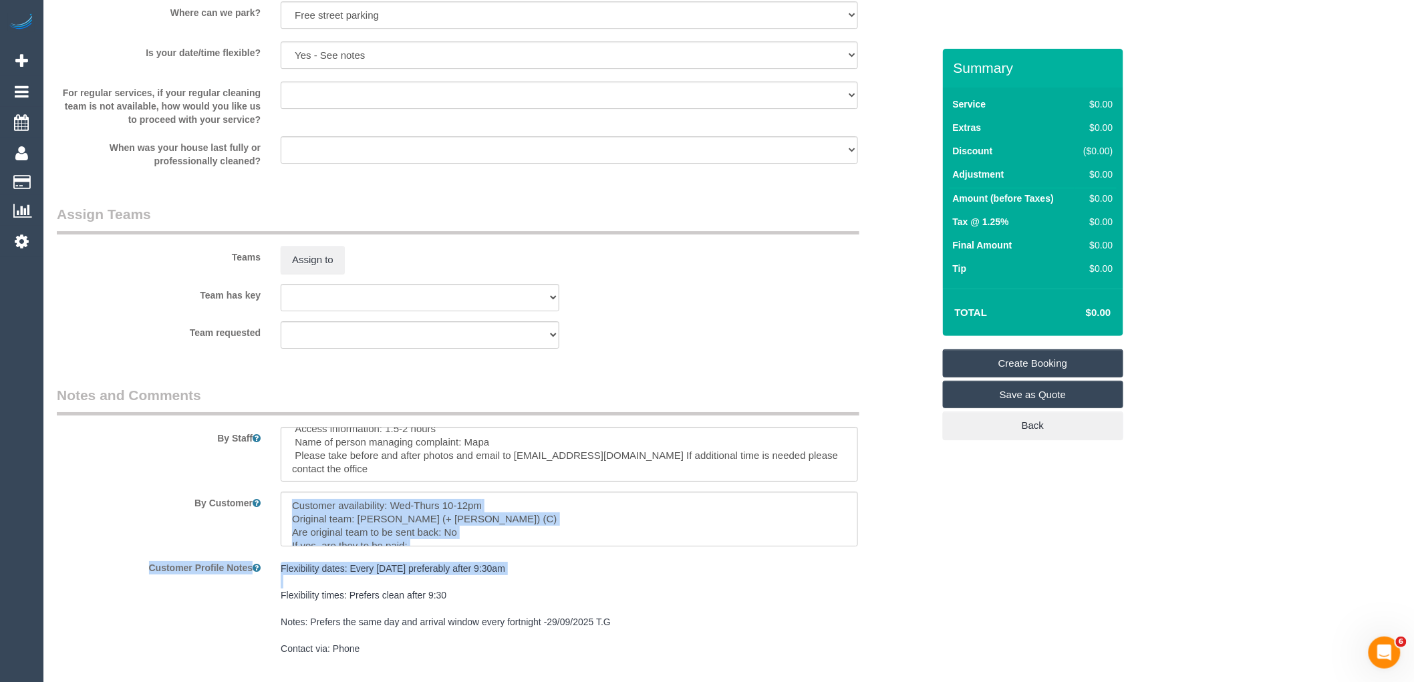
drag, startPoint x: 279, startPoint y: 510, endPoint x: 633, endPoint y: 596, distance: 364.9
click at [633, 596] on sui-booking-comments "By Staff By Customer Customer Profile Notes Flexibility dates: Every Tuesday pr…" at bounding box center [495, 523] width 876 height 277
click at [563, 534] on textarea at bounding box center [569, 519] width 577 height 55
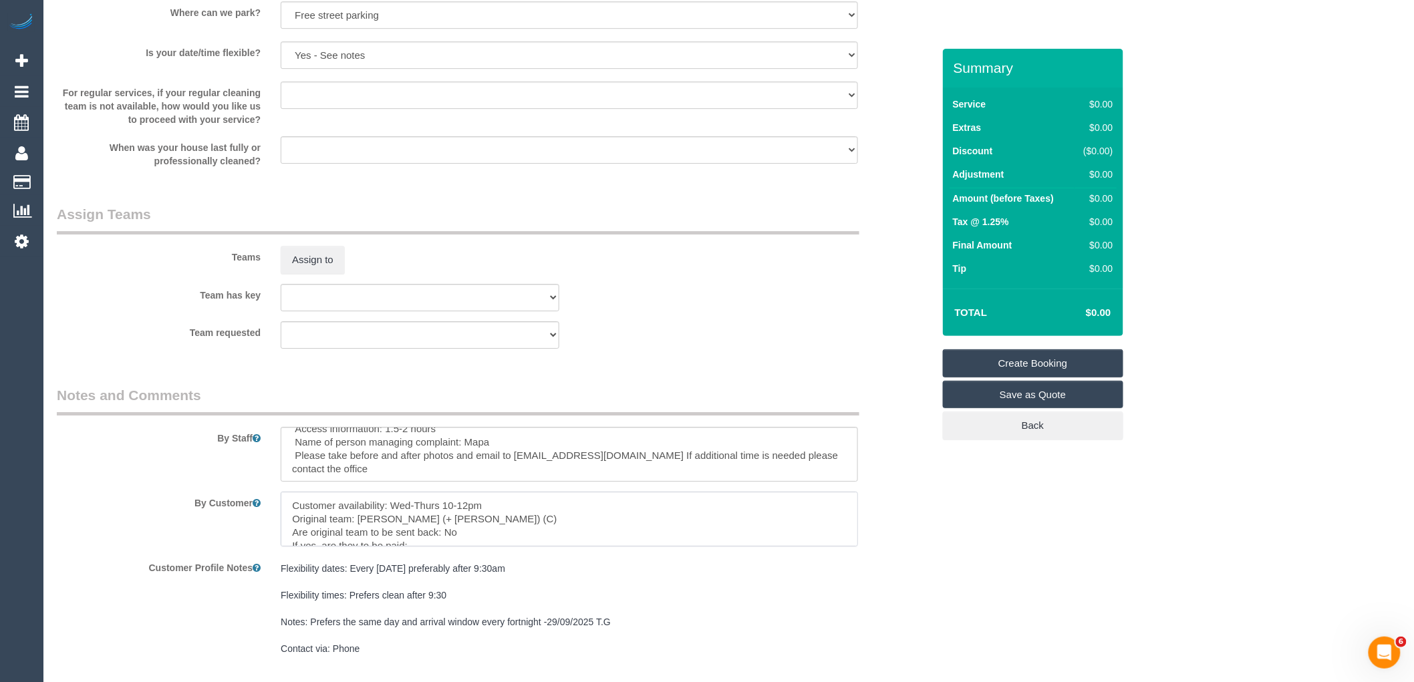
scroll to position [53, 0]
drag, startPoint x: 291, startPoint y: 514, endPoint x: 605, endPoint y: 572, distance: 319.2
click at [605, 572] on sui-booking-comments "By Staff By Customer Customer Profile Notes Flexibility dates: Every Tuesday pr…" at bounding box center [495, 523] width 876 height 277
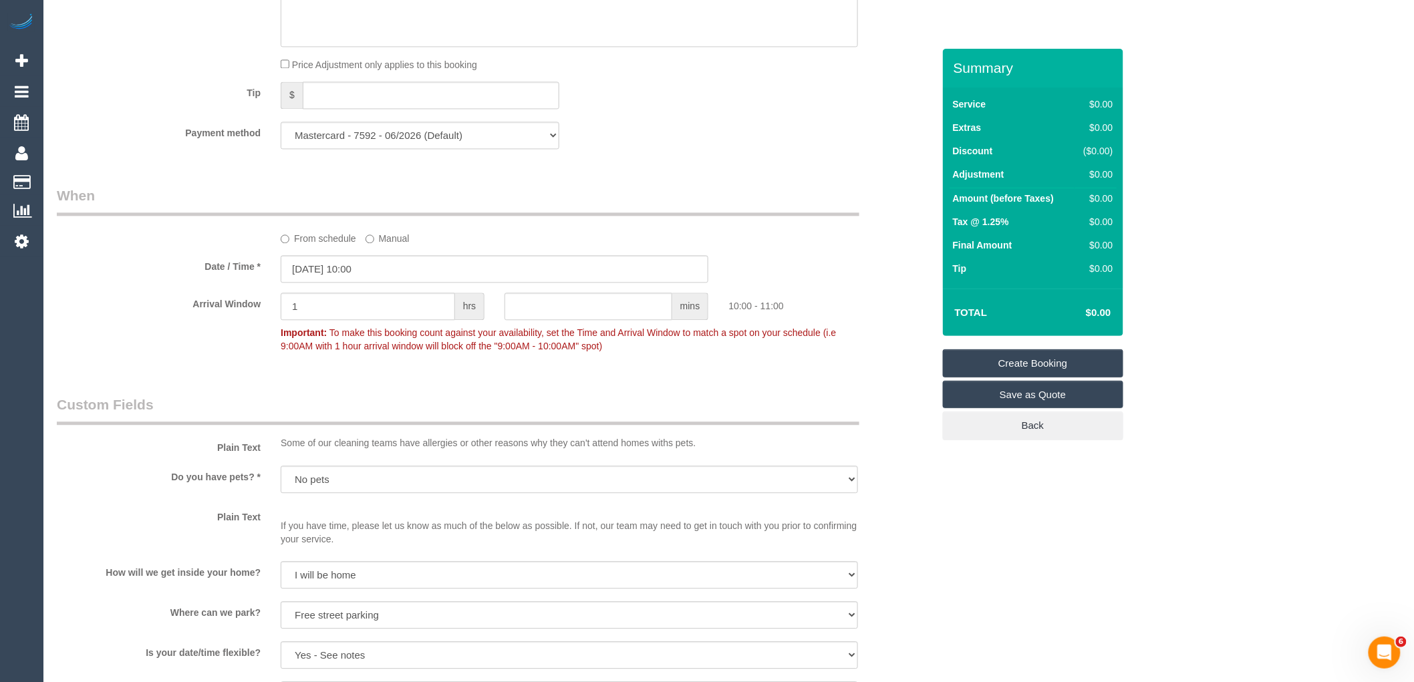
scroll to position [933, 0]
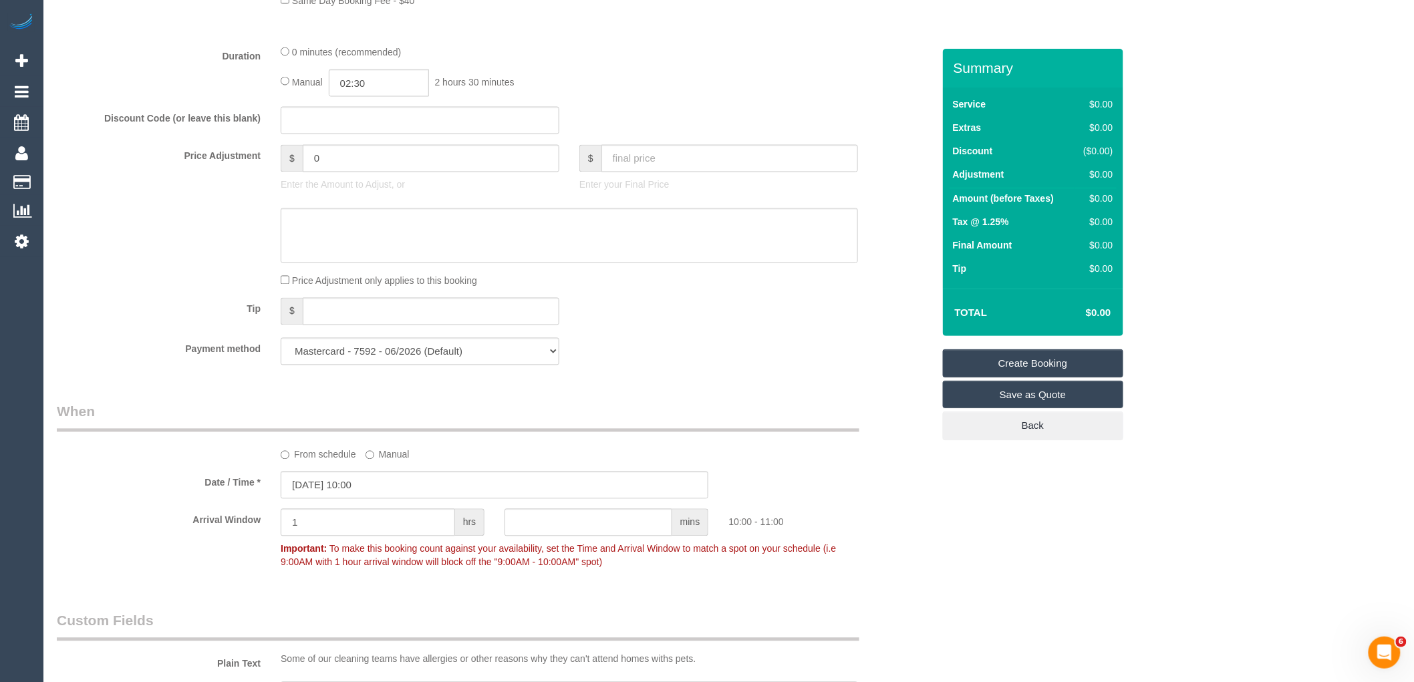
click at [1039, 374] on link "Create Booking" at bounding box center [1033, 363] width 180 height 28
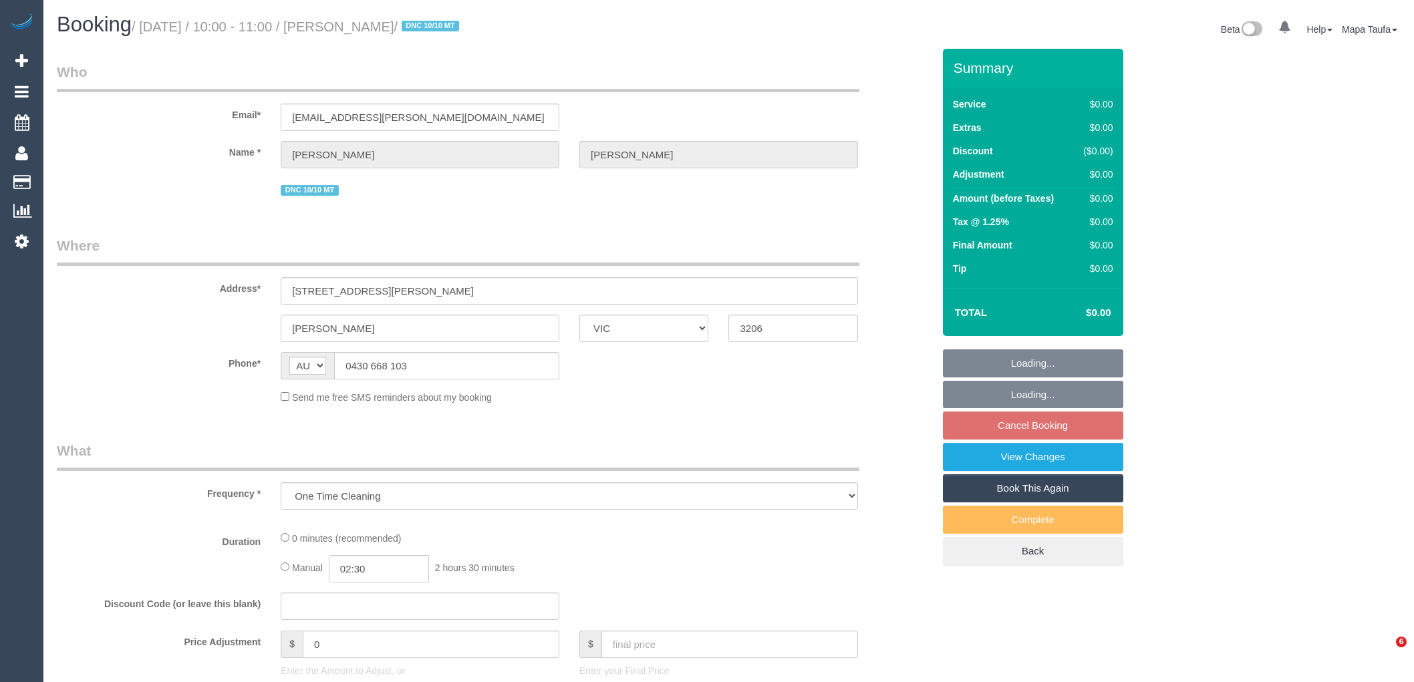
select select "VIC"
select select "string:stripe-pm_1S4rt52GScqysDRVnhxRJnn7"
select select "number:28"
select select "number:14"
select select "number:19"
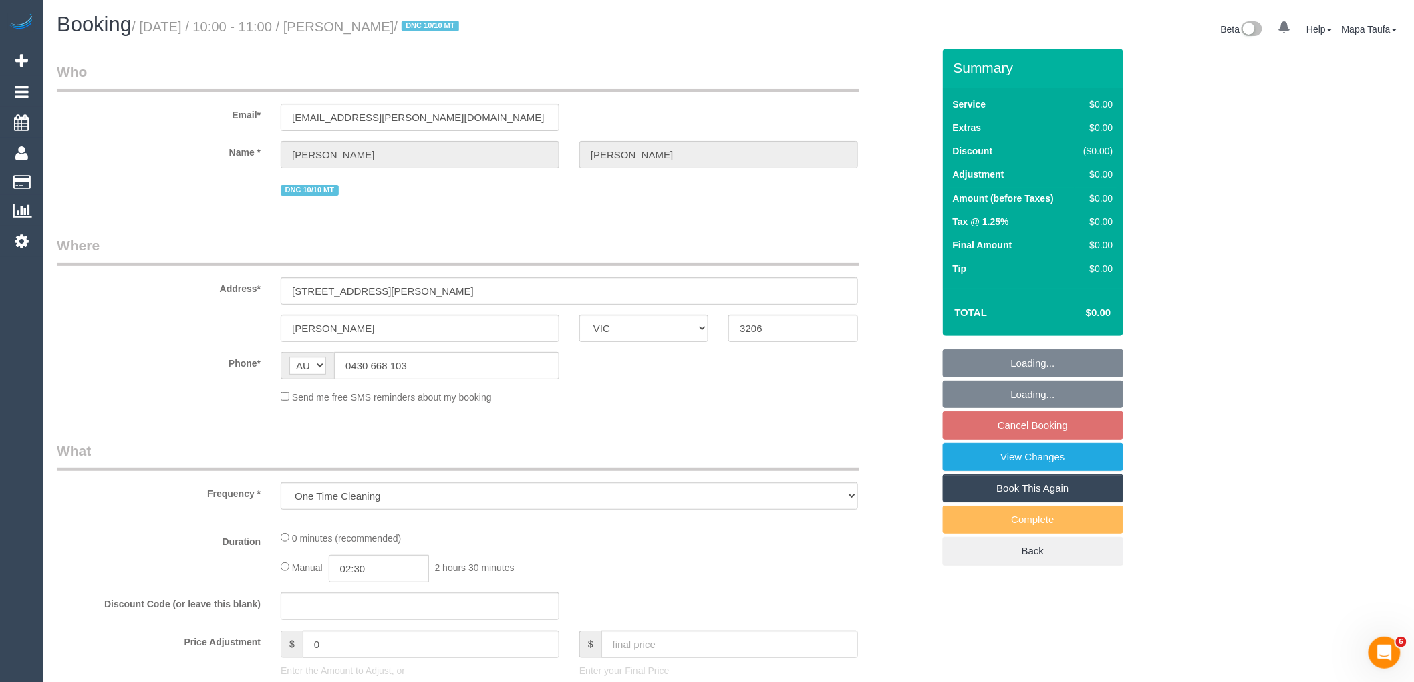
select select "number:36"
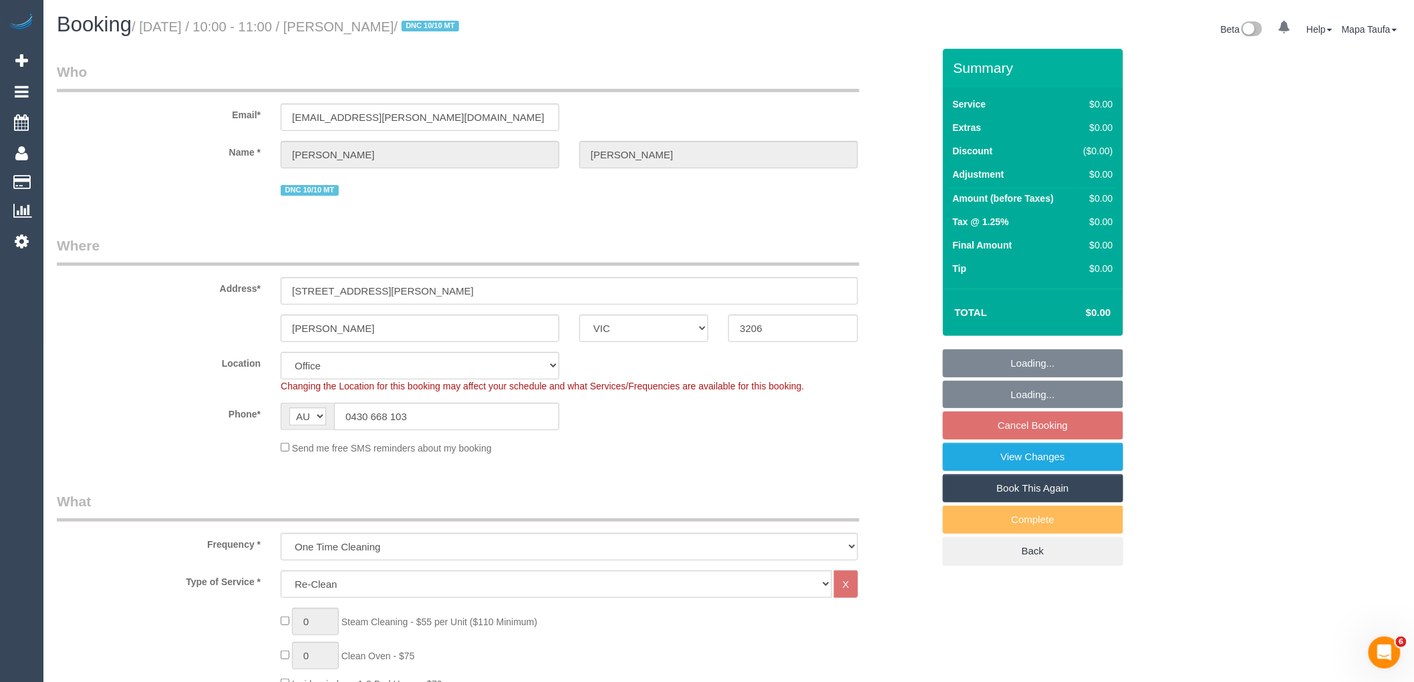
select select "object:753"
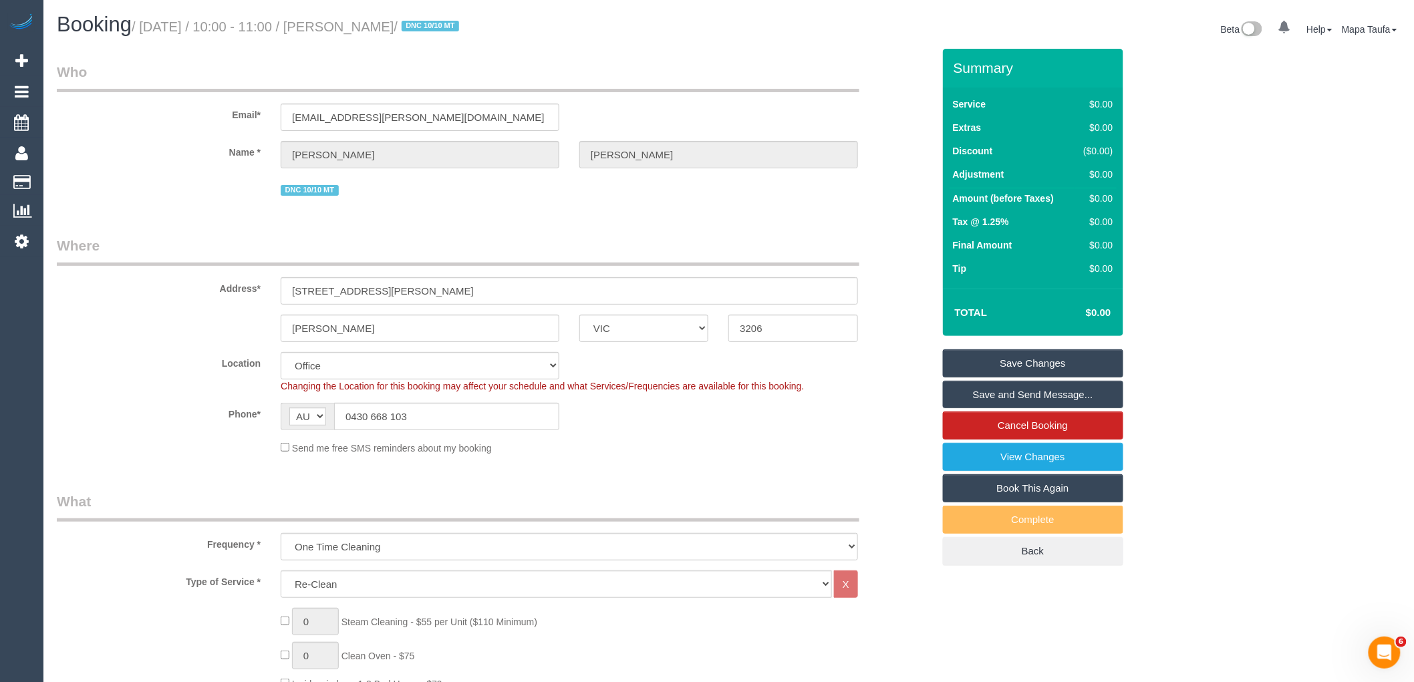
scroll to position [1865, 0]
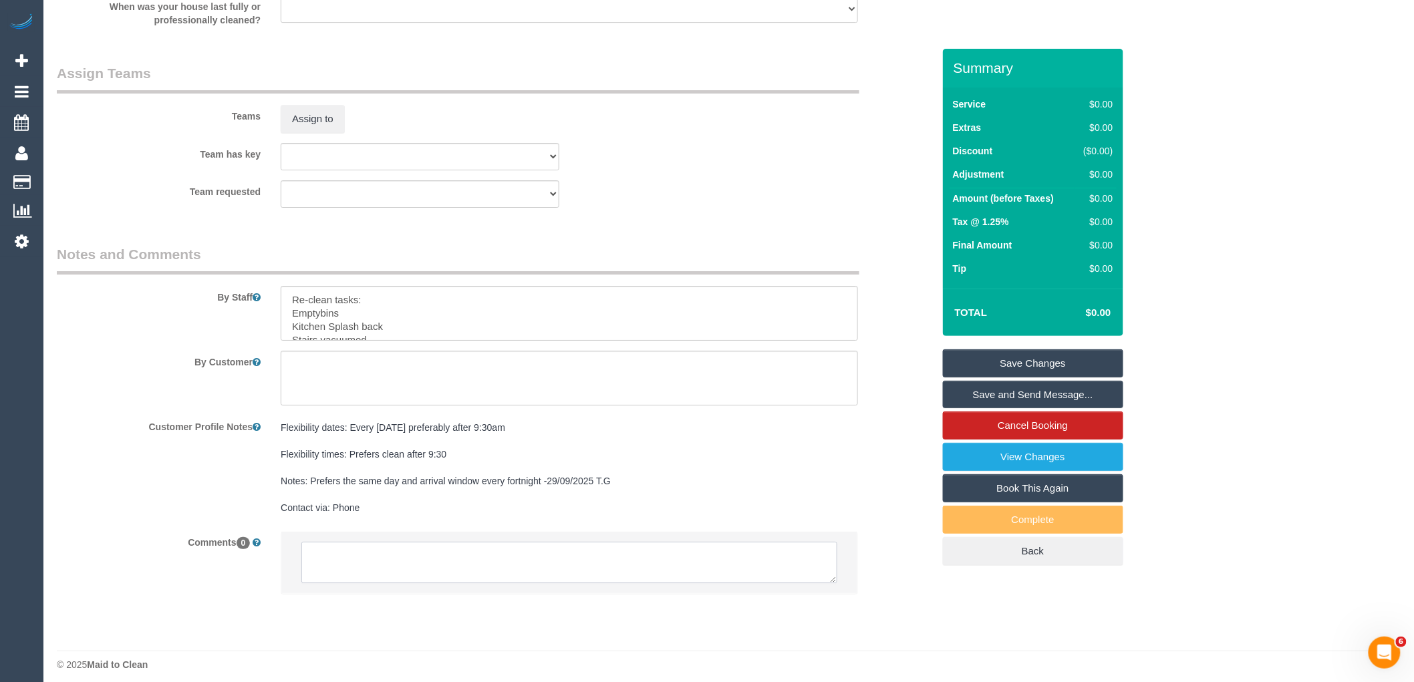
click at [635, 573] on textarea at bounding box center [569, 562] width 536 height 41
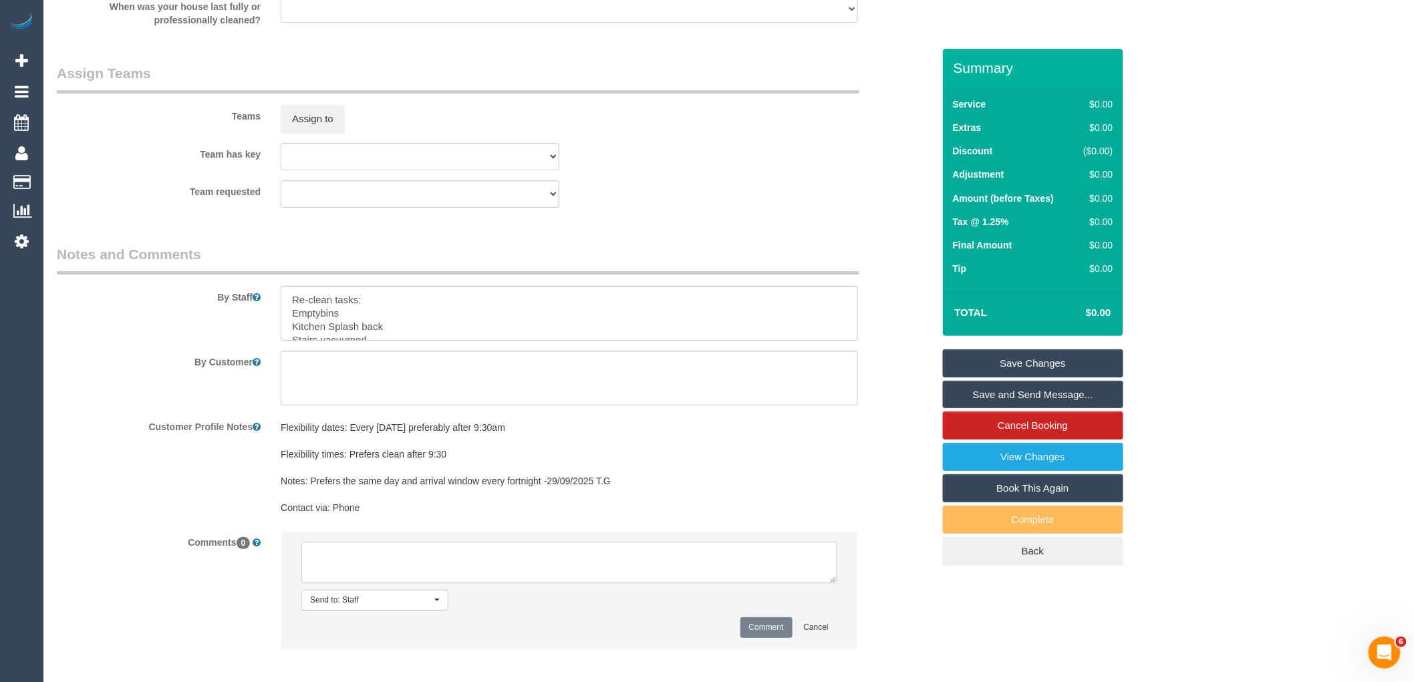
paste textarea "Customer availability: Wed-Thurs 10-12pm Original team: [PERSON_NAME] (+ [PERSO…"
type textarea "Customer availability: Wed-Thurs 10-12pm Original team: [PERSON_NAME] (+ [PERSO…"
click at [772, 637] on button "Comment" at bounding box center [766, 627] width 52 height 21
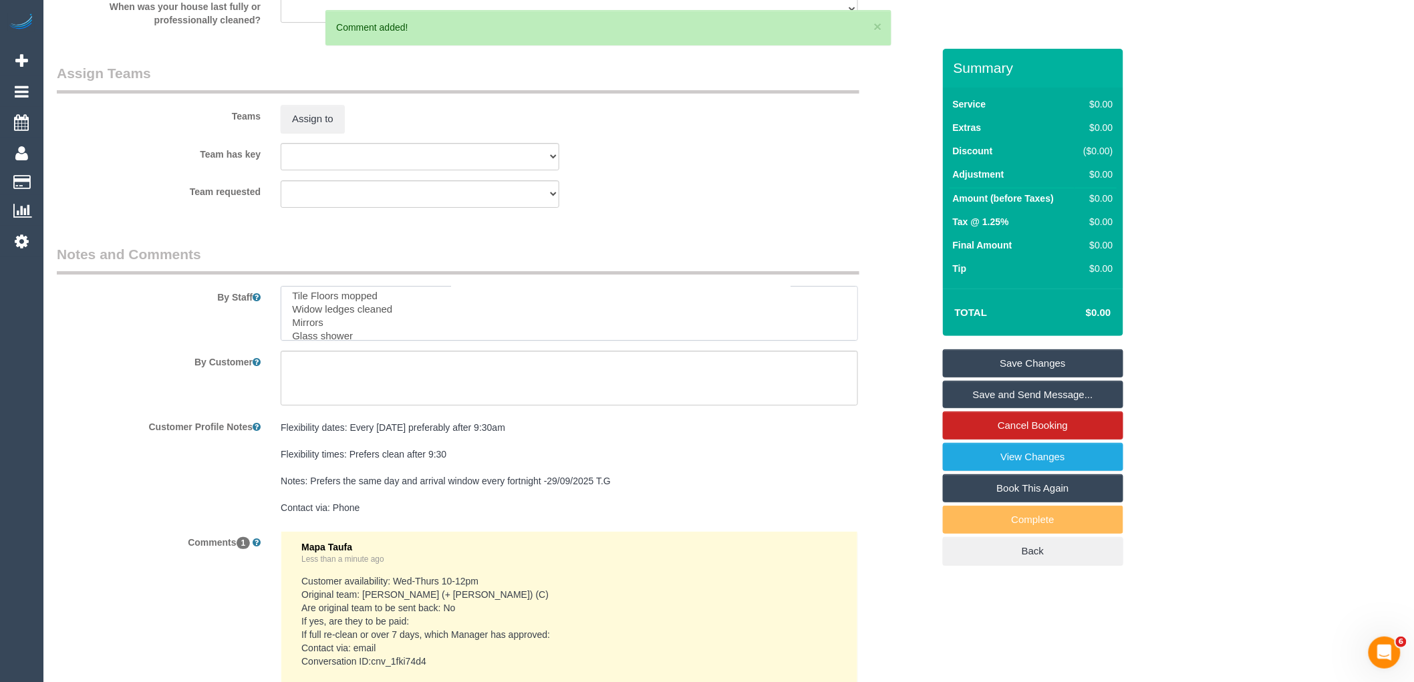
scroll to position [59, 0]
click at [1000, 365] on link "Save Changes" at bounding box center [1033, 363] width 180 height 28
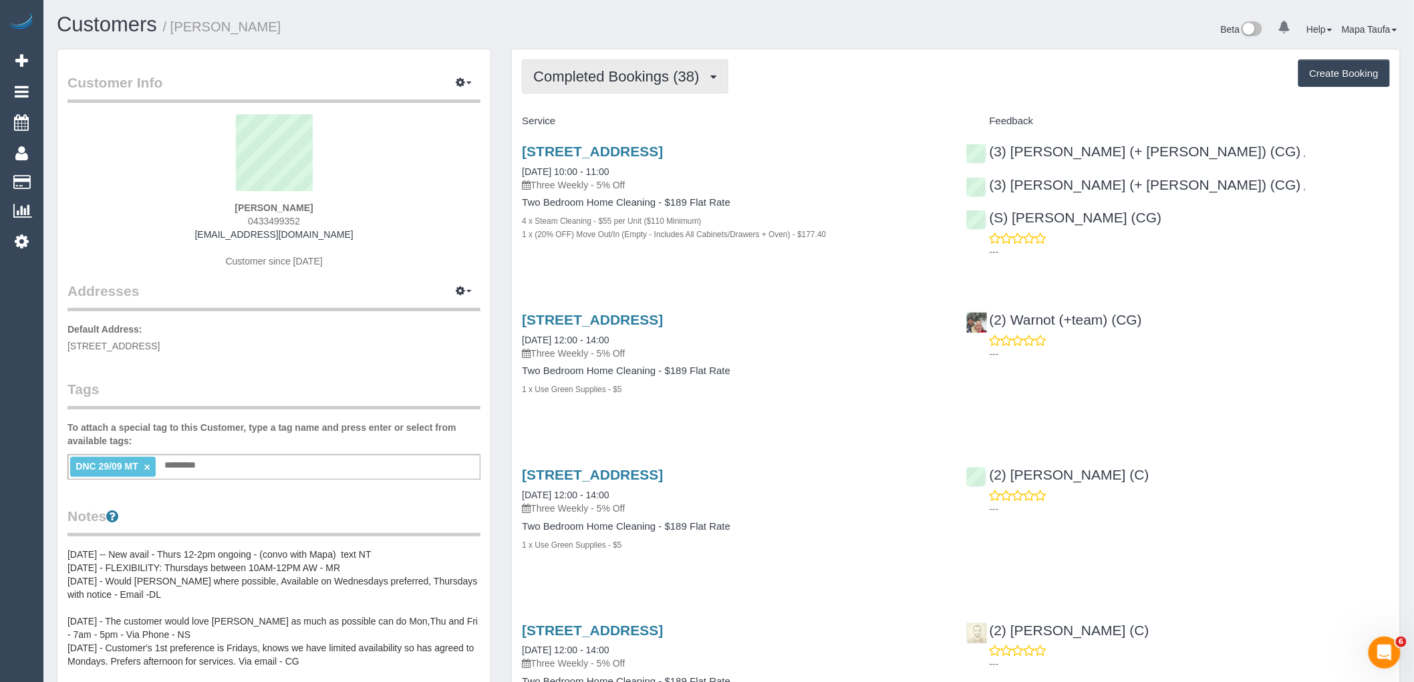
click at [639, 69] on span "Completed Bookings (38)" at bounding box center [619, 76] width 172 height 17
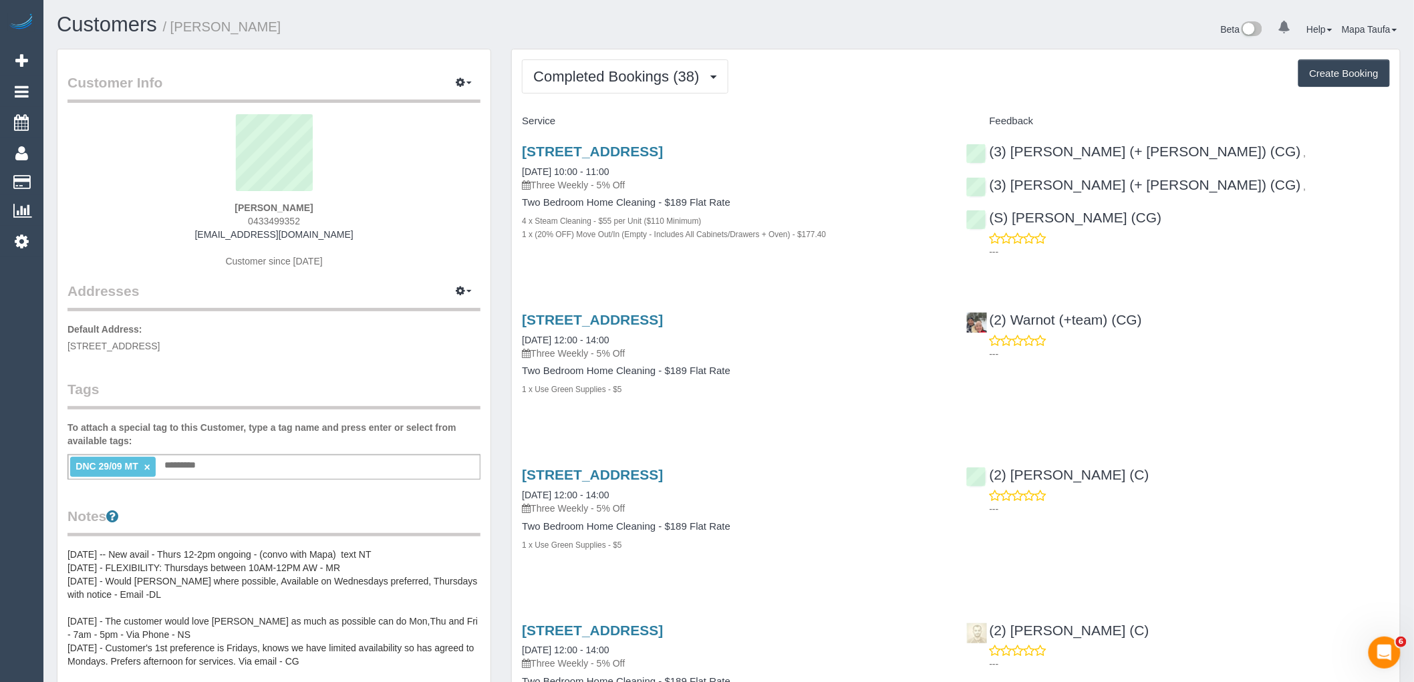
drag, startPoint x: 319, startPoint y: 205, endPoint x: 208, endPoint y: 205, distance: 111.6
click at [209, 205] on div "[PERSON_NAME] 0433499352 [EMAIL_ADDRESS][DOMAIN_NAME] Customer since [DATE]" at bounding box center [273, 197] width 413 height 167
copy strong "[PERSON_NAME]"
click at [843, 67] on div "Completed Bookings (38) Completed Bookings (38) Upcoming Bookings (0) Cancelled…" at bounding box center [956, 76] width 868 height 34
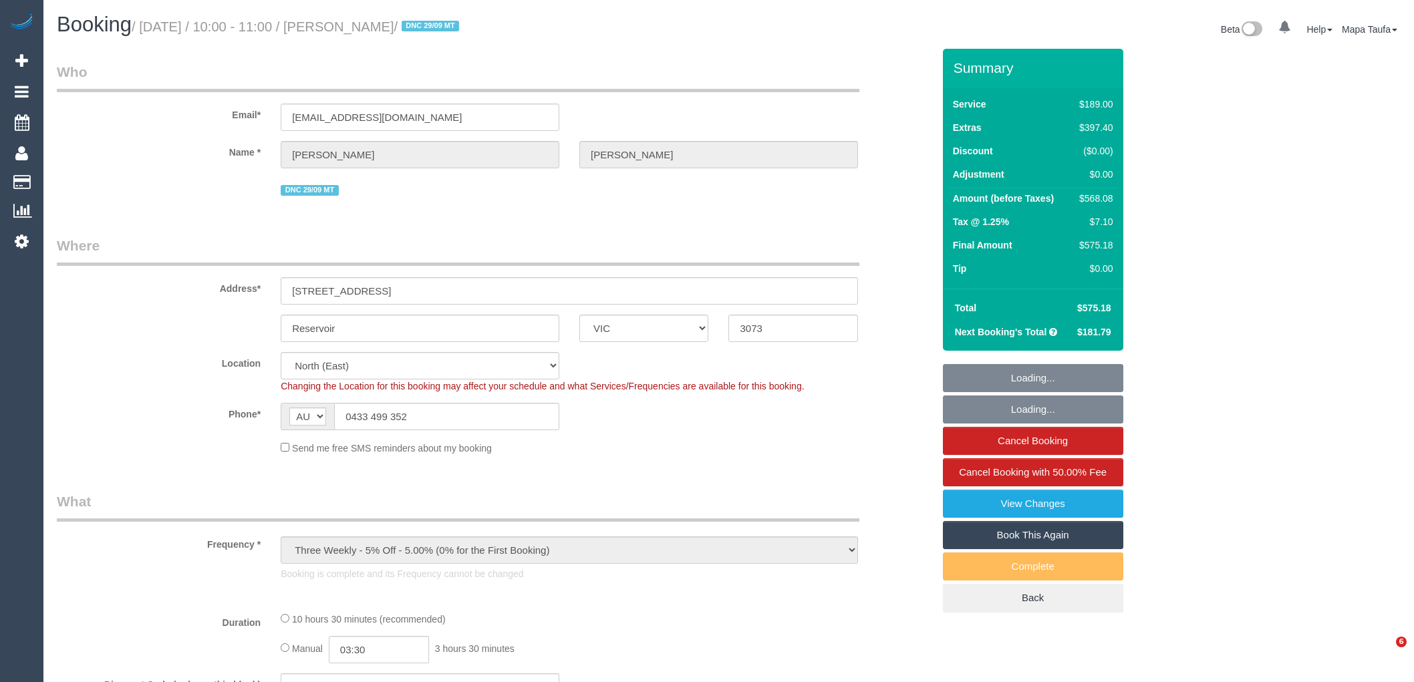
select select "VIC"
select select "number:27"
select select "number:14"
select select "number:21"
select select "number:36"
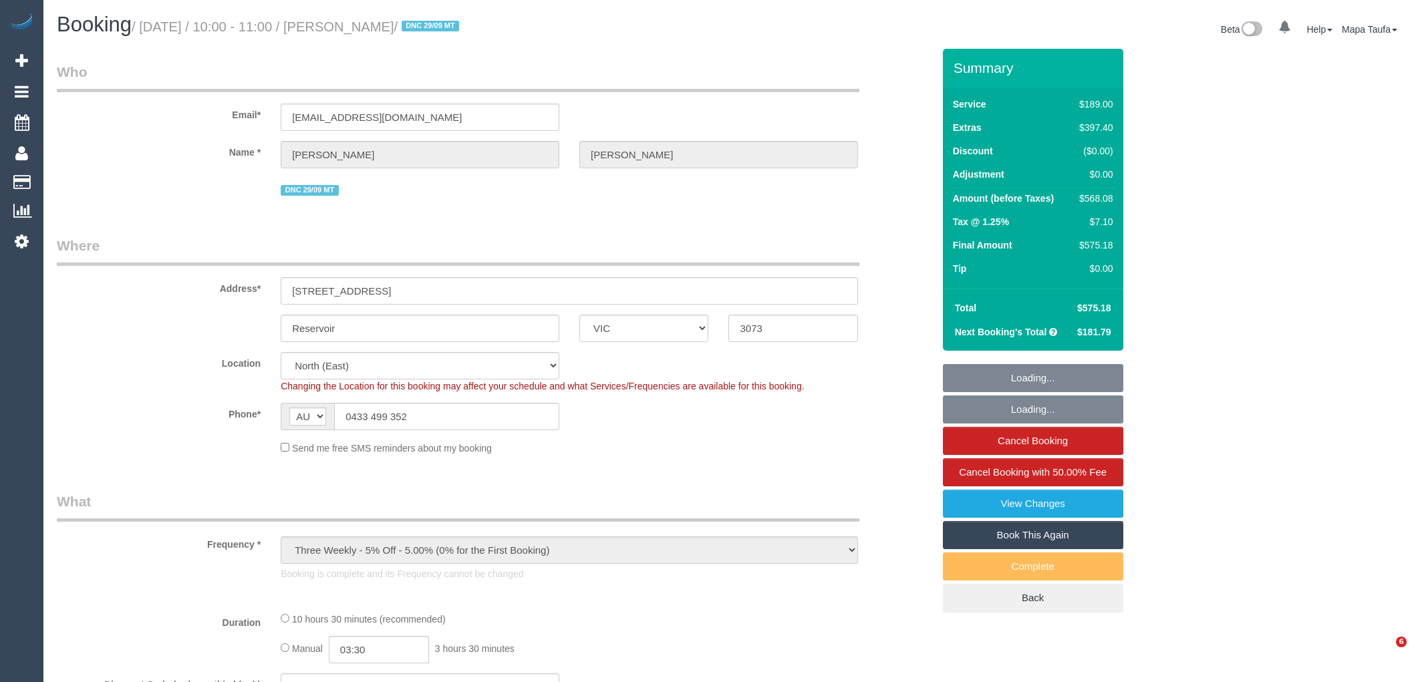
select select "number:35"
select select "number:12"
select select "object:1346"
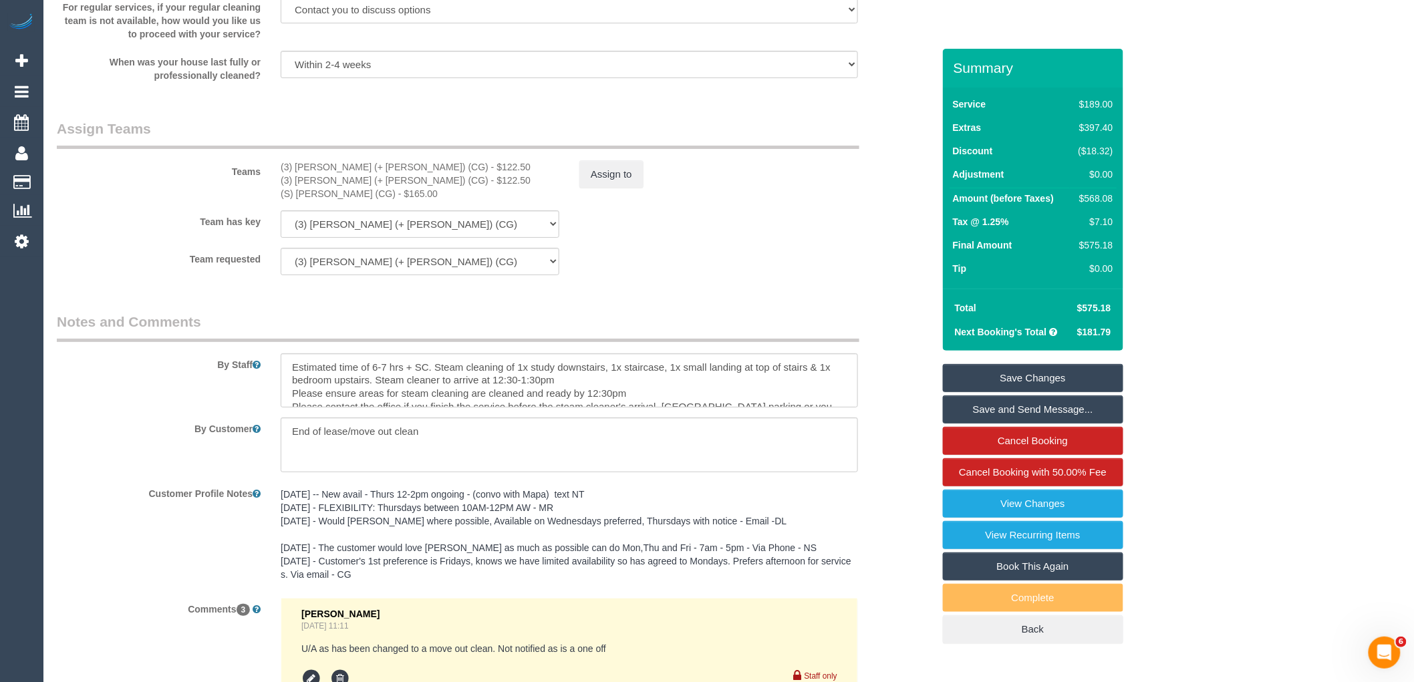
scroll to position [2078, 0]
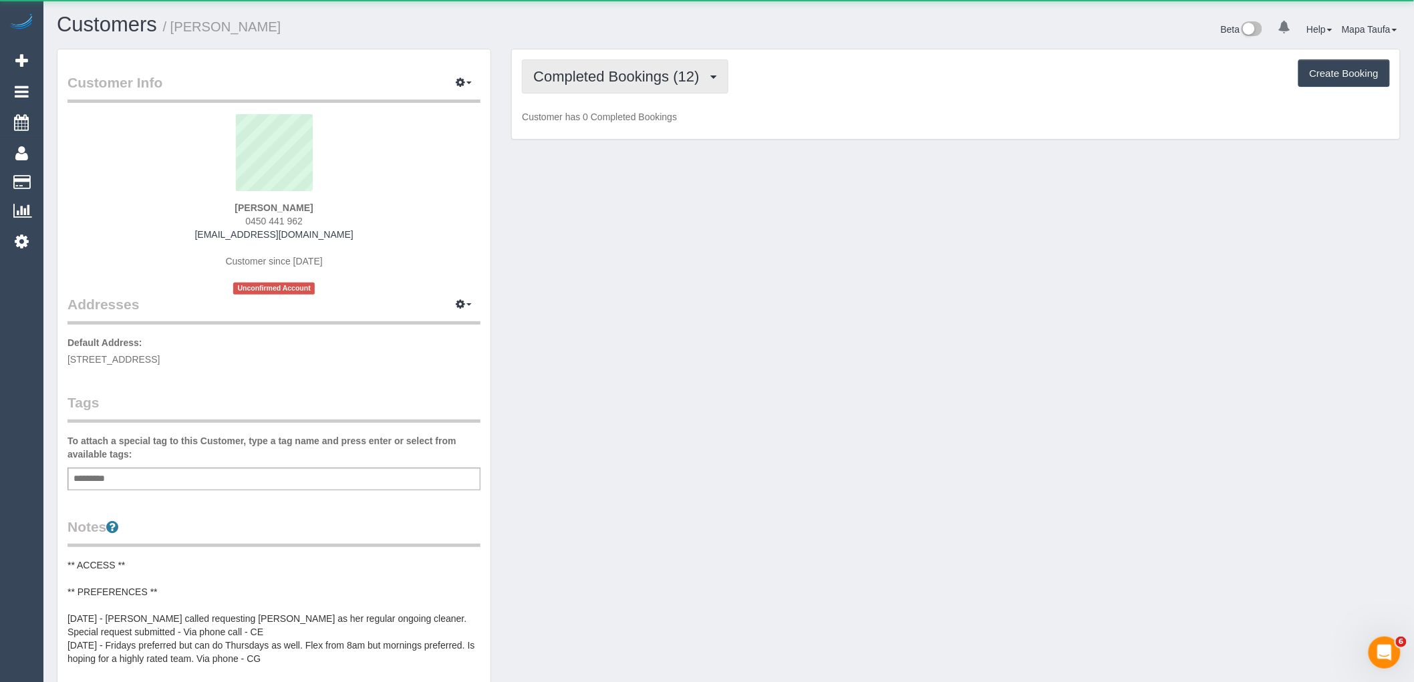
click at [632, 77] on span "Completed Bookings (12)" at bounding box center [619, 76] width 172 height 17
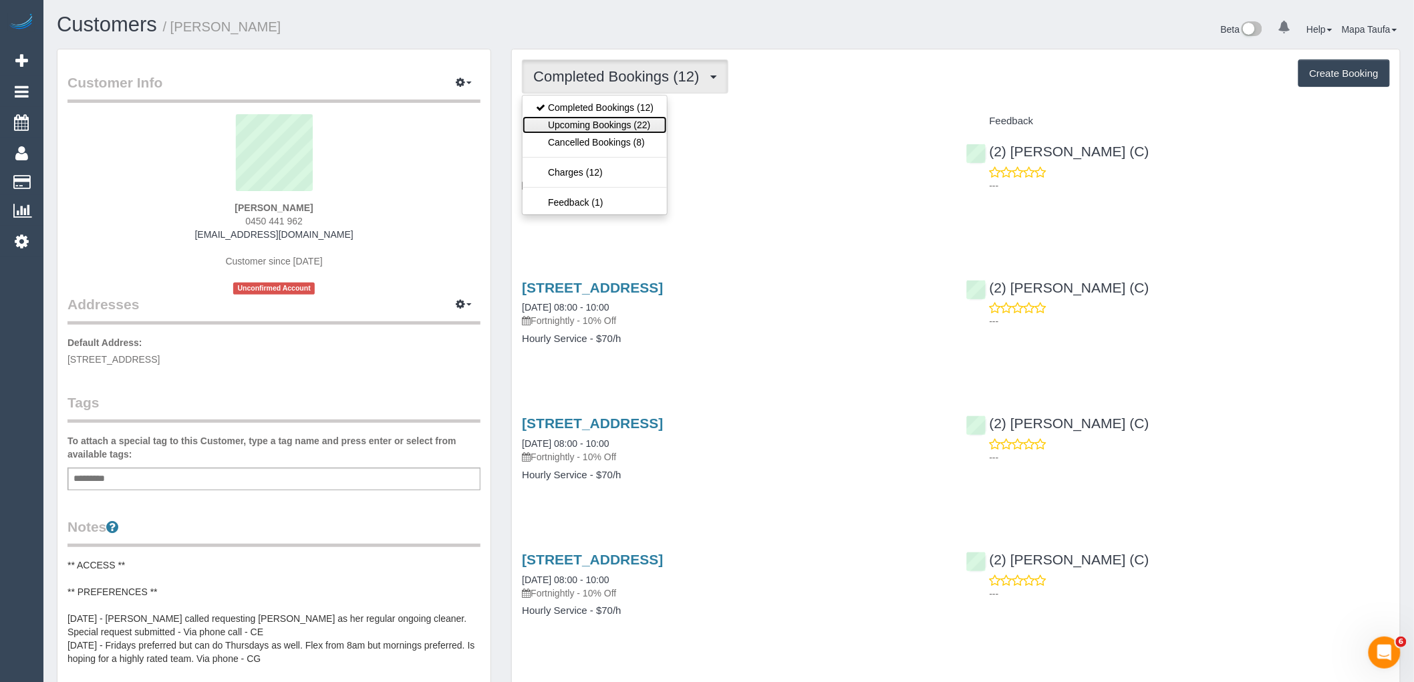
click at [644, 119] on link "Upcoming Bookings (22)" at bounding box center [594, 124] width 144 height 17
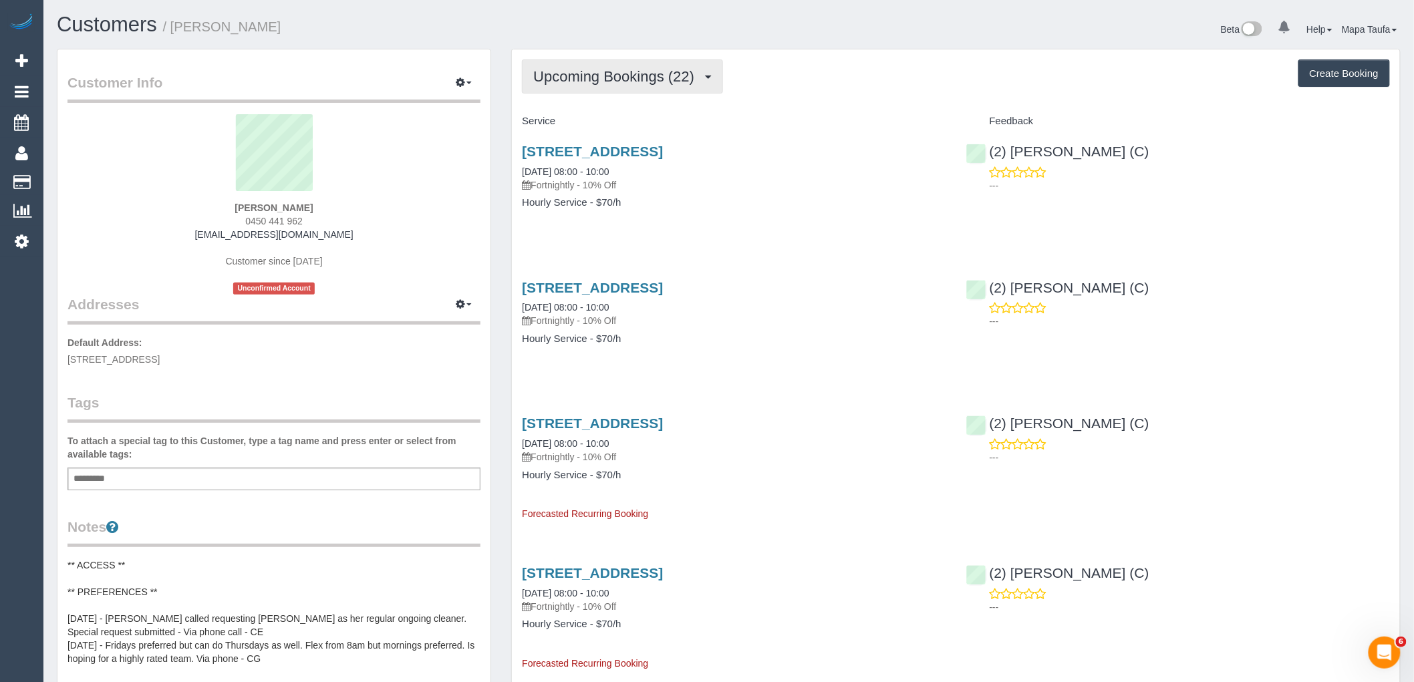
click at [691, 69] on span "Upcoming Bookings (22)" at bounding box center [617, 76] width 168 height 17
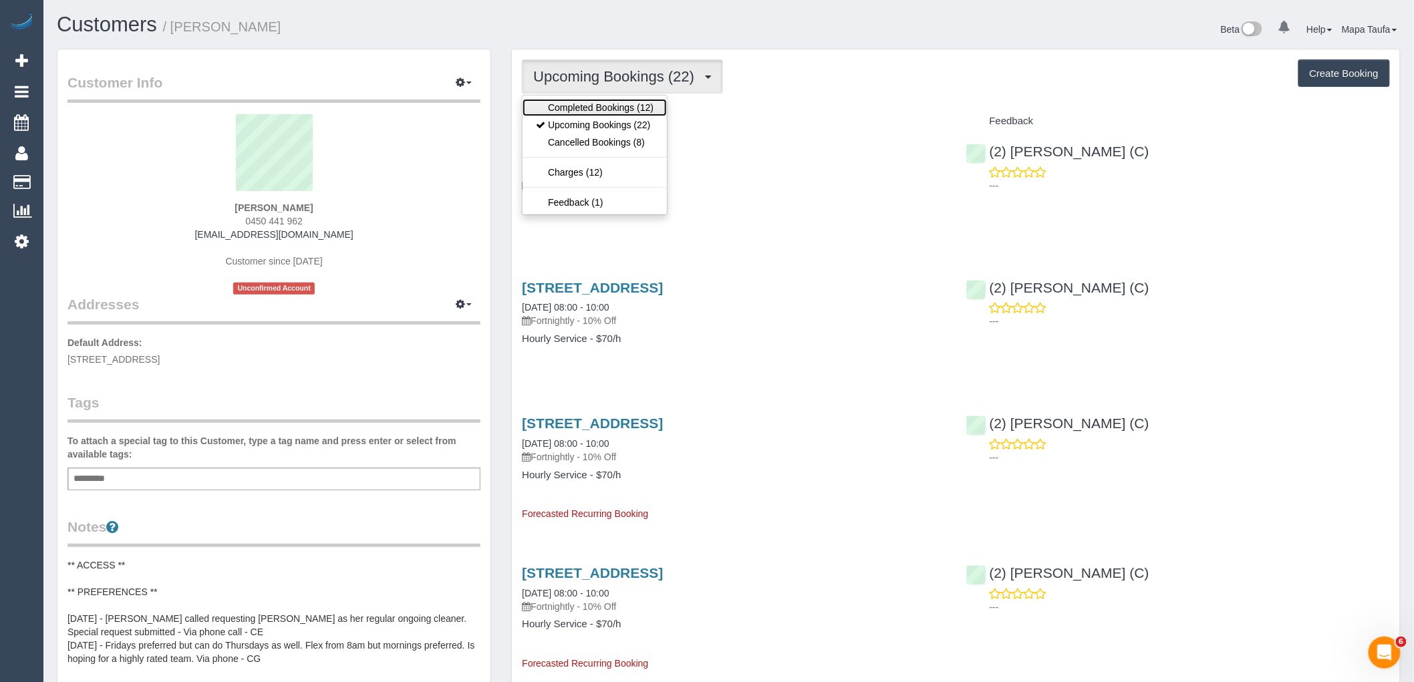
click at [648, 102] on link "Completed Bookings (12)" at bounding box center [594, 107] width 144 height 17
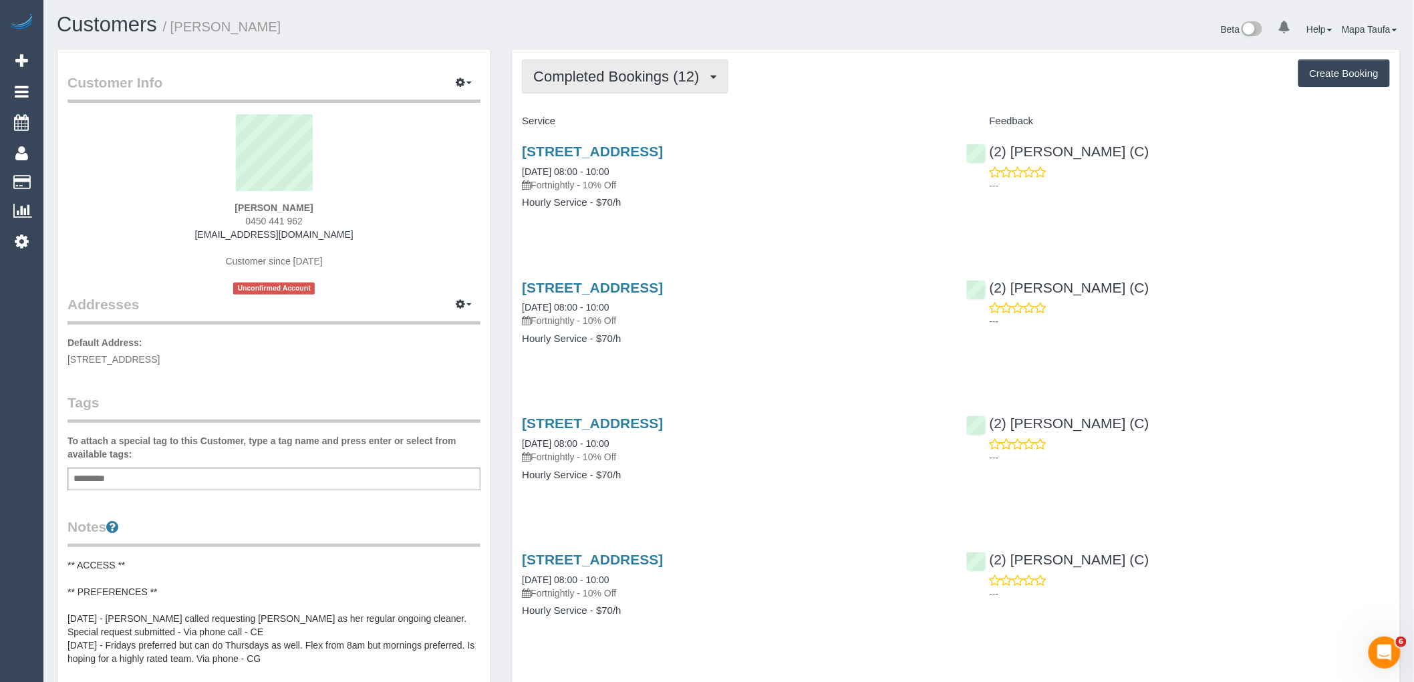
click at [679, 81] on span "Completed Bookings (12)" at bounding box center [619, 76] width 172 height 17
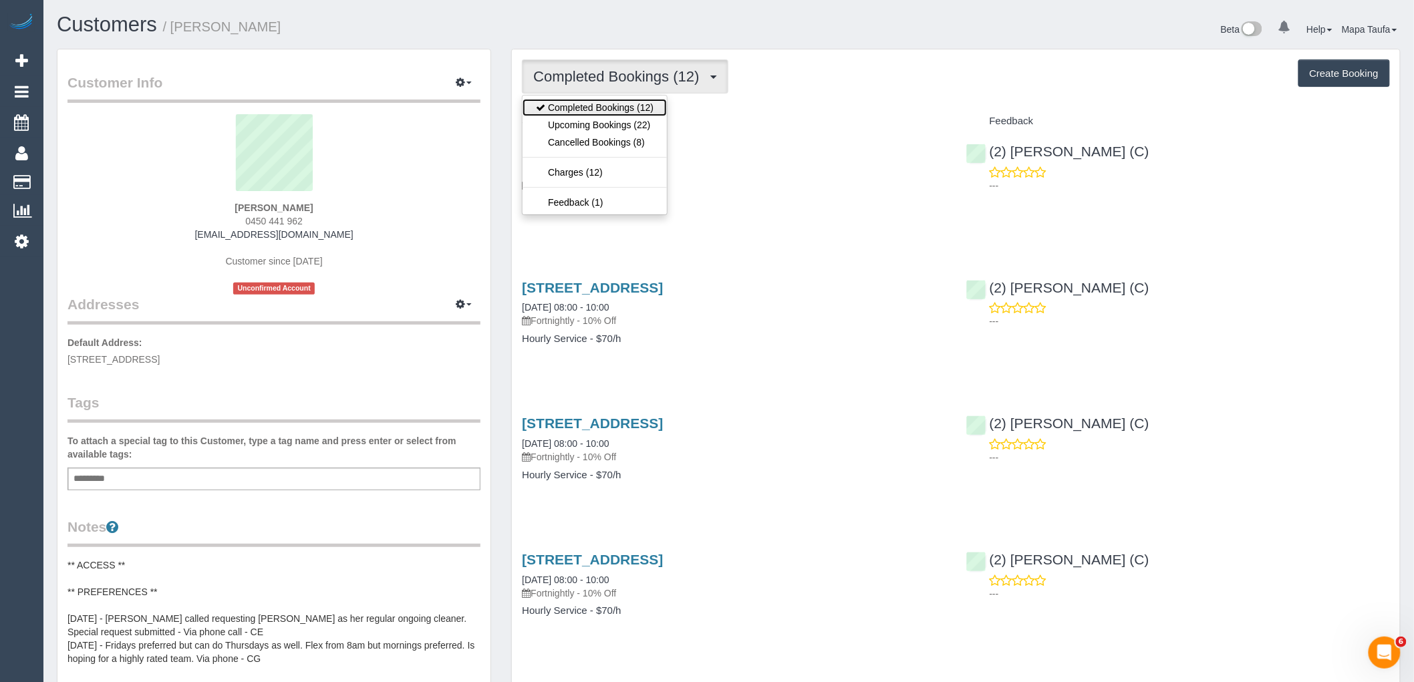
click at [637, 116] on link "Completed Bookings (12)" at bounding box center [594, 107] width 144 height 17
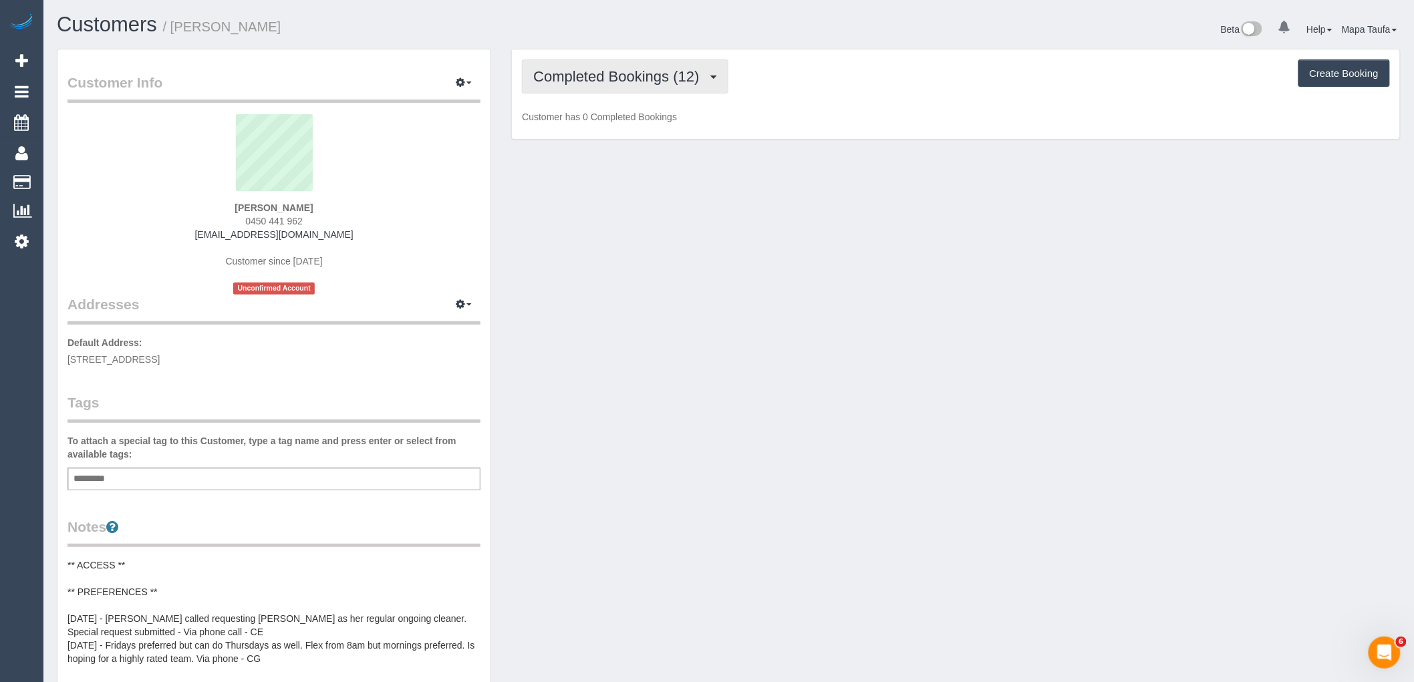
click at [631, 88] on button "Completed Bookings (12)" at bounding box center [625, 76] width 206 height 34
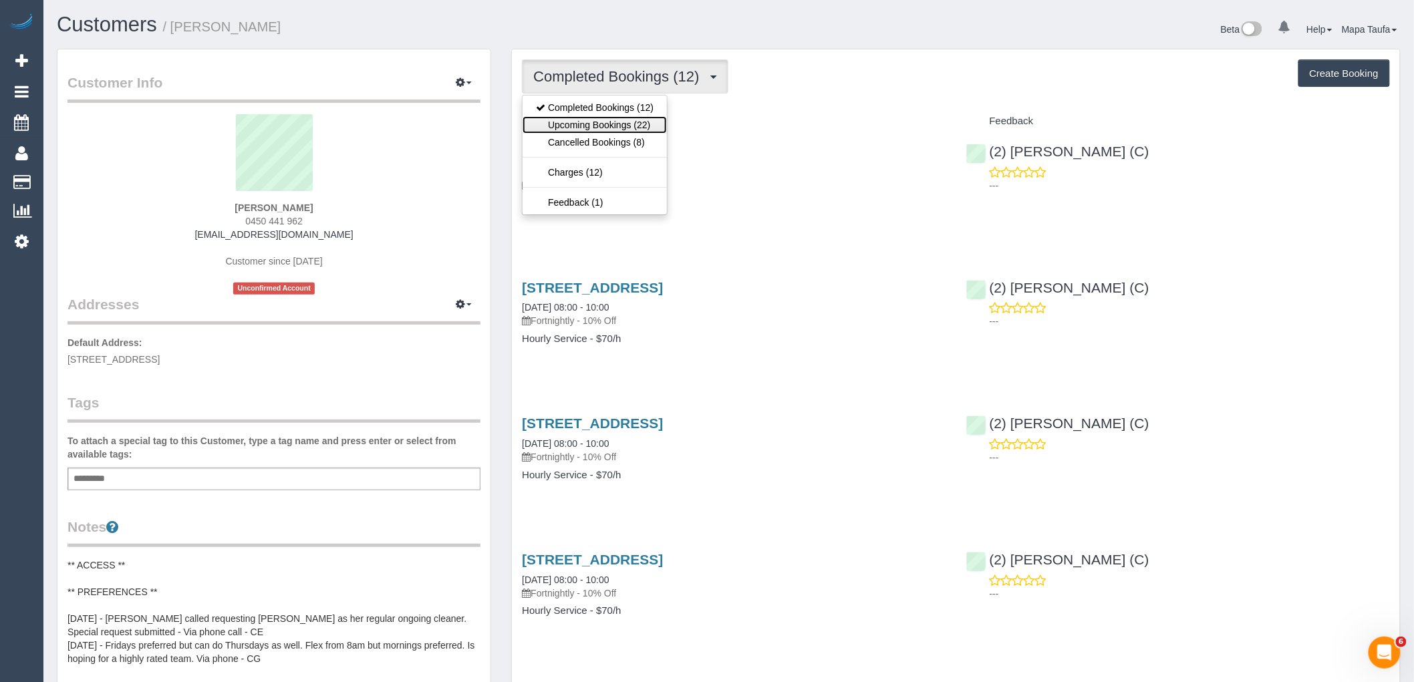
click at [629, 118] on link "Upcoming Bookings (22)" at bounding box center [594, 124] width 144 height 17
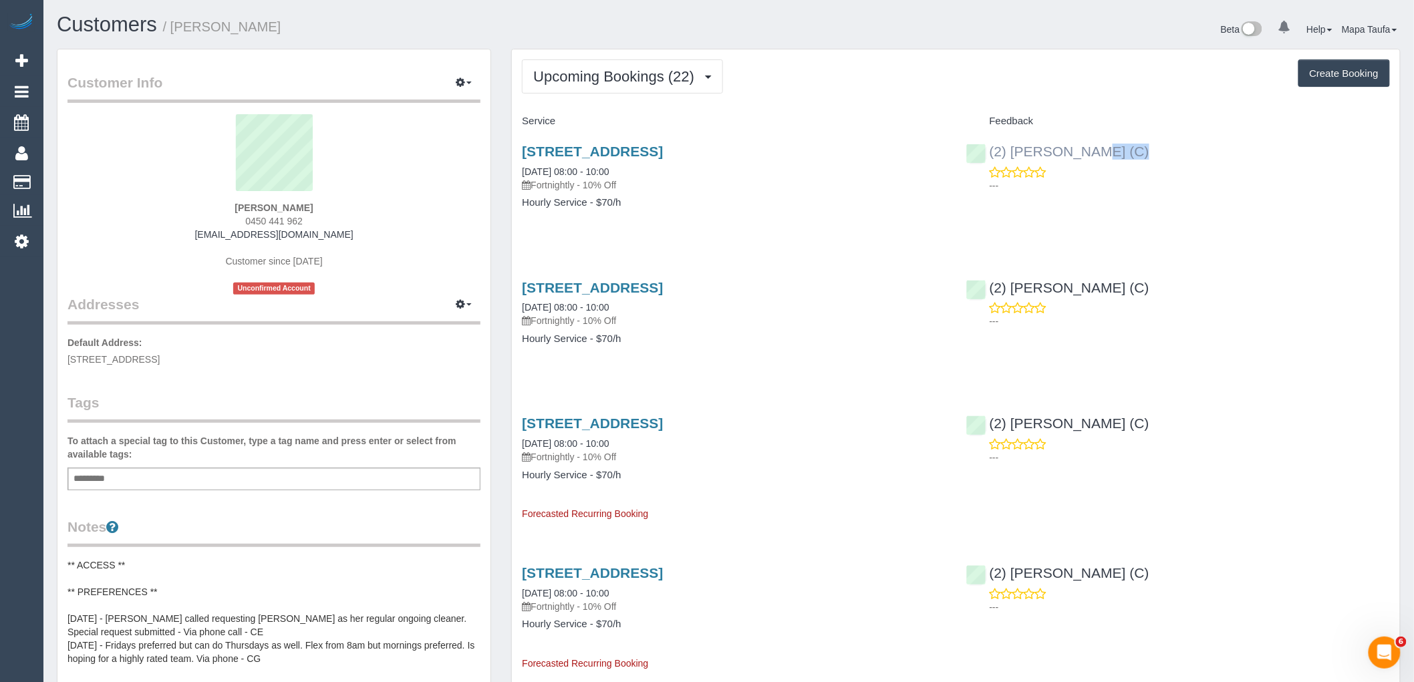
drag, startPoint x: 1150, startPoint y: 167, endPoint x: 1013, endPoint y: 150, distance: 137.4
click at [1013, 150] on div "(2) [PERSON_NAME] (C) ---" at bounding box center [1178, 164] width 444 height 65
copy div "[PERSON_NAME] (C)"
click at [648, 69] on button "Upcoming Bookings (22)" at bounding box center [622, 76] width 201 height 34
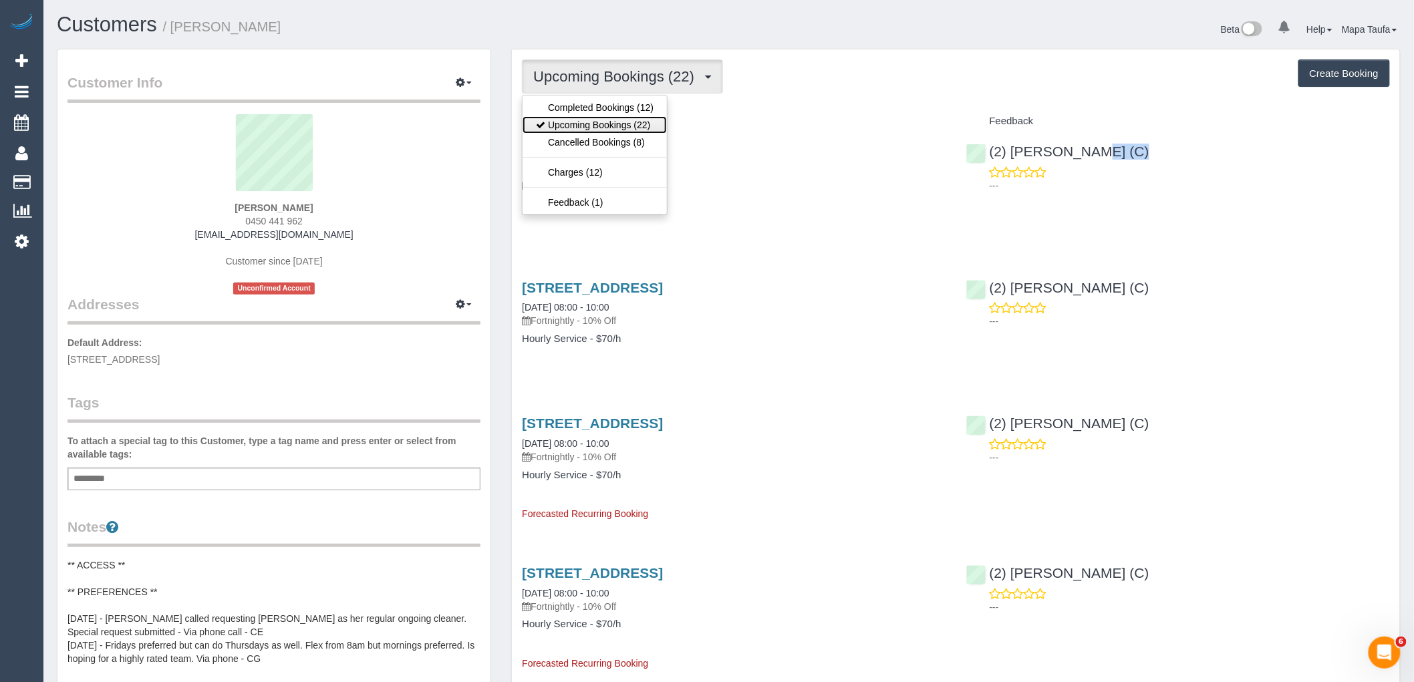
click at [605, 120] on link "Upcoming Bookings (22)" at bounding box center [594, 124] width 144 height 17
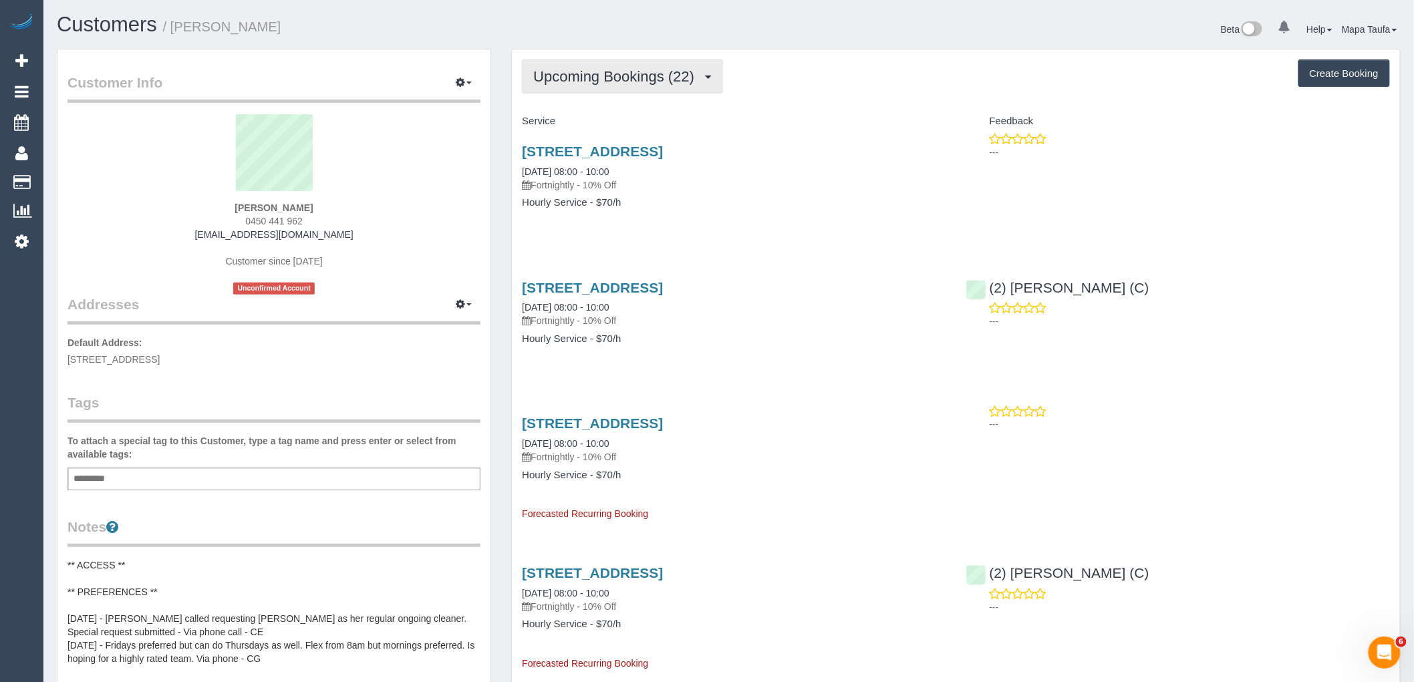
click at [601, 75] on span "Upcoming Bookings (22)" at bounding box center [617, 76] width 168 height 17
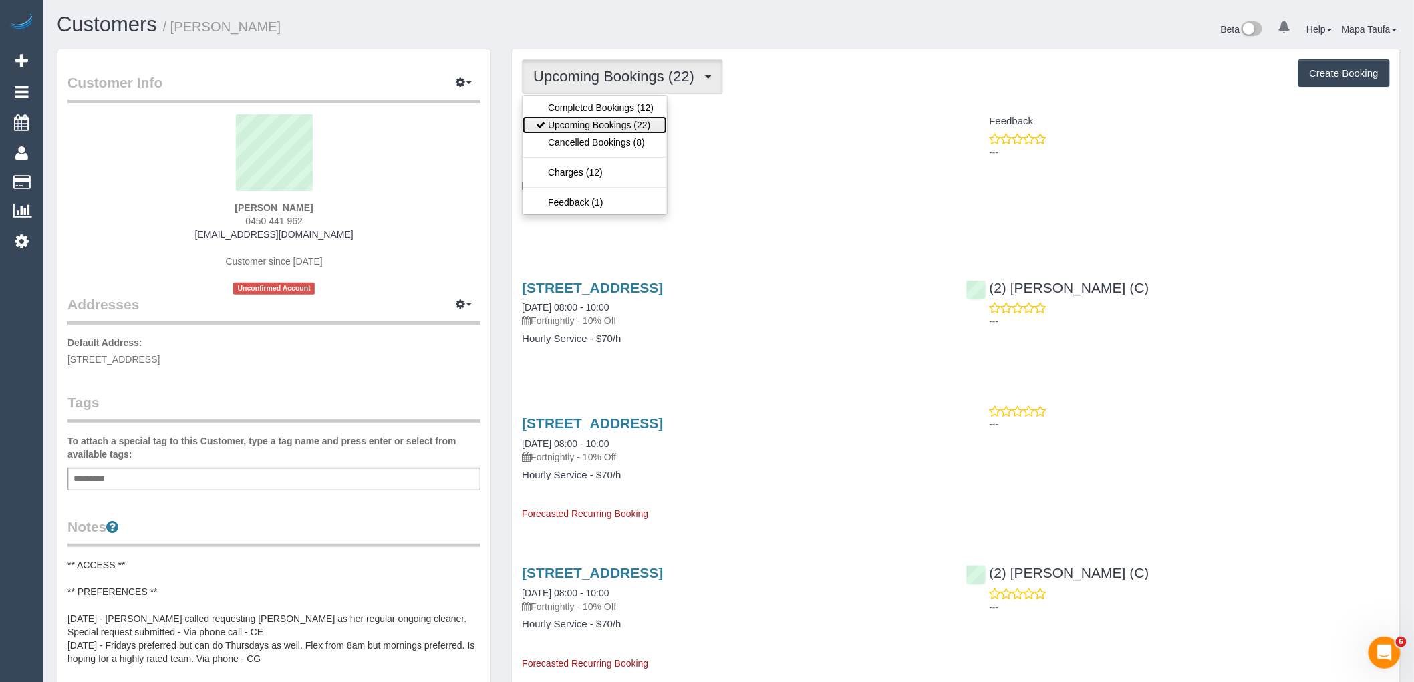
click at [575, 120] on link "Upcoming Bookings (22)" at bounding box center [594, 124] width 144 height 17
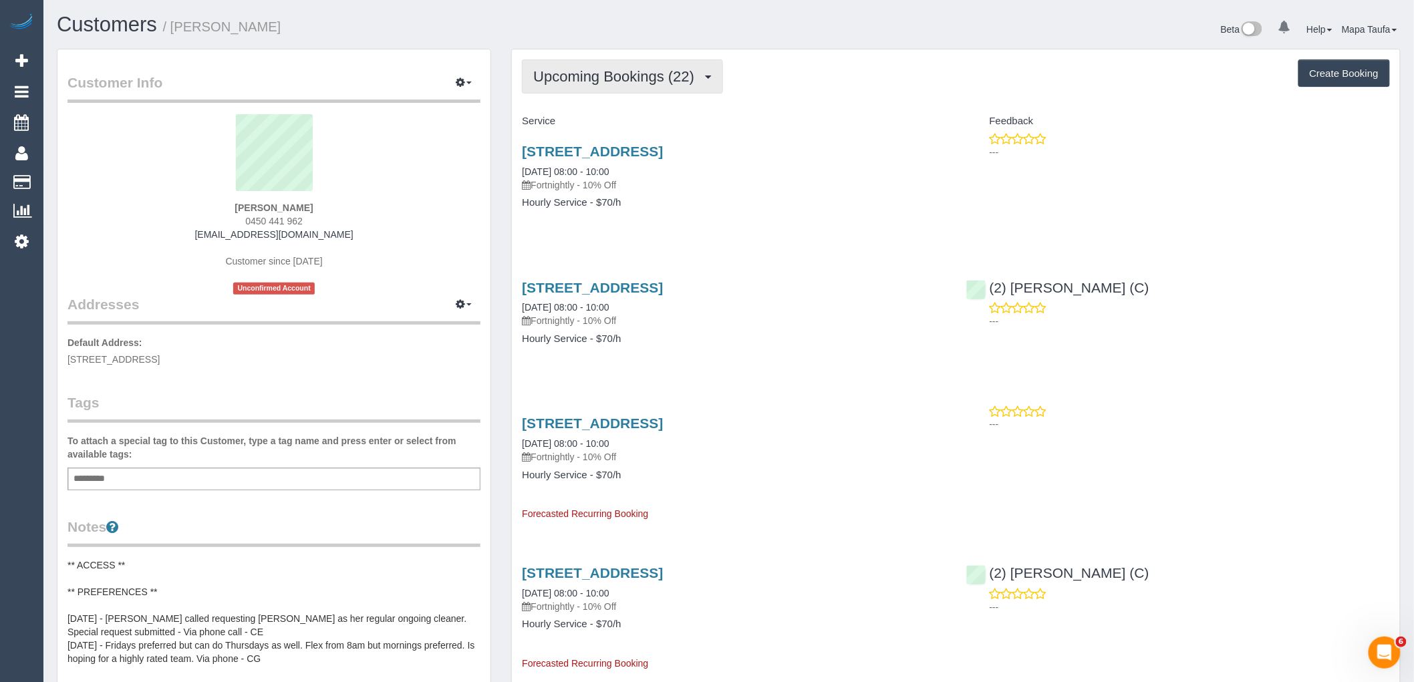
click at [656, 63] on button "Upcoming Bookings (22)" at bounding box center [622, 76] width 201 height 34
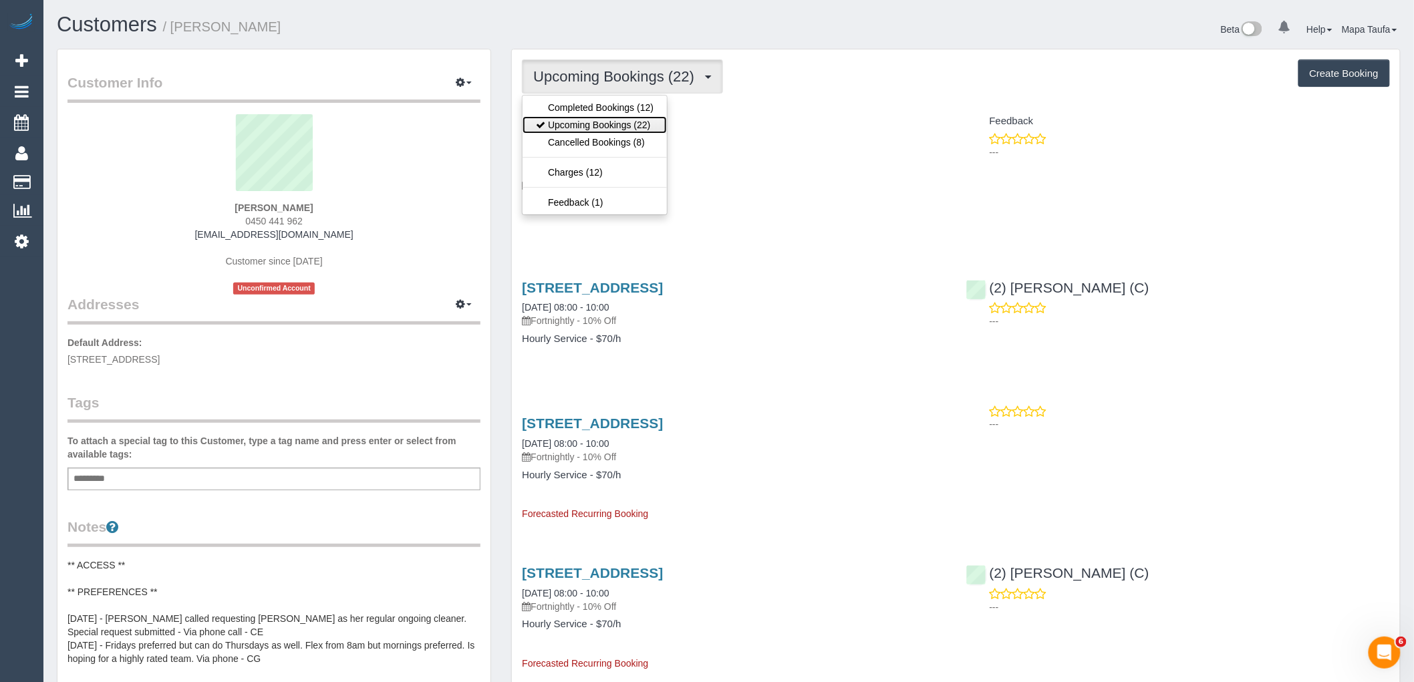
click at [623, 123] on link "Upcoming Bookings (22)" at bounding box center [594, 124] width 144 height 17
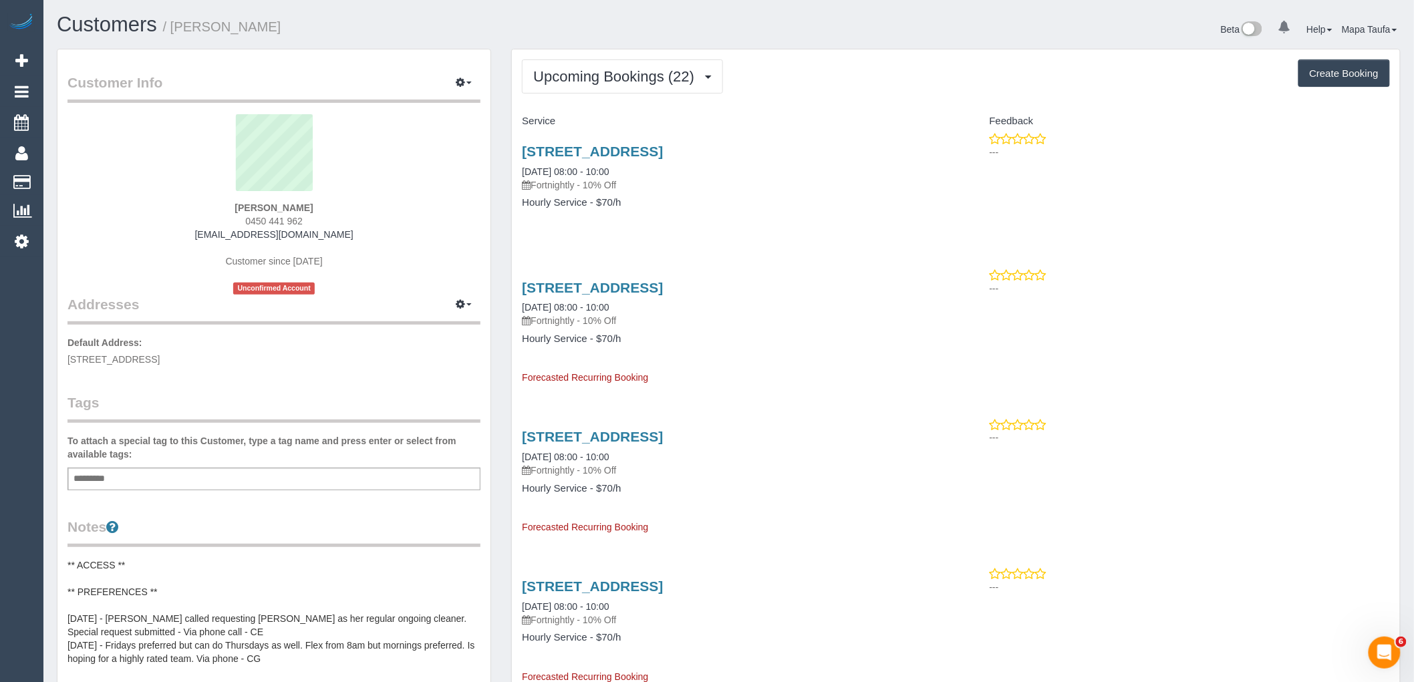
click at [825, 196] on div "[STREET_ADDRESS] [DATE] 08:00 - 10:00 Fortnightly - 10% Off Hourly Service - $7…" at bounding box center [734, 183] width 444 height 103
click at [624, 63] on button "Upcoming Bookings (22)" at bounding box center [622, 76] width 201 height 34
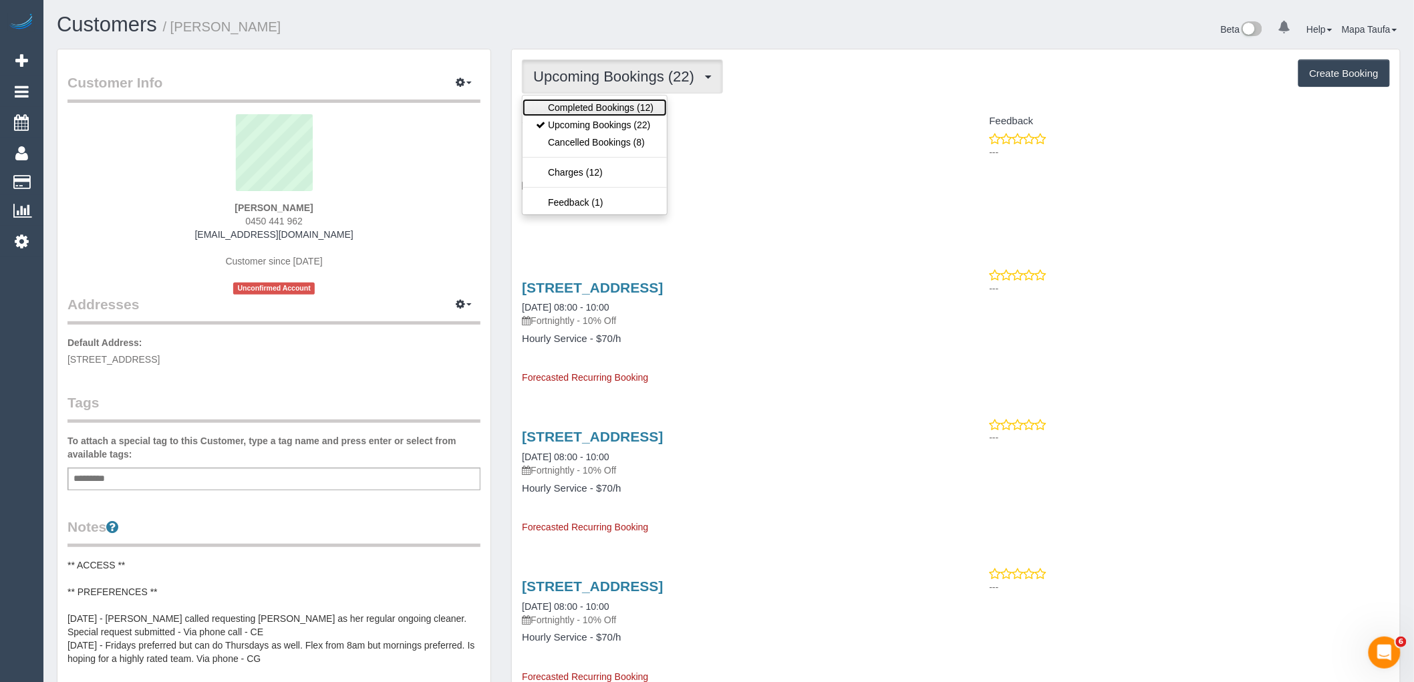
click at [613, 110] on link "Completed Bookings (12)" at bounding box center [594, 107] width 144 height 17
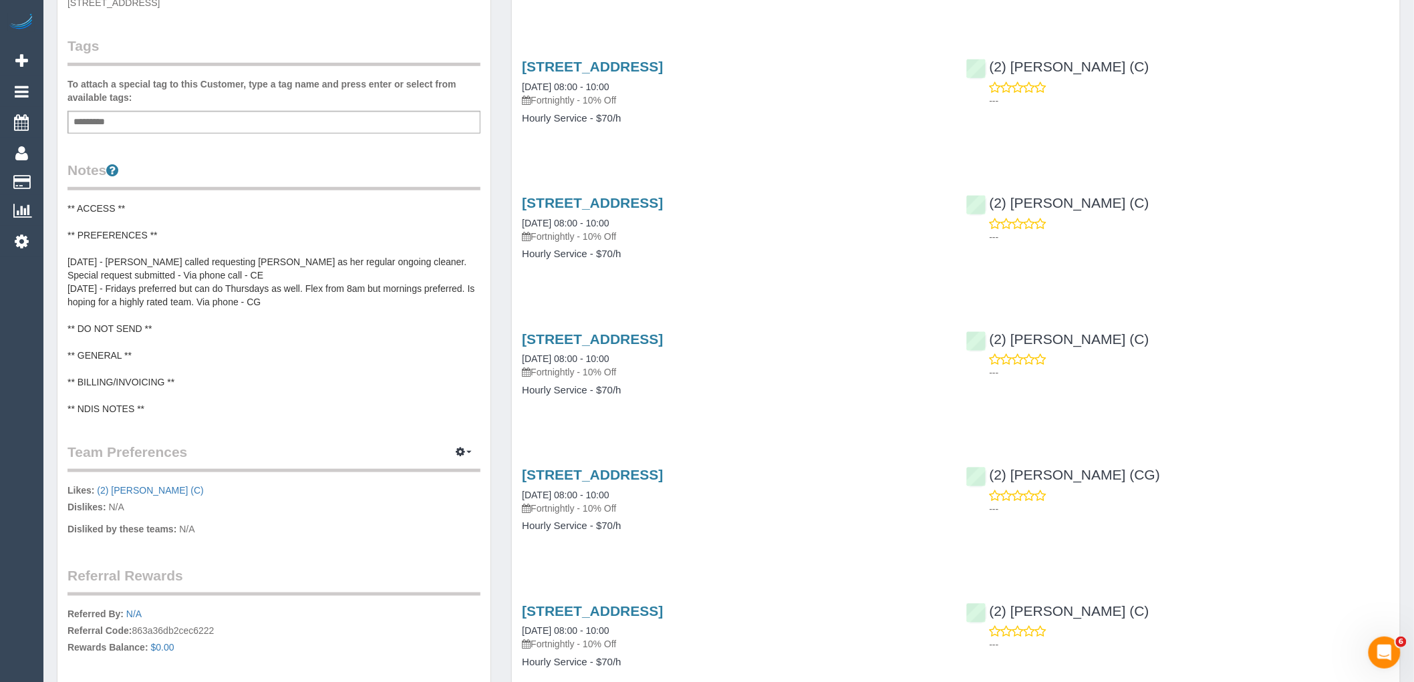
scroll to position [445, 0]
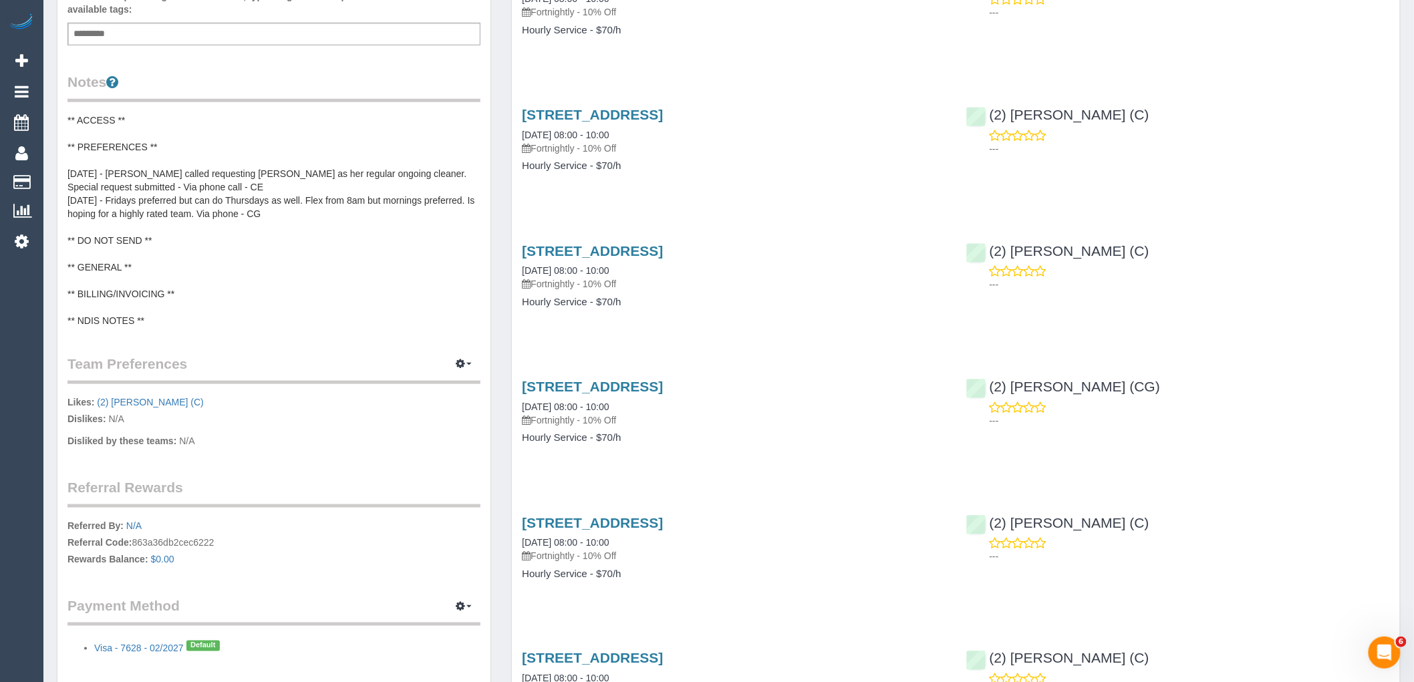
click at [955, 446] on div "6 Ellt Crescent, Noble Park, VIC 3174 29/08/2025 08:00 - 10:00 Fortnightly - 10…" at bounding box center [734, 418] width 444 height 103
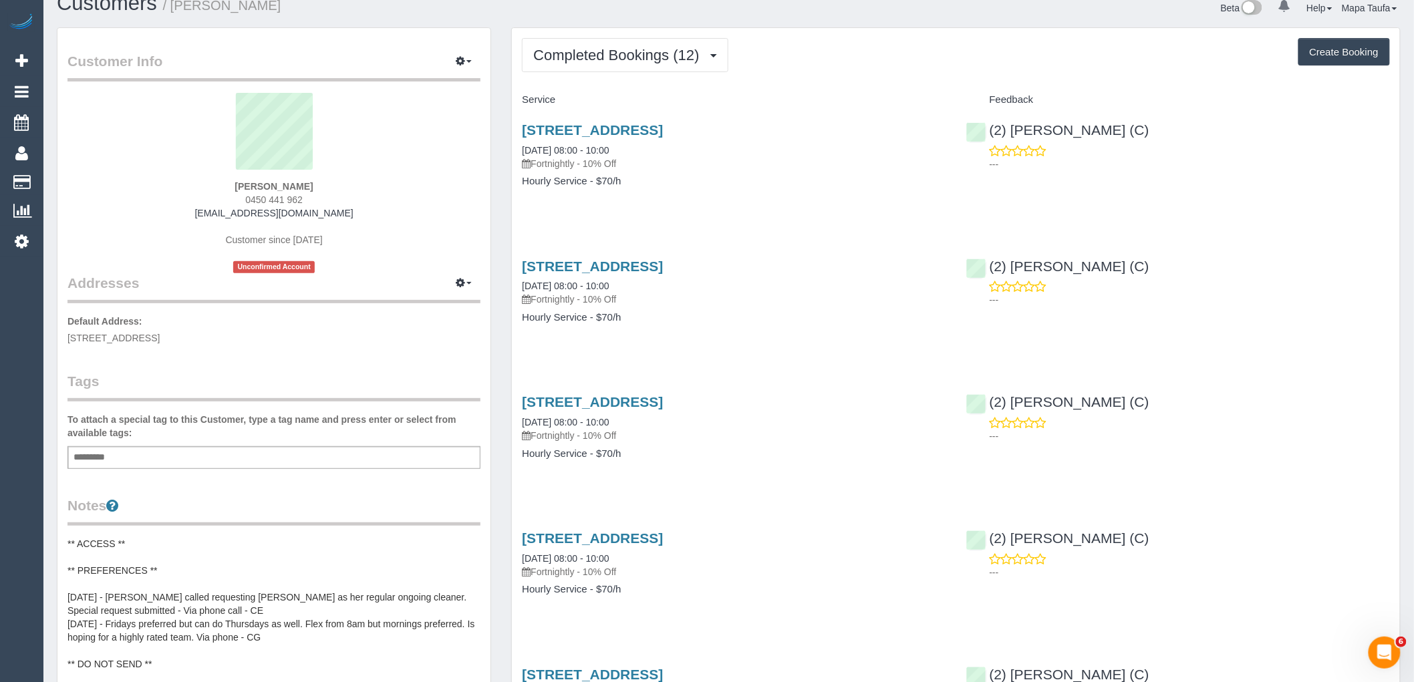
scroll to position [0, 0]
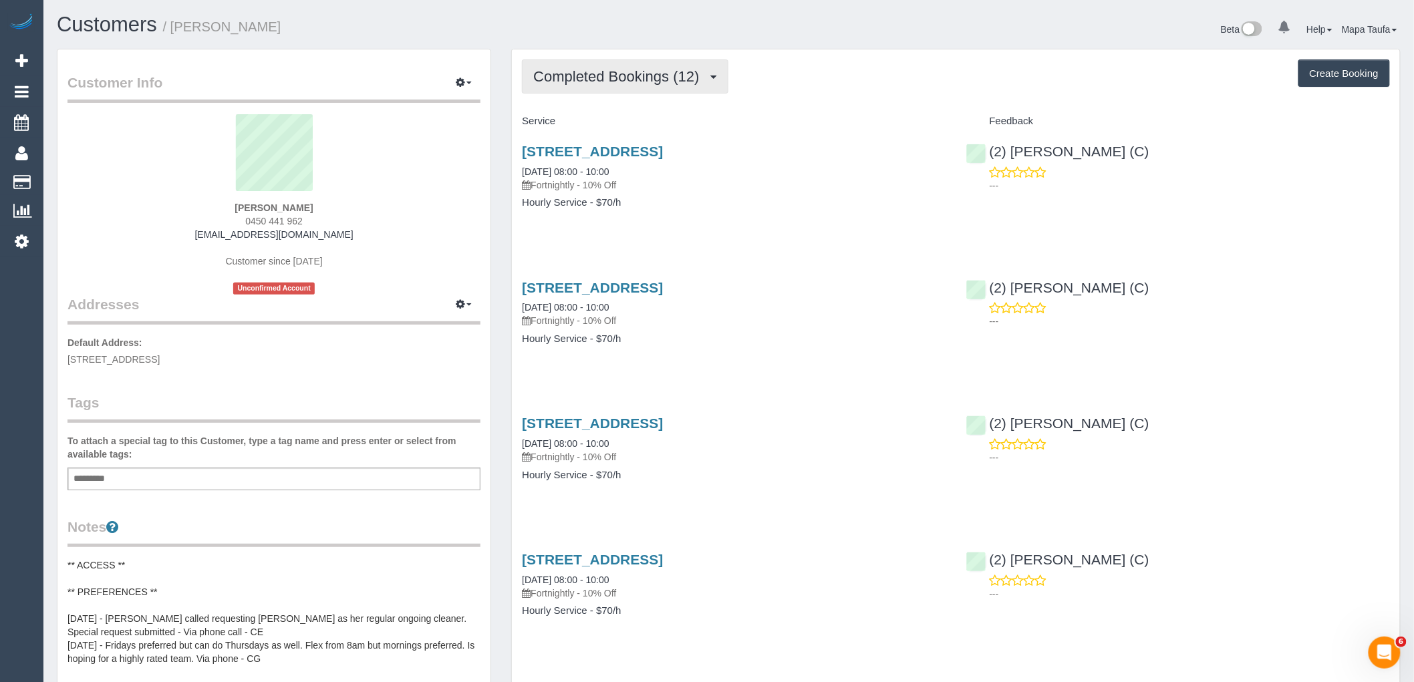
click at [647, 76] on span "Completed Bookings (12)" at bounding box center [619, 76] width 172 height 17
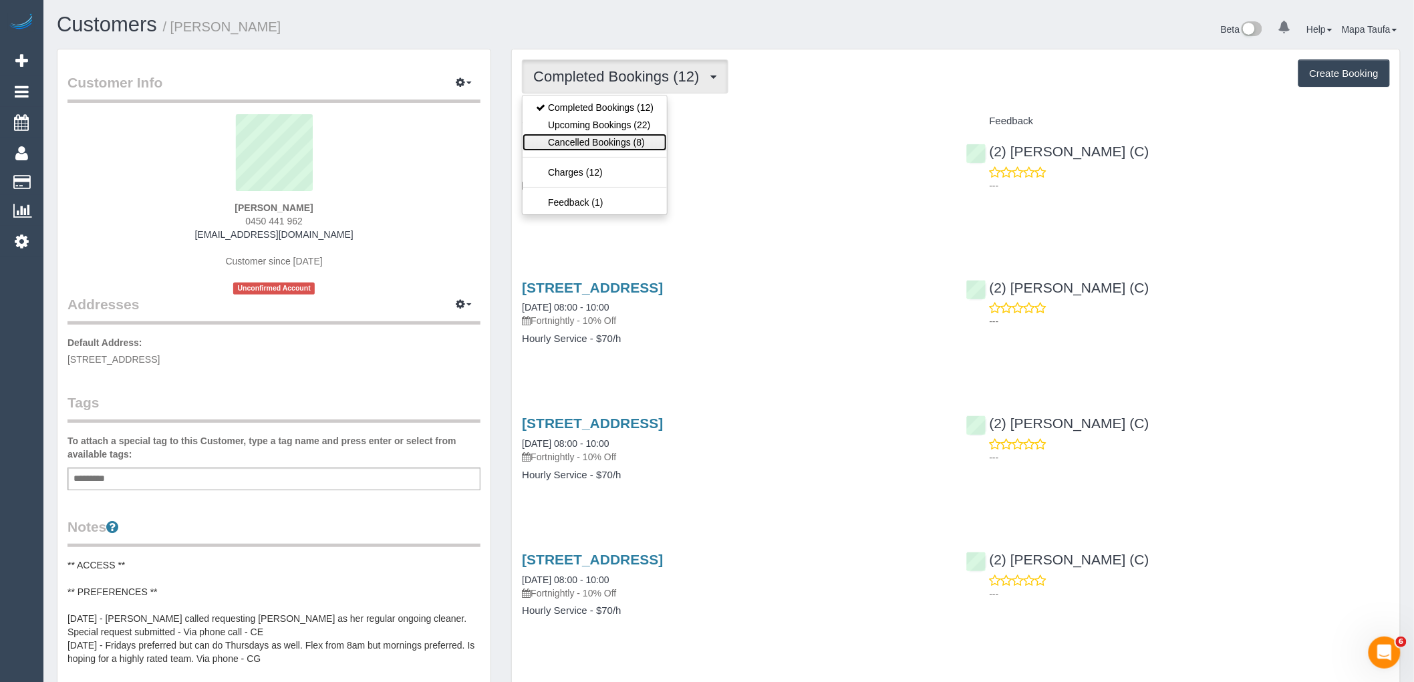
click at [623, 139] on link "Cancelled Bookings (8)" at bounding box center [594, 142] width 144 height 17
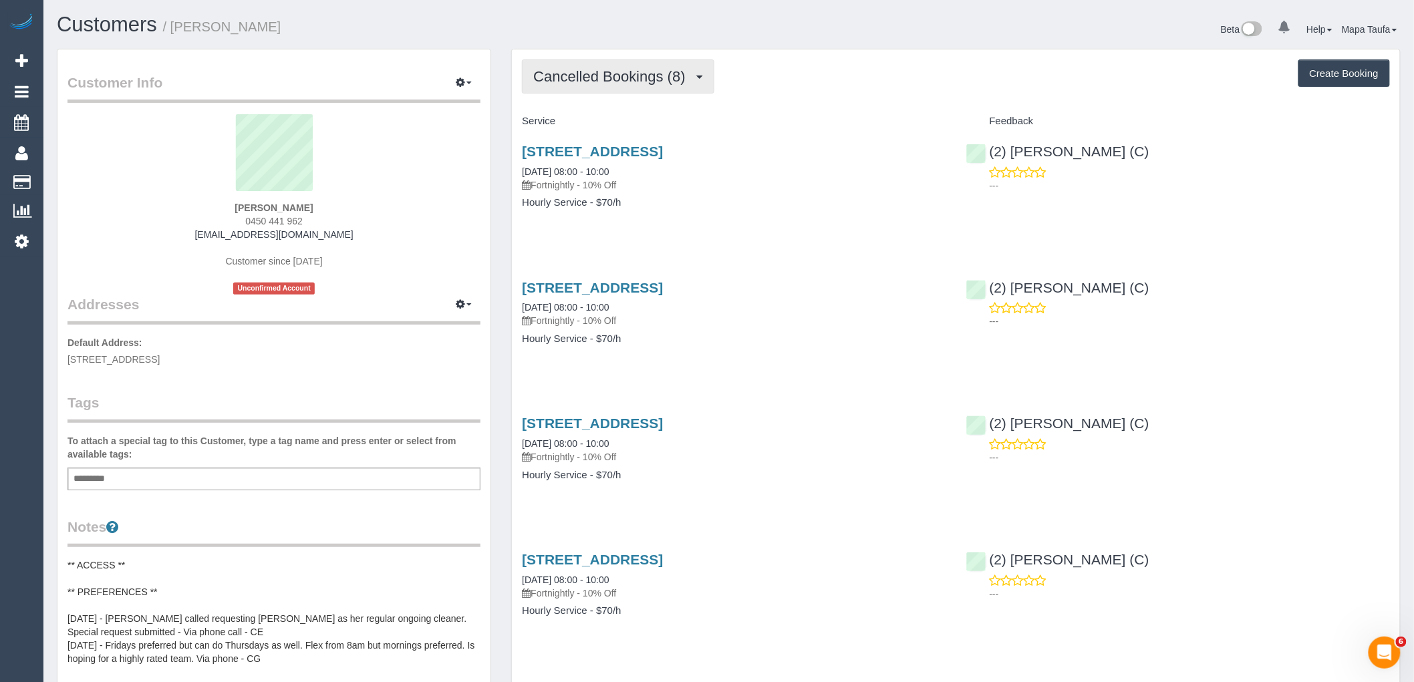
click at [629, 84] on button "Cancelled Bookings (8)" at bounding box center [618, 76] width 192 height 34
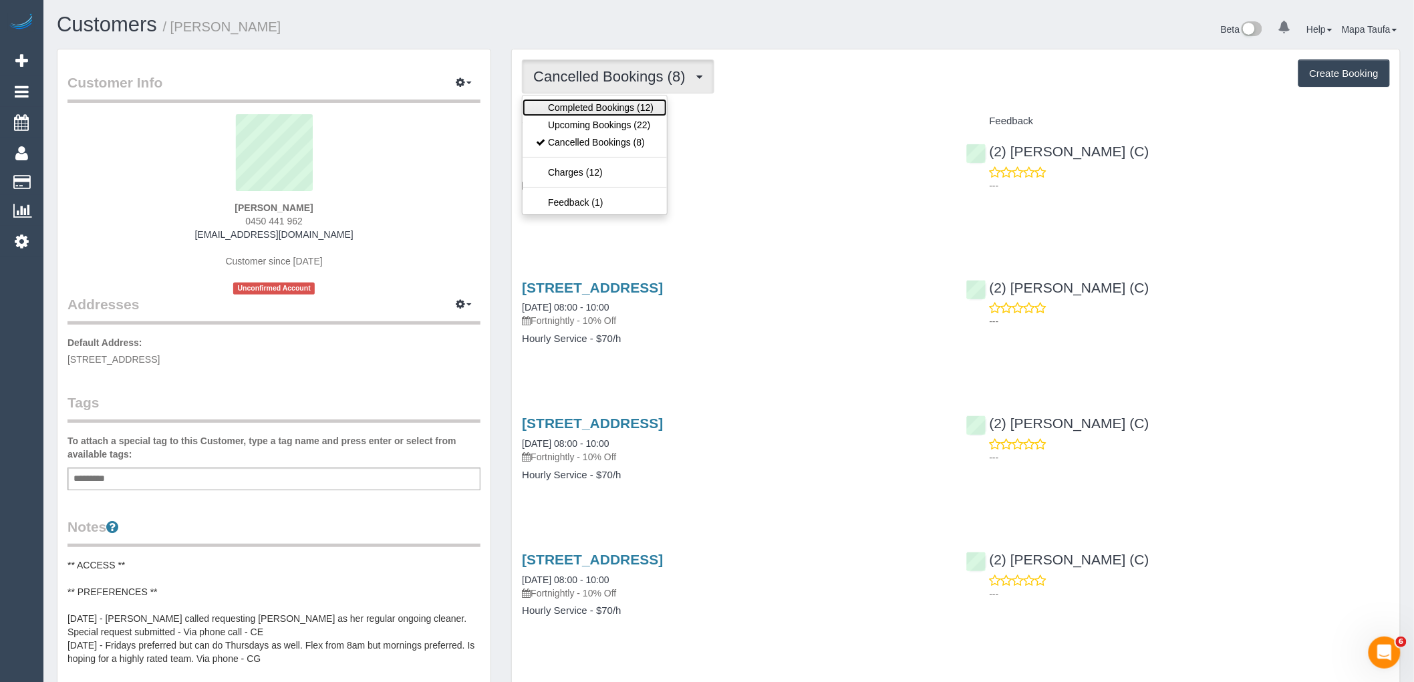
click at [629, 100] on link "Completed Bookings (12)" at bounding box center [594, 107] width 144 height 17
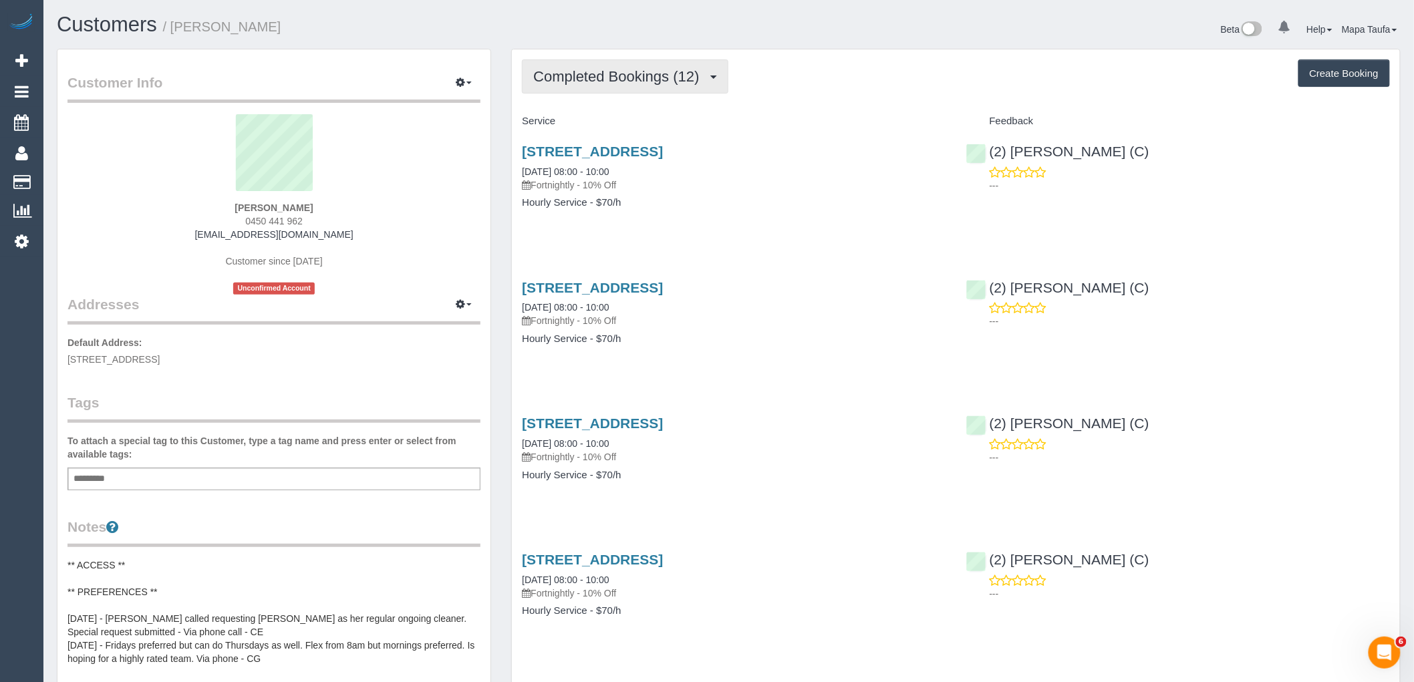
click at [645, 70] on span "Completed Bookings (12)" at bounding box center [619, 76] width 172 height 17
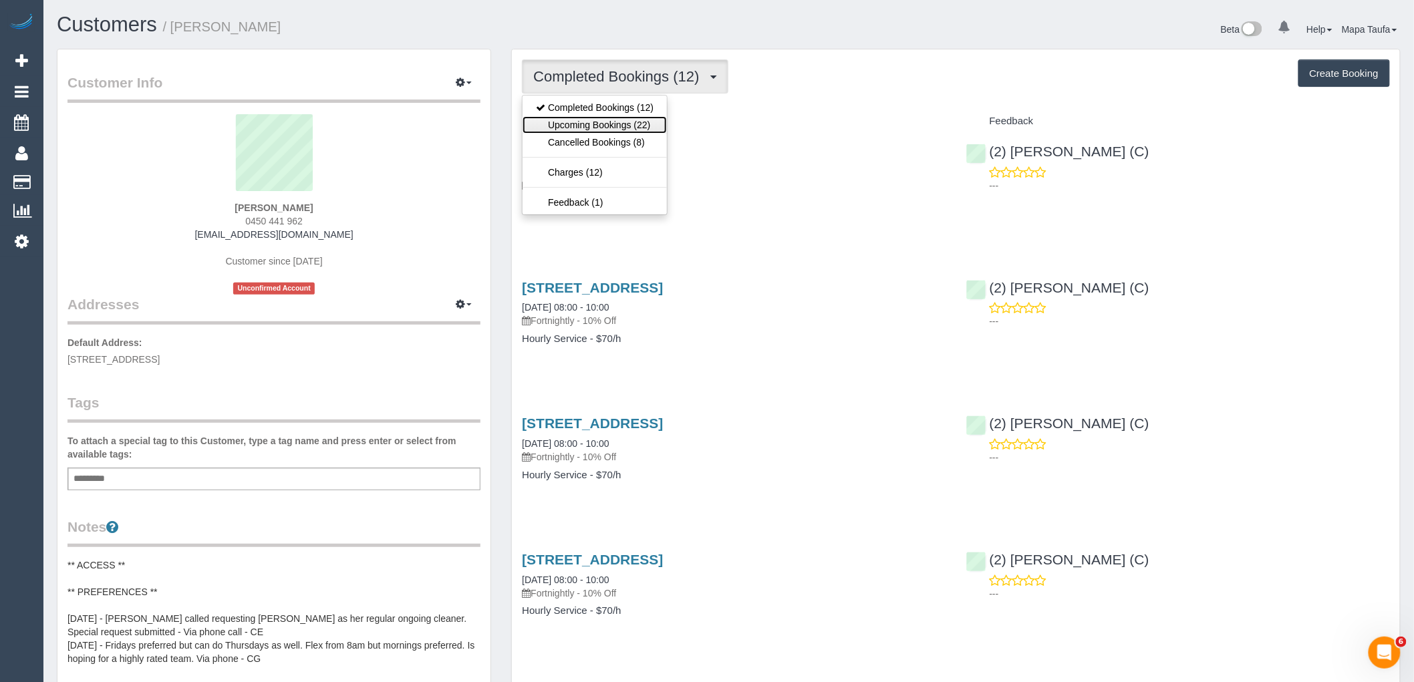
click at [633, 125] on link "Upcoming Bookings (22)" at bounding box center [594, 124] width 144 height 17
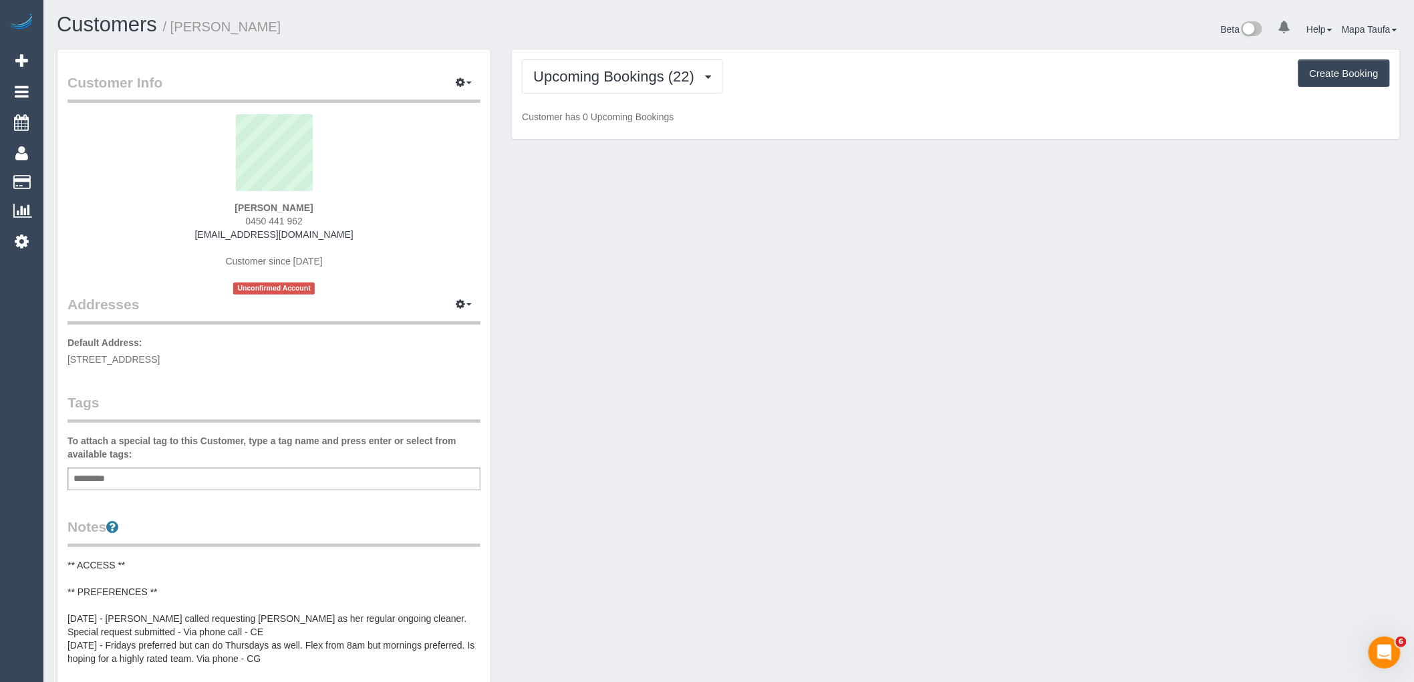
click at [964, 108] on div "Upcoming Bookings (22) Completed Bookings (12) Upcoming Bookings (22) Cancelled…" at bounding box center [956, 94] width 888 height 90
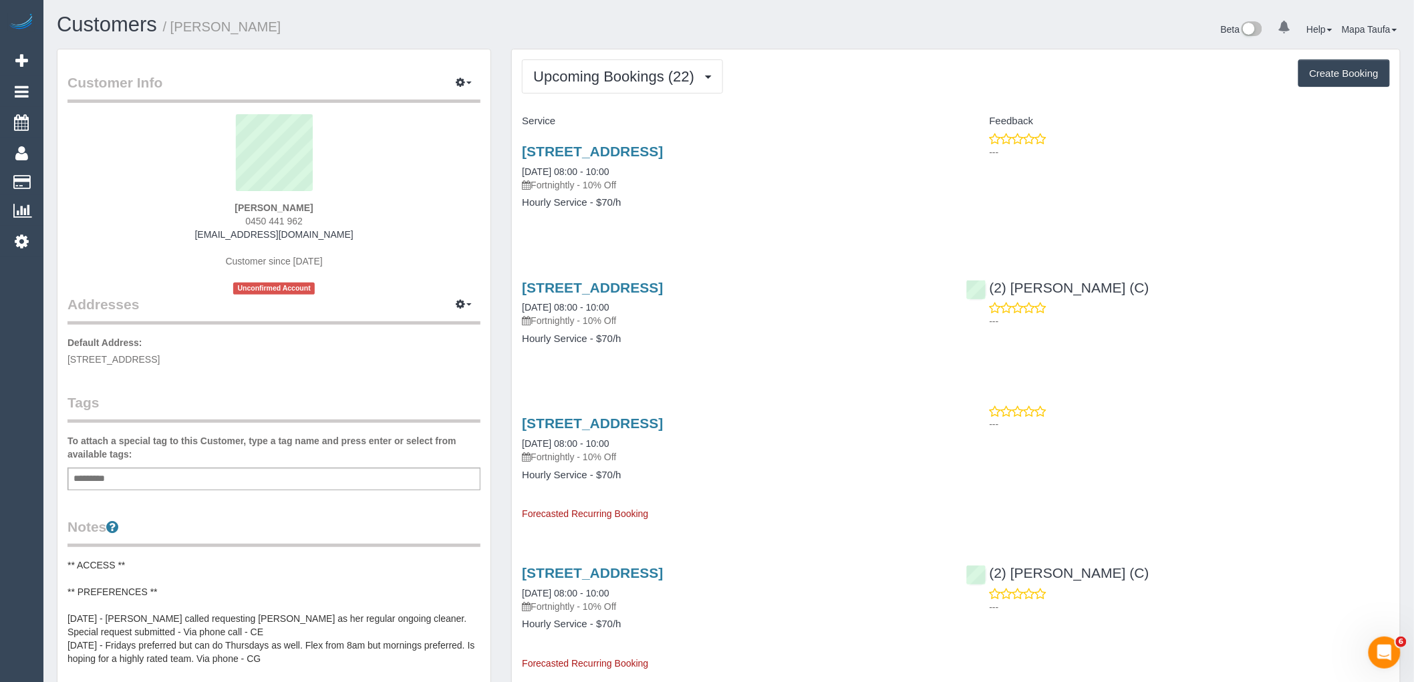
drag, startPoint x: 303, startPoint y: 219, endPoint x: 241, endPoint y: 218, distance: 62.1
click at [239, 218] on div "Dorothy Nezeritis 0450 441 962 nezeritisdorothy@gmail.com Customer since 2025 U…" at bounding box center [273, 204] width 413 height 180
copy span "0450 441 962"
click at [650, 151] on link "6 Ellt Crescent, Noble Park, VIC 3174" at bounding box center [592, 151] width 141 height 15
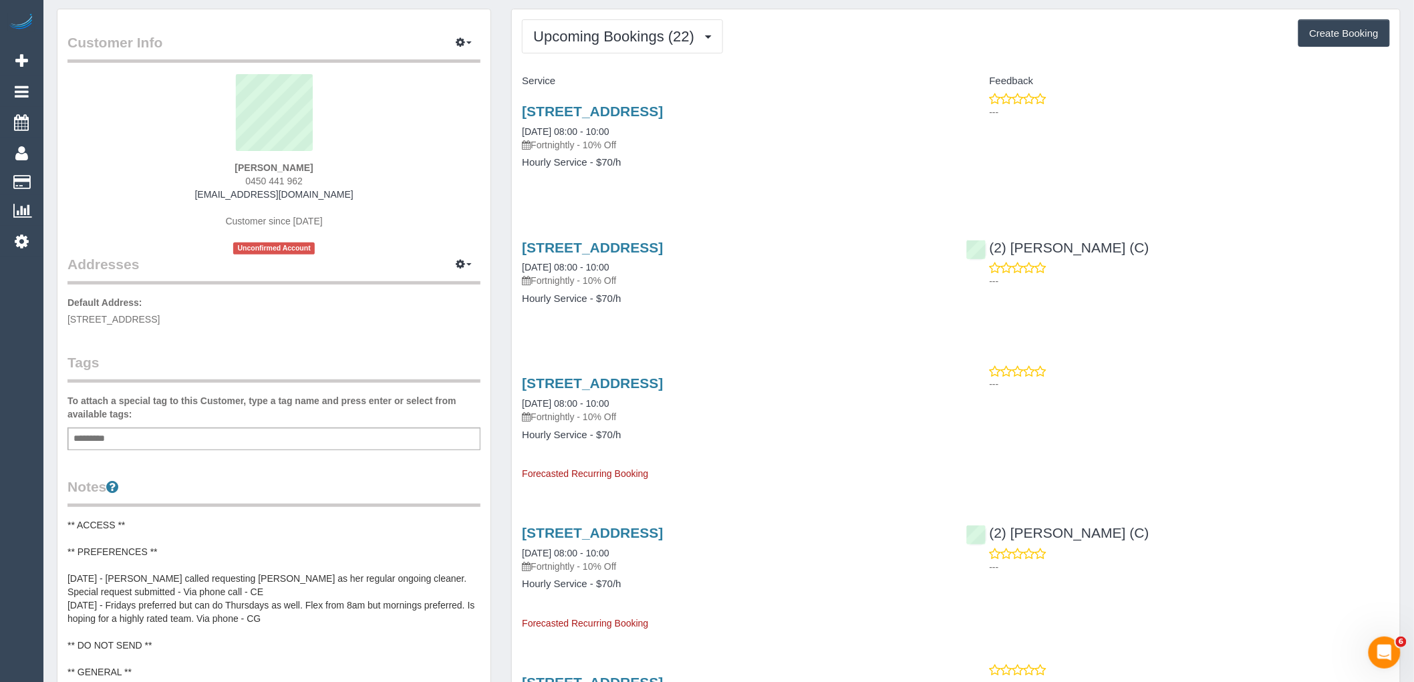
scroll to position [74, 0]
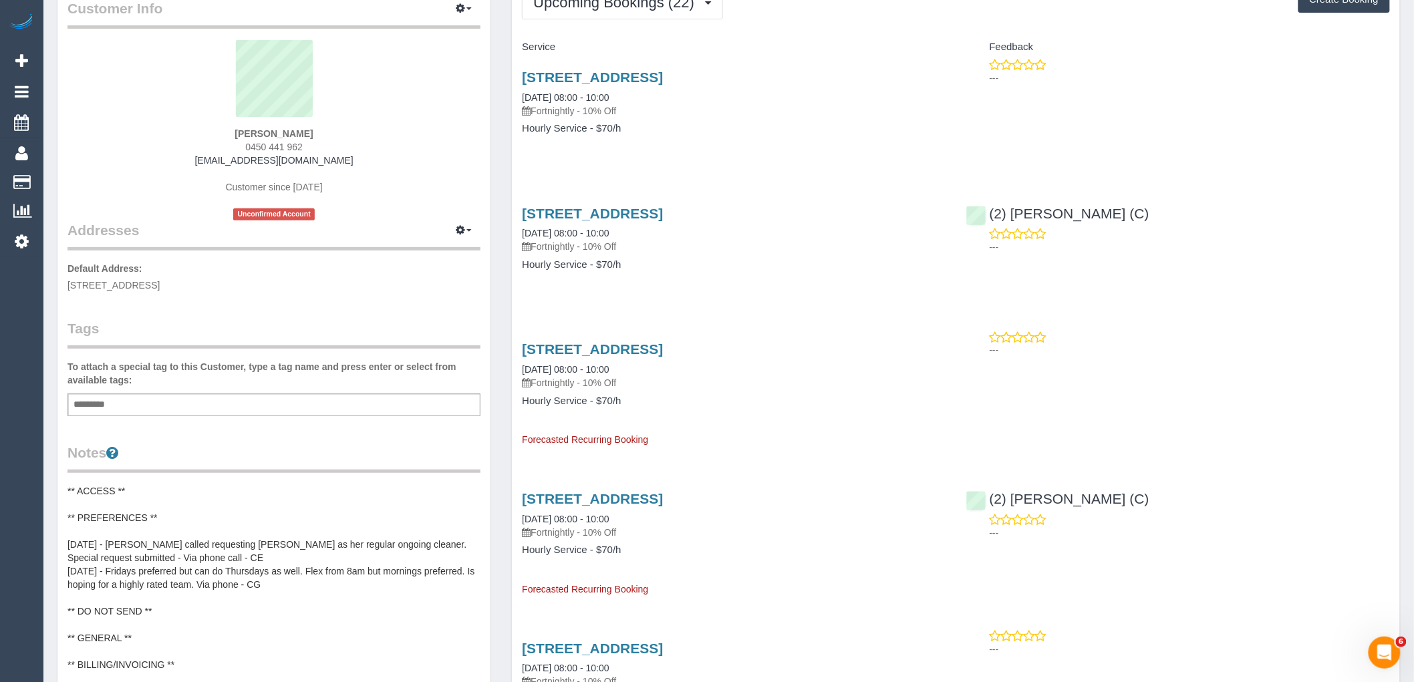
click at [341, 141] on div "Dorothy Nezeritis 0450 441 962 nezeritisdorothy@gmail.com Customer since 2025 U…" at bounding box center [273, 130] width 413 height 180
drag, startPoint x: 323, startPoint y: 148, endPoint x: 225, endPoint y: 184, distance: 104.0
click at [227, 148] on div "Dorothy Nezeritis 0450 441 962 nezeritisdorothy@gmail.com Customer since 2025 U…" at bounding box center [273, 130] width 413 height 180
copy span "0450 441 962"
click at [599, 214] on link "6 Ellt Crescent, Noble Park, VIC 3174" at bounding box center [592, 213] width 141 height 15
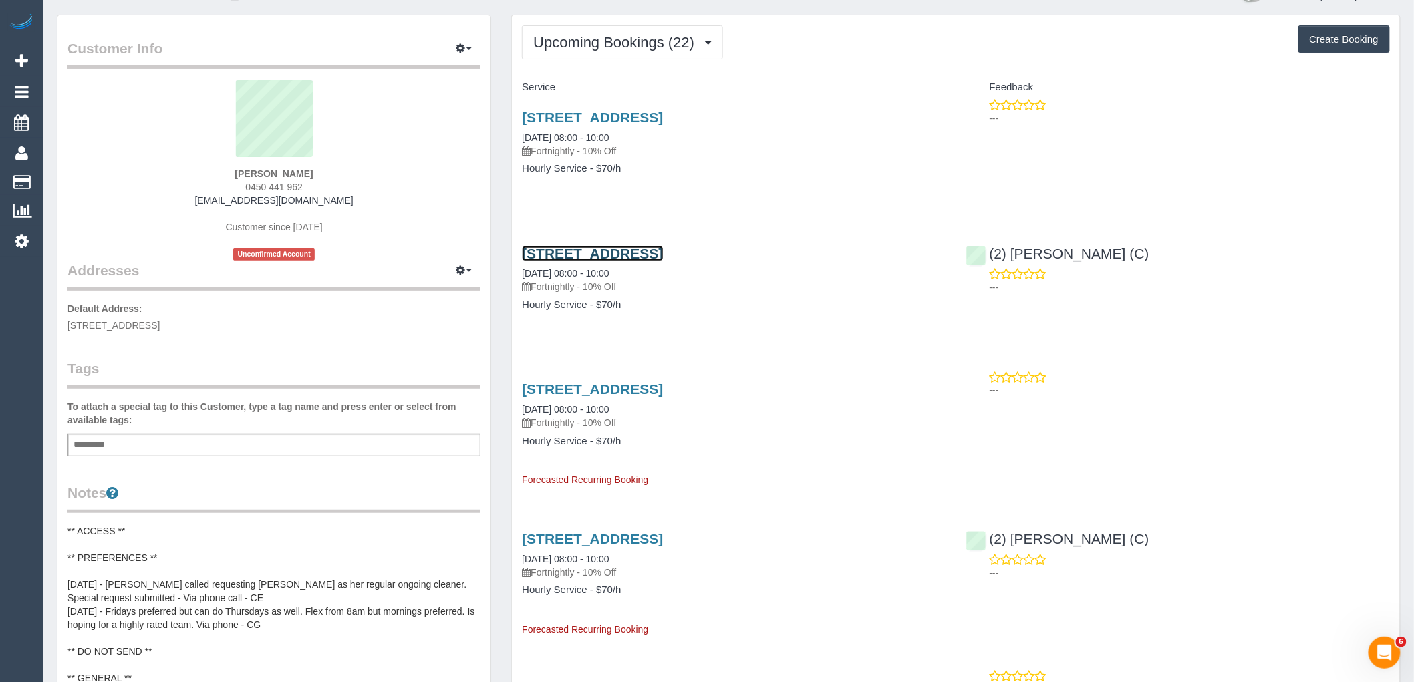
scroll to position [0, 0]
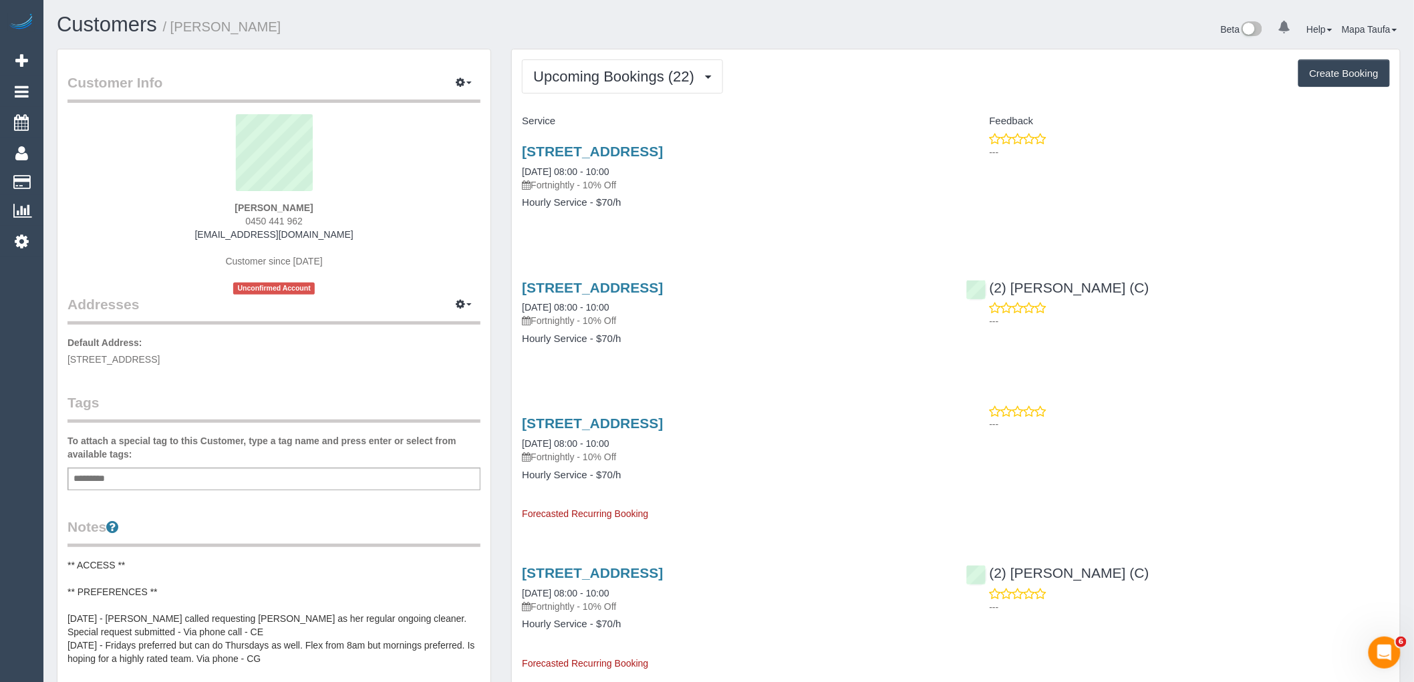
click at [628, 165] on div "6 Ellt Crescent, Noble Park, VIC 3174 24/10/2025 08:00 - 10:00 Fortnightly - 10…" at bounding box center [734, 168] width 424 height 48
click at [663, 148] on link "6 Ellt Crescent, Noble Park, VIC 3174" at bounding box center [592, 151] width 141 height 15
click at [664, 90] on button "Upcoming Bookings (22)" at bounding box center [622, 76] width 201 height 34
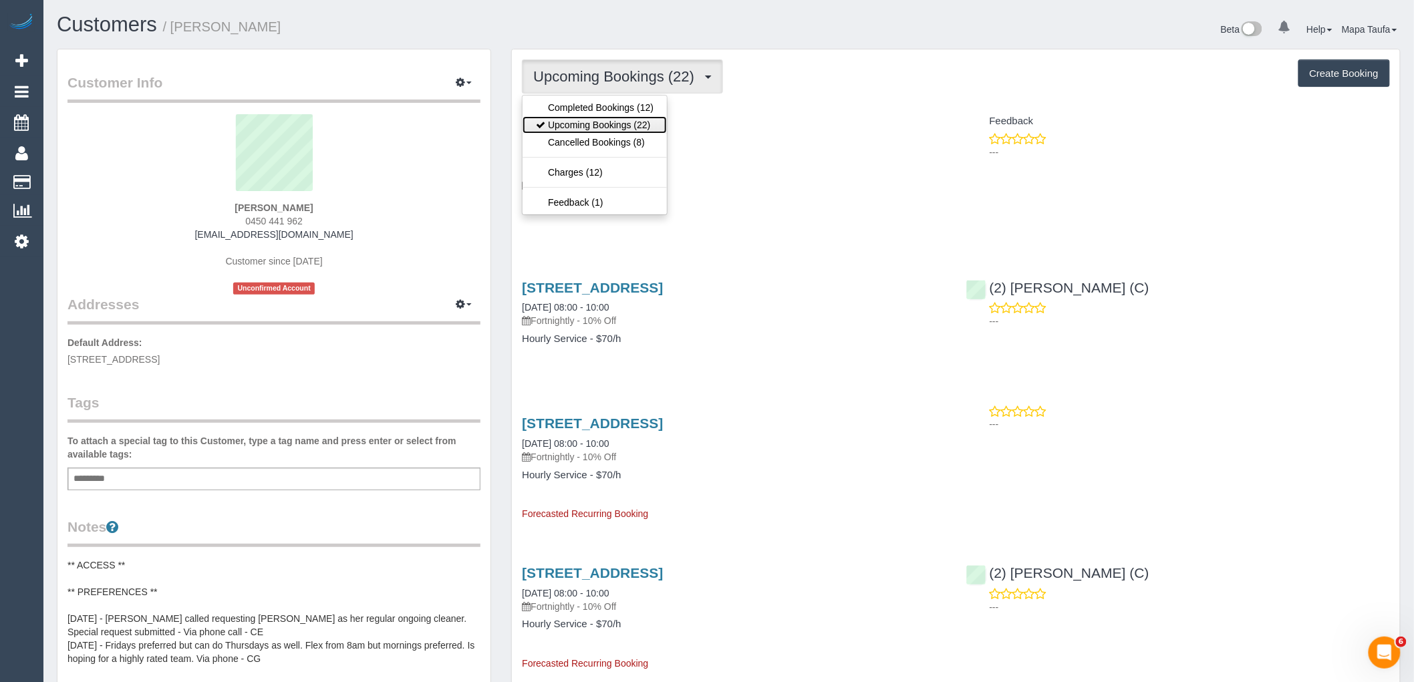
click at [636, 132] on link "Upcoming Bookings (22)" at bounding box center [594, 124] width 144 height 17
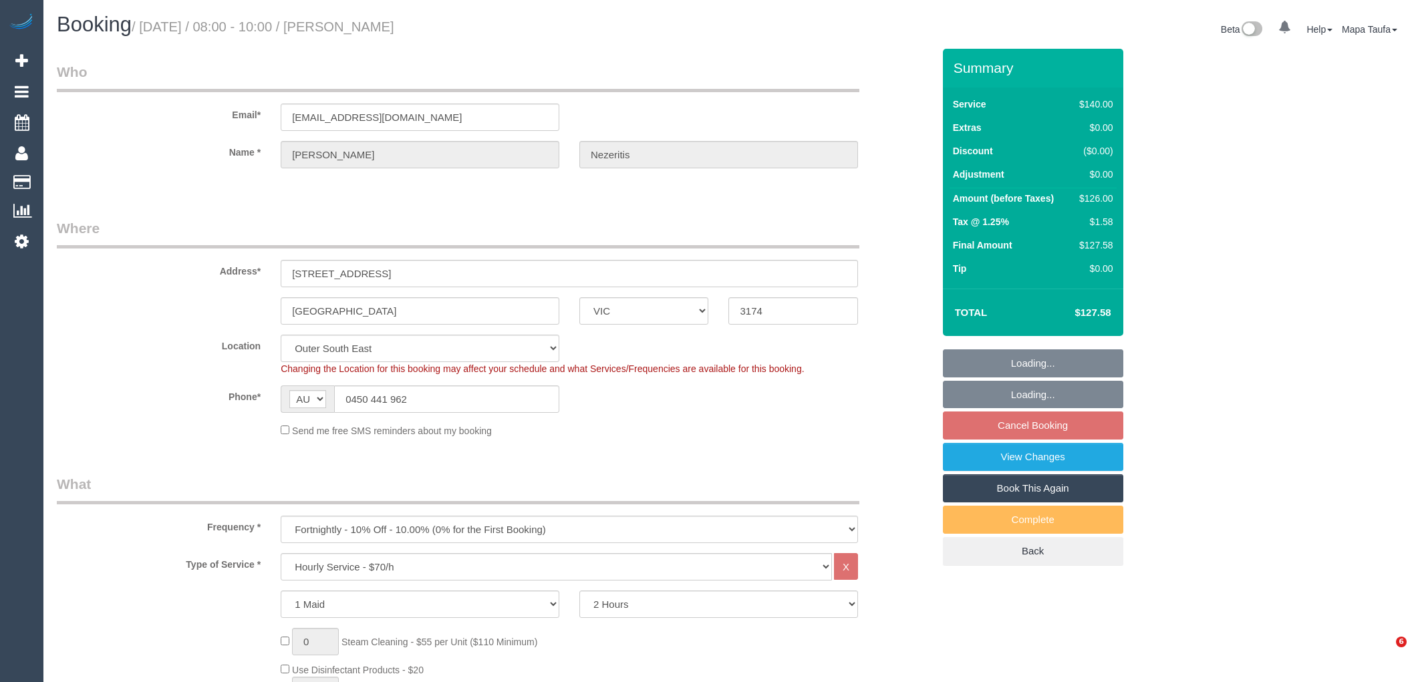
select select "VIC"
select select "number:27"
select select "number:14"
select select "number:19"
select select "number:36"
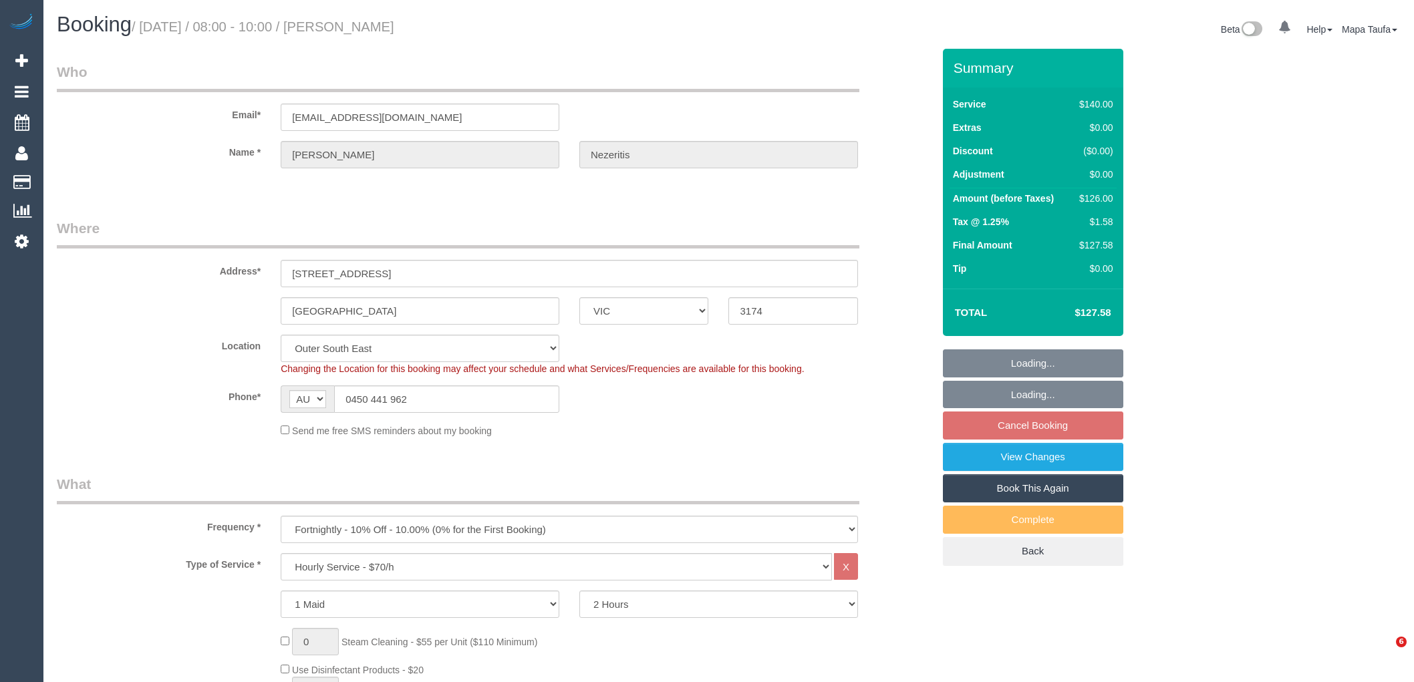
select select "number:34"
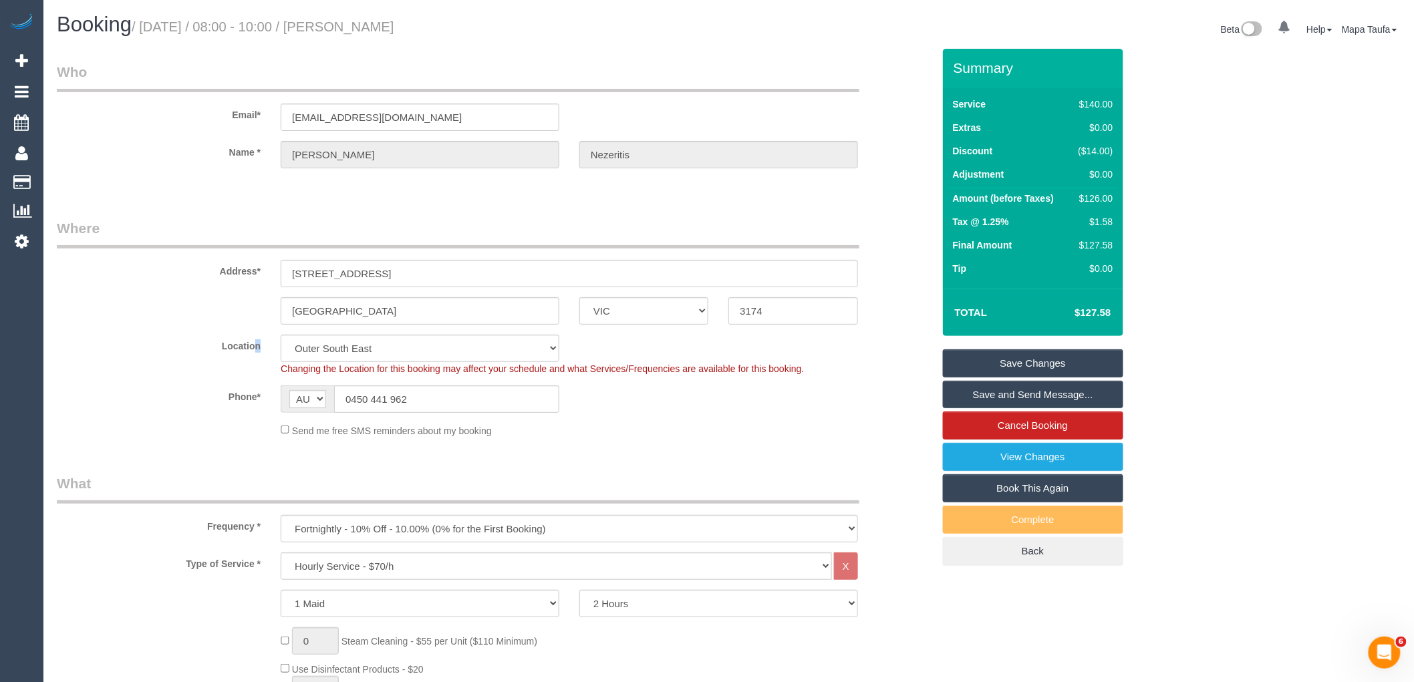
click at [249, 348] on label "Location" at bounding box center [159, 344] width 224 height 18
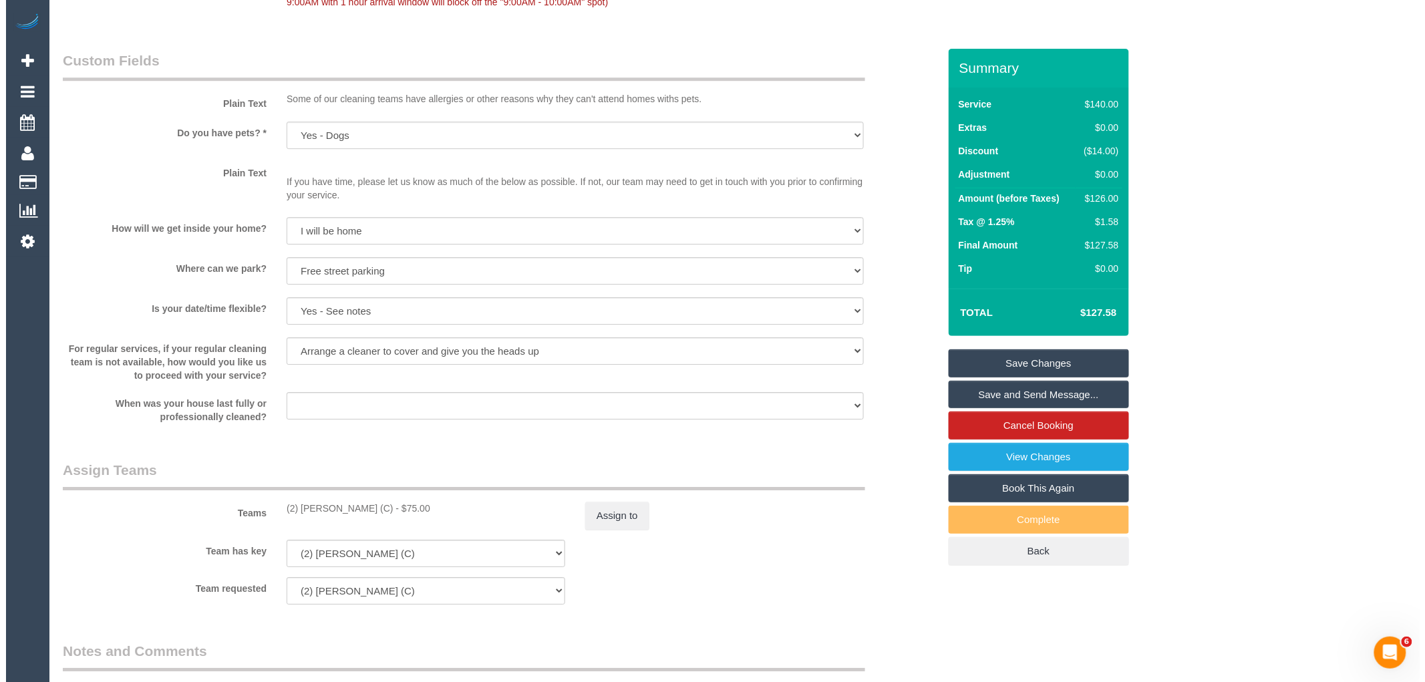
scroll to position [1781, 0]
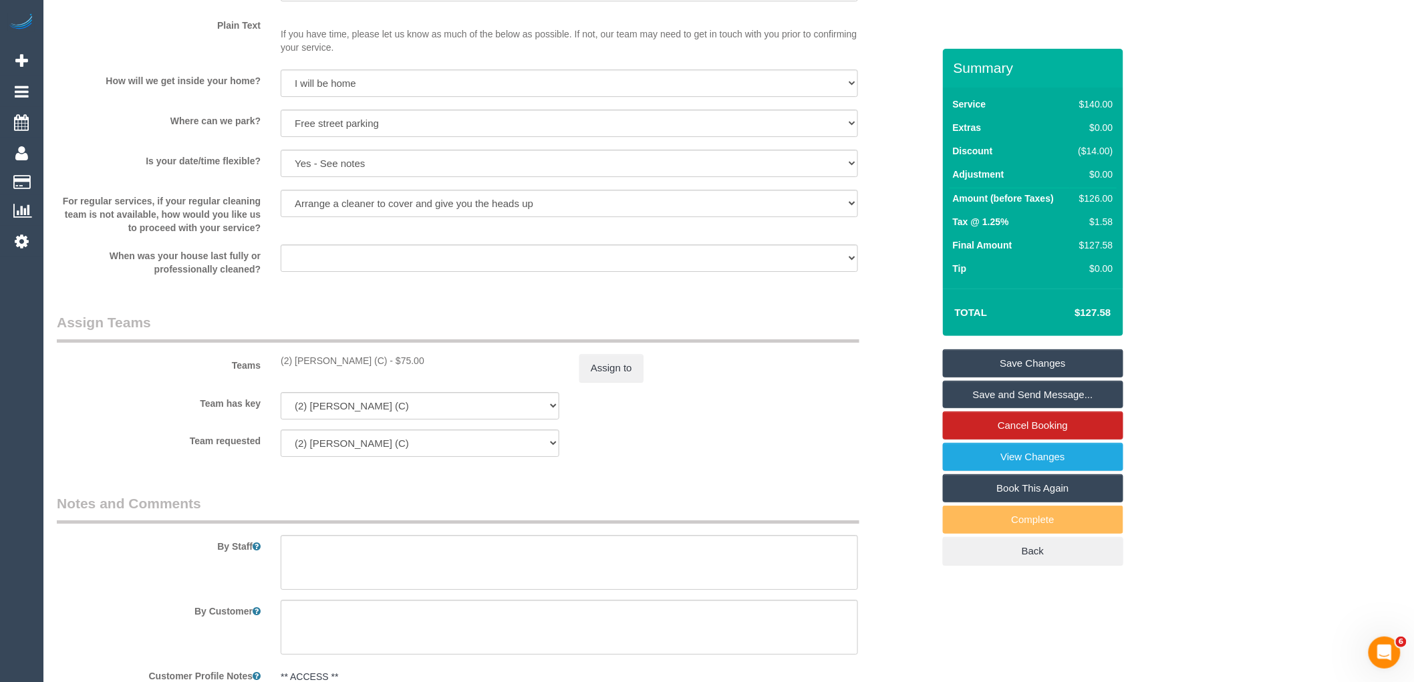
drag, startPoint x: 371, startPoint y: 374, endPoint x: 295, endPoint y: 373, distance: 76.2
click at [295, 367] on div "(2) [PERSON_NAME] (C) - $75.00" at bounding box center [420, 360] width 279 height 13
copy div "[PERSON_NAME] (C)"
click at [626, 377] on button "Assign to" at bounding box center [611, 368] width 64 height 28
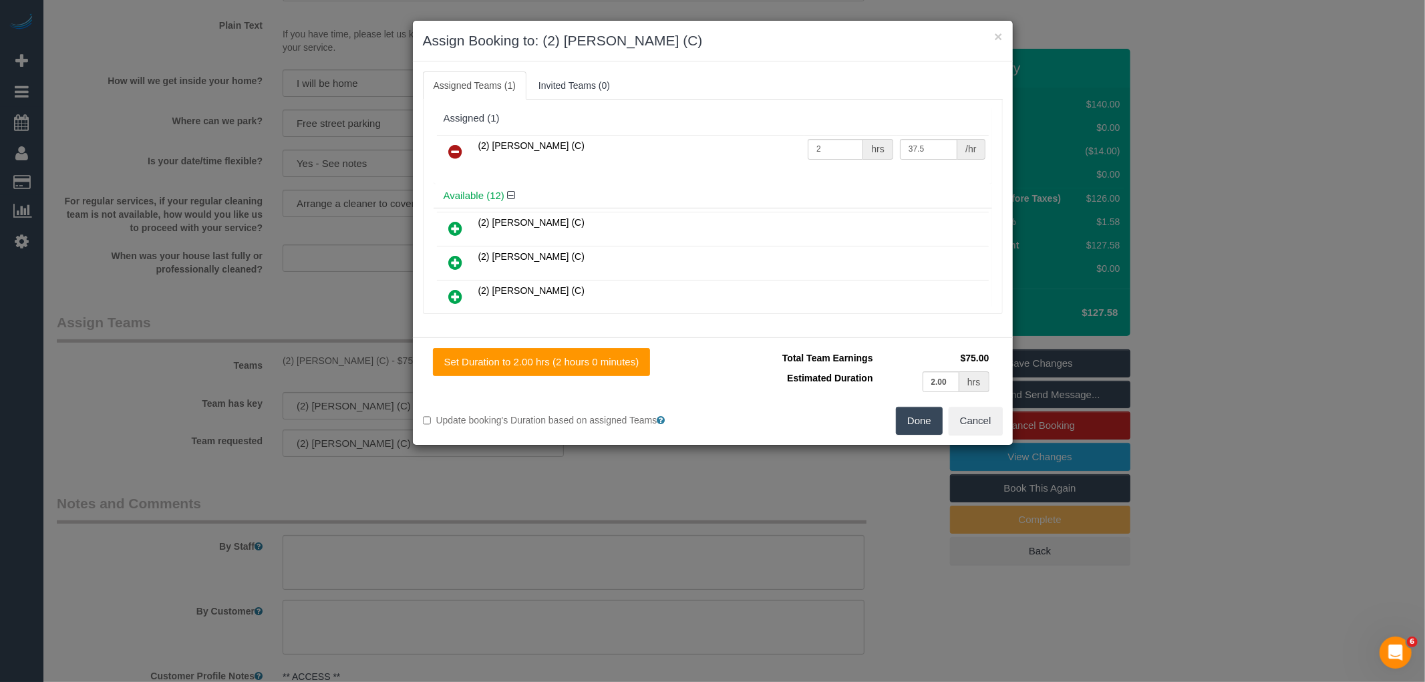
click at [465, 151] on link at bounding box center [455, 152] width 31 height 27
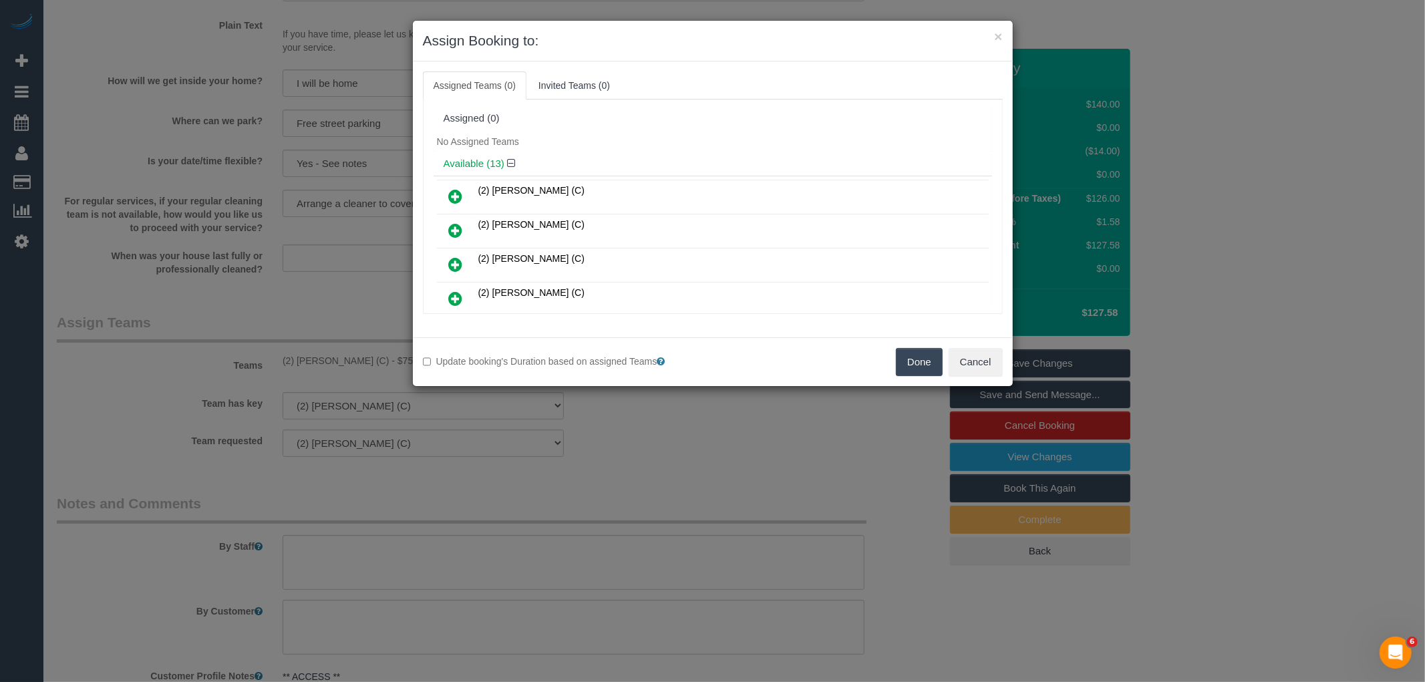
click at [926, 355] on button "Done" at bounding box center [919, 362] width 47 height 28
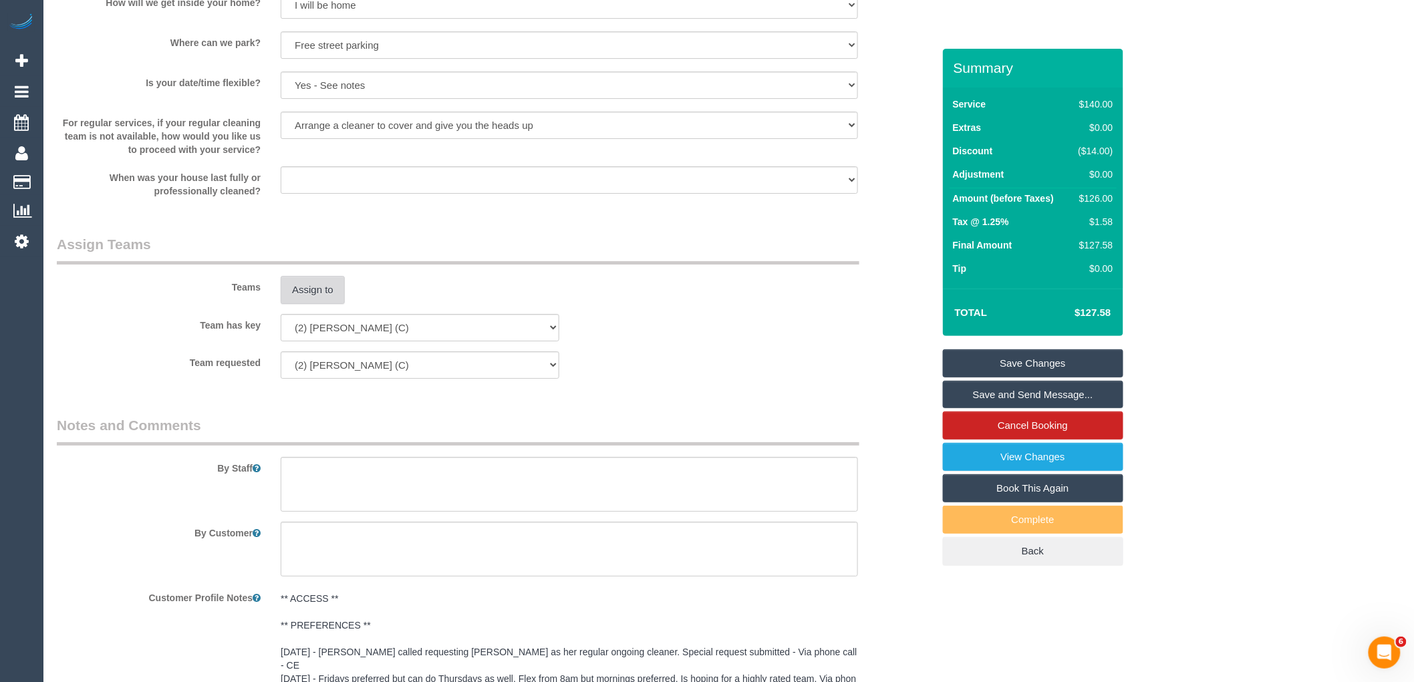
scroll to position [2160, 0]
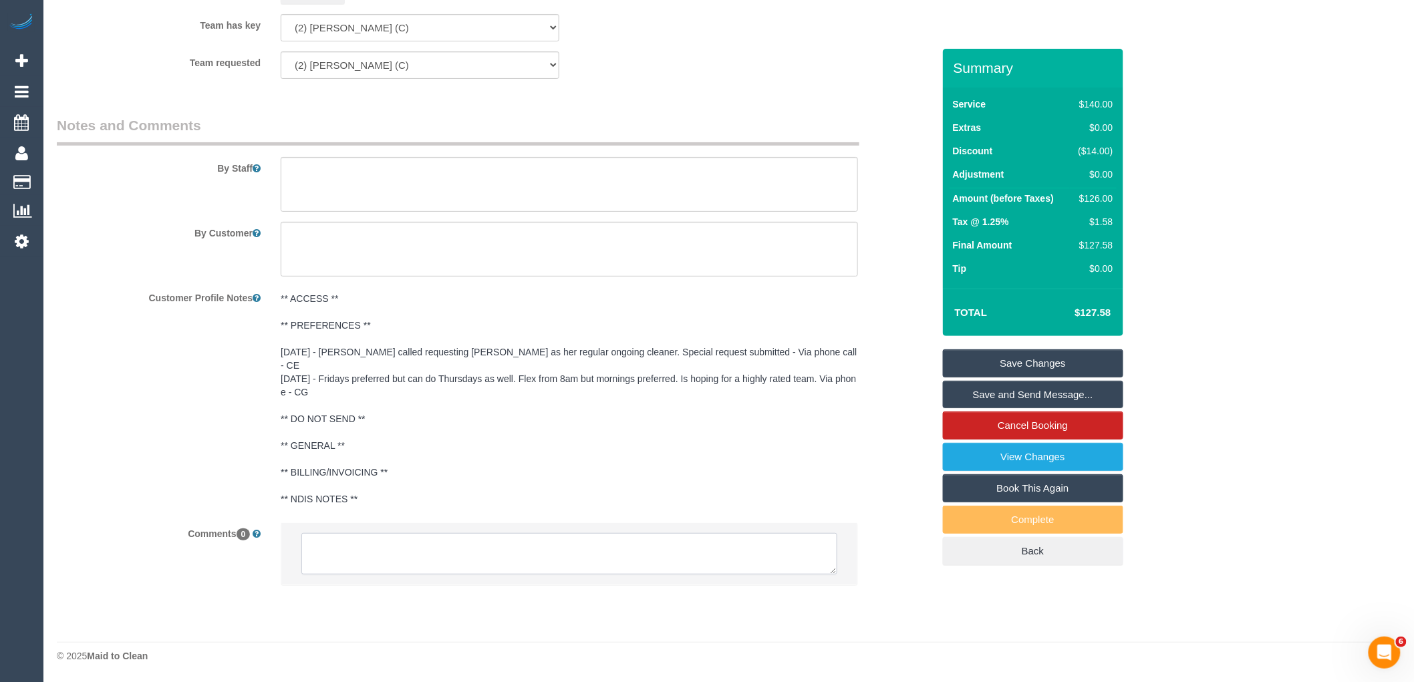
click at [414, 545] on textarea at bounding box center [569, 553] width 536 height 41
drag, startPoint x: 831, startPoint y: 579, endPoint x: 682, endPoint y: 625, distance: 155.9
click at [500, 545] on textarea at bounding box center [587, 620] width 573 height 176
paste textarea "Catalina Fabro (C)"
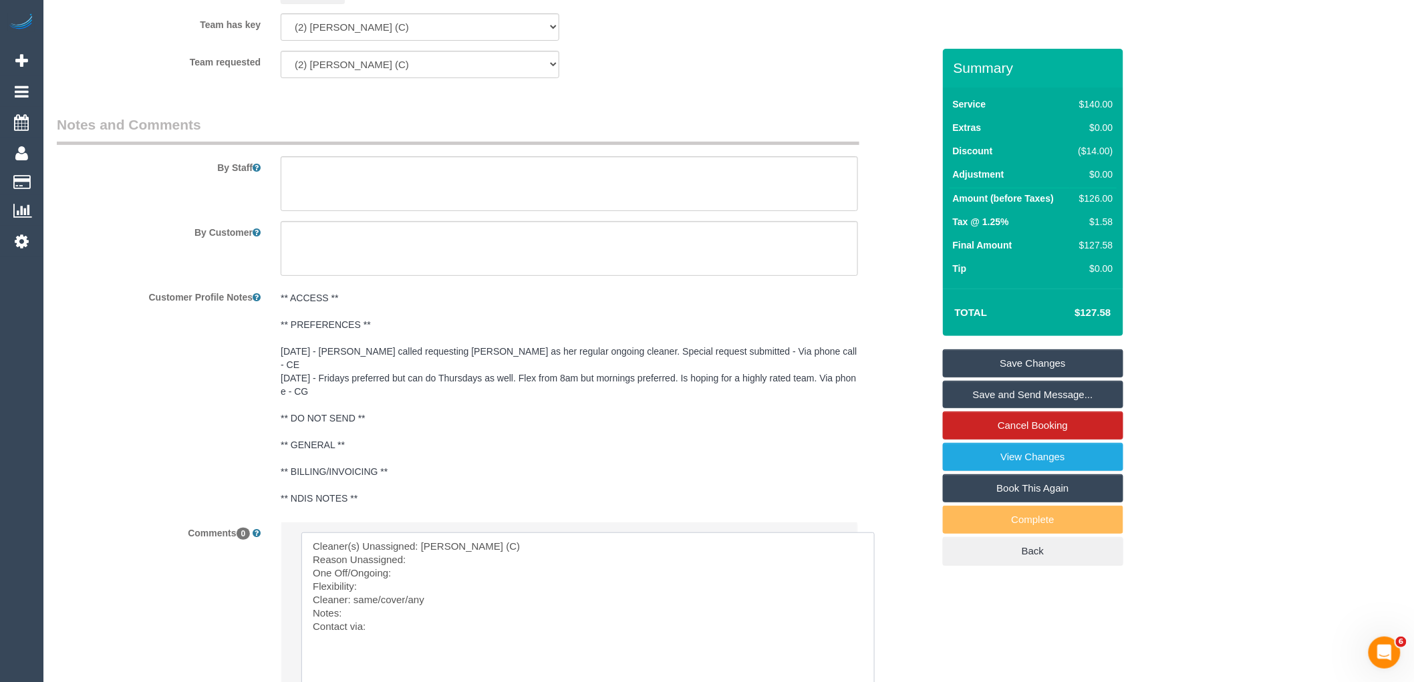
click at [436, 559] on textarea at bounding box center [587, 620] width 573 height 176
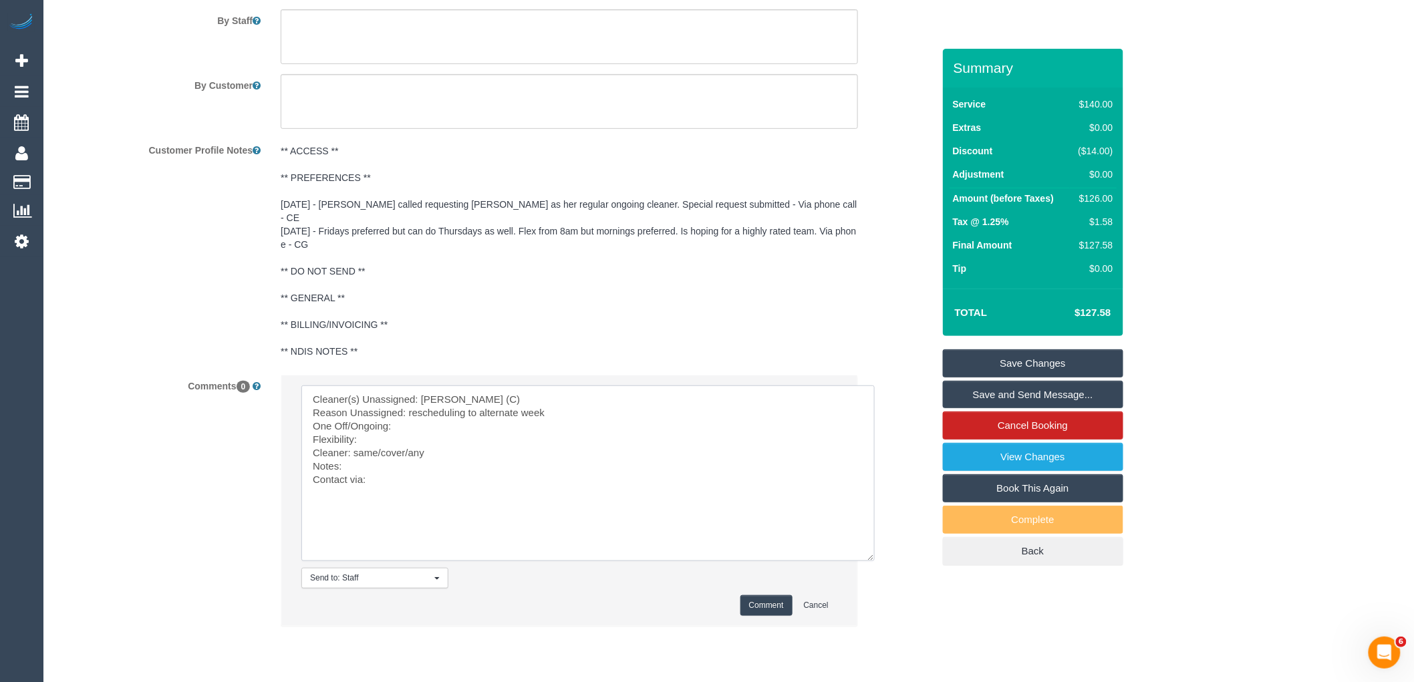
scroll to position [2308, 0]
click at [431, 423] on textarea at bounding box center [587, 472] width 573 height 176
click at [412, 436] on textarea at bounding box center [587, 472] width 573 height 176
drag, startPoint x: 428, startPoint y: 454, endPoint x: 352, endPoint y: 450, distance: 75.6
click at [352, 450] on textarea at bounding box center [587, 472] width 573 height 176
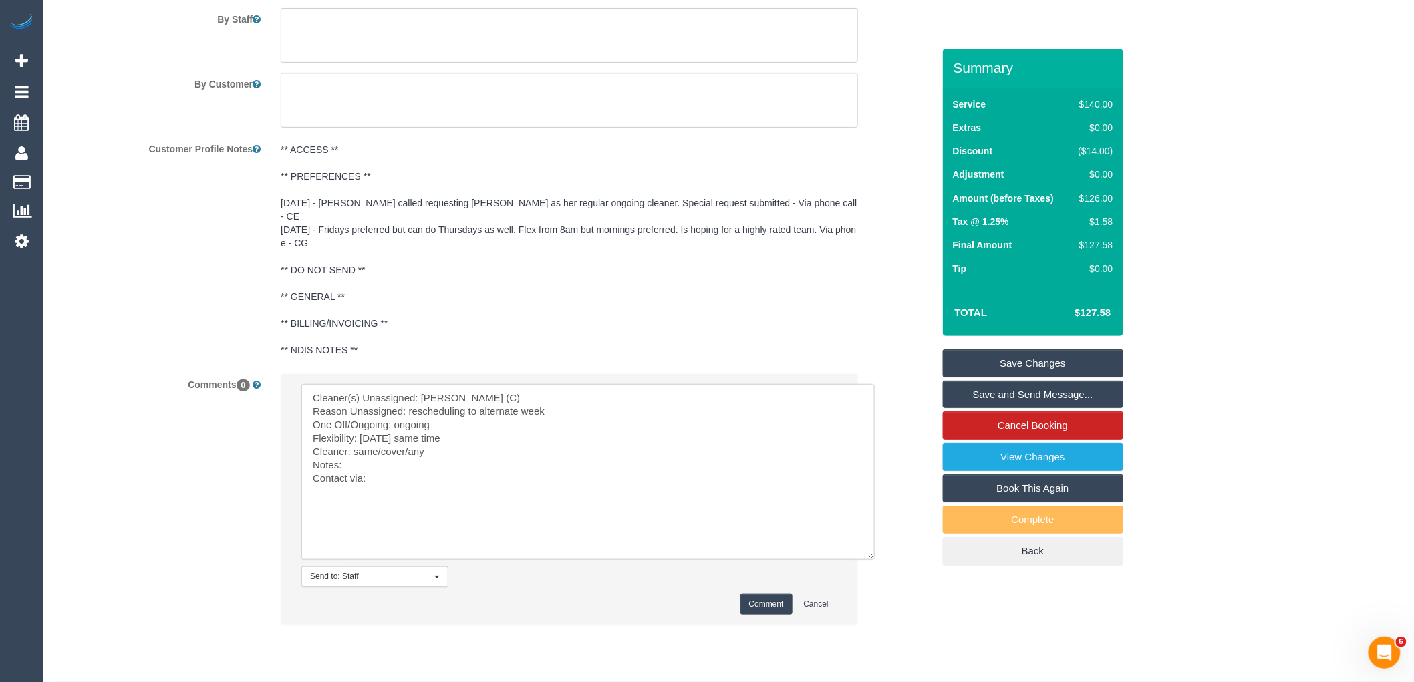
click at [461, 443] on textarea at bounding box center [587, 472] width 573 height 176
drag, startPoint x: 435, startPoint y: 456, endPoint x: 355, endPoint y: 452, distance: 80.3
click at [355, 452] on textarea at bounding box center [587, 472] width 573 height 176
paste textarea "Catalina Fabro (C)"
click at [416, 480] on textarea at bounding box center [587, 472] width 573 height 176
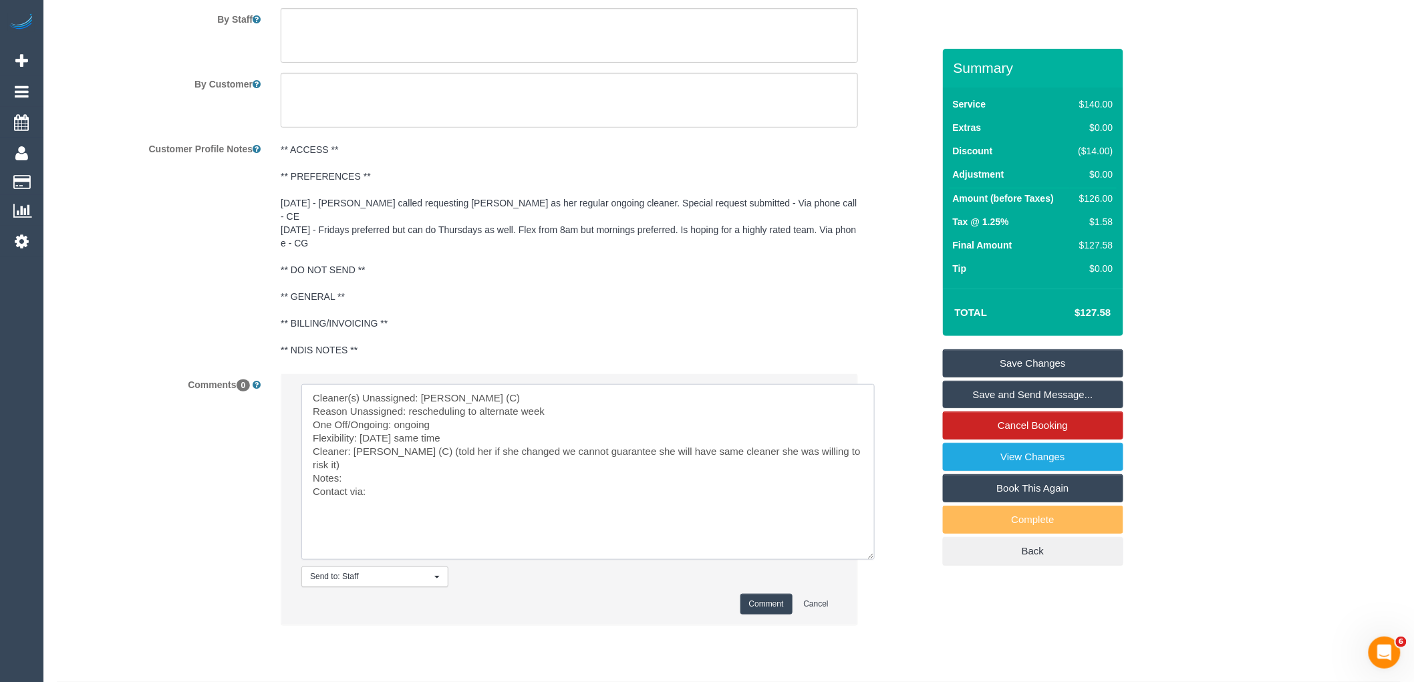
click at [412, 497] on textarea at bounding box center [587, 472] width 573 height 176
type textarea "Cleaner(s) Unassigned: Catalina Fabro (C) Reason Unassigned: rescheduling to al…"
click at [740, 597] on button "Comment" at bounding box center [766, 604] width 52 height 21
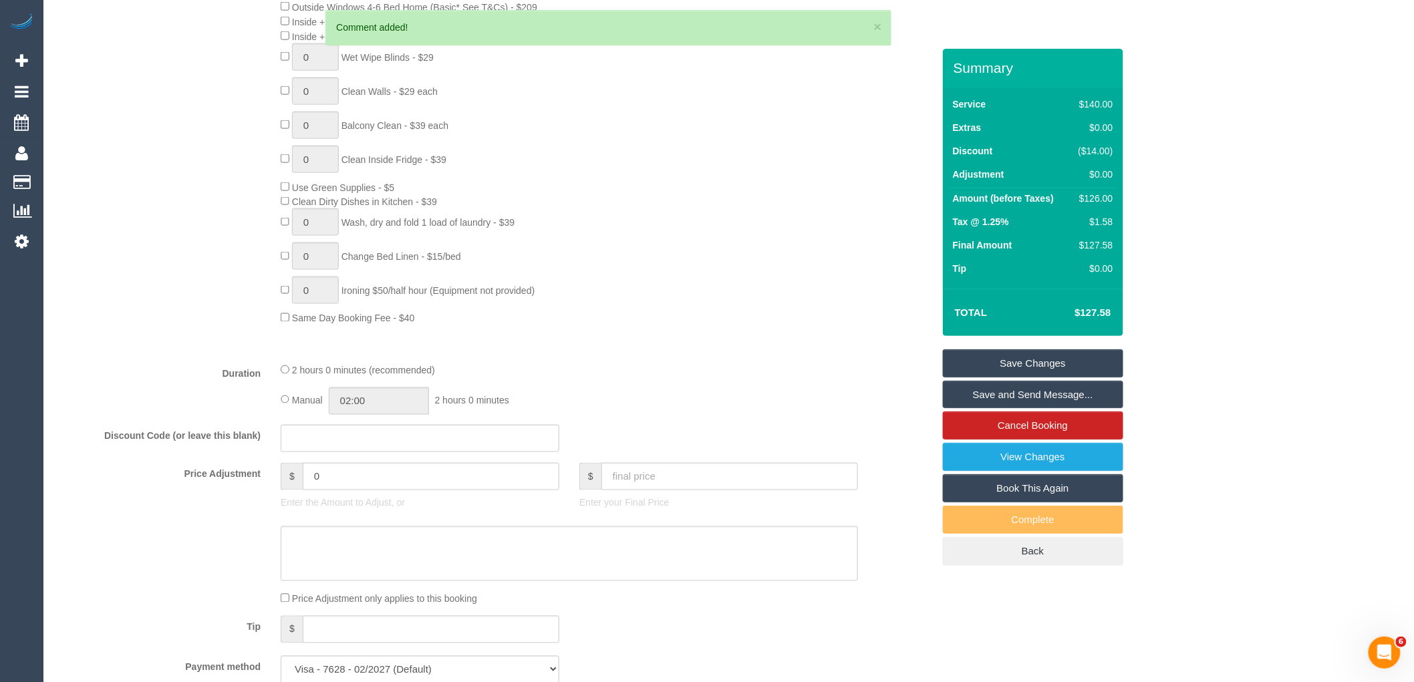
scroll to position [750, 0]
click at [1074, 362] on link "Save Changes" at bounding box center [1033, 363] width 180 height 28
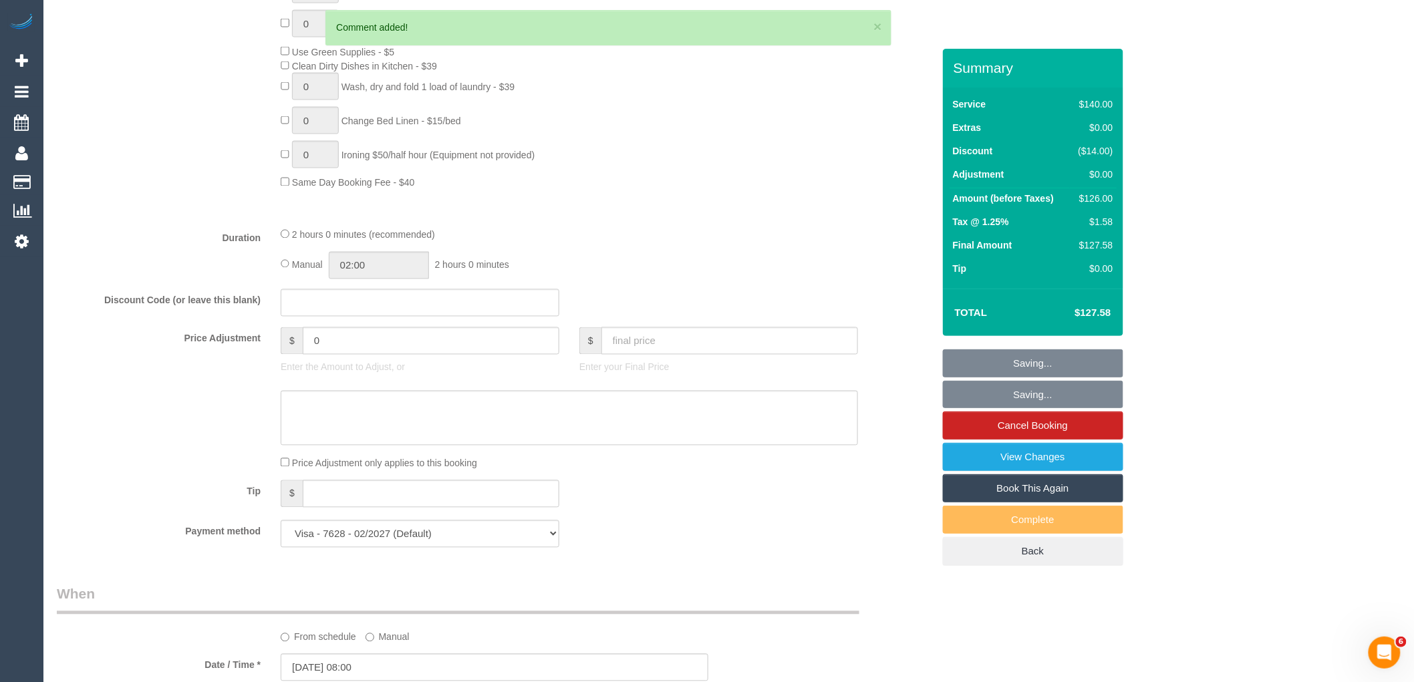
scroll to position [1120, 0]
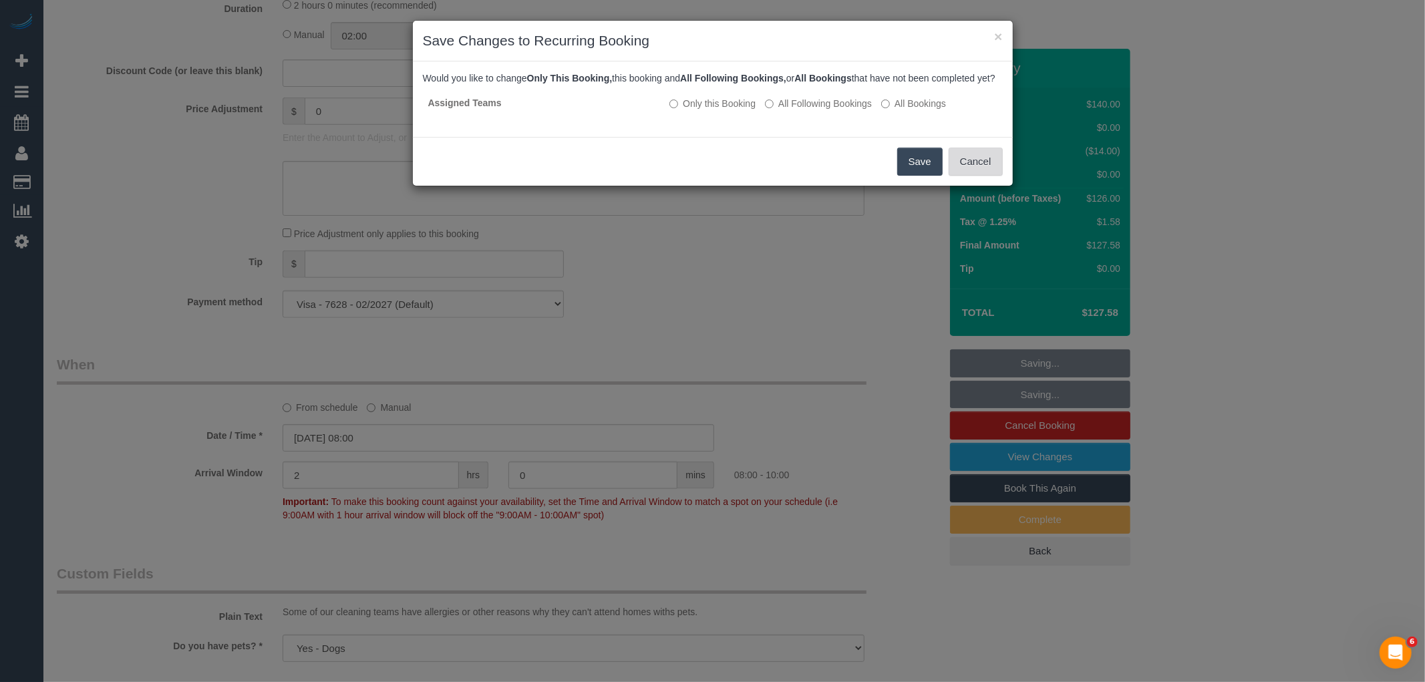
click at [967, 172] on button "Cancel" at bounding box center [976, 162] width 54 height 28
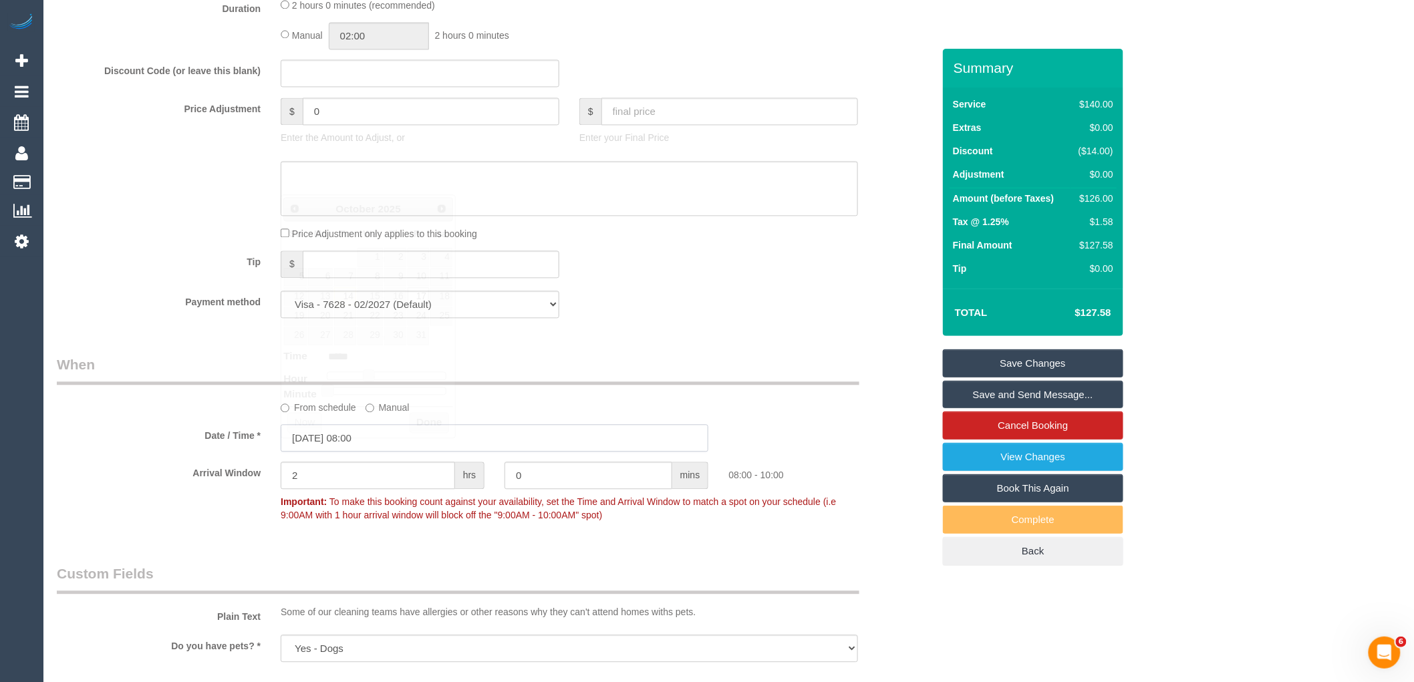
click at [396, 438] on input "17/10/2025 08:00" at bounding box center [495, 437] width 428 height 27
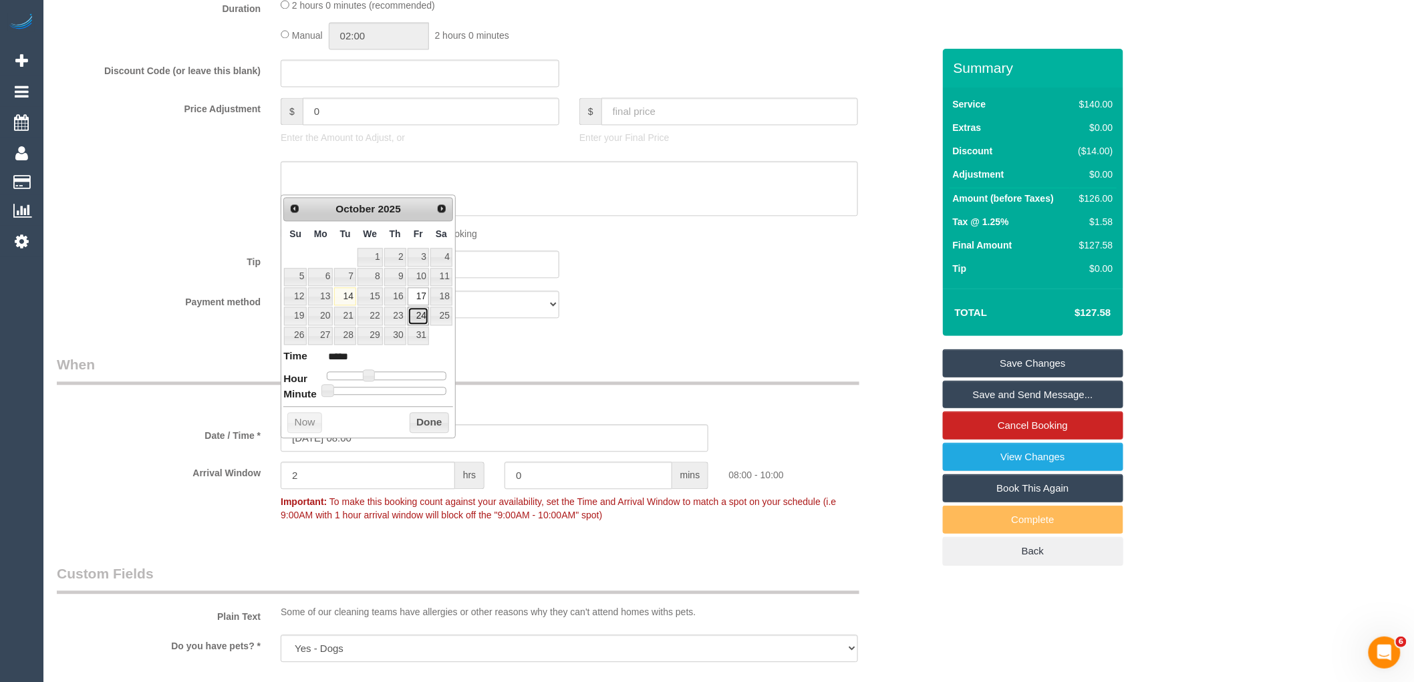
click at [419, 316] on link "24" at bounding box center [418, 316] width 21 height 18
type input "24/10/2025 08:00"
click at [422, 426] on button "Done" at bounding box center [429, 422] width 39 height 21
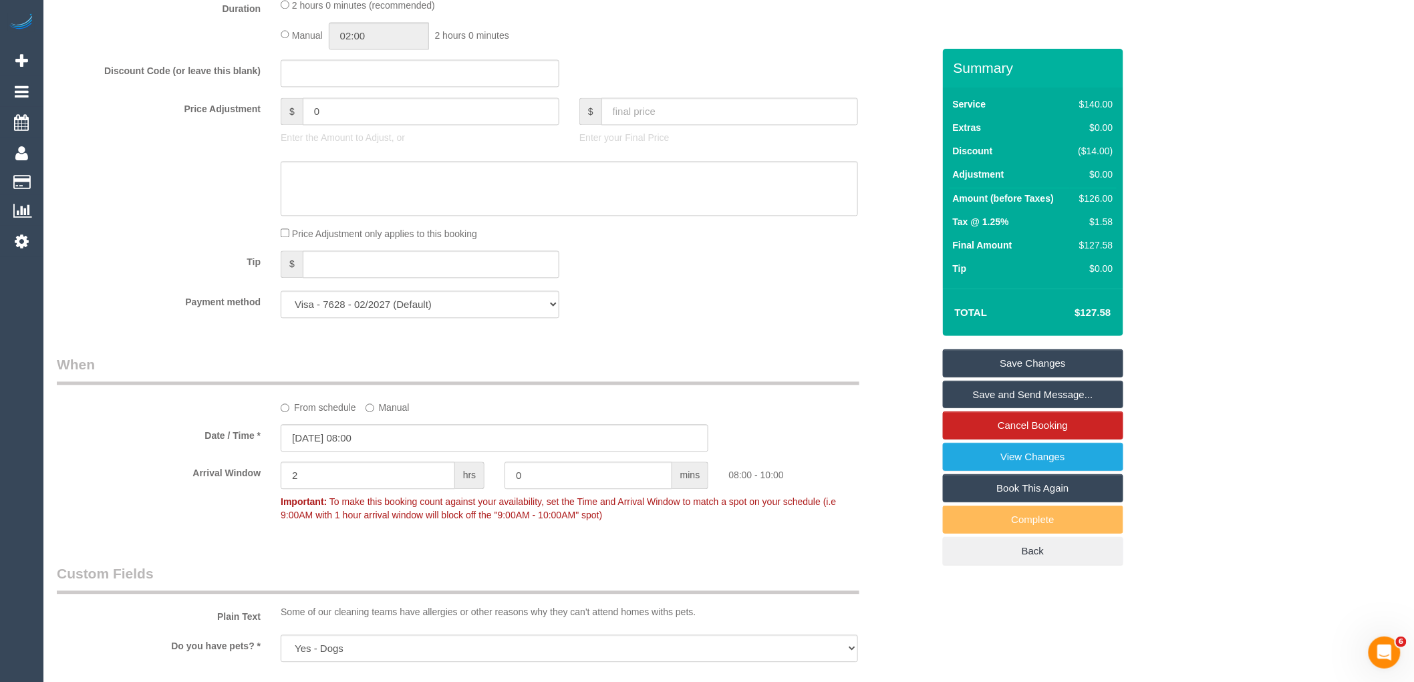
click at [1090, 361] on link "Save Changes" at bounding box center [1033, 363] width 180 height 28
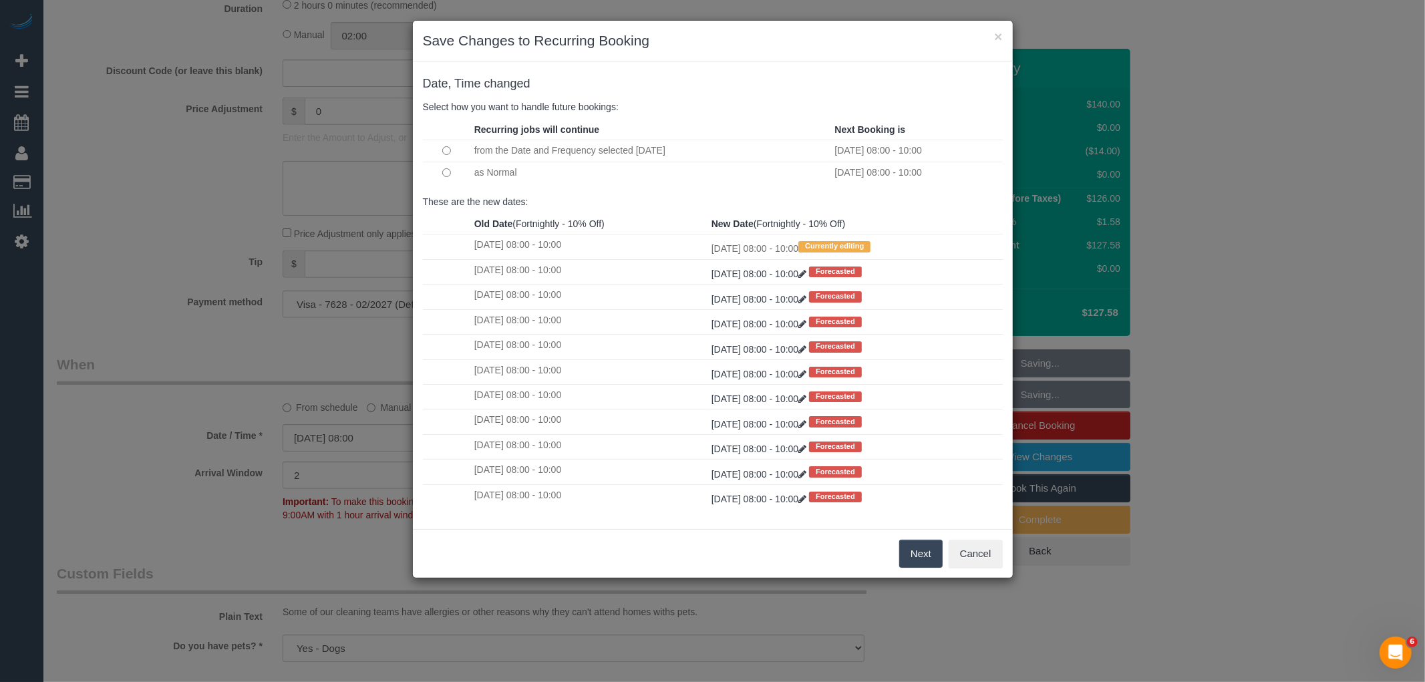
click at [911, 542] on button "Next" at bounding box center [920, 554] width 43 height 28
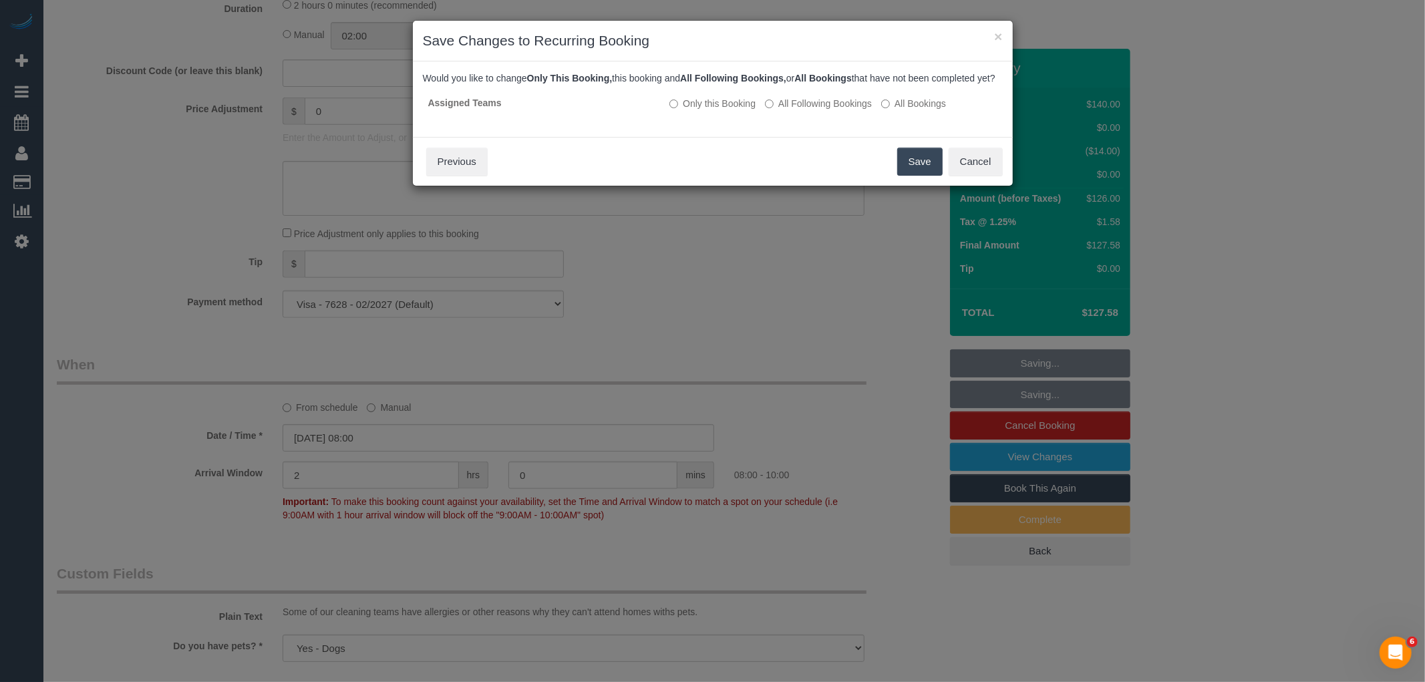
click at [824, 101] on div "Would you like to change Only This Booking, this booking and All Following Book…" at bounding box center [713, 98] width 580 height 55
click at [826, 110] on label "All Following Bookings" at bounding box center [818, 103] width 107 height 13
click at [926, 176] on button "Save" at bounding box center [919, 162] width 45 height 28
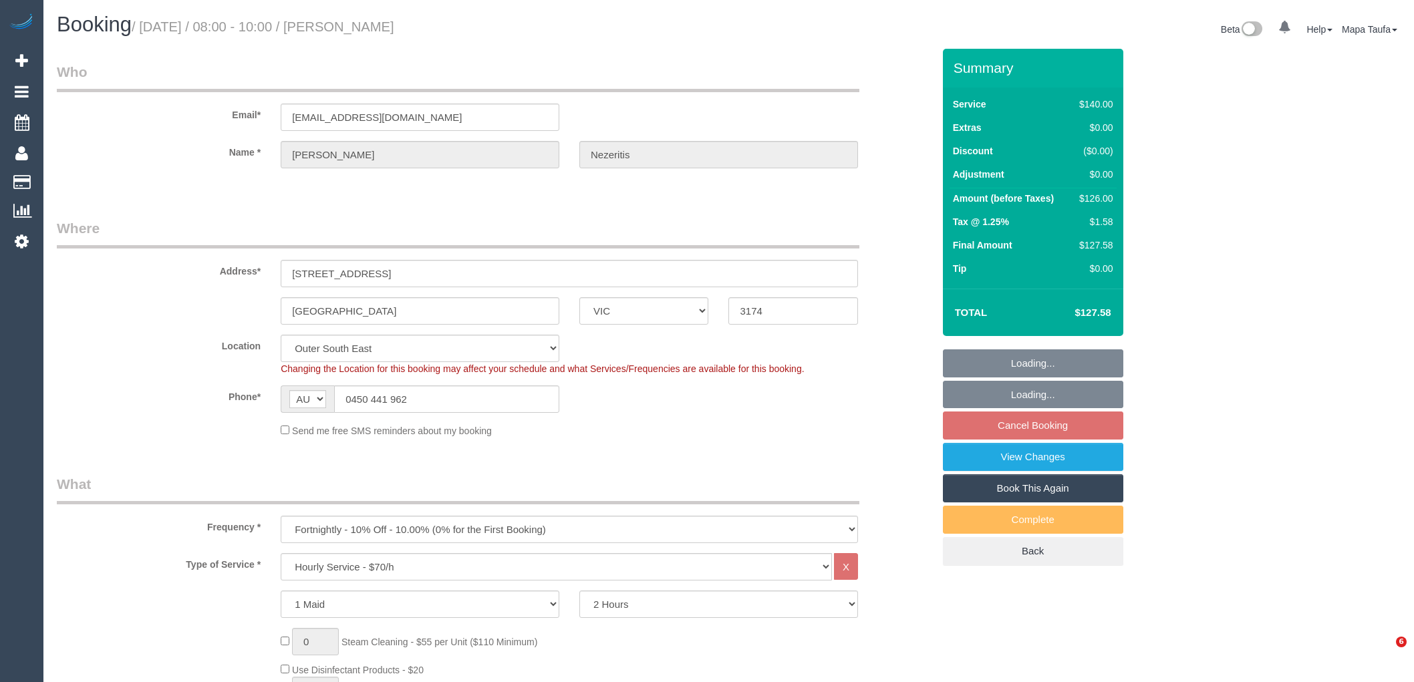
select select "VIC"
select select "number:27"
select select "number:14"
select select "number:19"
select select "number:36"
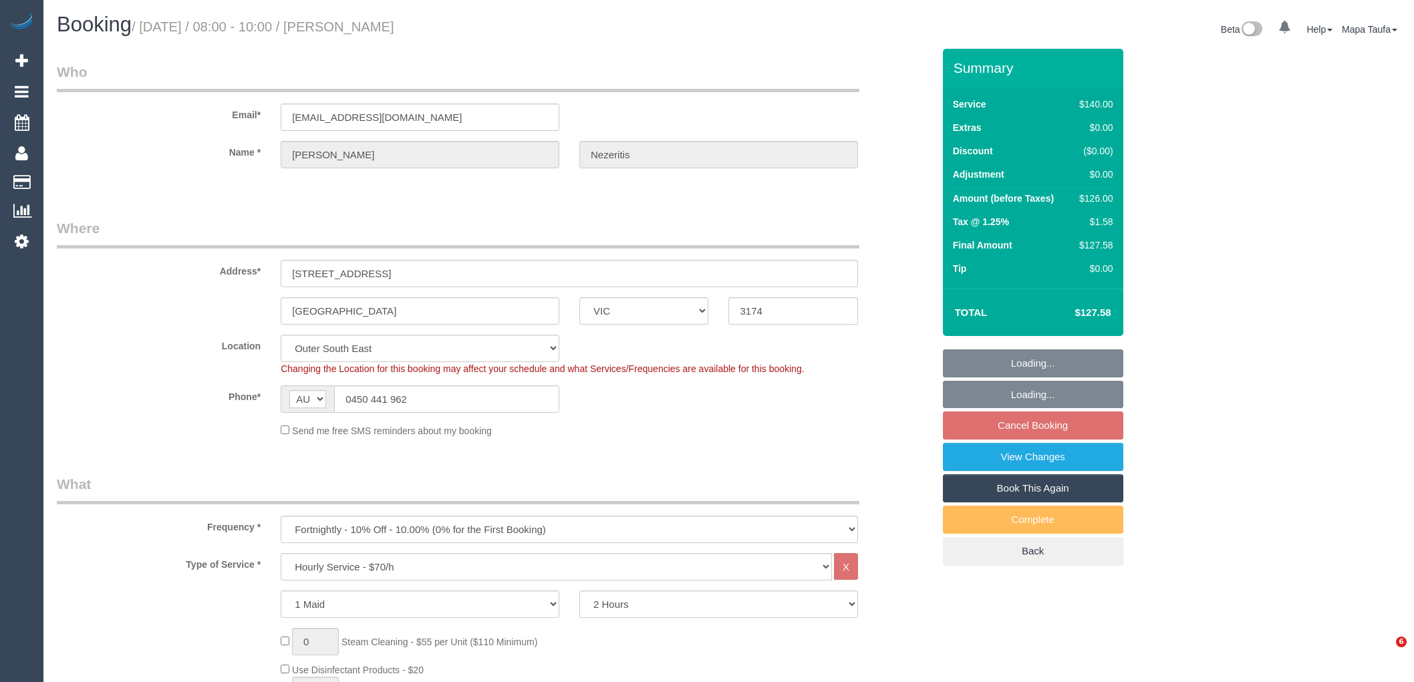
select select "number:34"
select select "spot2"
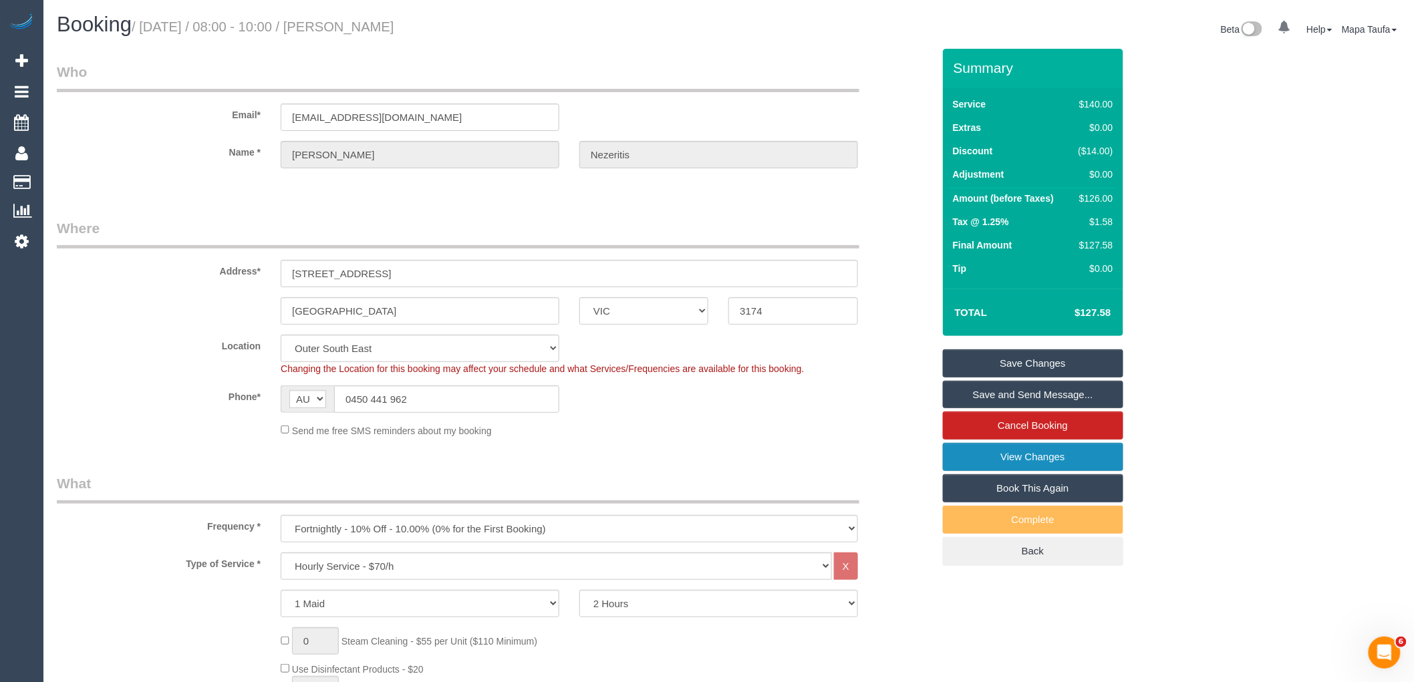
click at [1070, 462] on link "View Changes" at bounding box center [1033, 457] width 180 height 28
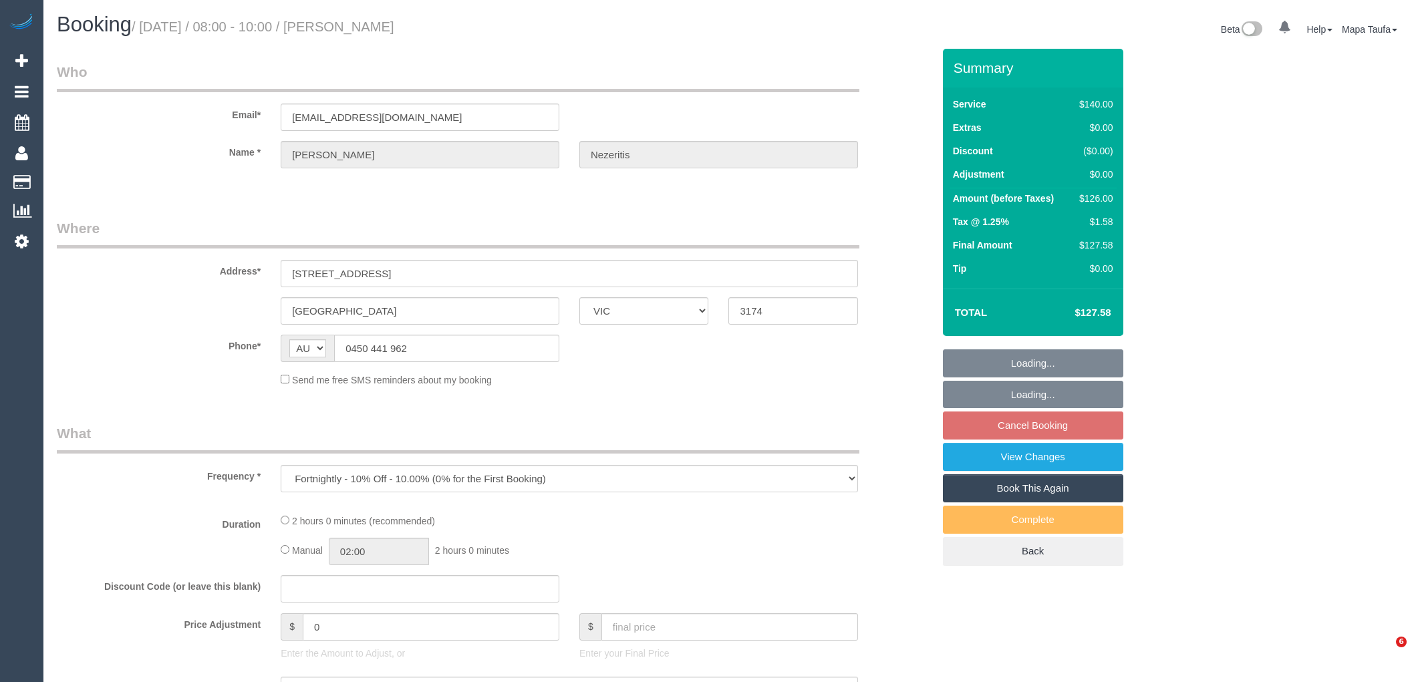
select select "VIC"
select select "spot2"
select select "string:stripe-pm_1RJmQd2GScqysDRVJoxtjw9L"
select select "number:27"
select select "number:14"
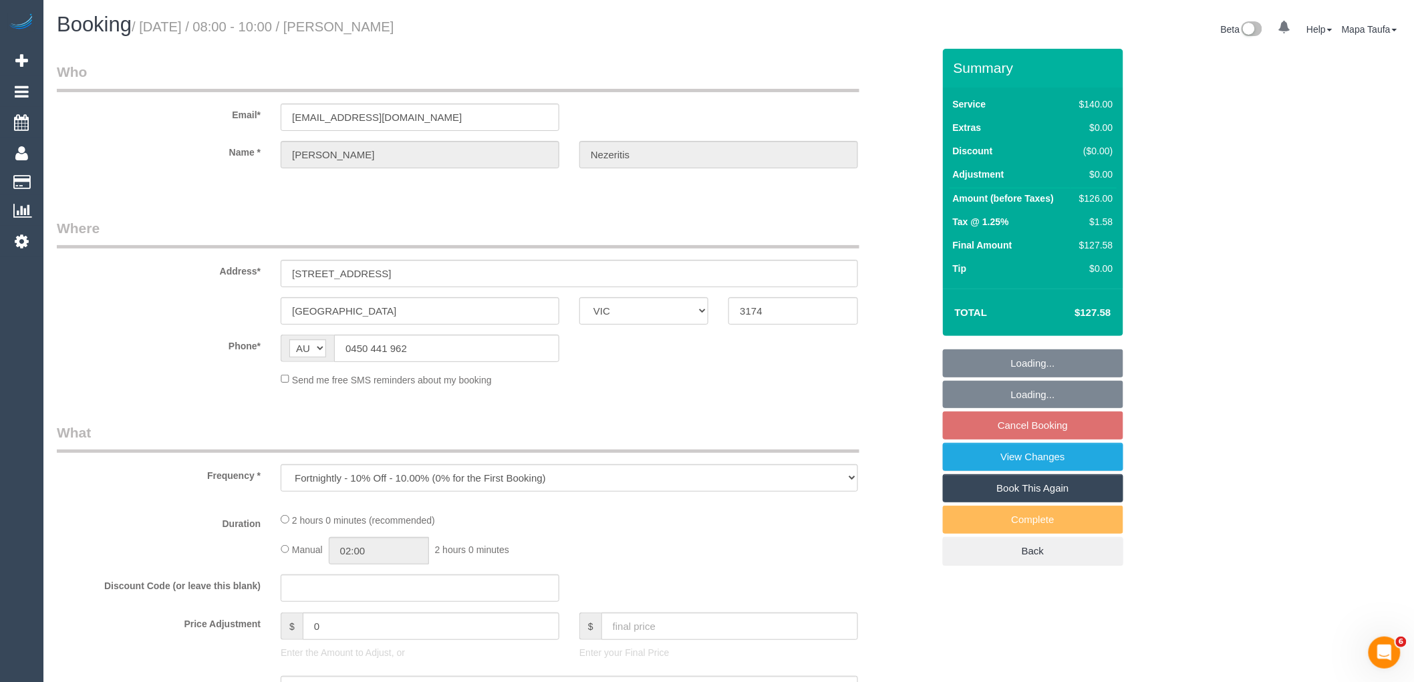
select select "number:19"
select select "number:36"
select select "number:34"
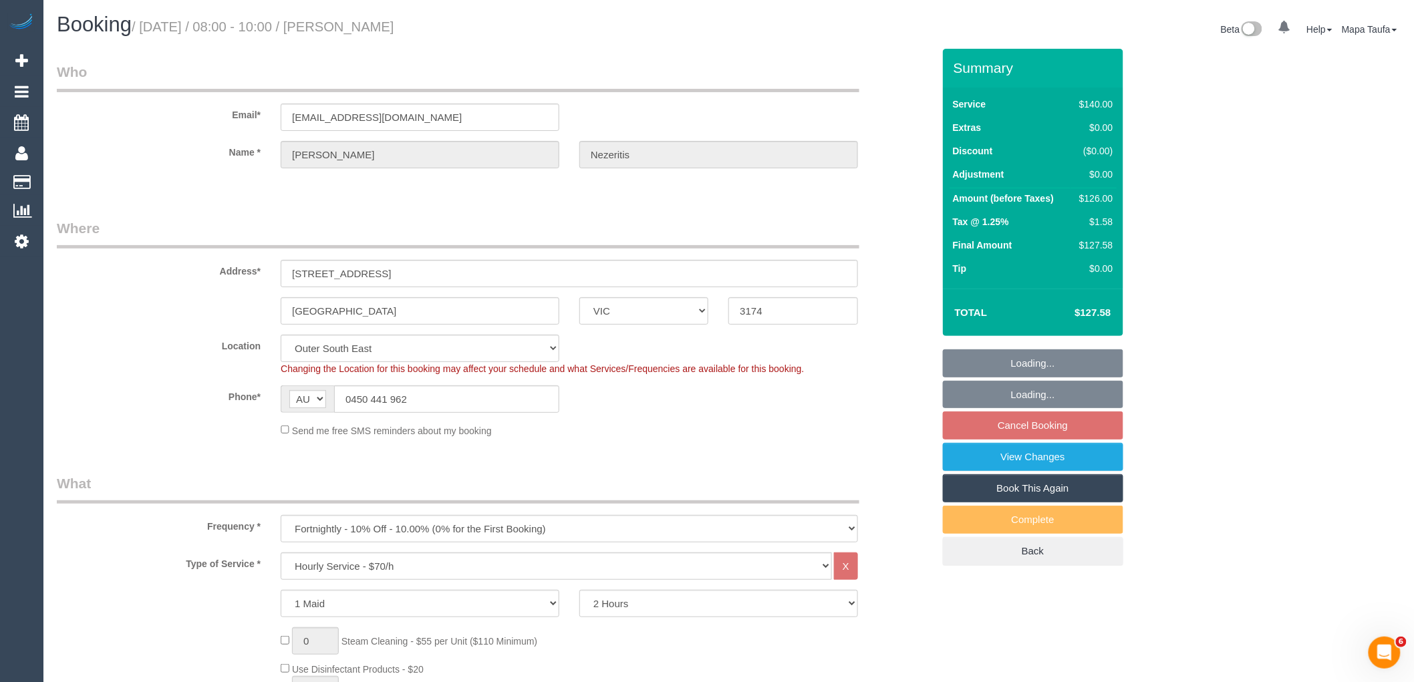
select select "object:862"
select select "spot23"
click at [1024, 458] on link "View Changes" at bounding box center [1033, 457] width 180 height 28
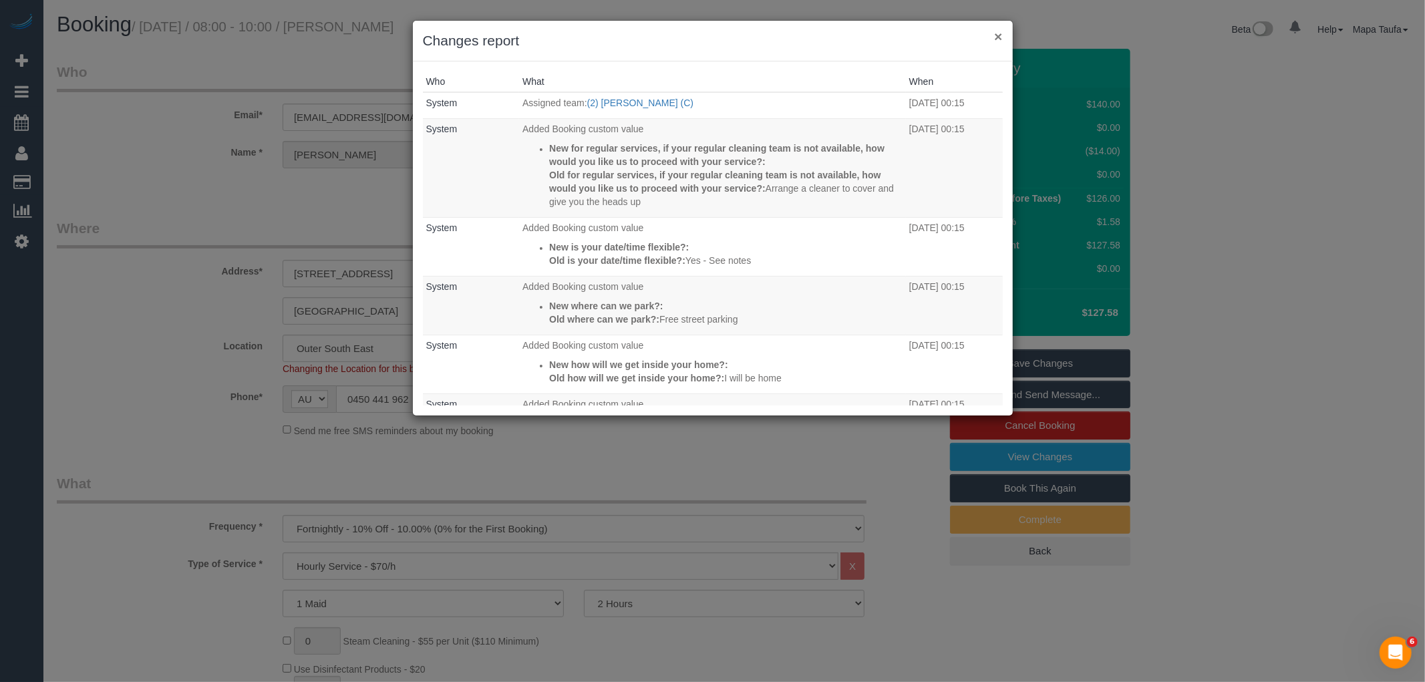
click at [997, 37] on button "×" at bounding box center [998, 36] width 8 height 14
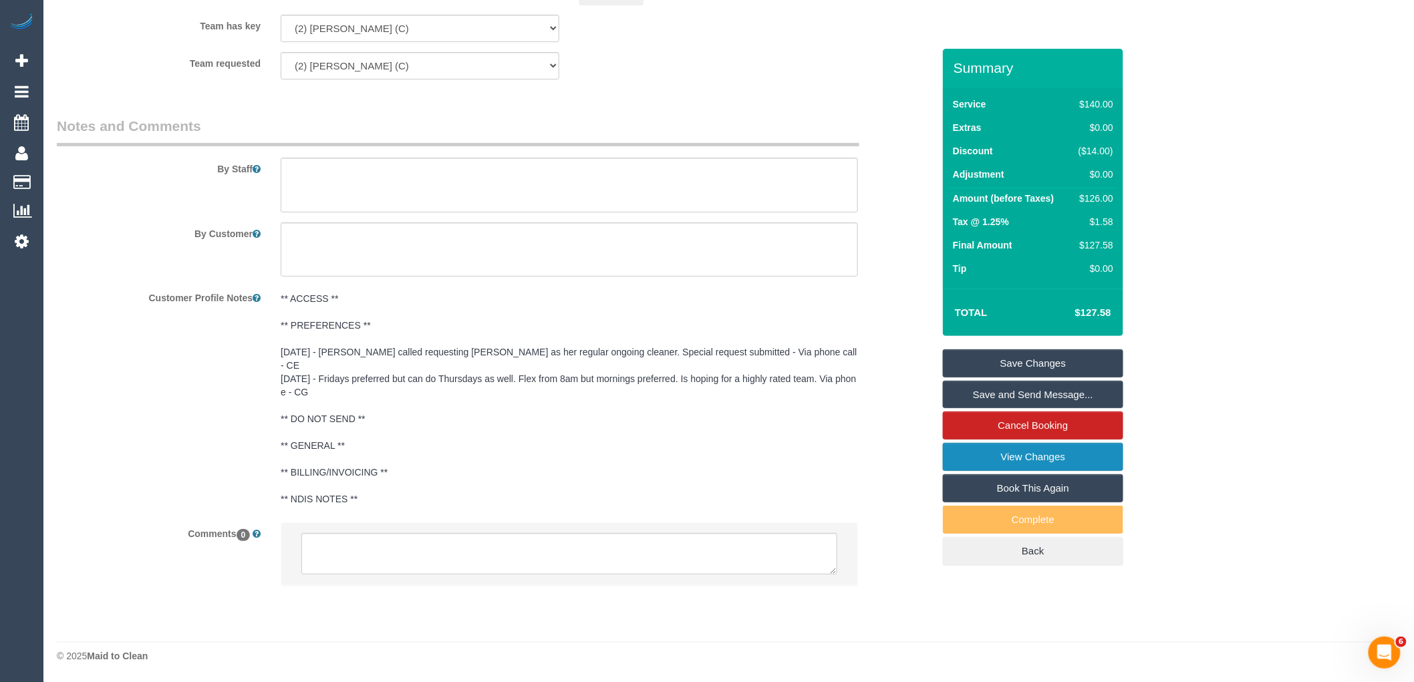
scroll to position [2052, 0]
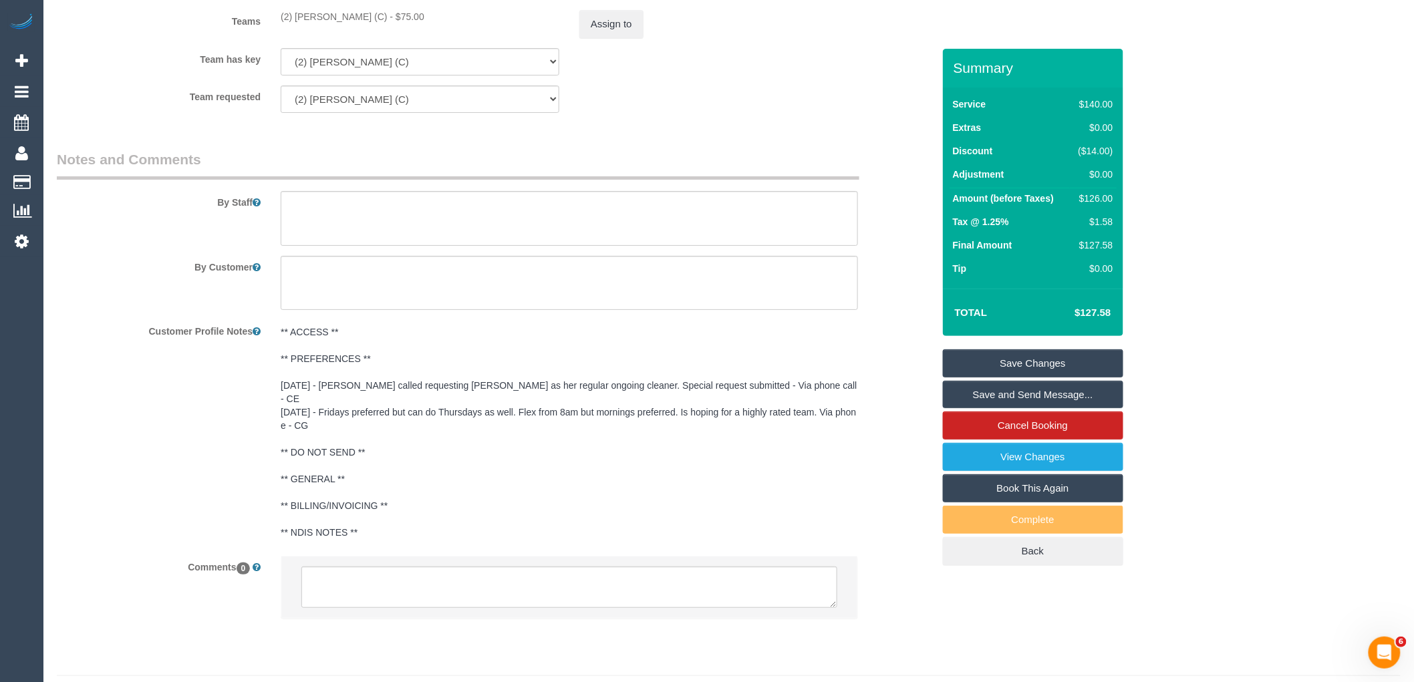
drag, startPoint x: 1410, startPoint y: 513, endPoint x: 1392, endPoint y: 454, distance: 61.3
click at [1051, 430] on link "Cancel Booking" at bounding box center [1033, 426] width 180 height 28
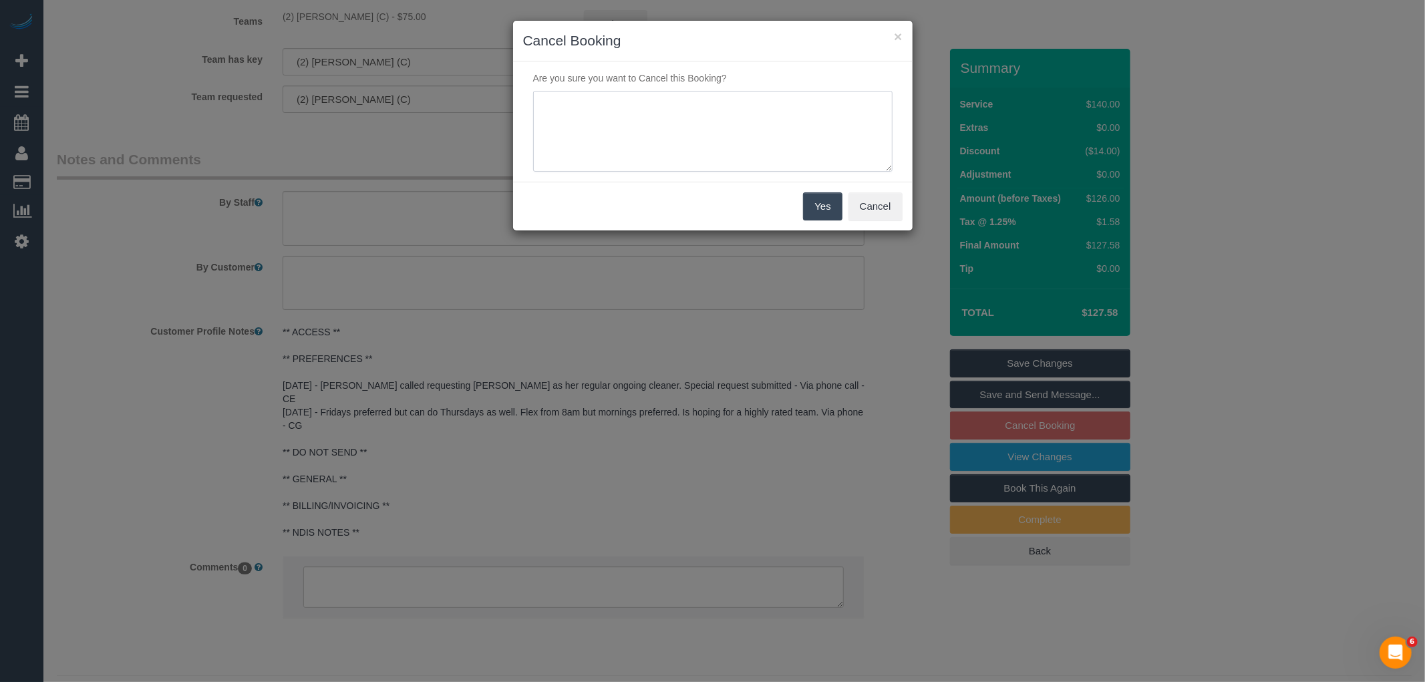
click at [763, 132] on textarea at bounding box center [712, 132] width 359 height 82
type textarea "n"
type textarea "duplicate - MT"
click at [830, 206] on button "Yes" at bounding box center [822, 206] width 39 height 28
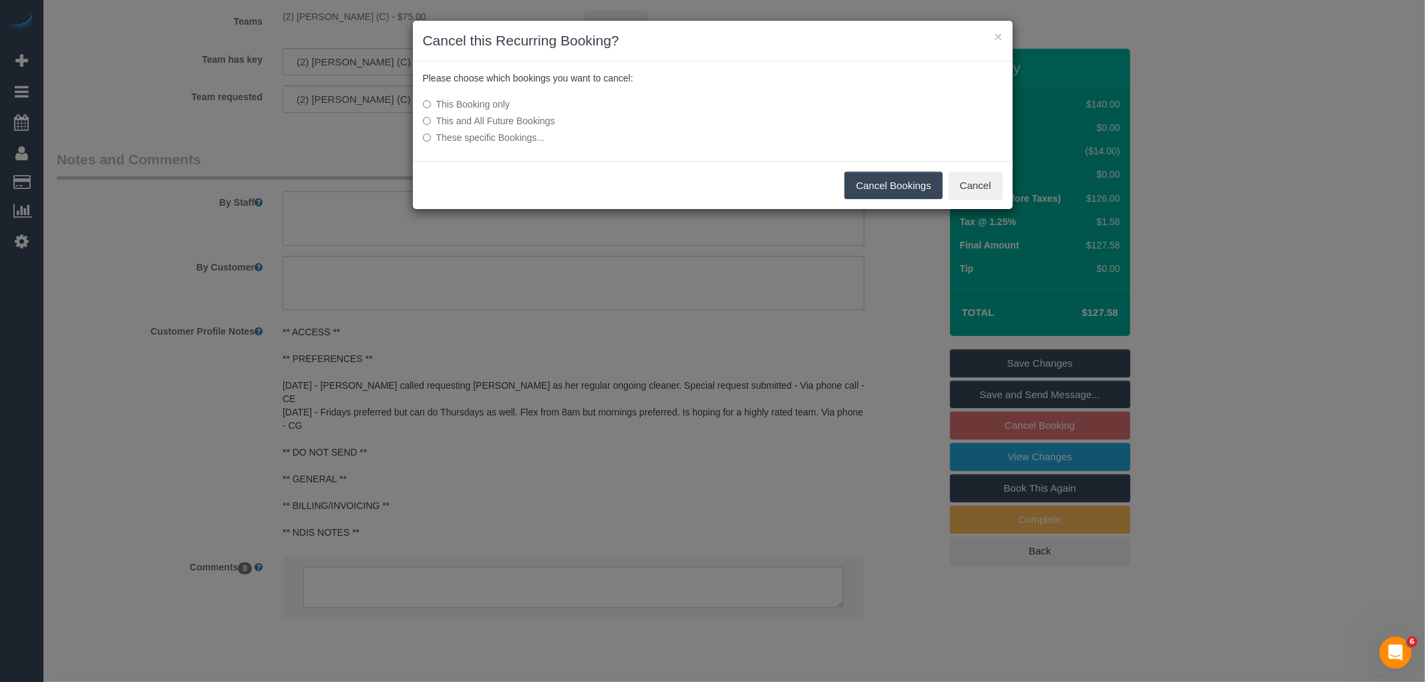
click at [533, 118] on label "This and All Future Bookings" at bounding box center [613, 120] width 380 height 13
click at [876, 182] on button "Cancel Bookings" at bounding box center [893, 186] width 98 height 28
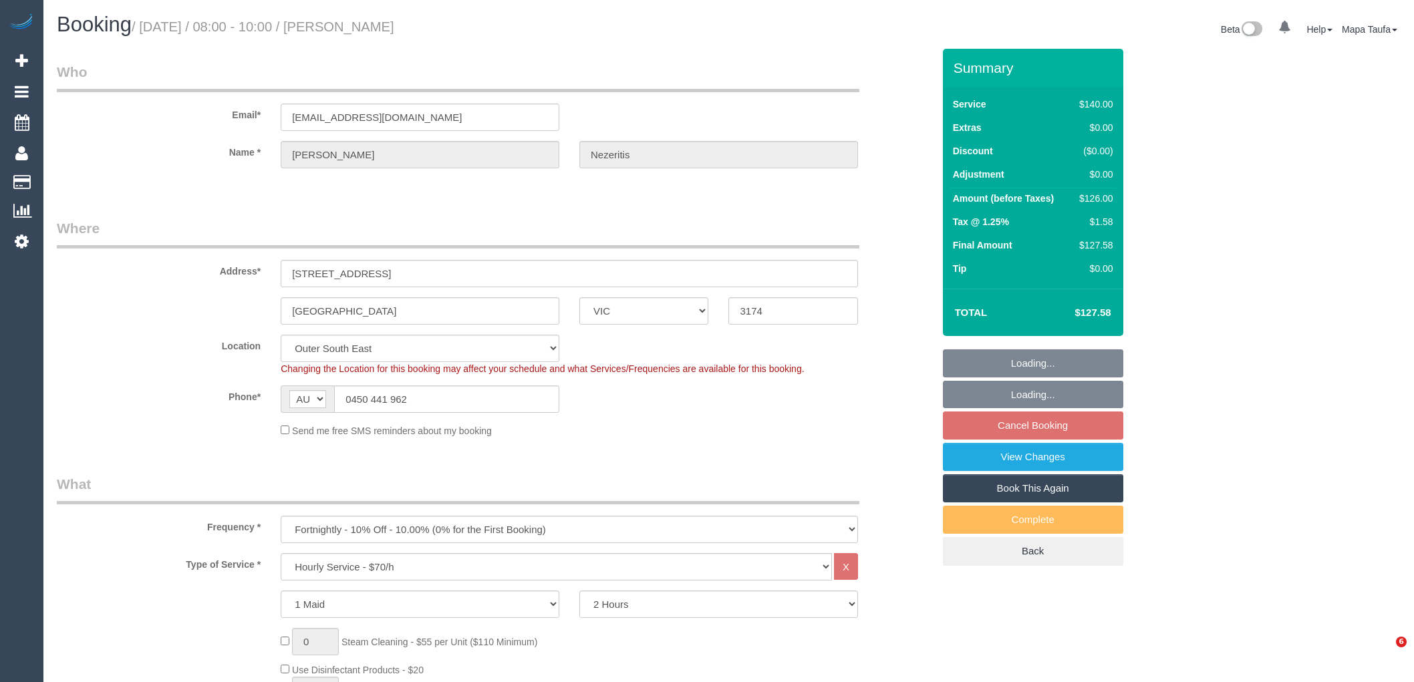
select select "VIC"
select select "number:27"
select select "number:14"
select select "number:19"
select select "number:36"
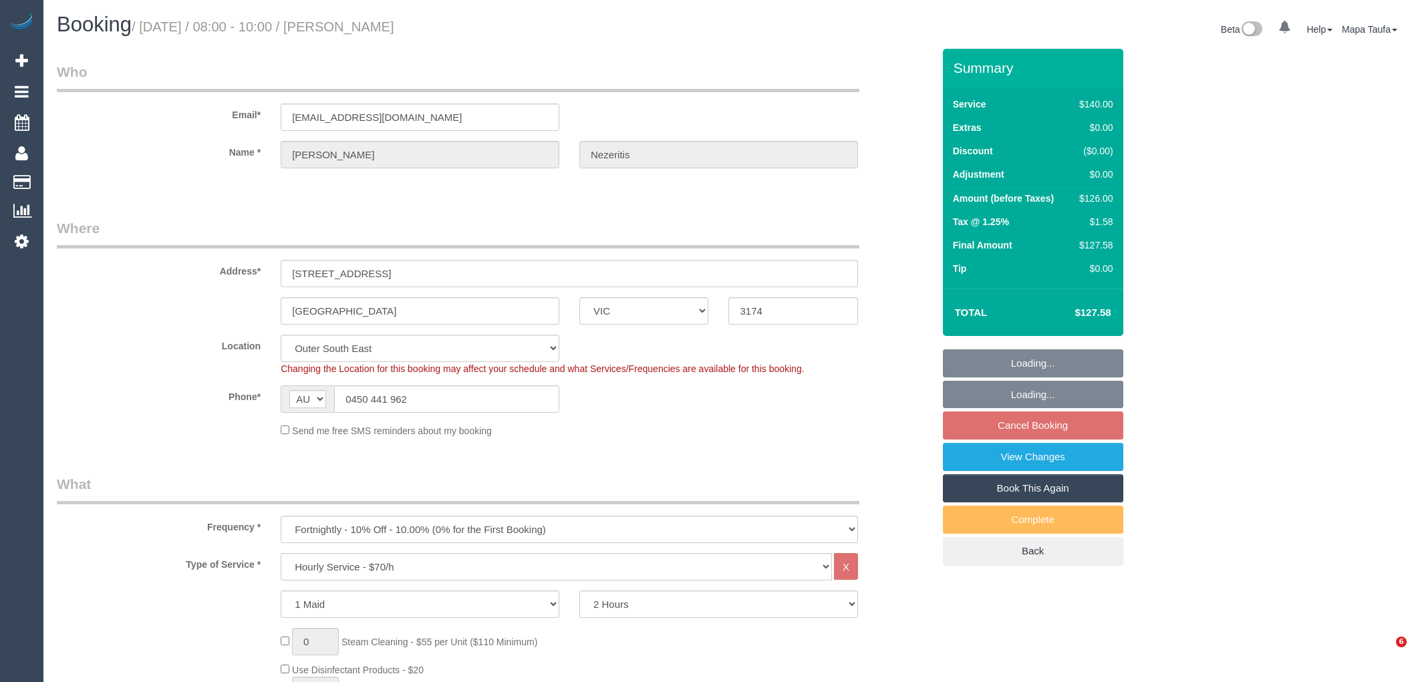
select select "number:34"
select select "spot2"
click at [1023, 462] on link "View Changes" at bounding box center [1033, 457] width 180 height 28
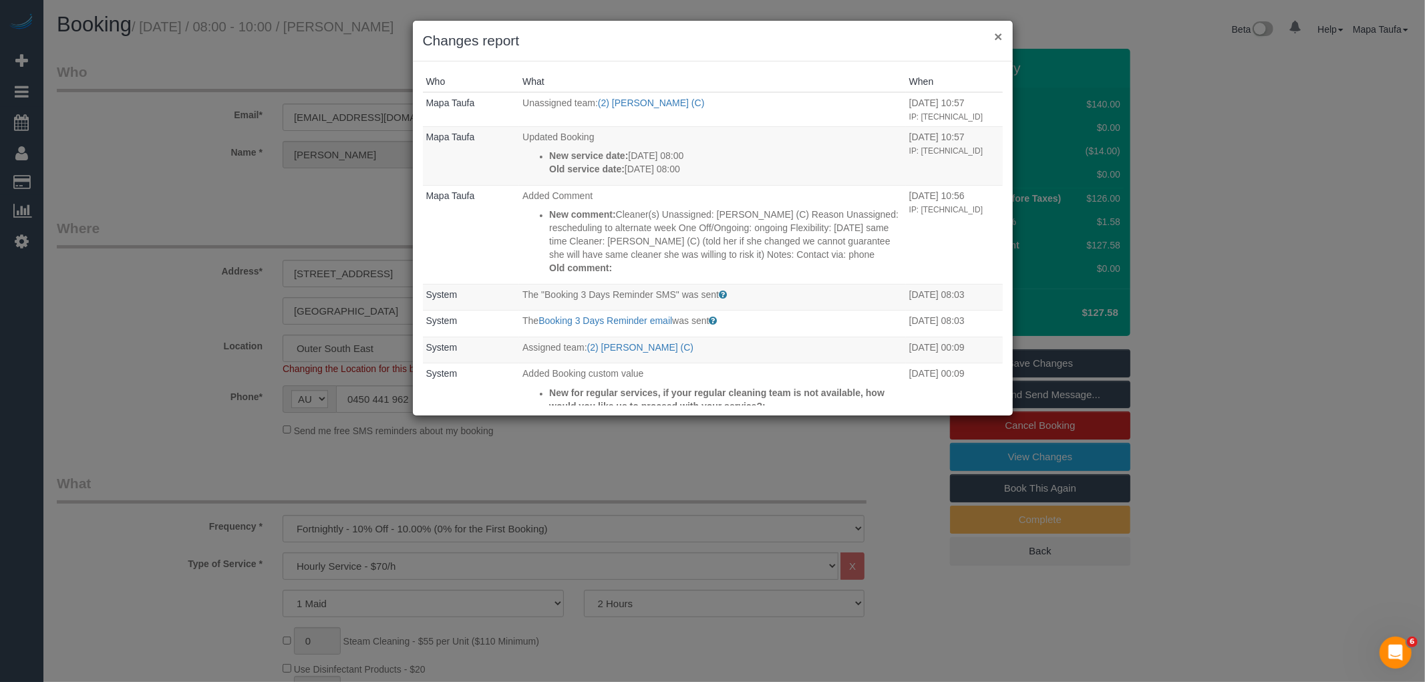
click at [998, 37] on button "×" at bounding box center [998, 36] width 8 height 14
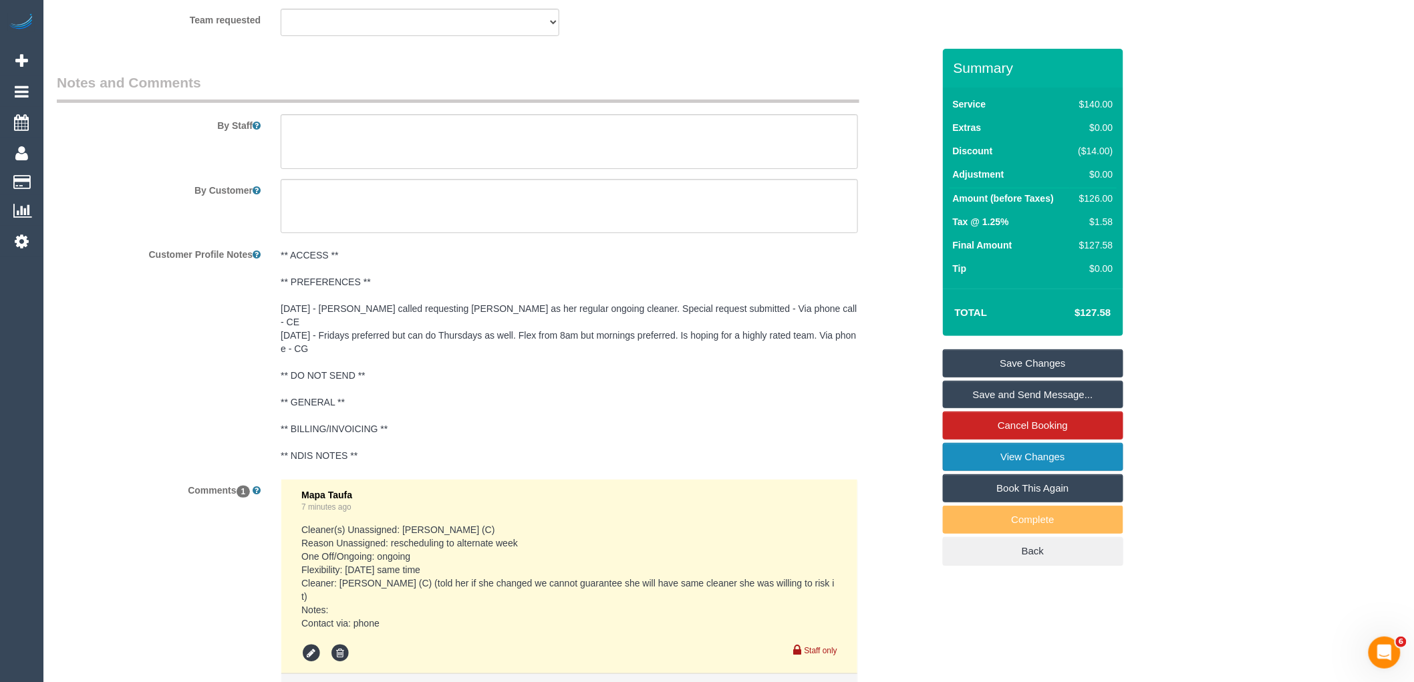
scroll to position [1969, 0]
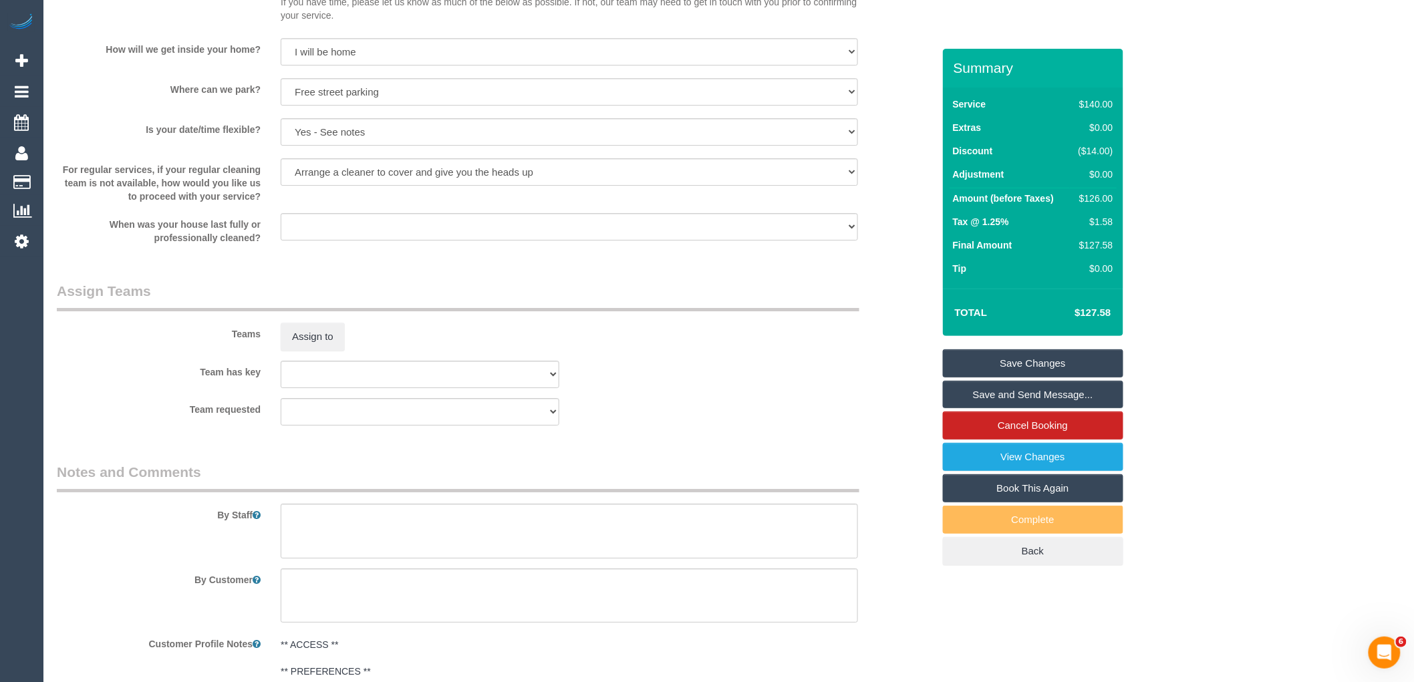
scroll to position [1733, 0]
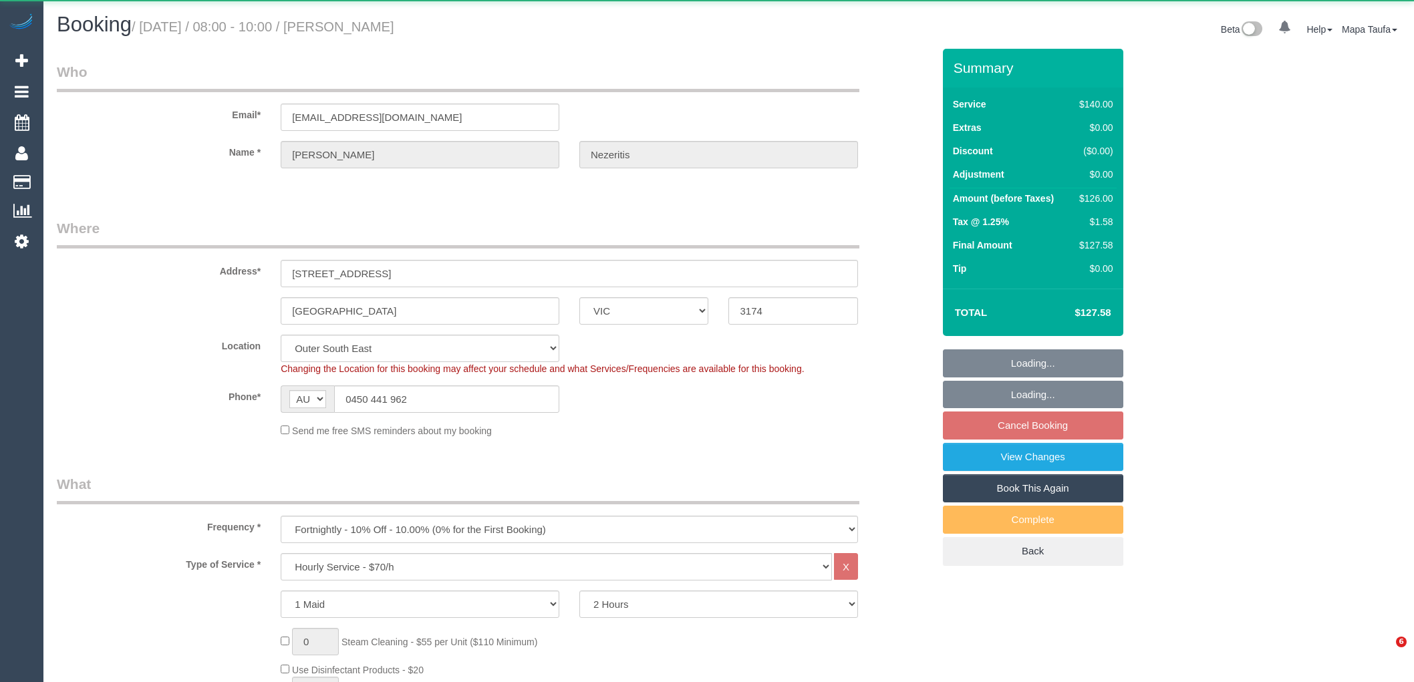
select select "VIC"
select select "number:27"
select select "number:14"
select select "number:19"
select select "number:36"
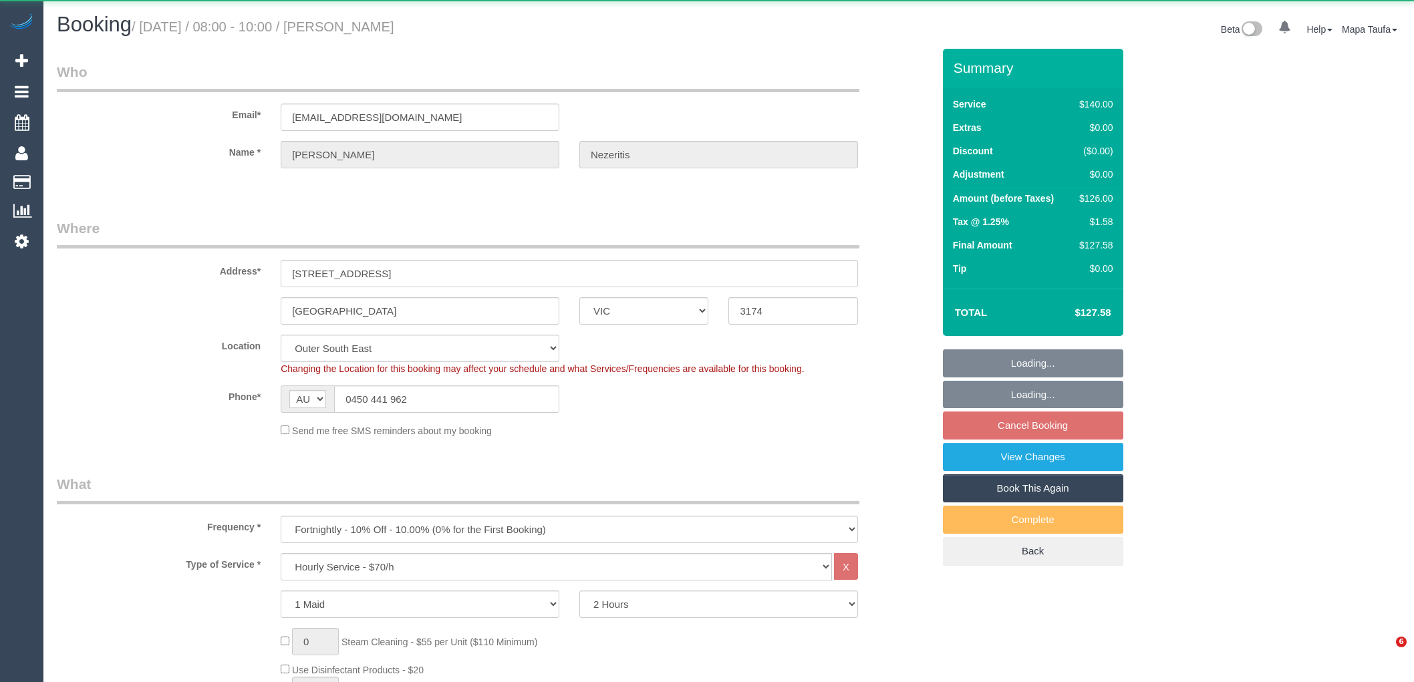
select select "number:34"
select select "object:857"
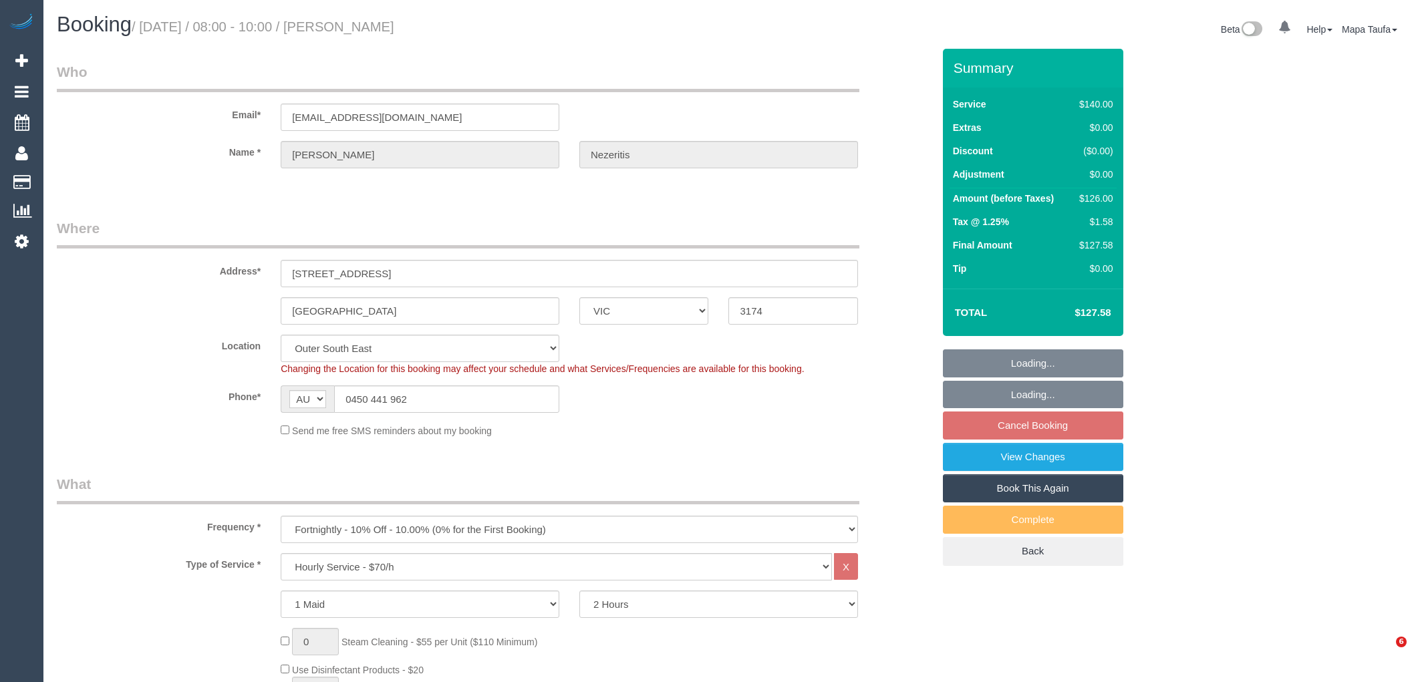
select select "spot2"
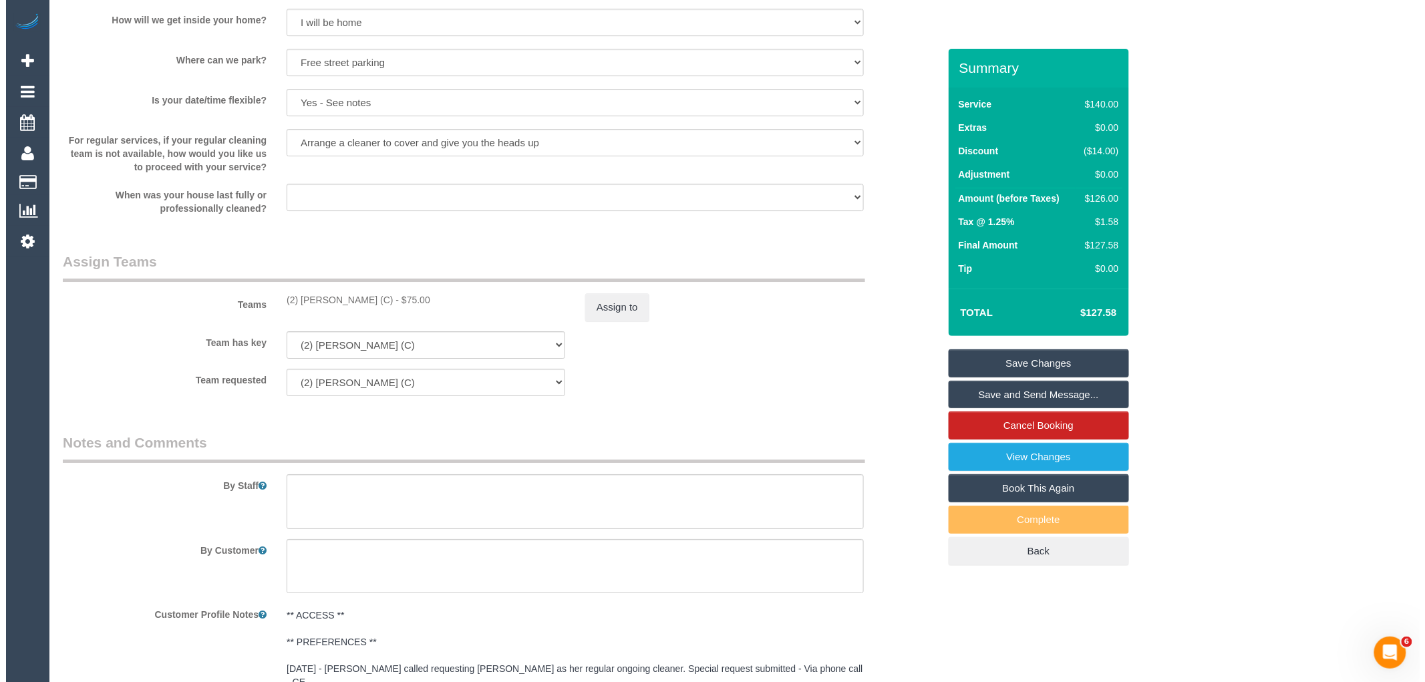
scroll to position [1766, 0]
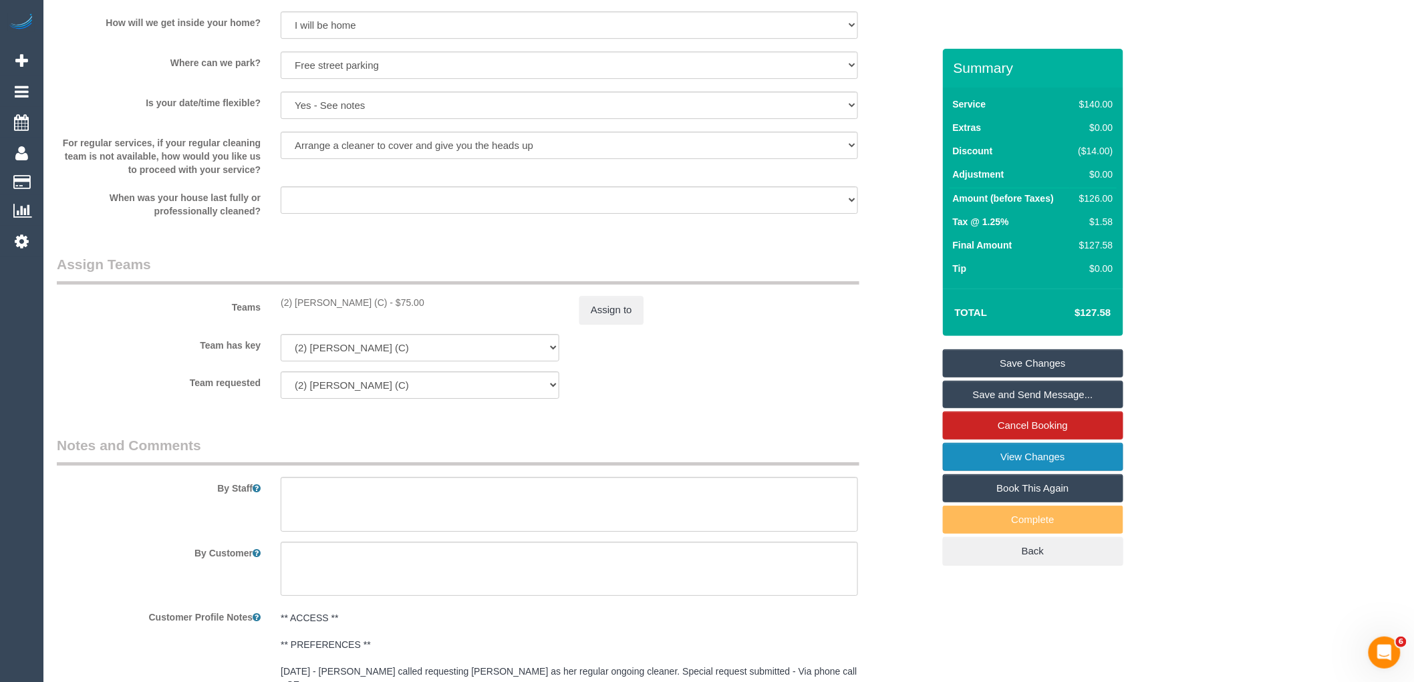
click at [1038, 460] on link "View Changes" at bounding box center [1033, 457] width 180 height 28
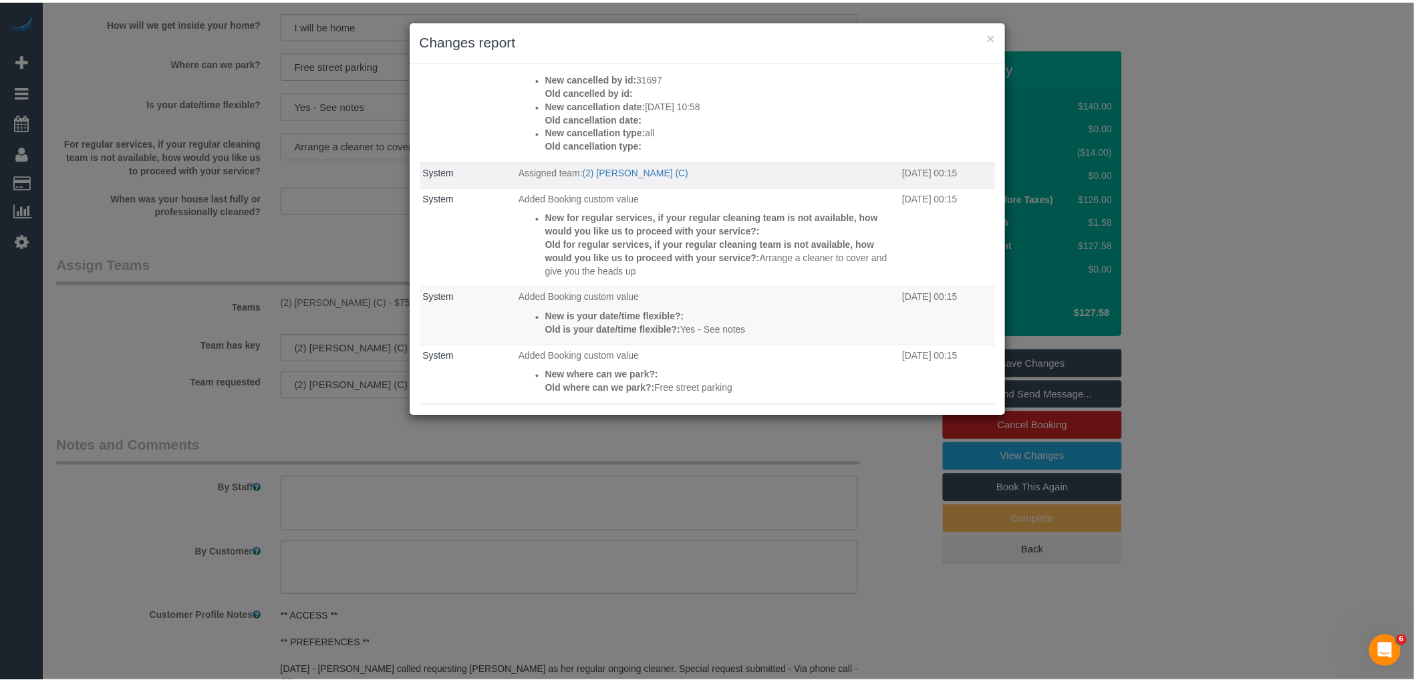
scroll to position [496, 0]
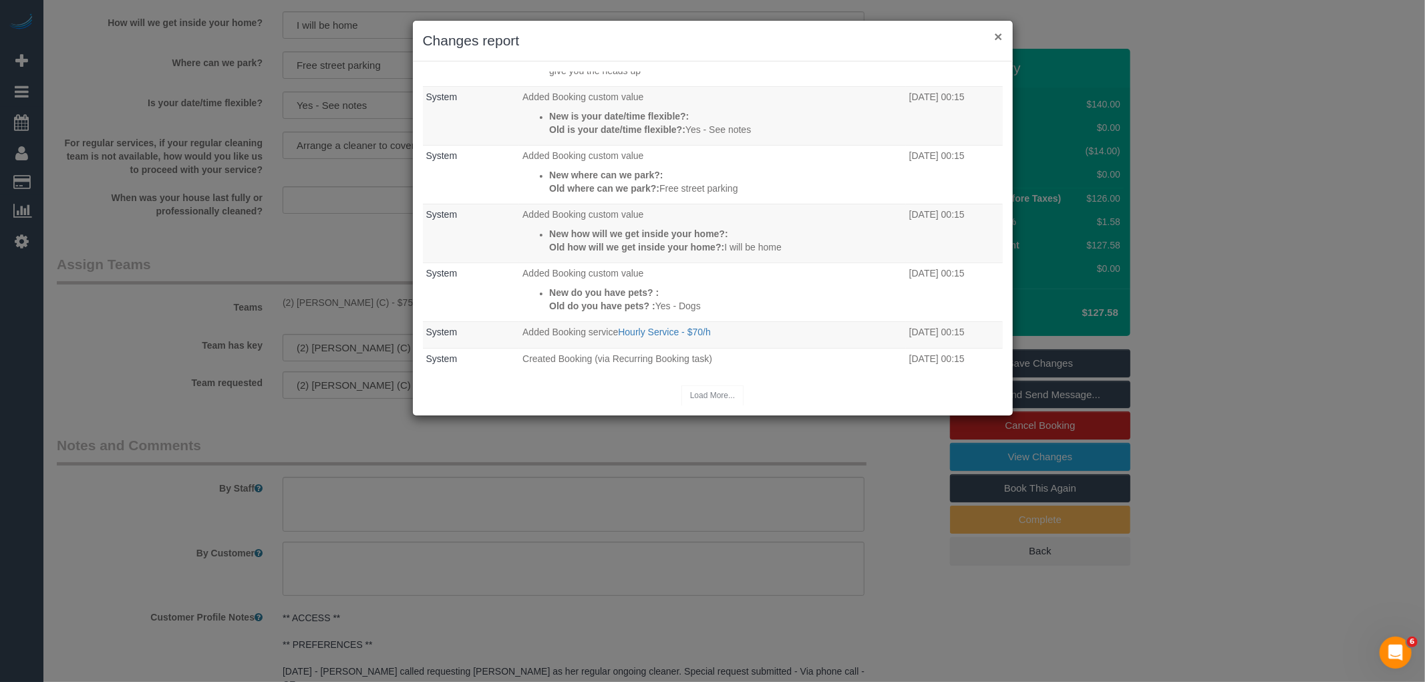
click at [999, 41] on button "×" at bounding box center [998, 36] width 8 height 14
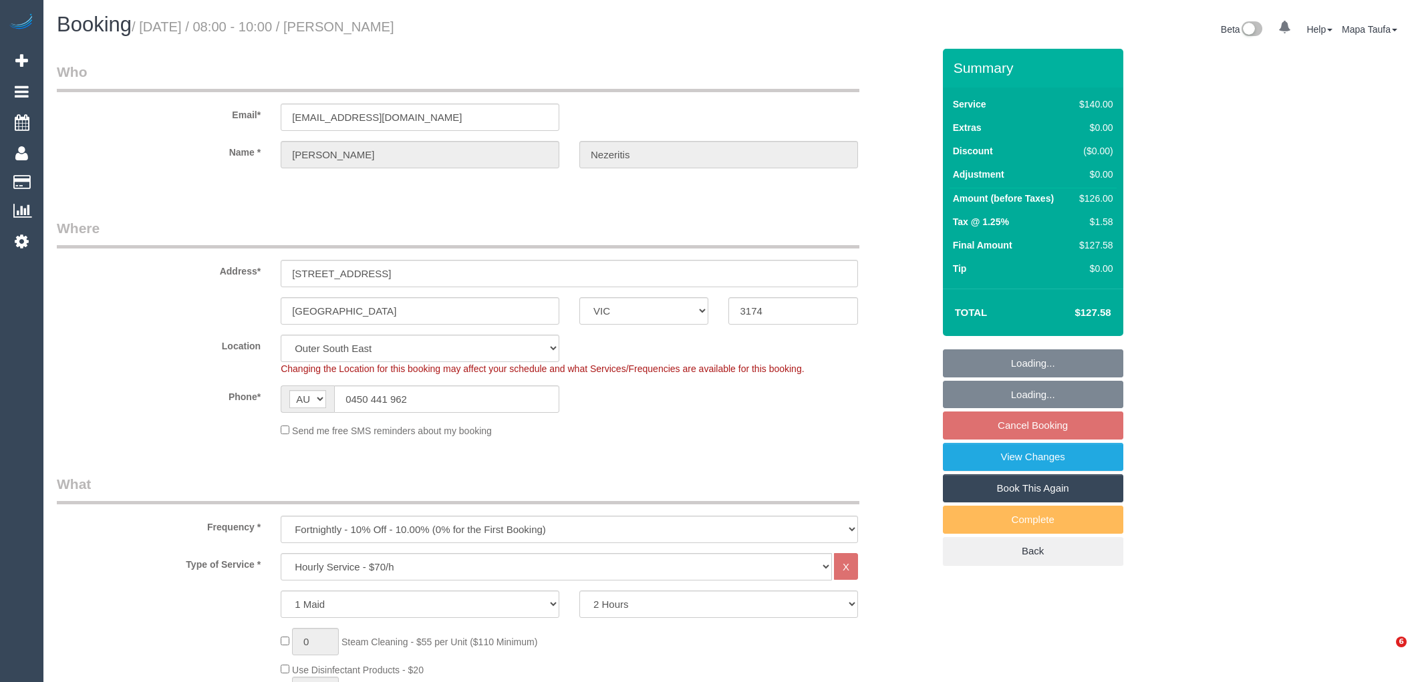
select select "VIC"
select select "number:27"
select select "number:14"
select select "number:19"
select select "number:36"
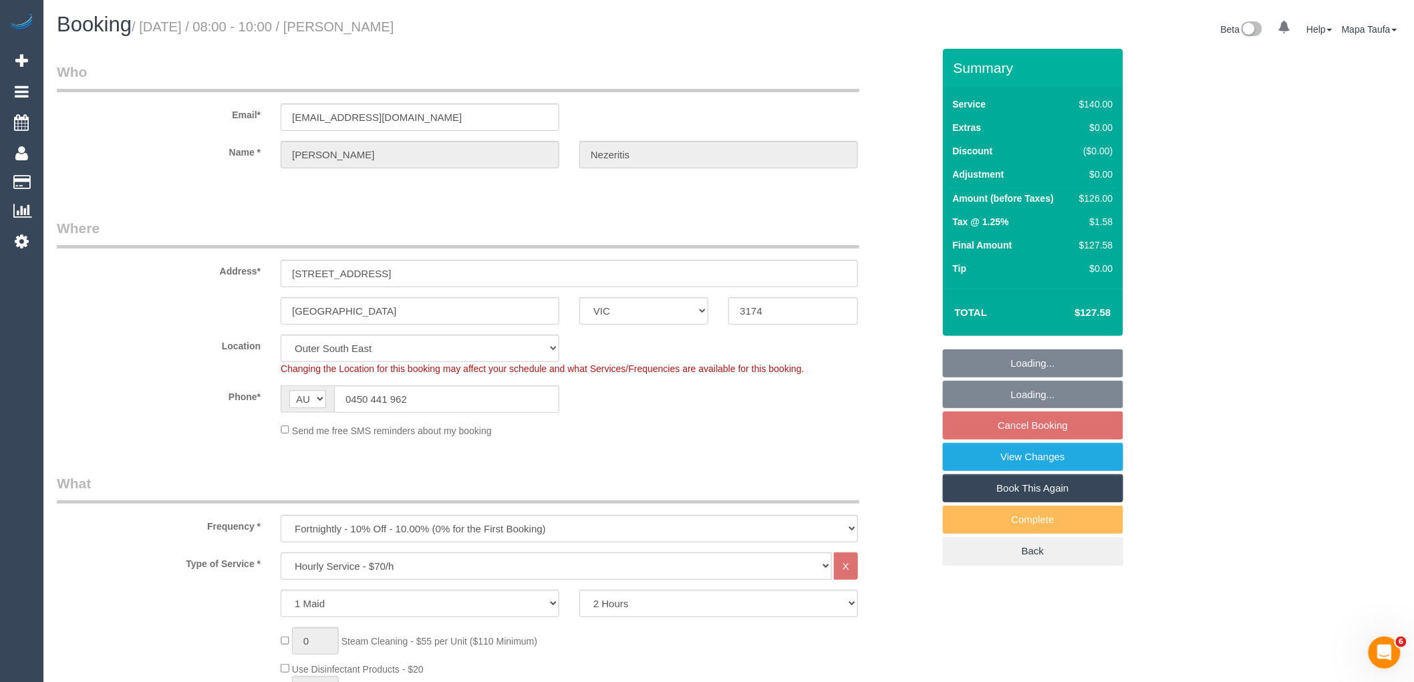
select select "number:34"
select select "object:872"
select select "spot2"
click at [1044, 425] on fieldset "Loading... Loading... Cancel Booking View Changes Book This Again Complete Back" at bounding box center [1033, 457] width 180 height 216
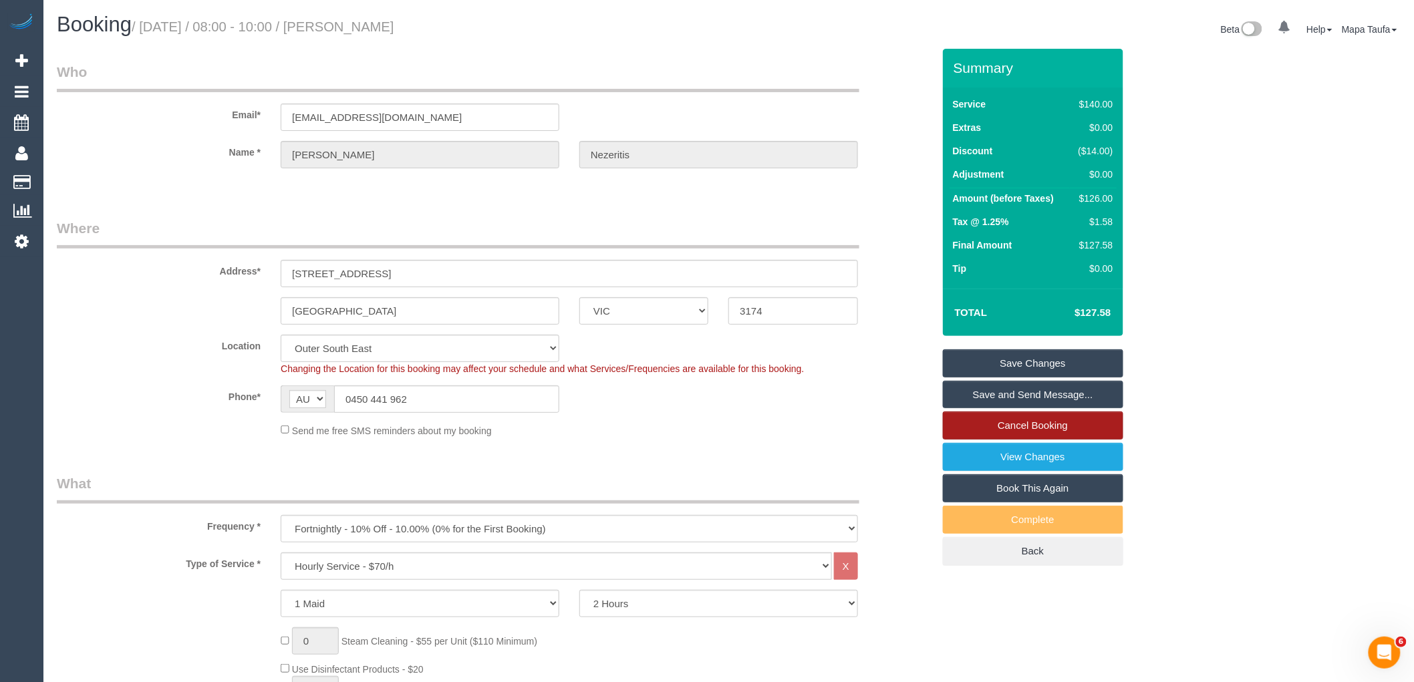
click at [1064, 430] on link "Cancel Booking" at bounding box center [1033, 426] width 180 height 28
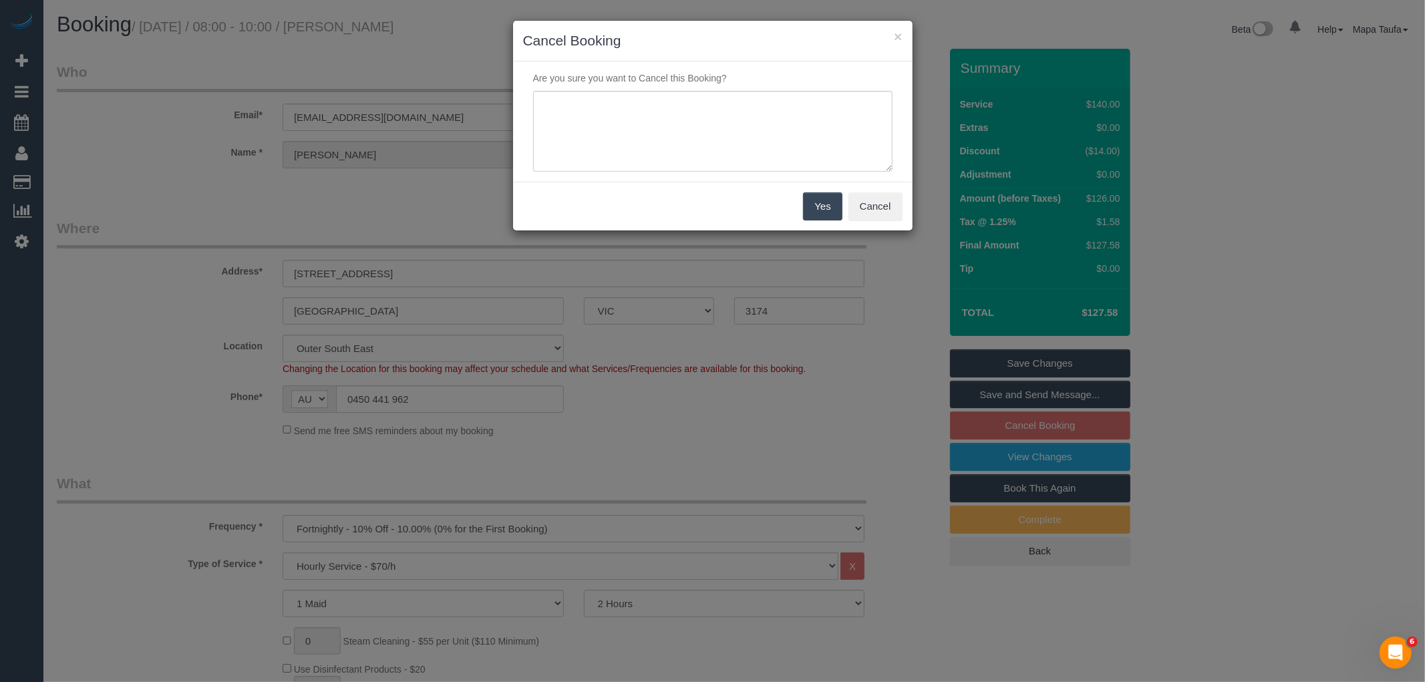
click at [653, 88] on div "Are you sure you want to Cancel this Booking?" at bounding box center [713, 121] width 400 height 120
click at [662, 121] on textarea at bounding box center [712, 132] width 359 height 82
type textarea "duplicate - MT"
click at [816, 210] on button "Yes" at bounding box center [822, 206] width 39 height 28
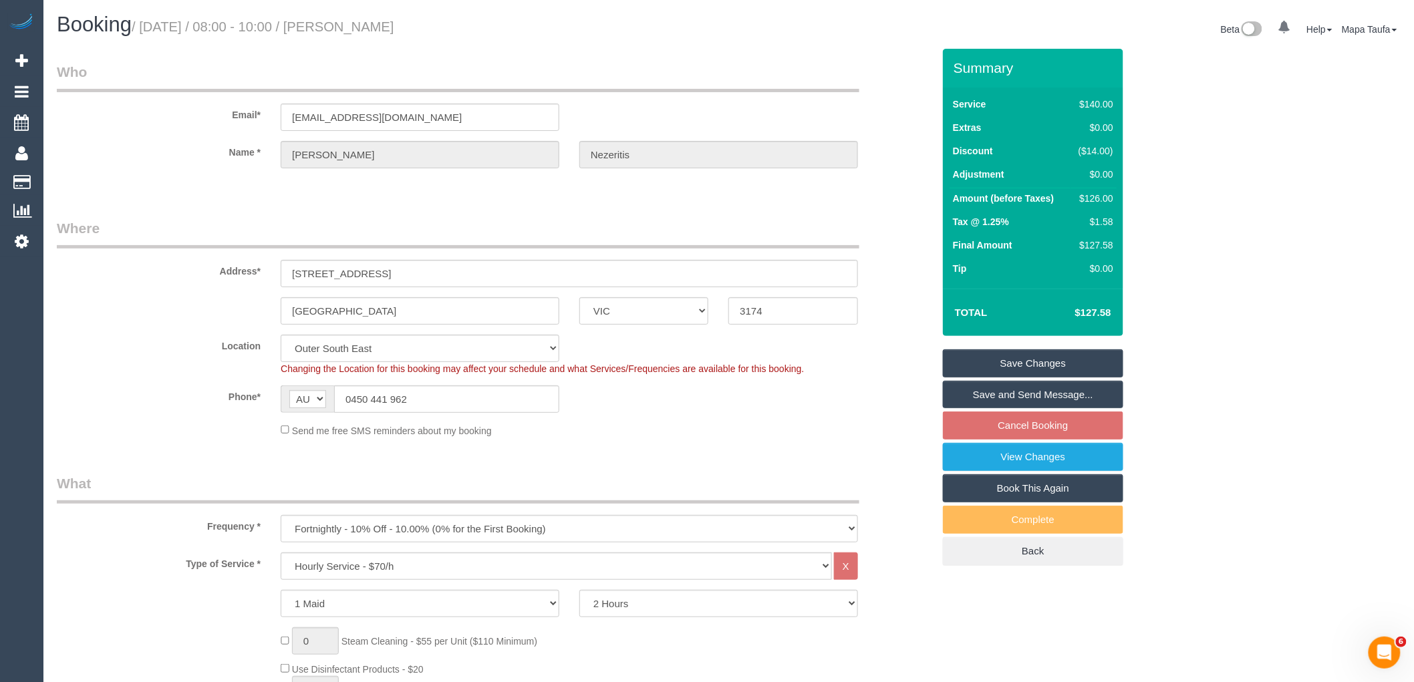
scroll to position [445, 0]
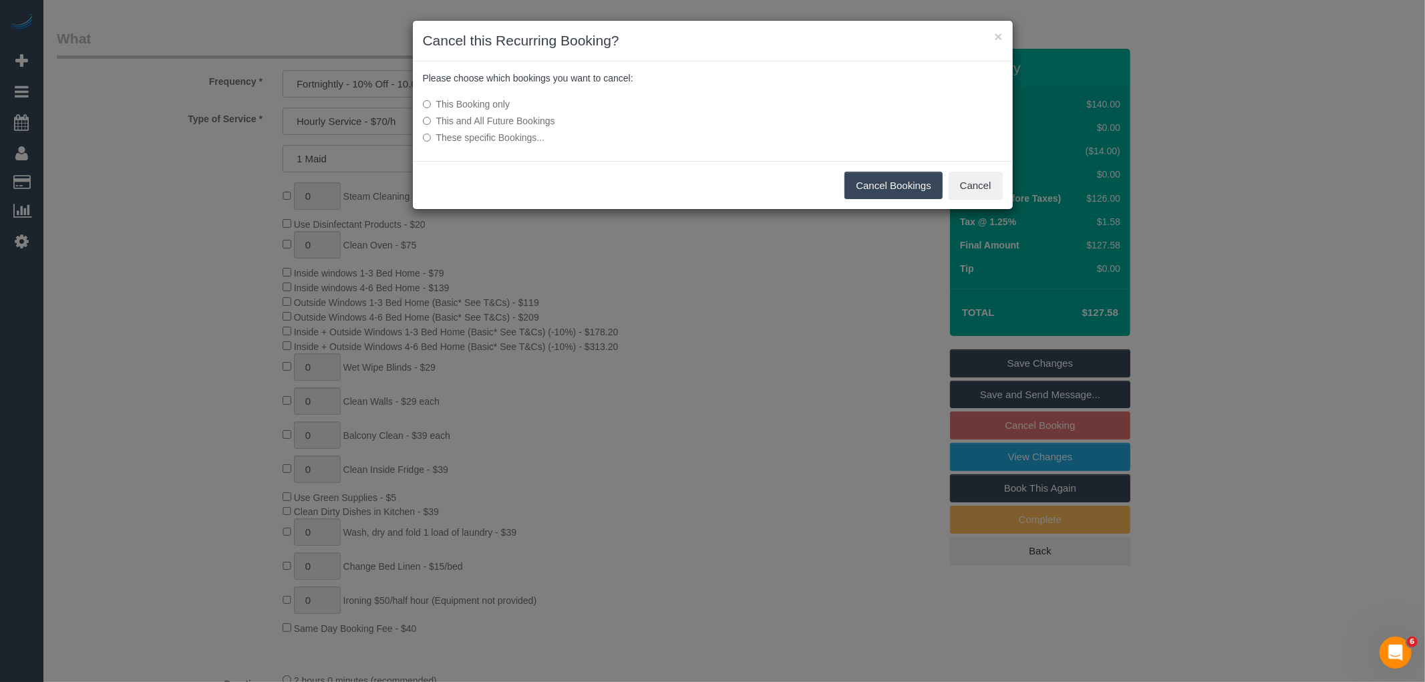
click at [521, 123] on label "This and All Future Bookings" at bounding box center [613, 120] width 380 height 13
click at [872, 184] on button "Cancel Bookings" at bounding box center [893, 186] width 98 height 28
